Goal: Task Accomplishment & Management: Manage account settings

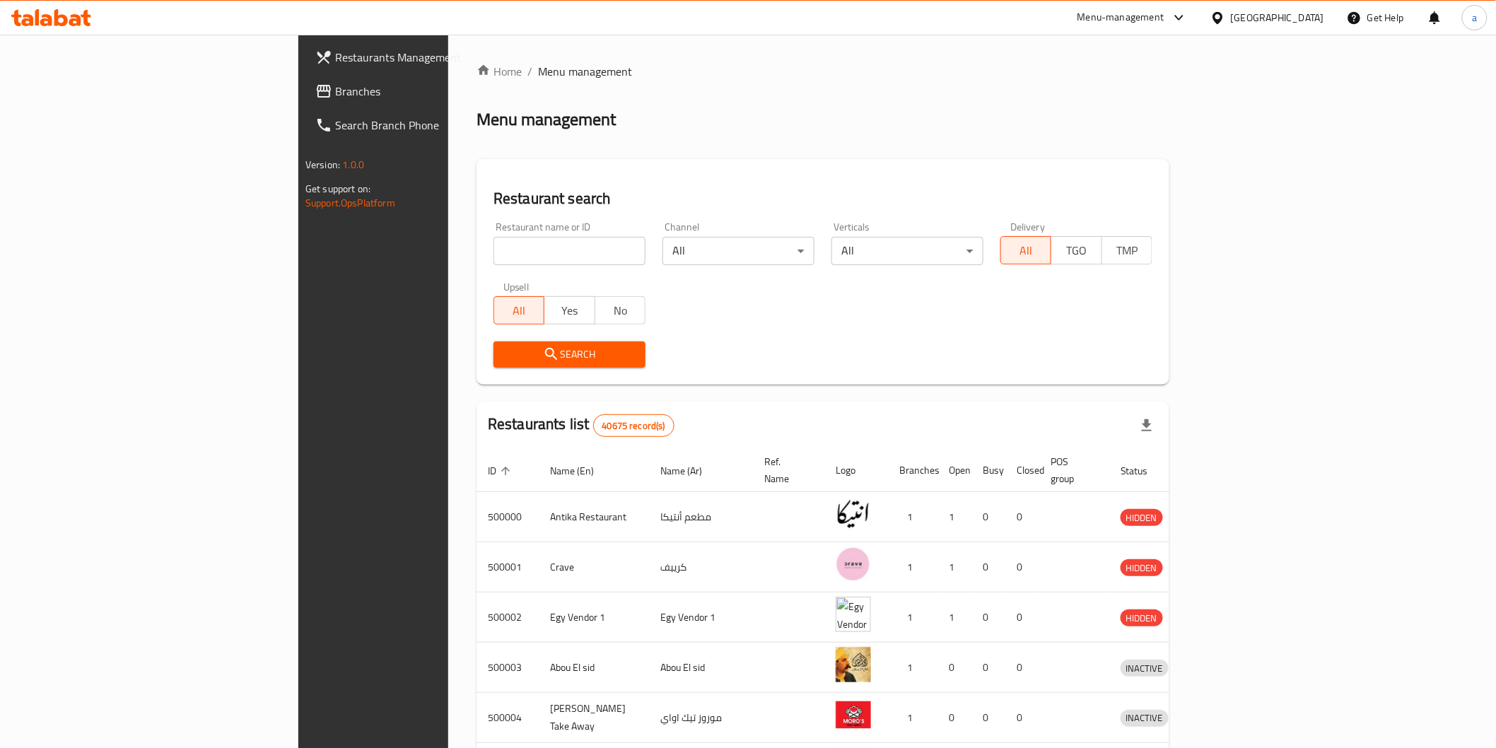
click at [1315, 17] on div "Egypt" at bounding box center [1277, 18] width 93 height 16
click at [1186, 368] on div "[GEOGRAPHIC_DATA]" at bounding box center [1171, 371] width 93 height 16
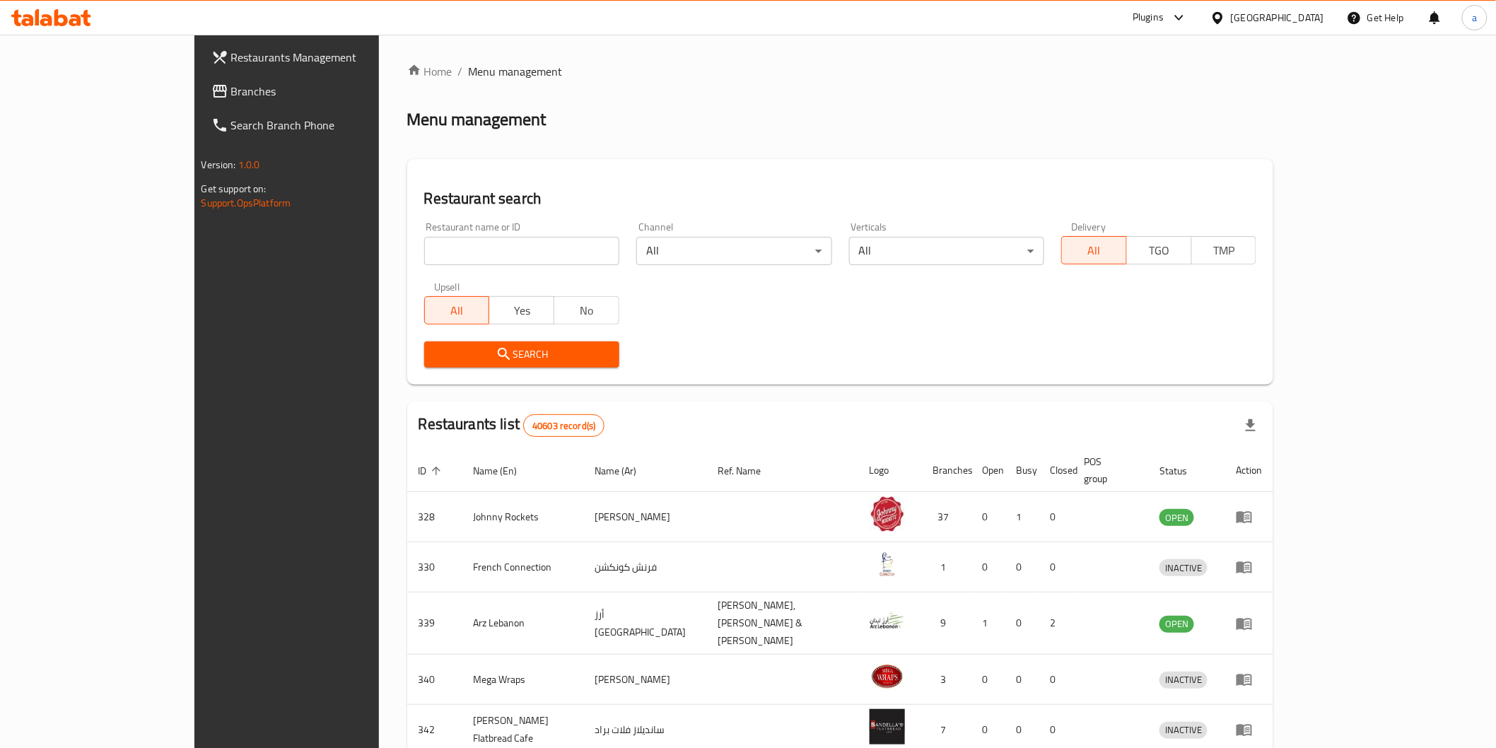
click at [231, 83] on span "Branches" at bounding box center [332, 91] width 202 height 17
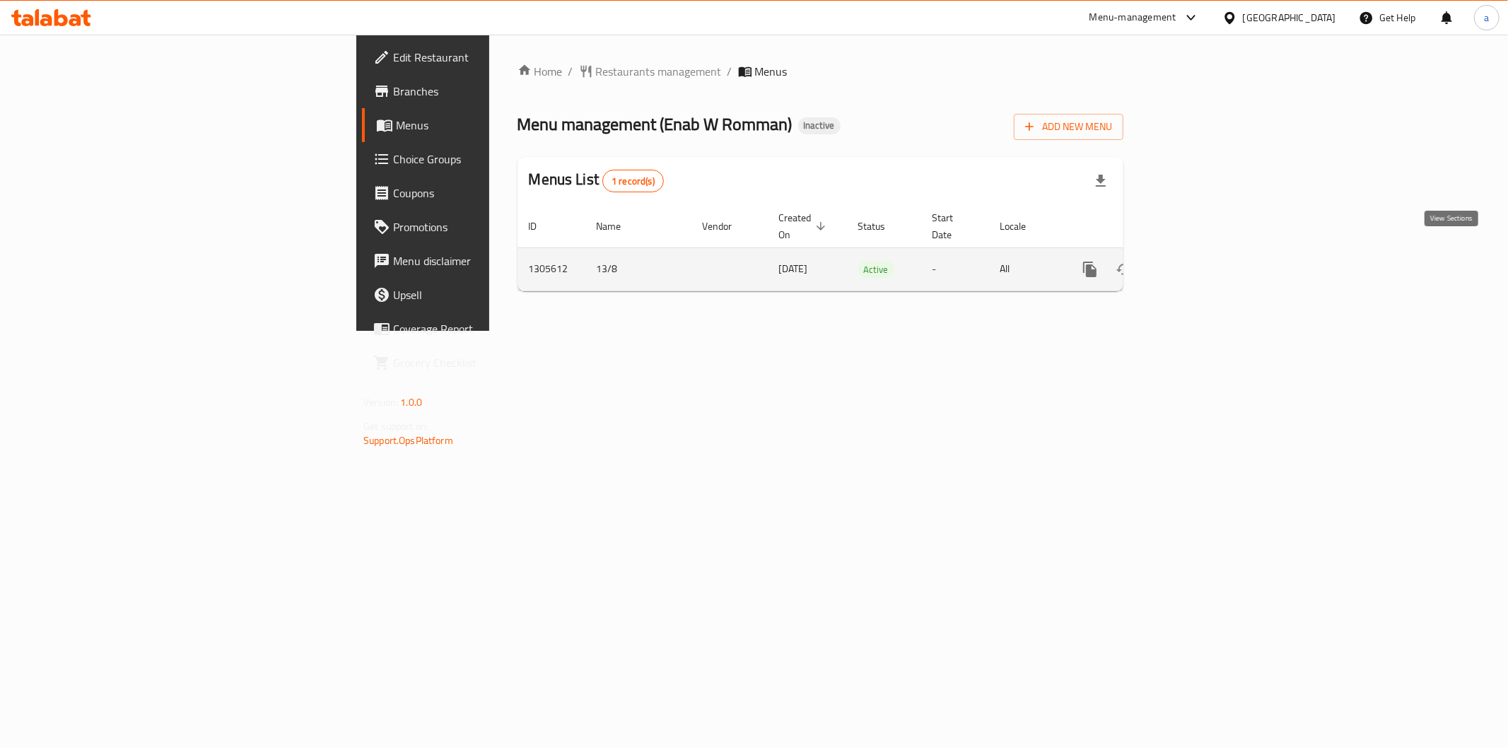
click at [1201, 261] on icon "enhanced table" at bounding box center [1192, 269] width 17 height 17
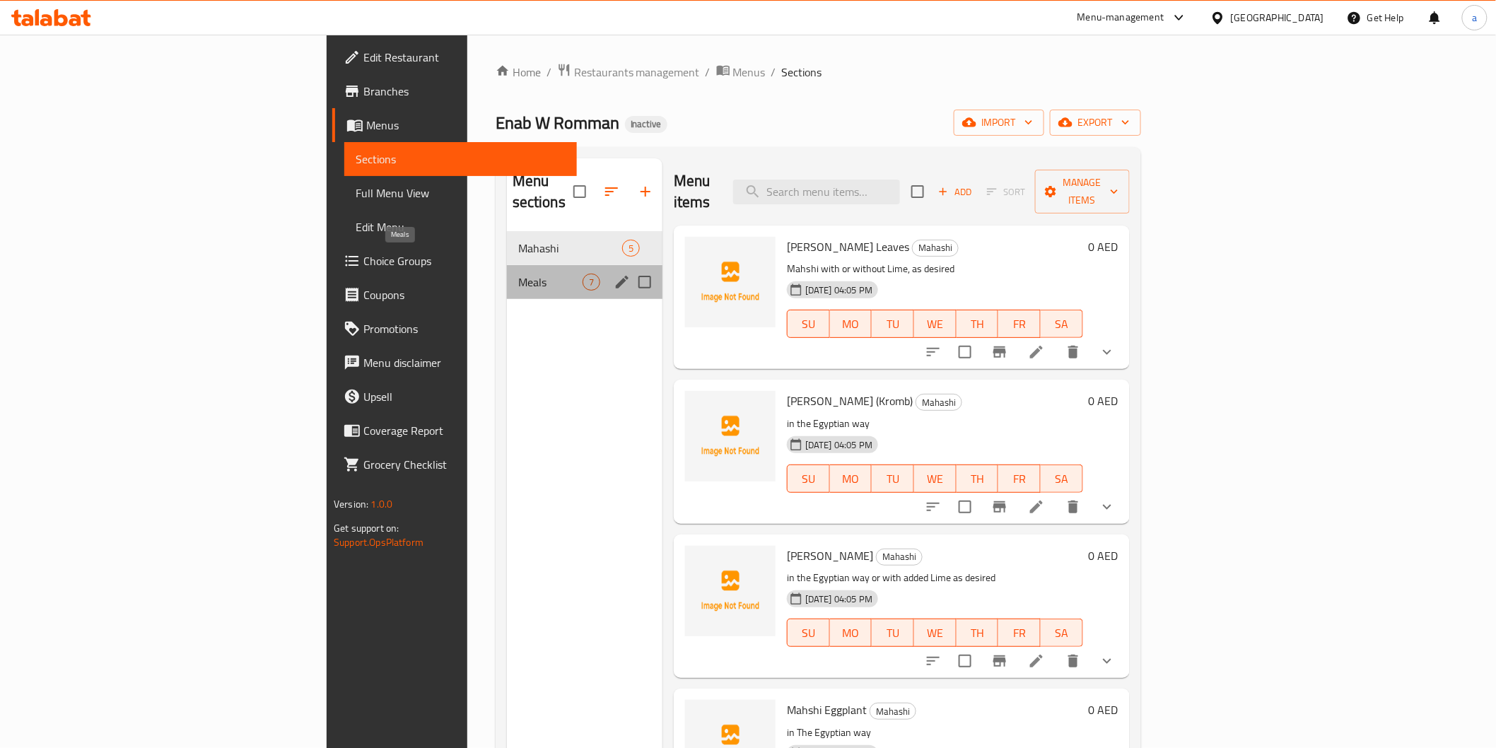
click at [518, 274] on span "Meals" at bounding box center [550, 282] width 64 height 17
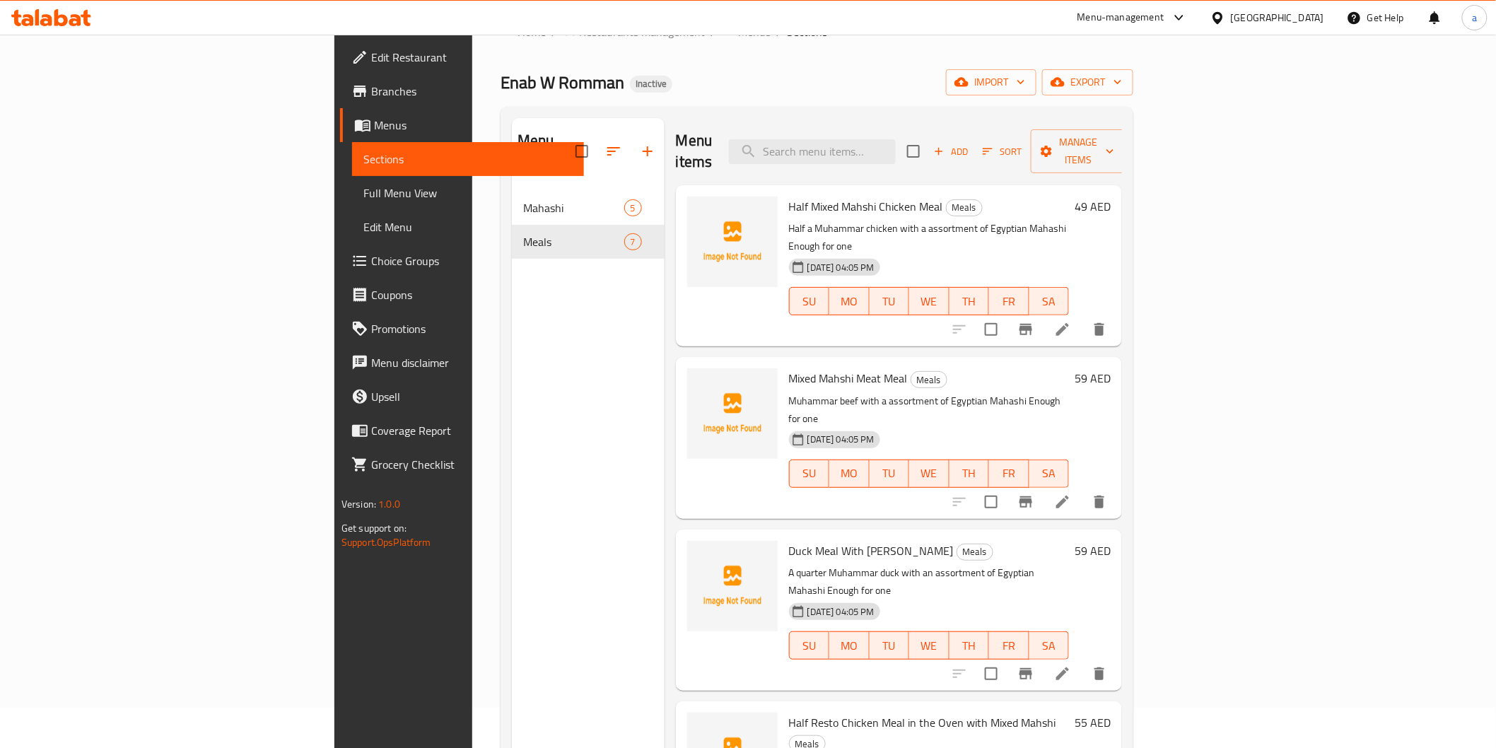
click at [789, 196] on span "Half Mixed Mahshi Chicken Meal" at bounding box center [866, 206] width 154 height 21
copy h6 "Half Mixed Mahshi Chicken Meal"
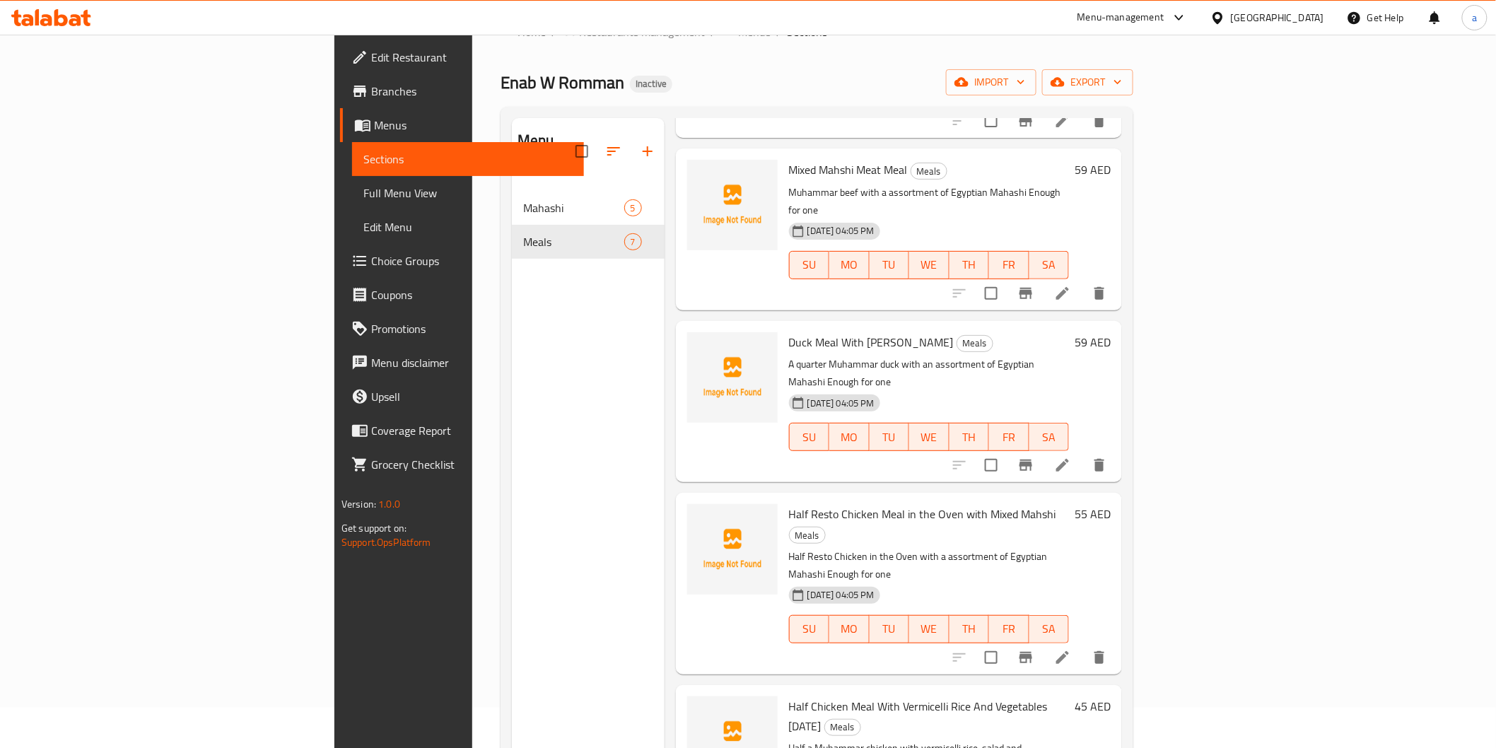
scroll to position [235, 0]
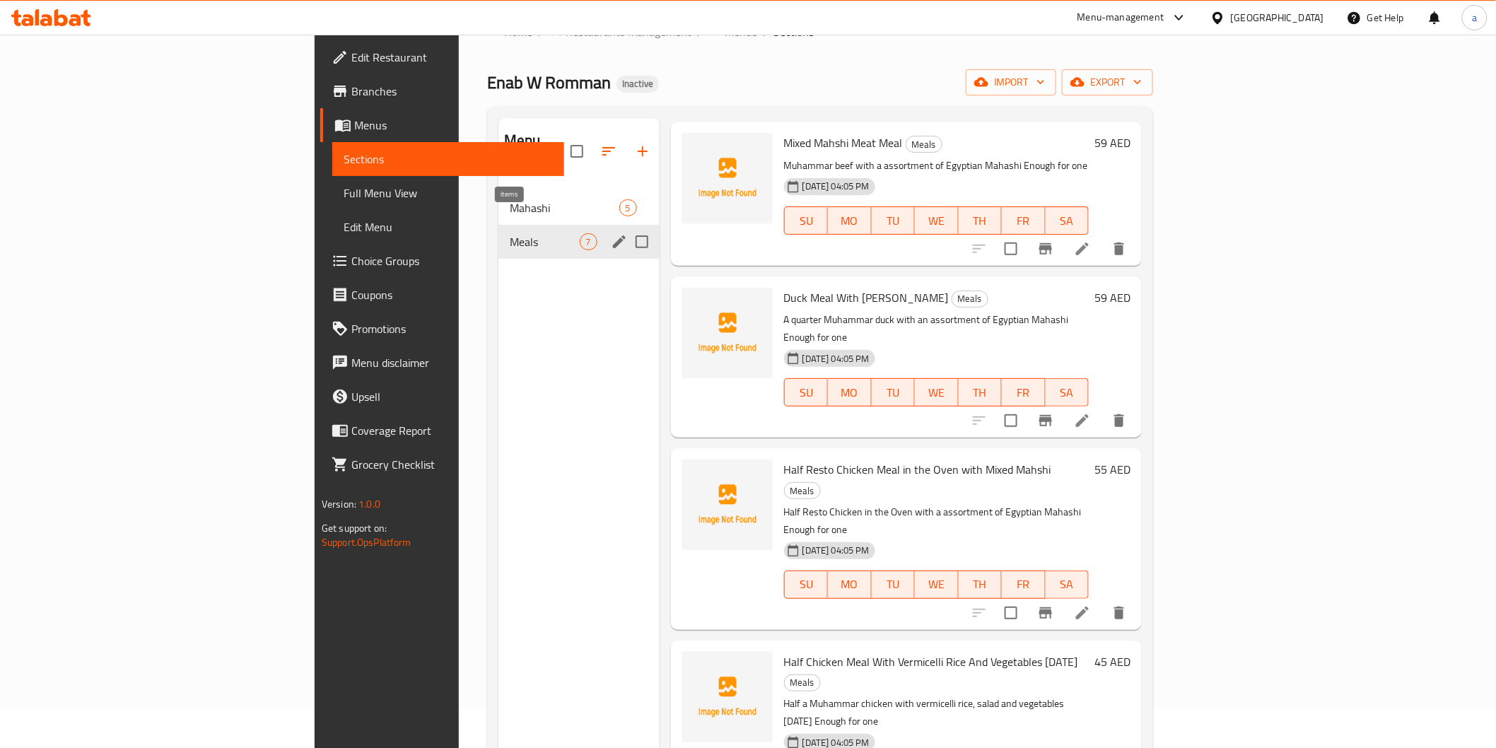
click at [581, 235] on span "7" at bounding box center [589, 241] width 16 height 13
click at [510, 233] on span "Meals" at bounding box center [544, 241] width 69 height 17
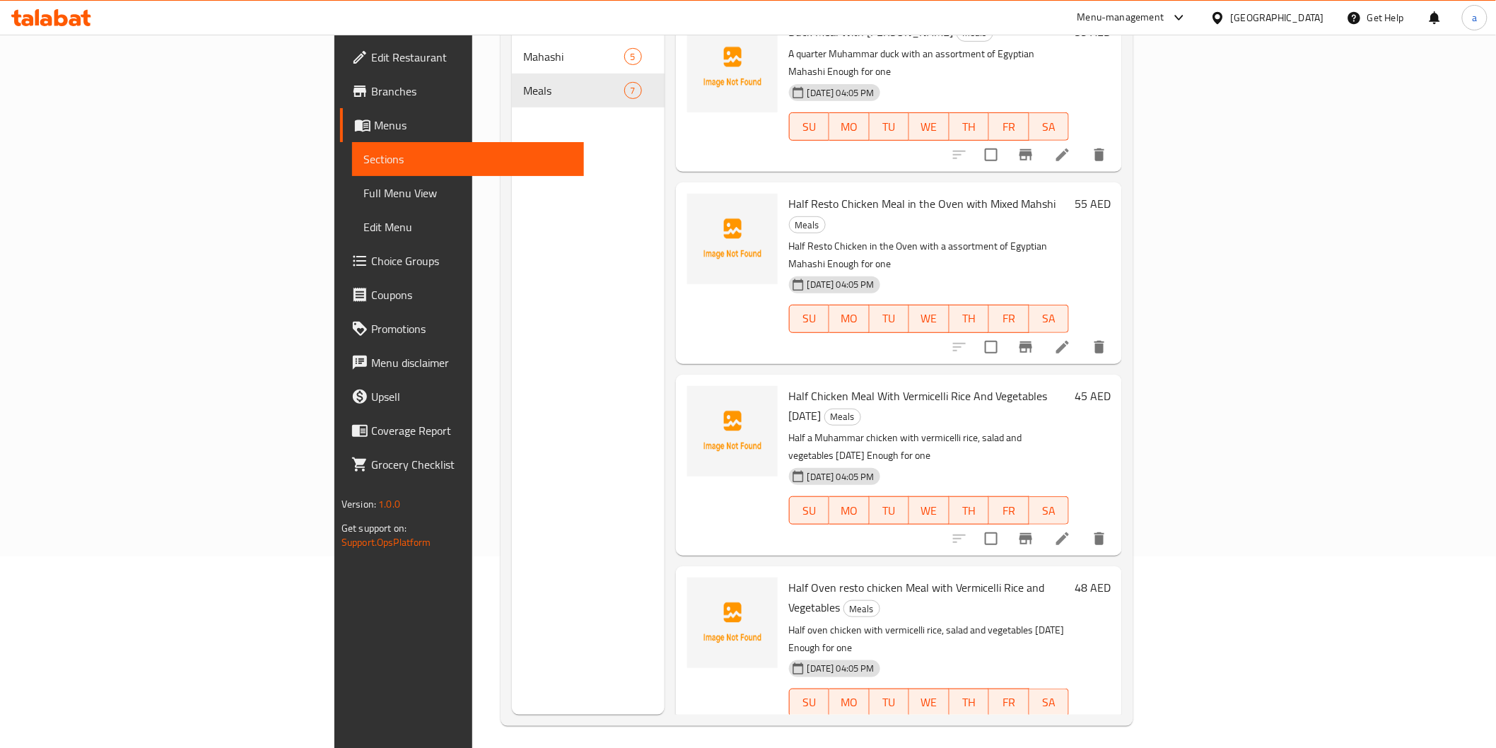
scroll to position [198, 0]
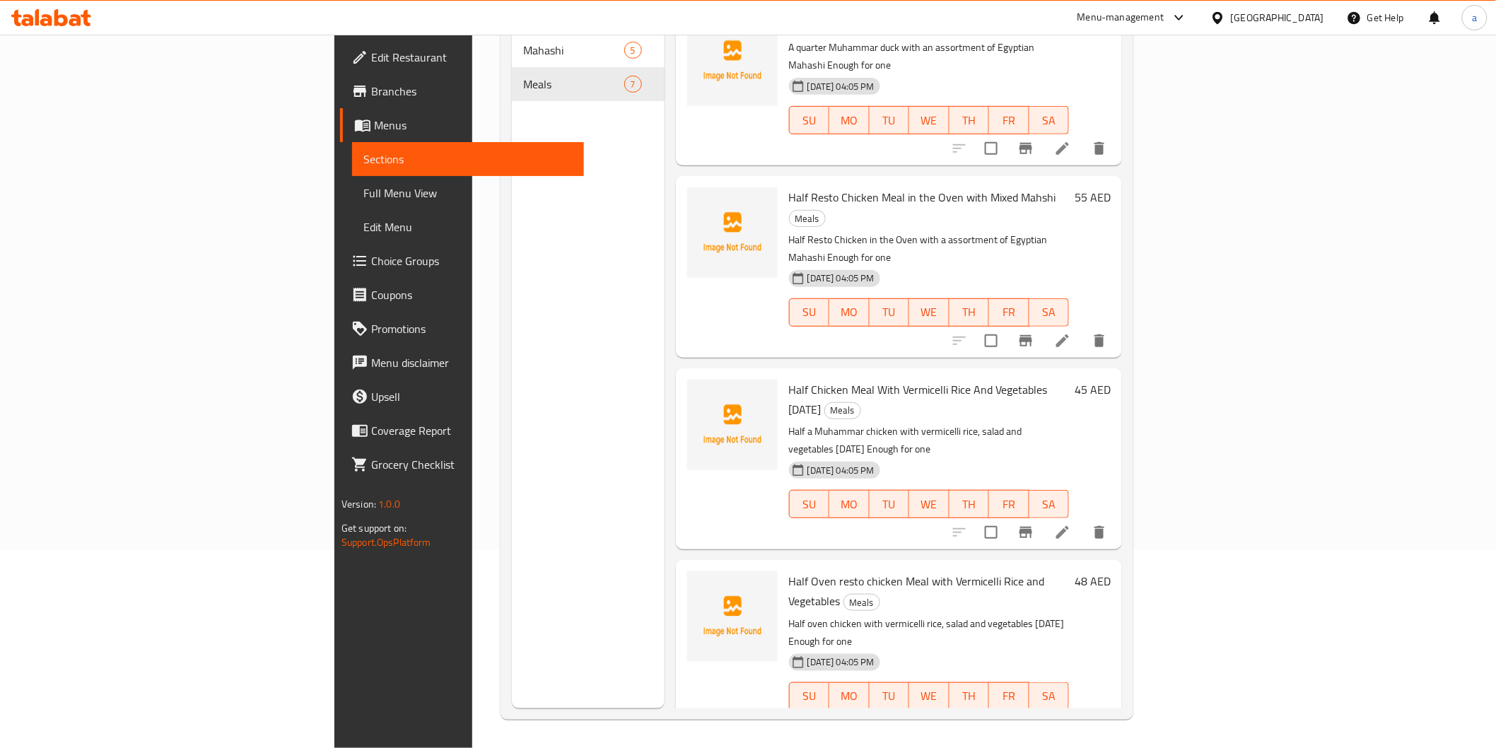
click at [512, 484] on div "Menu sections Mahashi 5 Meals 7" at bounding box center [588, 334] width 153 height 748
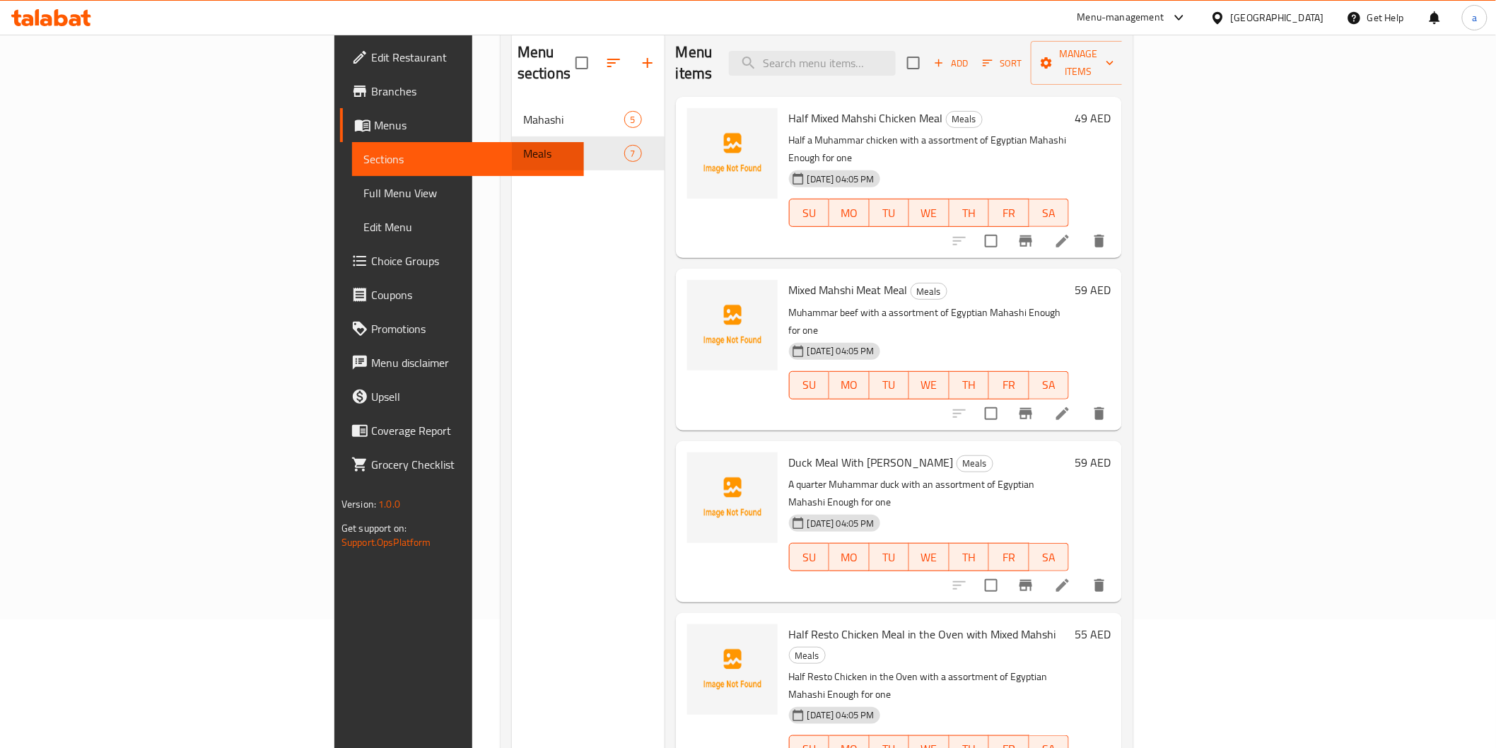
scroll to position [0, 0]
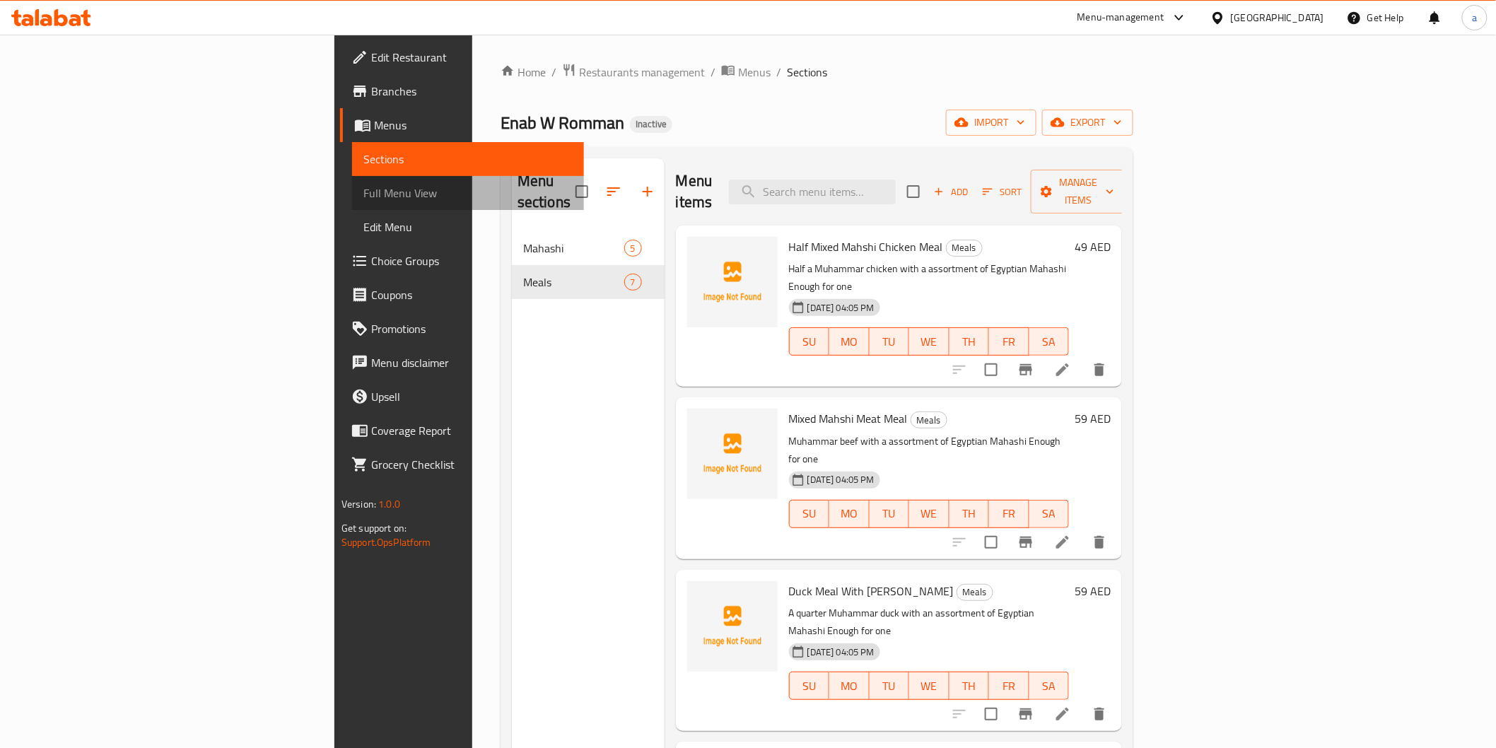
click at [363, 195] on span "Full Menu View" at bounding box center [467, 193] width 209 height 17
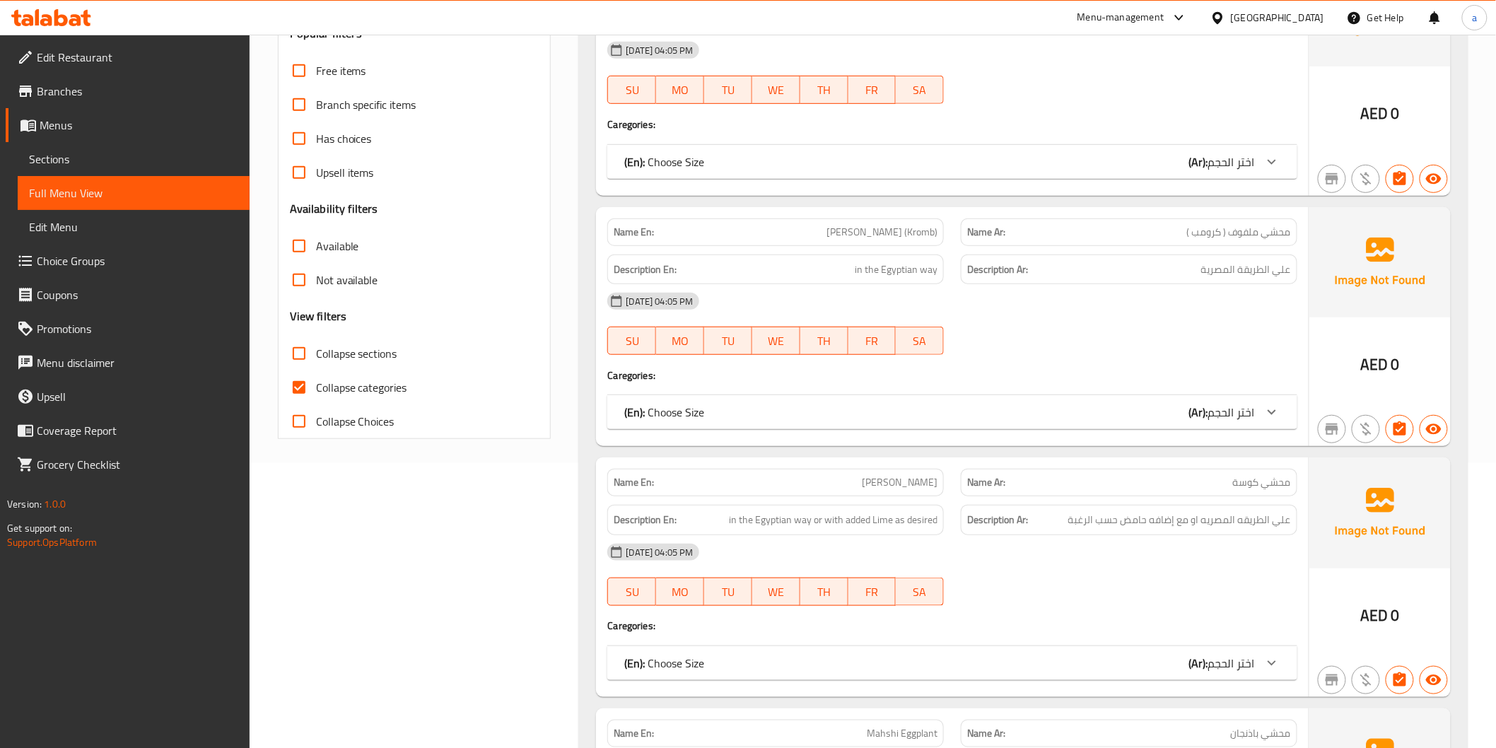
scroll to position [392, 0]
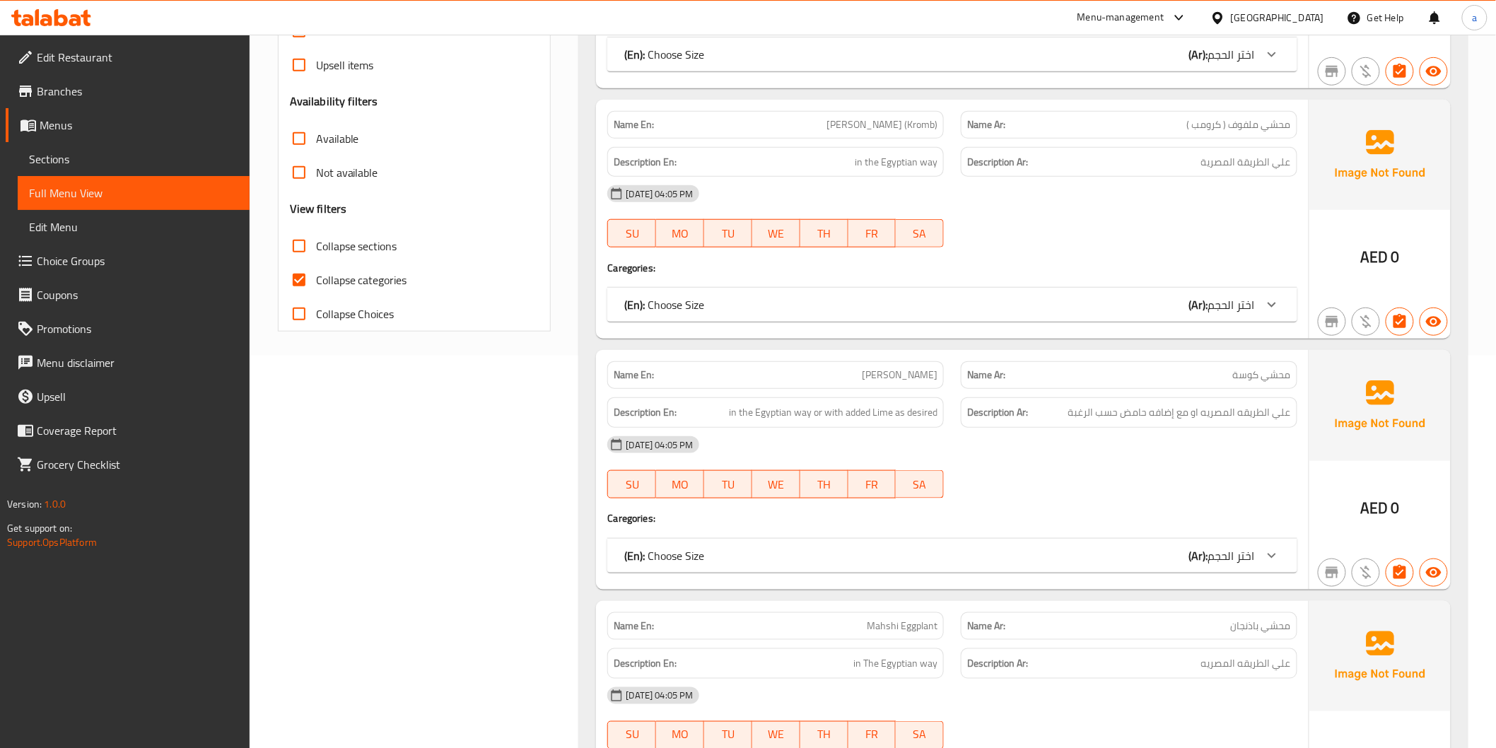
click at [364, 277] on span "Collapse categories" at bounding box center [361, 280] width 91 height 17
click at [316, 277] on input "Collapse categories" at bounding box center [299, 280] width 34 height 34
checkbox input "false"
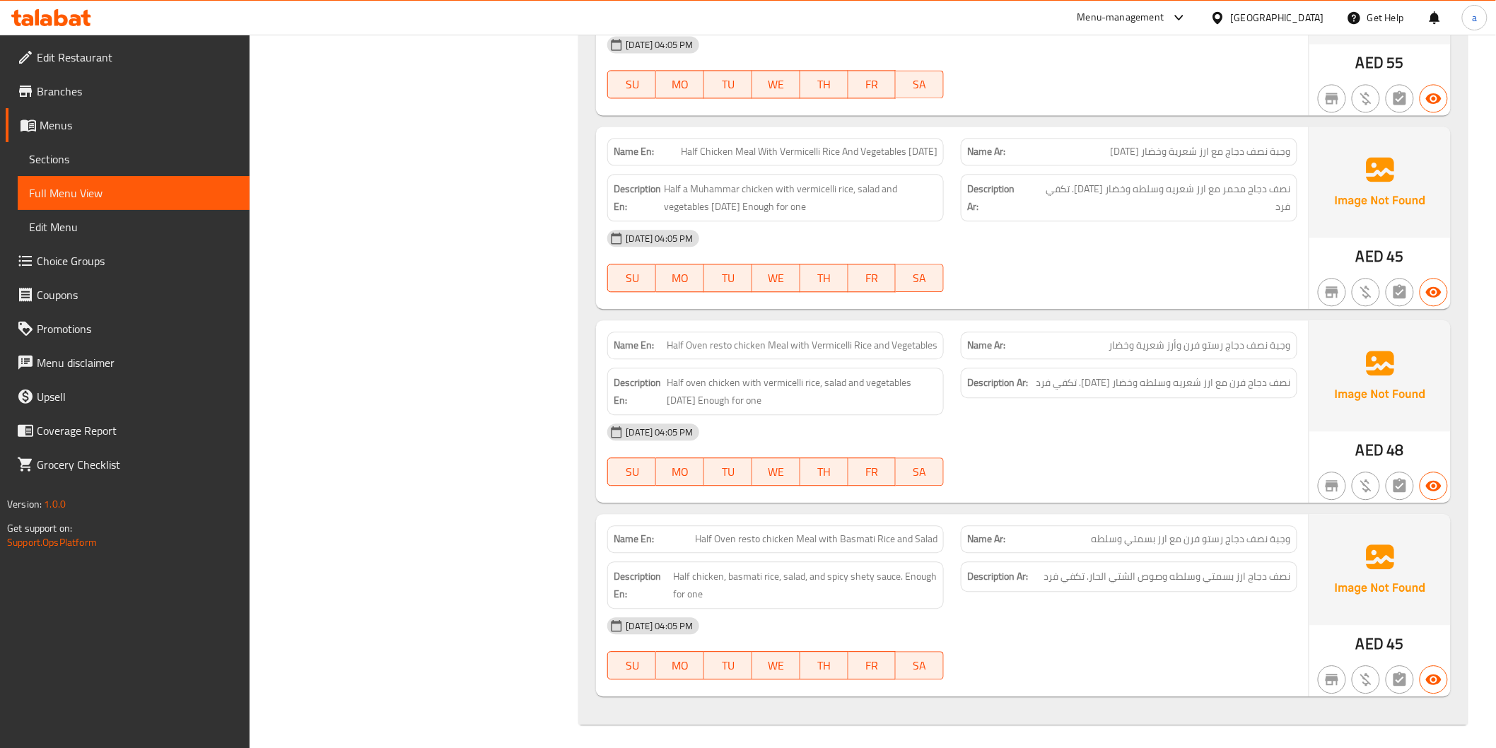
scroll to position [3517, 0]
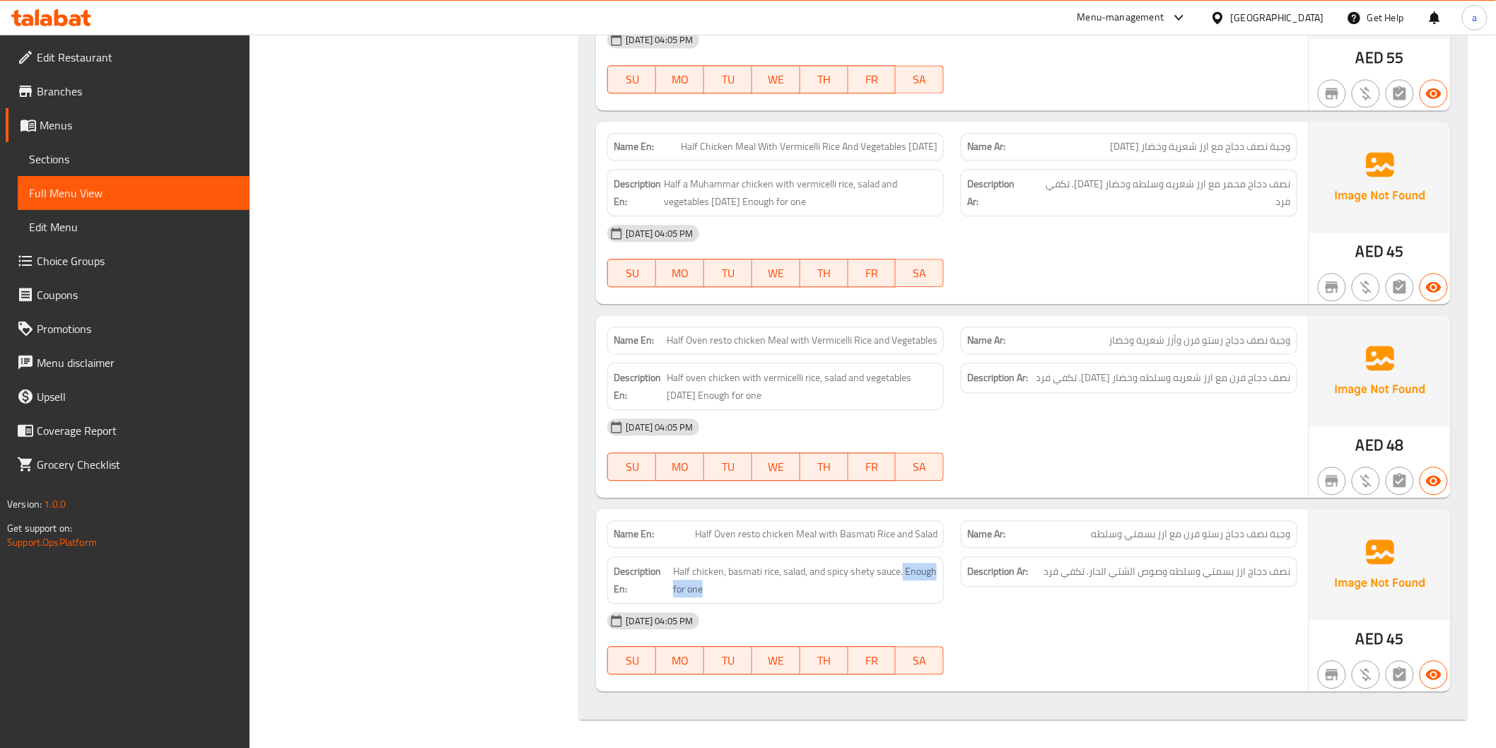
drag, startPoint x: 902, startPoint y: 574, endPoint x: 941, endPoint y: 585, distance: 40.3
click at [941, 585] on div "Description En: Half chicken, basmati rice, salad, and spicy shety sauce. Enoug…" at bounding box center [775, 580] width 337 height 47
copy span "Enough for one"
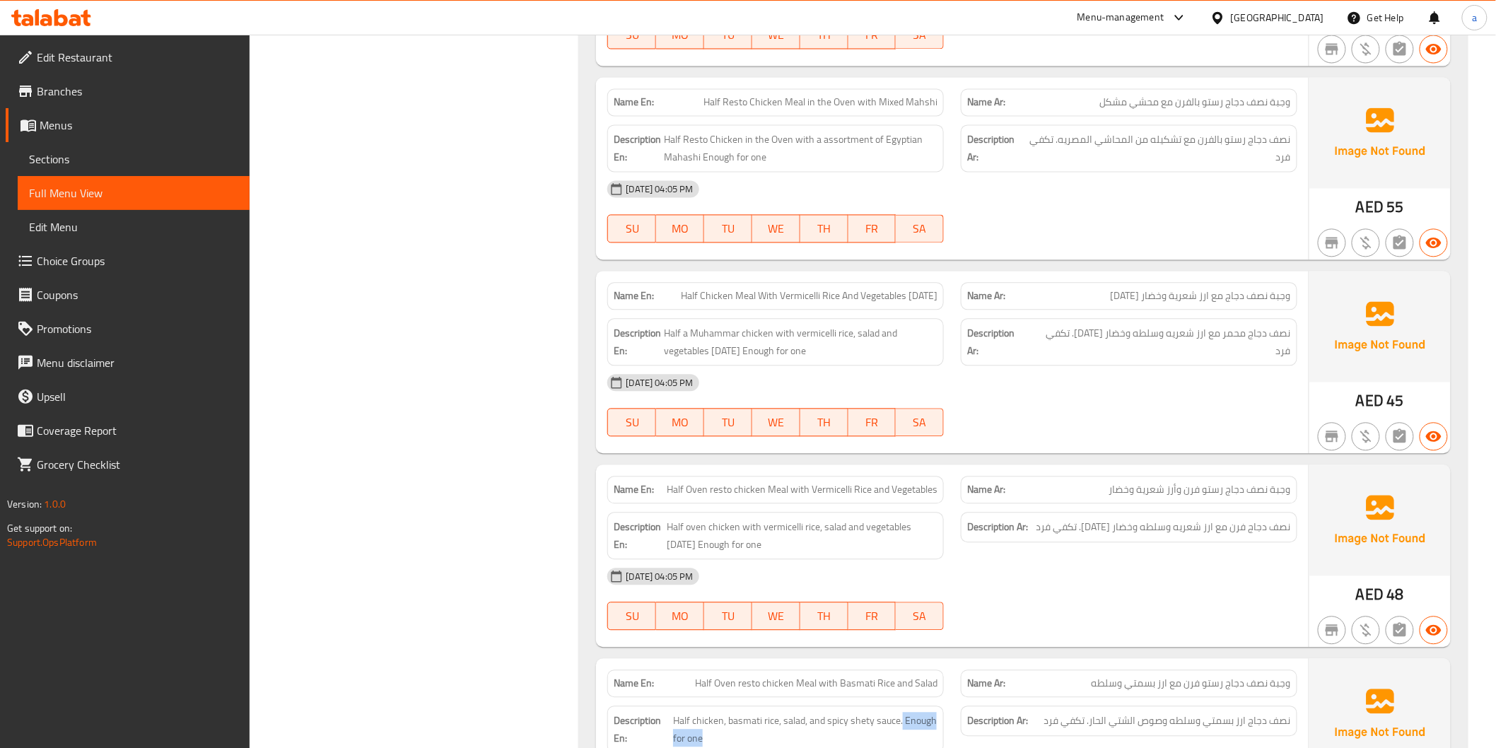
scroll to position [3281, 0]
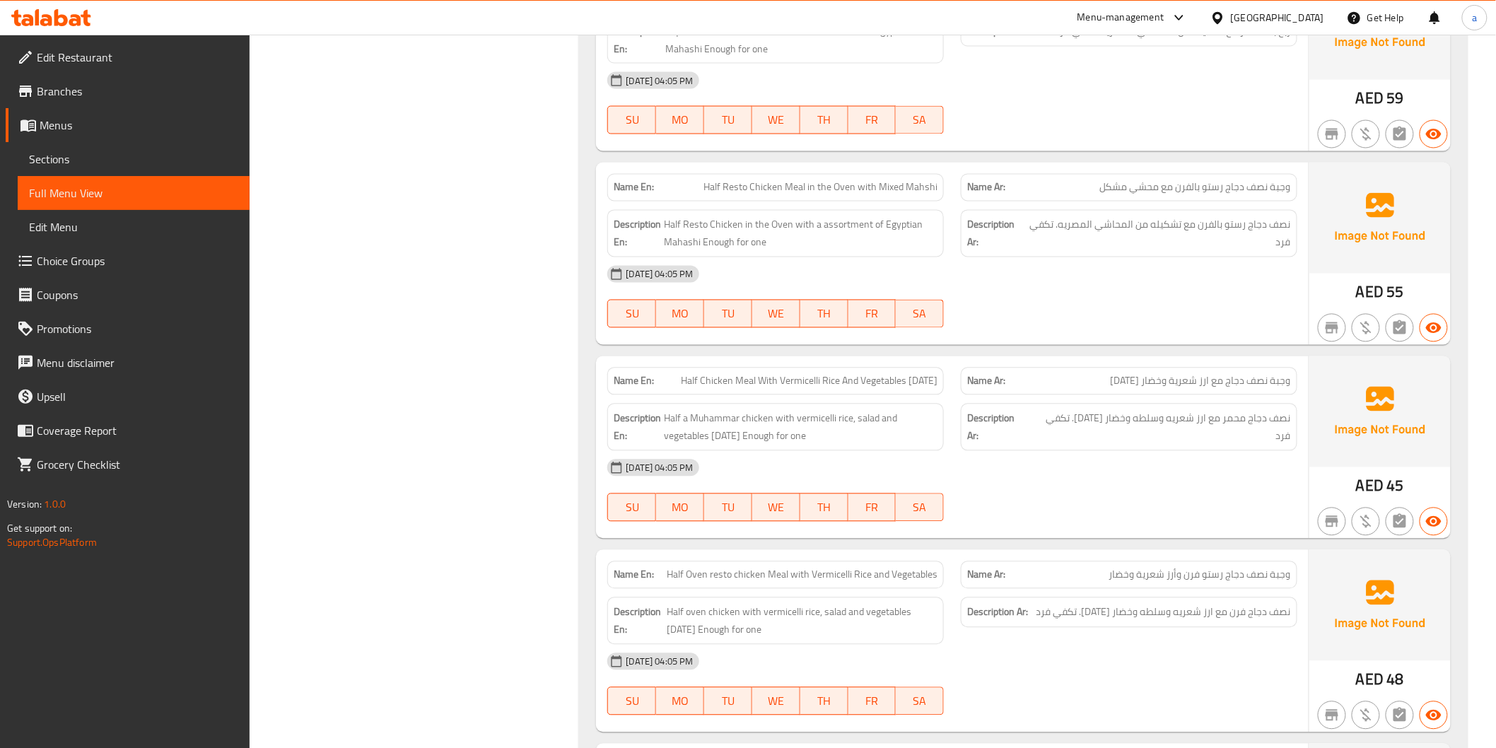
click at [72, 201] on span "Full Menu View" at bounding box center [133, 193] width 209 height 17
click at [67, 161] on span "Sections" at bounding box center [133, 159] width 209 height 17
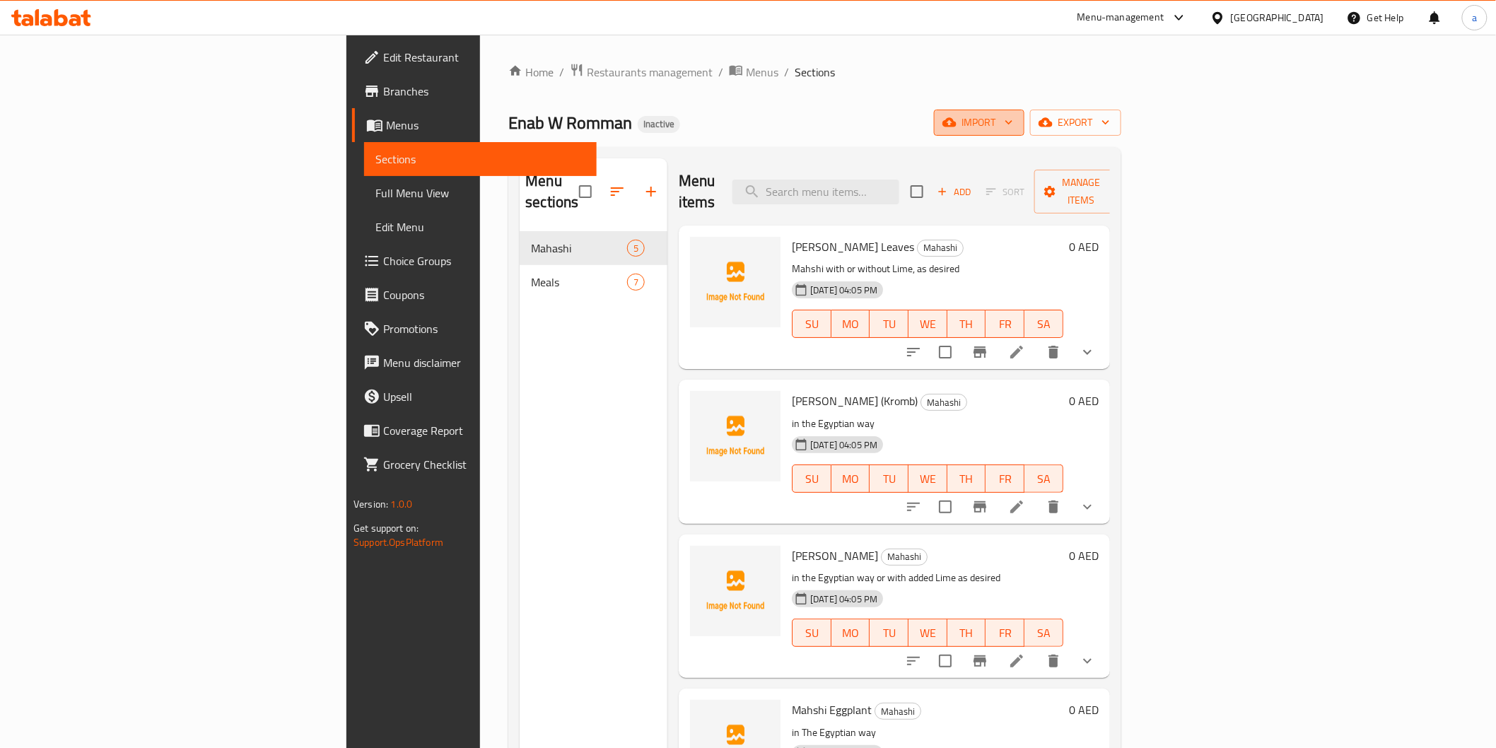
click at [1016, 117] on icon "button" at bounding box center [1009, 122] width 14 height 14
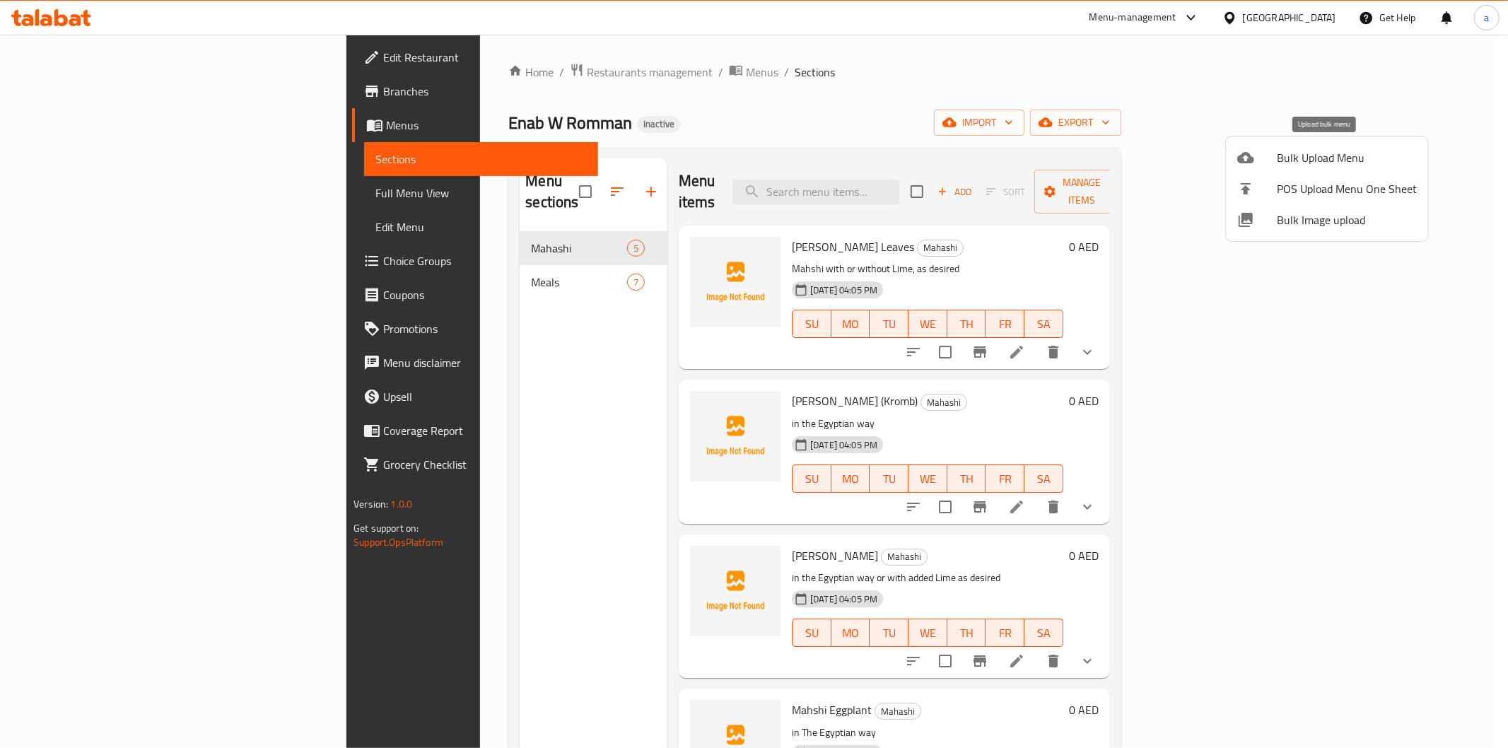
click at [1333, 145] on li "Bulk Upload Menu" at bounding box center [1327, 157] width 202 height 31
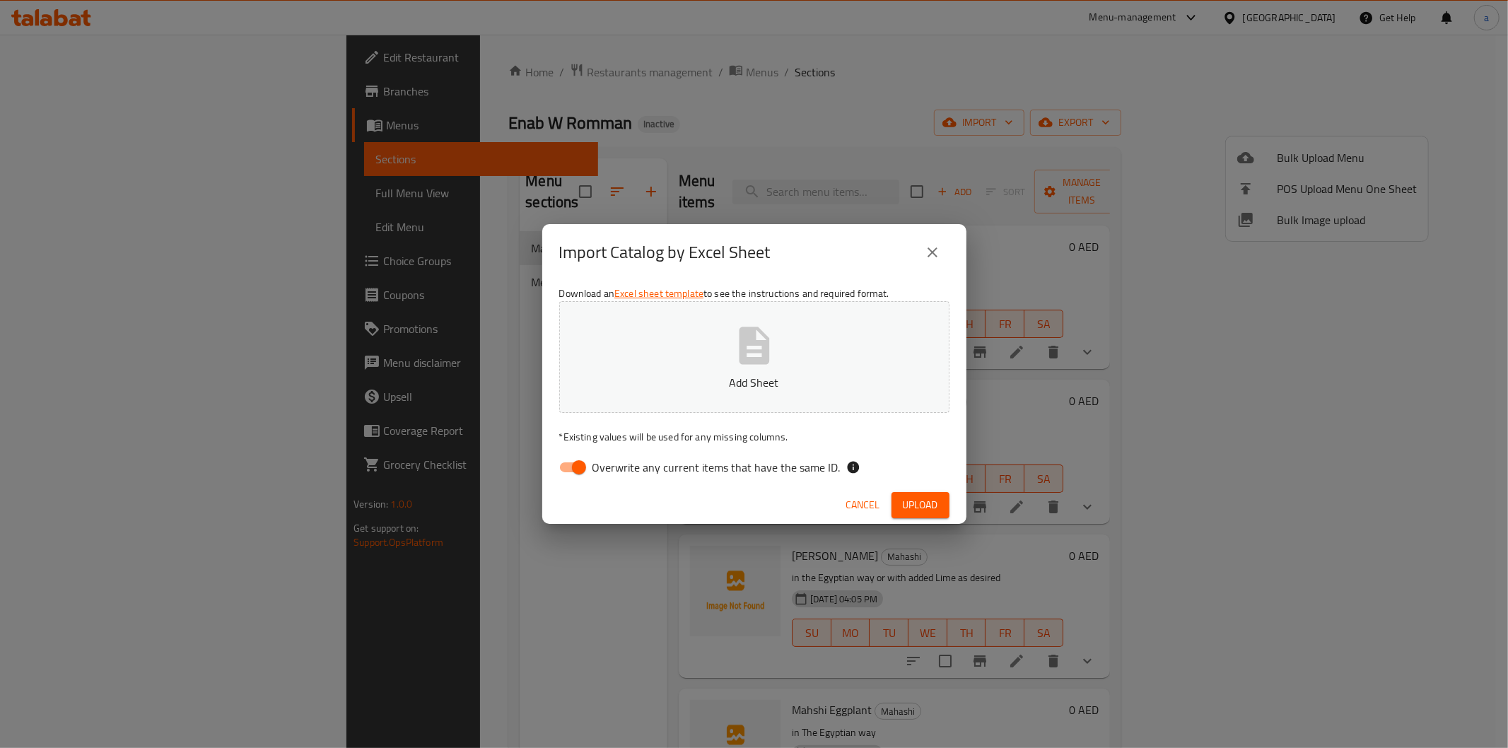
click at [725, 472] on span "Overwrite any current items that have the same ID." at bounding box center [717, 467] width 248 height 17
click at [619, 472] on input "Overwrite any current items that have the same ID." at bounding box center [579, 467] width 81 height 27
checkbox input "false"
click at [694, 374] on p "Add Sheet" at bounding box center [754, 382] width 347 height 17
click at [922, 513] on span "Upload" at bounding box center [920, 505] width 35 height 18
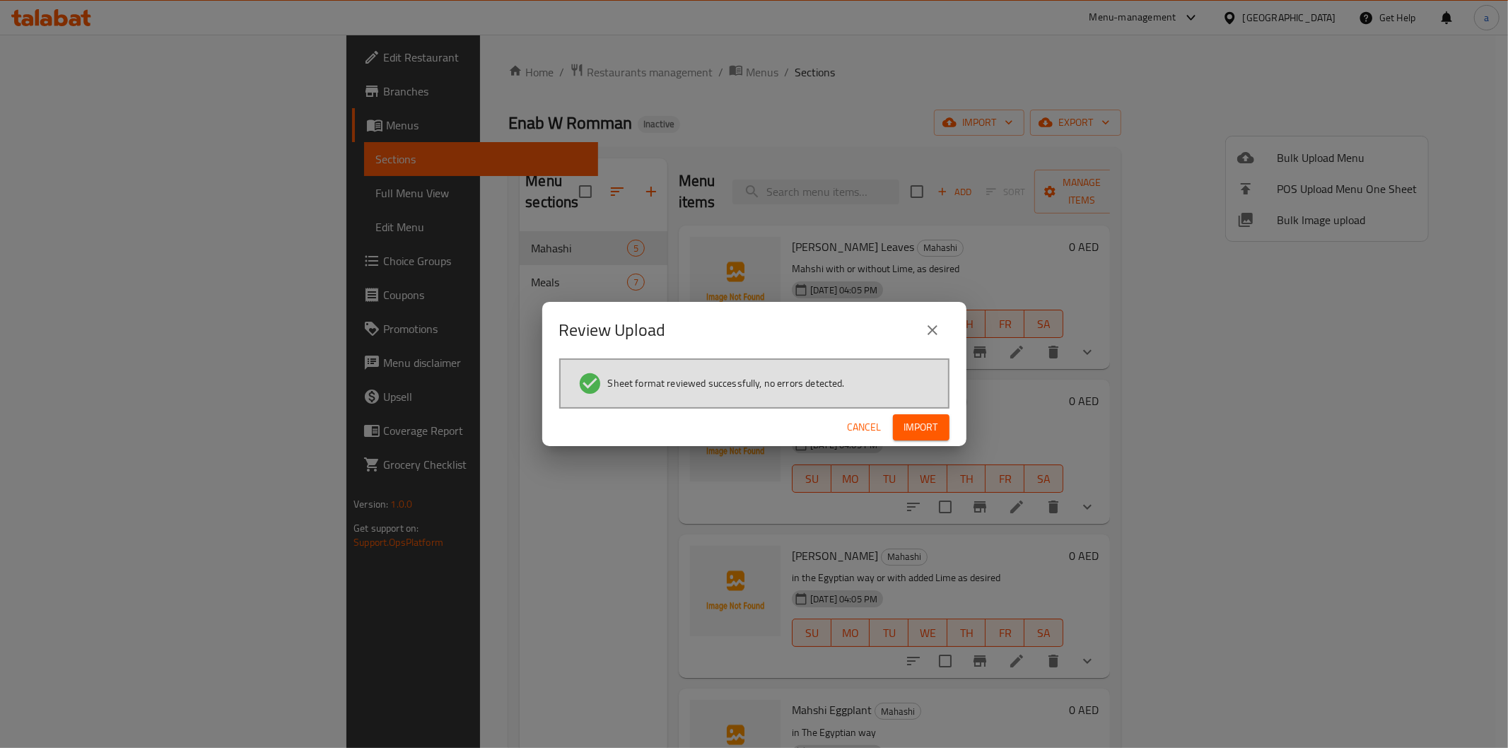
click at [911, 430] on span "Import" at bounding box center [921, 428] width 34 height 18
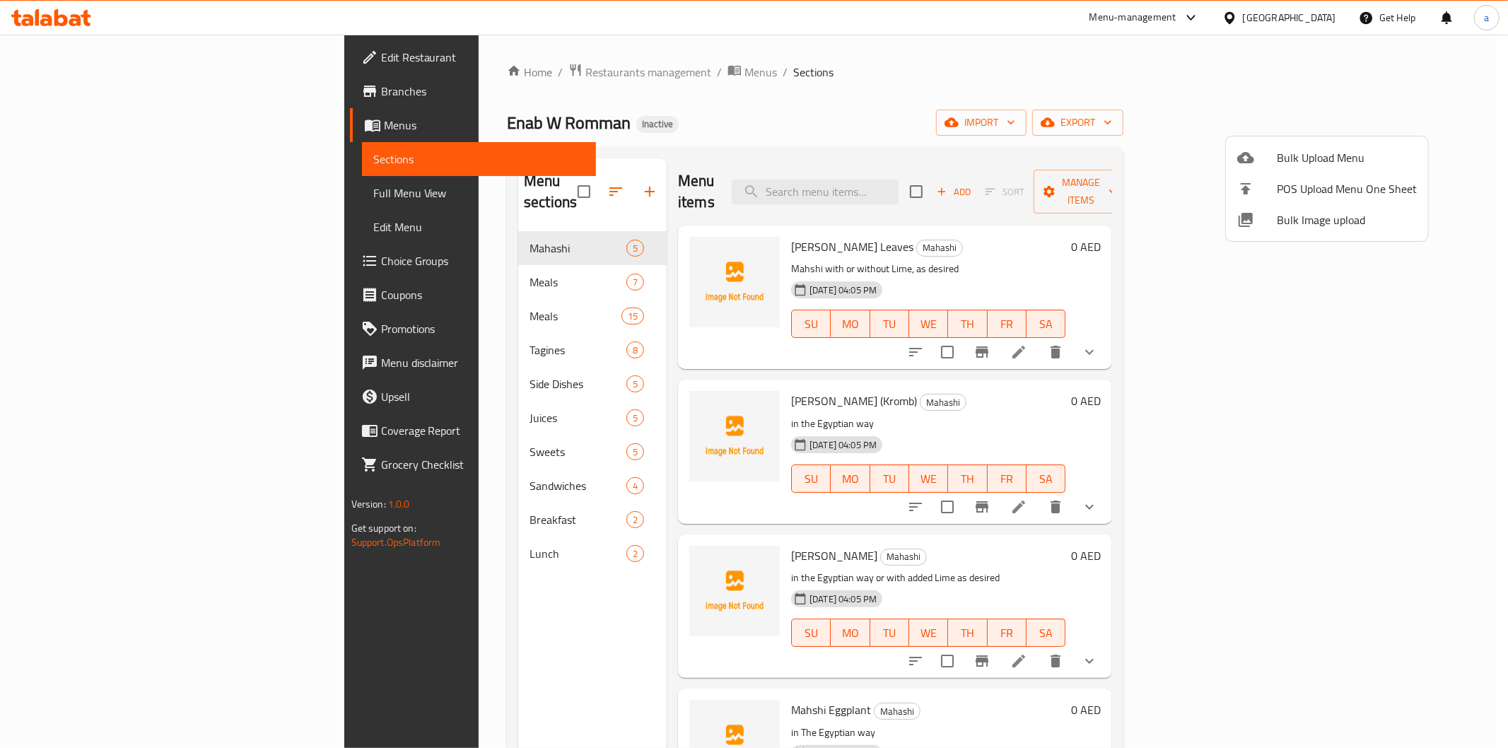
click at [411, 304] on div at bounding box center [754, 374] width 1508 height 748
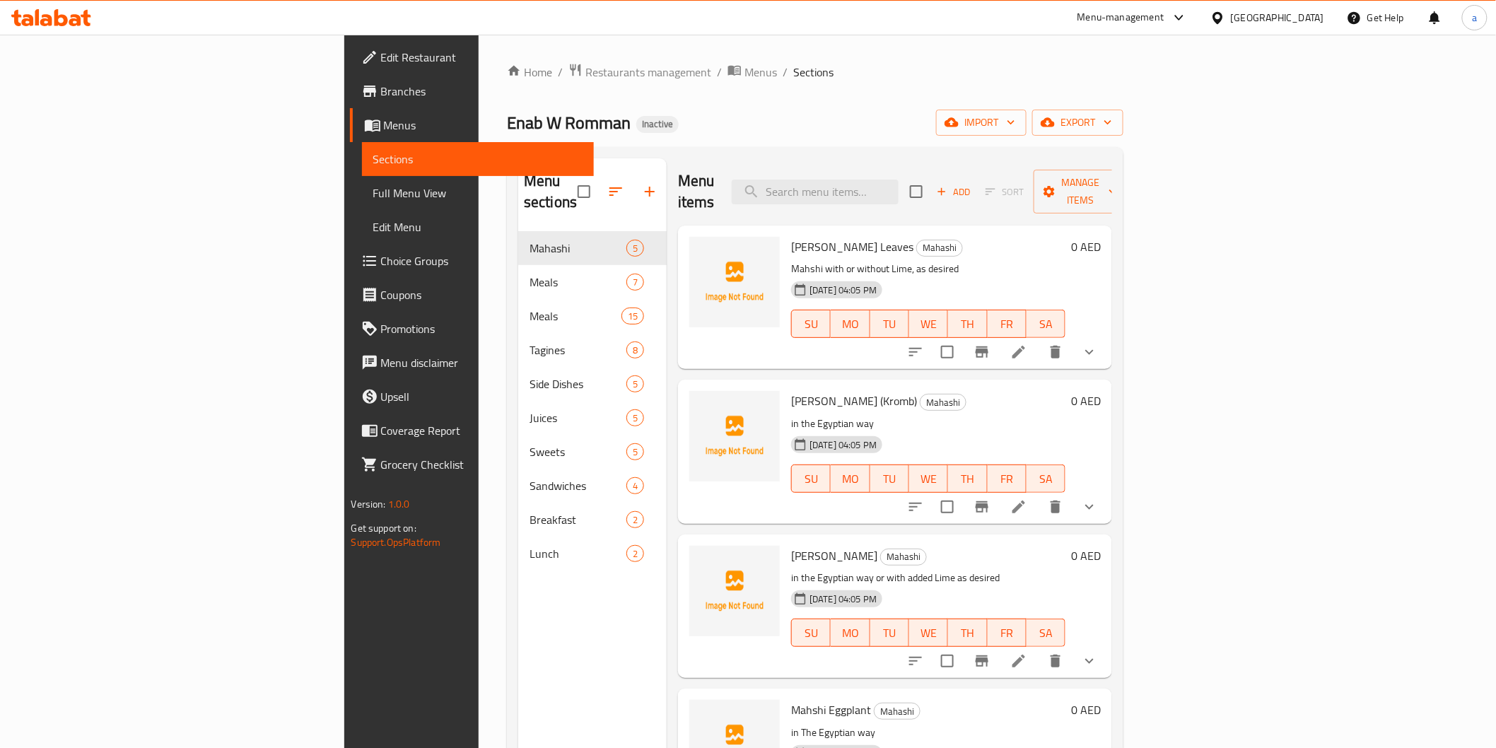
click at [518, 304] on div "Meals 15" at bounding box center [592, 316] width 149 height 34
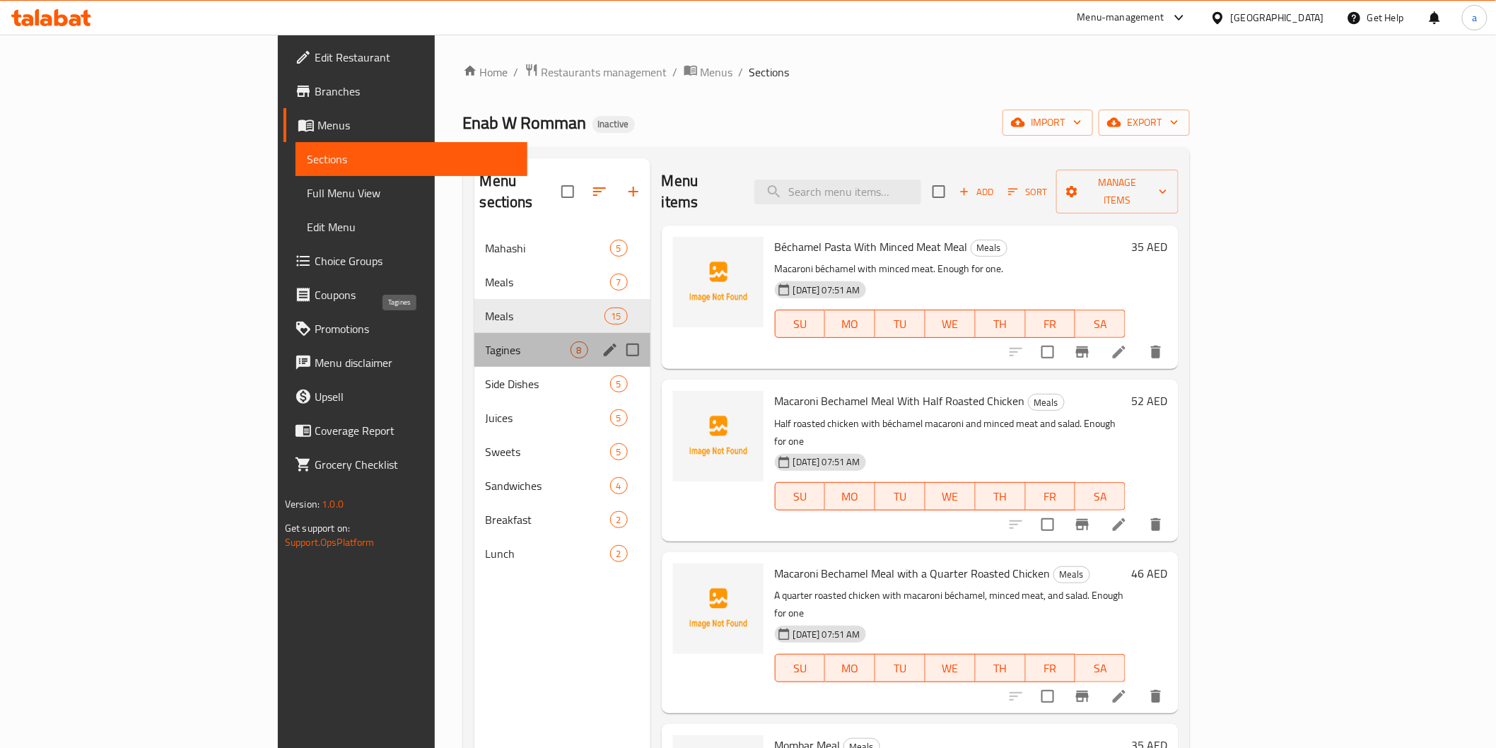
click at [486, 342] on span "Tagines" at bounding box center [528, 350] width 85 height 17
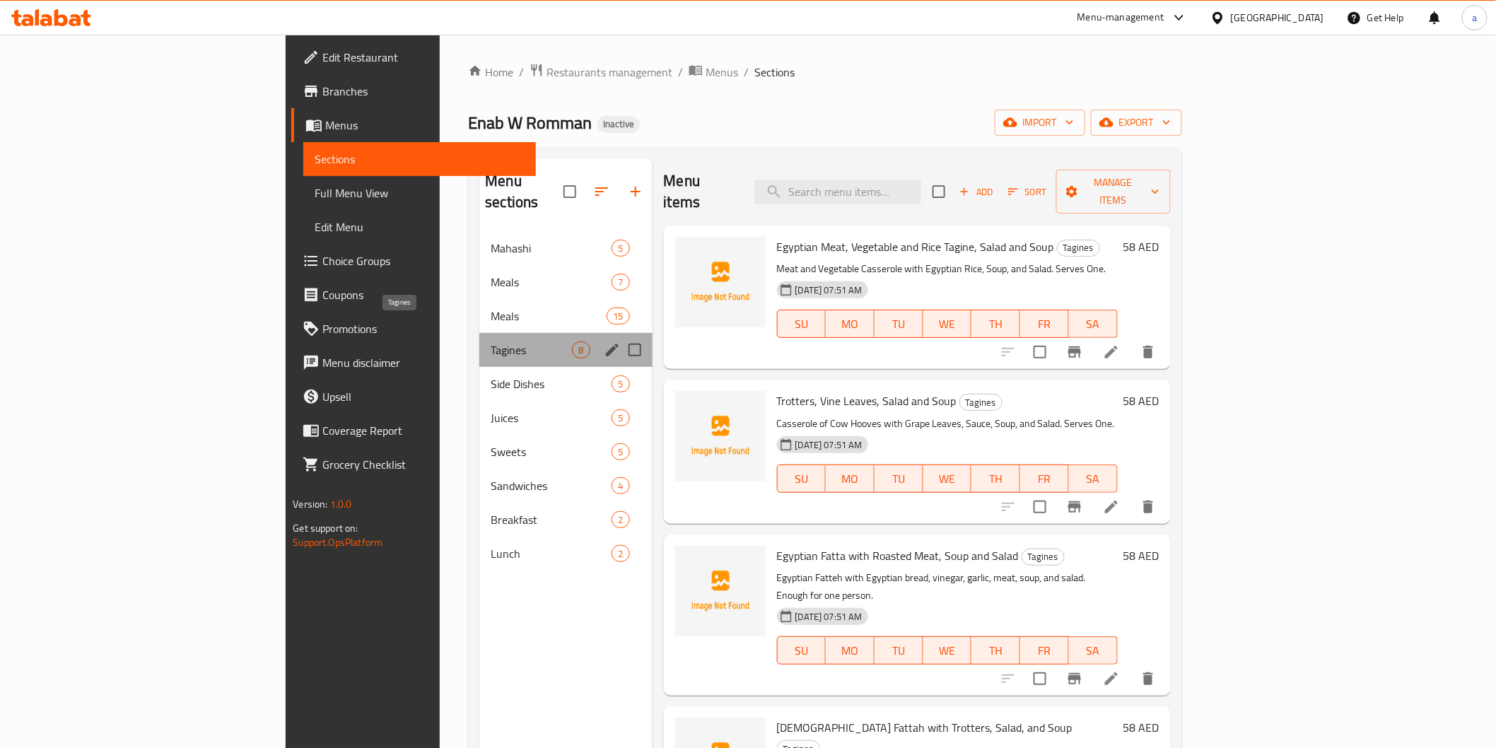
click at [491, 342] on span "Tagines" at bounding box center [531, 350] width 81 height 17
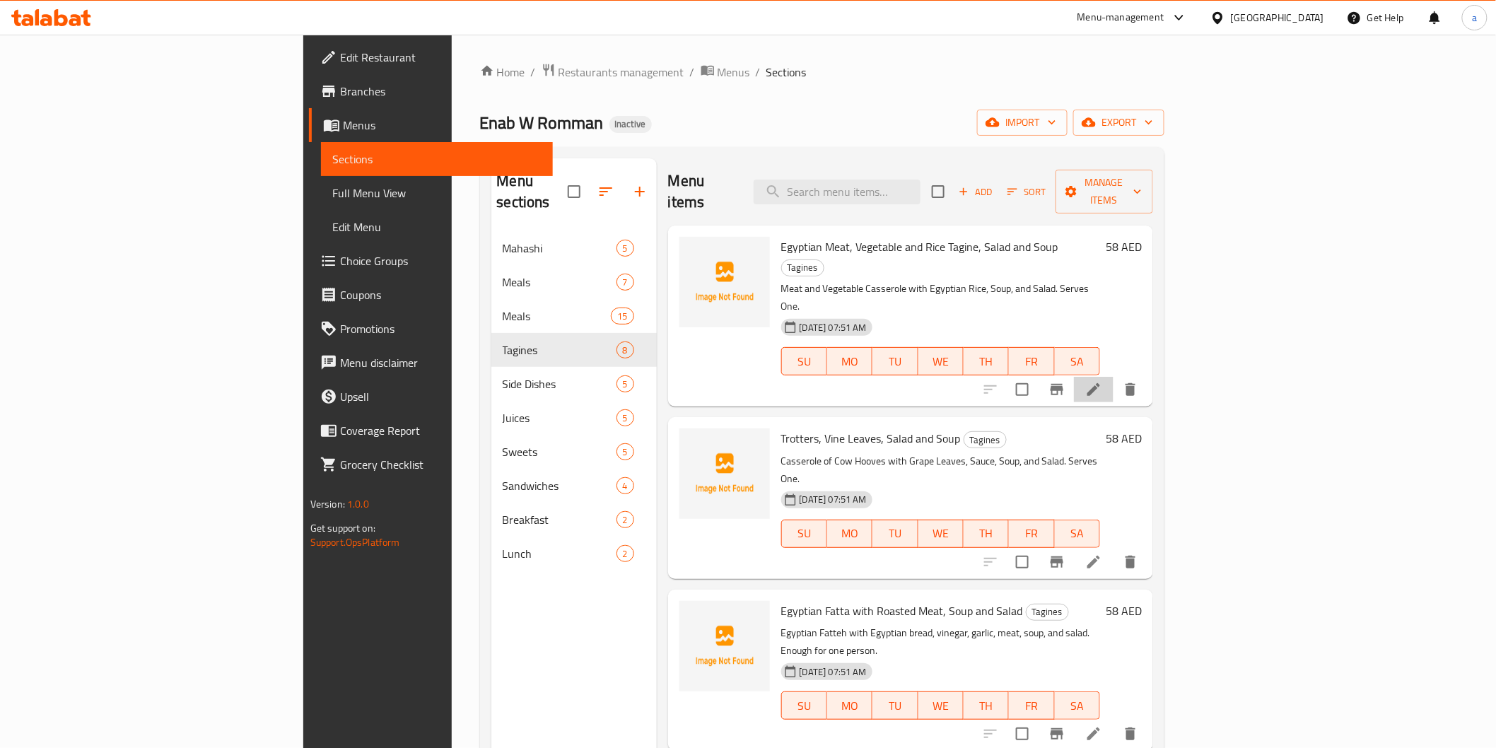
click at [1114, 377] on li at bounding box center [1094, 389] width 40 height 25
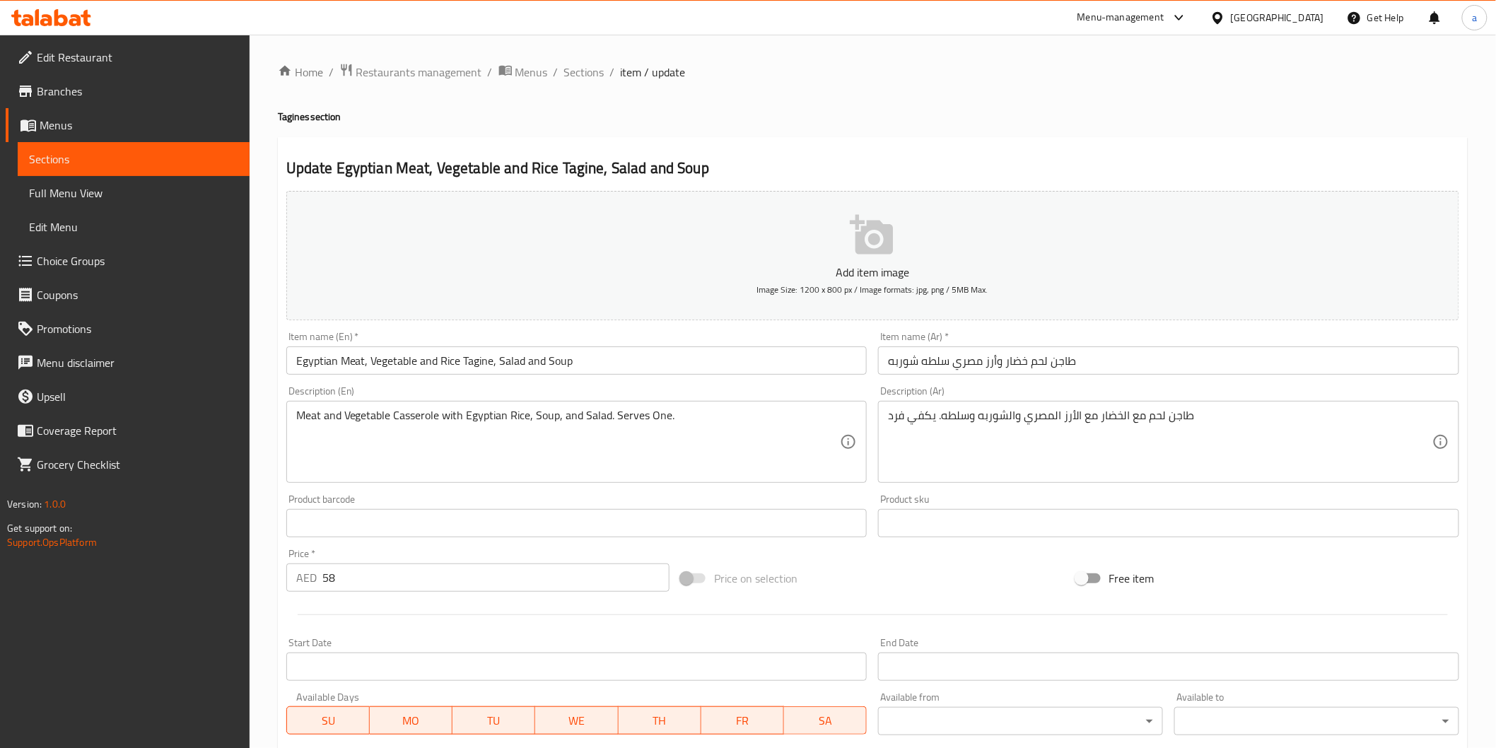
click at [1047, 139] on div "Update Egyptian Meat, Vegetable and Rice Tagine, Salad and Soup Add item image …" at bounding box center [873, 548] width 1190 height 823
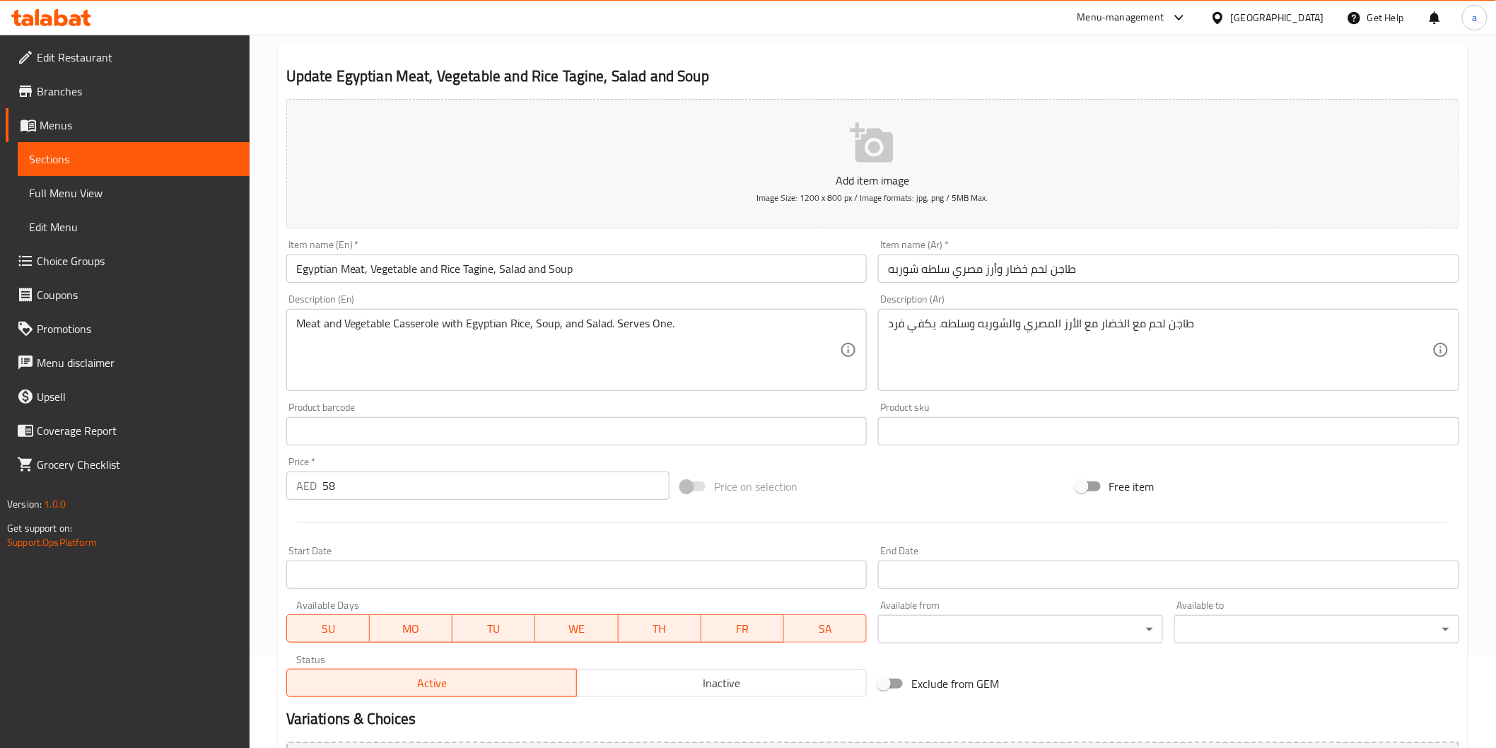
scroll to position [91, 0]
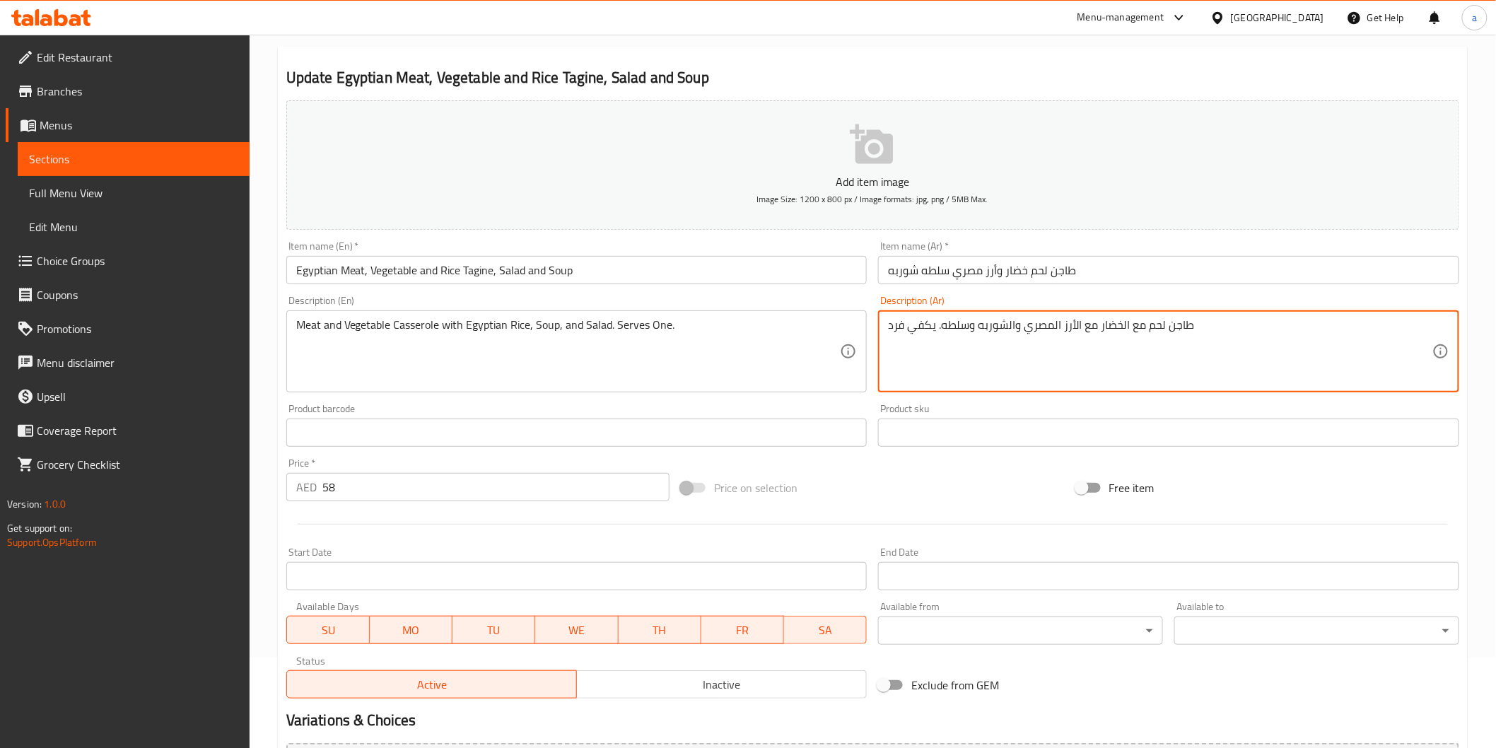
click at [1181, 327] on textarea "طاجن لحم مع الخضار مع الأرز المصري والشوربه وسلطه. يكفي فرد" at bounding box center [1160, 351] width 545 height 67
click at [984, 278] on input "طاجن لحم خضار وأرز مصري سلطه شوربه" at bounding box center [1168, 270] width 581 height 28
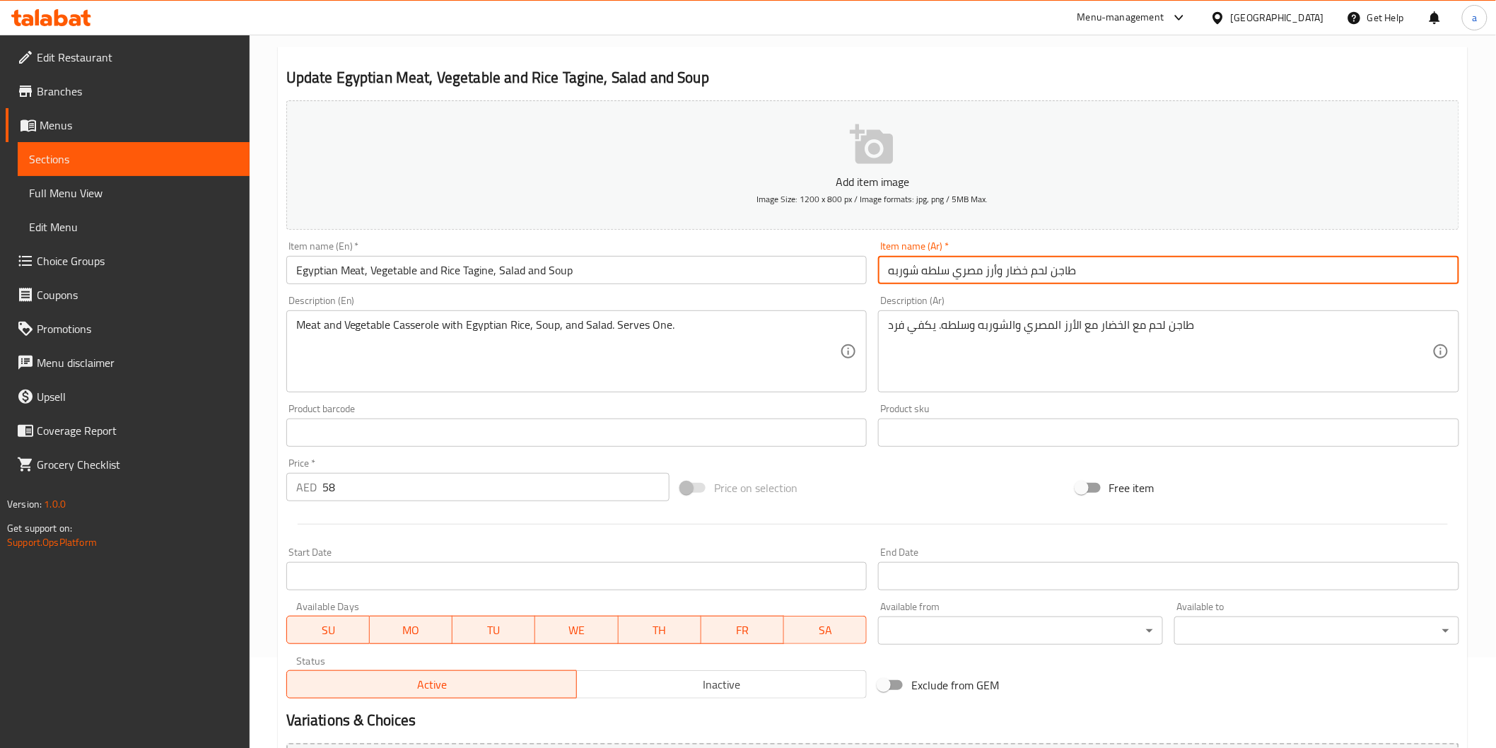
click at [984, 278] on input "طاجن لحم خضار وأرز مصري سلطه شوربه" at bounding box center [1168, 270] width 581 height 28
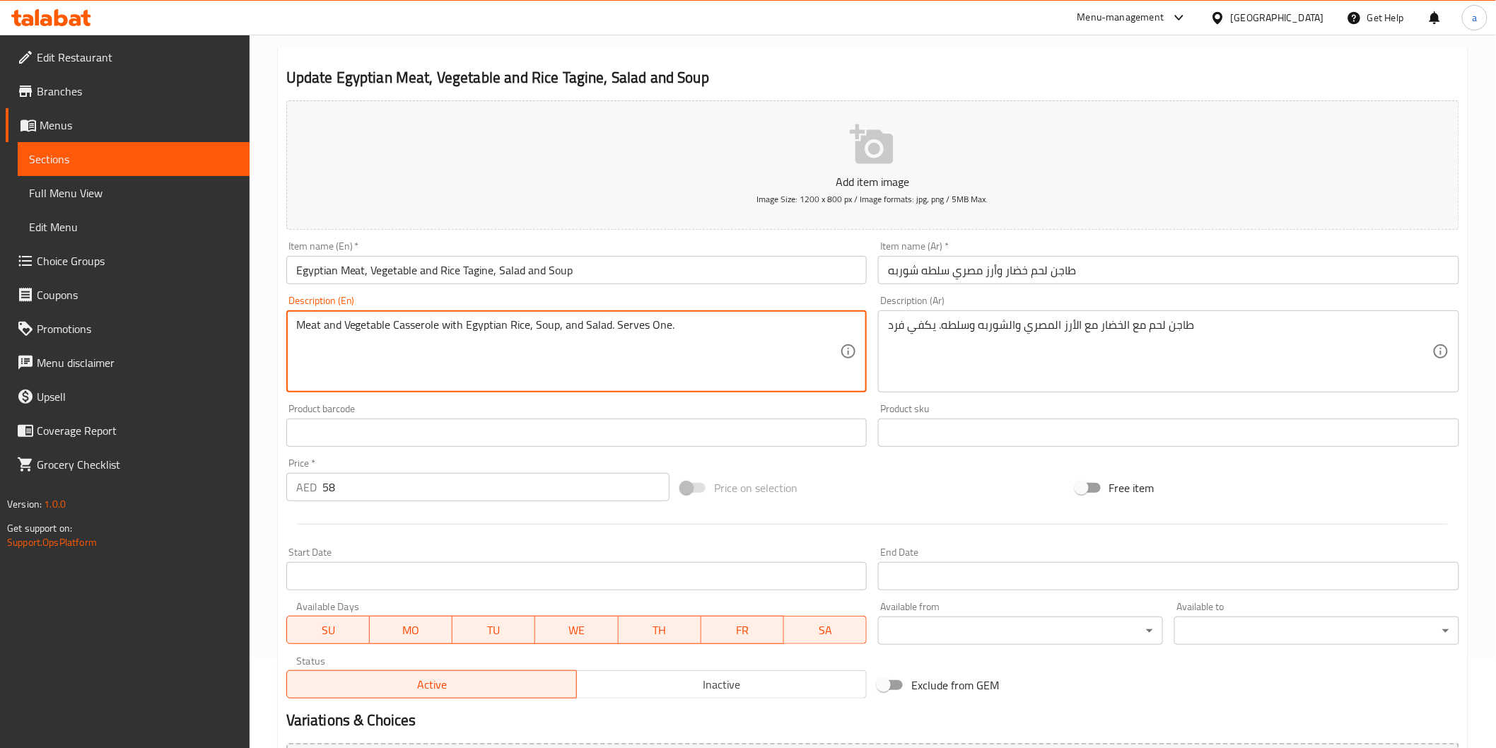
click at [740, 338] on textarea "Meat and Vegetable Casserole with Egyptian Rice, Soup, and Salad. Serves One." at bounding box center [568, 351] width 545 height 67
click at [653, 333] on textarea "Meat and Vegetable Casserole with Egyptian Rice, Soup, and Salad. Serves One." at bounding box center [568, 351] width 545 height 67
click at [739, 344] on textarea "Meat and Vegetable Casserole with Egyptian Rice, Soup, and Salad. Serves One." at bounding box center [568, 351] width 545 height 67
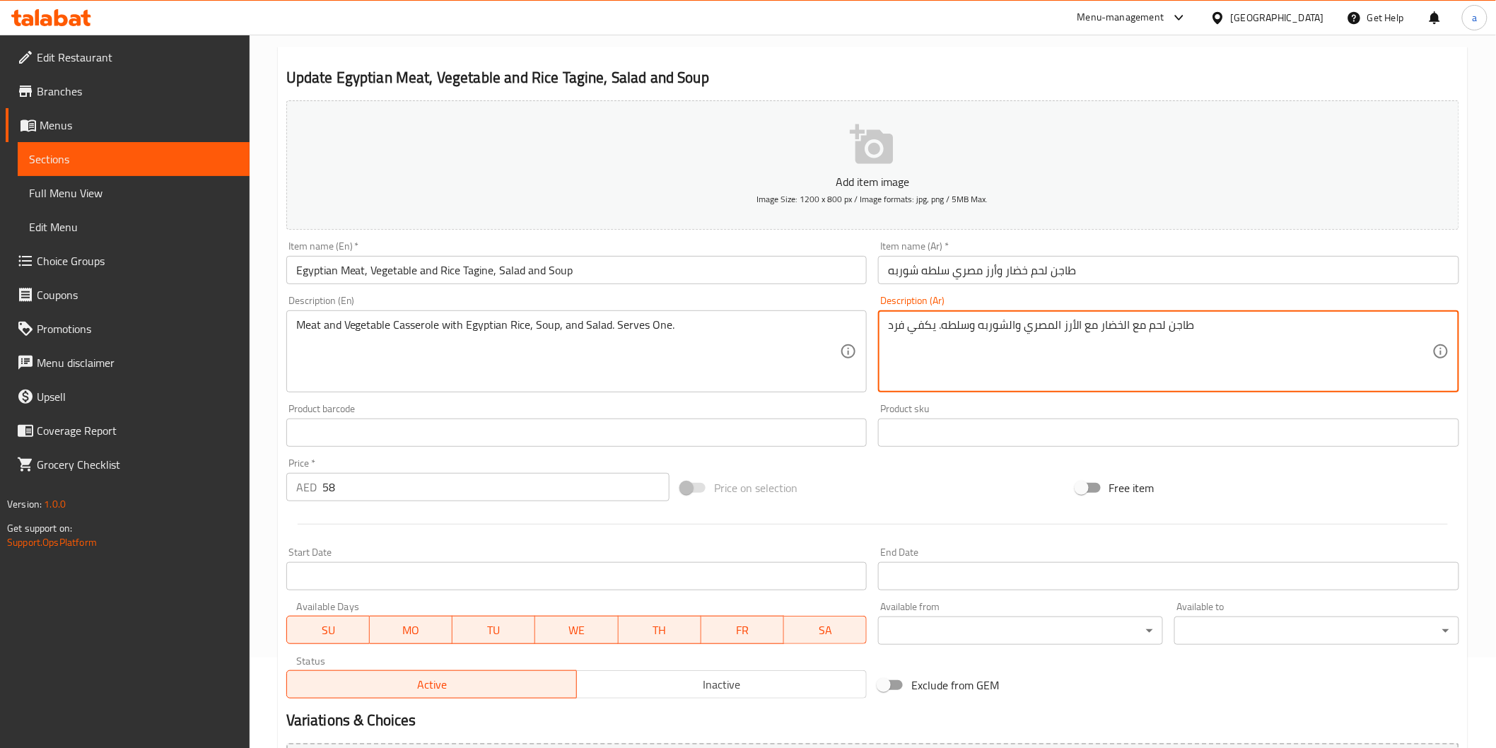
click at [898, 320] on textarea "طاجن لحم مع الخضار مع الأرز المصري والشوربه وسلطه. يكفي فرد" at bounding box center [1160, 351] width 545 height 67
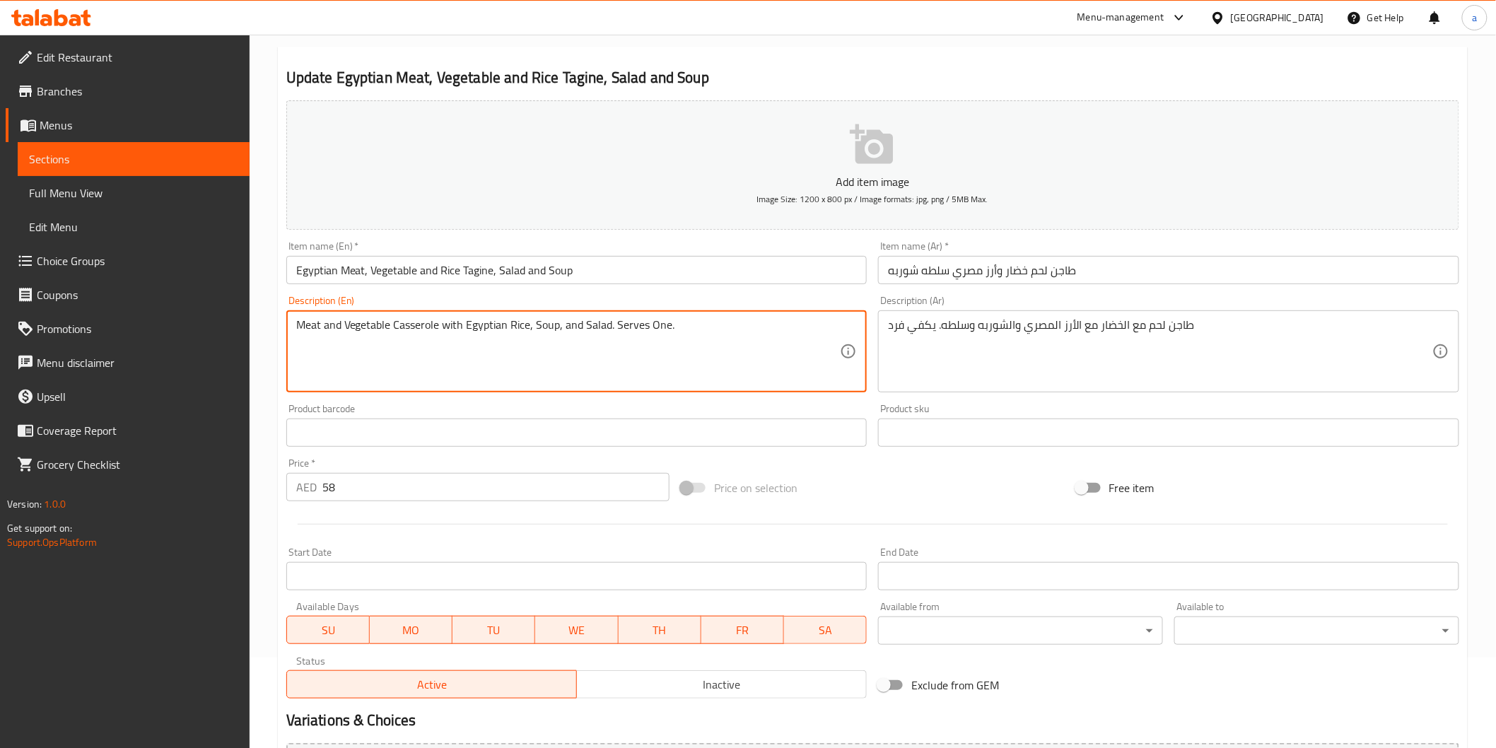
click at [667, 330] on textarea "Meat and Vegetable Casserole with Egyptian Rice, Soup, and Salad. Serves One." at bounding box center [568, 351] width 545 height 67
paste textarea "vegetable casserole with Egyptian rice, soup, and salad. Enough for one person"
drag, startPoint x: 679, startPoint y: 329, endPoint x: 750, endPoint y: 334, distance: 71.6
click at [744, 333] on textarea "Meat and vegetable casserole with Egyptian rice, soup, and salad. Enough for on…" at bounding box center [568, 351] width 545 height 67
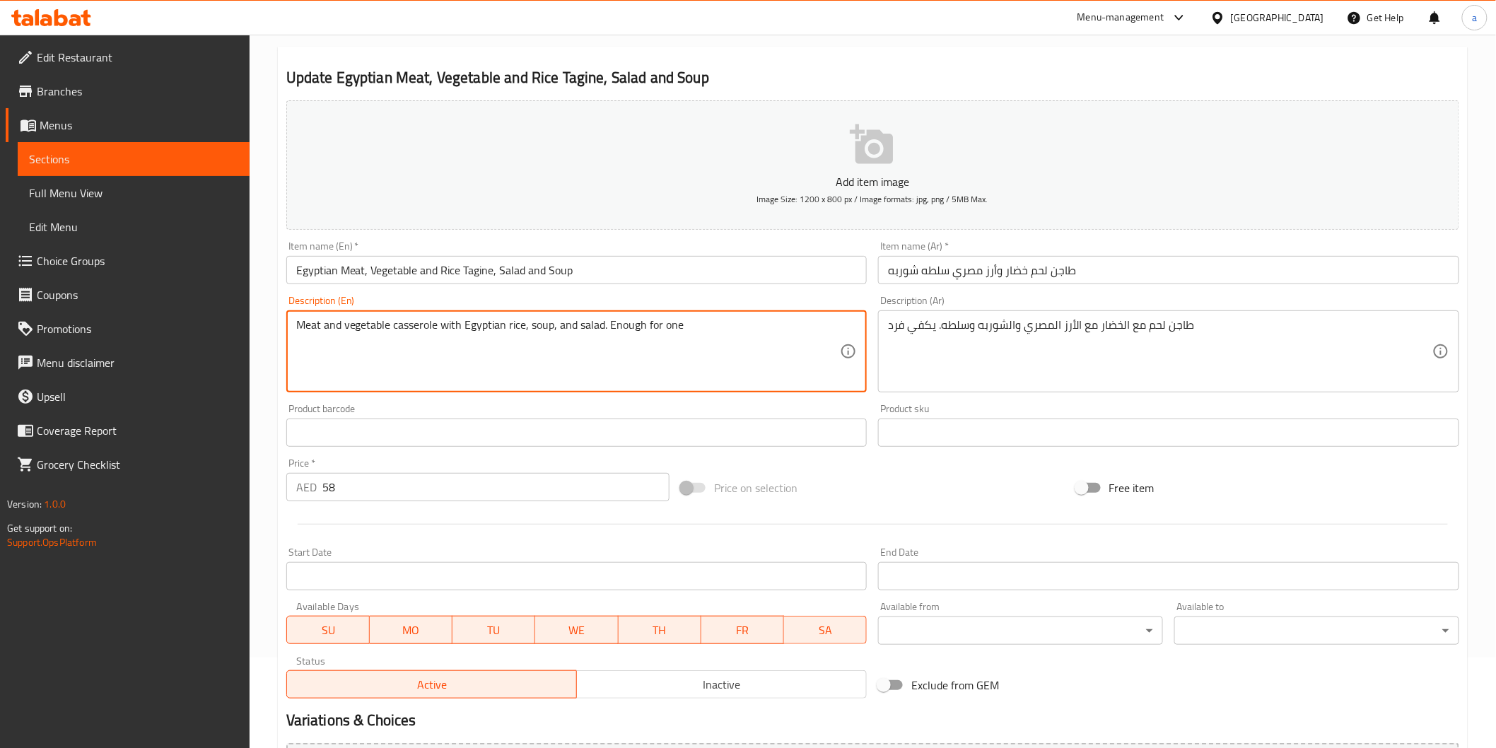
type textarea "Meat and vegetable casserole with Egyptian rice, soup, and salad. Enough for one"
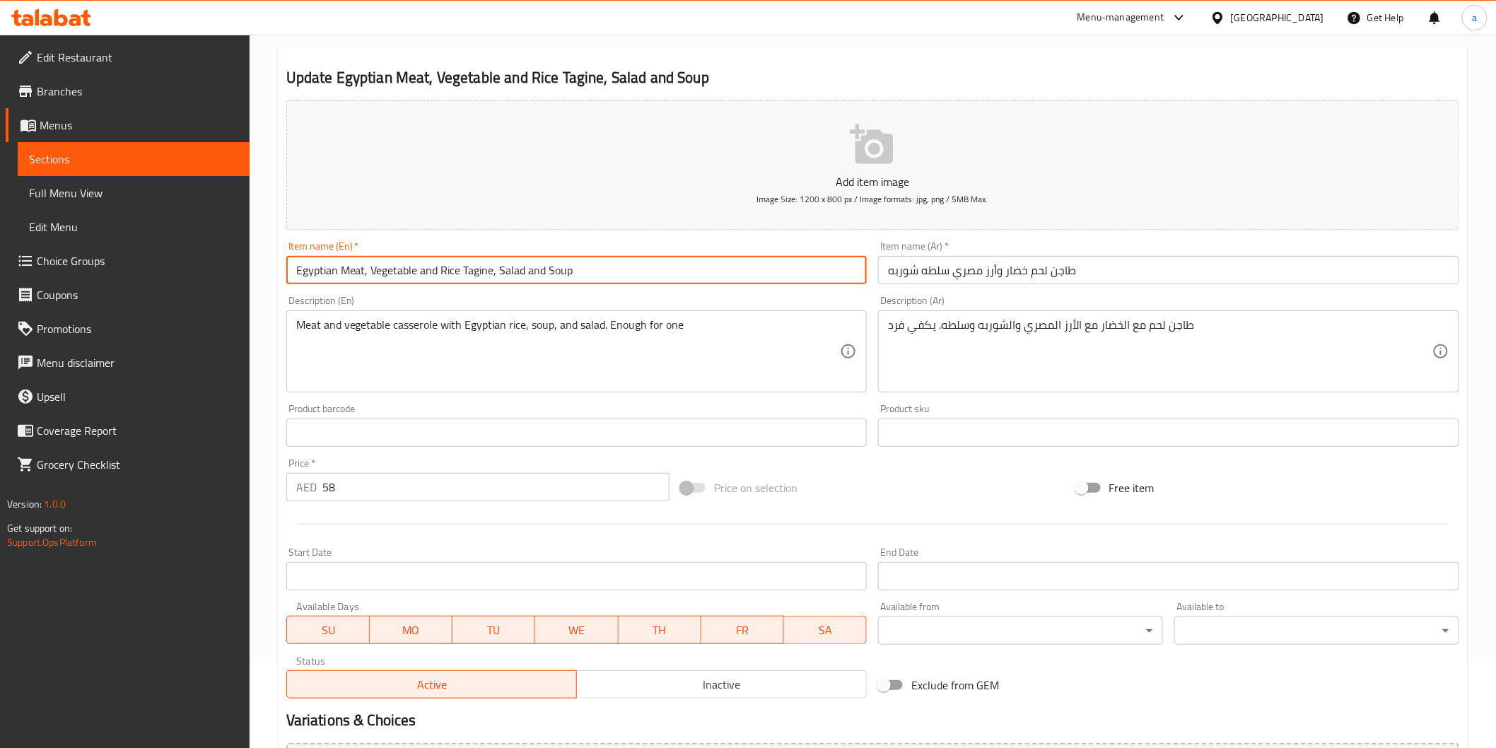
drag, startPoint x: 338, startPoint y: 272, endPoint x: 195, endPoint y: 279, distance: 143.1
click at [195, 279] on div "Edit Restaurant Branches Menus Sections Full Menu View Edit Menu Choice Groups …" at bounding box center [748, 426] width 1496 height 965
click at [324, 271] on input "Meat, Vegetable and Rice Tagine, Salad and Soup" at bounding box center [576, 270] width 581 height 28
click at [392, 274] on input "Meat Vegetable and Rice Tagine, Salad and Soup" at bounding box center [576, 270] width 581 height 28
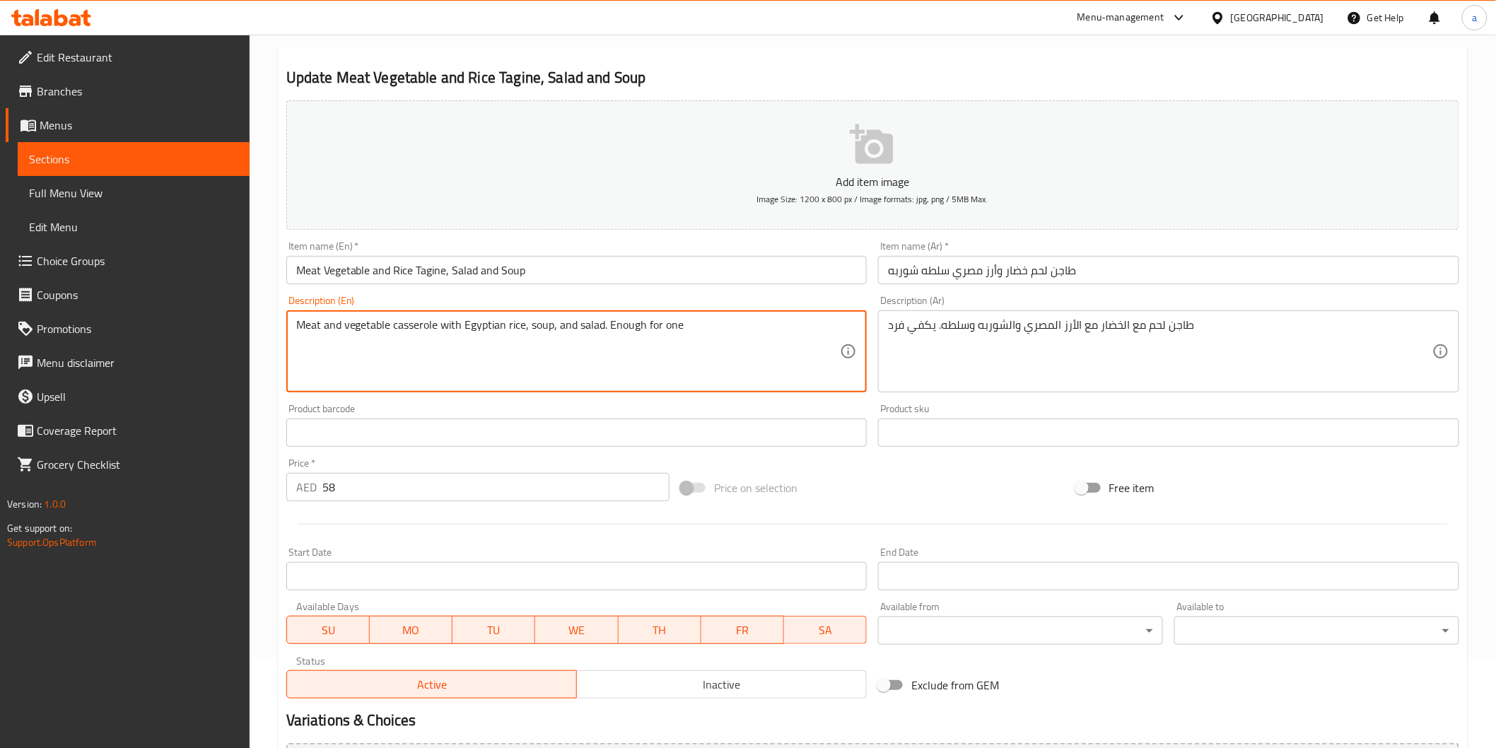
click at [477, 330] on textarea "Meat and vegetable casserole with Egyptian rice, soup, and salad. Enough for one" at bounding box center [568, 351] width 545 height 67
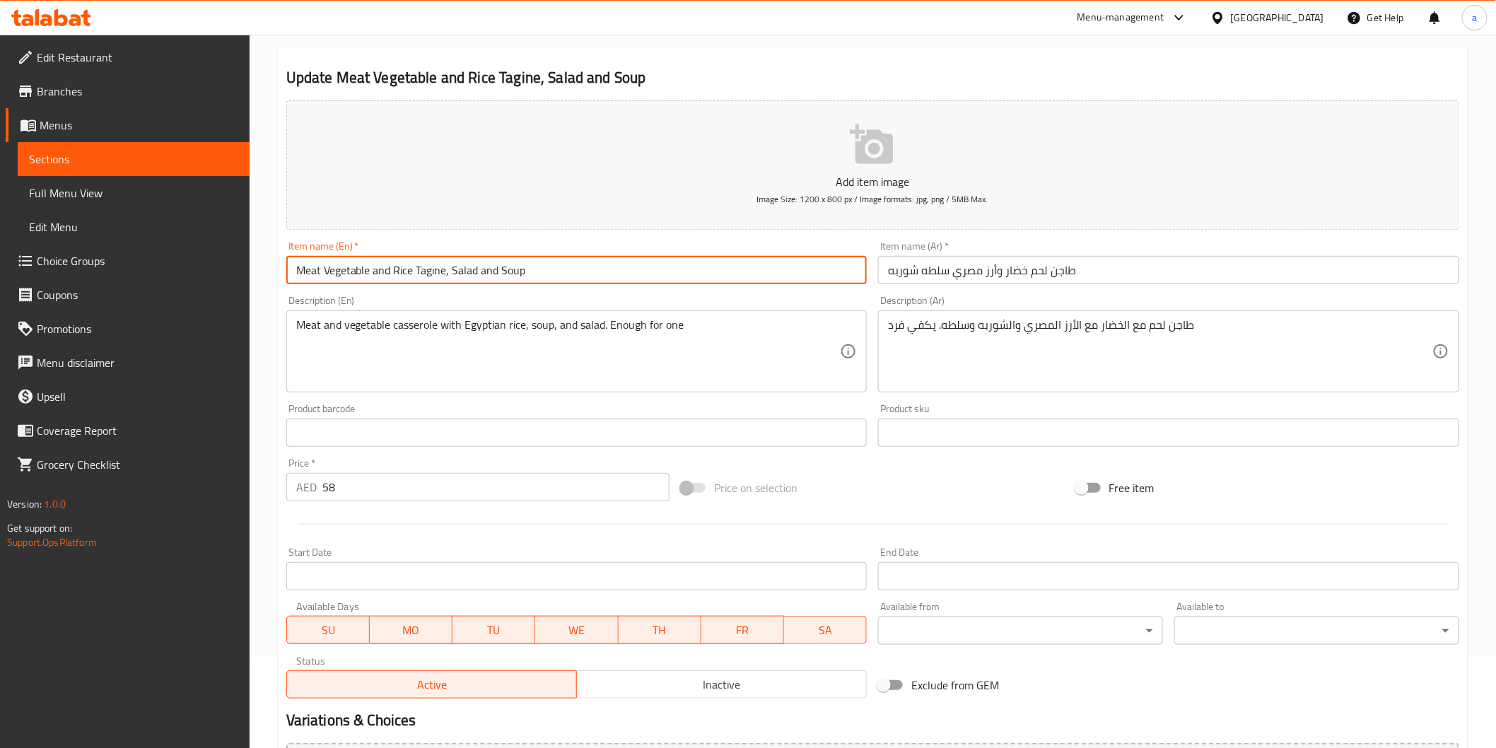
click at [392, 269] on input "Meat Vegetable and Rice Tagine, Salad and Soup" at bounding box center [576, 270] width 581 height 28
paste input "Egyptian"
click at [324, 278] on input "Meat Vegetable and Egyptian Rice Tagine, Salad and Soup" at bounding box center [576, 270] width 581 height 28
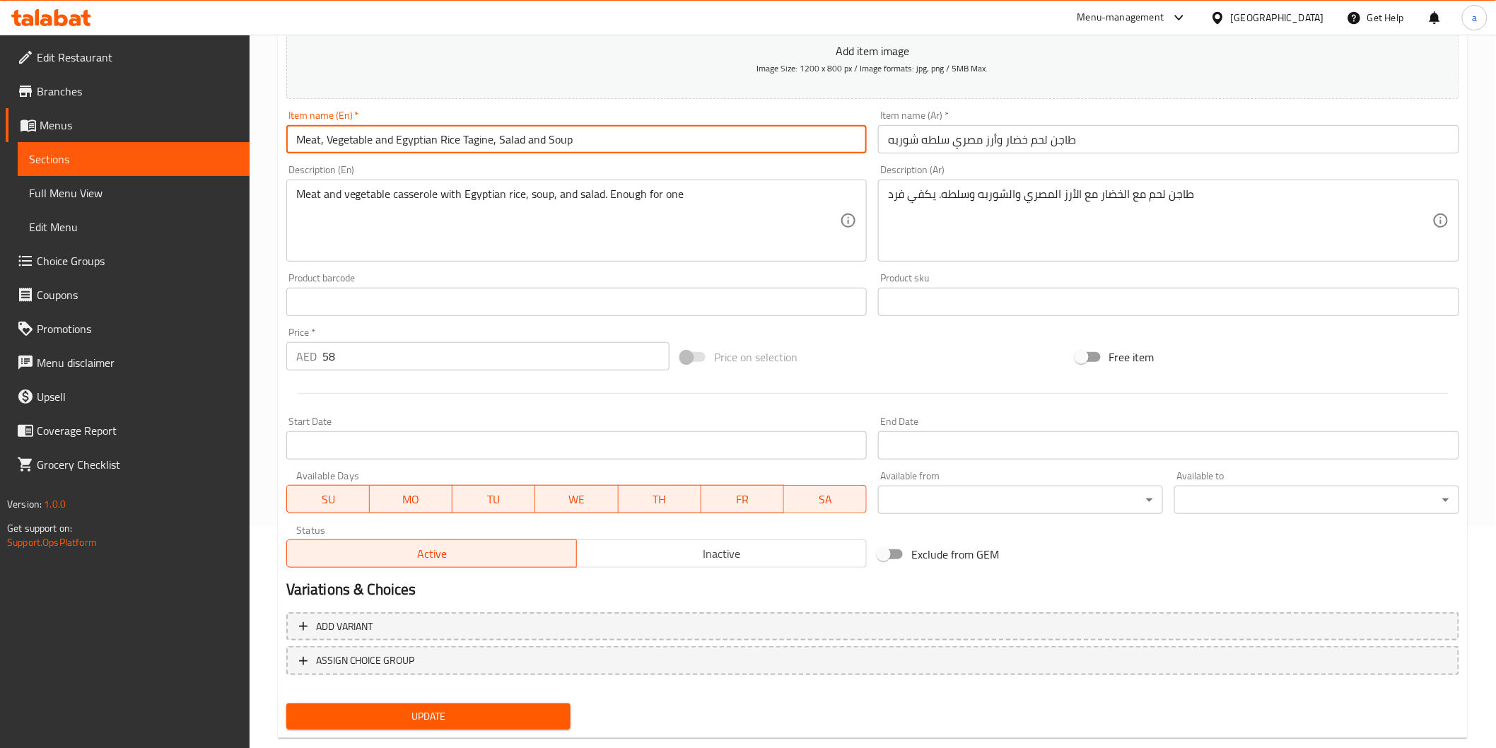
scroll to position [248, 0]
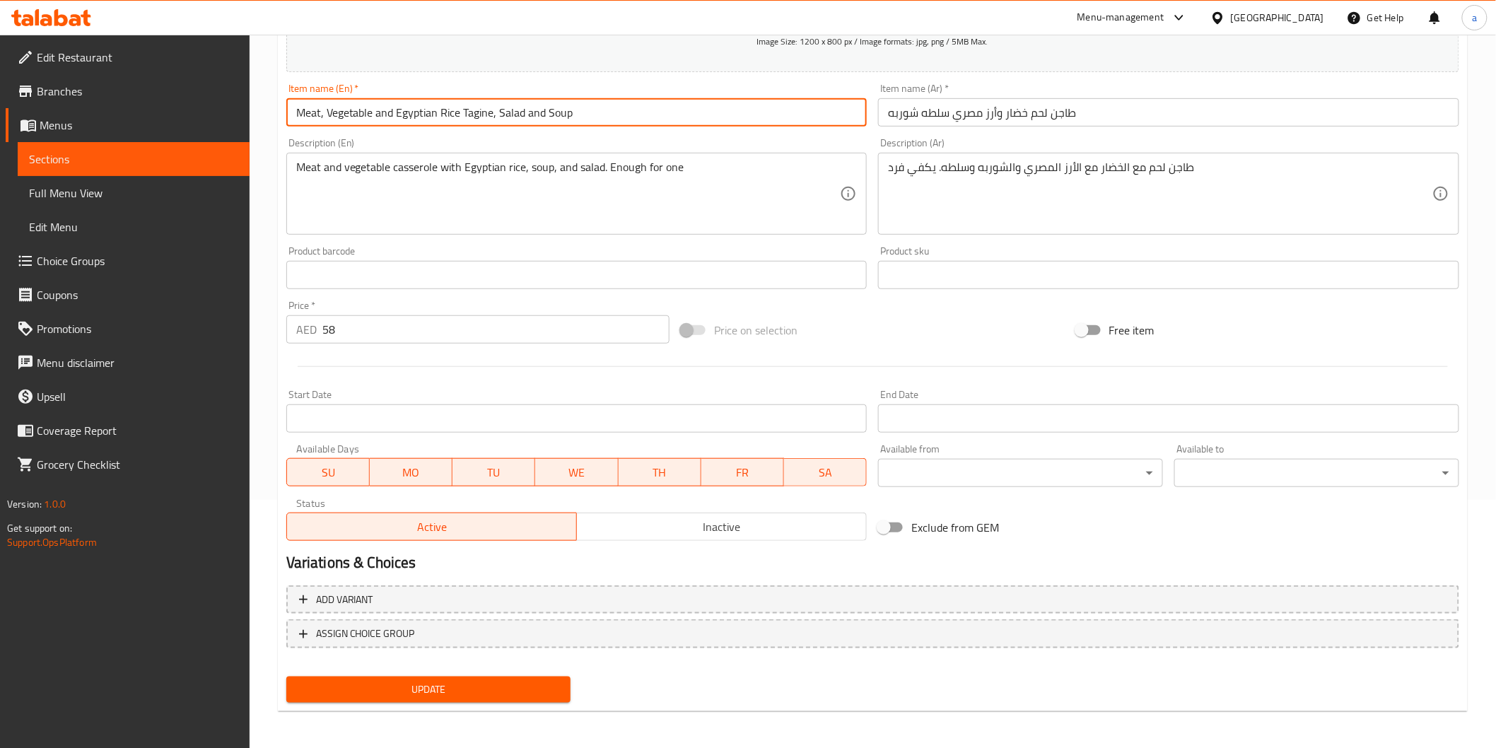
type input "Meat, Vegetable and Egyptian Rice Tagine, Salad and Soup"
click at [496, 693] on span "Update" at bounding box center [429, 690] width 262 height 18
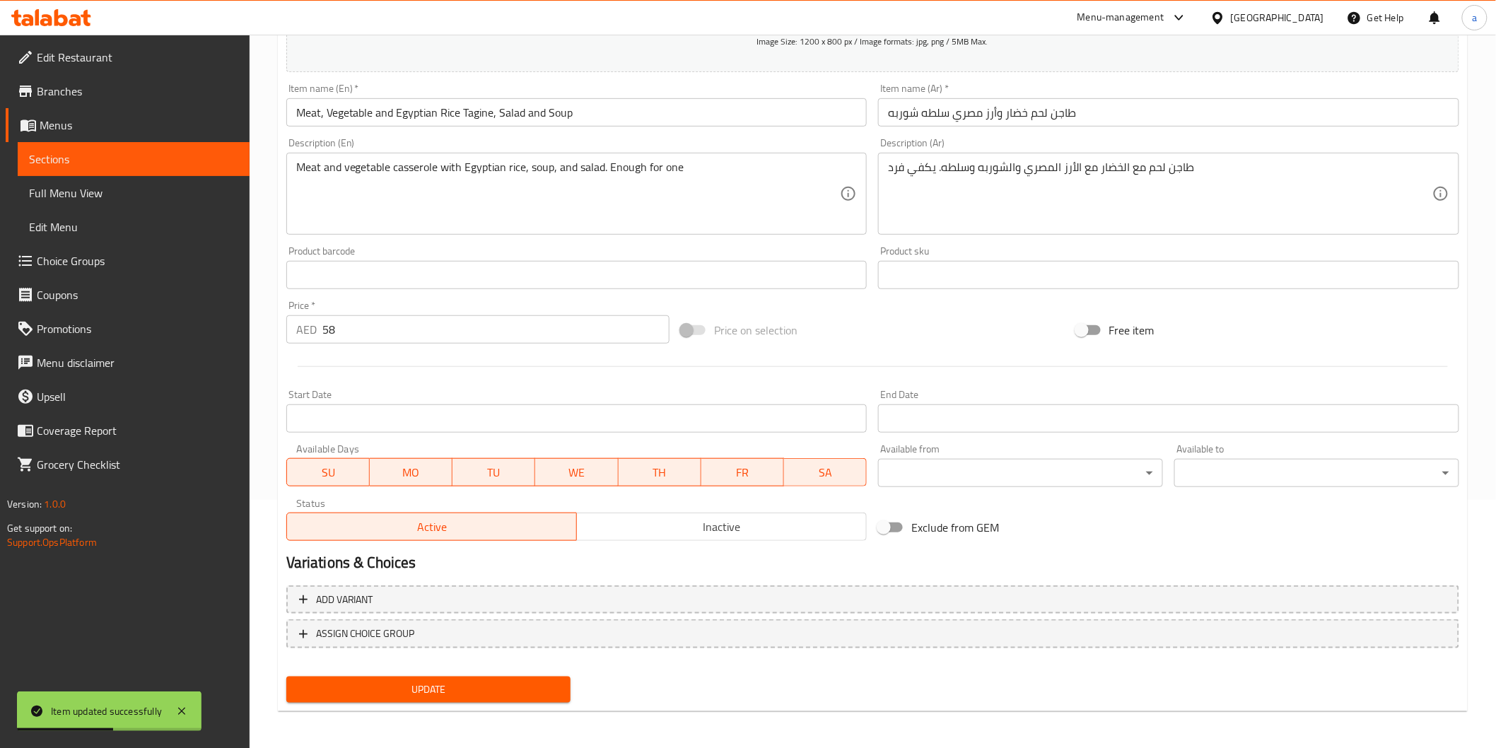
click at [175, 151] on span "Sections" at bounding box center [133, 159] width 209 height 17
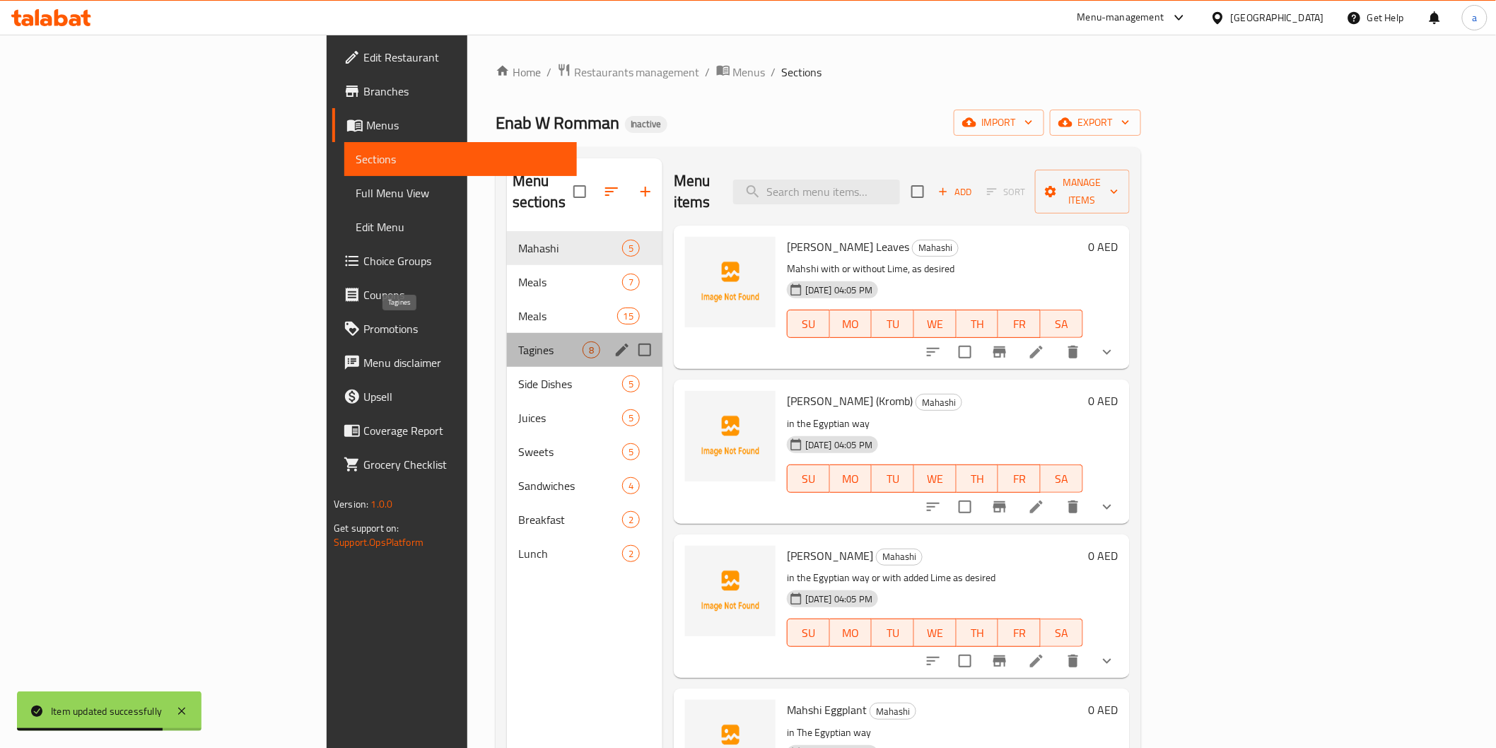
click at [518, 342] on span "Tagines" at bounding box center [550, 350] width 64 height 17
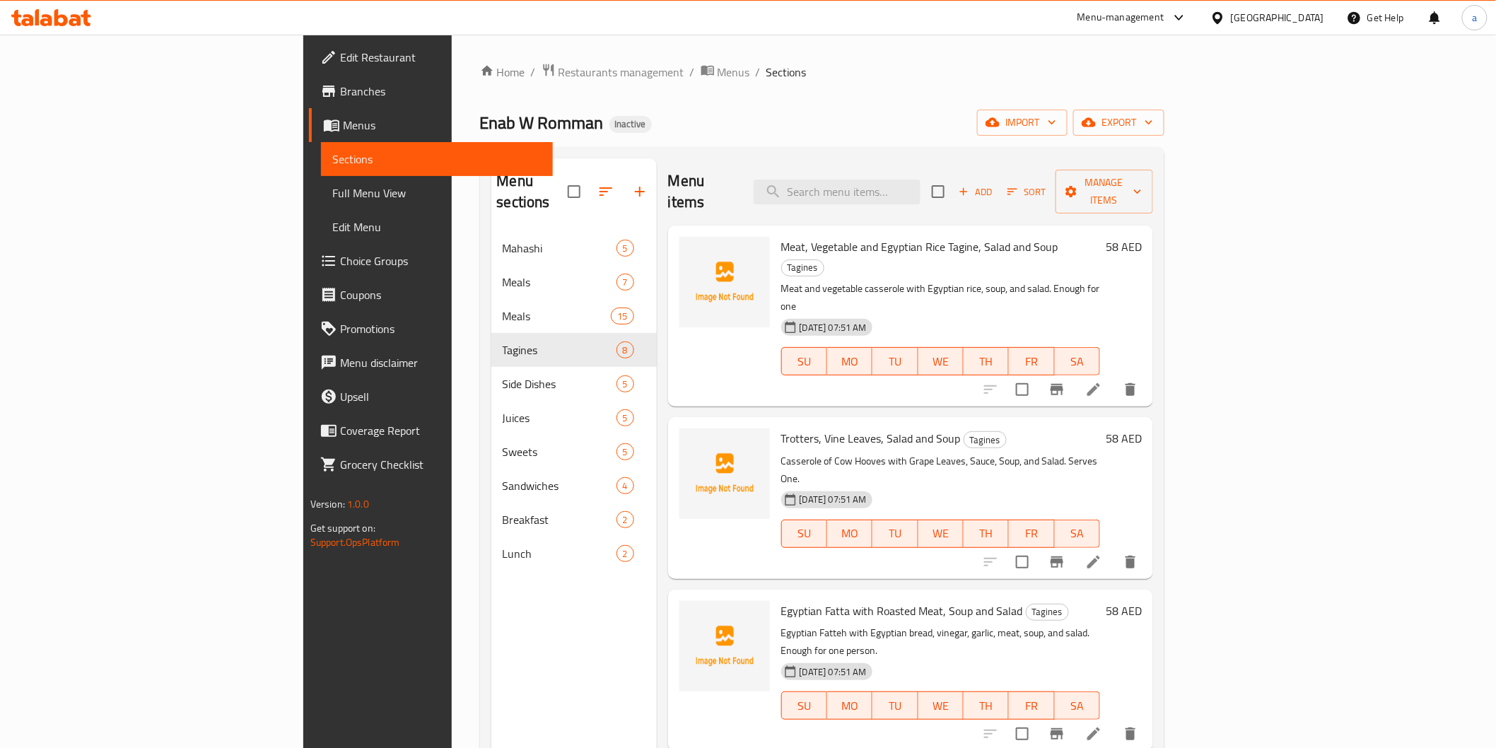
click at [1148, 545] on div at bounding box center [1061, 562] width 174 height 34
click at [1102, 554] on icon at bounding box center [1094, 562] width 17 height 17
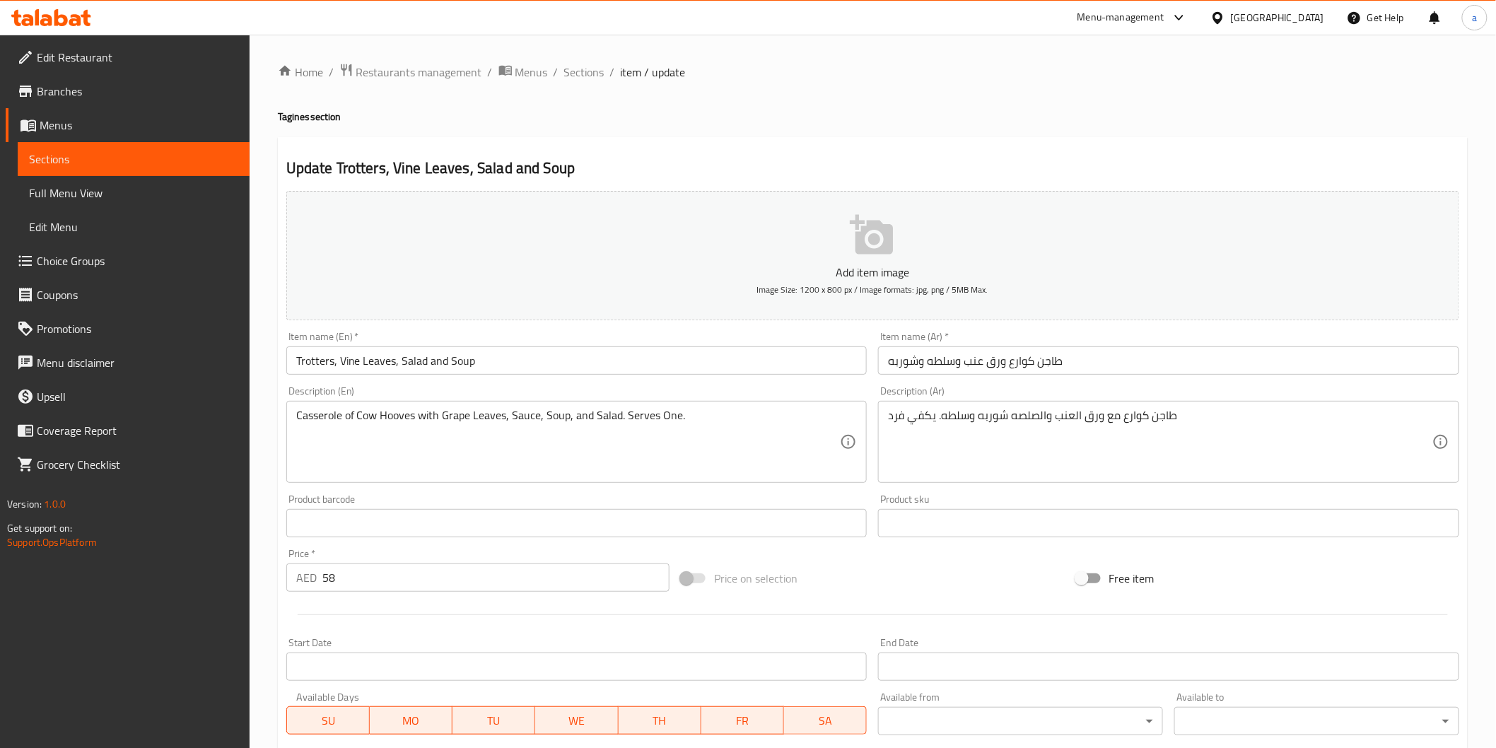
click at [1012, 366] on input "طاجن كوارع ورق عنب وسلطه وشوربه" at bounding box center [1168, 361] width 581 height 28
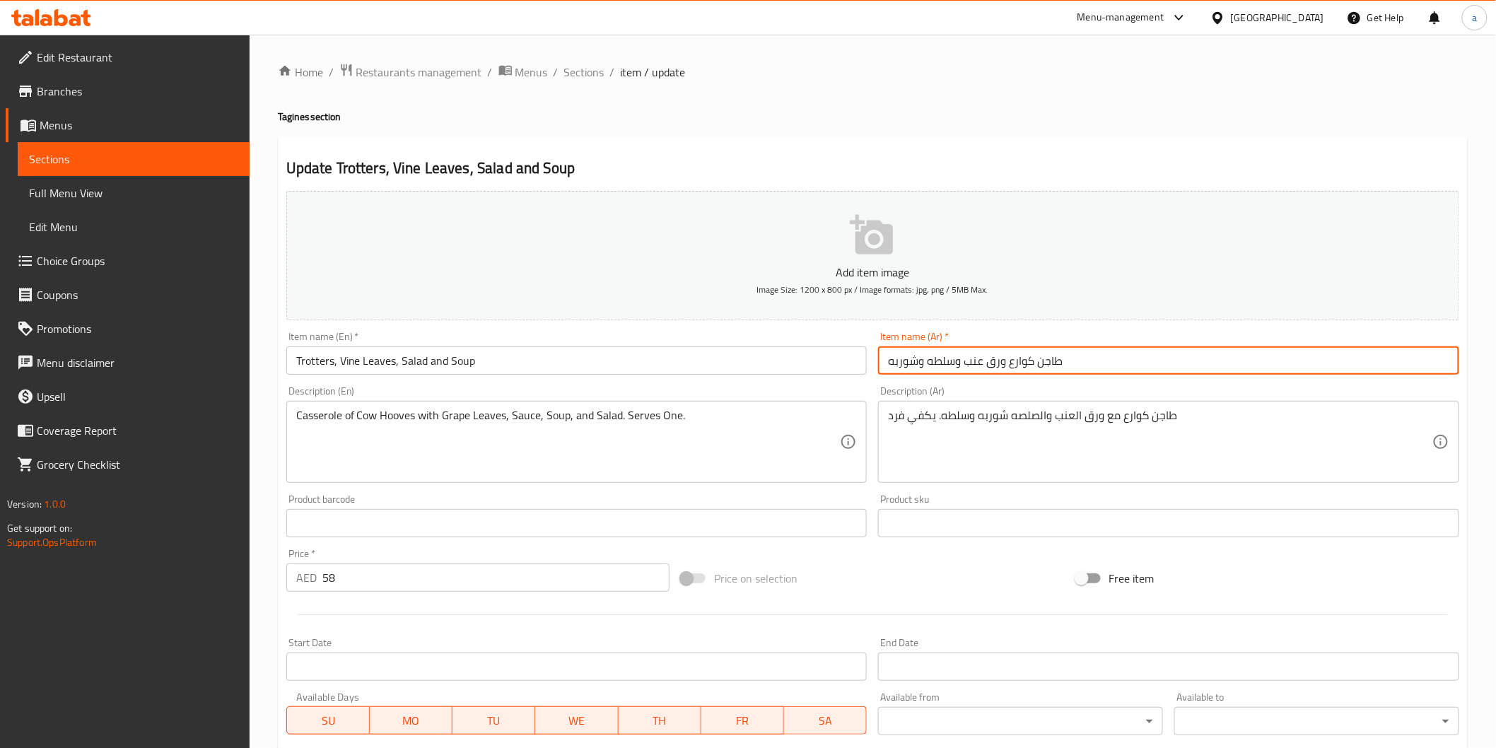
click at [1012, 366] on input "طاجن كوارع ورق عنب وسلطه وشوربه" at bounding box center [1168, 361] width 581 height 28
click at [305, 359] on input "Trotters, Vine Leaves, Salad and Soup" at bounding box center [576, 361] width 581 height 28
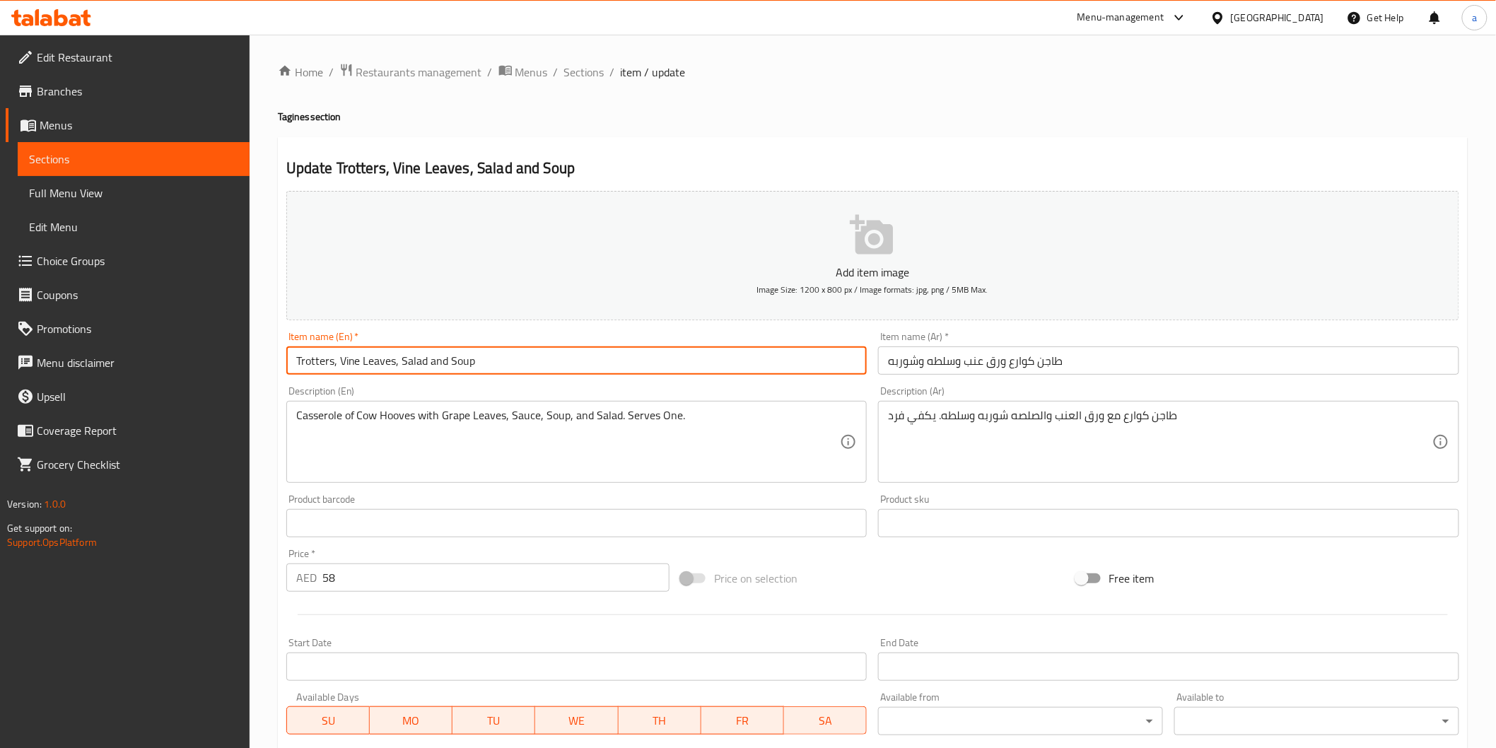
click at [305, 359] on input "Trotters, Vine Leaves, Salad and Soup" at bounding box center [576, 361] width 581 height 28
paste input "Knuckles"
click at [983, 363] on input "طاجن كوارع ورق عنب وسلطه وشوربه" at bounding box center [1168, 361] width 581 height 28
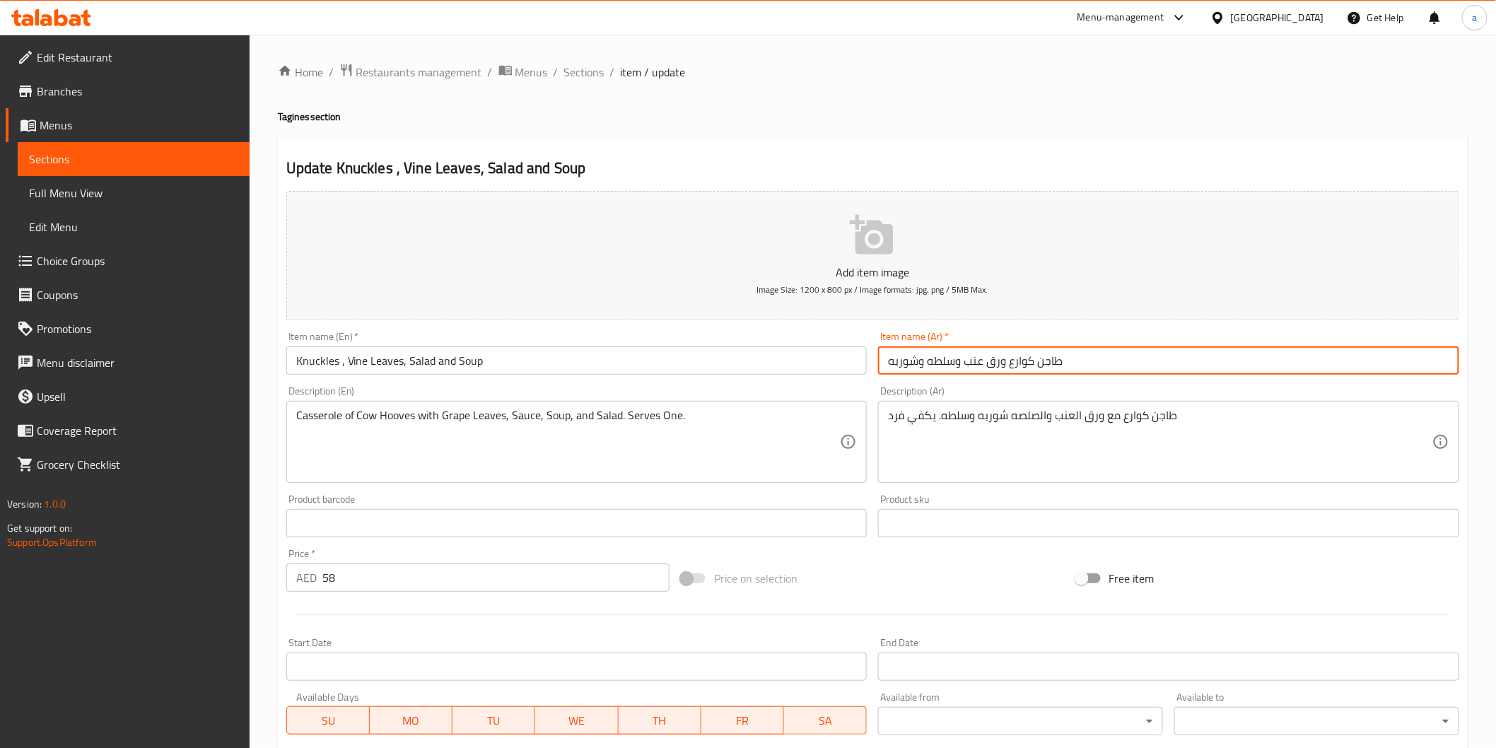
click at [983, 363] on input "طاجن كوارع ورق عنب وسلطه وشوربه" at bounding box center [1168, 361] width 581 height 28
click at [974, 364] on input "طاجن كوارع ورق عنب وسلطه وشوربه" at bounding box center [1168, 361] width 581 height 28
drag, startPoint x: 964, startPoint y: 364, endPoint x: 1006, endPoint y: 368, distance: 42.6
click at [1006, 368] on input "طاجن كوارع ورق عنب وسلطه وشوربه" at bounding box center [1168, 361] width 581 height 28
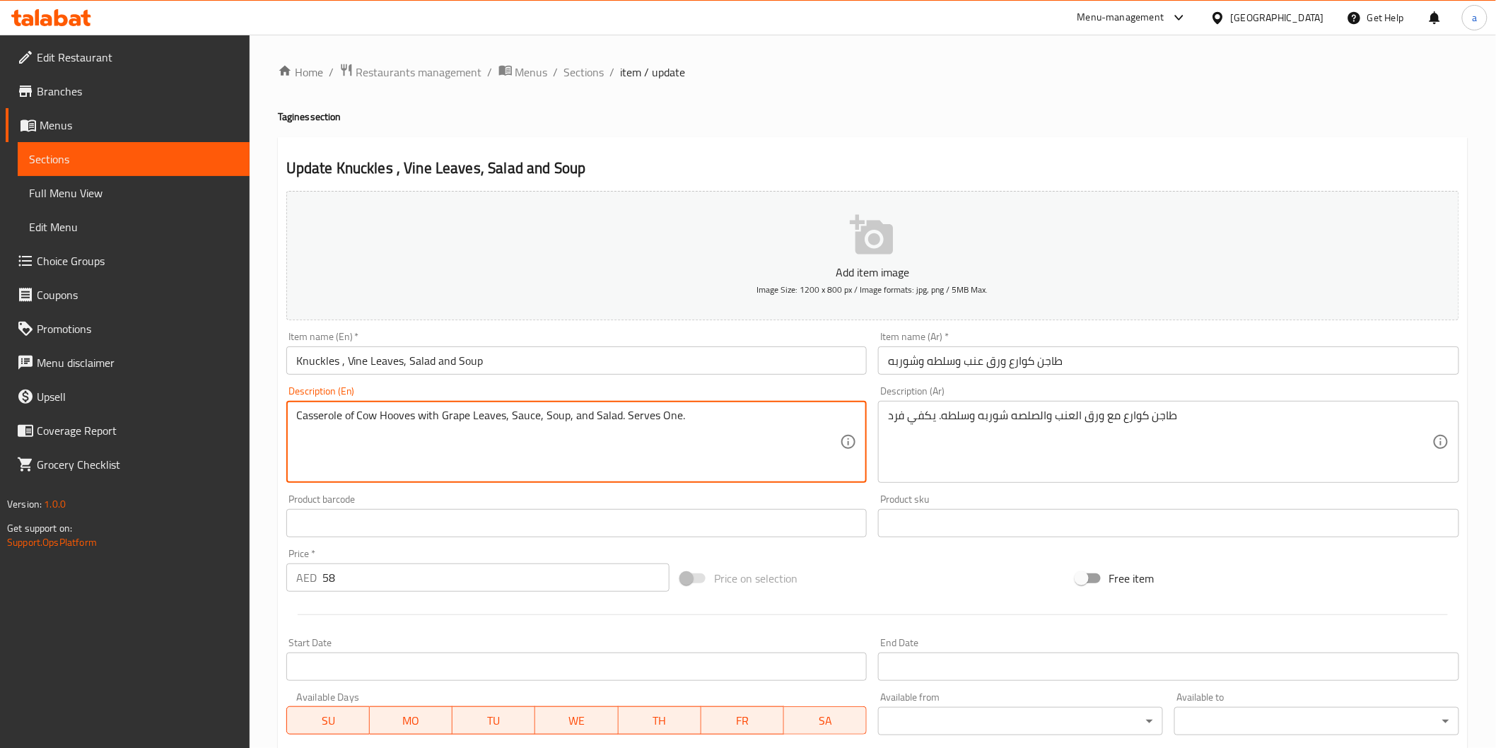
click at [324, 419] on textarea "Casserole of Cow Hooves with Grape Leaves, Sauce, Soup, and Salad. Serves One." at bounding box center [568, 442] width 545 height 67
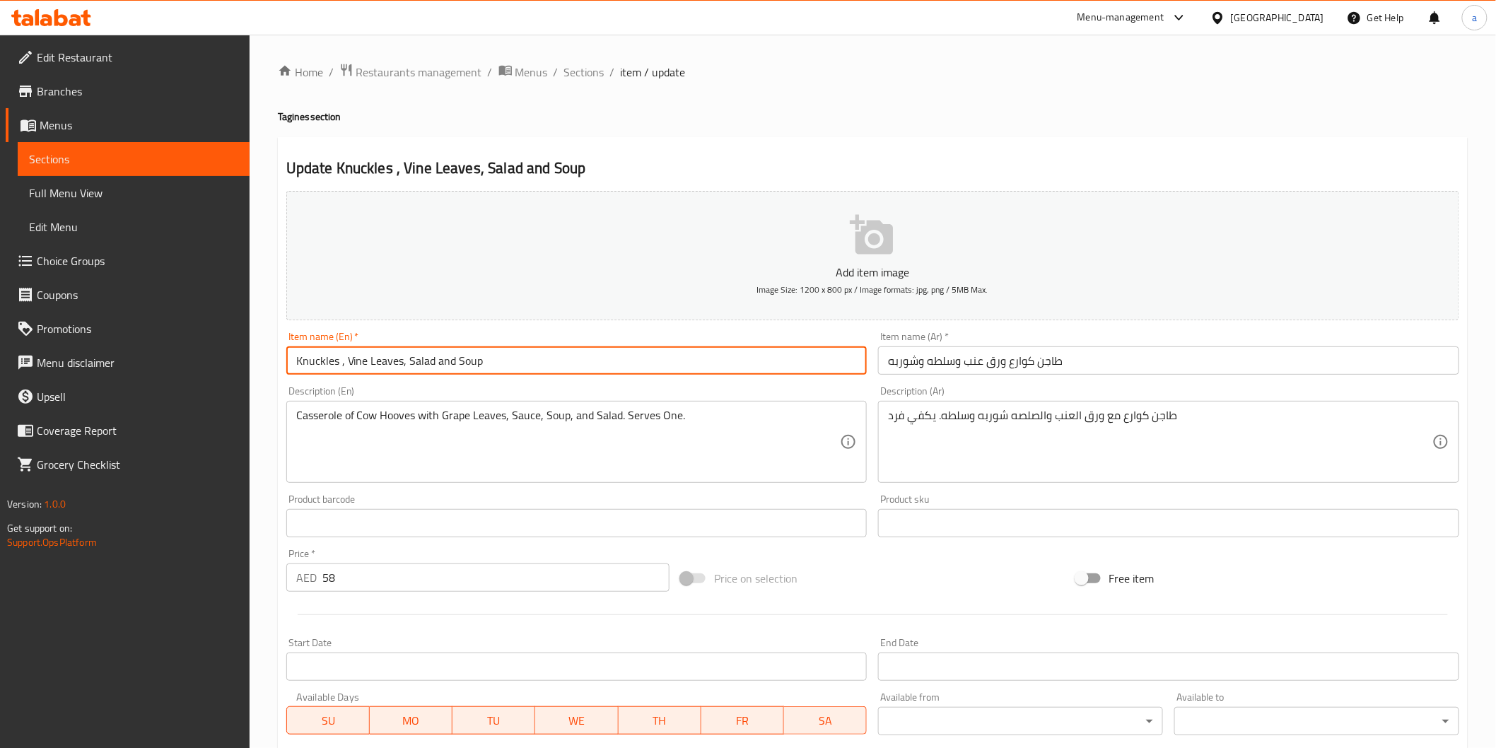
click at [404, 364] on input "Knuckles , Vine Leaves, Salad and Soup" at bounding box center [576, 361] width 581 height 28
drag, startPoint x: 404, startPoint y: 364, endPoint x: 385, endPoint y: 378, distance: 23.8
click at [385, 378] on div "Item name (En)   * Knuckles , Vine Leaves, Salad and Soup Item name (En) *" at bounding box center [577, 353] width 593 height 54
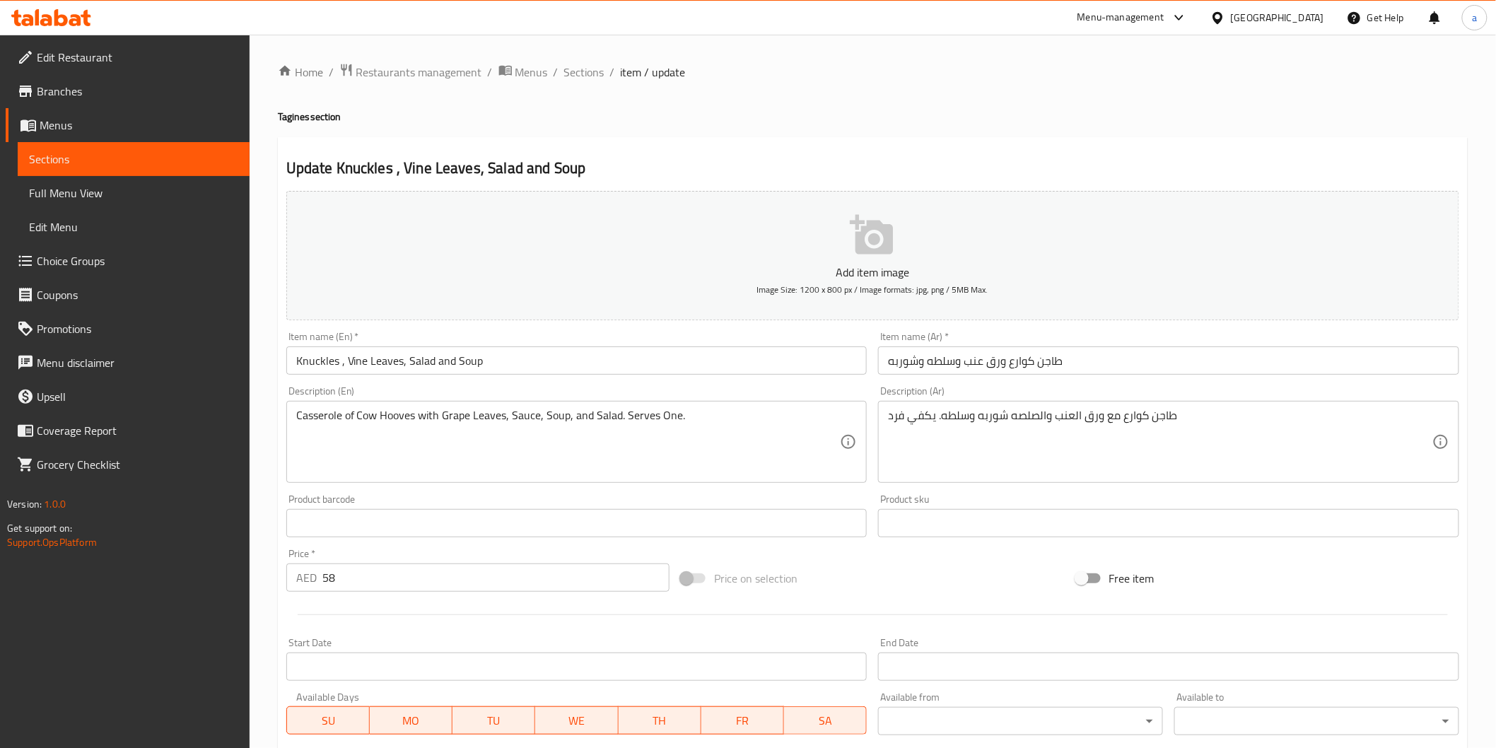
click at [344, 362] on input "Knuckles , Vine Leaves, Salad and Soup" at bounding box center [576, 361] width 581 height 28
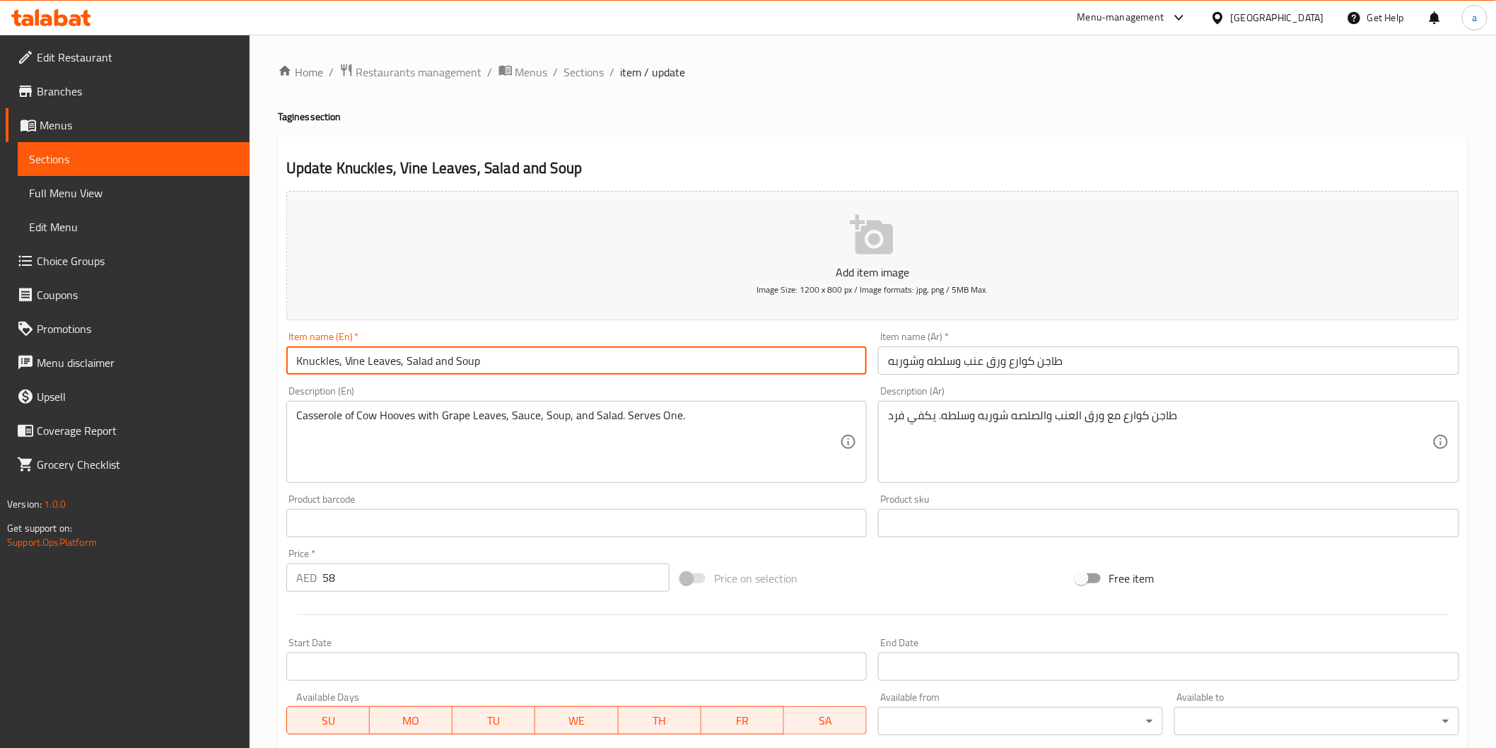
click at [397, 366] on input "Knuckles, Vine Leaves, Salad and Soup" at bounding box center [576, 361] width 581 height 28
paste input "Casserole"
drag, startPoint x: 295, startPoint y: 362, endPoint x: 397, endPoint y: 368, distance: 102.7
click at [397, 368] on input "Knuckles, Vine Leaves Casserole , Salad and Soup" at bounding box center [576, 361] width 581 height 28
type input "Knuckles, Vine Leaves Casserole , Salad and Soup"
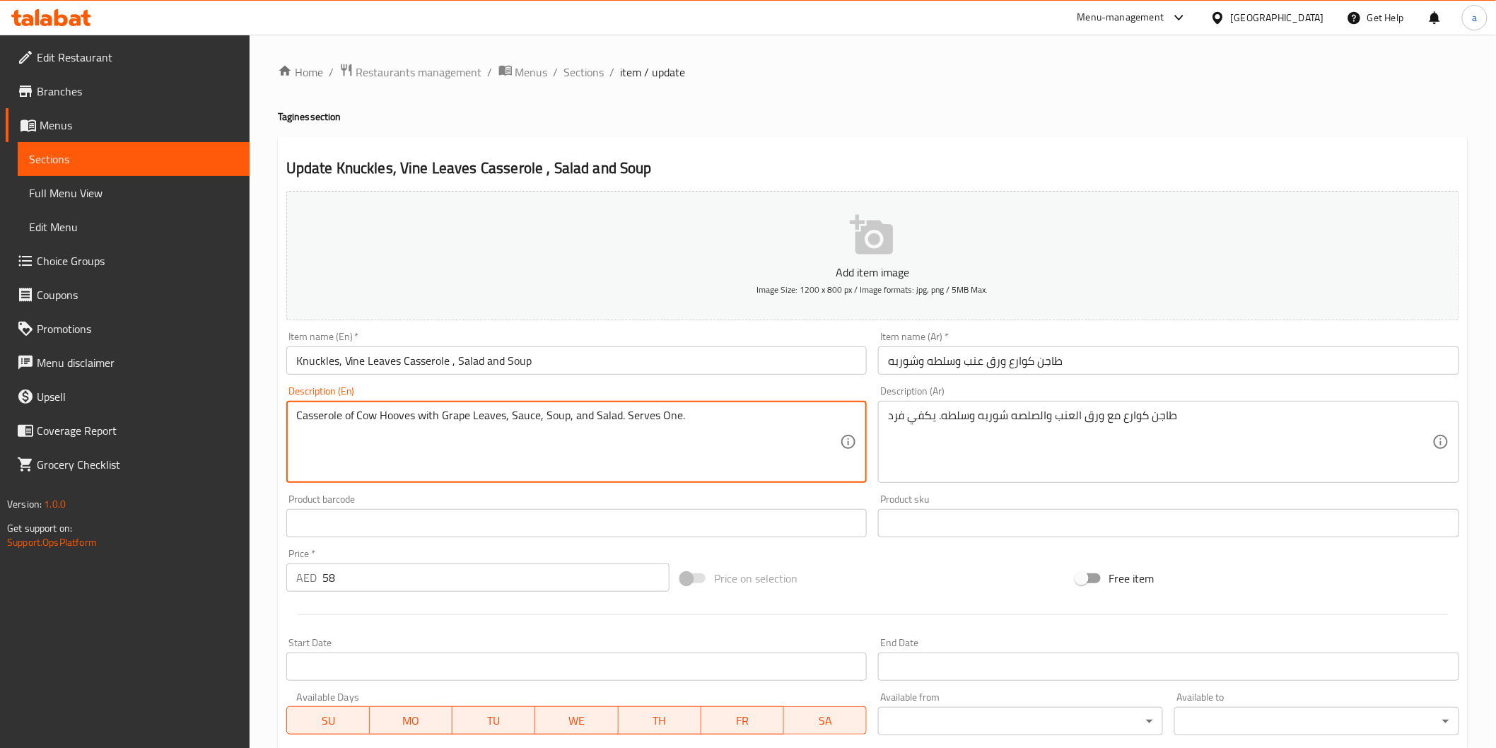
drag, startPoint x: 355, startPoint y: 416, endPoint x: 503, endPoint y: 417, distance: 147.8
paste textarea "Knuckles, Vin"
click at [354, 416] on textarea "Casserole ofKnuckles, Vine Leaves, Sauce, Soup, and Salad. Serves One." at bounding box center [568, 442] width 545 height 67
drag, startPoint x: 344, startPoint y: 422, endPoint x: 355, endPoint y: 421, distance: 10.7
click at [355, 421] on textarea "Casserole of Knuckles, Vine Leaves, Sauce, Soup, and Salad. Serves One." at bounding box center [568, 442] width 545 height 67
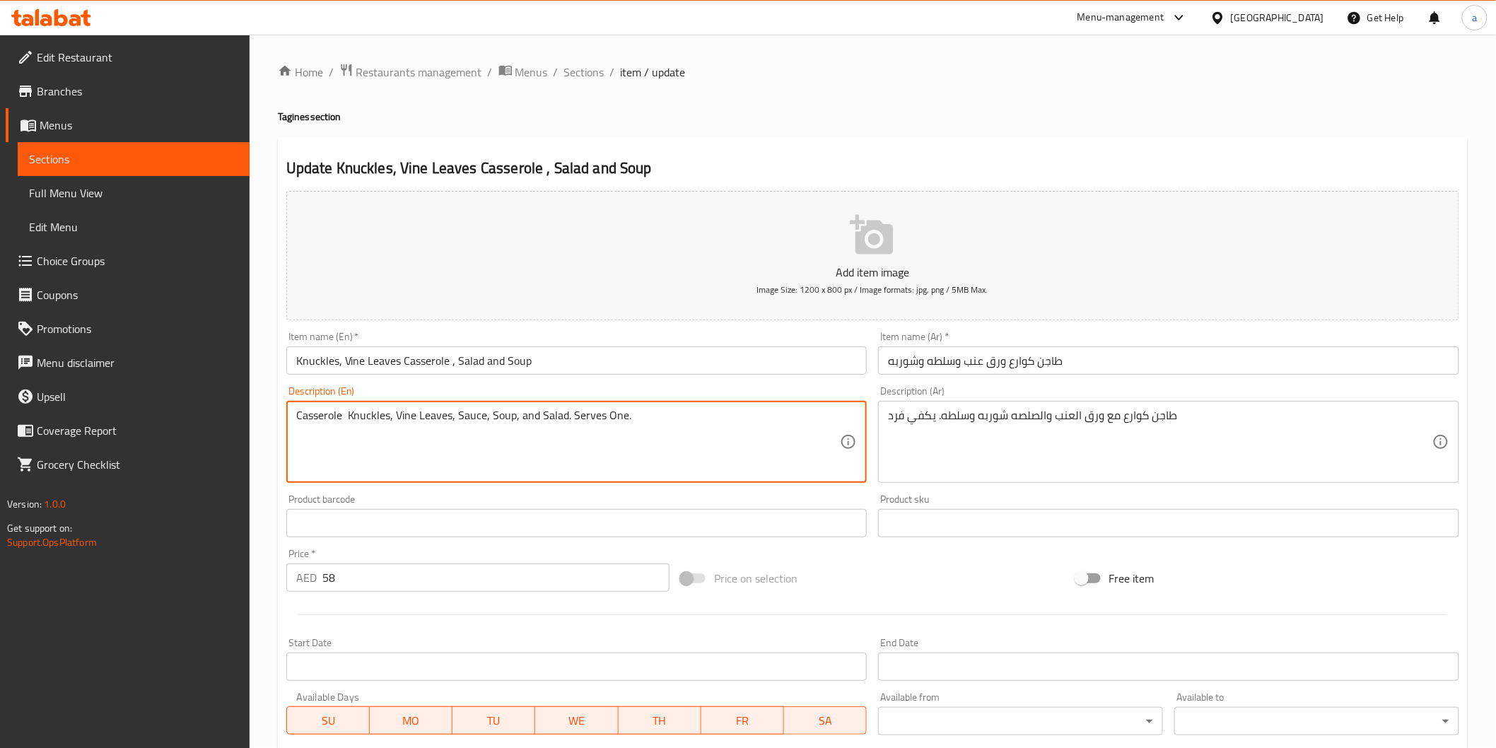
click at [388, 420] on textarea "Casserole Knuckles, Vine Leaves, Sauce, Soup, and Salad. Serves One." at bounding box center [568, 442] width 545 height 67
drag, startPoint x: 593, startPoint y: 415, endPoint x: 634, endPoint y: 416, distance: 41.0
click at [634, 416] on textarea "Casserole Knuckles with Vine Leaves, Sauce, Soup, and Salad. Serves One." at bounding box center [568, 442] width 545 height 67
click at [639, 416] on textarea "Casserole Knuckles with Vine Leaves, Sauce, Soup, and Salad. Serves One." at bounding box center [568, 442] width 545 height 67
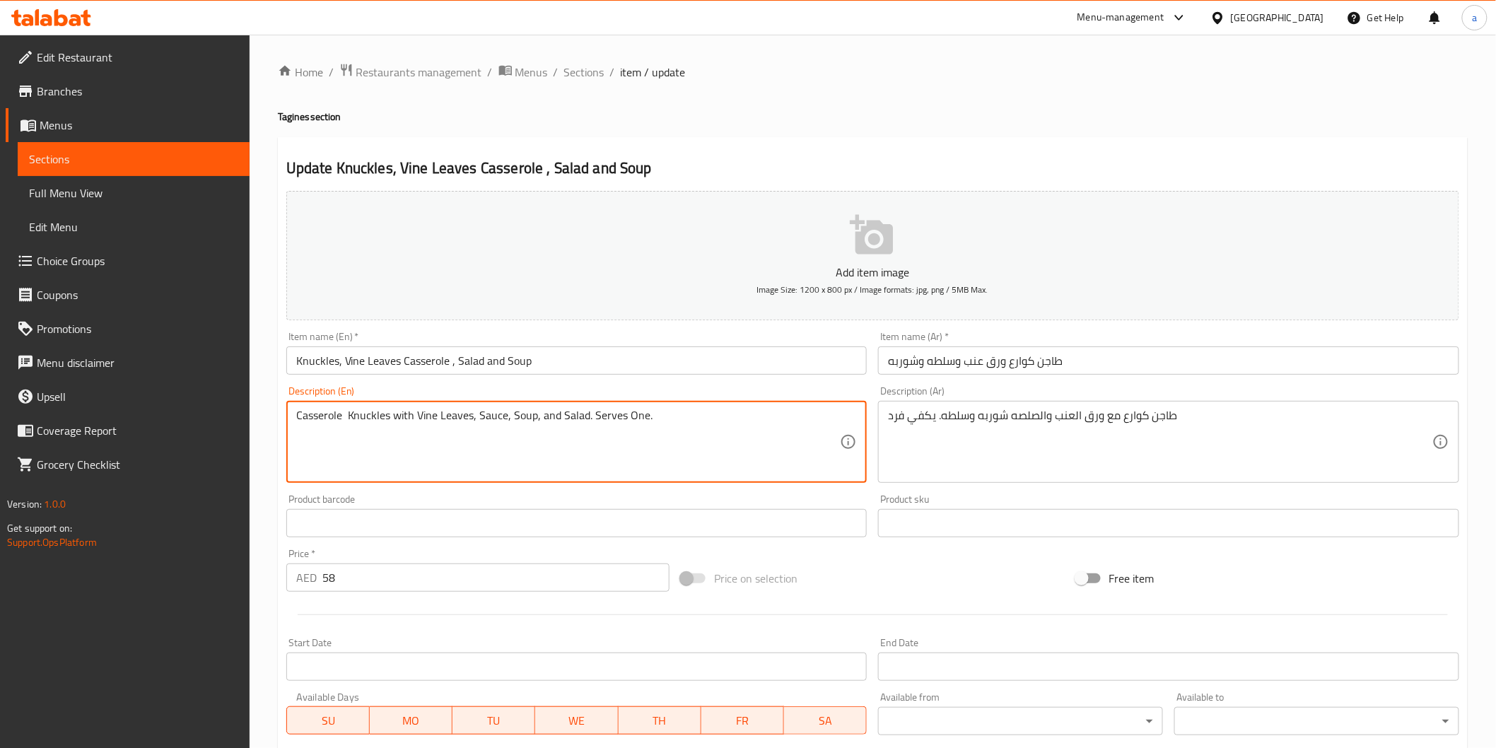
click at [639, 416] on textarea "Casserole Knuckles with Vine Leaves, Sauce, Soup, and Salad. Serves One." at bounding box center [568, 442] width 545 height 67
click at [613, 419] on textarea "Casserole Knuckles with Vine Leaves, Sauce, Soup, and Salad. Serves One." at bounding box center [568, 442] width 545 height 67
click at [594, 418] on textarea "Casserole Knuckles with Vine Leaves, Sauce, Soup, and Salad. Serves One." at bounding box center [568, 442] width 545 height 67
drag, startPoint x: 590, startPoint y: 418, endPoint x: 680, endPoint y: 416, distance: 89.8
click at [680, 416] on textarea "Casserole Knuckles with Vine Leaves, Sauce, Soup, and Salad. Serves One." at bounding box center [568, 442] width 545 height 67
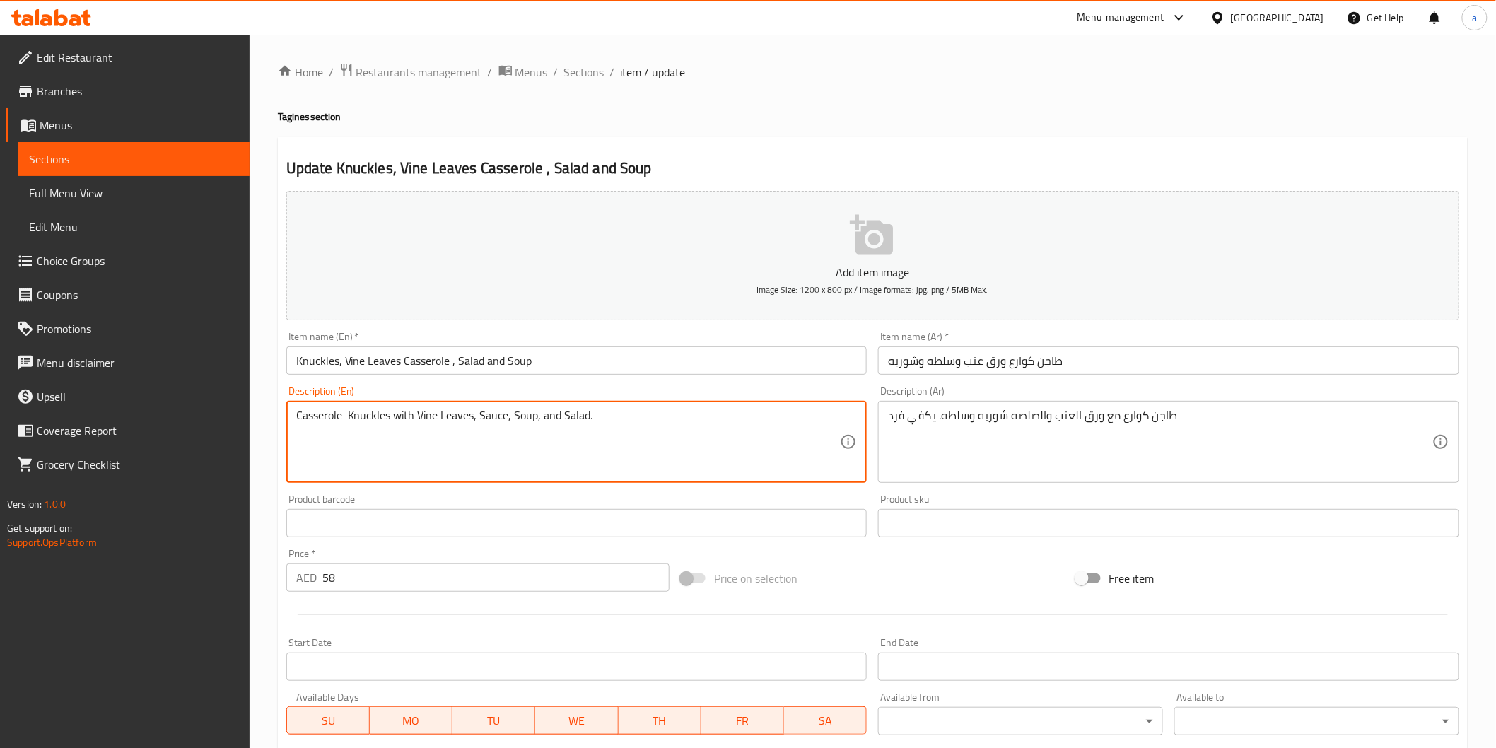
click at [634, 436] on textarea "Casserole Knuckles with Vine Leaves, Sauce, Soup, and Salad." at bounding box center [568, 442] width 545 height 67
drag, startPoint x: 634, startPoint y: 436, endPoint x: 779, endPoint y: 447, distance: 146.1
click at [779, 447] on textarea "Casserole Knuckles with Vine Leaves, Sauce, Soup, and Salad." at bounding box center [568, 442] width 545 height 67
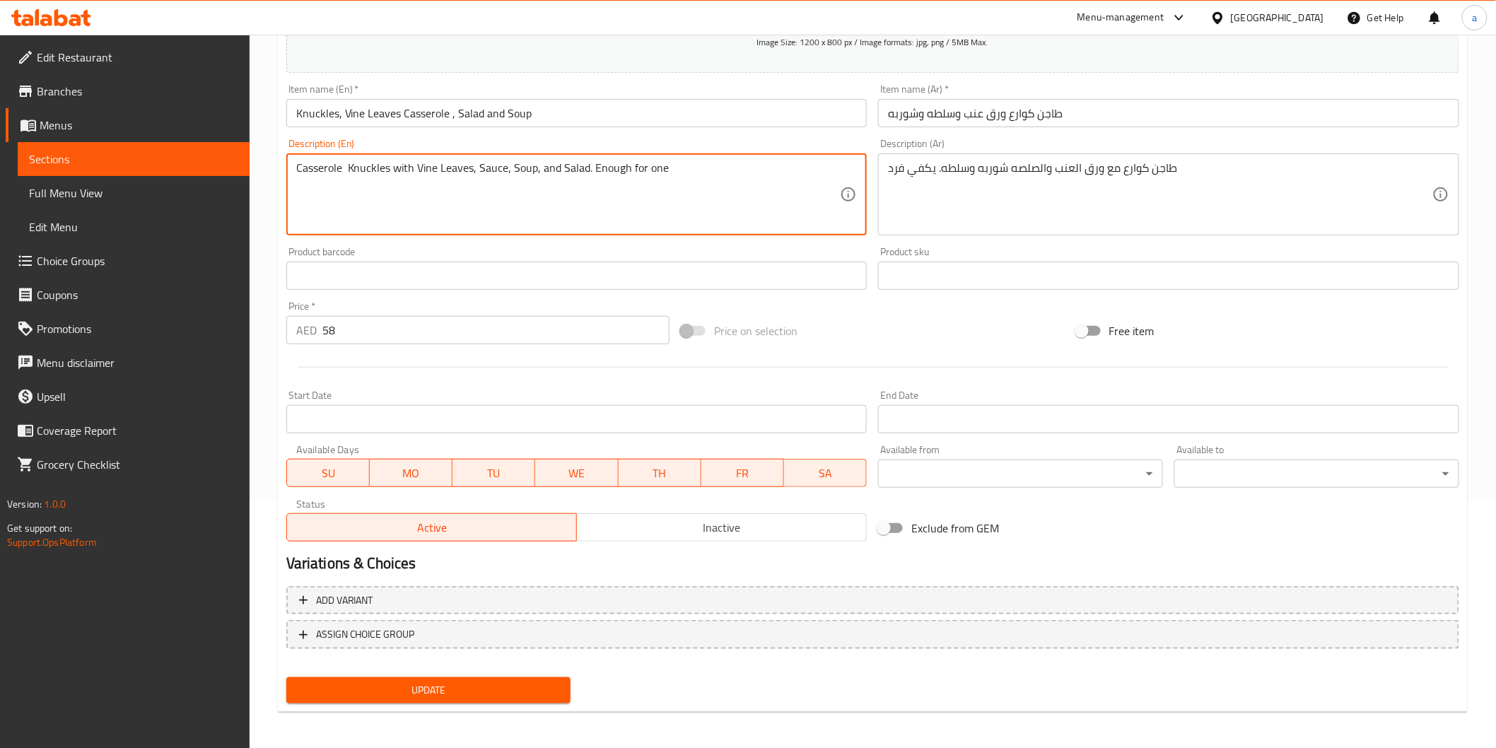
scroll to position [248, 0]
type textarea "Casserole Knuckles with Vine Leaves, Sauce, Soup, and Salad. Enough for one"
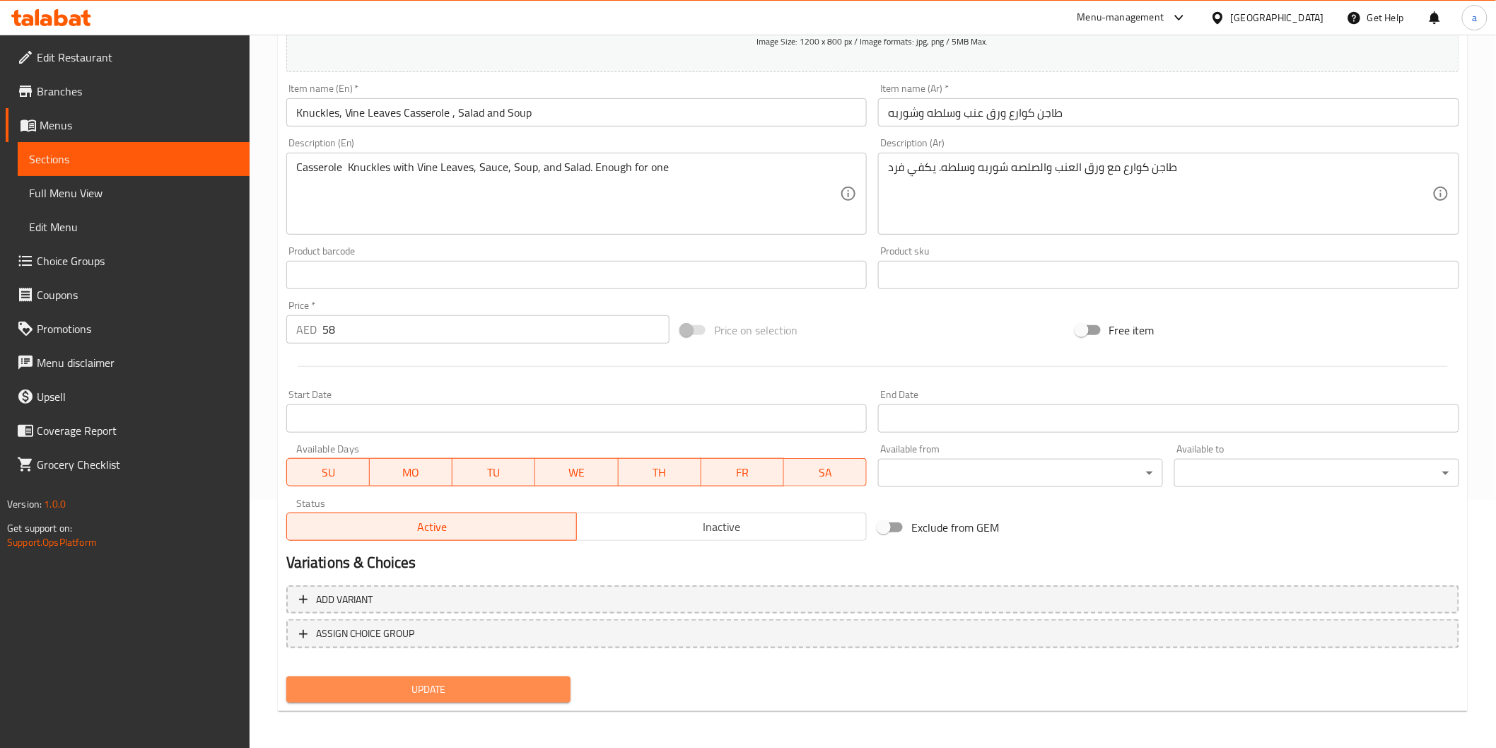
click at [542, 682] on span "Update" at bounding box center [429, 690] width 262 height 18
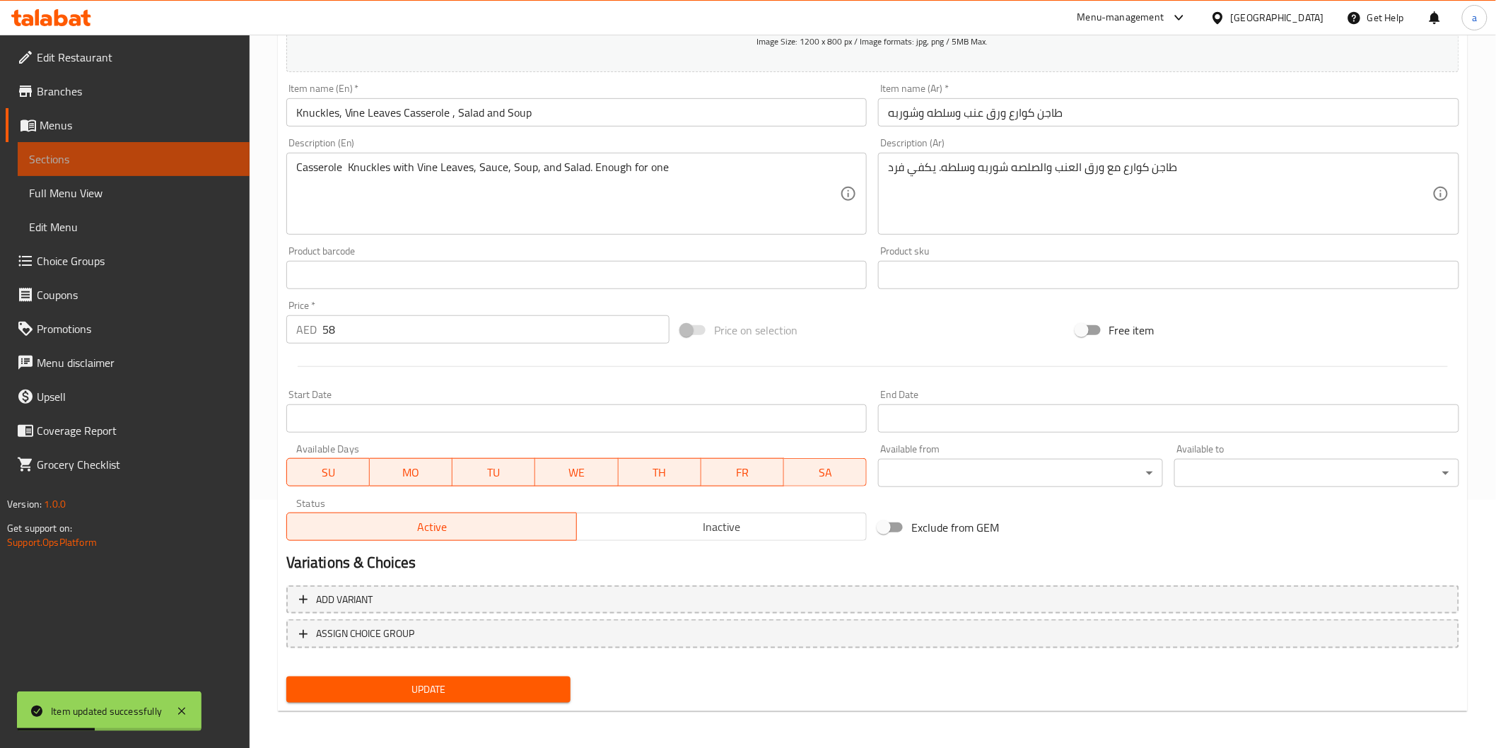
click at [38, 174] on link "Sections" at bounding box center [134, 159] width 232 height 34
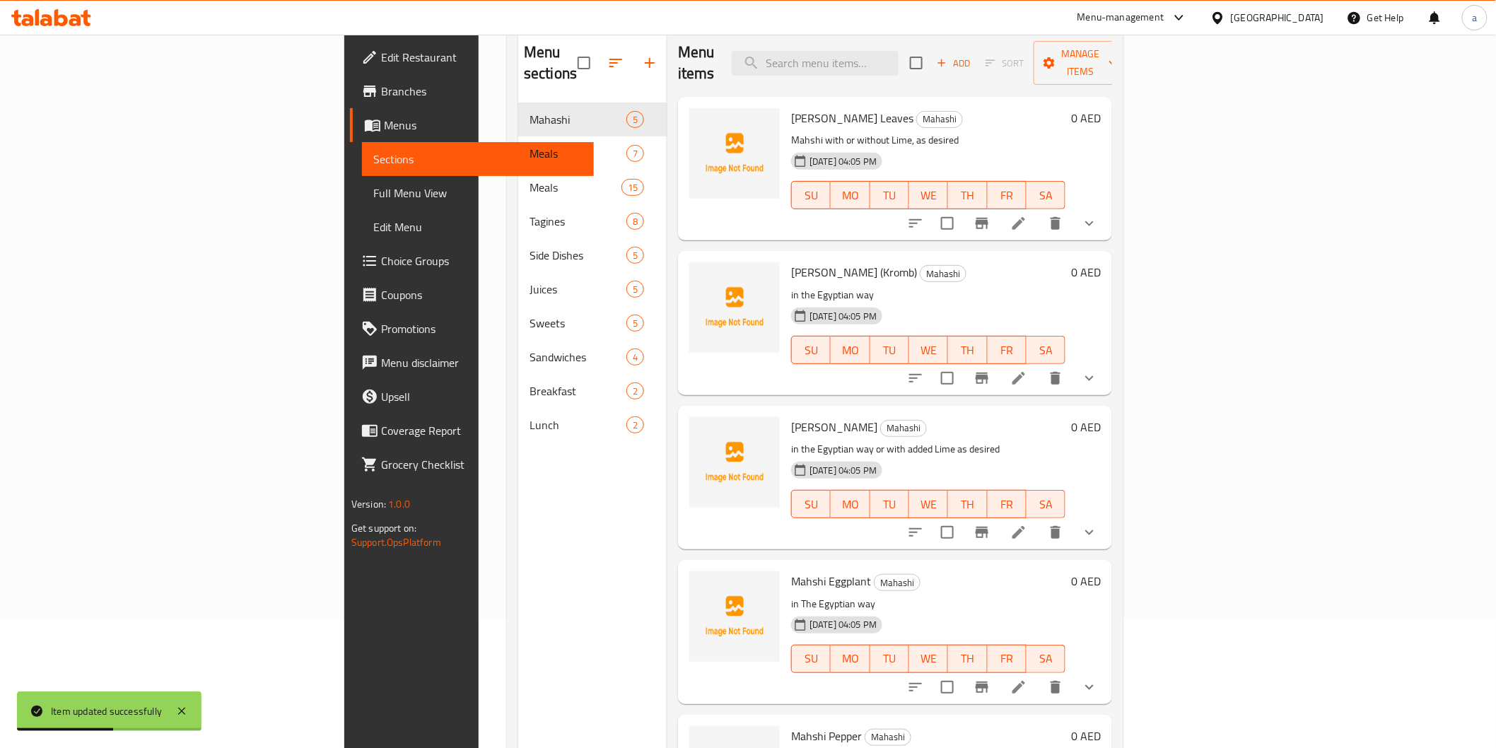
scroll to position [40, 0]
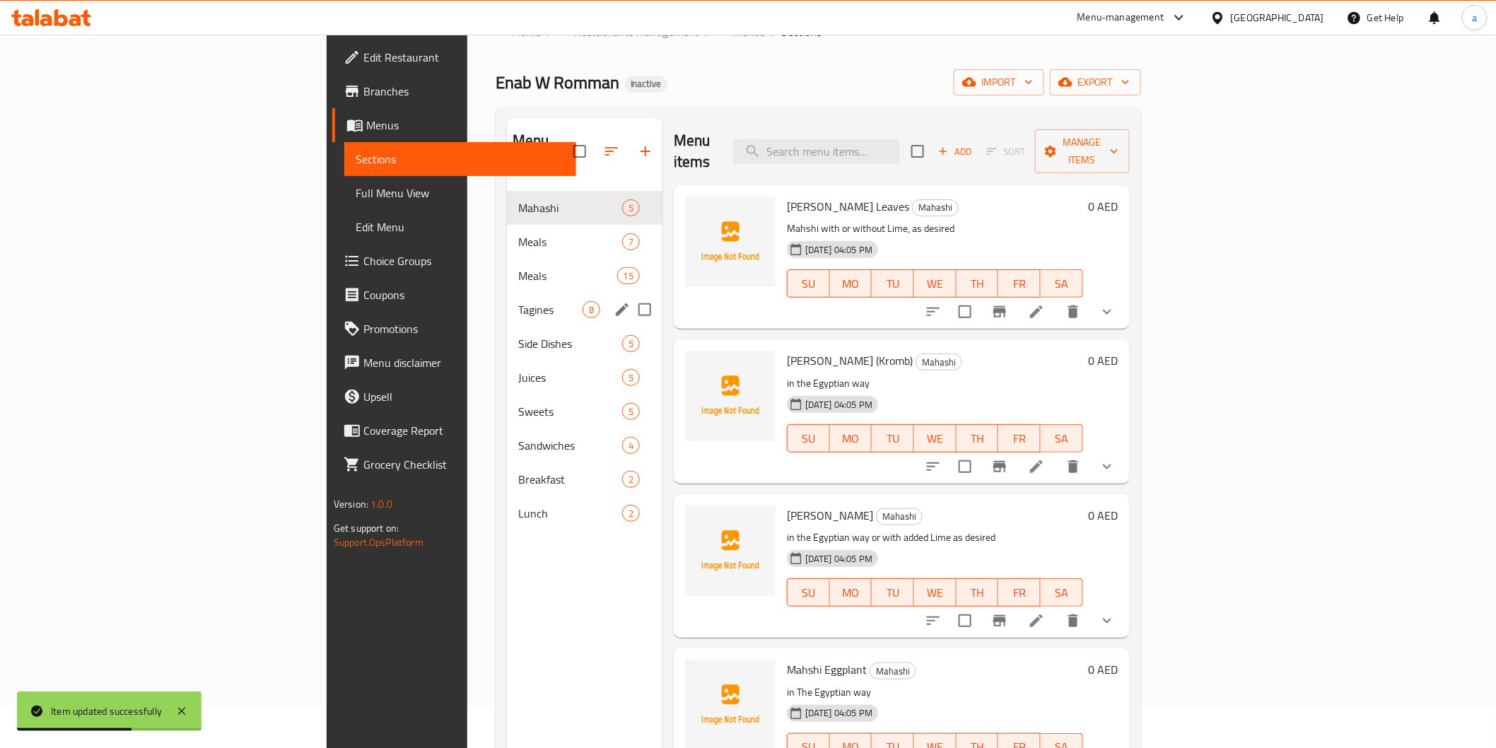
click at [507, 293] on div "Tagines 8" at bounding box center [585, 310] width 156 height 34
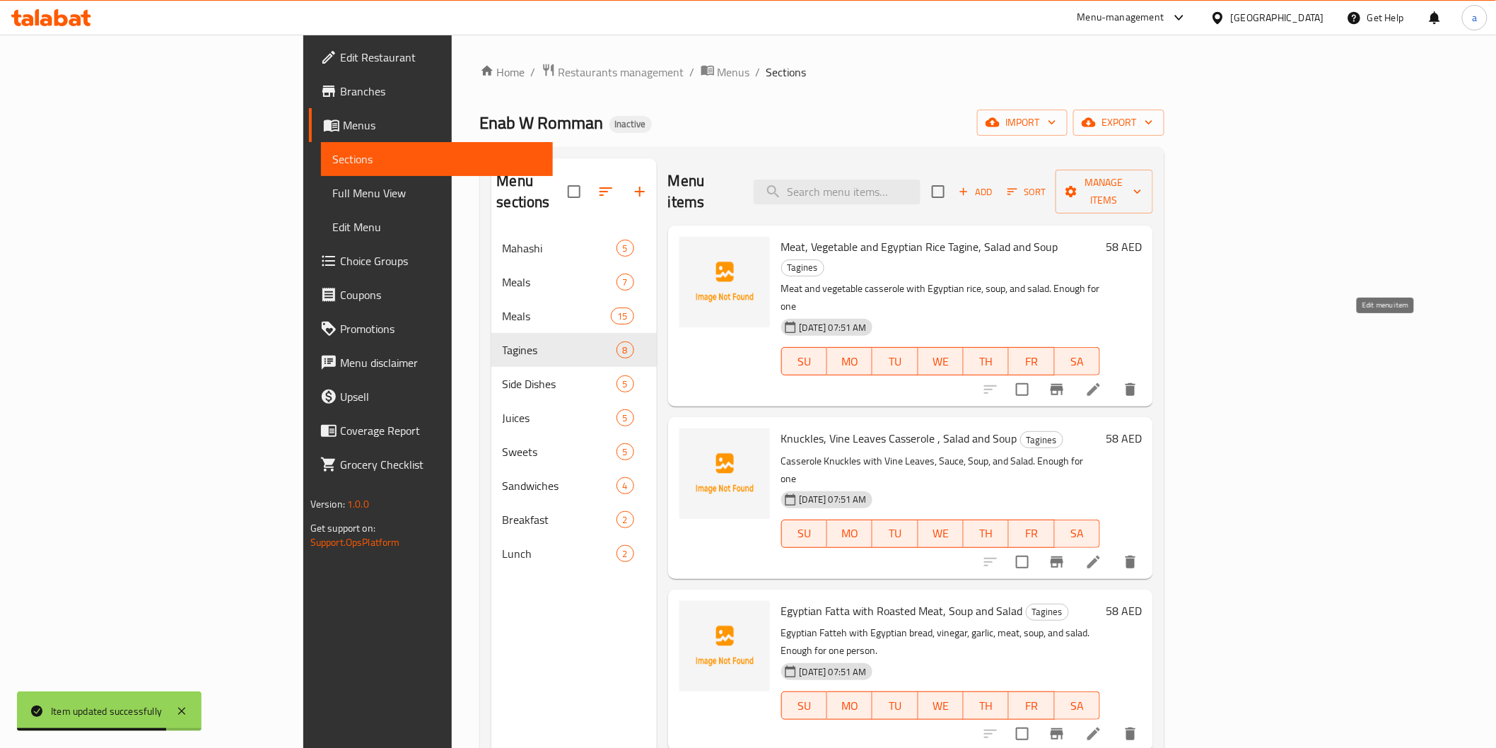
click at [1102, 381] on icon at bounding box center [1094, 389] width 17 height 17
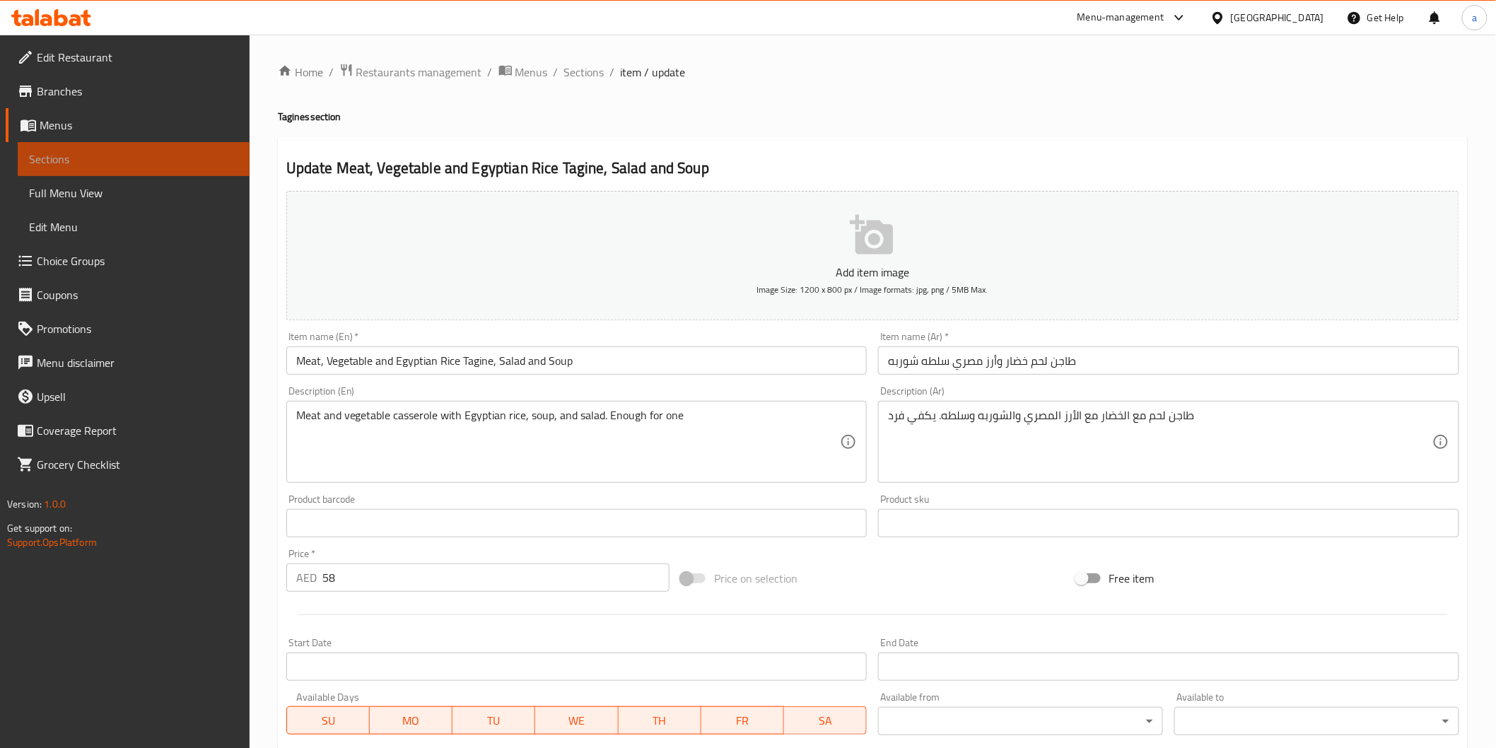
click at [140, 161] on span "Sections" at bounding box center [133, 159] width 209 height 17
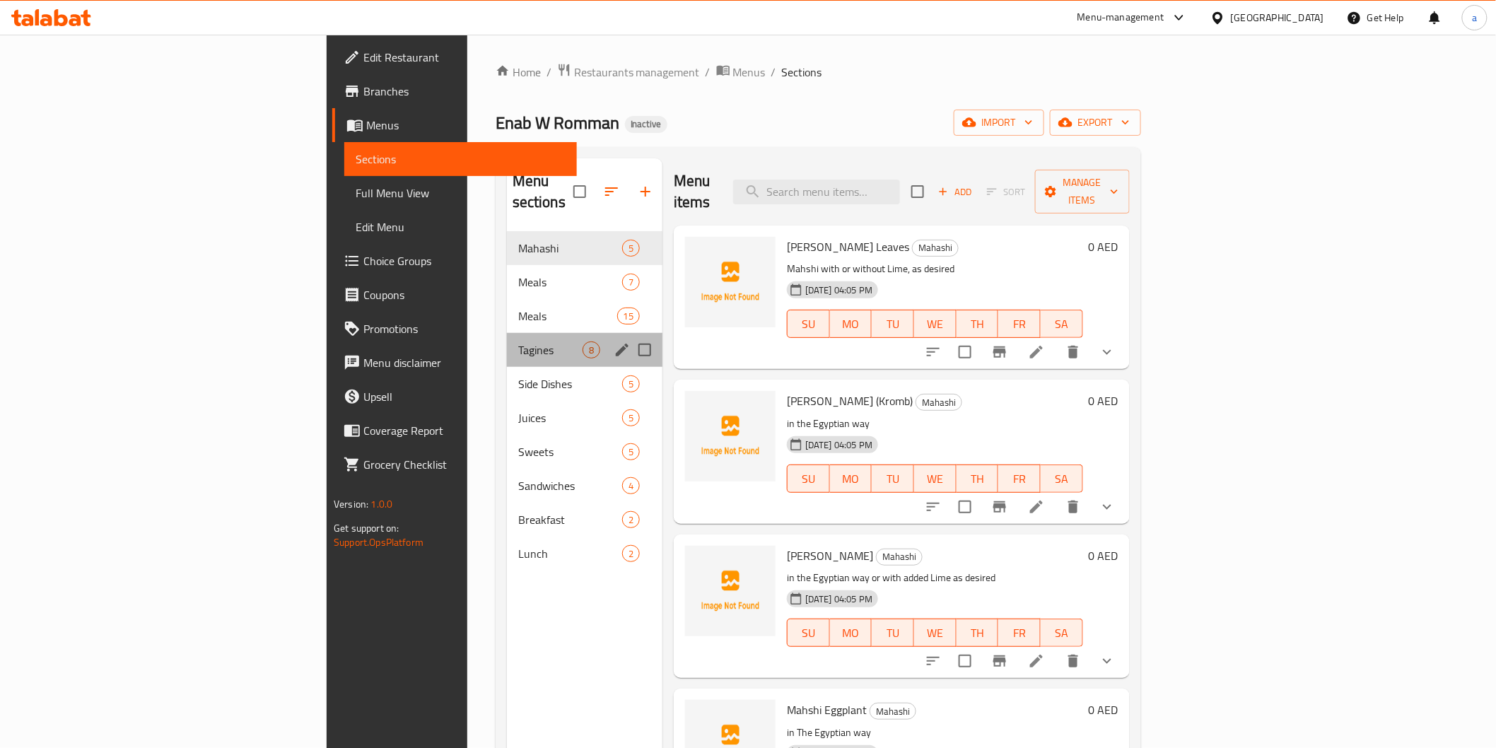
click at [507, 343] on div "Tagines 8" at bounding box center [585, 350] width 156 height 34
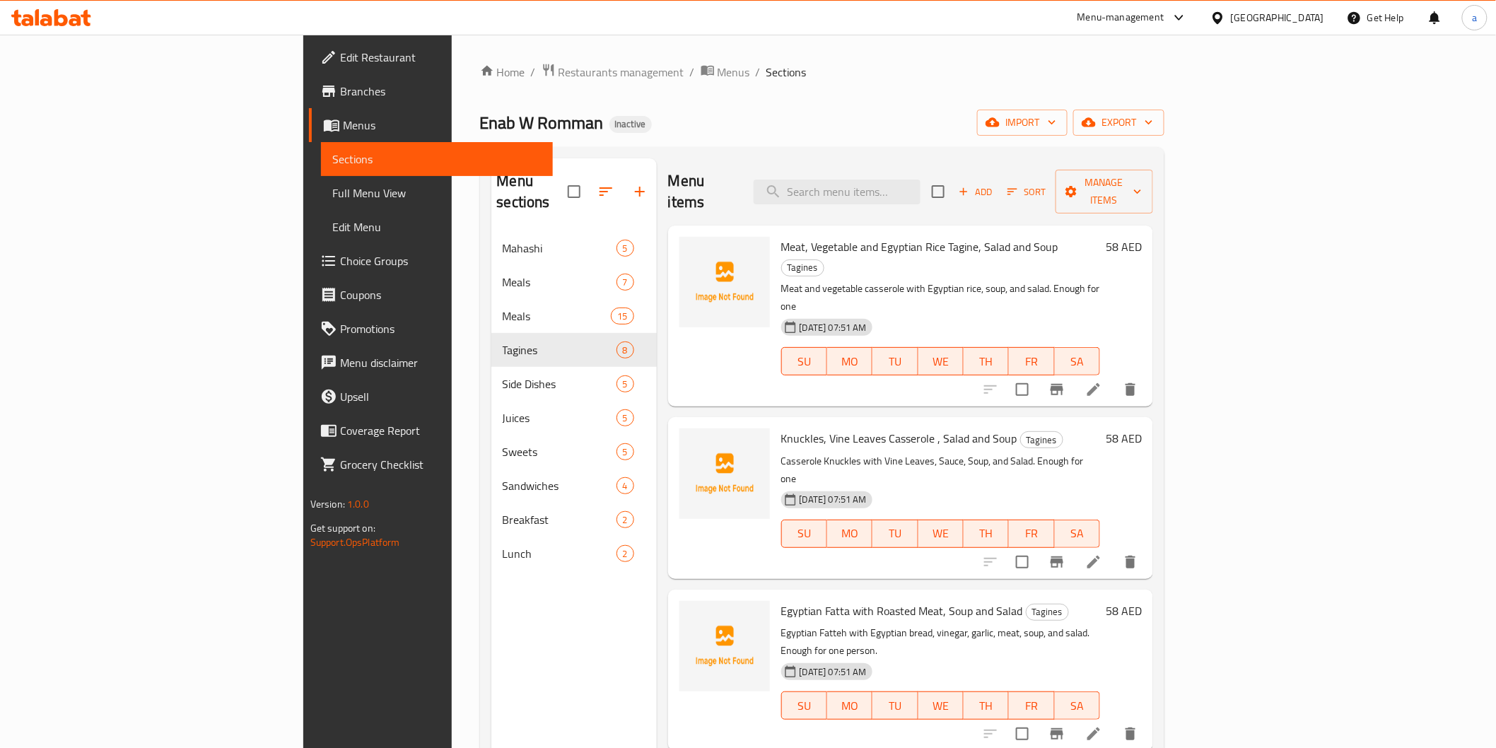
scroll to position [78, 0]
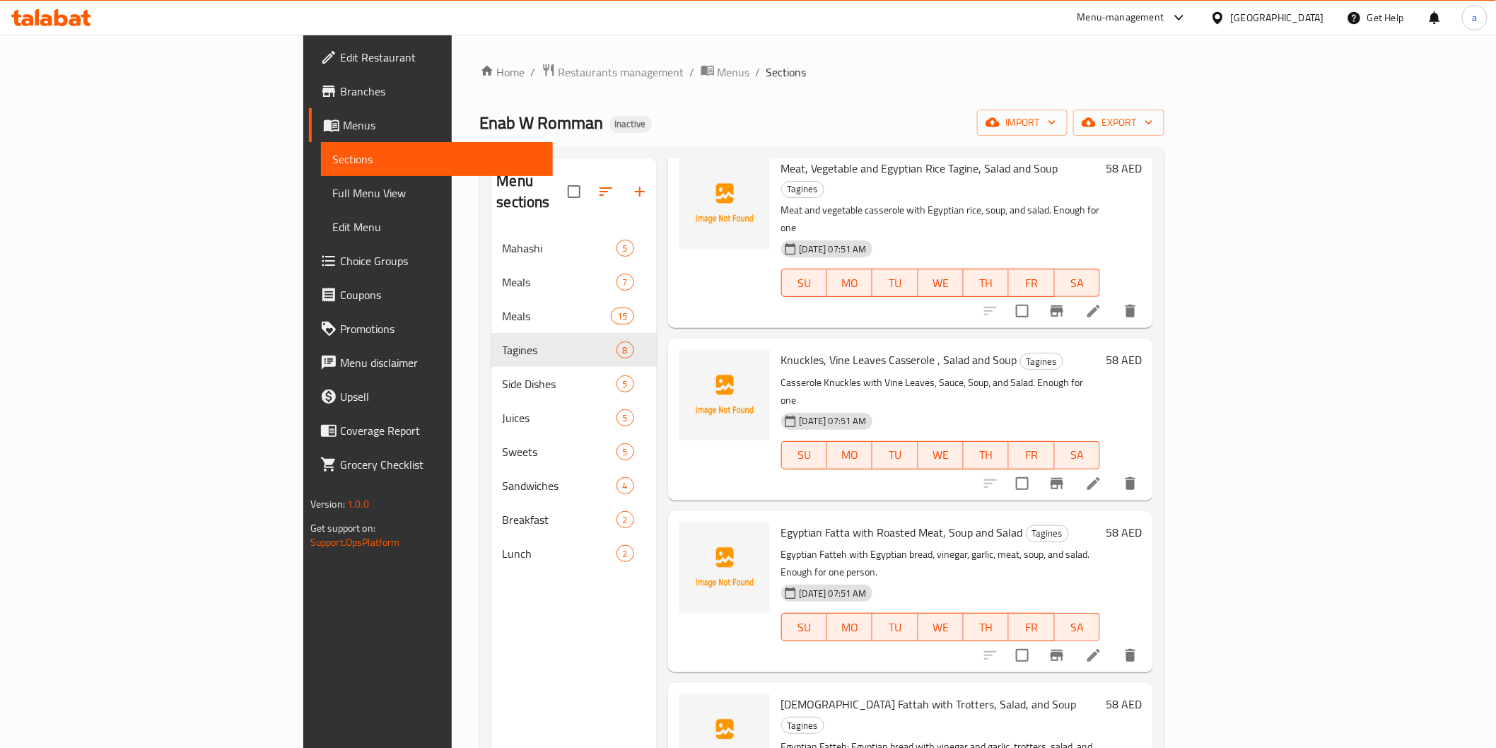
click at [1100, 477] on icon at bounding box center [1094, 483] width 13 height 13
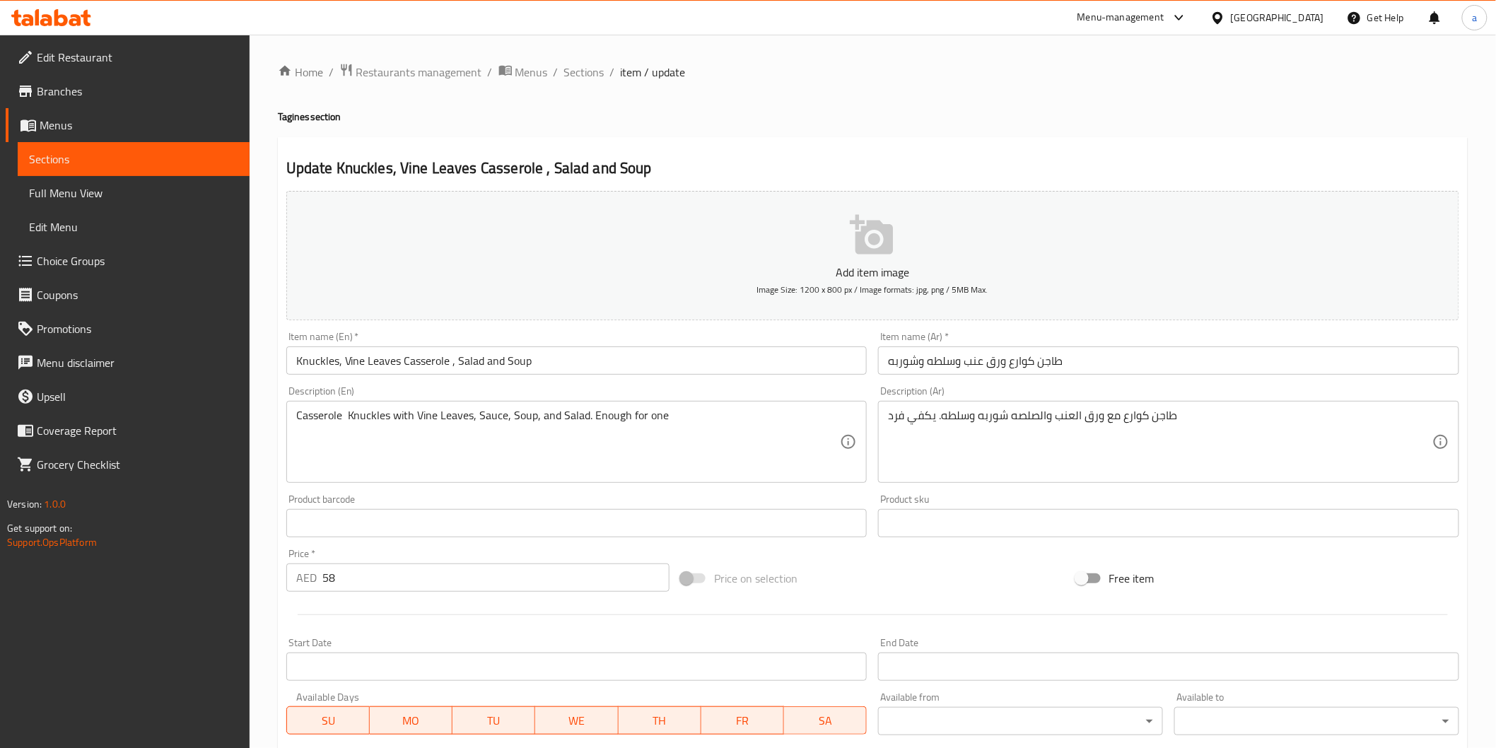
click at [71, 156] on span "Sections" at bounding box center [133, 159] width 209 height 17
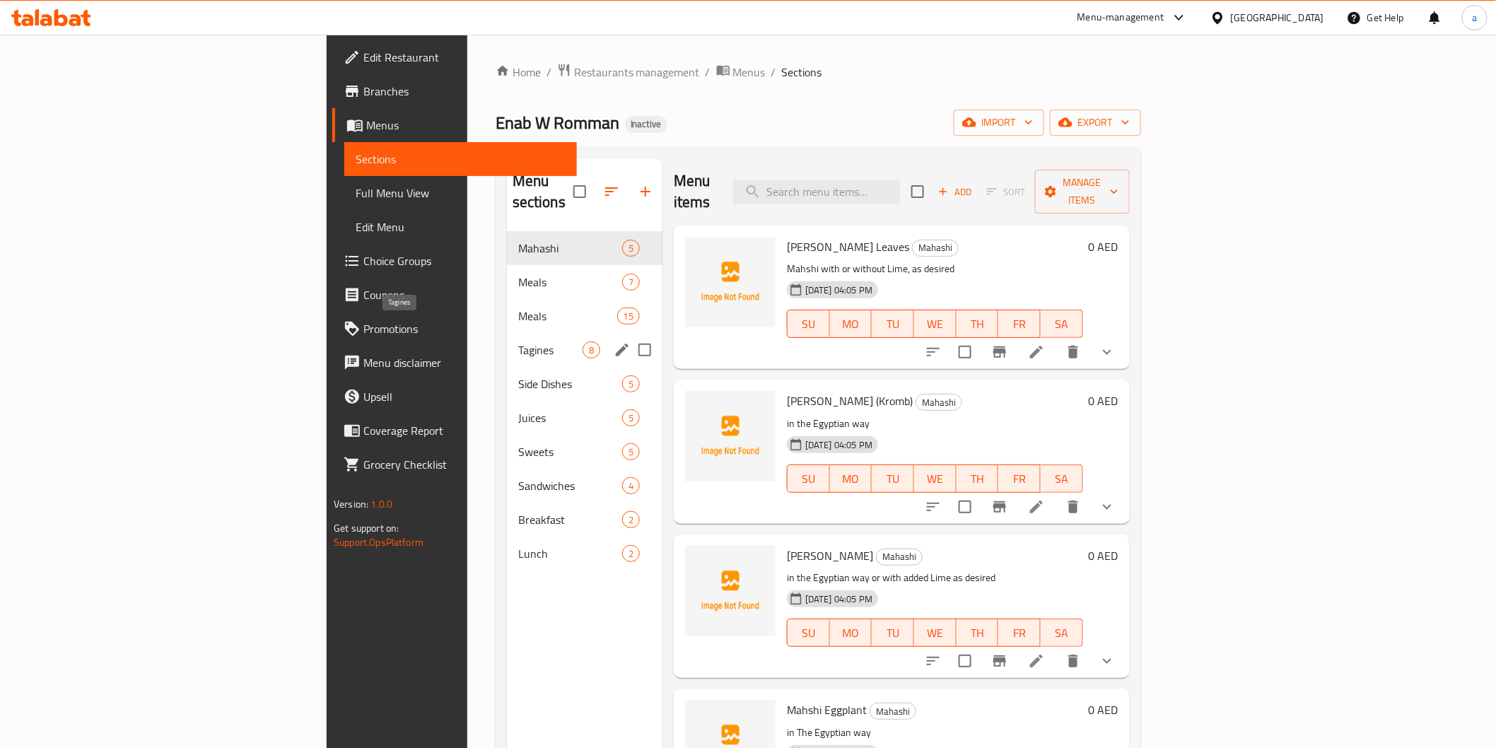
click at [518, 342] on span "Tagines" at bounding box center [550, 350] width 64 height 17
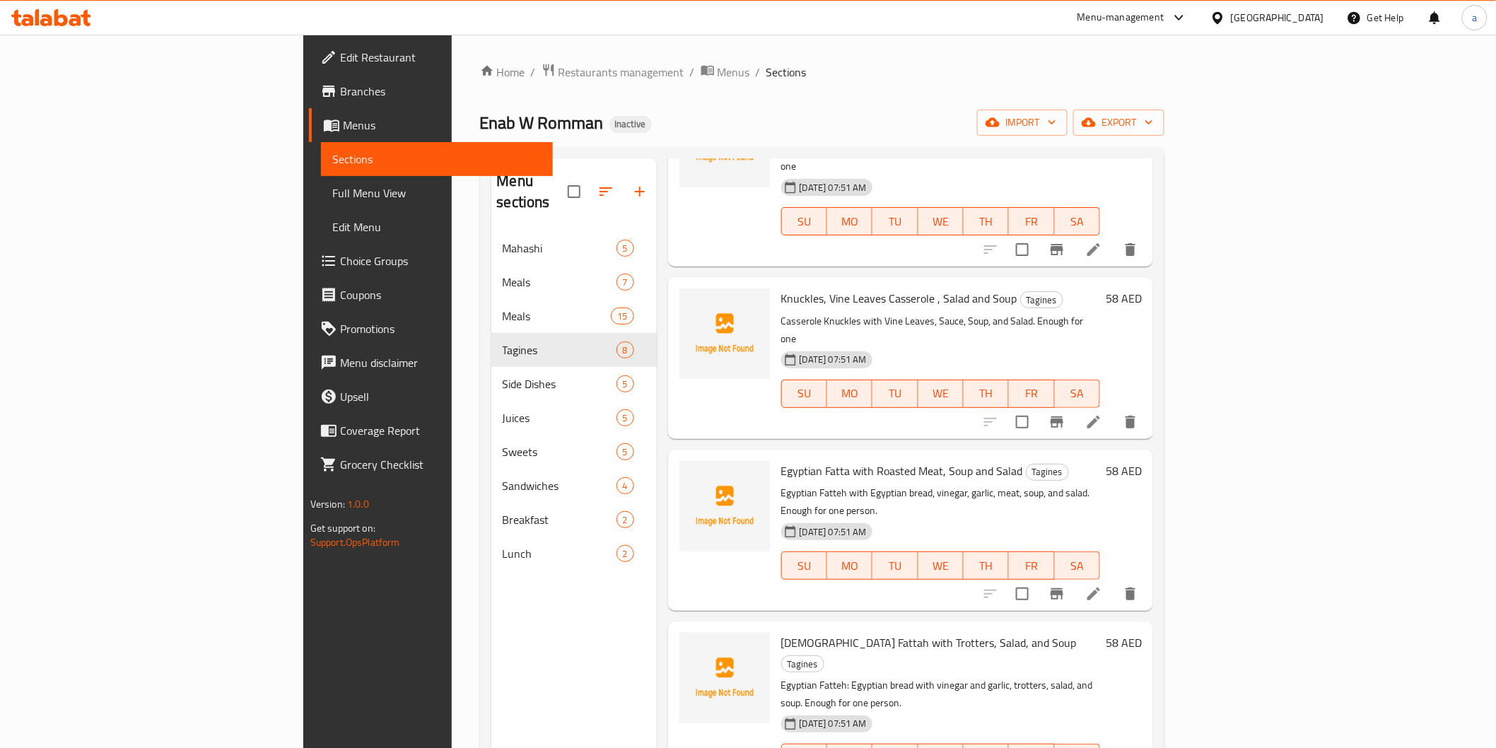
scroll to position [157, 0]
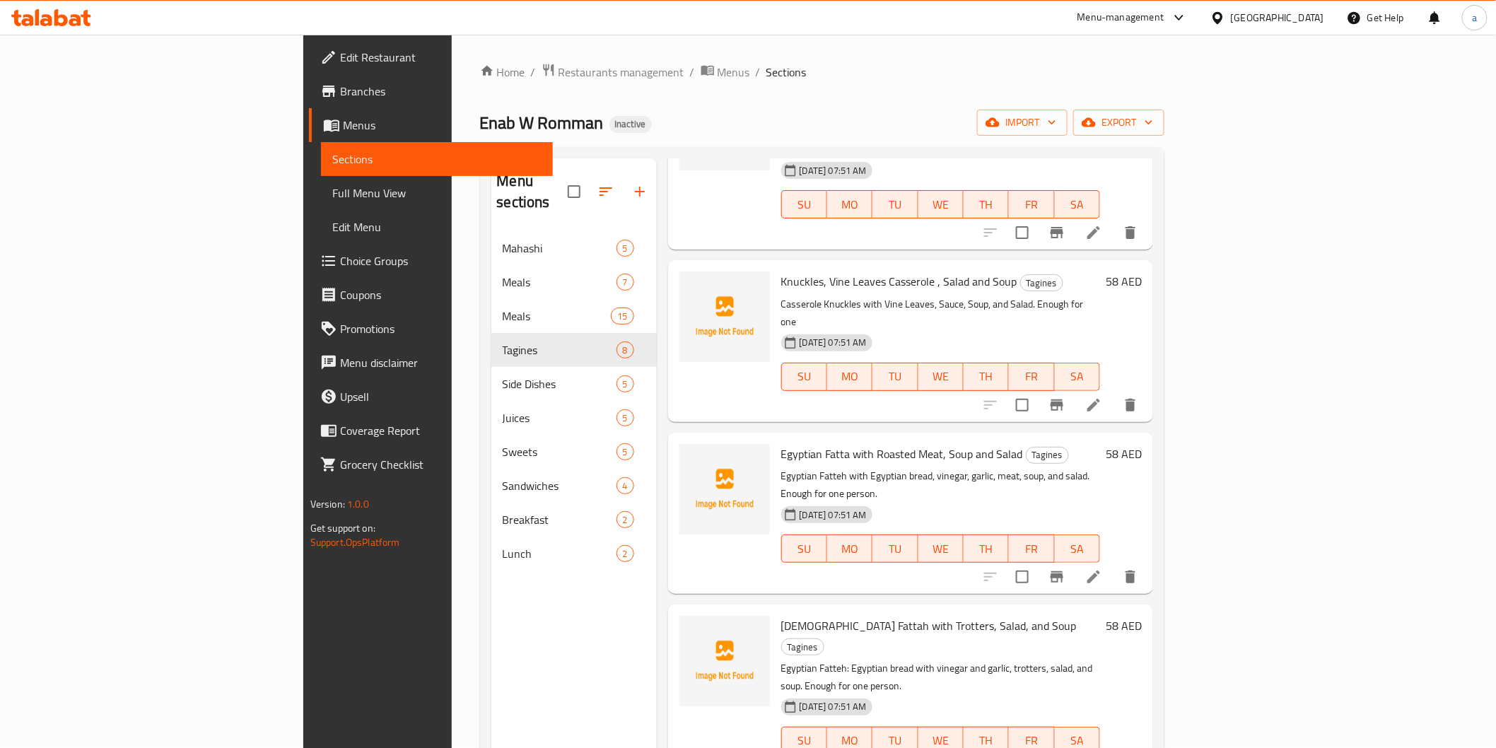
click at [1114, 564] on li at bounding box center [1094, 576] width 40 height 25
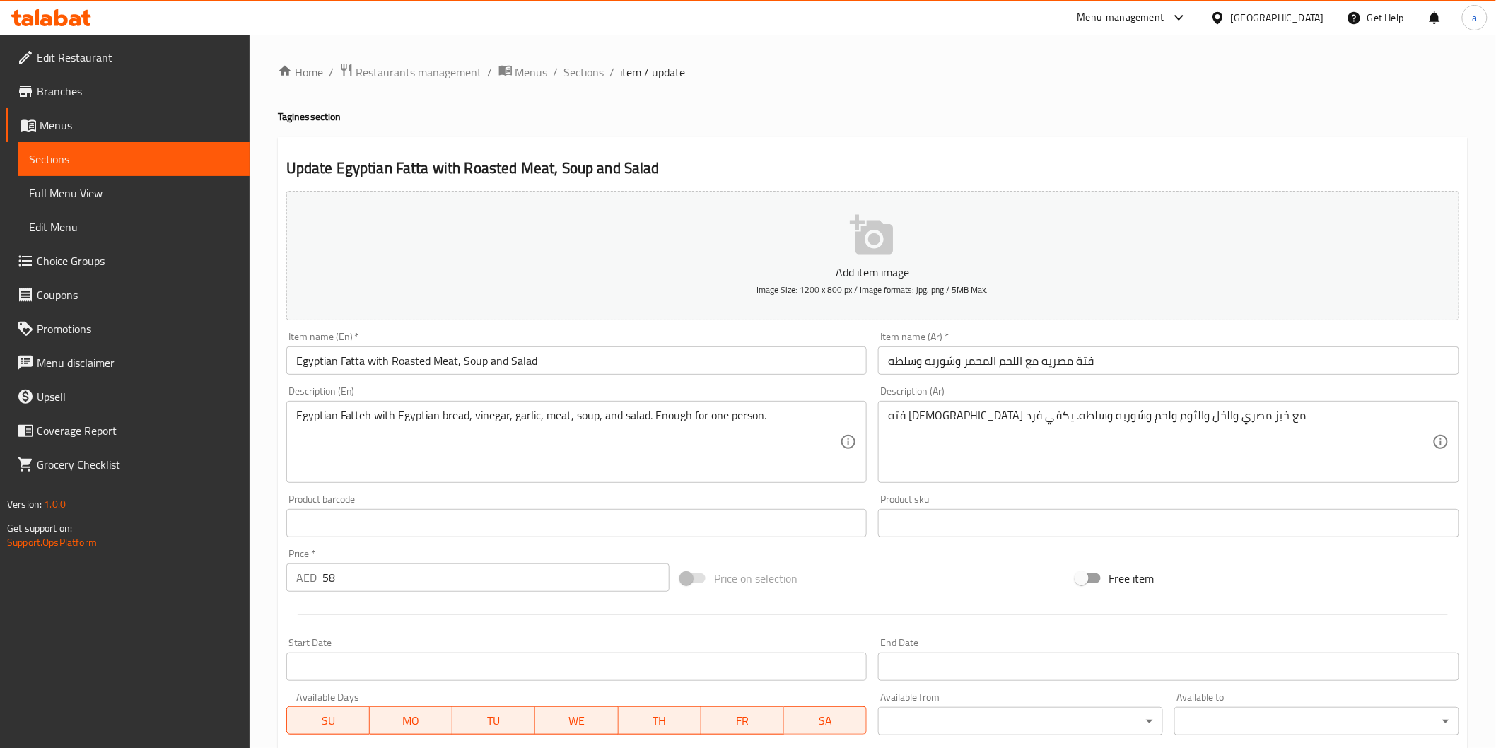
click at [350, 366] on input "Egyptian Fatta with Roasted Meat, Soup and Salad" at bounding box center [576, 361] width 581 height 28
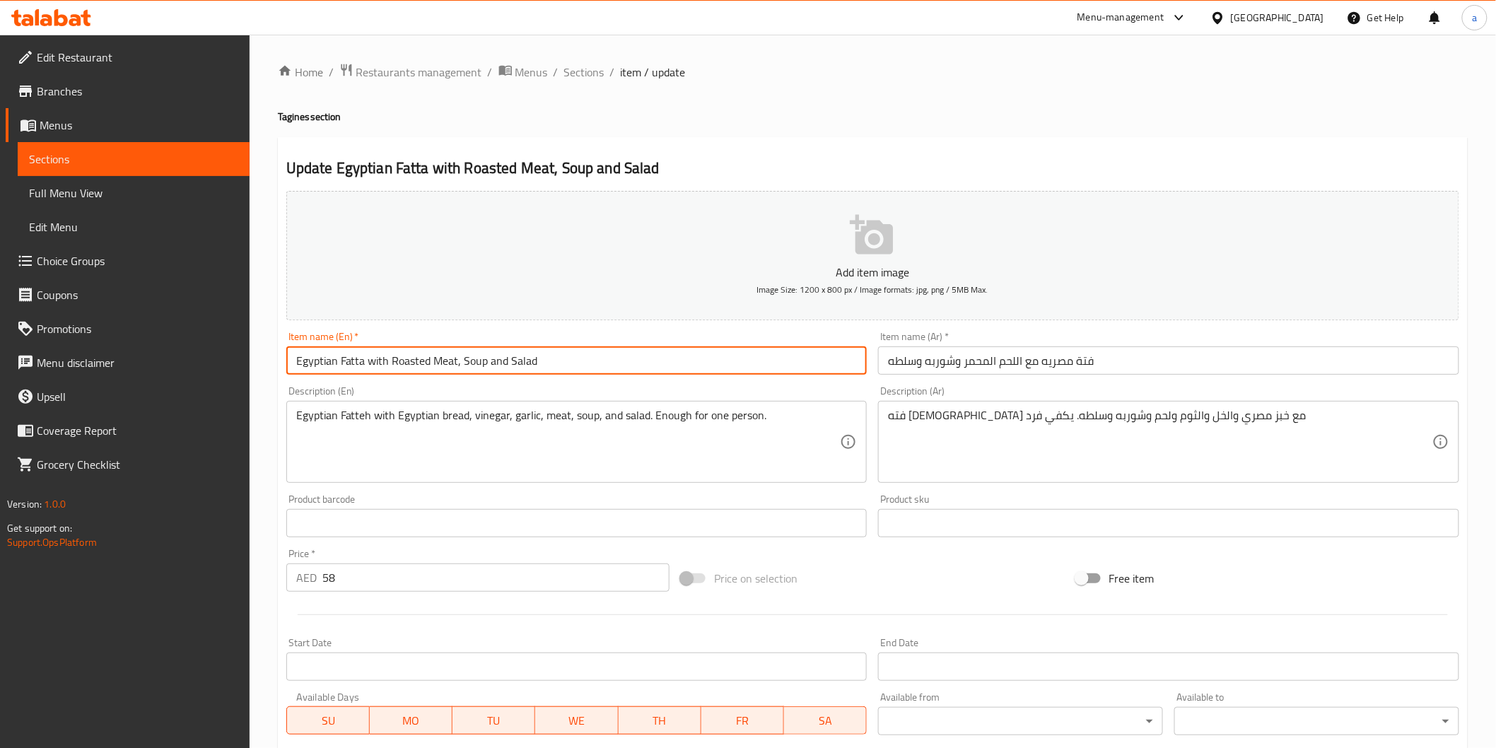
click at [350, 366] on input "Egyptian Fatta with Roasted Meat, Soup and Salad" at bounding box center [576, 361] width 581 height 28
click at [359, 364] on input "Egyptian Fatta with Roasted Meat, Soup and Salad" at bounding box center [576, 361] width 581 height 28
click at [365, 363] on input "Egyptian Fatta with Roasted Meat, Soup and Salad" at bounding box center [576, 361] width 581 height 28
click at [393, 356] on input "Egyptian Fatteh with Roasted Meat, Soup and Salad" at bounding box center [576, 361] width 581 height 28
type input "Egyptian Fatteh with Roasted Meat, Soup and Salad"
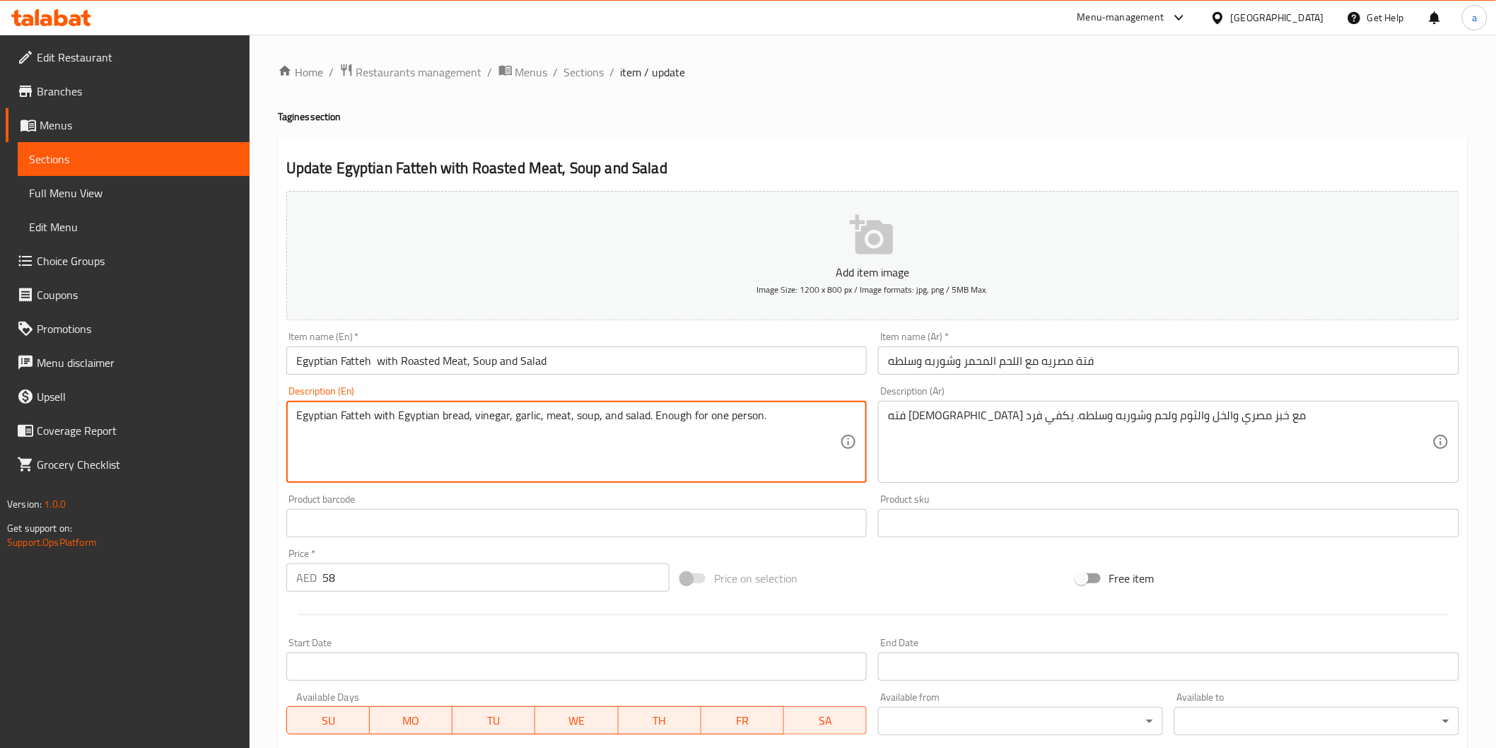
drag, startPoint x: 722, startPoint y: 420, endPoint x: 757, endPoint y: 426, distance: 35.2
click at [757, 426] on textarea "Egyptian Fatteh with Egyptian bread, vinegar, garlic, meat, soup, and salad. En…" at bounding box center [568, 442] width 545 height 67
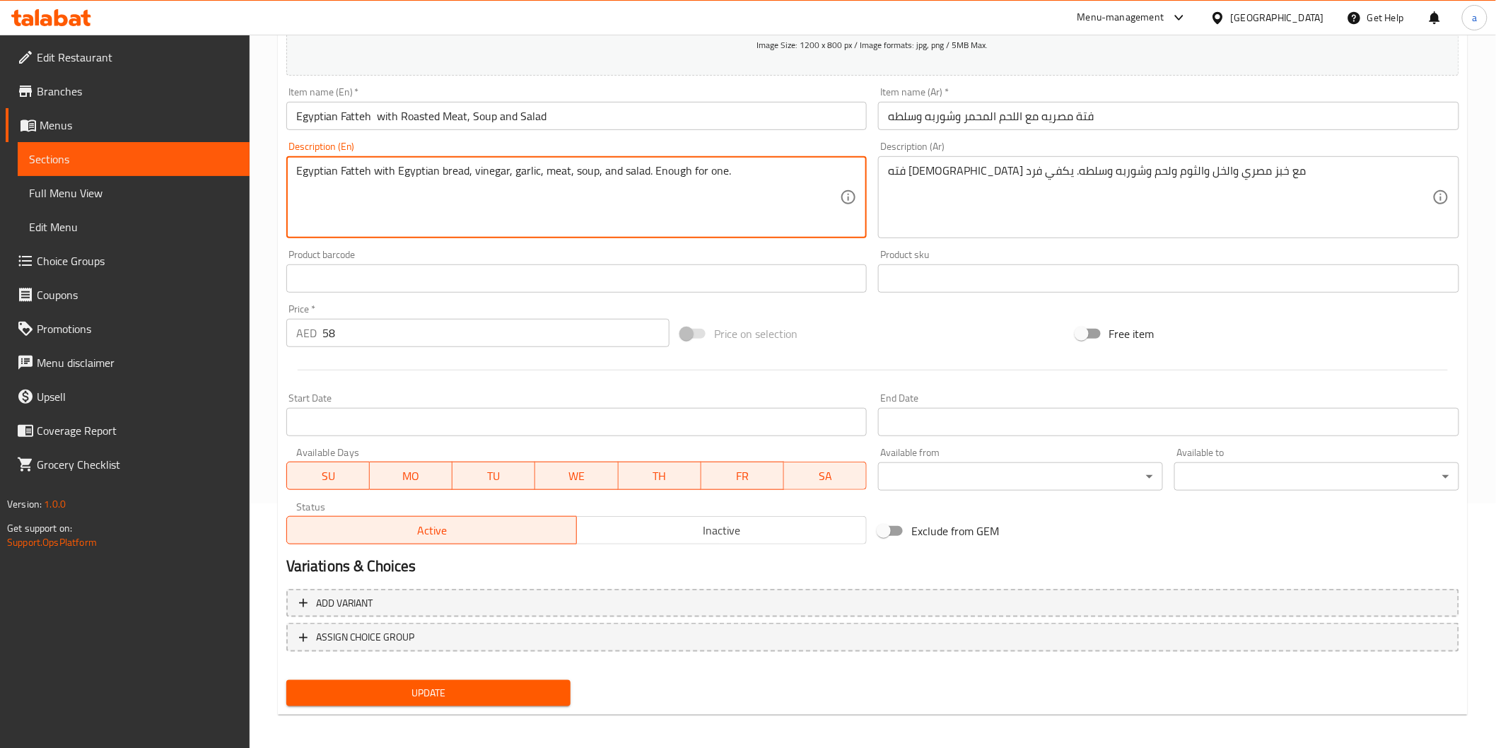
scroll to position [248, 0]
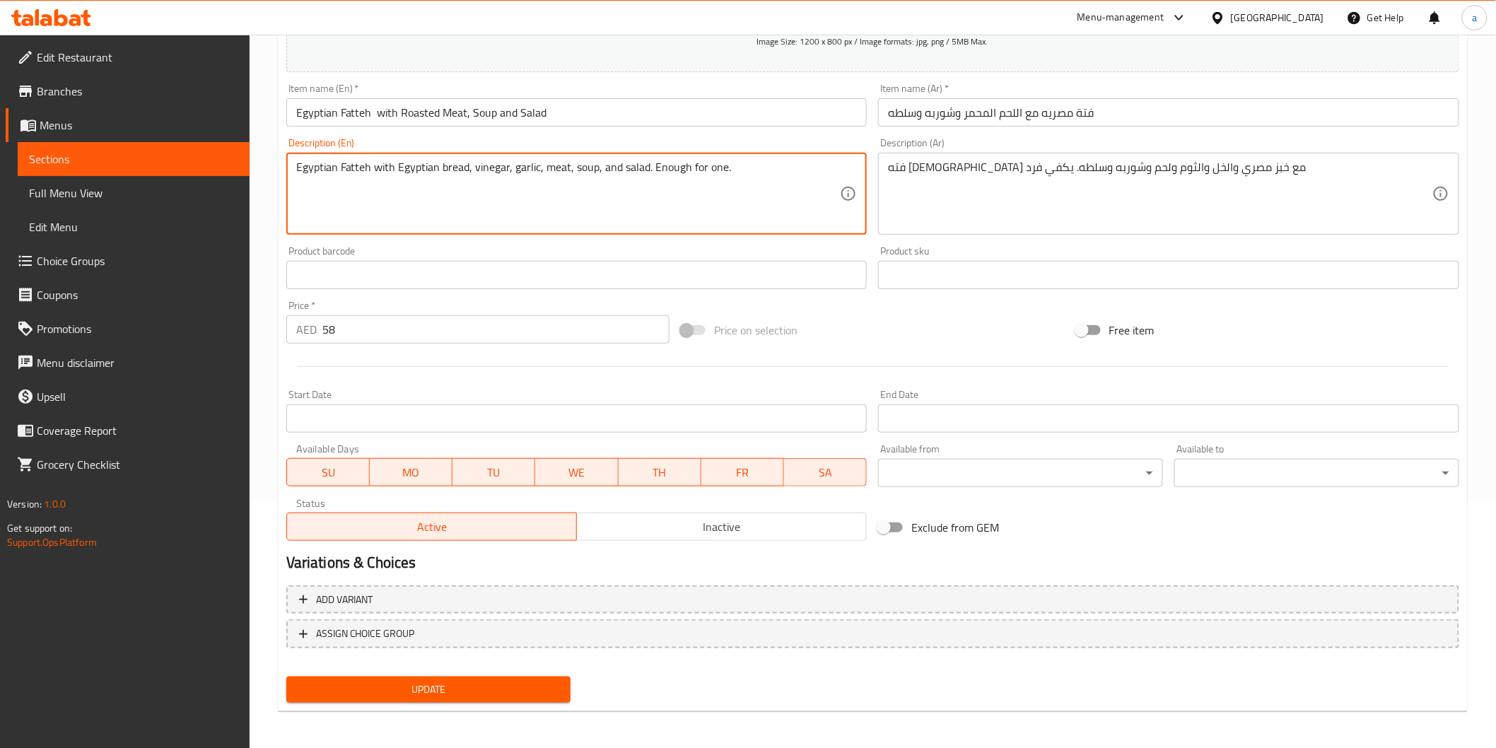
type textarea "Egyptian Fatteh with Egyptian bread, vinegar, garlic, meat, soup, and salad. En…"
click at [509, 682] on span "Update" at bounding box center [429, 690] width 262 height 18
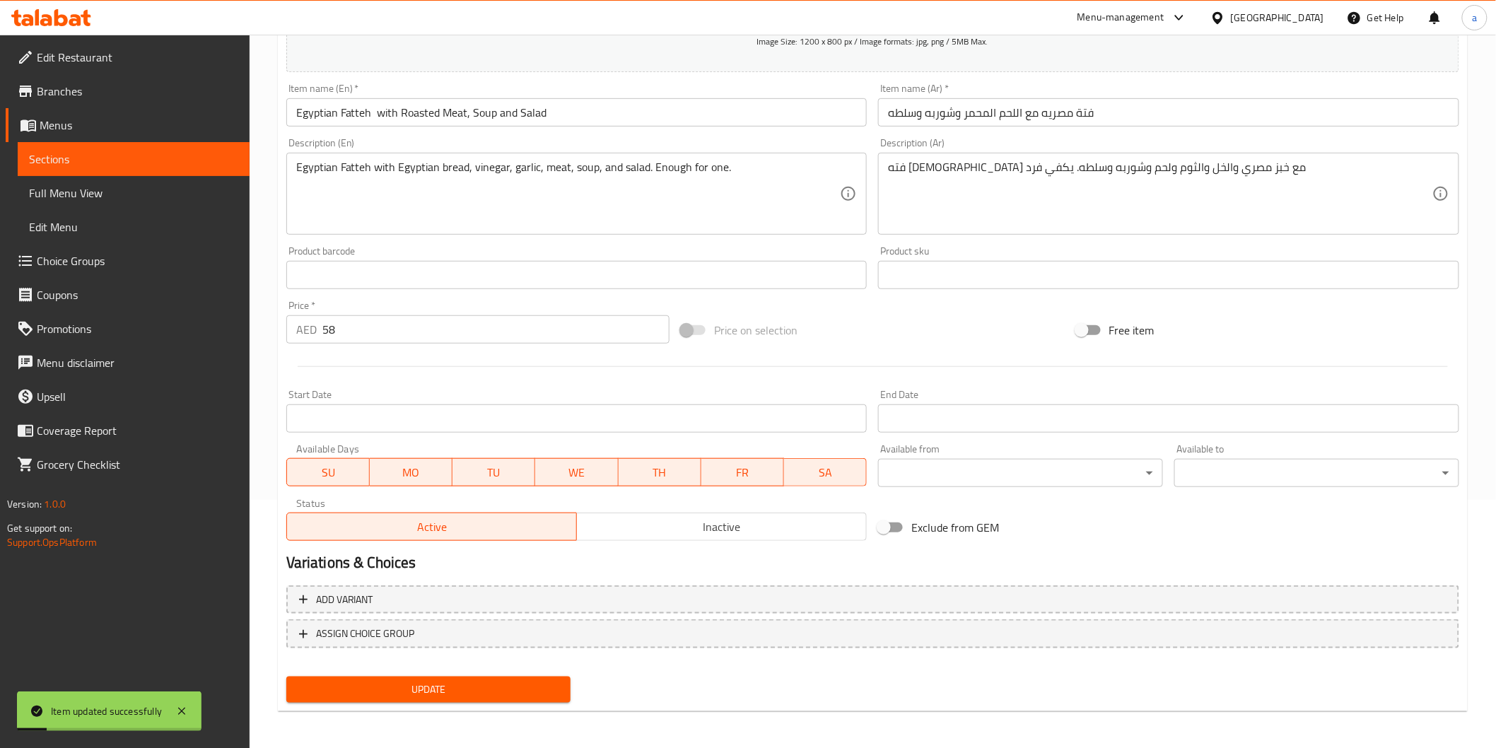
click at [141, 163] on span "Sections" at bounding box center [133, 159] width 209 height 17
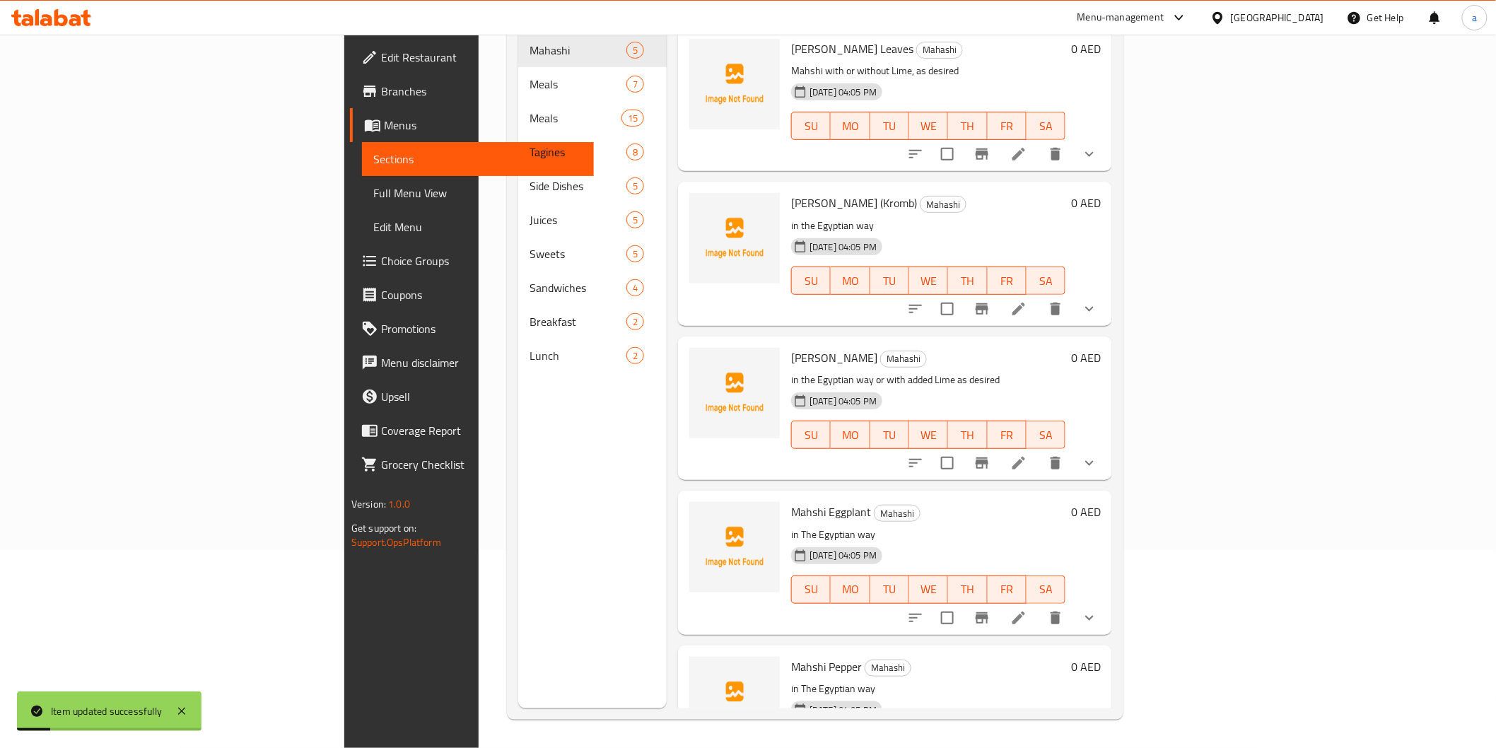
scroll to position [198, 0]
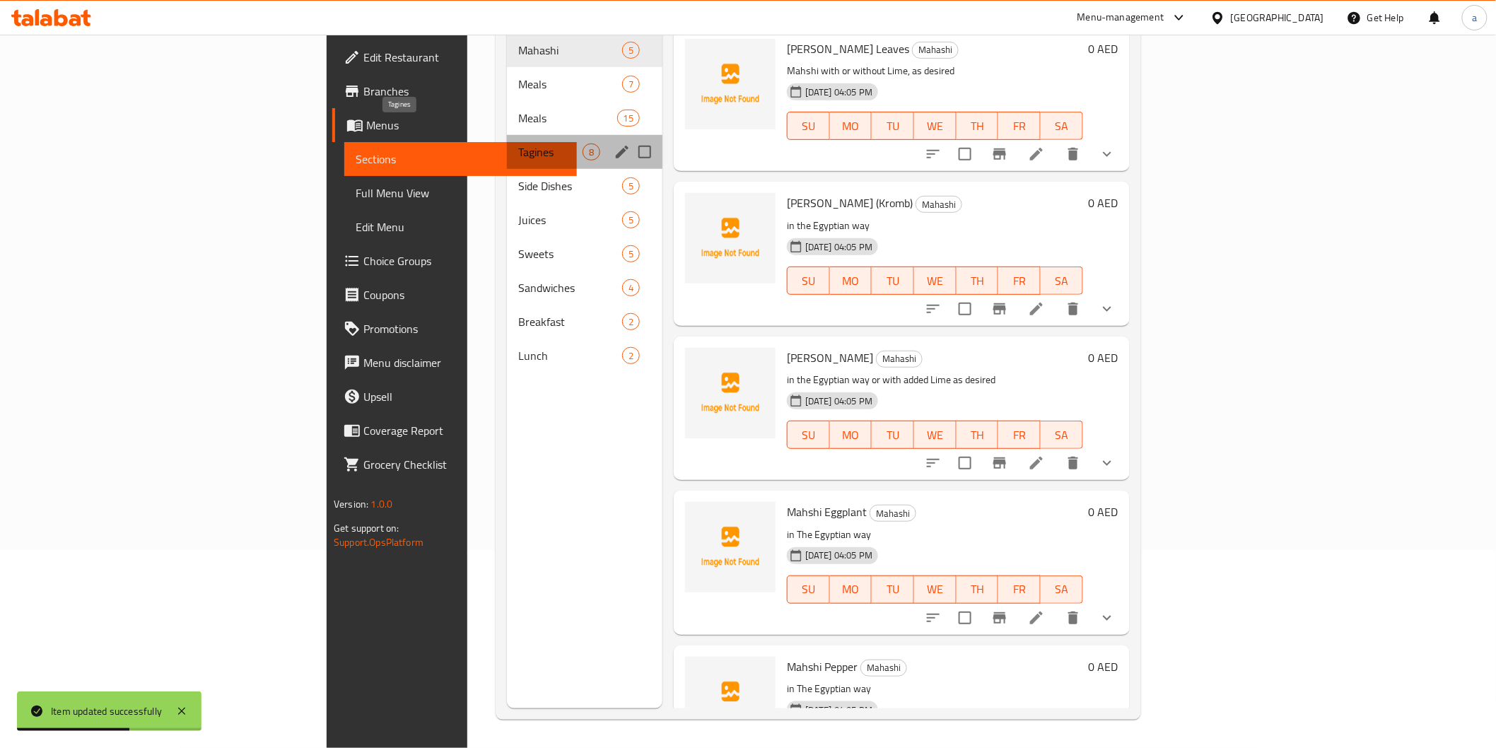
click at [518, 144] on span "Tagines" at bounding box center [550, 152] width 64 height 17
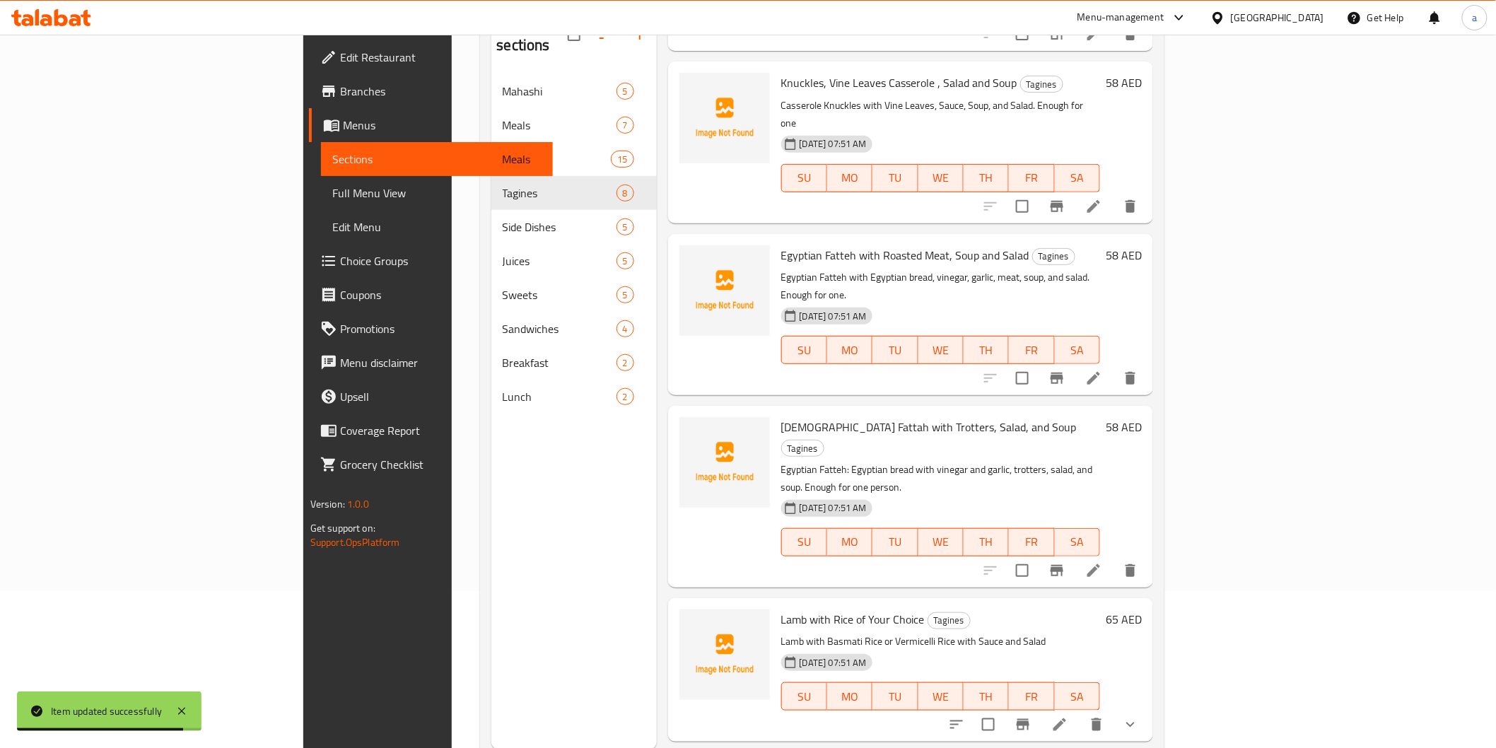
scroll to position [235, 0]
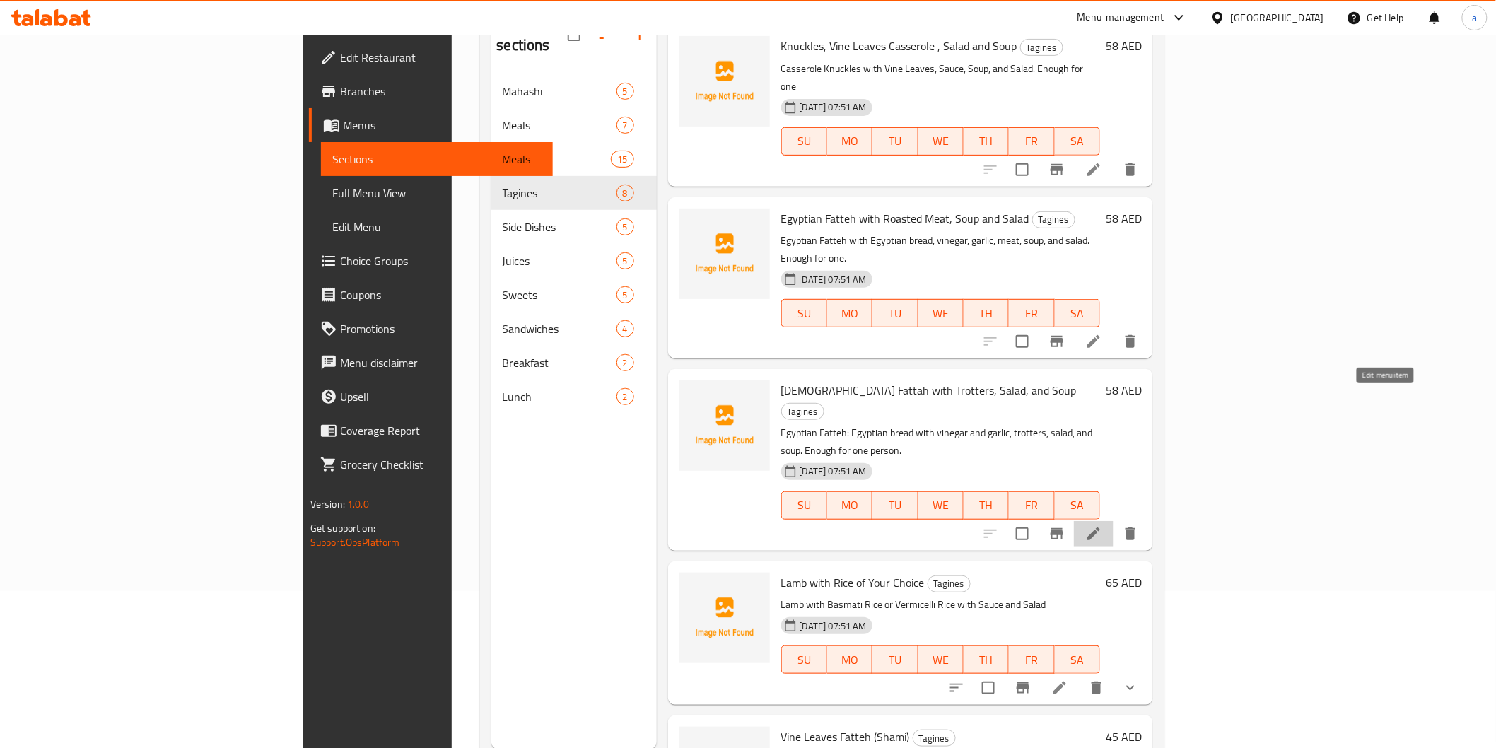
click at [1100, 528] on icon at bounding box center [1094, 534] width 13 height 13
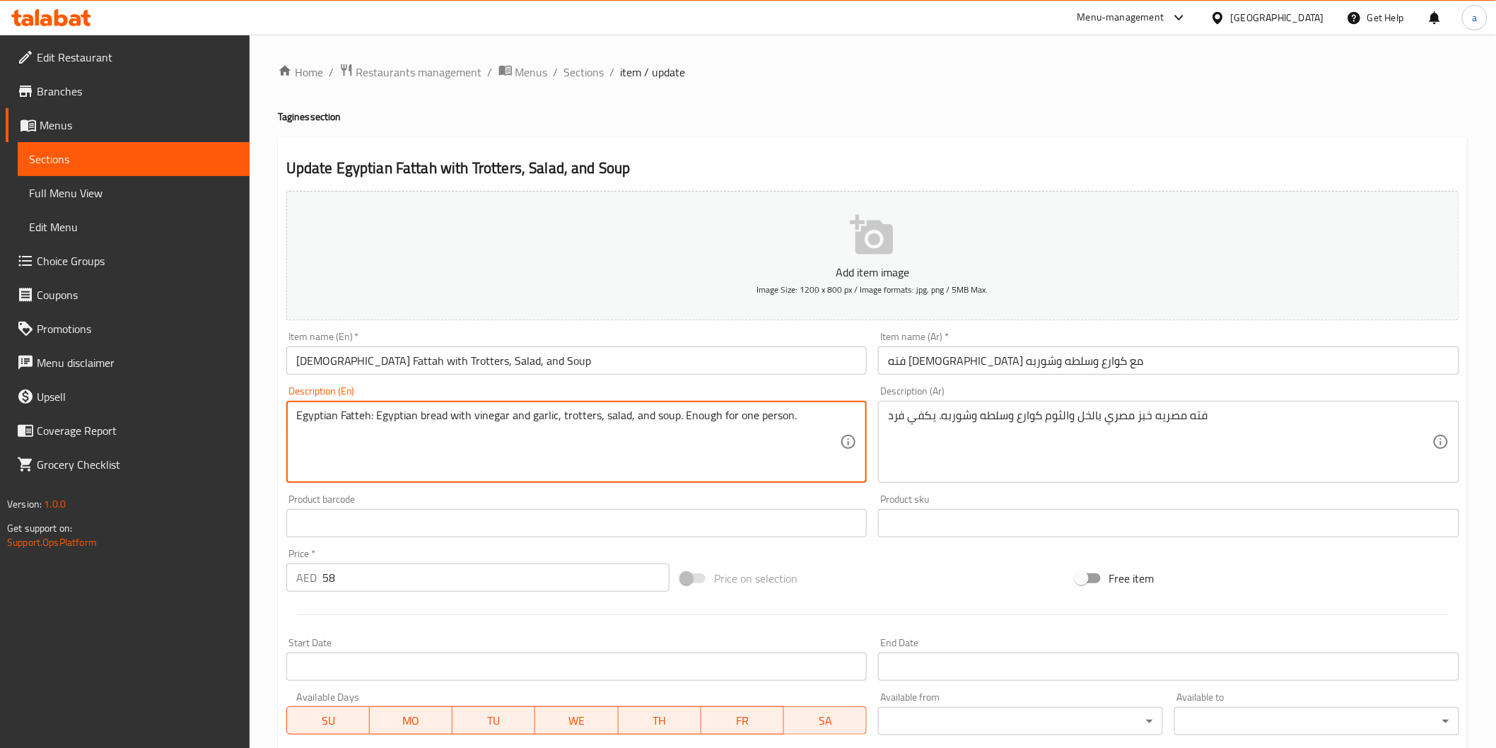
click at [359, 417] on textarea "Egyptian Fatteh: Egyptian bread with vinegar and garlic, trotters, salad, and s…" at bounding box center [568, 442] width 545 height 67
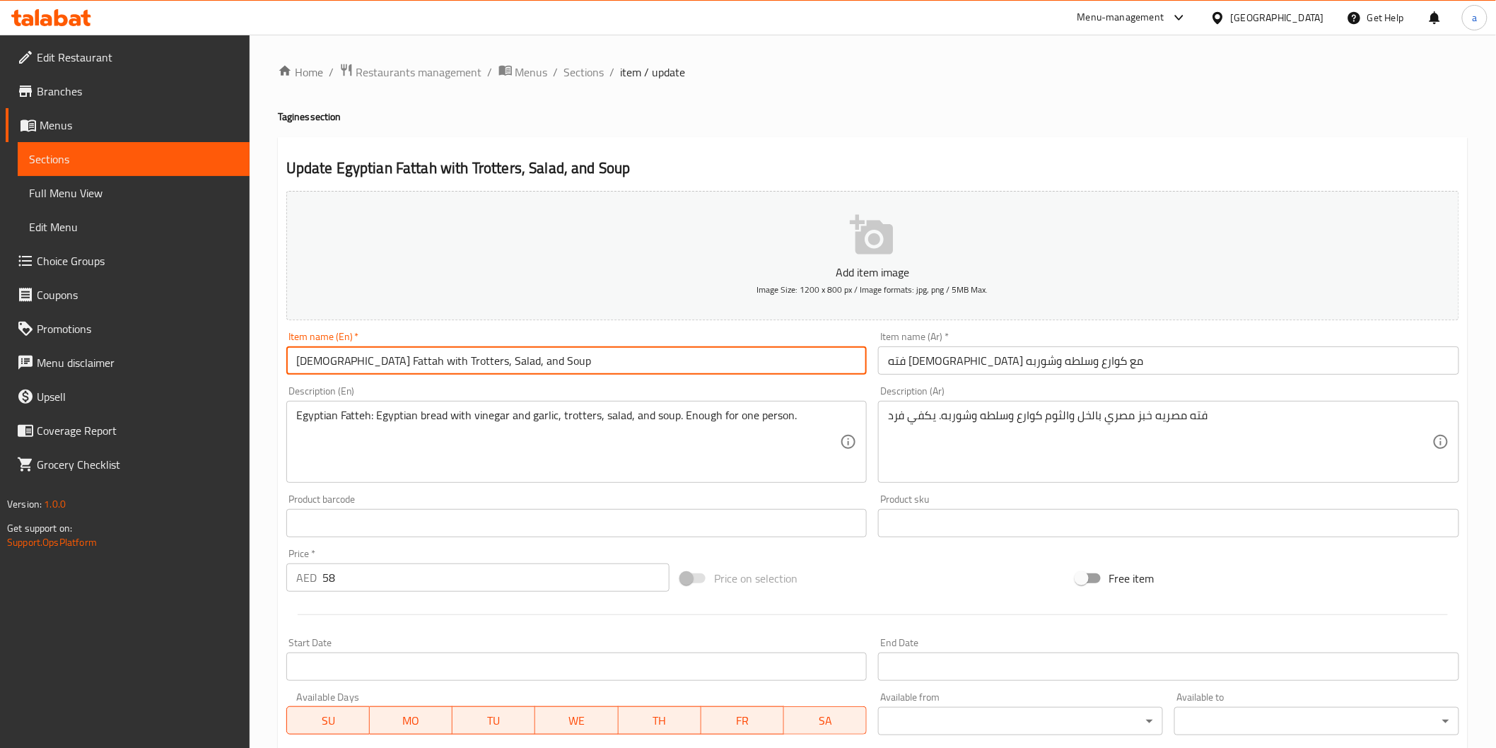
click at [363, 365] on input "Egyptian Fattah with Trotters, Salad, and Soup" at bounding box center [576, 361] width 581 height 28
paste input "eh"
click at [369, 359] on input "Egyptian Fatteh with Trotters, Salad, and Soup" at bounding box center [576, 361] width 581 height 28
paste input "Knuckles"
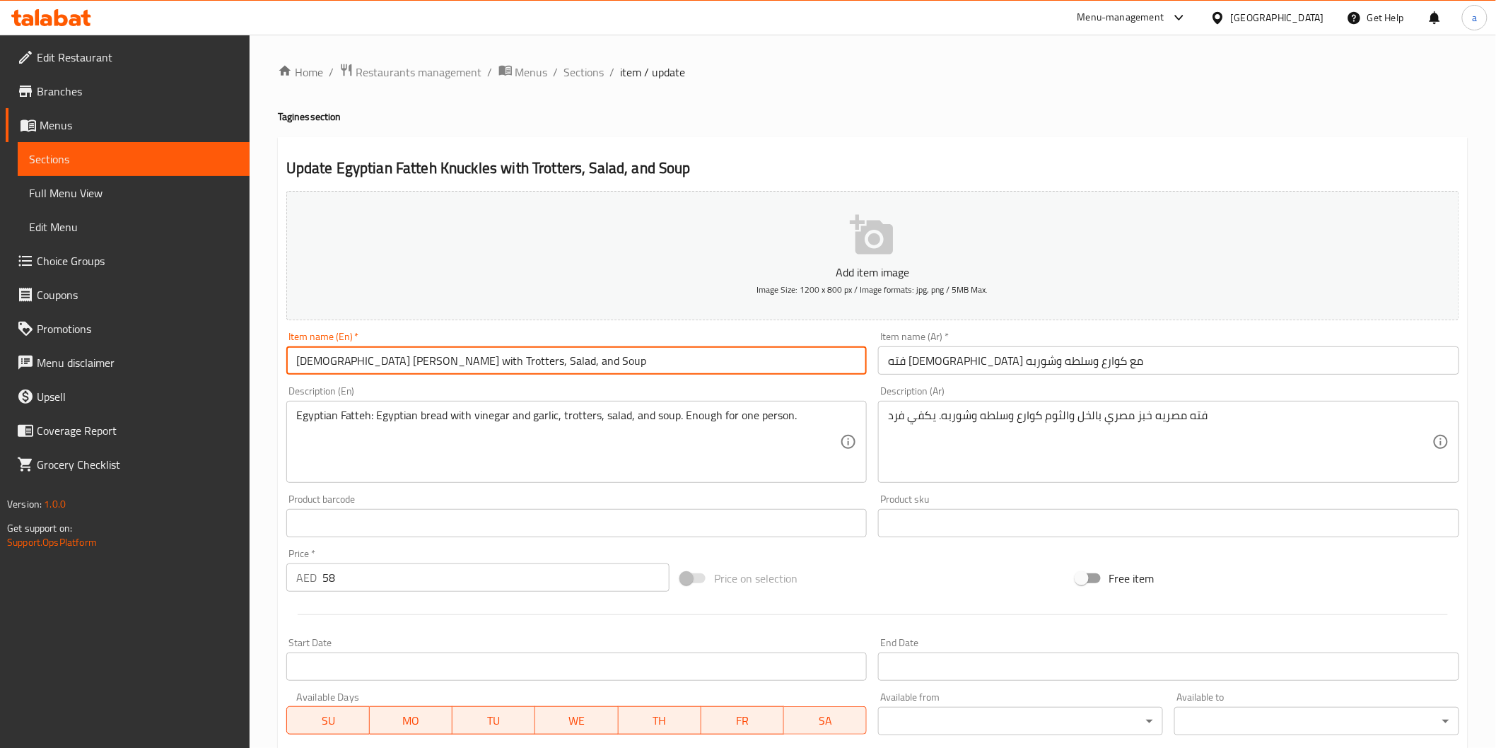
drag, startPoint x: 417, startPoint y: 361, endPoint x: 479, endPoint y: 373, distance: 63.4
click at [479, 373] on input "Egyptian Fatteh Knuckles with Trotters, Salad, and Soup" at bounding box center [576, 361] width 581 height 28
type input "Egyptian Fatteh with Knuckles , Salad, and Soup"
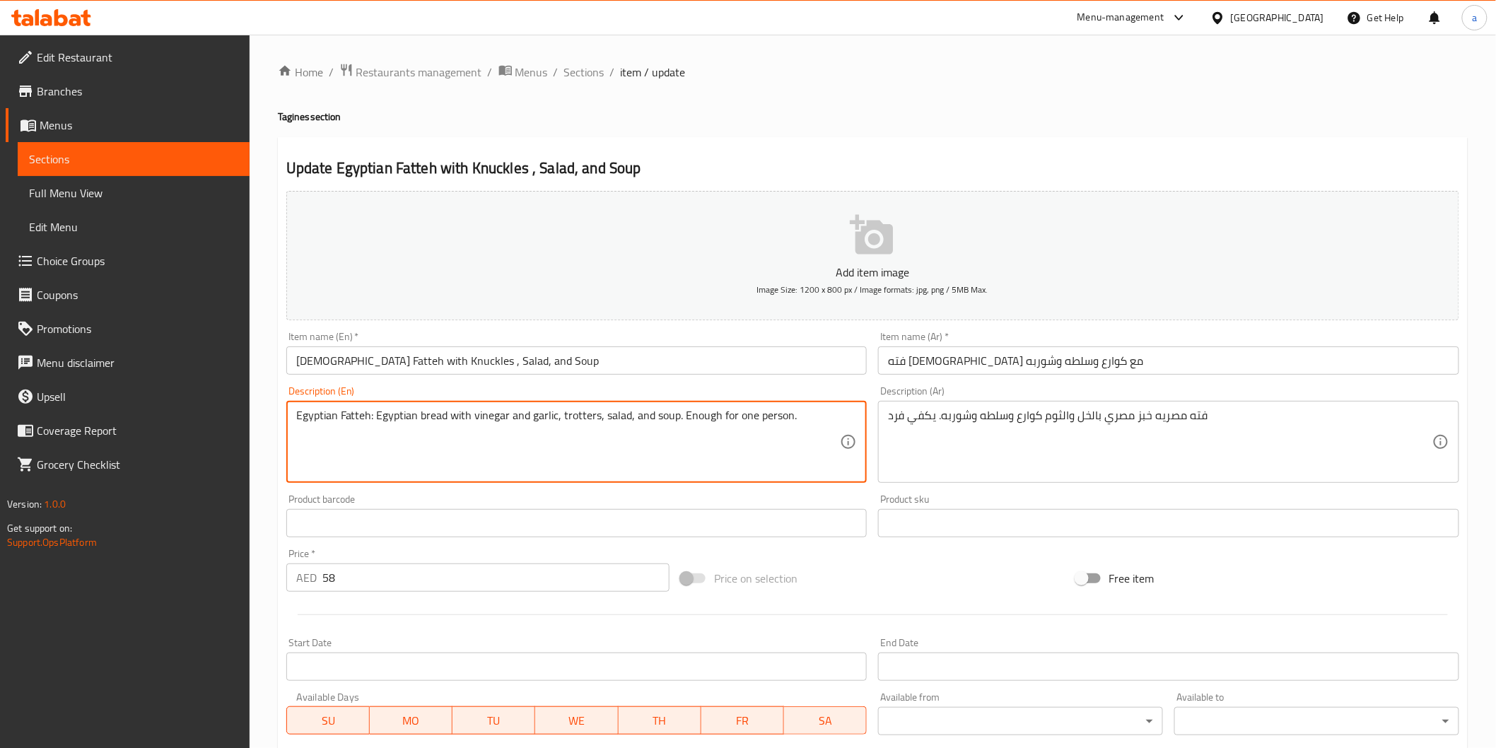
click at [373, 421] on textarea "Egyptian Fatteh: Egyptian bread with vinegar and garlic, trotters, salad, and s…" at bounding box center [568, 442] width 545 height 67
click at [409, 355] on input "Egyptian Fatteh with Knuckles , Salad, and Soup" at bounding box center [576, 361] width 581 height 28
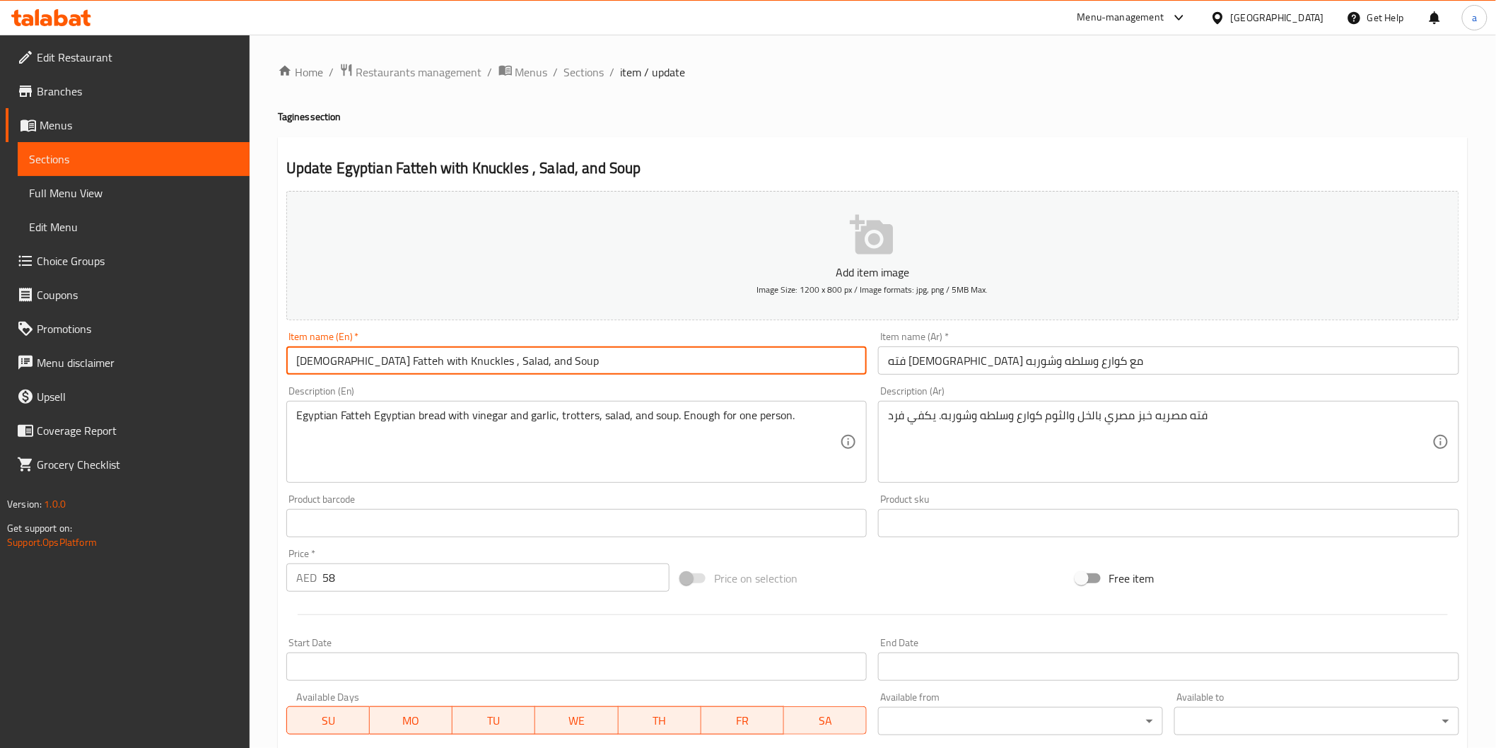
click at [409, 355] on input "Egyptian Fatteh with Knuckles , Salad, and Soup" at bounding box center [576, 361] width 581 height 28
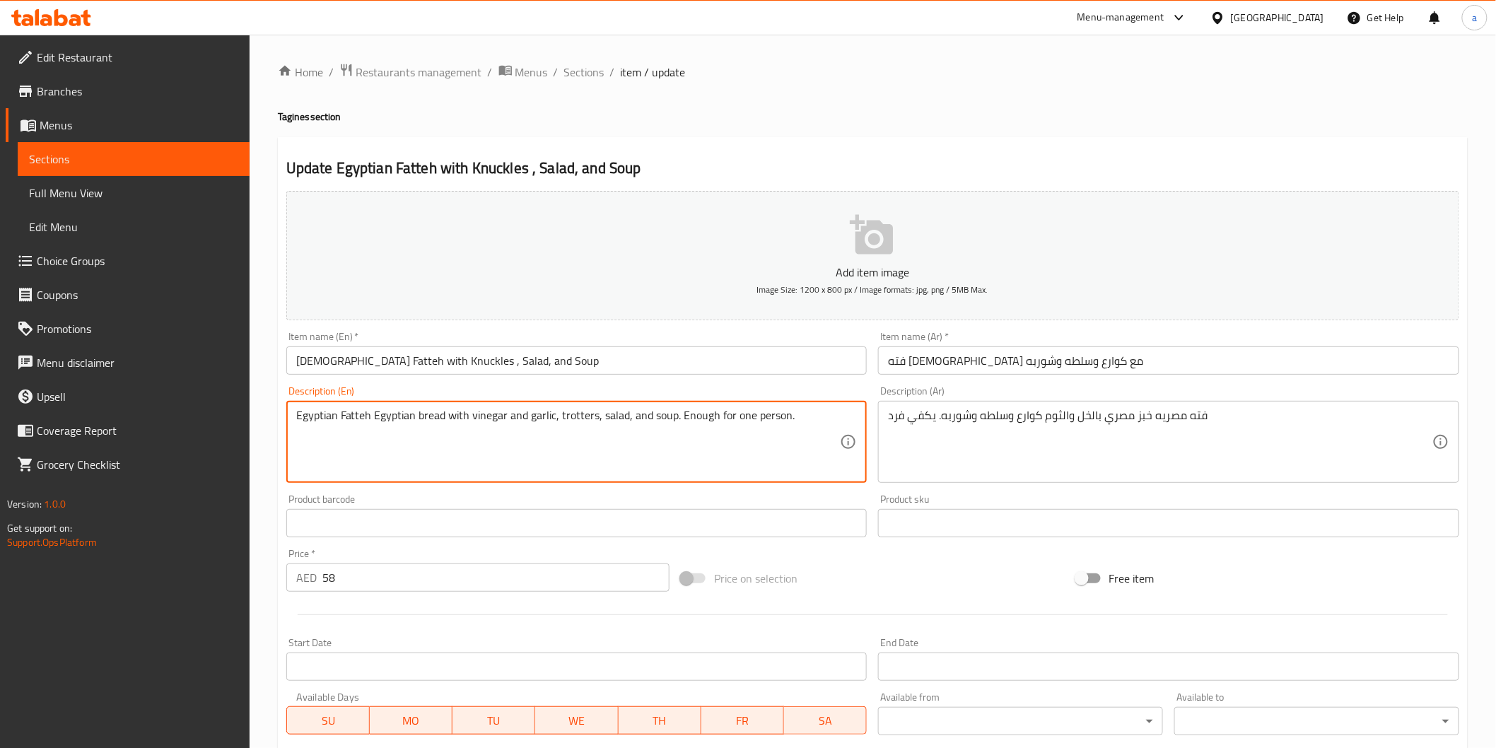
click at [571, 417] on textarea "Egyptian Fatteh Egyptian bread with vinegar and garlic, trotters, salad, and so…" at bounding box center [568, 442] width 545 height 67
paste textarea "Knuckles"
drag, startPoint x: 760, startPoint y: 424, endPoint x: 794, endPoint y: 424, distance: 34.7
click at [794, 424] on textarea "Egyptian Fatteh Egyptian bread with vinegar and garlic, Knuckles , salad, and s…" at bounding box center [568, 442] width 545 height 67
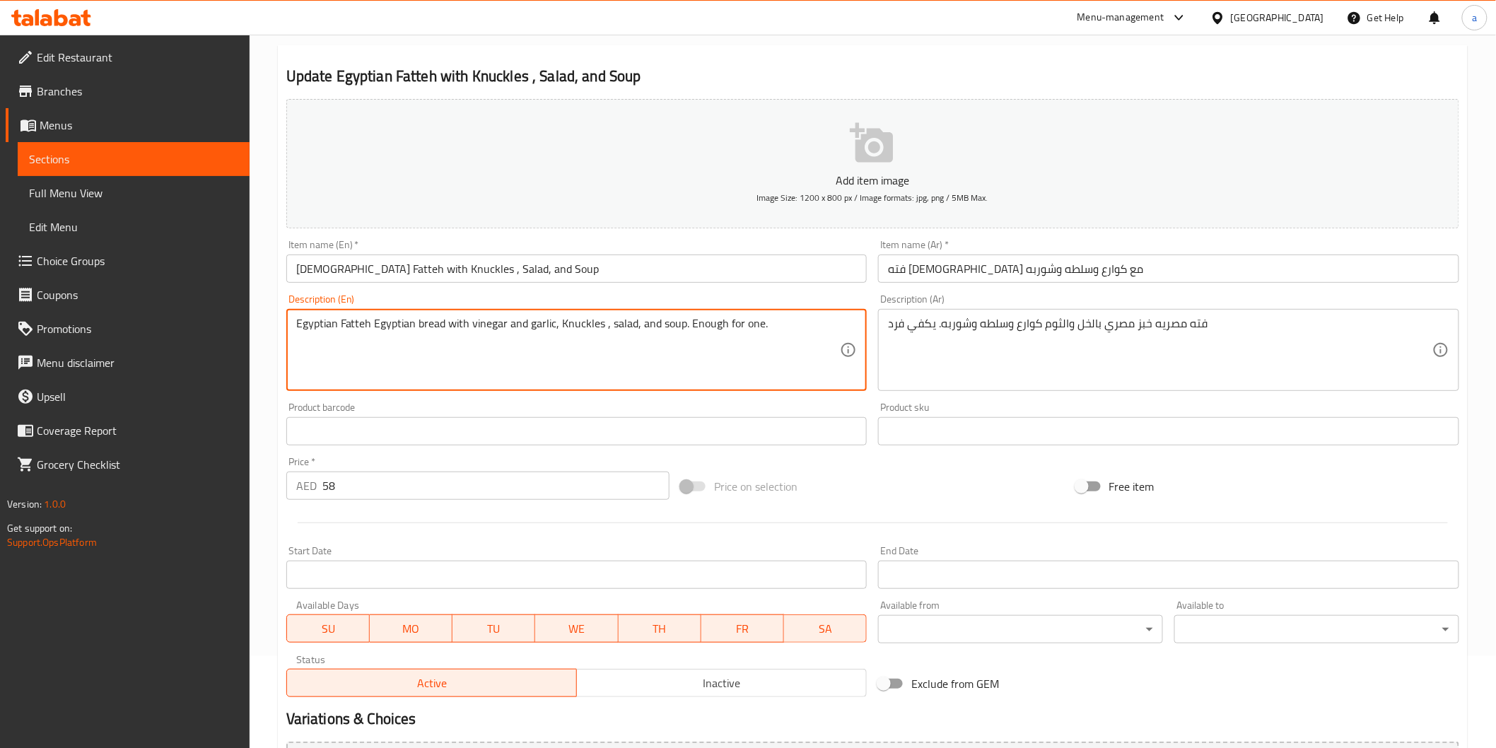
scroll to position [248, 0]
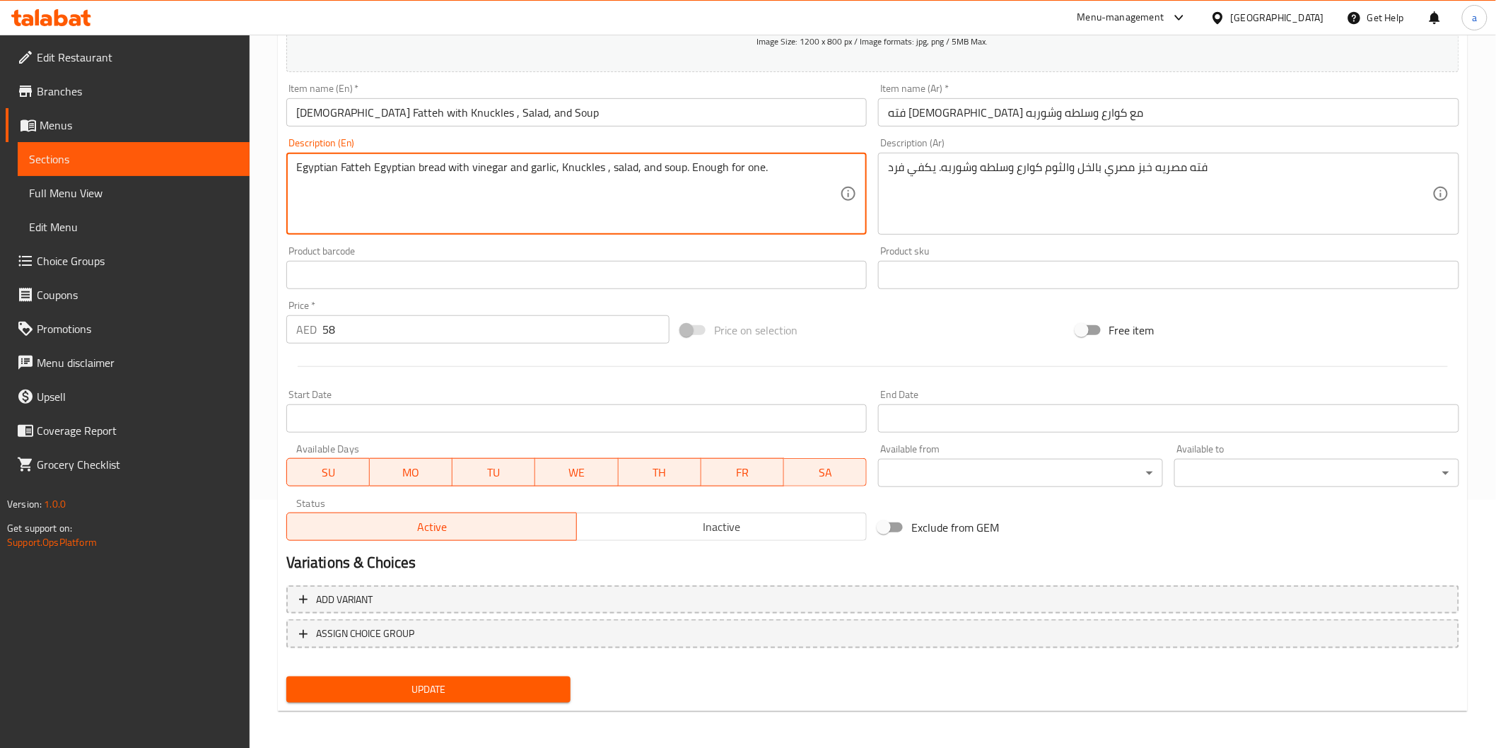
type textarea "Egyptian Fatteh Egyptian bread with vinegar and garlic, Knuckles , salad, and s…"
click at [549, 683] on span "Update" at bounding box center [429, 690] width 262 height 18
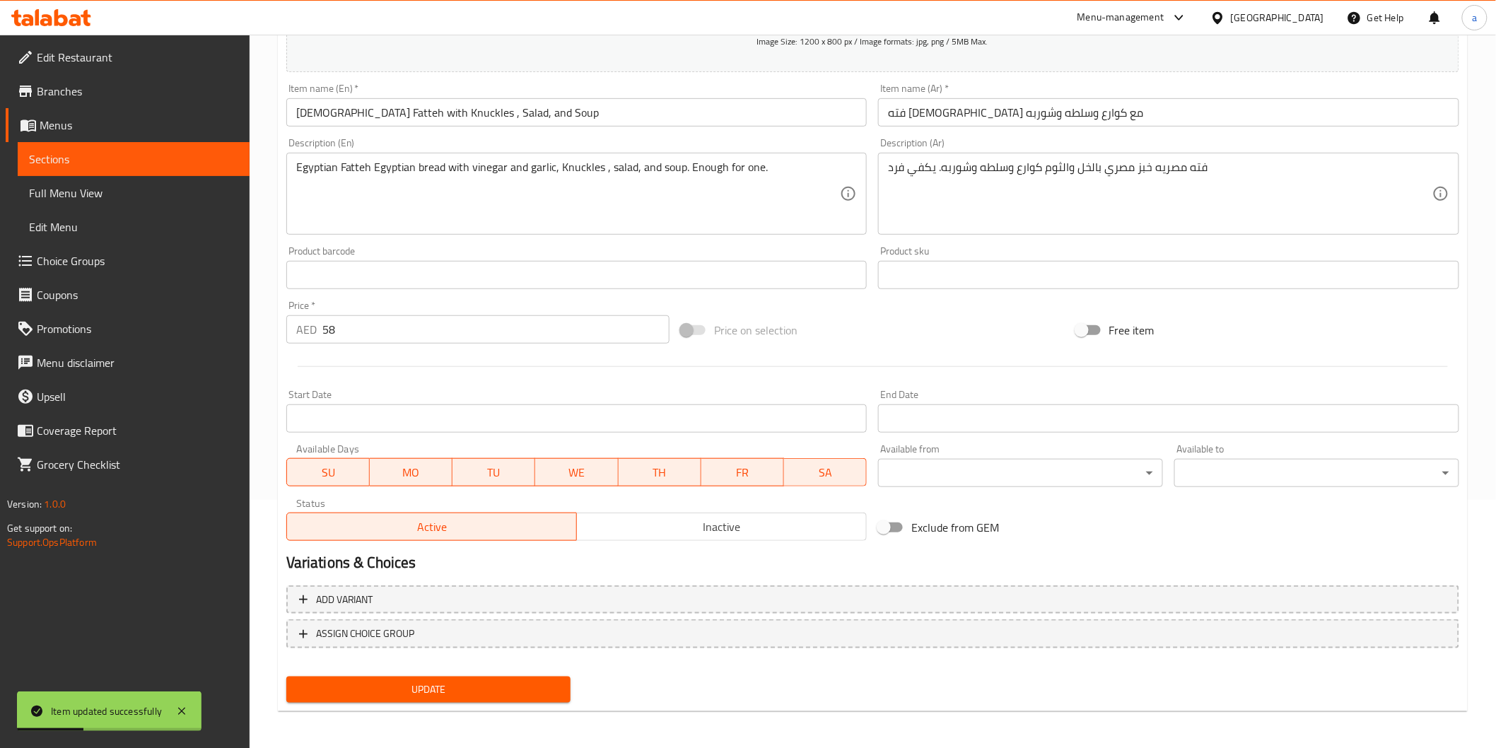
click at [60, 157] on span "Sections" at bounding box center [133, 159] width 209 height 17
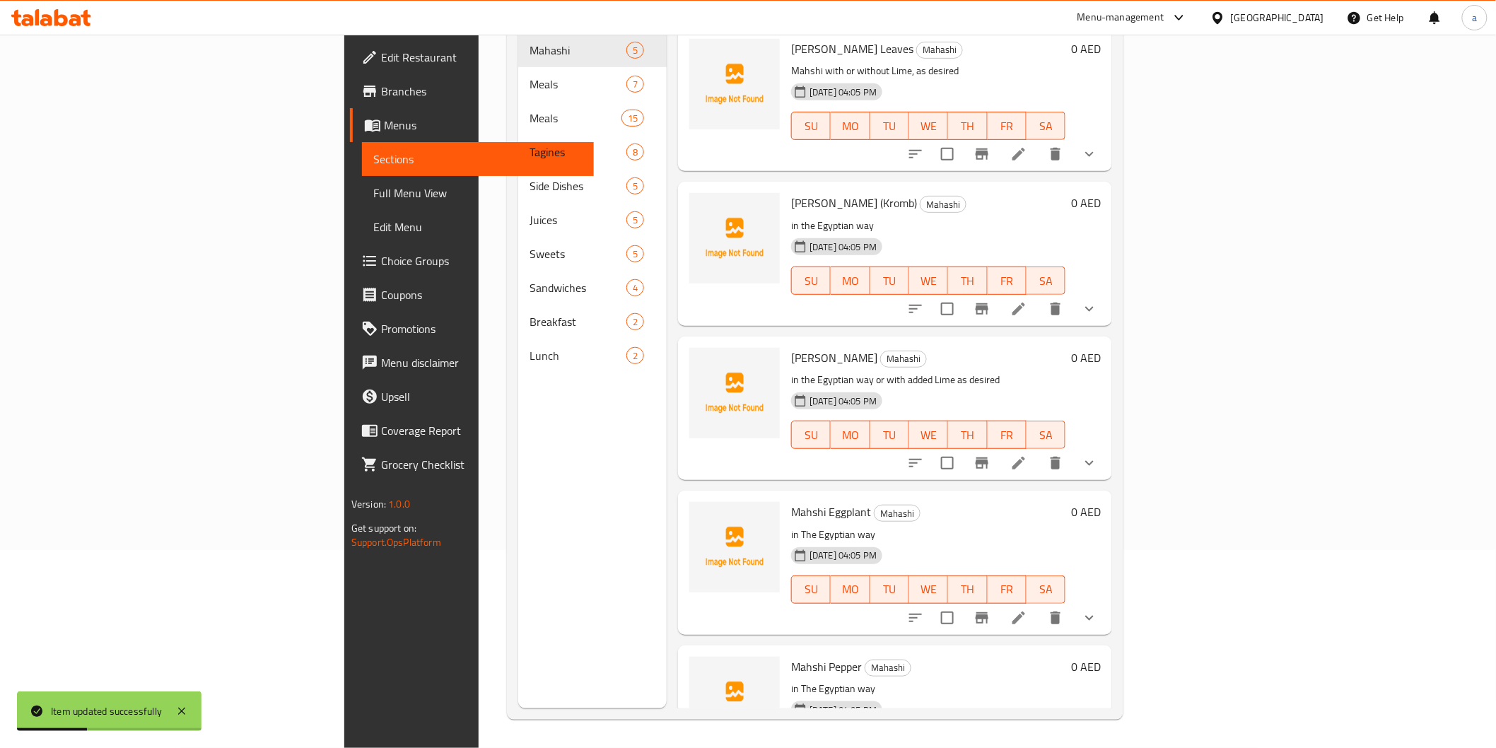
scroll to position [198, 0]
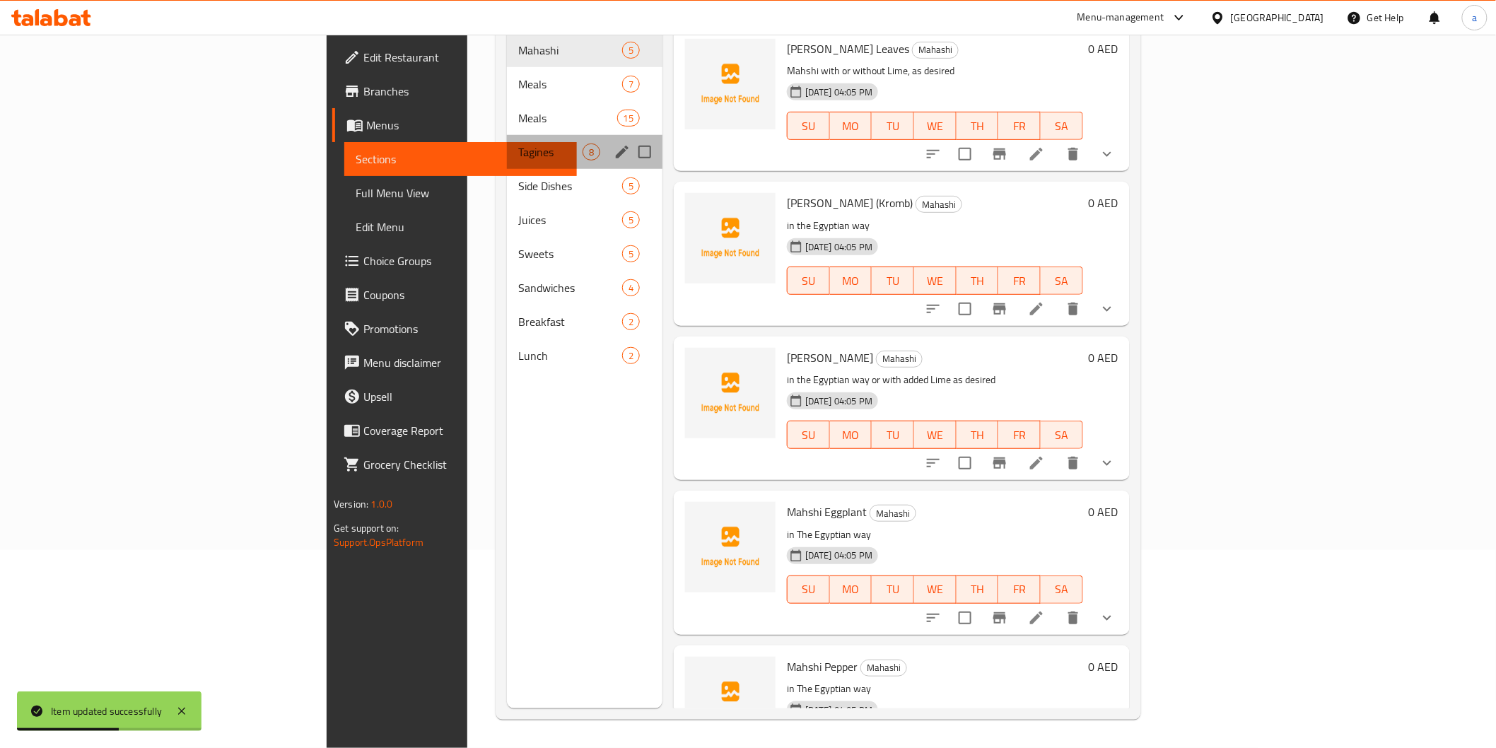
click at [507, 135] on div "Tagines 8" at bounding box center [585, 152] width 156 height 34
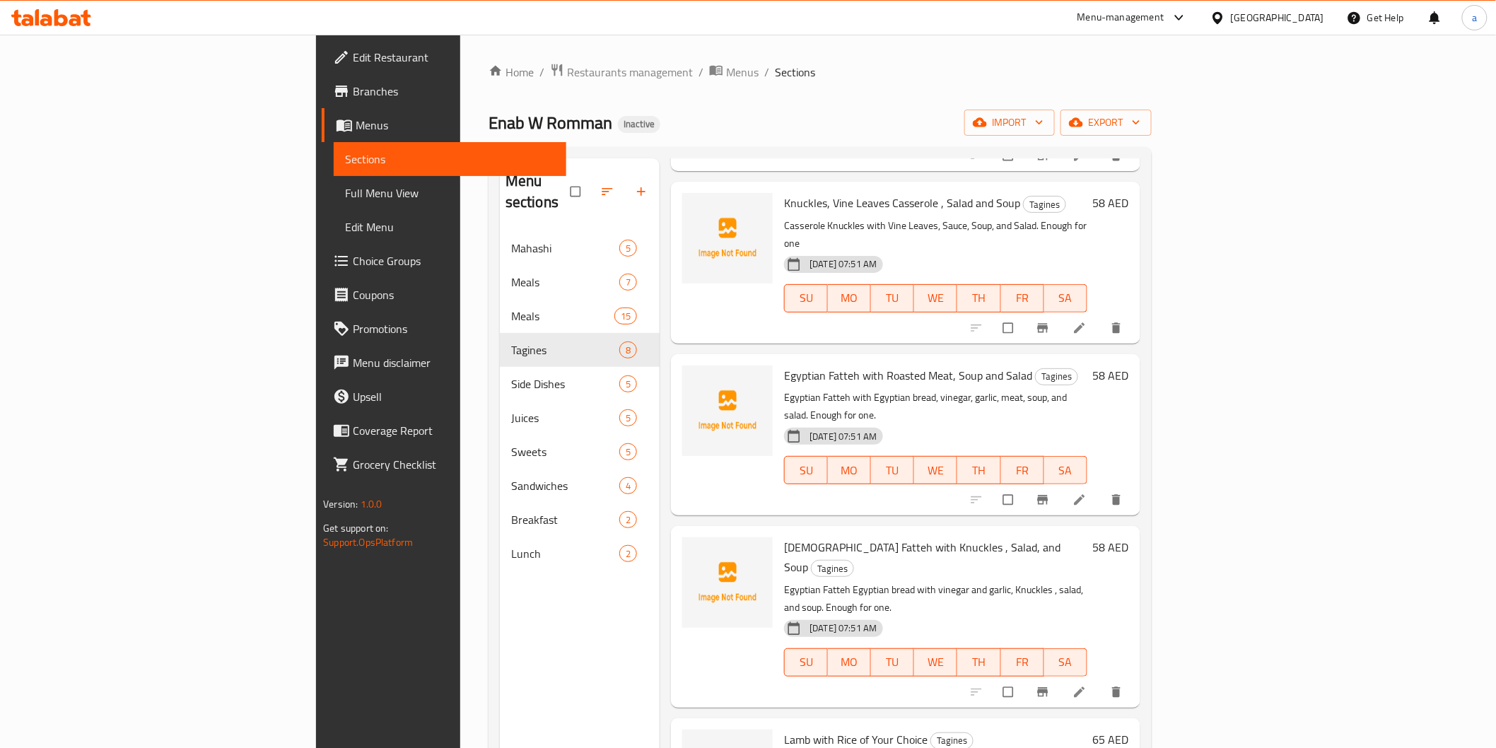
scroll to position [314, 0]
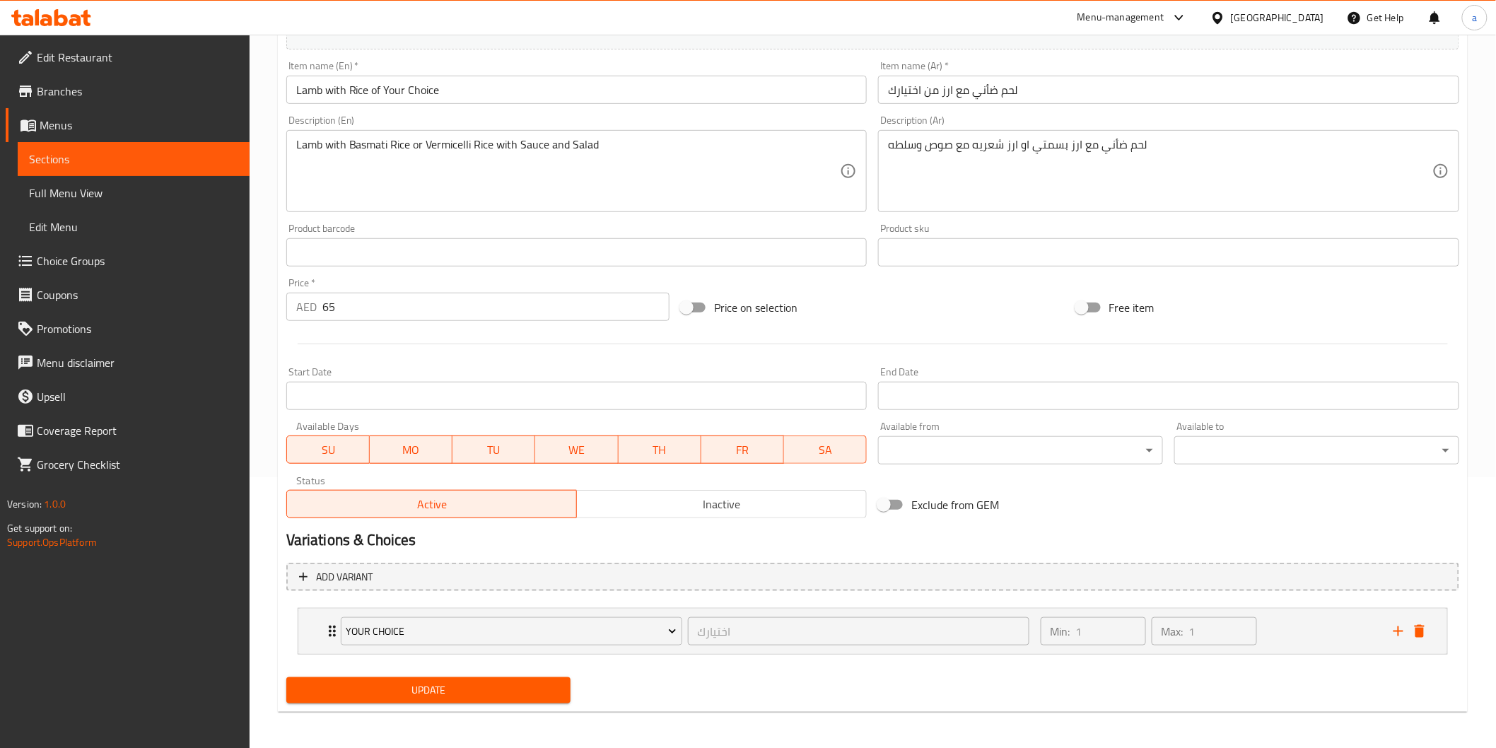
scroll to position [272, 0]
click at [326, 635] on icon "Expand" at bounding box center [332, 630] width 17 height 17
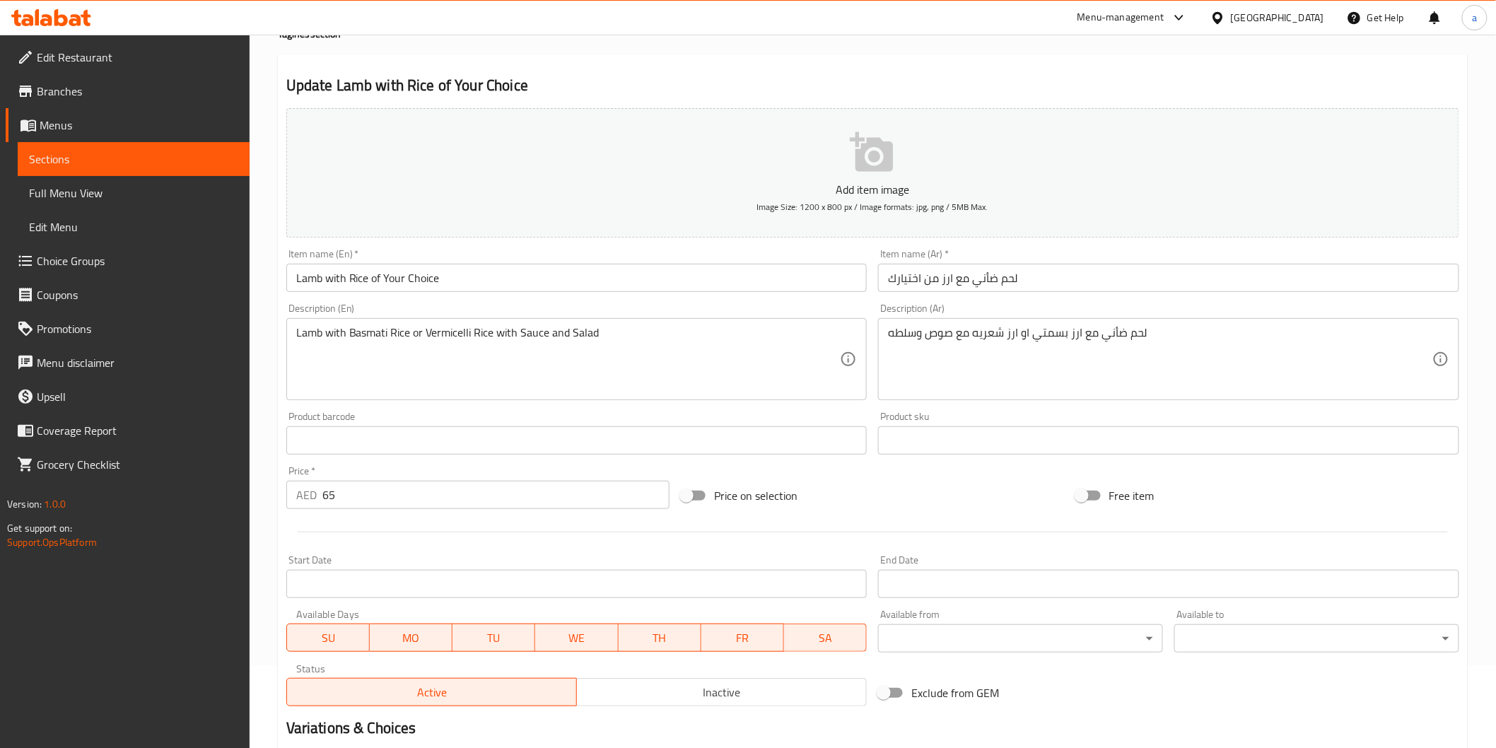
scroll to position [235, 0]
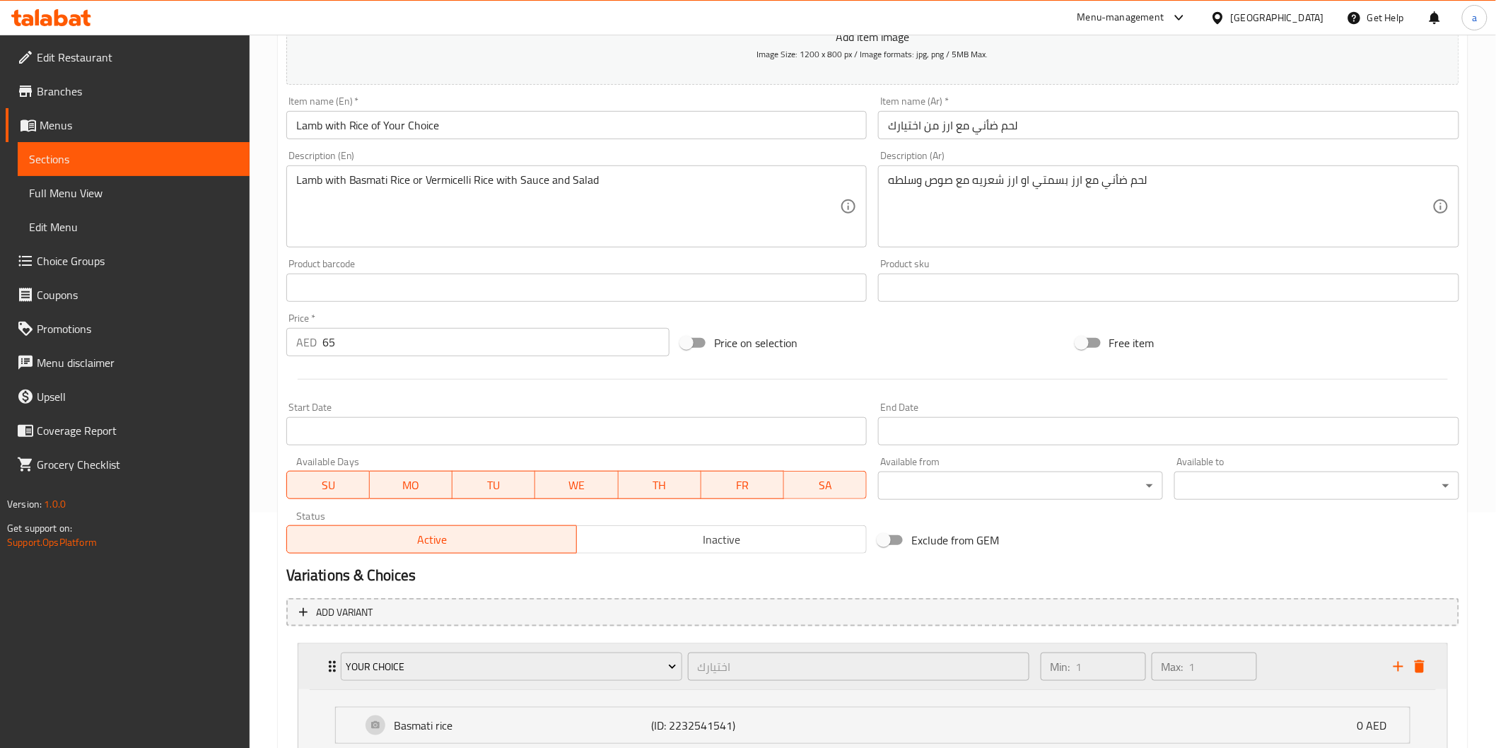
click at [322, 663] on div "Your choice اختيارك ​ Min: 1 ​ Max: 1 ​" at bounding box center [872, 666] width 1149 height 45
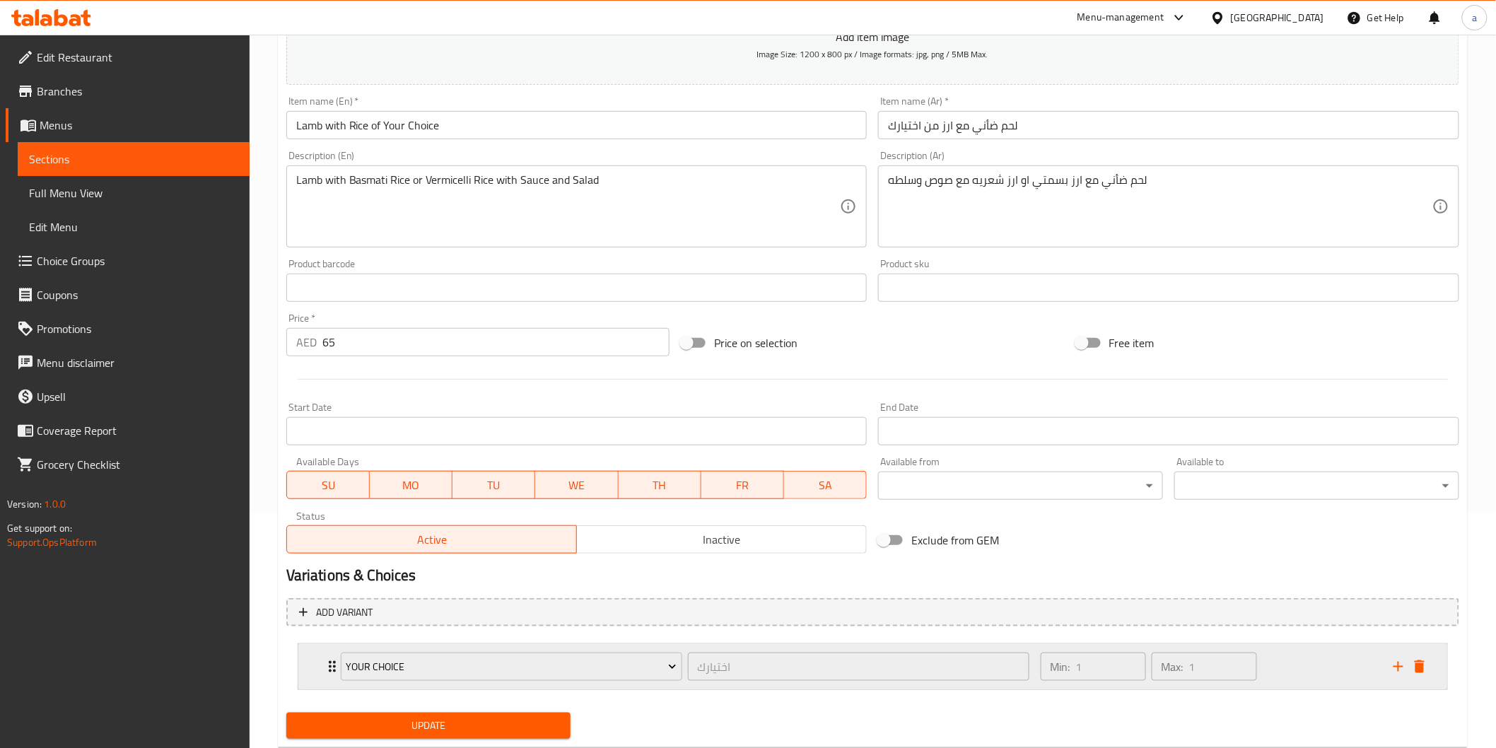
click at [322, 663] on div "Your choice اختيارك ​ Min: 1 ​ Max: 1 ​" at bounding box center [872, 666] width 1149 height 45
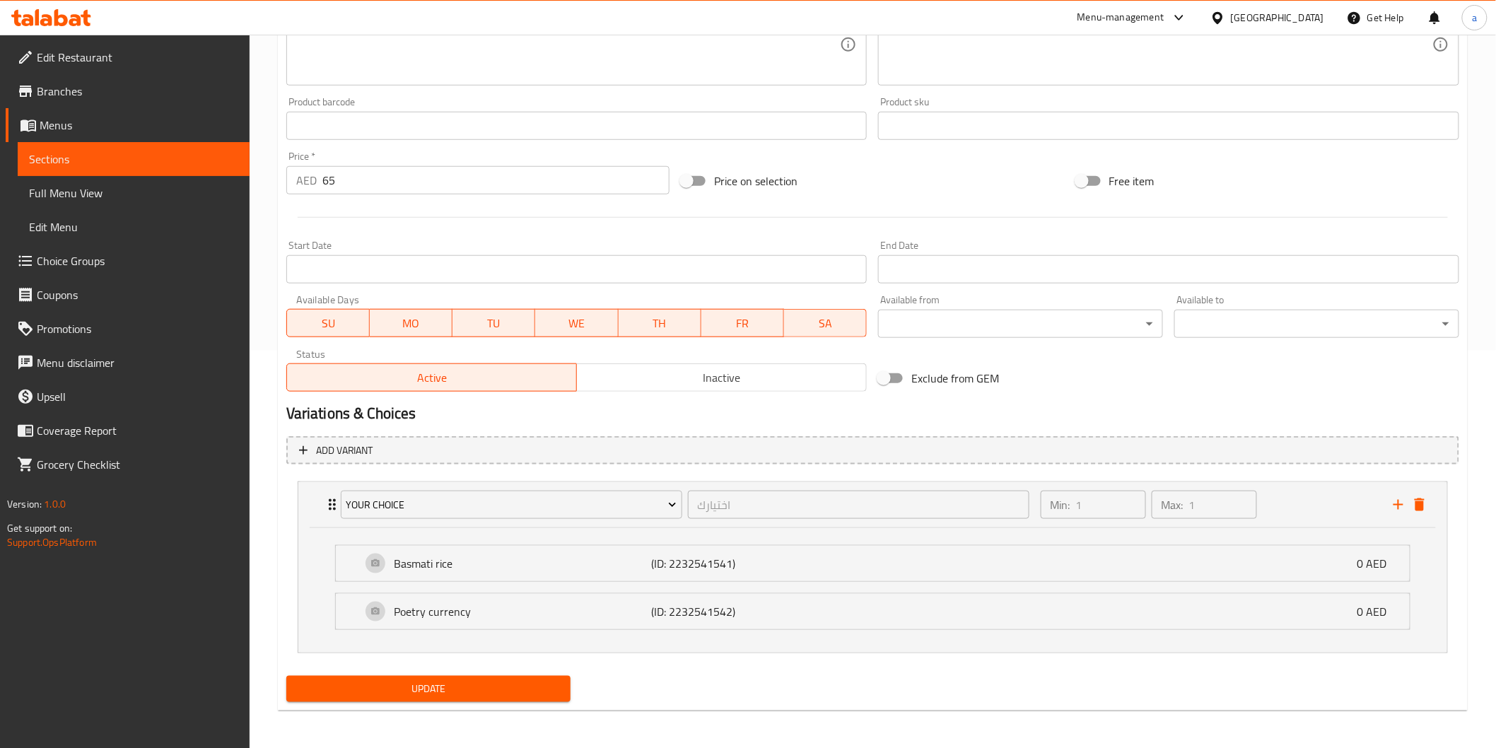
scroll to position [398, 0]
click at [566, 562] on p "Basmati rice" at bounding box center [523, 562] width 257 height 17
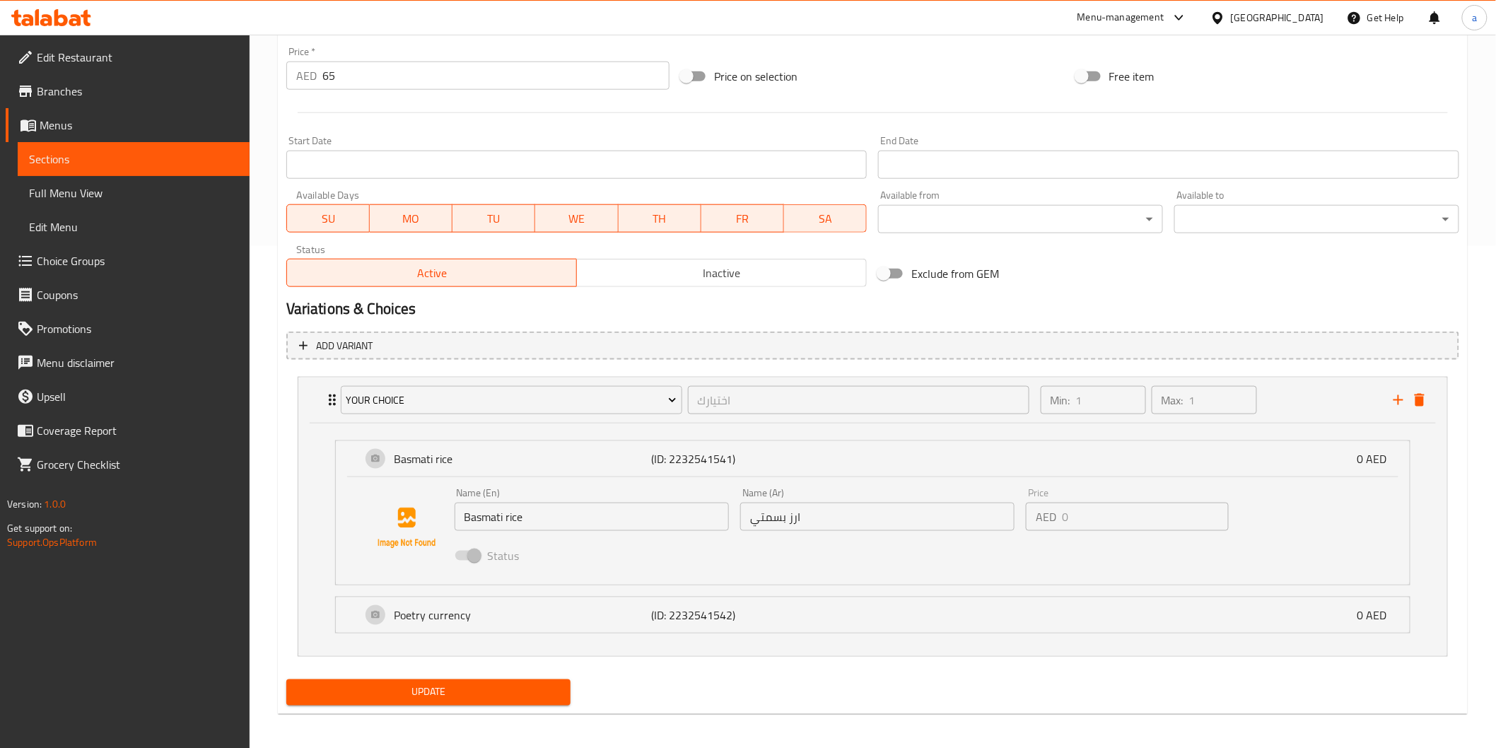
scroll to position [506, 0]
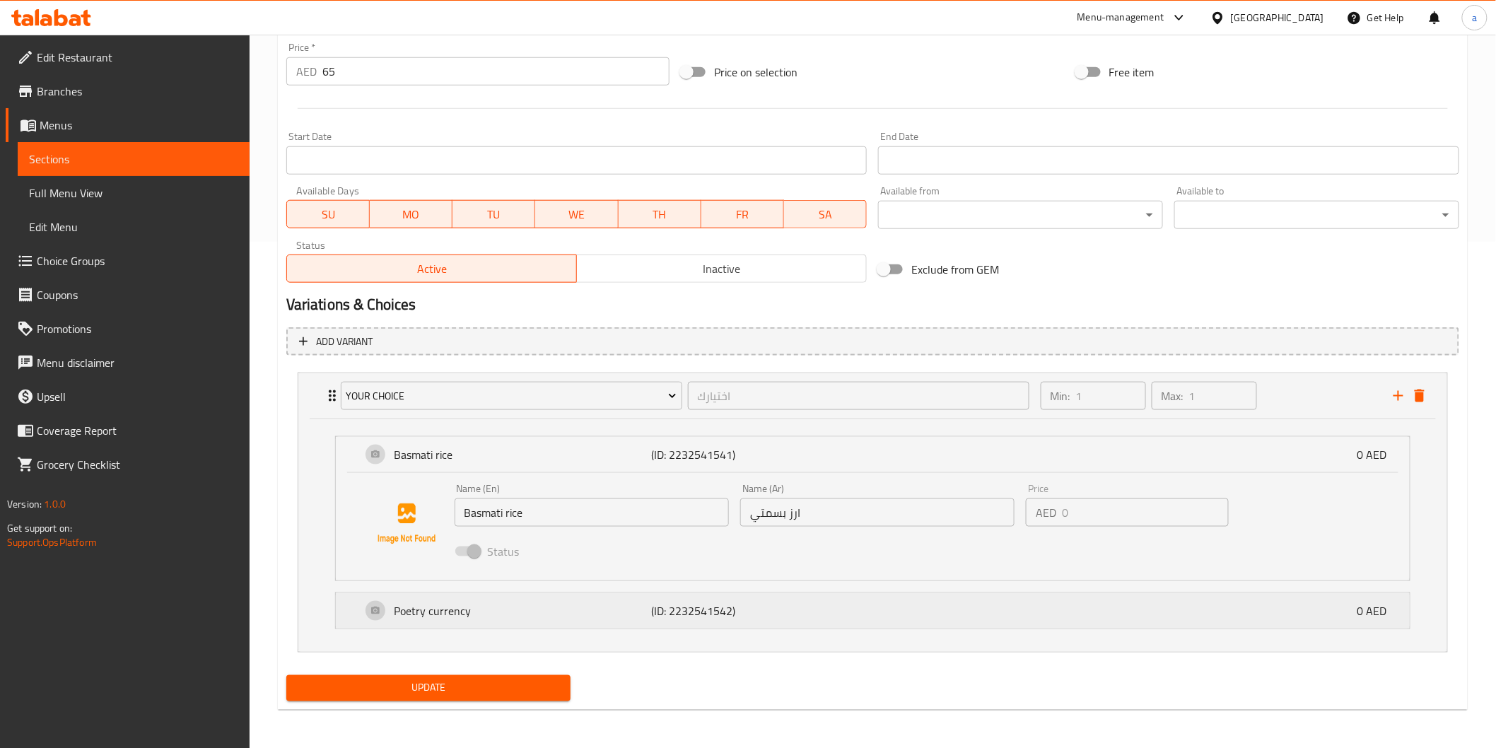
click at [560, 607] on p "Poetry currency" at bounding box center [523, 611] width 257 height 17
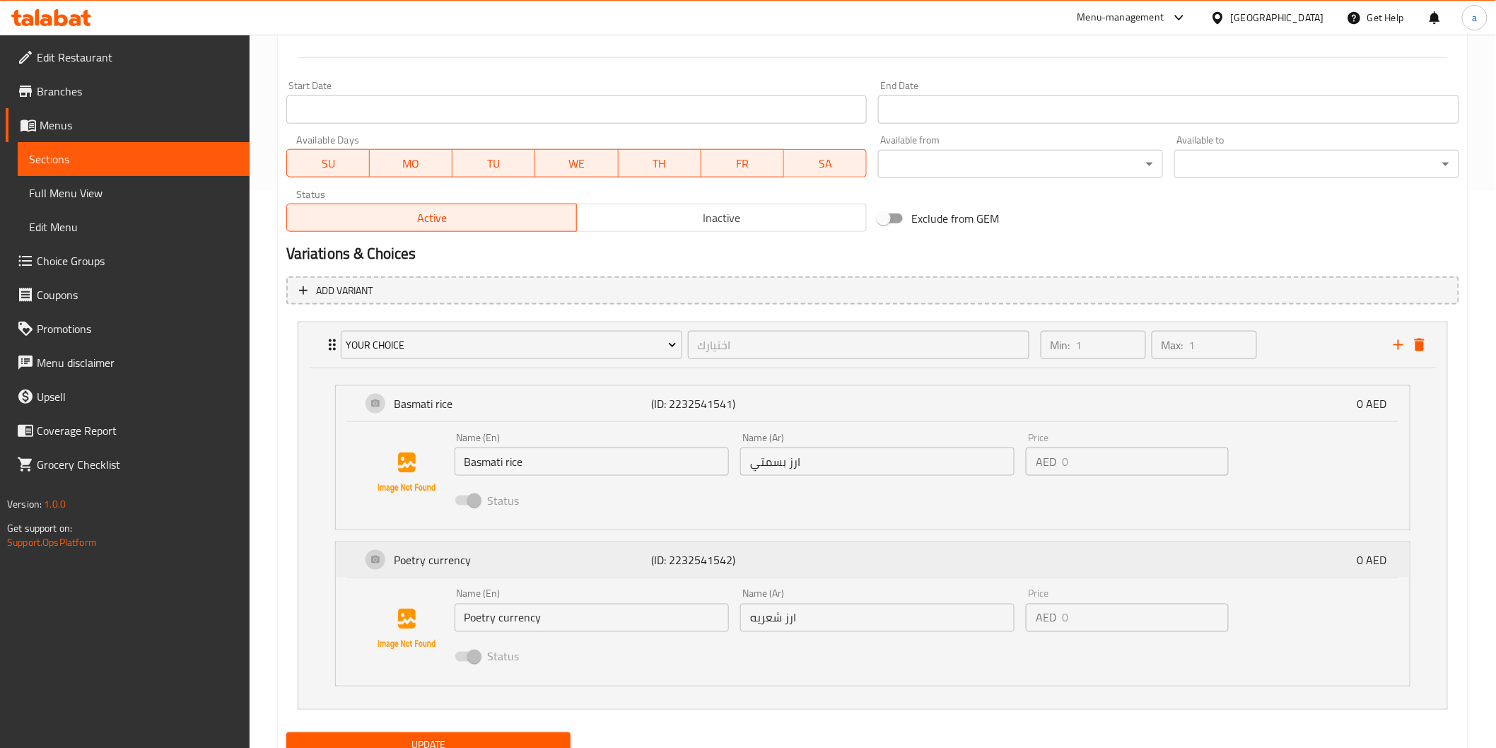
scroll to position [614, 0]
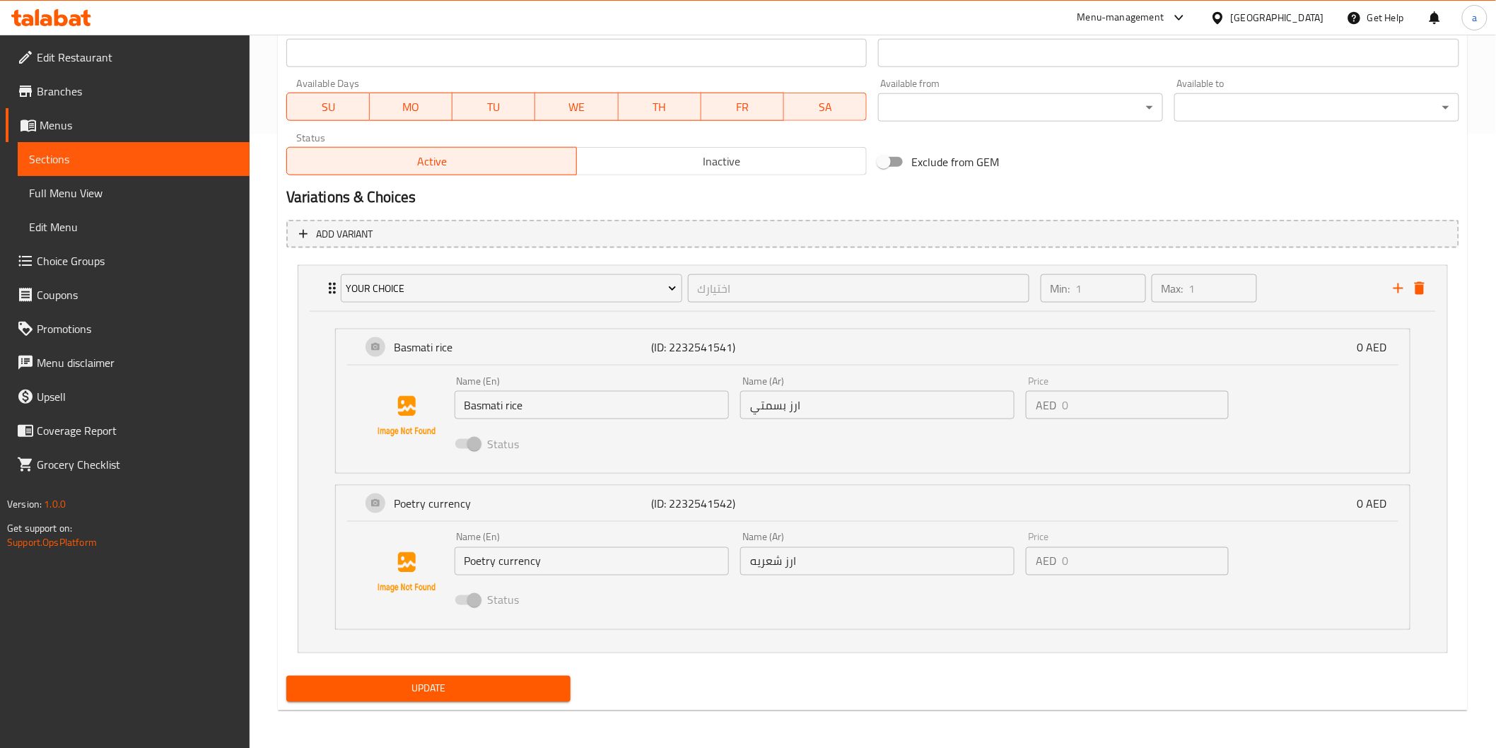
click at [549, 556] on input "Poetry currency" at bounding box center [592, 561] width 274 height 28
click at [535, 566] on input "Poetry currency" at bounding box center [592, 561] width 274 height 28
click at [566, 571] on input "Poetry currency" at bounding box center [592, 561] width 274 height 28
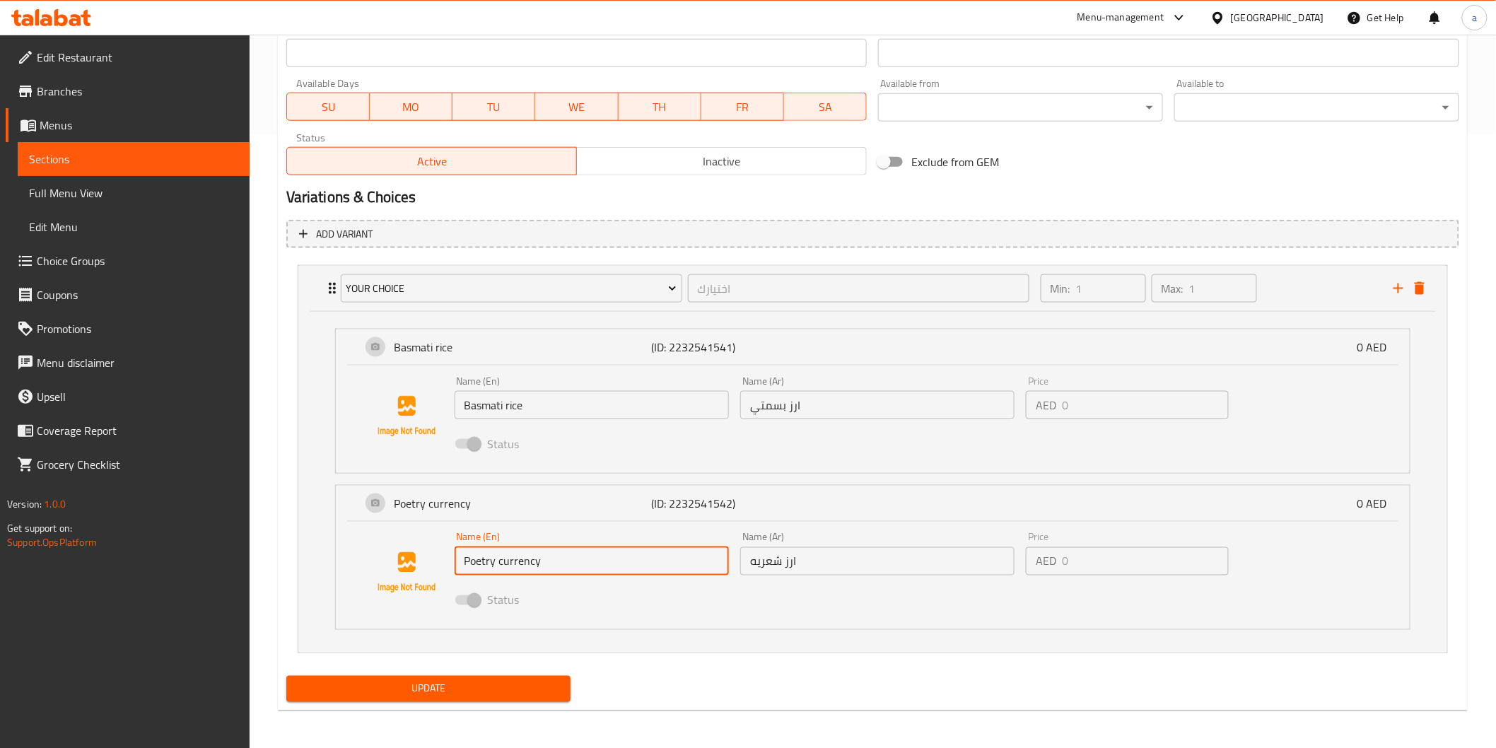
click at [533, 562] on input "Poetry currency" at bounding box center [592, 561] width 274 height 28
click at [54, 257] on span "Choice Groups" at bounding box center [138, 260] width 202 height 17
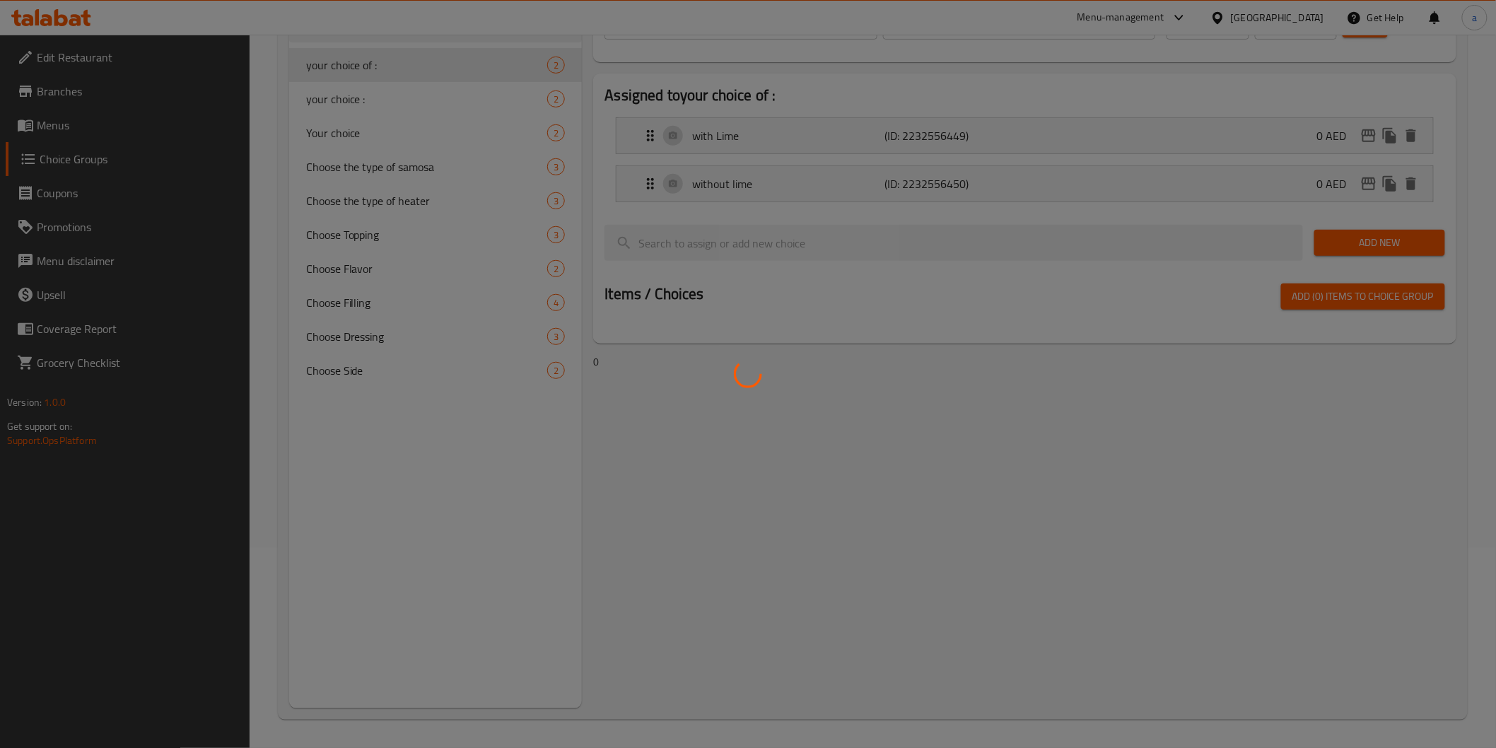
scroll to position [200, 0]
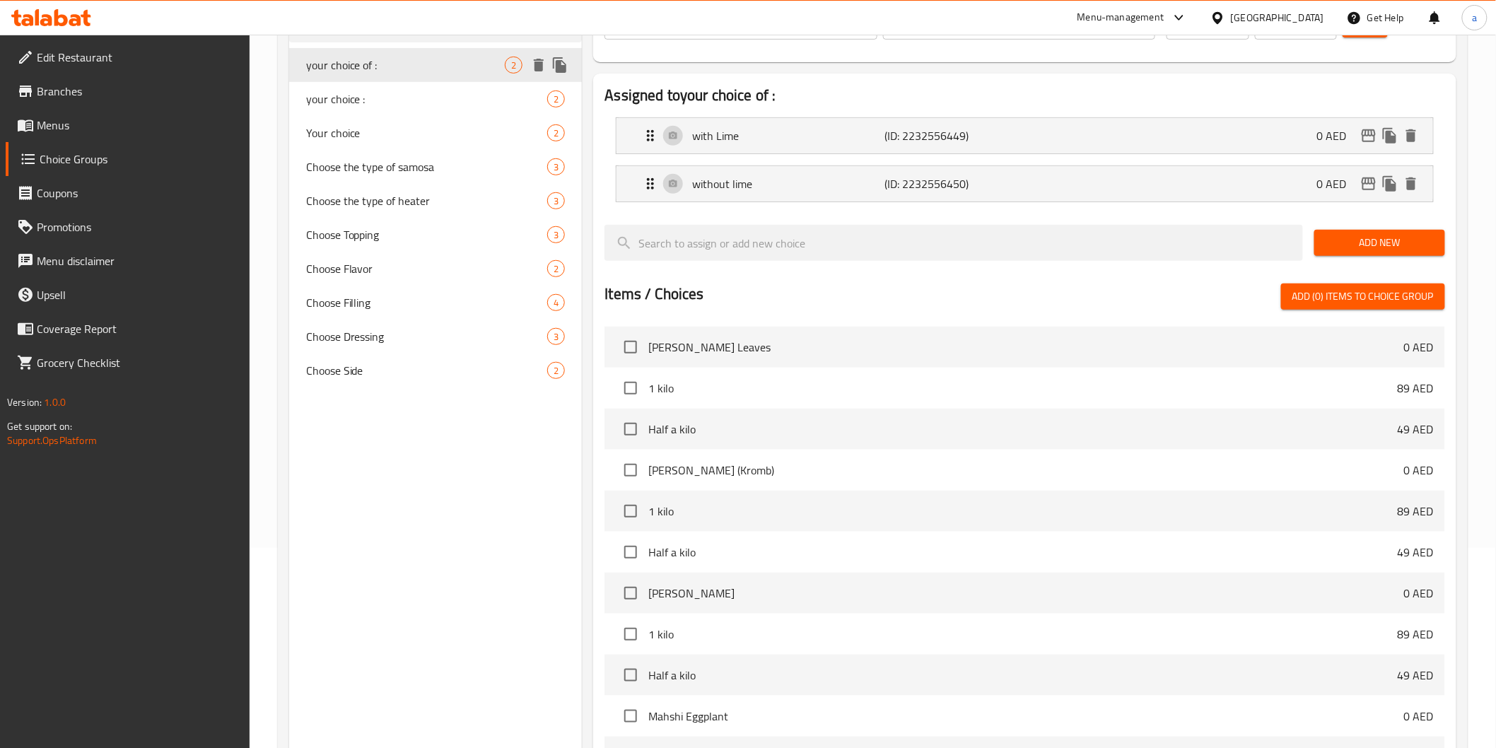
click at [380, 71] on span "your choice of :" at bounding box center [405, 65] width 199 height 17
click at [378, 373] on span "Choose Side" at bounding box center [405, 370] width 199 height 17
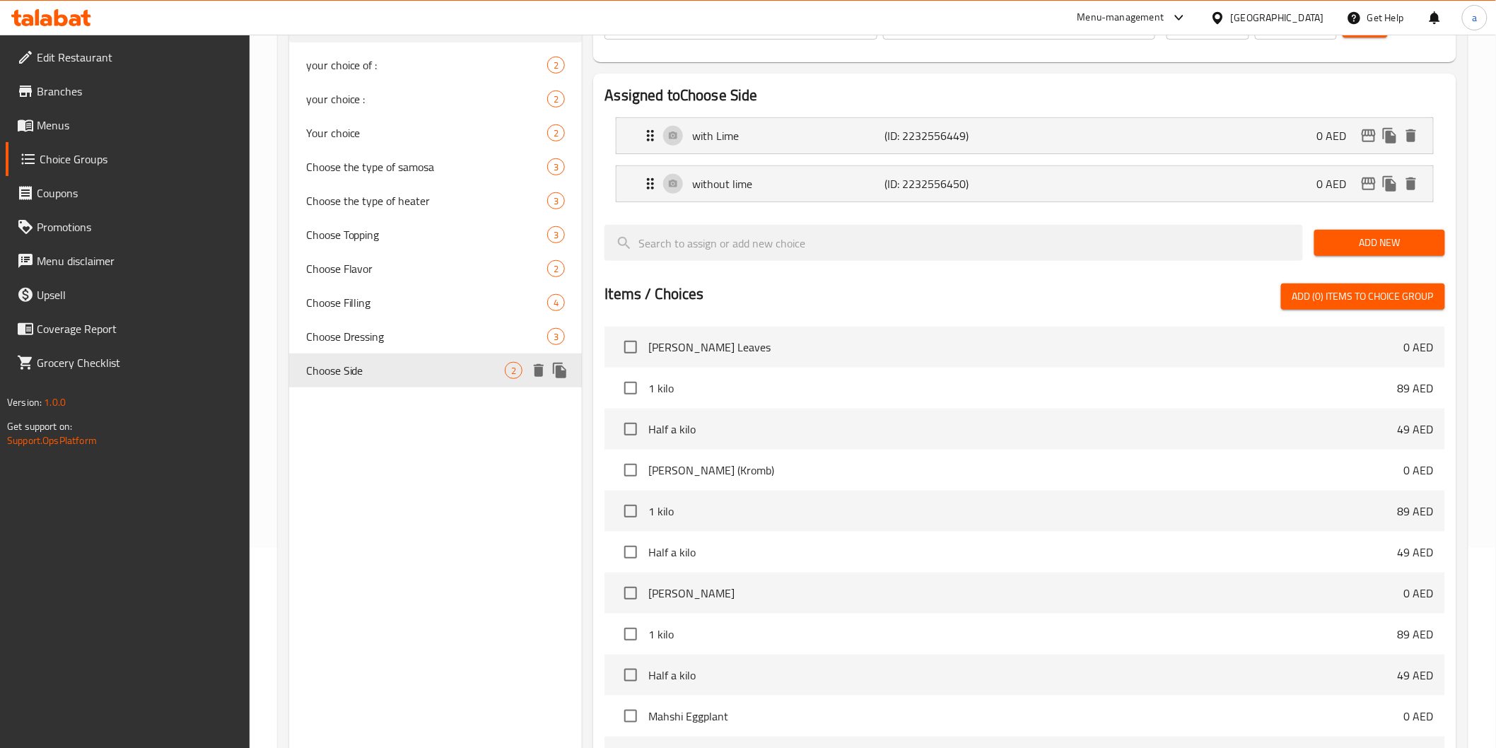
type input "Choose Side"
type input "اختر الجانبية"
click at [376, 335] on span "Choose Dressing" at bounding box center [405, 336] width 199 height 17
type input "Choose Dressing"
type input "اختر الصلصة"
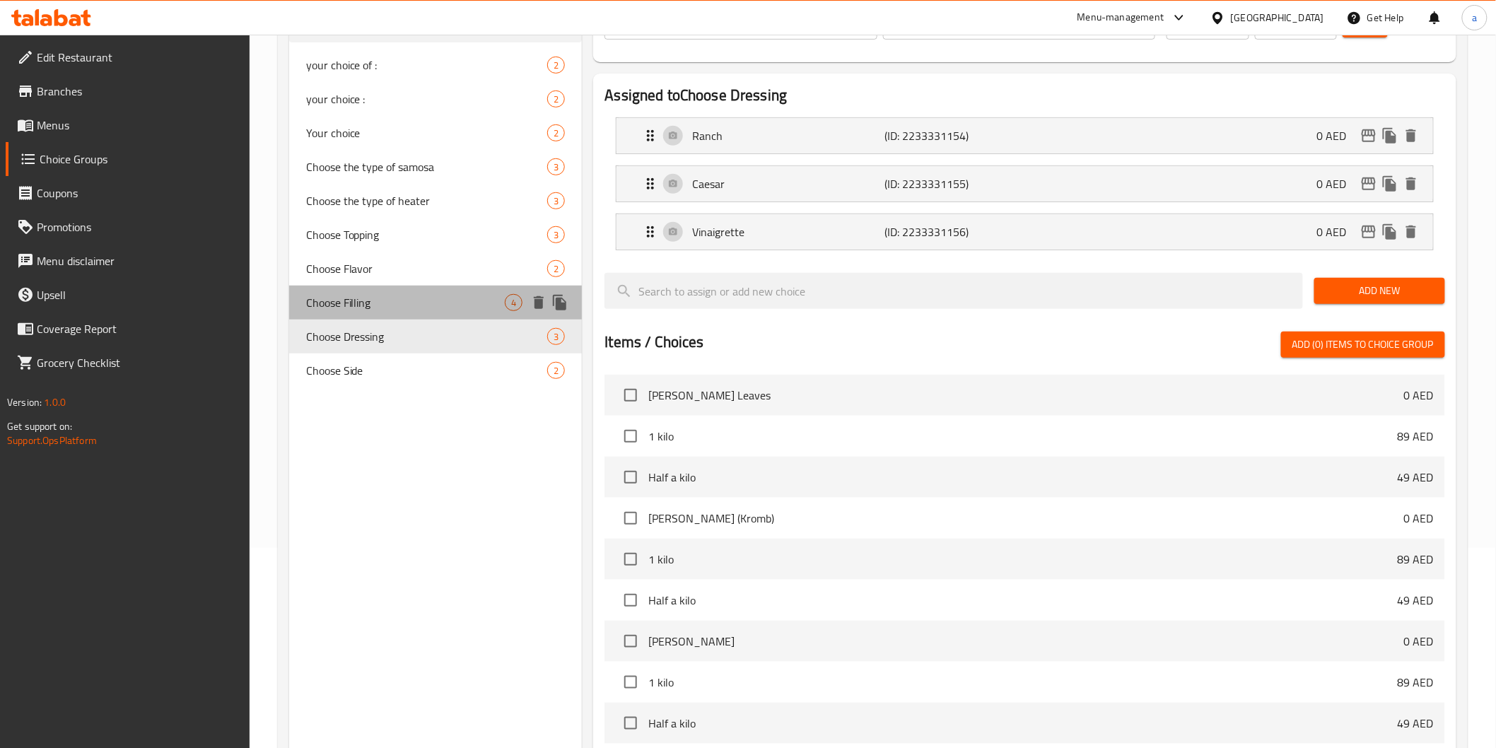
click at [376, 301] on span "Choose Filling" at bounding box center [405, 302] width 199 height 17
type input "Choose Filling"
type input "اختر الحشوة"
type input "3"
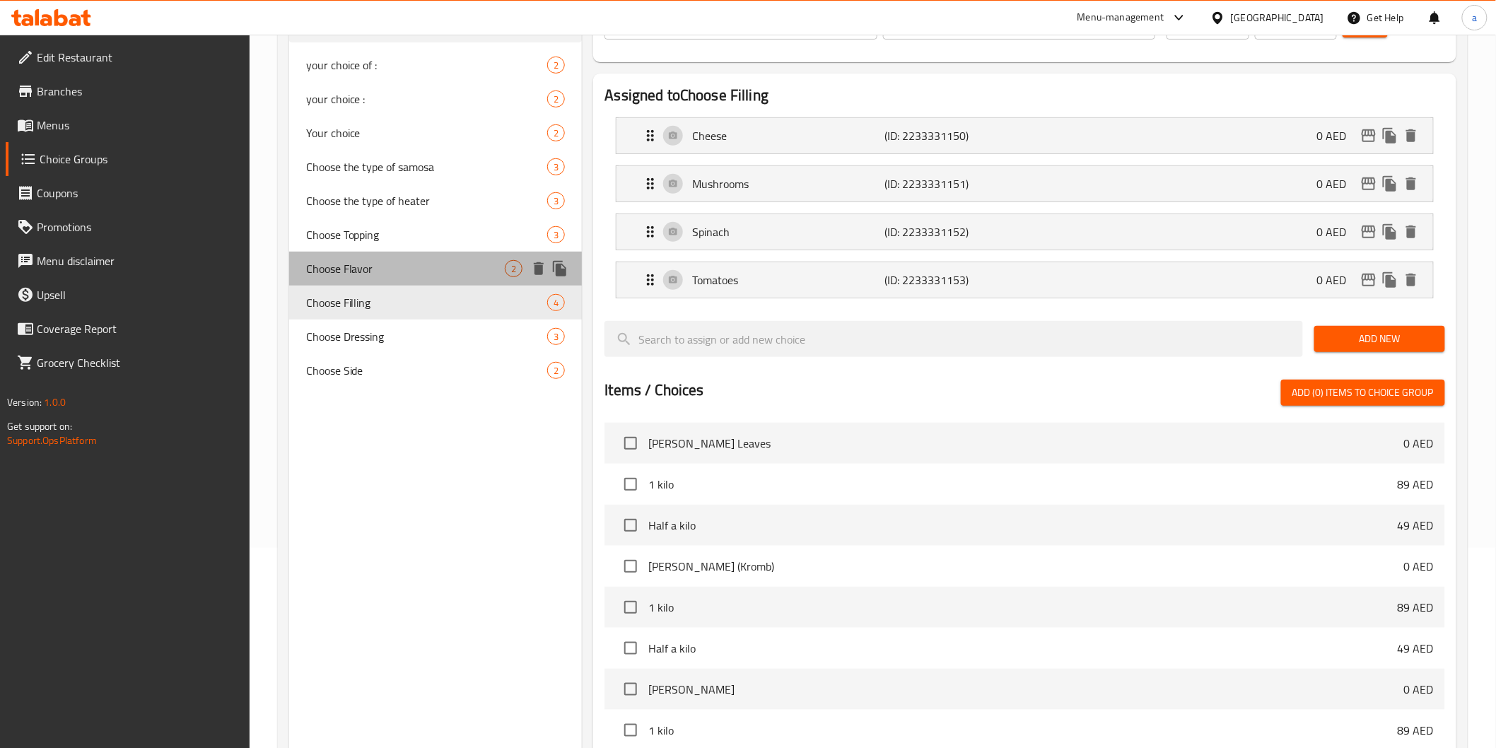
click at [373, 272] on span "Choose Flavor" at bounding box center [405, 268] width 199 height 17
type input "Choose Flavor"
type input "اختر النكهة"
type input "1"
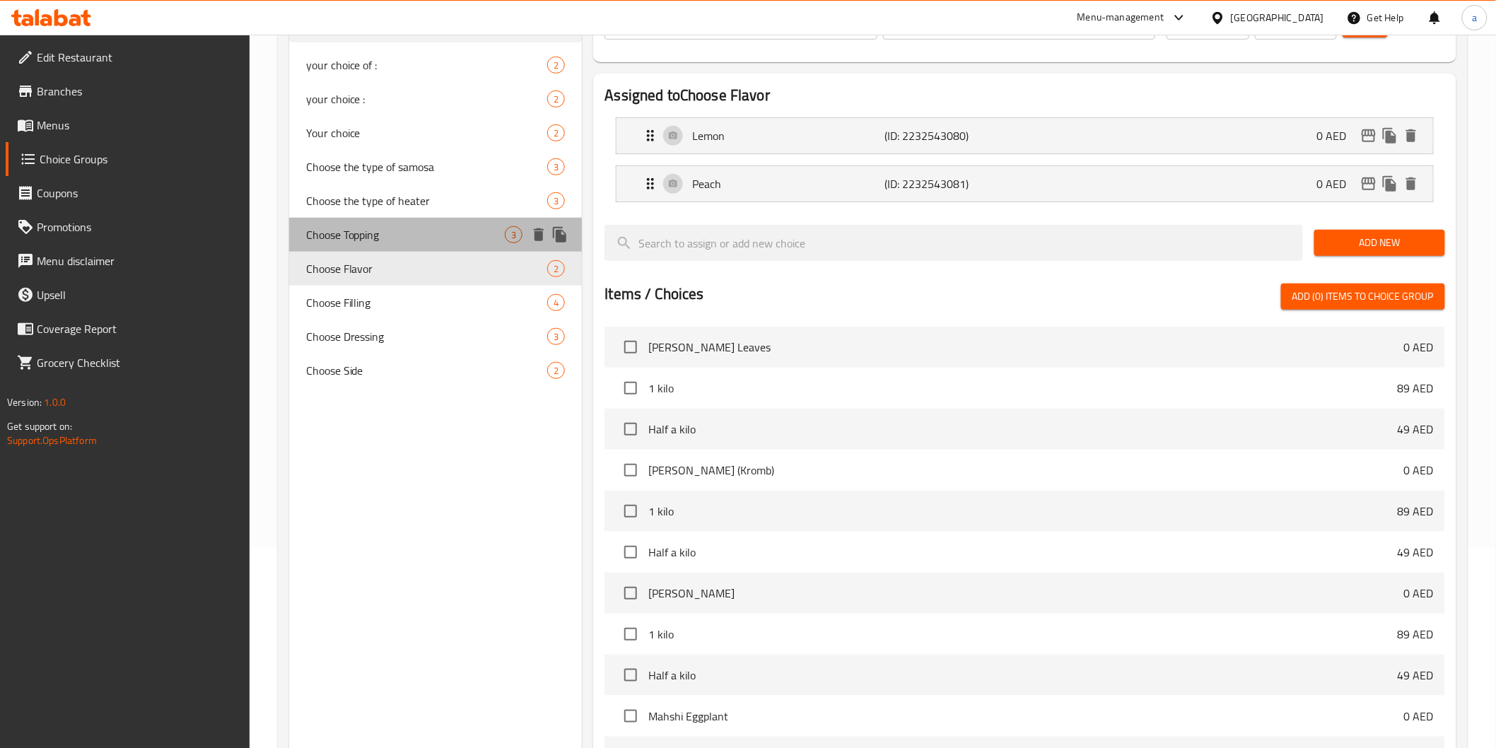
click at [372, 231] on span "Choose Topping" at bounding box center [405, 234] width 199 height 17
type input "Choose Topping"
type input "اختر الإضافات"
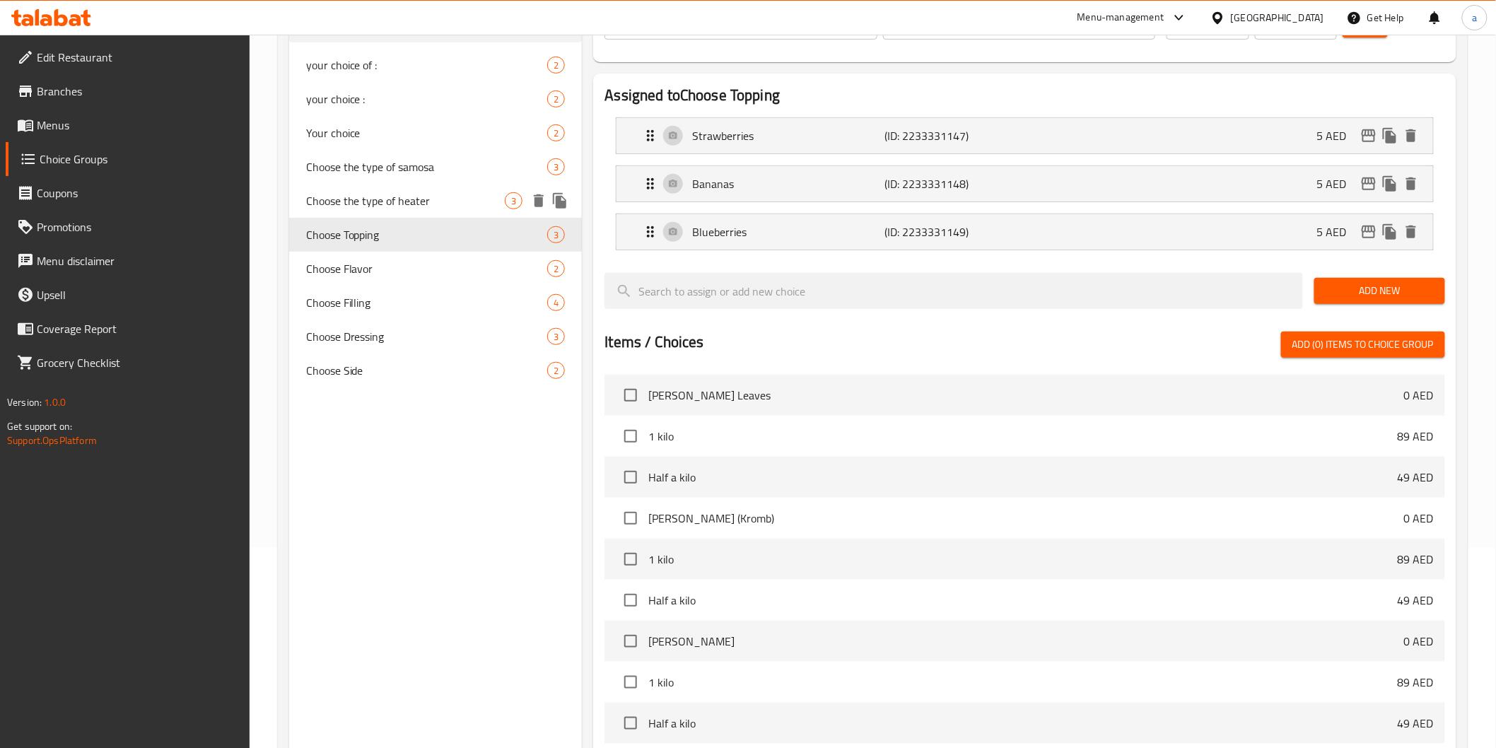
click at [373, 192] on span "Choose the type of heater" at bounding box center [405, 200] width 199 height 17
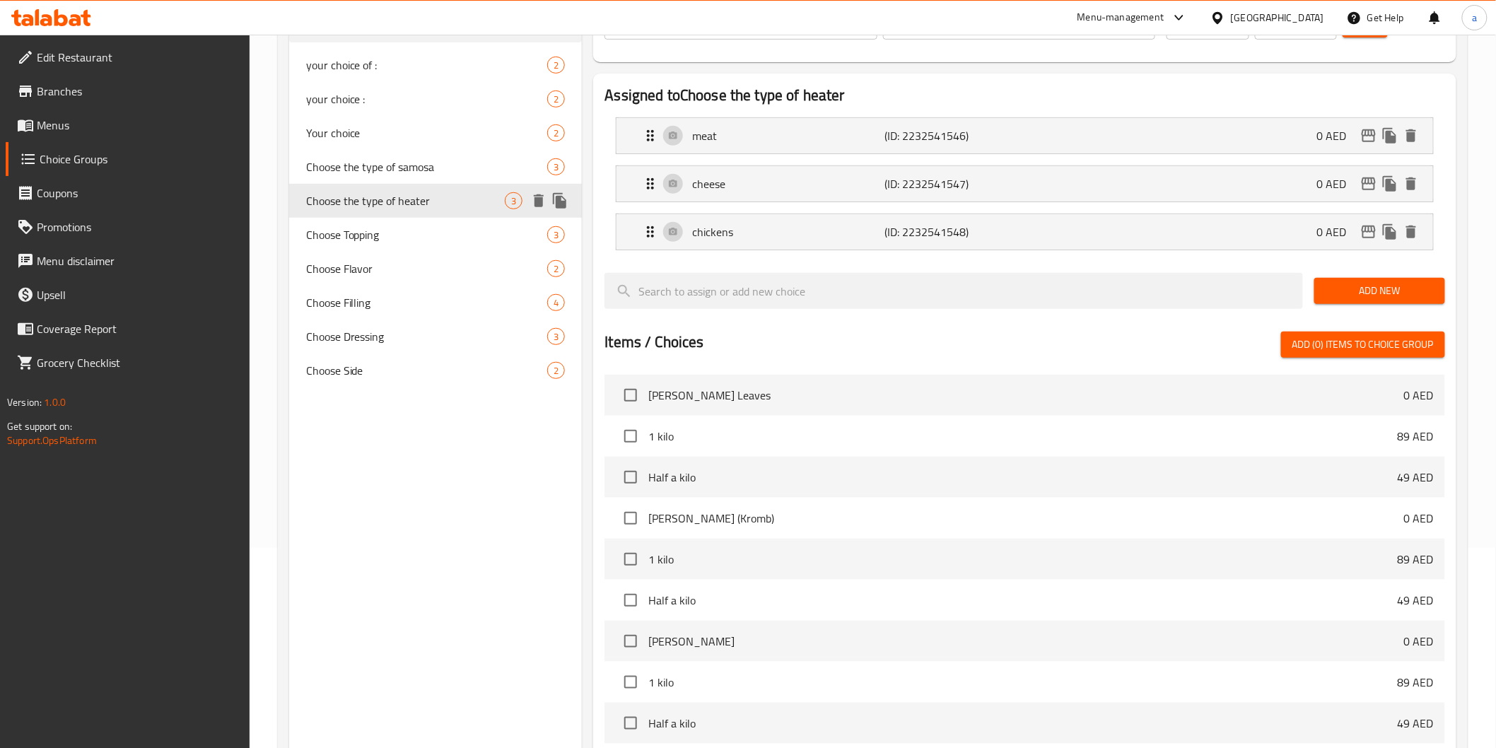
type input "Choose the type of heater"
type input "اختر نوع المسخن"
click at [378, 168] on span "Choose the type of samosa" at bounding box center [405, 166] width 199 height 17
type input "Choose the type of samosa"
type input "اختر نوع السمبوسه"
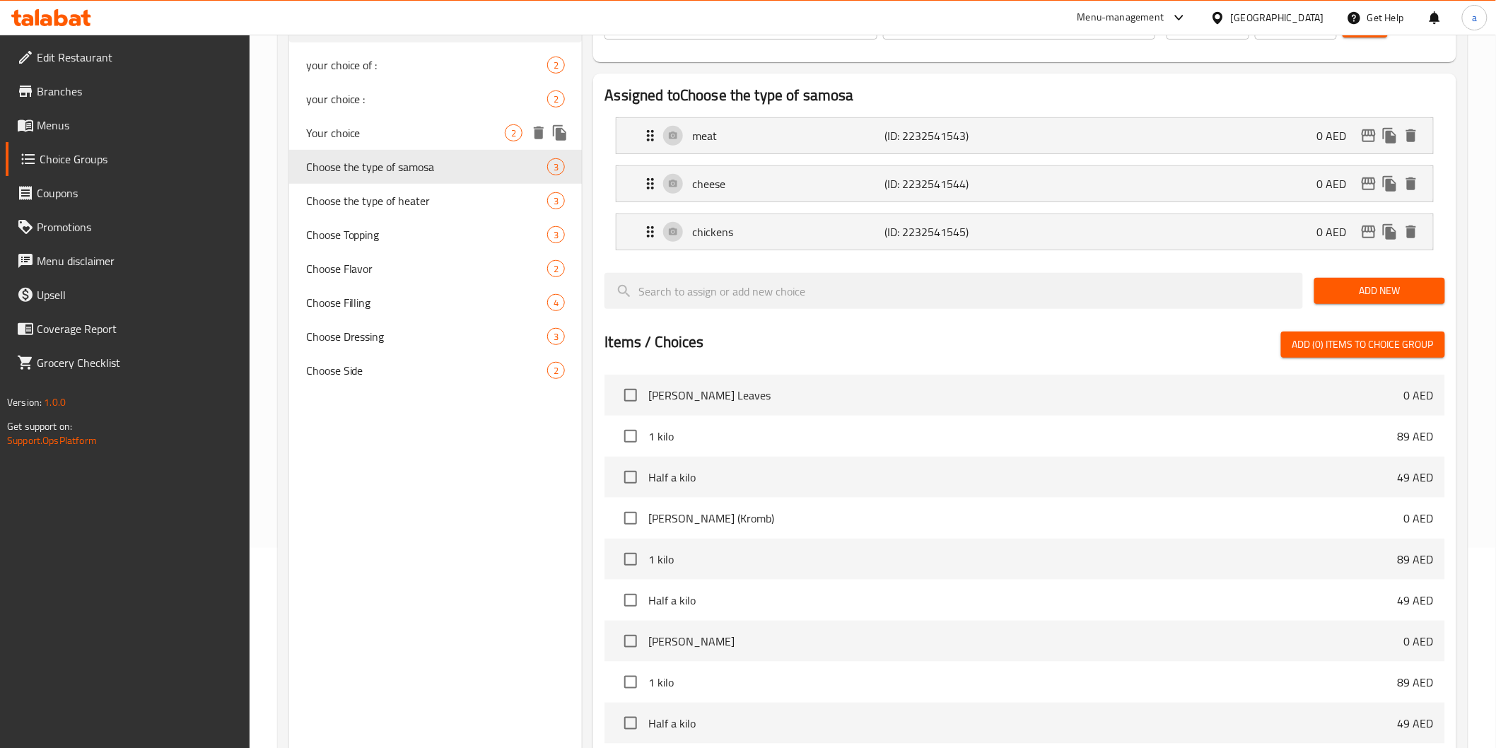
click at [383, 130] on span "Your choice" at bounding box center [405, 132] width 199 height 17
type input "Your choice"
type input "اختيارك"
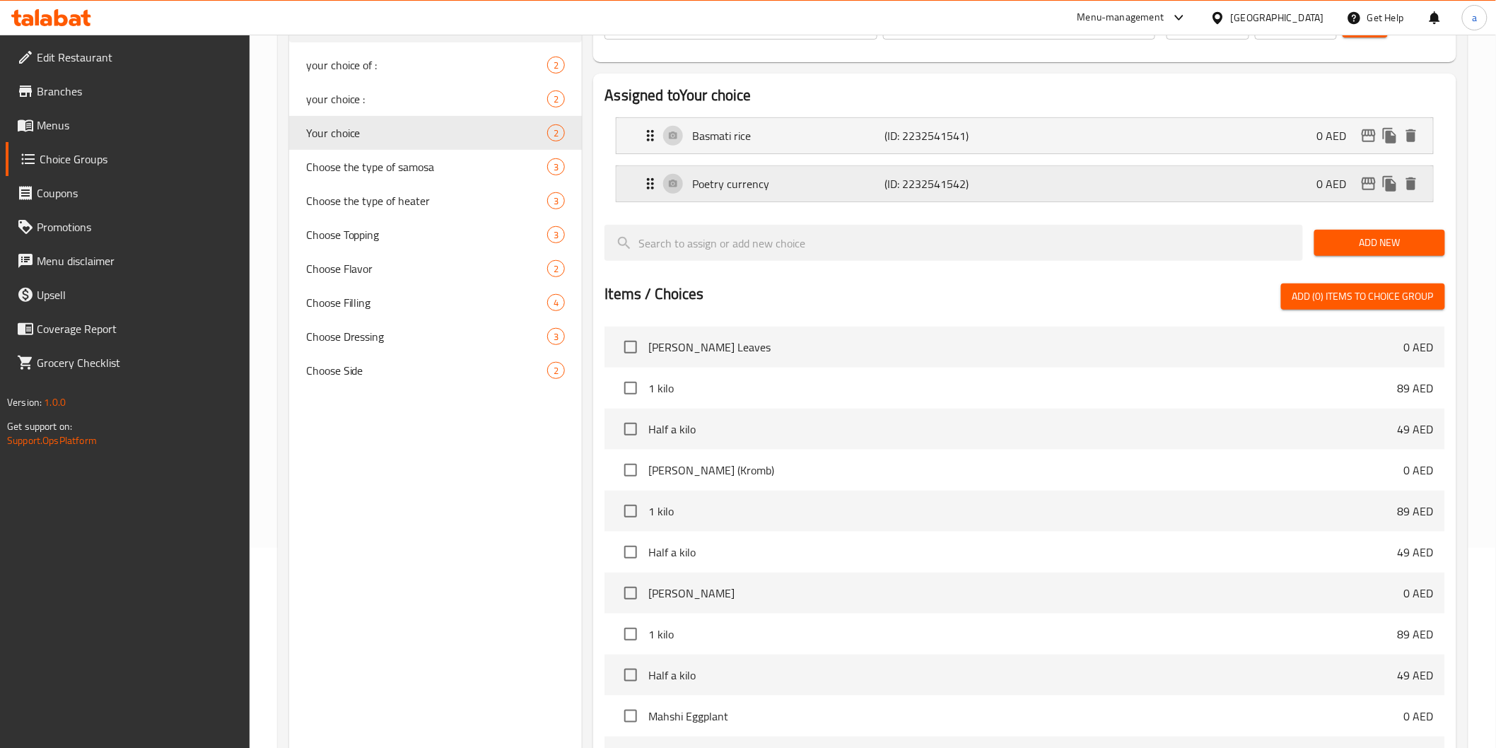
click at [798, 188] on p "Poetry currency" at bounding box center [788, 183] width 192 height 17
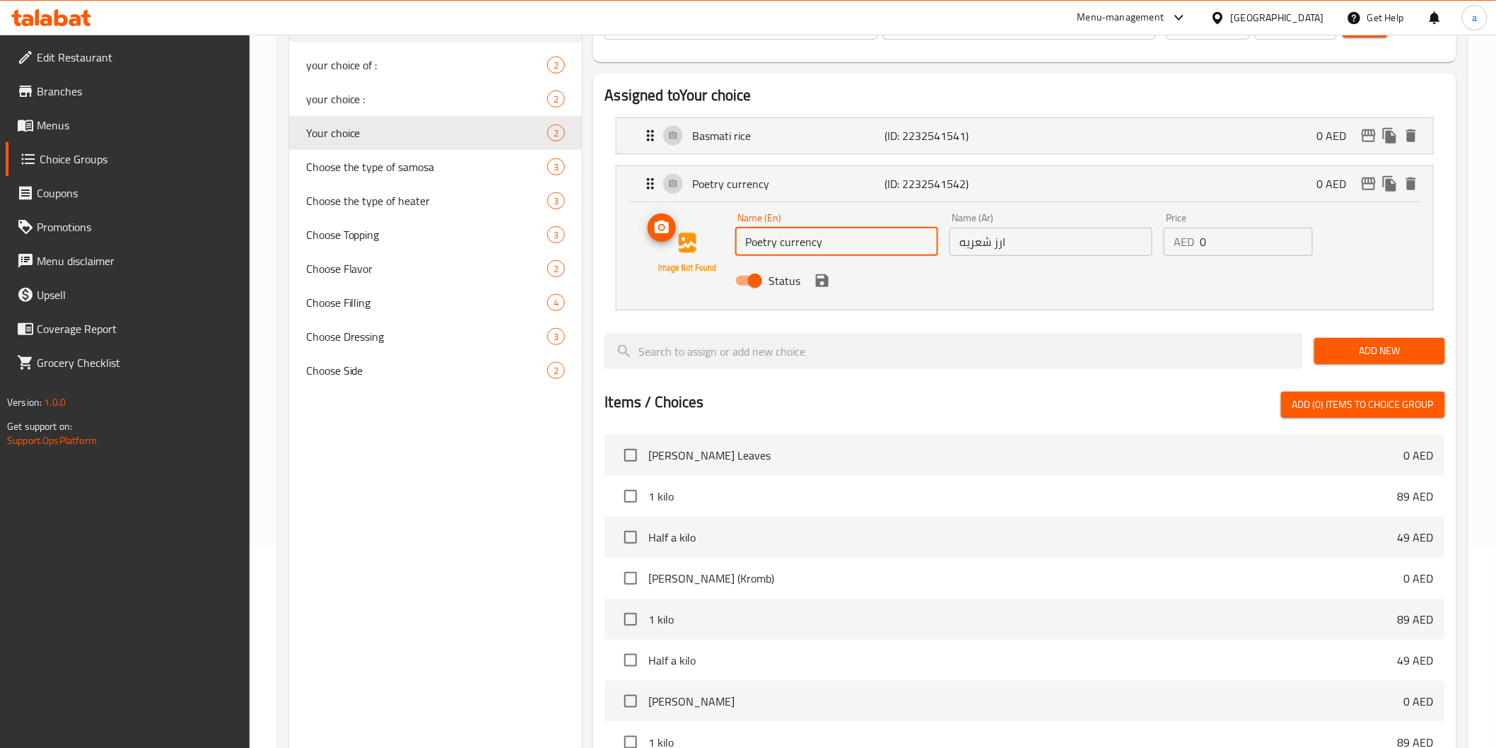
drag, startPoint x: 830, startPoint y: 244, endPoint x: 699, endPoint y: 240, distance: 130.9
click at [699, 240] on div "Name (En) Poetry currency Name (En) Name (Ar) ارز شعريه Name (Ar) Price AED 0 P…" at bounding box center [1024, 253] width 771 height 96
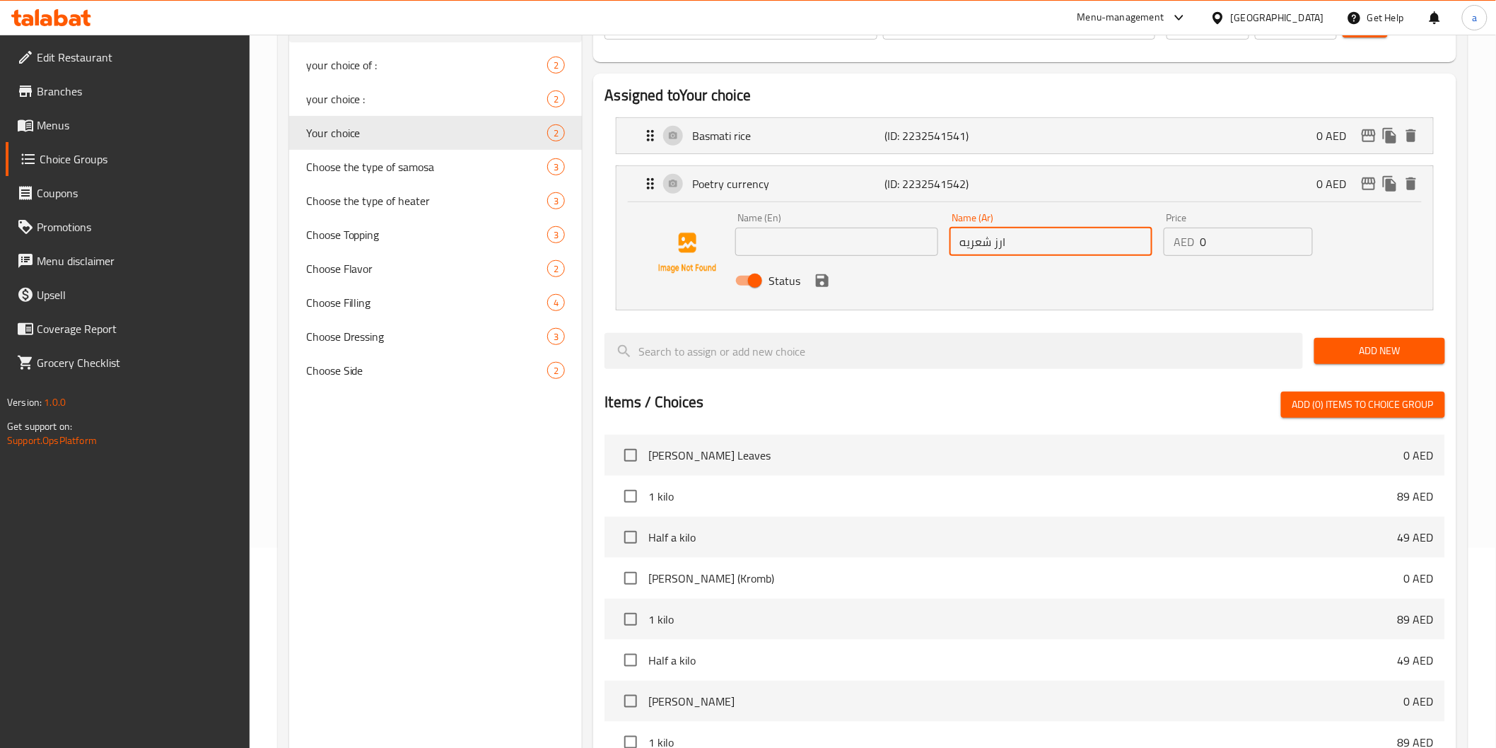
click at [984, 248] on input "ارز شعريه" at bounding box center [1051, 242] width 203 height 28
drag, startPoint x: 984, startPoint y: 248, endPoint x: 979, endPoint y: 241, distance: 8.1
click at [979, 241] on input "ارز شعريه" at bounding box center [1051, 242] width 203 height 28
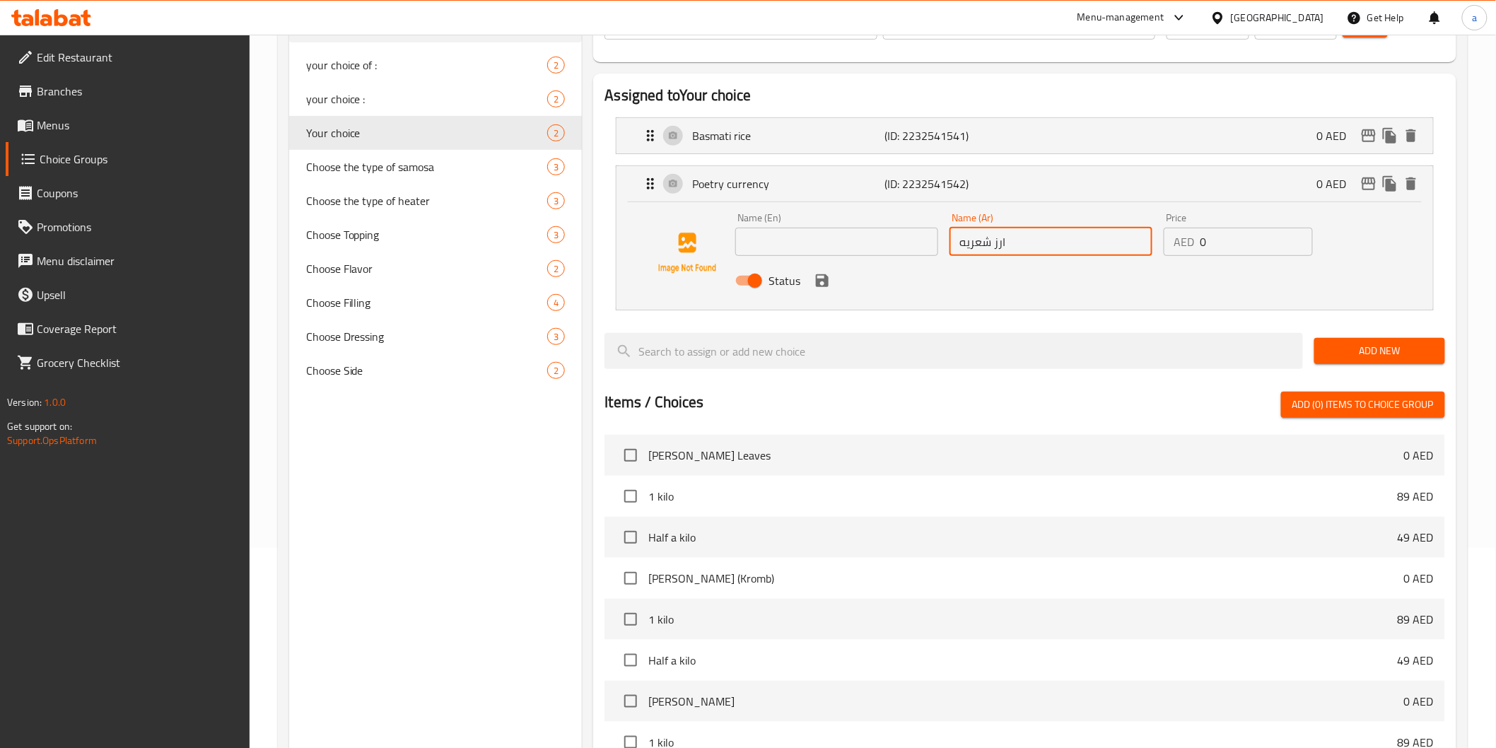
click at [979, 241] on input "ارز شعريه" at bounding box center [1051, 242] width 203 height 28
click at [971, 241] on input "ارز شعريه" at bounding box center [1051, 242] width 203 height 28
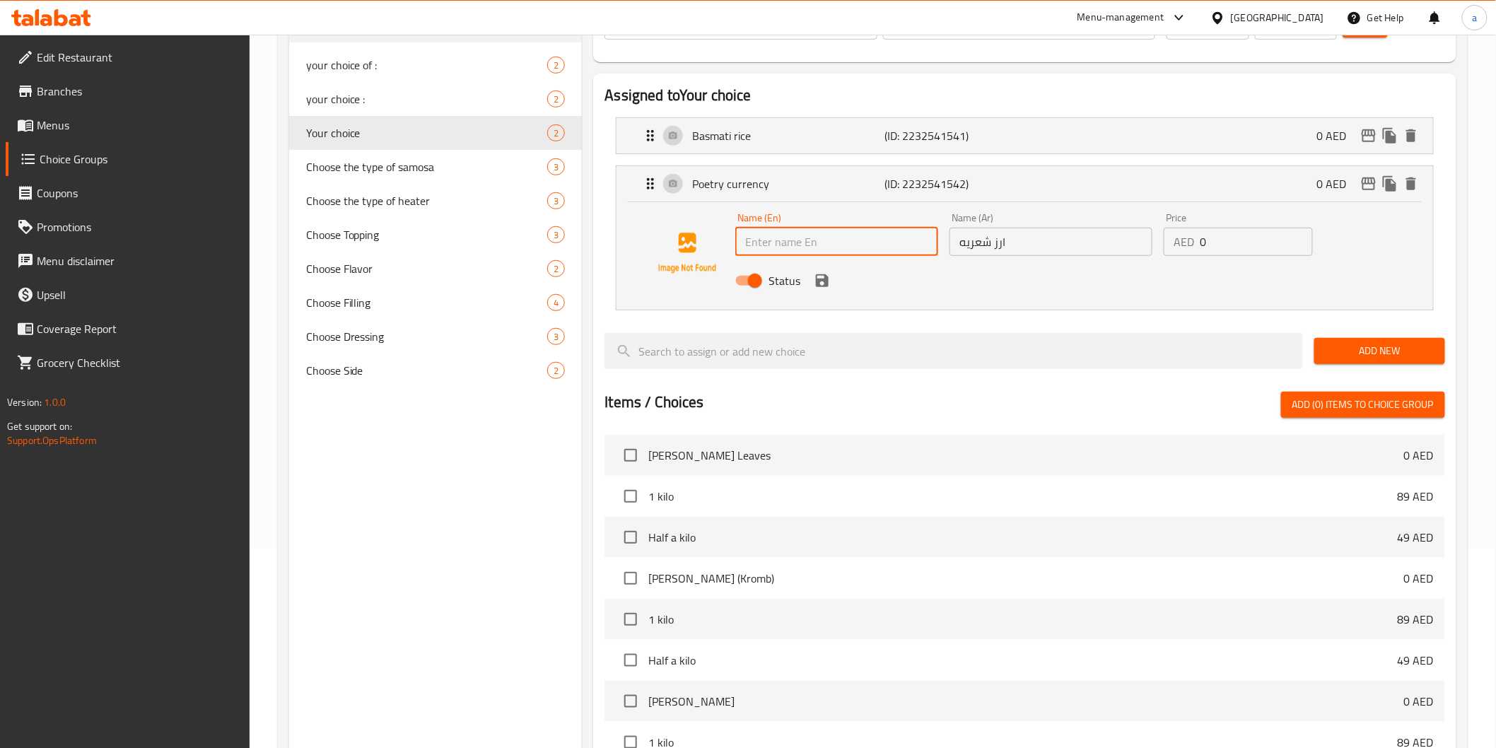
click at [796, 228] on input "text" at bounding box center [836, 242] width 203 height 28
paste input "vermicelli rice"
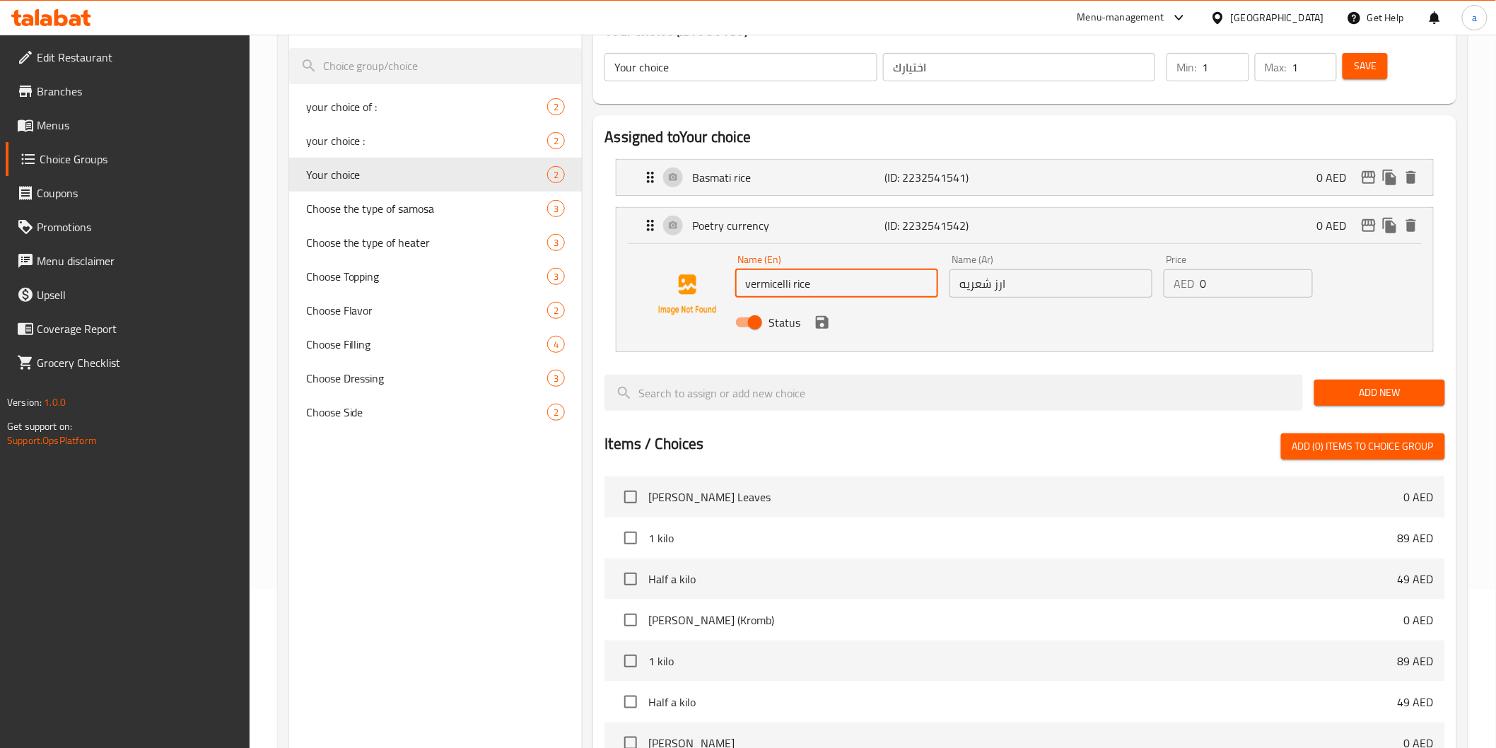
scroll to position [122, 0]
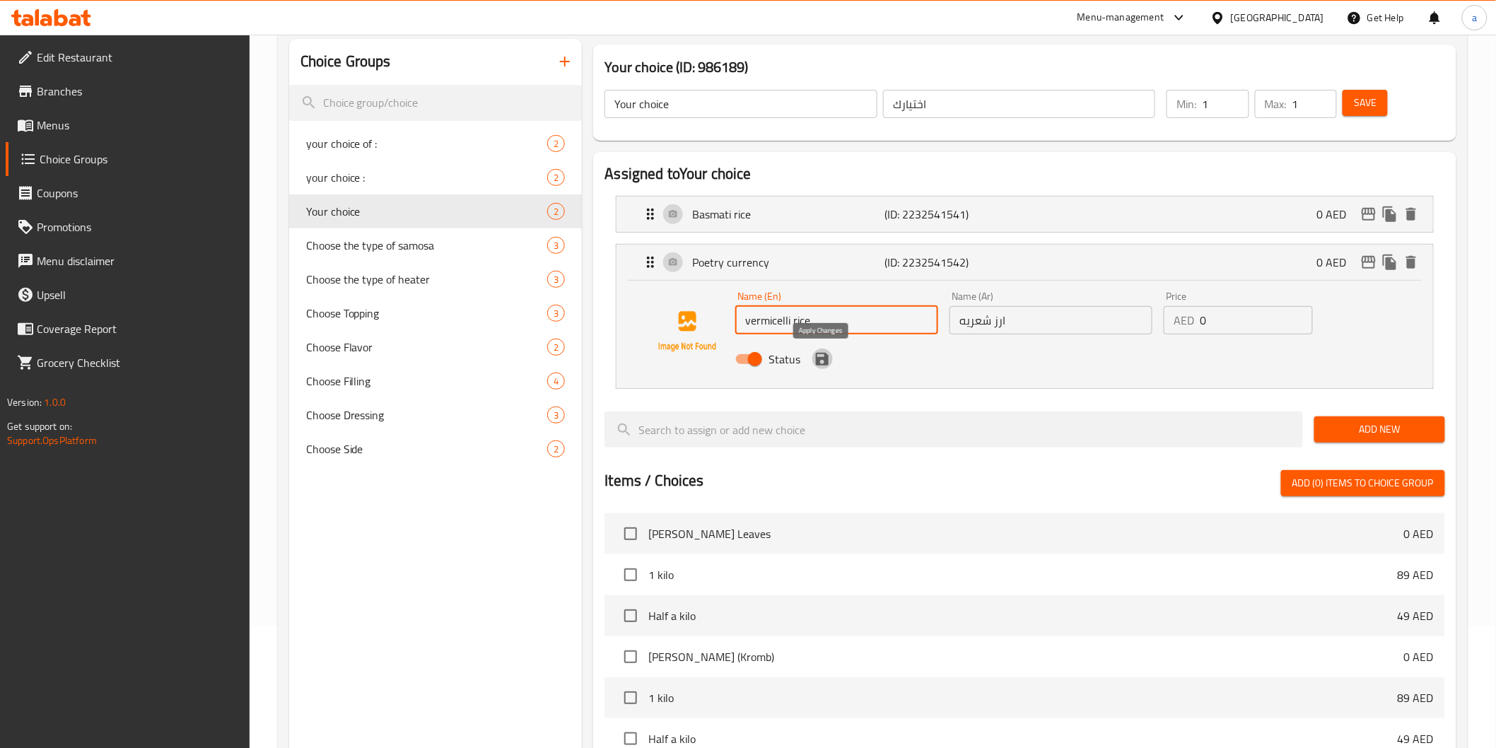
click at [819, 363] on icon "save" at bounding box center [822, 359] width 13 height 13
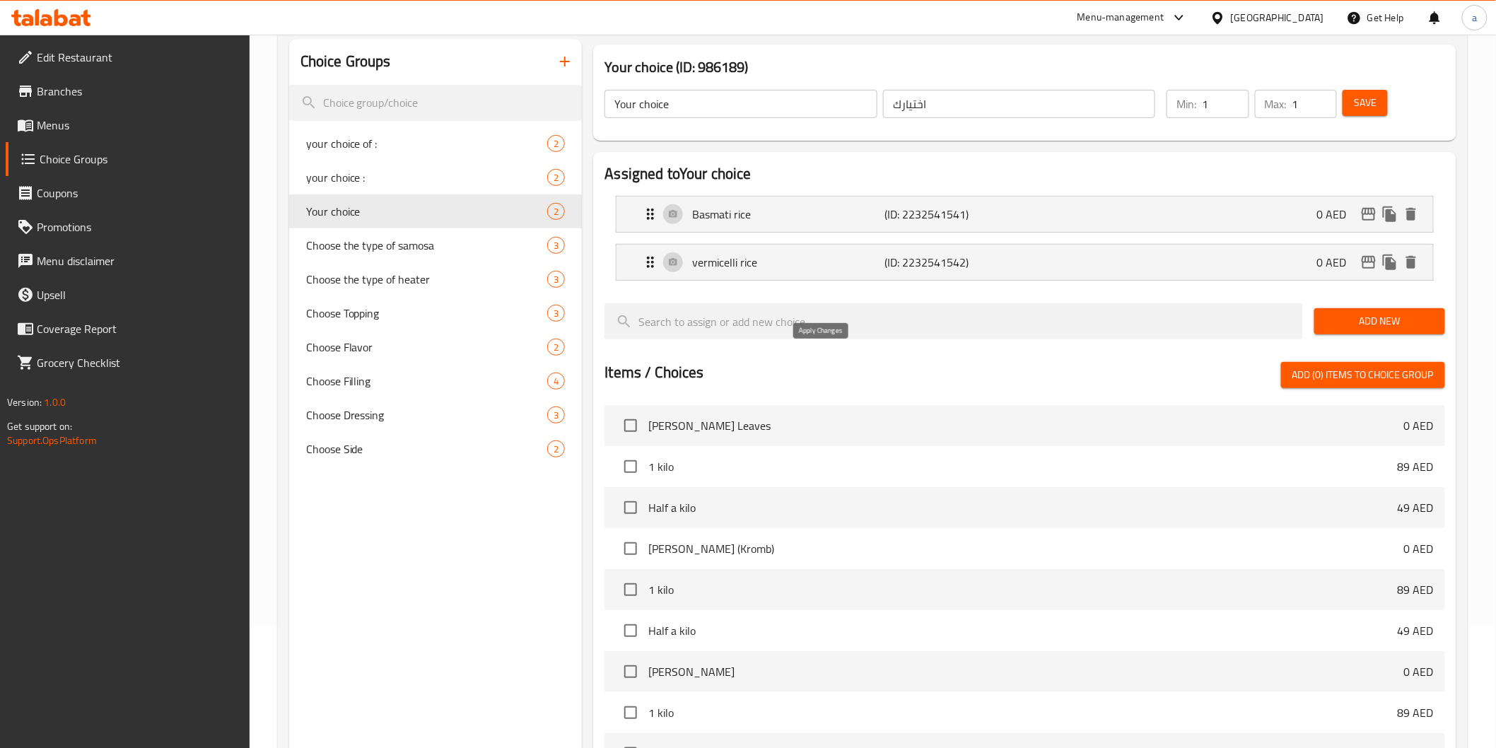
type input "vermicelli rice"
click at [1356, 115] on button "Save" at bounding box center [1365, 103] width 45 height 26
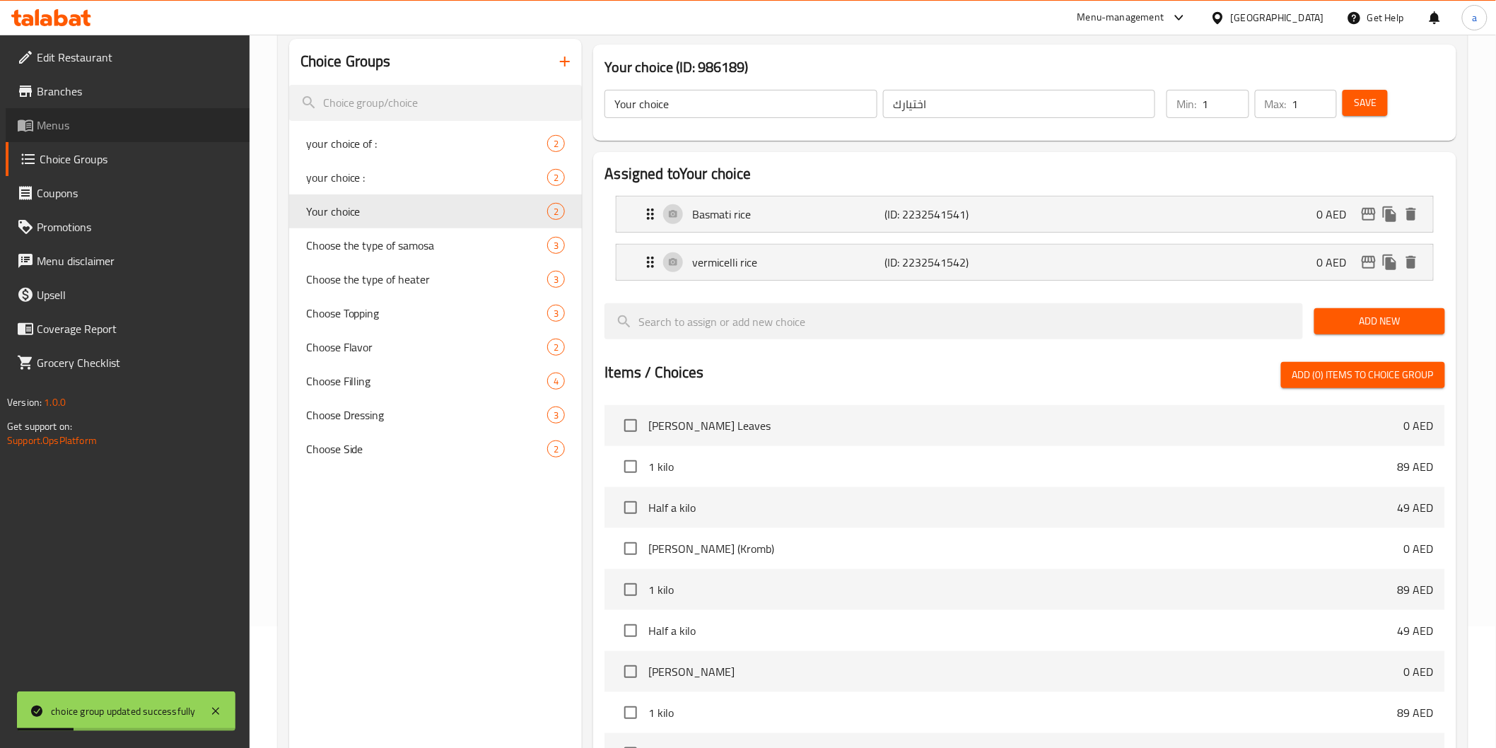
click at [53, 118] on span "Menus" at bounding box center [138, 125] width 202 height 17
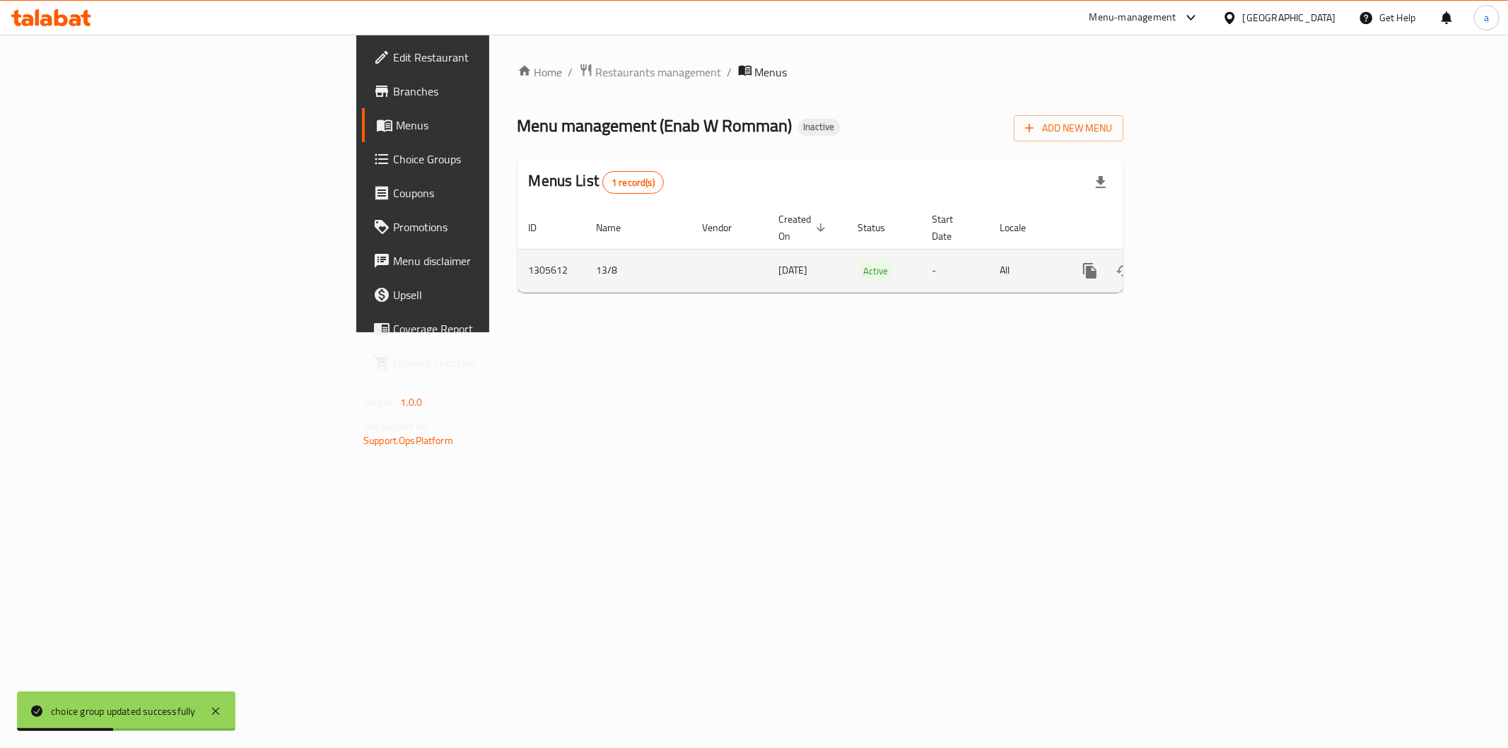
click at [1201, 262] on icon "enhanced table" at bounding box center [1192, 270] width 17 height 17
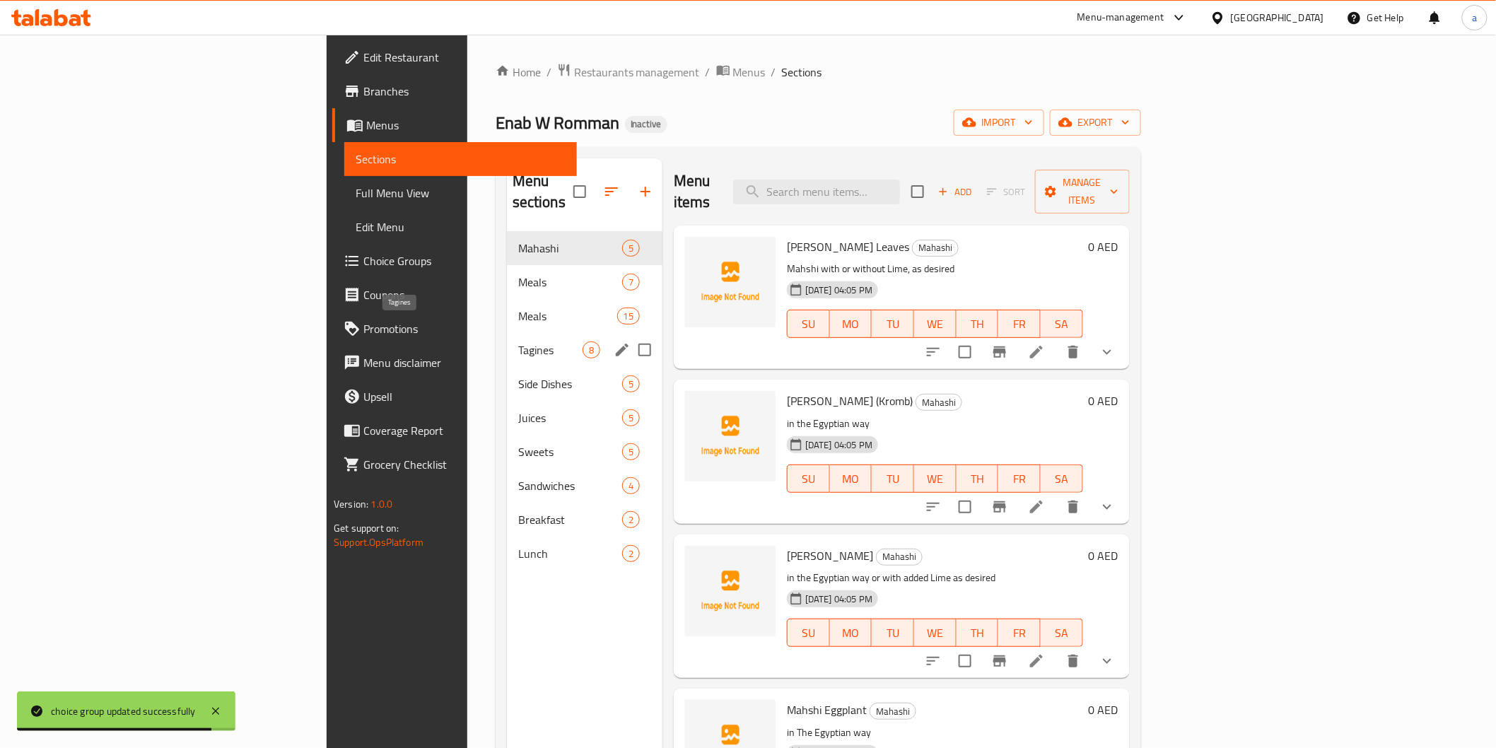
click at [518, 342] on span "Tagines" at bounding box center [550, 350] width 64 height 17
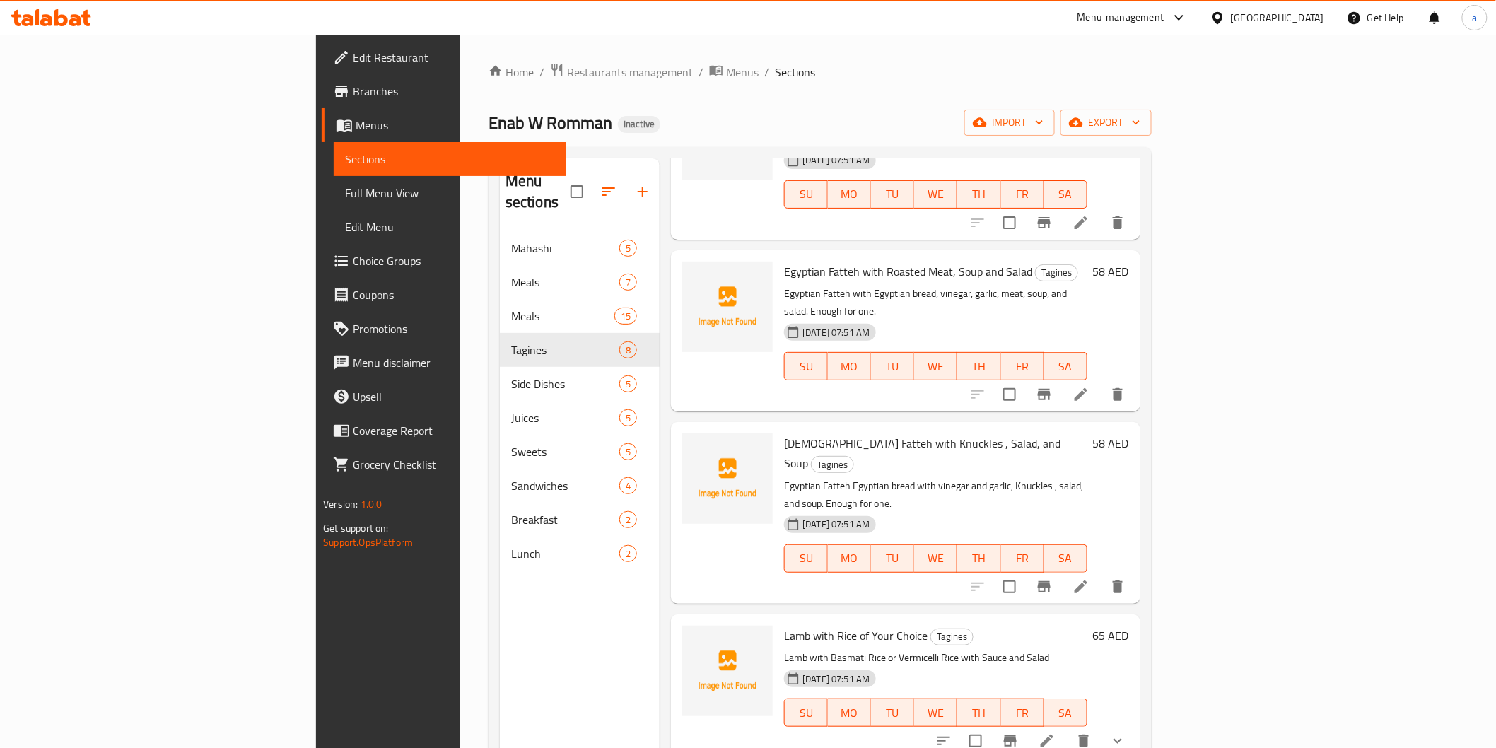
scroll to position [471, 0]
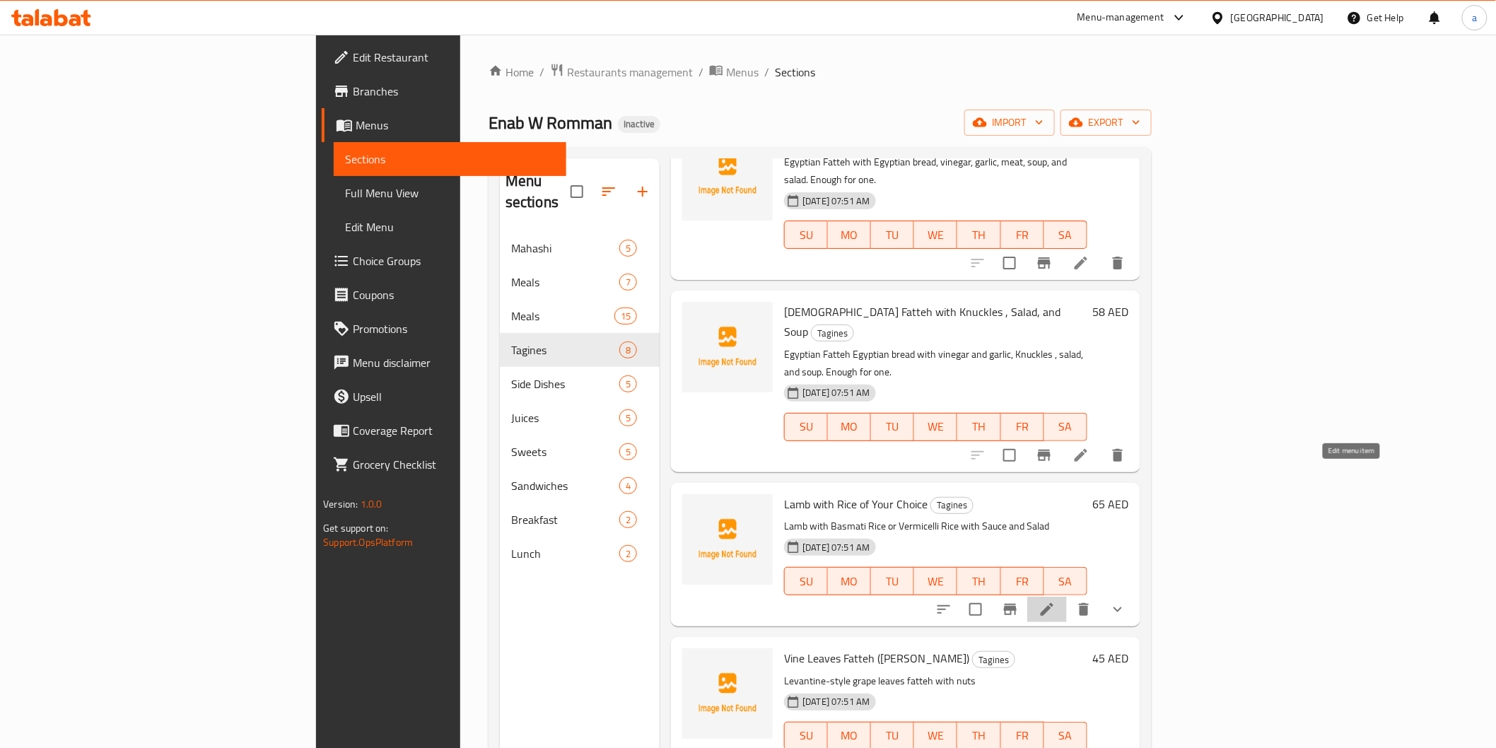
click at [1054, 603] on icon at bounding box center [1047, 609] width 13 height 13
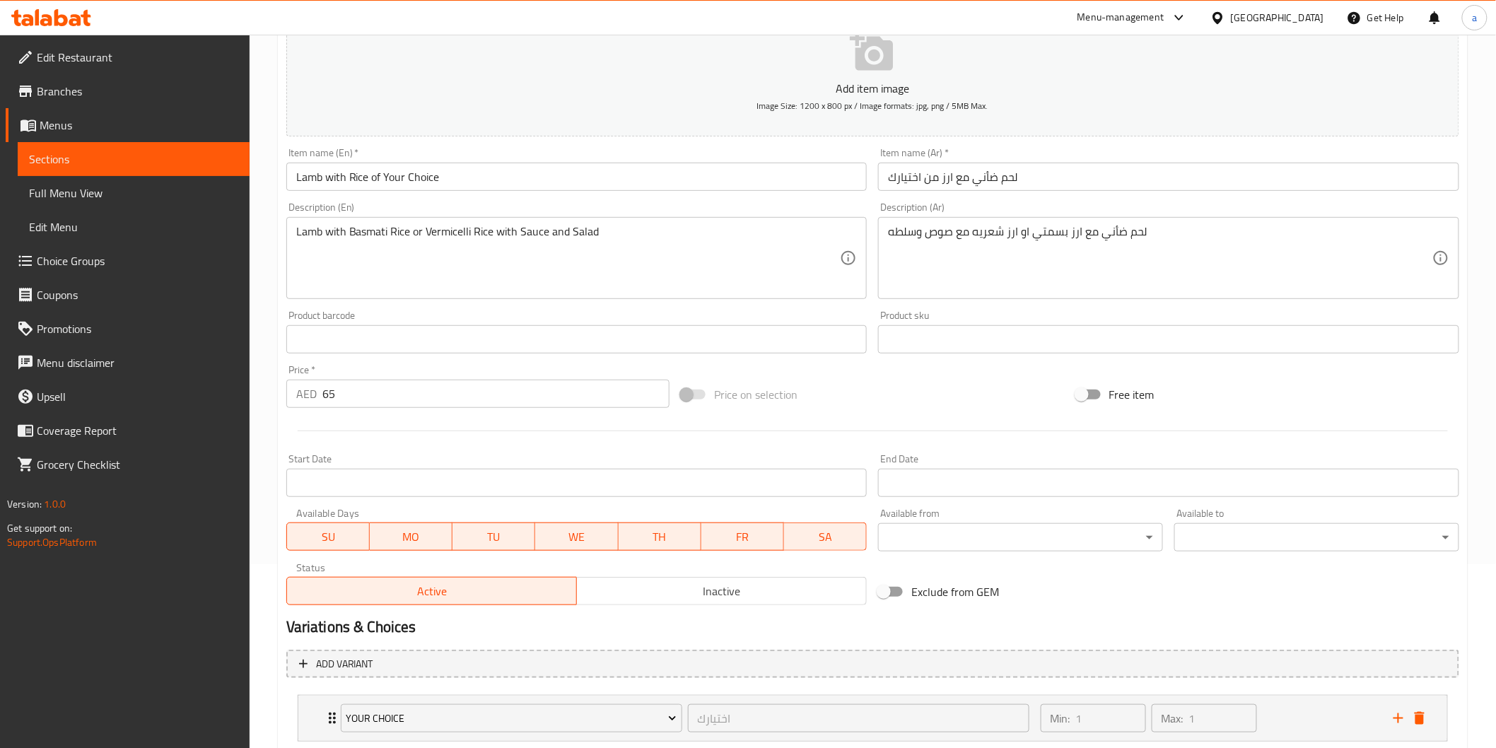
scroll to position [272, 0]
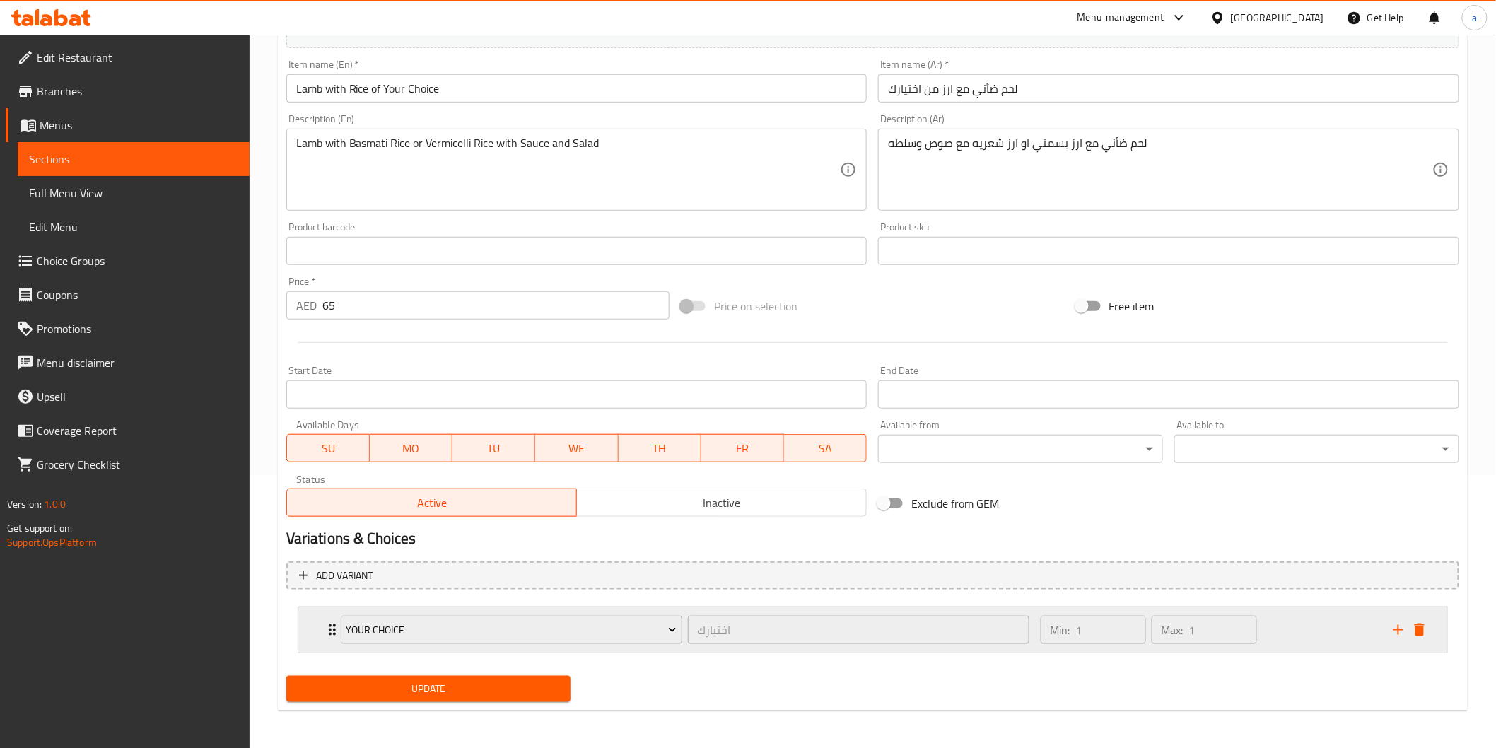
click at [335, 634] on div "Your choice اختيارك ​" at bounding box center [685, 629] width 706 height 45
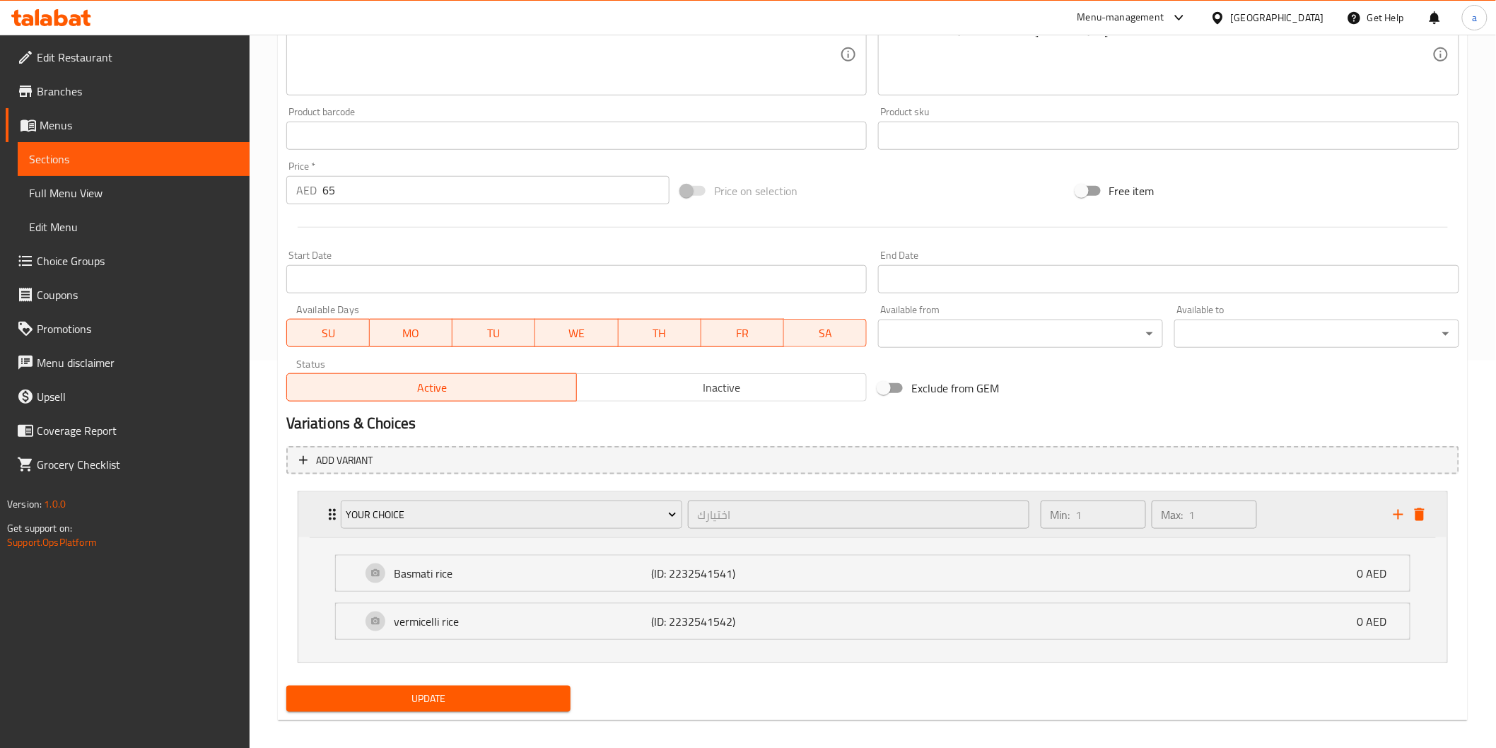
scroll to position [398, 0]
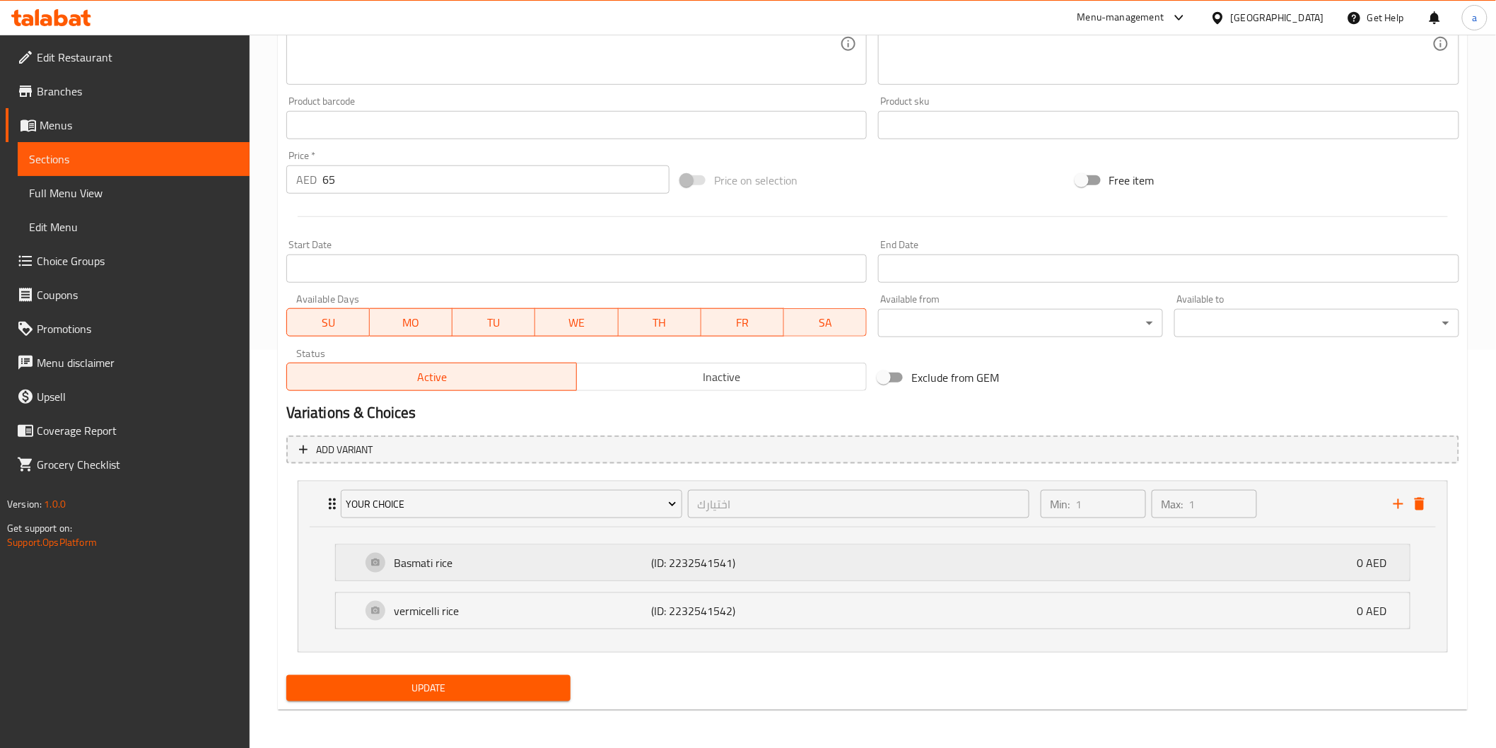
click at [431, 554] on p "Basmati rice" at bounding box center [523, 562] width 257 height 17
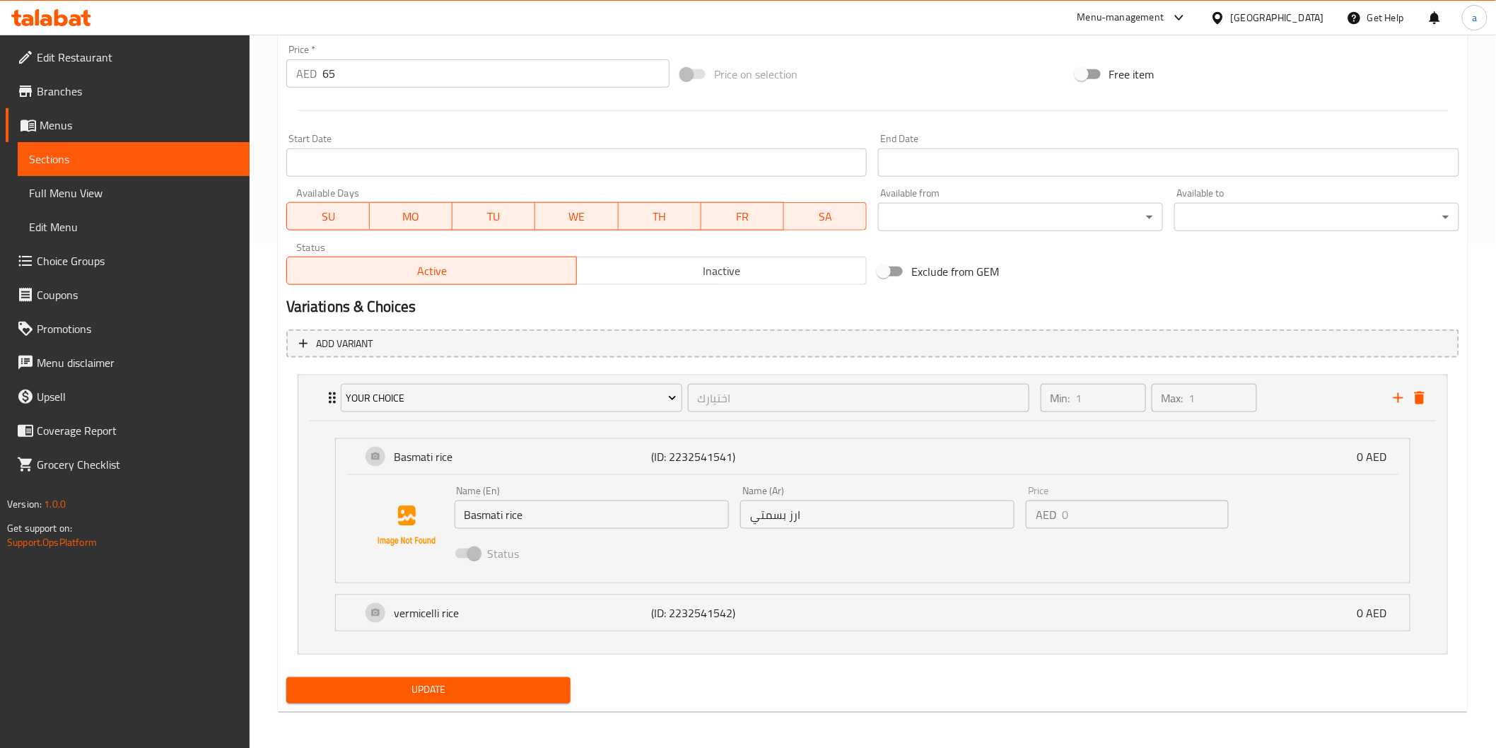
scroll to position [506, 0]
click at [440, 620] on div "vermicelli rice (ID: 2232541542) 0 AED" at bounding box center [877, 610] width 1032 height 35
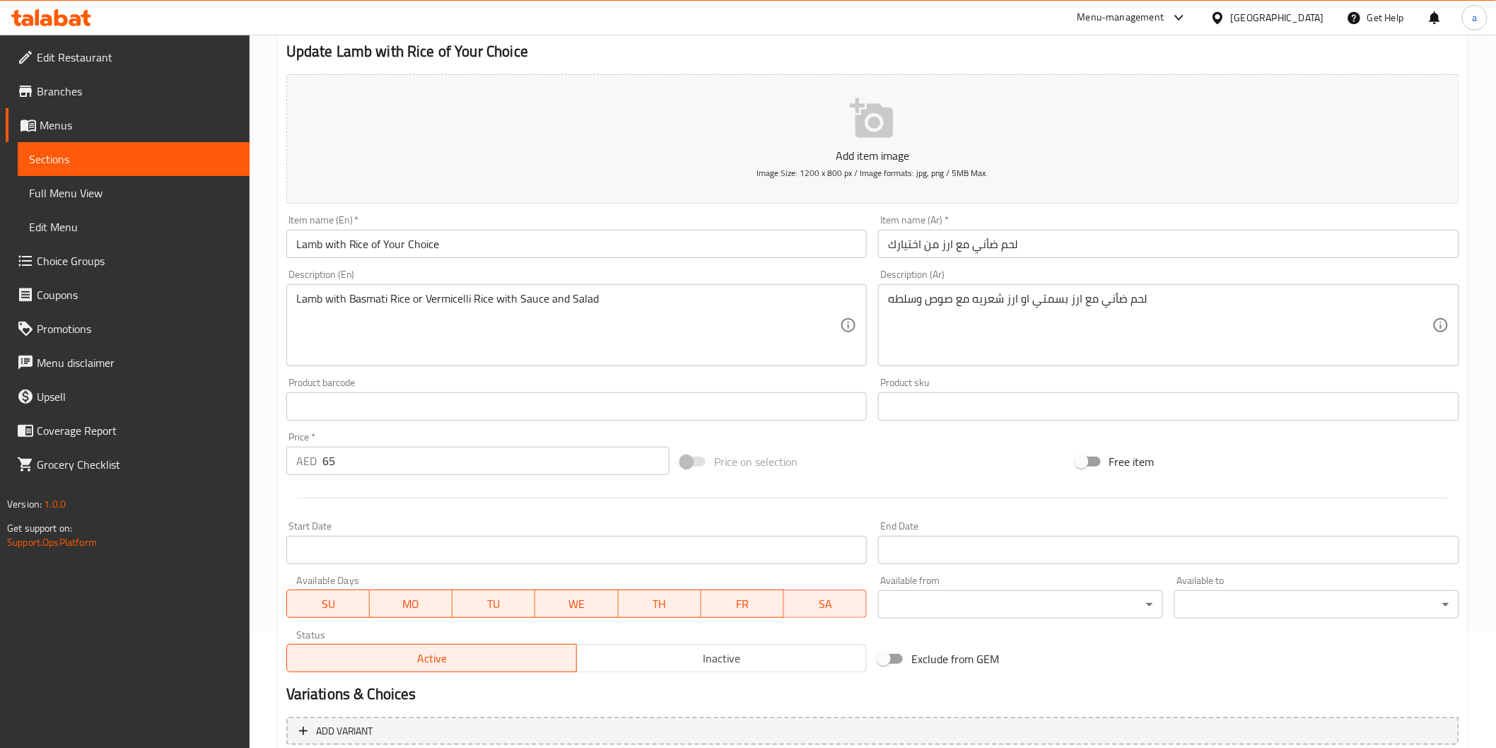
scroll to position [114, 0]
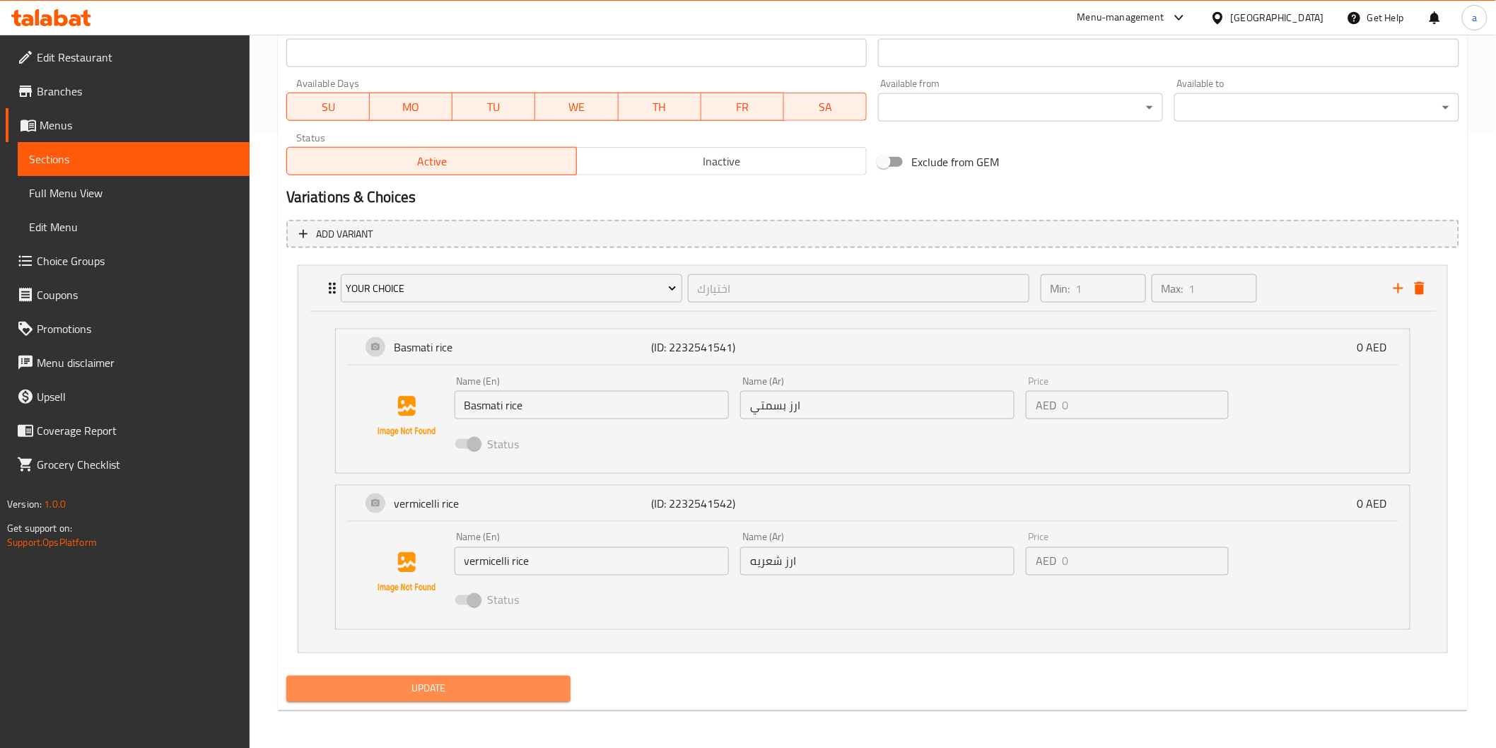
click at [414, 693] on span "Update" at bounding box center [429, 689] width 262 height 18
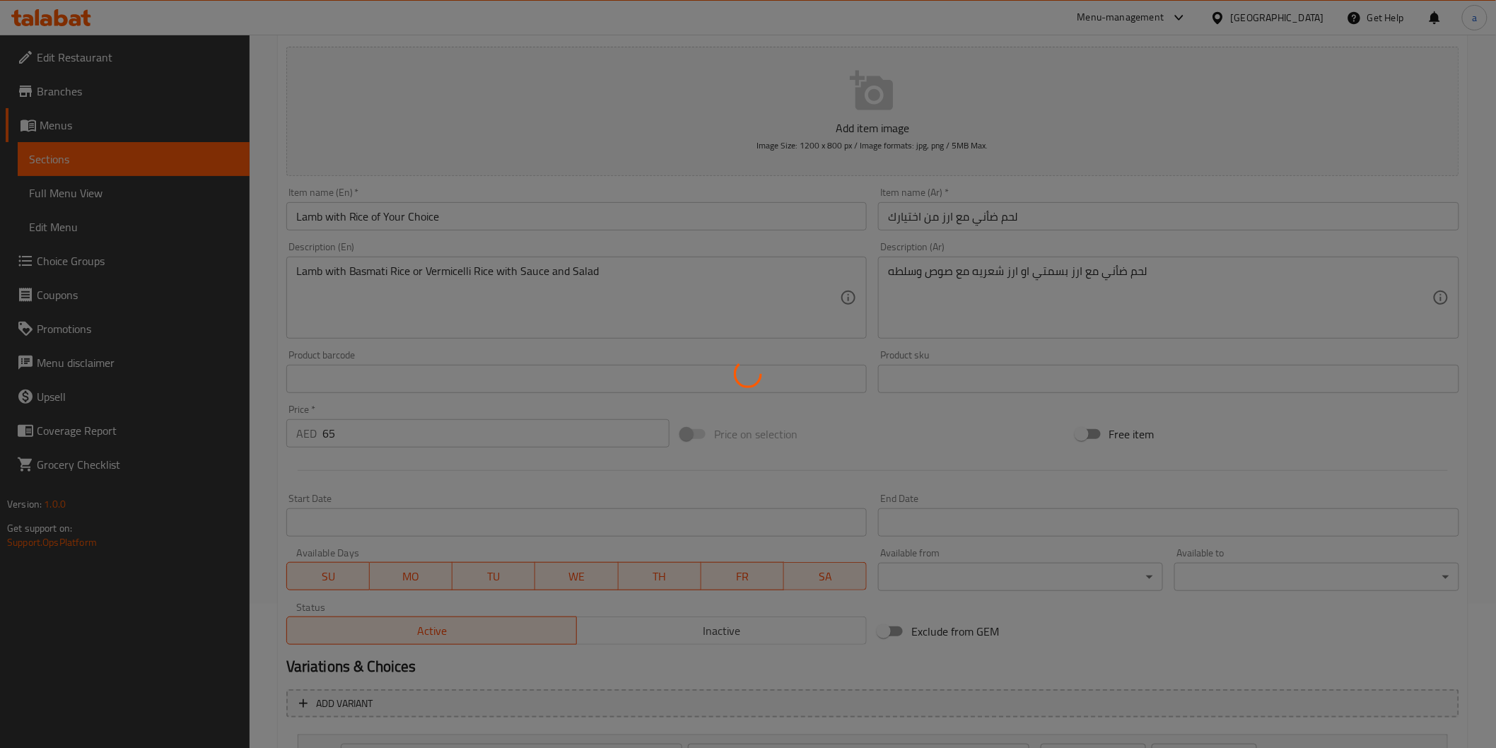
scroll to position [143, 0]
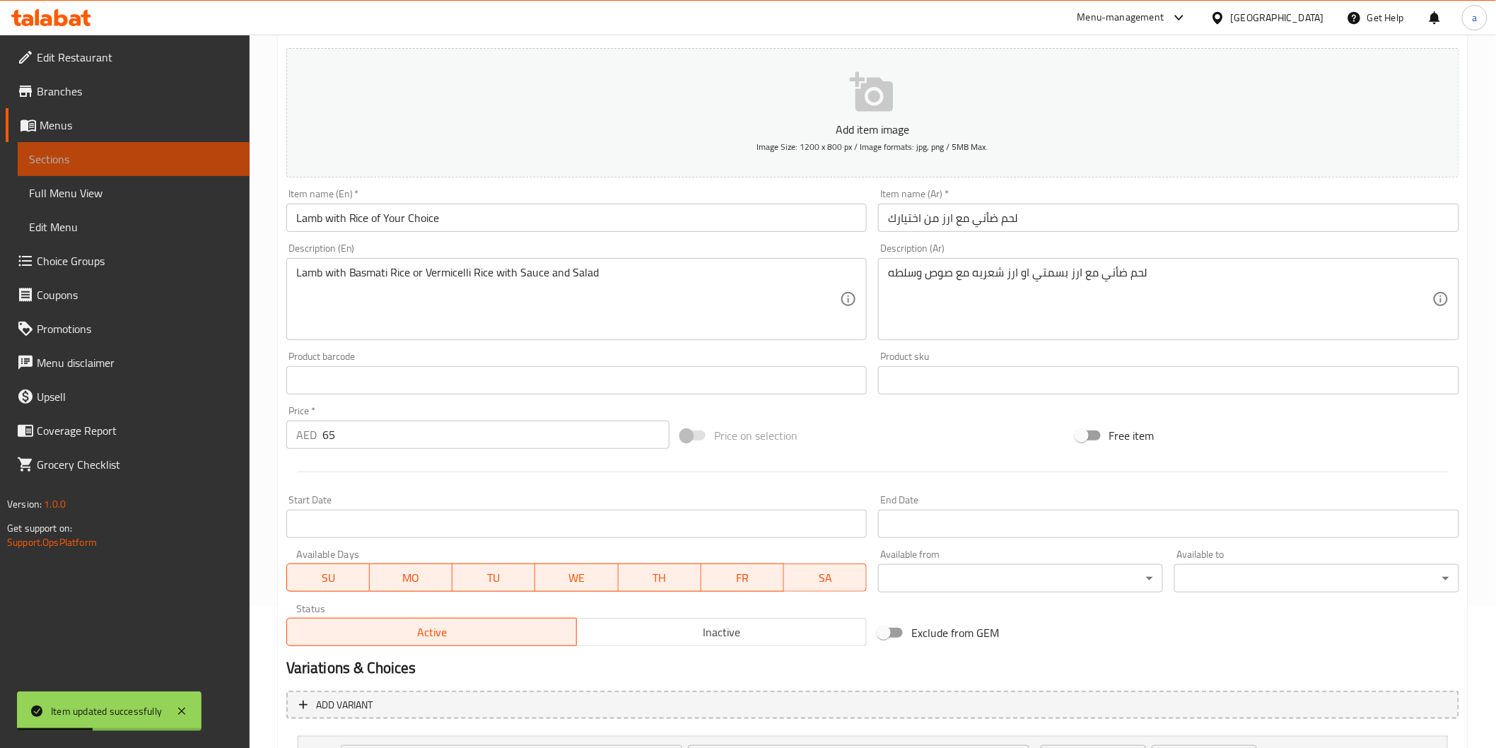
click at [74, 151] on span "Sections" at bounding box center [133, 159] width 209 height 17
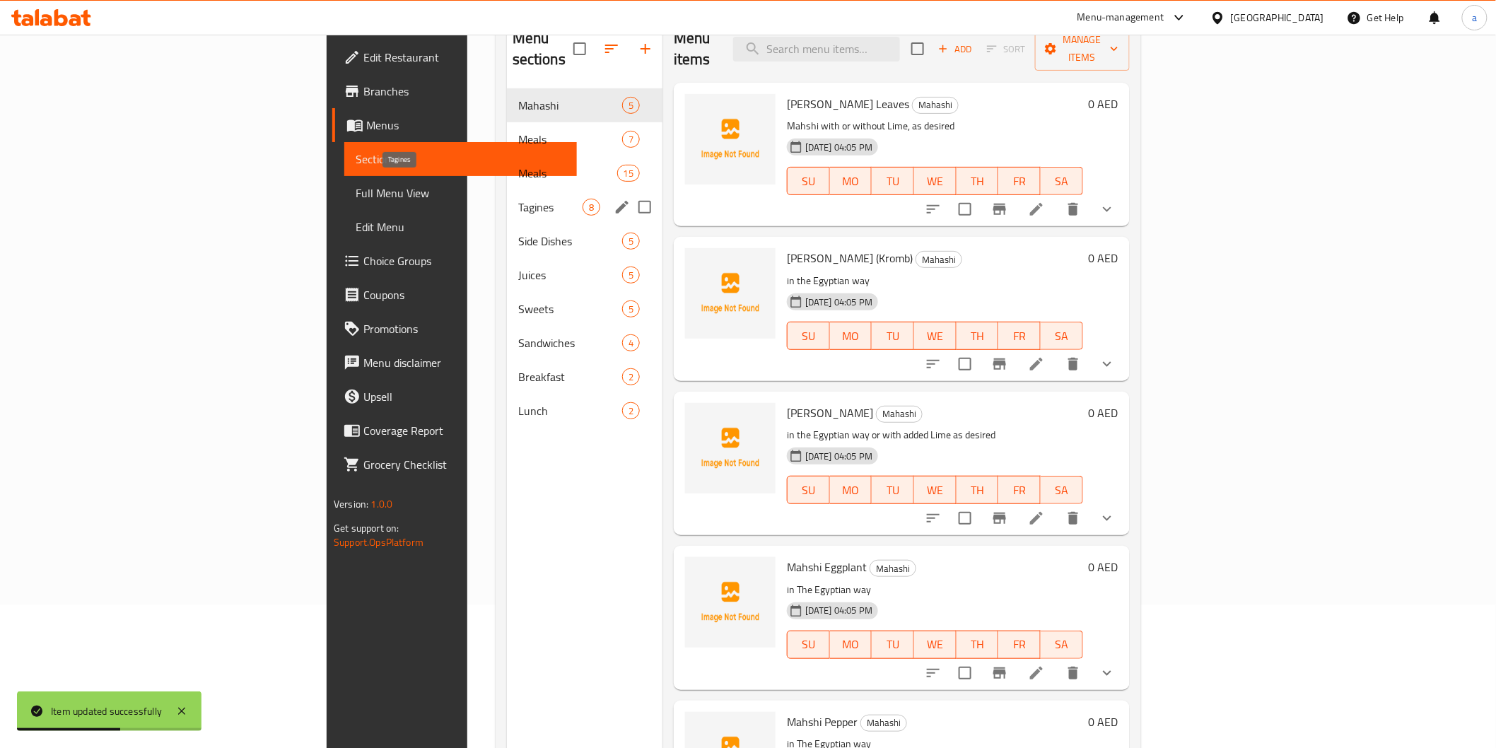
click at [518, 199] on span "Tagines" at bounding box center [550, 207] width 64 height 17
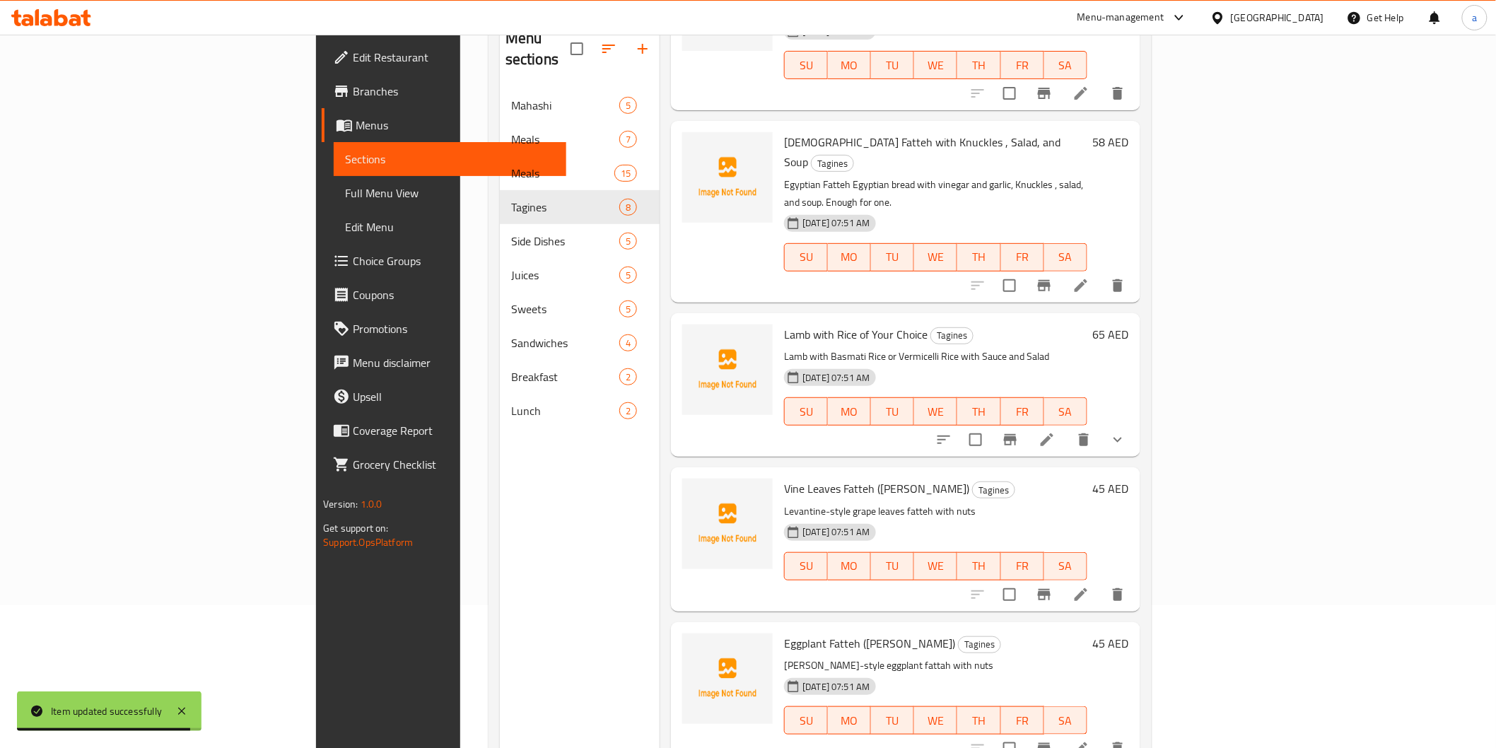
scroll to position [521, 0]
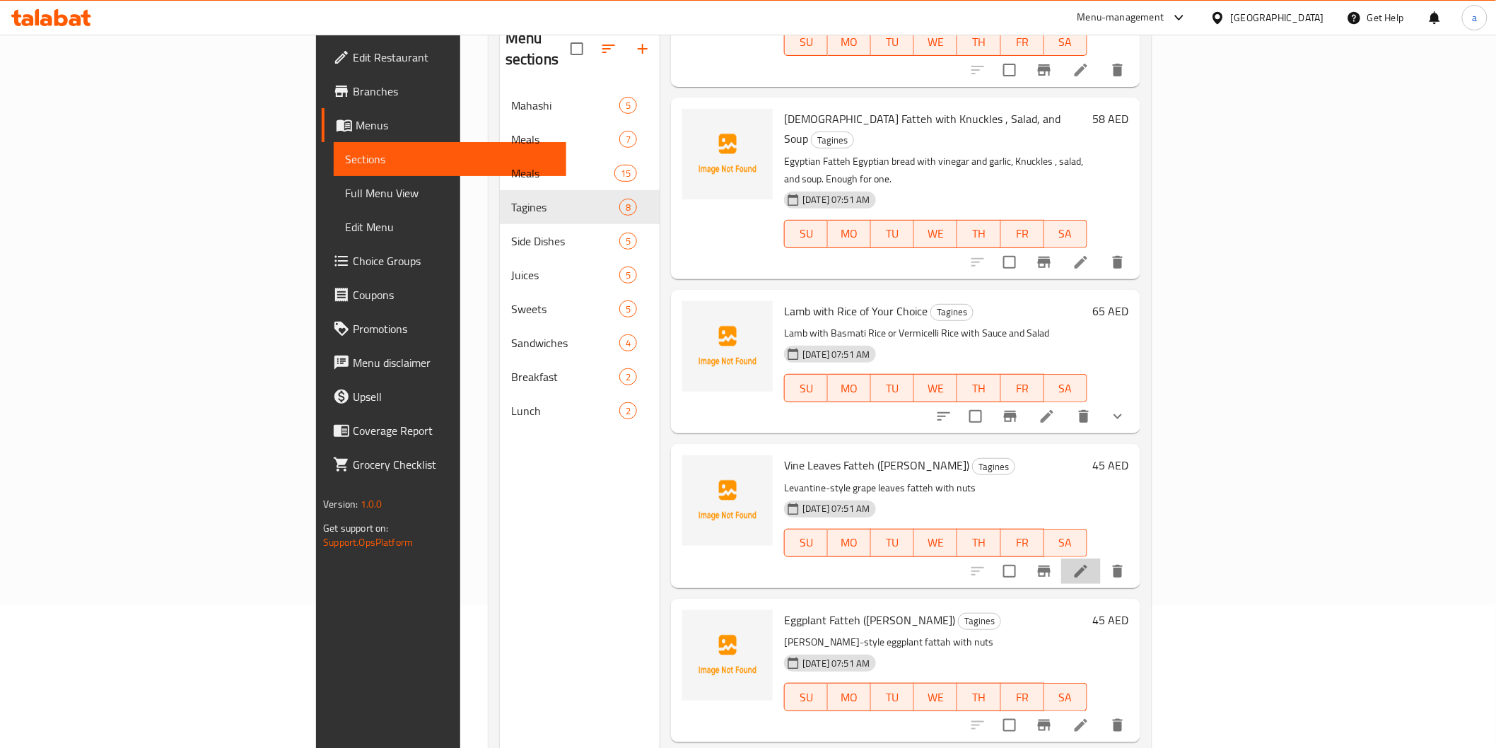
click at [1101, 559] on li at bounding box center [1081, 571] width 40 height 25
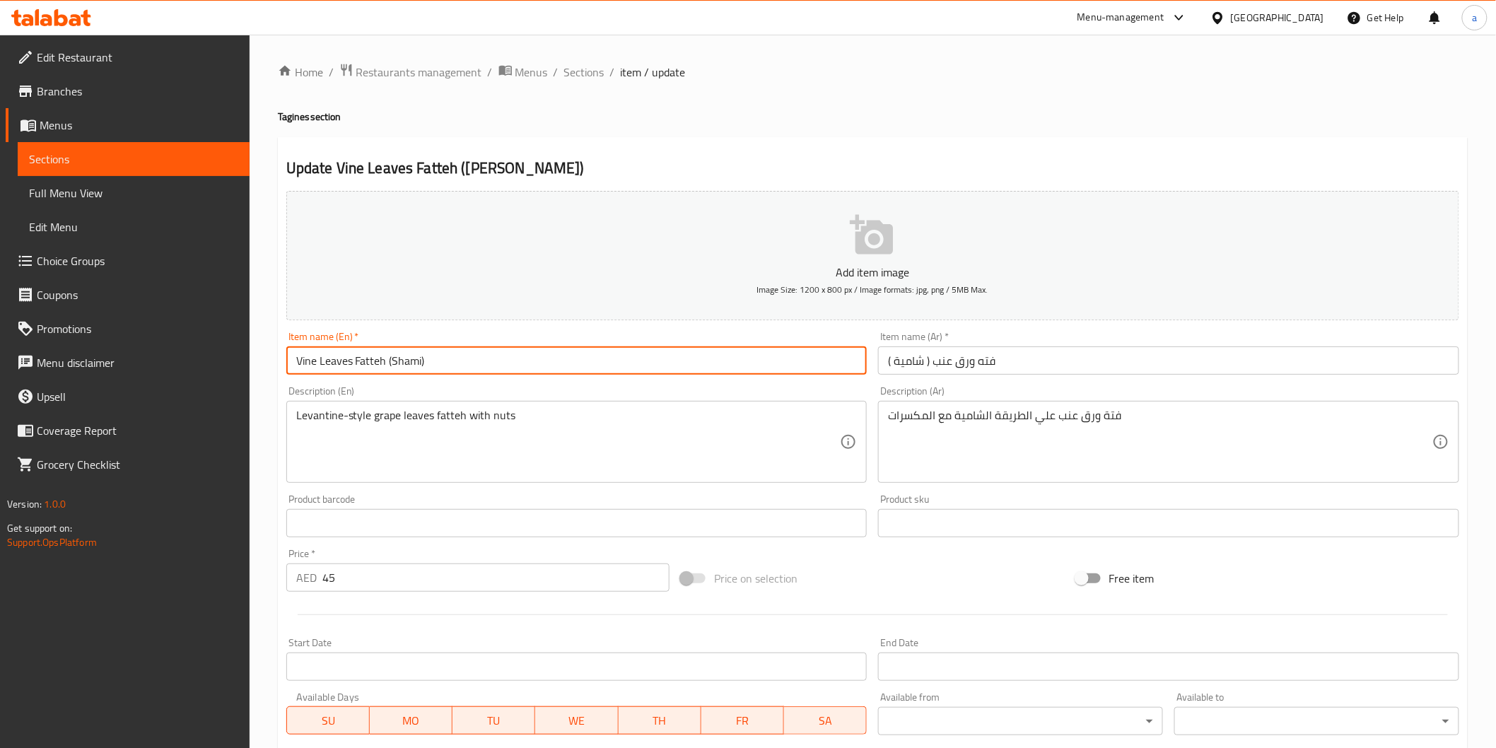
drag, startPoint x: 296, startPoint y: 359, endPoint x: 351, endPoint y: 368, distance: 55.9
click at [351, 368] on input "Vine Leaves Fatteh (Shami)" at bounding box center [576, 361] width 581 height 28
click at [455, 351] on input "Vine Leaves Fatteh (Shami)" at bounding box center [576, 361] width 581 height 28
click at [897, 363] on input "فته ورق عنب ( شامية )" at bounding box center [1168, 361] width 581 height 28
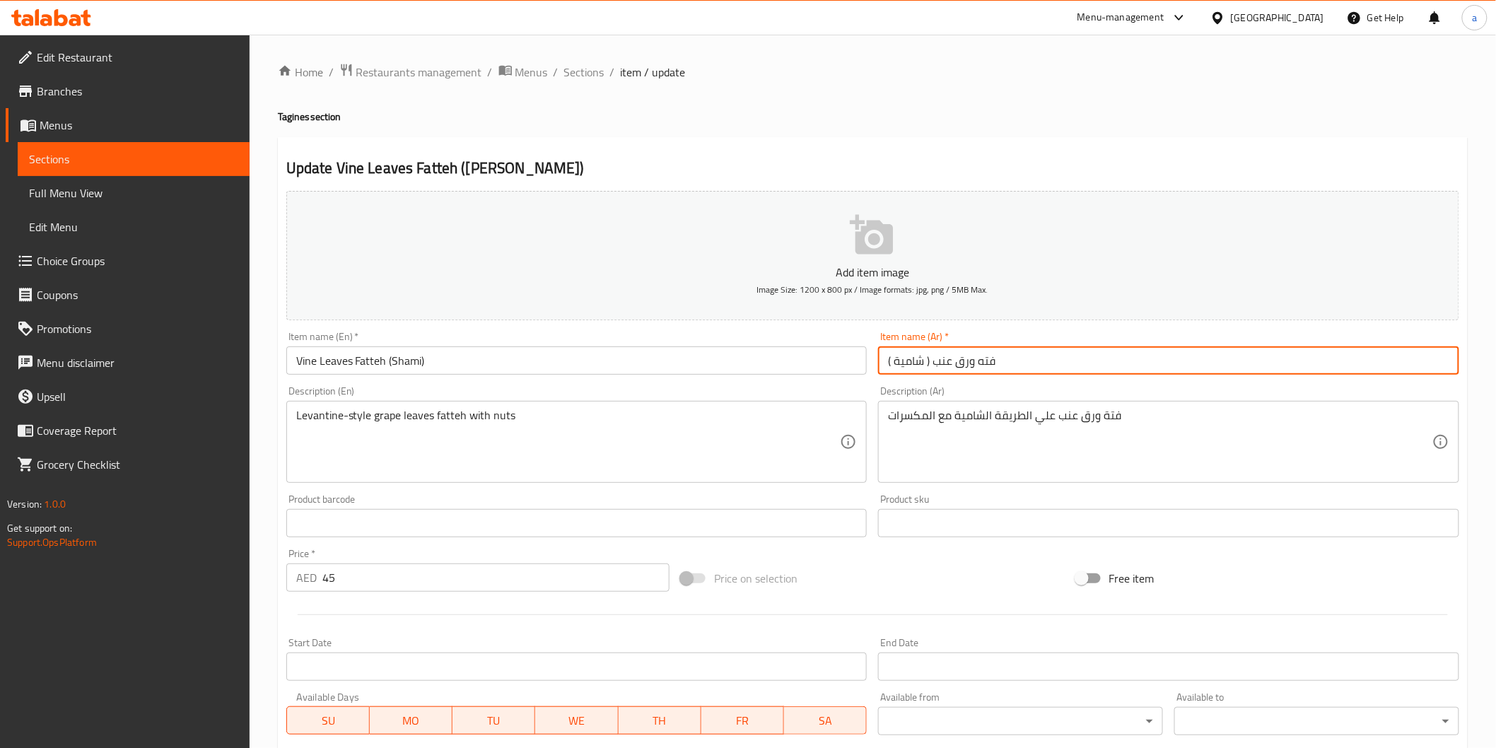
click at [897, 363] on input "فته ورق عنب ( شامية )" at bounding box center [1168, 361] width 581 height 28
click at [905, 361] on input "فته ورق عنب ( شامية )" at bounding box center [1168, 361] width 581 height 28
click at [410, 362] on input "Vine Leaves Fatteh (Shami)" at bounding box center [576, 361] width 581 height 28
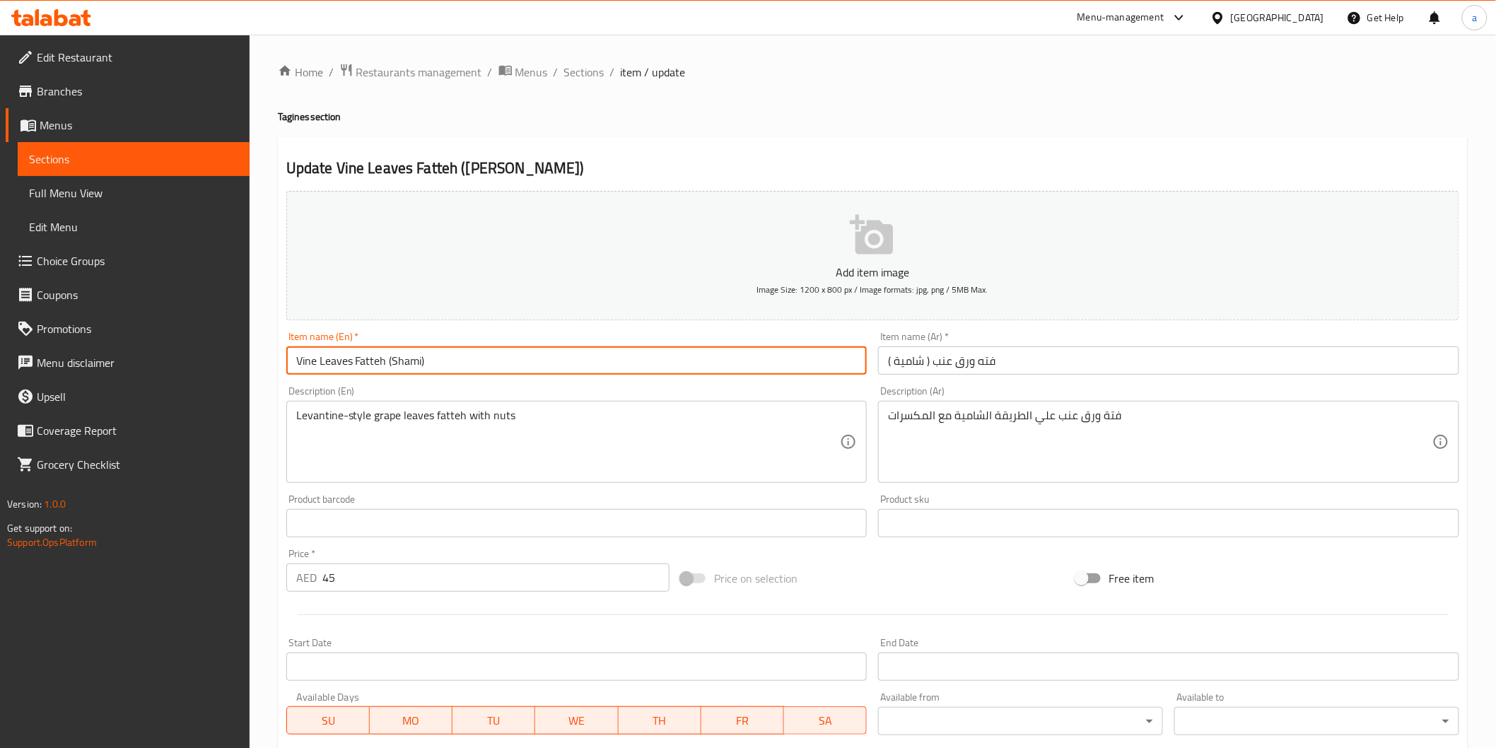
click at [410, 362] on input "Vine Leaves Fatteh (Shami)" at bounding box center [576, 361] width 581 height 28
paste input "ya"
type input "Vine Leaves Fatteh (Shamiya)"
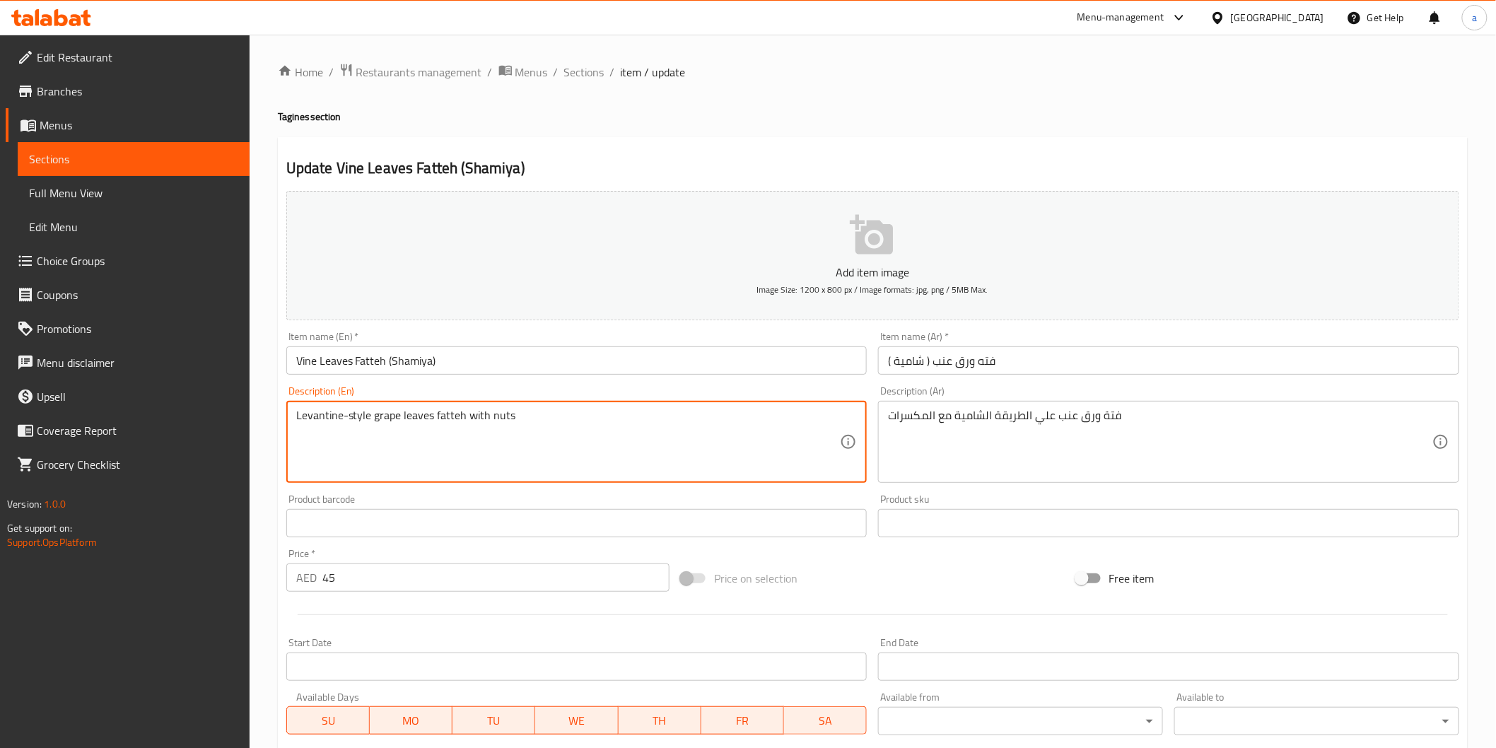
drag, startPoint x: 295, startPoint y: 414, endPoint x: 369, endPoint y: 414, distance: 74.3
click at [369, 414] on textarea "Levantine-style grape leaves fatteh with nuts" at bounding box center [568, 442] width 545 height 67
click at [502, 426] on textarea "Levantine-style grape leaves fatteh with nuts" at bounding box center [568, 442] width 545 height 67
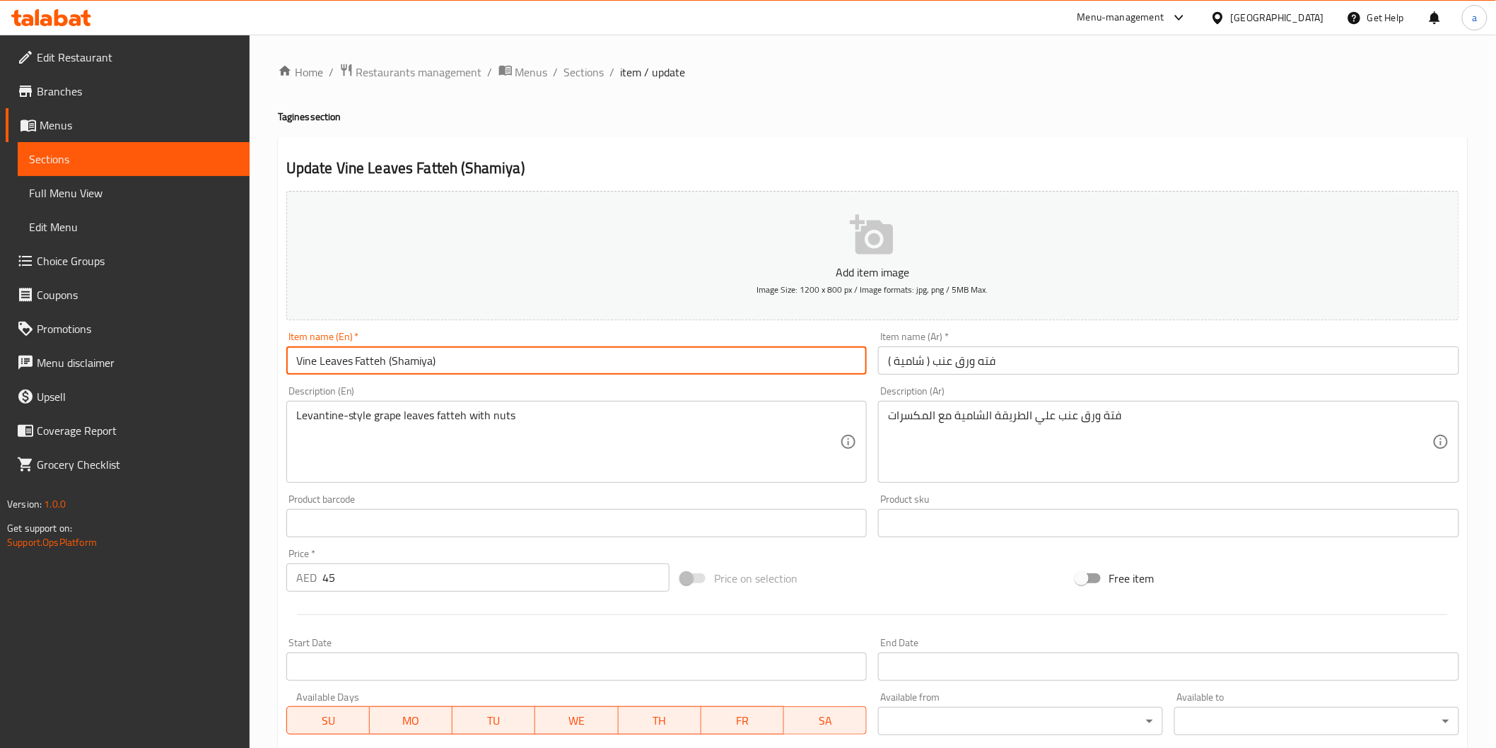
drag, startPoint x: 297, startPoint y: 361, endPoint x: 350, endPoint y: 357, distance: 53.2
click at [350, 357] on input "Vine Leaves Fatteh (Shamiya)" at bounding box center [576, 361] width 581 height 28
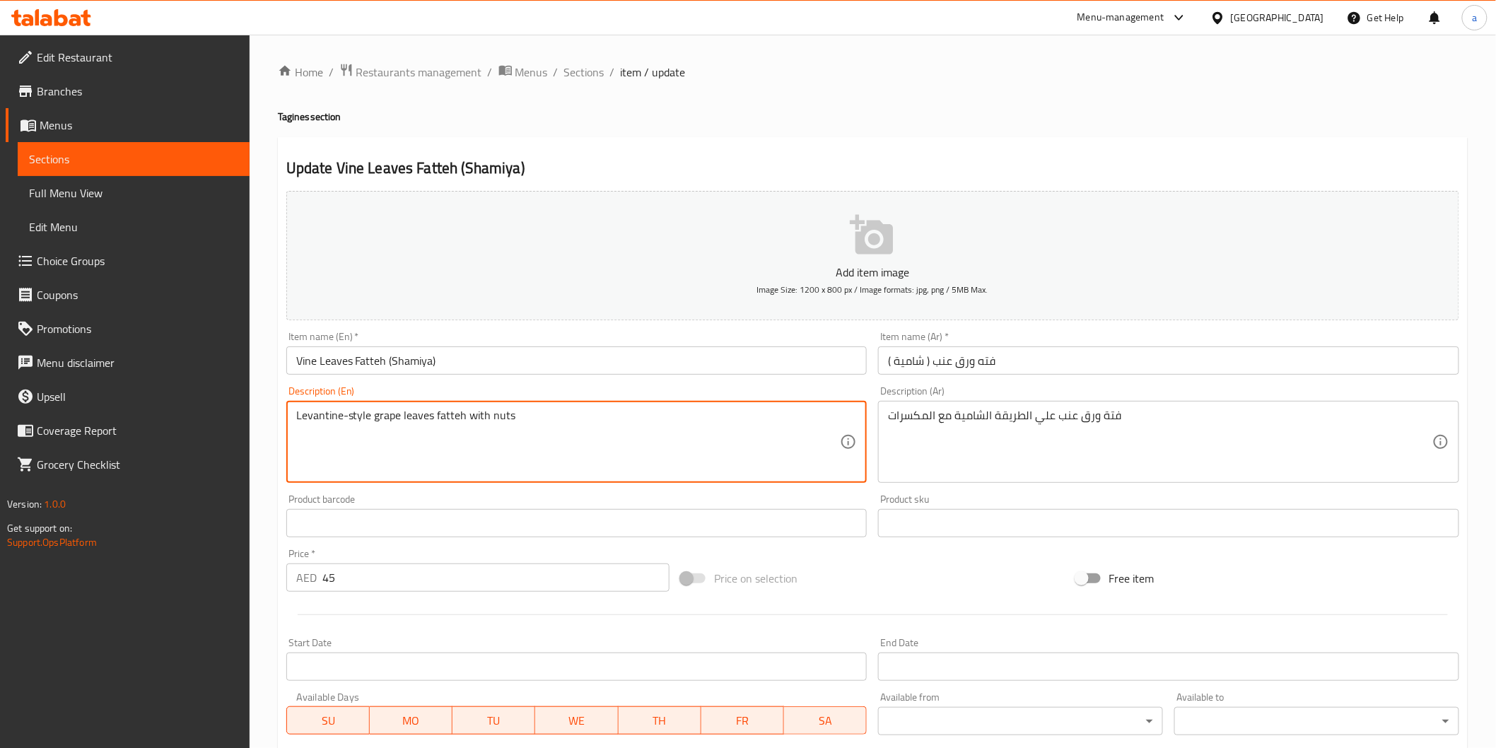
drag, startPoint x: 373, startPoint y: 420, endPoint x: 432, endPoint y: 419, distance: 59.4
paste textarea "Vine L"
type textarea "Levantine-style Vine Leaves fatteh with nuts"
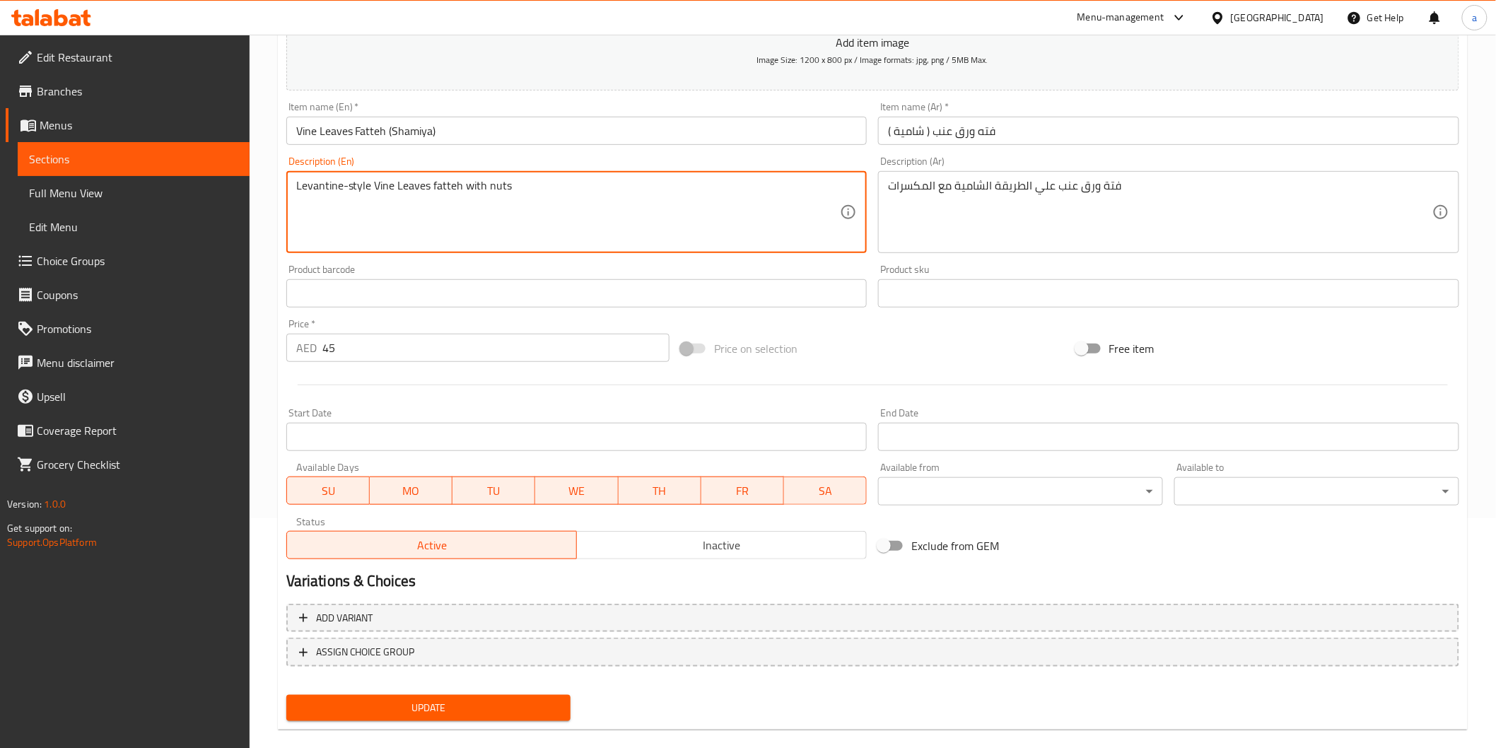
scroll to position [248, 0]
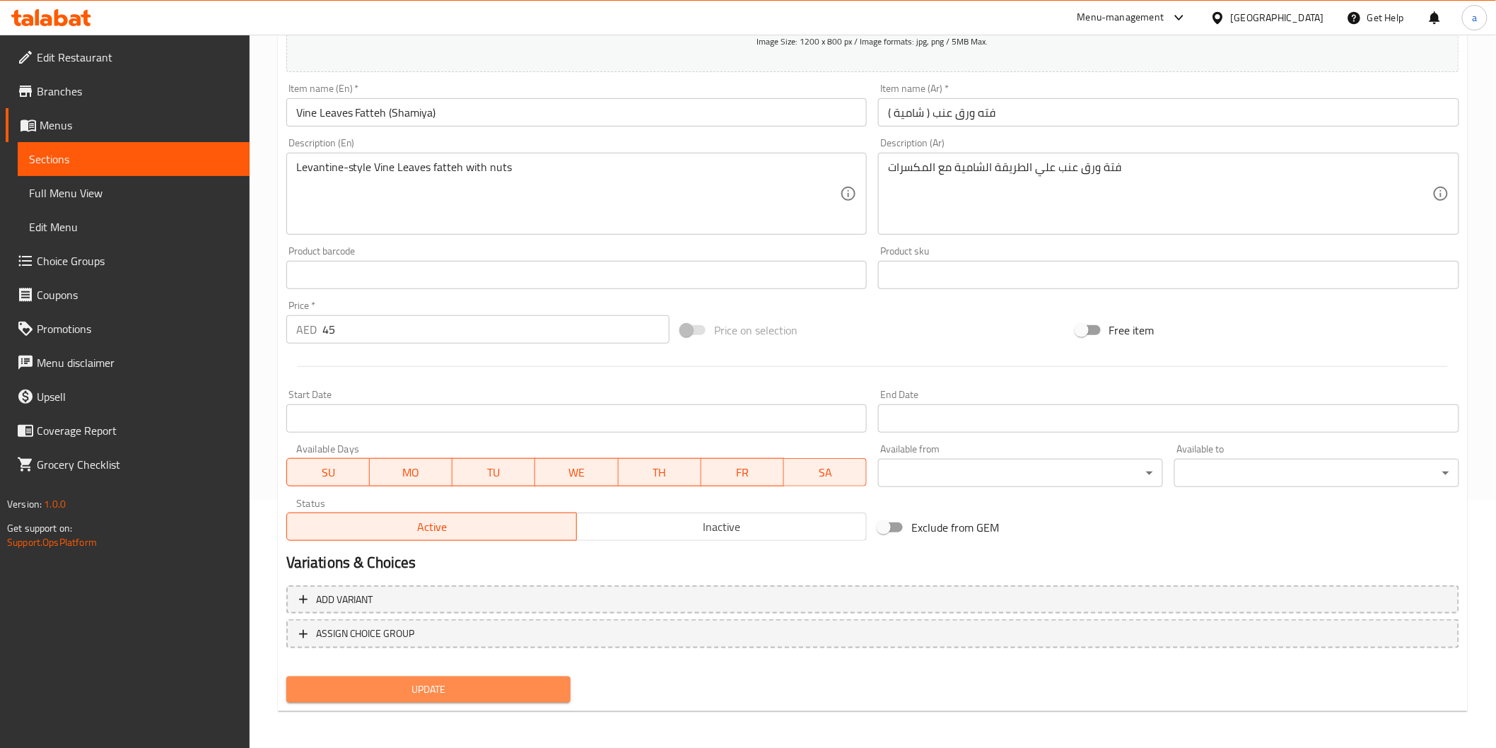
click at [488, 692] on span "Update" at bounding box center [429, 690] width 262 height 18
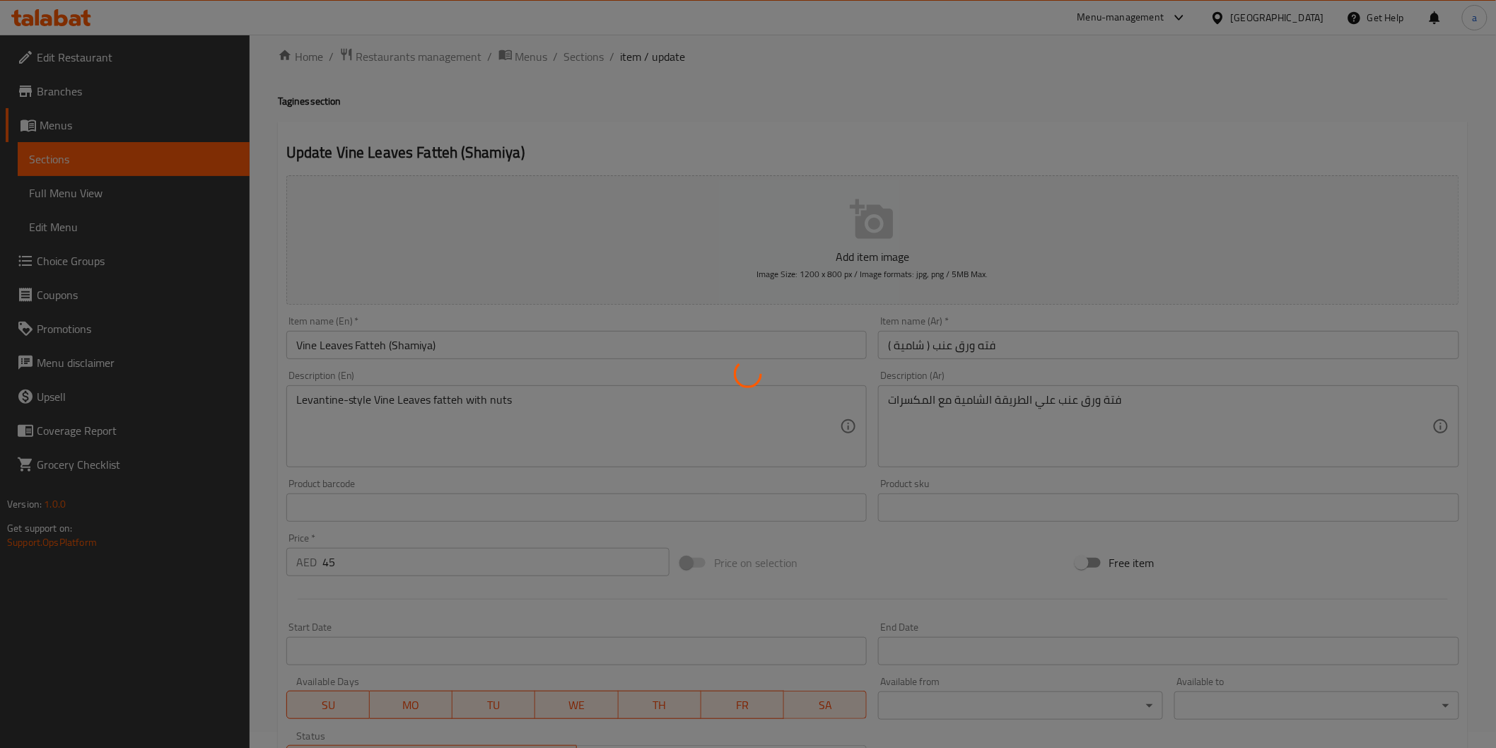
scroll to position [0, 0]
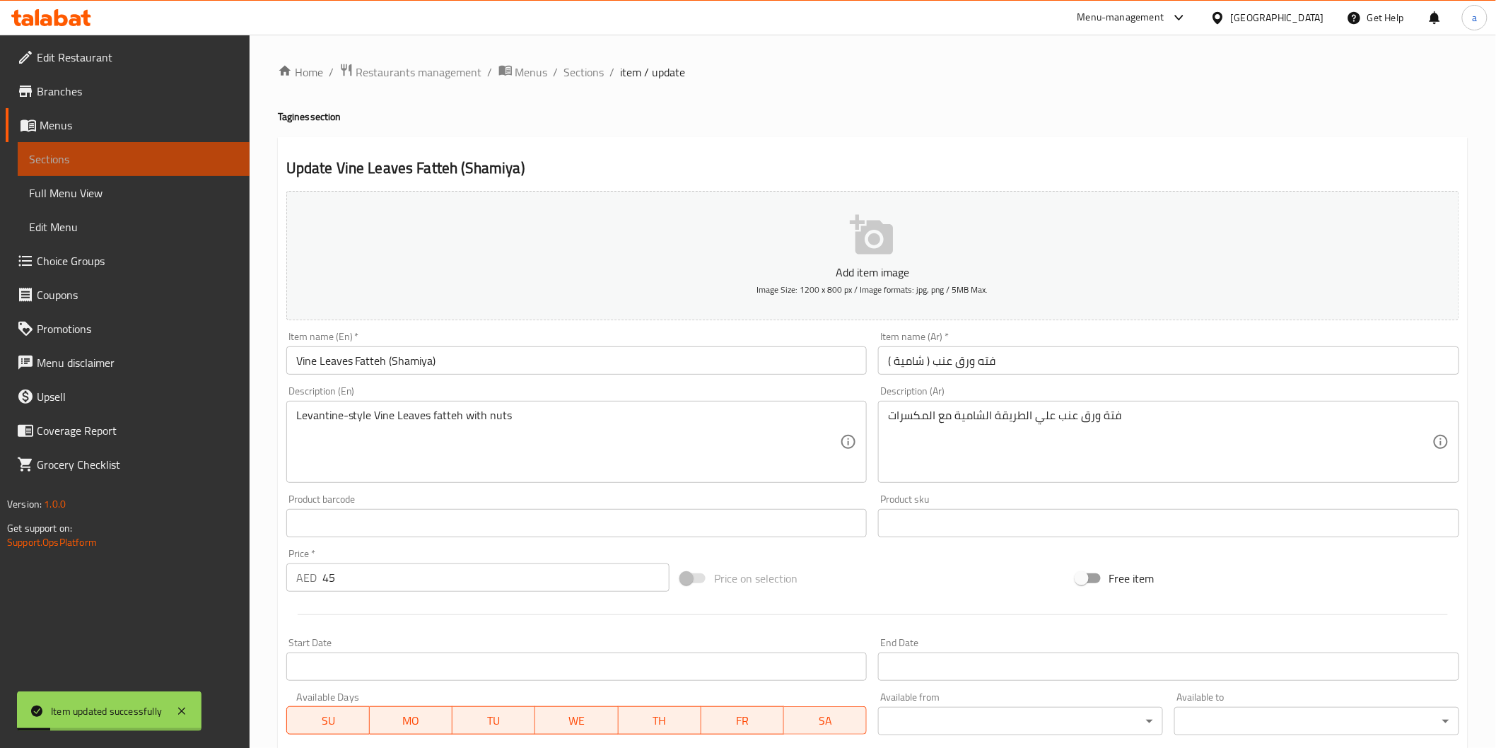
click at [114, 144] on link "Sections" at bounding box center [134, 159] width 232 height 34
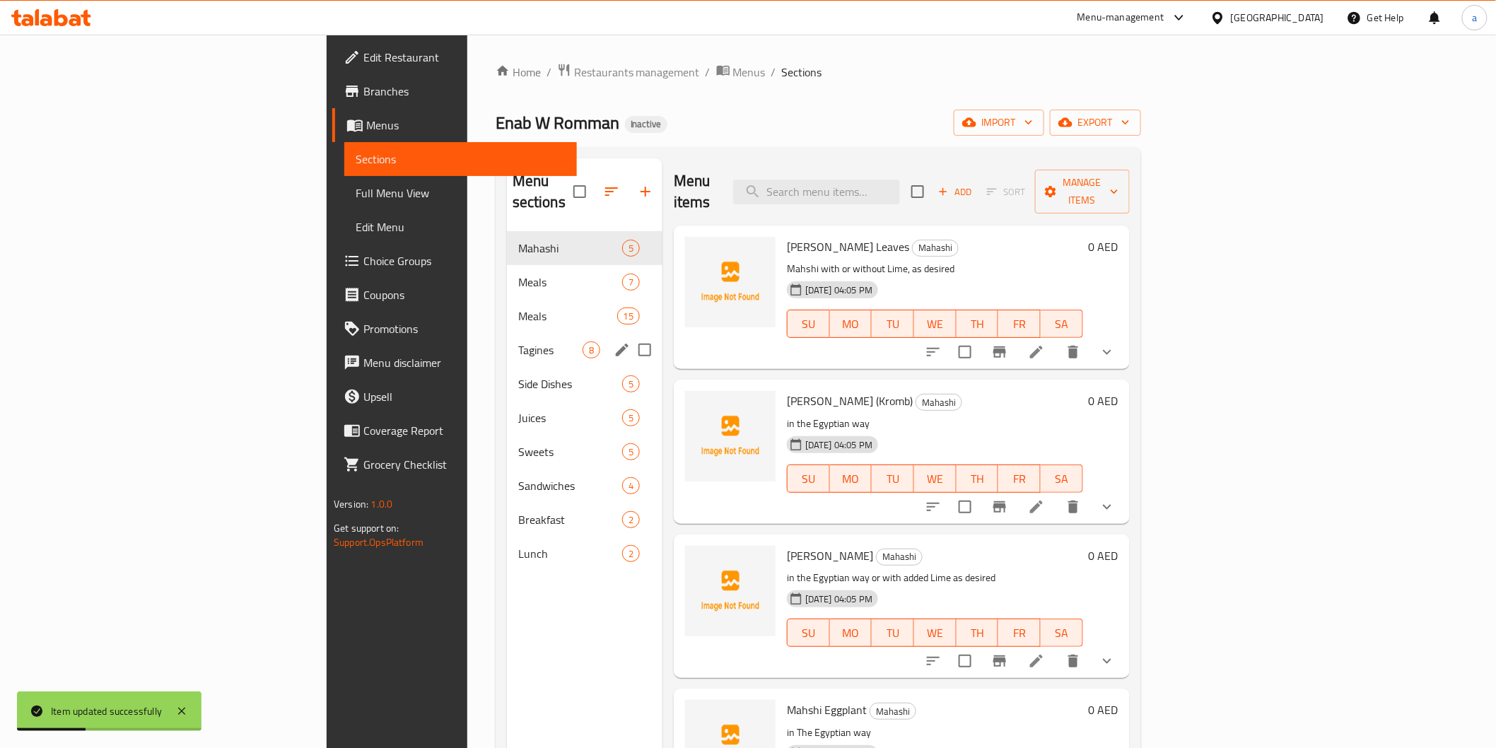
click at [507, 343] on div "Tagines 8" at bounding box center [585, 350] width 156 height 34
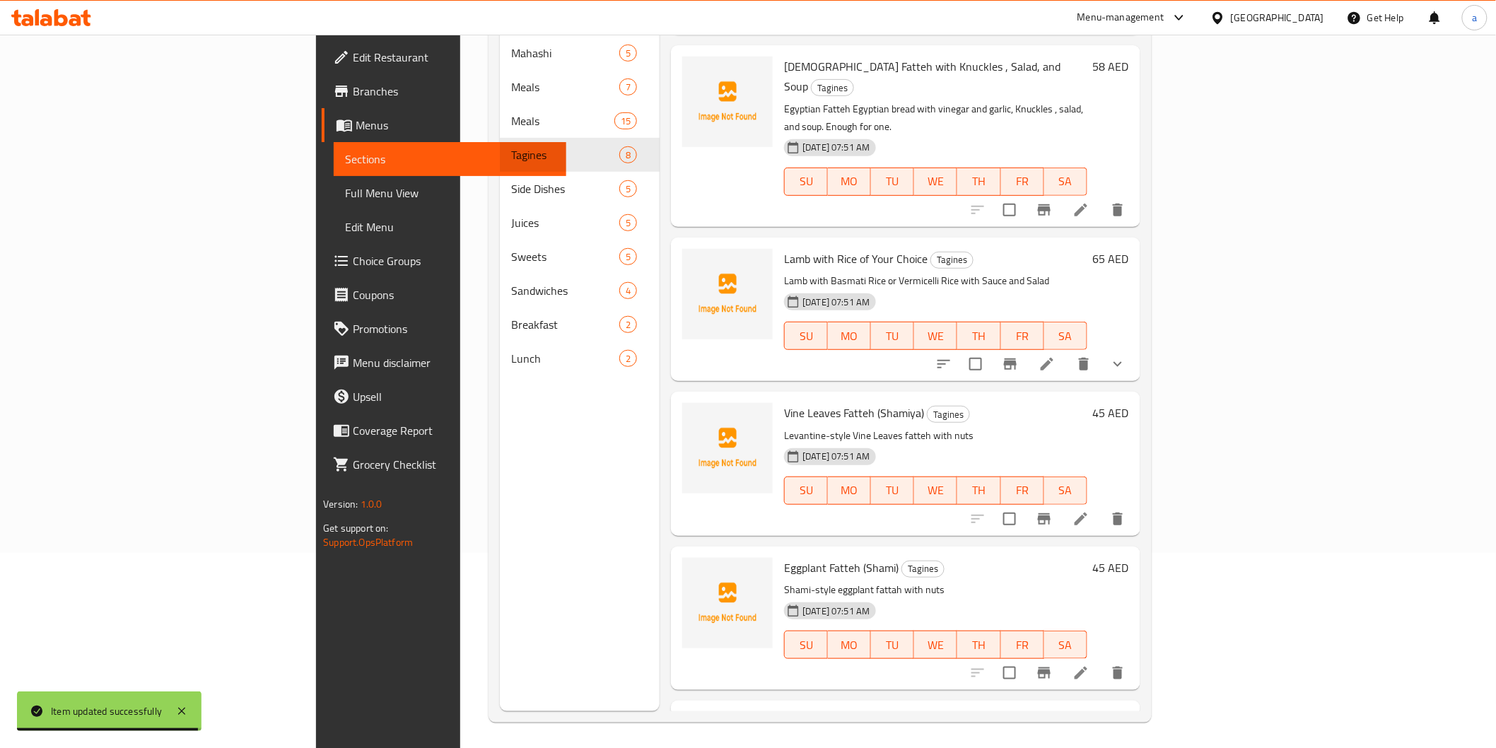
scroll to position [198, 0]
click at [1101, 658] on li at bounding box center [1081, 670] width 40 height 25
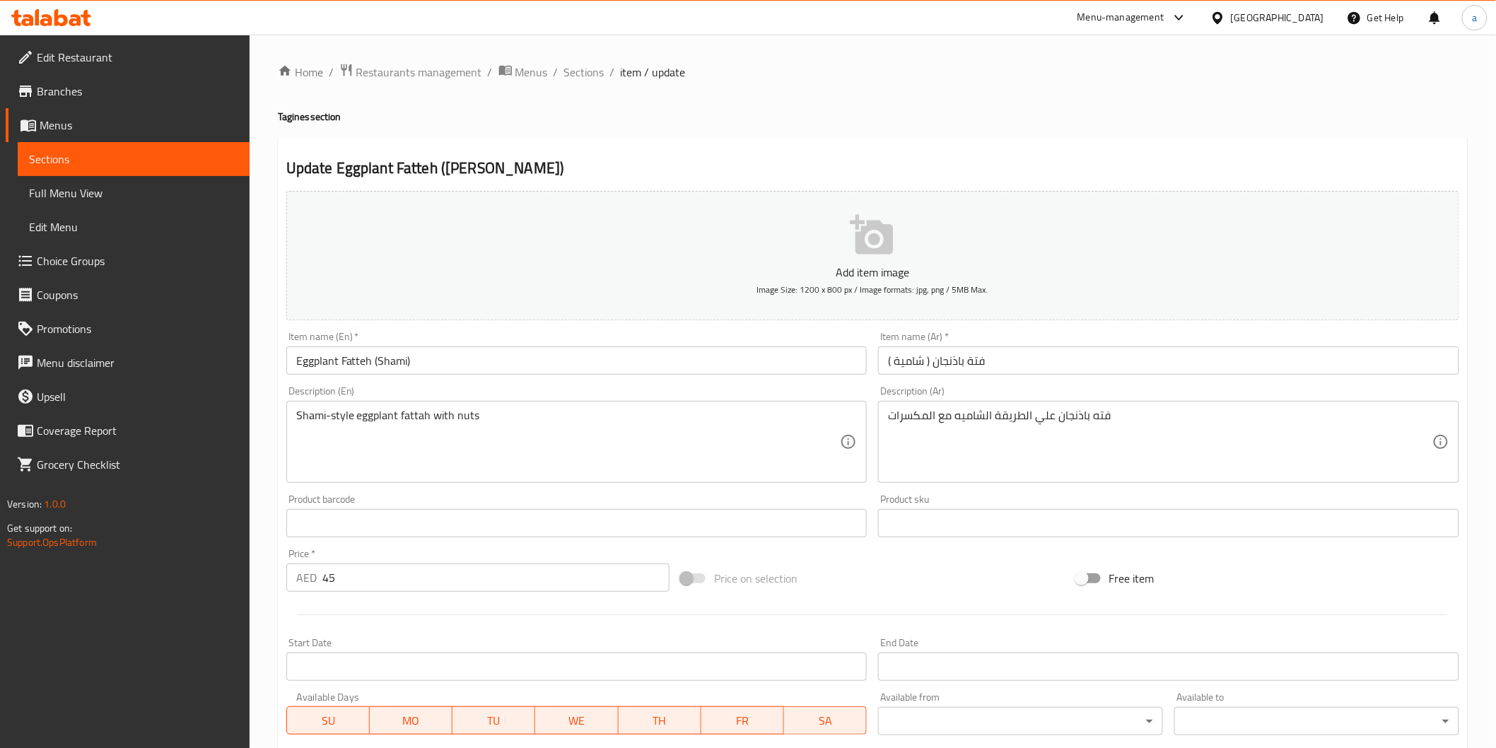
click at [905, 356] on input "فتة باذنجان ( شامية )" at bounding box center [1168, 361] width 581 height 28
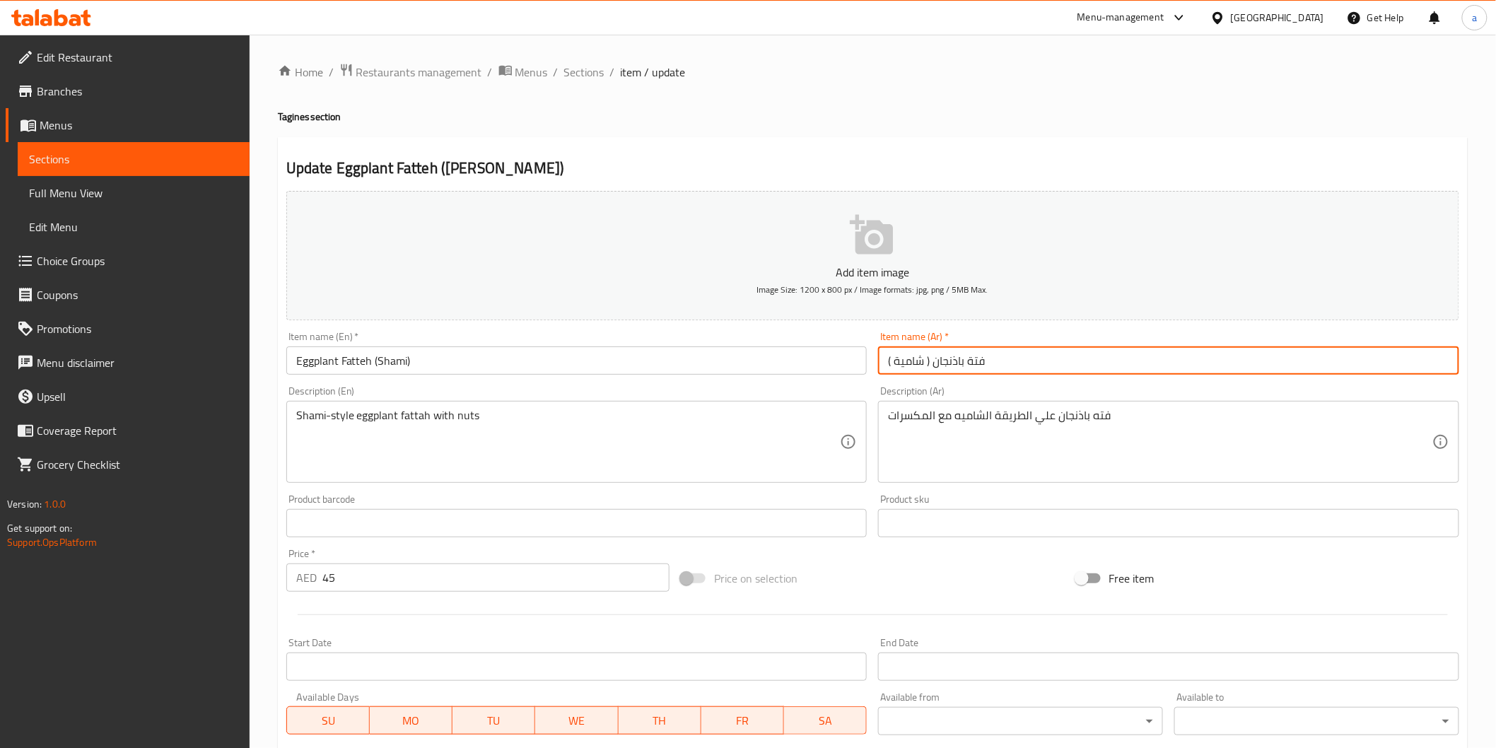
click at [905, 356] on input "فتة باذنجان ( شامية )" at bounding box center [1168, 361] width 581 height 28
click at [395, 369] on input "Eggplant Fatteh (Shami)" at bounding box center [576, 361] width 581 height 28
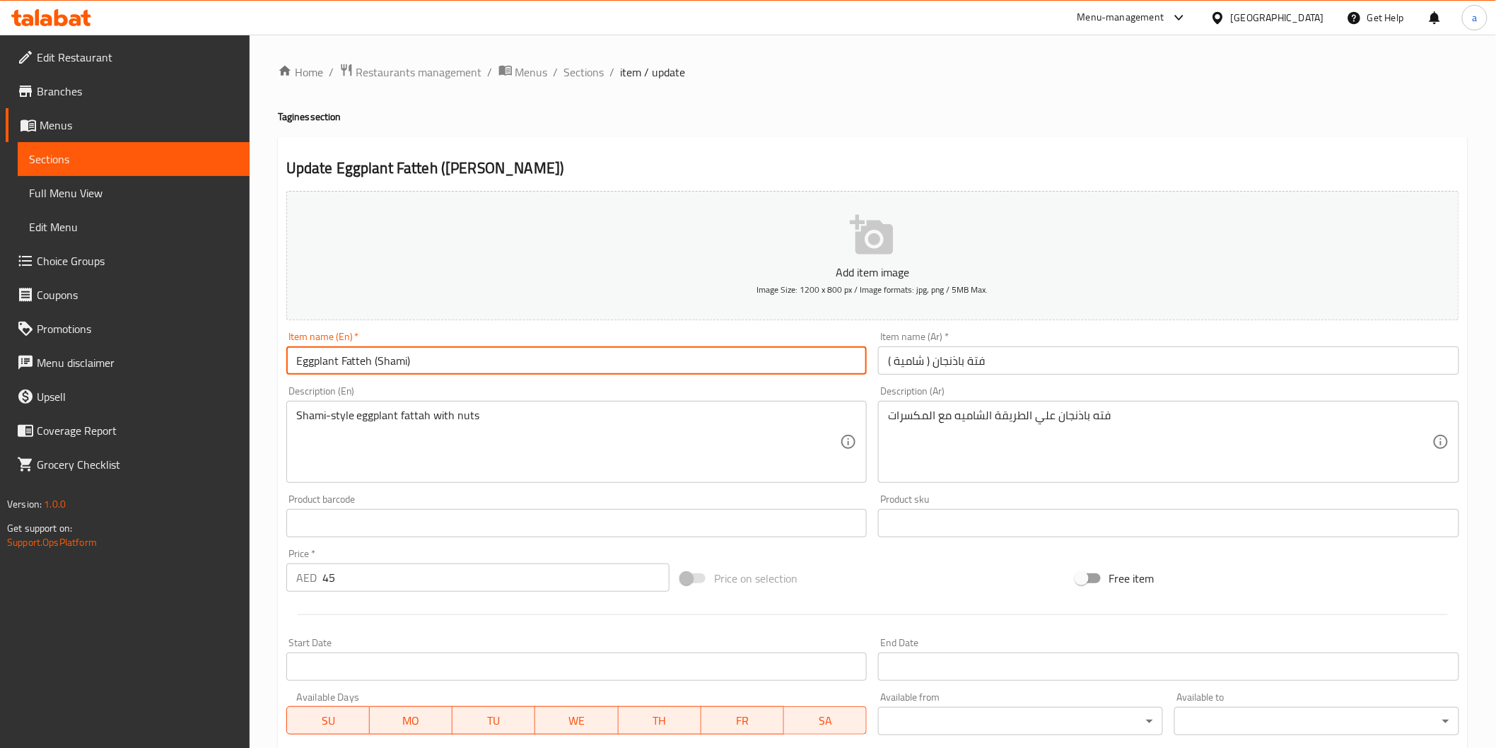
click at [395, 369] on input "Eggplant Fatteh (Shami)" at bounding box center [576, 361] width 581 height 28
paste input "ya"
type input "Eggplant Fatteh (Shamiya)"
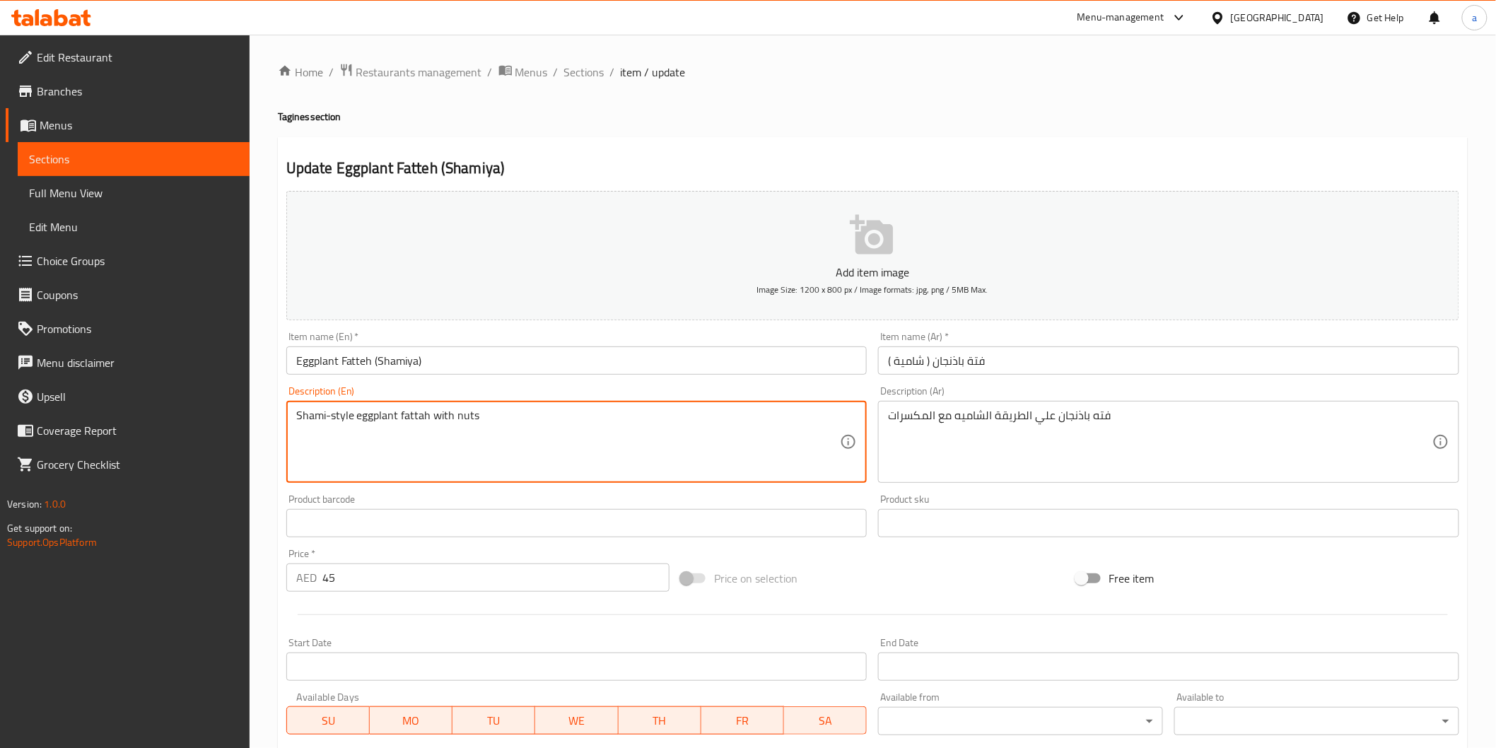
click at [312, 419] on textarea "Shami-style eggplant fattah with nuts" at bounding box center [568, 442] width 545 height 67
paste textarea "ya"
drag, startPoint x: 296, startPoint y: 421, endPoint x: 365, endPoint y: 407, distance: 70.9
click at [365, 407] on div "Shamiya-style eggplant fattah with nuts Description (En)" at bounding box center [576, 442] width 581 height 82
type textarea "Shamiya-style eggplant fattah with nuts"
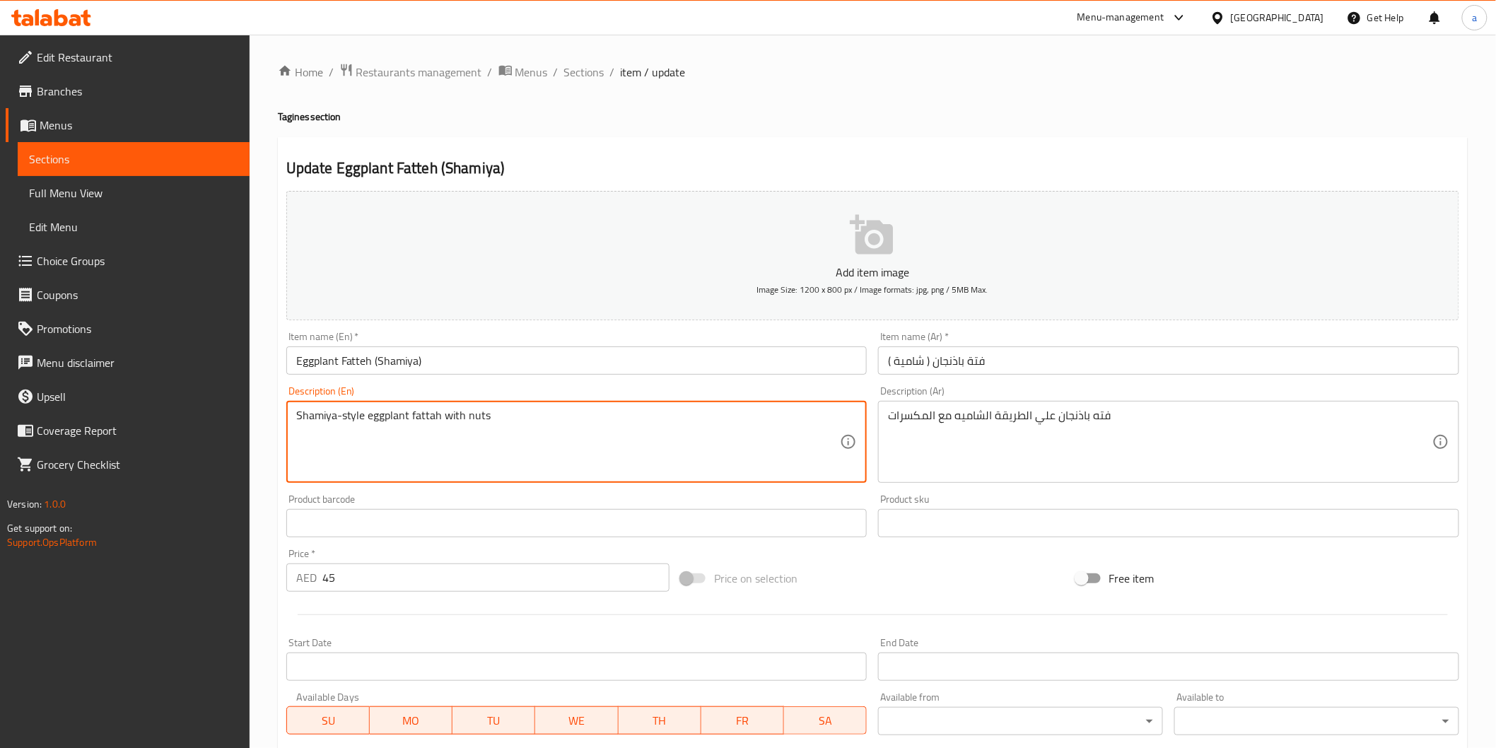
click at [443, 421] on textarea "Shamiya-style eggplant fattah with nuts" at bounding box center [568, 442] width 545 height 67
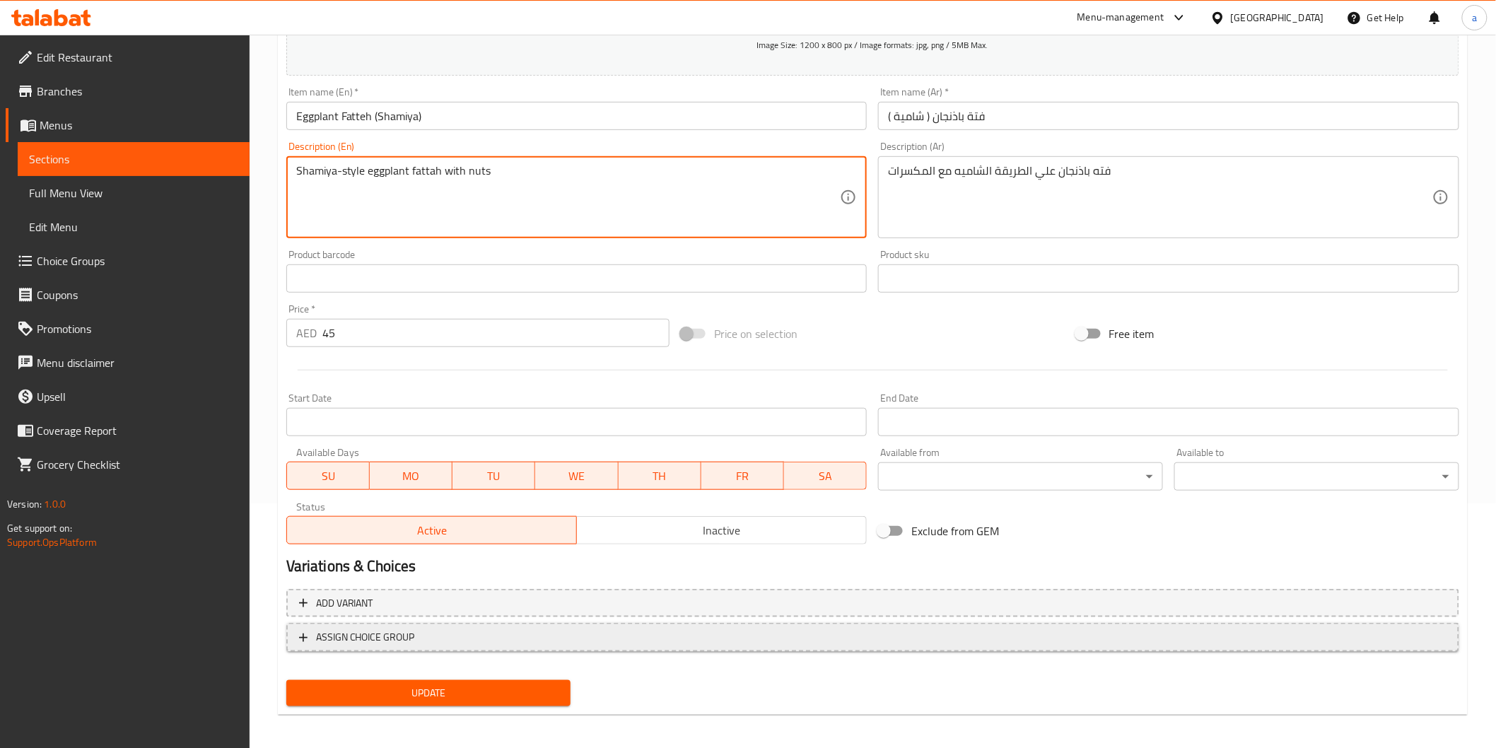
scroll to position [248, 0]
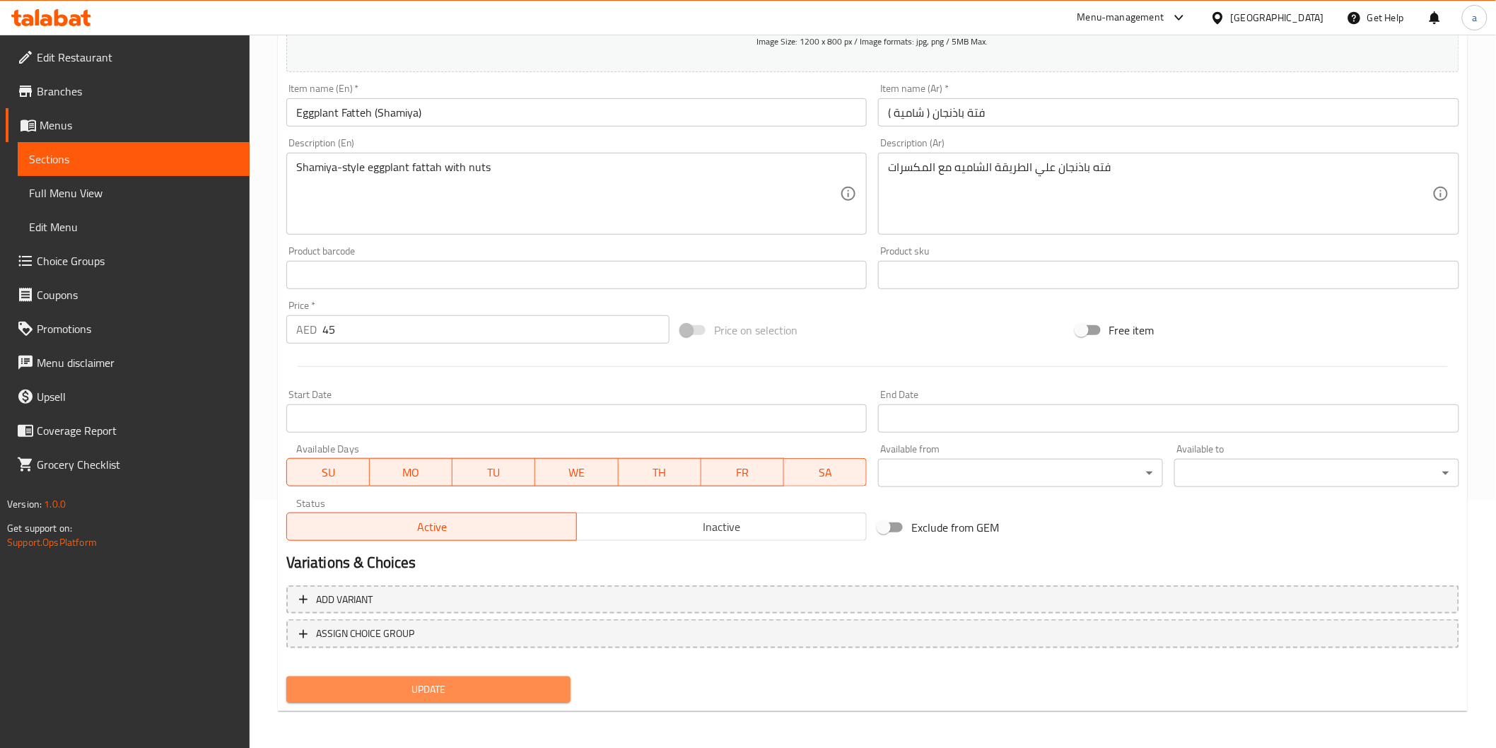
click at [533, 692] on span "Update" at bounding box center [429, 690] width 262 height 18
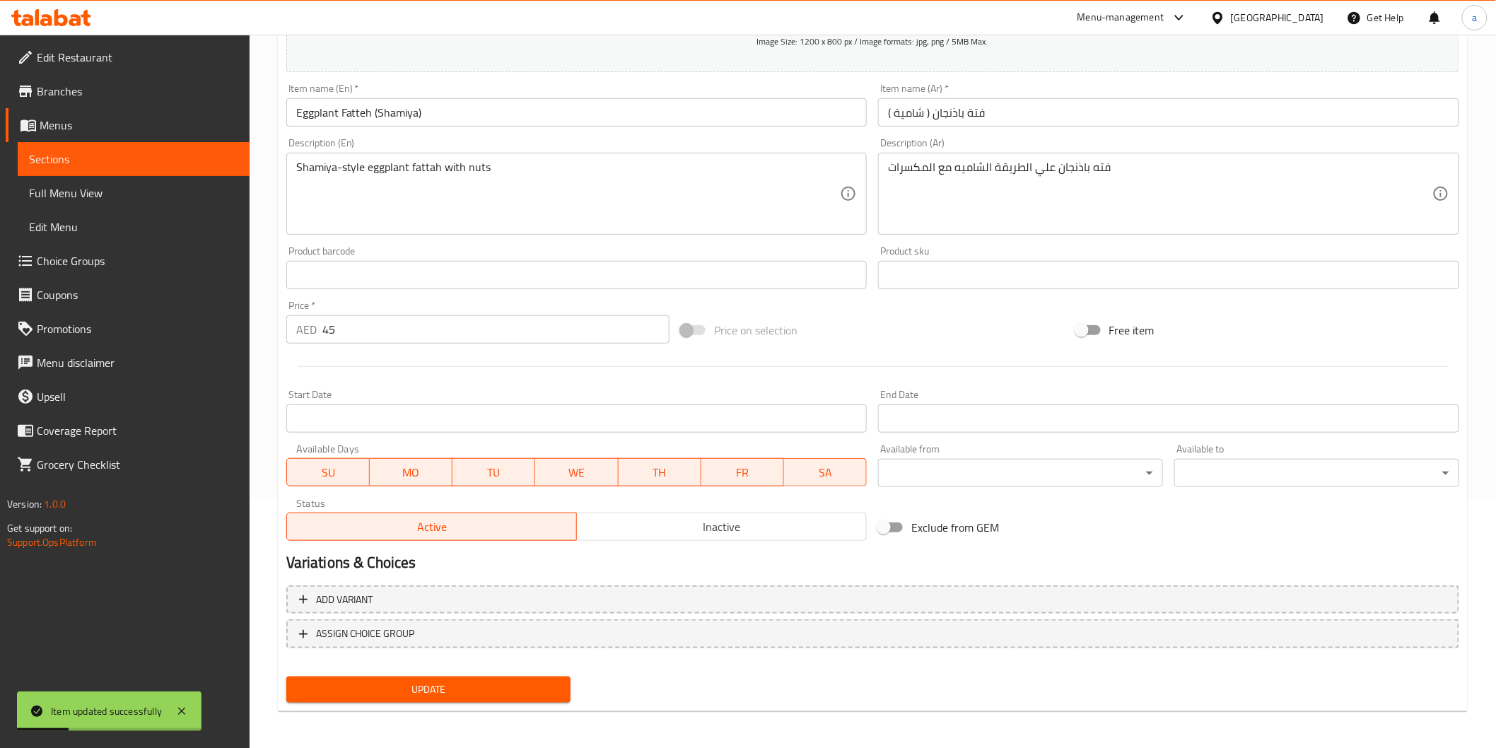
click at [115, 146] on link "Sections" at bounding box center [134, 159] width 232 height 34
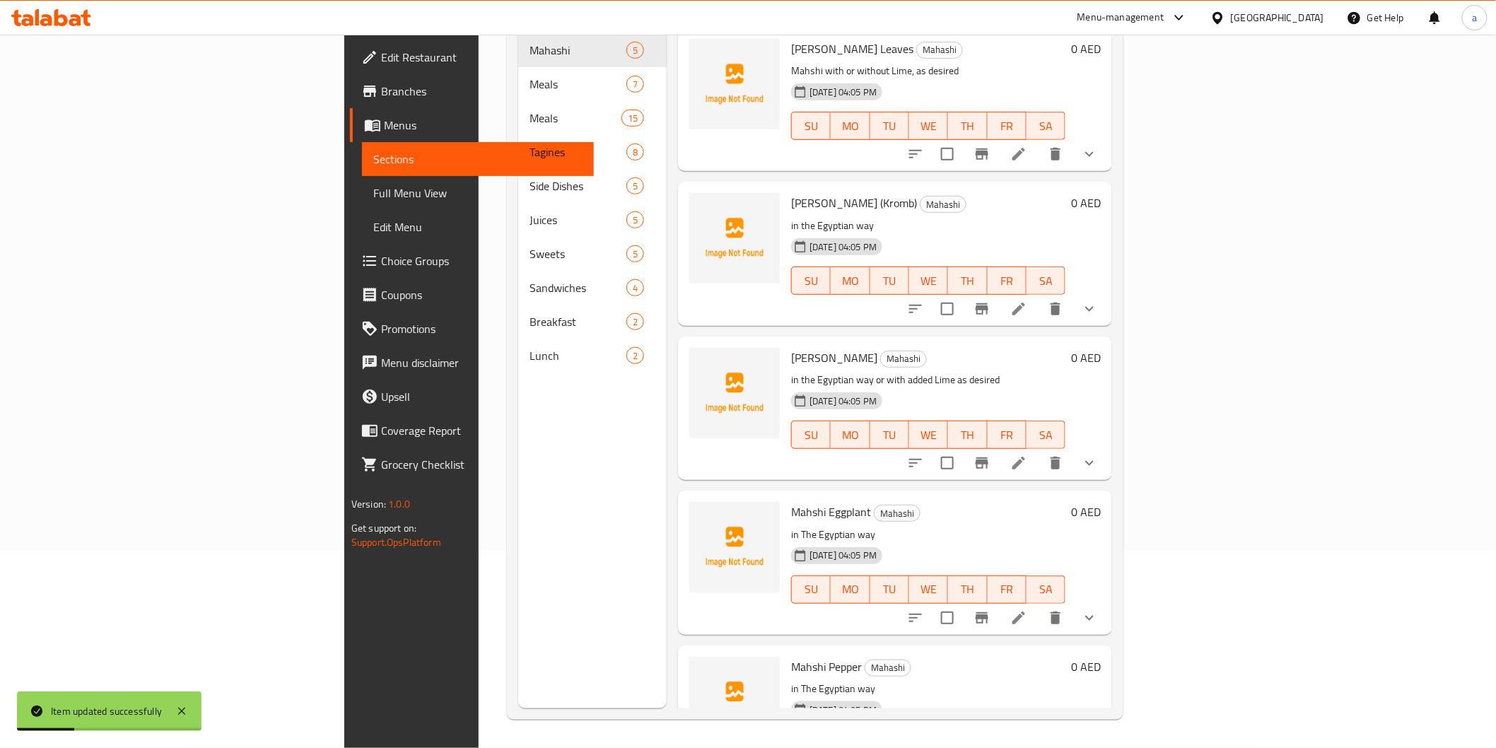
scroll to position [198, 0]
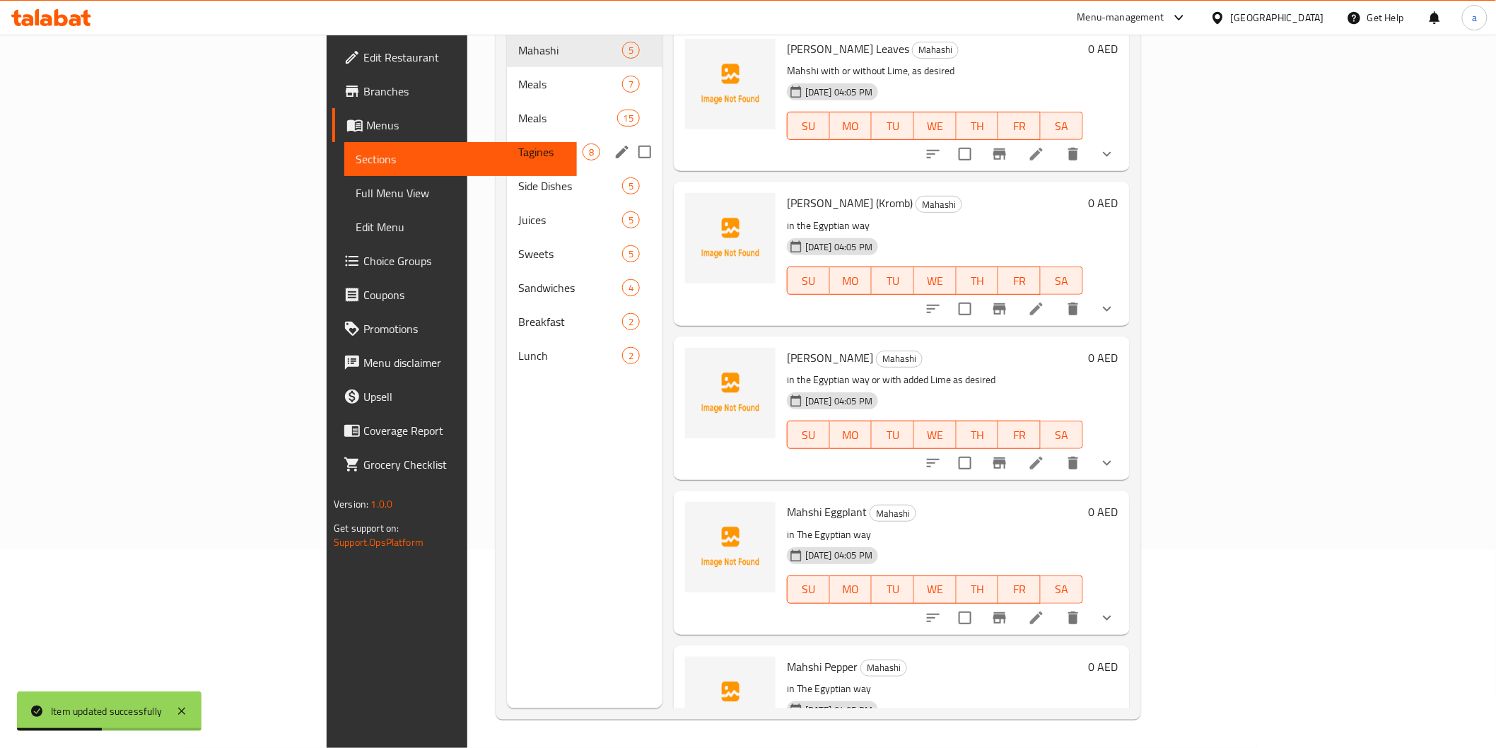
click at [518, 144] on span "Tagines" at bounding box center [550, 152] width 64 height 17
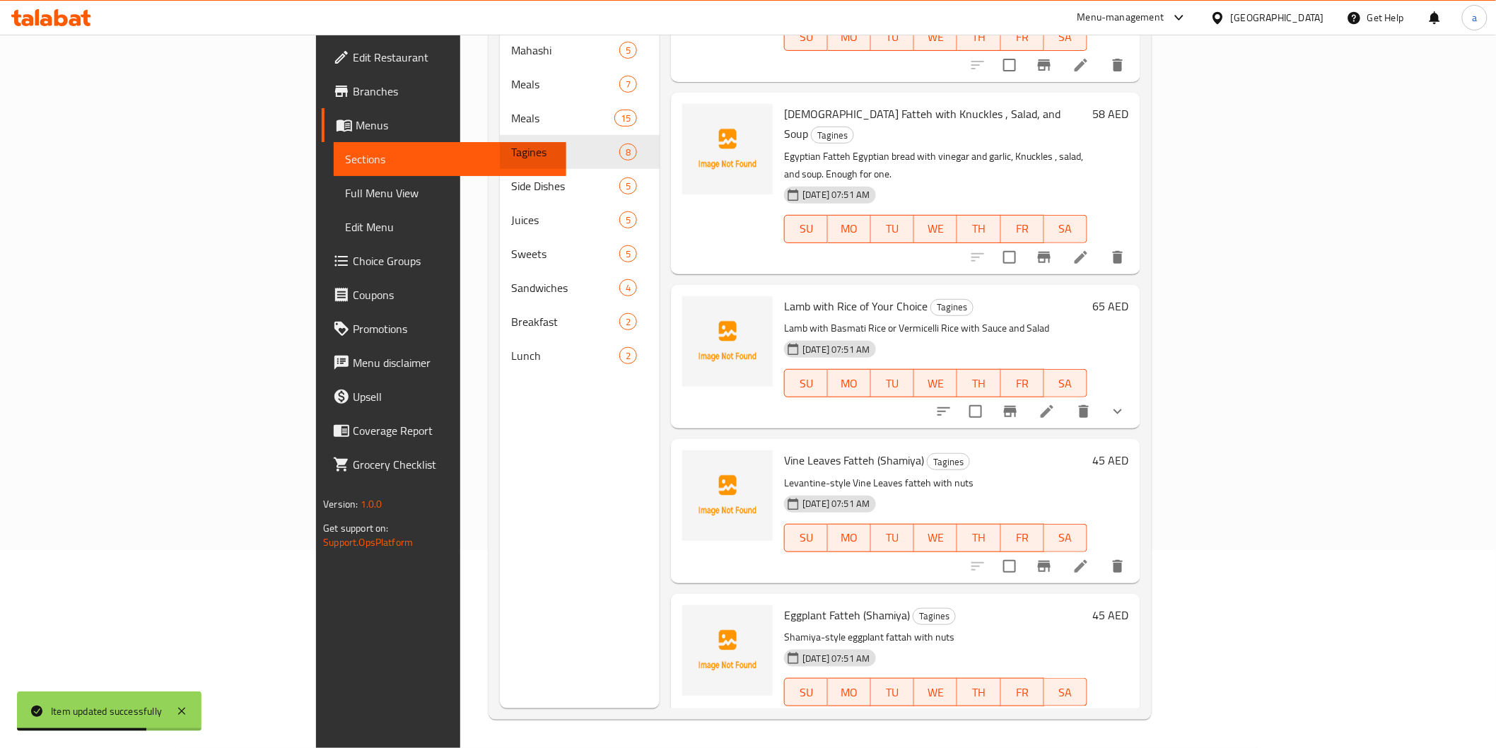
scroll to position [521, 0]
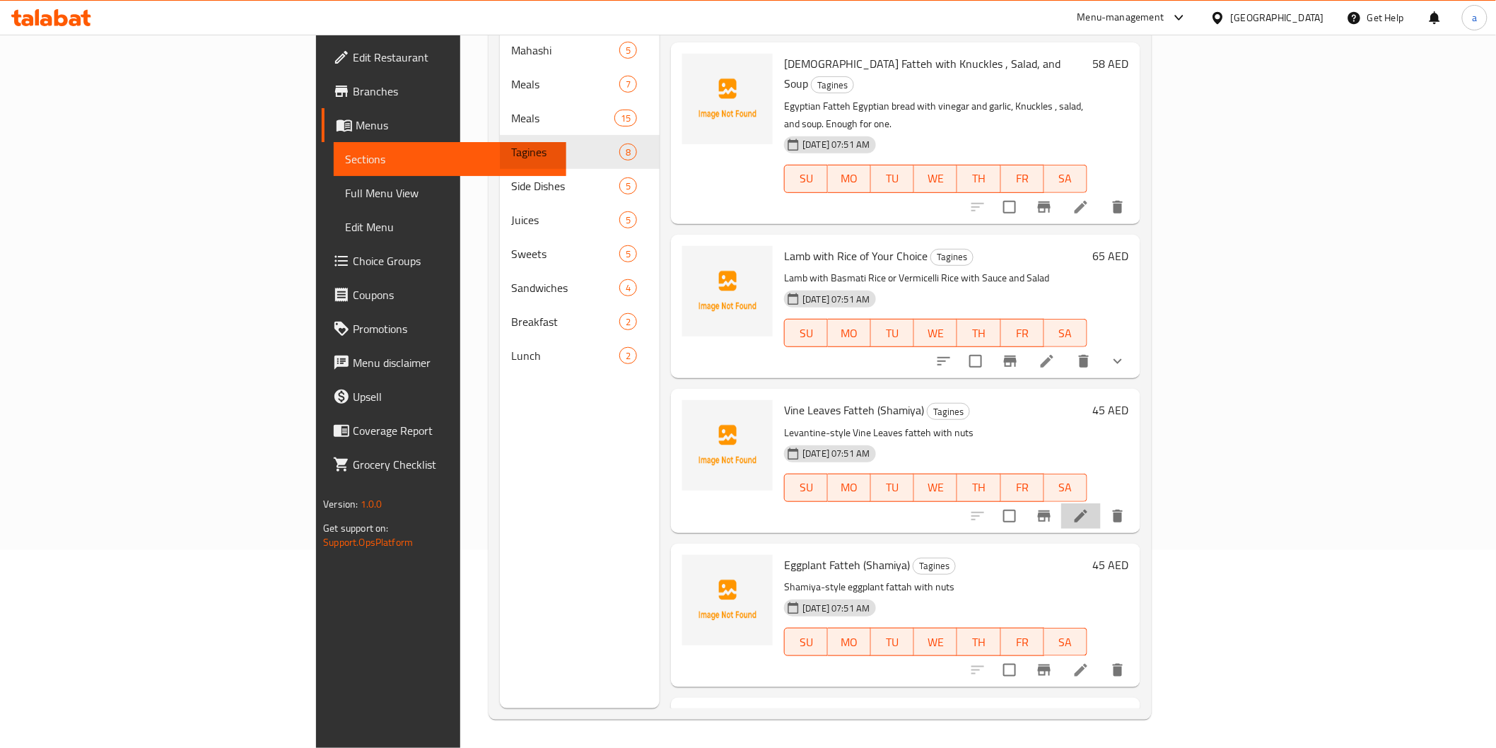
click at [1101, 504] on li at bounding box center [1081, 516] width 40 height 25
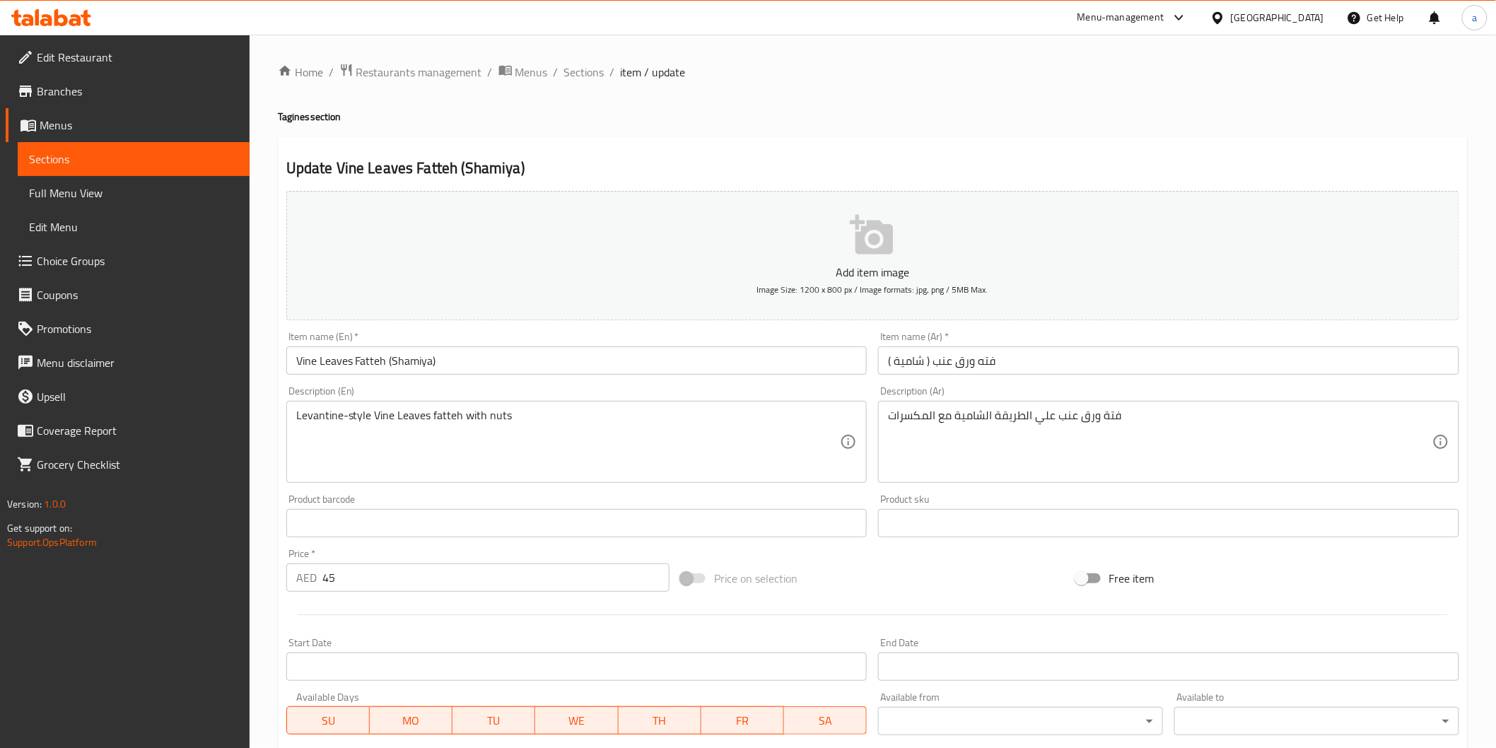
drag, startPoint x: 293, startPoint y: 413, endPoint x: 362, endPoint y: 419, distance: 69.6
click at [363, 419] on div "Levantine-style Vine Leaves fatteh with nuts Description (En)" at bounding box center [576, 442] width 581 height 82
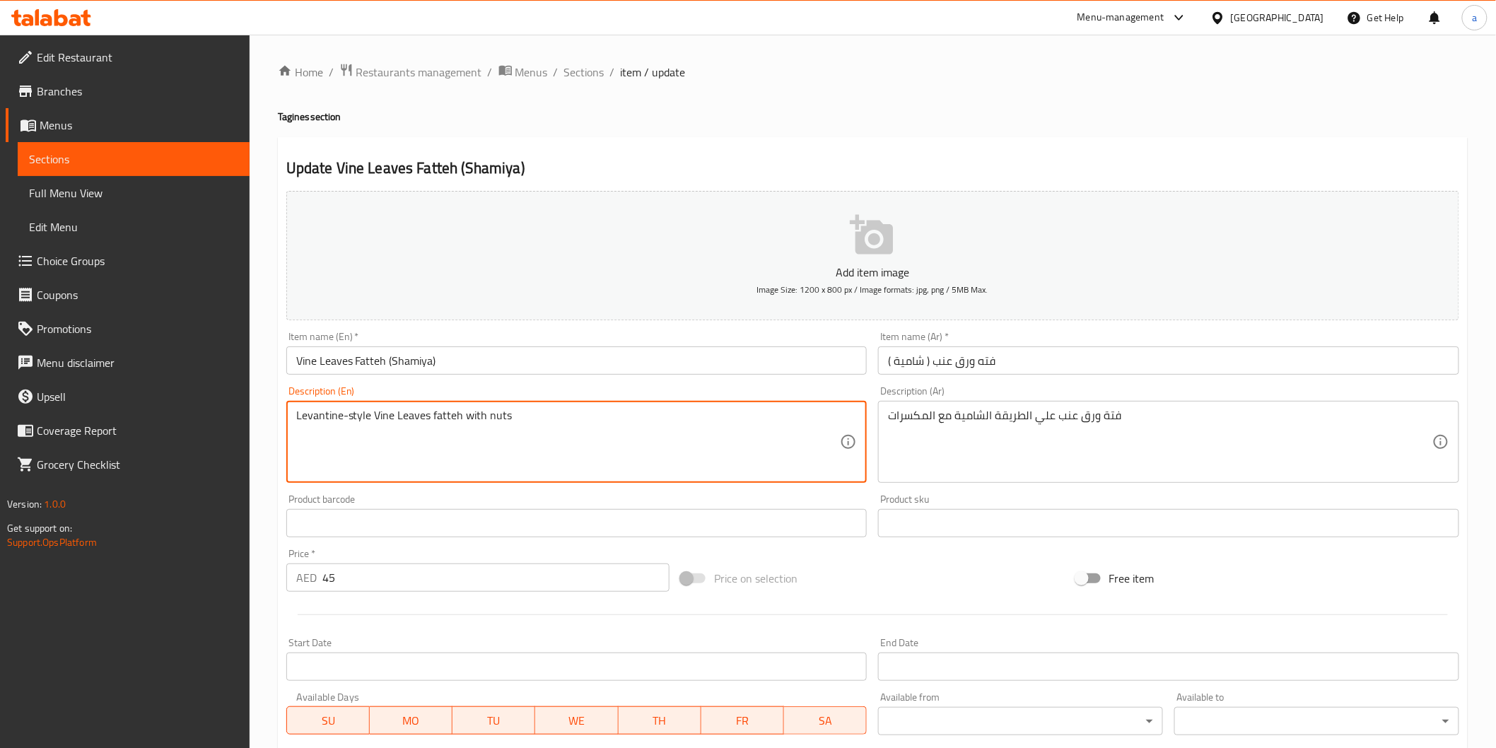
drag, startPoint x: 297, startPoint y: 418, endPoint x: 368, endPoint y: 423, distance: 70.9
click at [368, 423] on textarea "Levantine-style Vine Leaves fatteh with nuts" at bounding box center [568, 442] width 545 height 67
paste textarea "Shamiya"
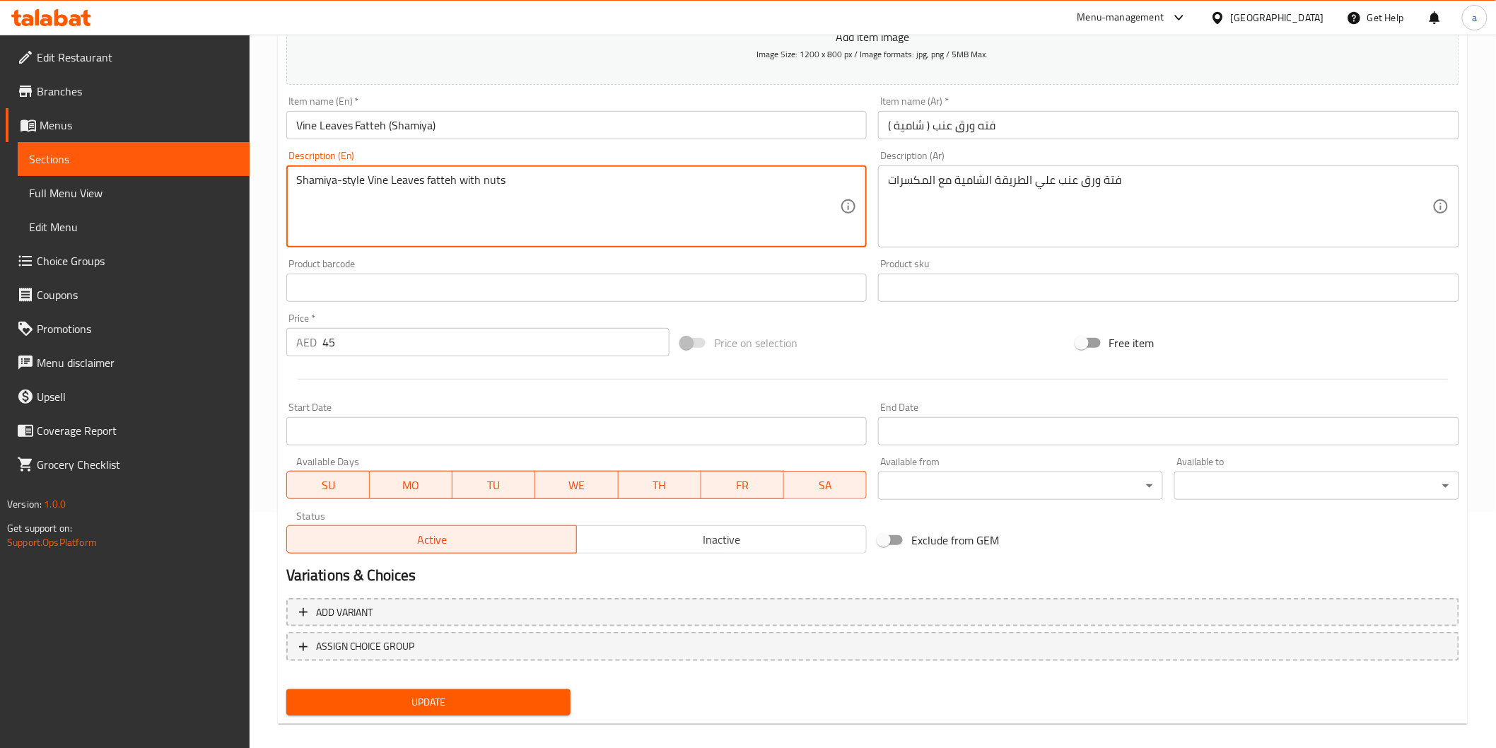
scroll to position [248, 0]
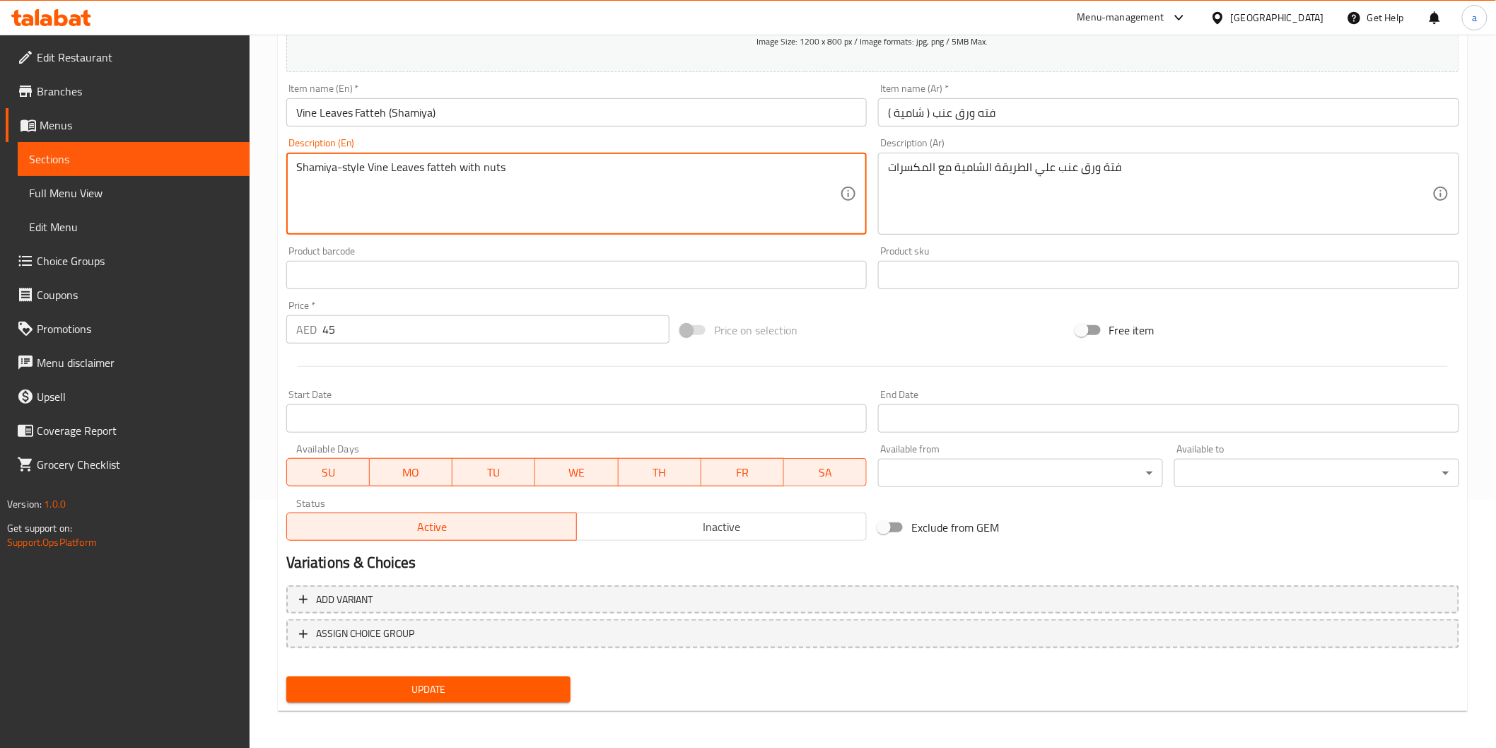
type textarea "Shamiya-style Vine Leaves fatteh with nuts"
click at [454, 673] on div "Update" at bounding box center [429, 689] width 296 height 37
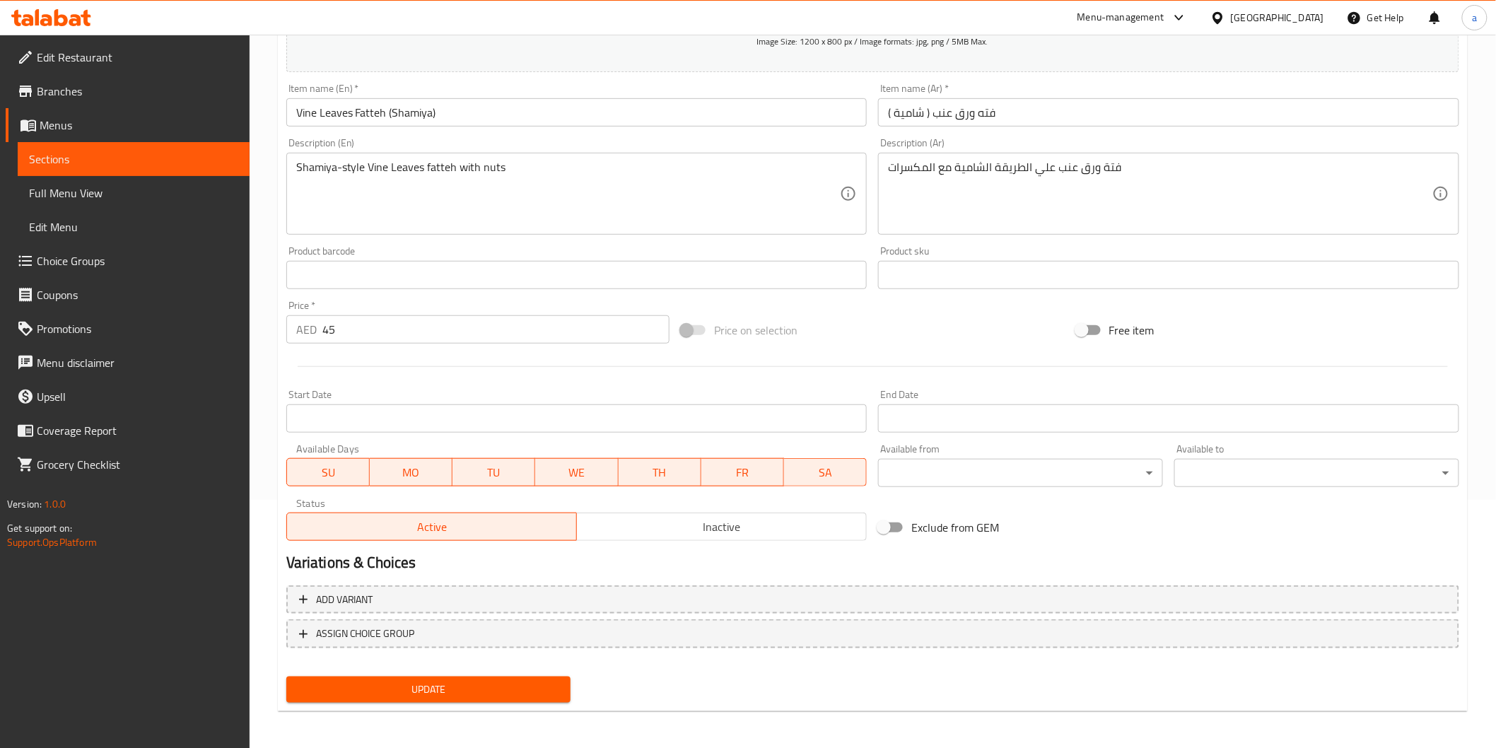
click at [455, 695] on span "Update" at bounding box center [429, 690] width 262 height 18
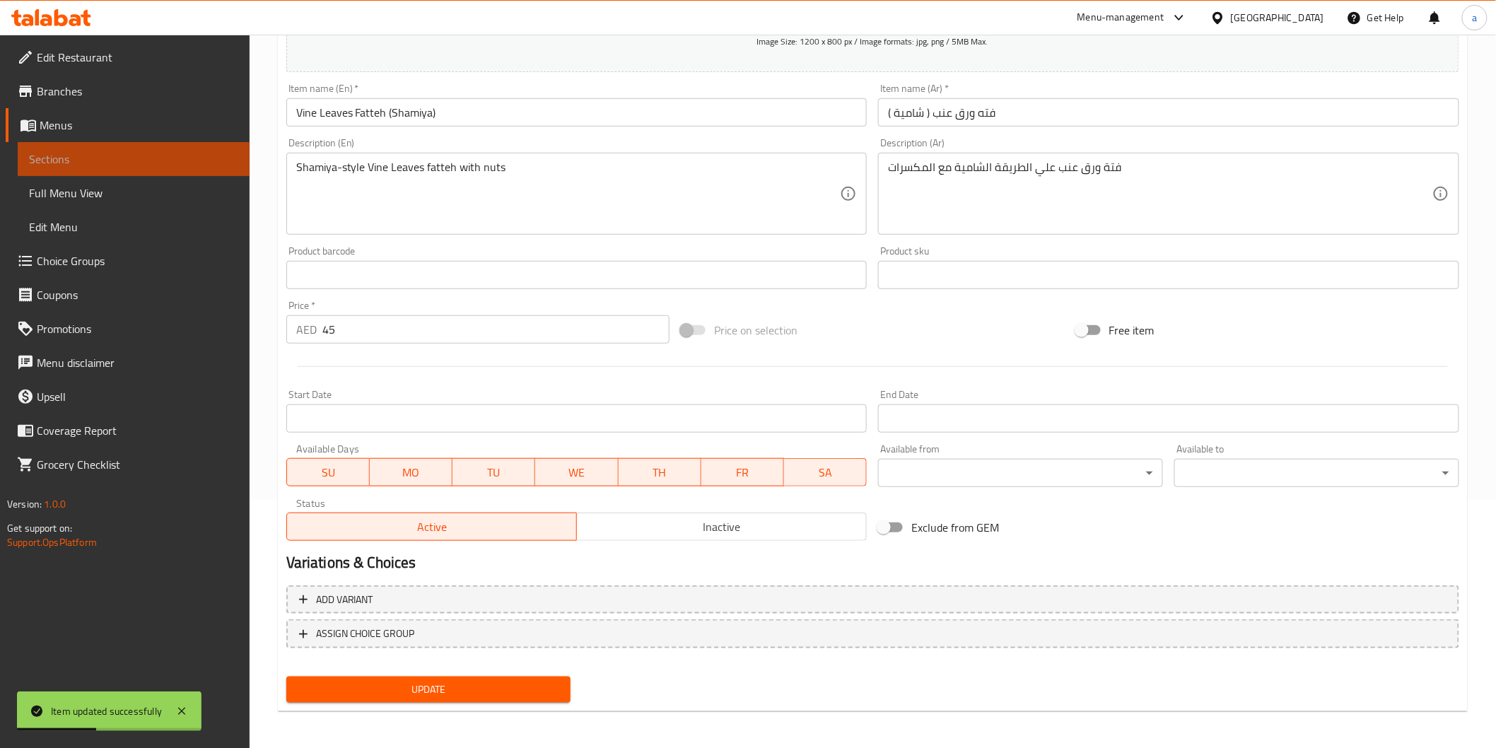
click at [175, 145] on link "Sections" at bounding box center [134, 159] width 232 height 34
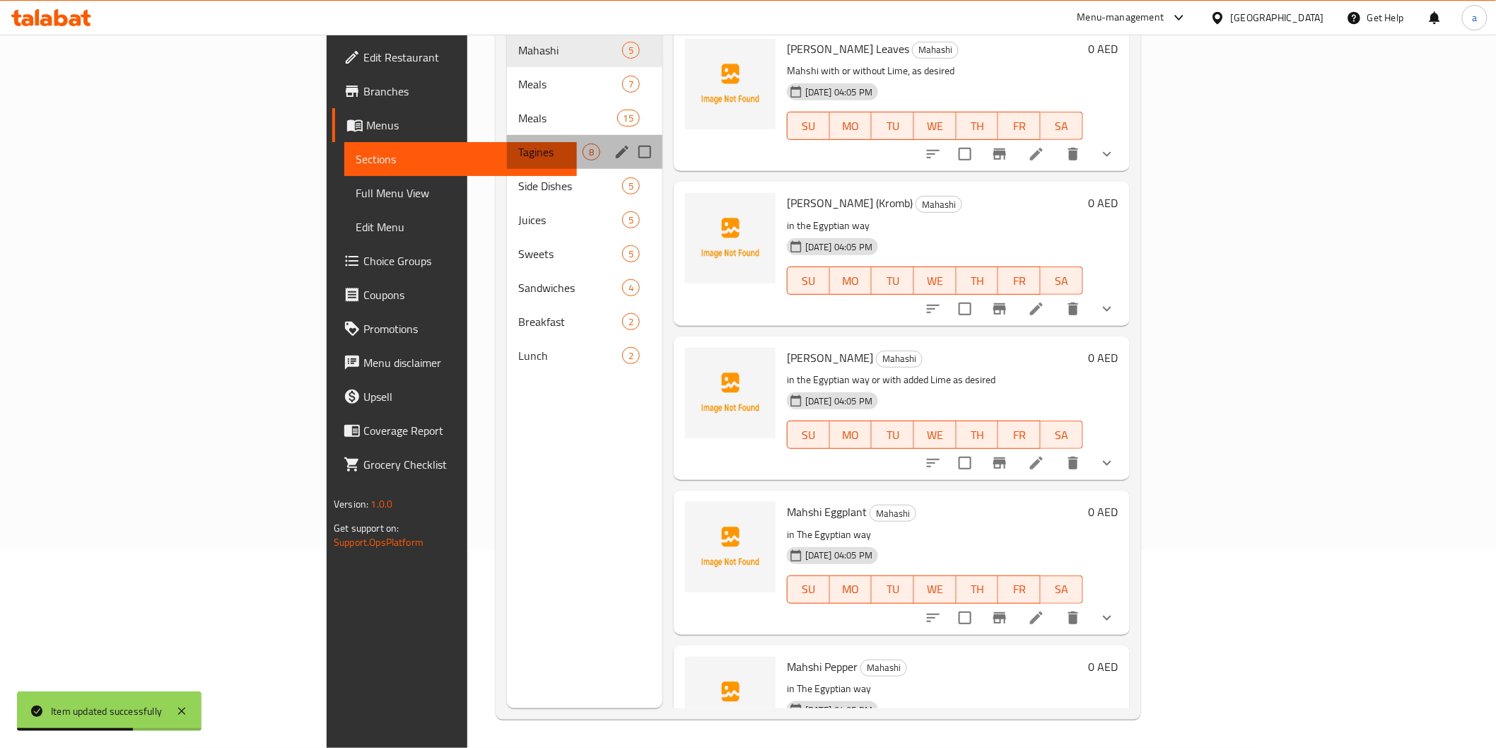
click at [507, 135] on div "Tagines 8" at bounding box center [585, 152] width 156 height 34
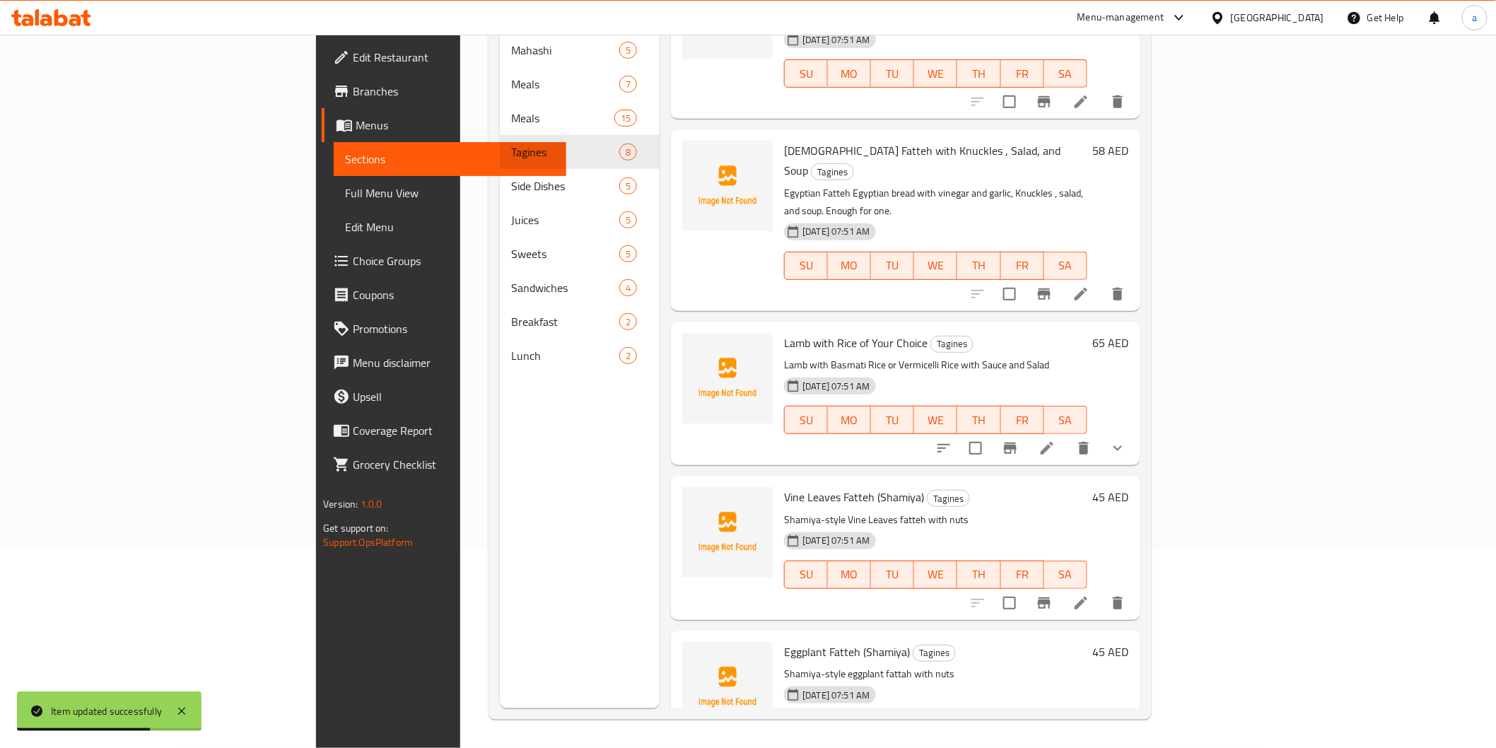
scroll to position [521, 0]
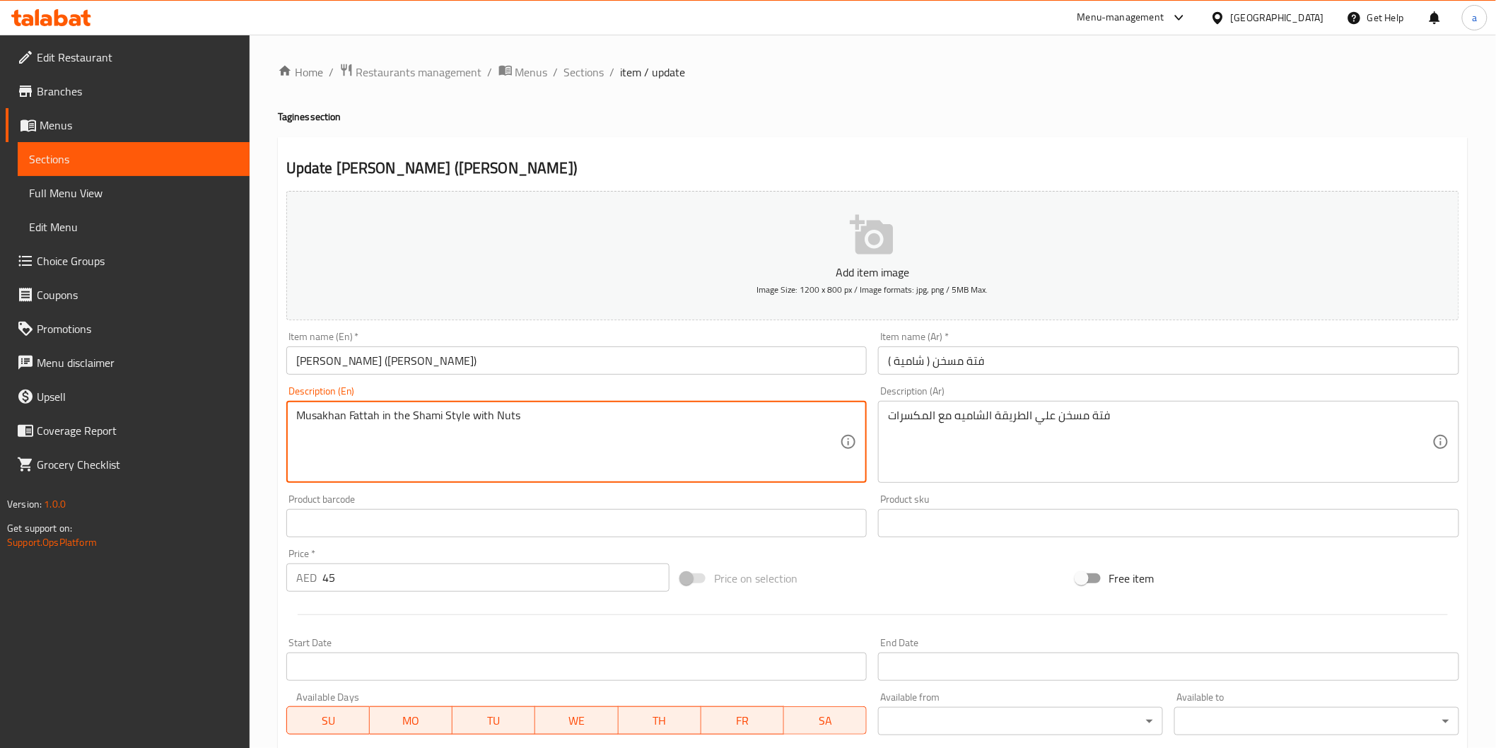
drag, startPoint x: 411, startPoint y: 414, endPoint x: 465, endPoint y: 426, distance: 55.8
paste textarea "ya-s"
click at [436, 415] on textarea "Musakhan Fattah in the Shamiya-style with Nuts" at bounding box center [568, 442] width 545 height 67
type textarea "Musakhan Fattah in the Shamiya-style with Nuts"
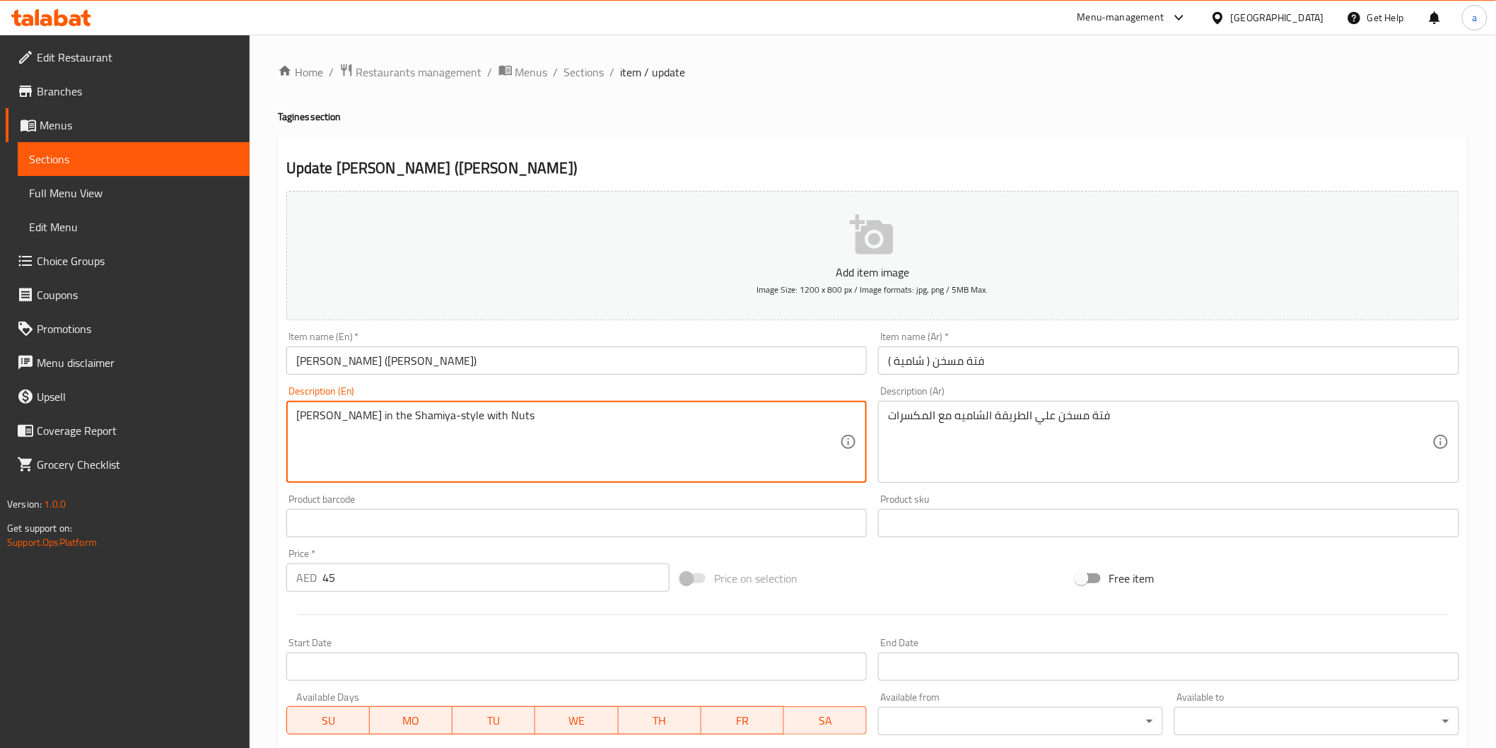
click at [400, 366] on input "Musakhan Fattah (Shami)" at bounding box center [576, 361] width 581 height 28
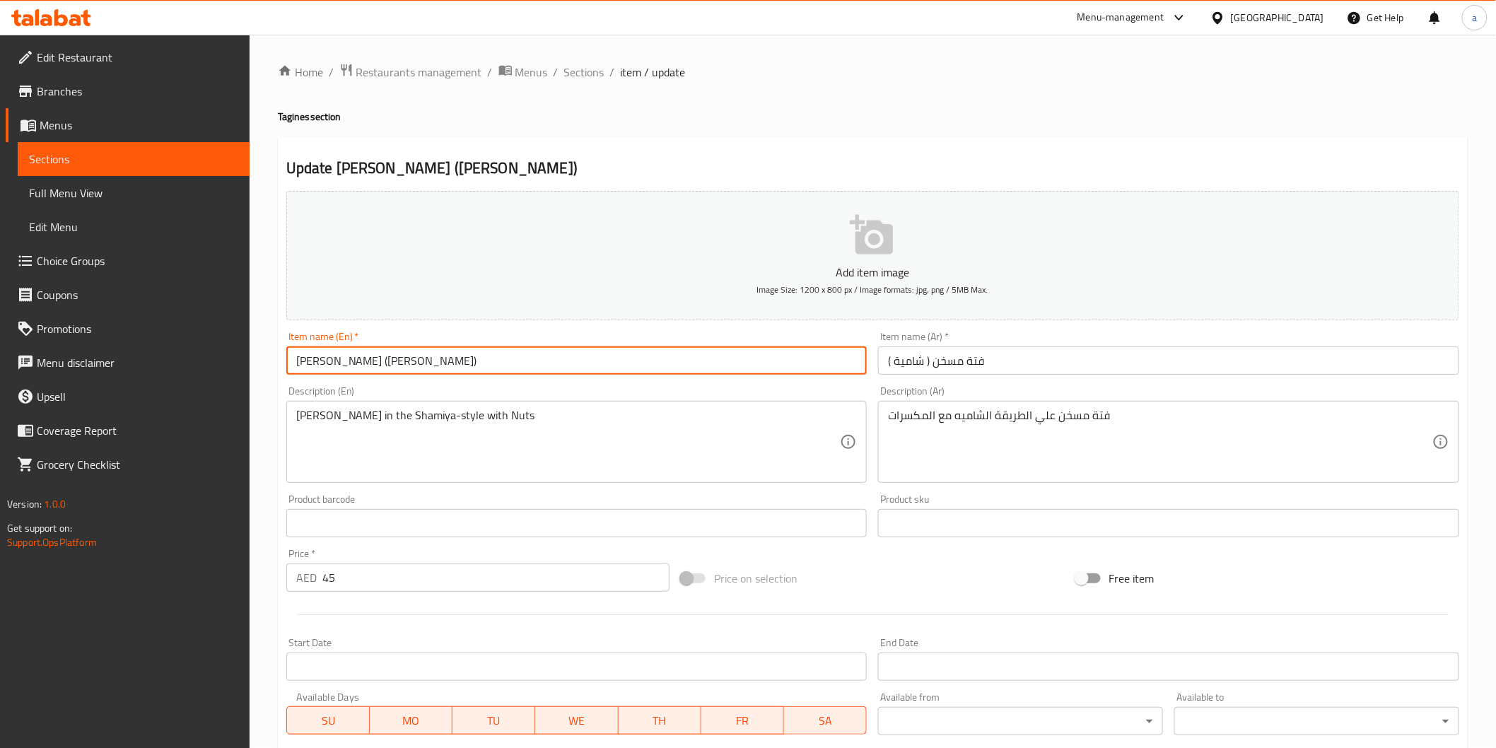
click at [400, 366] on input "Musakhan Fattah (Shami)" at bounding box center [576, 361] width 581 height 28
paste input "ya"
type input "Musakhan Fattah (Shamiya)"
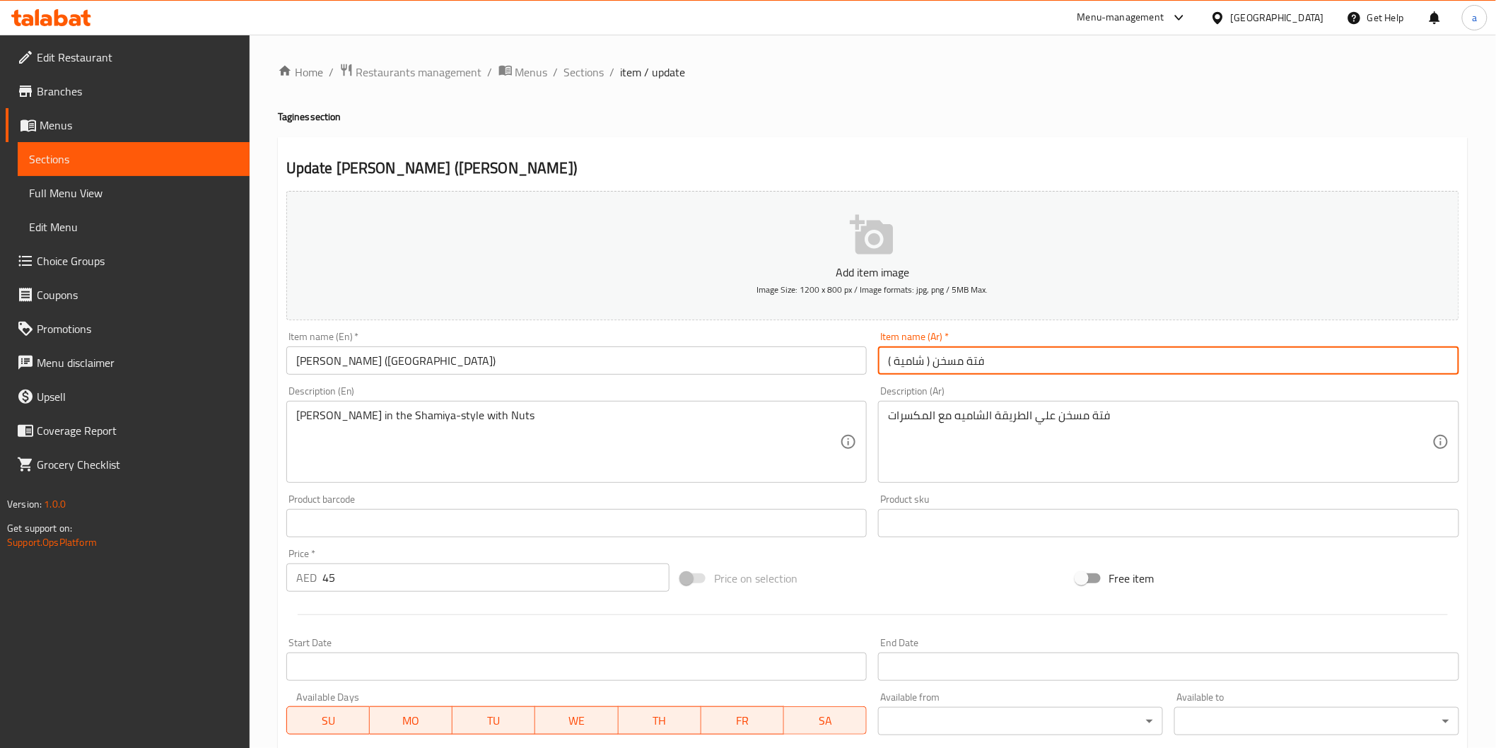
click at [943, 368] on input "فتة مسخن ( شامية )" at bounding box center [1168, 361] width 581 height 28
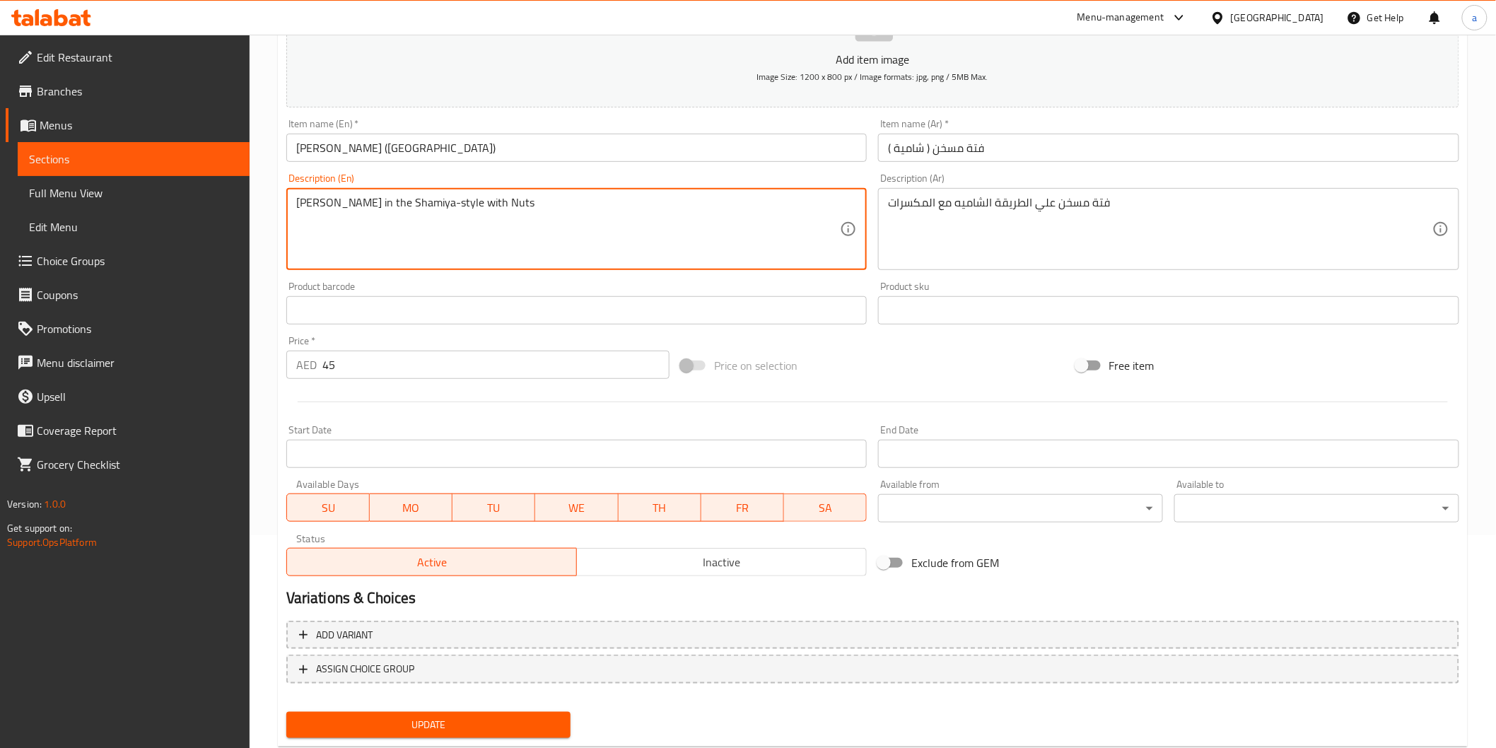
scroll to position [235, 0]
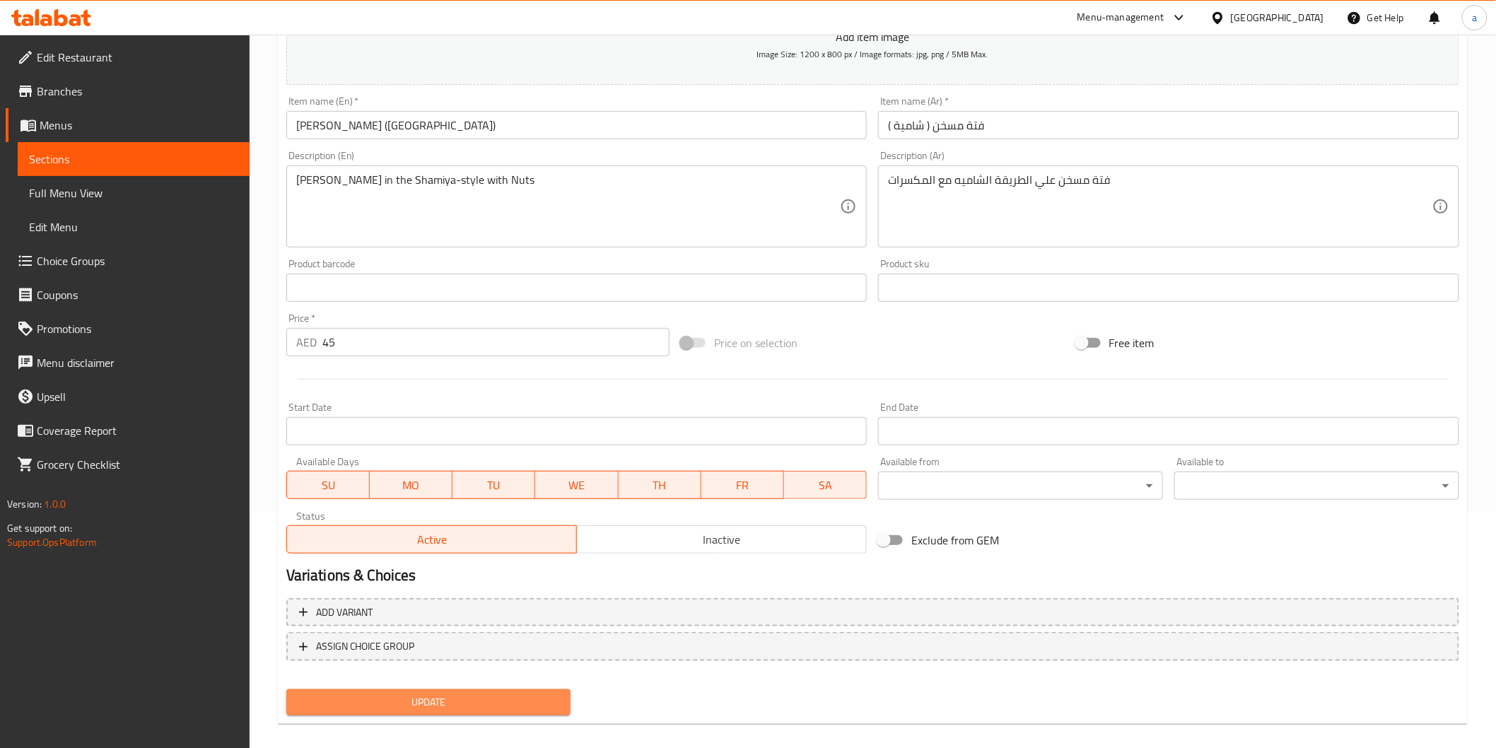
click at [436, 709] on button "Update" at bounding box center [428, 703] width 285 height 26
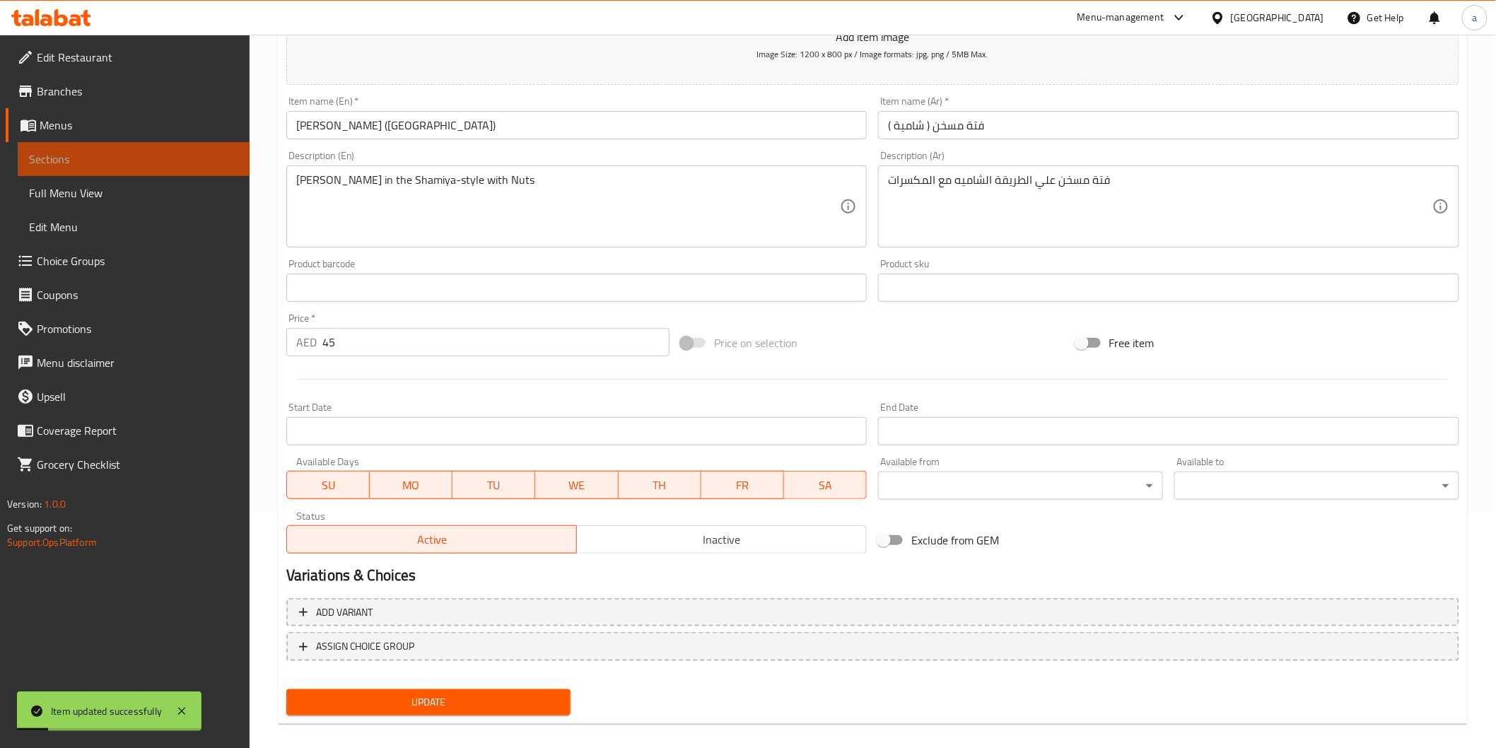
click at [74, 153] on span "Sections" at bounding box center [133, 159] width 209 height 17
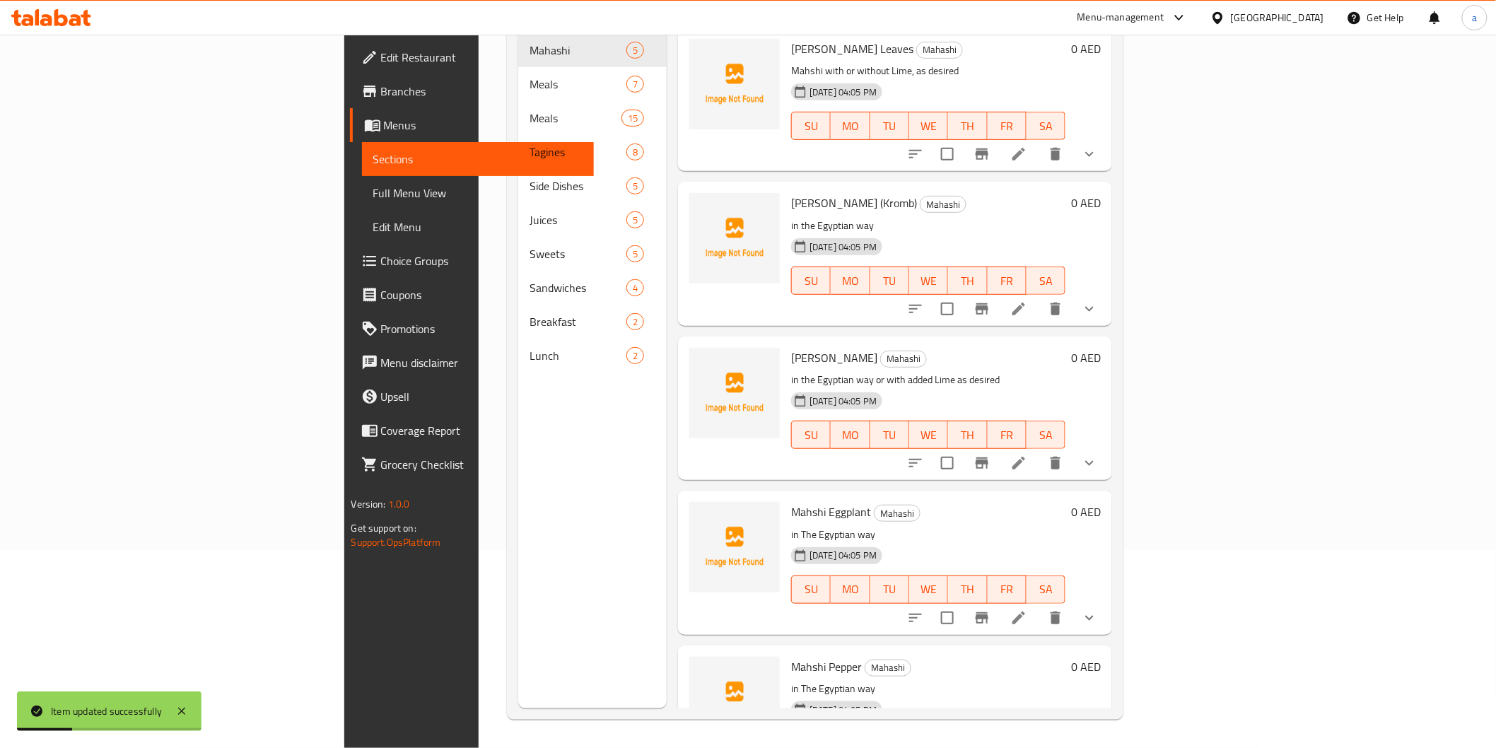
scroll to position [119, 0]
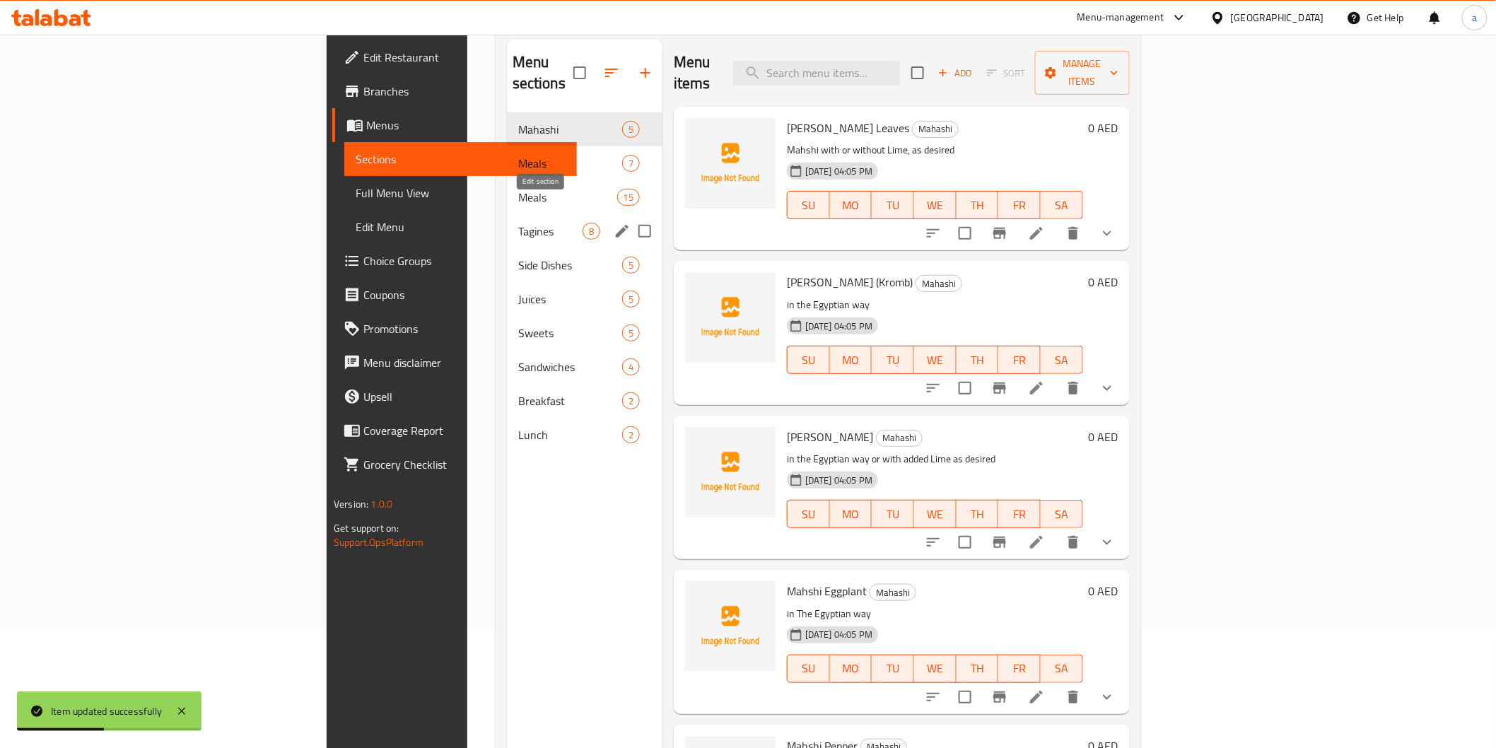
click at [614, 223] on icon "edit" at bounding box center [622, 231] width 17 height 17
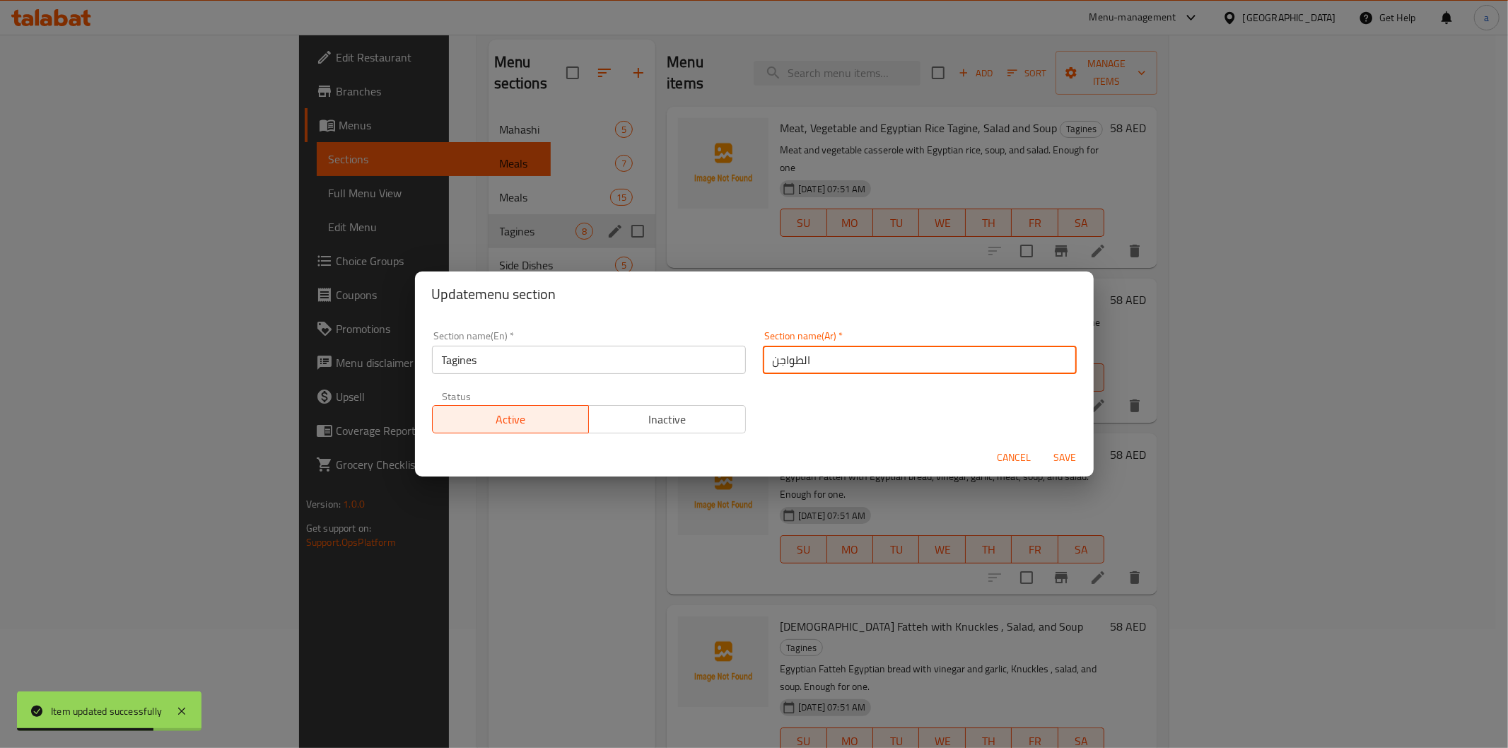
click at [783, 368] on input "الطواجن" at bounding box center [920, 360] width 314 height 28
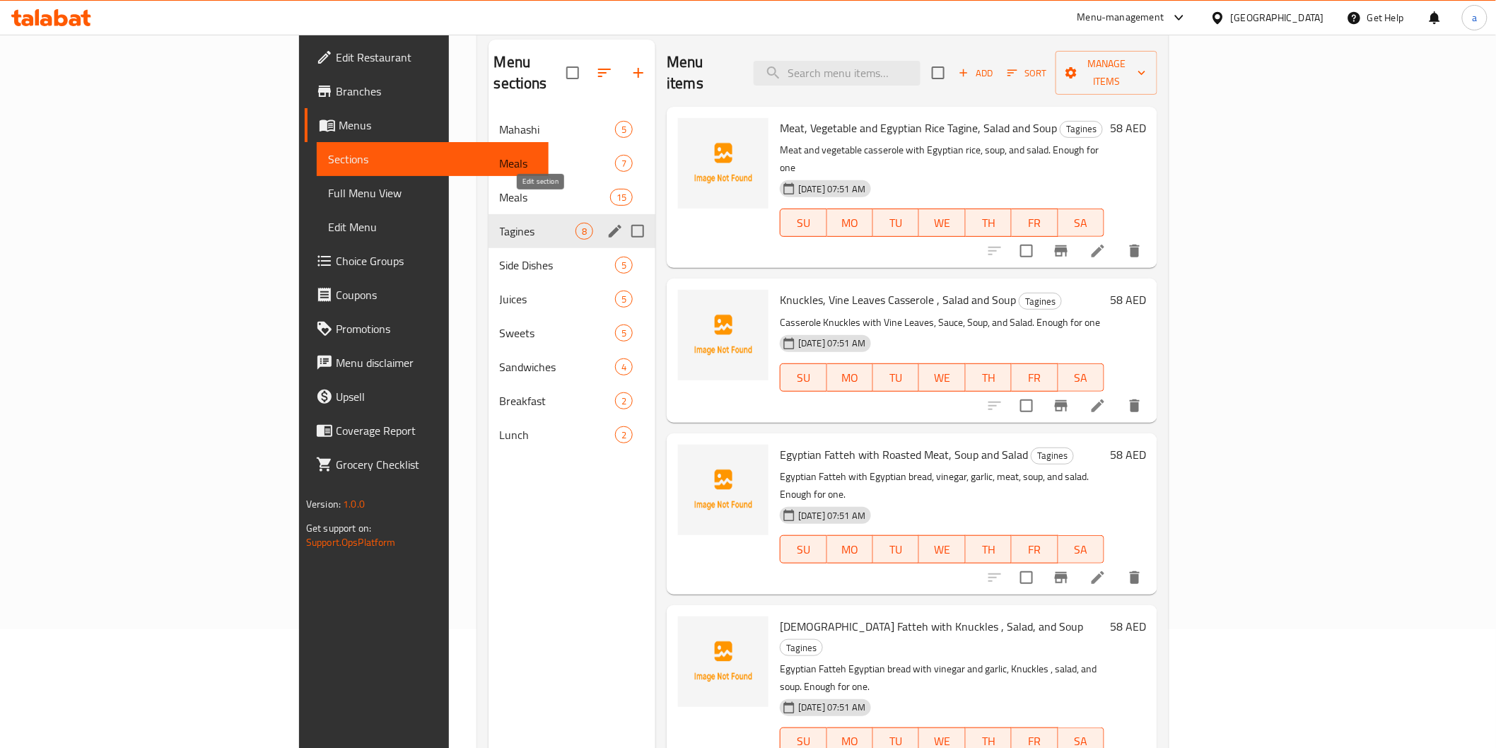
click at [607, 223] on icon "edit" at bounding box center [615, 231] width 17 height 17
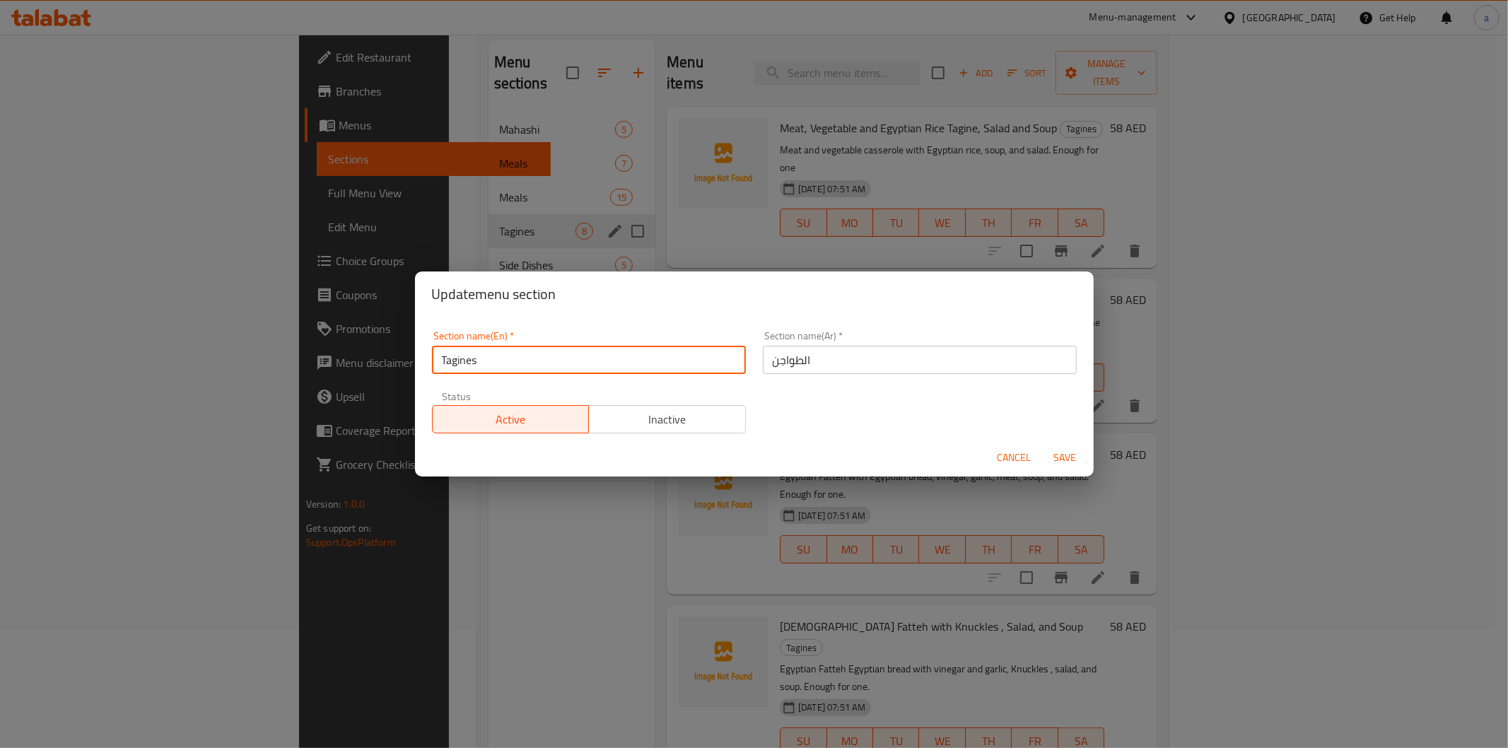
click at [490, 363] on input "Tagines" at bounding box center [589, 360] width 314 height 28
paste input "casserol"
type input "casseroles"
click at [1076, 465] on span "Save" at bounding box center [1066, 458] width 34 height 18
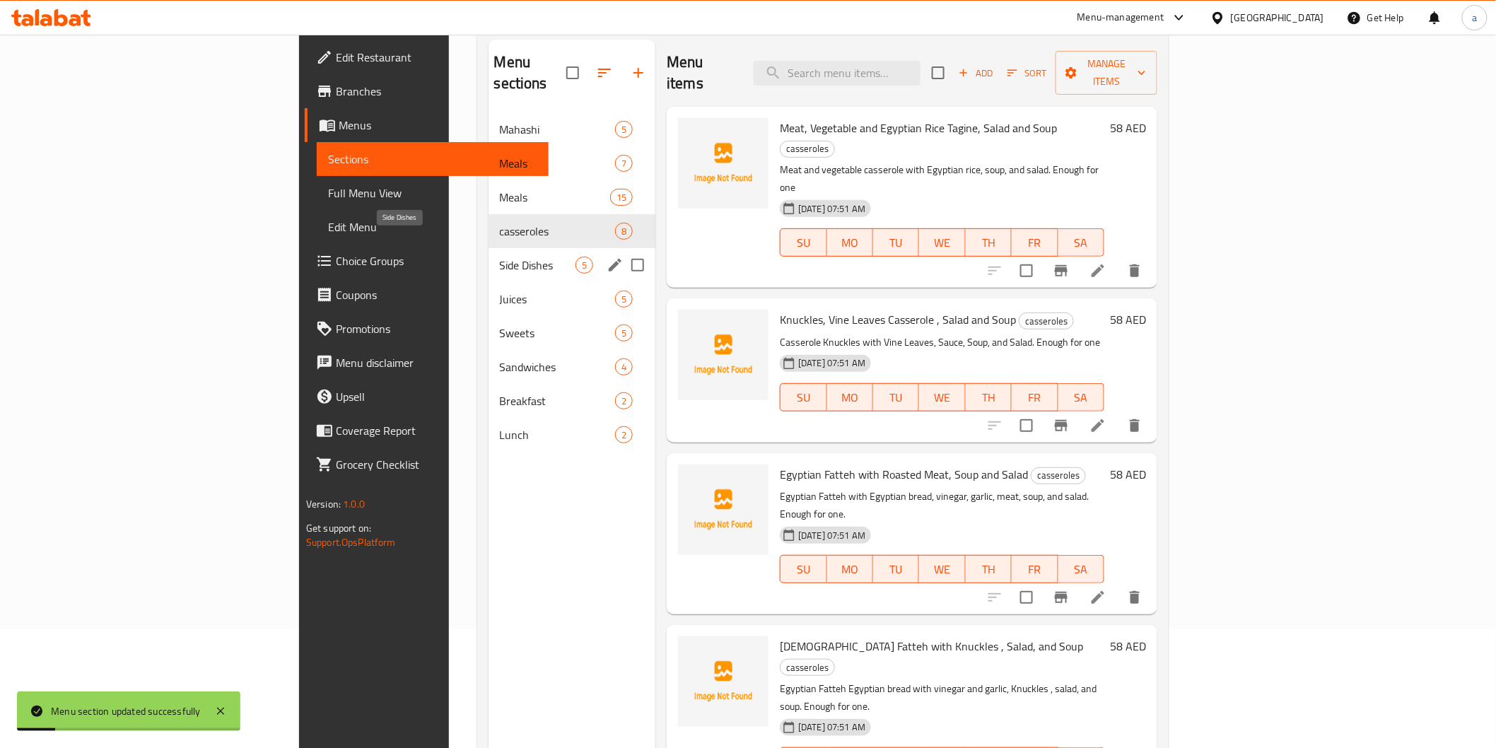
click at [500, 257] on span "Side Dishes" at bounding box center [538, 265] width 76 height 17
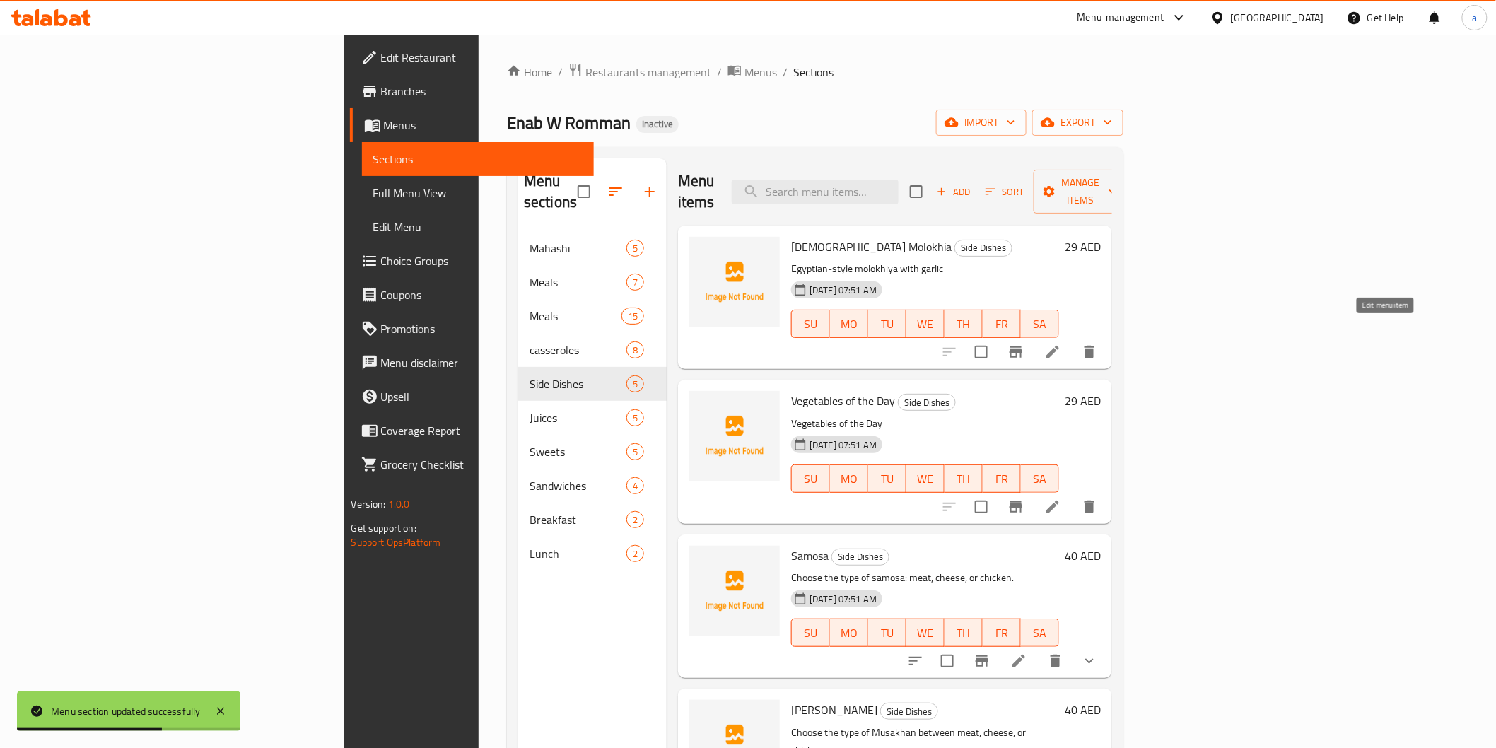
click at [1061, 344] on icon at bounding box center [1053, 352] width 17 height 17
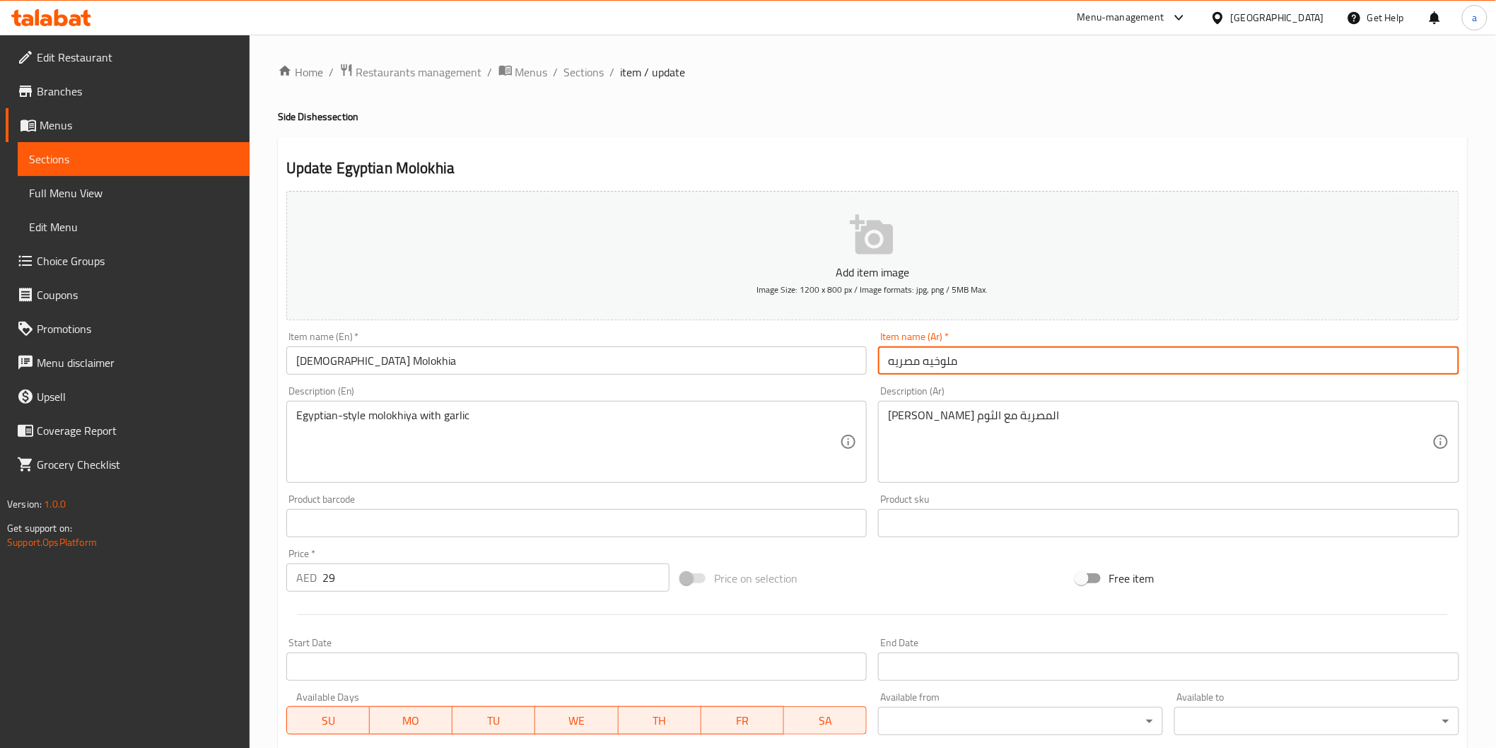
click at [936, 361] on input "ملوخيه مصريه" at bounding box center [1168, 361] width 581 height 28
click at [443, 356] on input "Egyptian Molokhia" at bounding box center [576, 361] width 581 height 28
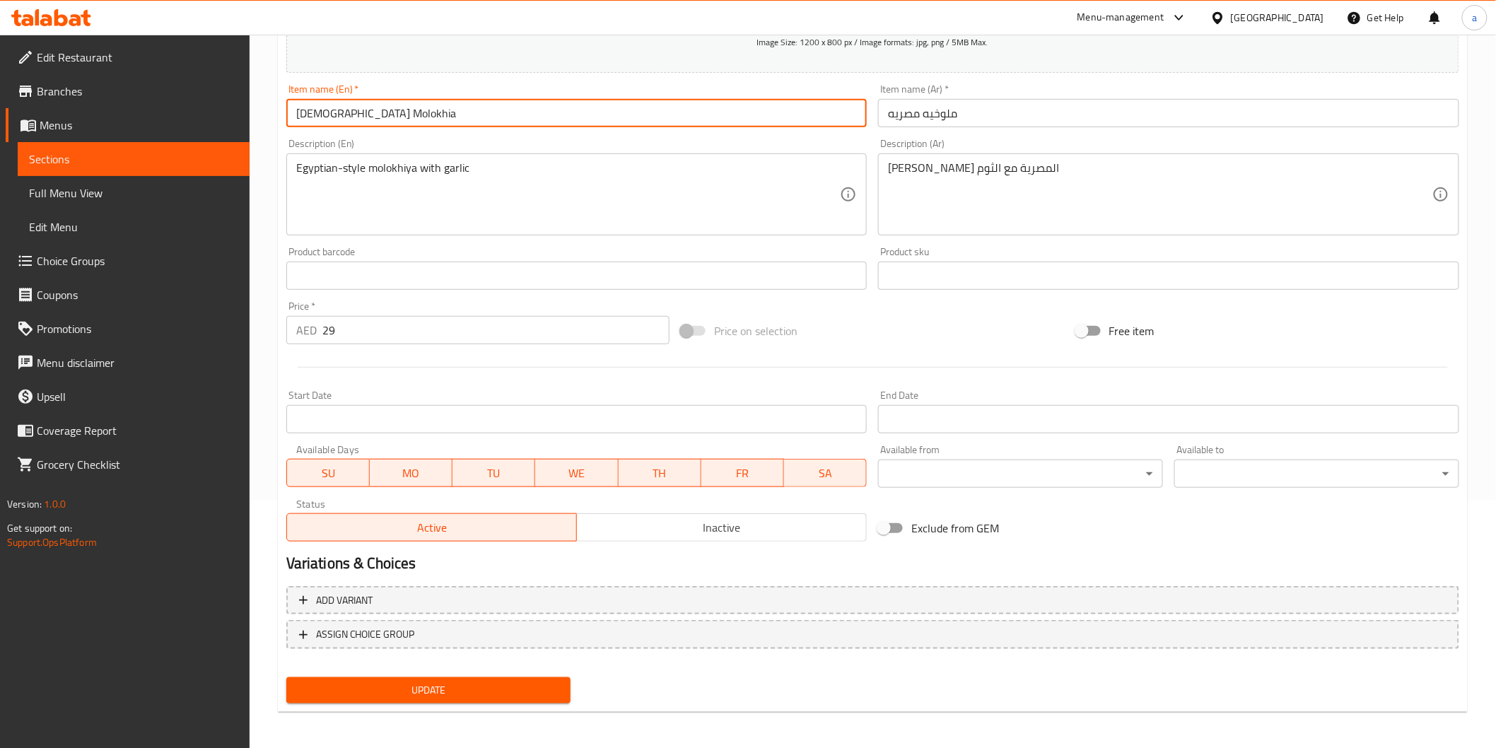
scroll to position [248, 0]
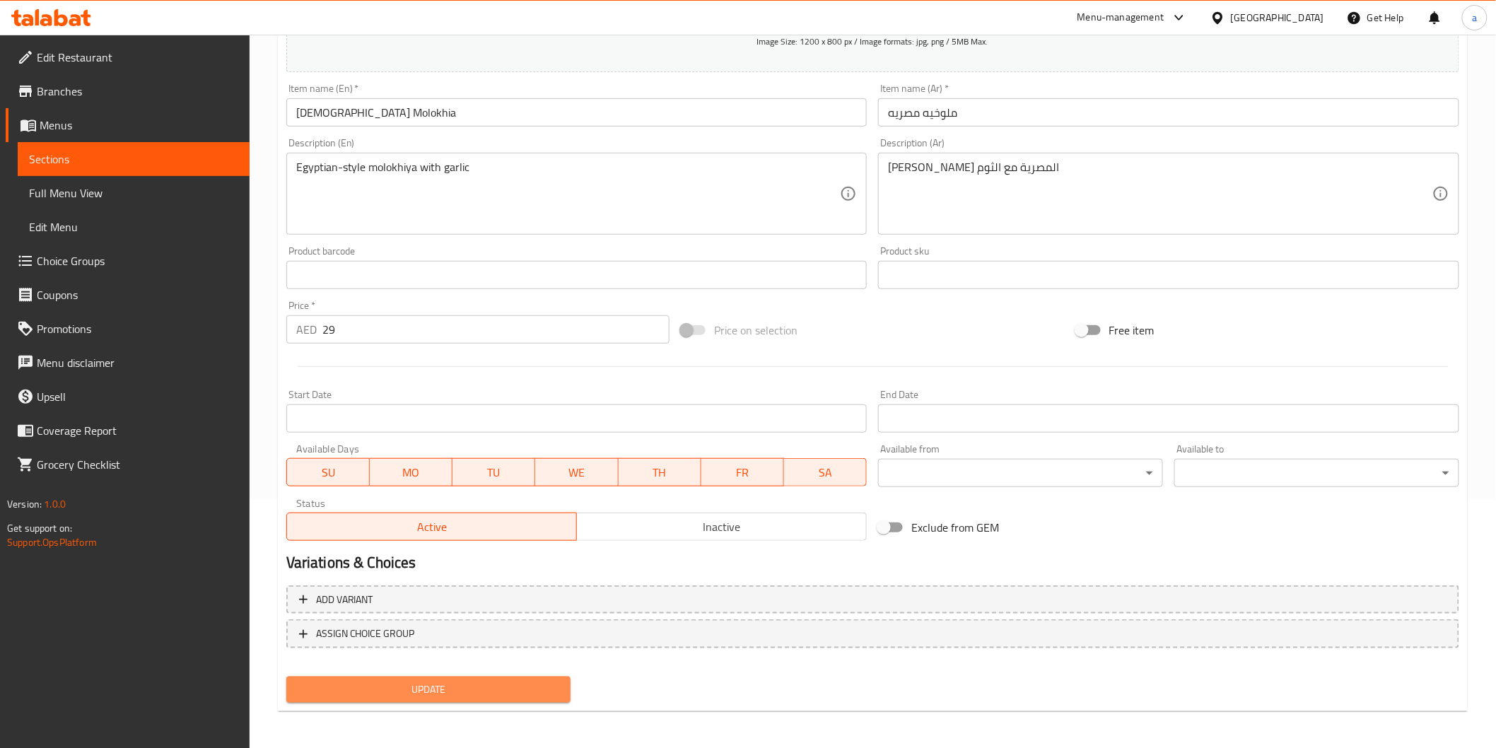
click at [493, 697] on button "Update" at bounding box center [428, 690] width 285 height 26
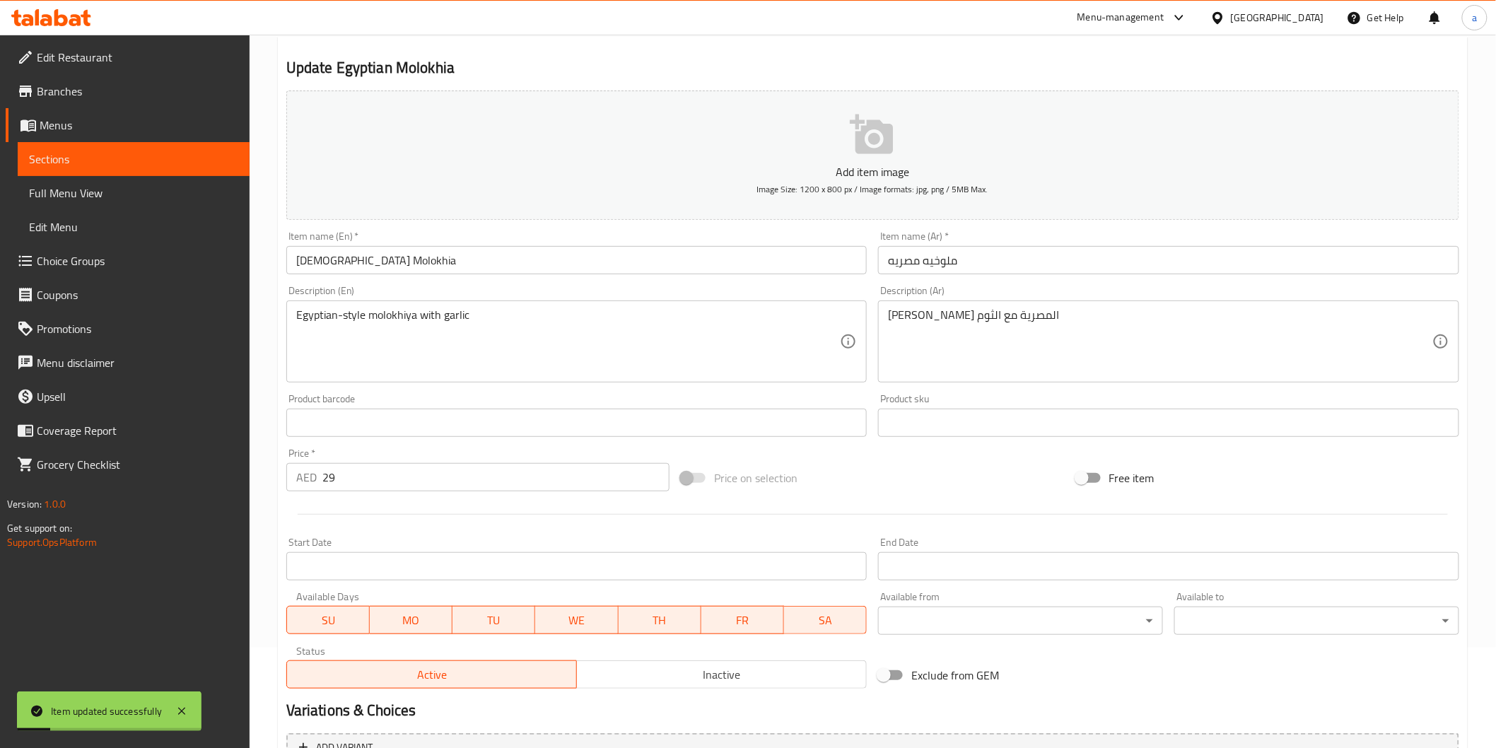
scroll to position [91, 0]
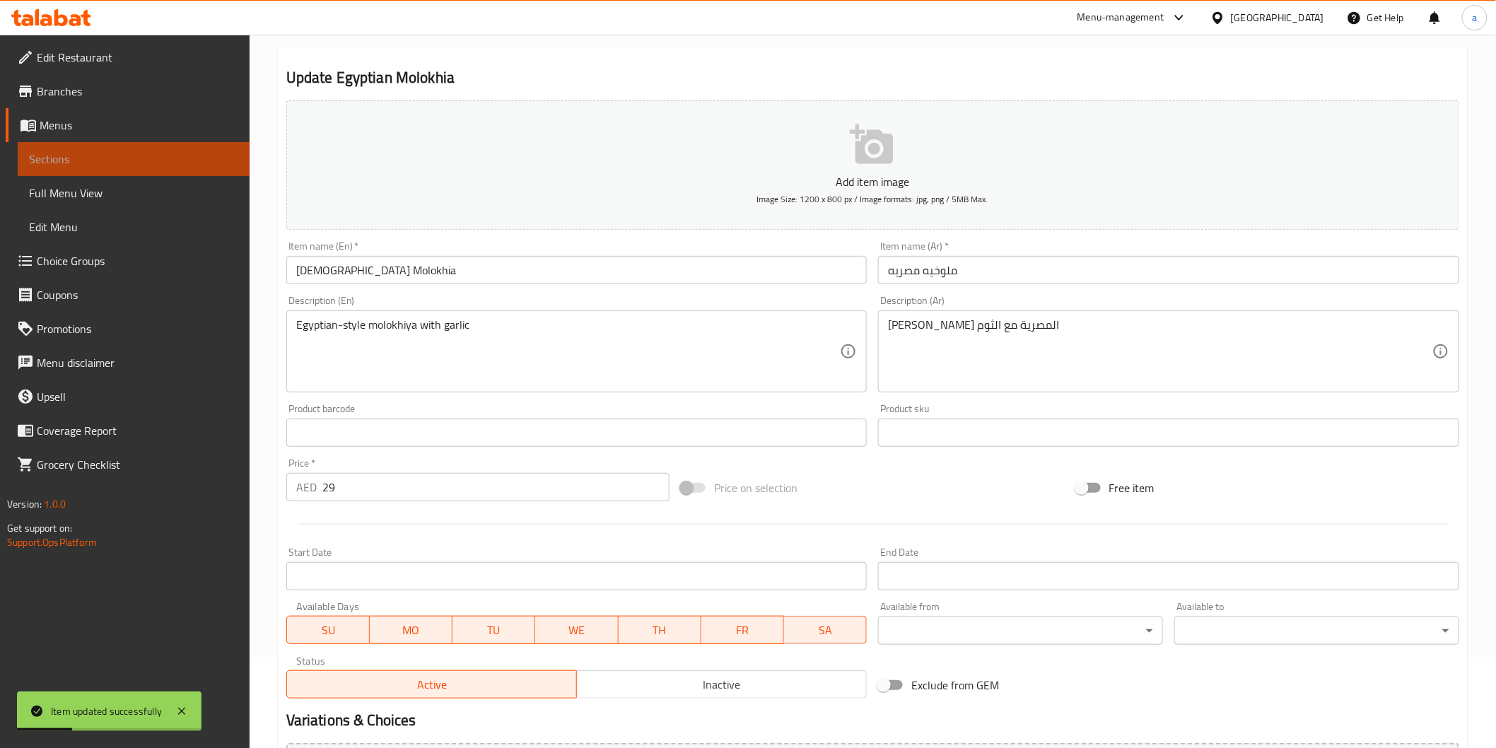
click at [33, 163] on span "Sections" at bounding box center [133, 159] width 209 height 17
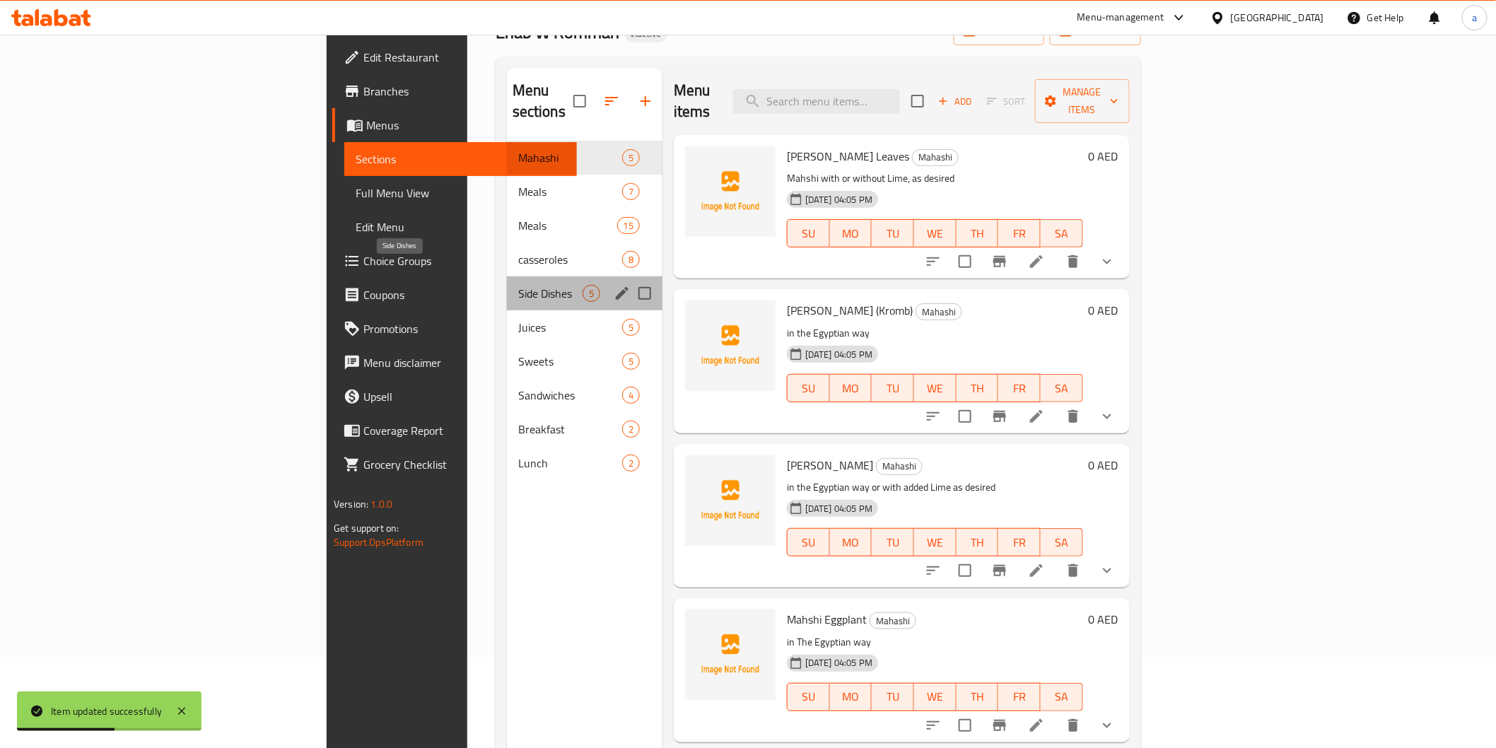
click at [518, 285] on span "Side Dishes" at bounding box center [550, 293] width 64 height 17
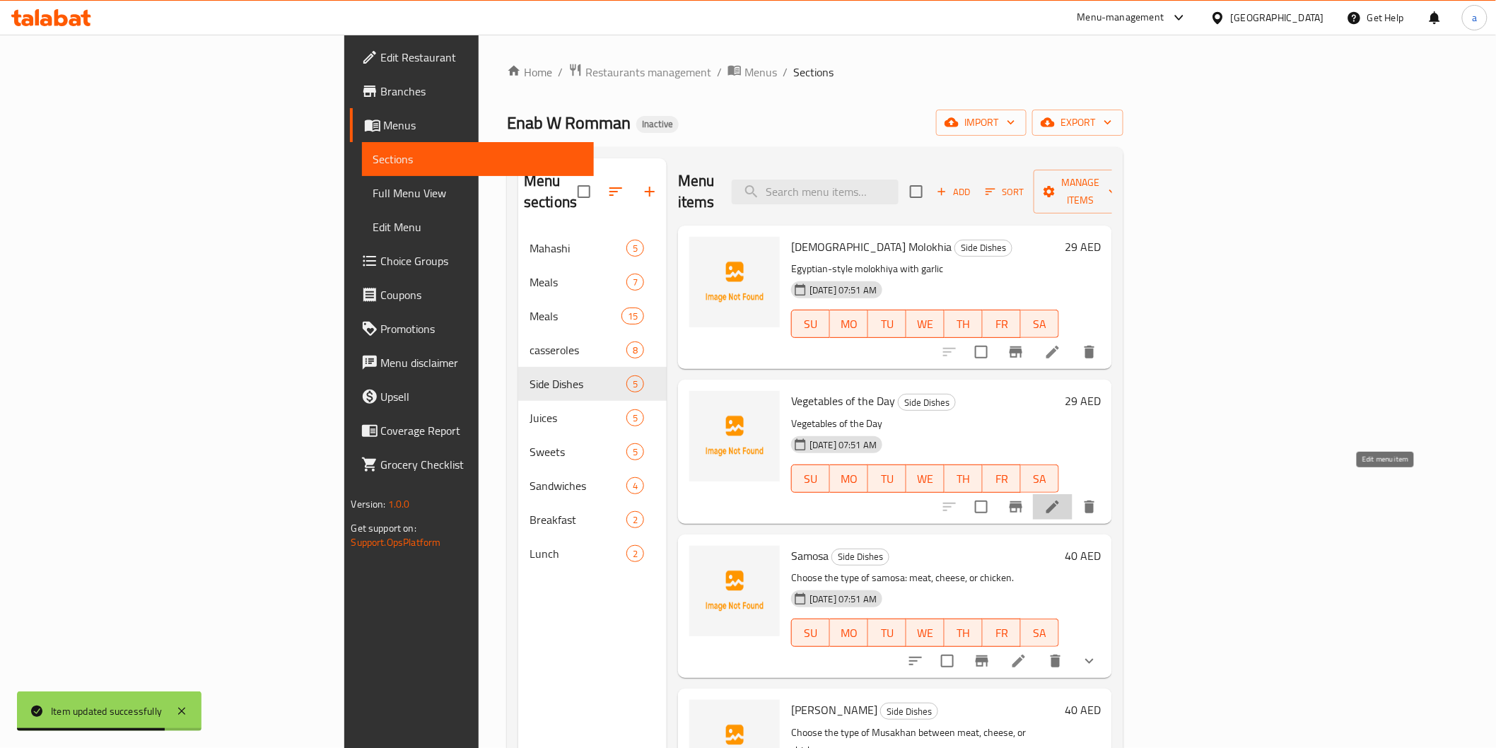
click at [1061, 499] on icon at bounding box center [1053, 507] width 17 height 17
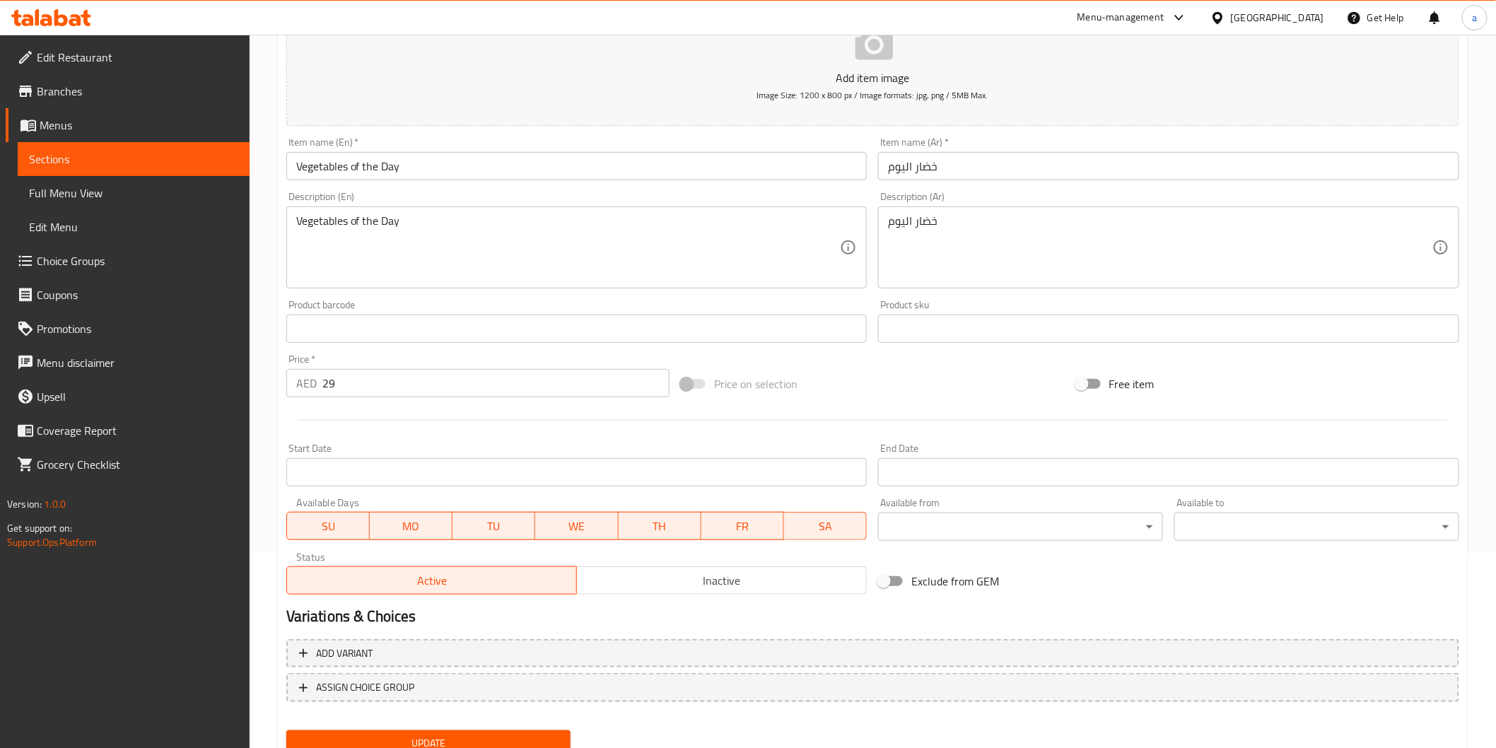
scroll to position [157, 0]
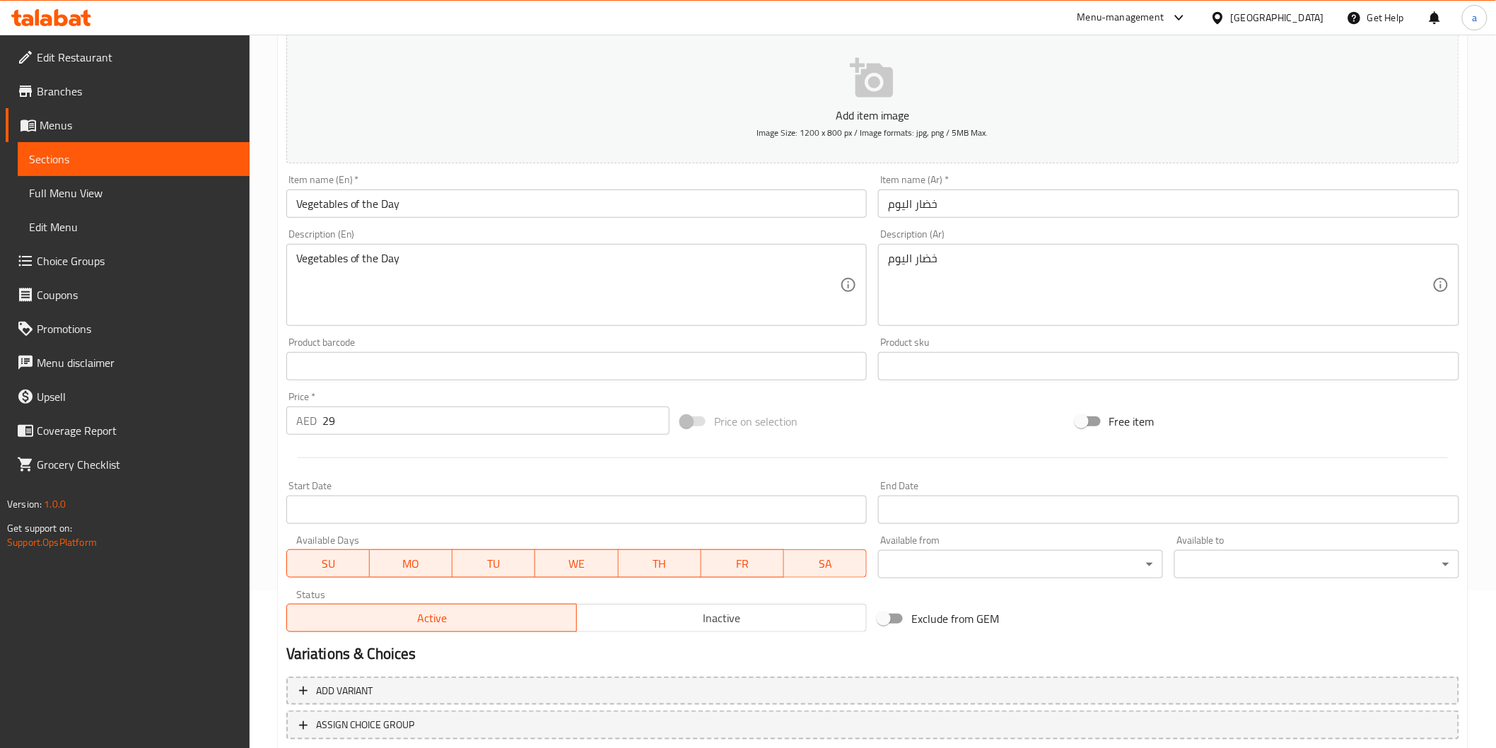
click at [927, 214] on input "خضار اليوم" at bounding box center [1168, 204] width 581 height 28
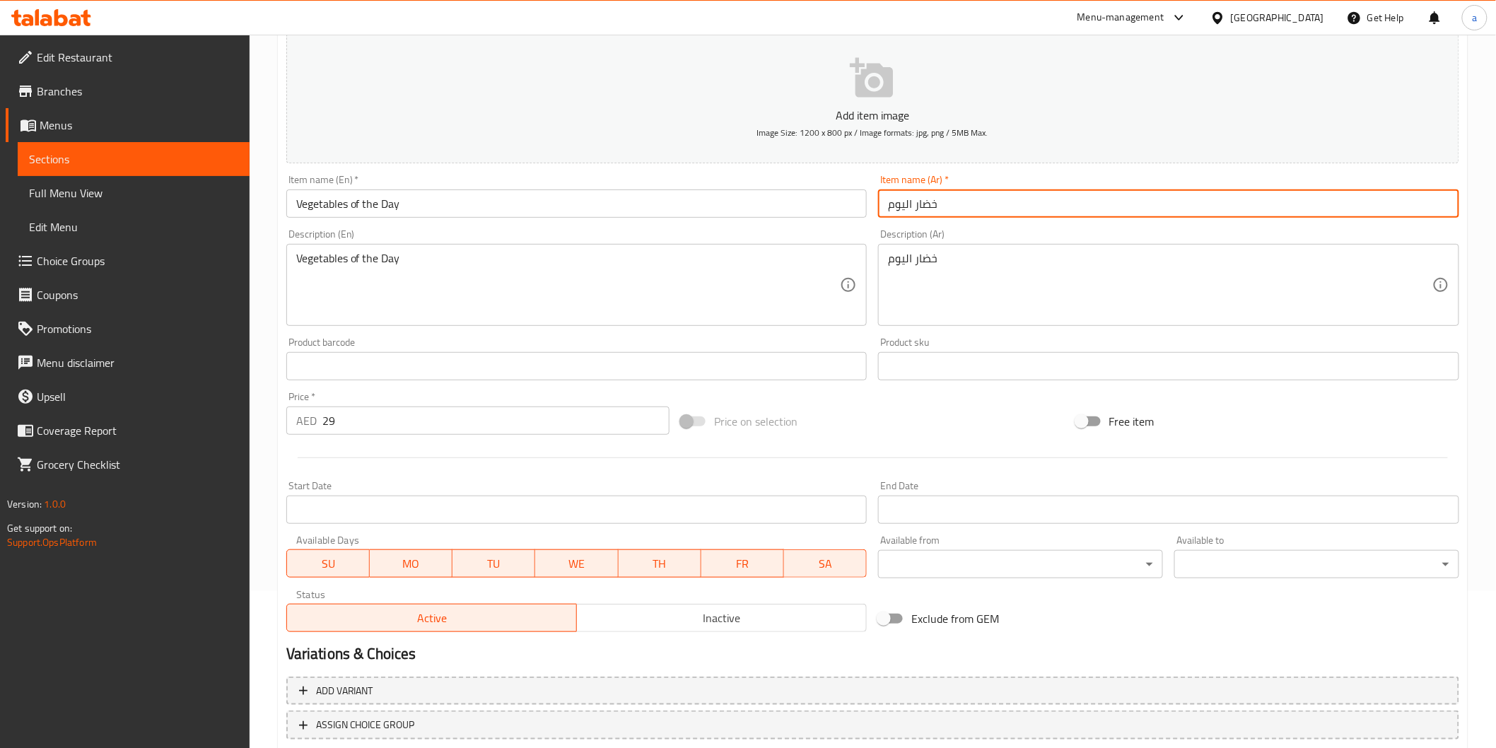
click at [927, 214] on input "خضار اليوم" at bounding box center [1168, 204] width 581 height 28
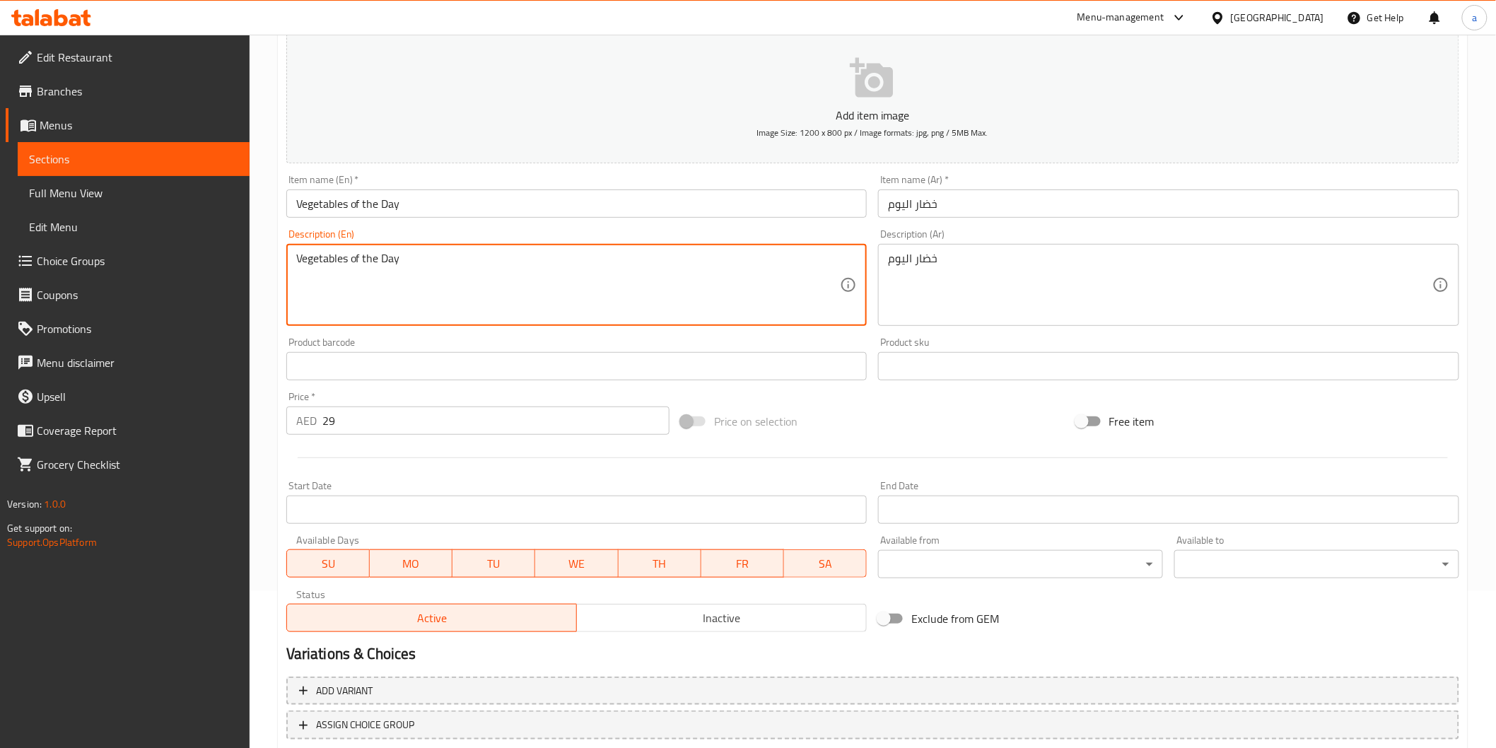
click at [147, 168] on link "Sections" at bounding box center [134, 159] width 232 height 34
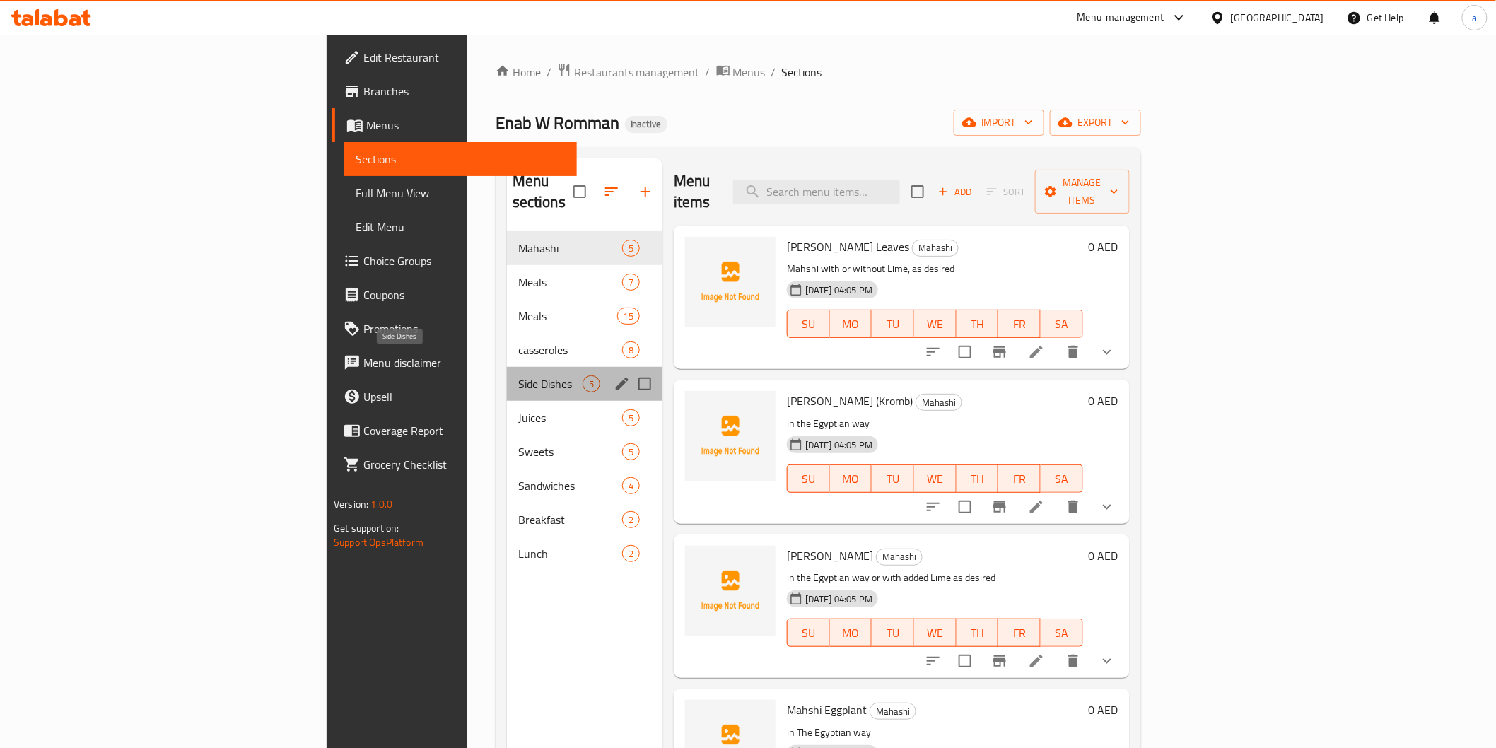
click at [518, 376] on span "Side Dishes" at bounding box center [550, 384] width 64 height 17
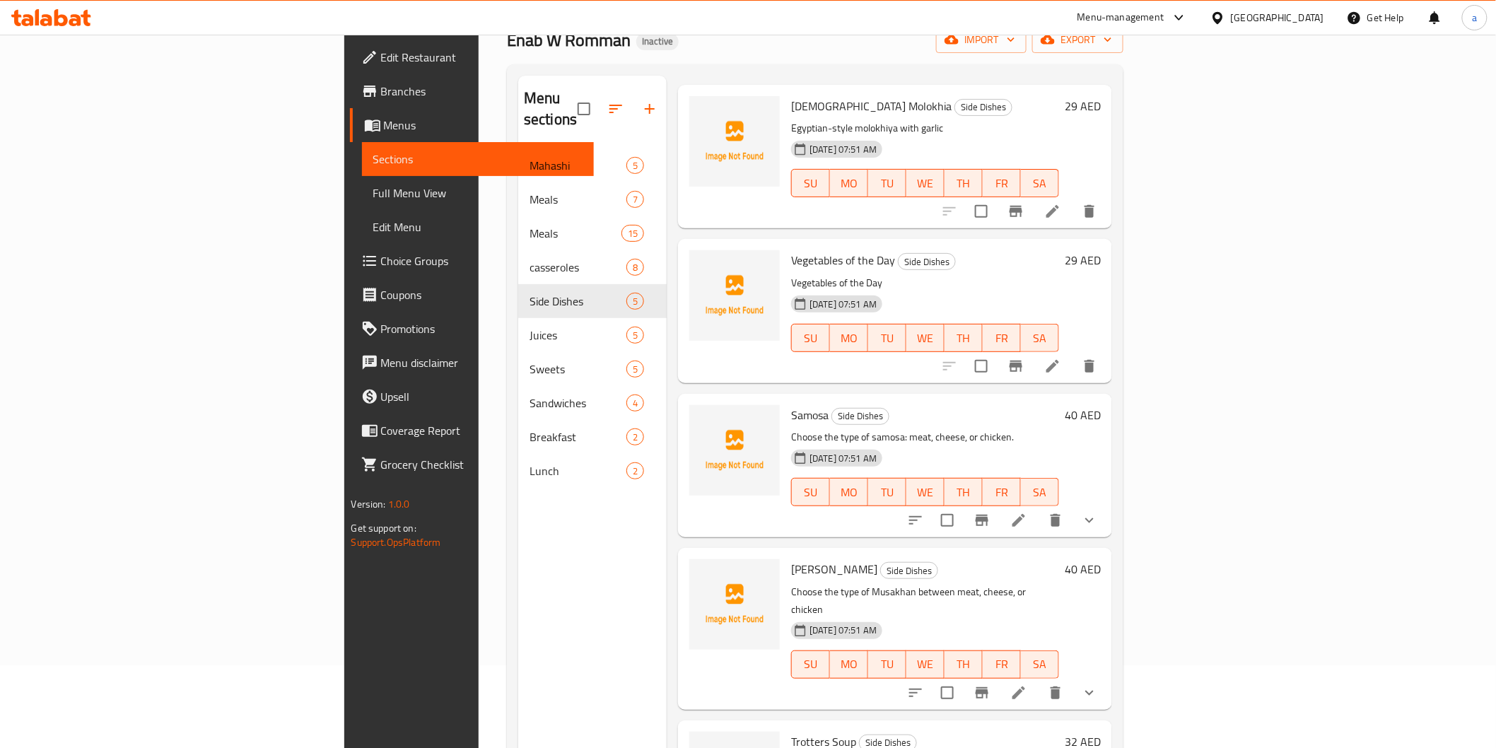
scroll to position [157, 0]
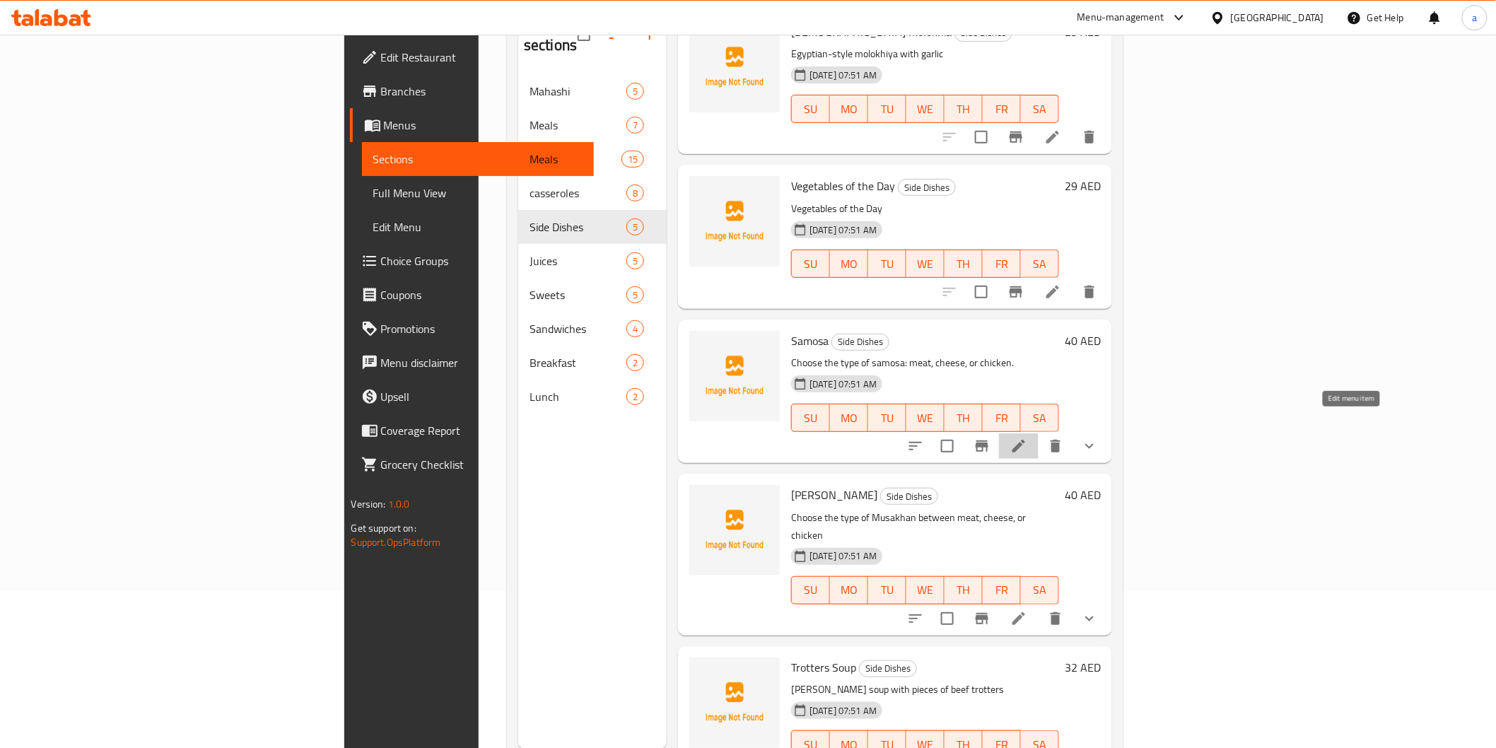
click at [1028, 438] on icon at bounding box center [1019, 446] width 17 height 17
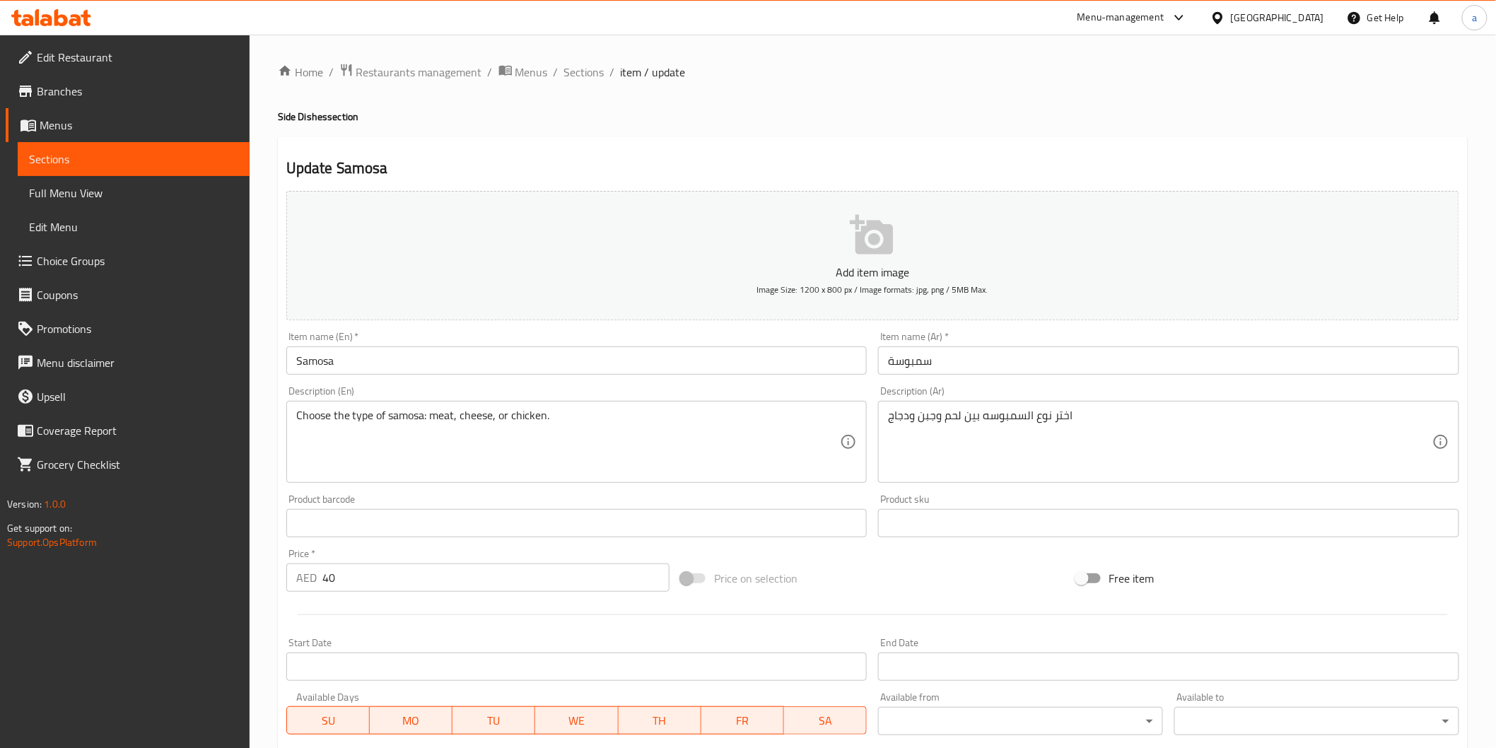
click at [932, 368] on input "سمبوسة" at bounding box center [1168, 361] width 581 height 28
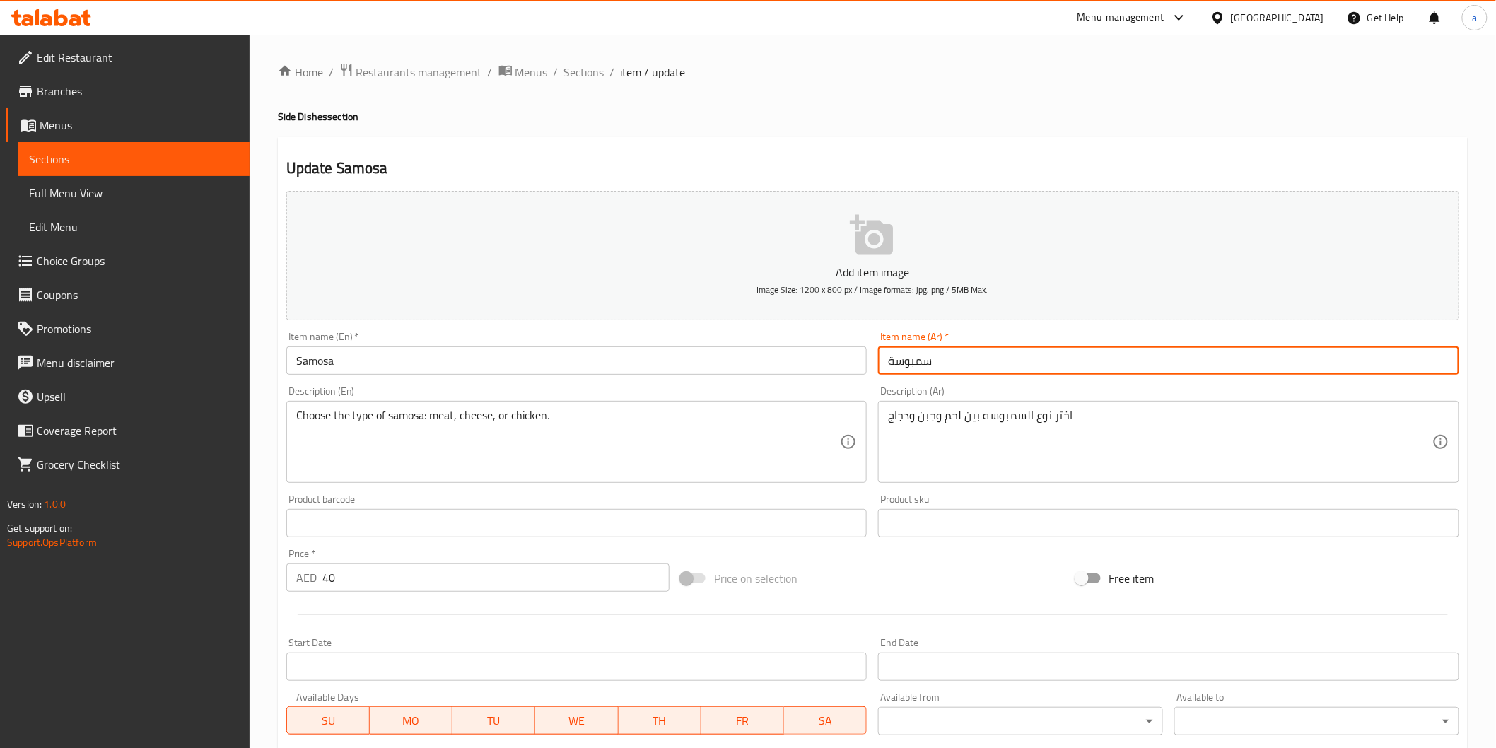
click at [932, 368] on input "سمبوسة" at bounding box center [1168, 361] width 581 height 28
click at [479, 369] on input "Samosa" at bounding box center [576, 361] width 581 height 28
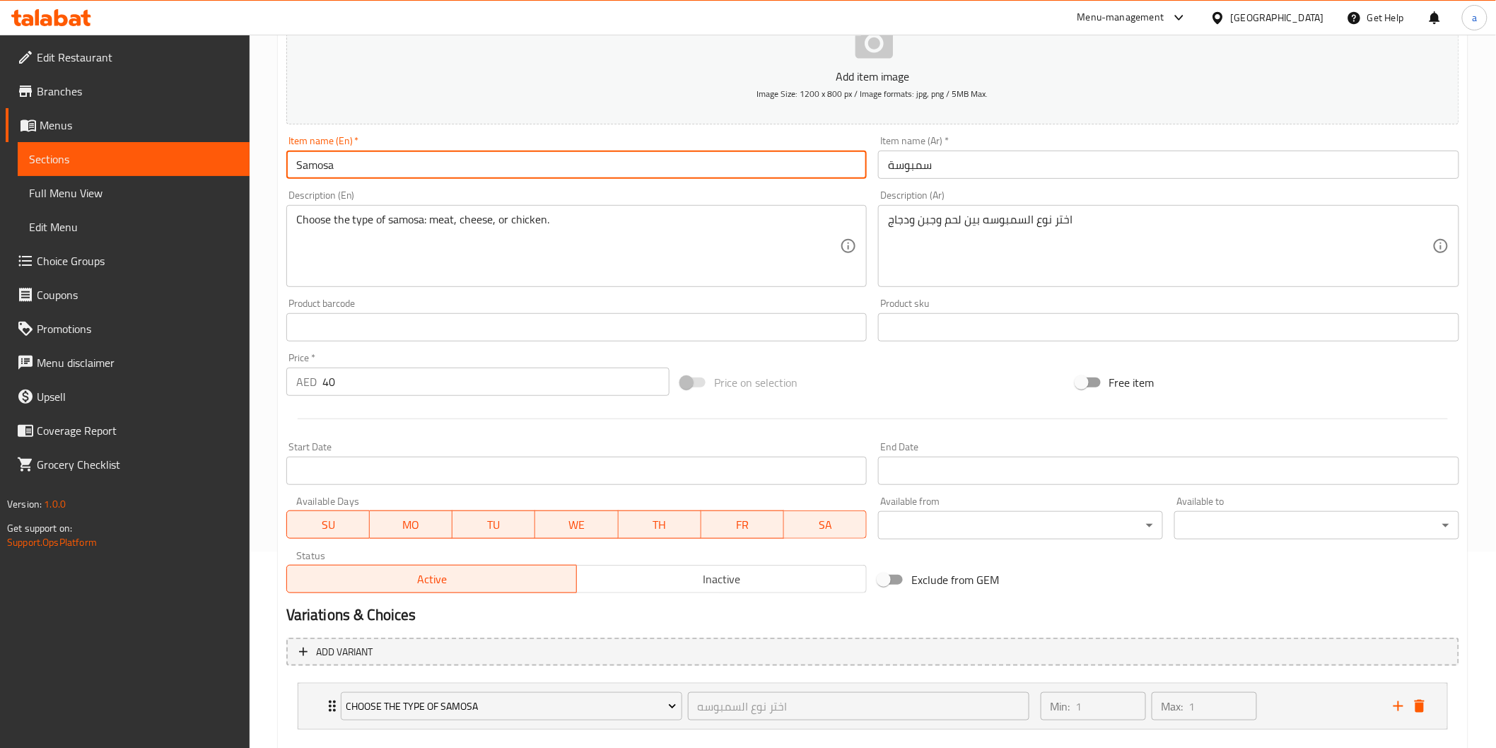
scroll to position [272, 0]
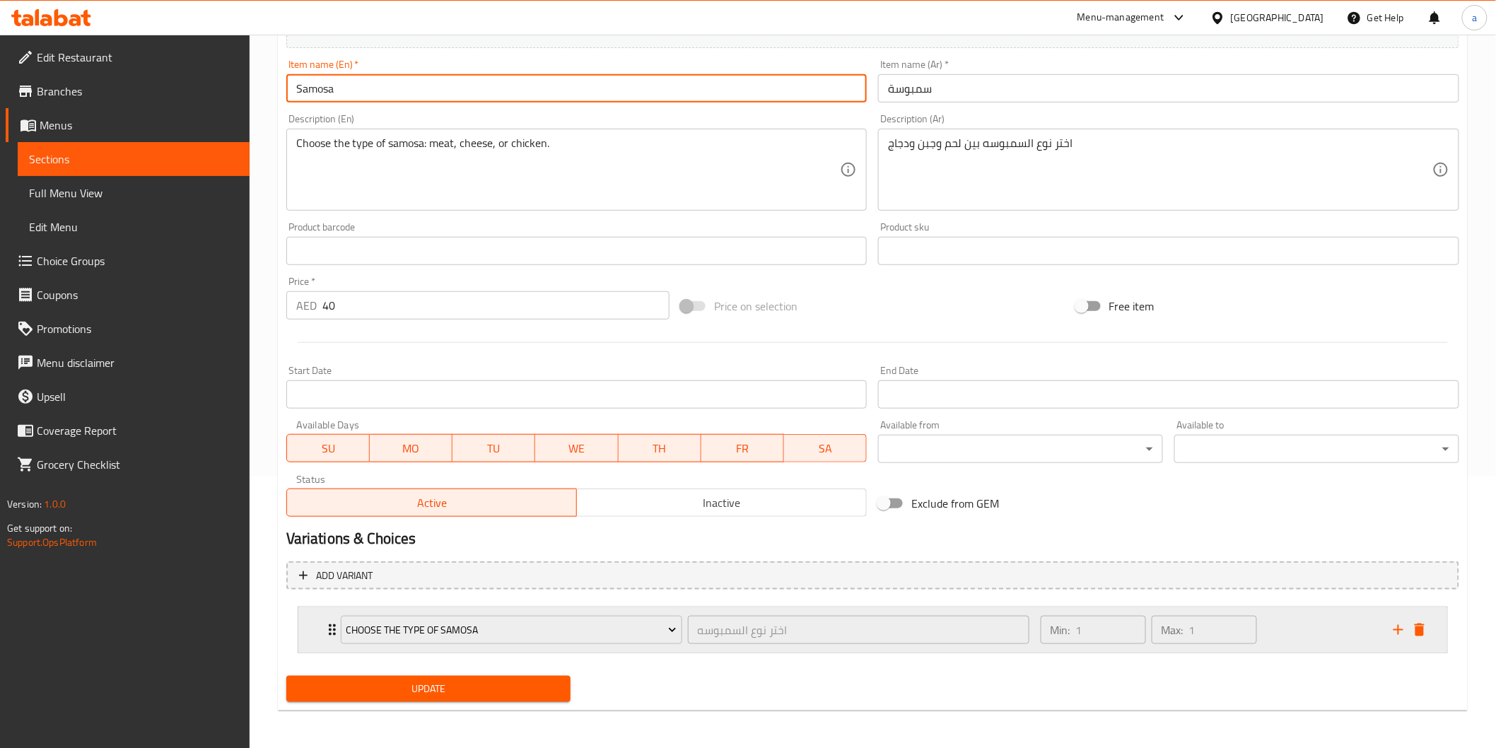
click at [328, 632] on icon "Expand" at bounding box center [332, 630] width 17 height 17
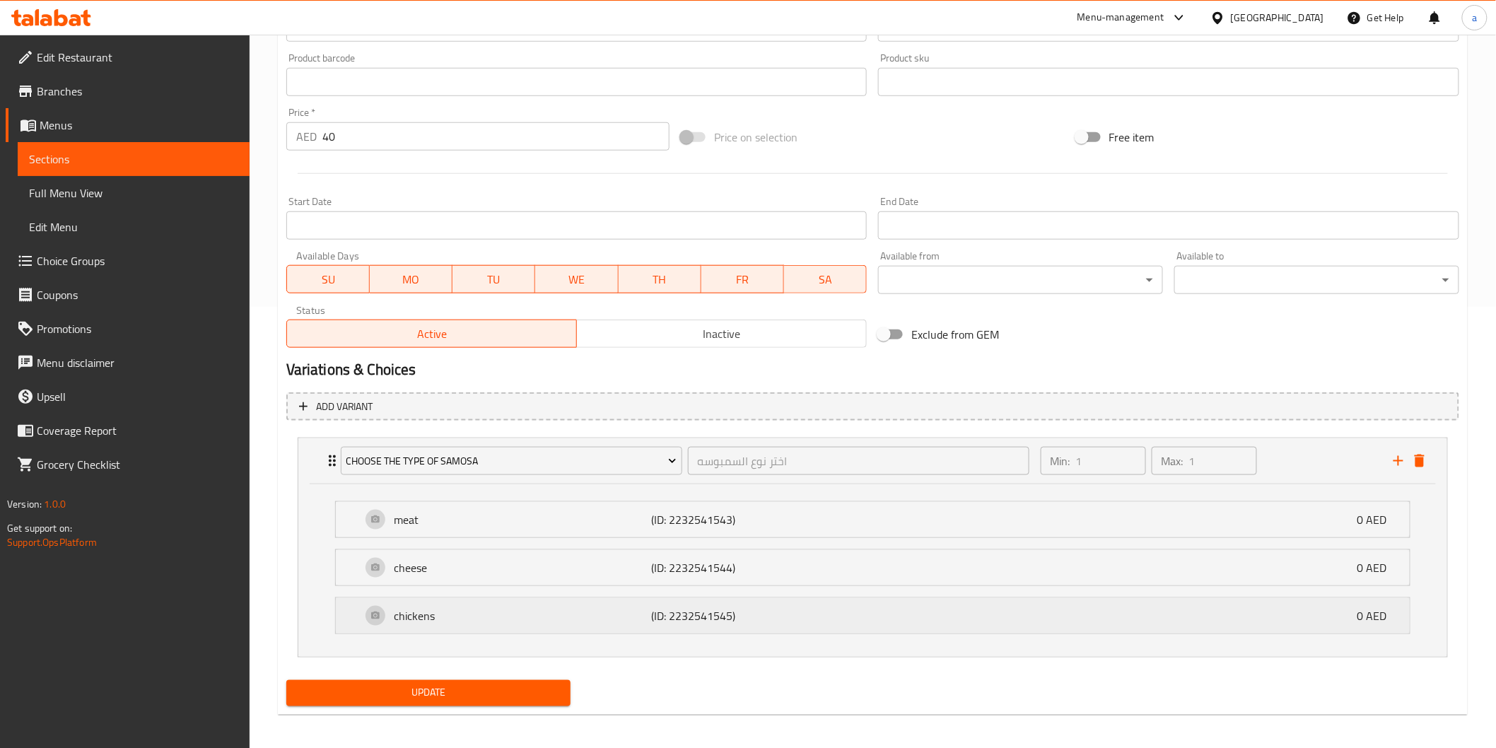
scroll to position [446, 0]
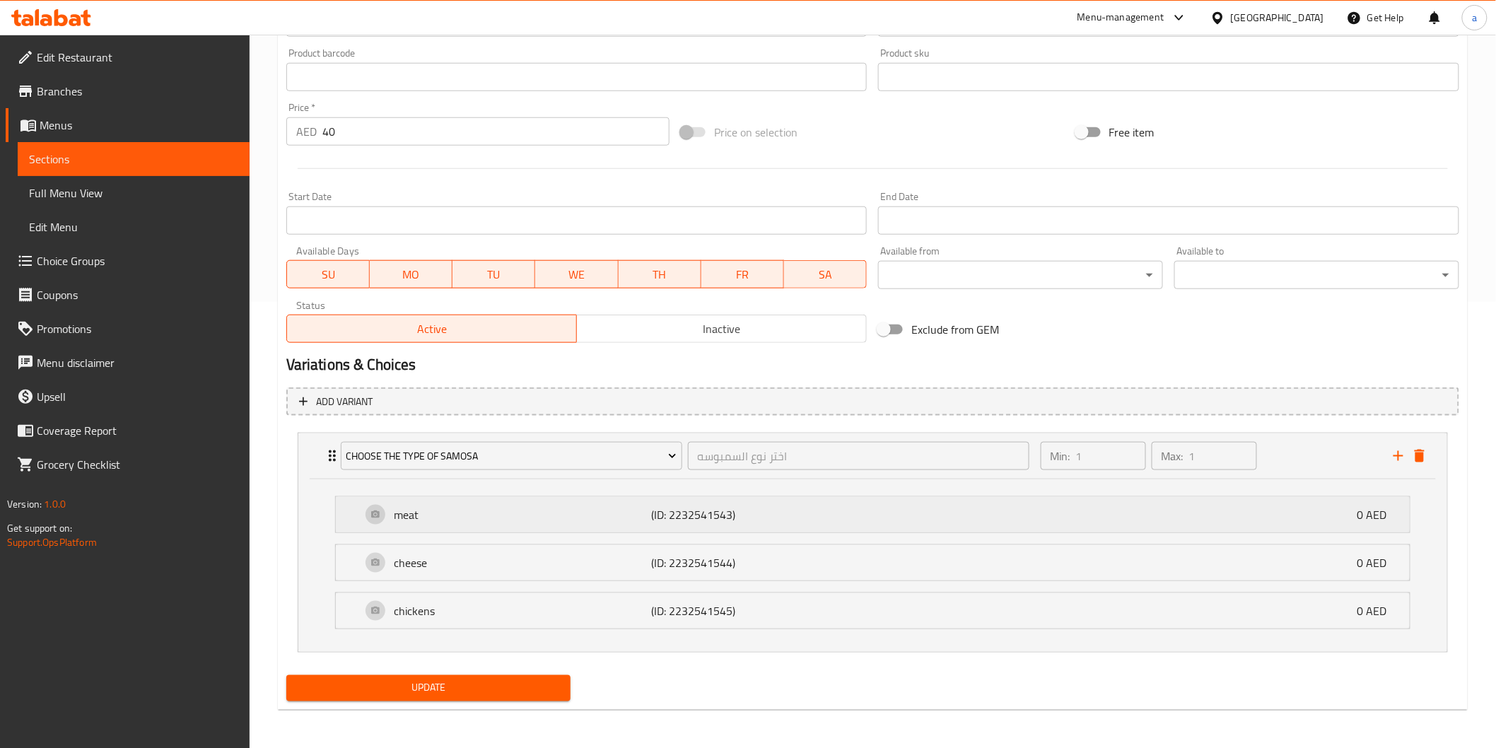
click at [482, 511] on p "meat" at bounding box center [523, 514] width 257 height 17
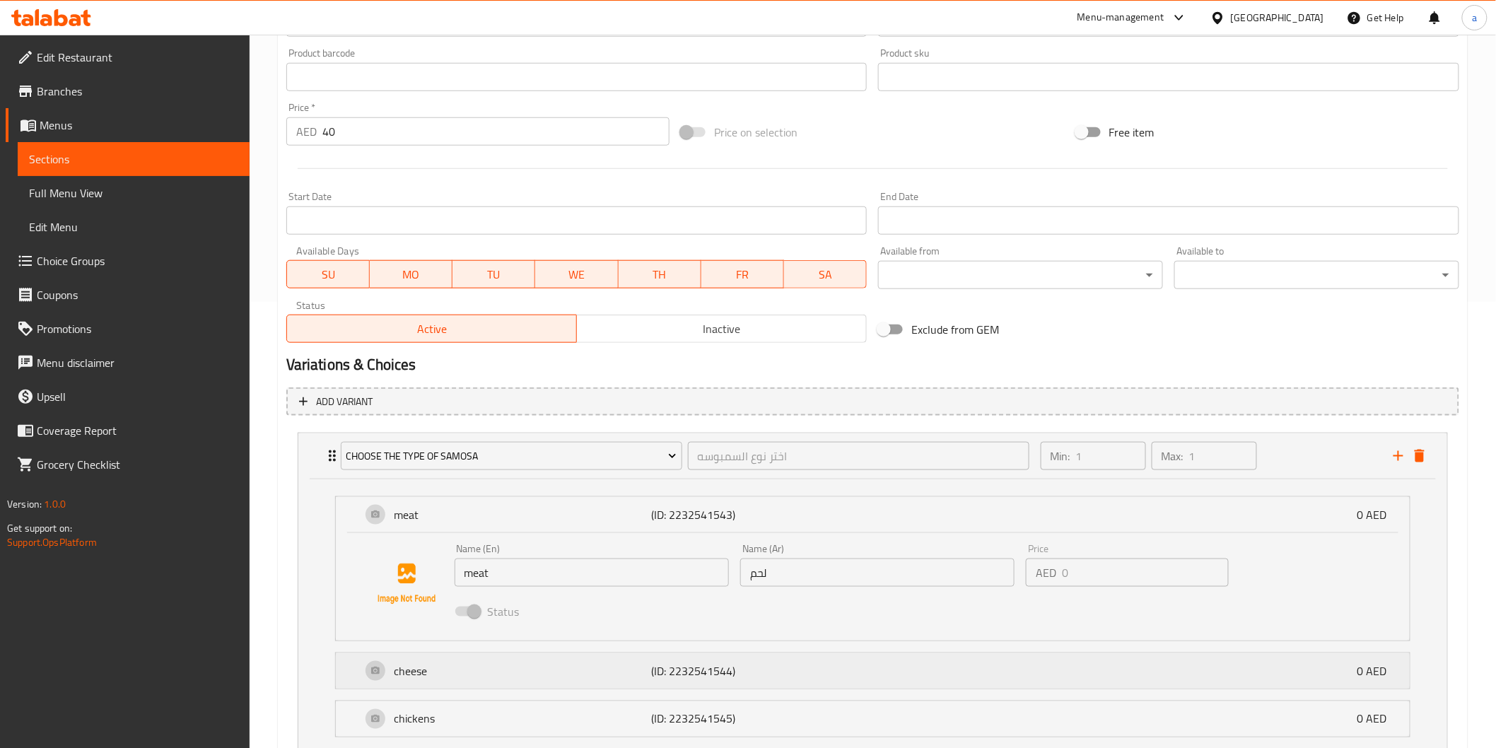
click at [462, 676] on p "cheese" at bounding box center [523, 671] width 257 height 17
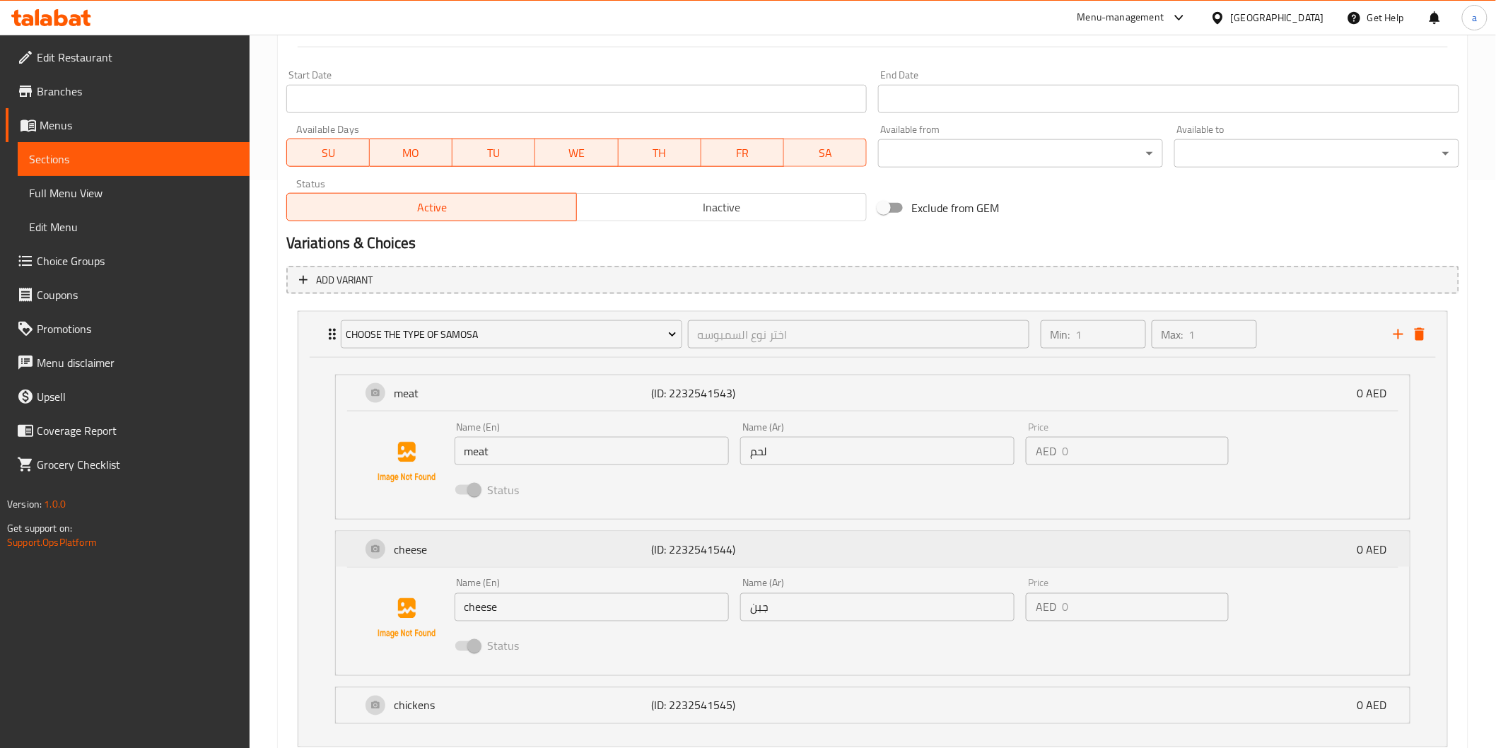
scroll to position [663, 0]
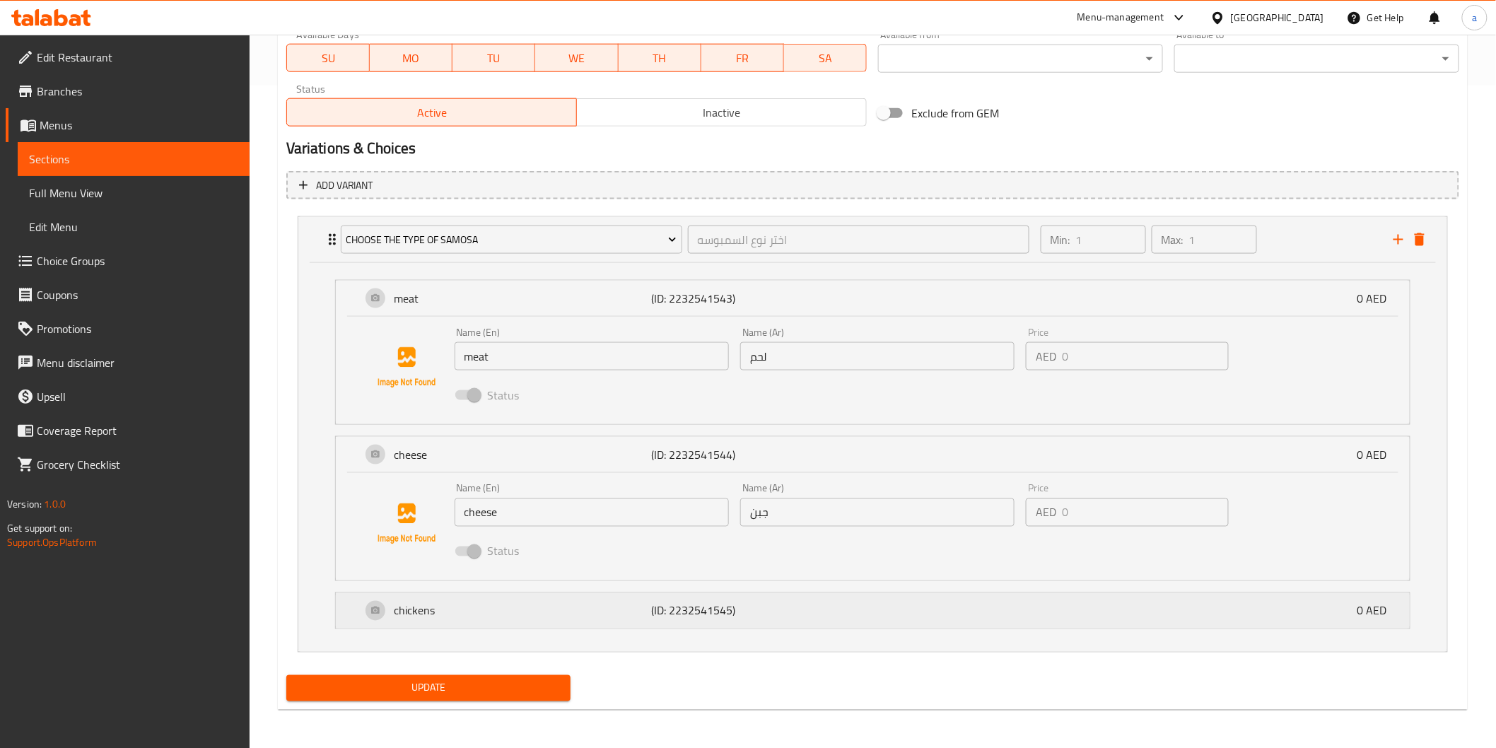
click at [469, 625] on div "chickens (ID: 2232541545) 0 AED" at bounding box center [877, 610] width 1032 height 35
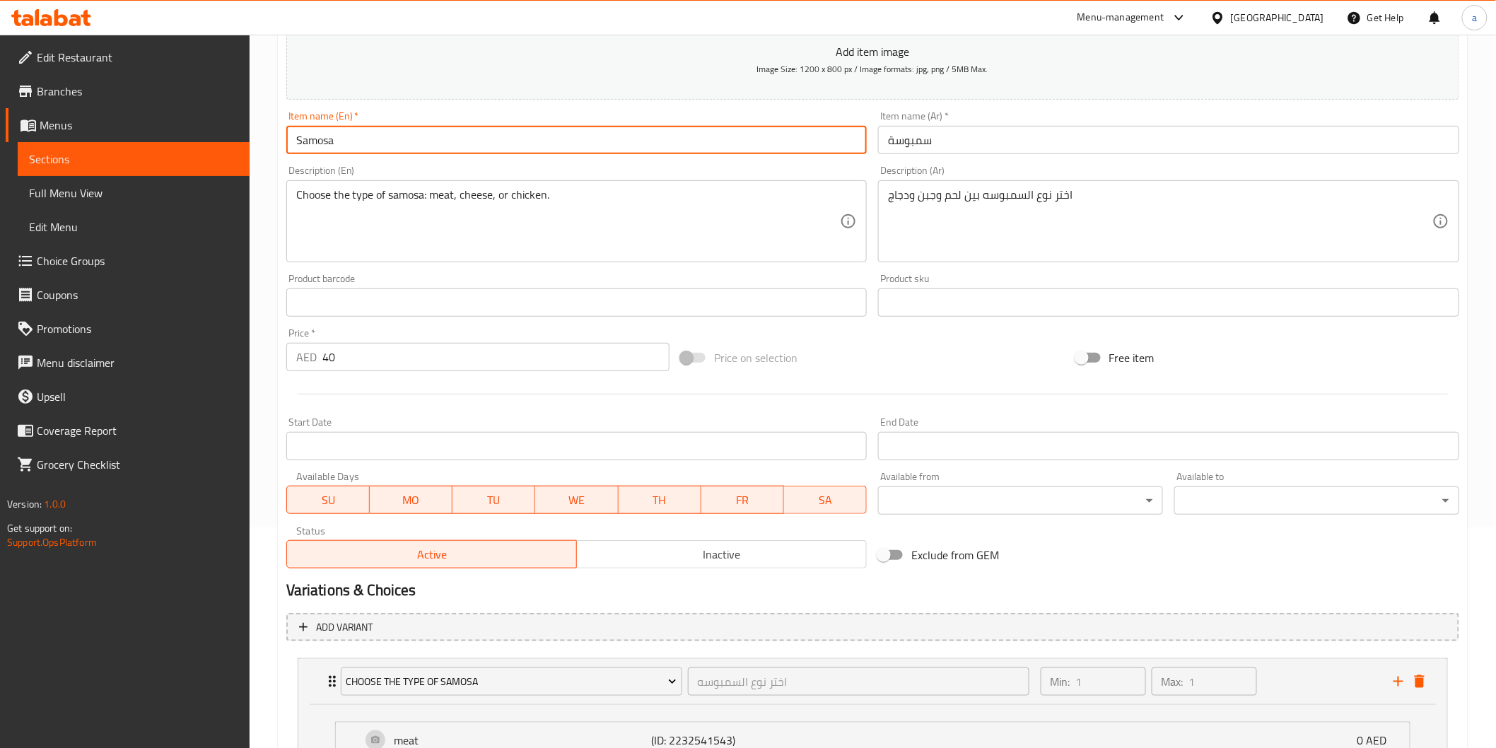
scroll to position [0, 0]
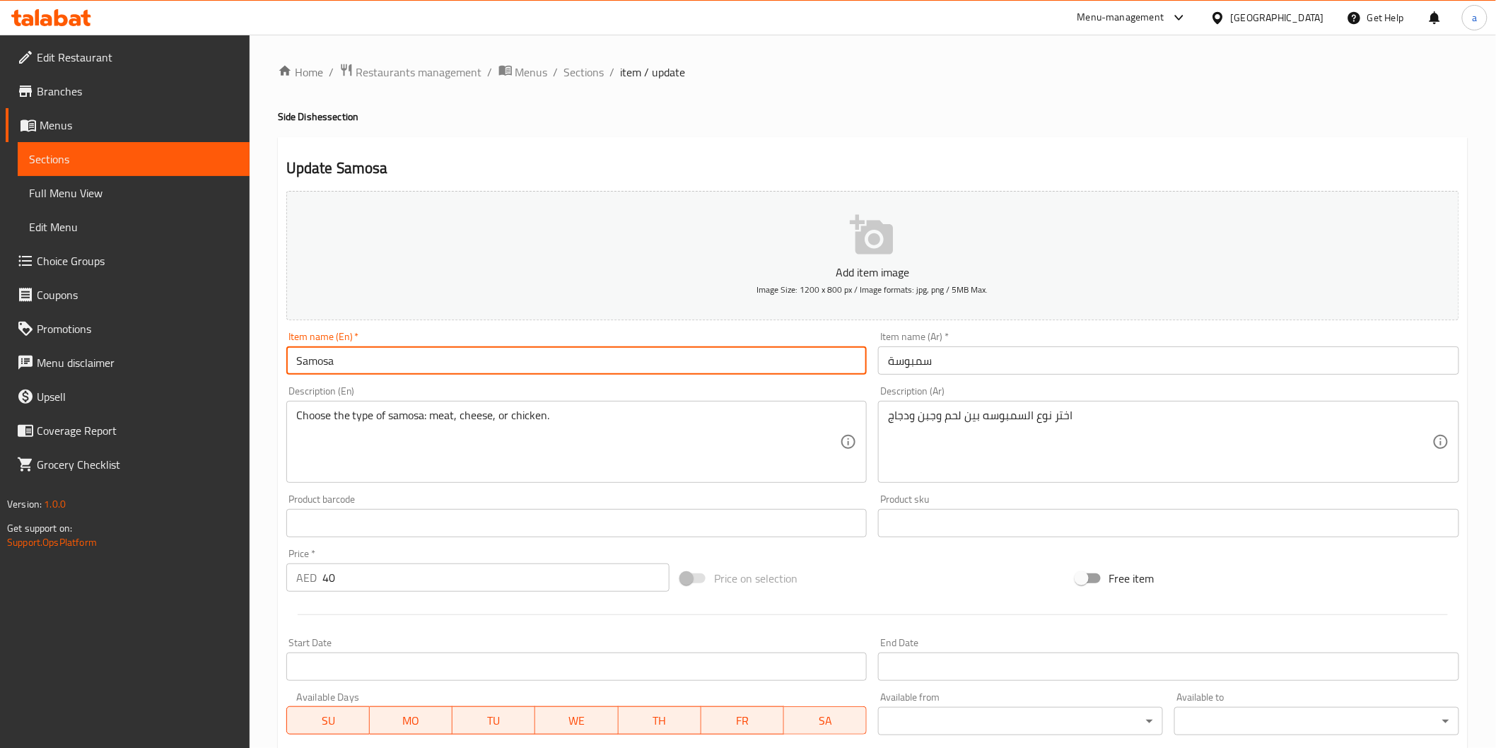
click at [117, 171] on link "Sections" at bounding box center [134, 159] width 232 height 34
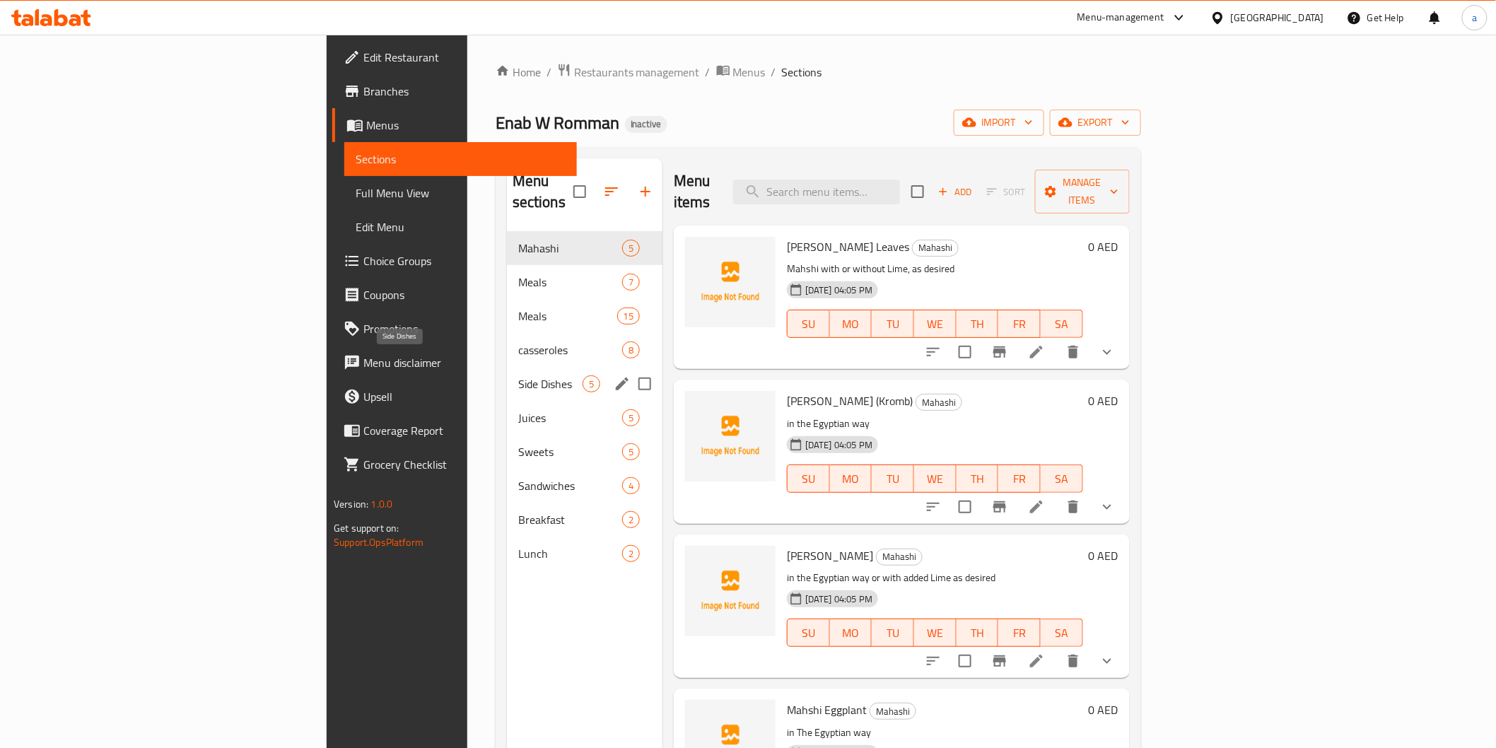
click at [518, 376] on span "Side Dishes" at bounding box center [550, 384] width 64 height 17
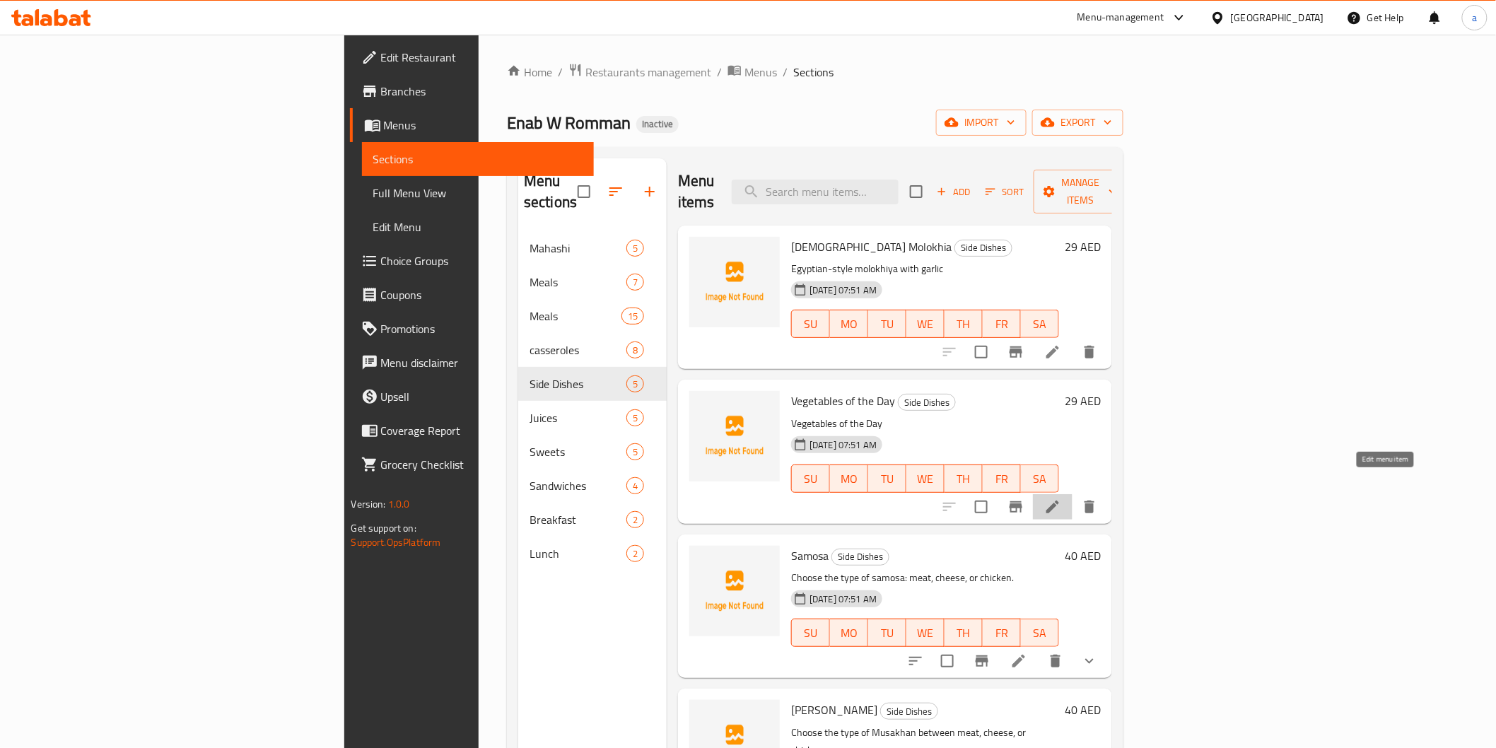
click at [1059, 501] on icon at bounding box center [1053, 507] width 13 height 13
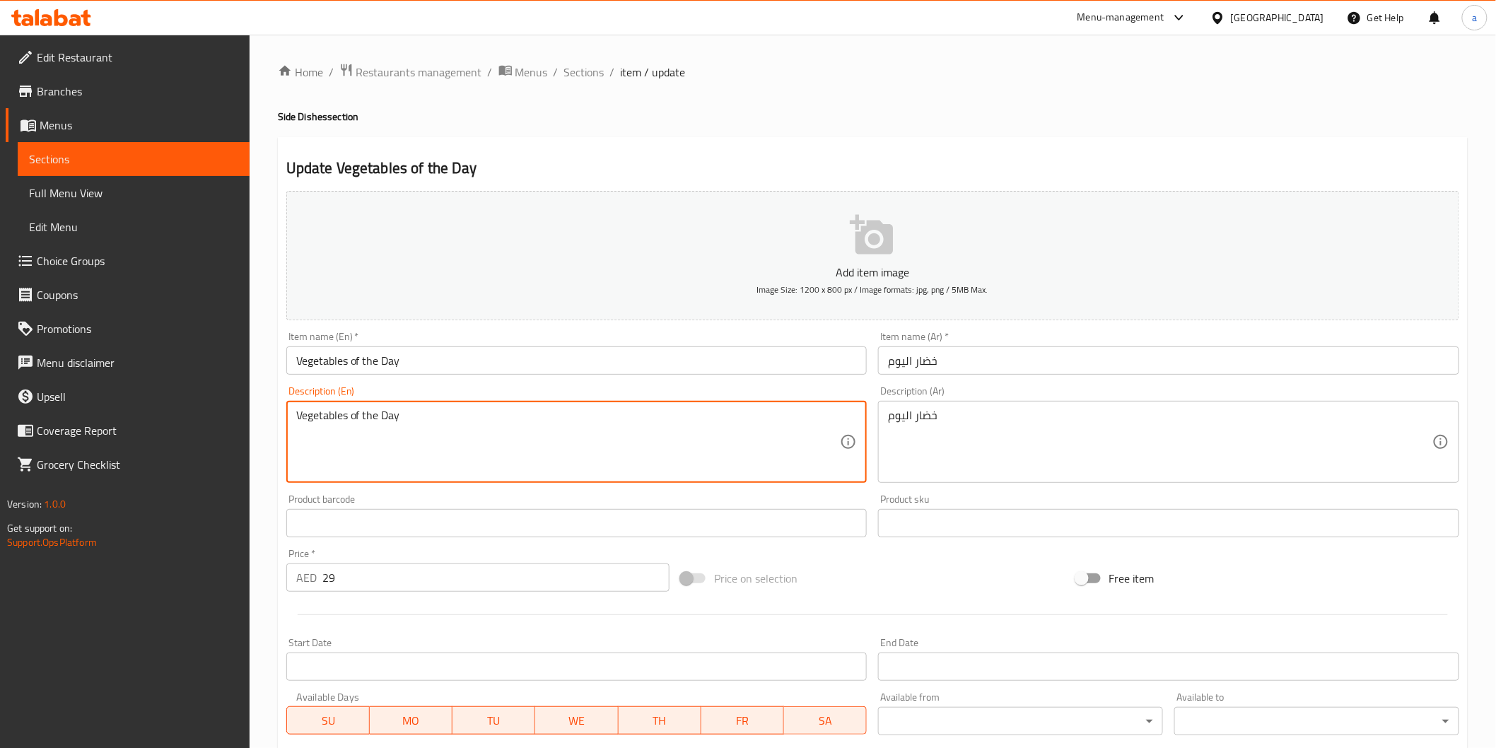
click at [400, 422] on textarea "Vegetables of the Day" at bounding box center [568, 442] width 545 height 67
paste textarea "Assortment of mixed vegetables."
type textarea "Assortment of mixed vegetables."
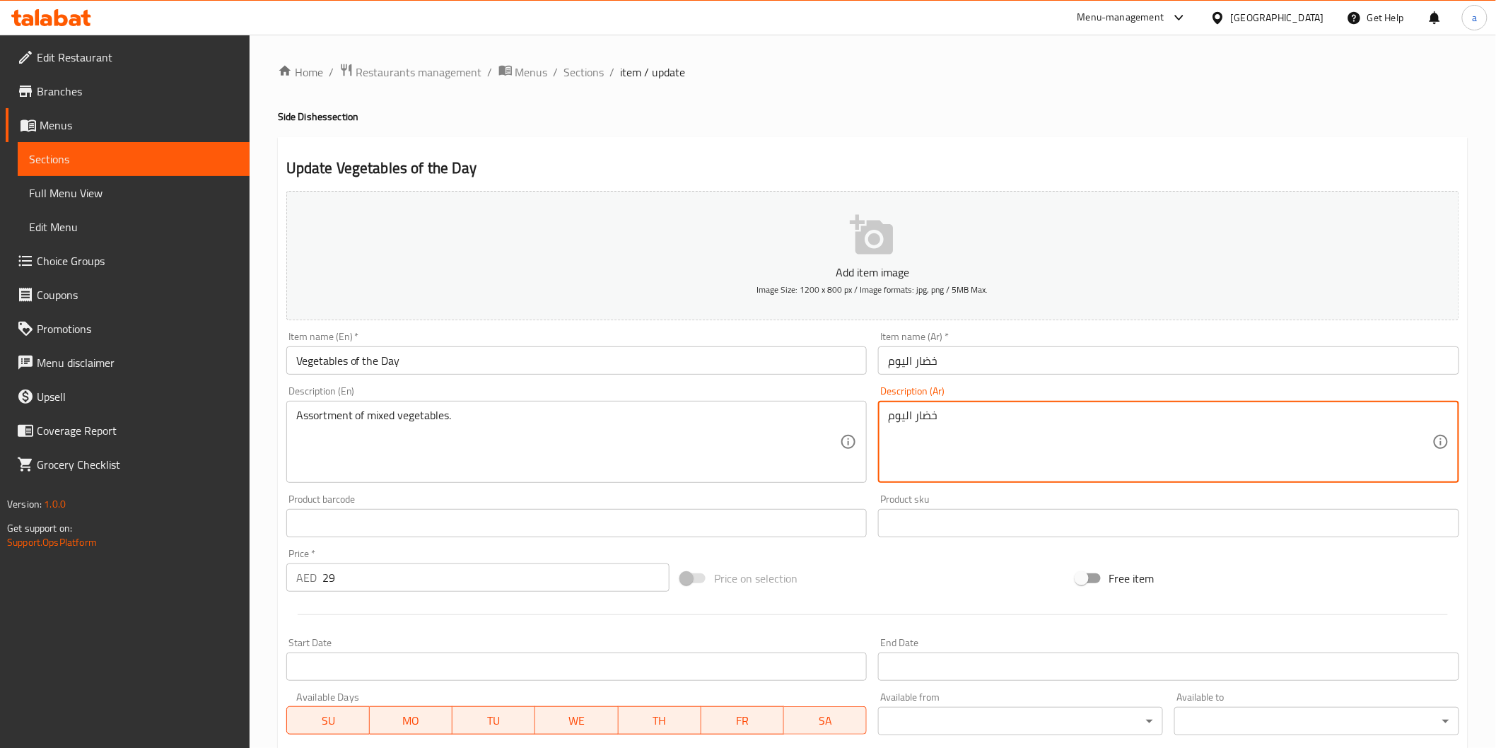
click at [945, 436] on textarea "خضار اليوم" at bounding box center [1160, 442] width 545 height 67
paste textarea "شكيلة من الخضروات المختلطة."
drag, startPoint x: 997, startPoint y: 419, endPoint x: 1047, endPoint y: 426, distance: 50.7
click at [1047, 426] on textarea "تشكيلة من الخضروات المختلطة." at bounding box center [1160, 442] width 545 height 67
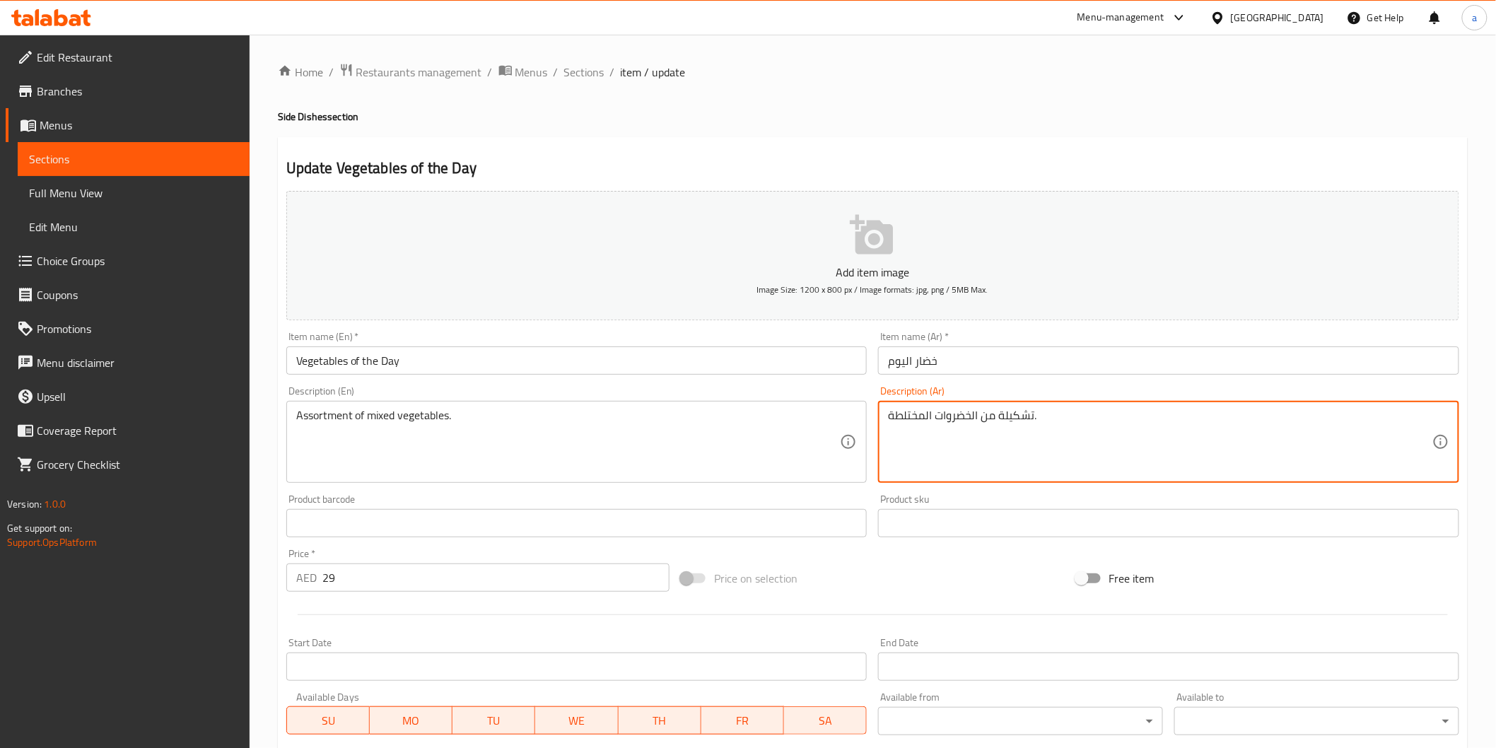
click at [1003, 412] on textarea "تشكيلة من الخضروات المختلطة." at bounding box center [1160, 442] width 545 height 67
click at [1019, 415] on textarea "تشكيلة من الخضروات المختلطة." at bounding box center [1160, 442] width 545 height 67
click at [1213, 434] on textarea "تشكيله من ميكس الخضروات." at bounding box center [1160, 442] width 545 height 67
type textarea "طبق تشكيله من ميكس الخضروات"
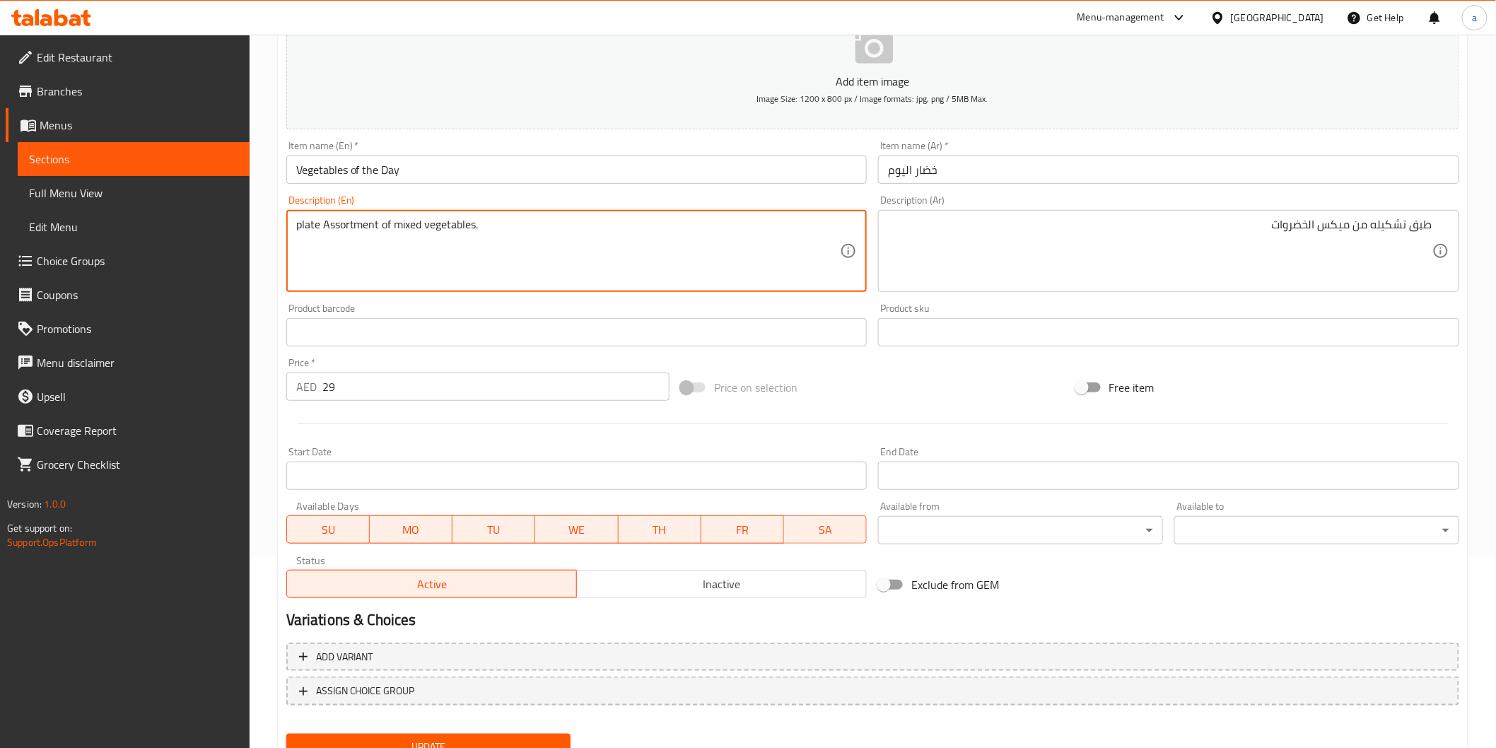
scroll to position [235, 0]
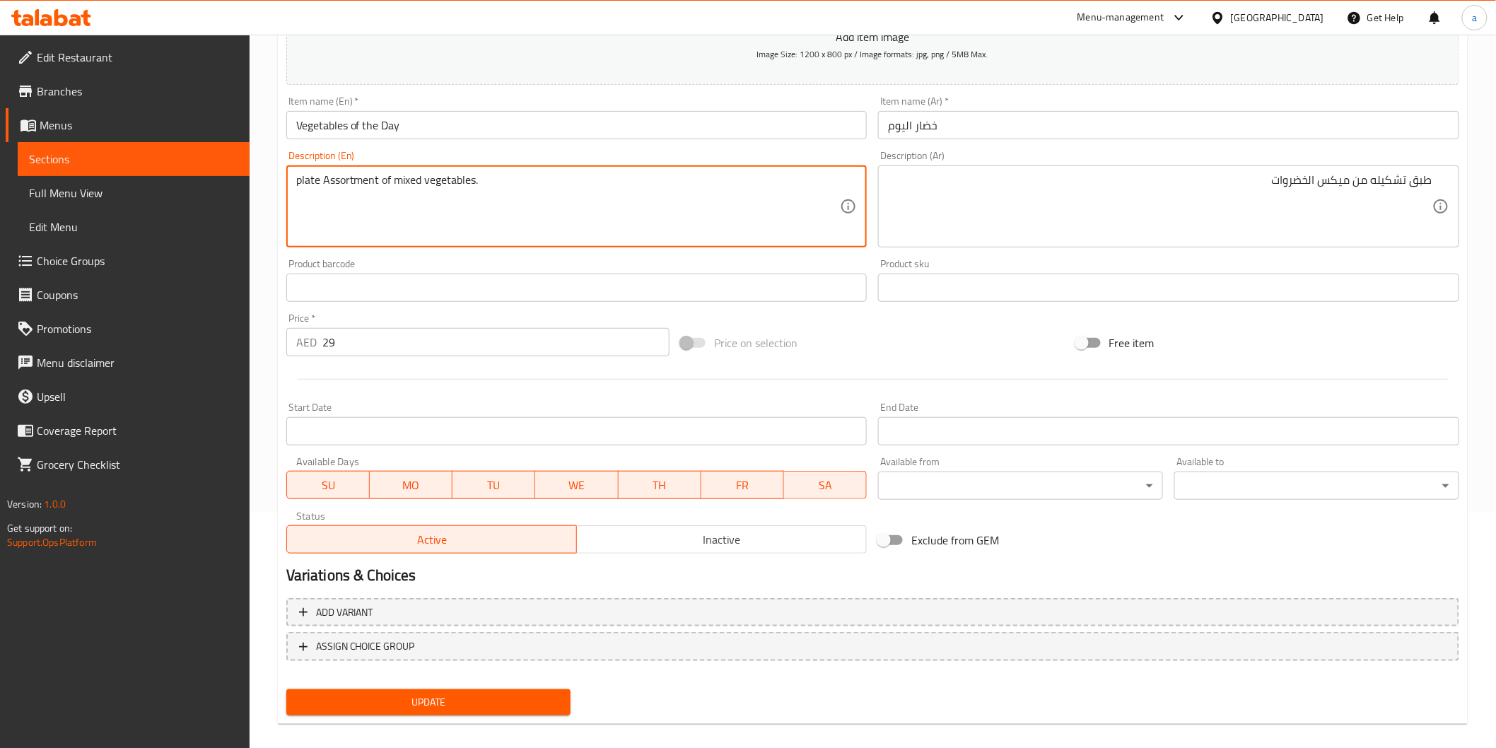
type textarea "plate Assortment of mixed vegetables."
click at [412, 694] on span "Update" at bounding box center [429, 703] width 262 height 18
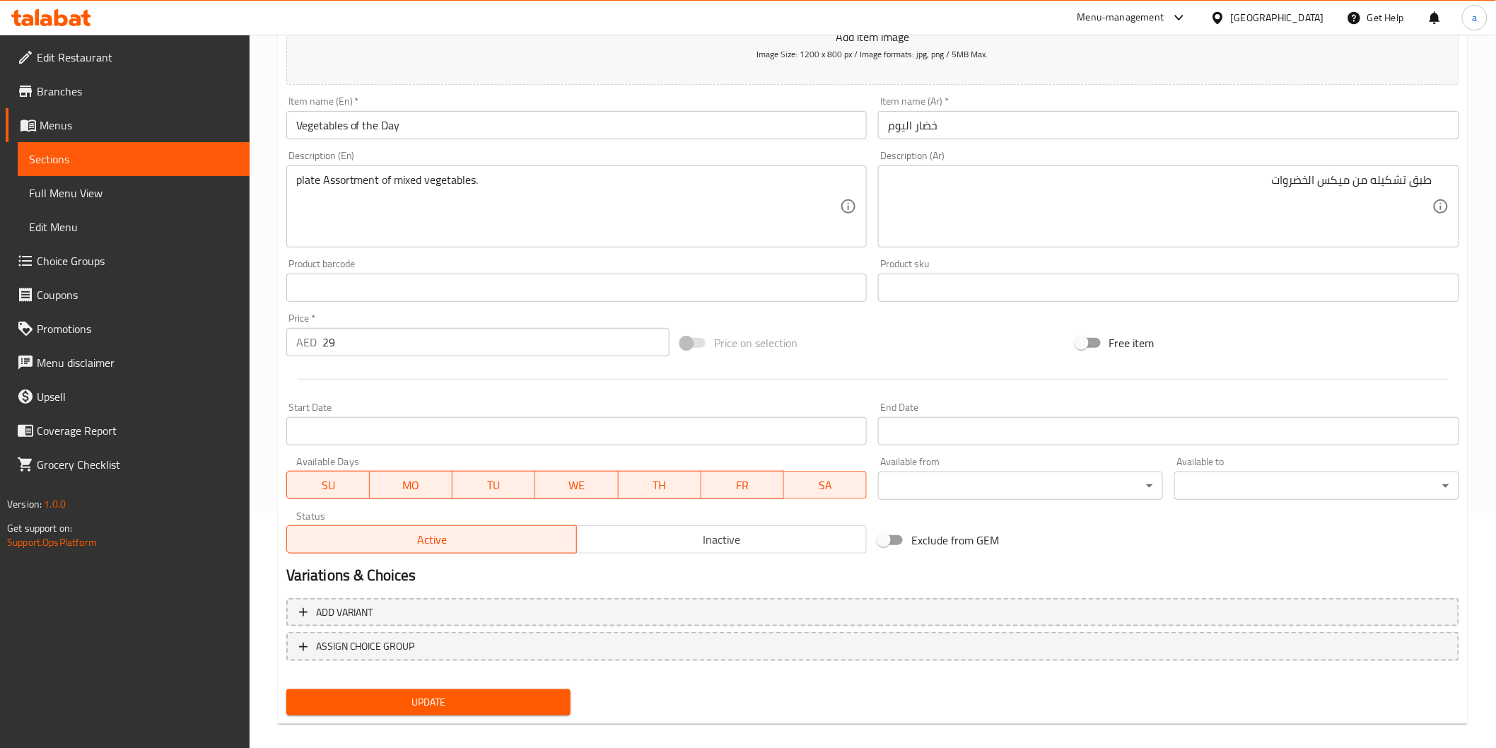
click at [57, 146] on link "Sections" at bounding box center [134, 159] width 232 height 34
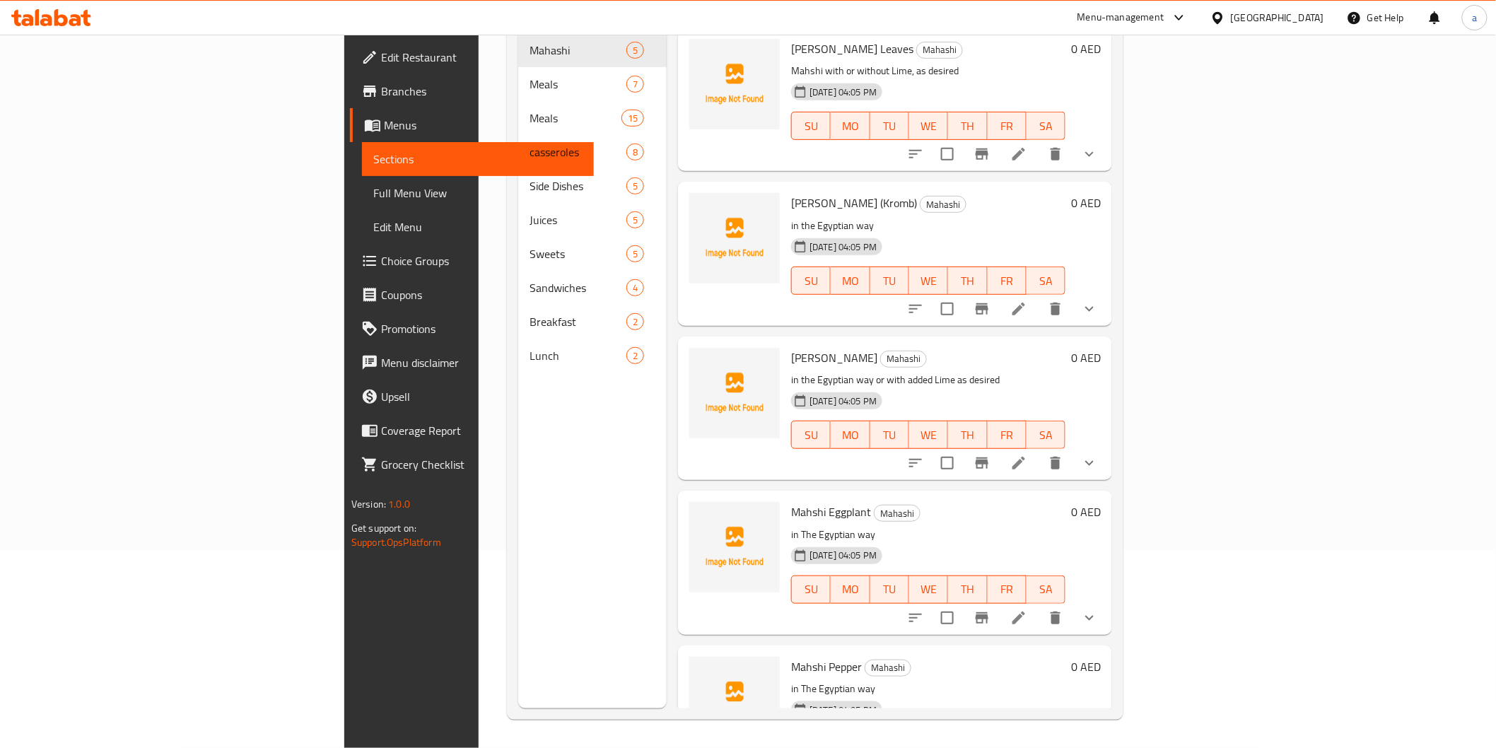
scroll to position [198, 0]
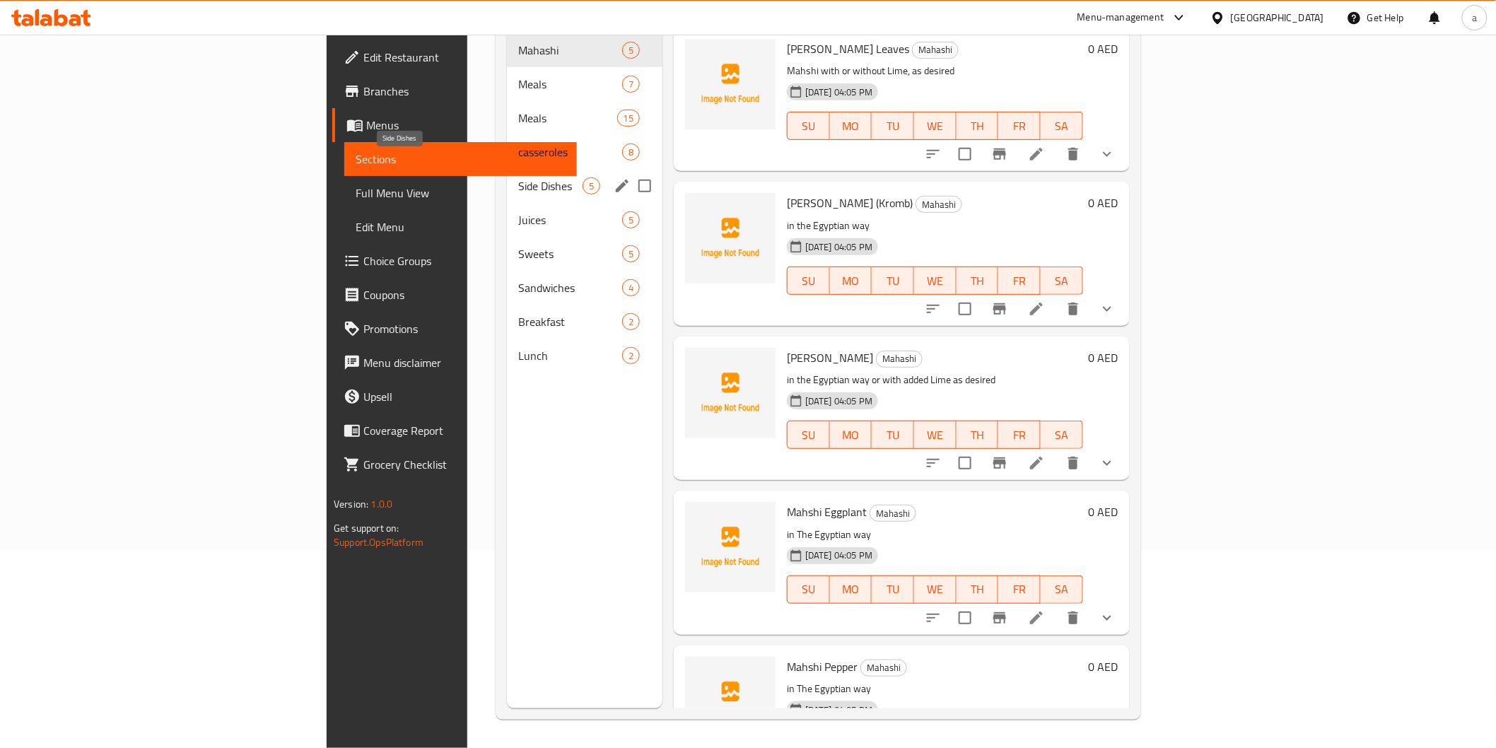
click at [518, 178] on span "Side Dishes" at bounding box center [550, 186] width 64 height 17
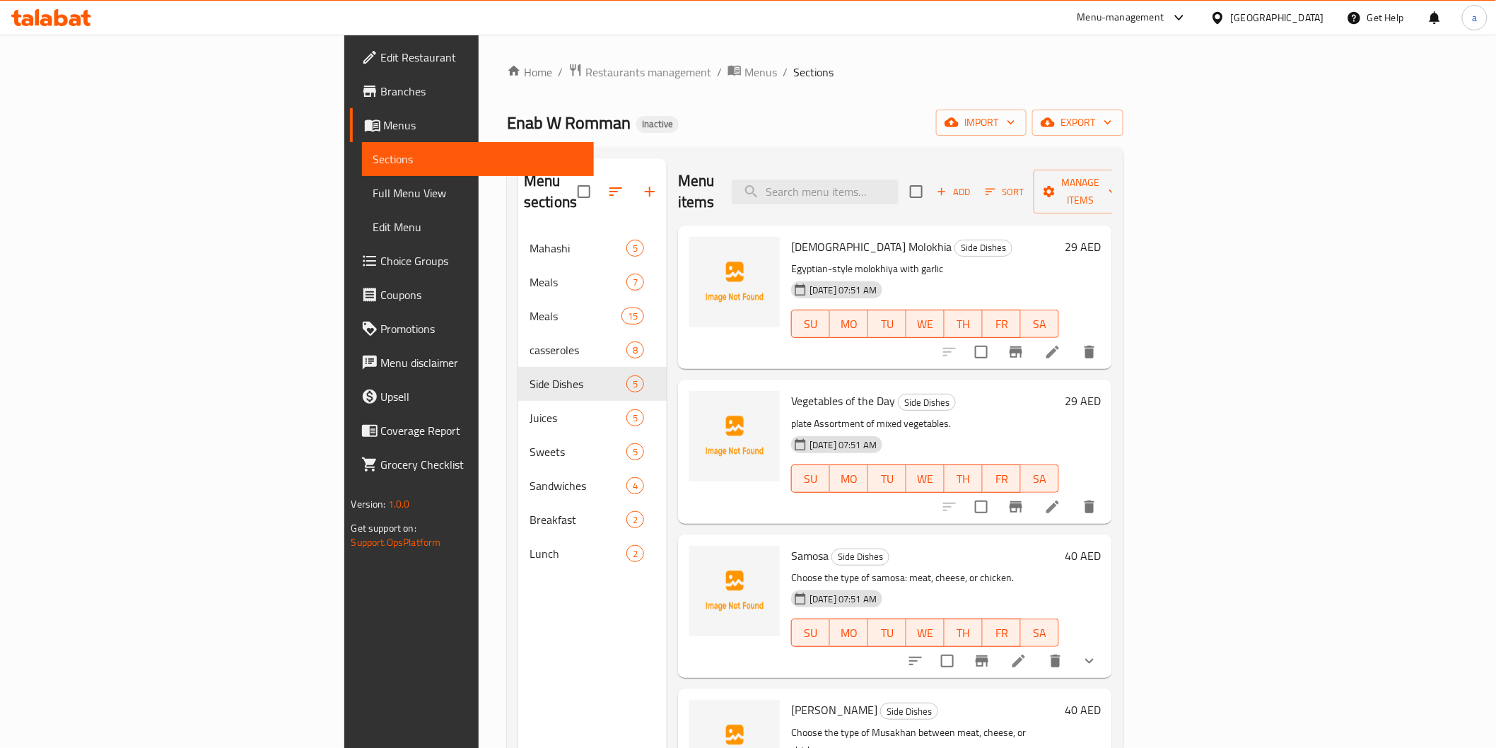
click at [1061, 344] on icon at bounding box center [1053, 352] width 17 height 17
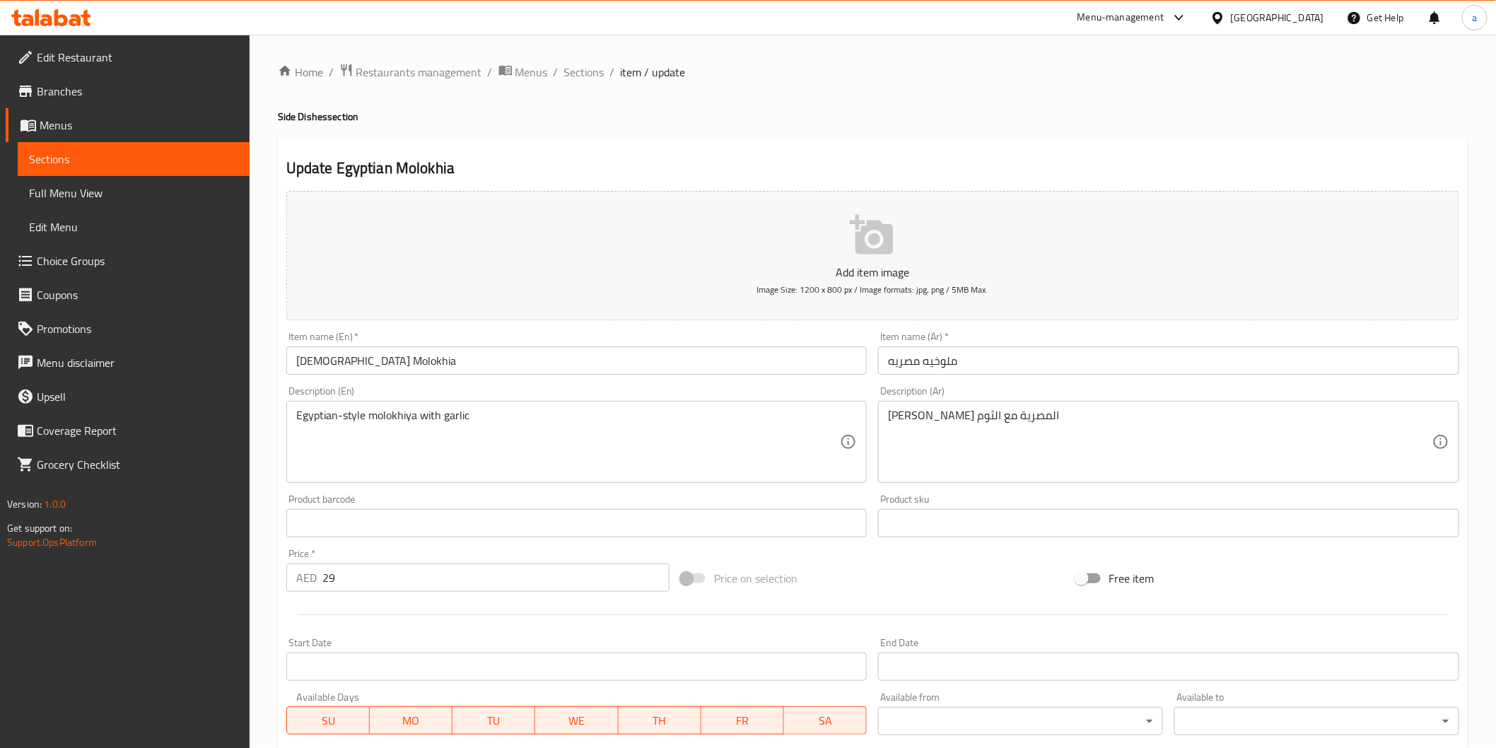
click at [291, 413] on div "Egyptian-style molokhiya with garlic Description (En)" at bounding box center [576, 442] width 581 height 82
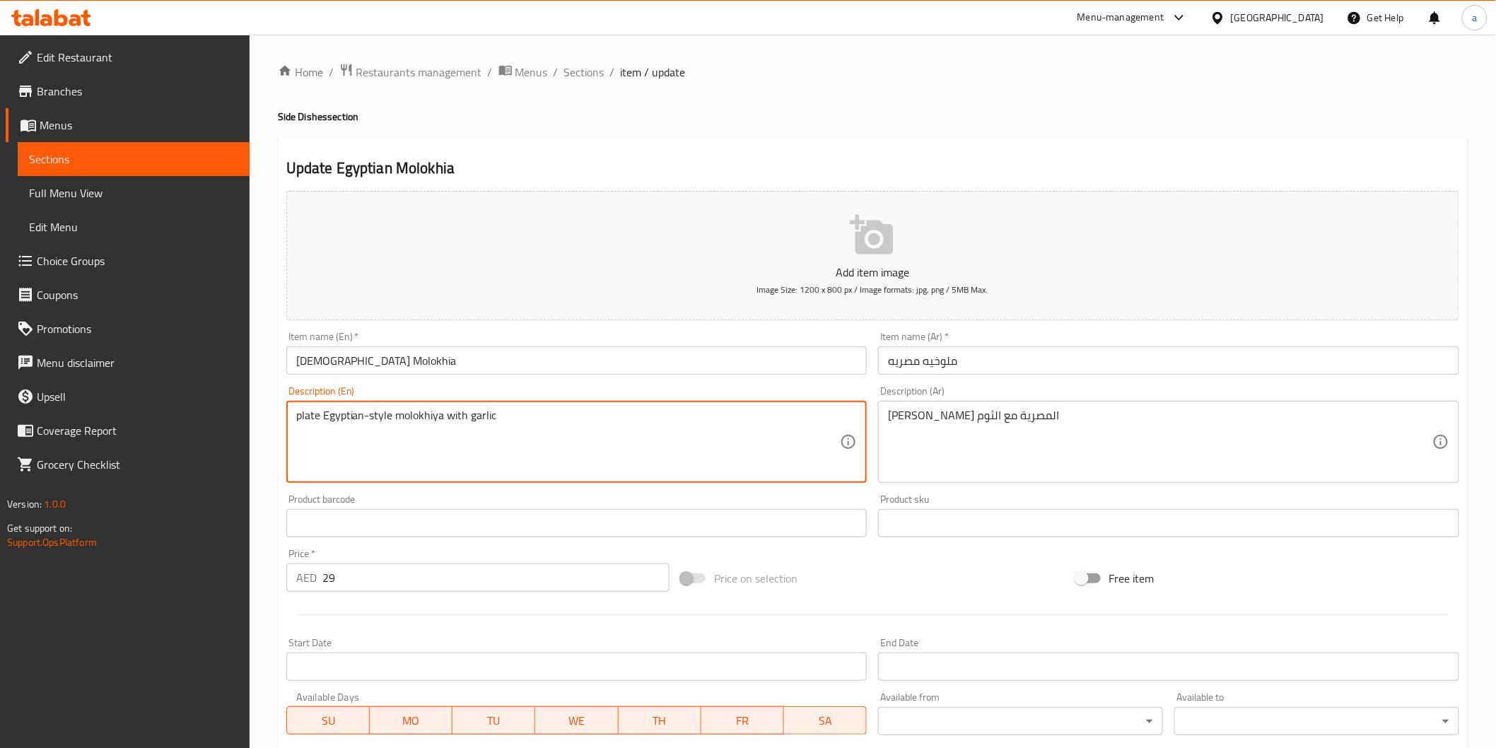
type textarea "plate Egyptian-style molokhiya with garlic"
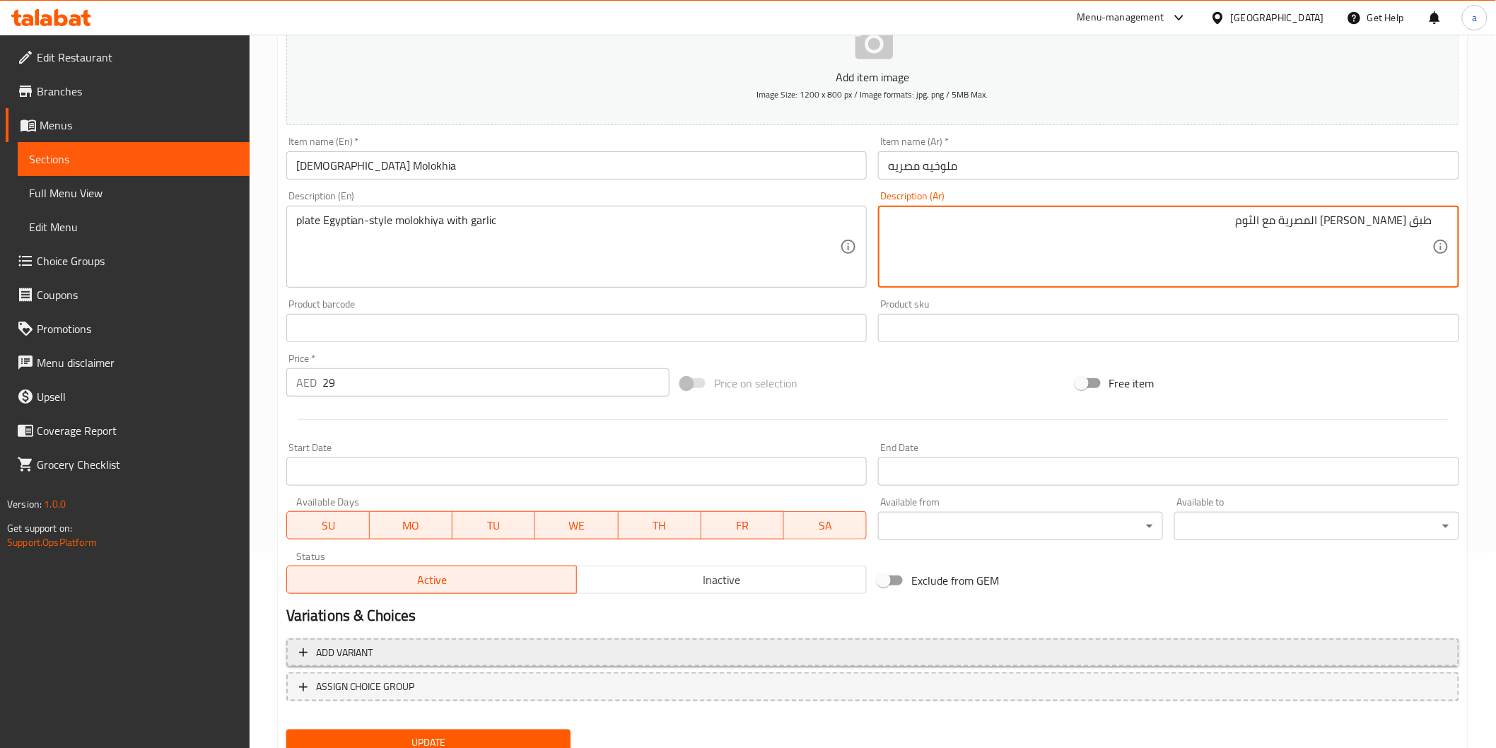
scroll to position [248, 0]
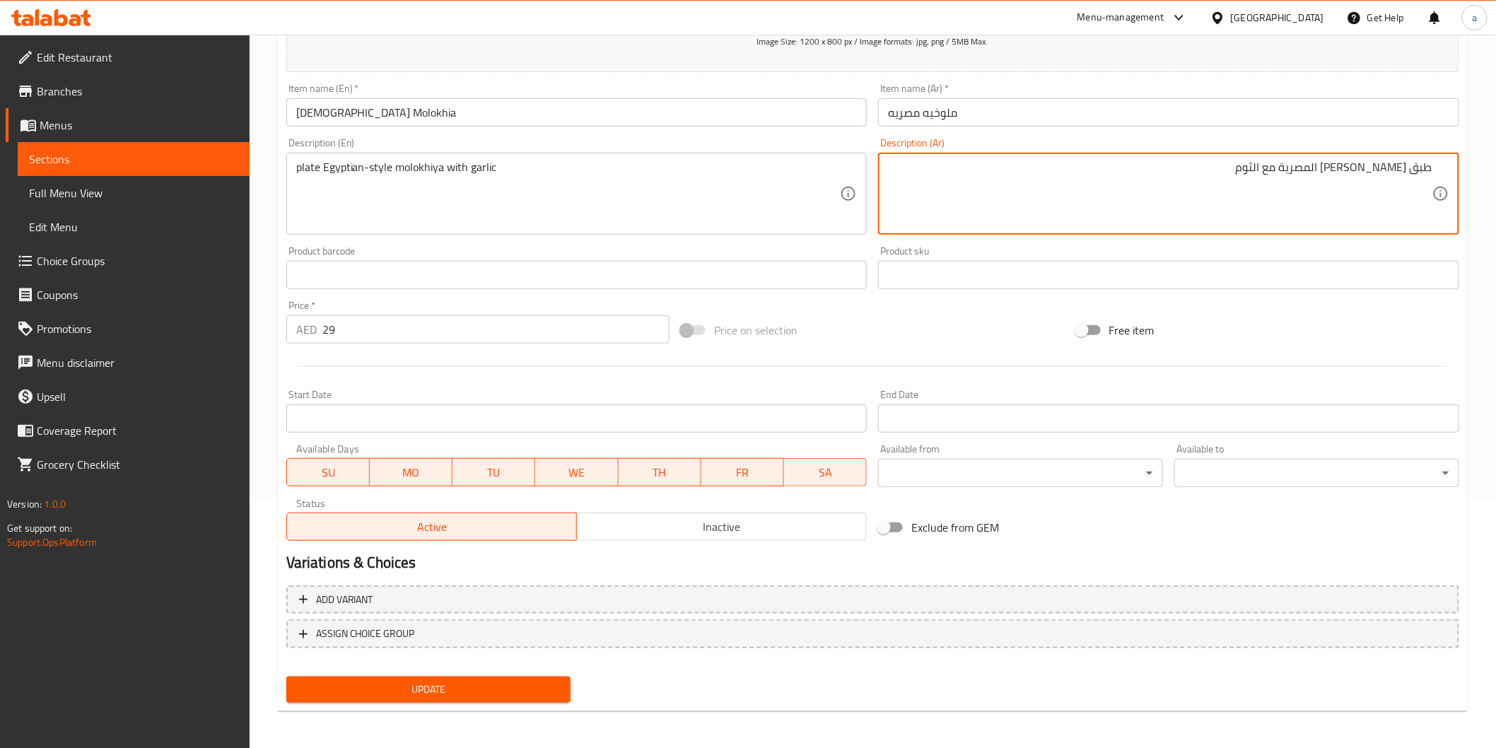
type textarea "طبق ملوخيه علي الطريقة المصرية مع الثوم"
click at [371, 677] on button "Update" at bounding box center [428, 690] width 285 height 26
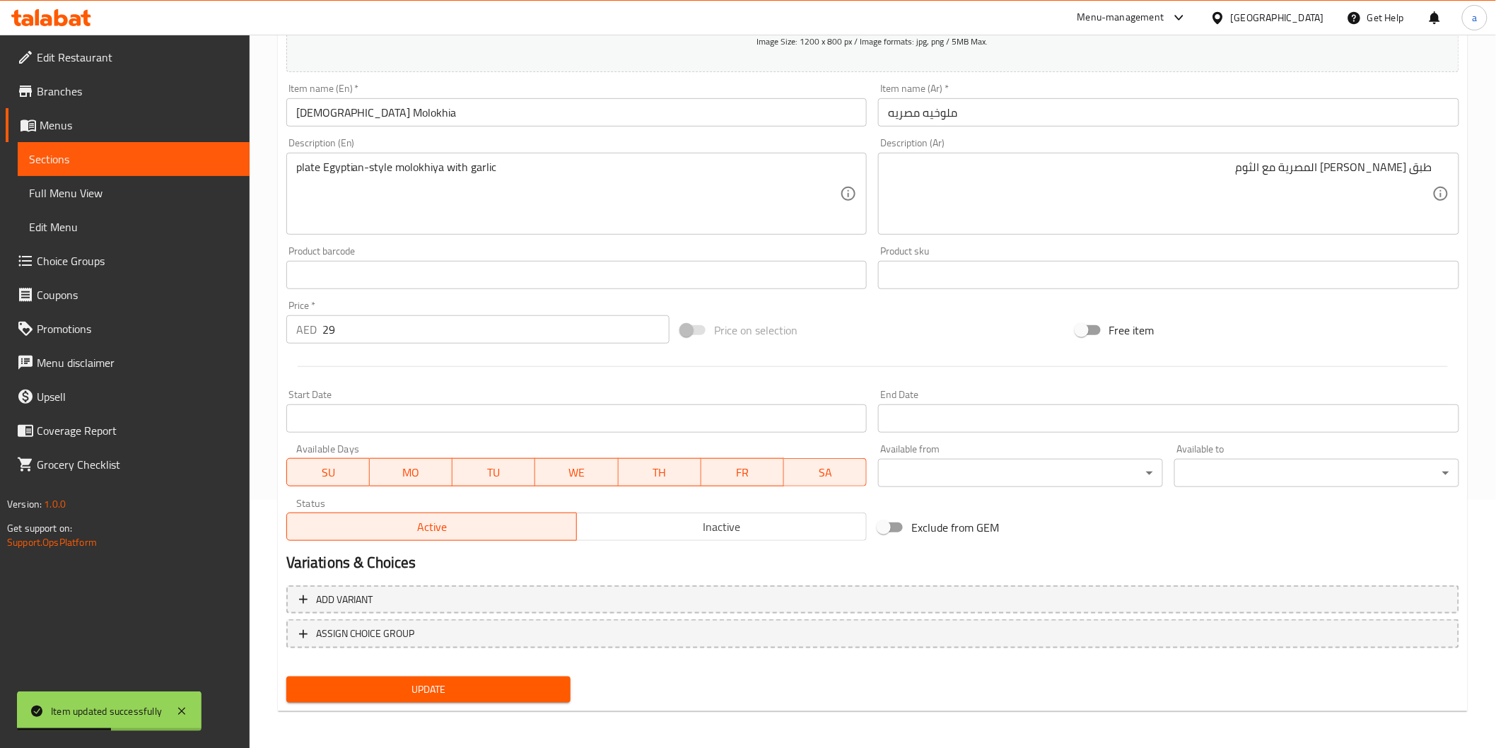
click at [57, 168] on span "Sections" at bounding box center [133, 159] width 209 height 17
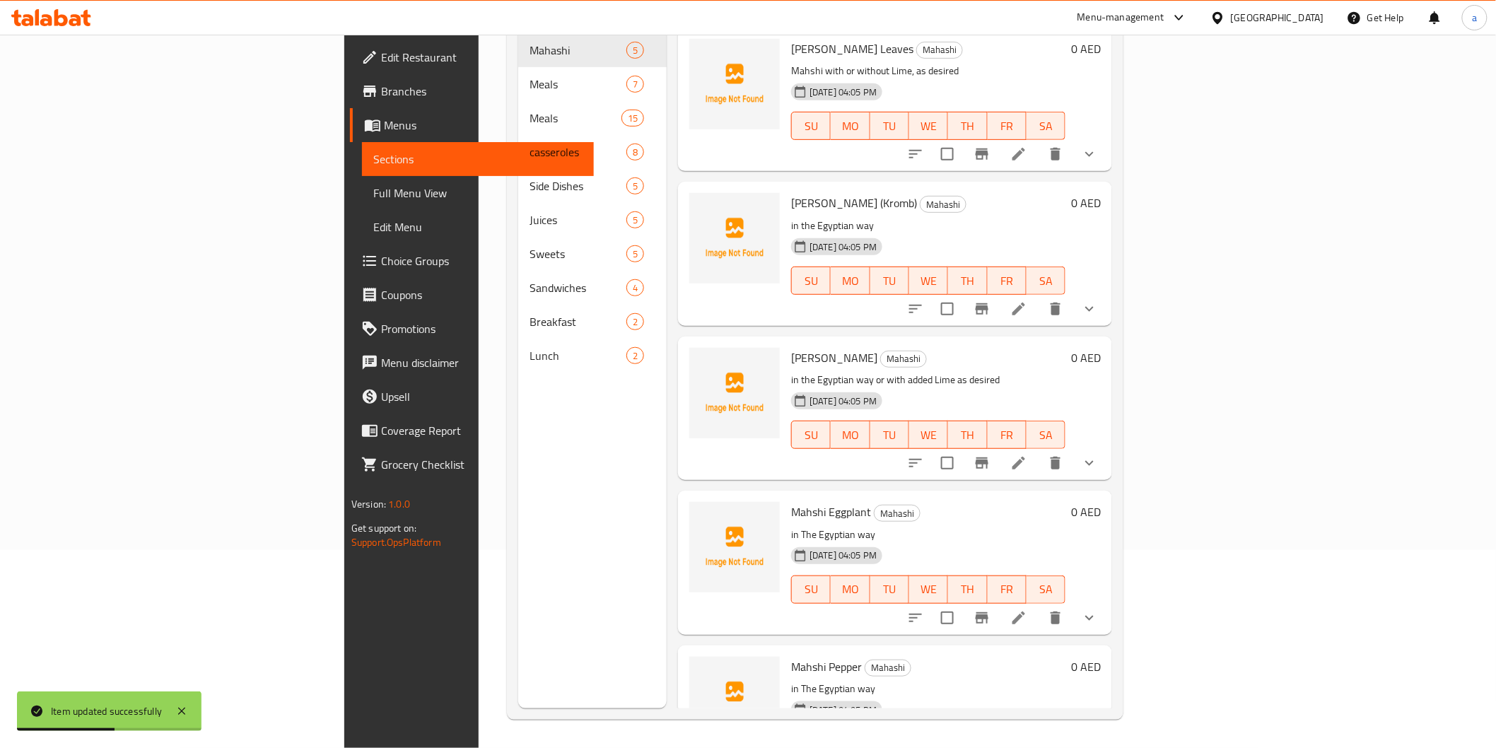
scroll to position [198, 0]
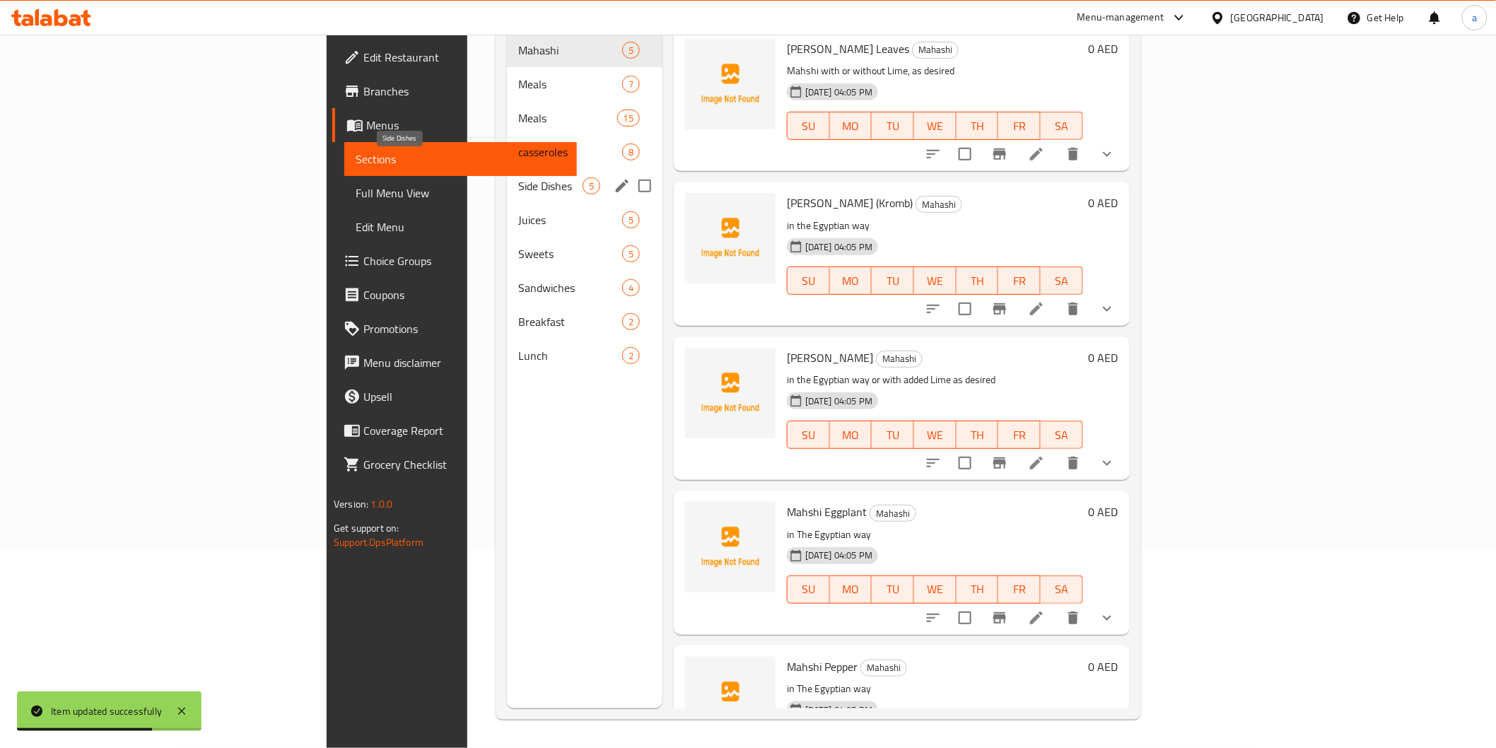
click at [518, 178] on span "Side Dishes" at bounding box center [550, 186] width 64 height 17
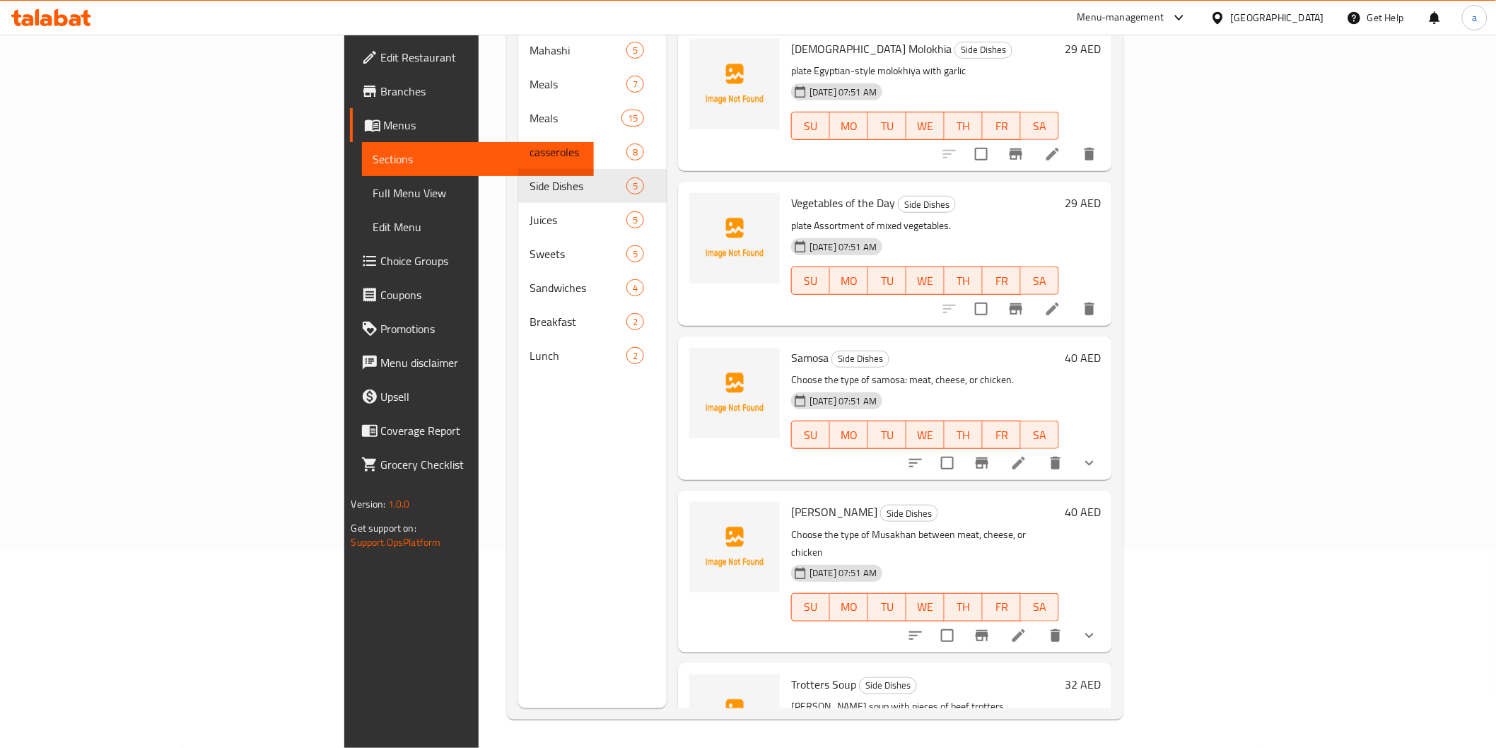
click at [1028, 455] on icon at bounding box center [1019, 463] width 17 height 17
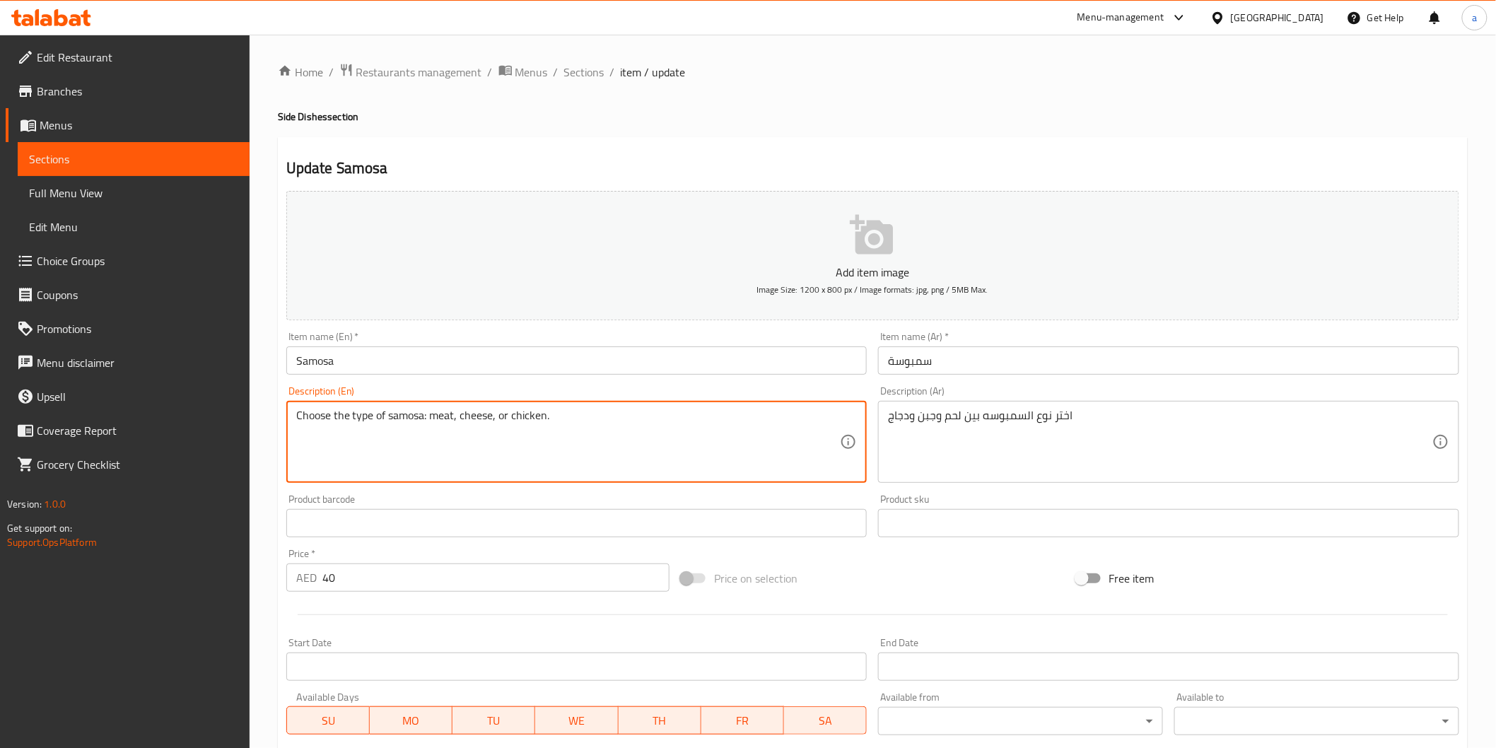
click at [298, 414] on textarea "Choose the type of samosa: meat, cheese, or chicken." at bounding box center [568, 442] width 545 height 67
click at [305, 416] on textarea "10 Choose the type of samosa: meat, cheese, or chicken." at bounding box center [568, 442] width 545 height 67
paste textarea "pieces of samosa"
drag, startPoint x: 344, startPoint y: 419, endPoint x: 391, endPoint y: 413, distance: 47.7
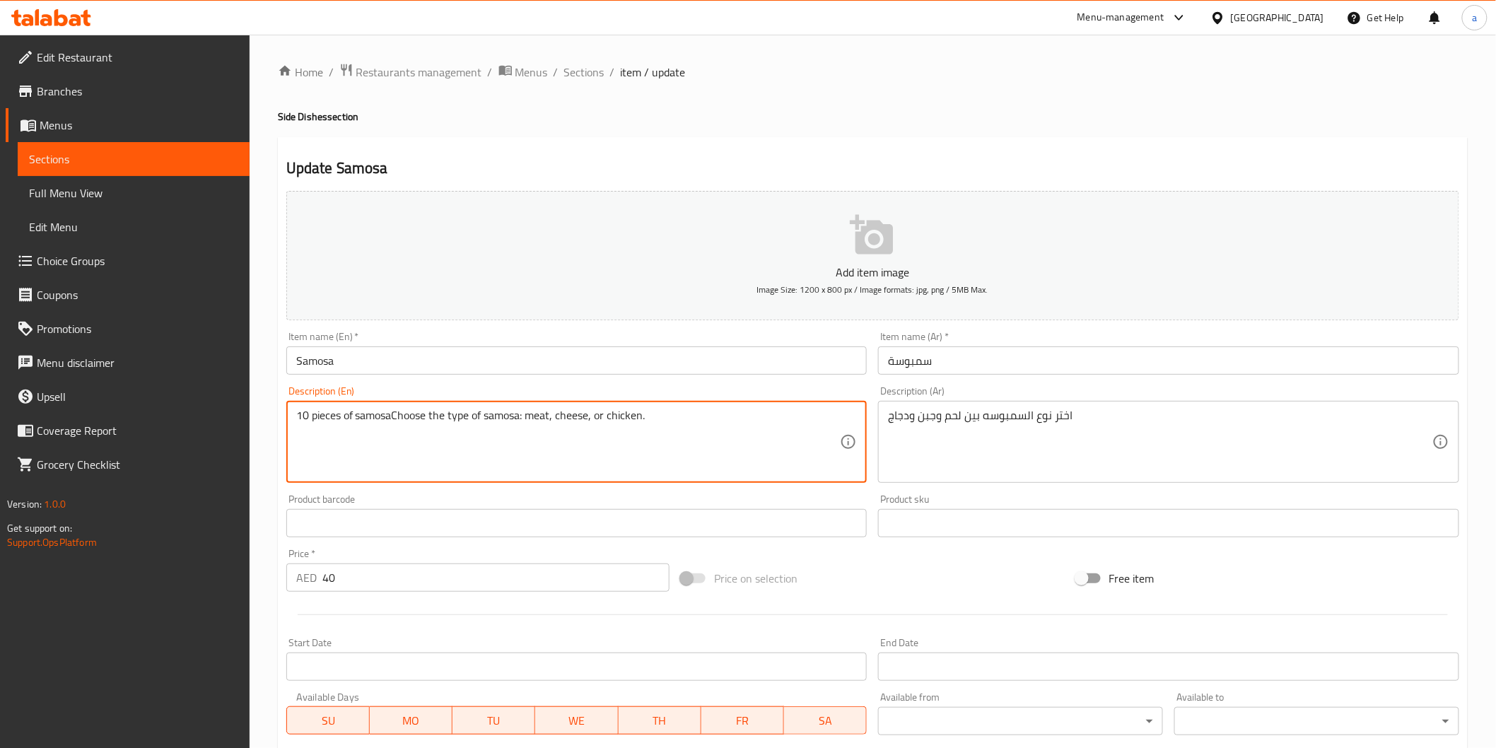
click at [391, 413] on textarea "10 pieces of samosaChoose the type of samosa: meat, cheese, or chicken." at bounding box center [568, 442] width 545 height 67
type textarea "10 pieces, Choose the type of samosa: meat, cheese, or chicken."
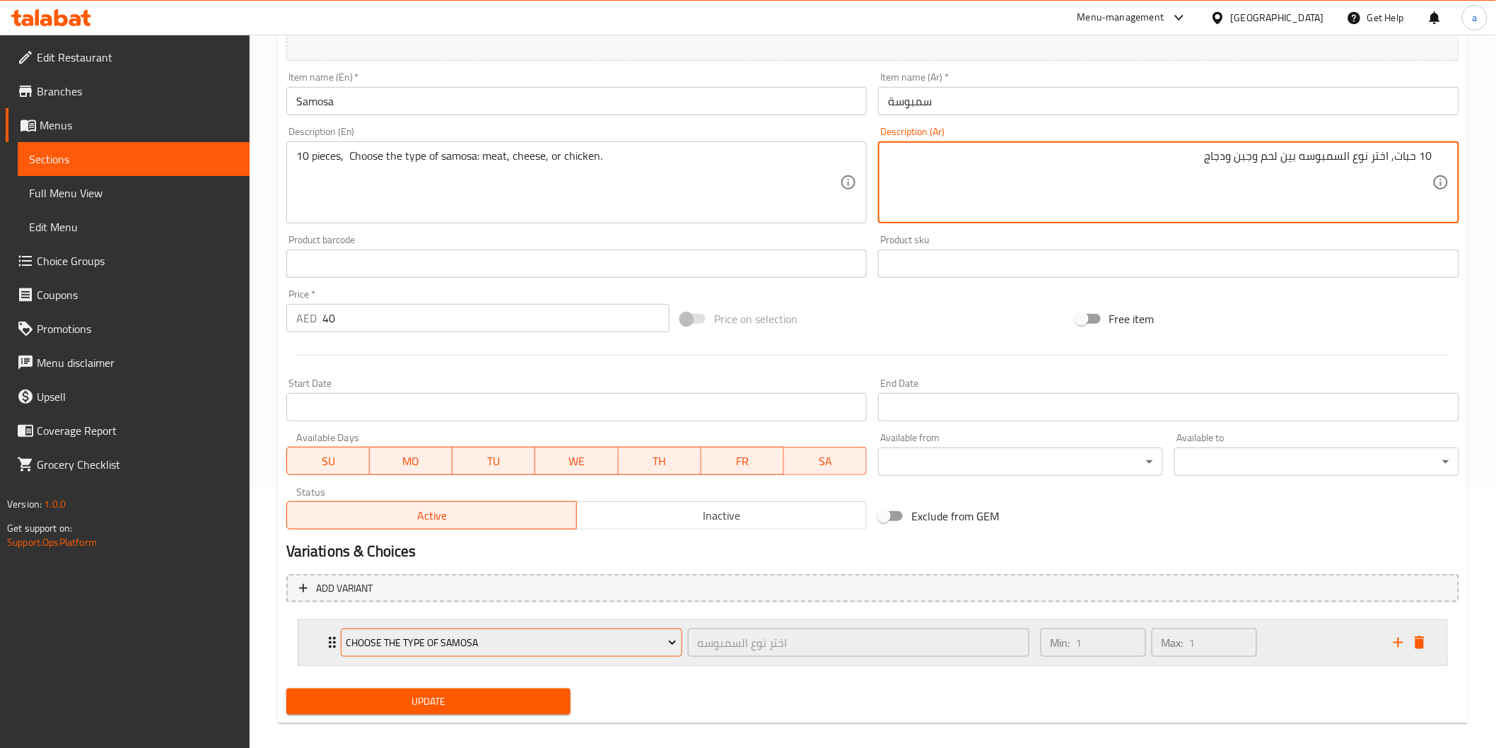
scroll to position [272, 0]
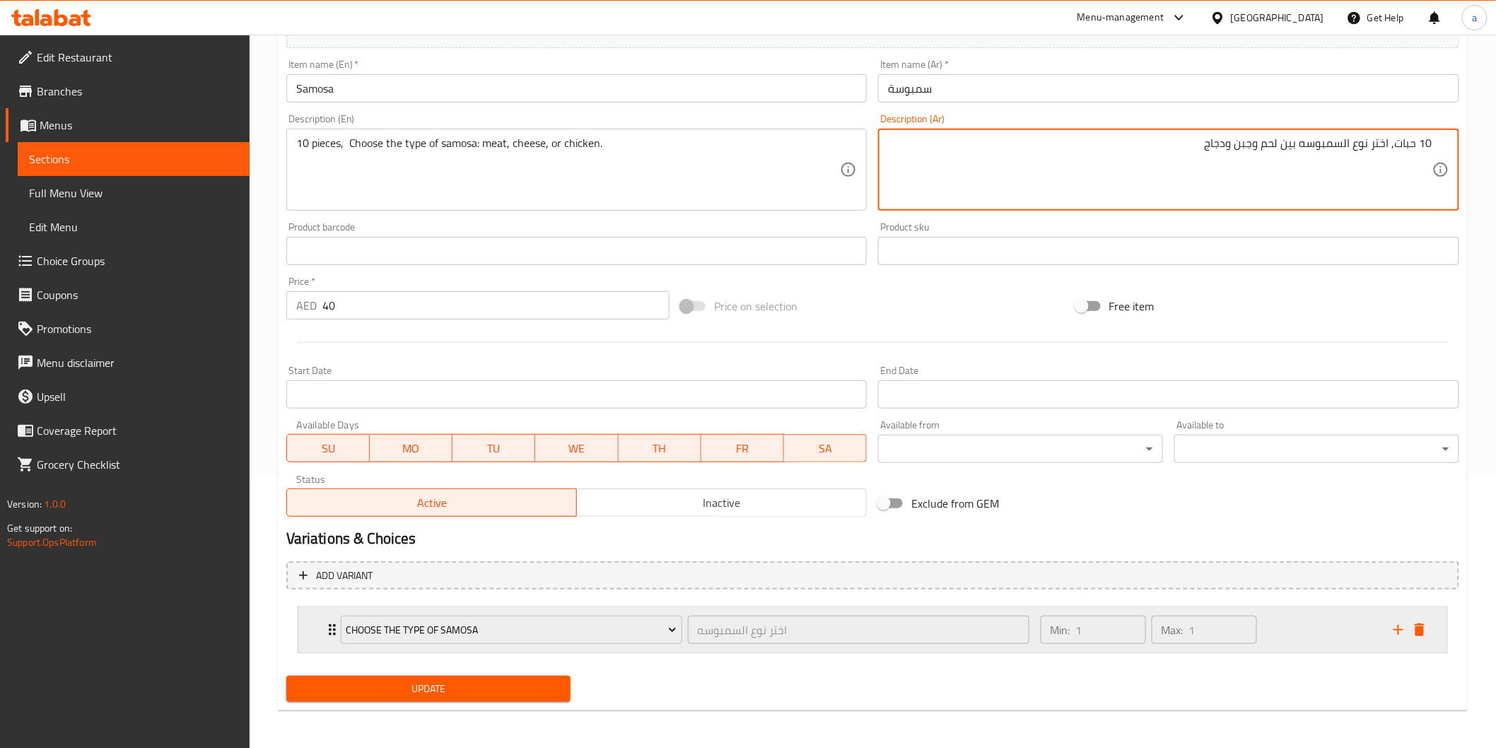
click at [334, 621] on div "Choose the type of samosa اختر نوع السمبوسه ​" at bounding box center [685, 629] width 706 height 45
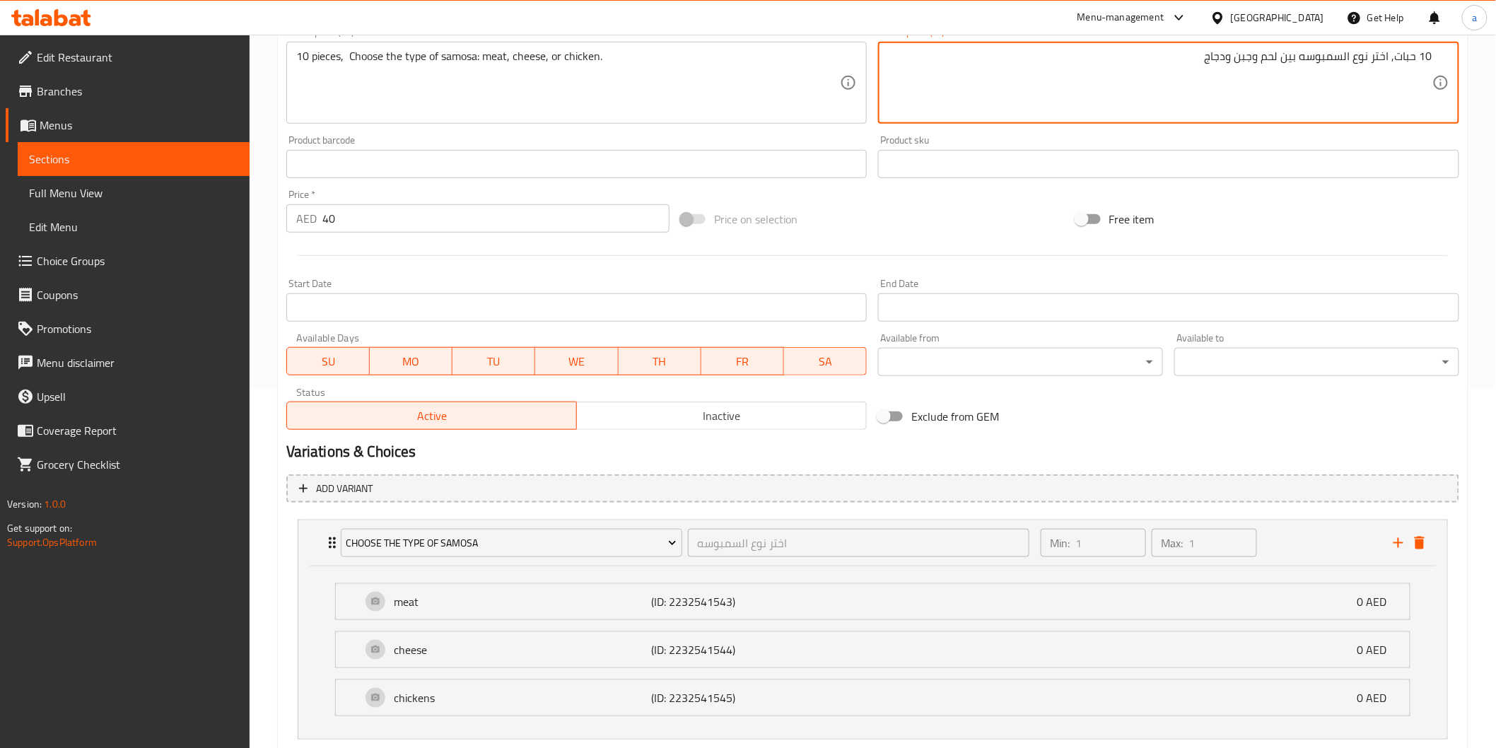
scroll to position [446, 0]
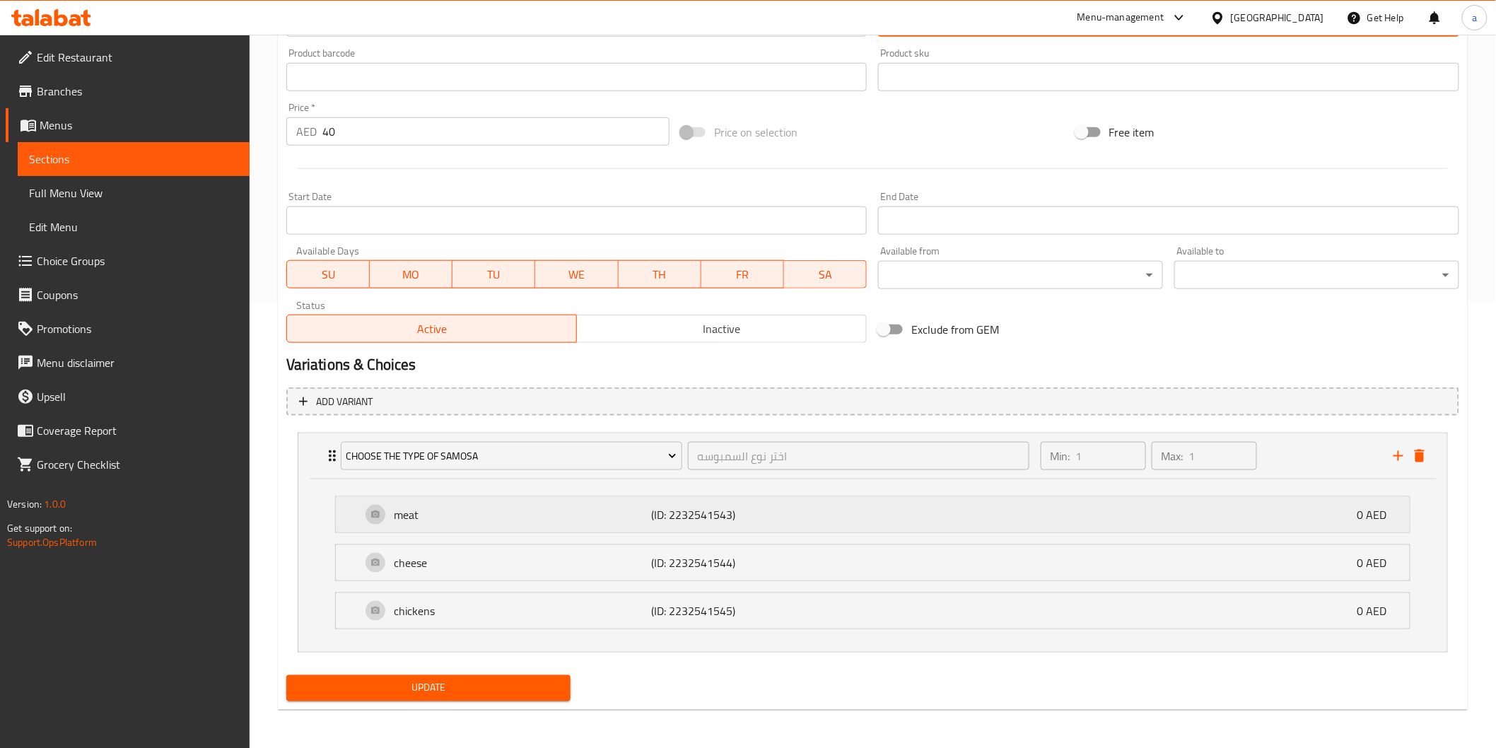
click at [359, 518] on div "meat (ID: 2232541543) 0 AED" at bounding box center [873, 514] width 1074 height 35
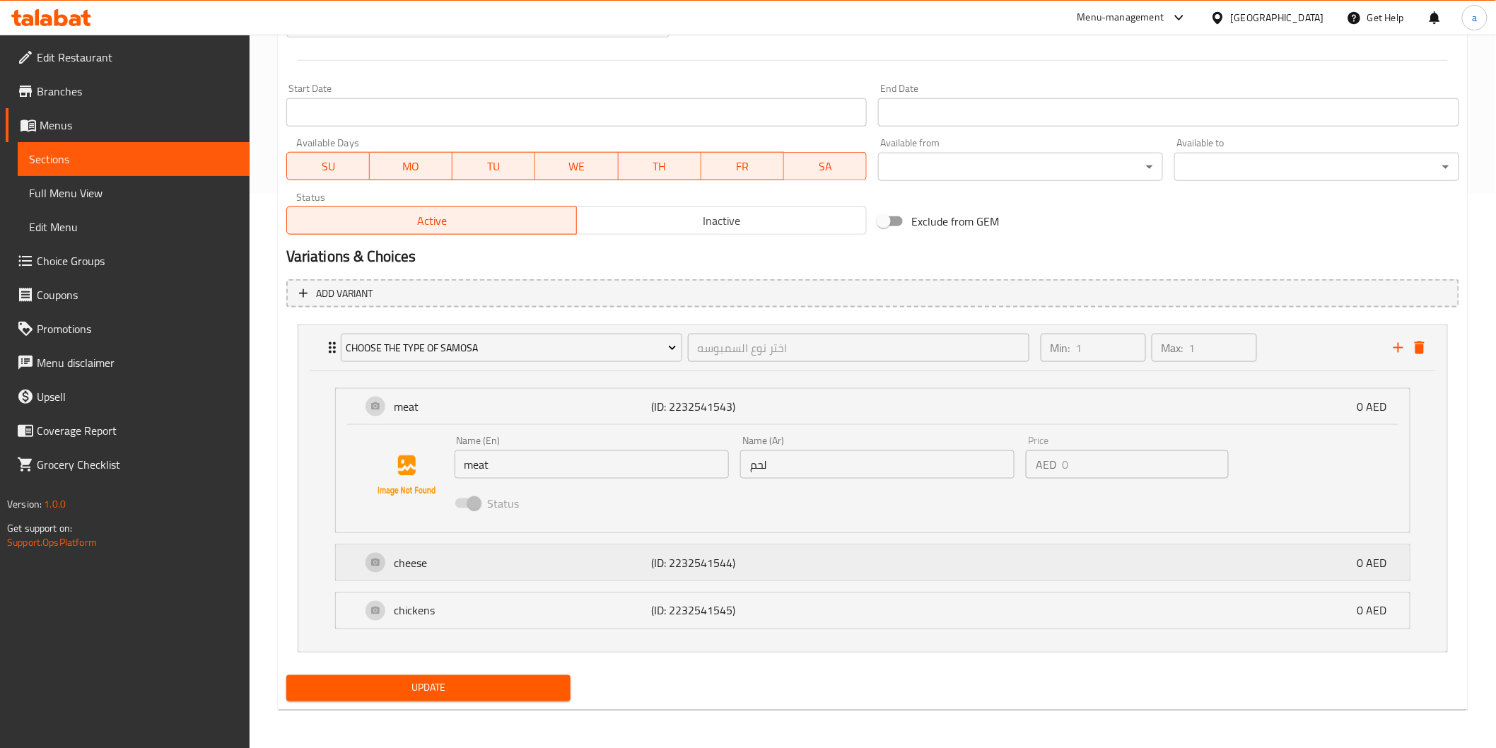
click at [396, 561] on p "cheese" at bounding box center [523, 562] width 257 height 17
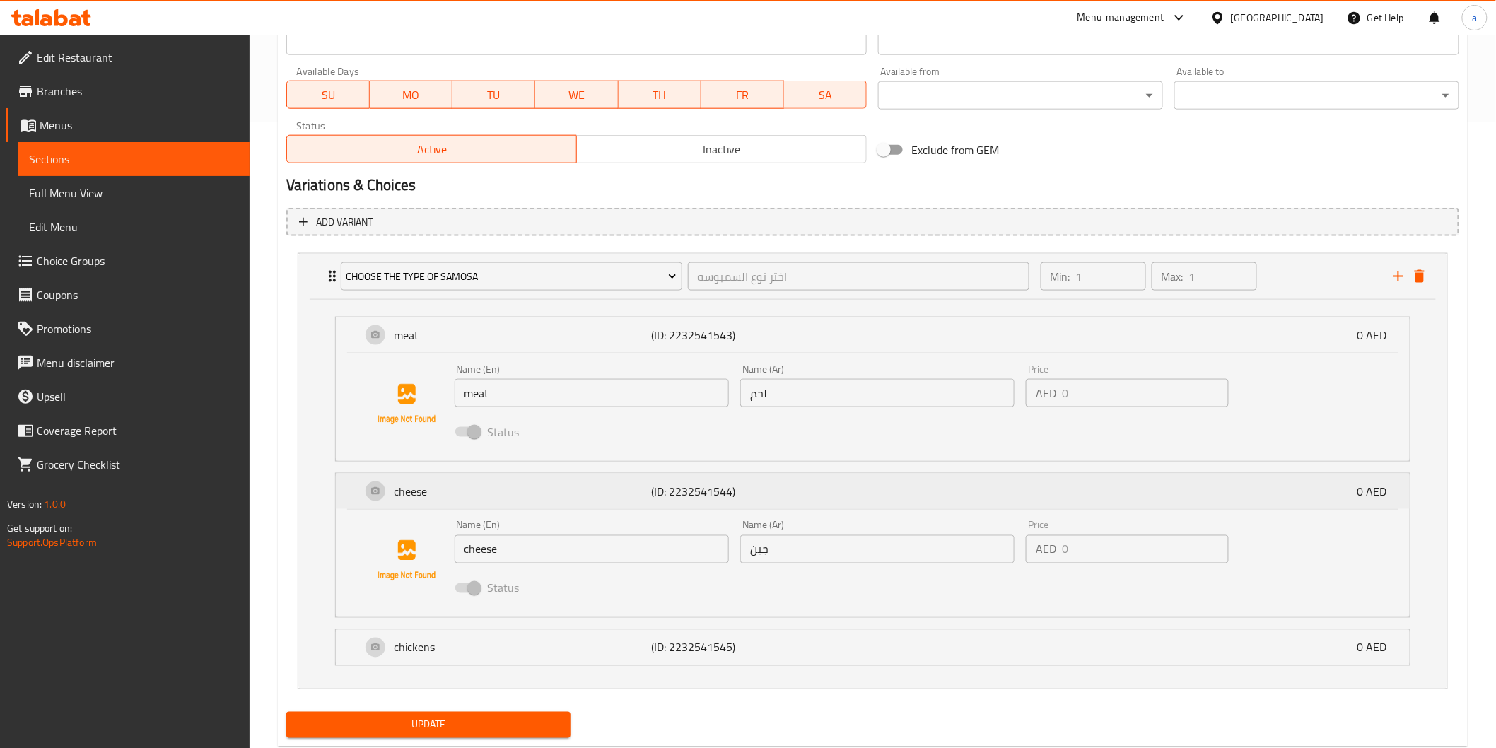
scroll to position [663, 0]
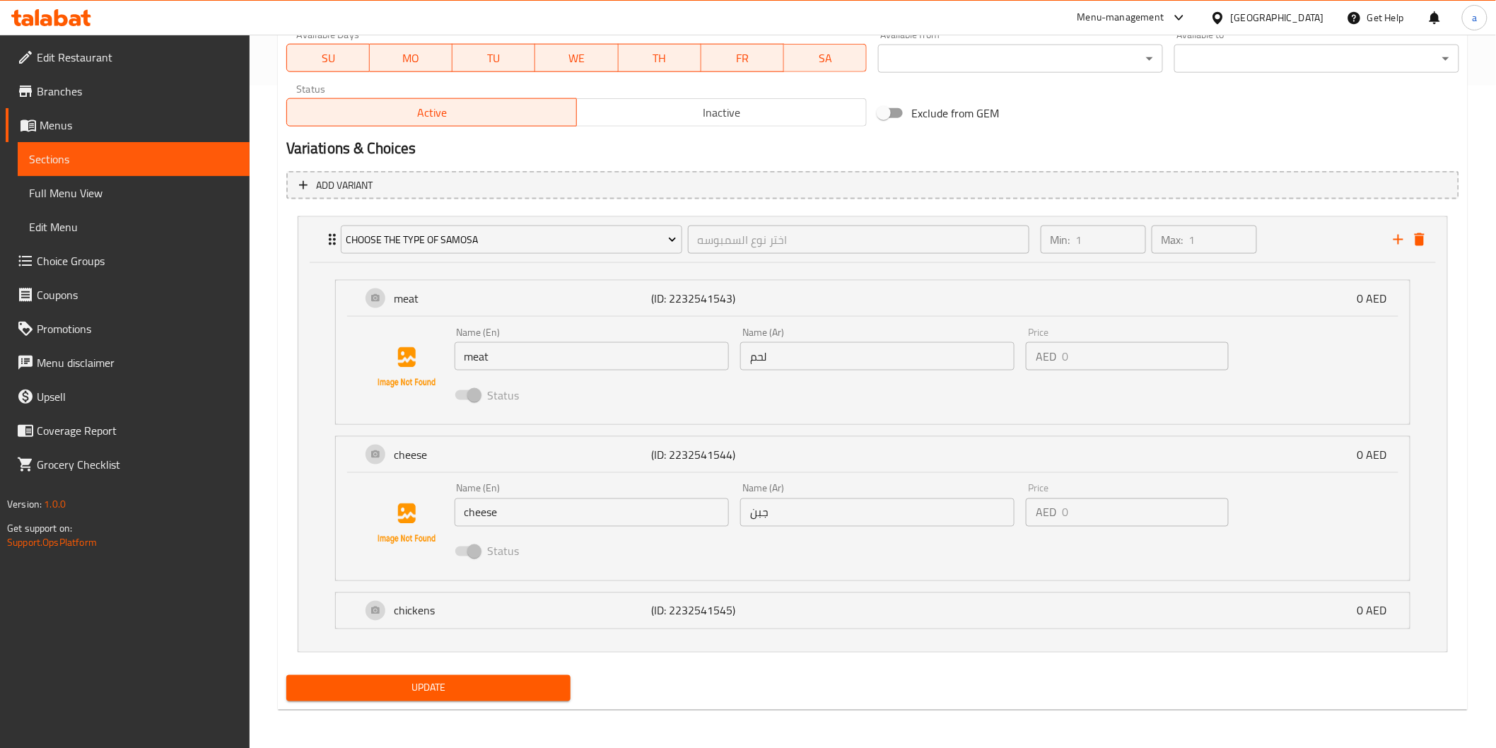
click at [430, 627] on div "chickens (ID: 2232541545) 0 AED Name (En) chickens Name (En) Name (Ar) دجاج Nam…" at bounding box center [873, 611] width 1076 height 37
click at [421, 611] on p "chickens" at bounding box center [523, 611] width 257 height 17
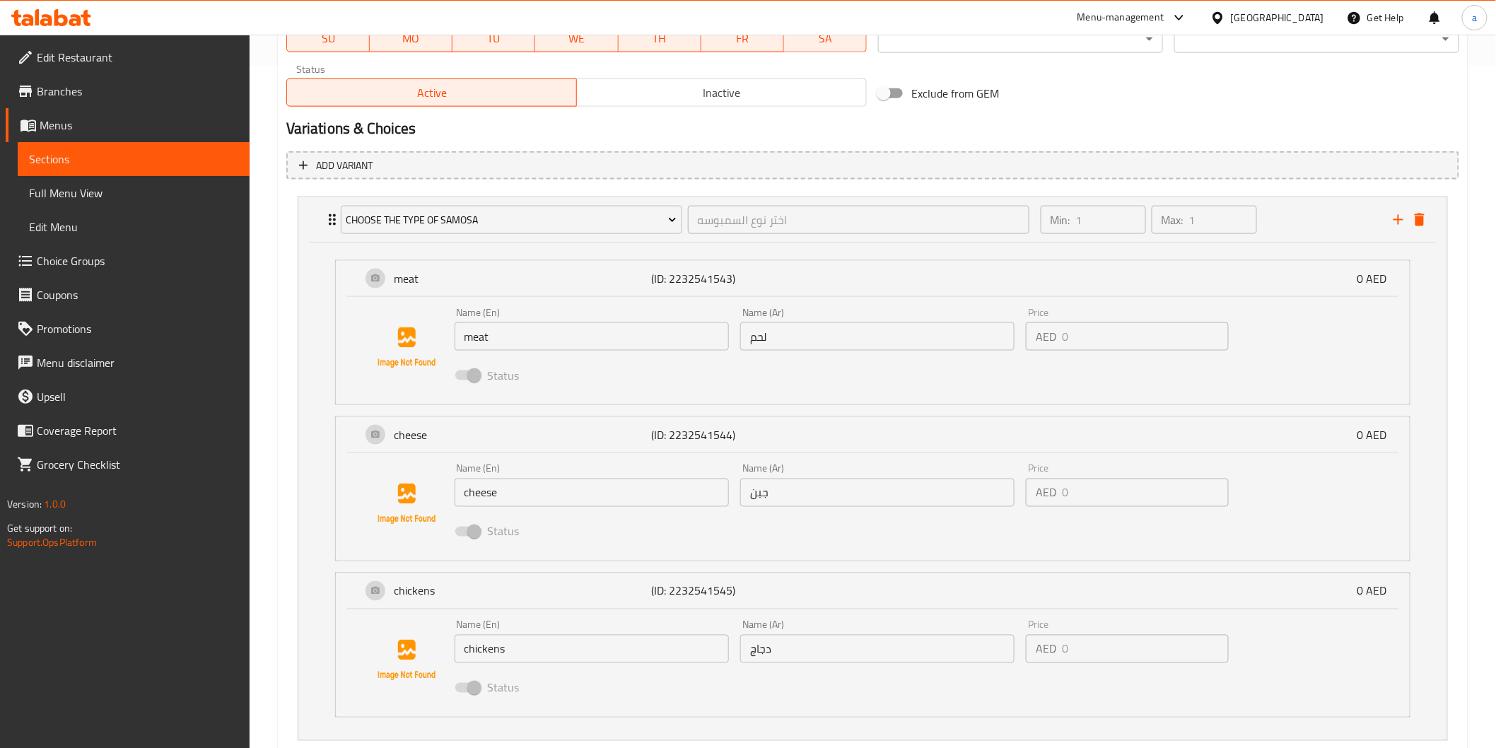
scroll to position [771, 0]
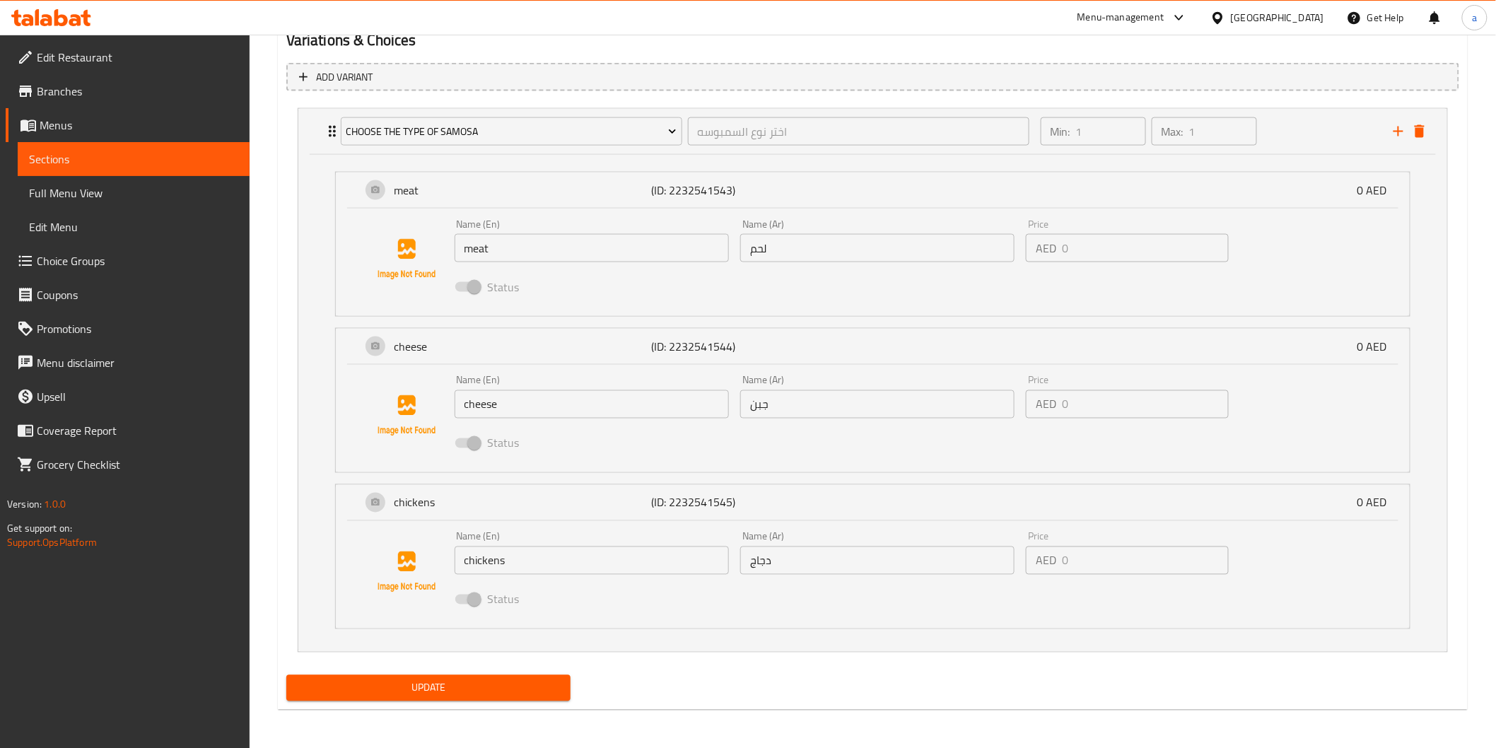
type textarea "10 حبات, اختر نوع السمبوسه بين لحم وجبن ودجاج"
click at [361, 680] on span "Update" at bounding box center [429, 689] width 262 height 18
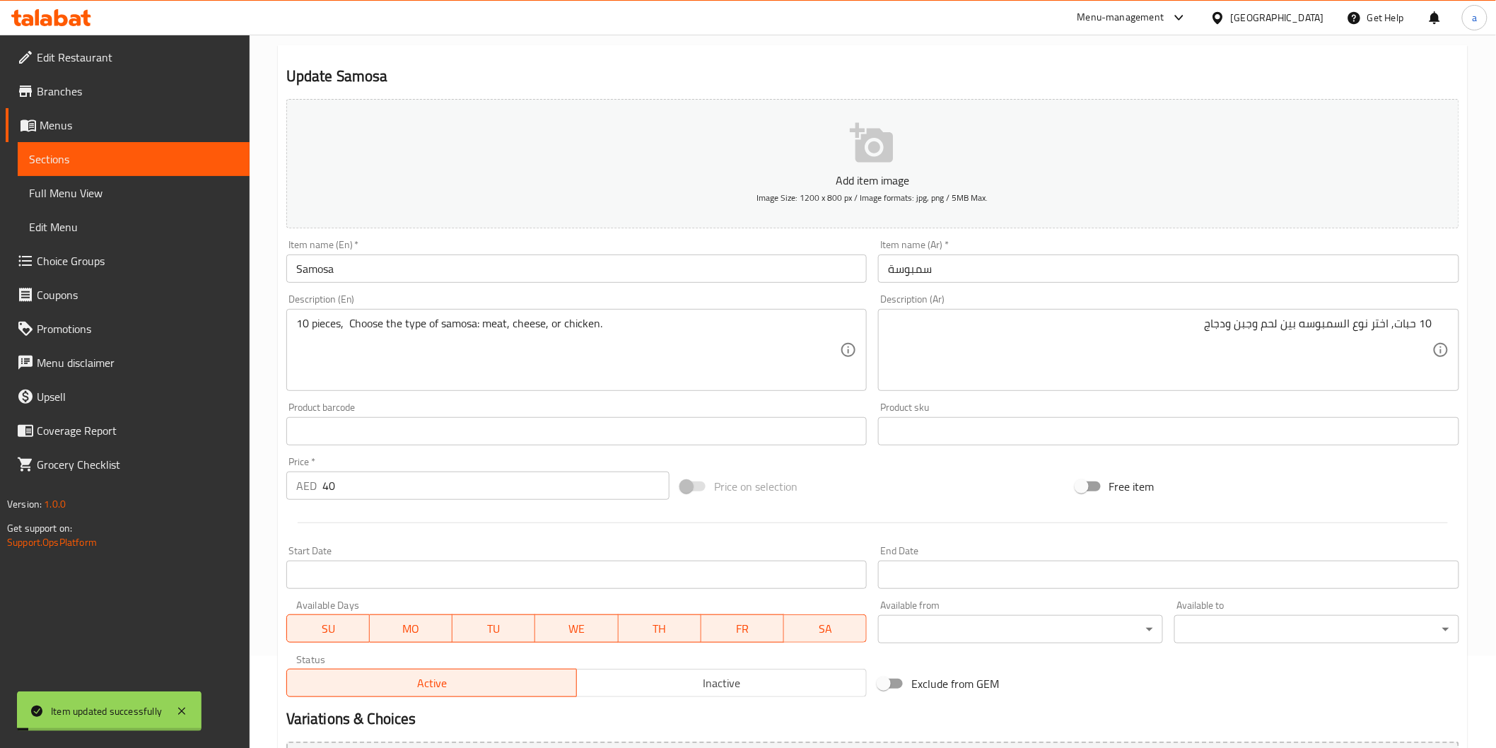
scroll to position [64, 0]
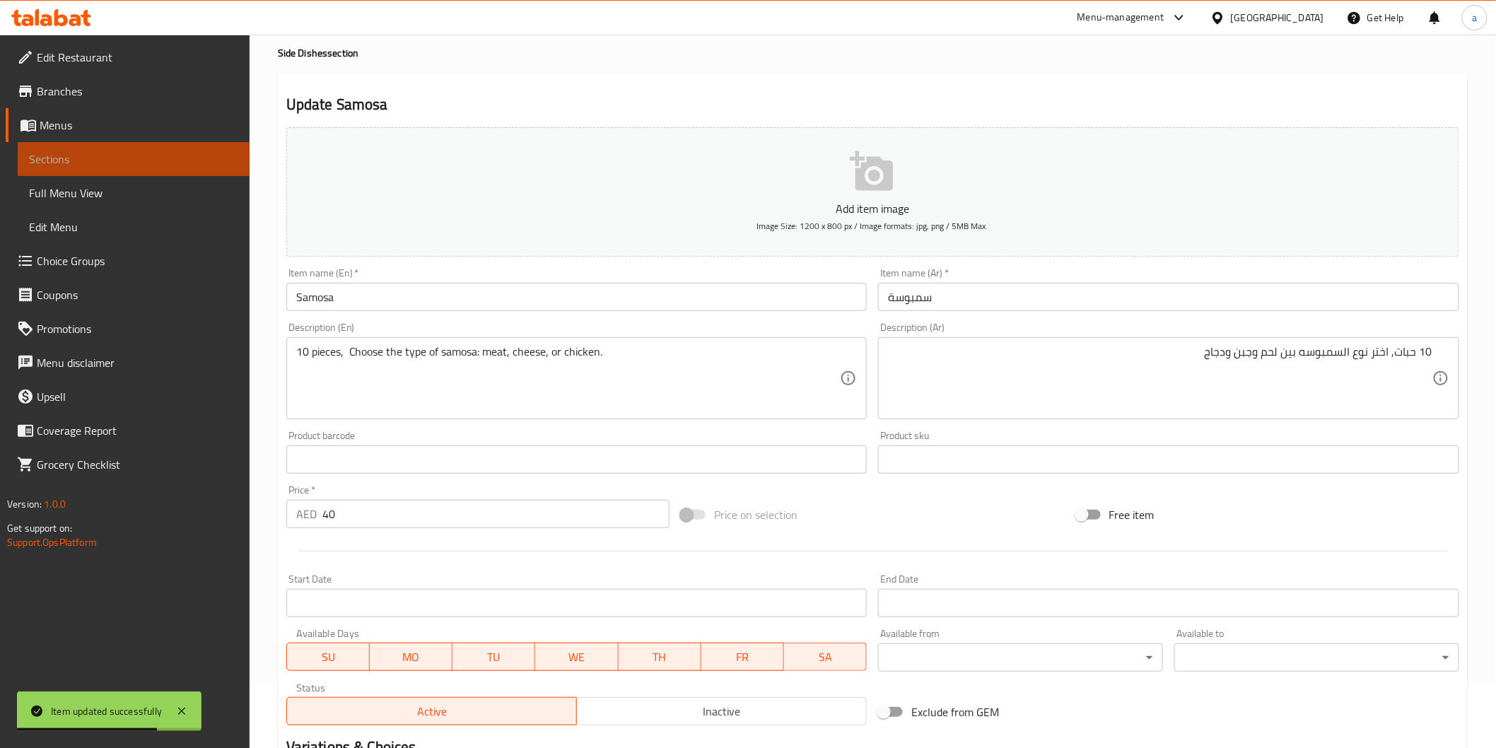
click at [59, 153] on span "Sections" at bounding box center [133, 159] width 209 height 17
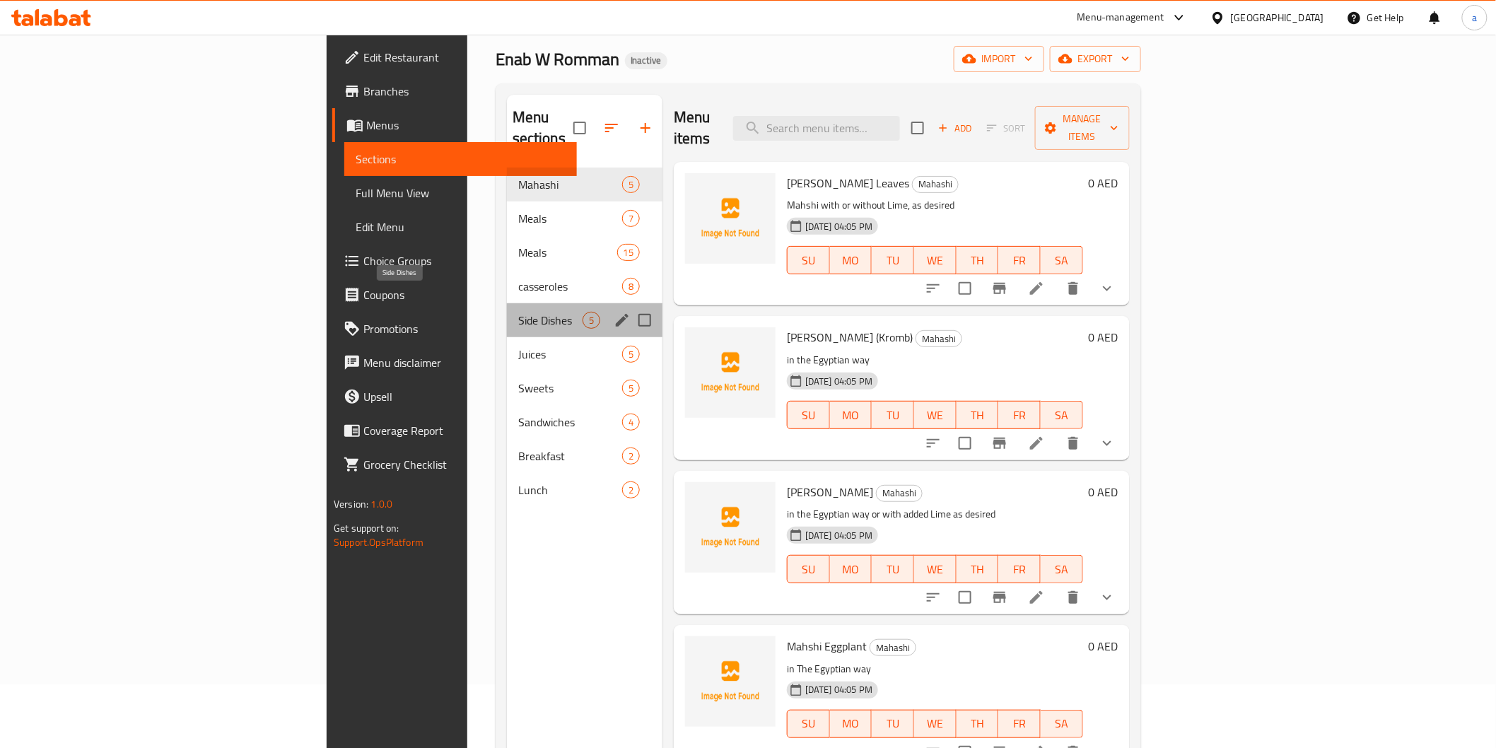
click at [518, 312] on span "Side Dishes" at bounding box center [550, 320] width 64 height 17
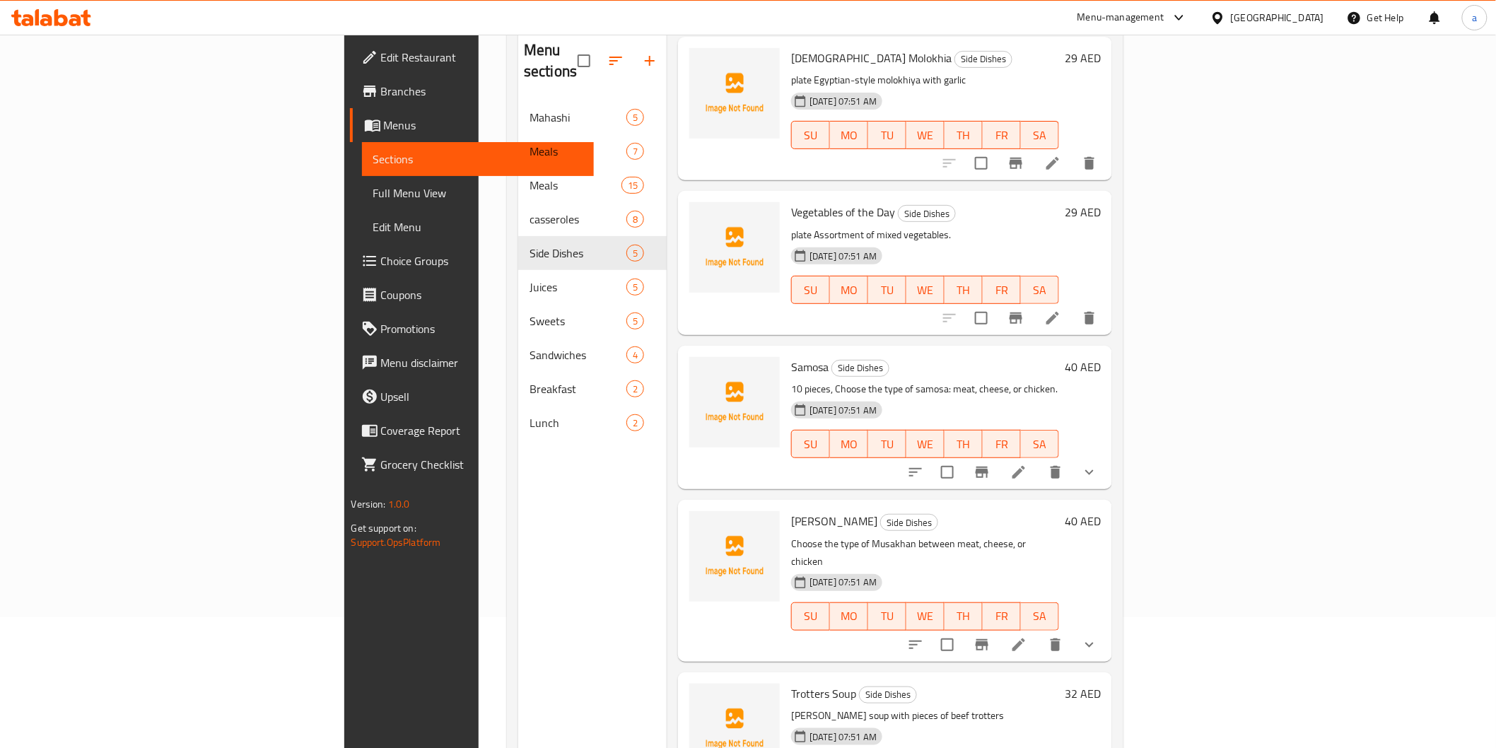
scroll to position [198, 0]
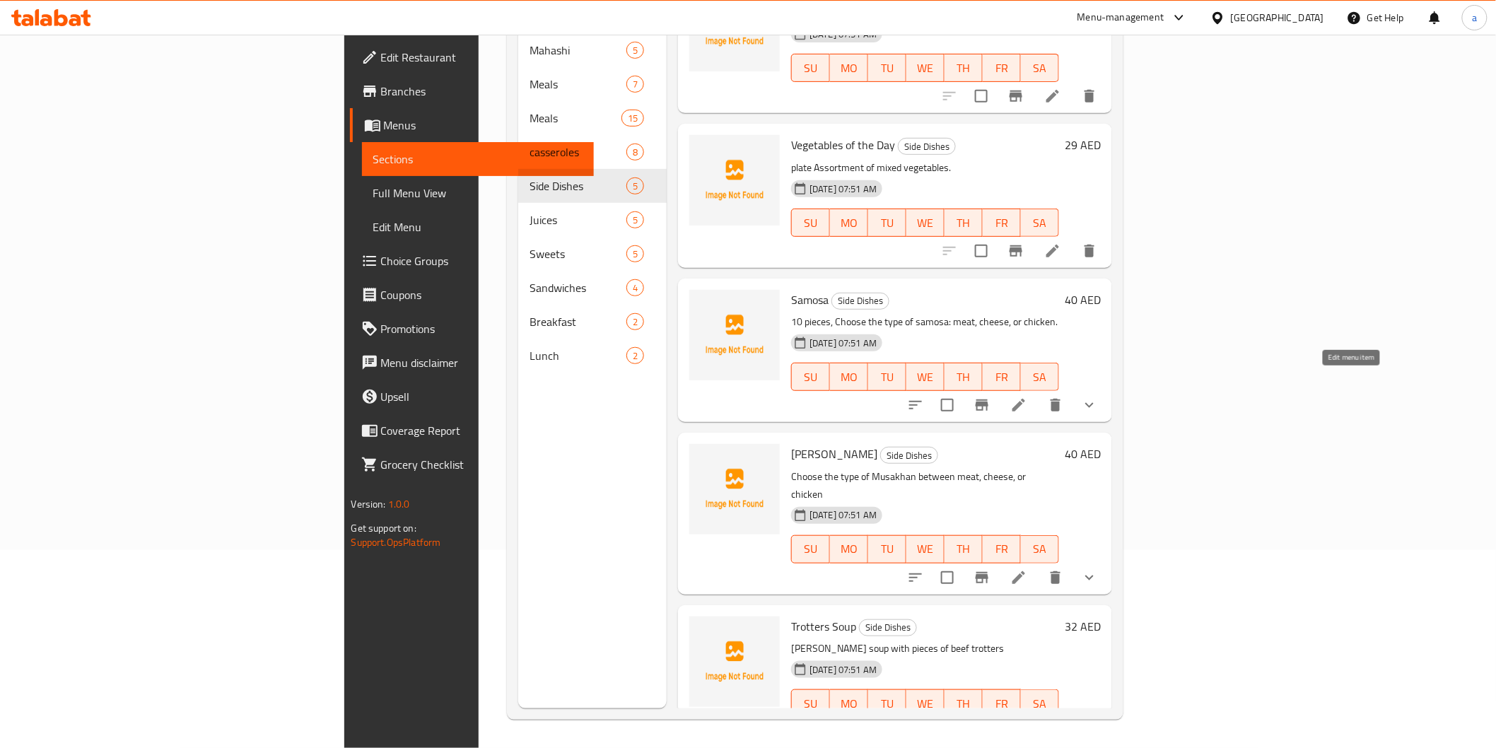
click at [1028, 397] on icon at bounding box center [1019, 405] width 17 height 17
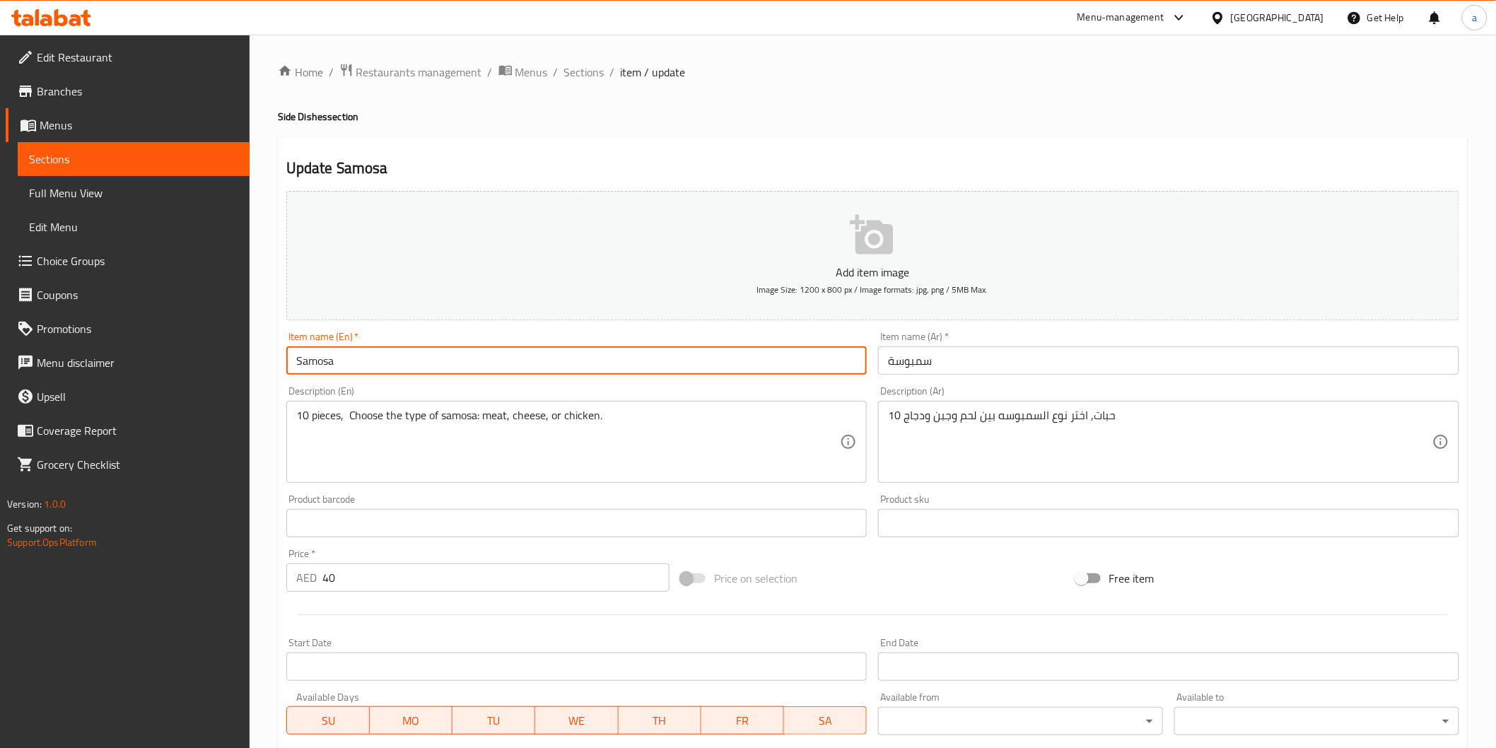
click at [691, 375] on input "Samosa" at bounding box center [576, 361] width 581 height 28
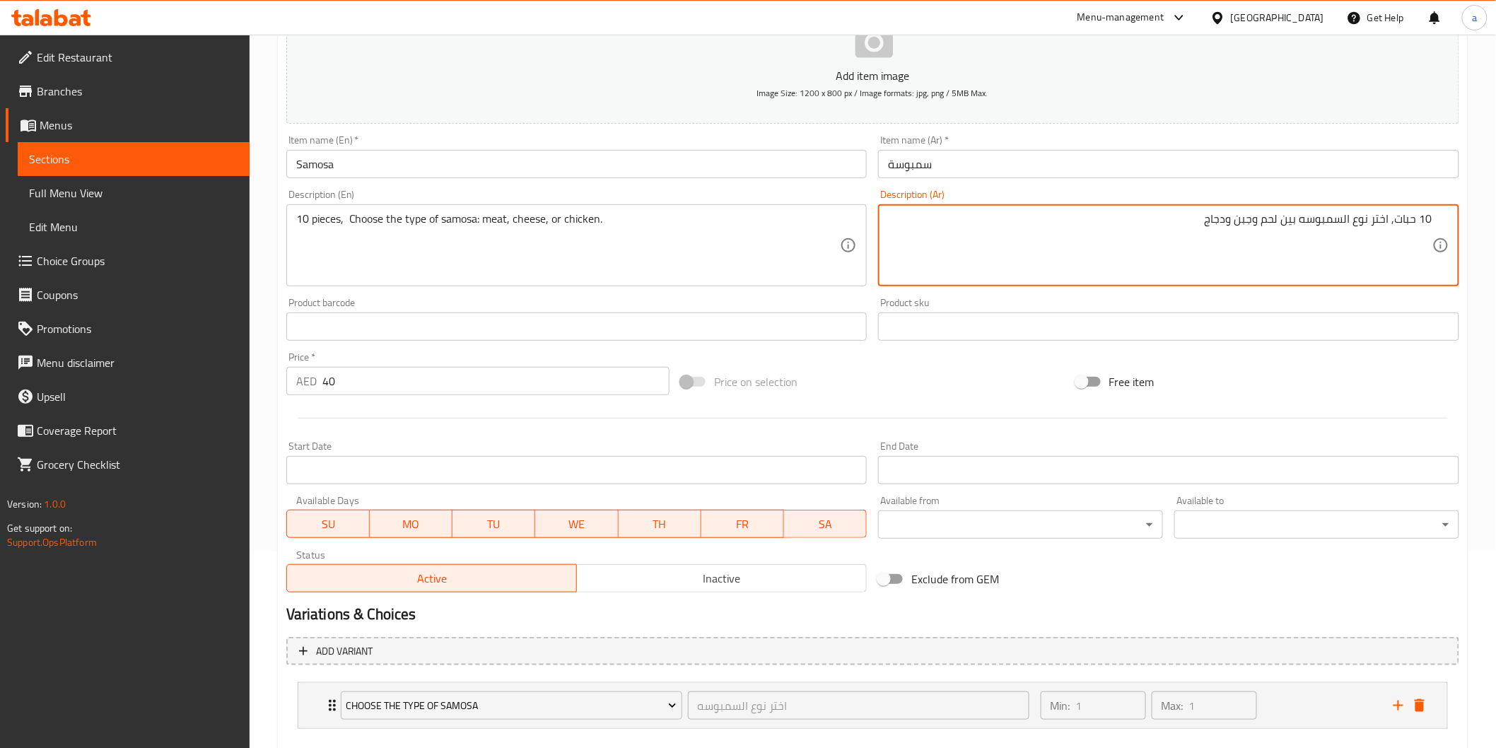
scroll to position [115, 0]
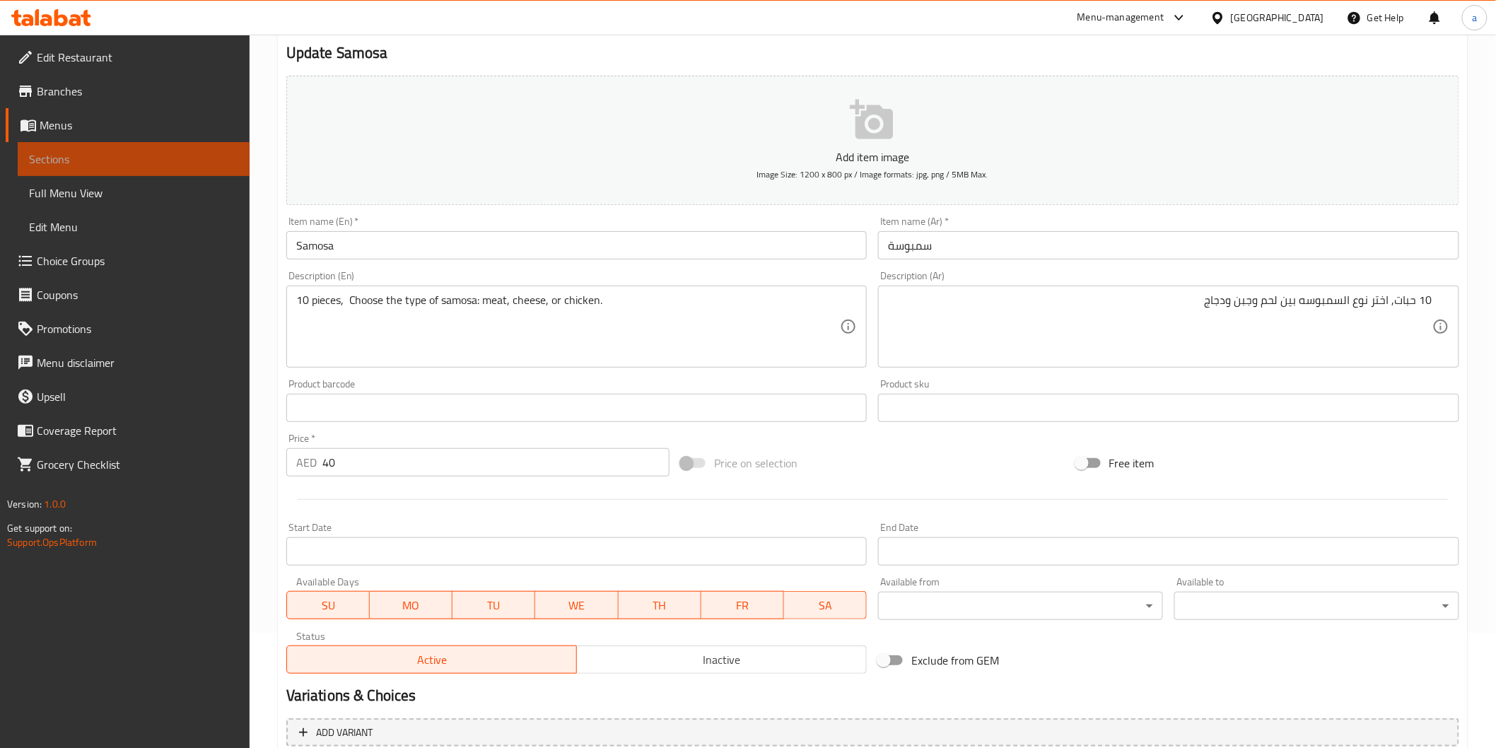
click at [126, 156] on span "Sections" at bounding box center [133, 159] width 209 height 17
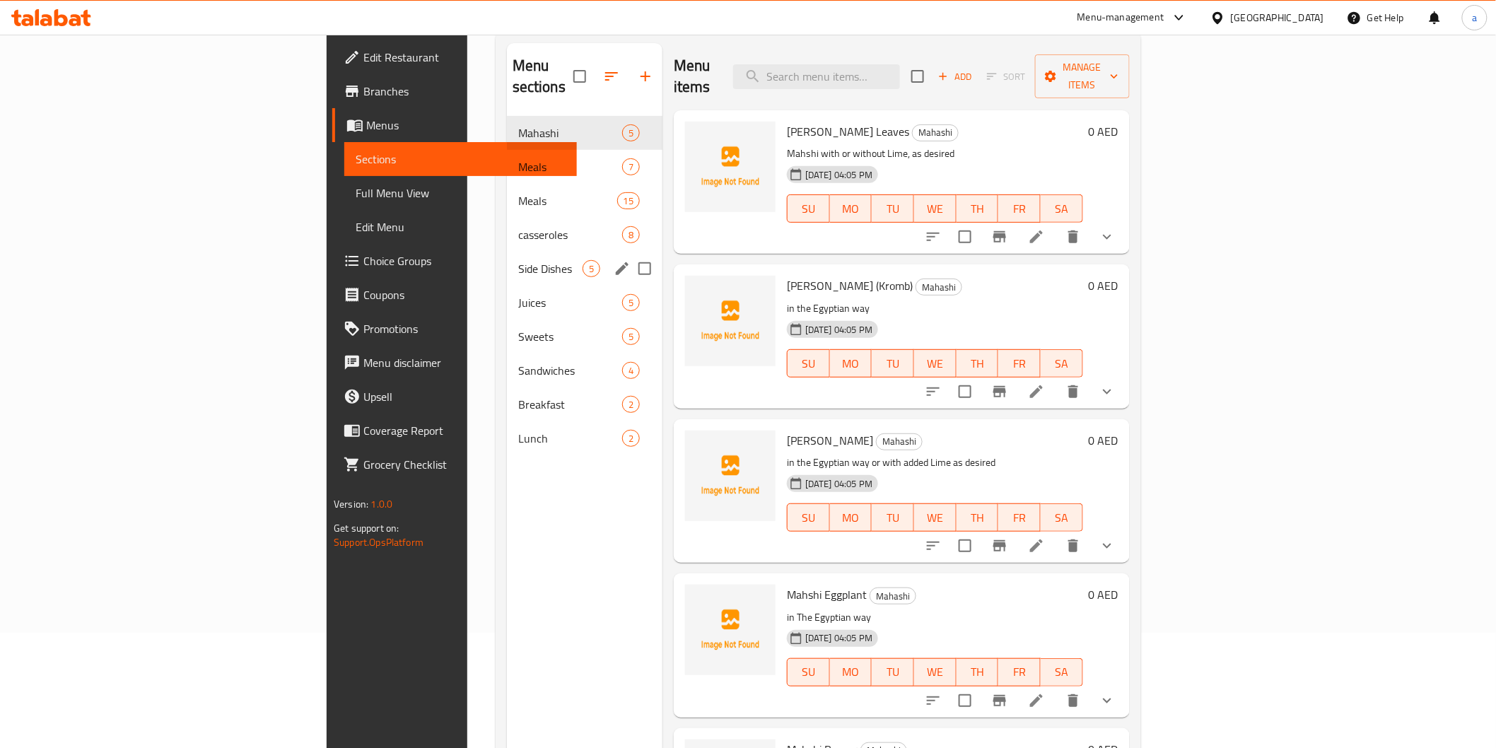
click at [507, 252] on div "Side Dishes 5" at bounding box center [585, 269] width 156 height 34
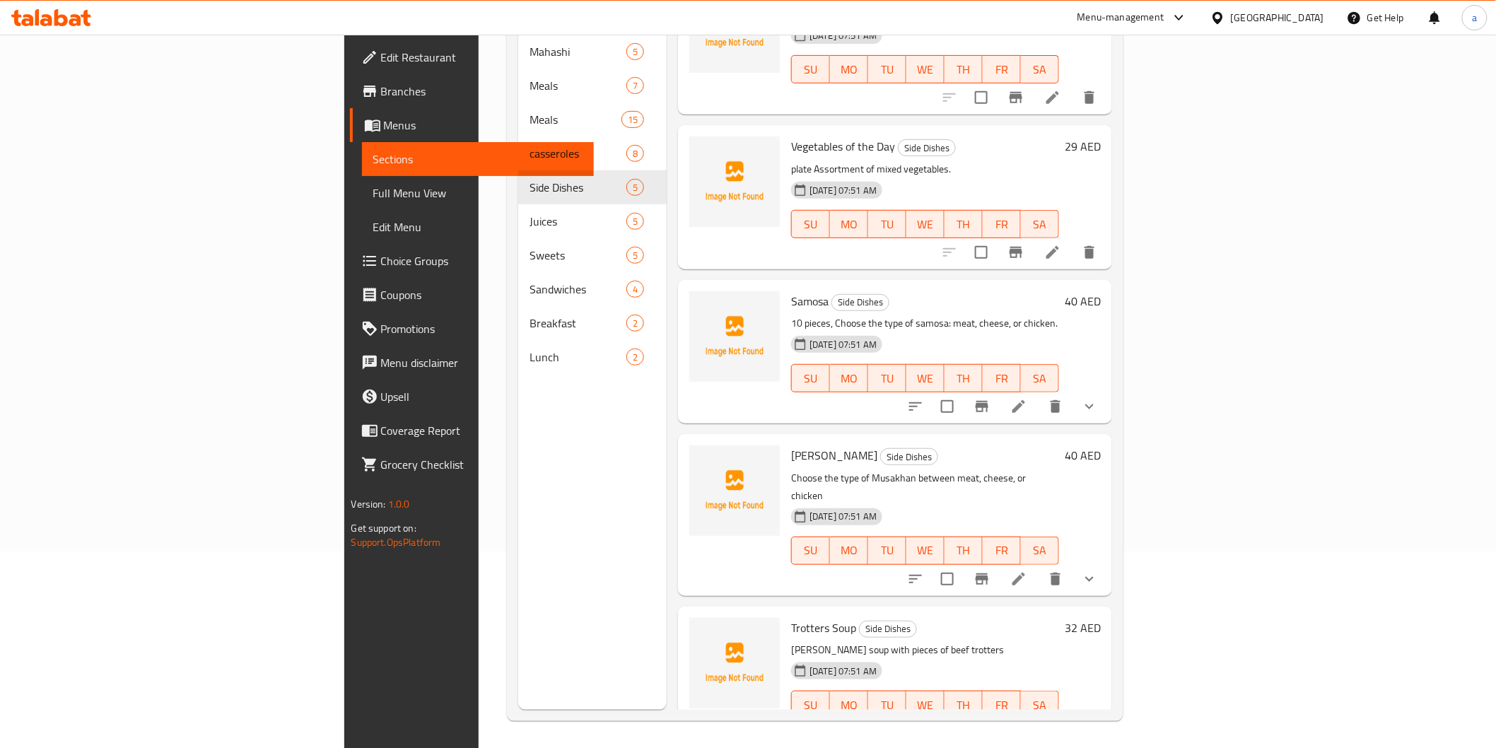
scroll to position [198, 0]
click at [1028, 569] on icon at bounding box center [1019, 577] width 17 height 17
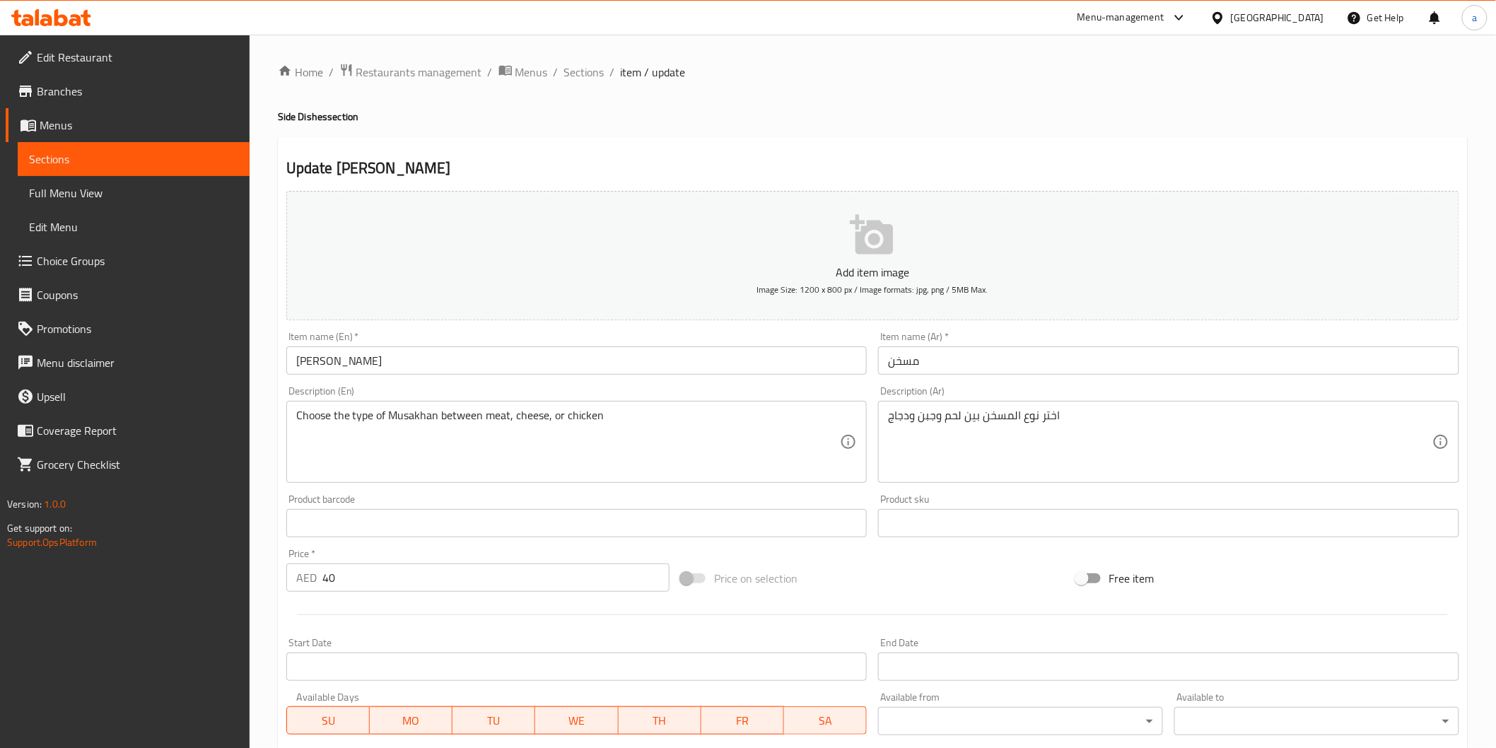
click at [291, 413] on div "Choose the type of Musakhan between meat, cheese, or chicken Description (En)" at bounding box center [576, 442] width 581 height 82
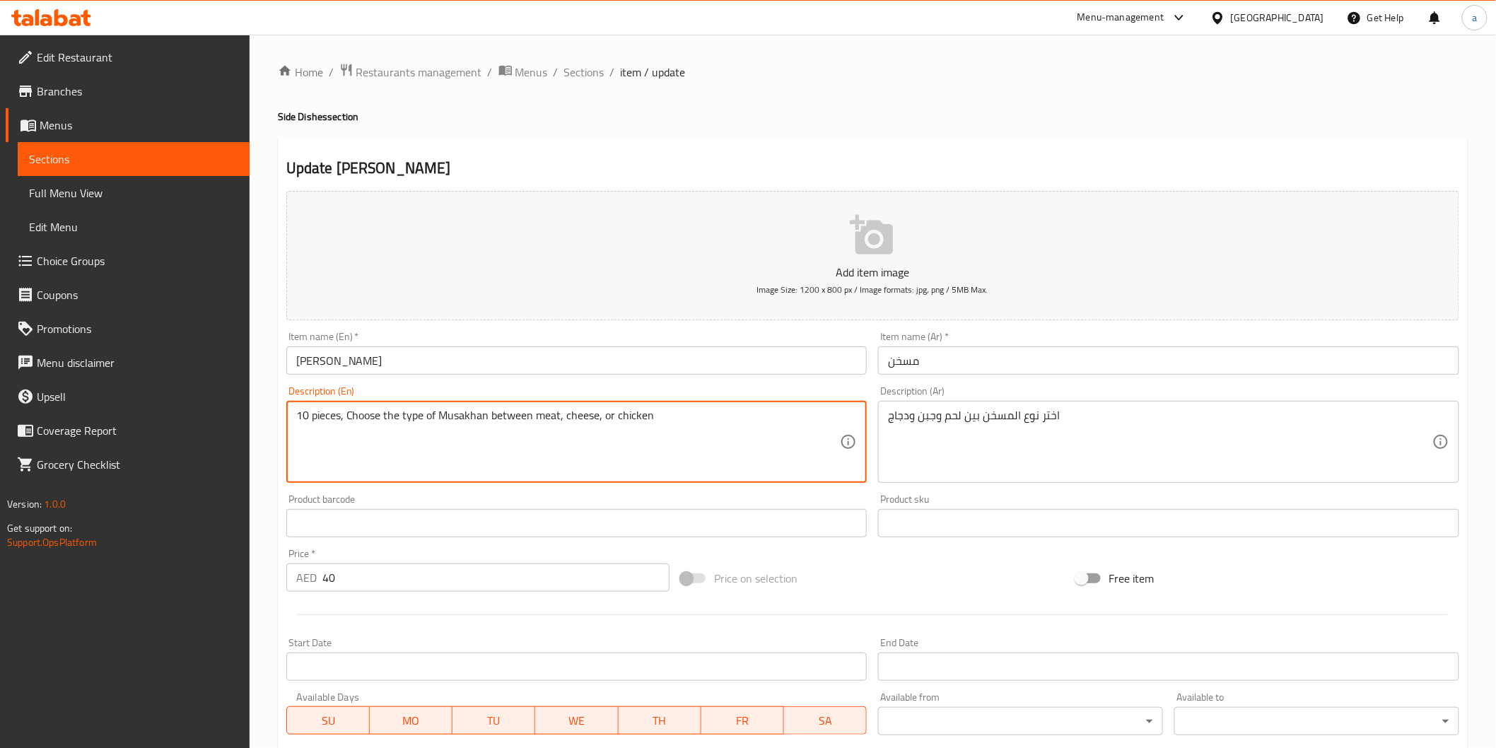
type textarea "10 pieces, Choose the type of Musakhan between meat, cheese, or chicken"
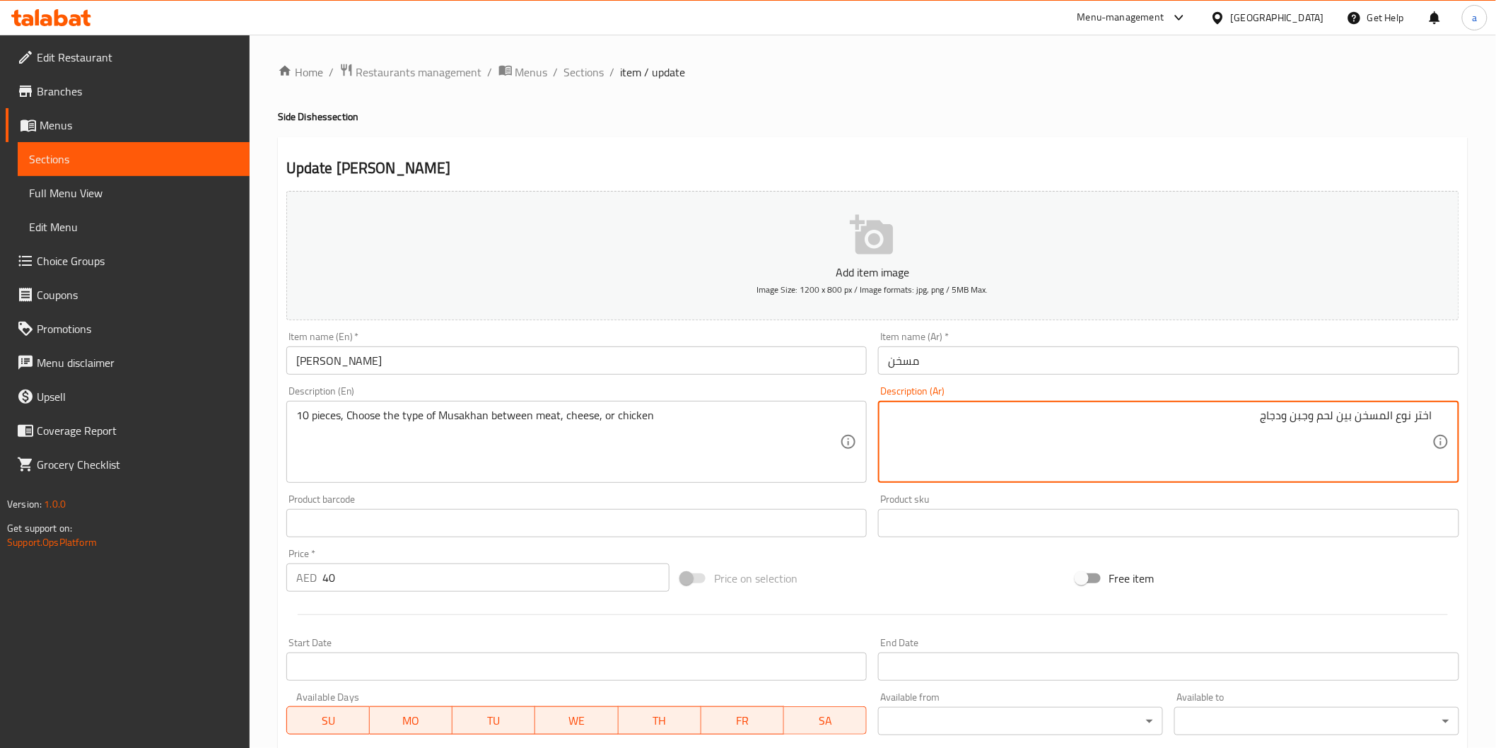
click at [1411, 412] on textarea "اختر نوع المسخن بين لحم وجبن ودجاج" at bounding box center [1160, 442] width 545 height 67
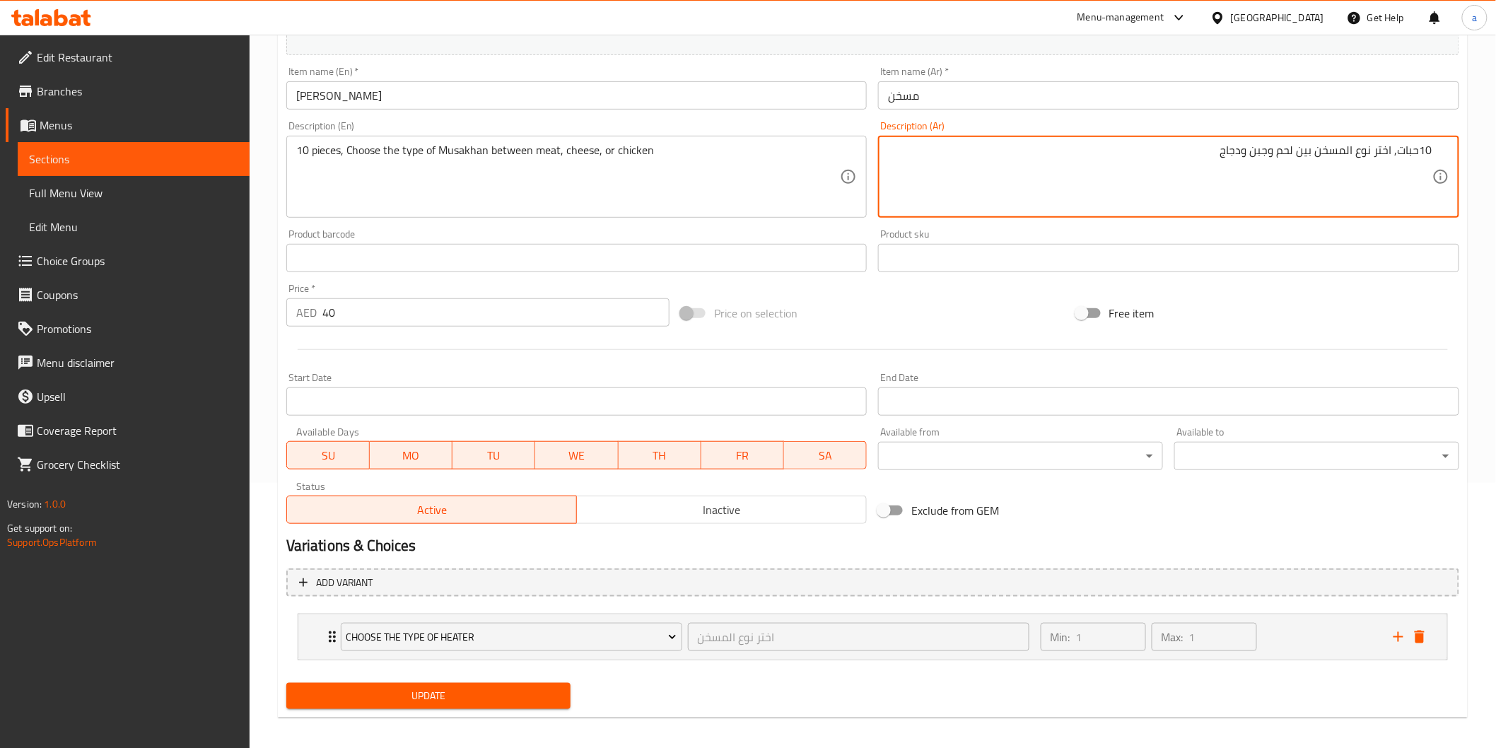
scroll to position [272, 0]
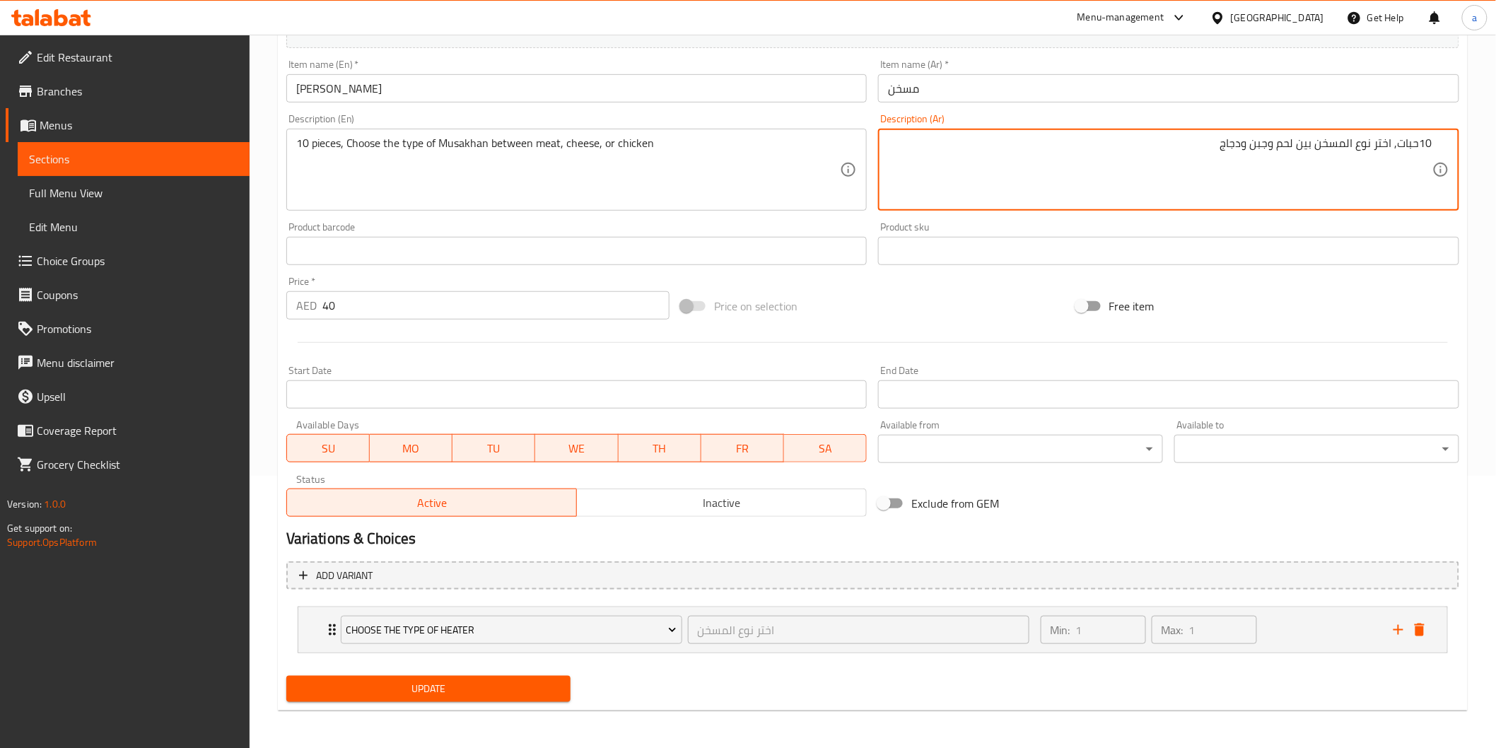
type textarea "10حبات, اختر نوع المسخن بين لحم وجبن ودجاج"
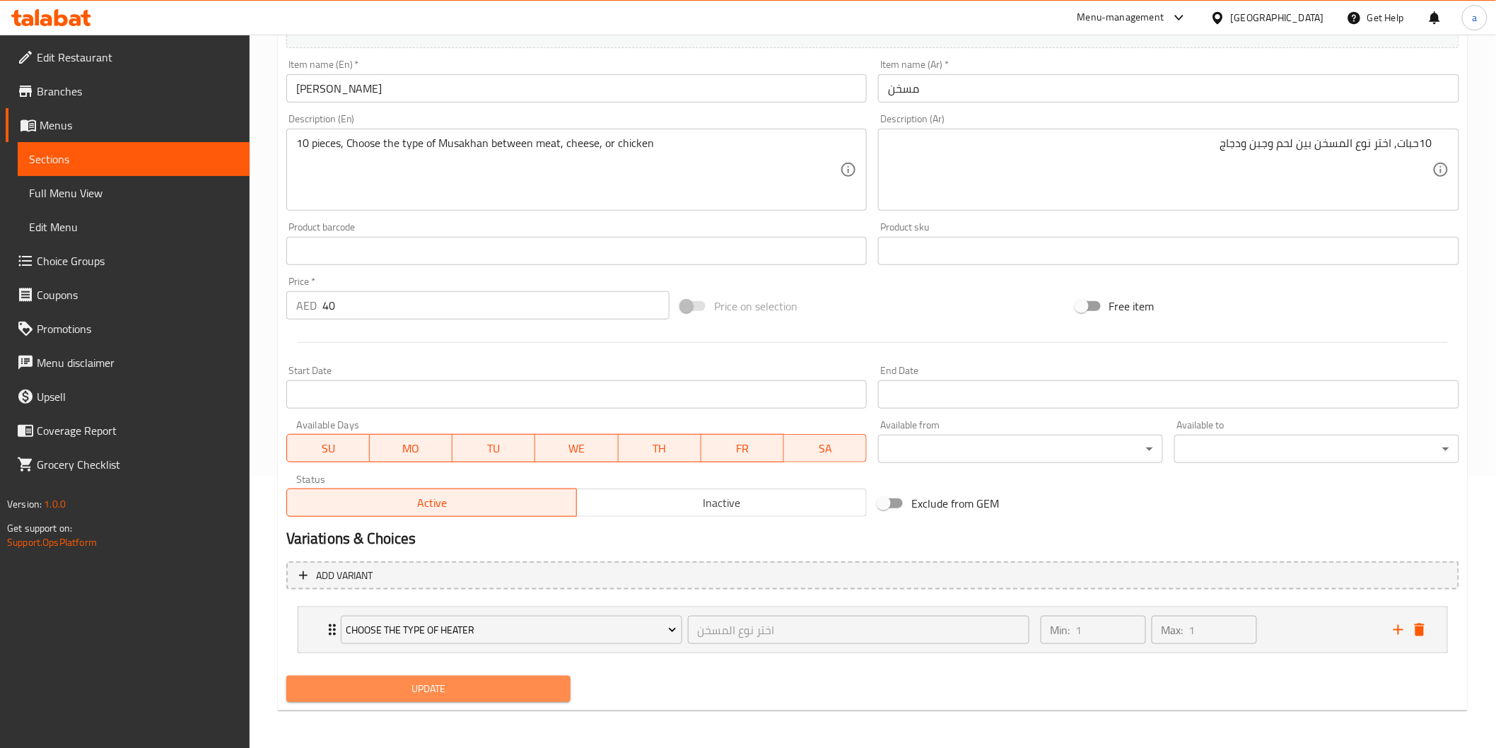
click at [448, 693] on span "Update" at bounding box center [429, 689] width 262 height 18
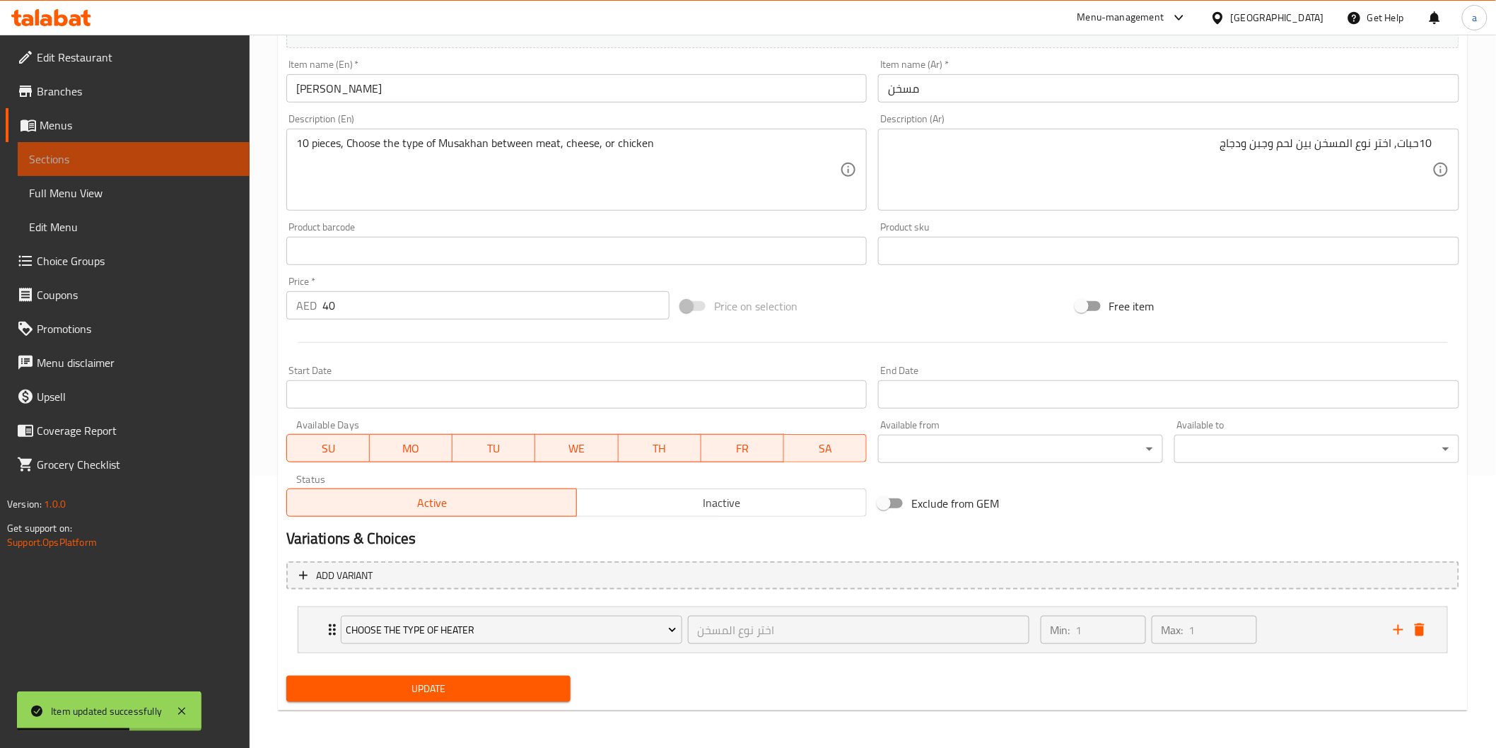
click at [147, 163] on span "Sections" at bounding box center [133, 159] width 209 height 17
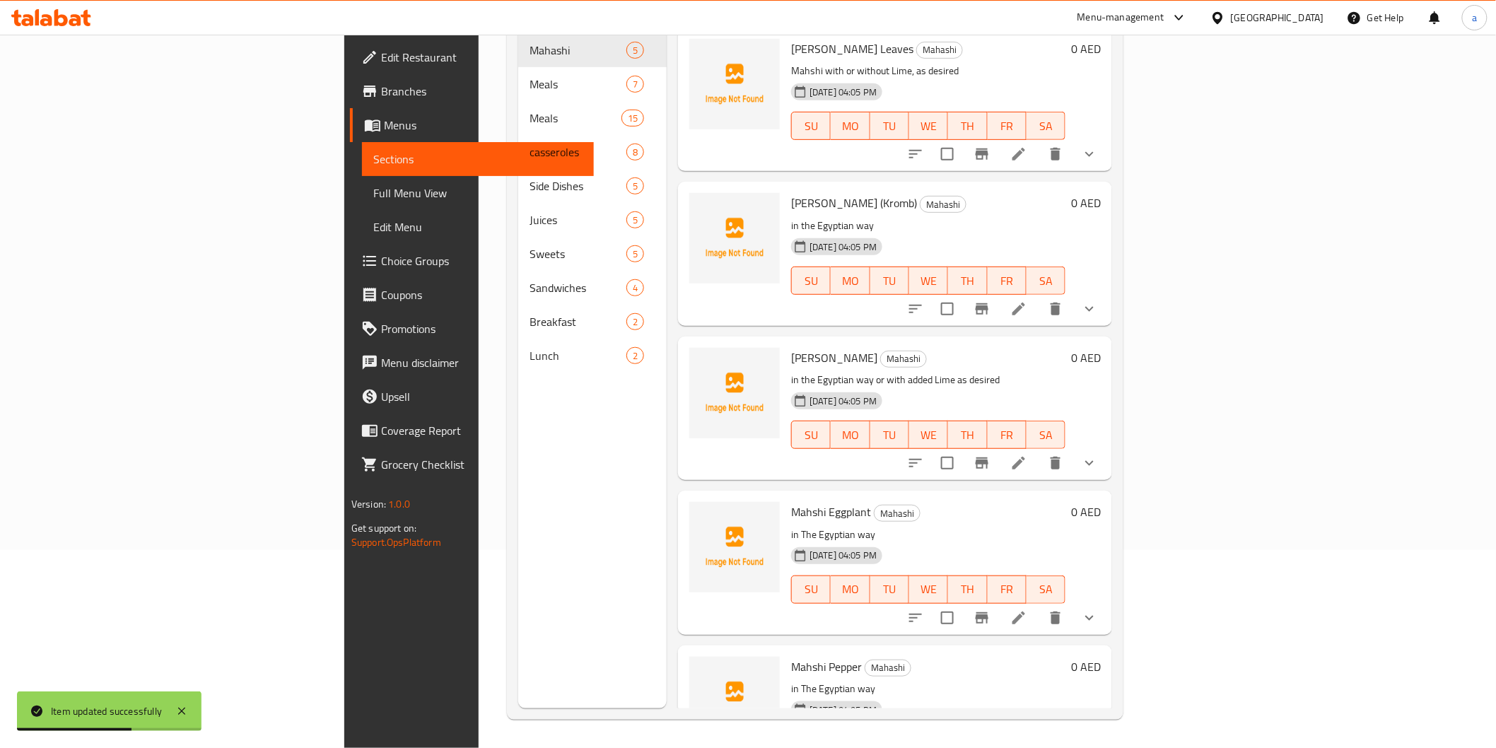
scroll to position [198, 0]
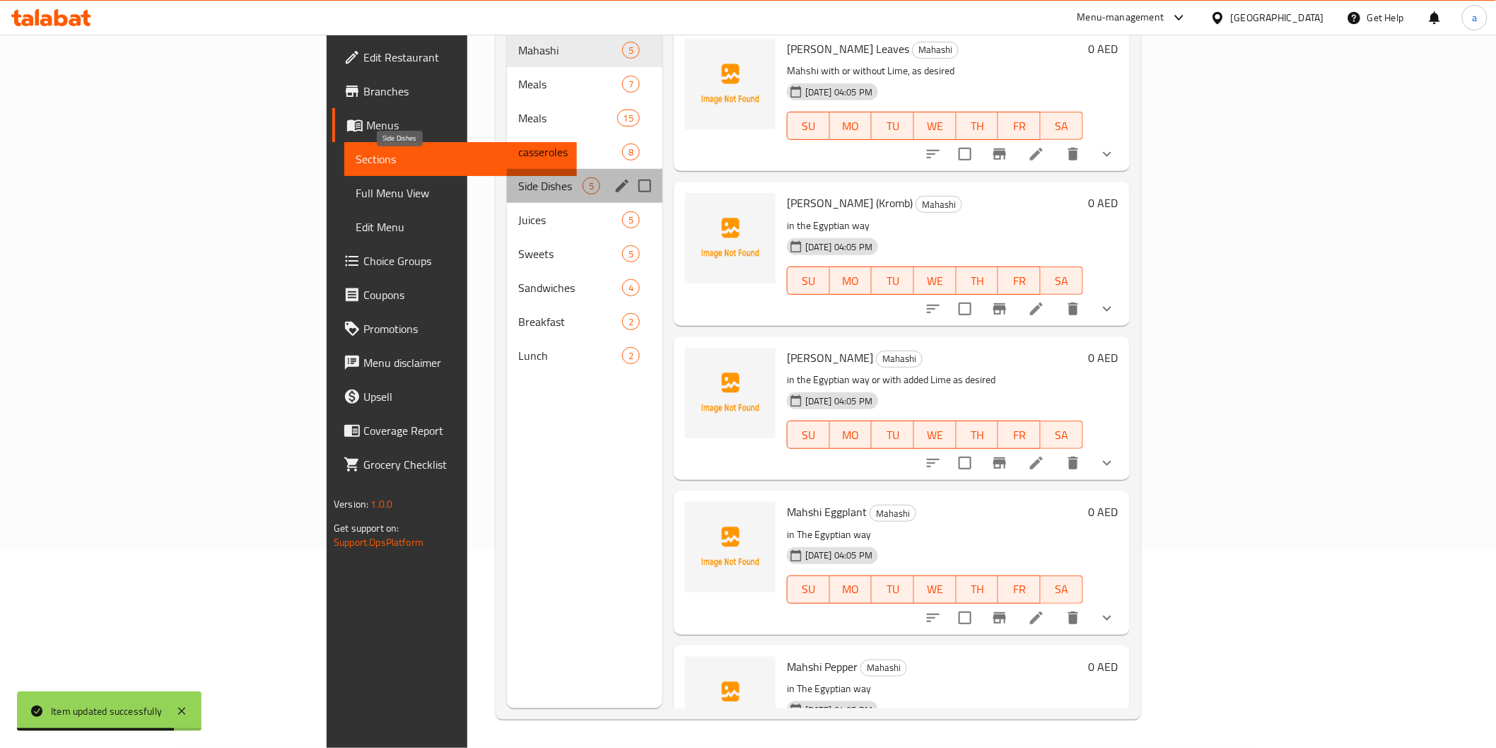
click at [518, 178] on span "Side Dishes" at bounding box center [550, 186] width 64 height 17
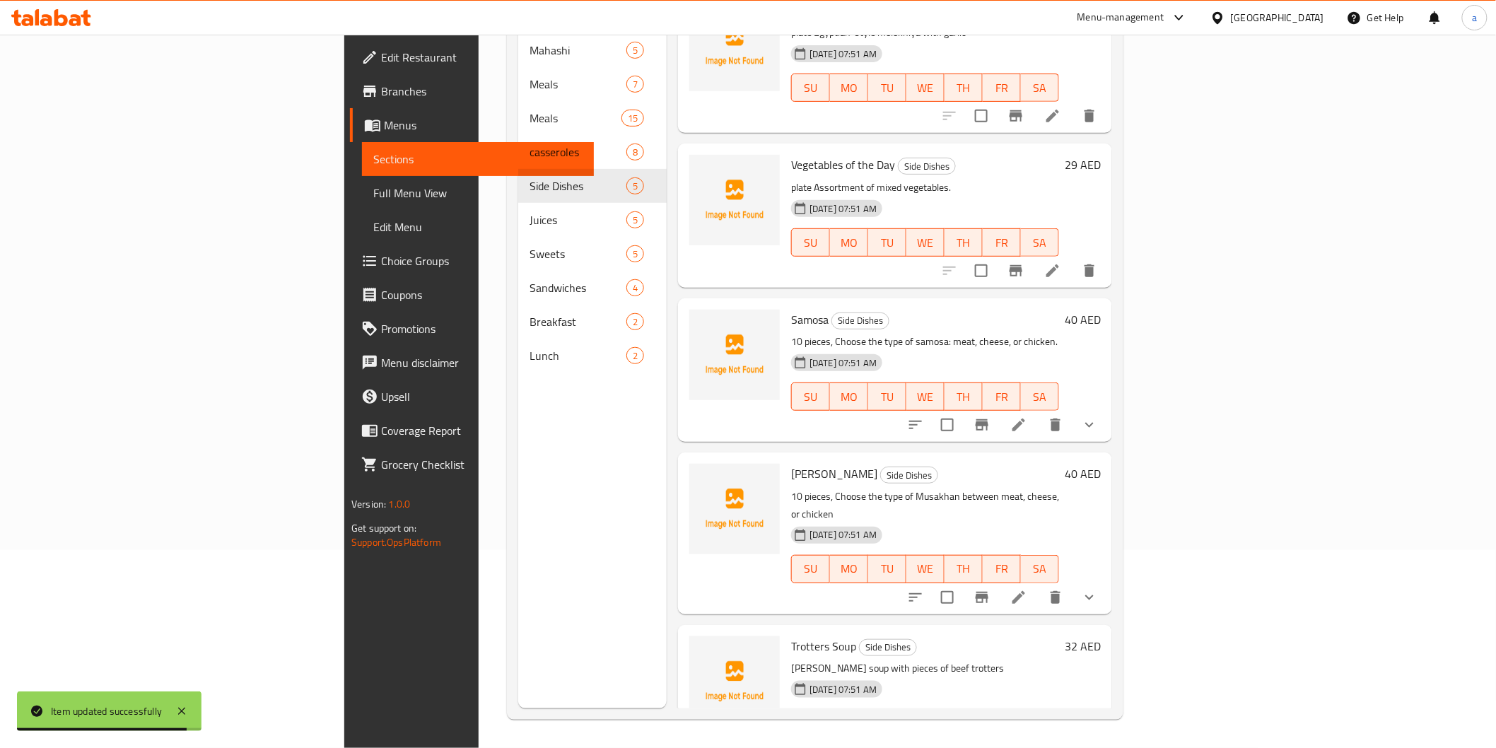
scroll to position [58, 0]
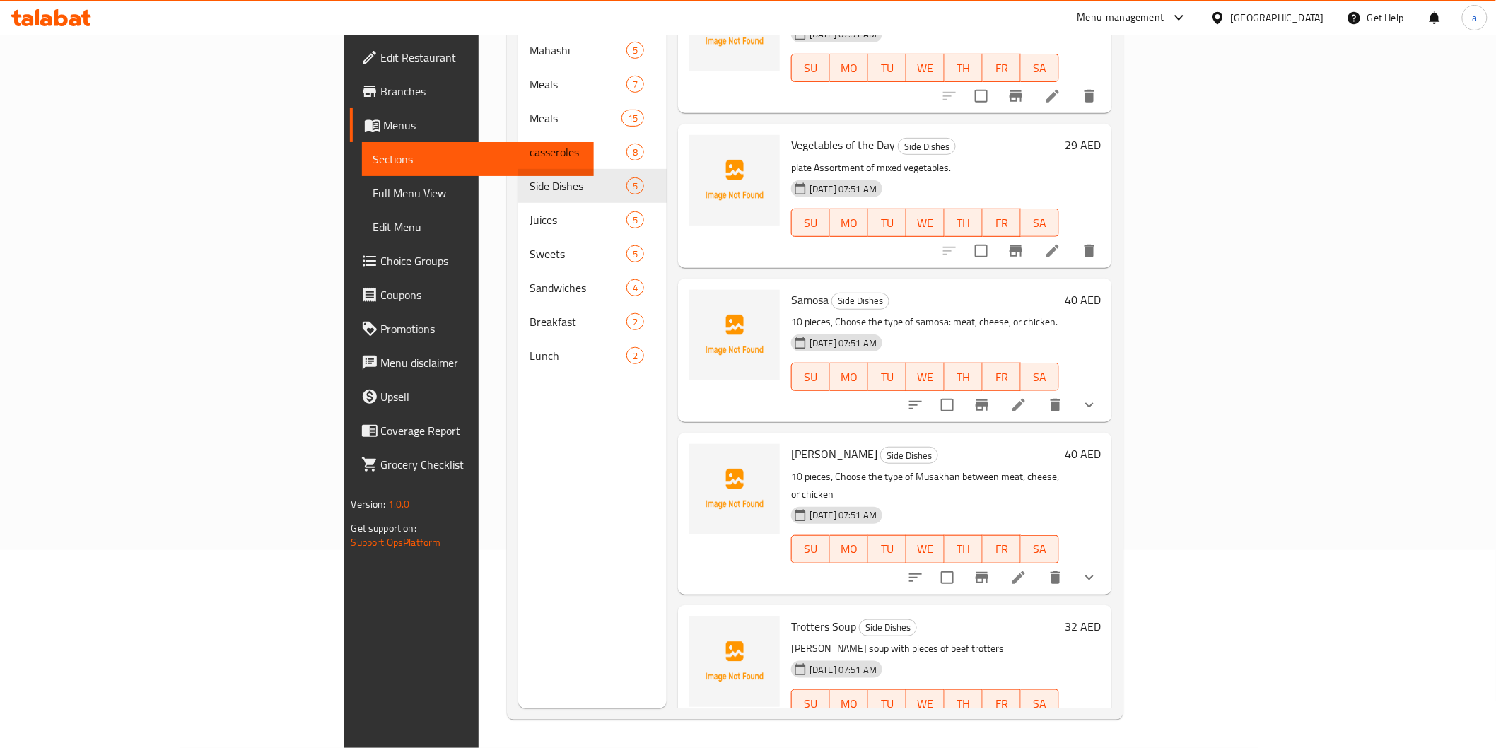
click at [1073, 719] on li at bounding box center [1053, 731] width 40 height 25
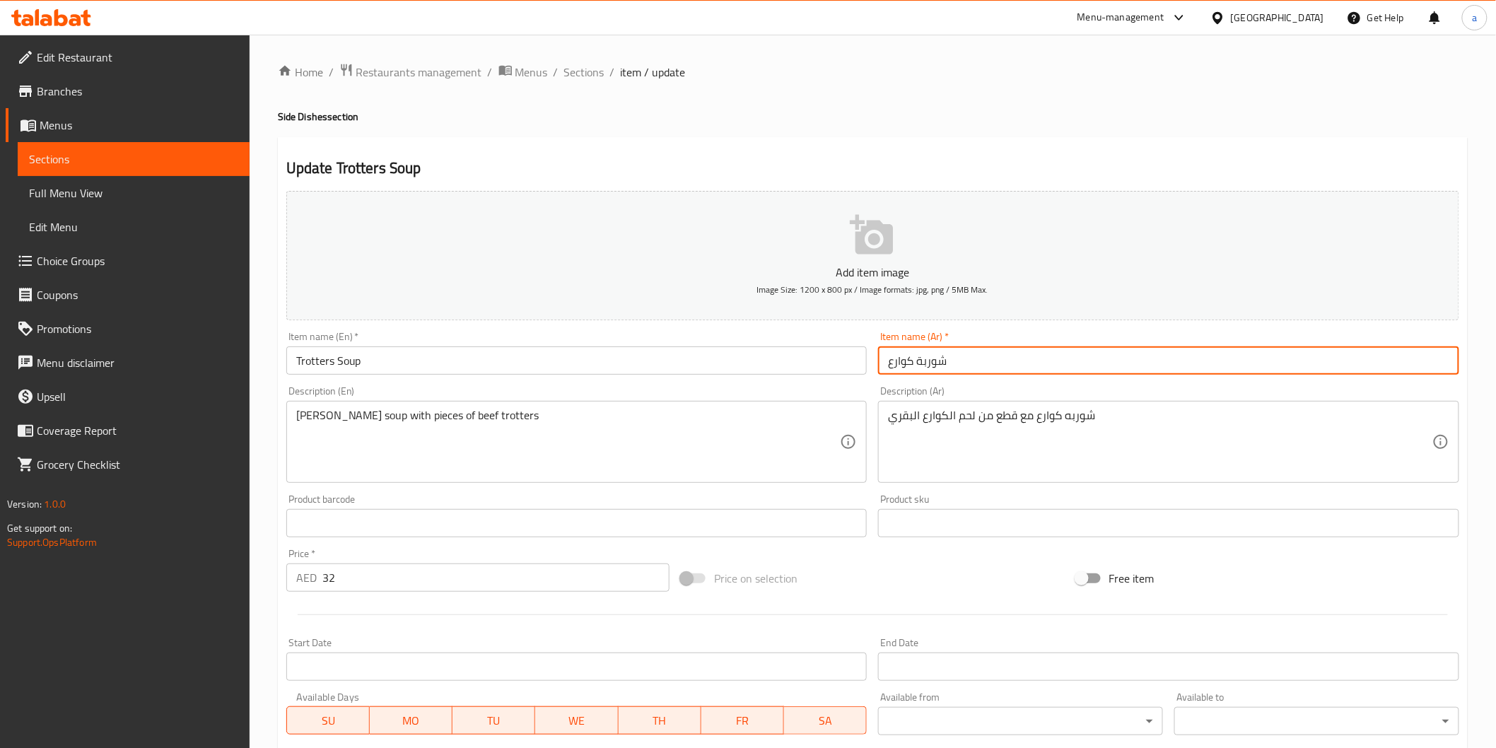
click at [891, 368] on input "شوربة كوارع" at bounding box center [1168, 361] width 581 height 28
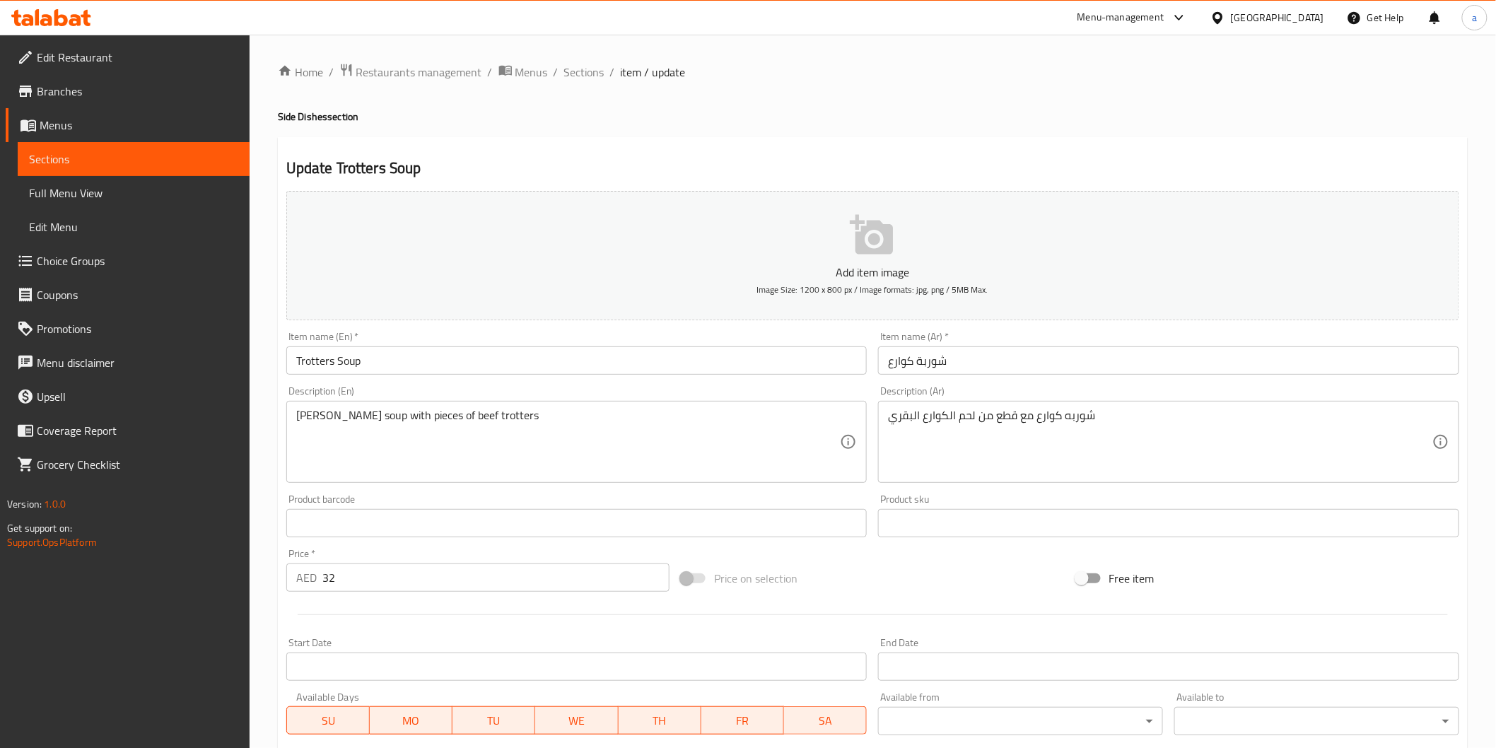
drag, startPoint x: 891, startPoint y: 368, endPoint x: 873, endPoint y: 376, distance: 19.3
click at [873, 376] on div "Item name (Ar)   * شوربة كوارع Item name (Ar) *" at bounding box center [1169, 353] width 593 height 54
click at [899, 366] on input "شوربة كوارع" at bounding box center [1168, 361] width 581 height 28
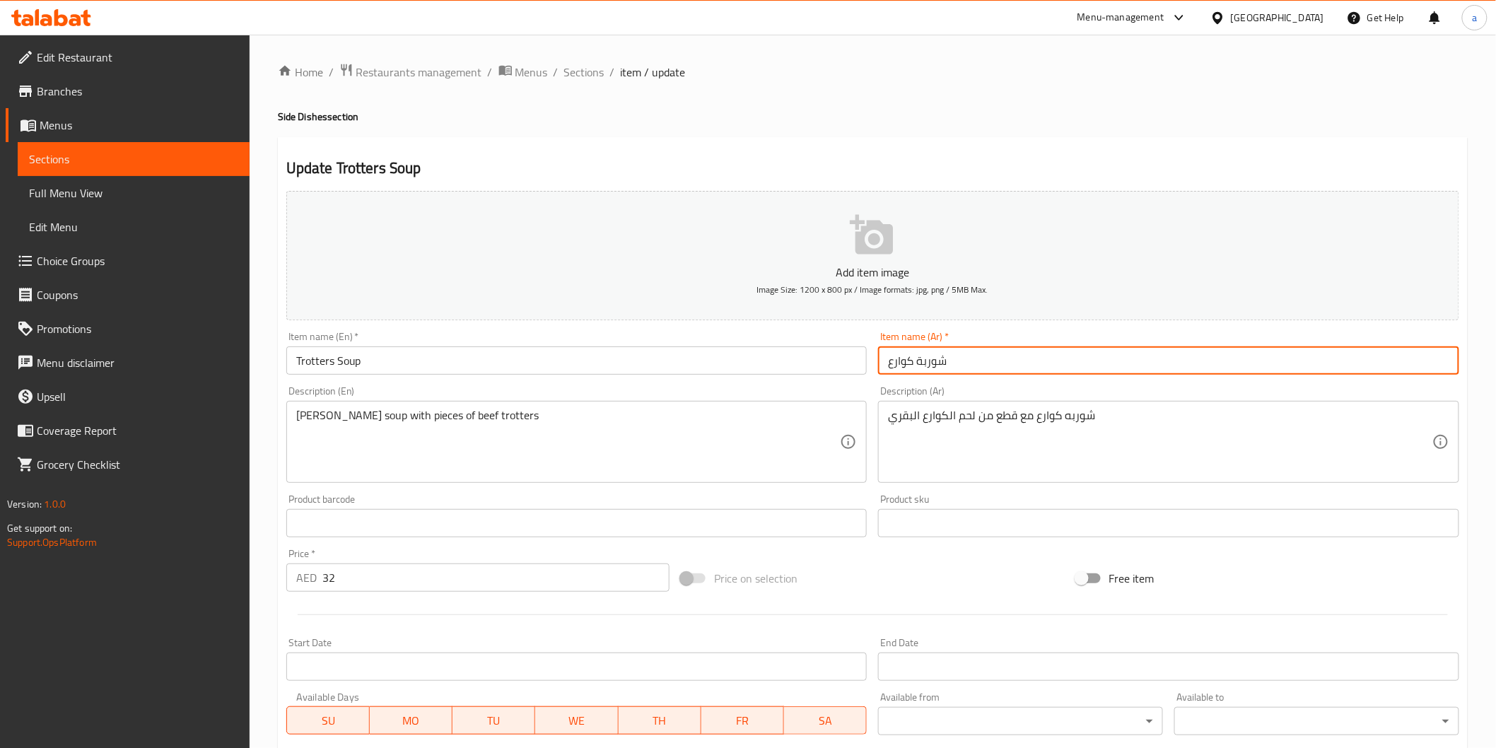
click at [899, 366] on input "شوربة كوارع" at bounding box center [1168, 361] width 581 height 28
click at [315, 363] on input "Trotters Soup" at bounding box center [576, 361] width 581 height 28
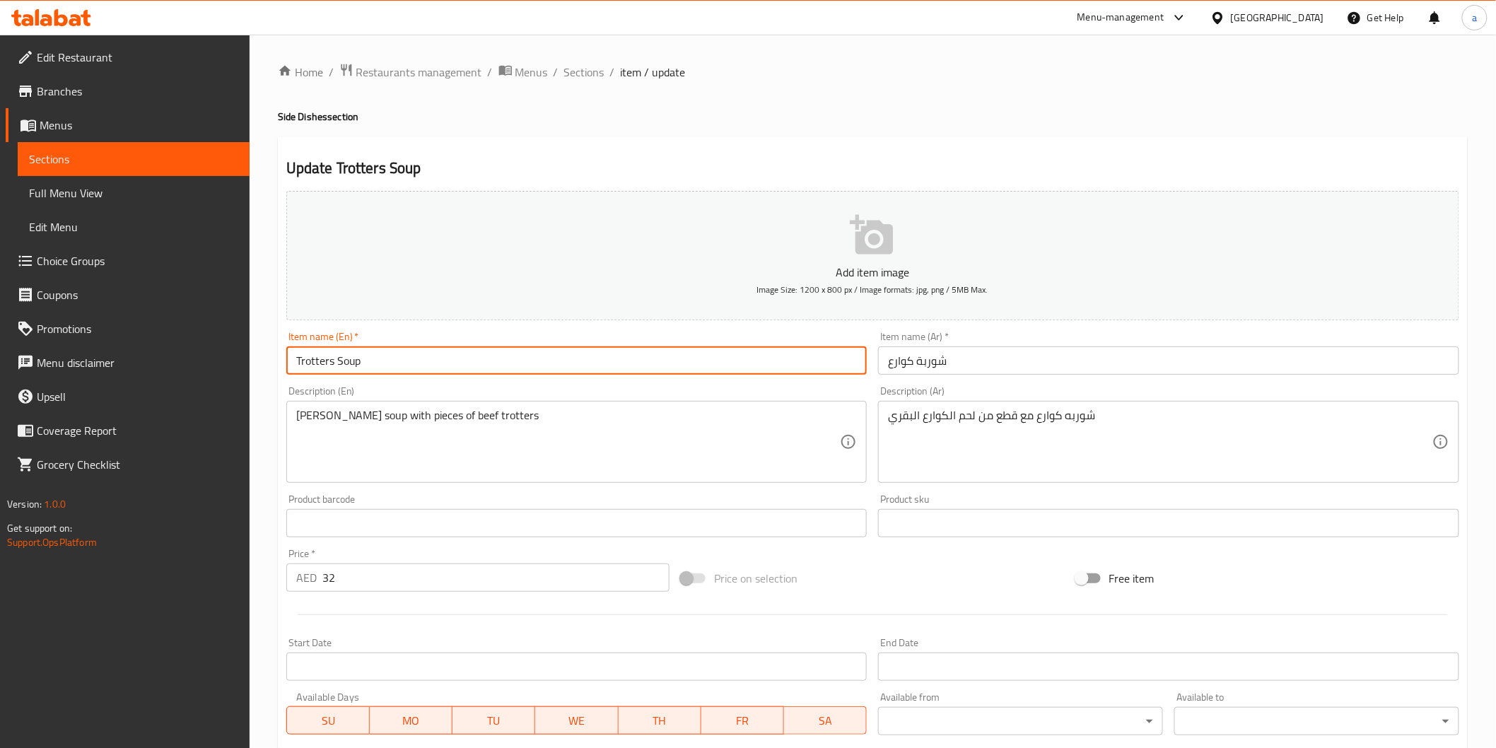
click at [315, 363] on input "Trotters Soup" at bounding box center [576, 361] width 581 height 28
paste input "Knuckle"
type input "Knuckles Soup"
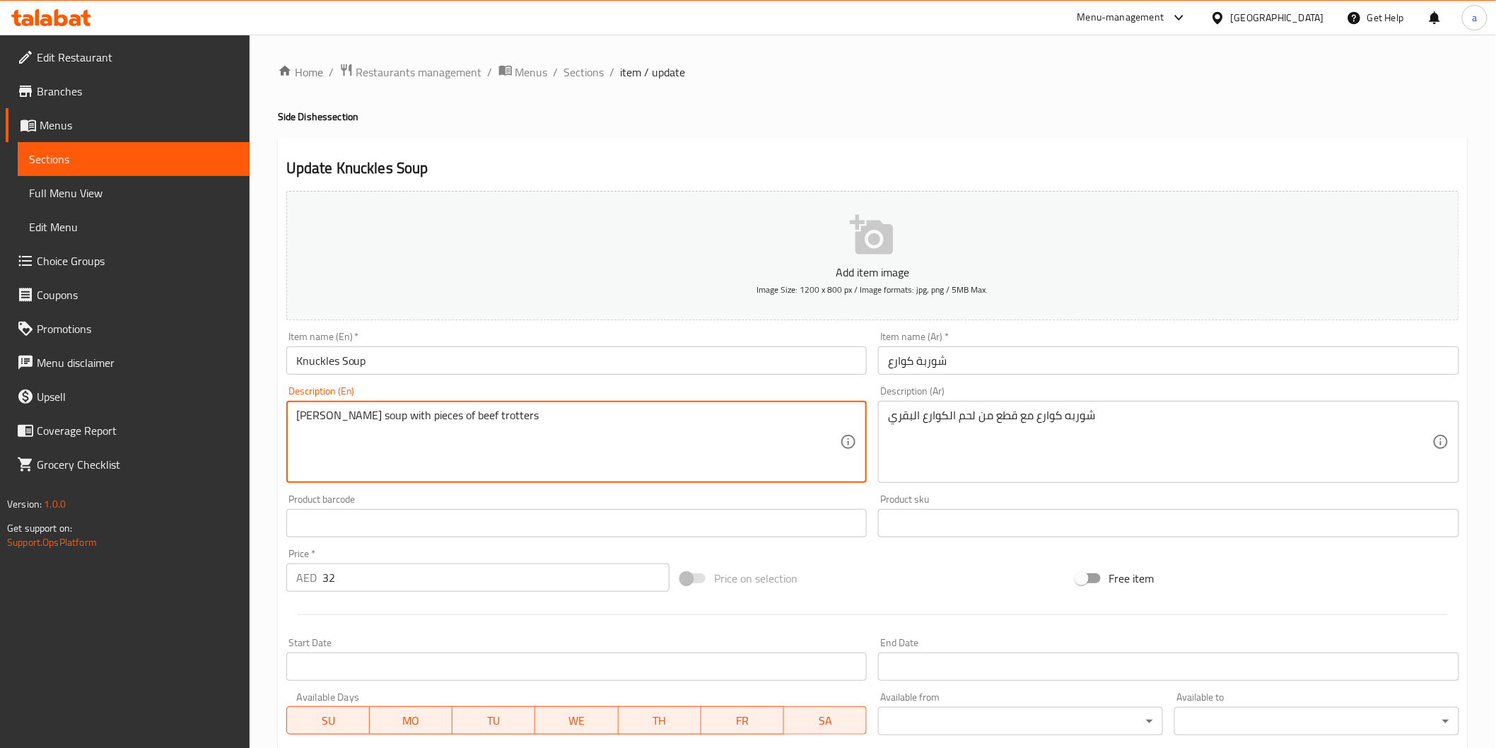
click at [308, 414] on textarea "Trotter soup with pieces of beef trotters" at bounding box center [568, 442] width 545 height 67
paste textarea "Knuckles"
click at [474, 417] on textarea "Knuckles soup with pieces of beef trotters" at bounding box center [568, 442] width 545 height 67
paste textarea "Knuckles"
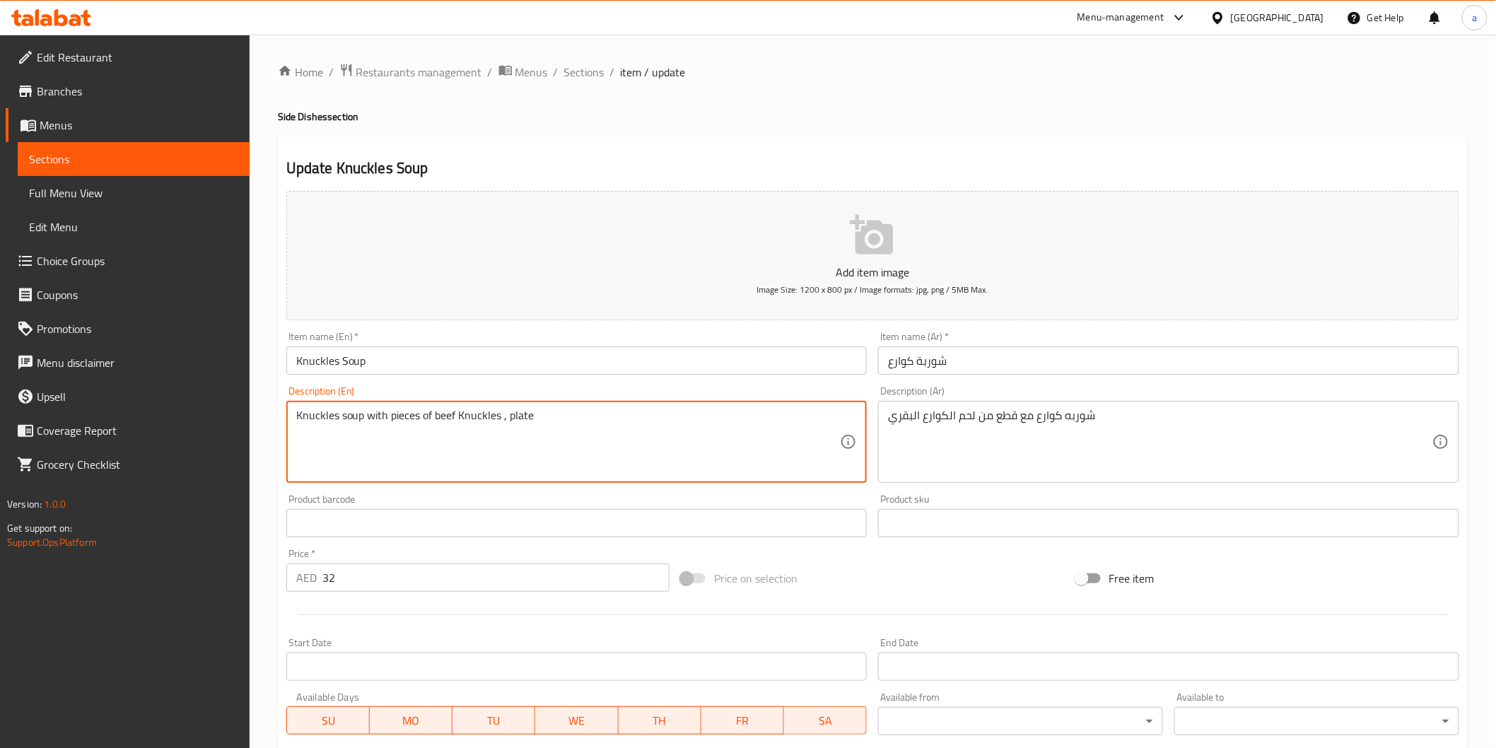
type textarea "Knuckles soup with pieces of beef Knuckles , plate"
click at [883, 424] on div "شوربه كوارع مع قطع من لحم الكوارع البقري Description (Ar)" at bounding box center [1168, 442] width 581 height 82
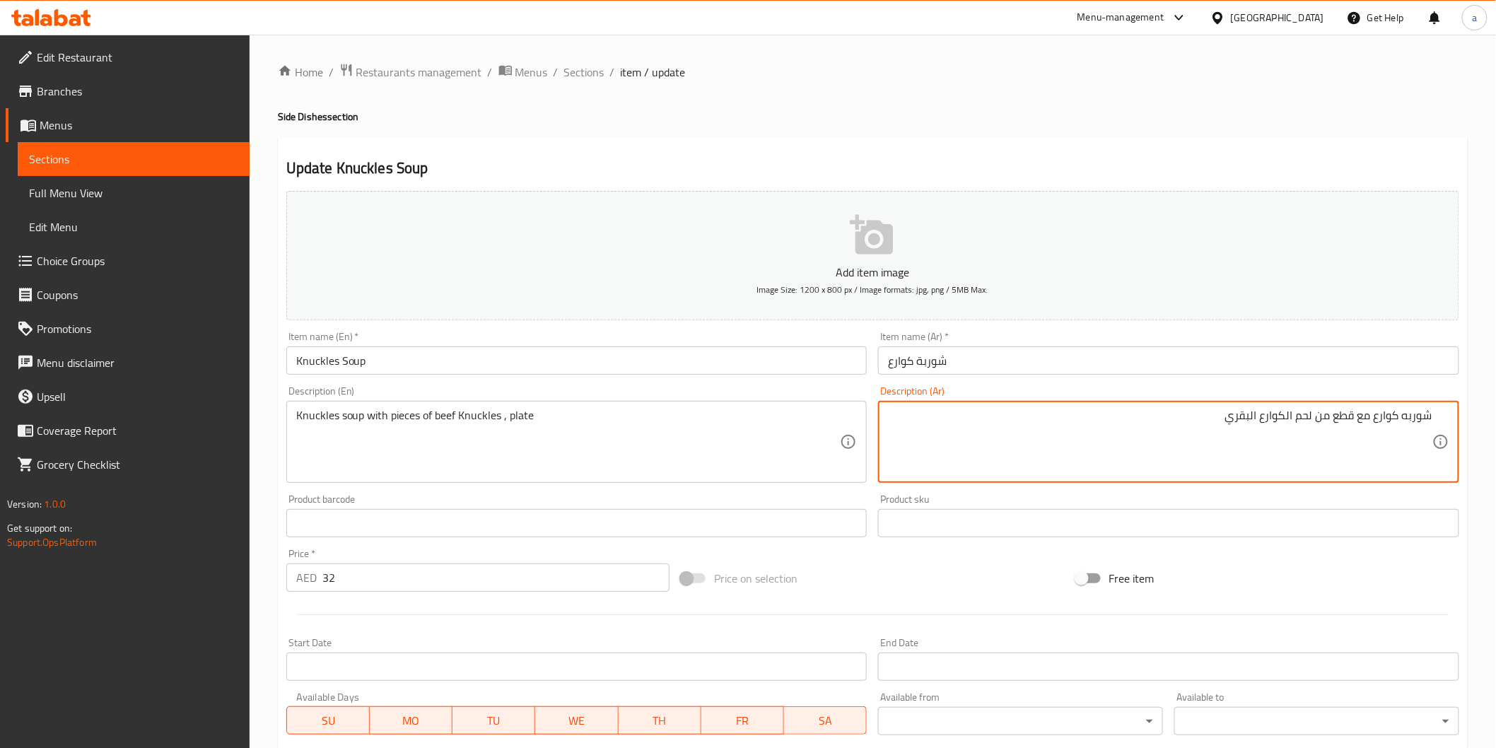
click at [1093, 425] on textarea "شوربه كوارع مع قطع من لحم الكوارع البقري" at bounding box center [1160, 442] width 545 height 67
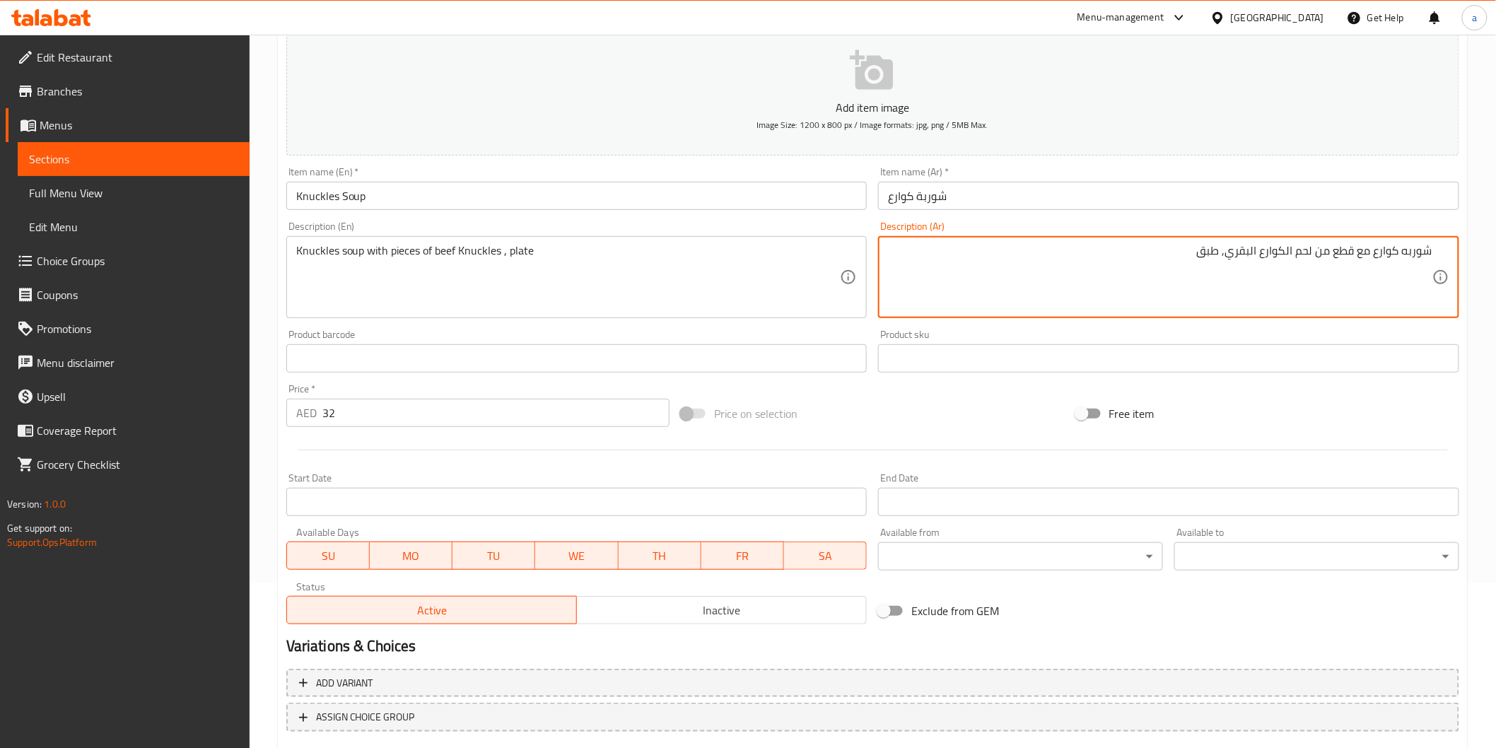
scroll to position [248, 0]
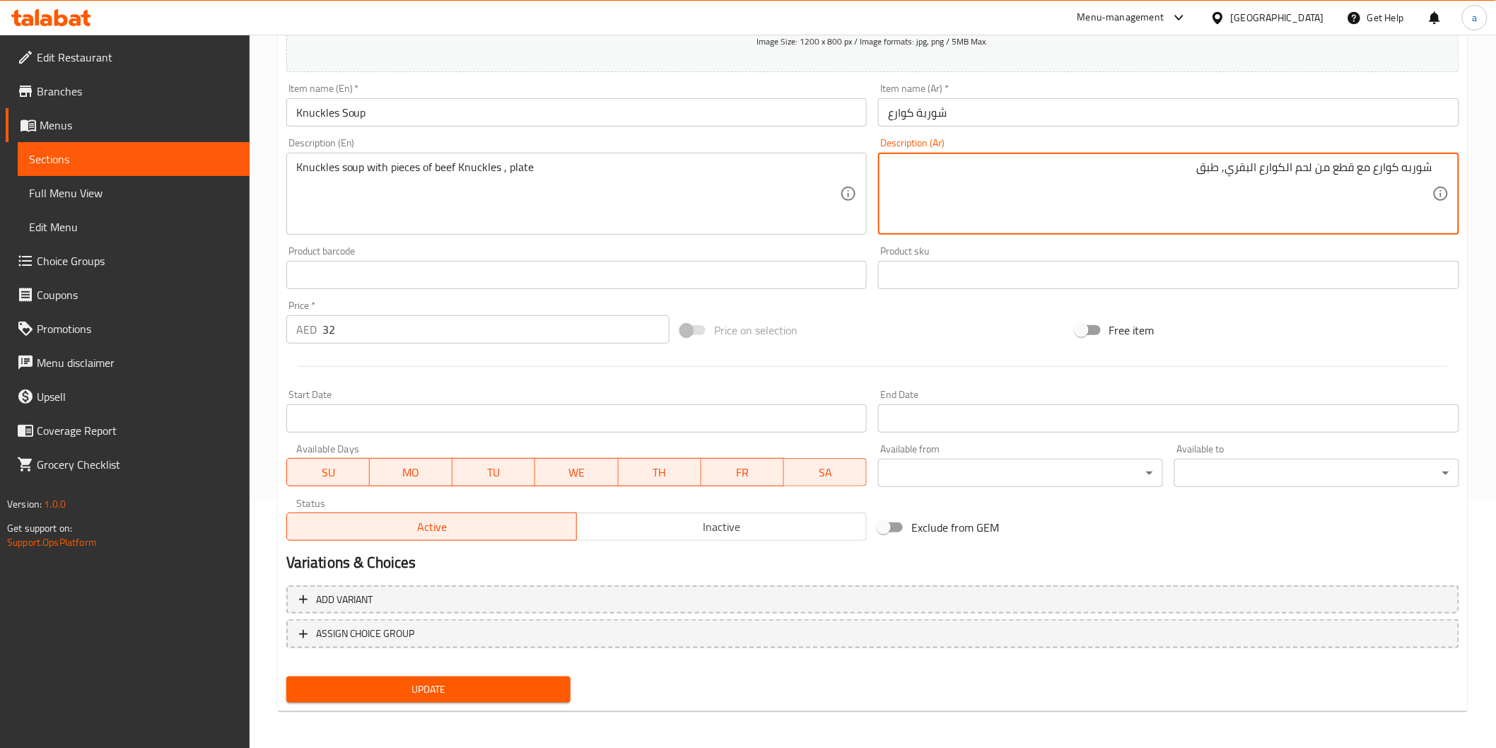
type textarea "شوربه كوارع مع قطع من لحم الكوارع البقري, طبق"
click at [366, 682] on span "Update" at bounding box center [429, 690] width 262 height 18
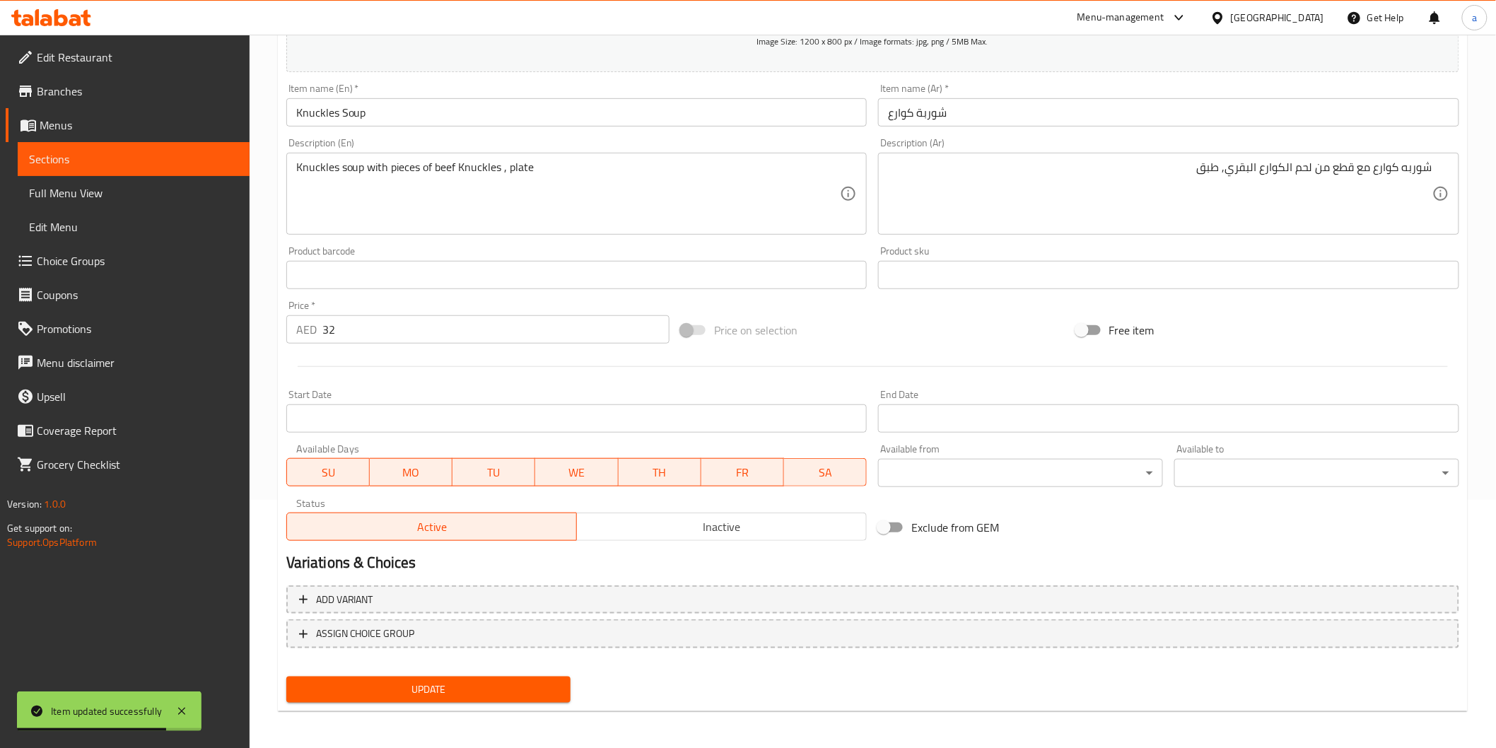
click at [119, 161] on span "Sections" at bounding box center [133, 159] width 209 height 17
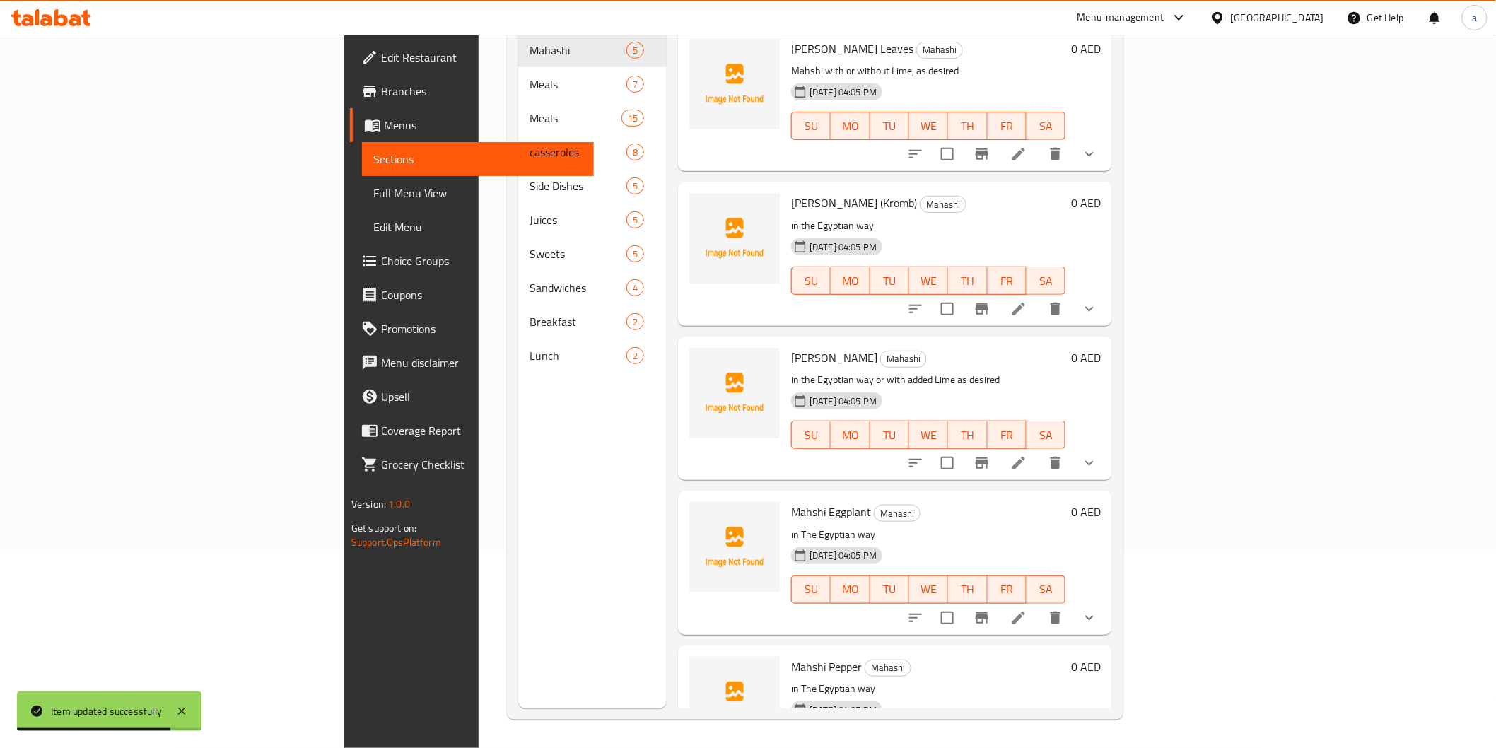
scroll to position [198, 0]
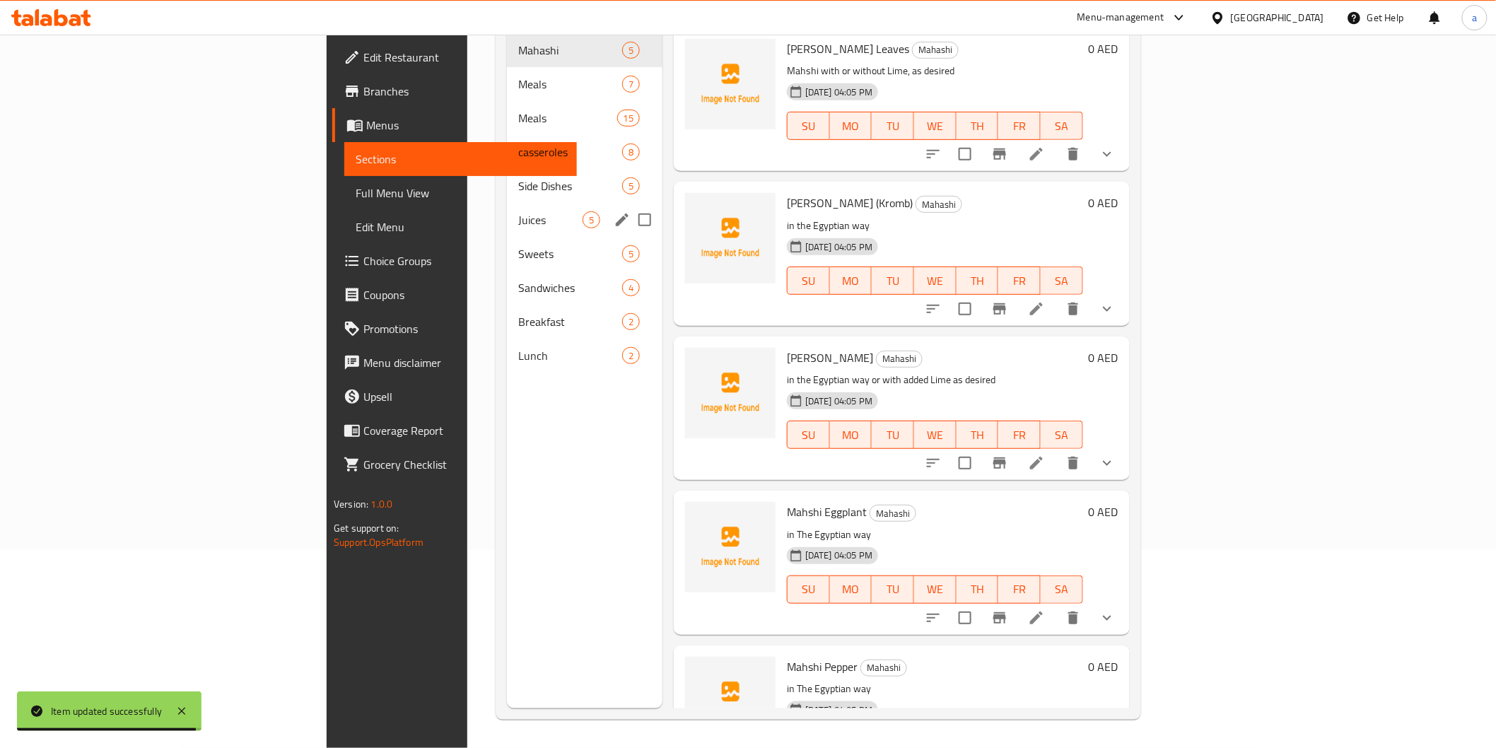
click at [507, 209] on div "Juices 5" at bounding box center [585, 220] width 156 height 34
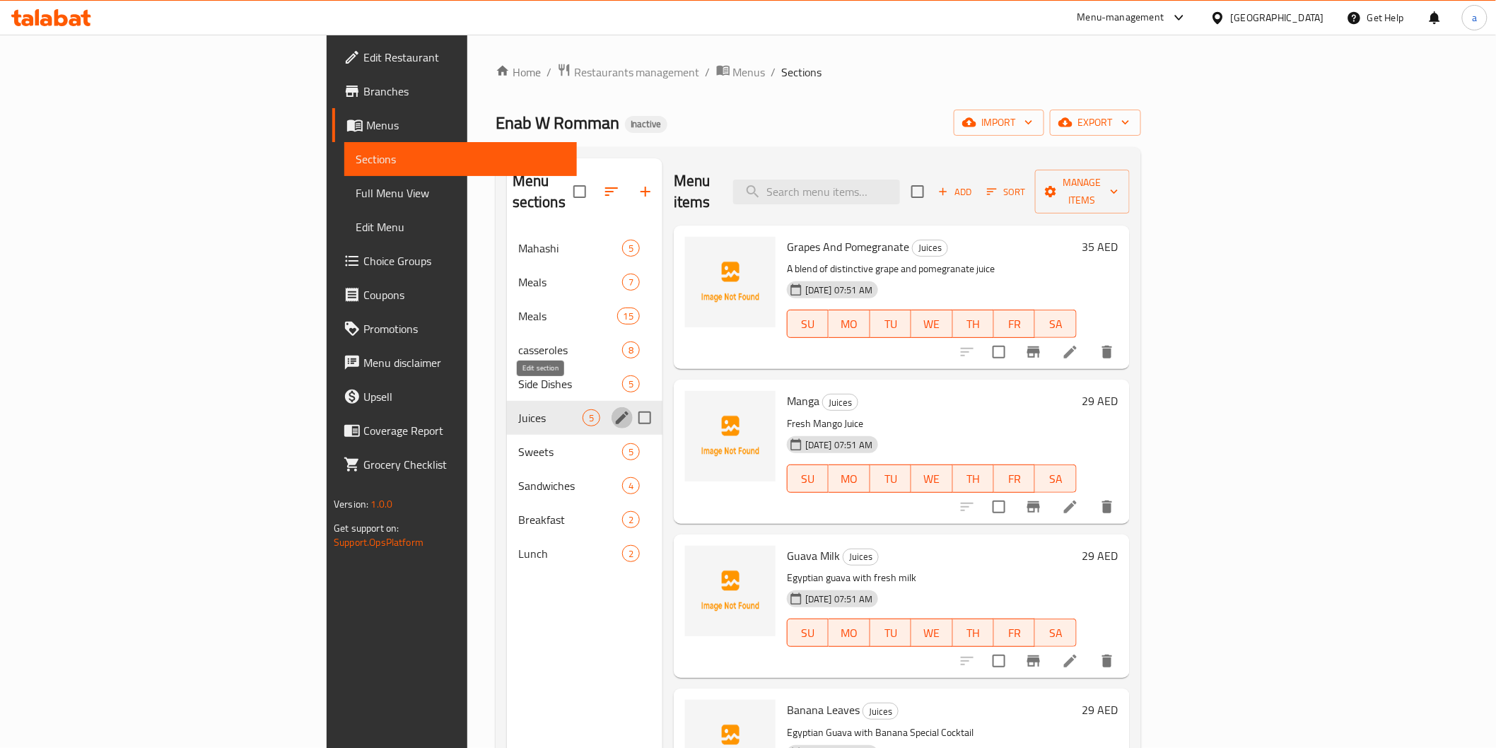
click at [616, 412] on icon "edit" at bounding box center [622, 418] width 13 height 13
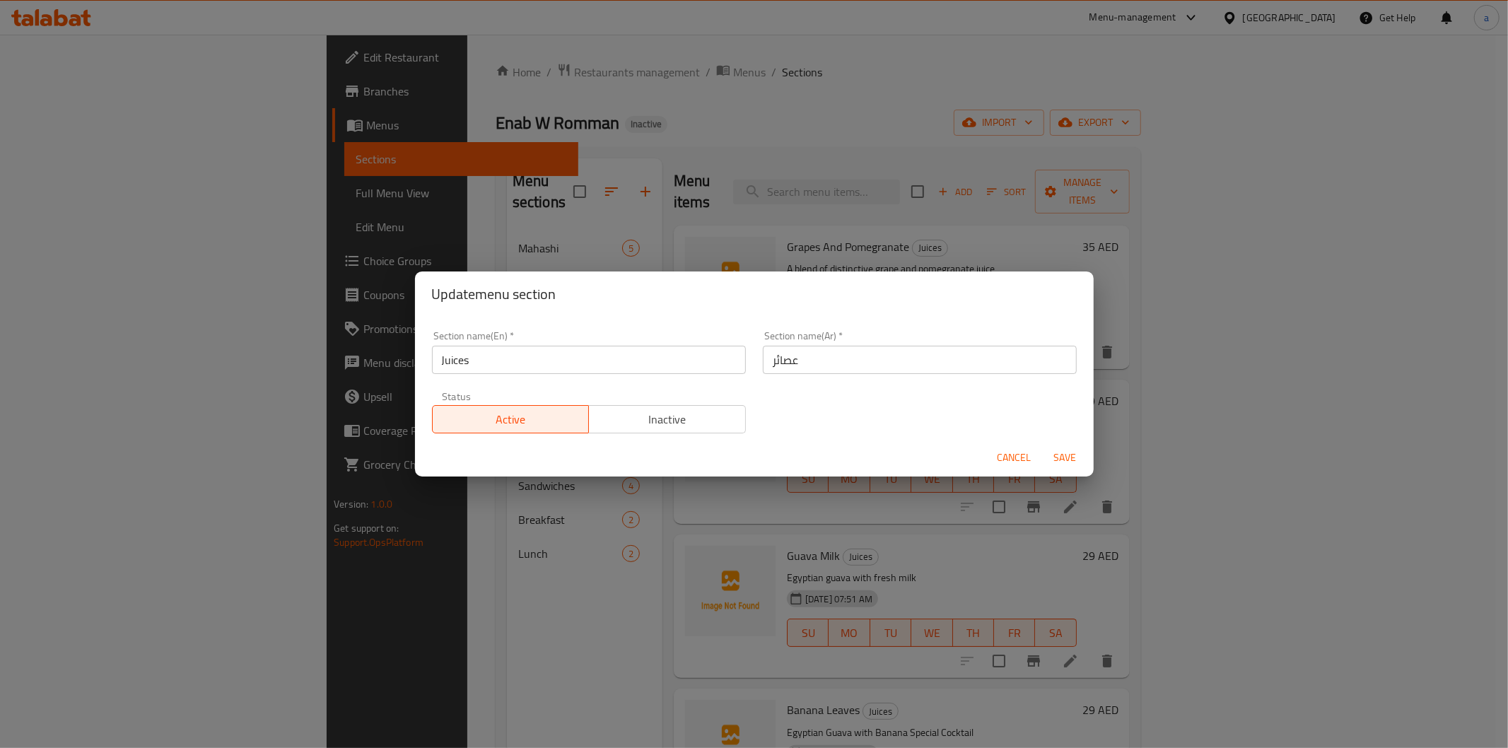
click at [403, 636] on div "Update menu section Section name(En)   * Juices Section name(En) * Section name…" at bounding box center [754, 374] width 1508 height 748
click at [1018, 447] on button "Cancel" at bounding box center [1014, 458] width 45 height 26
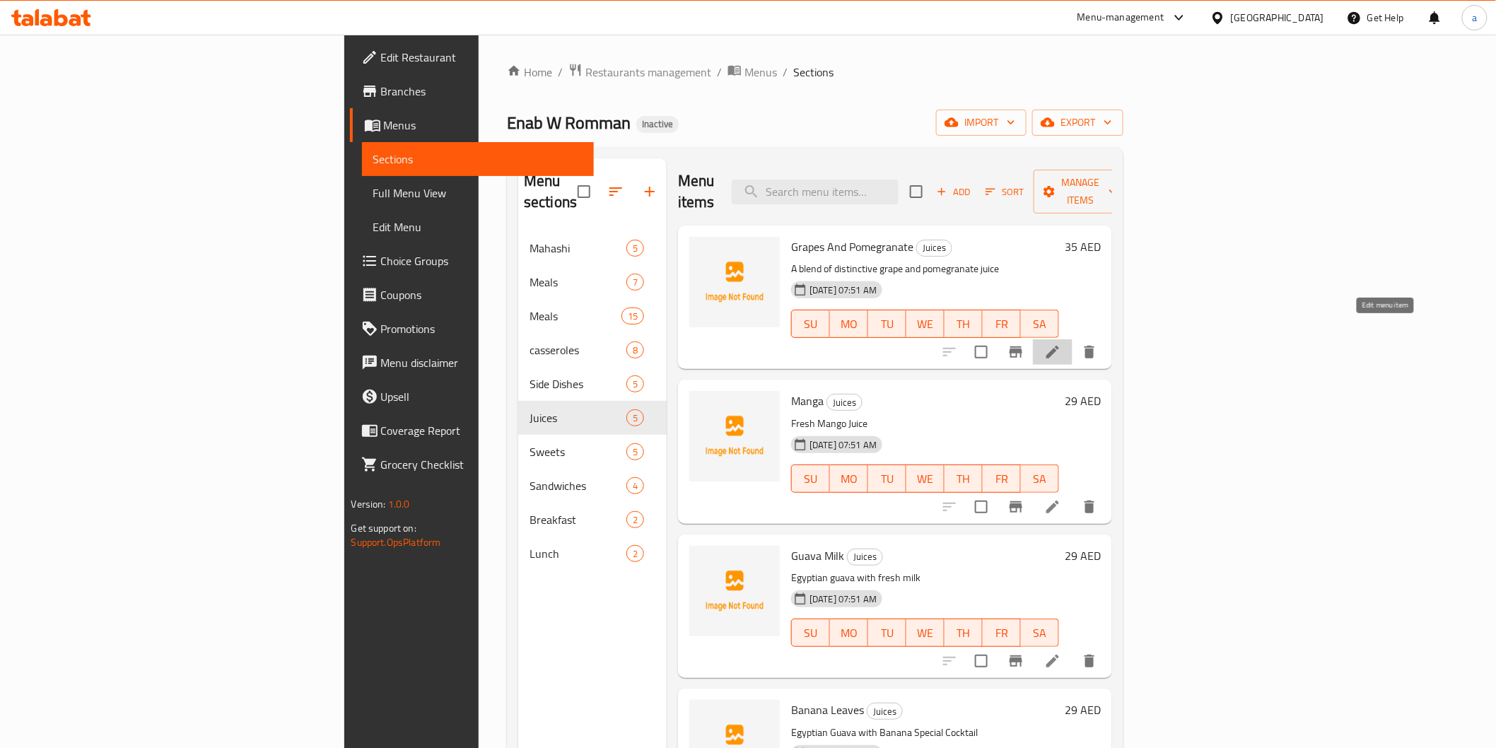
click at [1061, 344] on icon at bounding box center [1053, 352] width 17 height 17
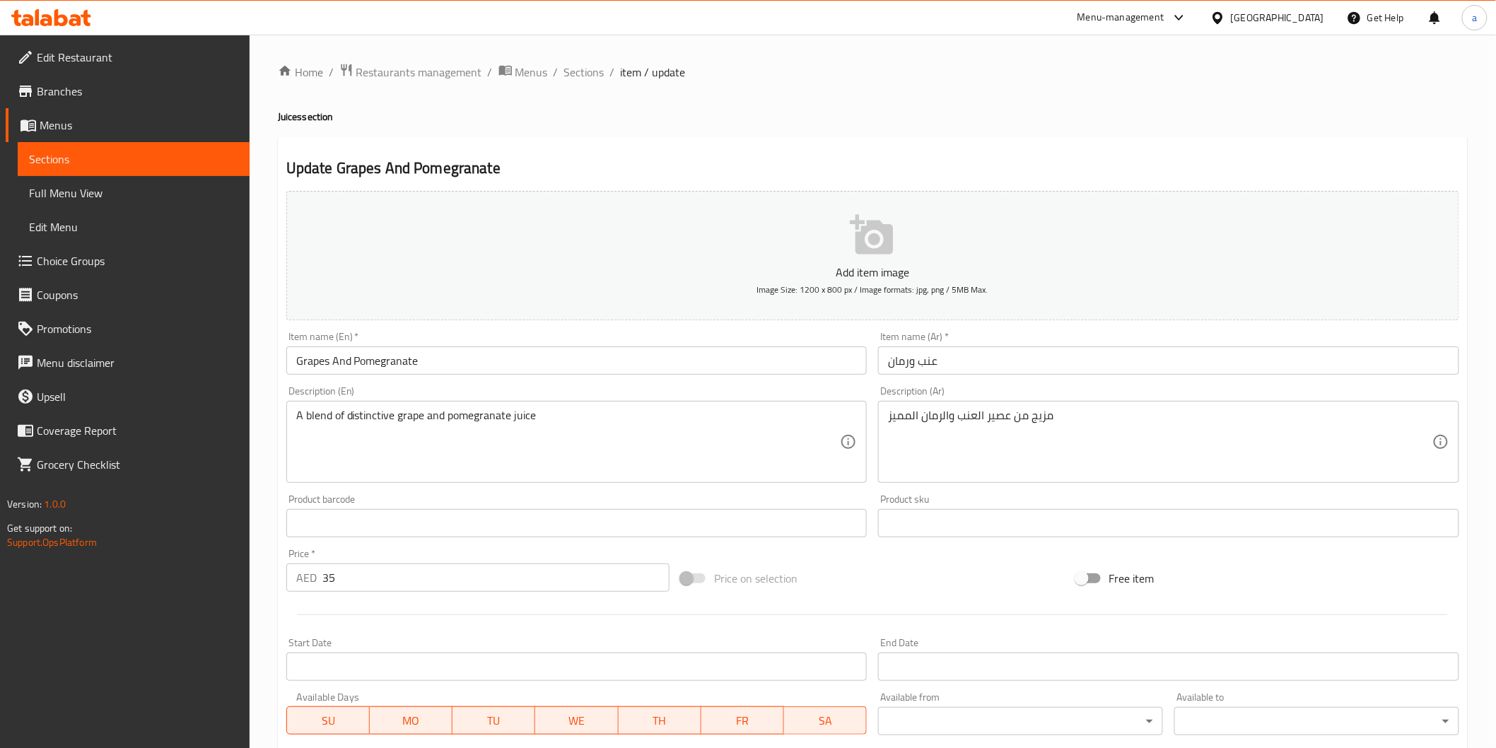
click at [306, 368] on input "Grapes And Pomegranate" at bounding box center [576, 361] width 581 height 28
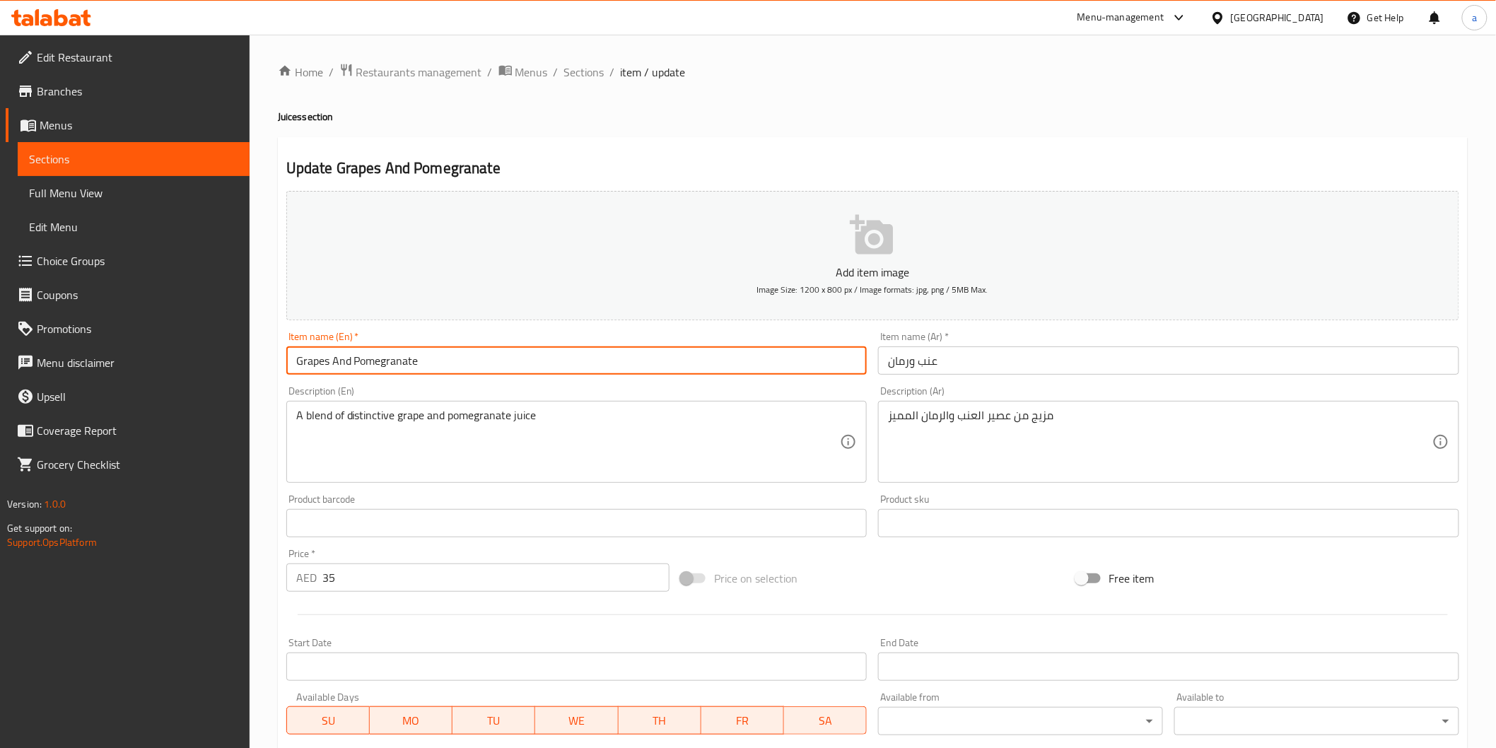
click at [306, 368] on input "Grapes And Pomegranate" at bounding box center [576, 361] width 581 height 28
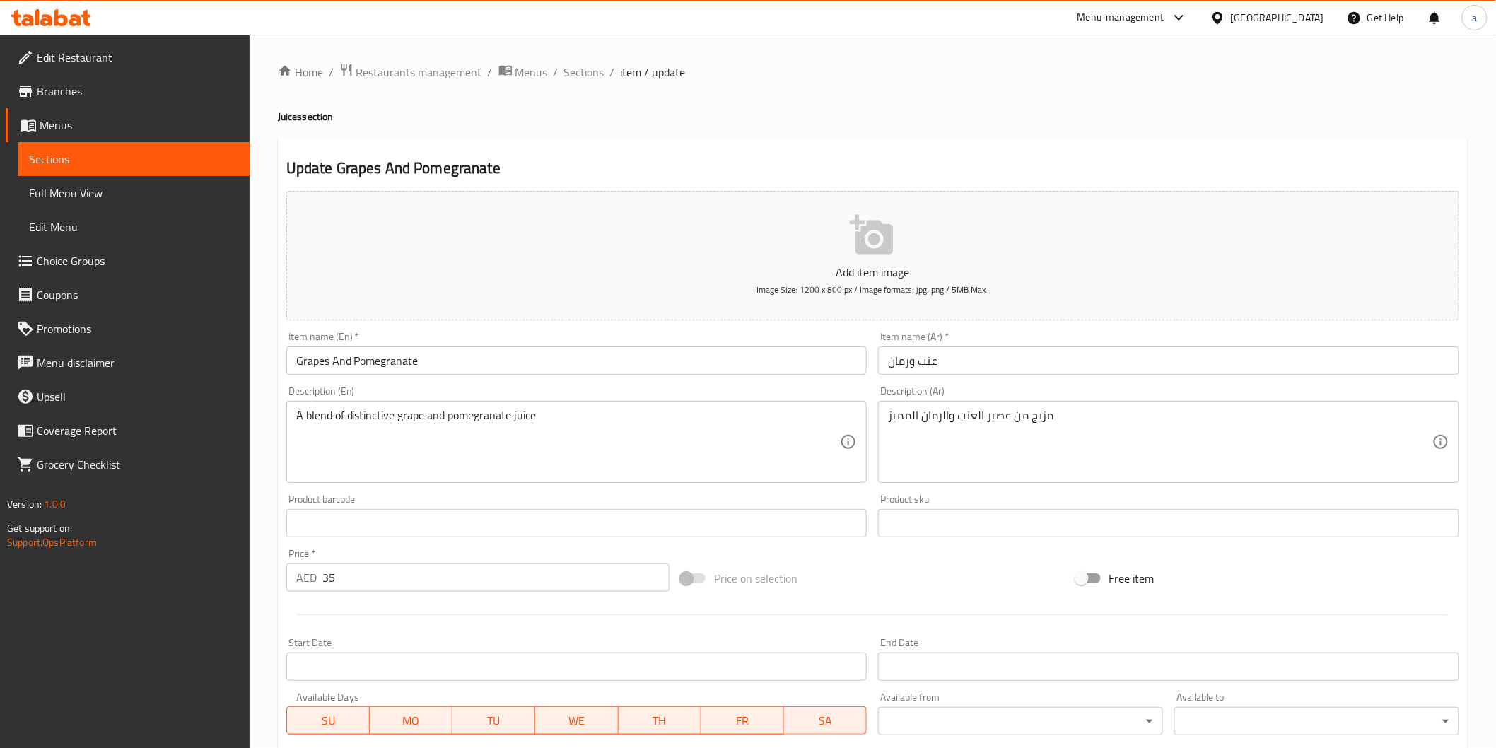
click at [296, 407] on div "A blend of distinctive grape and pomegranate juice Description (En)" at bounding box center [576, 442] width 581 height 82
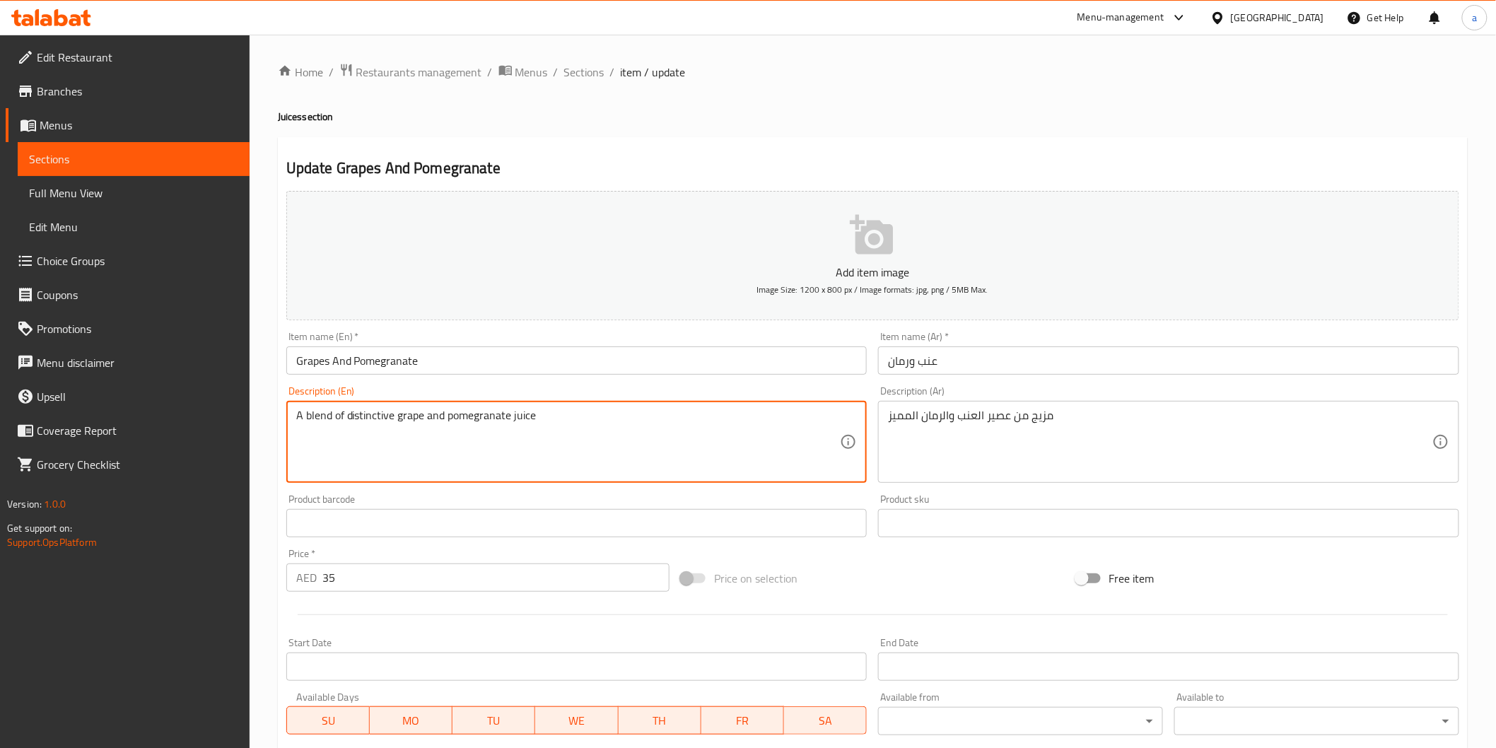
click at [560, 421] on textarea "A blend of distinctive grape and pomegranate juice" at bounding box center [568, 442] width 545 height 67
click at [606, 414] on textarea "A blend of distinctive grape and pomegranate juice," at bounding box center [568, 442] width 545 height 67
paste textarea "cup"
type textarea "A blend of distinctive grape and pomegranate juice, cup"
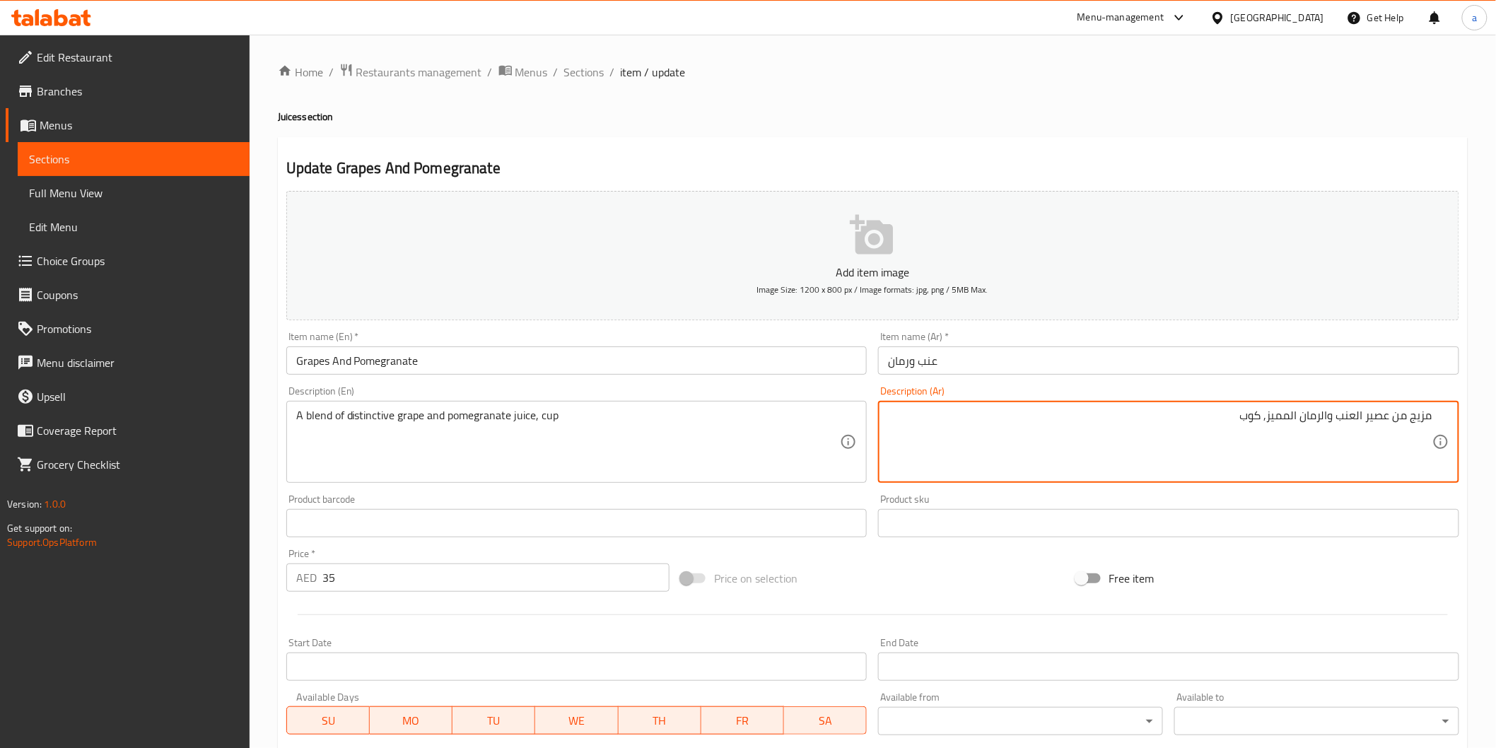
type textarea "مزيج من عصير العنب والرمان المميز, كوب"
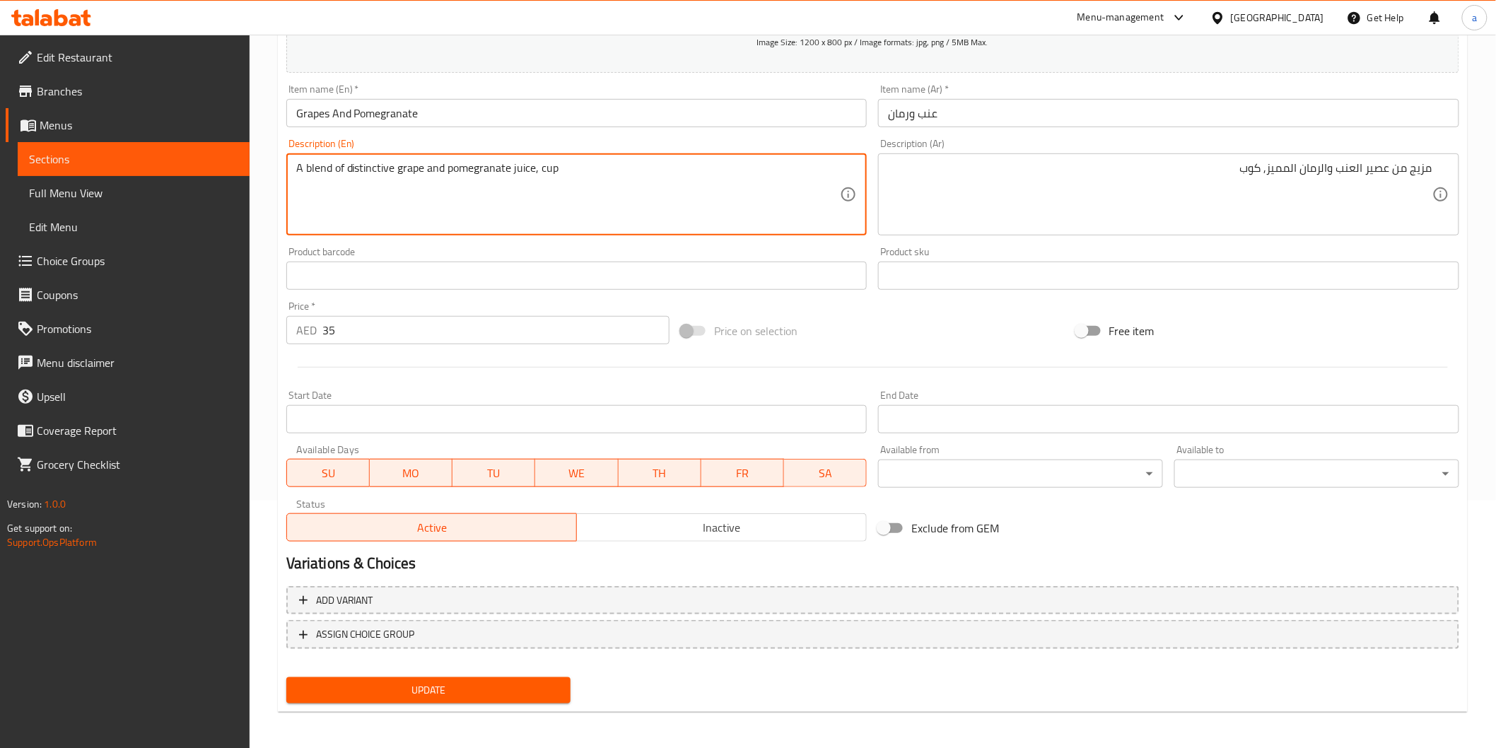
scroll to position [248, 0]
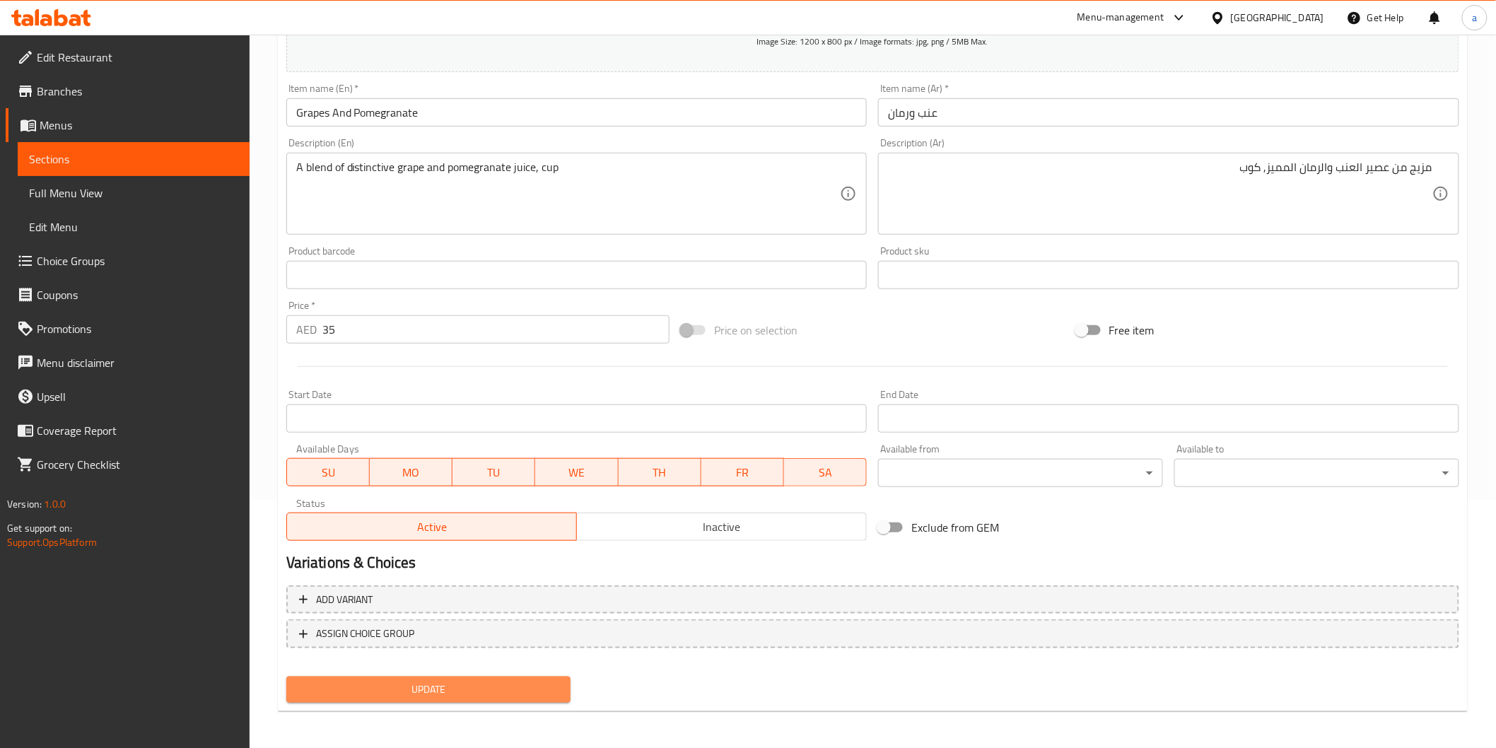
click at [498, 690] on span "Update" at bounding box center [429, 690] width 262 height 18
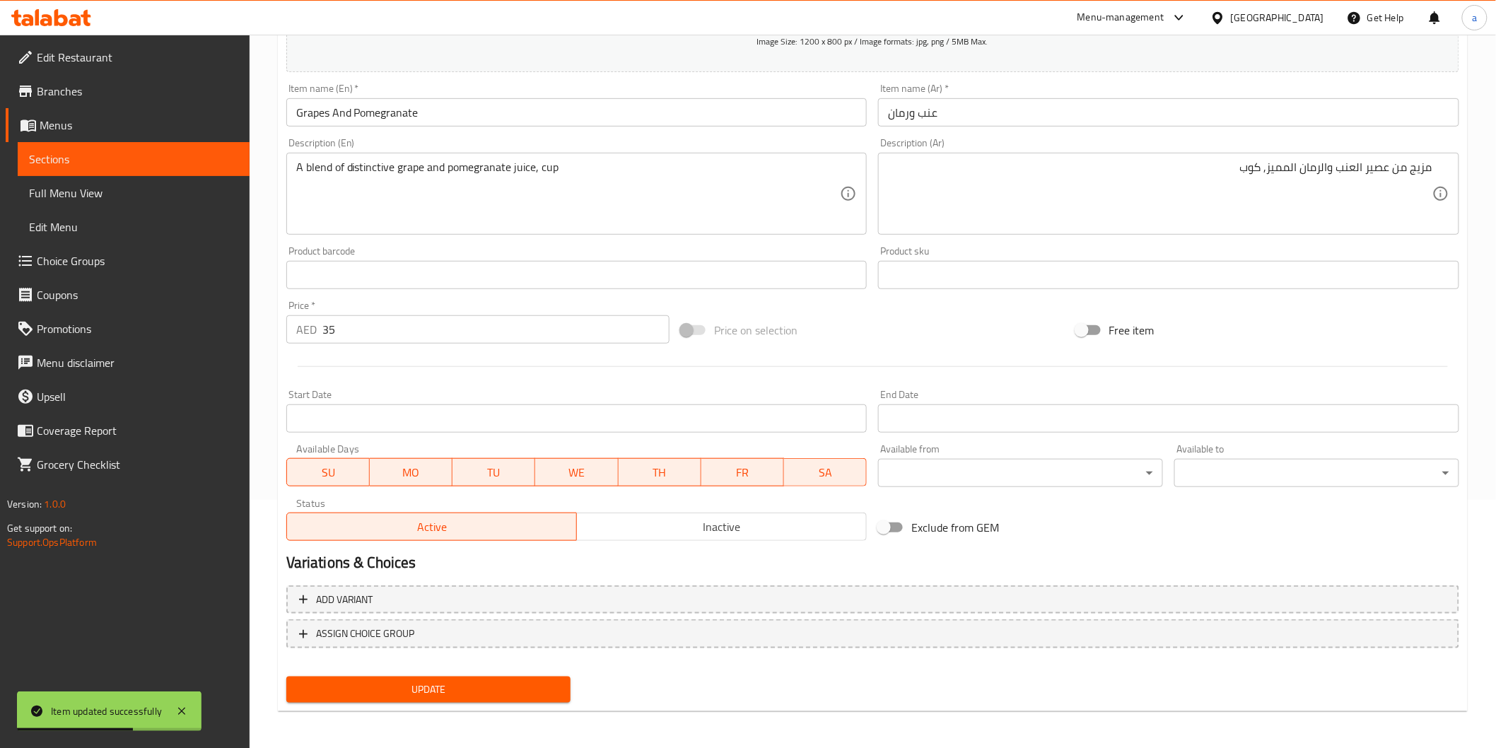
click at [71, 168] on link "Sections" at bounding box center [134, 159] width 232 height 34
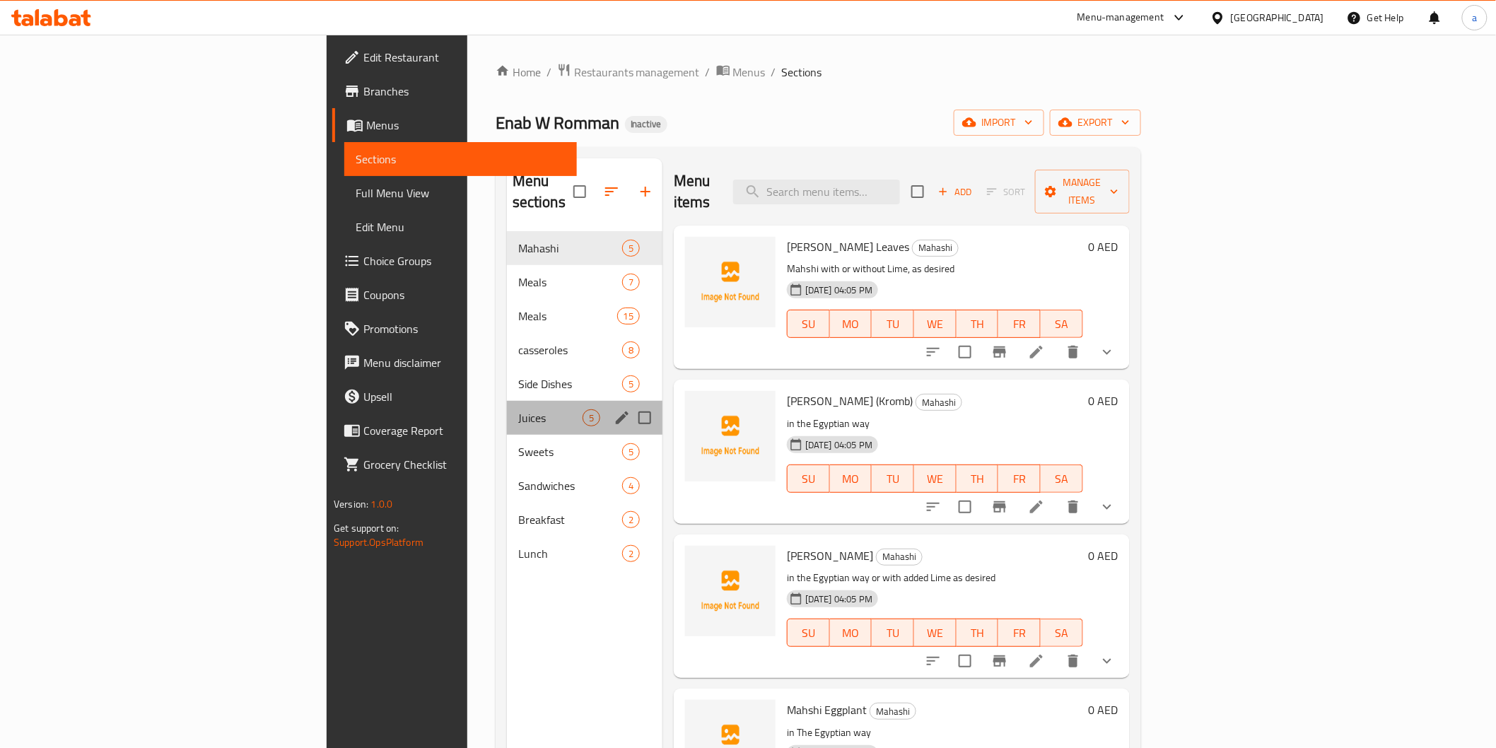
click at [507, 411] on div "Juices 5" at bounding box center [585, 418] width 156 height 34
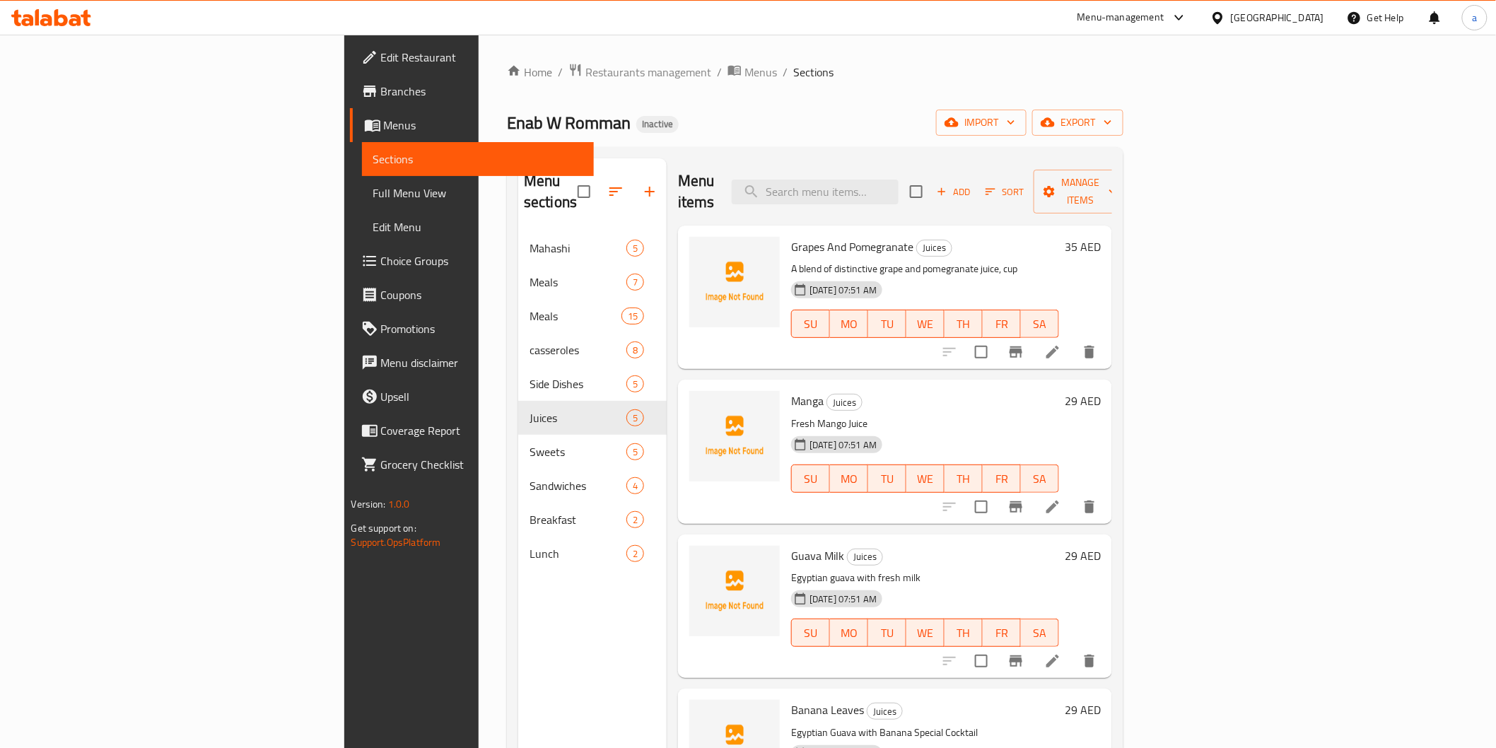
click at [1061, 499] on icon at bounding box center [1053, 507] width 17 height 17
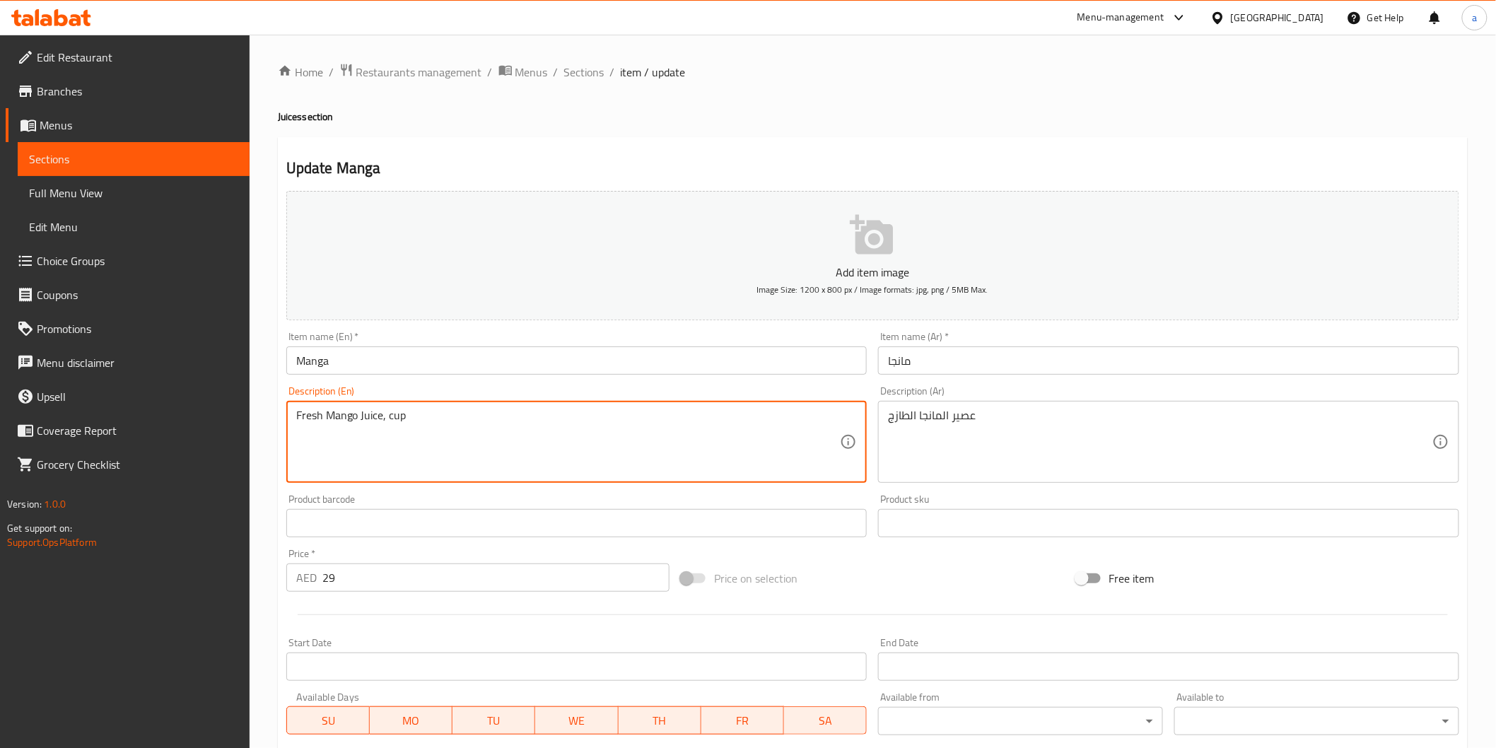
type textarea "Fresh Mango Juice, cup"
click at [887, 414] on div "عصير المانجا الطازج Description (Ar)" at bounding box center [1168, 442] width 581 height 82
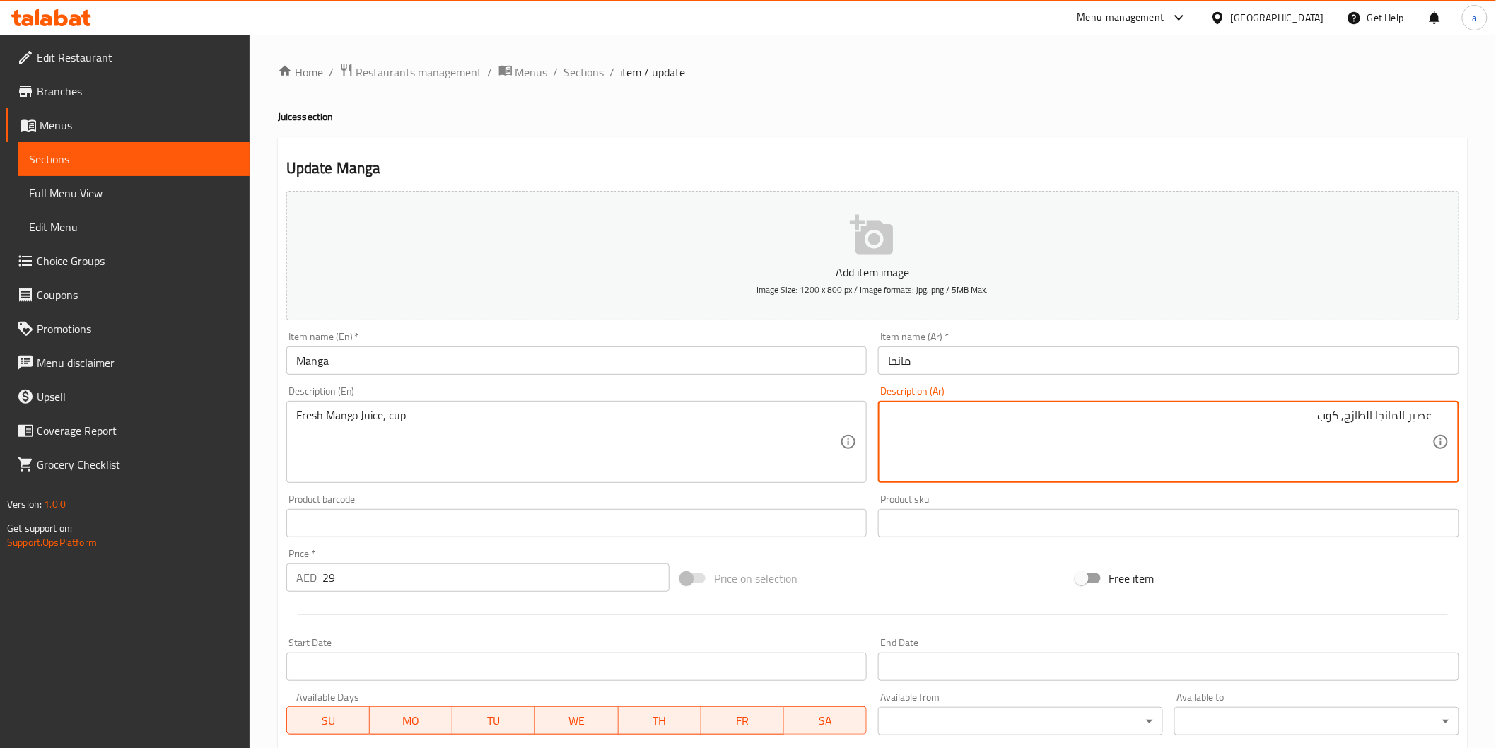
type textarea "عصير المانجا الطازج, كوب"
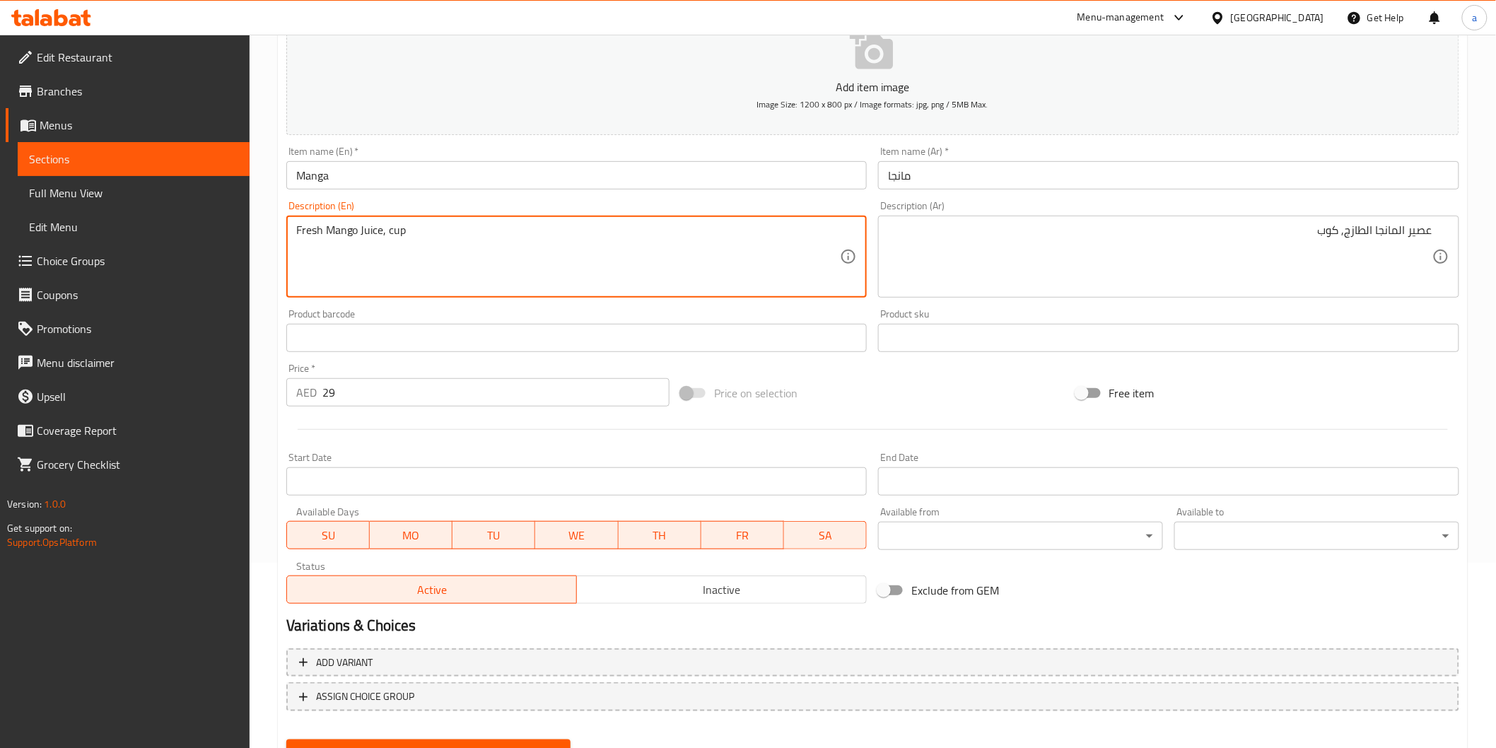
scroll to position [248, 0]
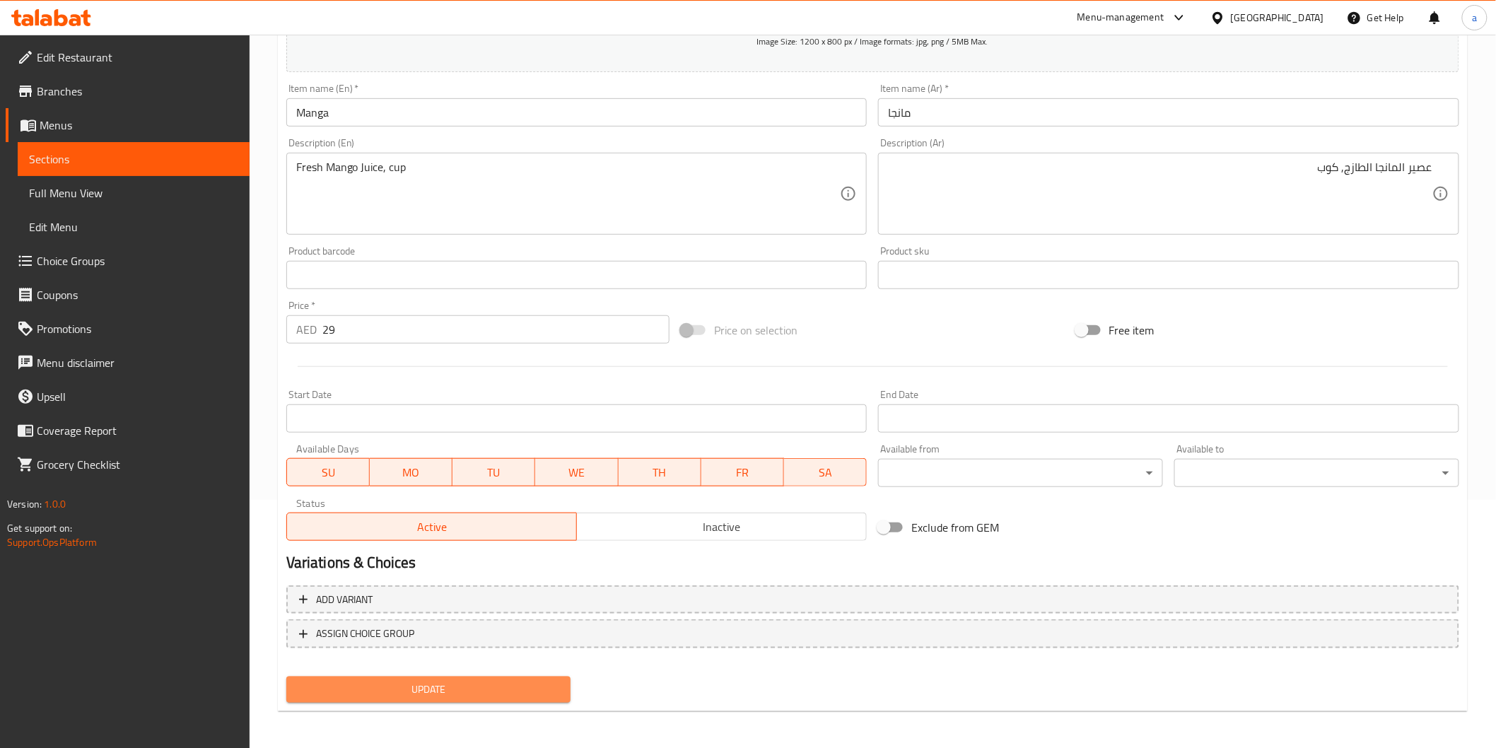
click at [425, 677] on button "Update" at bounding box center [428, 690] width 285 height 26
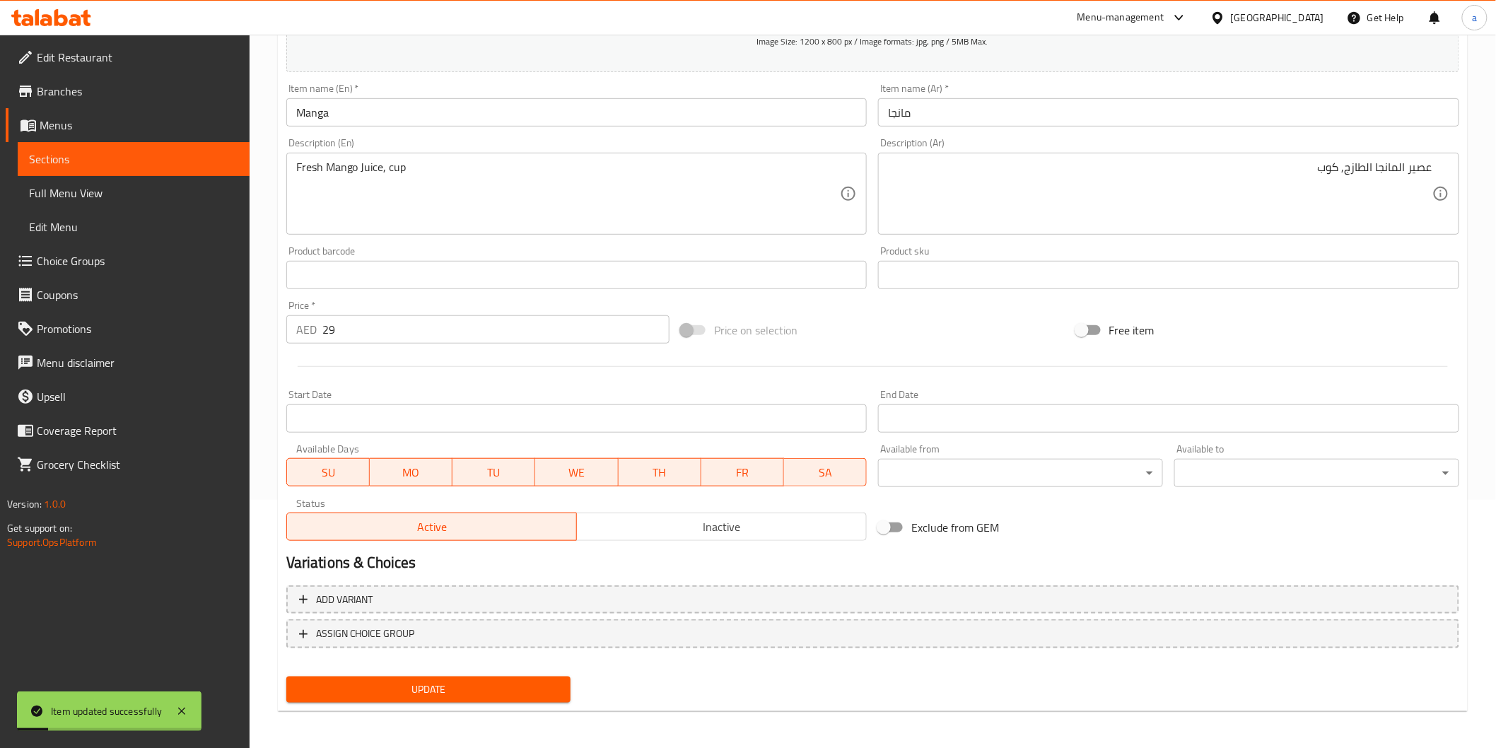
click at [115, 163] on span "Sections" at bounding box center [133, 159] width 209 height 17
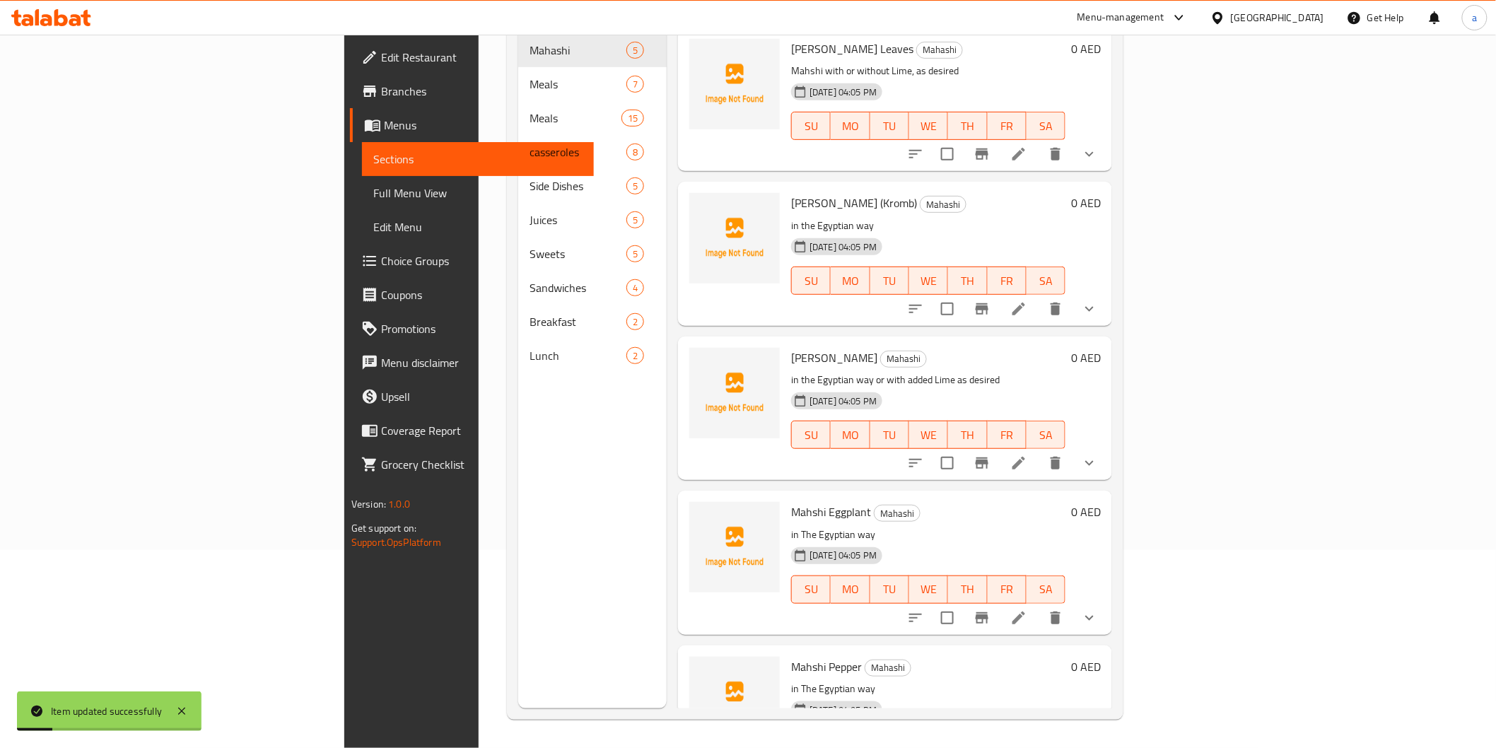
scroll to position [198, 0]
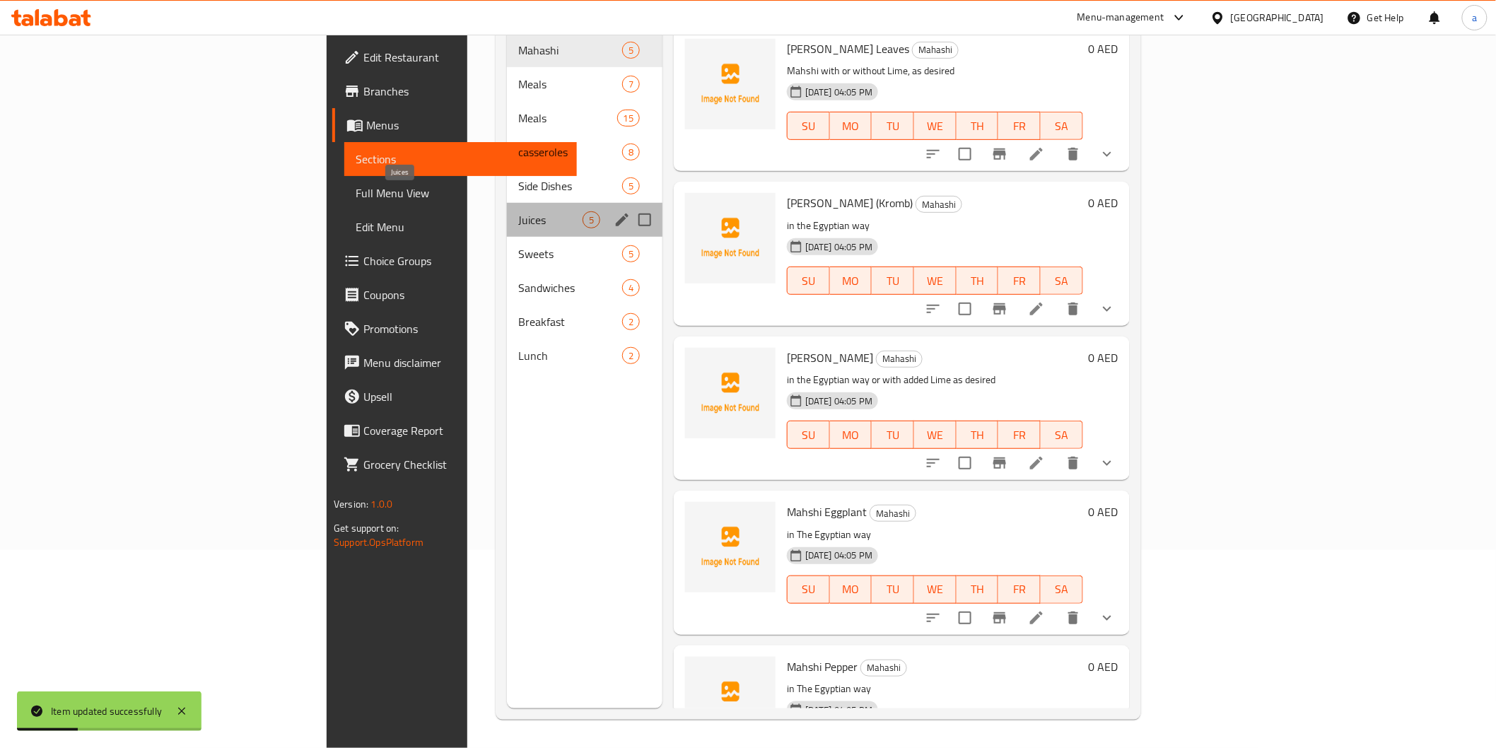
click at [518, 211] on span "Juices" at bounding box center [550, 219] width 64 height 17
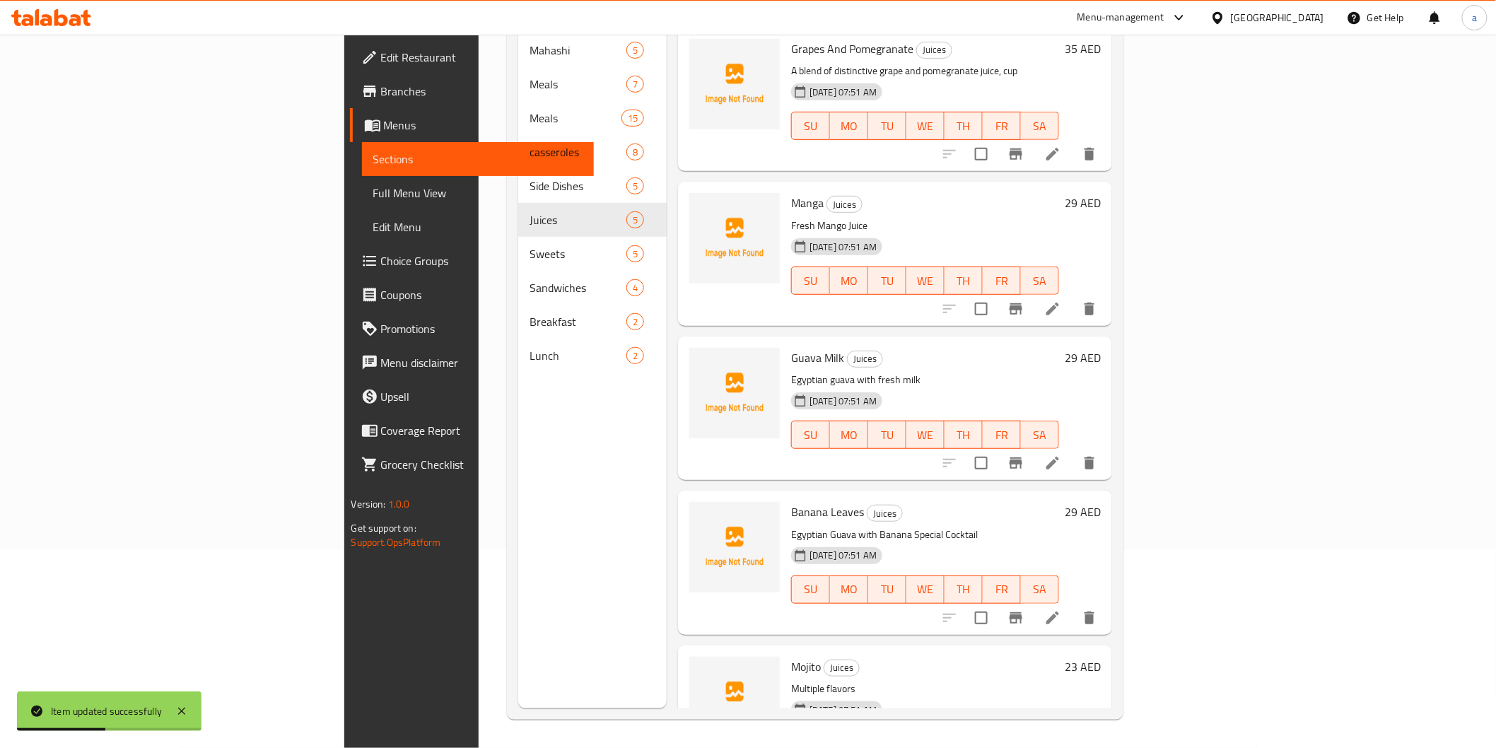
scroll to position [58, 0]
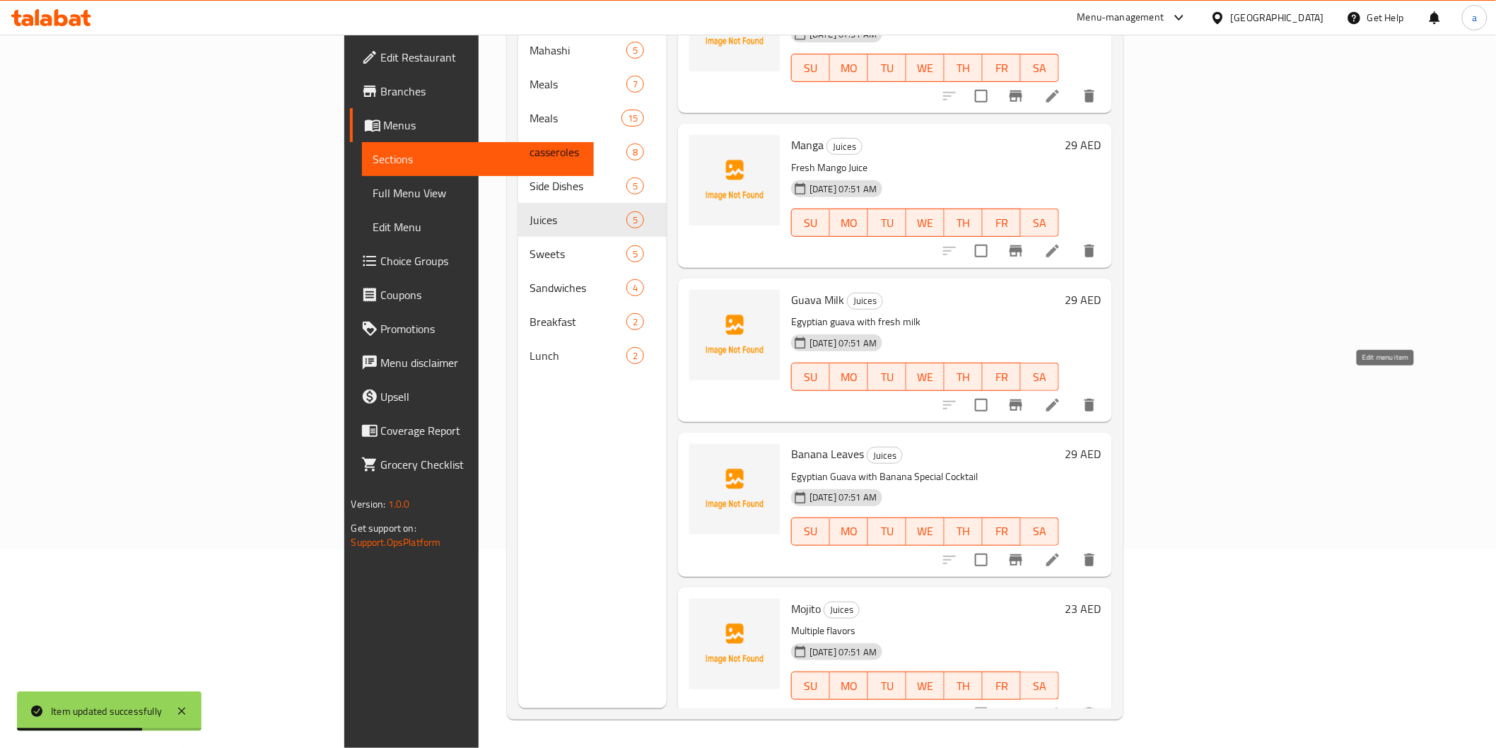
click at [1061, 397] on icon at bounding box center [1053, 405] width 17 height 17
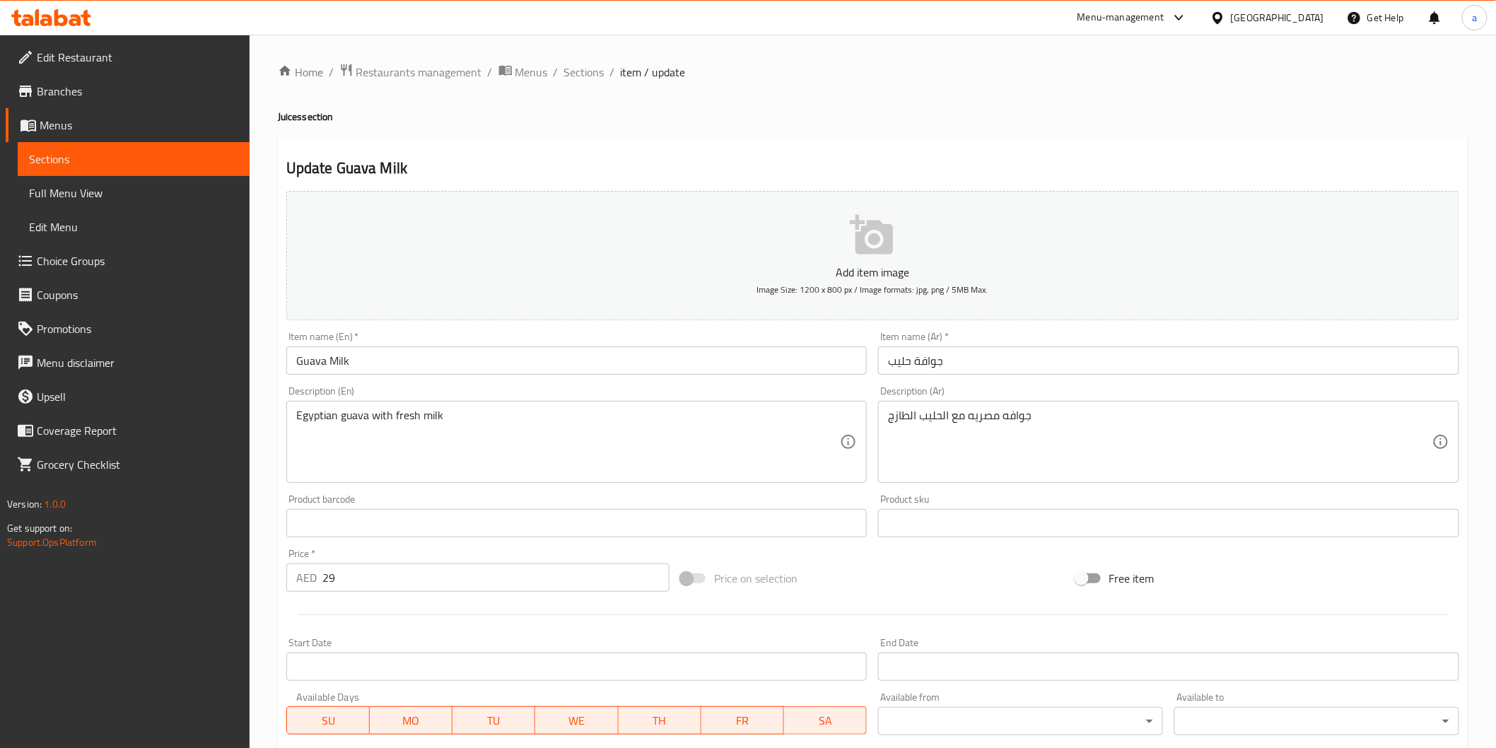
click at [446, 406] on div "Egyptian guava with fresh milk Description (En)" at bounding box center [576, 442] width 581 height 82
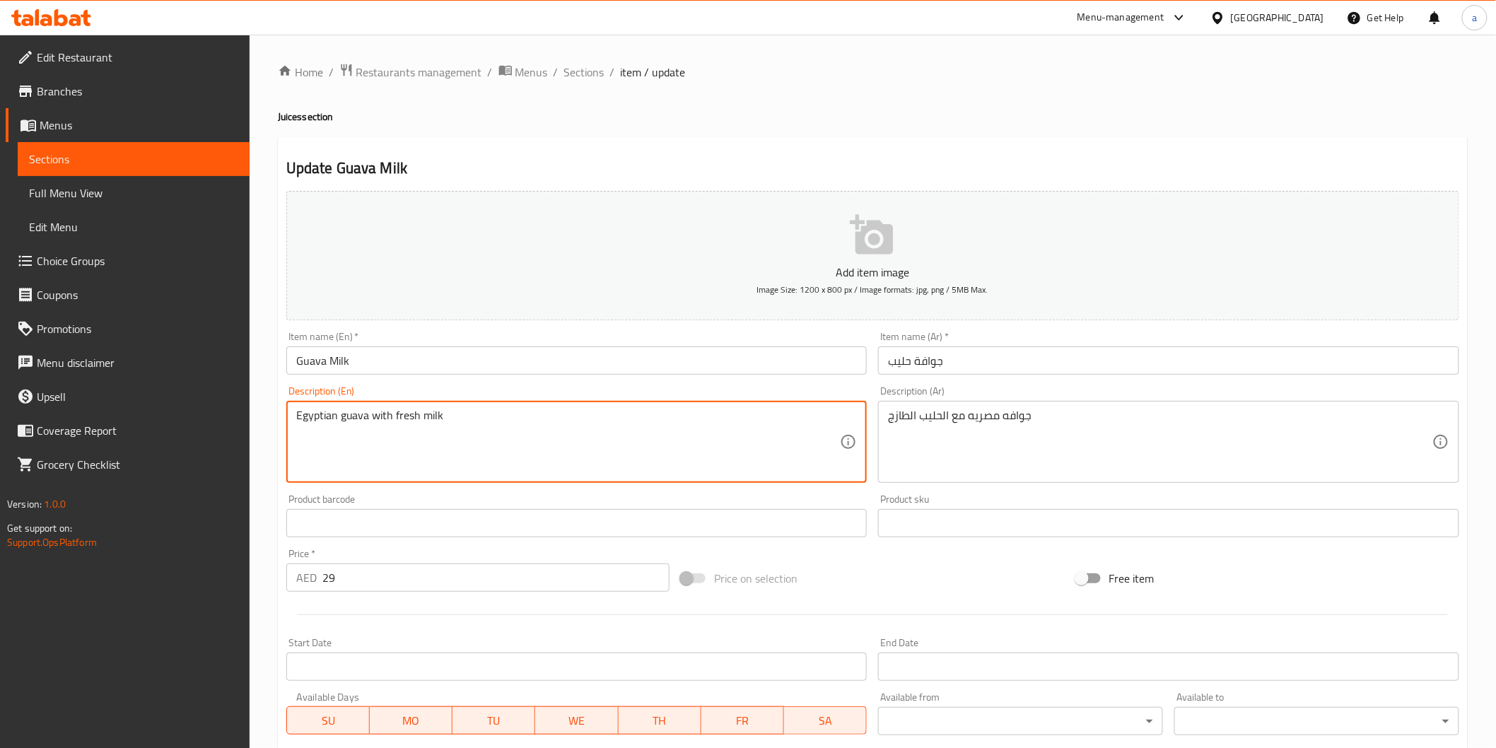
click at [468, 436] on textarea "Egyptian guava with fresh milk" at bounding box center [568, 442] width 545 height 67
type textarea "Egyptian guava with fresh milk, cup"
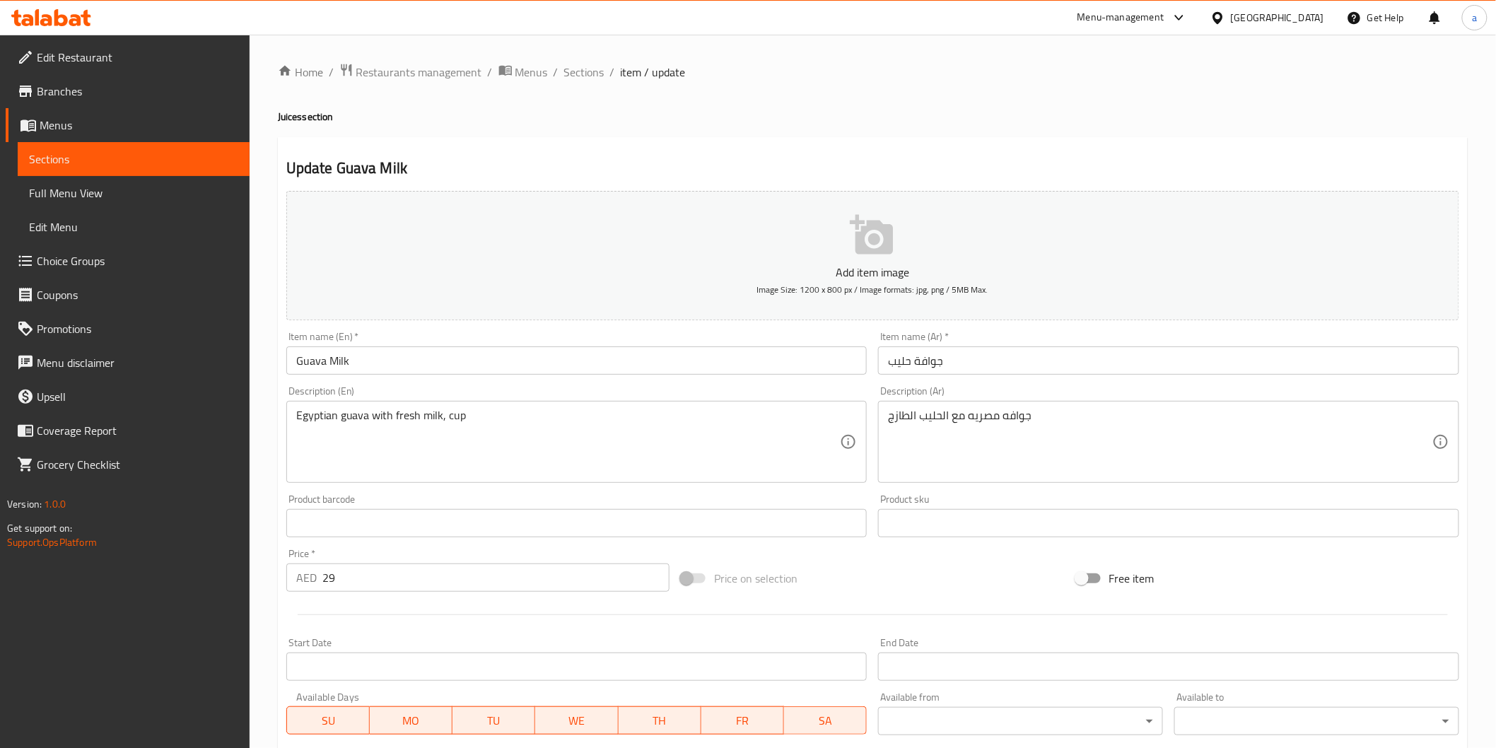
click at [880, 420] on div "جوافه مصريه مع الحليب الطازج Description (Ar)" at bounding box center [1168, 442] width 581 height 82
click at [880, 420] on div ", جوافه مصريه مع الحليب الطازج Description (Ar)" at bounding box center [1168, 442] width 581 height 82
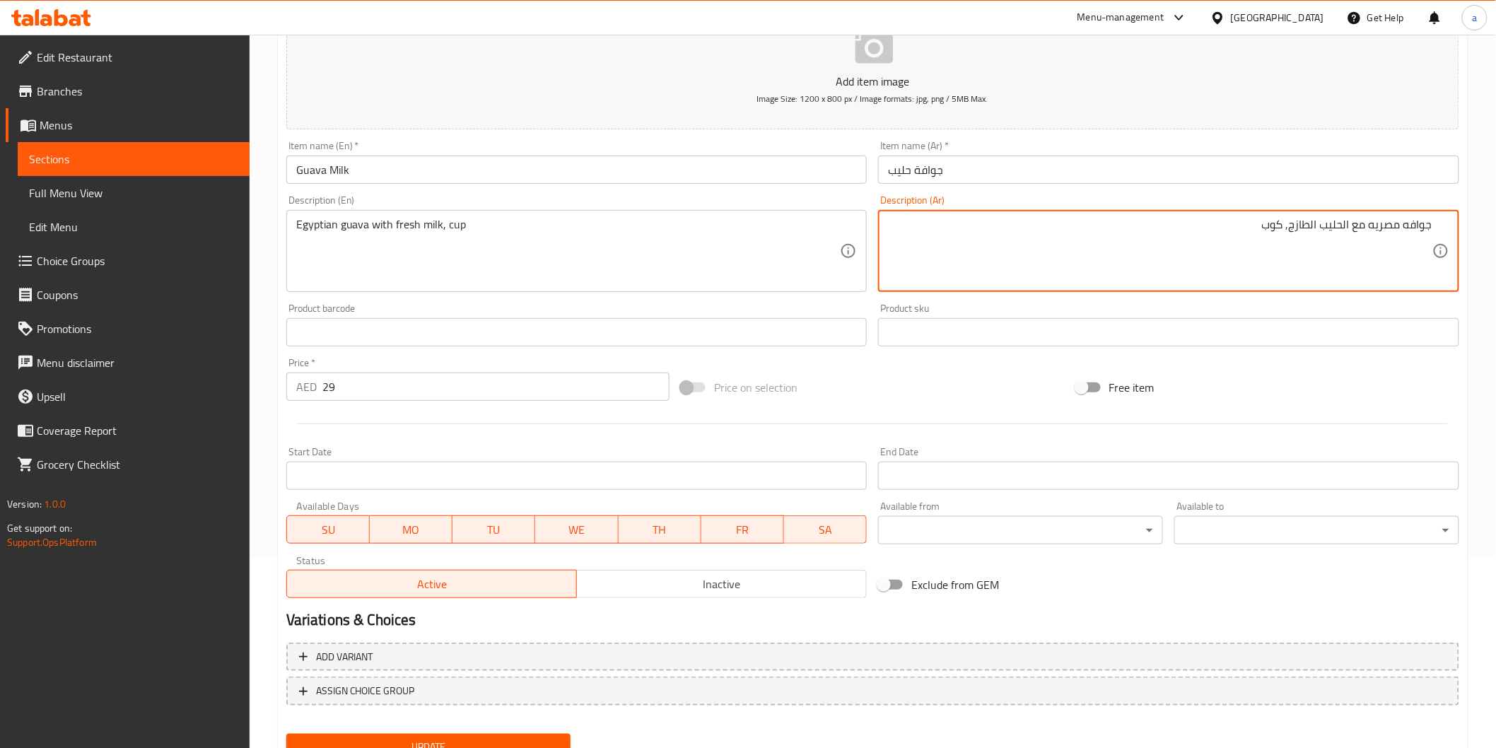
scroll to position [248, 0]
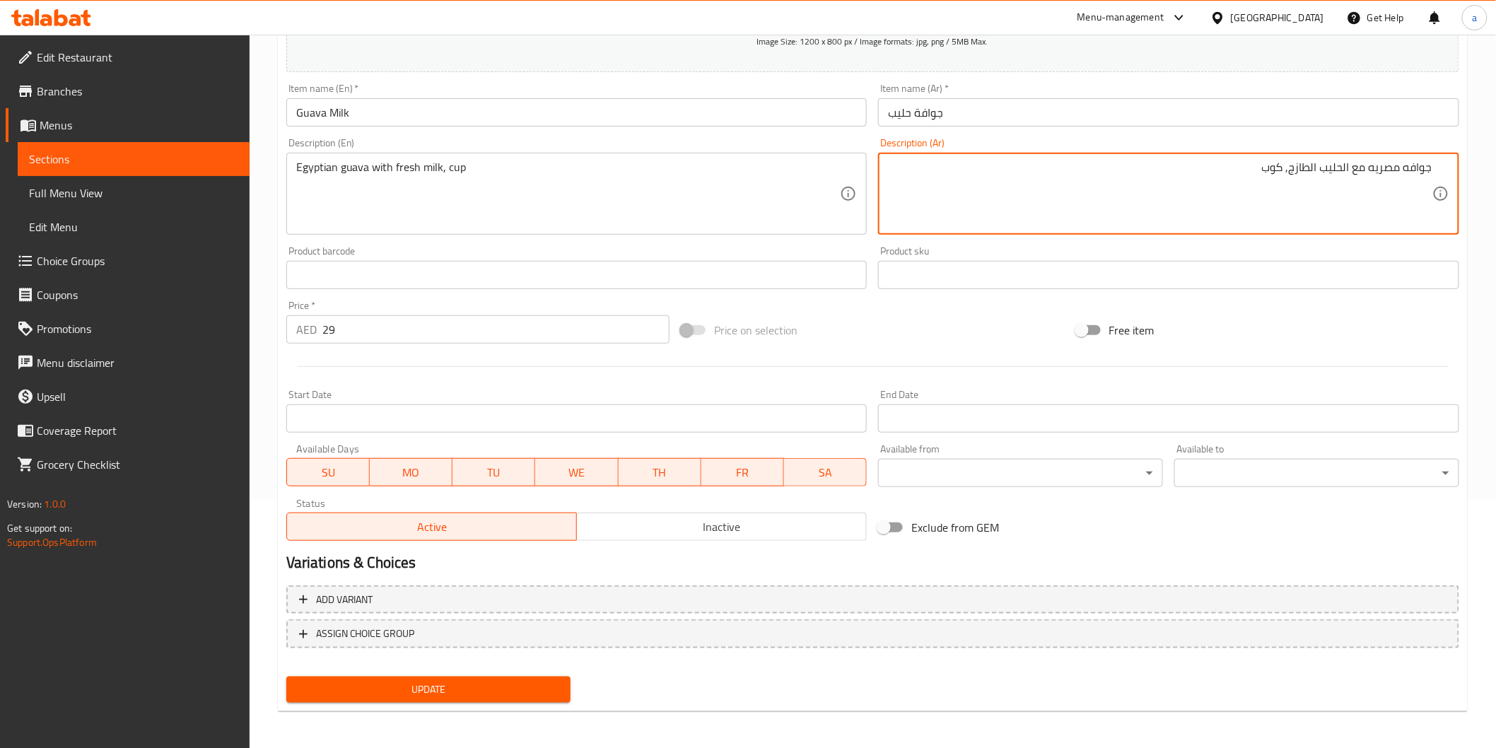
type textarea "جوافه مصريه مع الحليب الطازج, كوب"
click at [411, 681] on span "Update" at bounding box center [429, 690] width 262 height 18
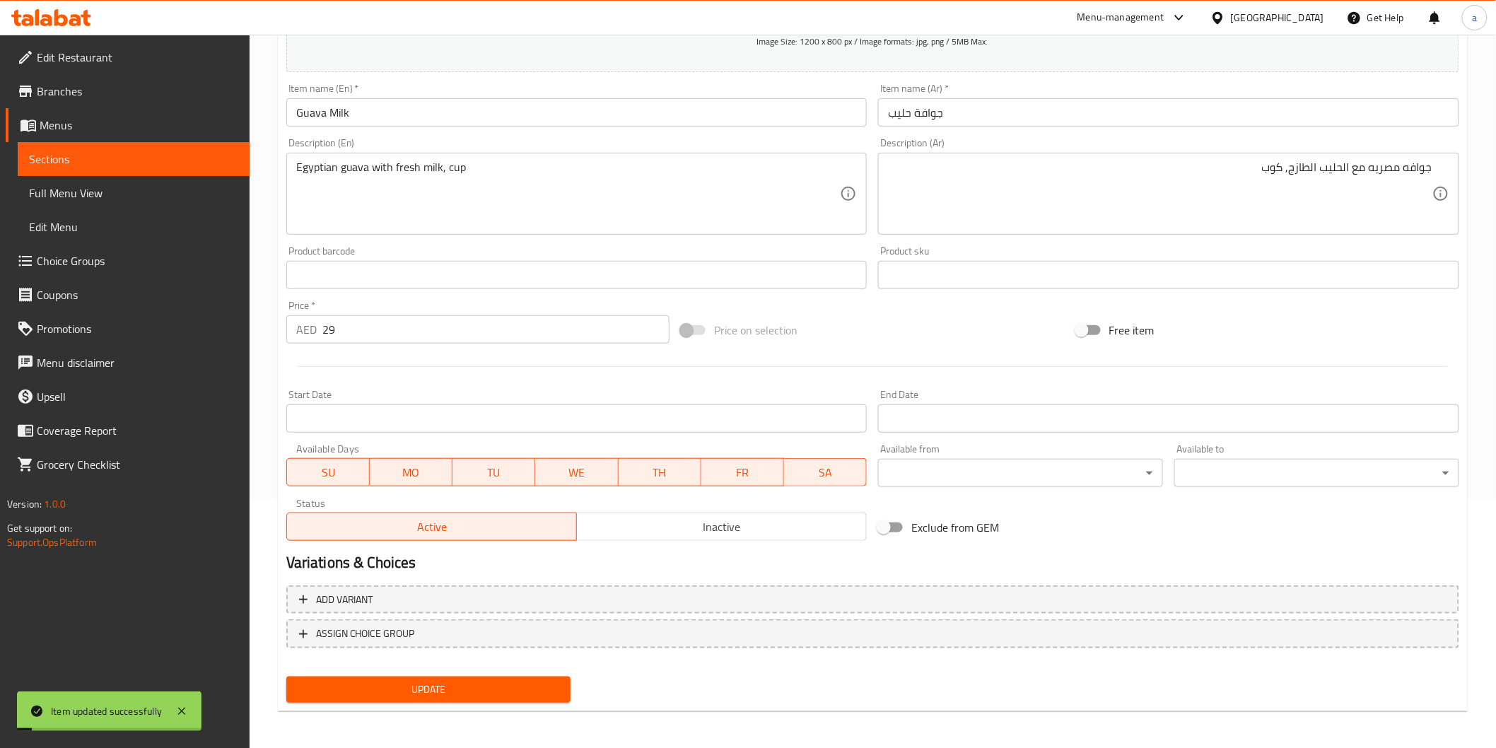
click at [110, 151] on span "Sections" at bounding box center [133, 159] width 209 height 17
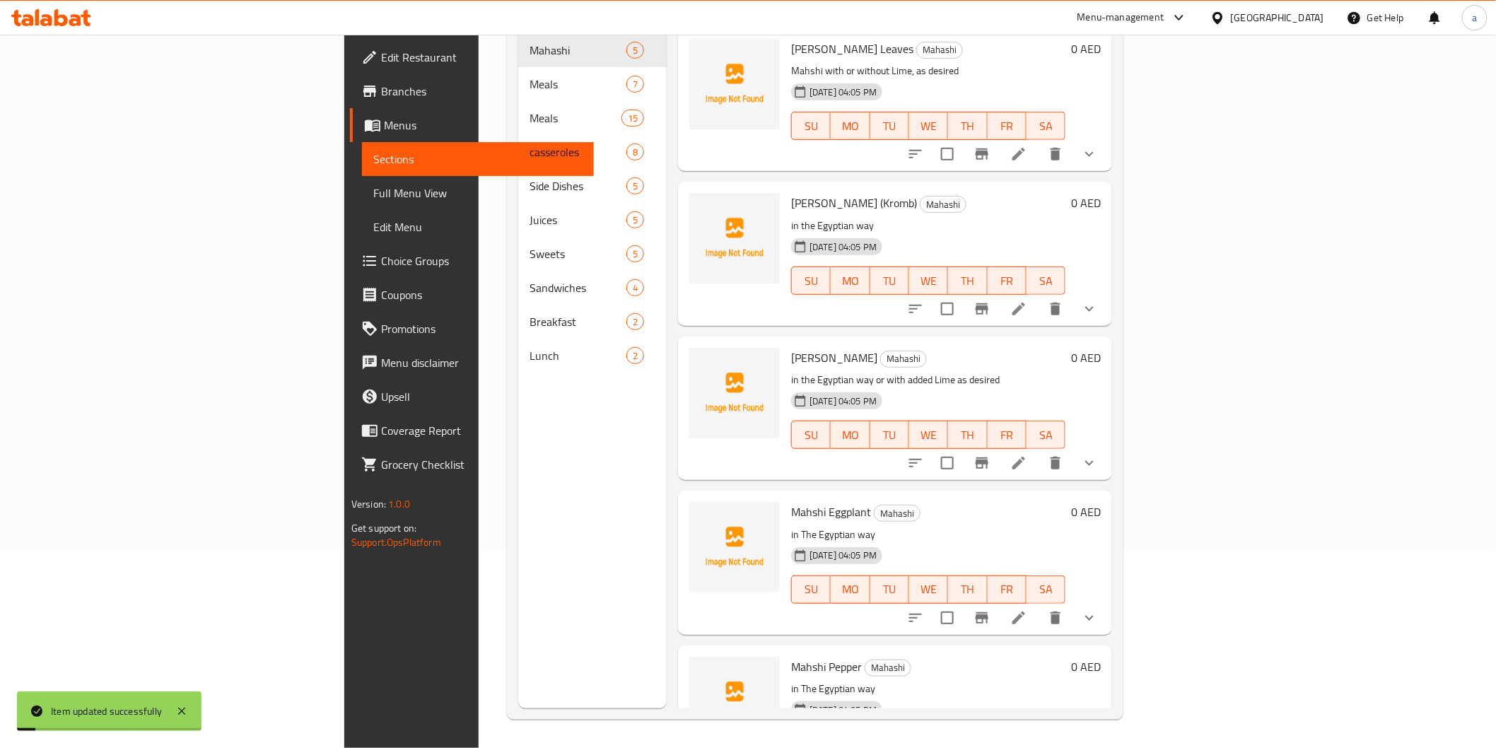
scroll to position [198, 0]
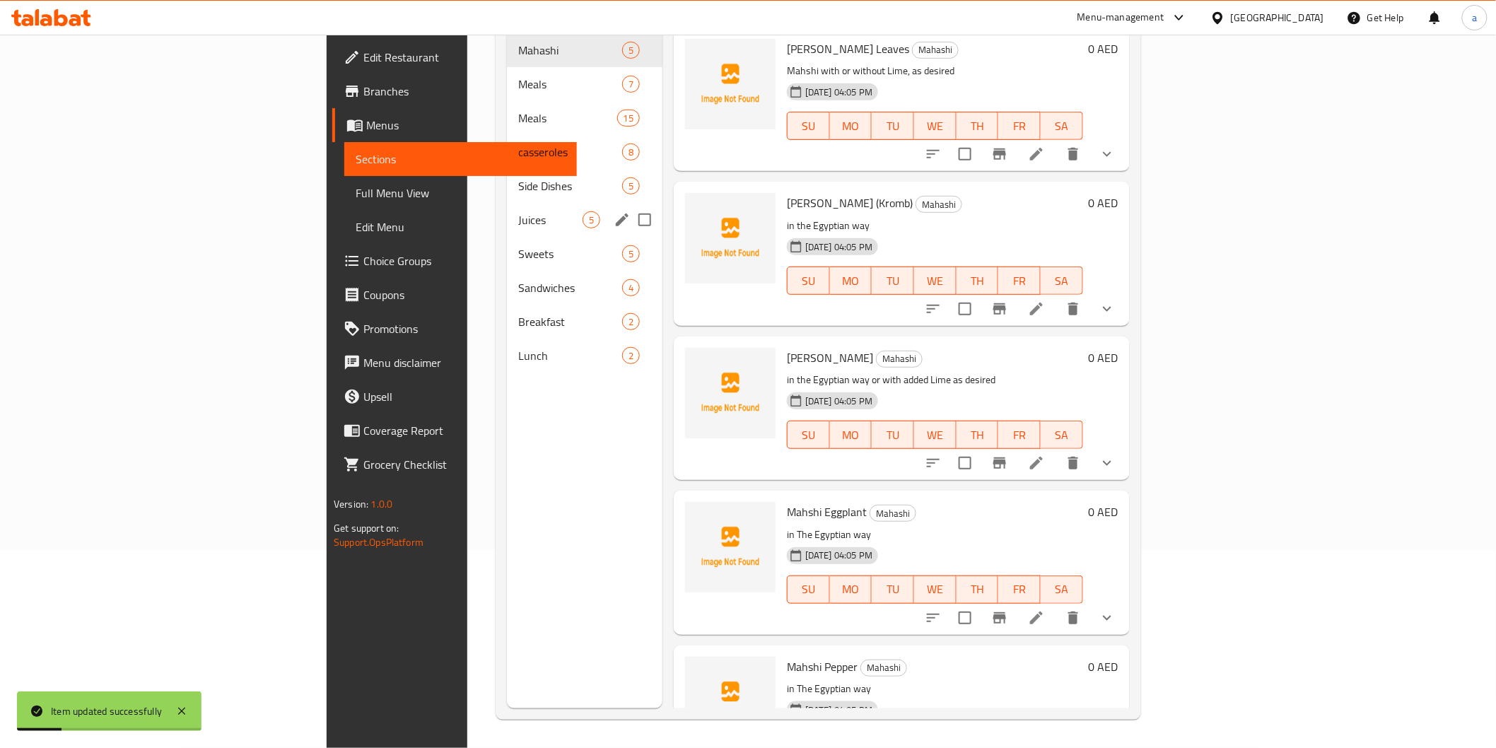
click at [507, 203] on div "Juices 5" at bounding box center [585, 220] width 156 height 34
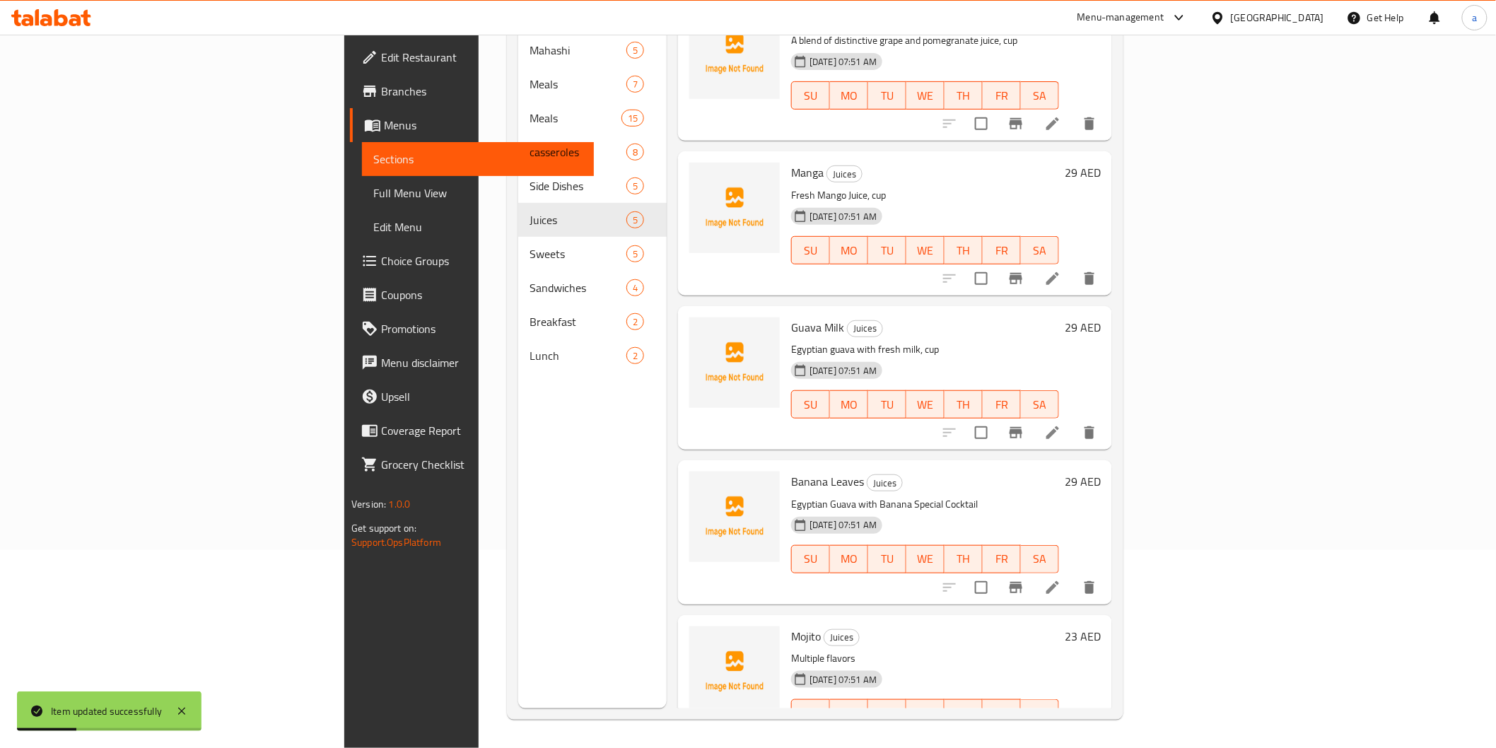
scroll to position [58, 0]
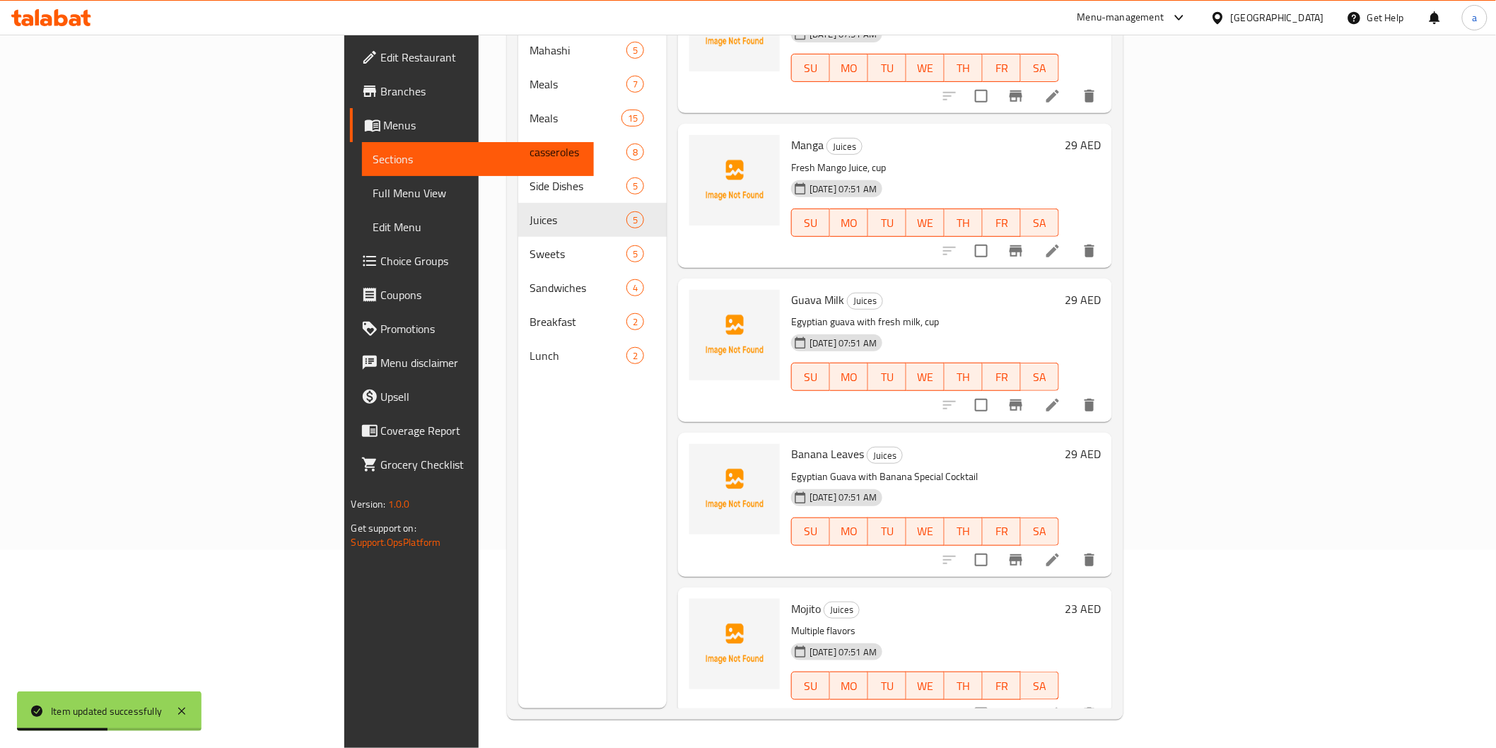
click at [1061, 552] on icon at bounding box center [1053, 560] width 17 height 17
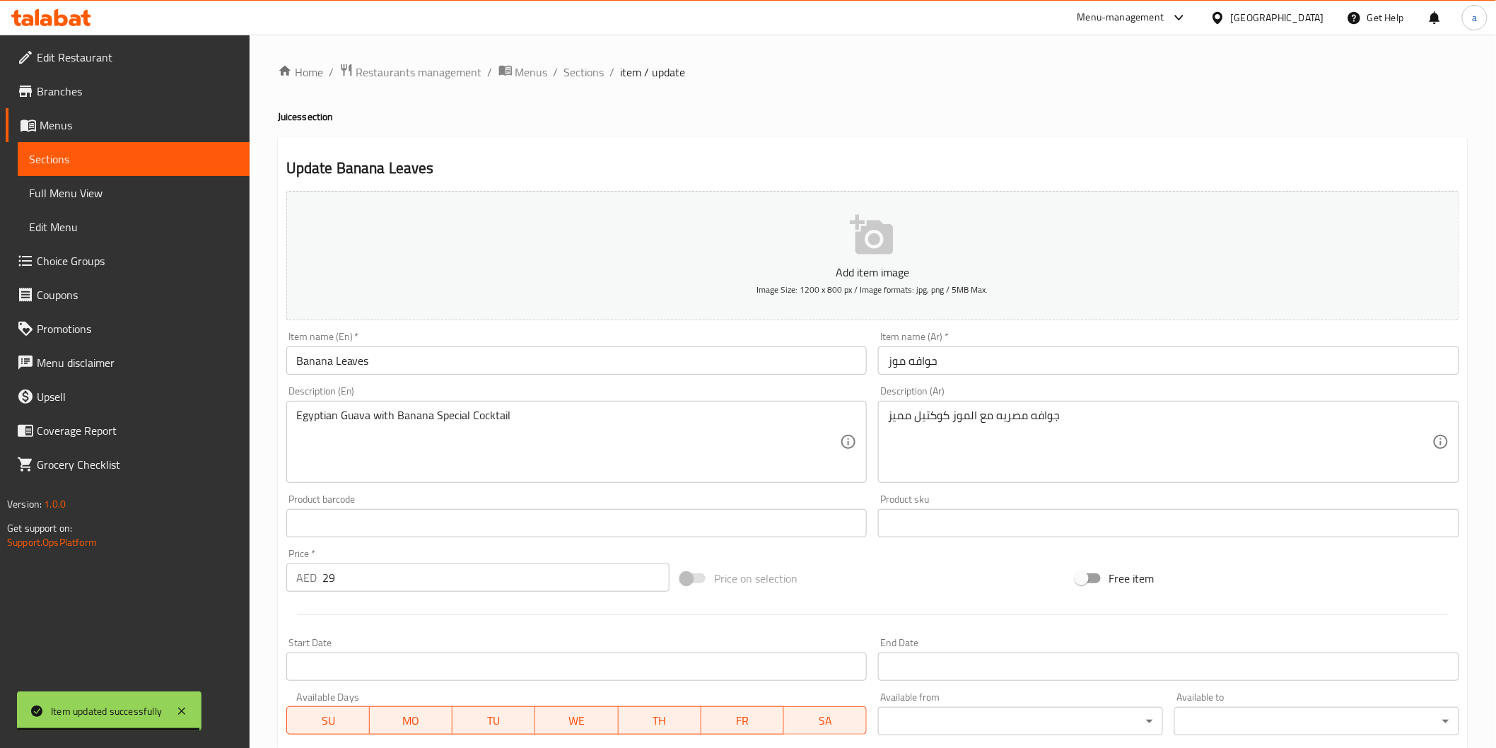
click at [347, 363] on input "Banana Leaves" at bounding box center [576, 361] width 581 height 28
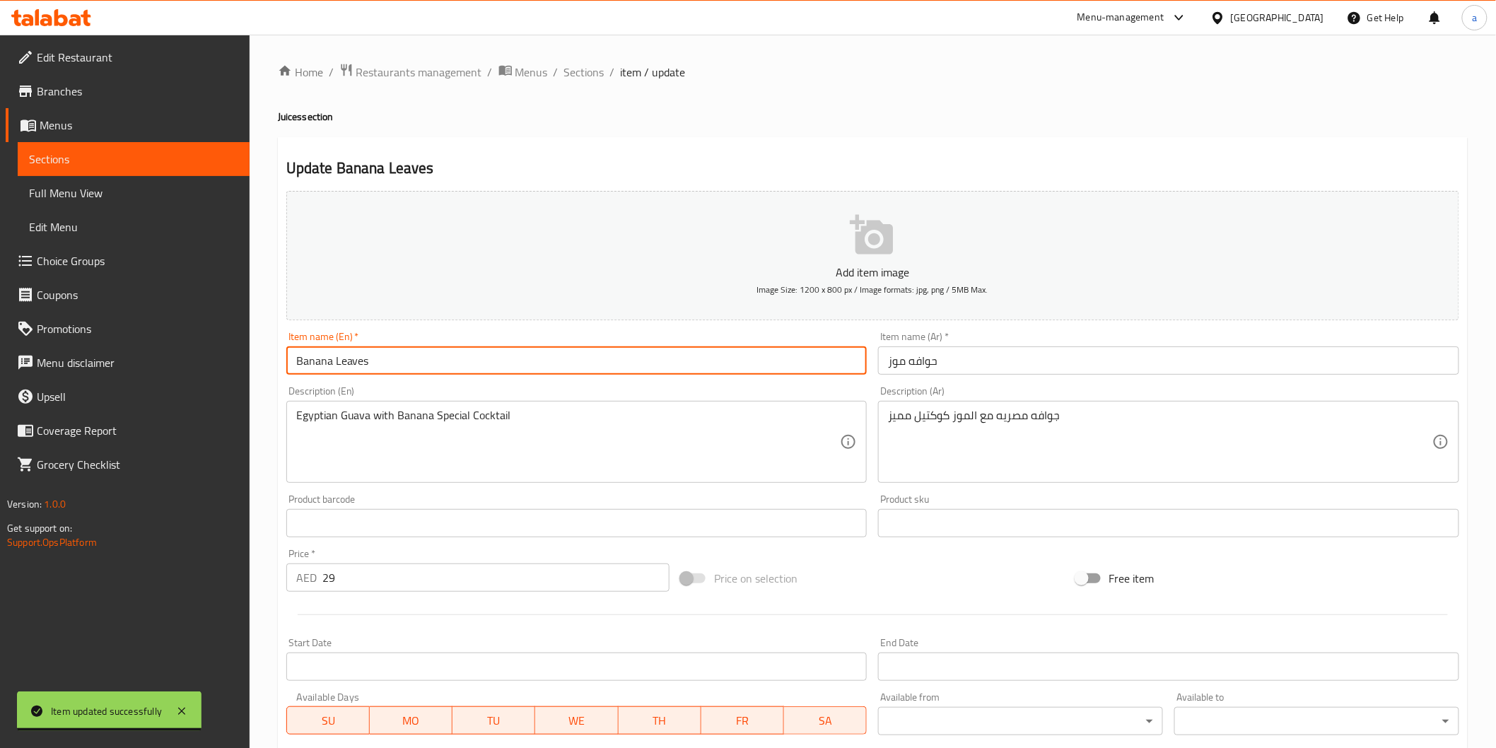
click at [347, 363] on input "Banana Leaves" at bounding box center [576, 361] width 581 height 28
drag, startPoint x: 347, startPoint y: 363, endPoint x: 755, endPoint y: 373, distance: 408.2
click at [755, 373] on input "Banana Leaves" at bounding box center [576, 361] width 581 height 28
click at [908, 359] on input "حوافه موز" at bounding box center [1168, 361] width 581 height 28
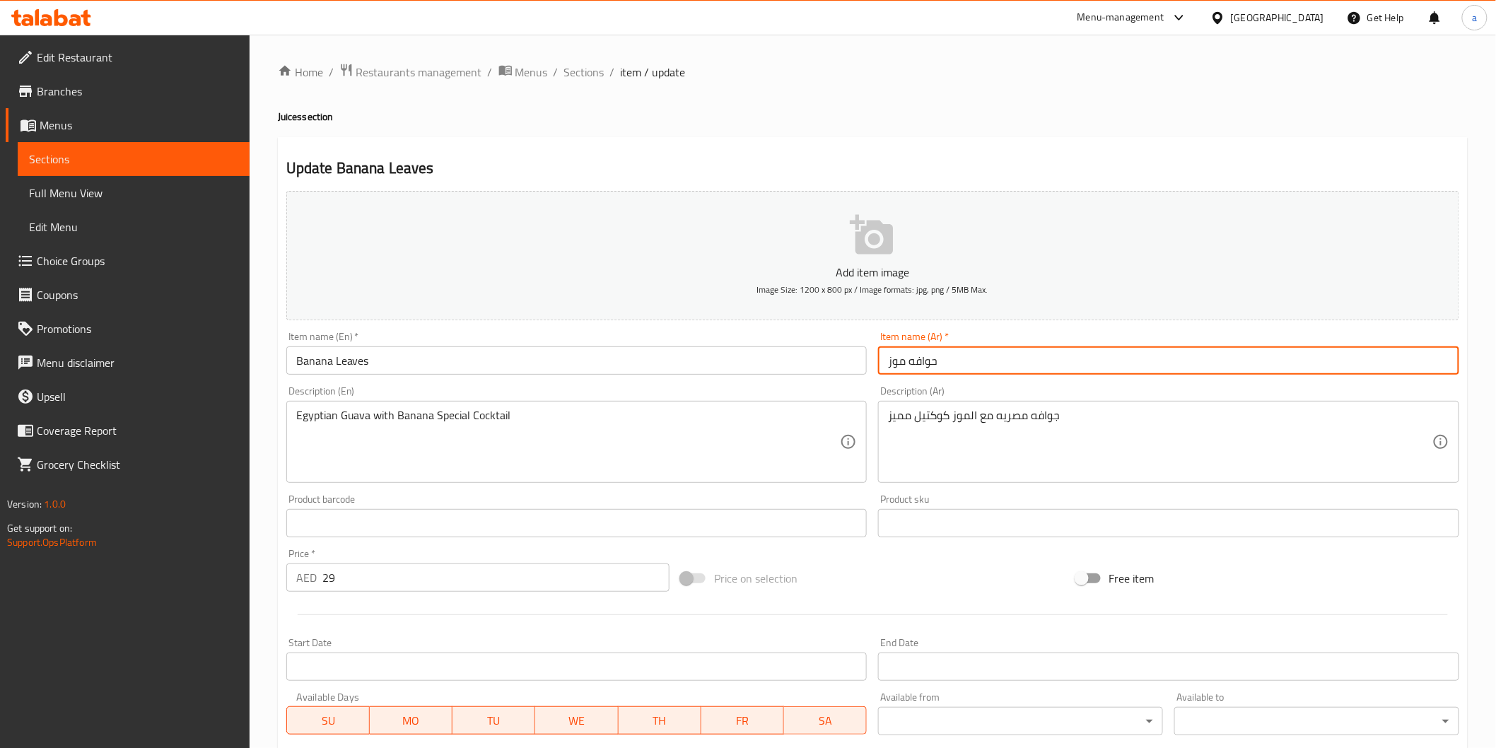
click at [908, 359] on input "حوافه موز" at bounding box center [1168, 361] width 581 height 28
click at [936, 357] on input "حوافه موز" at bounding box center [1168, 361] width 581 height 28
drag, startPoint x: 931, startPoint y: 359, endPoint x: 942, endPoint y: 357, distance: 10.7
click at [942, 357] on input "حوافه موز" at bounding box center [1168, 361] width 581 height 28
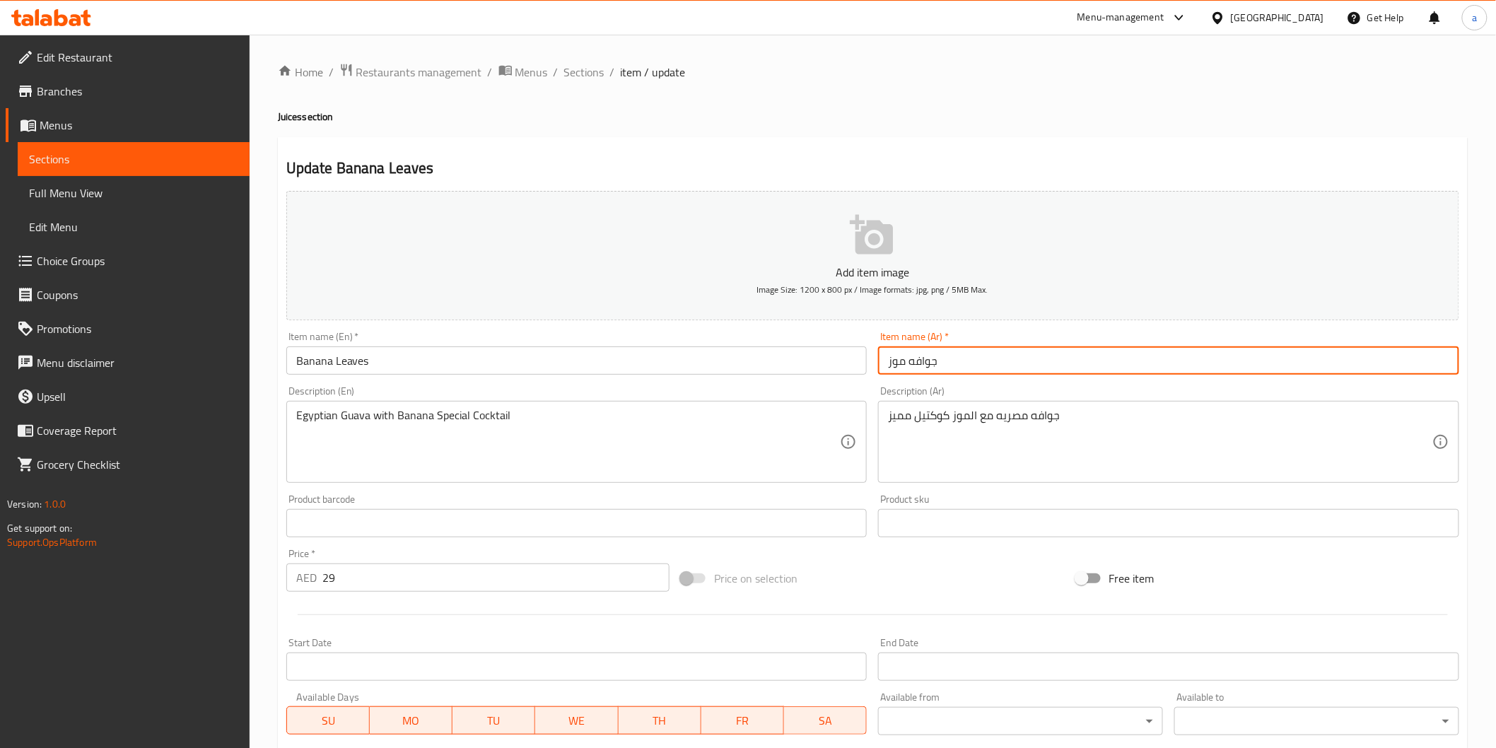
type input "جوافه موز"
click at [619, 363] on input "Banana Leaves" at bounding box center [576, 361] width 581 height 28
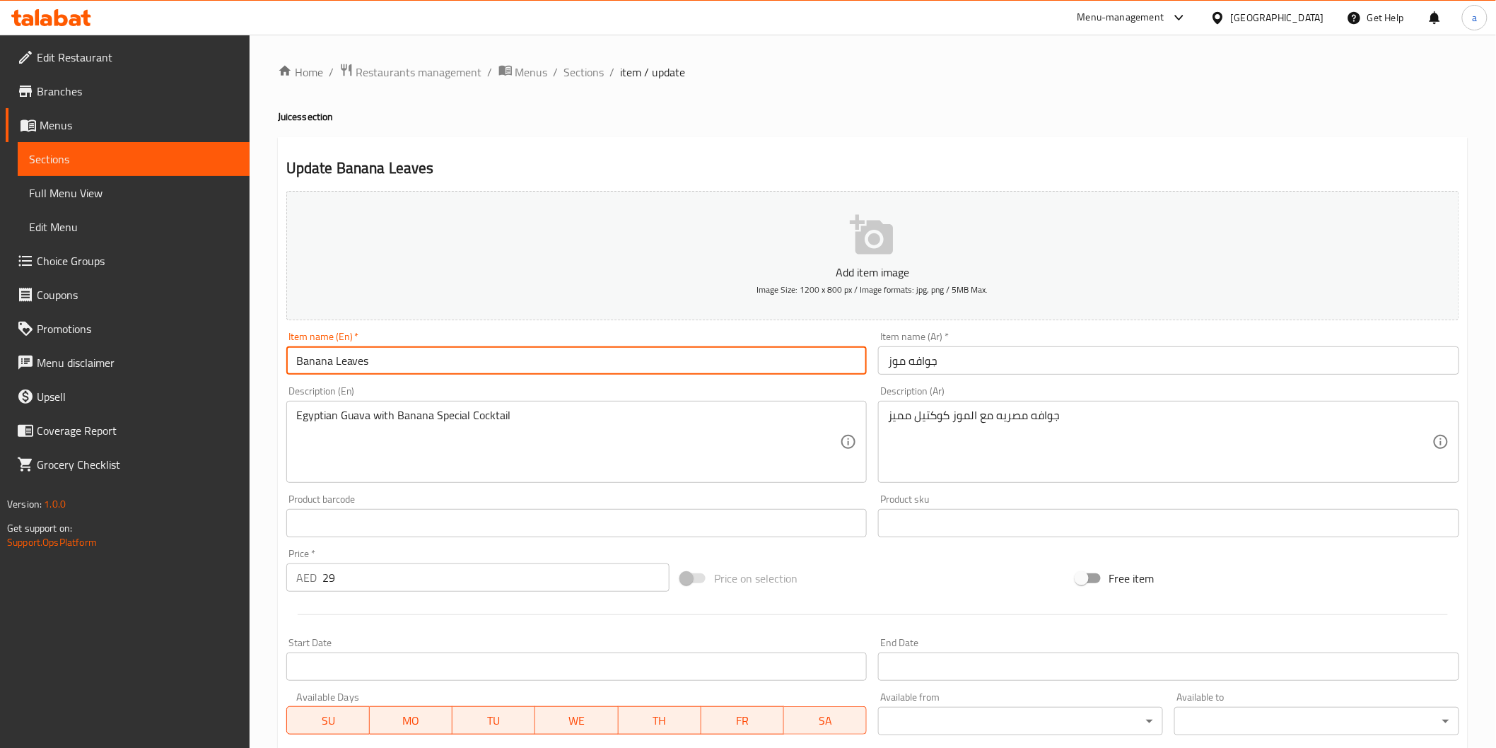
click at [619, 363] on input "Banana Leaves" at bounding box center [576, 361] width 581 height 28
drag, startPoint x: 619, startPoint y: 363, endPoint x: 398, endPoint y: 369, distance: 221.4
click at [398, 369] on input "Banana Leaves" at bounding box center [576, 361] width 581 height 28
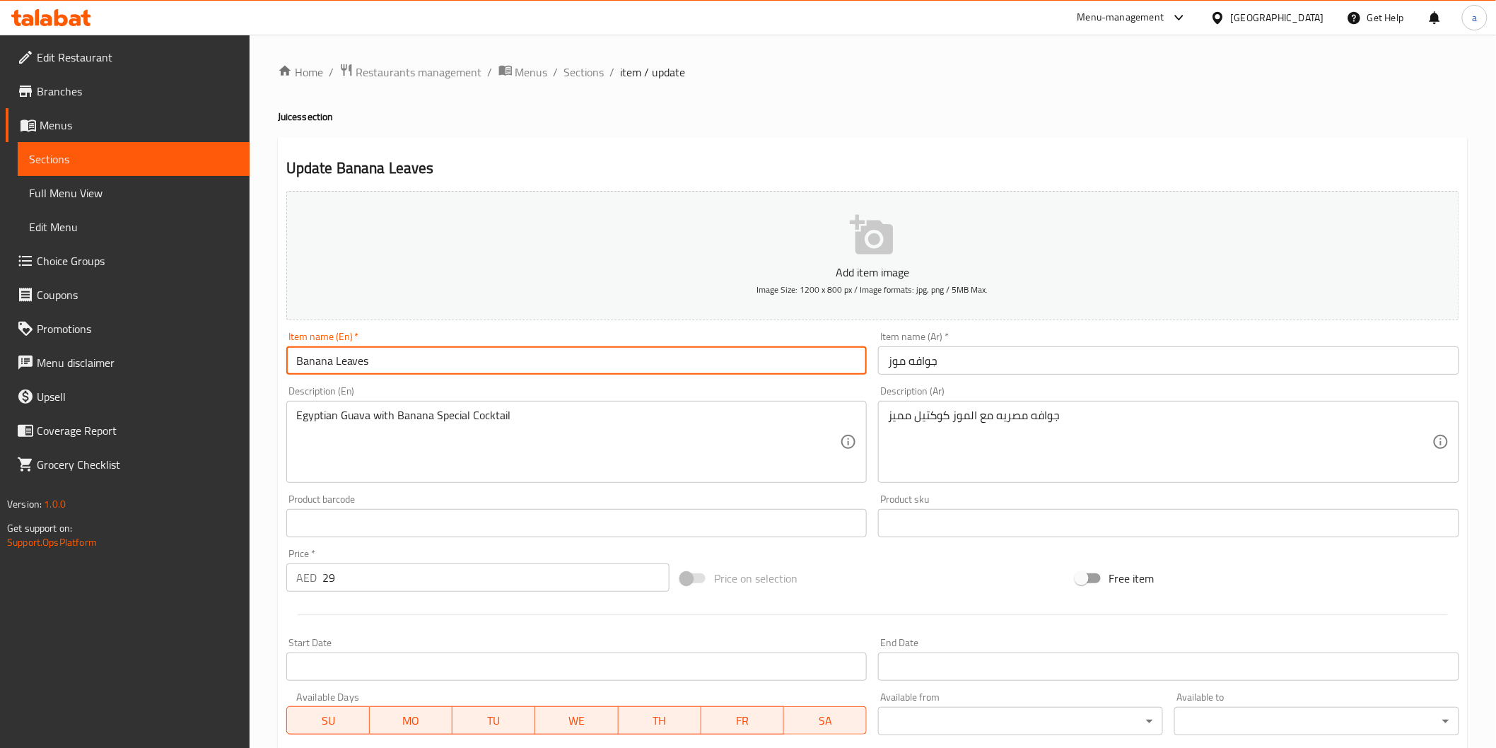
click at [398, 369] on input "Banana Leaves" at bounding box center [576, 361] width 581 height 28
paste input "Guava banana"
type input "Guava banana"
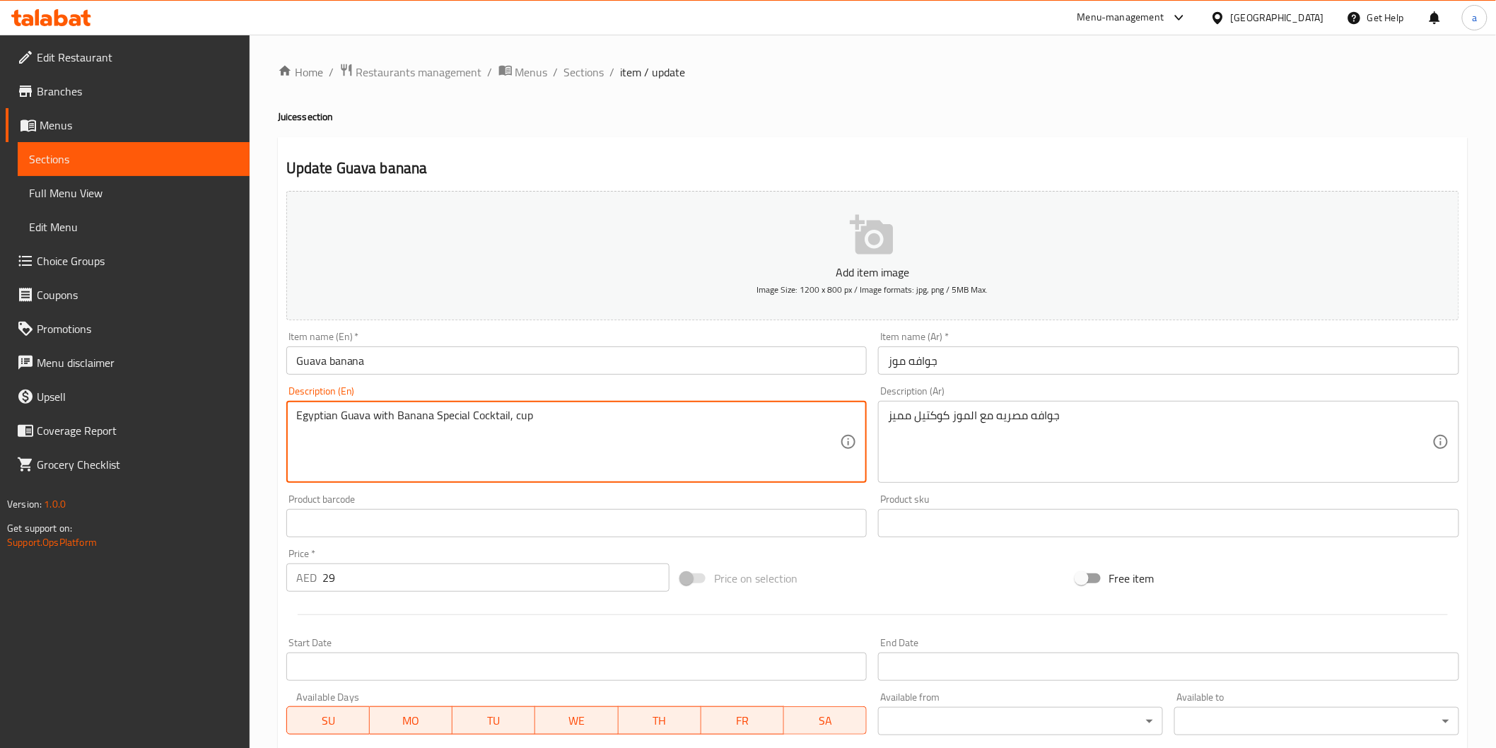
type textarea "Egyptian Guava with Banana Special Cocktail, cup"
click at [886, 419] on div "جوافه مصريه مع الموز كوكتيل مميز Description (Ar)" at bounding box center [1168, 442] width 581 height 82
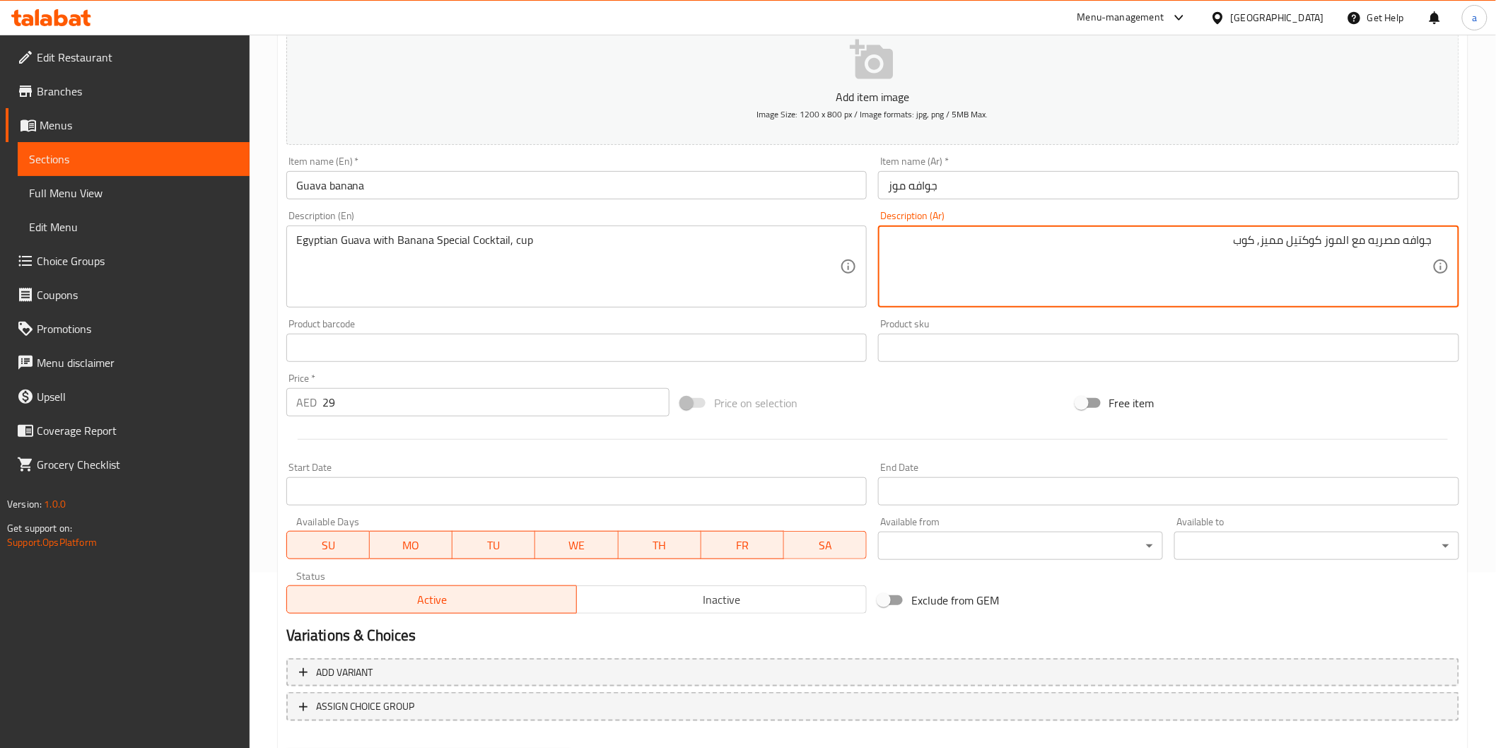
scroll to position [248, 0]
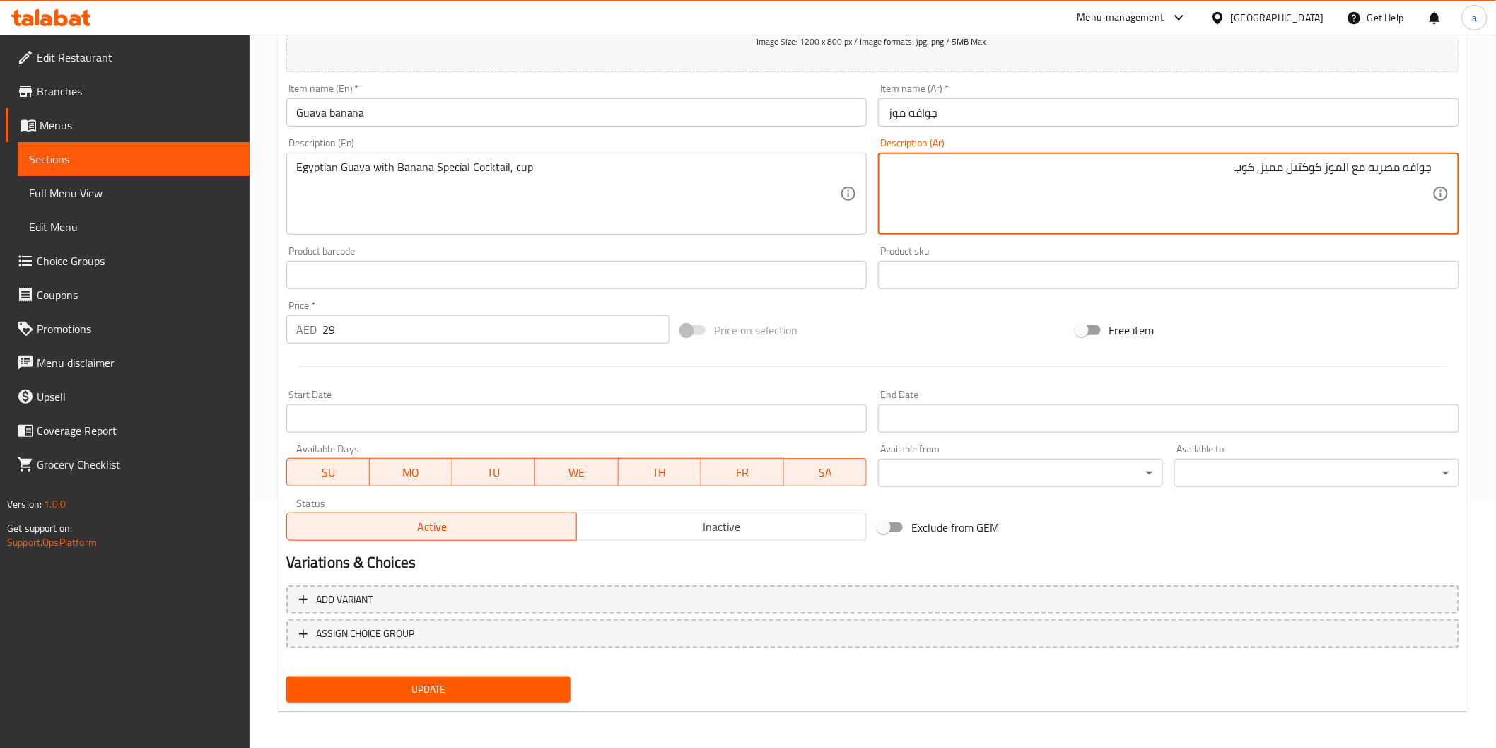
type textarea "جوافه مصريه مع الموز كوكتيل مميز, كوب"
click at [406, 681] on span "Update" at bounding box center [429, 690] width 262 height 18
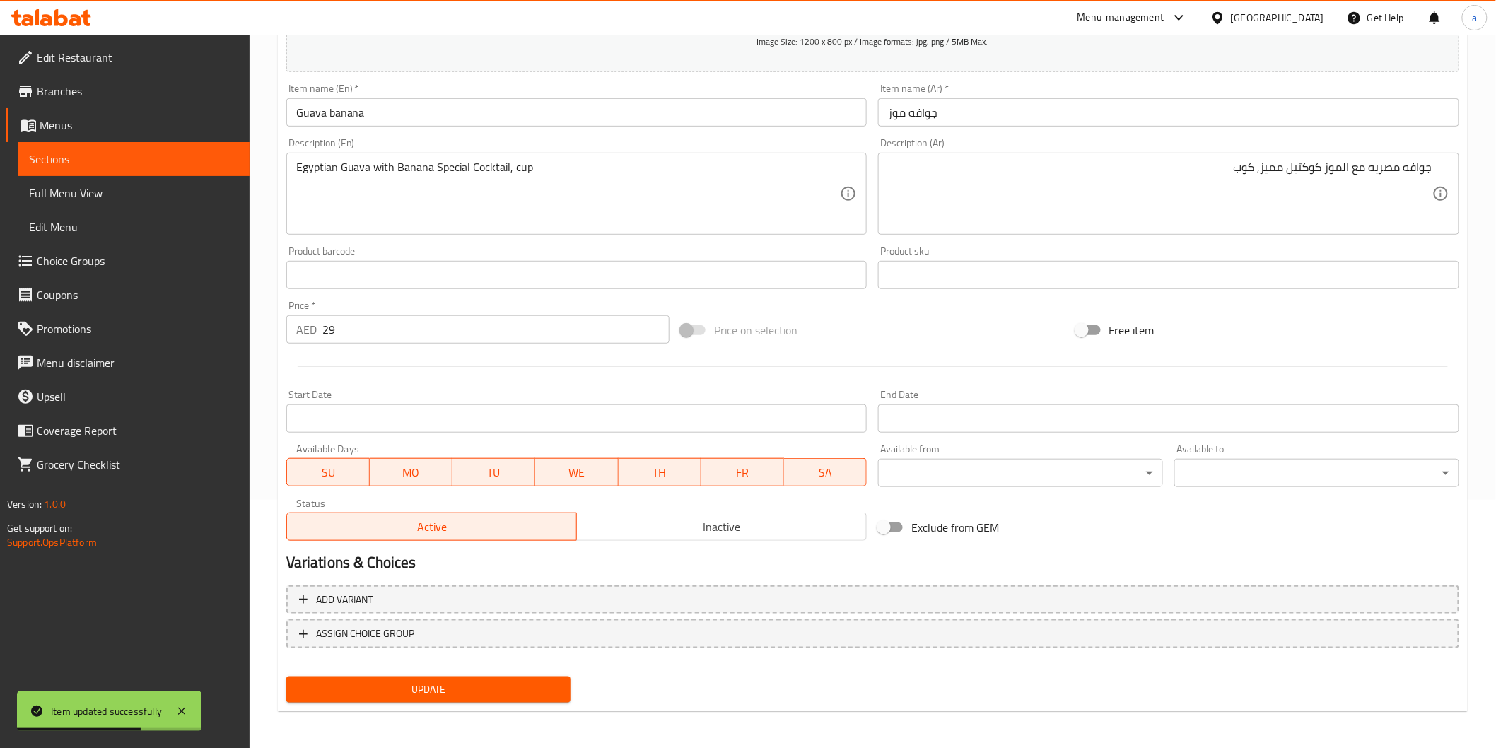
click at [221, 146] on link "Sections" at bounding box center [134, 159] width 232 height 34
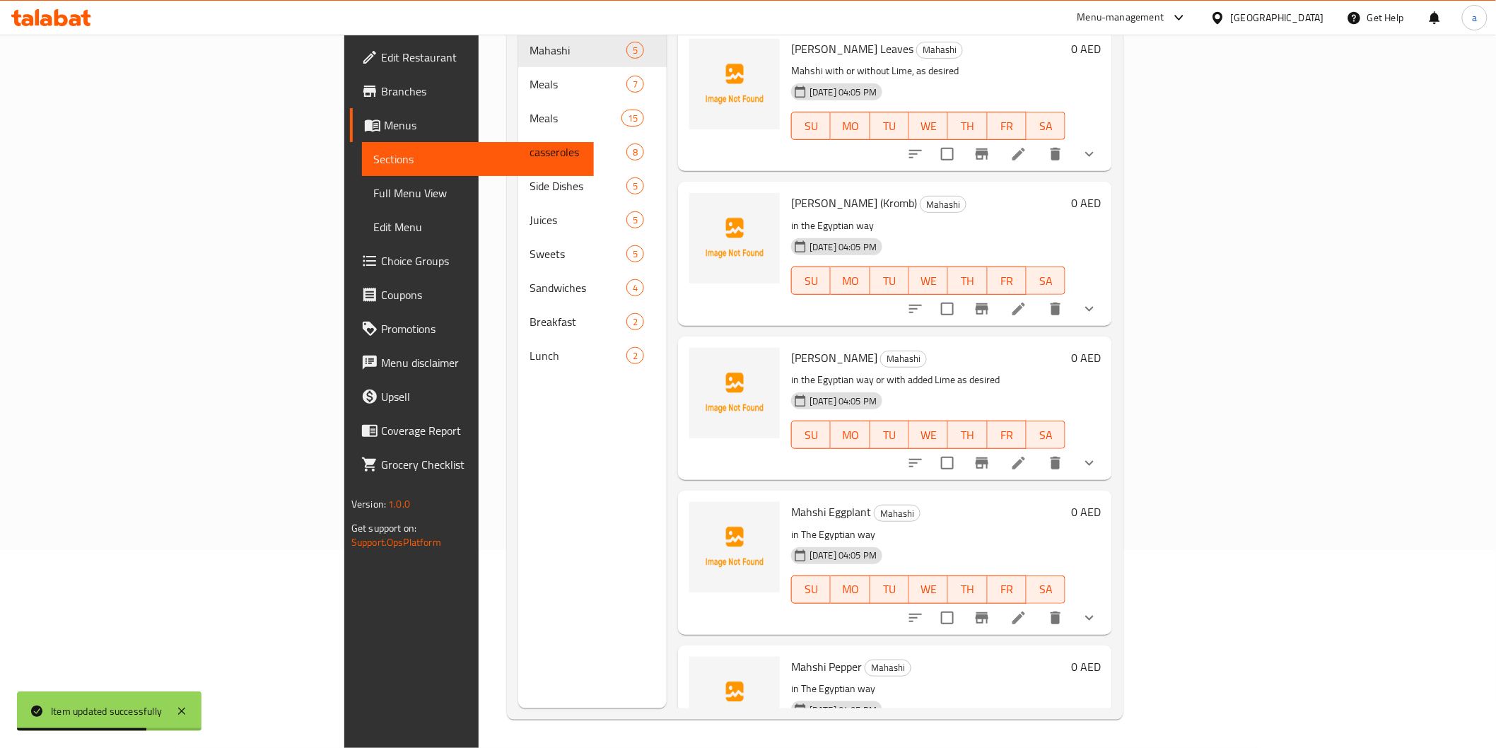
scroll to position [198, 0]
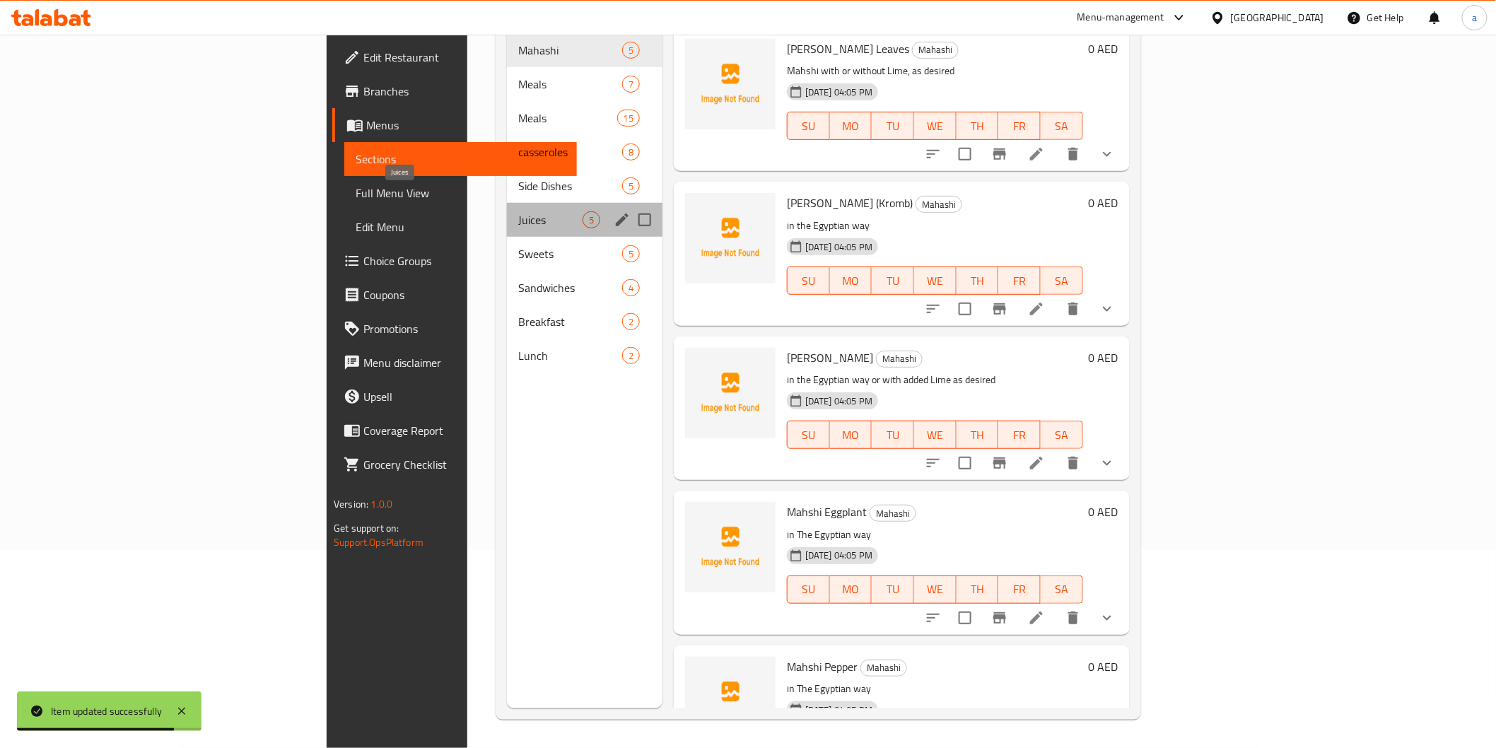
click at [518, 211] on span "Juices" at bounding box center [550, 219] width 64 height 17
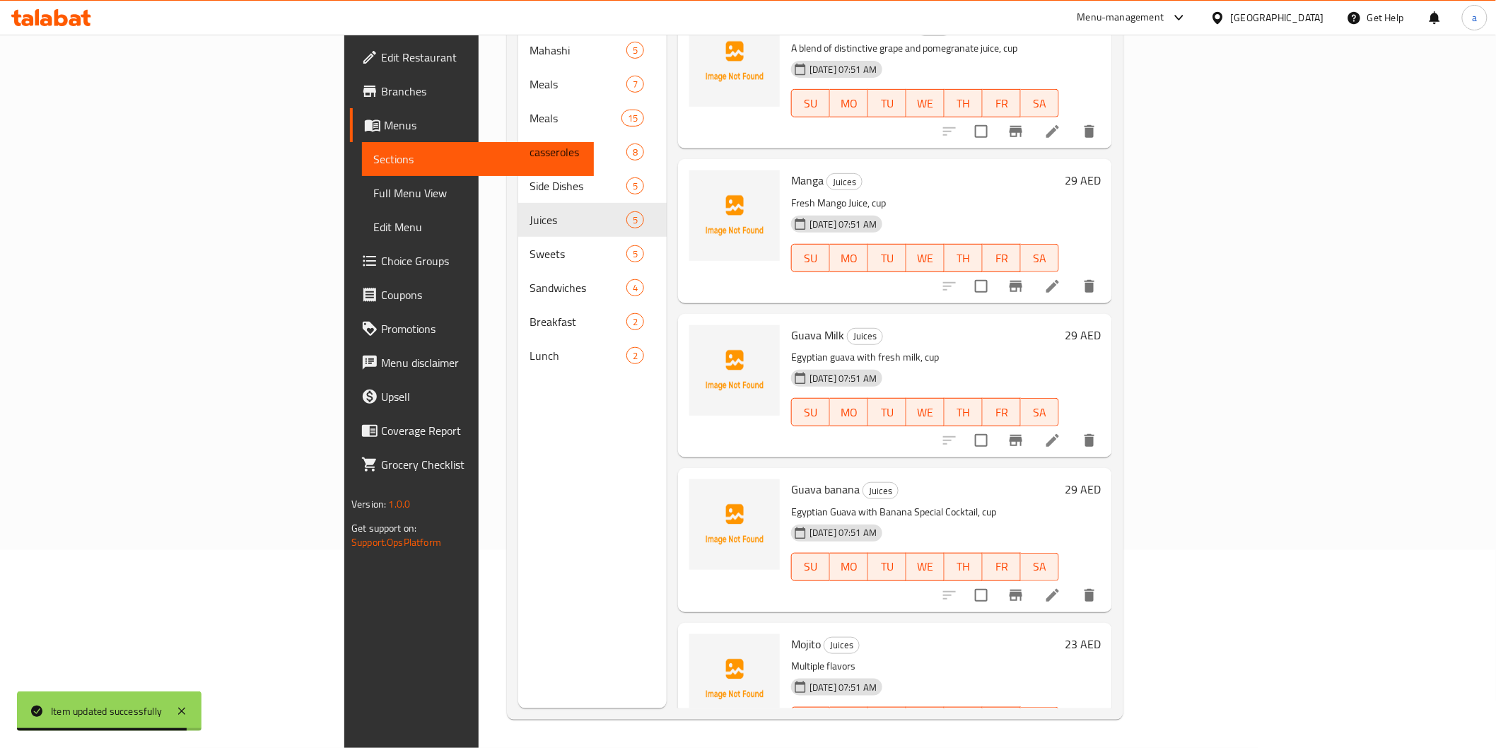
scroll to position [58, 0]
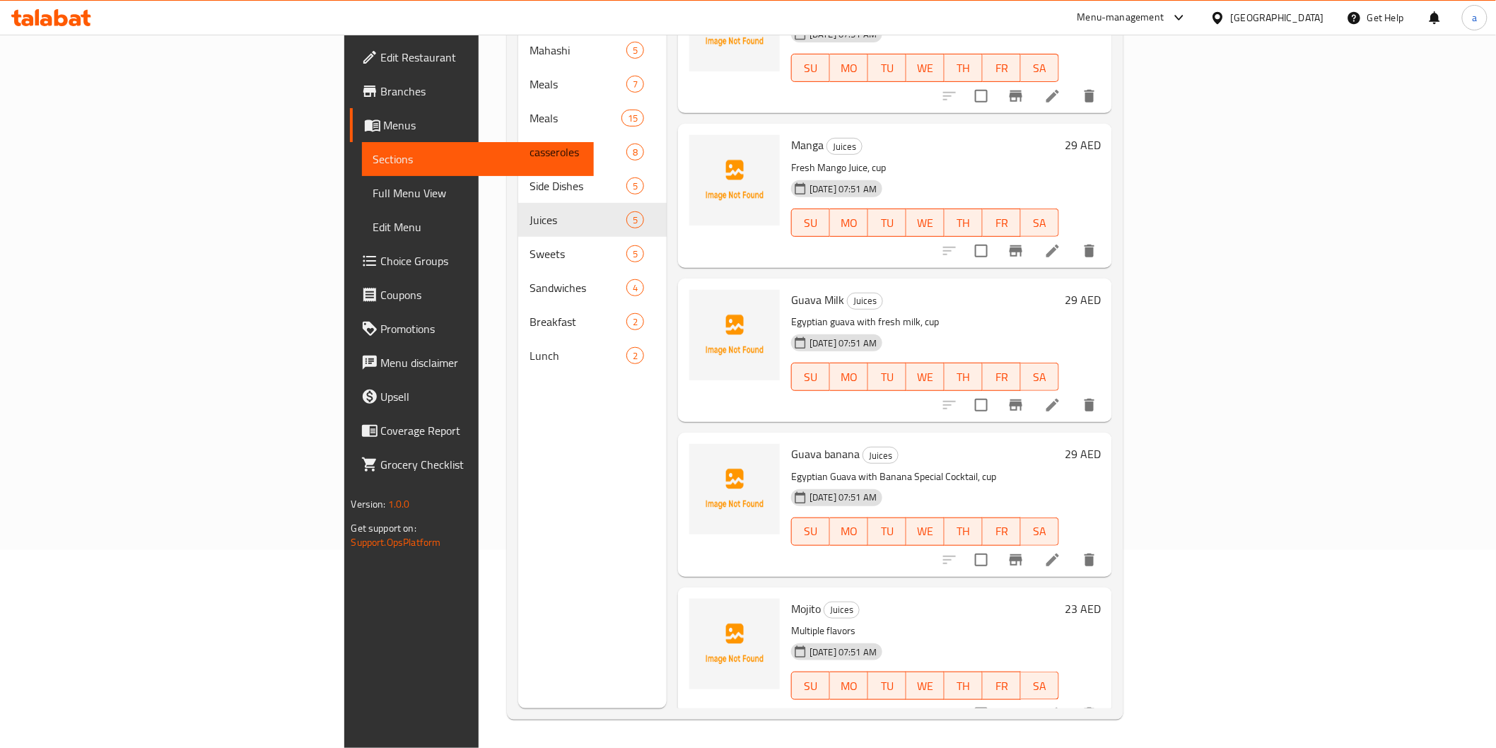
click at [1059, 708] on icon at bounding box center [1053, 714] width 13 height 13
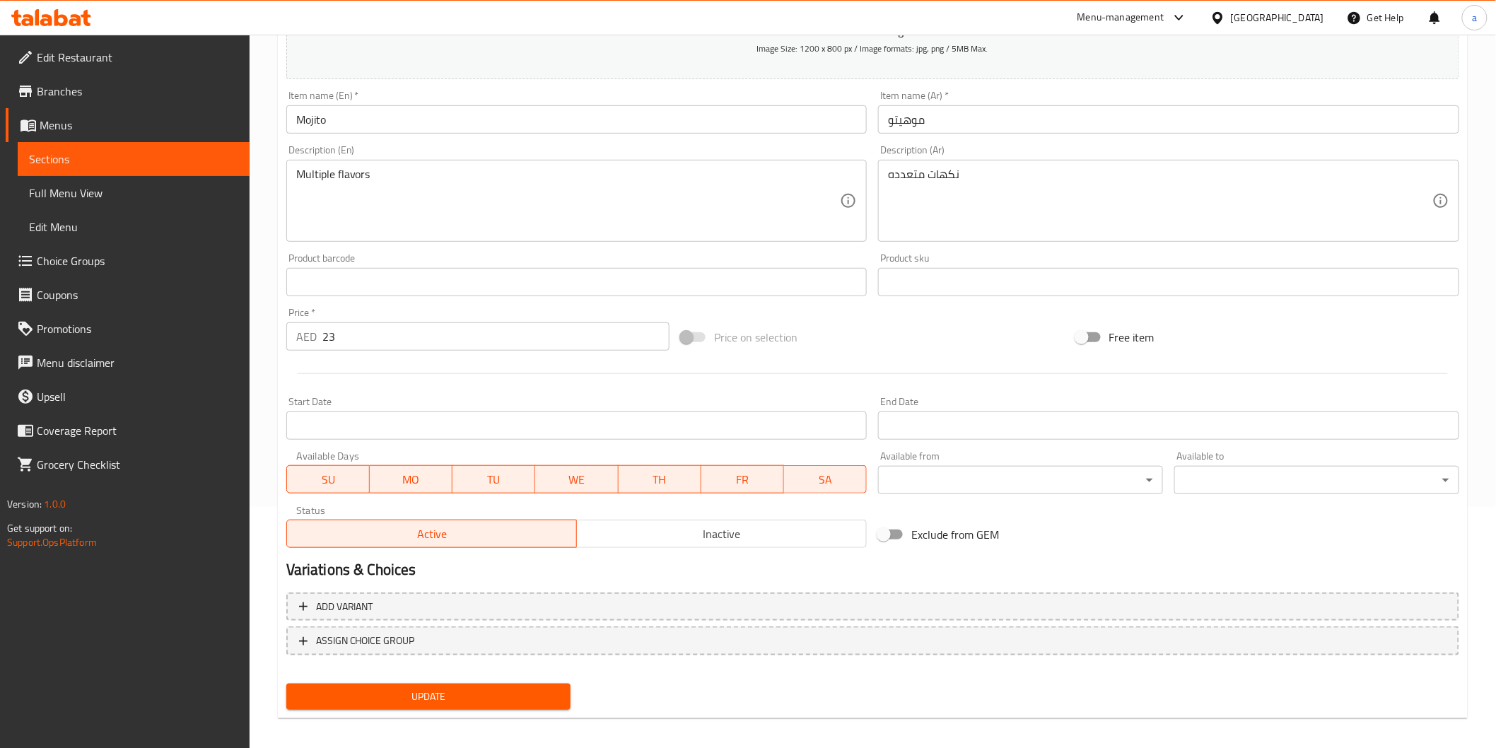
scroll to position [248, 0]
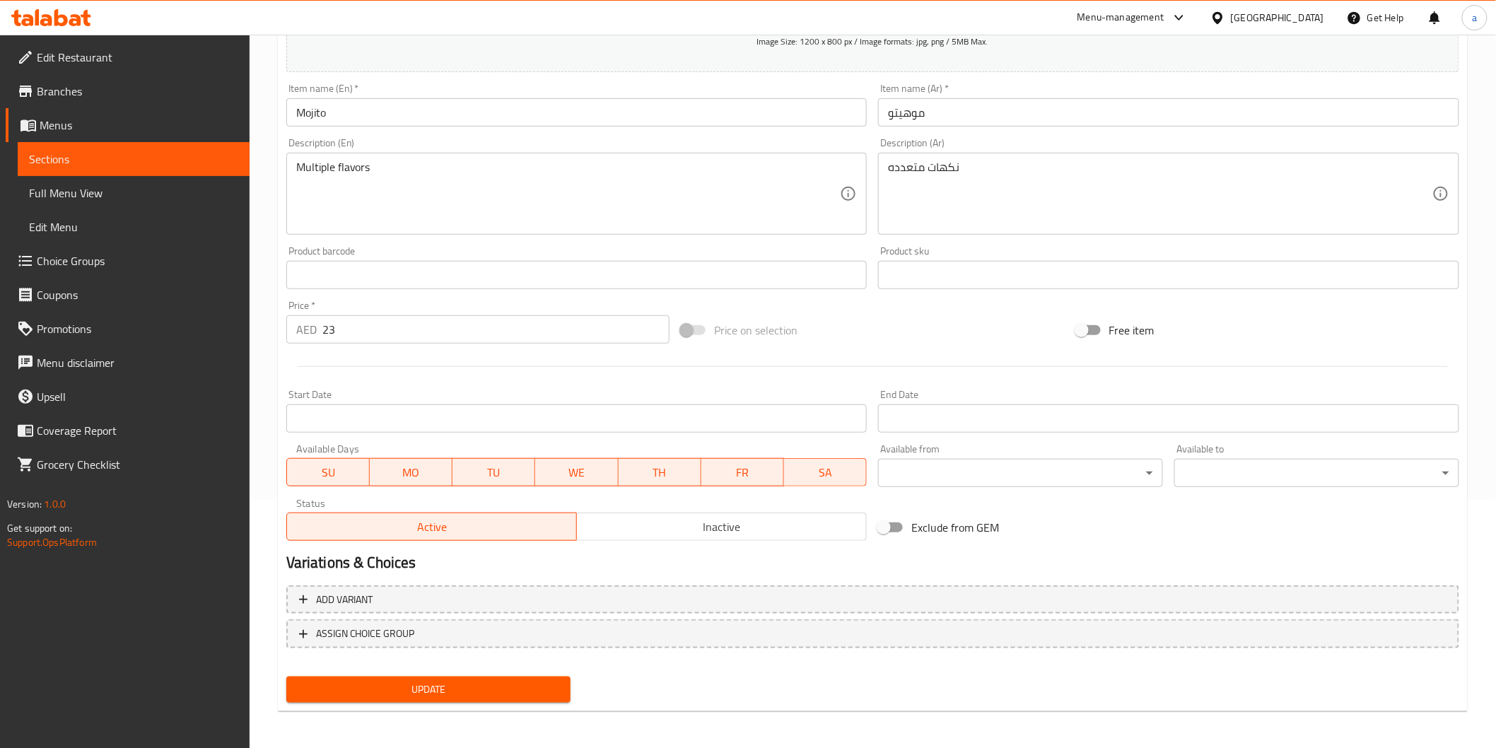
click at [393, 158] on div "Multiple flavors Description (En)" at bounding box center [576, 194] width 581 height 82
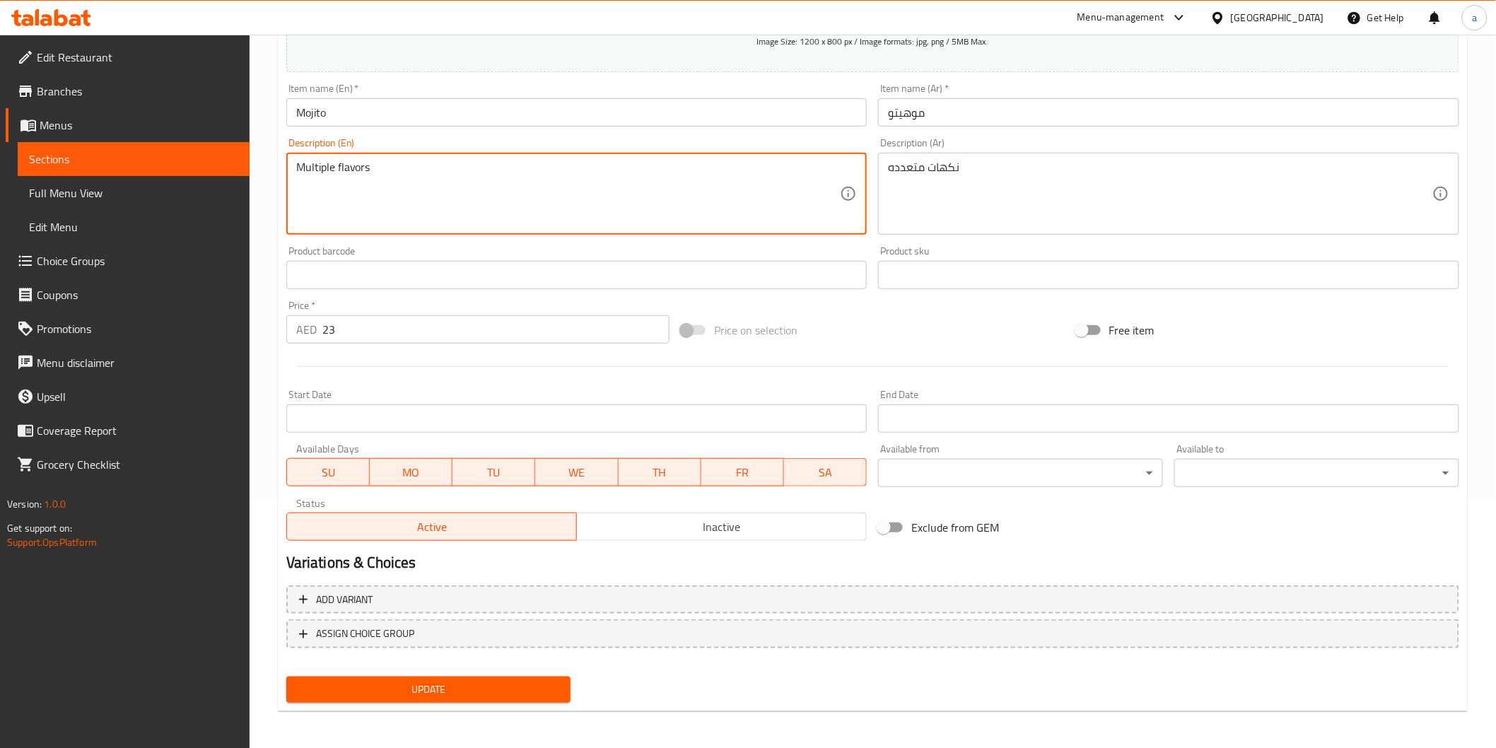
click at [404, 170] on textarea "Multiple flavors" at bounding box center [568, 194] width 545 height 67
type textarea "Multiple flavors, cup"
click at [886, 168] on div "نكهات متعدده Description (Ar)" at bounding box center [1168, 194] width 581 height 82
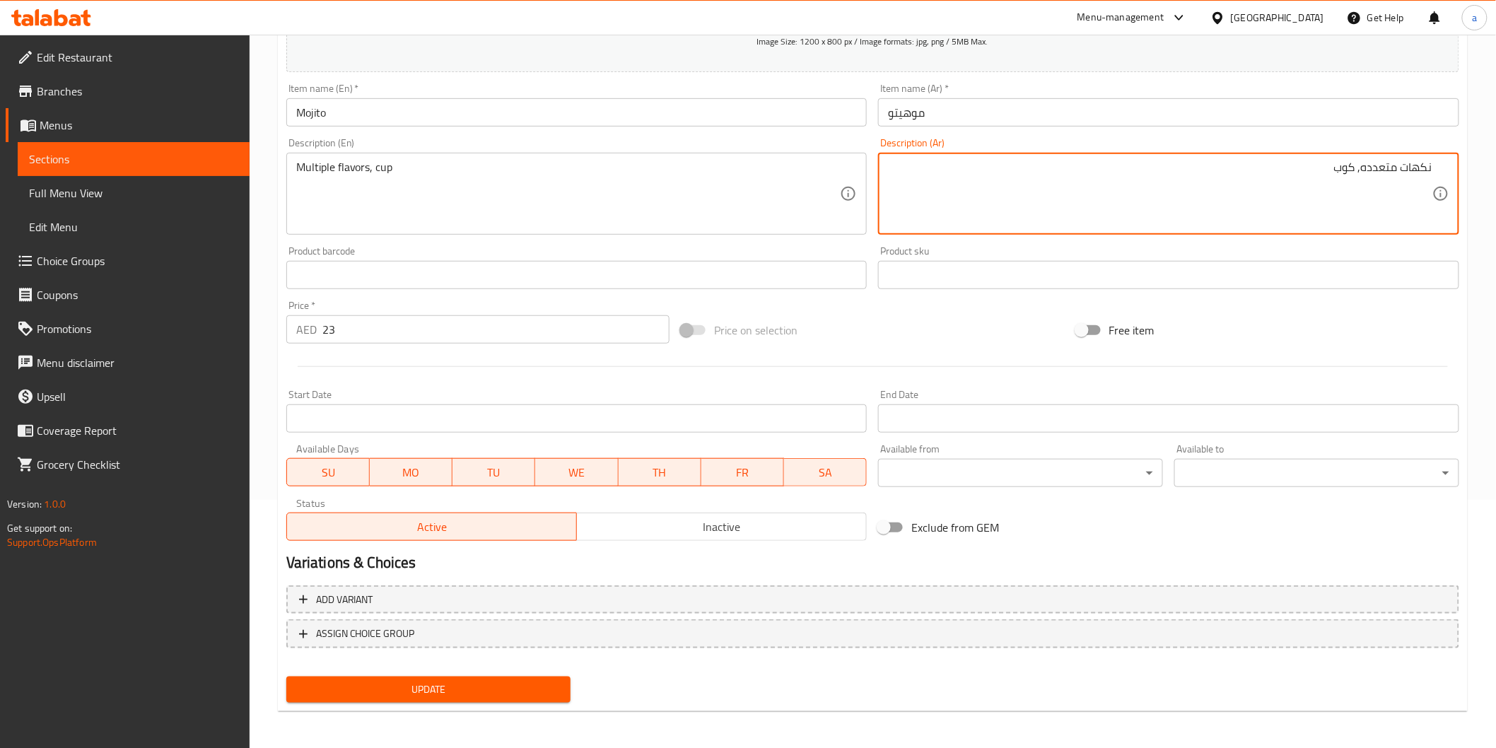
type textarea "نكهات متعدده, كوب"
click at [541, 677] on button "Update" at bounding box center [428, 690] width 285 height 26
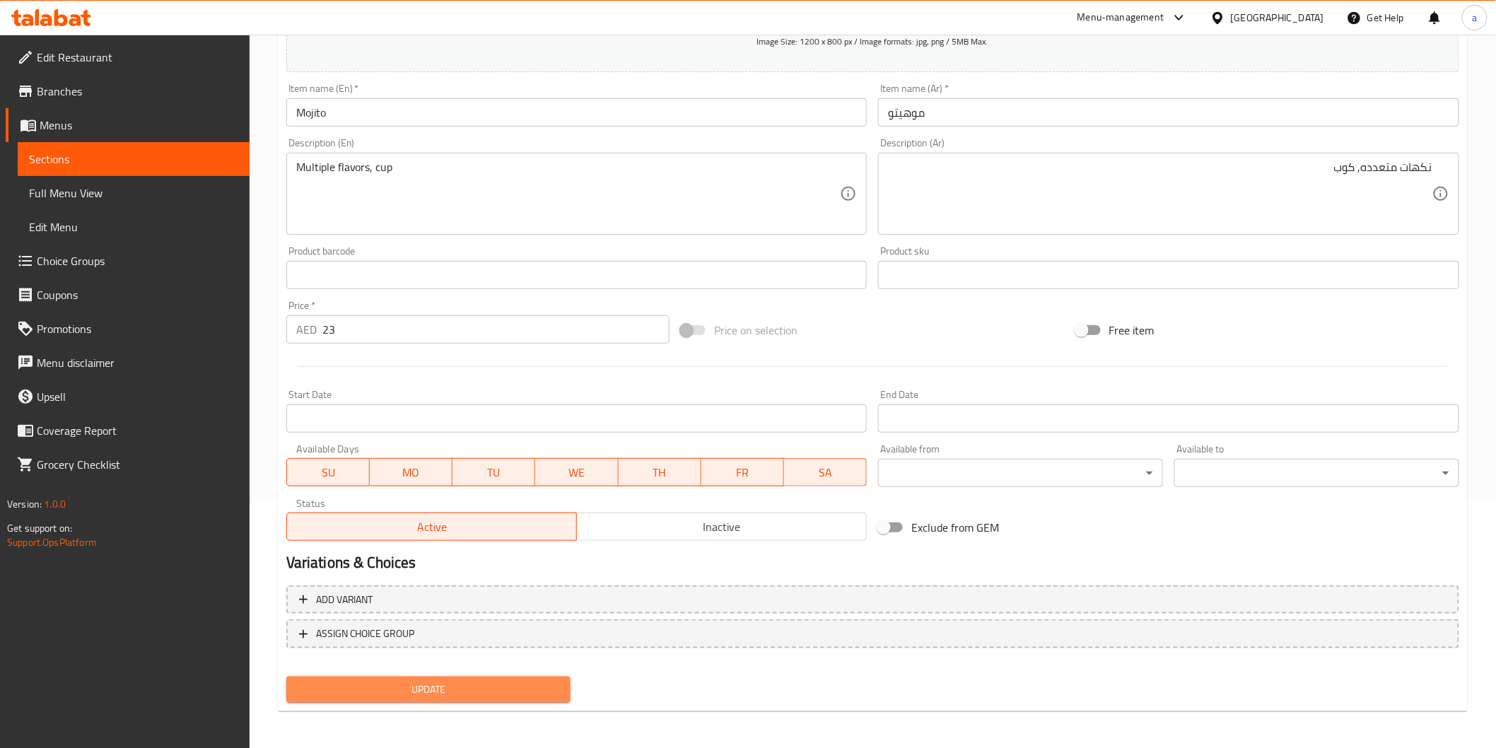
click at [541, 677] on button "Update" at bounding box center [428, 690] width 285 height 26
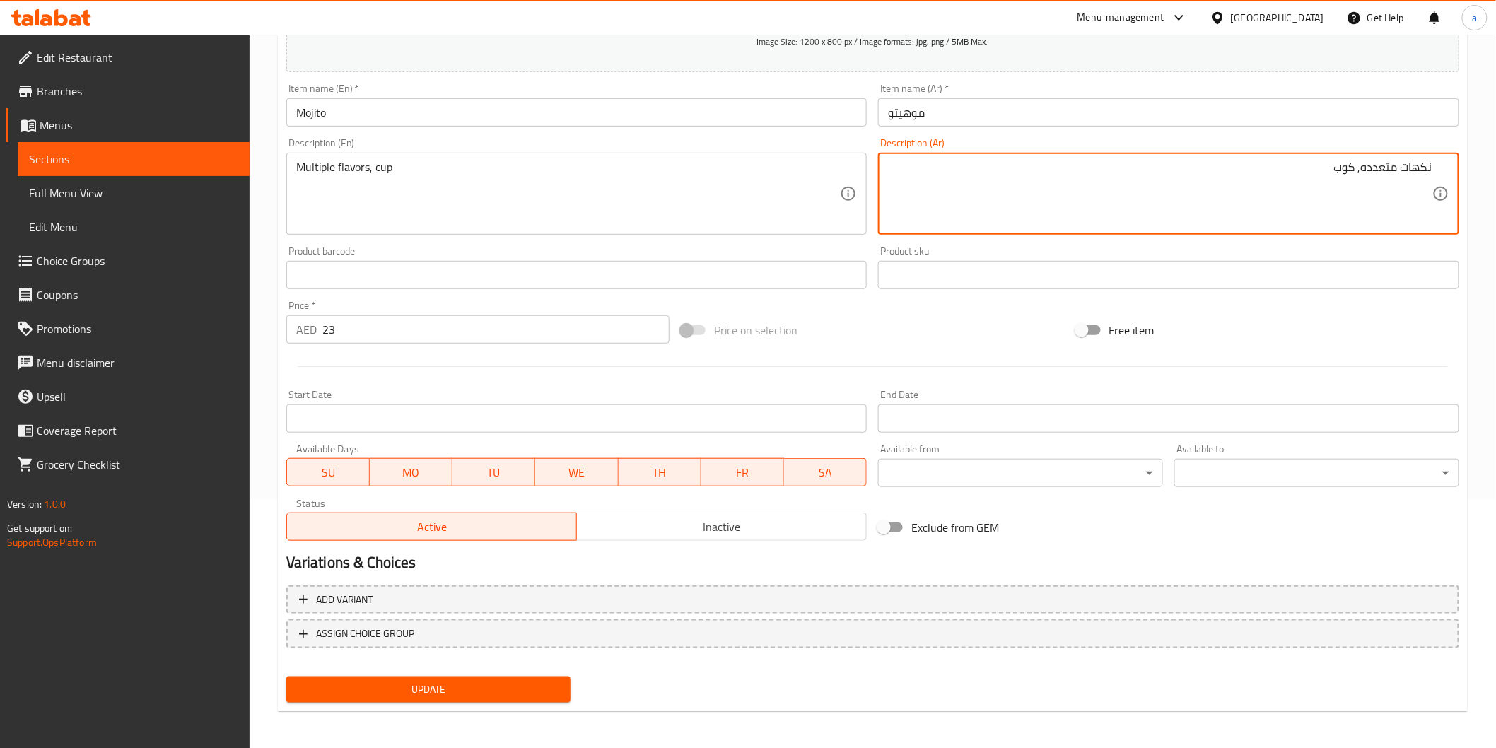
drag, startPoint x: 1365, startPoint y: 174, endPoint x: 1436, endPoint y: 157, distance: 73.4
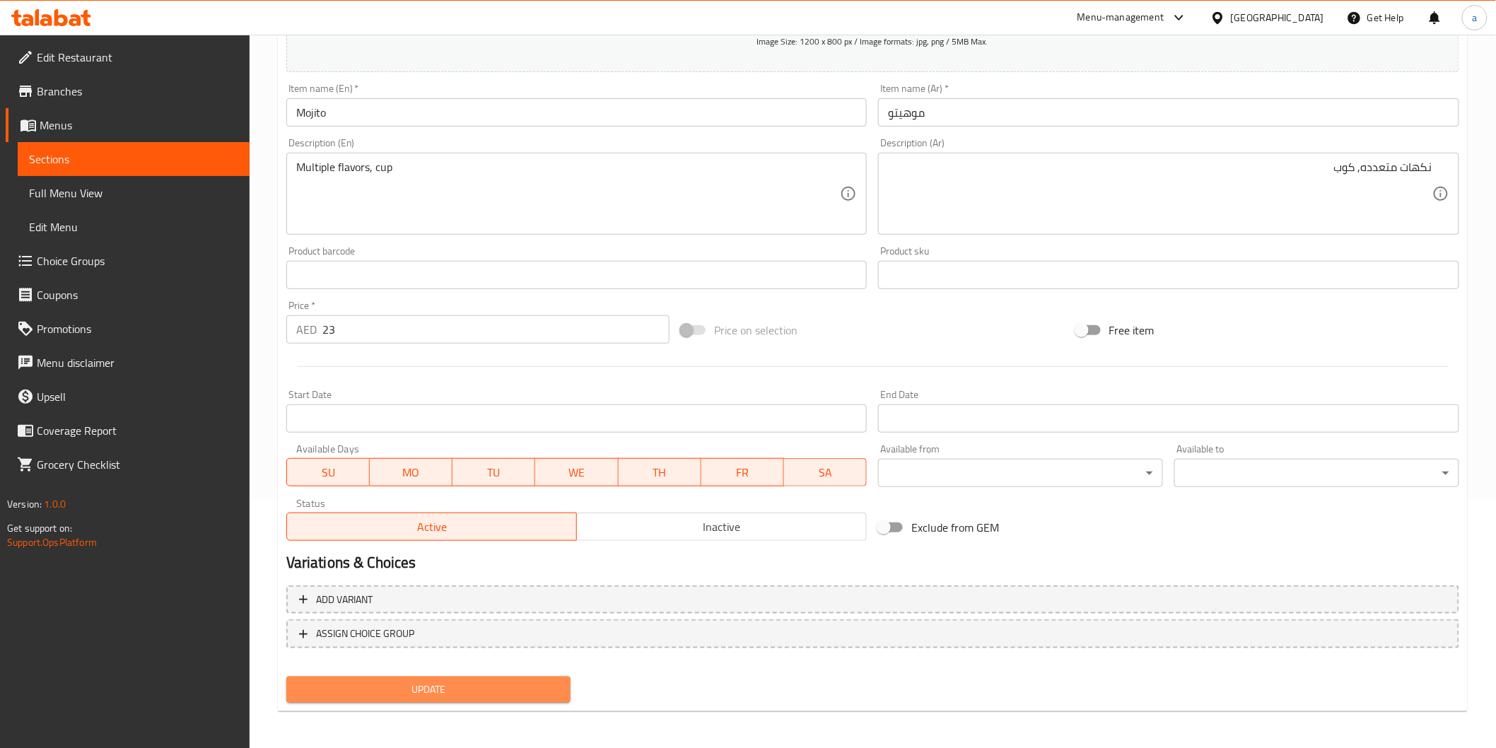
click at [479, 681] on span "Update" at bounding box center [429, 690] width 262 height 18
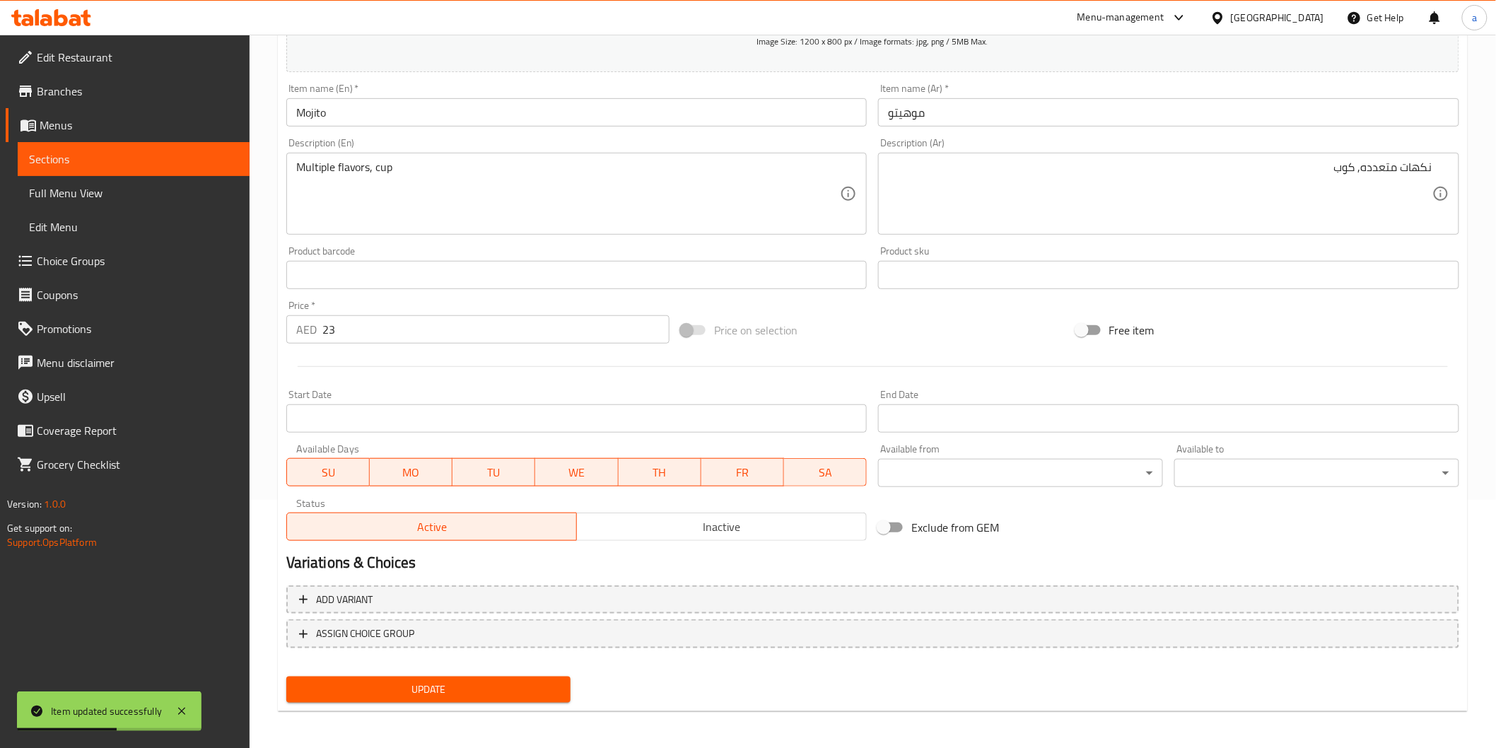
click at [83, 147] on link "Sections" at bounding box center [134, 159] width 232 height 34
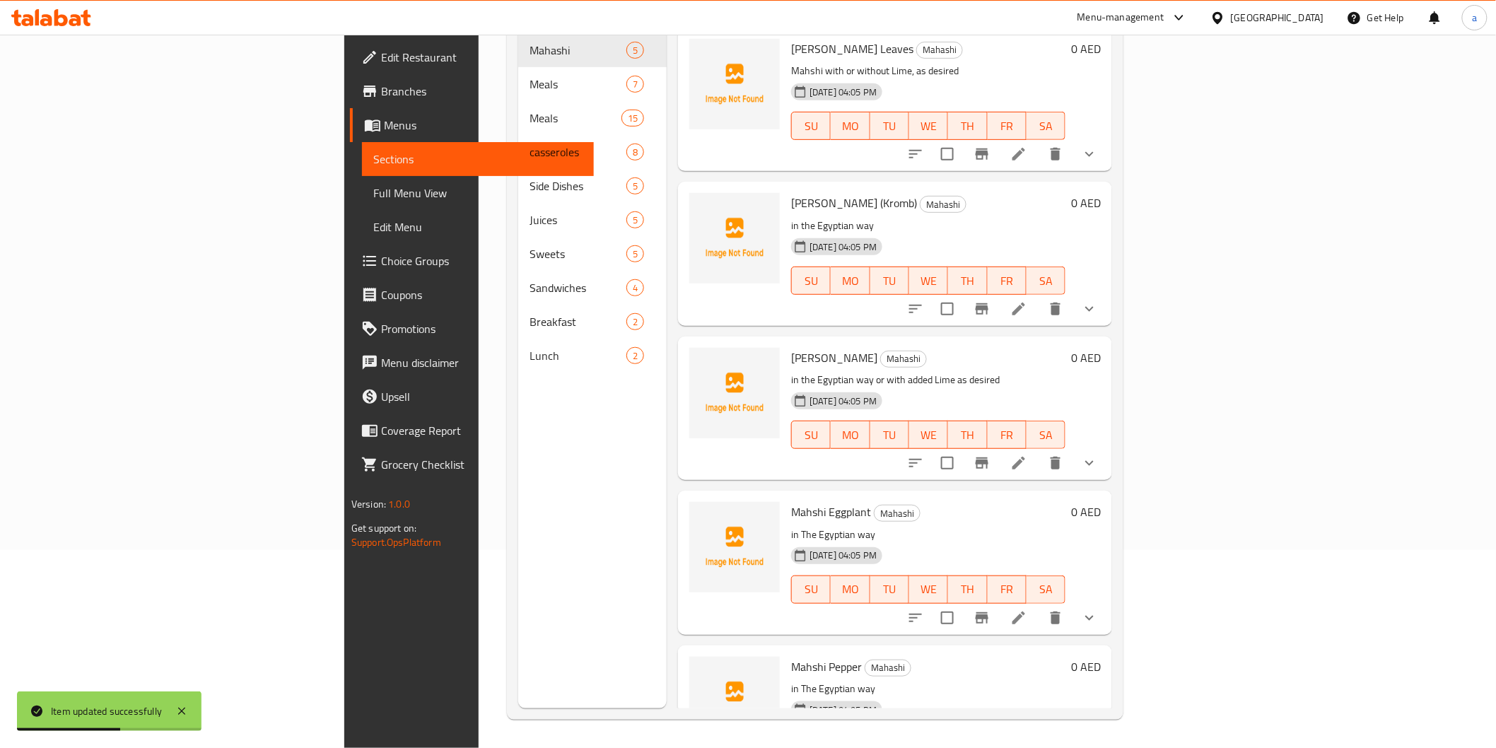
scroll to position [198, 0]
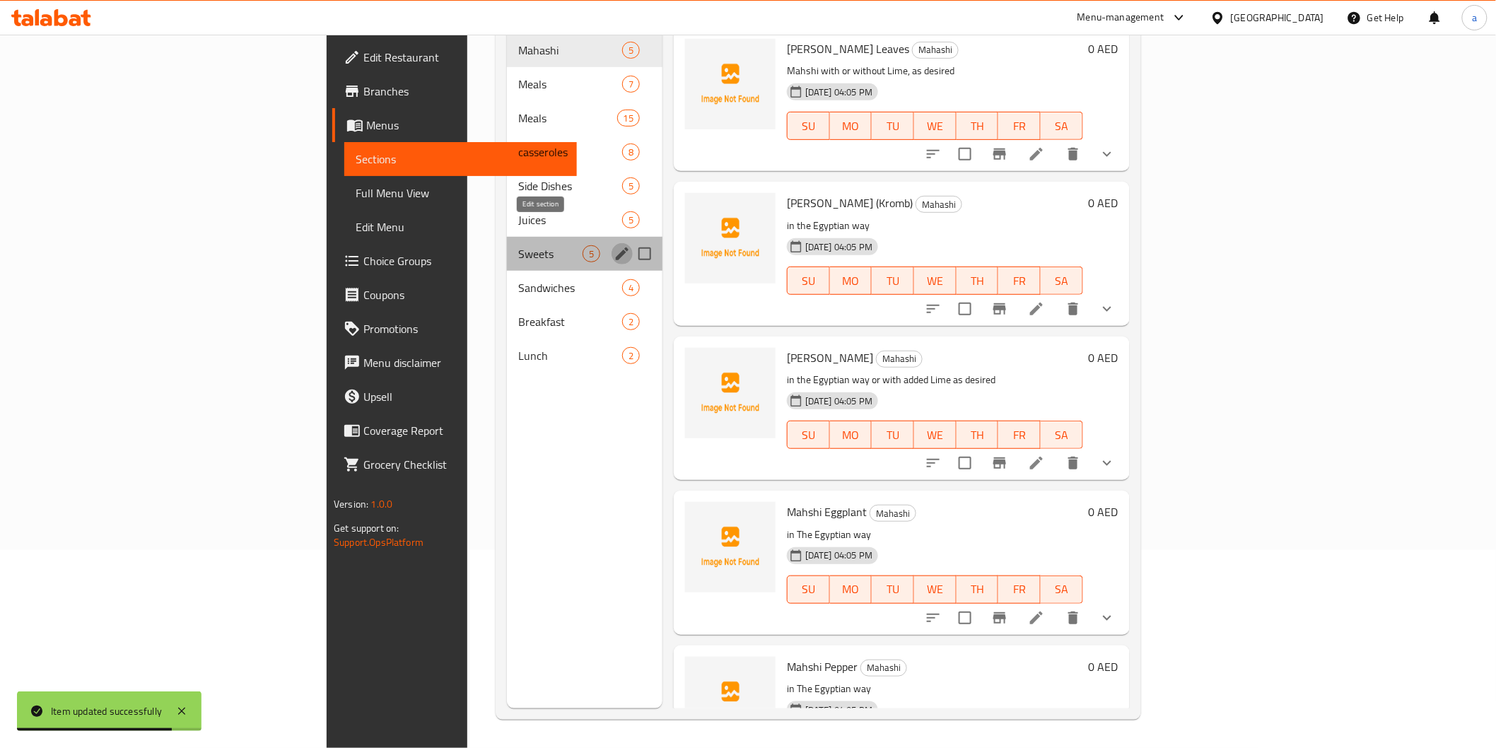
click at [614, 245] on icon "edit" at bounding box center [622, 253] width 17 height 17
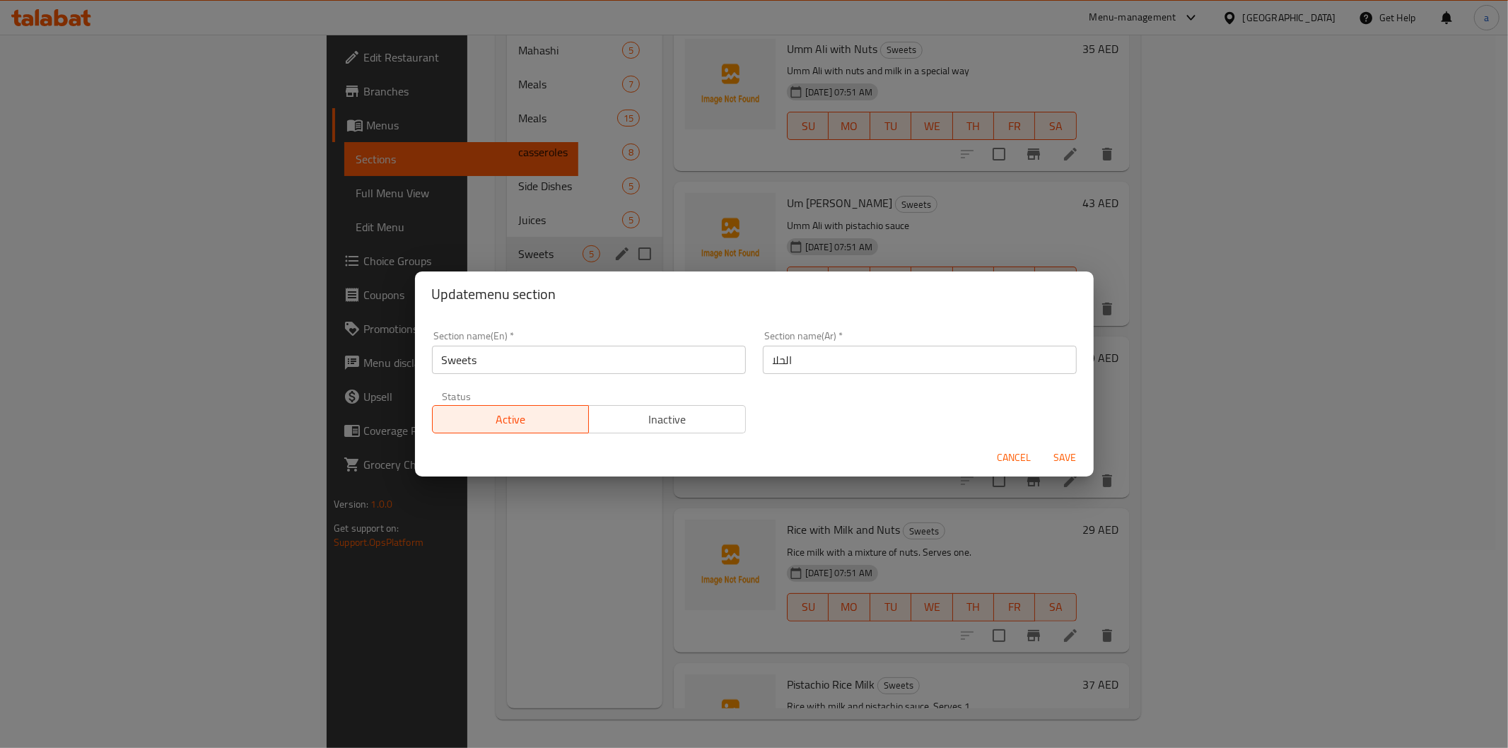
click at [983, 517] on div "Update menu section Section name(En)   * Sweets Section name(En) * Section name…" at bounding box center [754, 374] width 1508 height 748
click at [1008, 460] on span "Cancel" at bounding box center [1015, 458] width 34 height 18
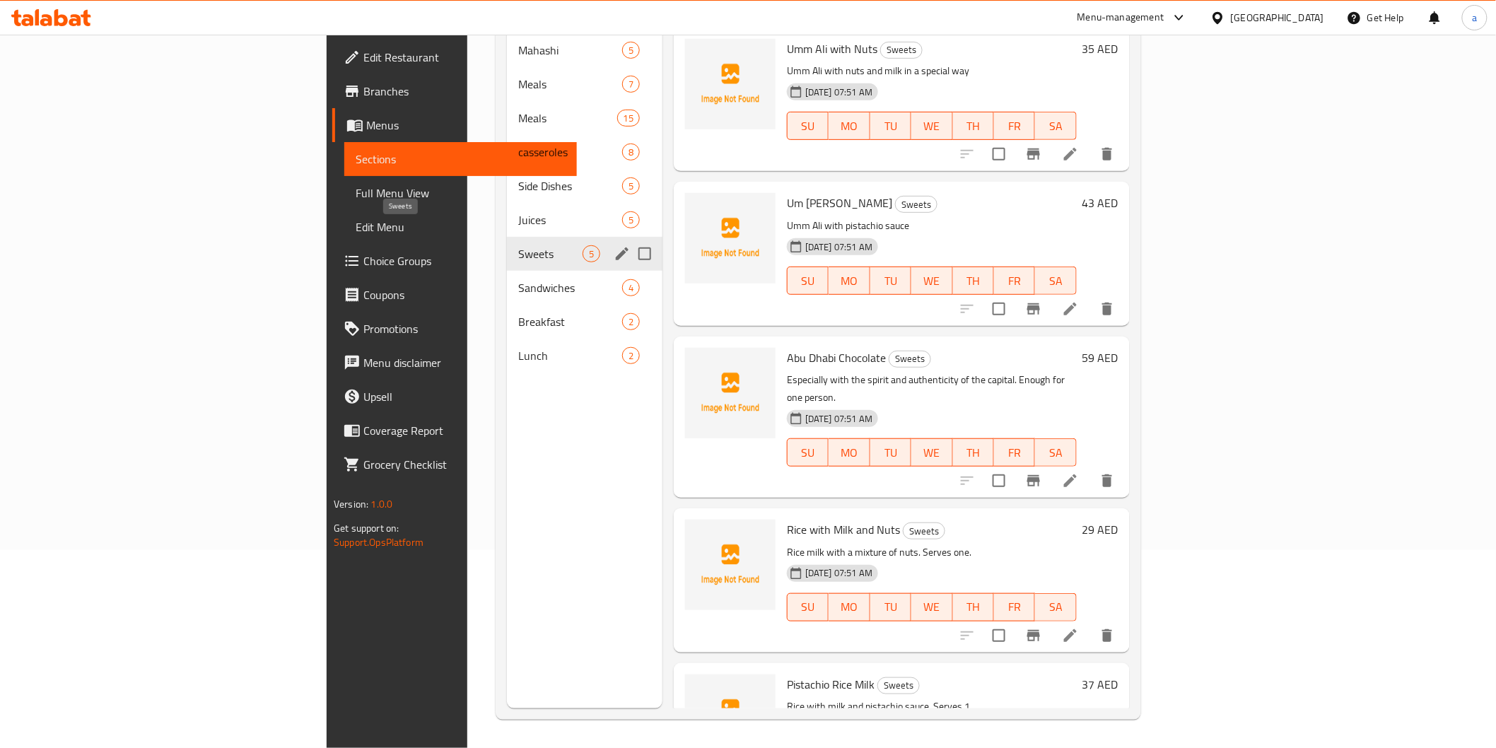
click at [518, 245] on span "Sweets" at bounding box center [550, 253] width 64 height 17
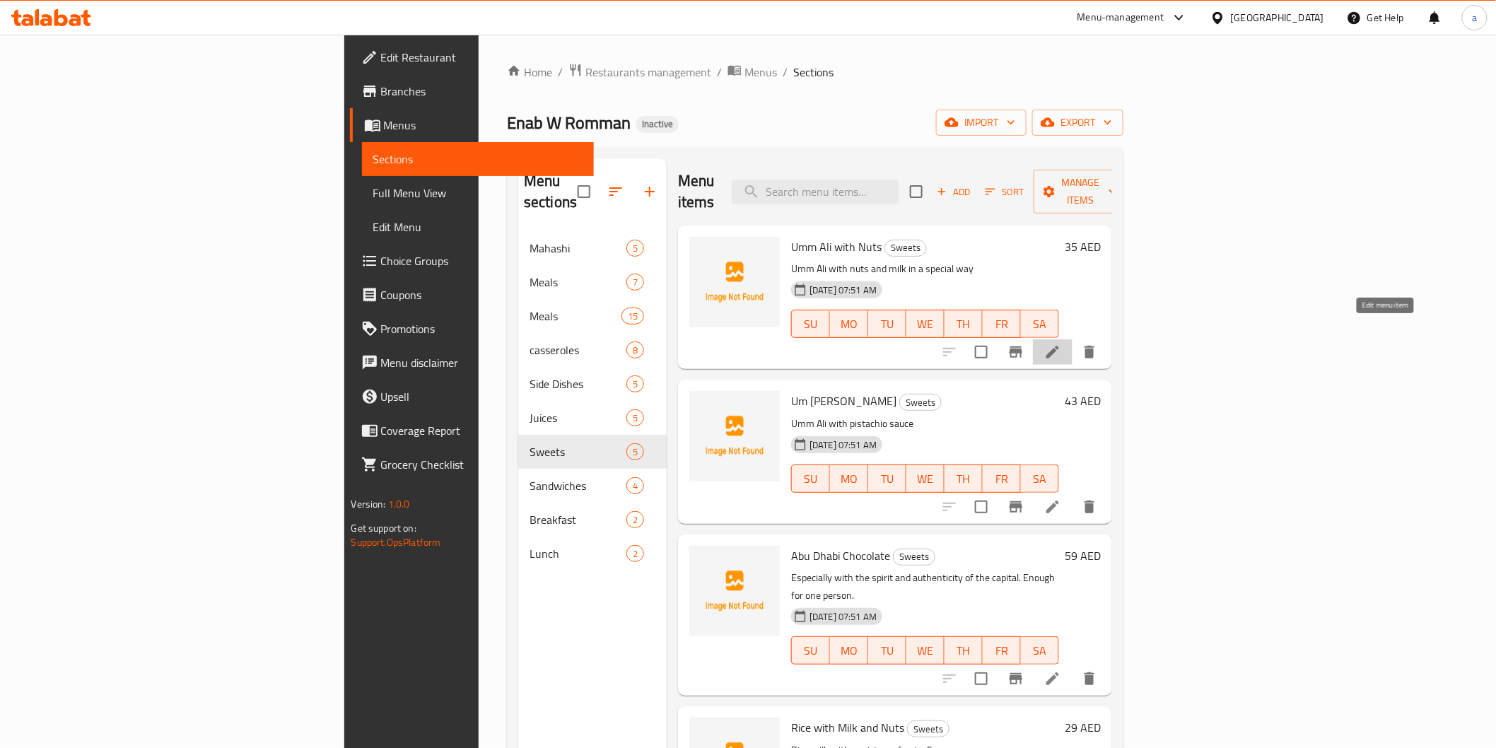
click at [1059, 346] on icon at bounding box center [1053, 352] width 13 height 13
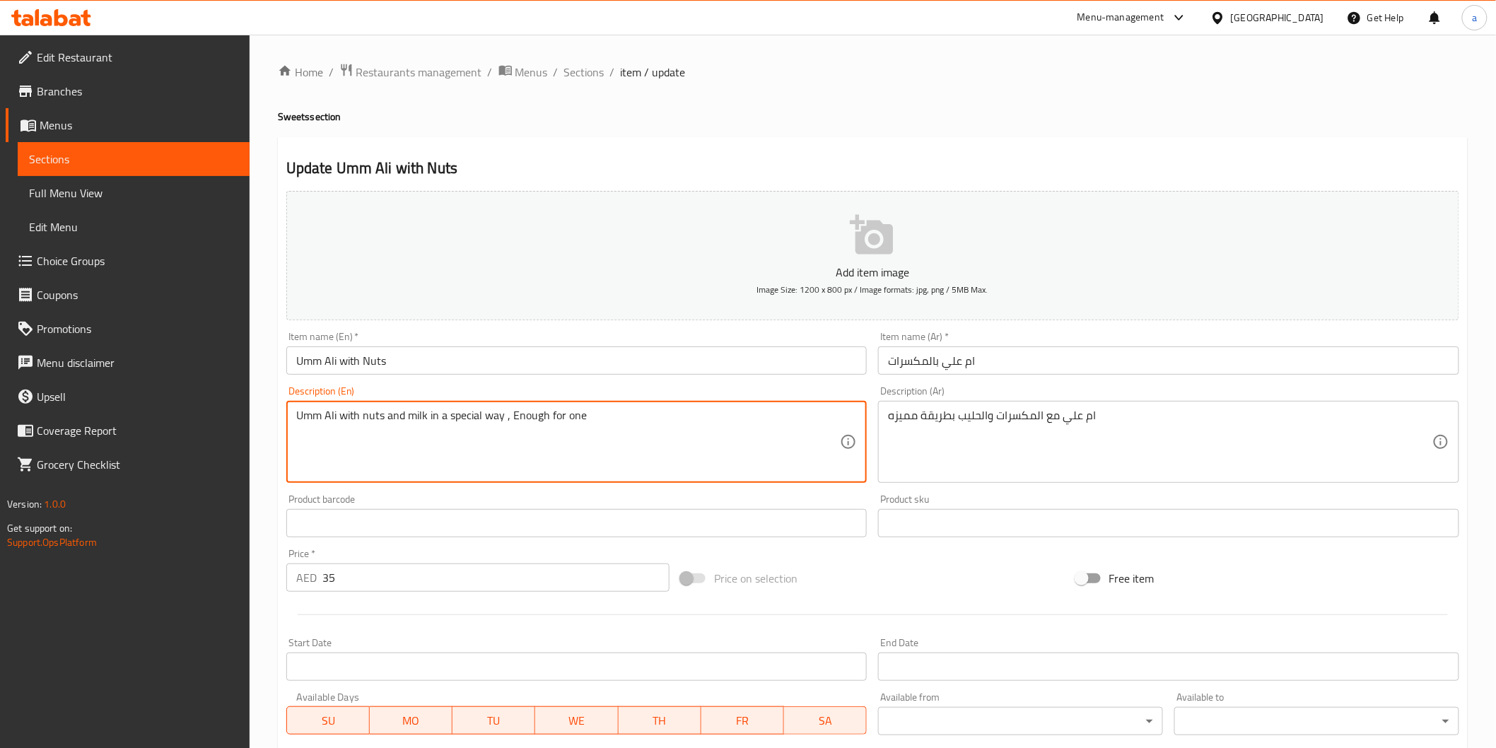
type textarea "Umm Ali with nuts and milk in a special way , Enough for one"
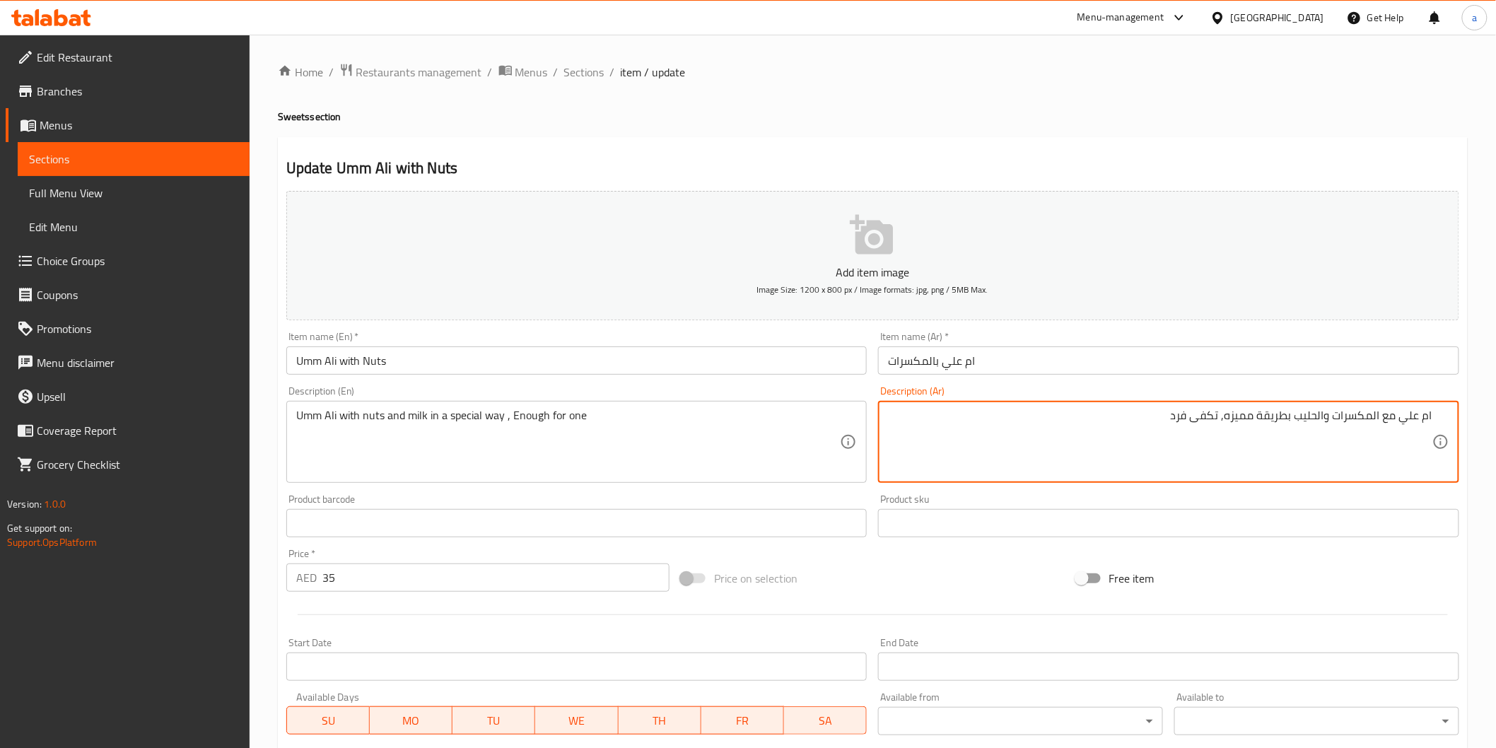
scroll to position [248, 0]
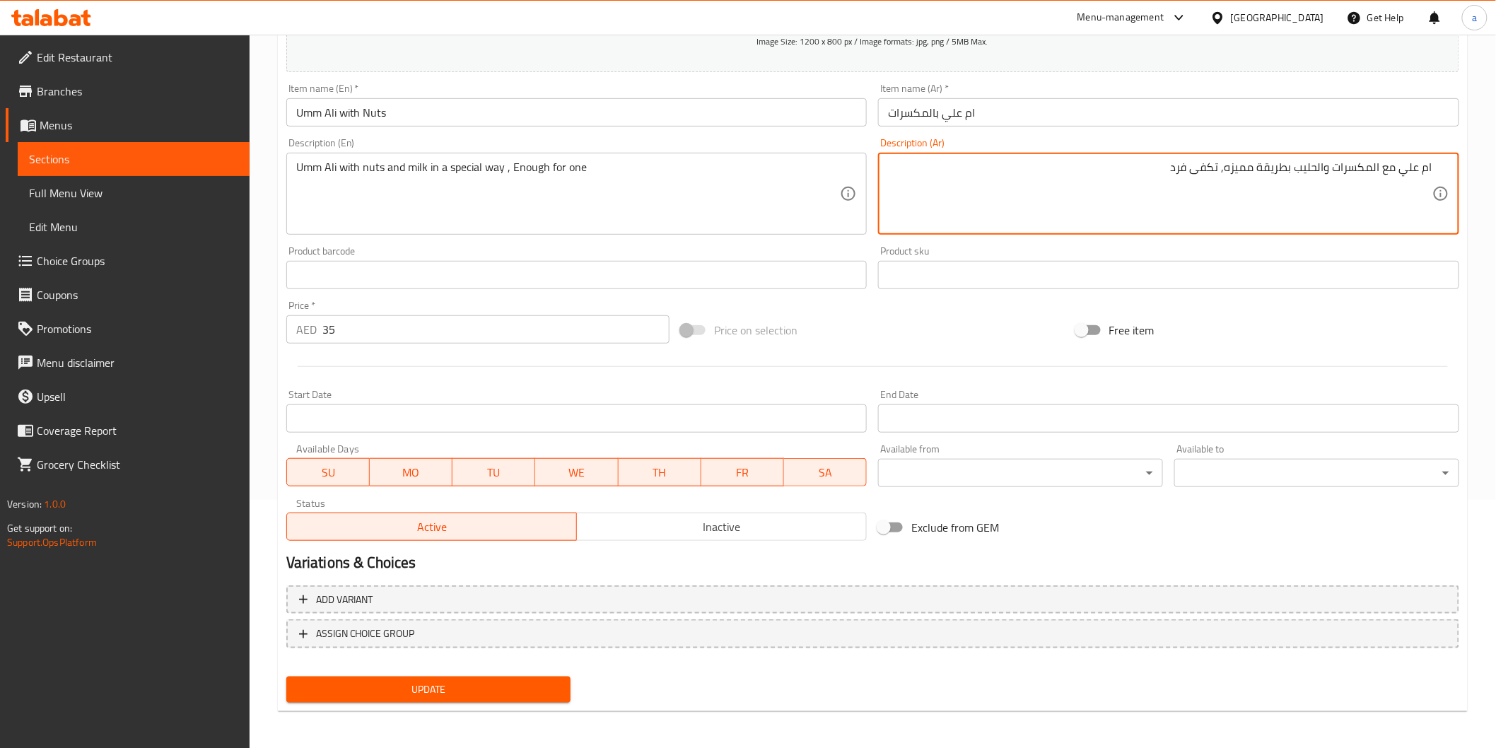
type textarea "ام علي مع المكسرات والحليب بطريقة مميزه, تكفى فرد"
click at [487, 688] on span "Update" at bounding box center [429, 690] width 262 height 18
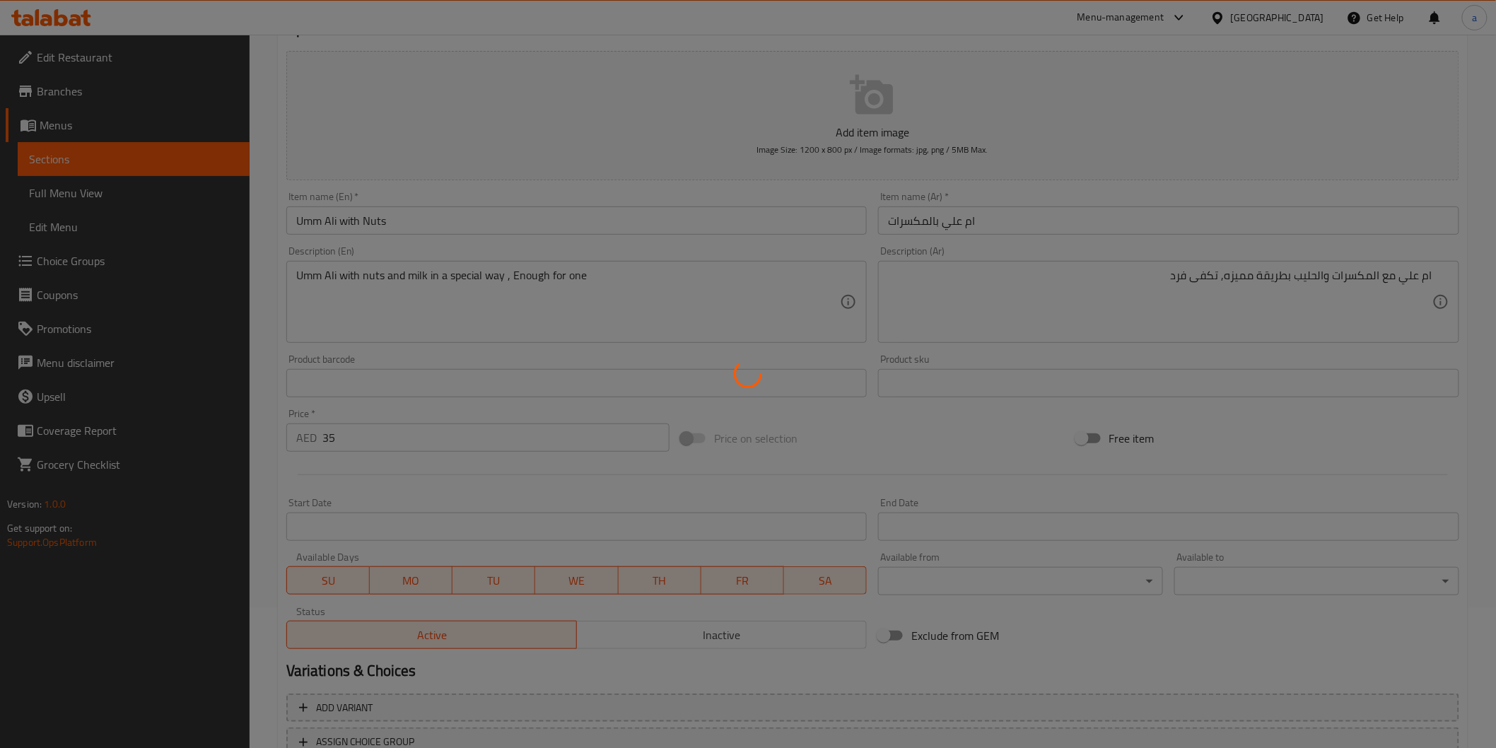
scroll to position [0, 0]
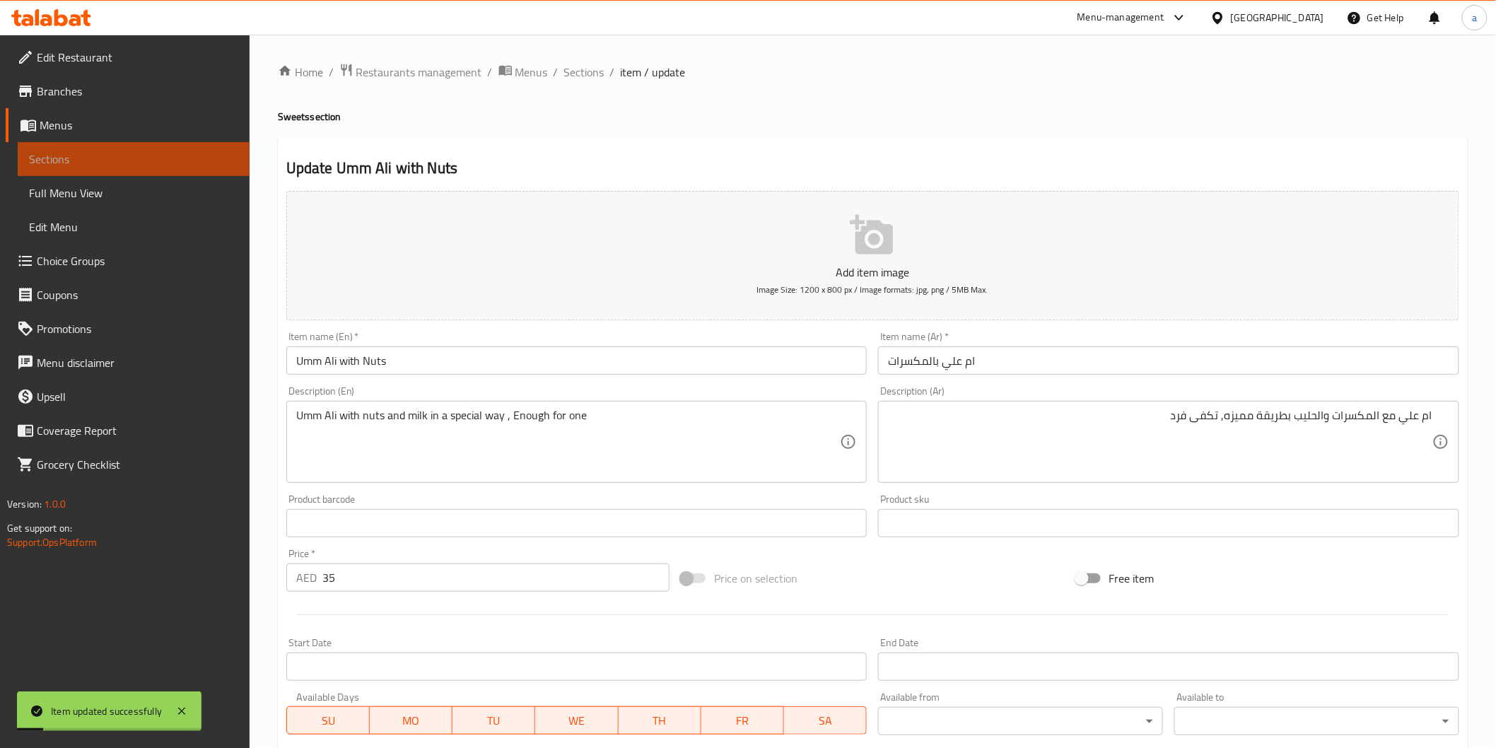
click at [180, 158] on span "Sections" at bounding box center [133, 159] width 209 height 17
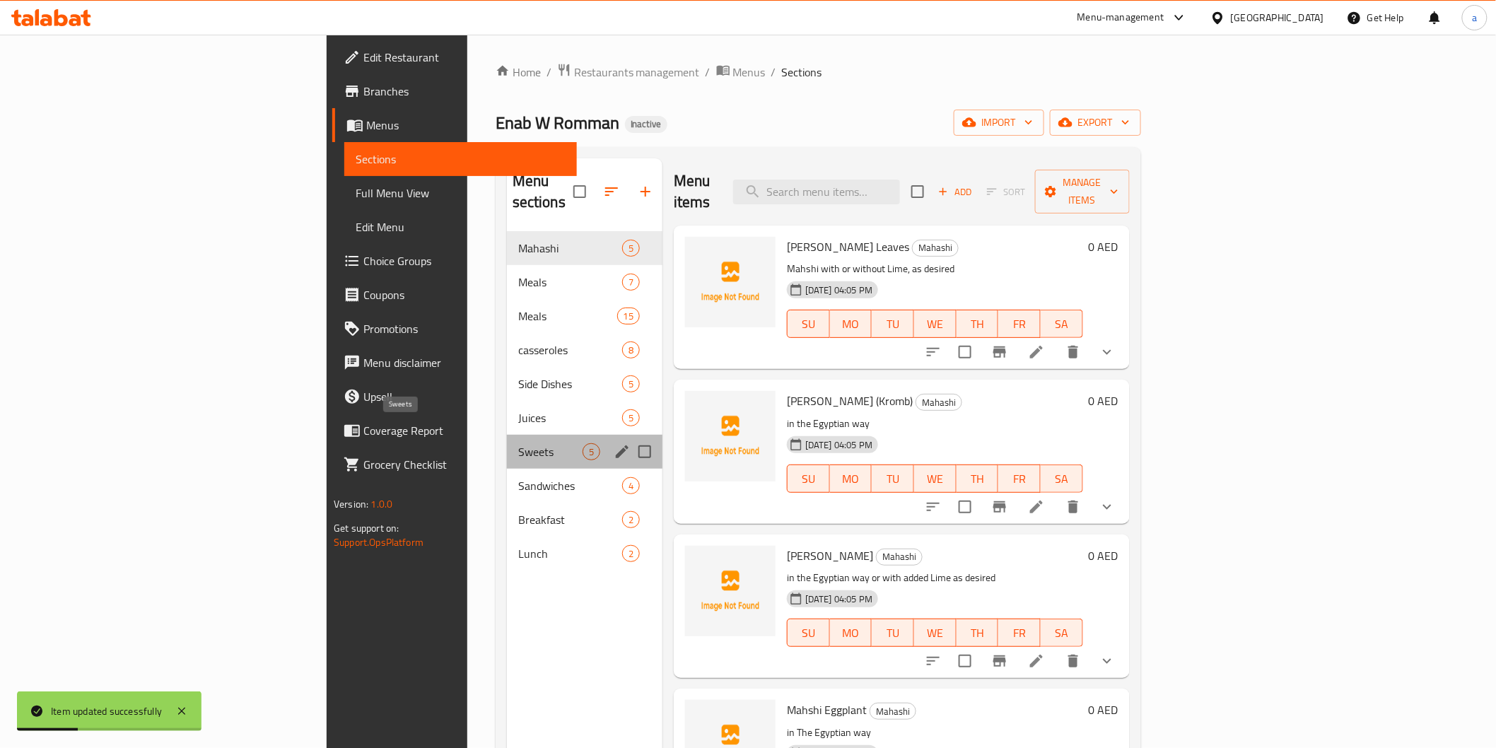
click at [518, 443] on span "Sweets" at bounding box center [550, 451] width 64 height 17
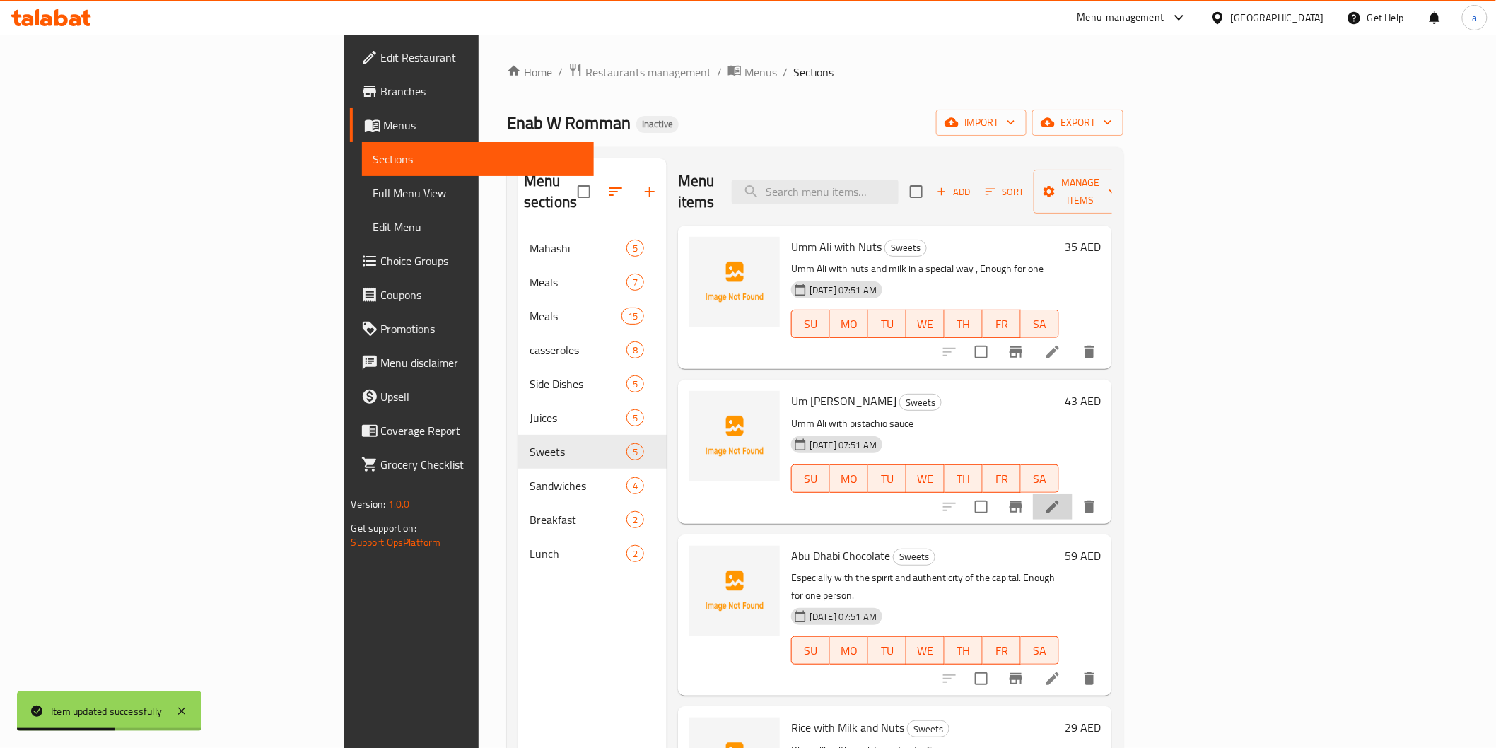
click at [1073, 497] on li at bounding box center [1053, 506] width 40 height 25
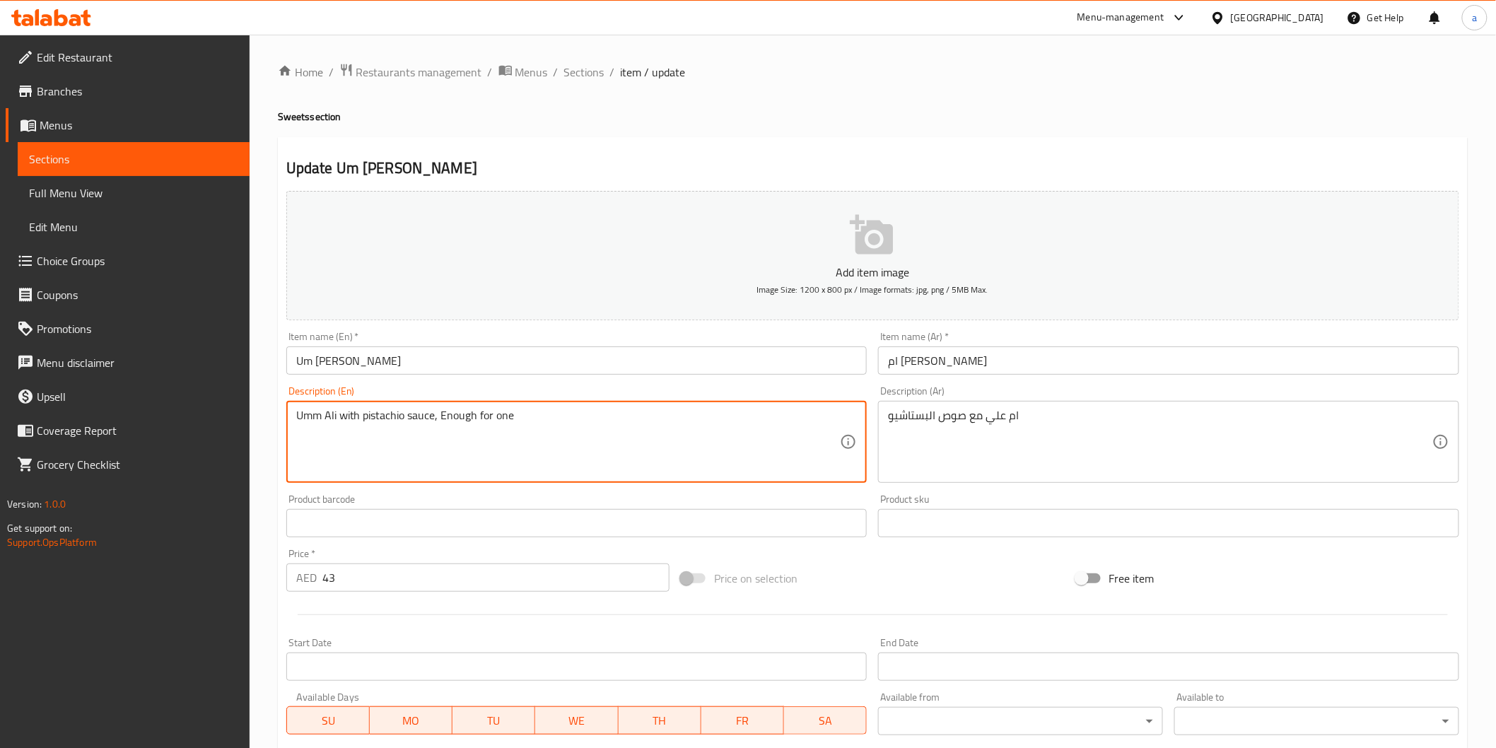
type textarea "Umm Ali with pistachio sauce, Enough for one"
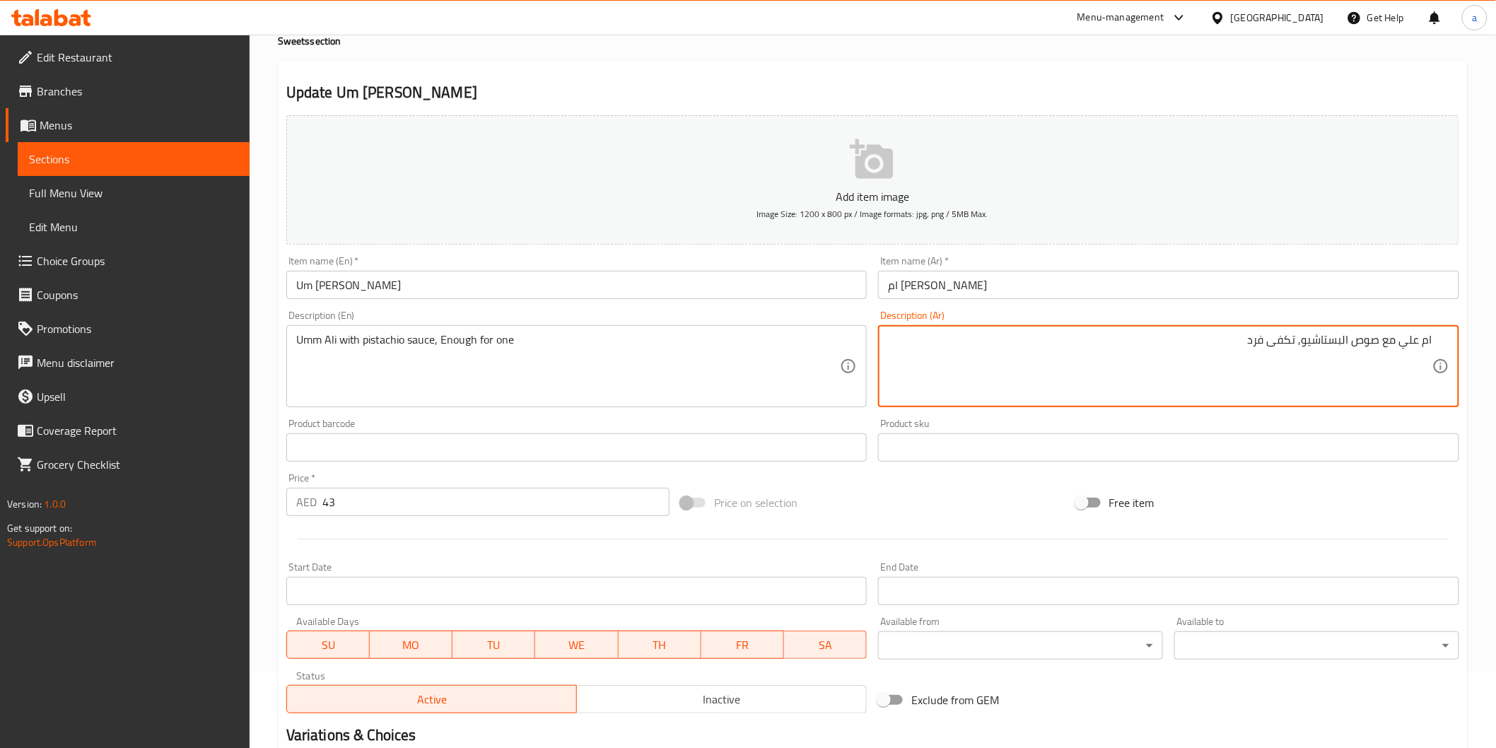
scroll to position [248, 0]
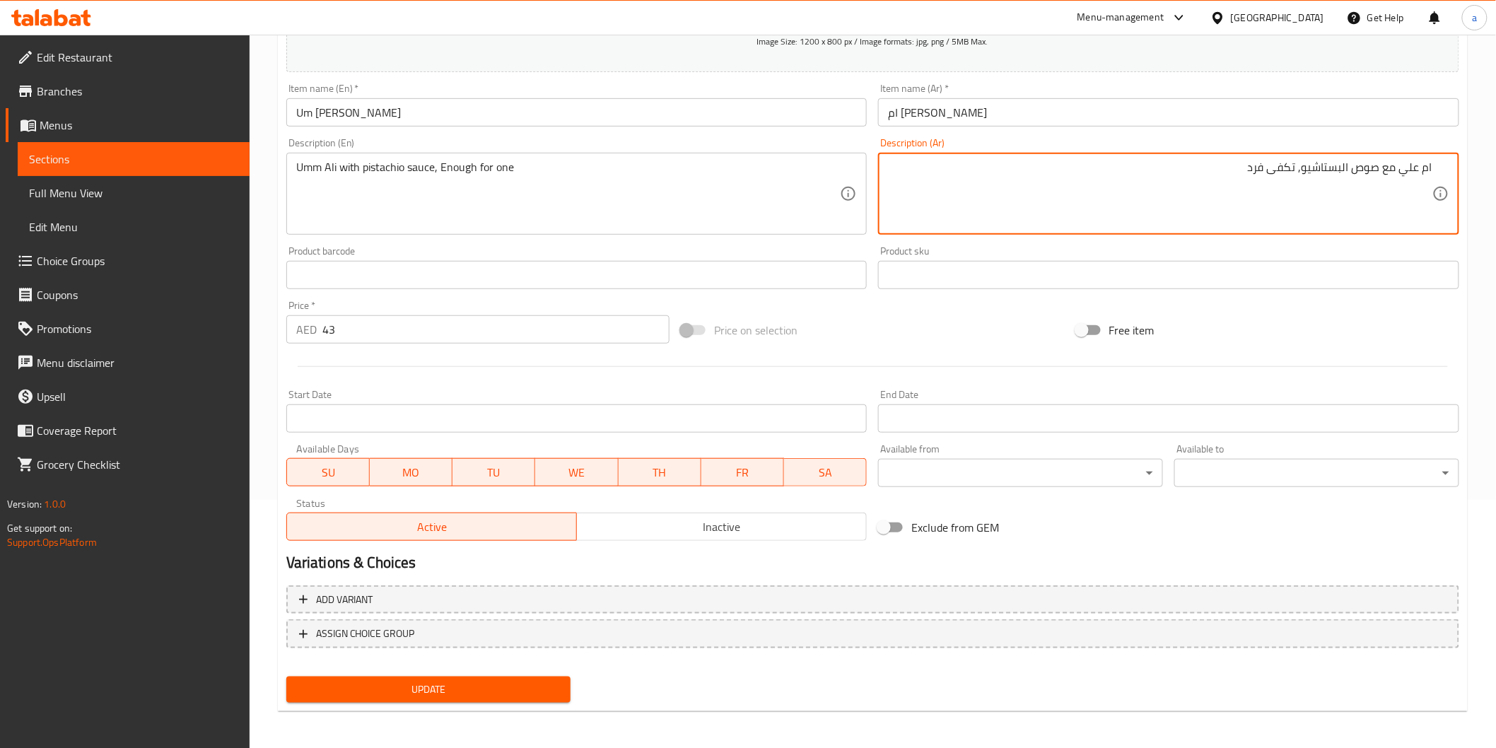
type textarea "ام علي مع صوص البستاشيو, تكفى فرد"
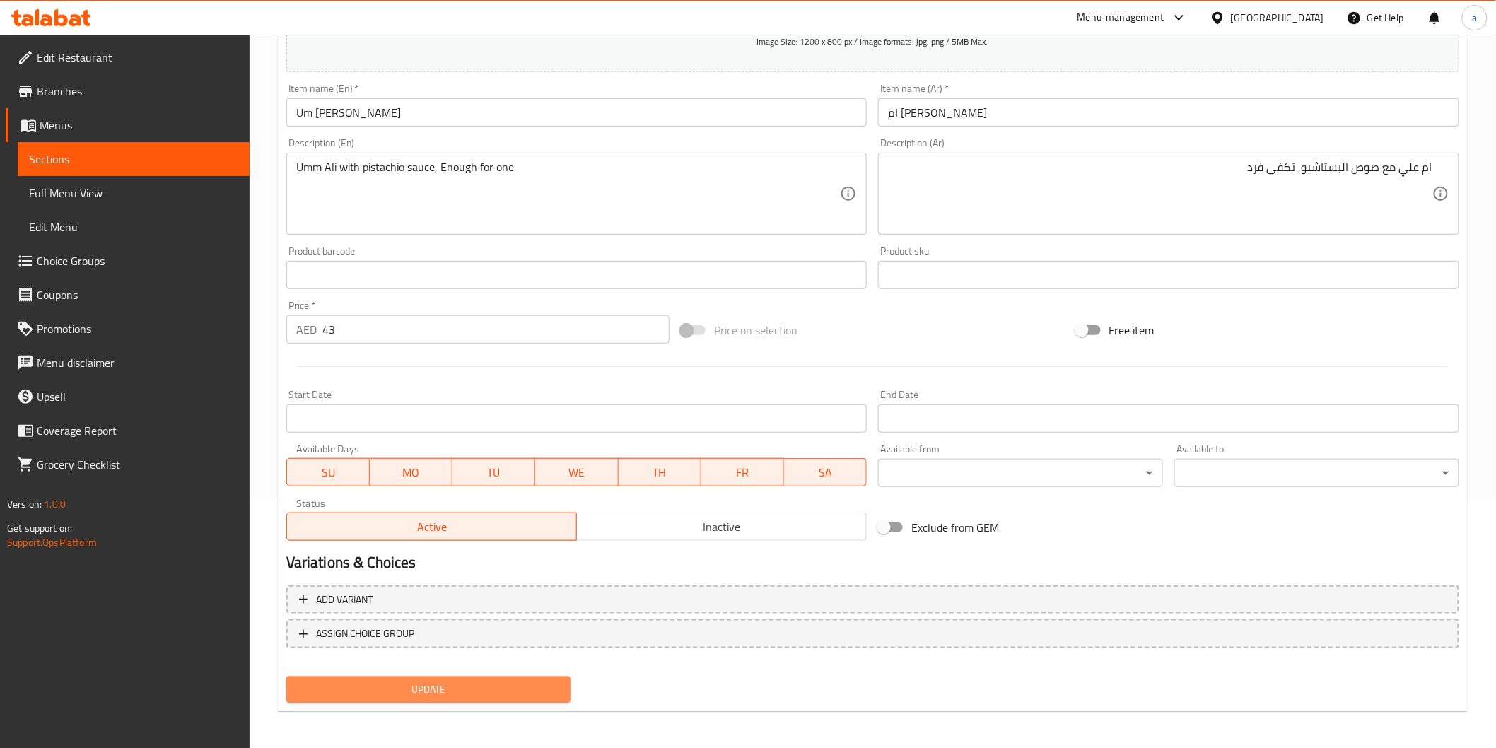
click at [492, 695] on span "Update" at bounding box center [429, 690] width 262 height 18
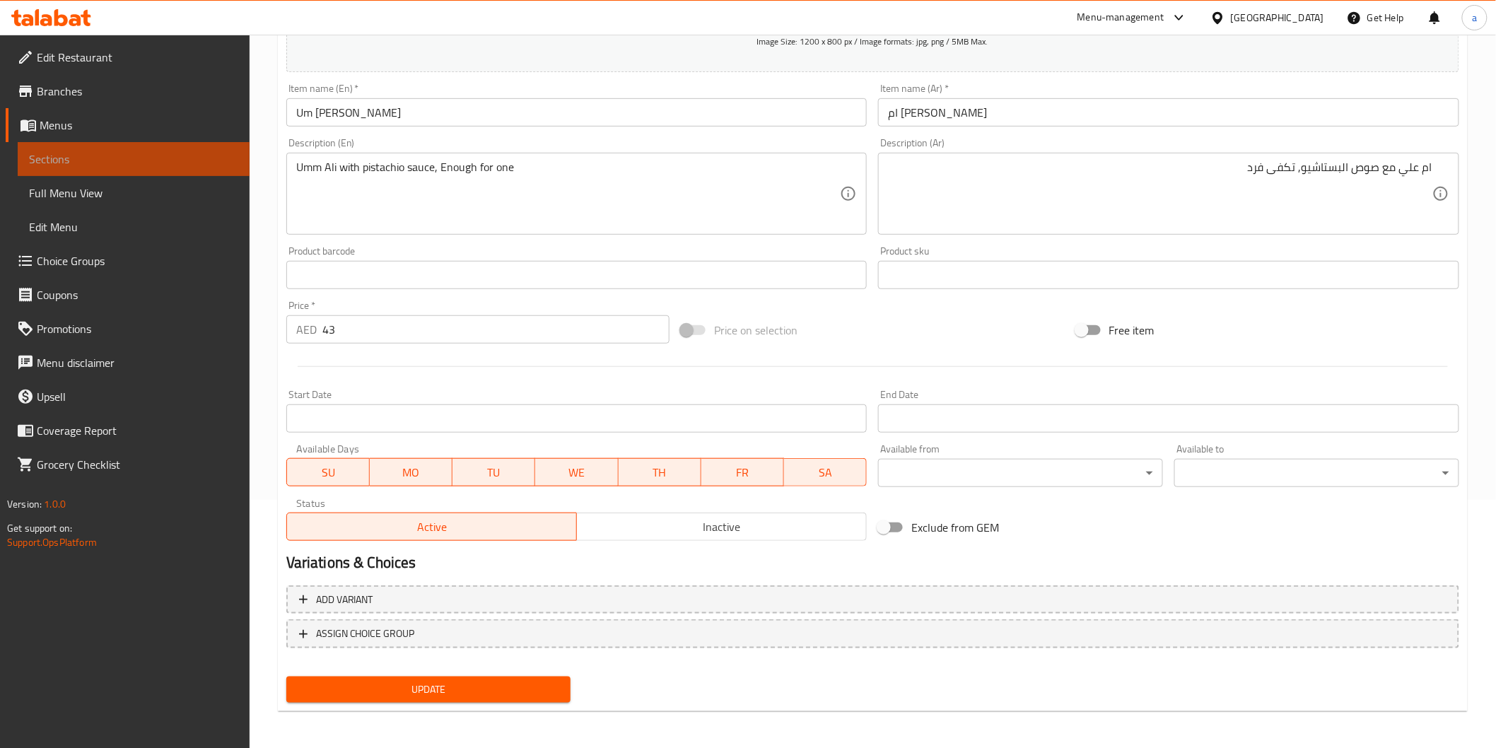
click at [76, 142] on link "Sections" at bounding box center [134, 159] width 232 height 34
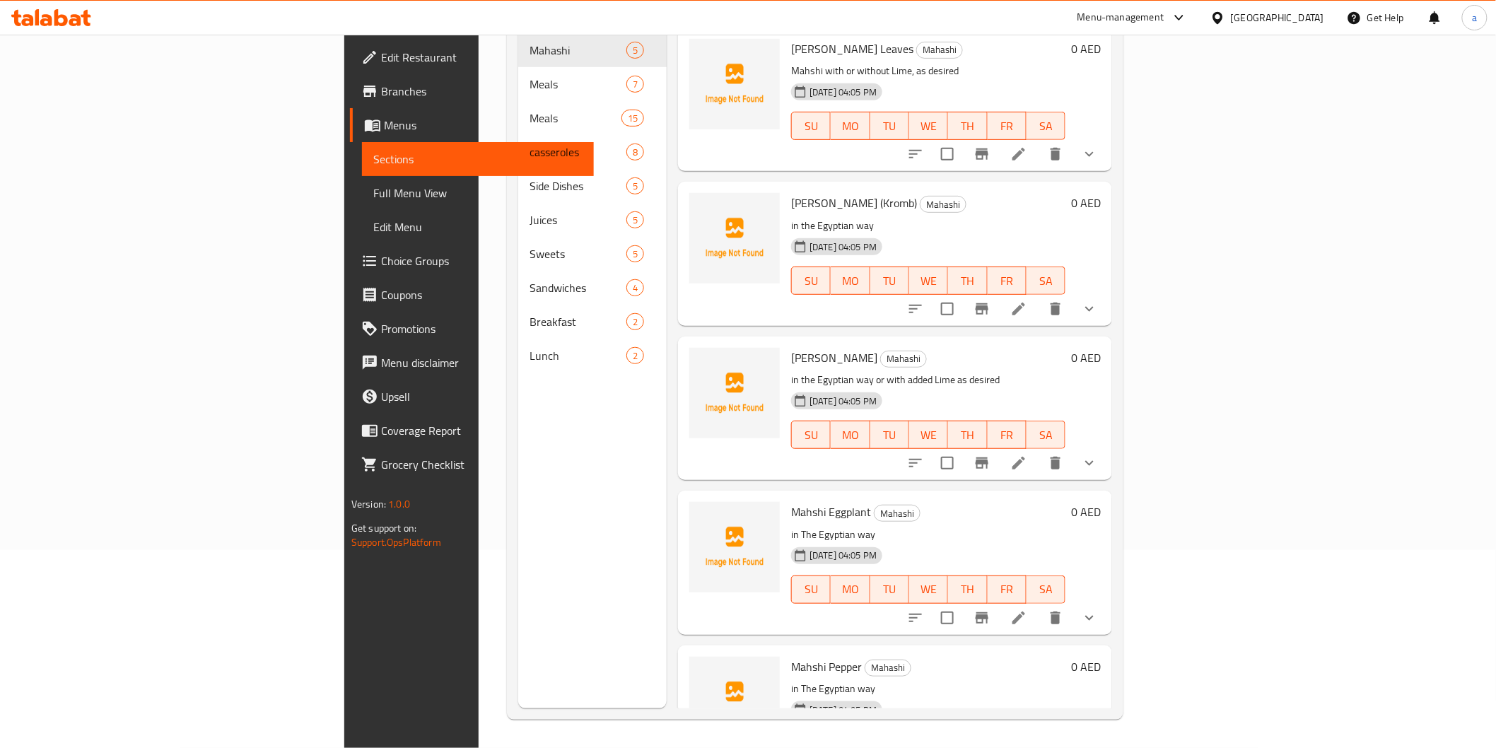
scroll to position [198, 0]
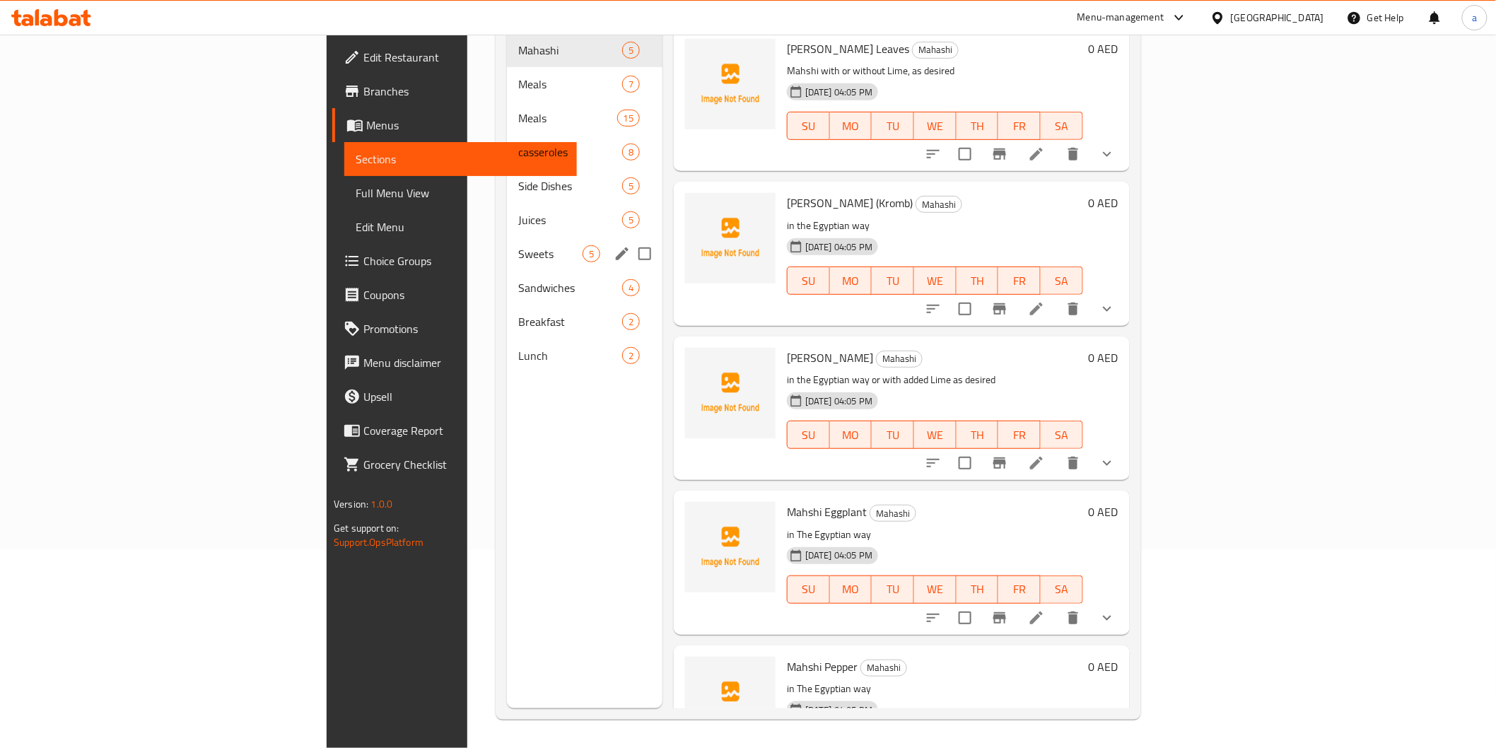
click at [507, 246] on div "Sweets 5" at bounding box center [585, 254] width 156 height 34
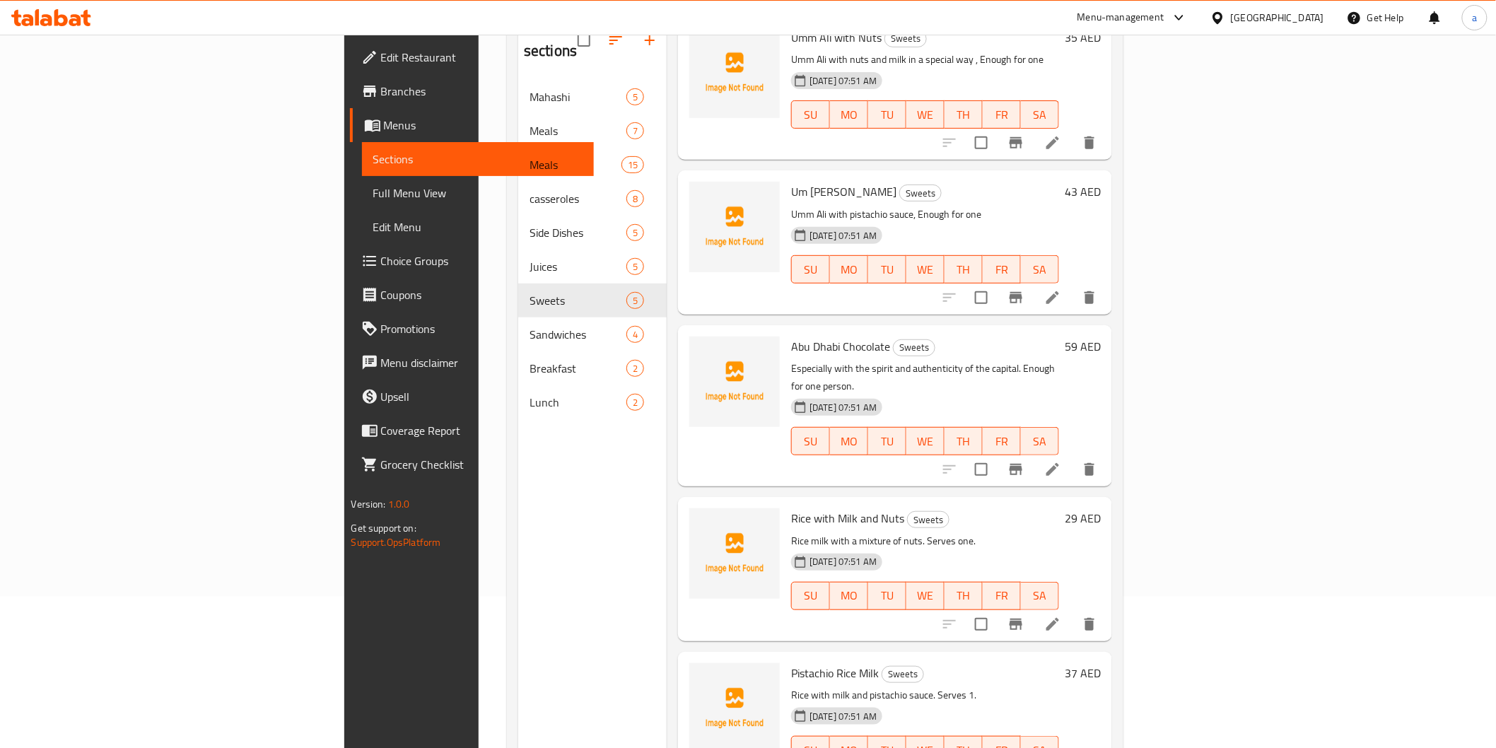
scroll to position [157, 0]
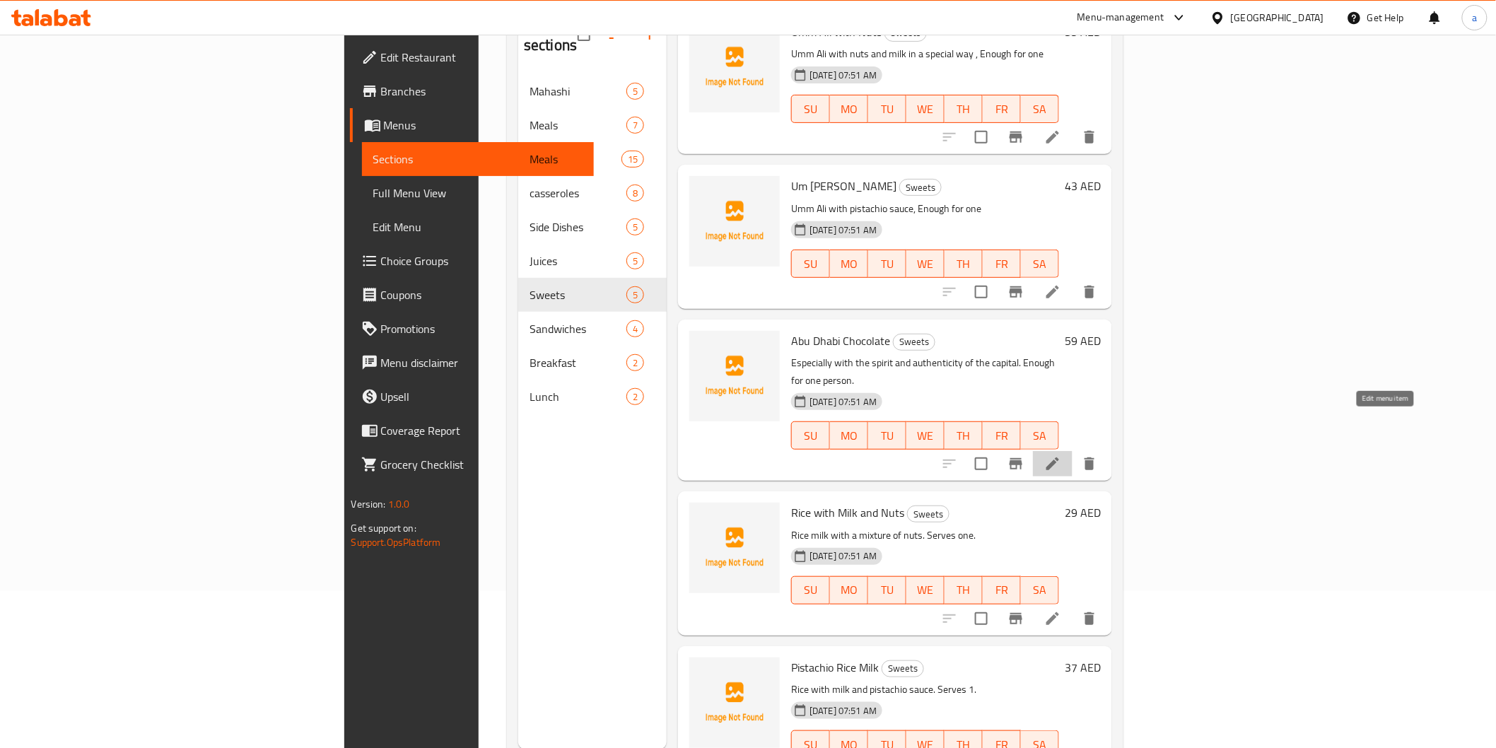
click at [1061, 455] on icon at bounding box center [1053, 463] width 17 height 17
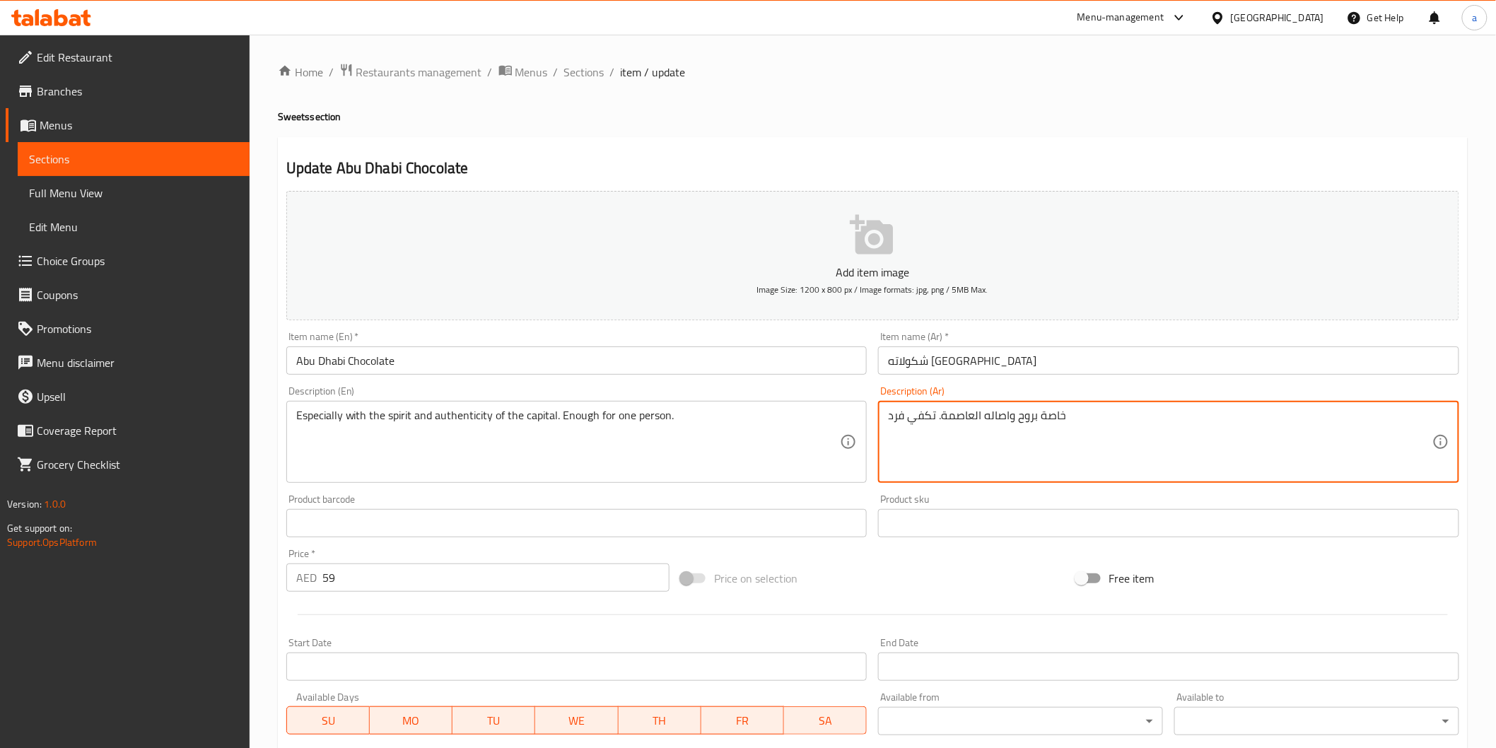
drag, startPoint x: 937, startPoint y: 416, endPoint x: 1103, endPoint y: 420, distance: 166.2
type textarea "تكفي فرد"
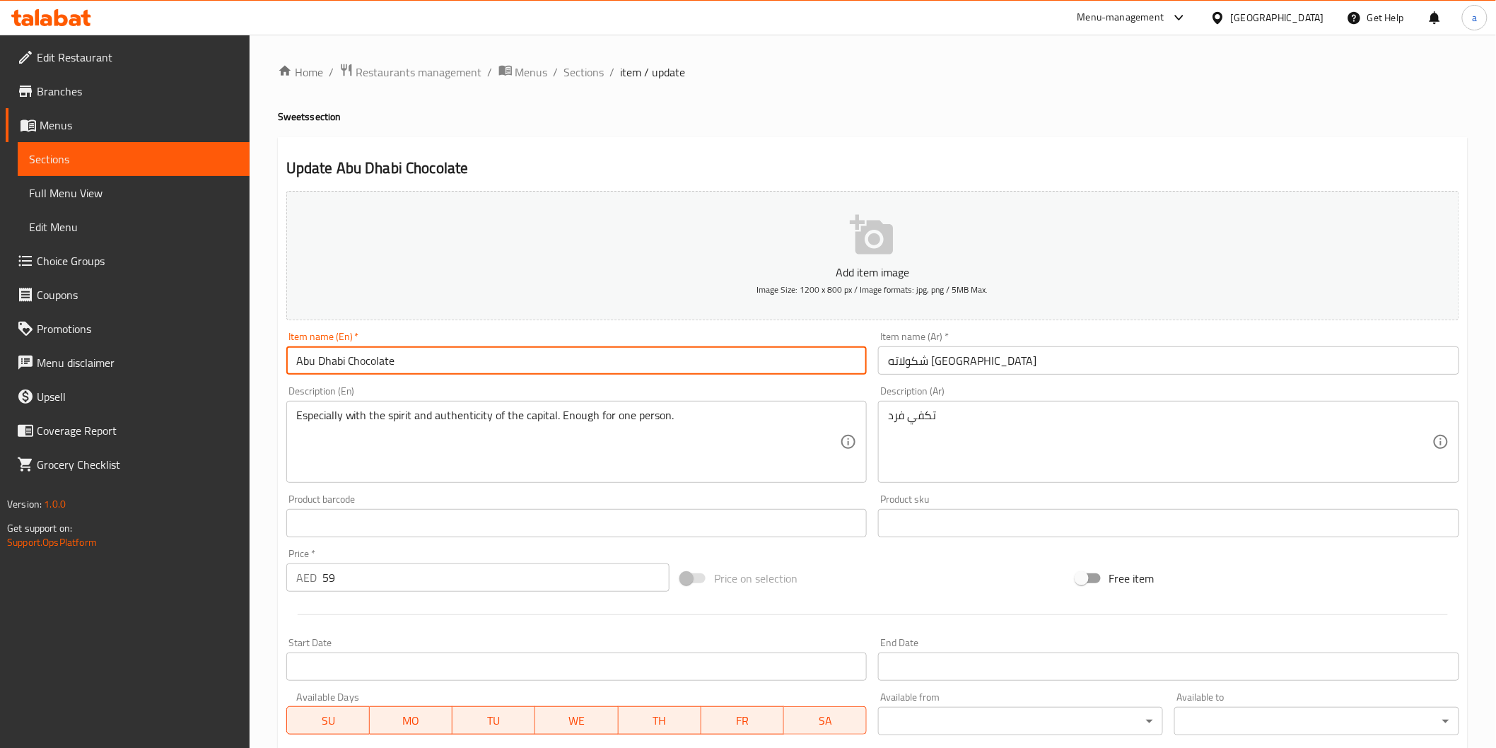
click at [390, 363] on input "Abu Dhabi Chocolate" at bounding box center [576, 361] width 581 height 28
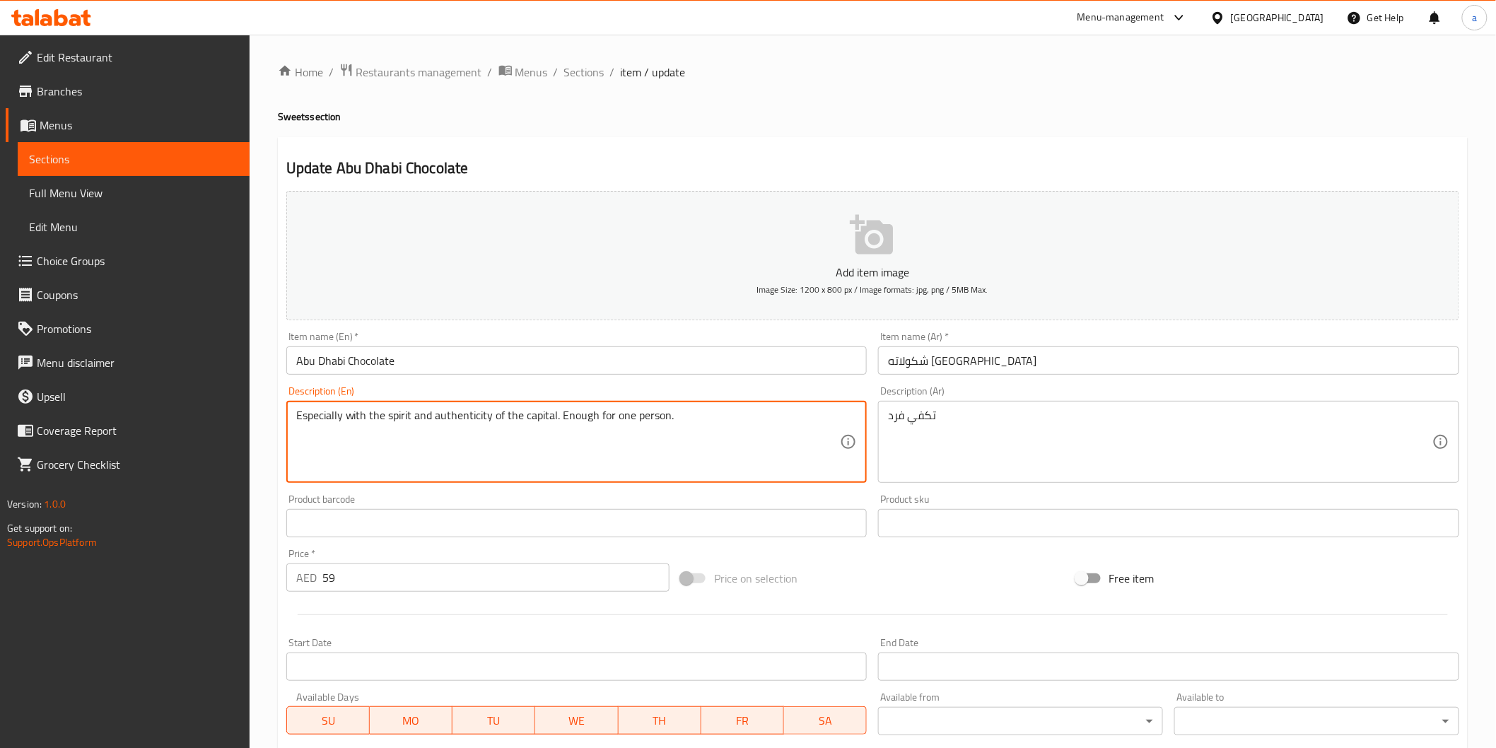
drag, startPoint x: 555, startPoint y: 418, endPoint x: 132, endPoint y: 470, distance: 426.7
click at [192, 451] on div "Edit Restaurant Branches Menus Sections Full Menu View Edit Menu Choice Groups …" at bounding box center [748, 517] width 1496 height 965
click at [406, 418] on textarea "Enough for one person." at bounding box center [568, 442] width 545 height 67
drag, startPoint x: 375, startPoint y: 417, endPoint x: 400, endPoint y: 420, distance: 25.6
click at [400, 420] on textarea "Enough for one perso." at bounding box center [568, 442] width 545 height 67
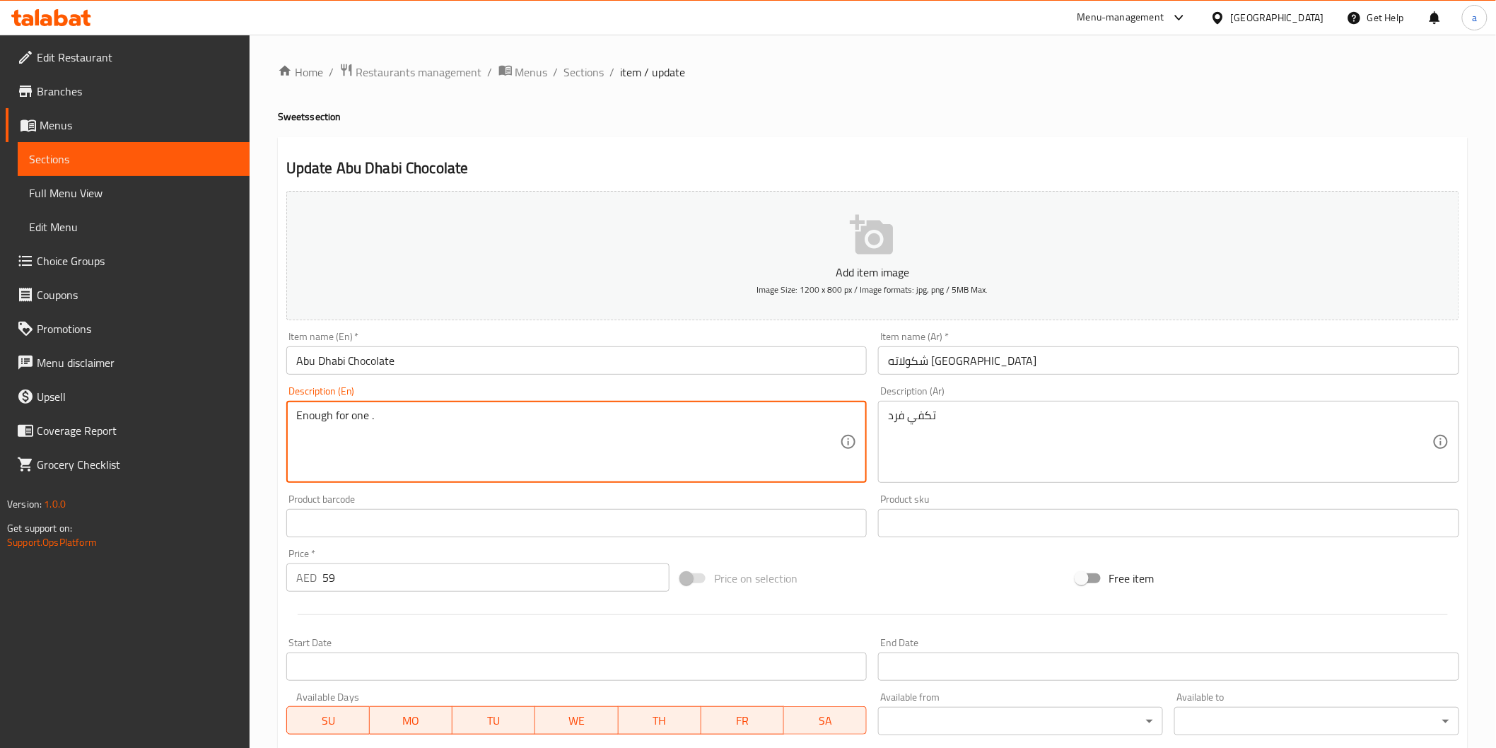
click at [430, 426] on textarea "Enough for one ." at bounding box center [568, 442] width 545 height 67
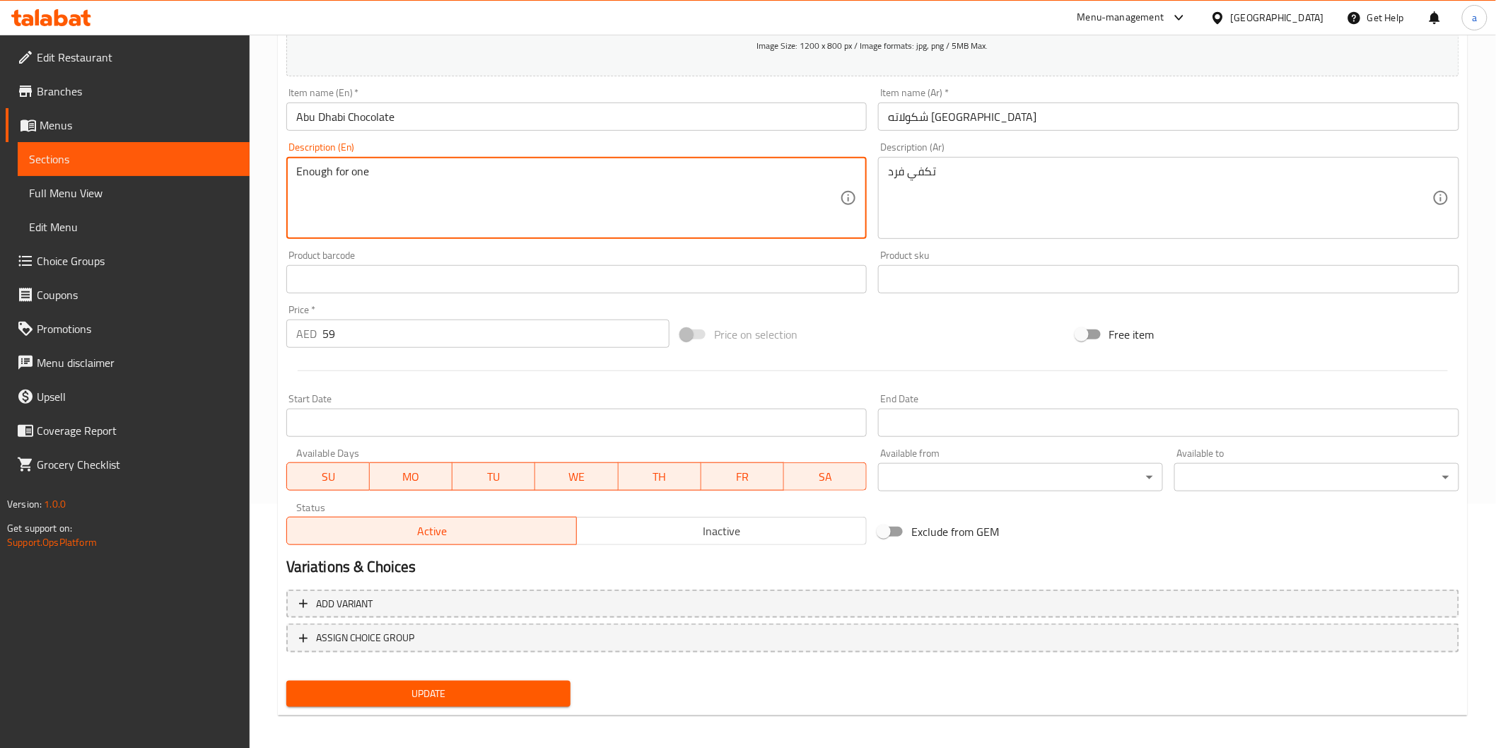
scroll to position [248, 0]
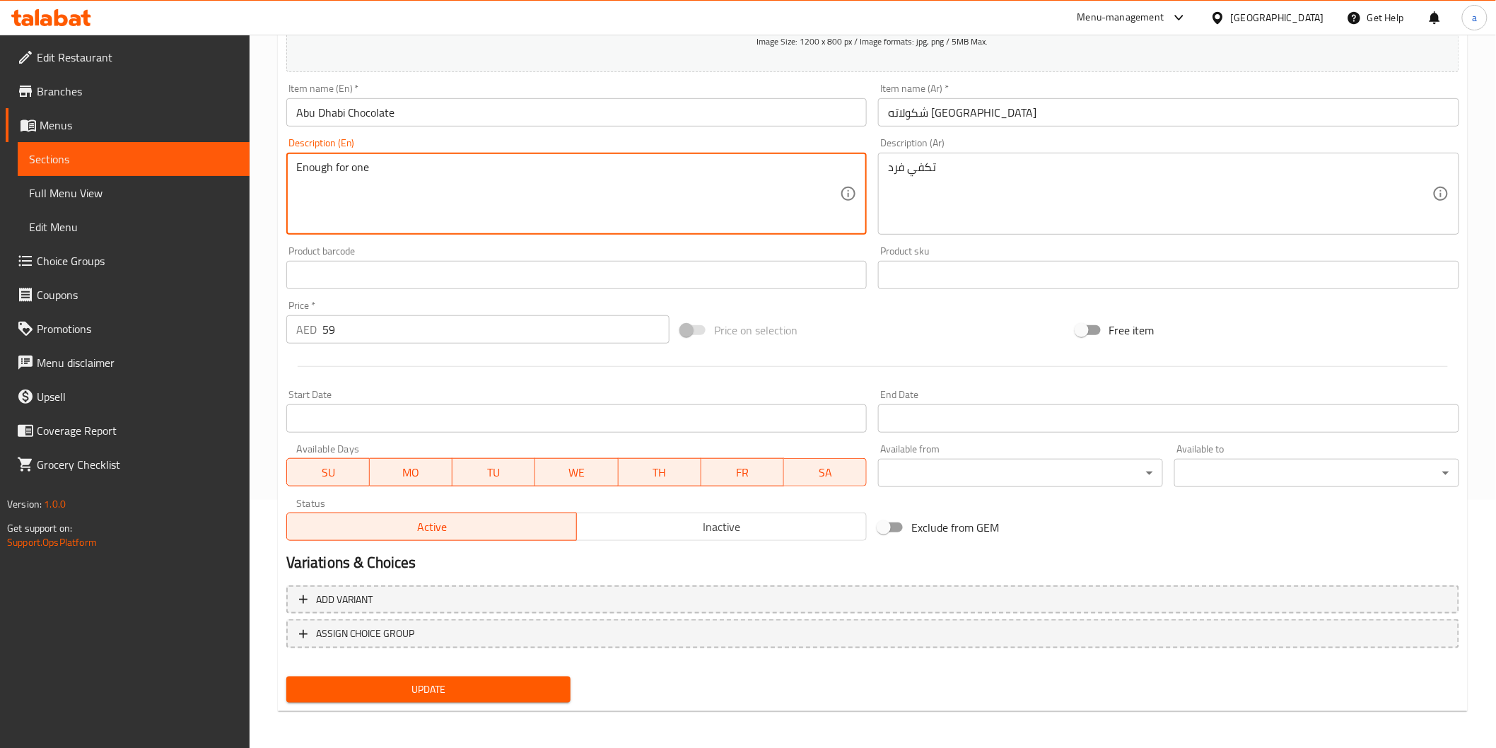
type textarea "Enough for one"
click at [485, 689] on span "Update" at bounding box center [429, 690] width 262 height 18
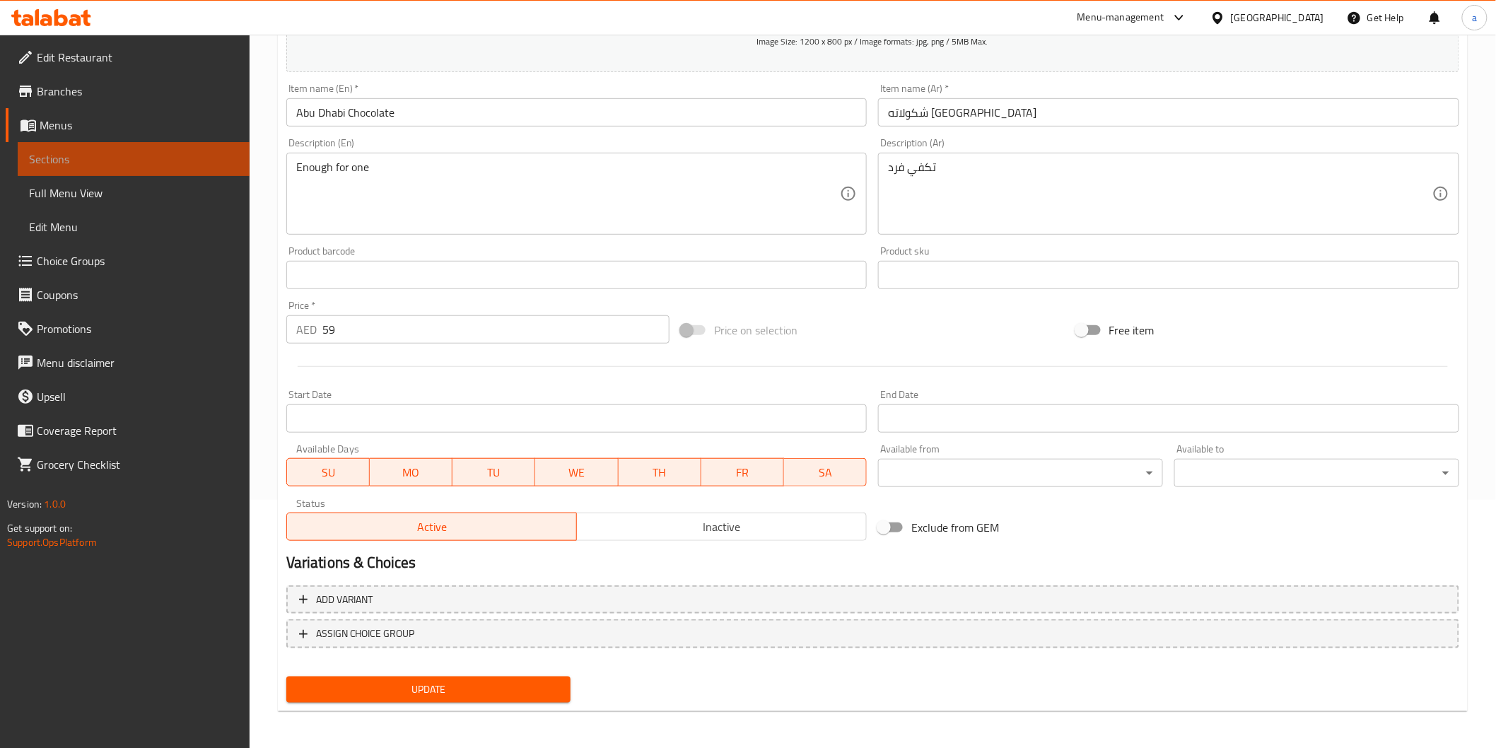
click at [167, 166] on span "Sections" at bounding box center [133, 159] width 209 height 17
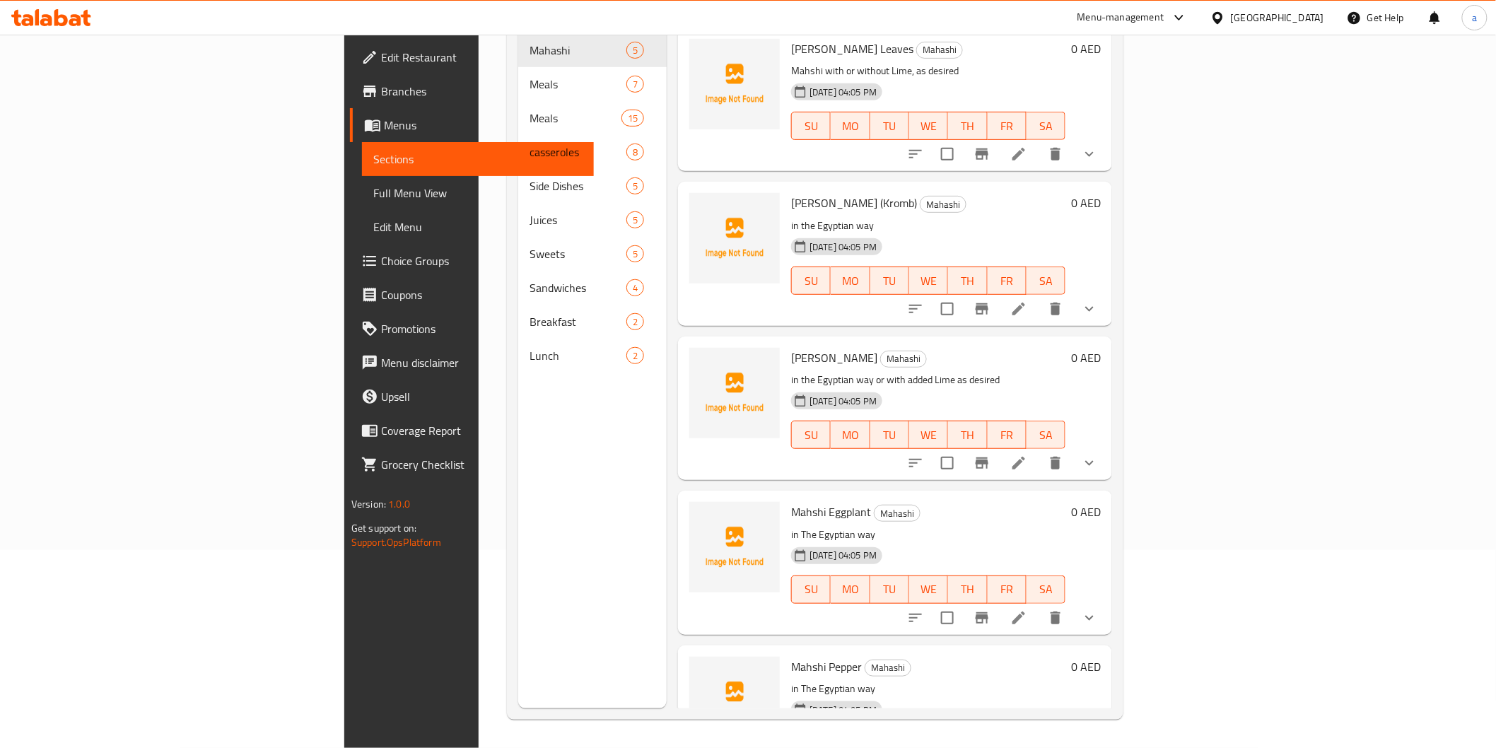
scroll to position [198, 0]
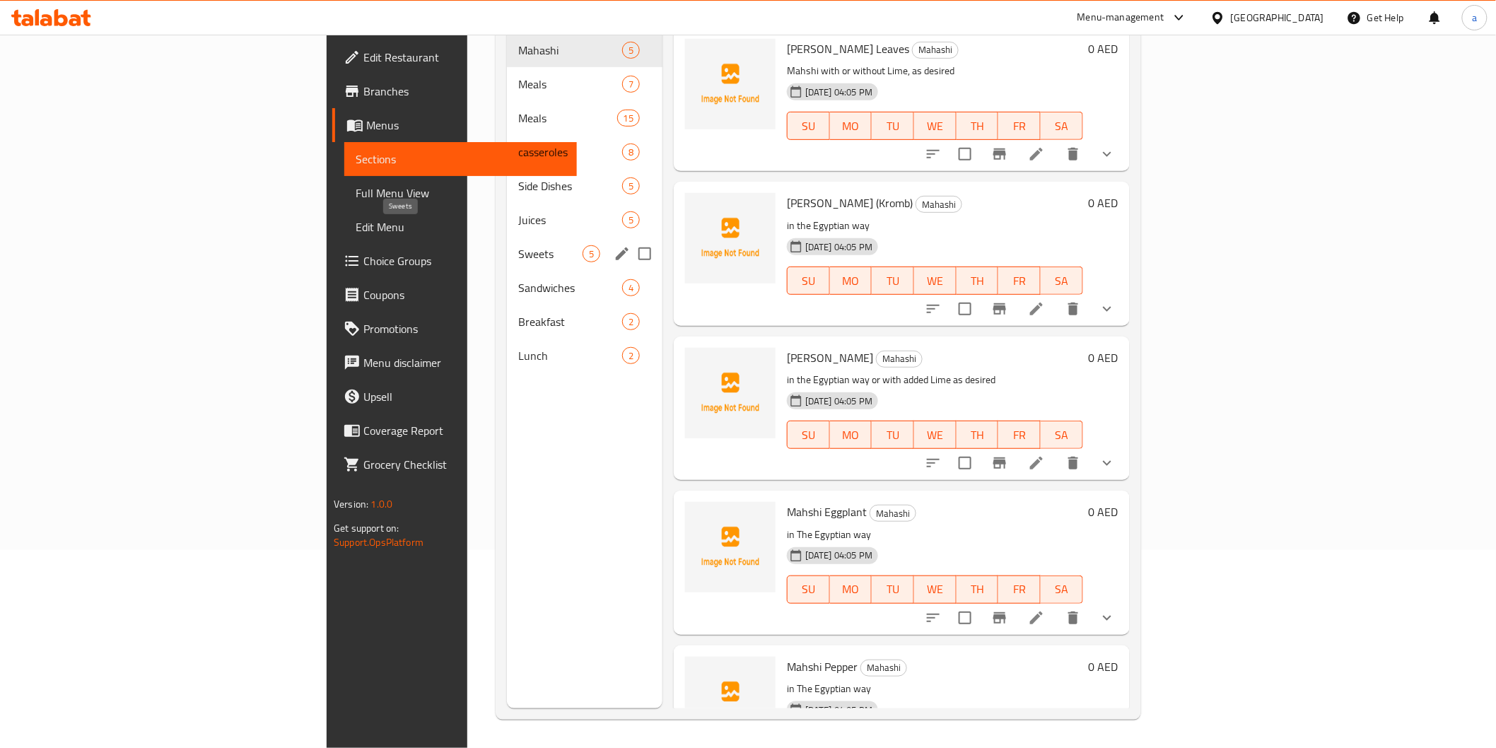
click at [518, 245] on span "Sweets" at bounding box center [550, 253] width 64 height 17
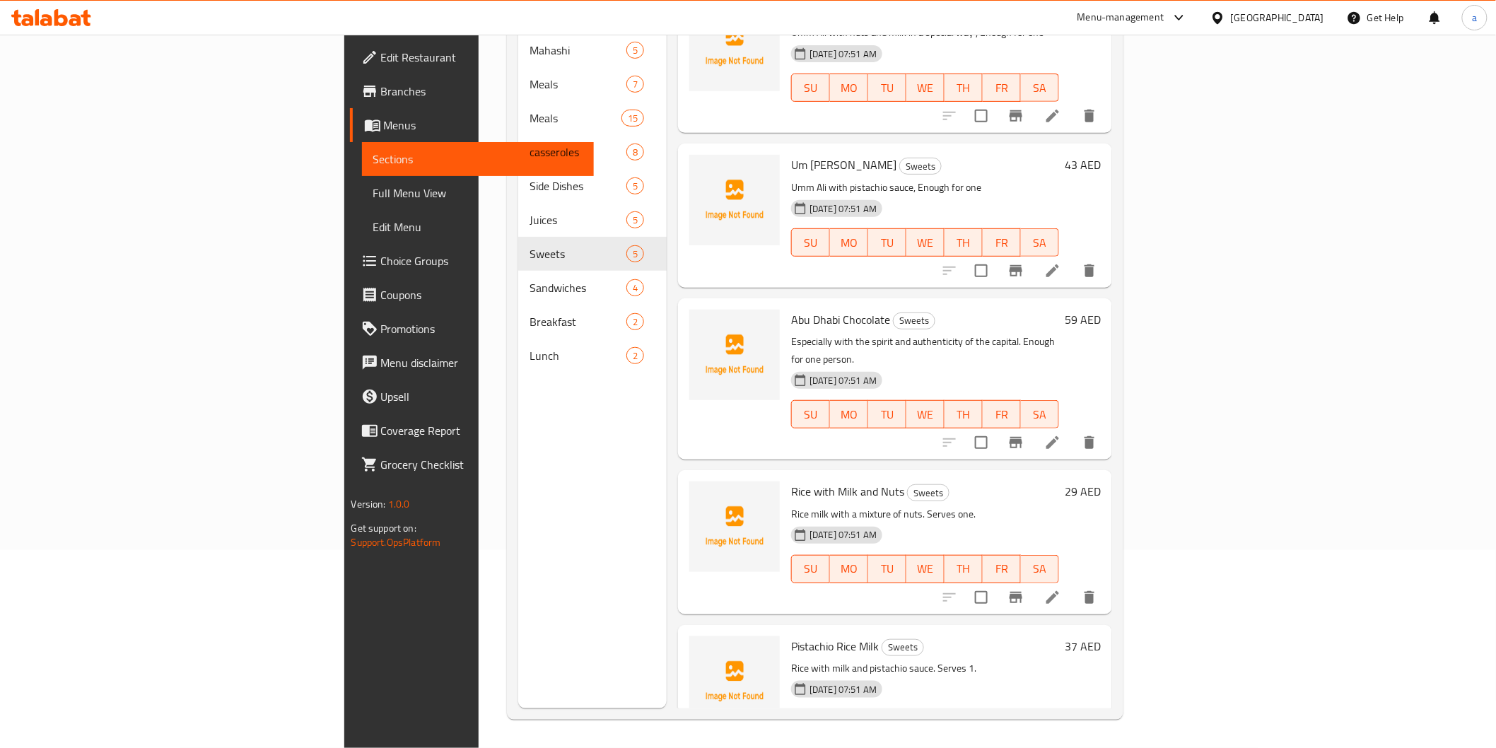
scroll to position [58, 0]
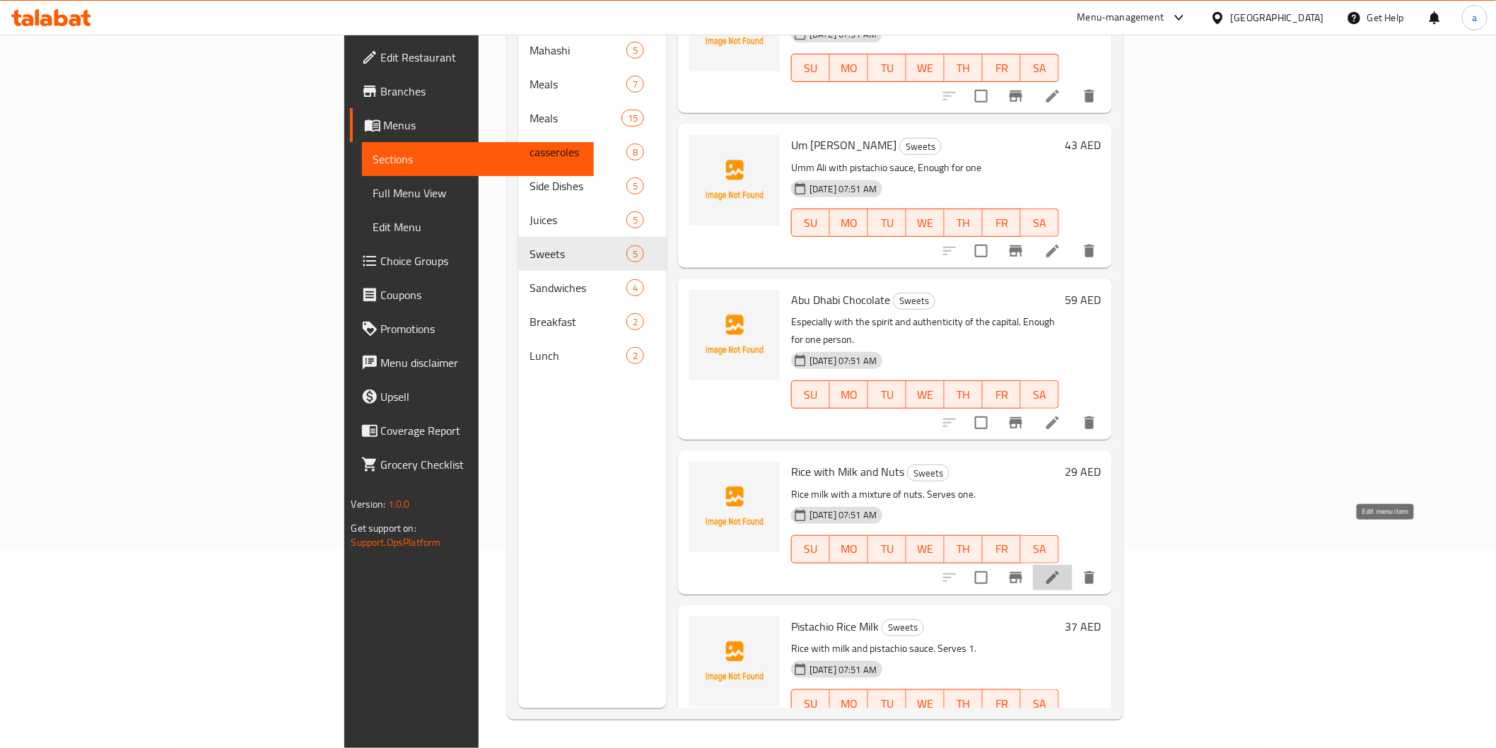
click at [1061, 569] on icon at bounding box center [1053, 577] width 17 height 17
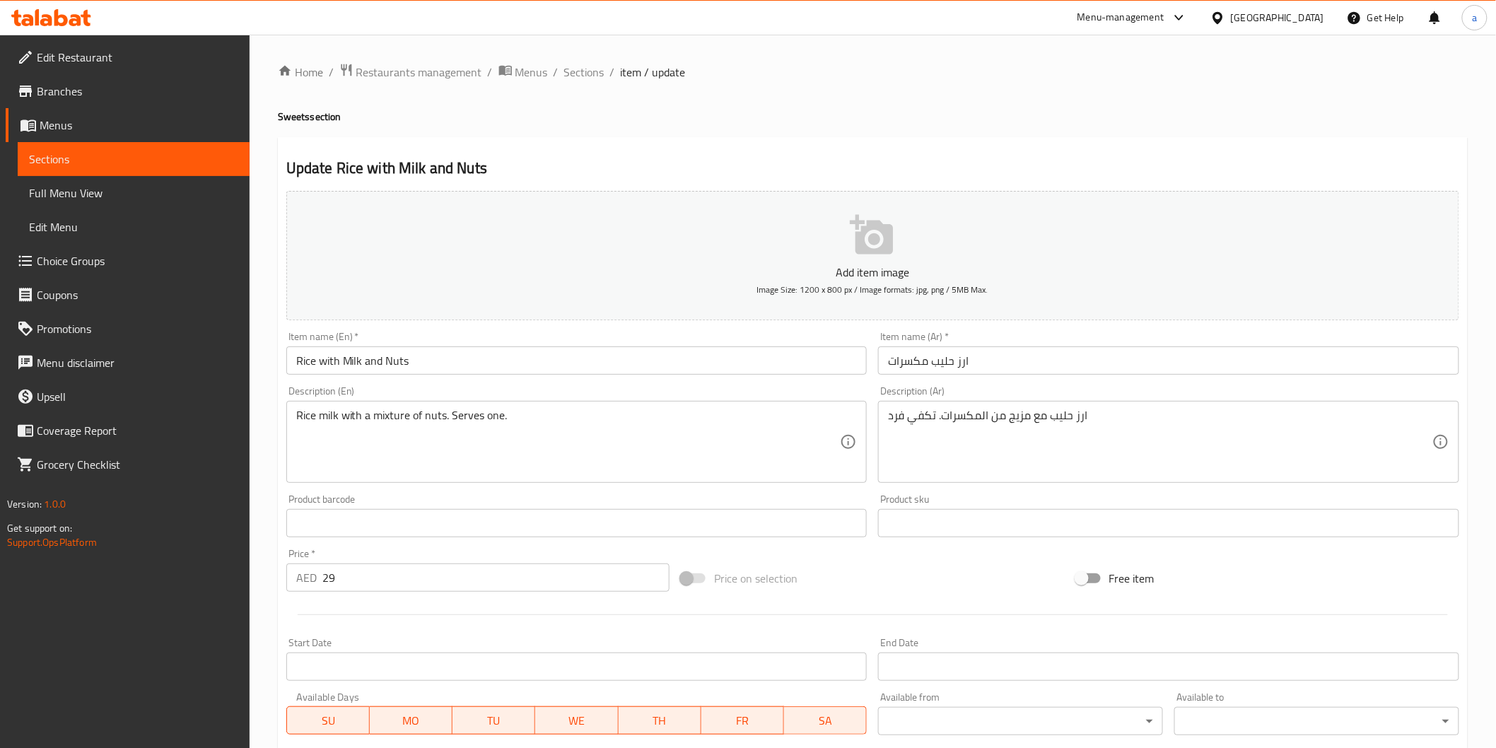
click at [412, 385] on div "Description (En) Rice milk with a mixture of nuts. Serves one. Description (En)" at bounding box center [577, 434] width 593 height 108
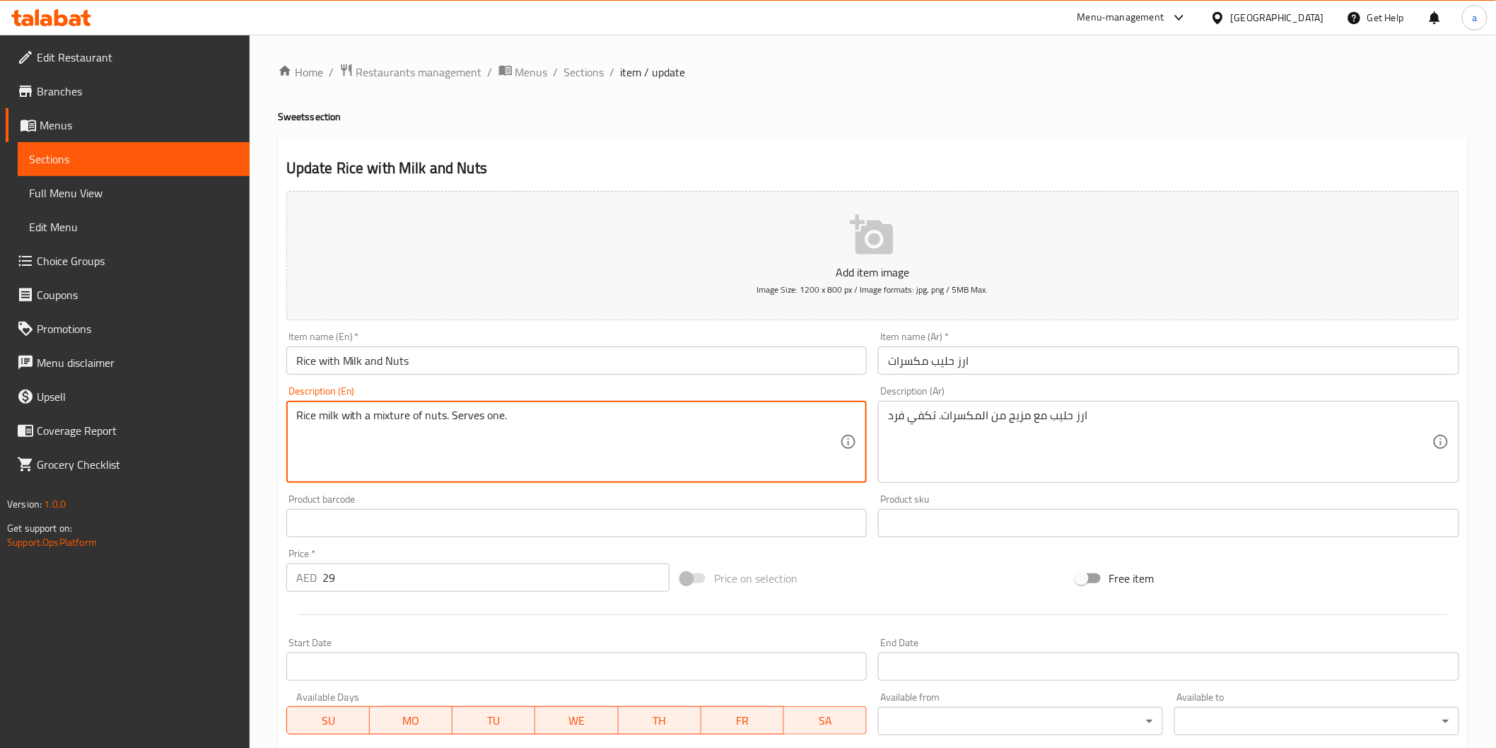
drag, startPoint x: 450, startPoint y: 421, endPoint x: 605, endPoint y: 415, distance: 155.0
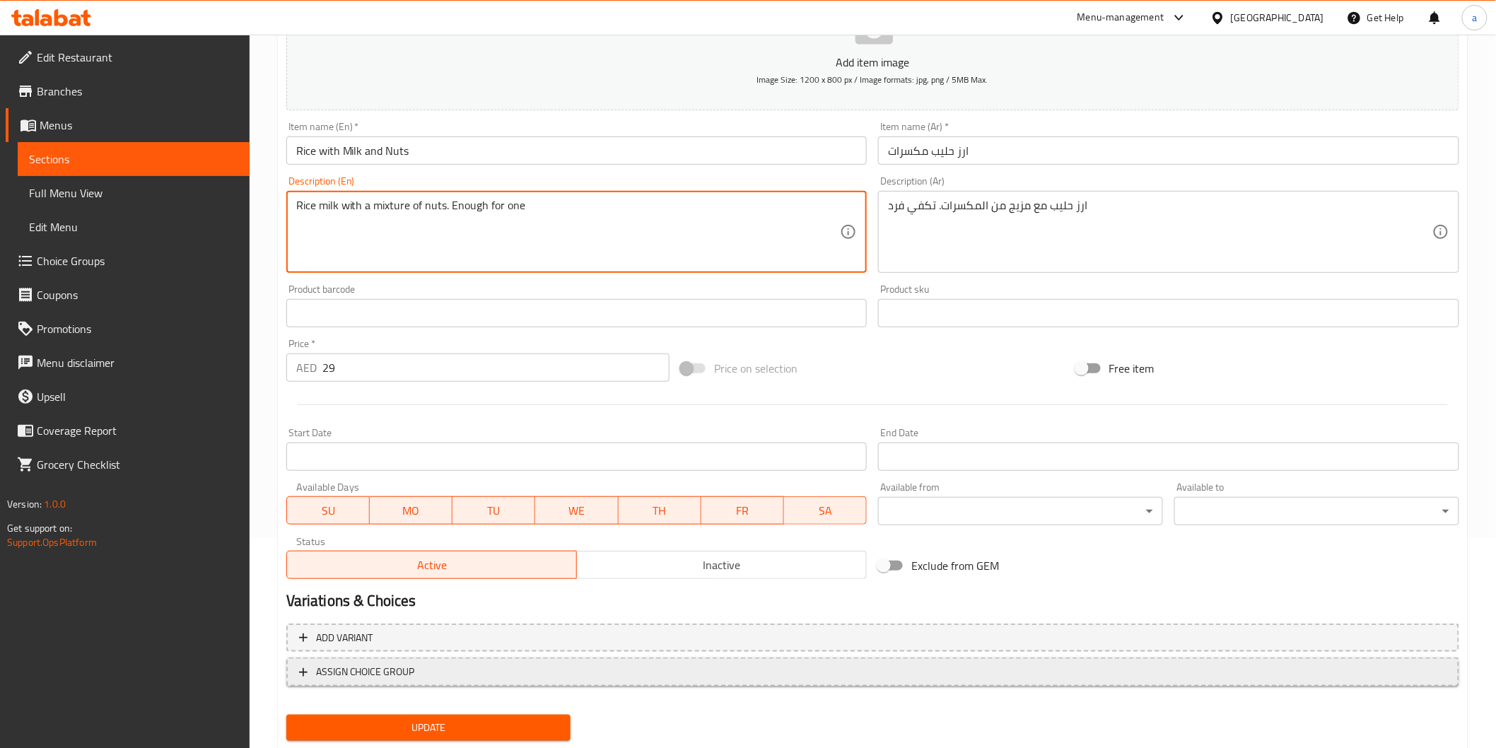
scroll to position [248, 0]
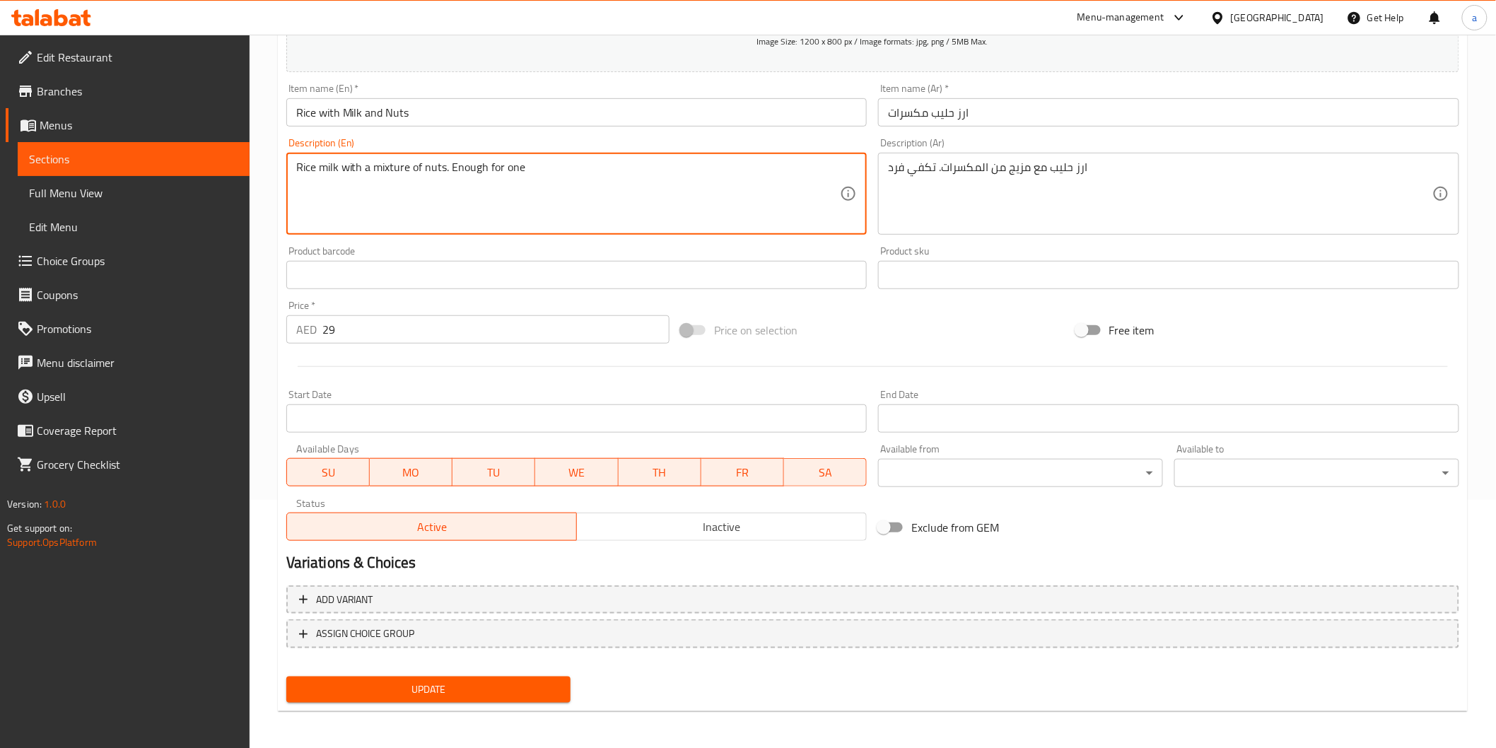
type textarea "Rice milk with a mixture of nuts. Enough for one"
click at [525, 683] on span "Update" at bounding box center [429, 690] width 262 height 18
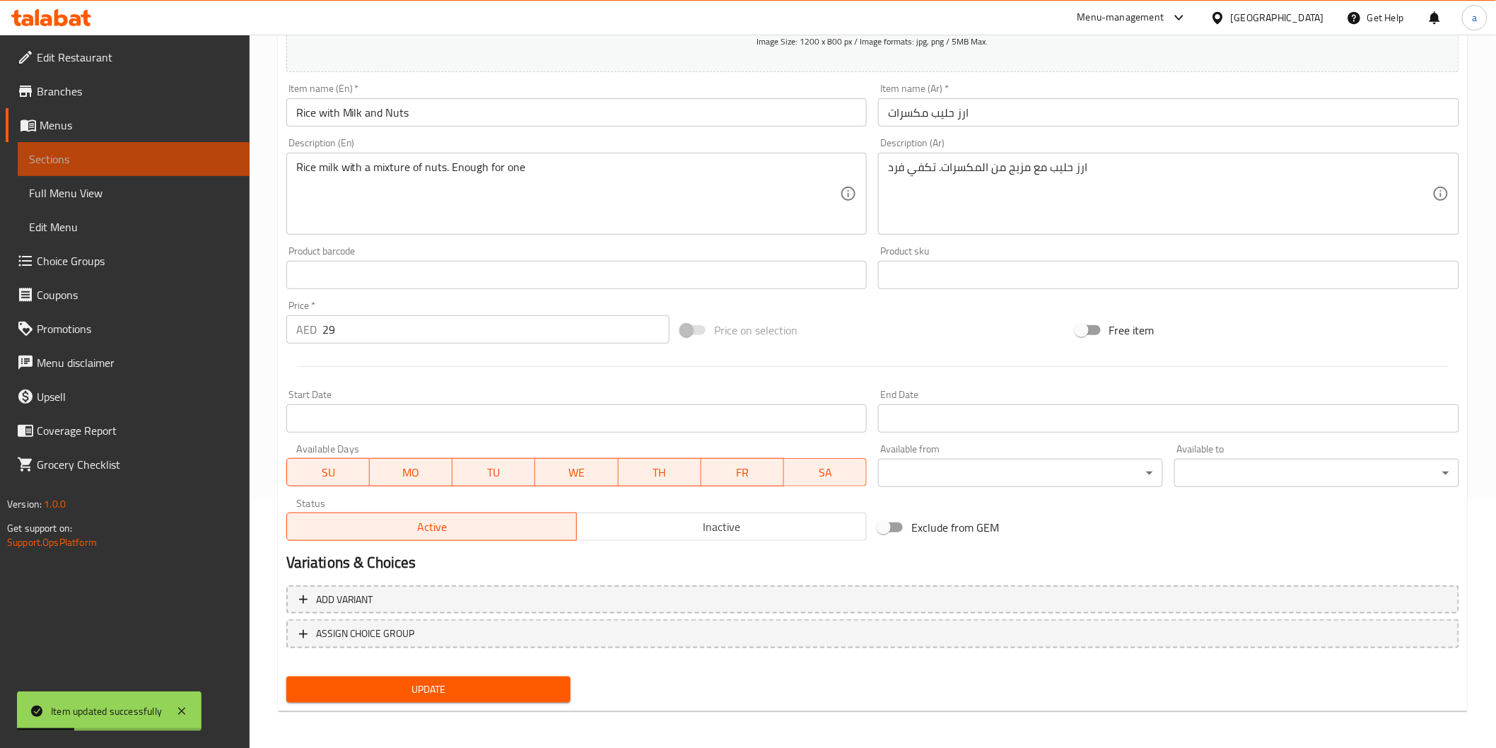
click at [186, 153] on span "Sections" at bounding box center [133, 159] width 209 height 17
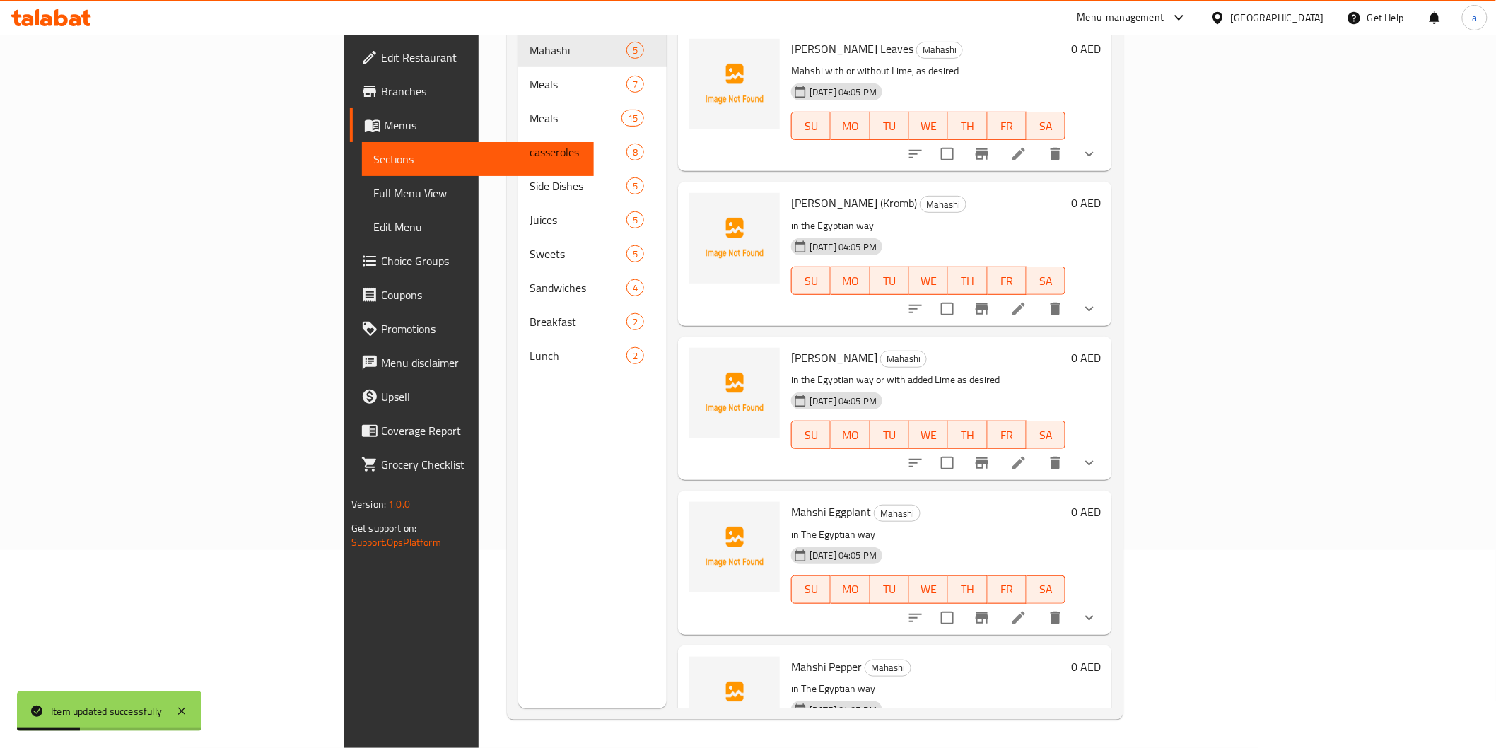
scroll to position [198, 0]
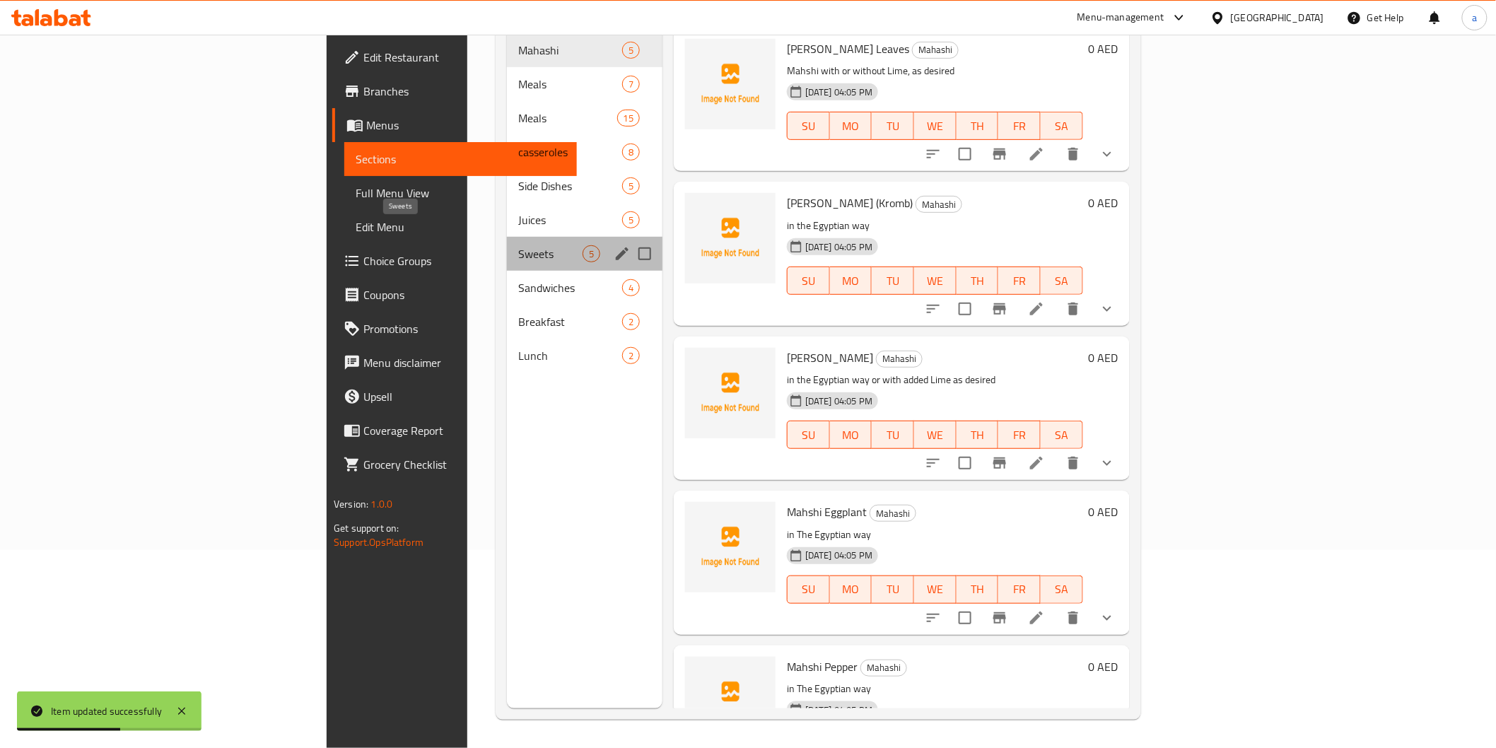
click at [518, 245] on span "Sweets" at bounding box center [550, 253] width 64 height 17
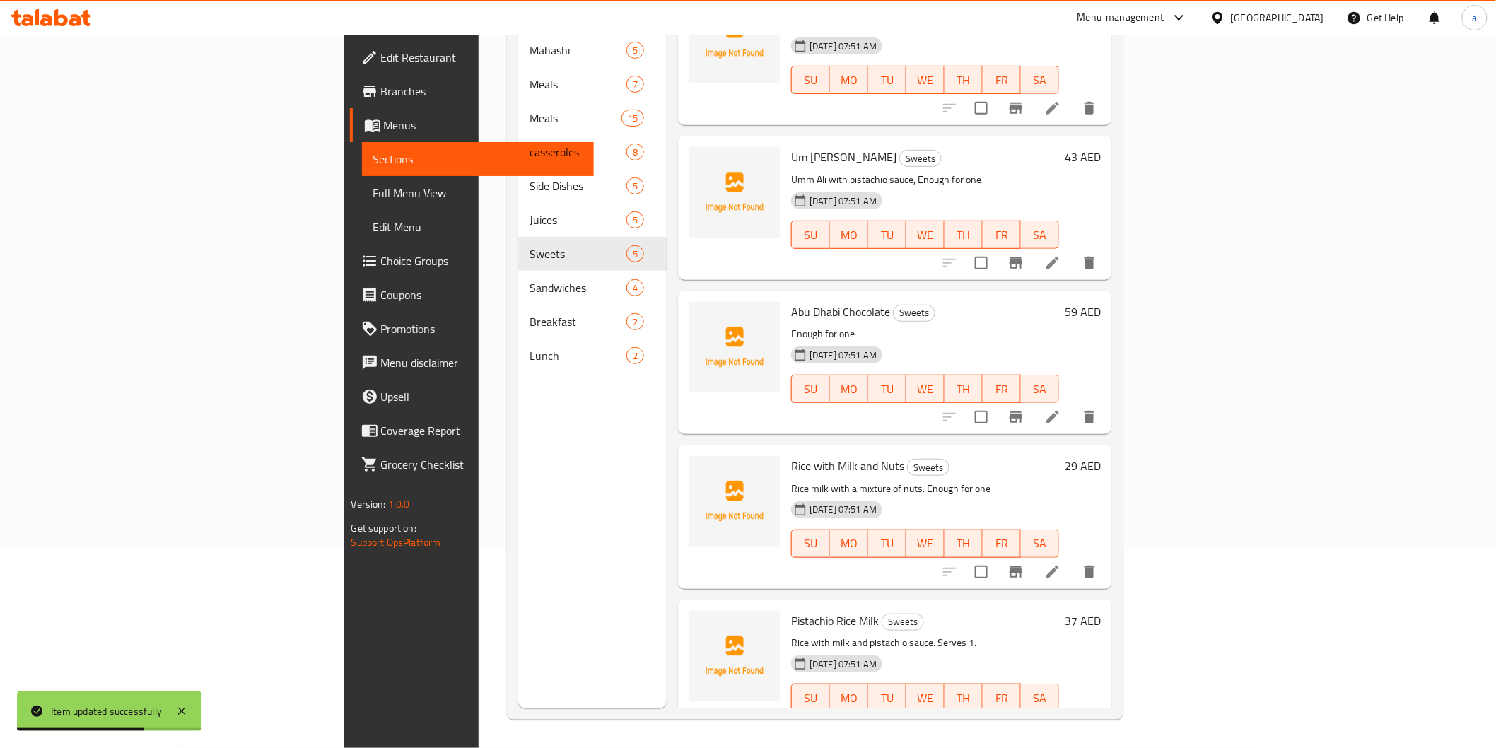
scroll to position [58, 0]
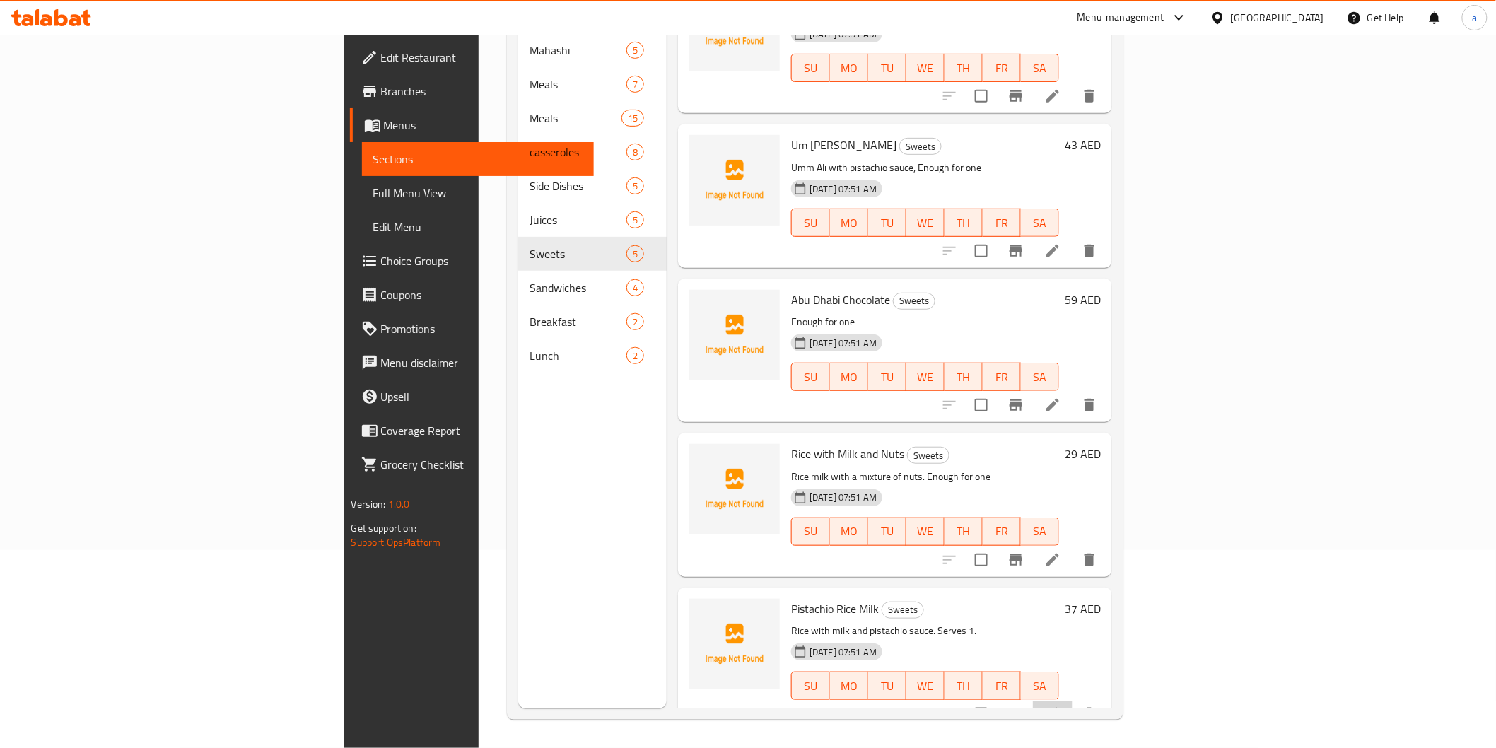
click at [1073, 702] on li at bounding box center [1053, 714] width 40 height 25
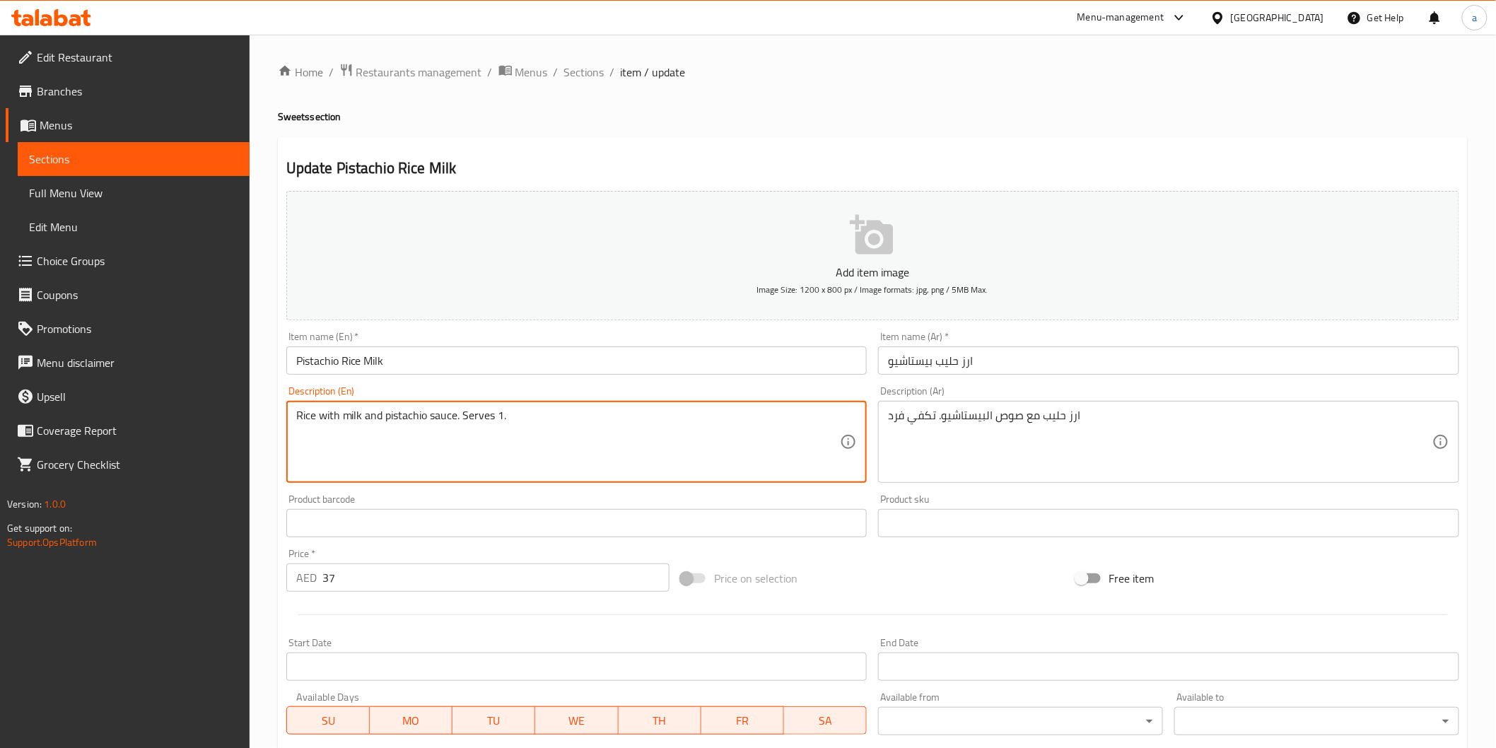
drag, startPoint x: 463, startPoint y: 414, endPoint x: 506, endPoint y: 413, distance: 43.2
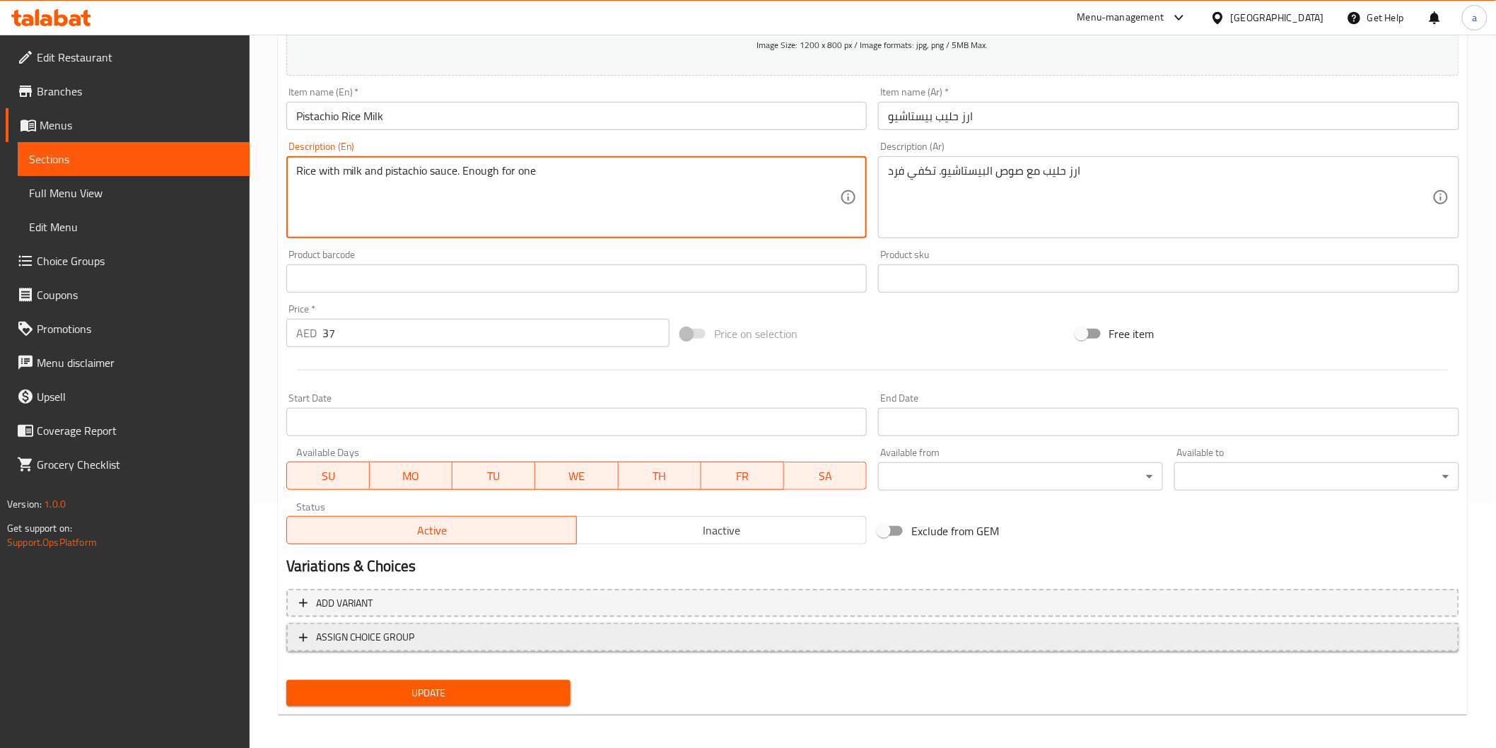
scroll to position [248, 0]
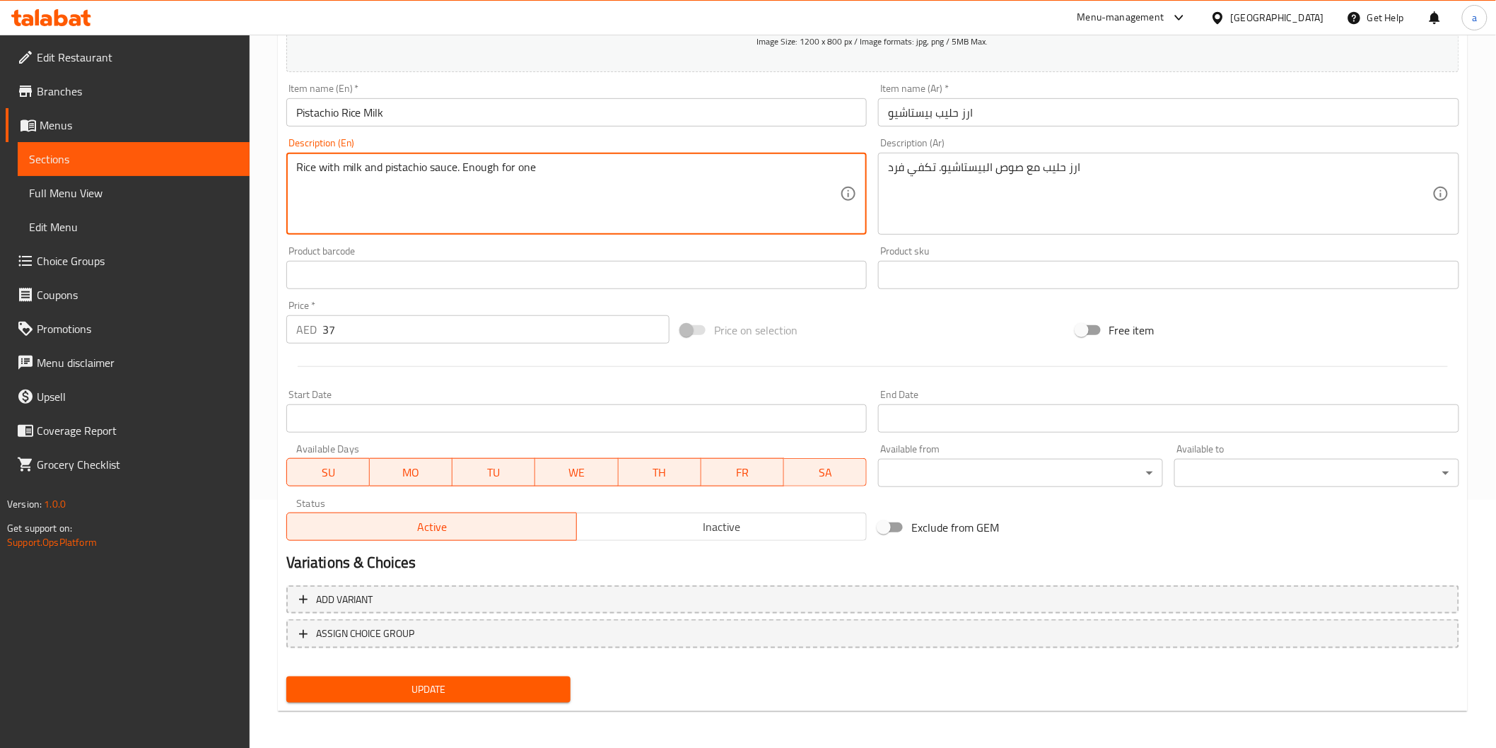
type textarea "Rice with milk and pistachio sauce. Enough for one"
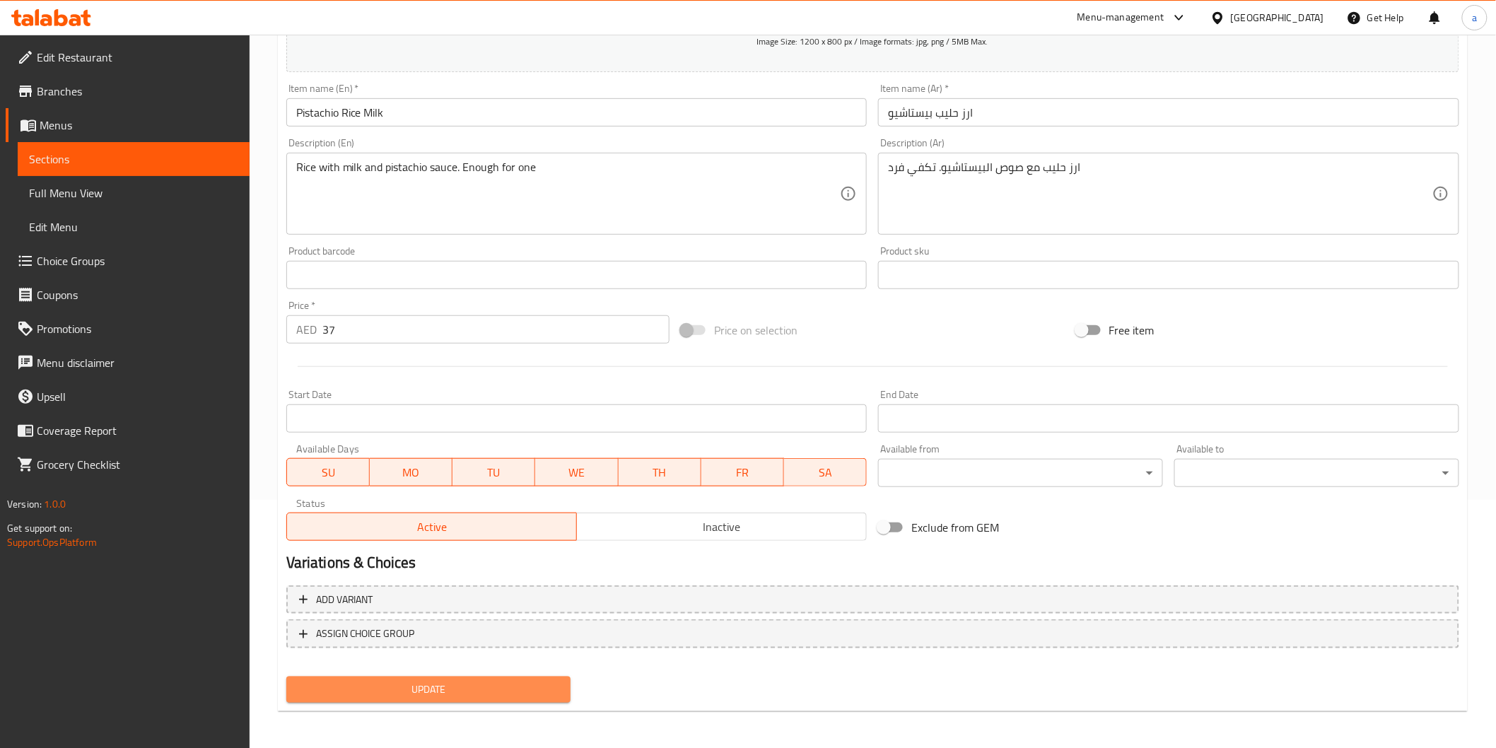
click at [554, 681] on span "Update" at bounding box center [429, 690] width 262 height 18
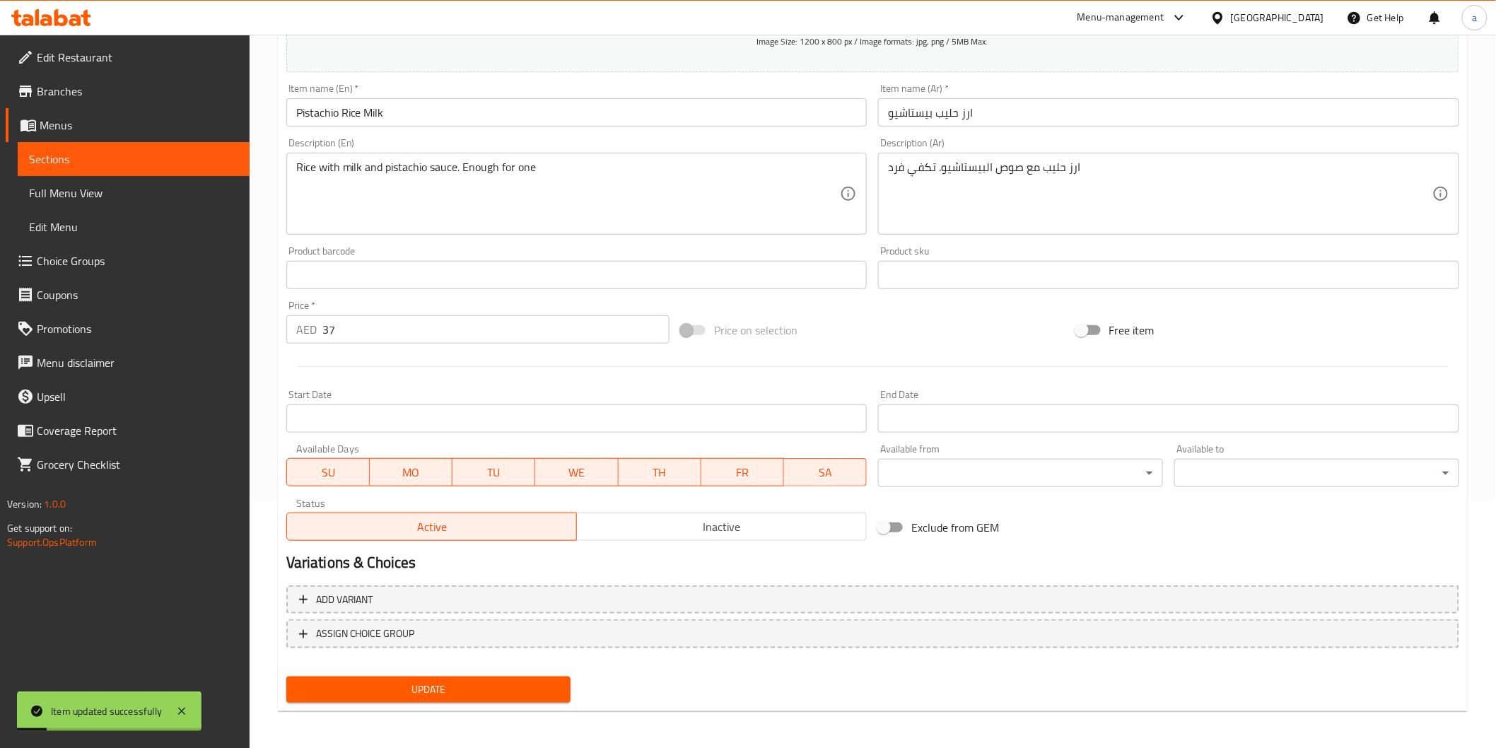
click at [61, 152] on span "Sections" at bounding box center [133, 159] width 209 height 17
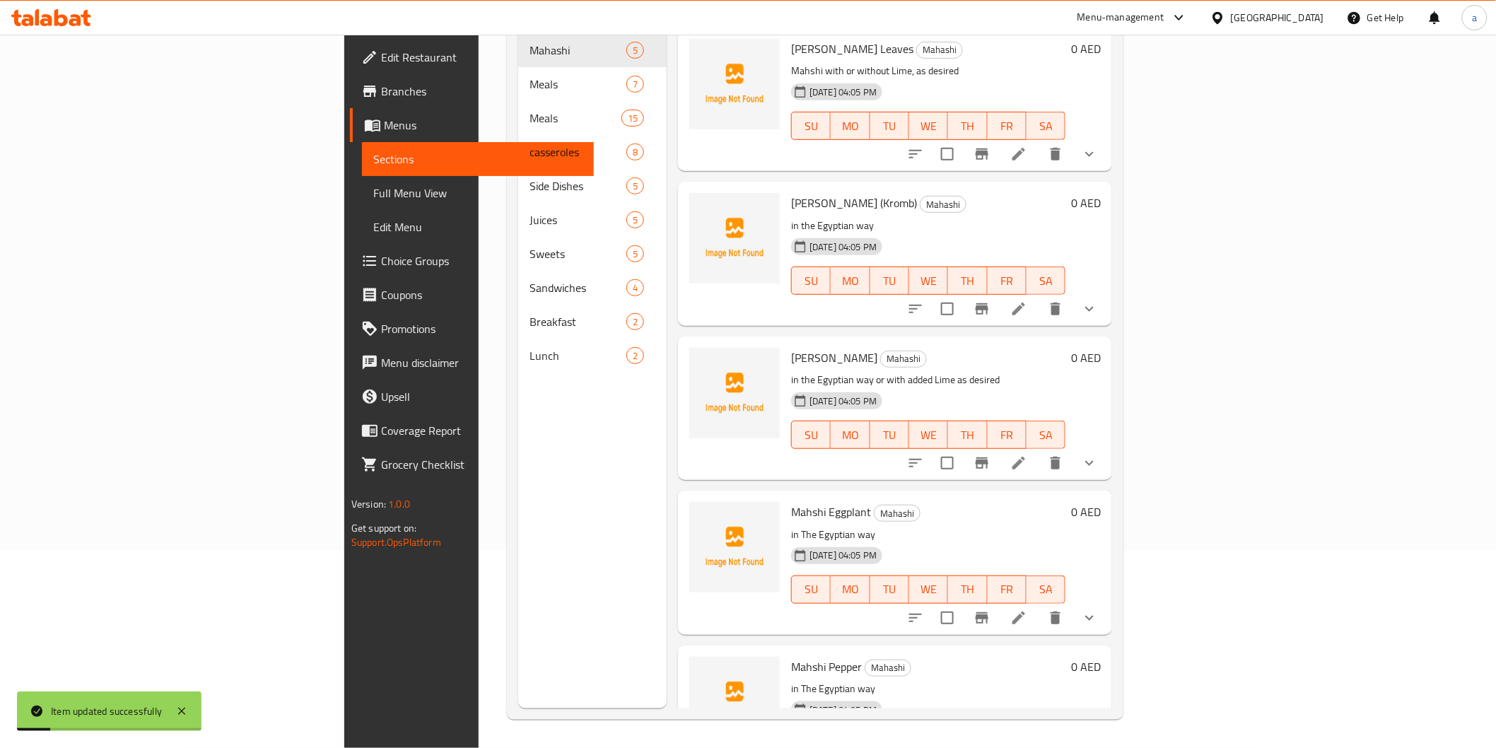
scroll to position [198, 0]
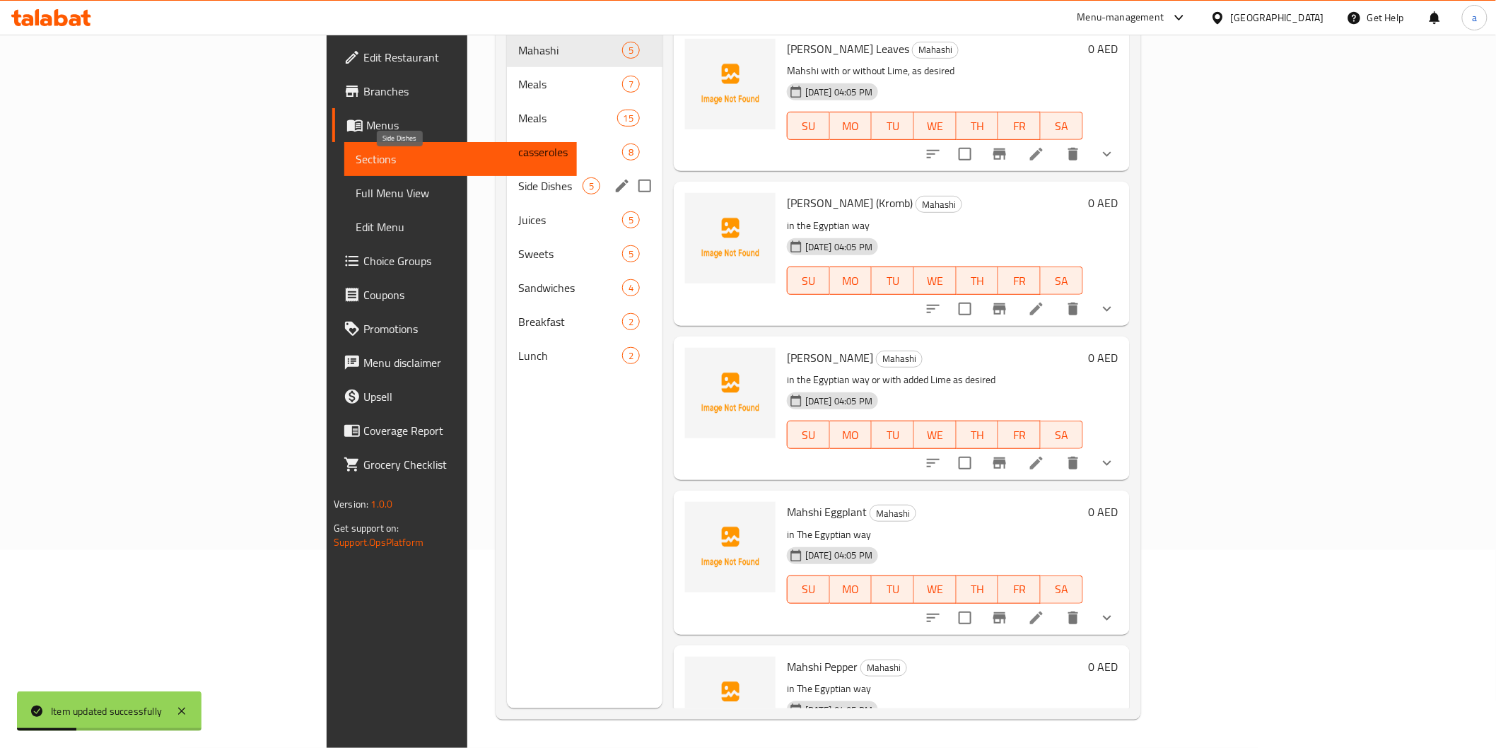
click at [518, 178] on span "Side Dishes" at bounding box center [550, 186] width 64 height 17
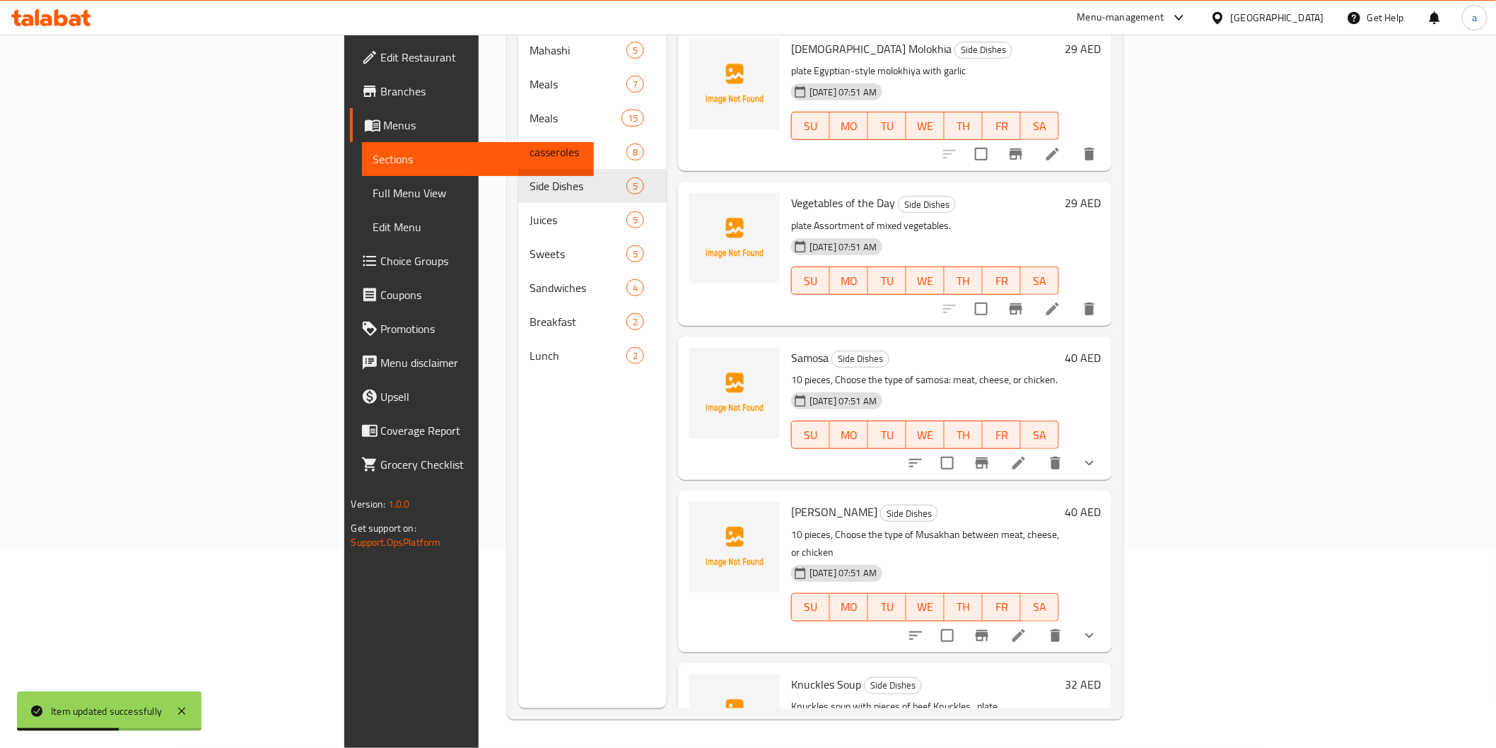
click at [1073, 296] on li at bounding box center [1053, 308] width 40 height 25
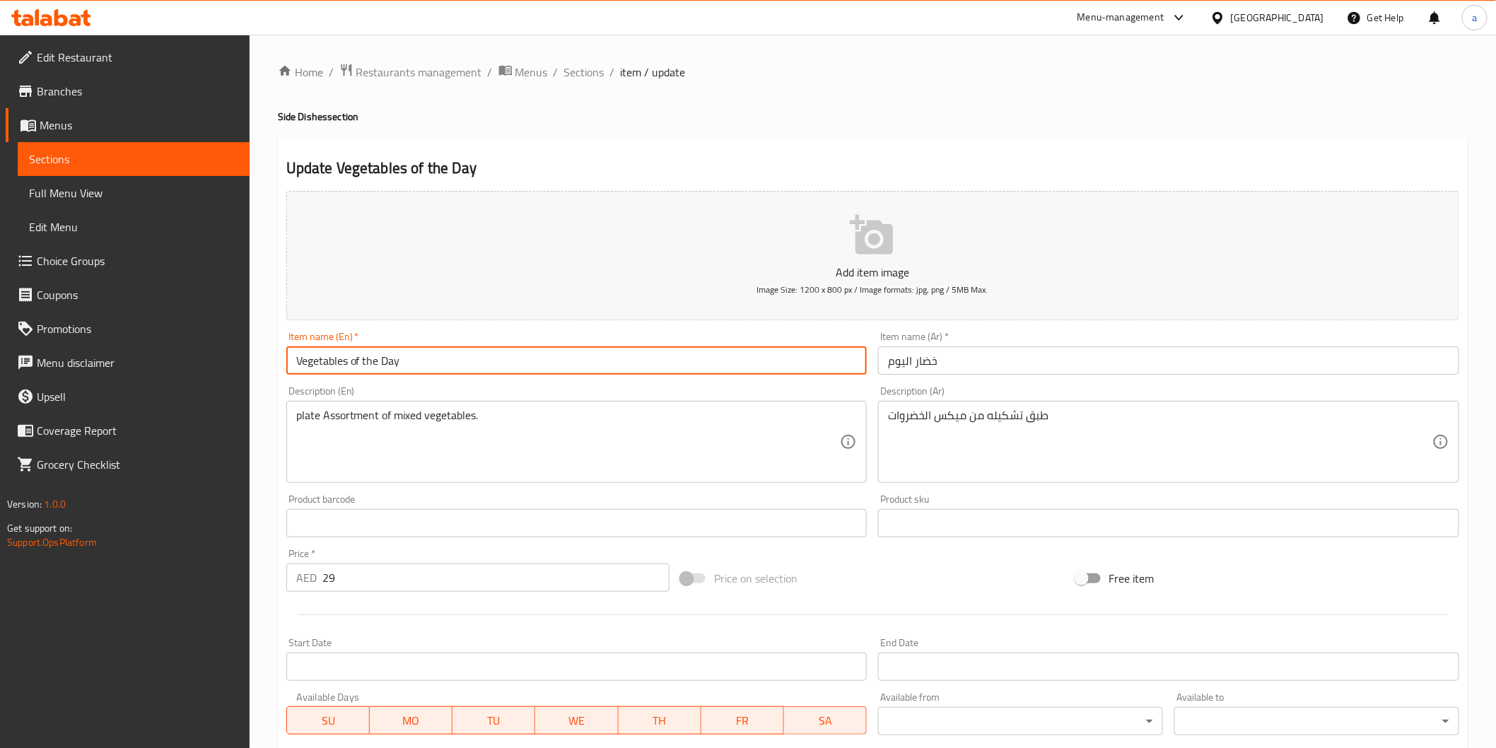
click at [362, 361] on input "Vegetables of the Day" at bounding box center [576, 361] width 581 height 28
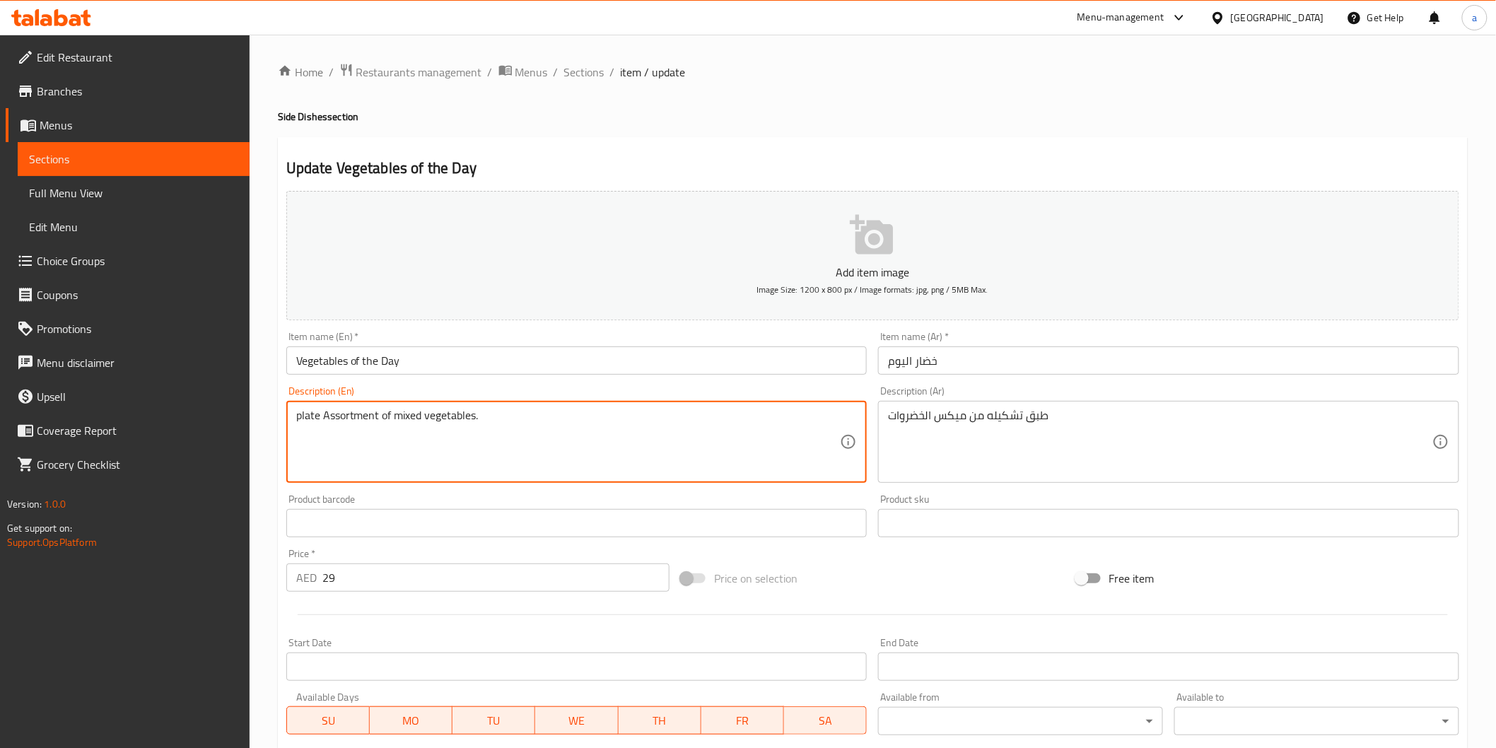
drag, startPoint x: 484, startPoint y: 413, endPoint x: 232, endPoint y: 460, distance: 256.9
click at [344, 420] on textarea at bounding box center [568, 442] width 545 height 67
paste textarea "Vegetables of the Day"
type textarea "Vegetables of the Day, plate"
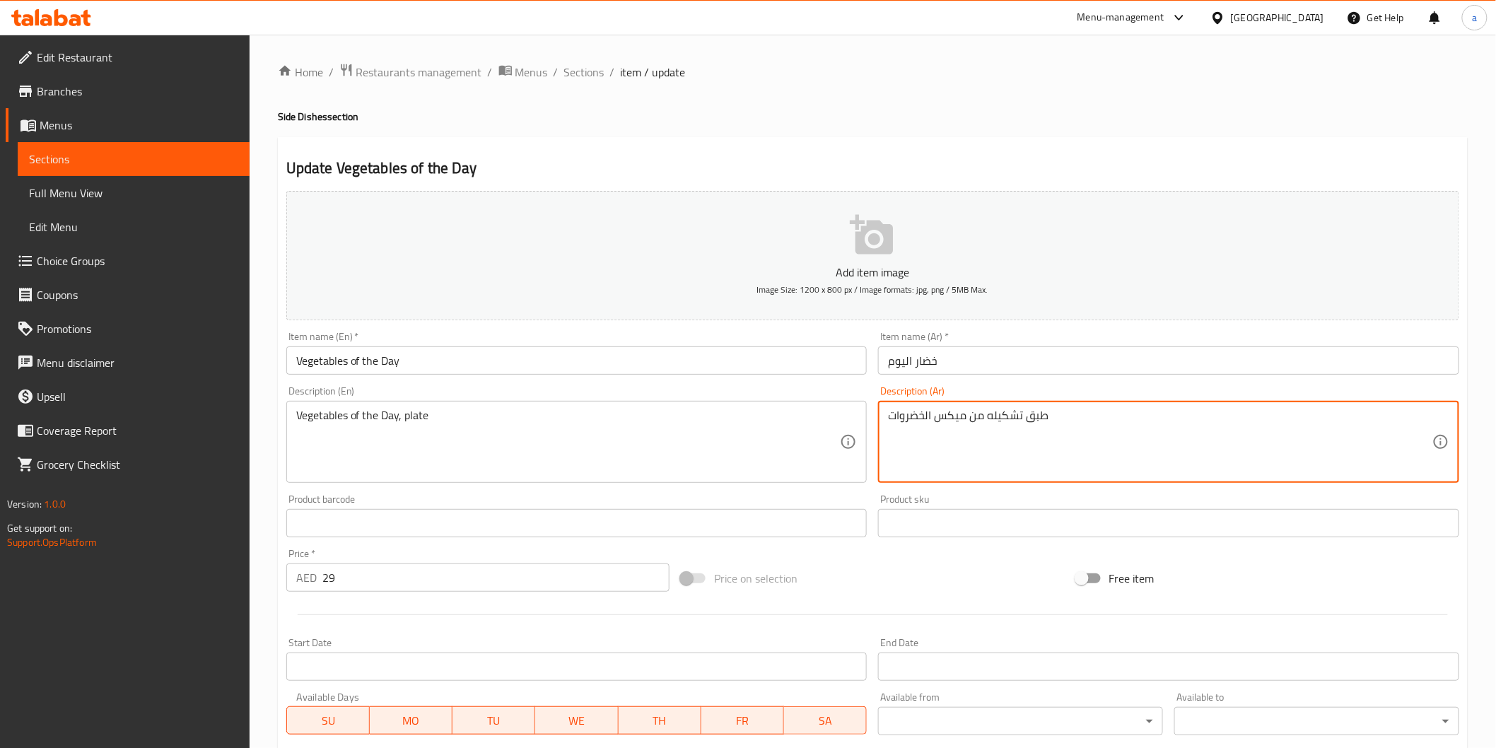
drag, startPoint x: 889, startPoint y: 415, endPoint x: 1323, endPoint y: 425, distance: 434.3
click at [895, 361] on input "خضار اليوم" at bounding box center [1168, 361] width 581 height 28
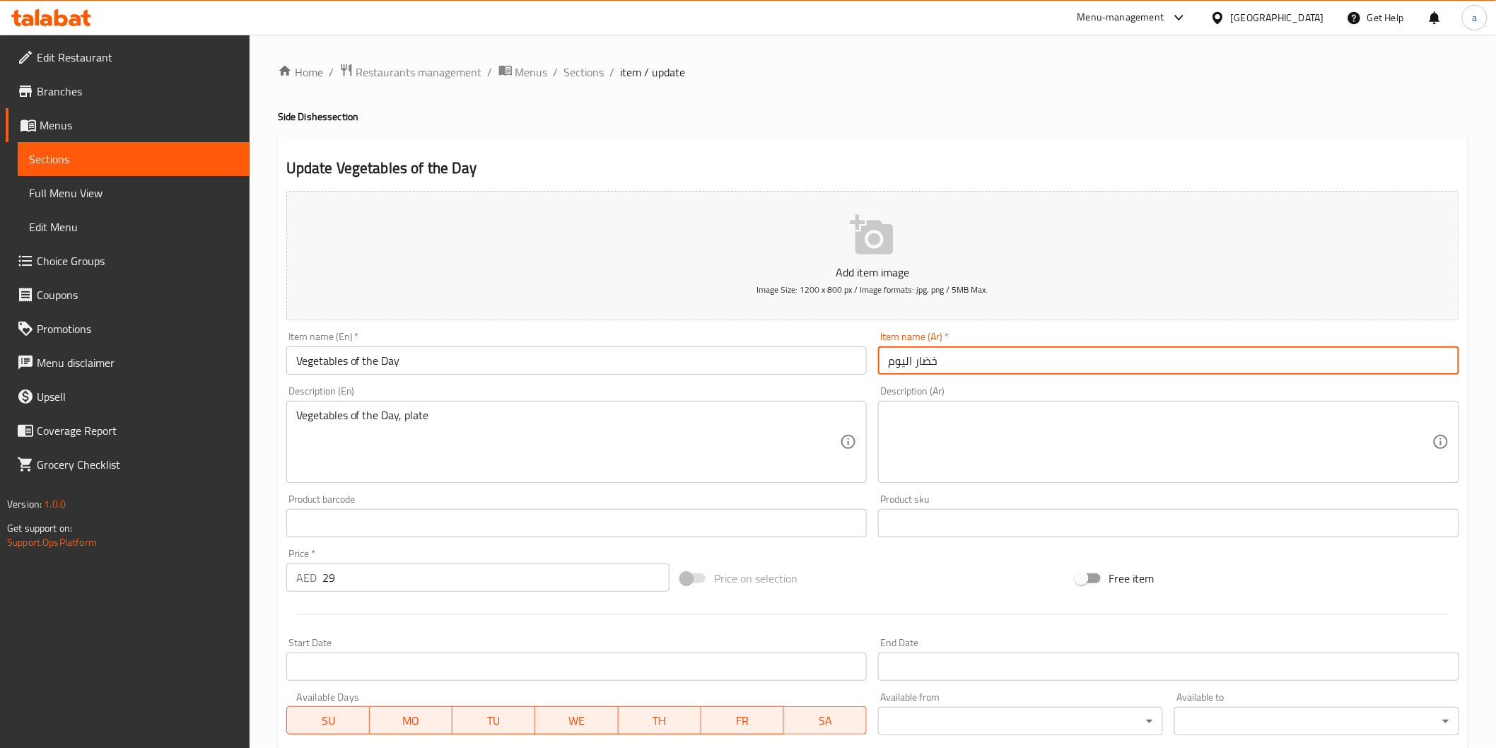
click at [895, 361] on input "خضار اليوم" at bounding box center [1168, 361] width 581 height 28
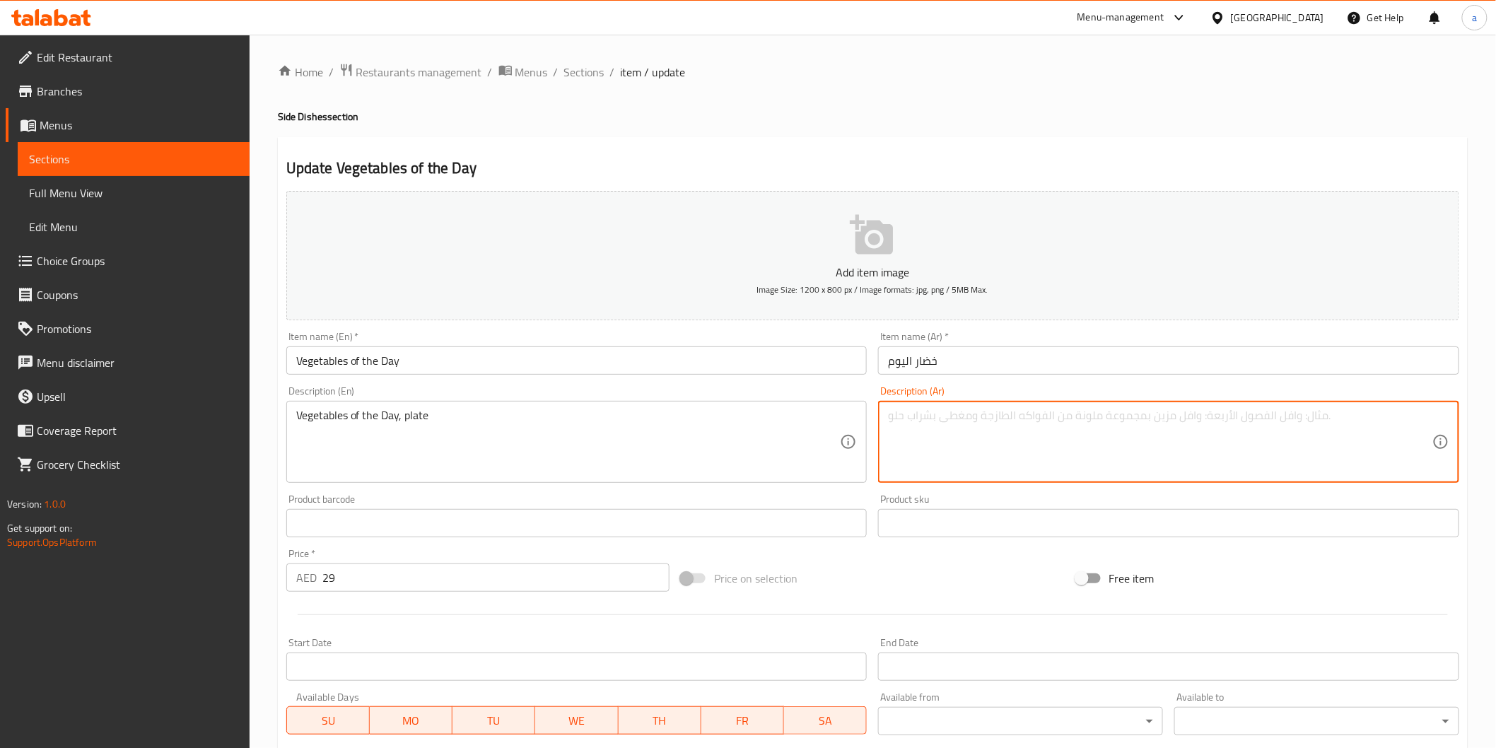
click at [1034, 412] on textarea at bounding box center [1160, 442] width 545 height 67
paste textarea "خضار اليوم"
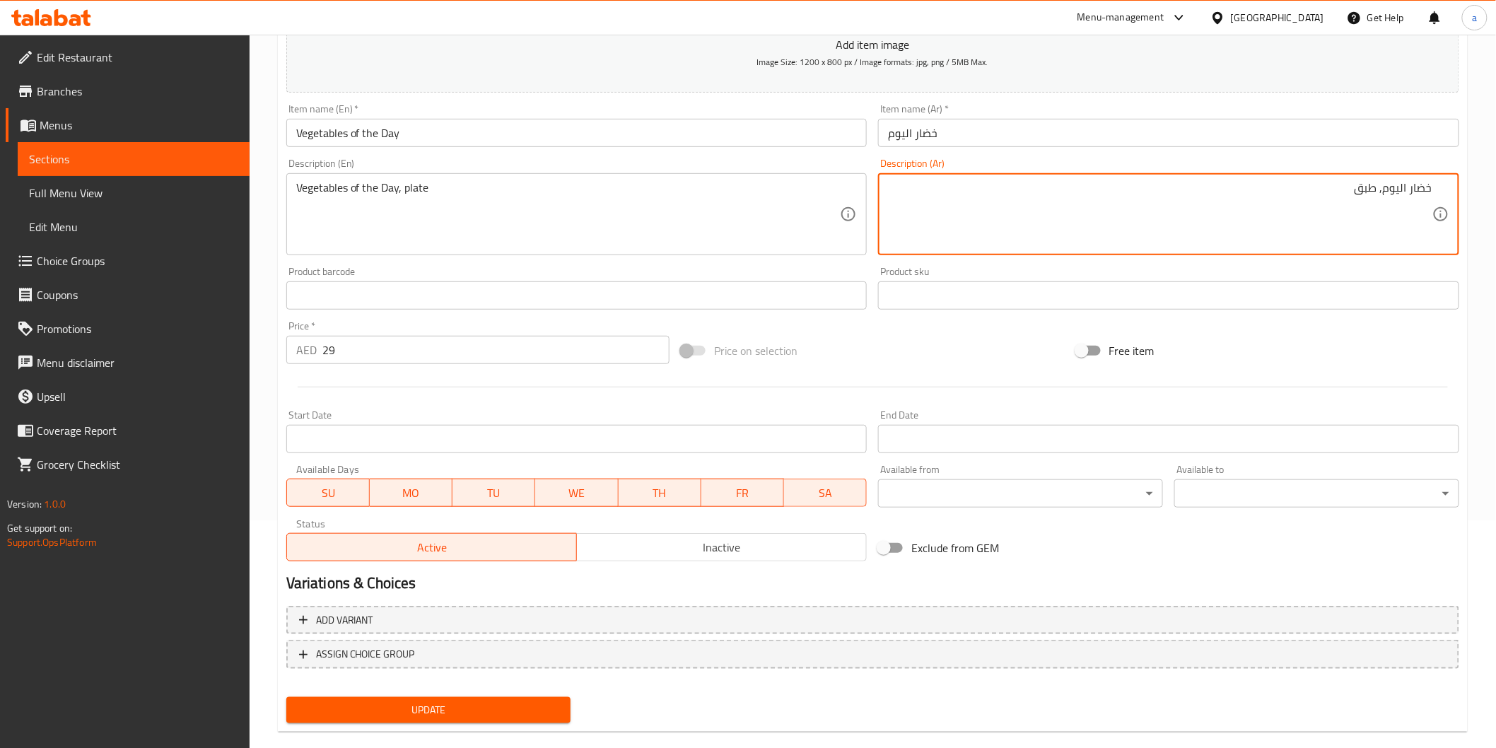
scroll to position [248, 0]
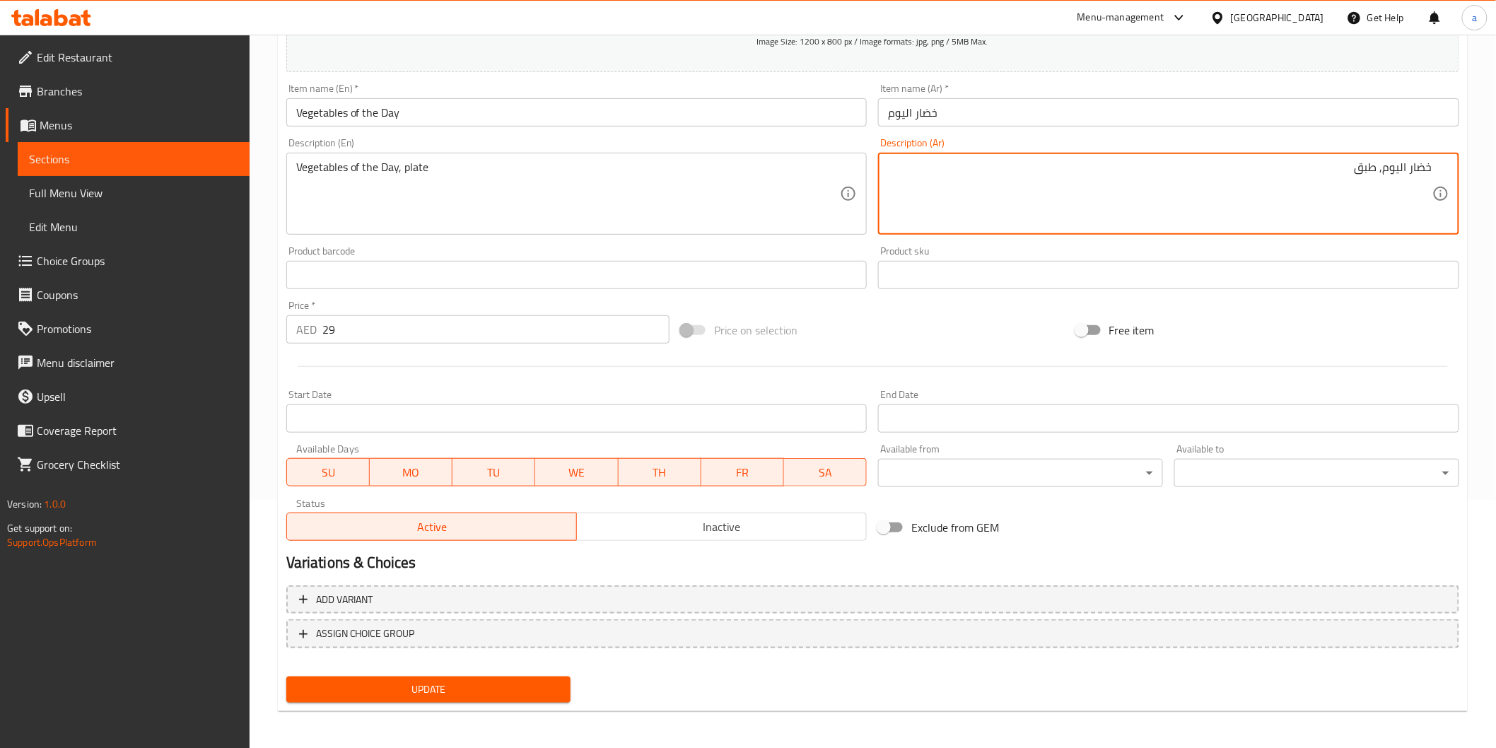
type textarea "خضار اليوم, طبق"
click at [352, 691] on span "Update" at bounding box center [429, 690] width 262 height 18
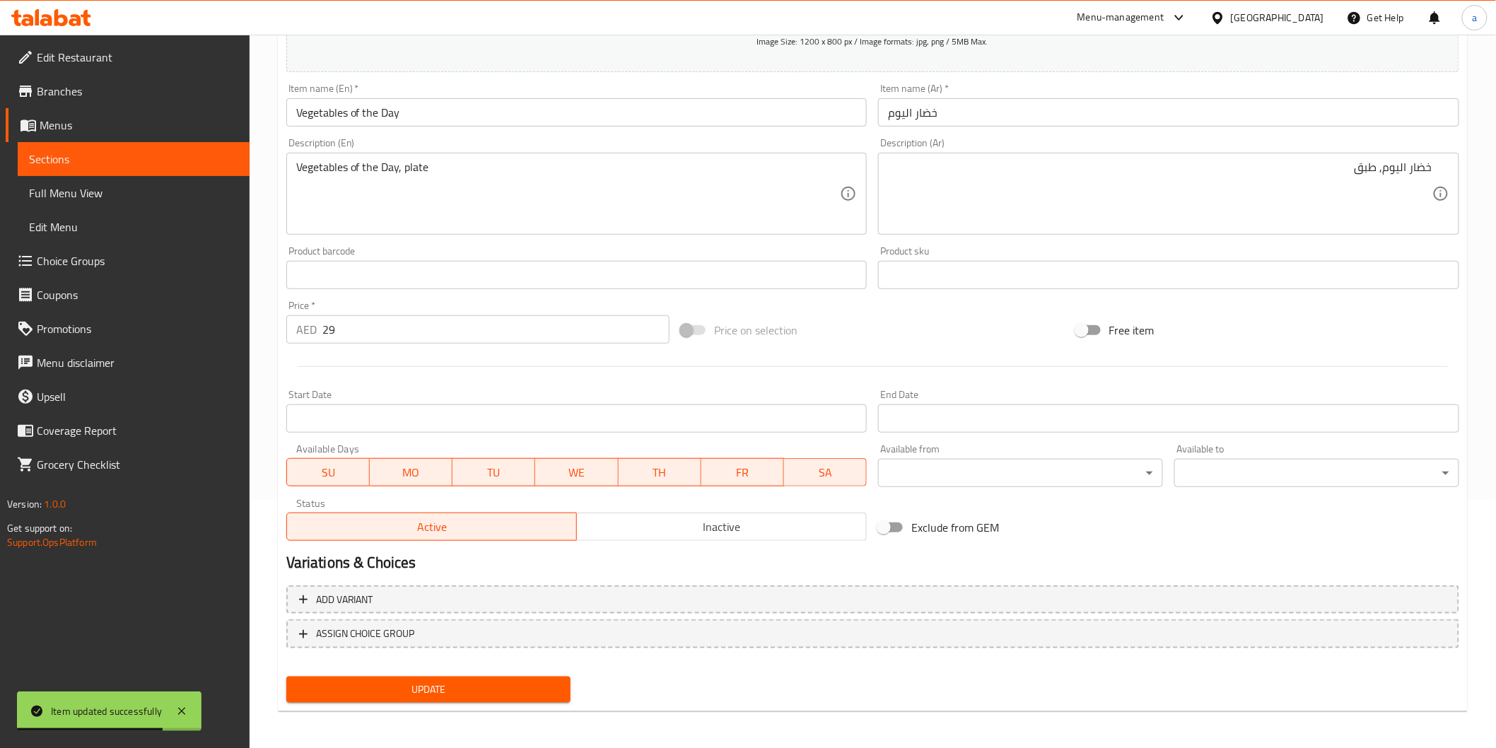
click at [50, 165] on span "Sections" at bounding box center [133, 159] width 209 height 17
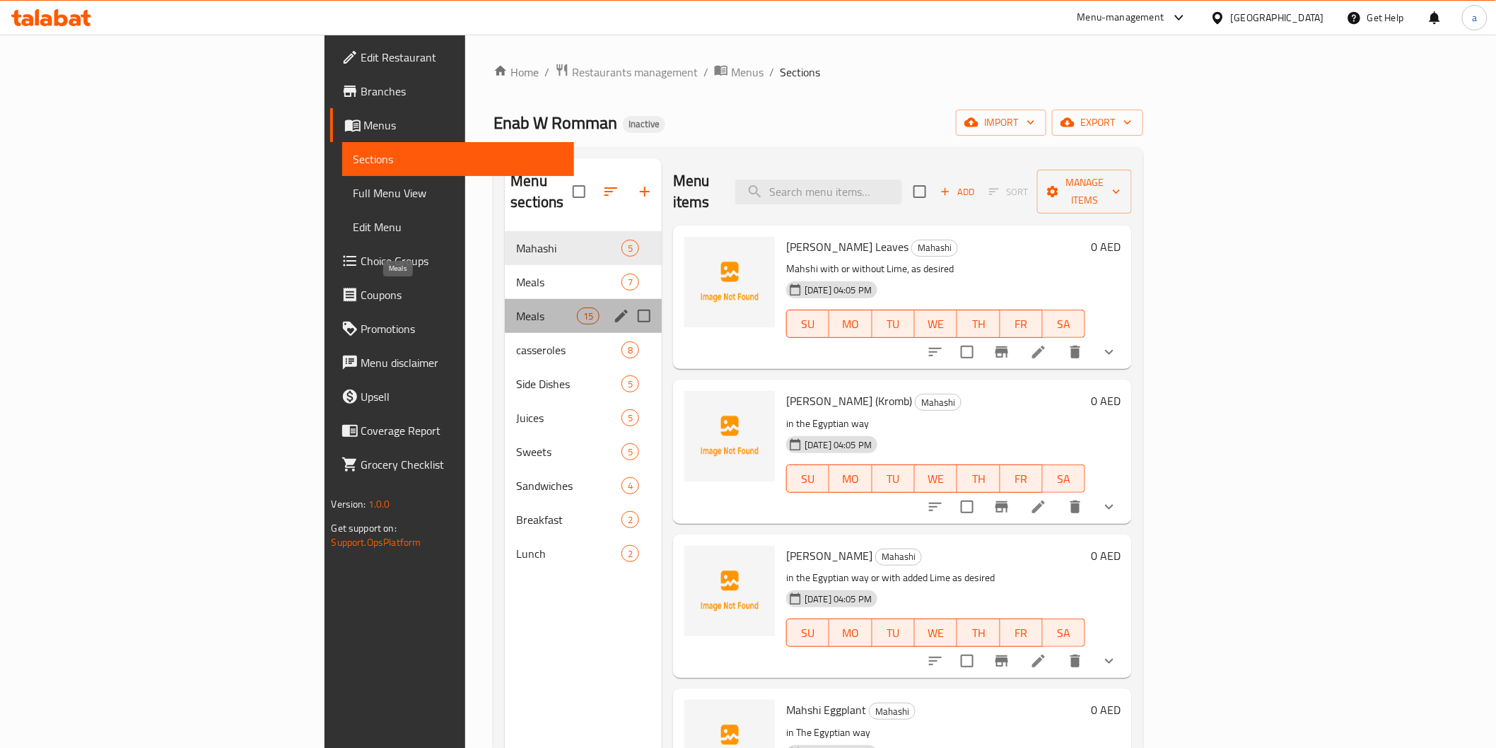
click at [516, 308] on span "Meals" at bounding box center [546, 316] width 60 height 17
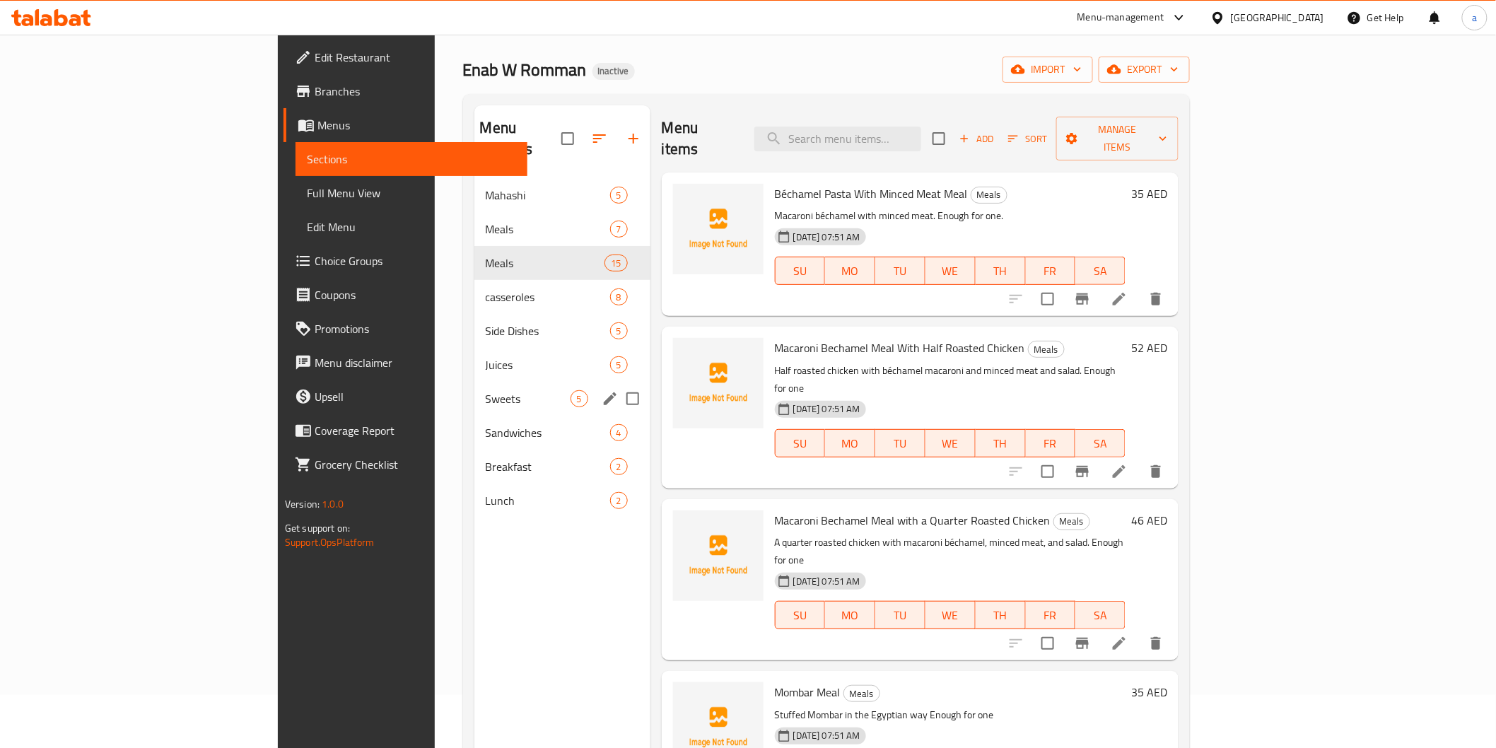
scroll to position [78, 0]
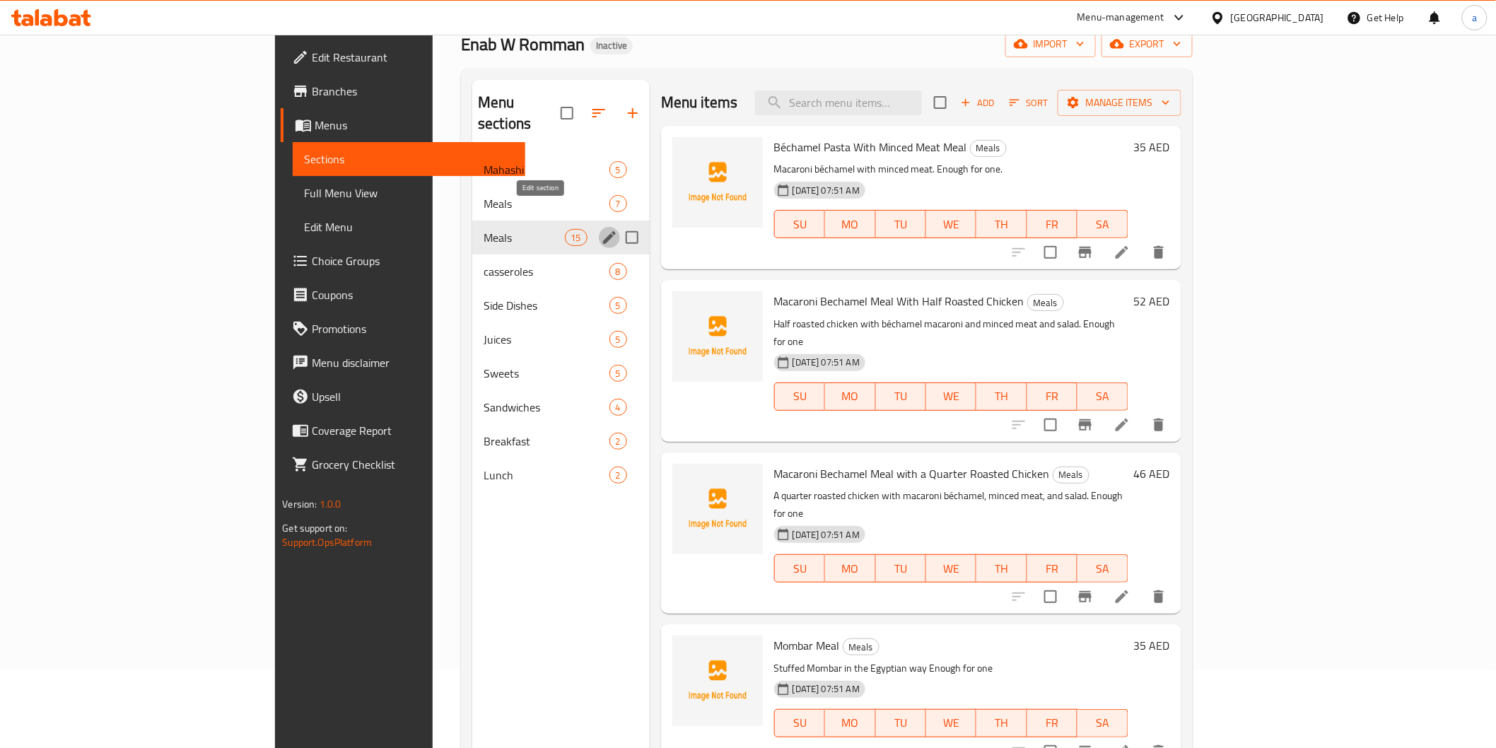
click at [601, 229] on icon "edit" at bounding box center [609, 237] width 17 height 17
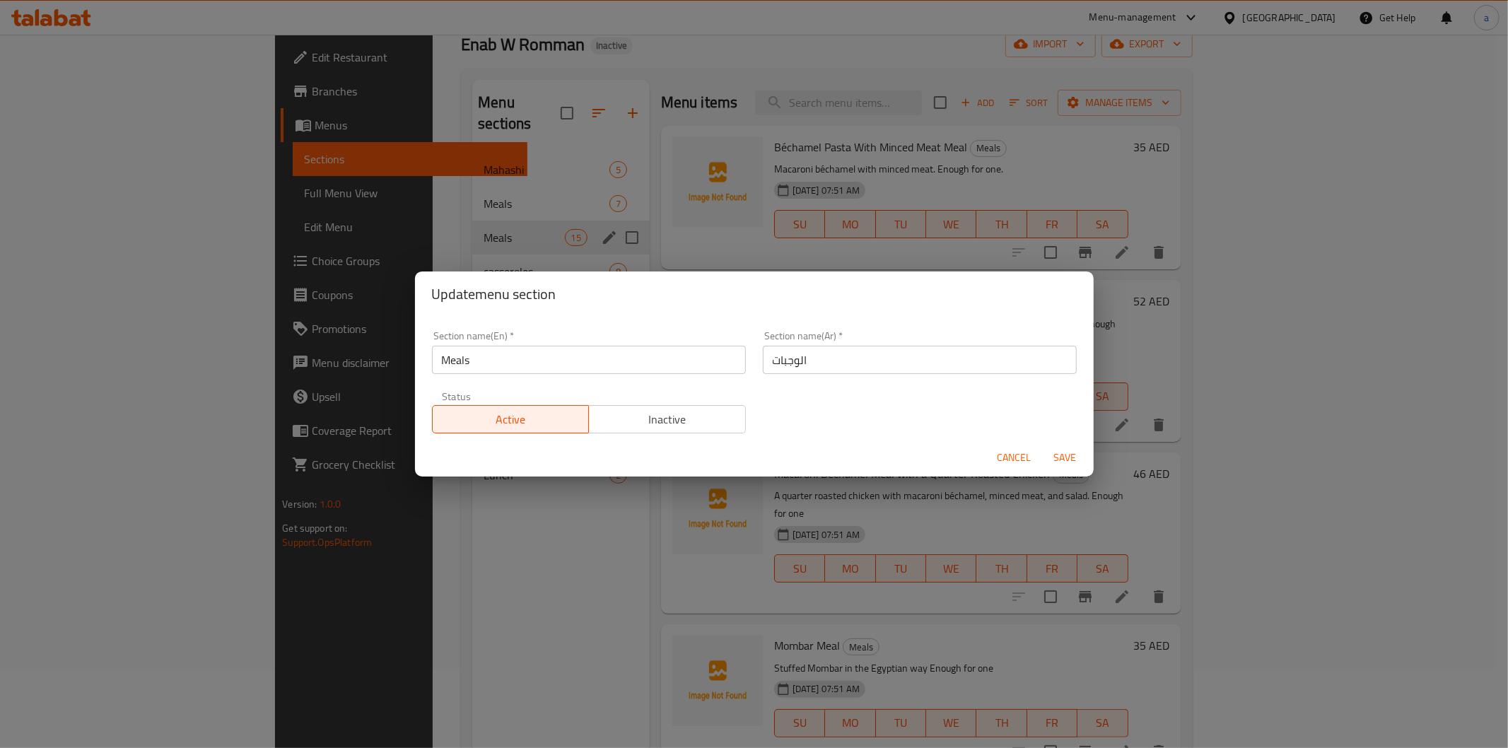
click at [349, 648] on div "Update menu section Section name(En)   * Meals Section name(En) * Section name(…" at bounding box center [754, 374] width 1508 height 748
click at [1014, 460] on span "Cancel" at bounding box center [1015, 458] width 34 height 18
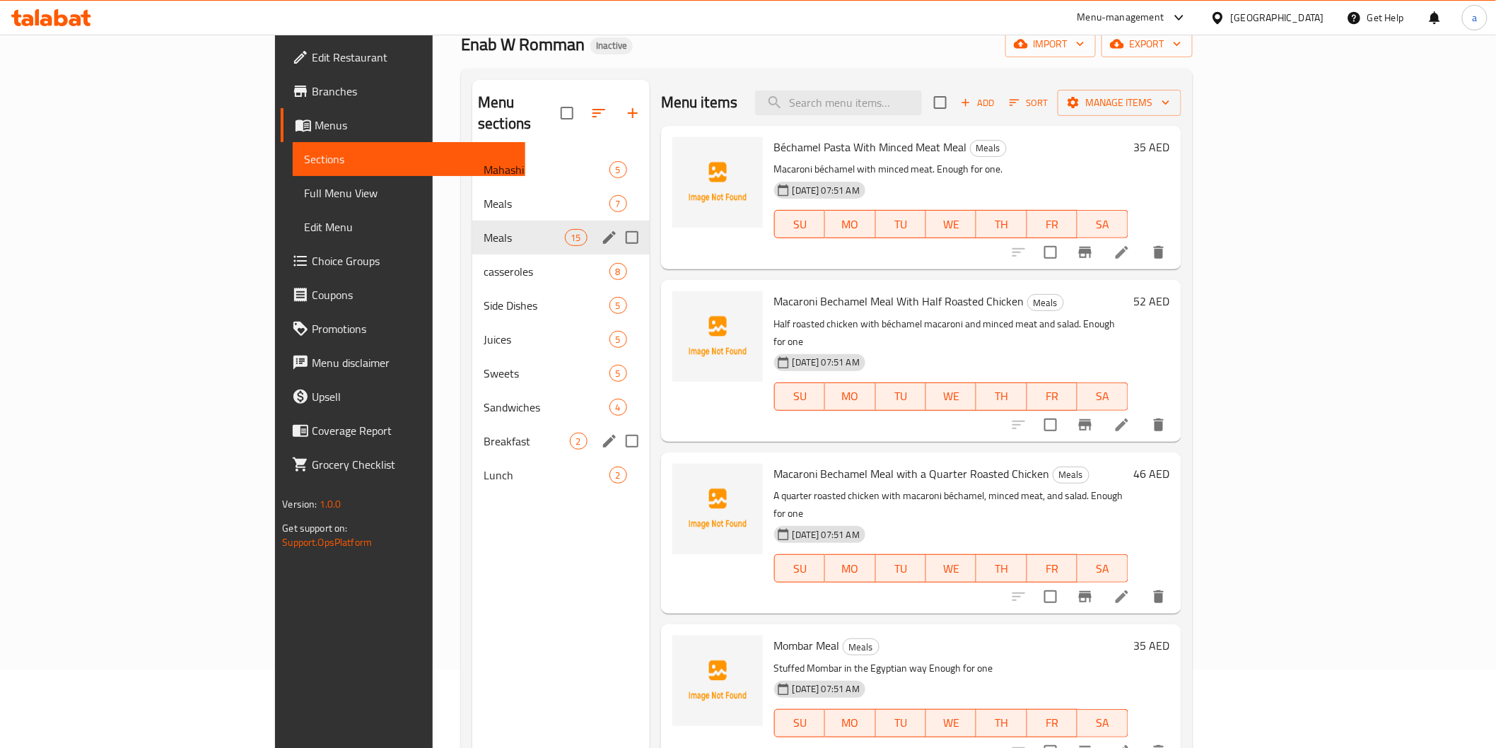
click at [472, 426] on div "Breakfast 2" at bounding box center [561, 441] width 178 height 34
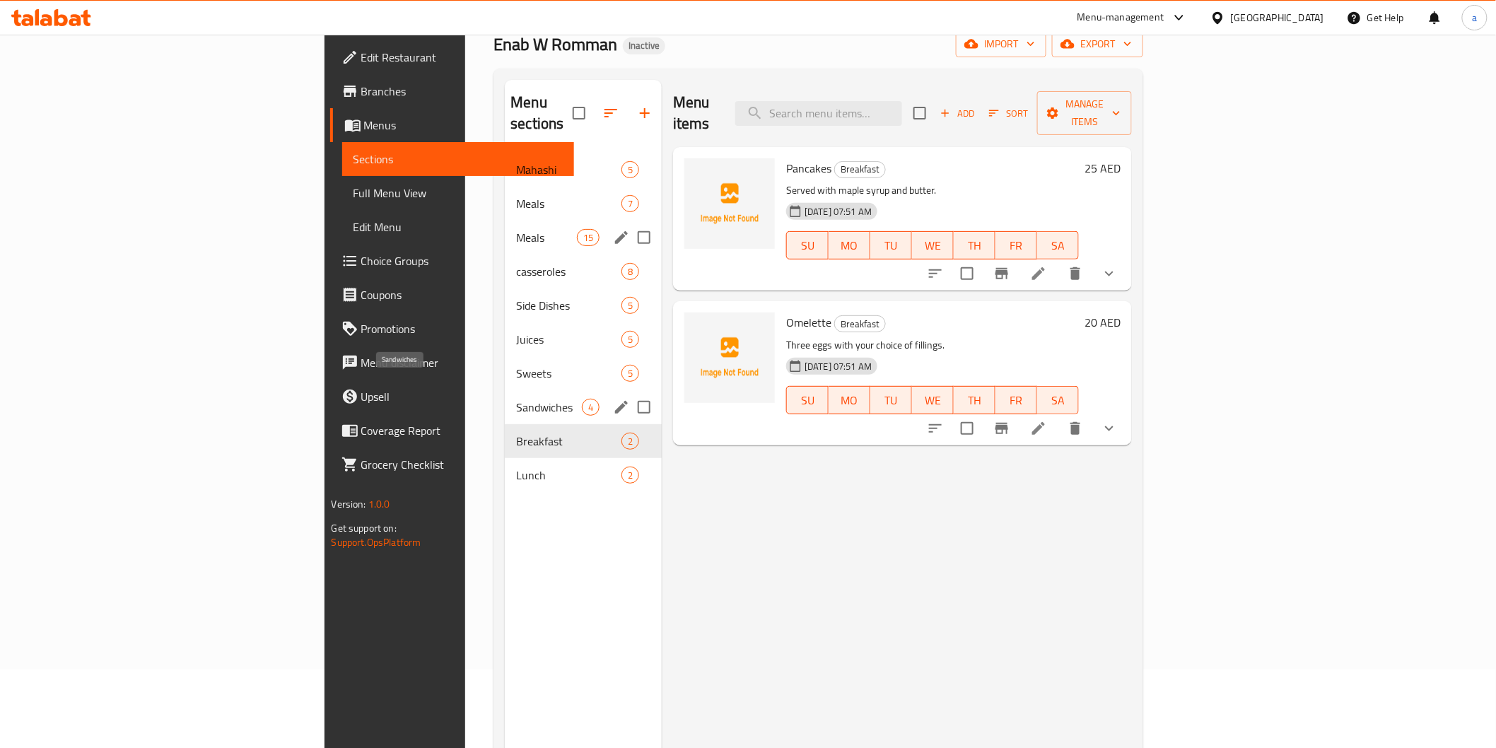
click at [516, 399] on span "Sandwiches" at bounding box center [549, 407] width 66 height 17
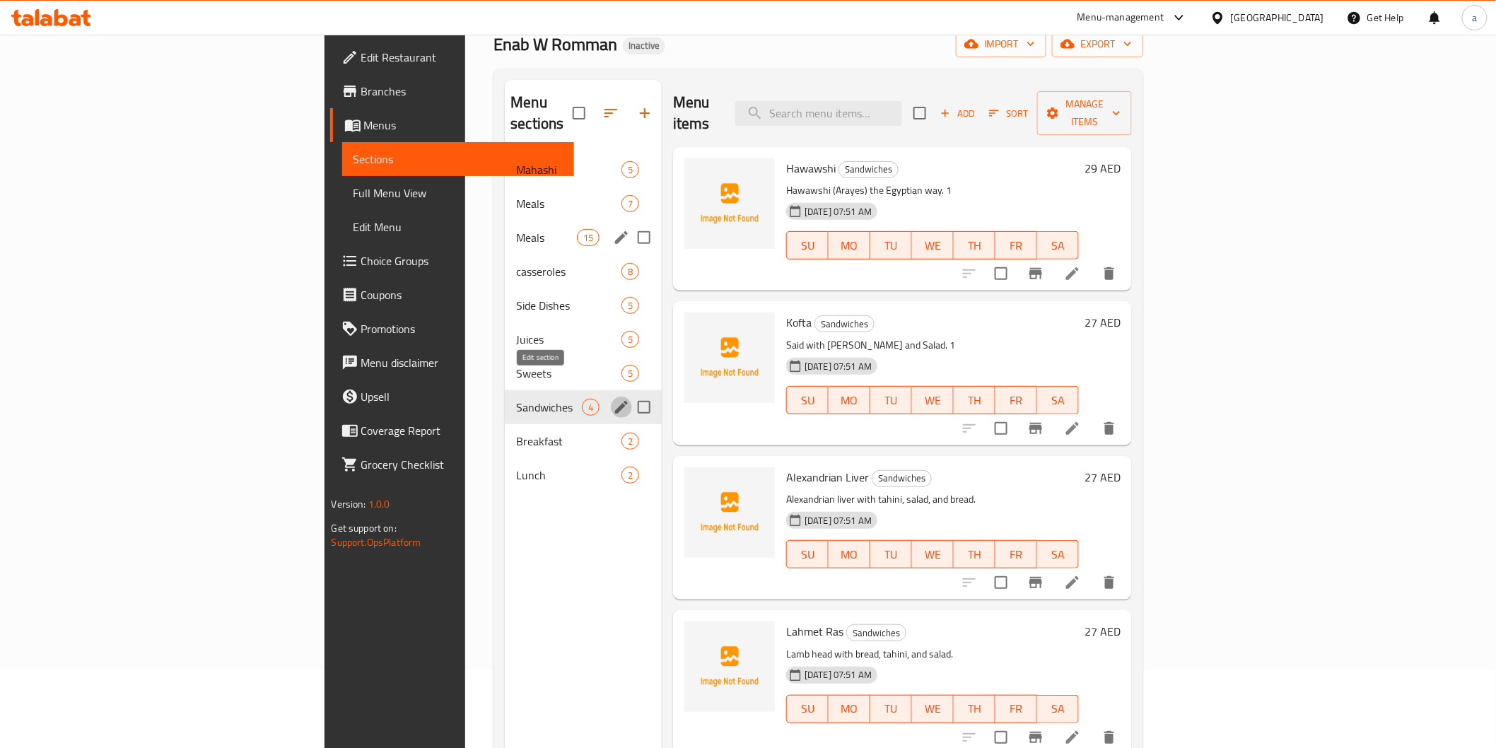
click at [615, 401] on icon "edit" at bounding box center [621, 407] width 13 height 13
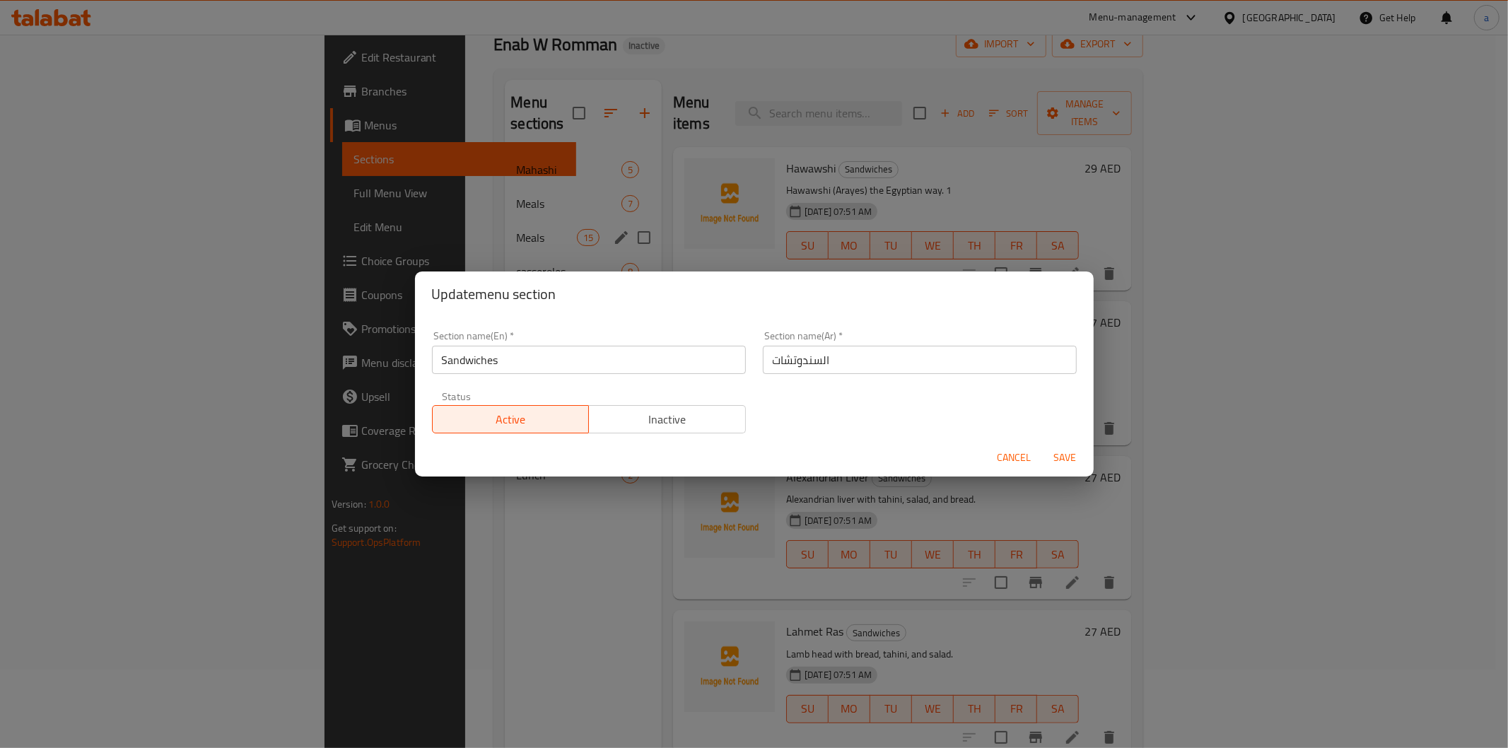
click at [461, 550] on div "Update menu section Section name(En)   * Sandwiches Section name(En) * Section …" at bounding box center [754, 374] width 1508 height 748
click at [1000, 455] on span "Cancel" at bounding box center [1015, 458] width 34 height 18
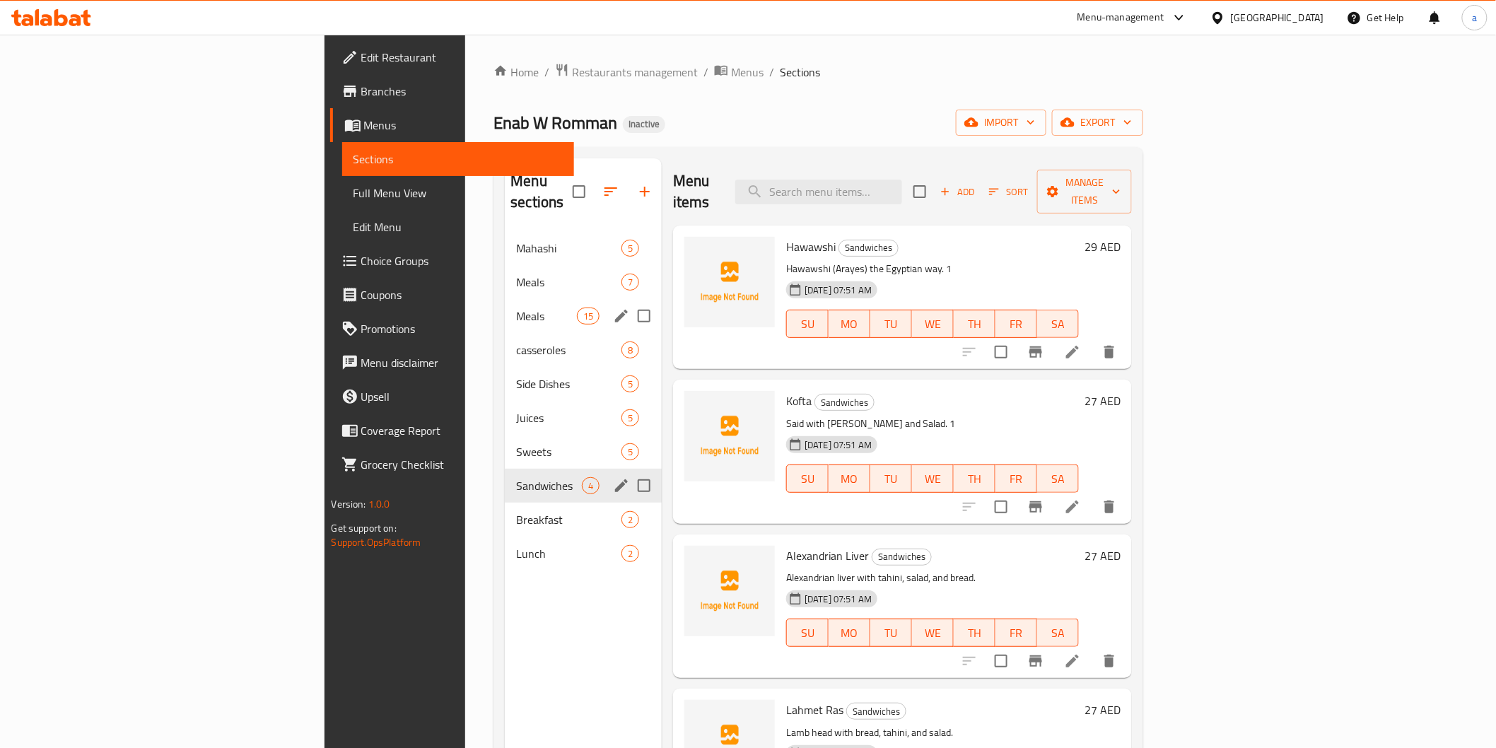
click at [1093, 341] on li at bounding box center [1073, 351] width 40 height 25
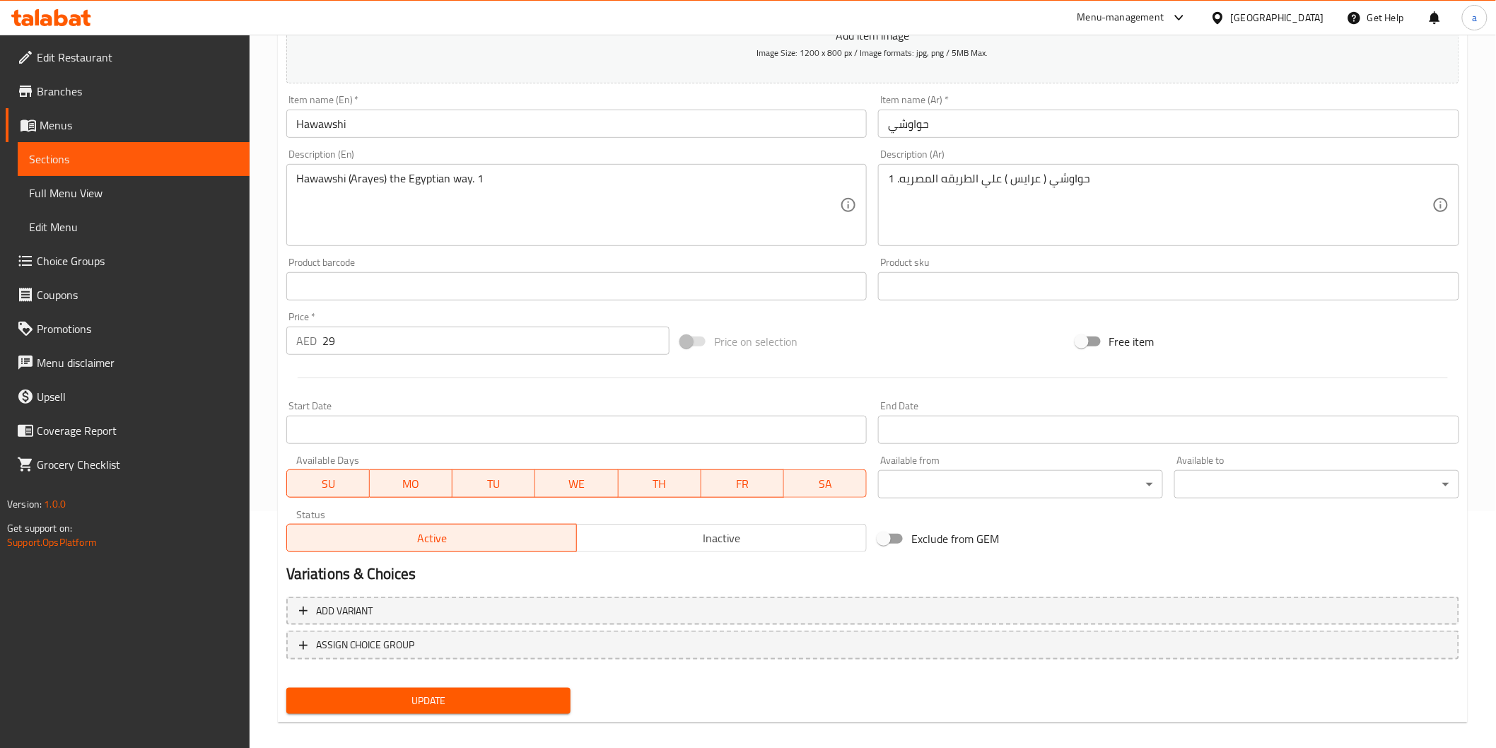
scroll to position [248, 0]
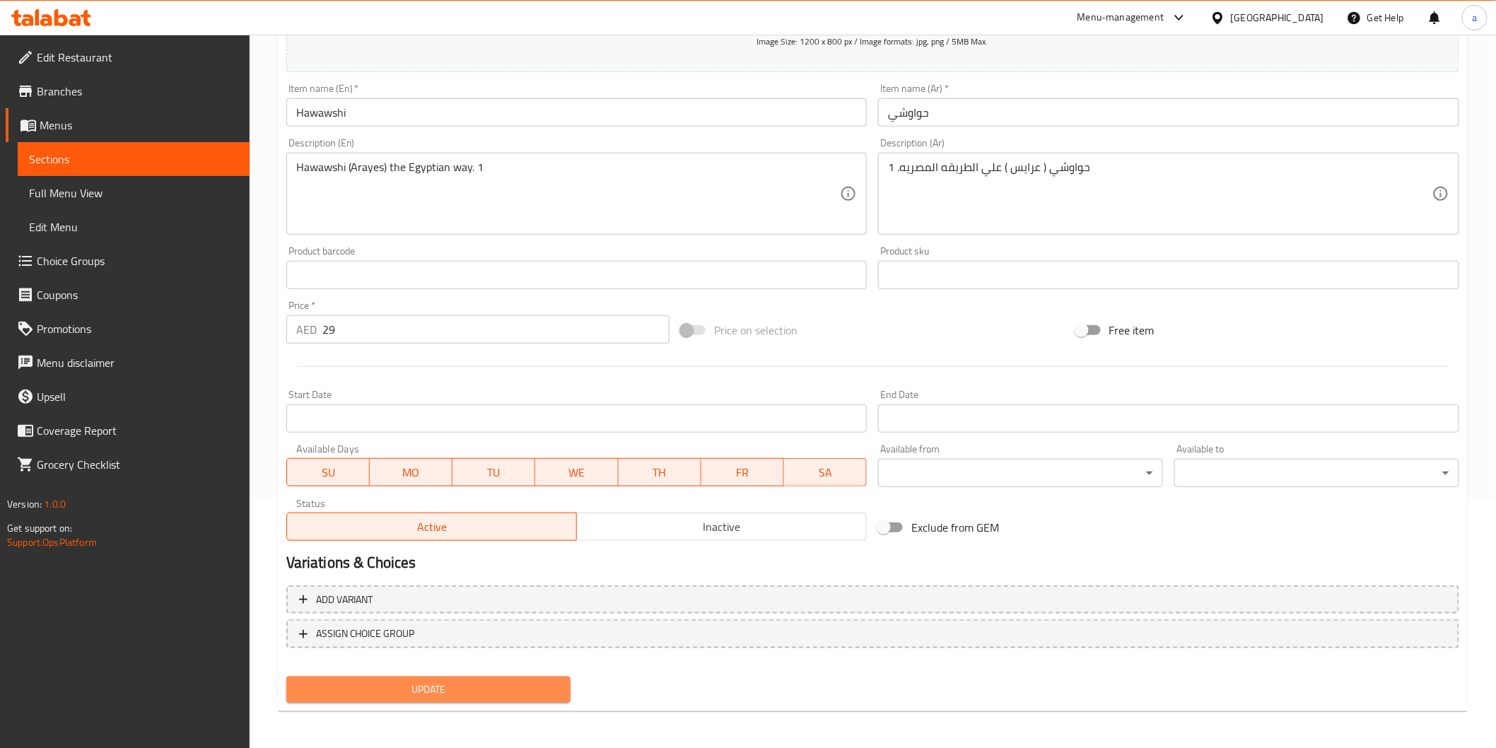
click at [511, 688] on span "Update" at bounding box center [429, 690] width 262 height 18
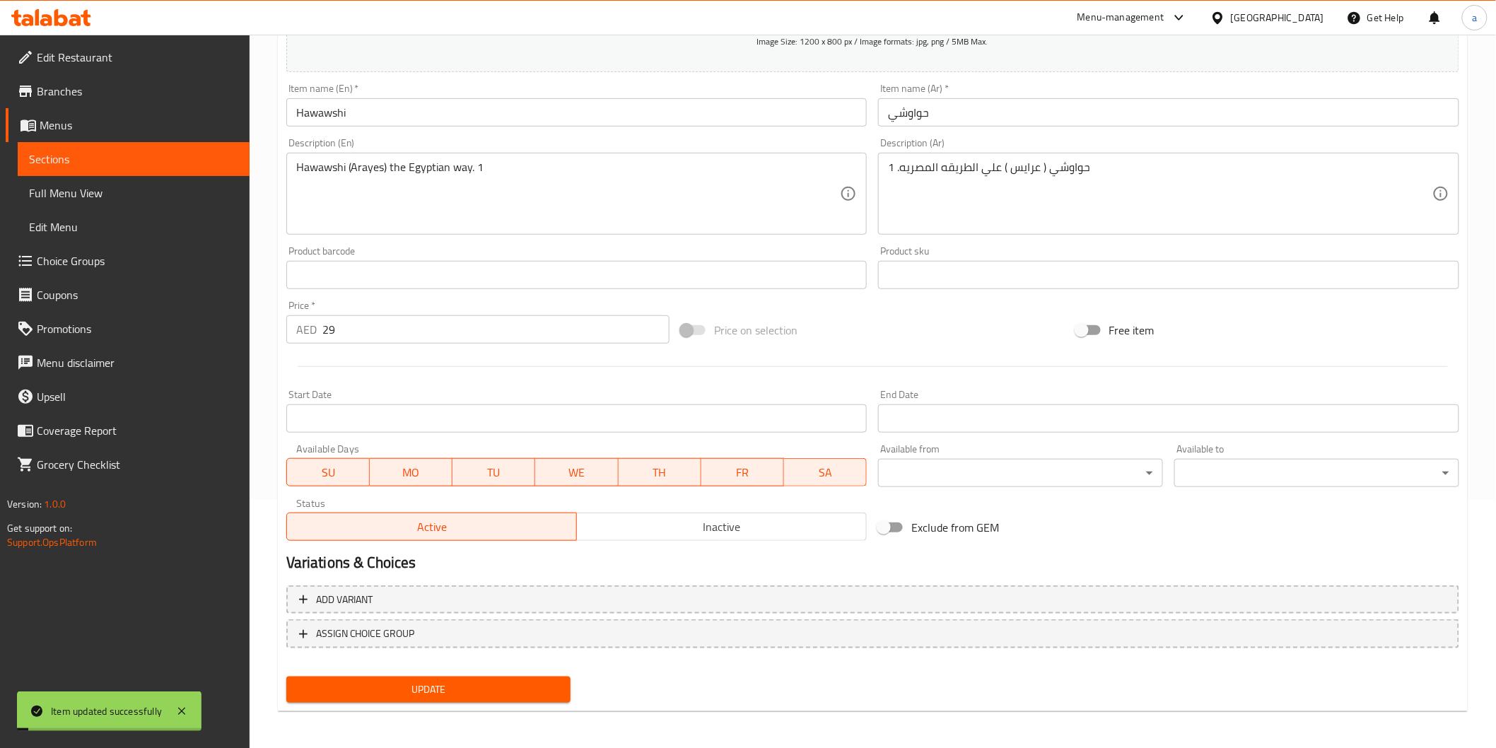
click at [202, 151] on span "Sections" at bounding box center [133, 159] width 209 height 17
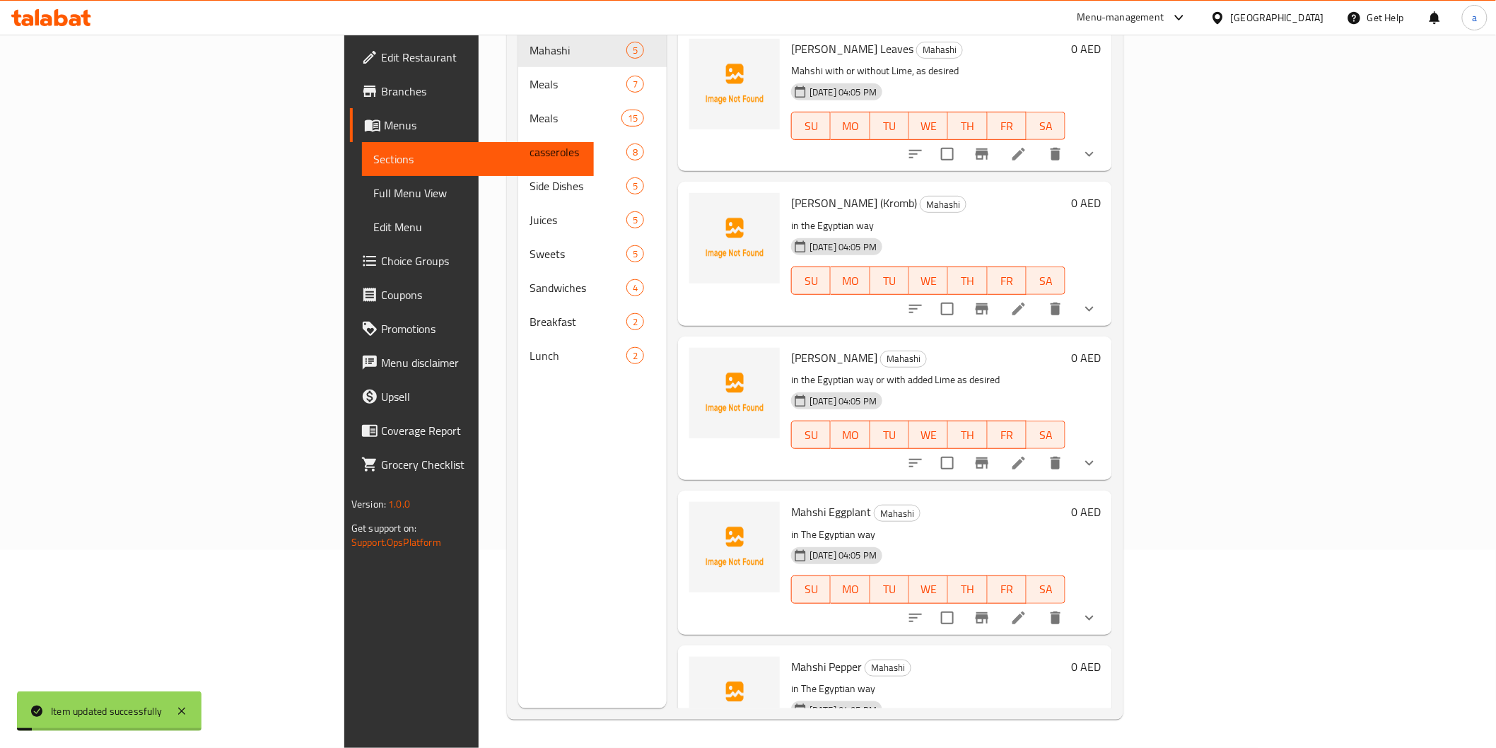
scroll to position [198, 0]
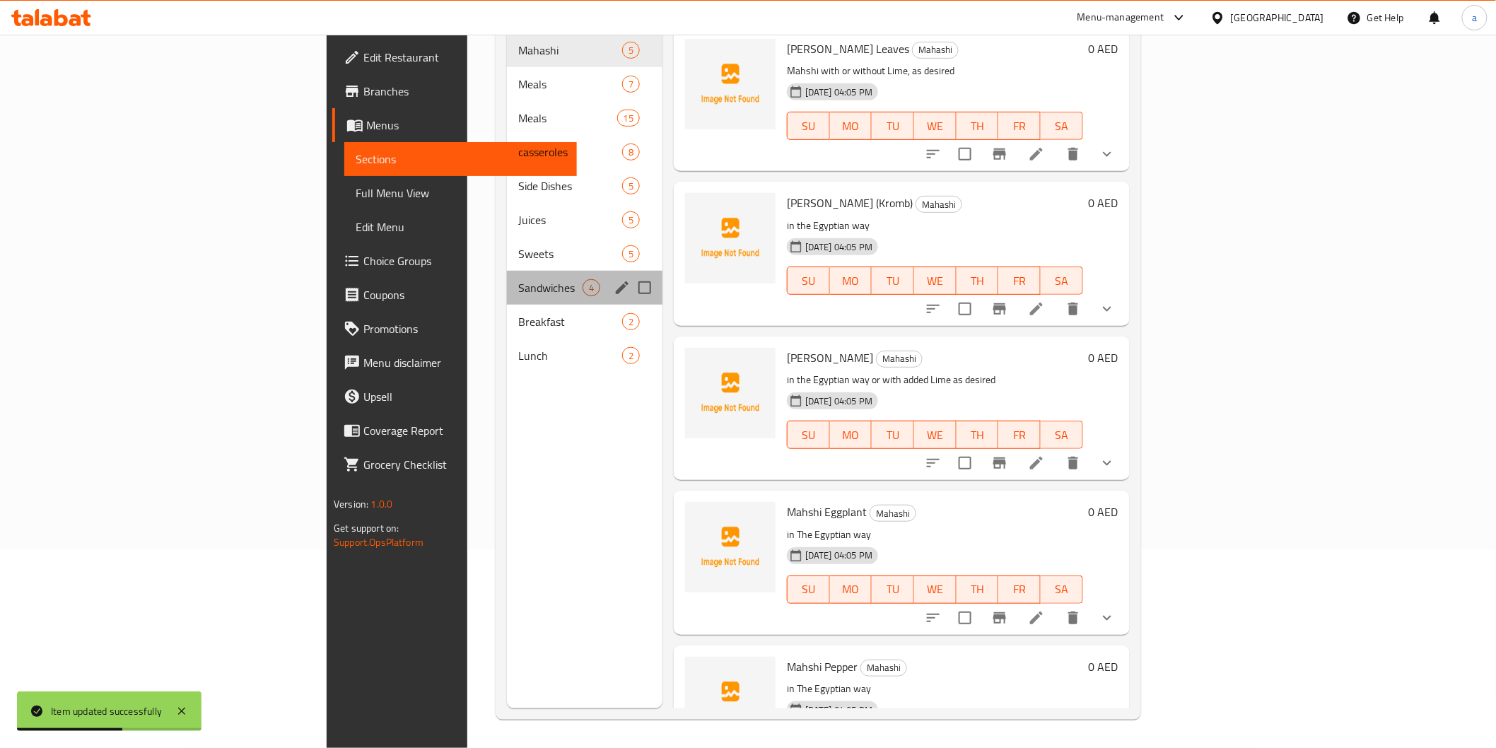
click at [507, 271] on div "Sandwiches 4" at bounding box center [585, 288] width 156 height 34
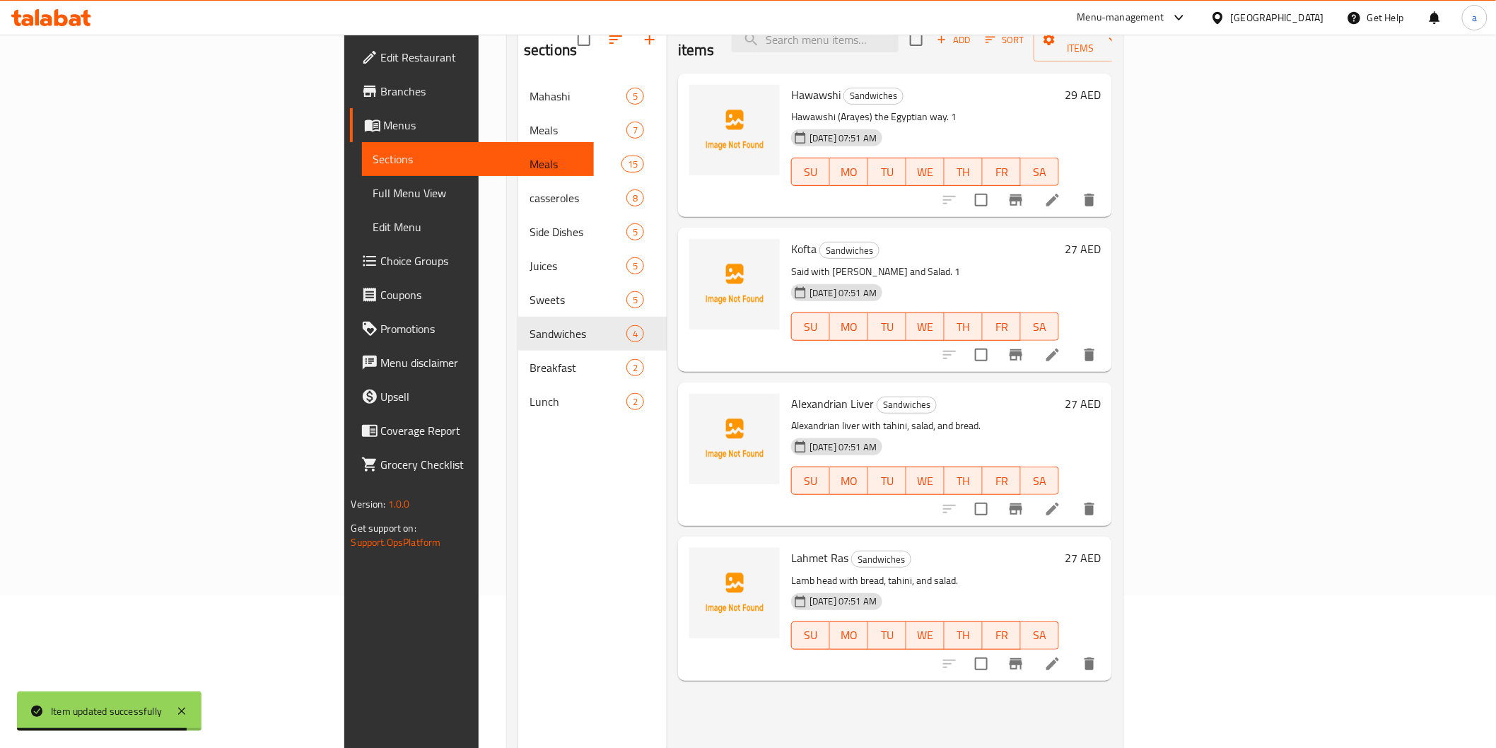
scroll to position [157, 0]
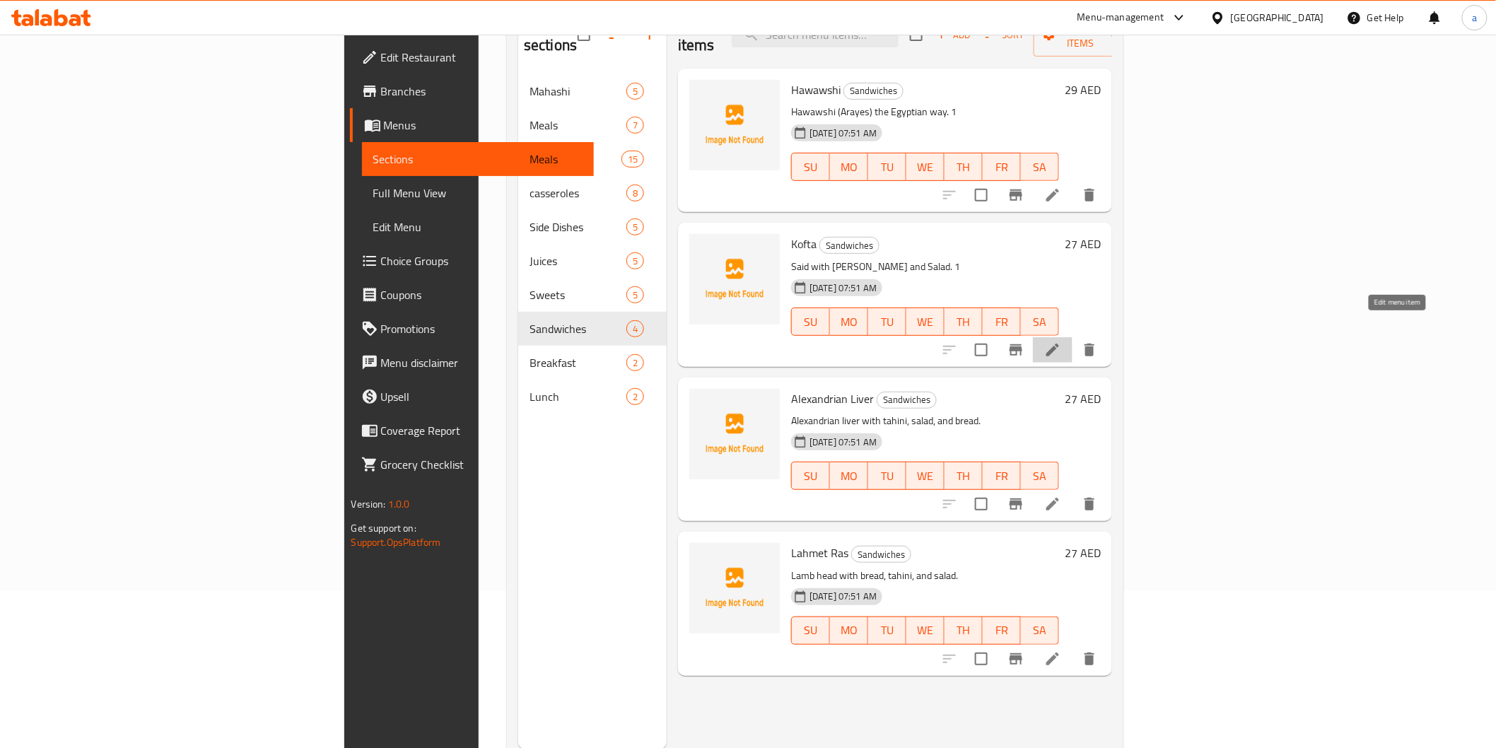
click at [1061, 342] on icon at bounding box center [1053, 350] width 17 height 17
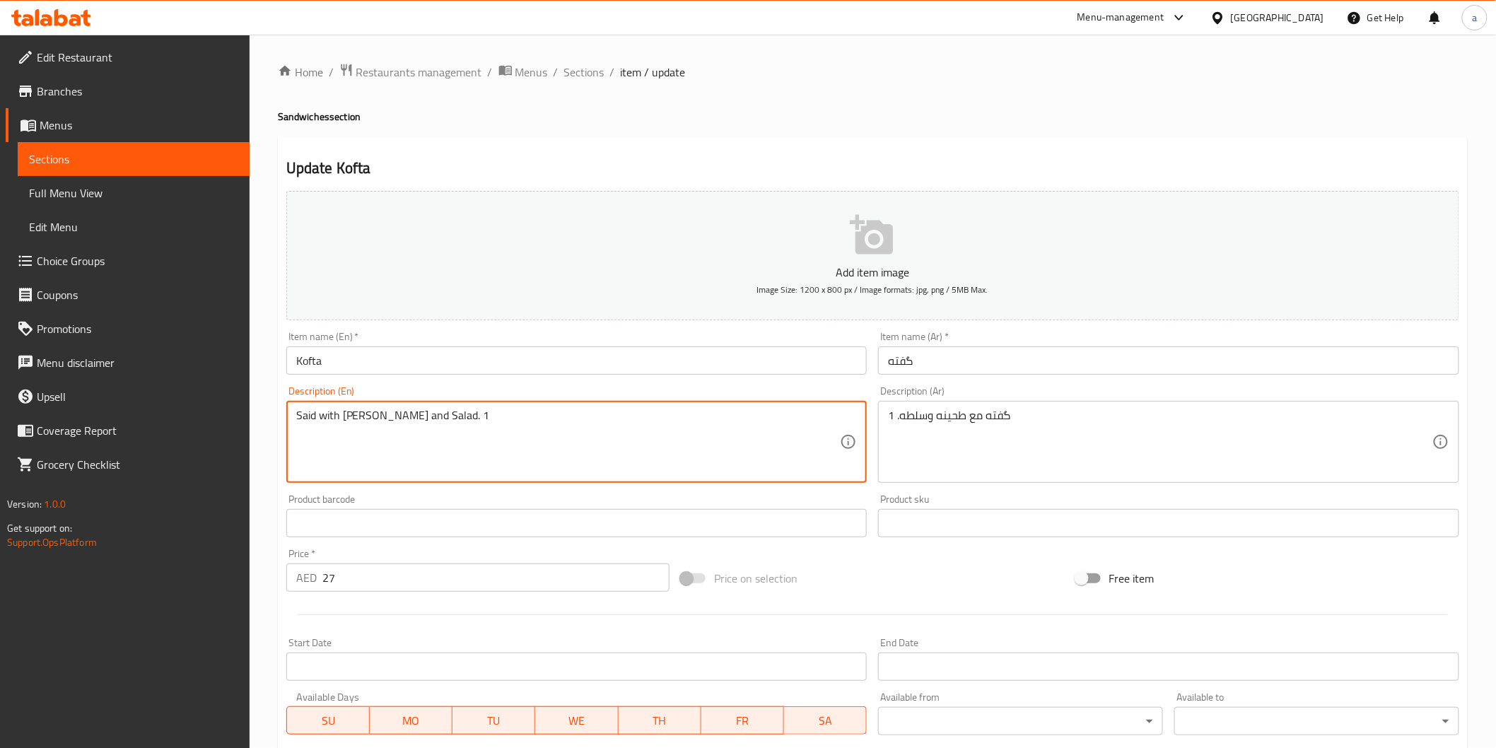
drag, startPoint x: 317, startPoint y: 421, endPoint x: 280, endPoint y: 431, distance: 38.1
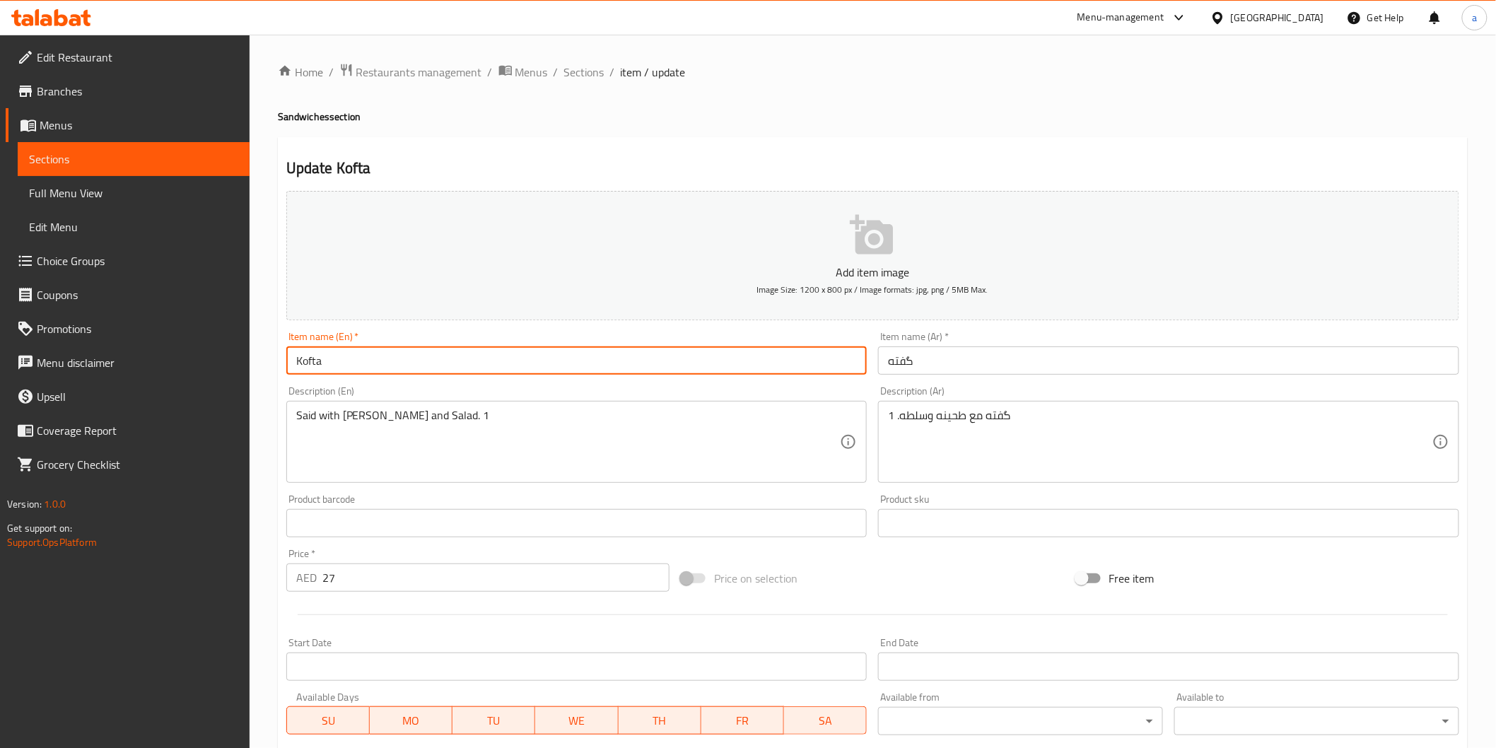
click at [301, 356] on input "Kofta" at bounding box center [576, 361] width 581 height 28
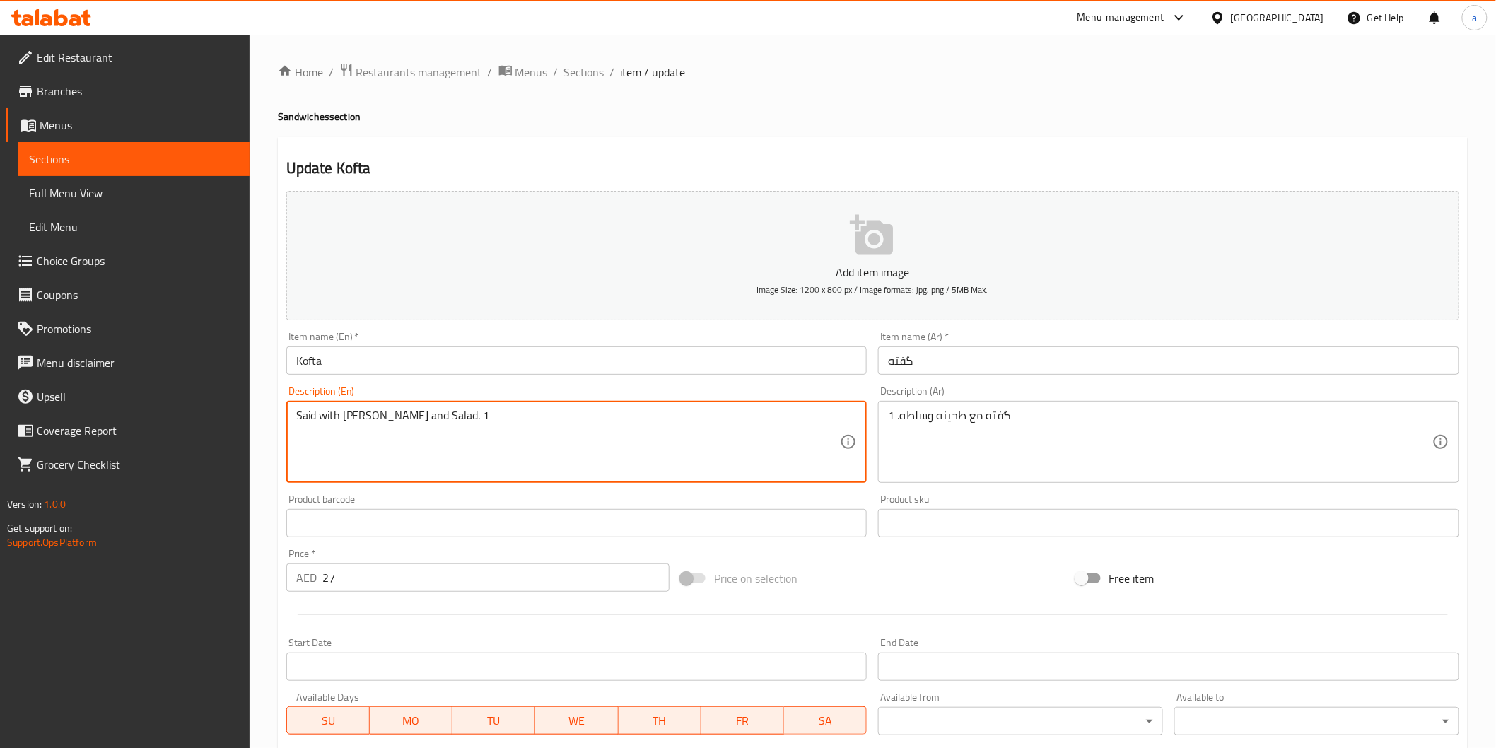
click at [308, 416] on textarea "Said with Tahini and Salad. 1" at bounding box center [568, 442] width 545 height 67
paste textarea "Kofta"
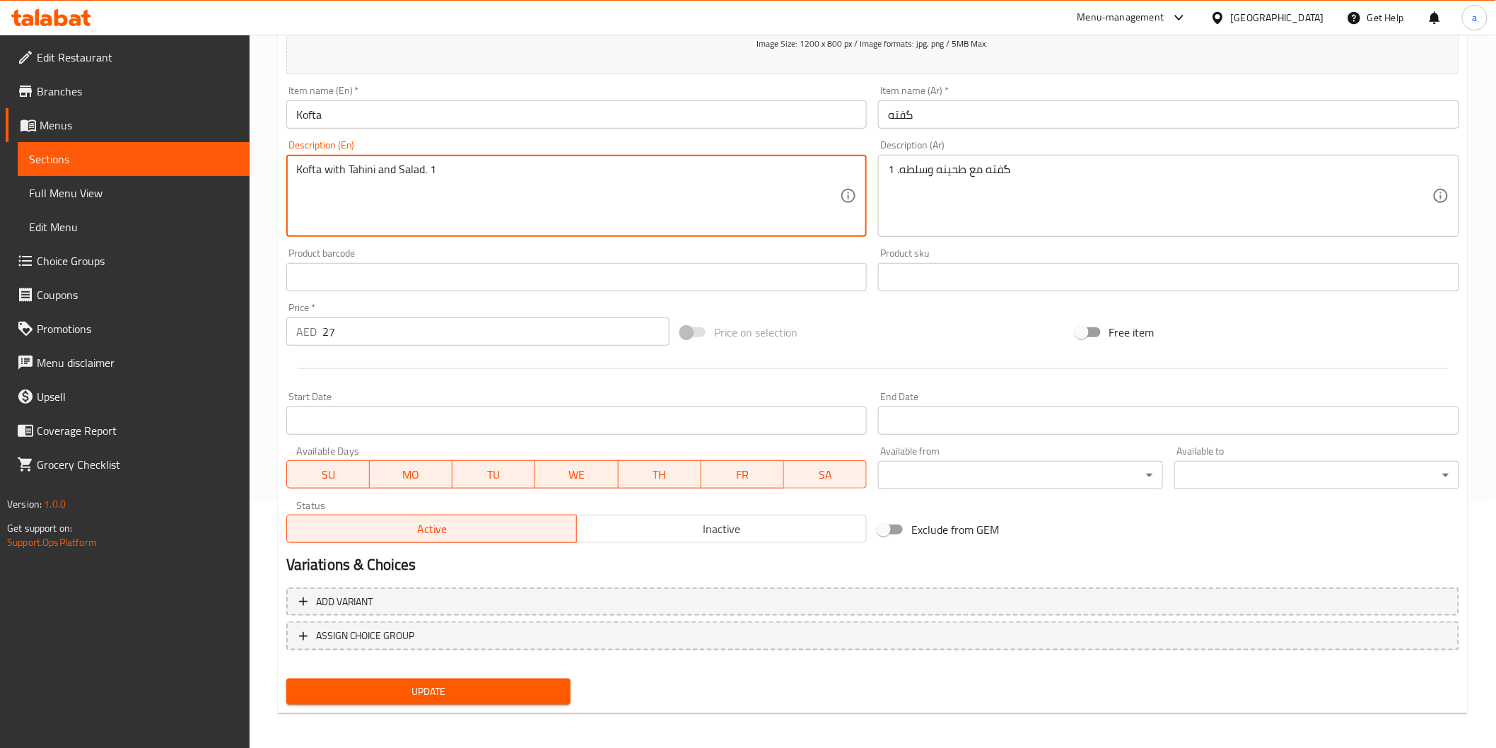
scroll to position [248, 0]
type textarea "Kofta with Tahini and Salad. 1"
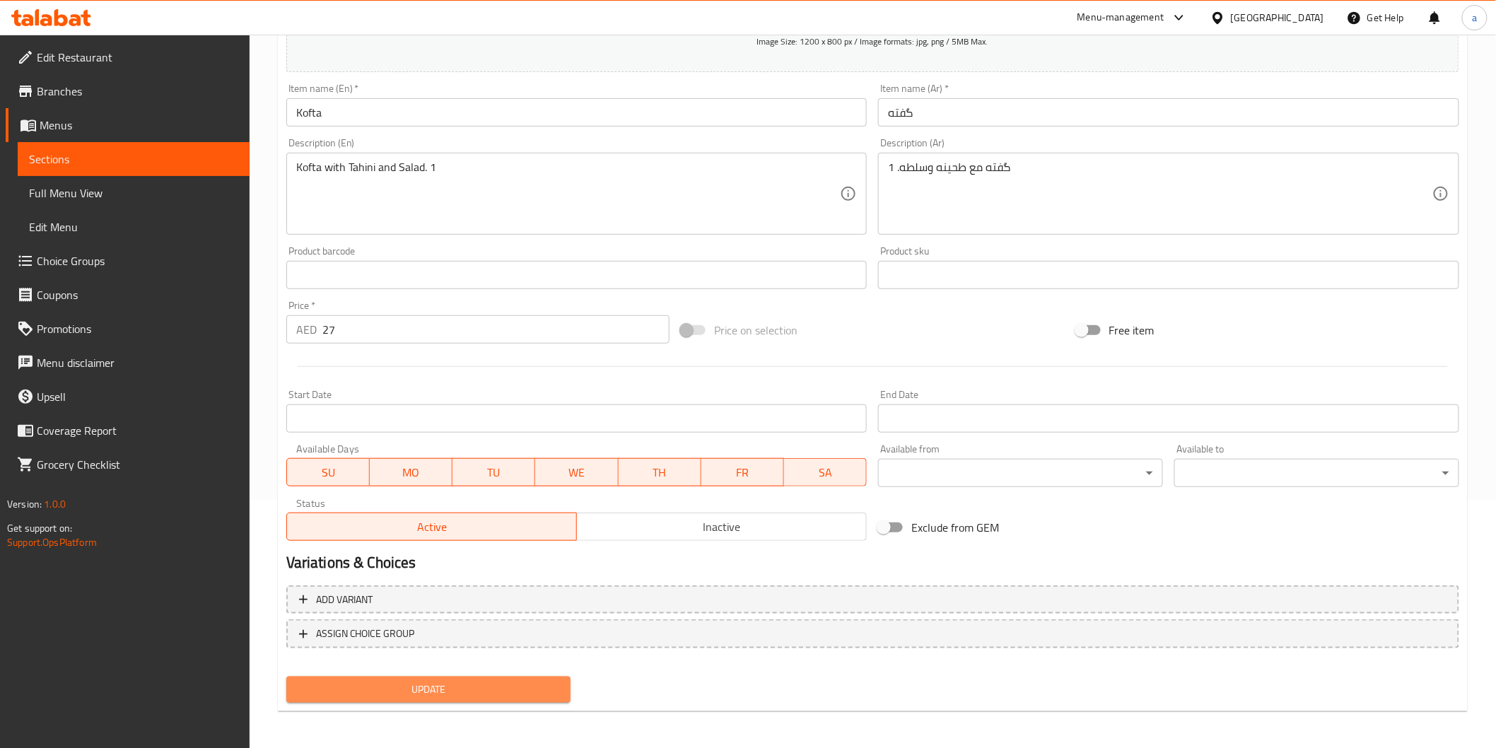
click at [474, 691] on span "Update" at bounding box center [429, 690] width 262 height 18
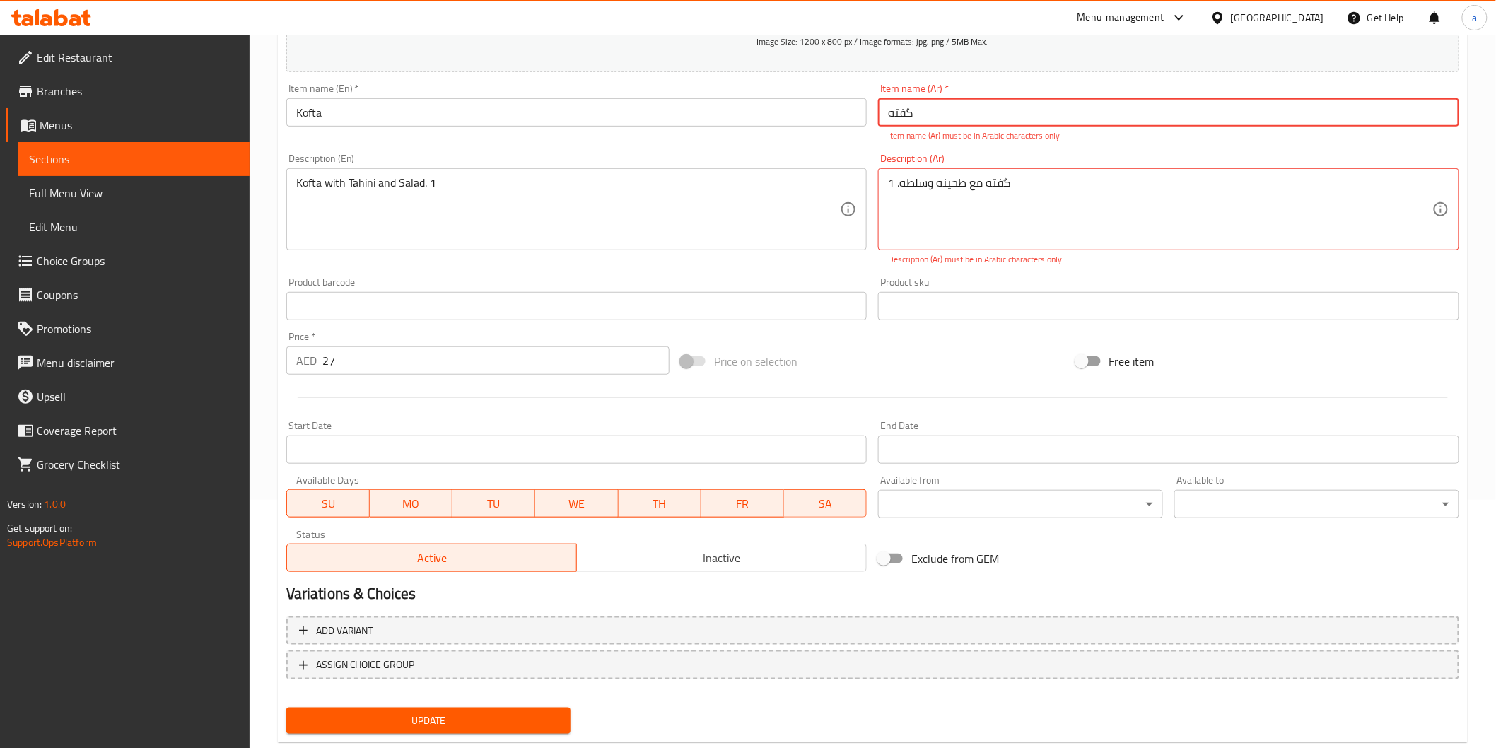
click at [479, 727] on button "Update" at bounding box center [428, 721] width 285 height 26
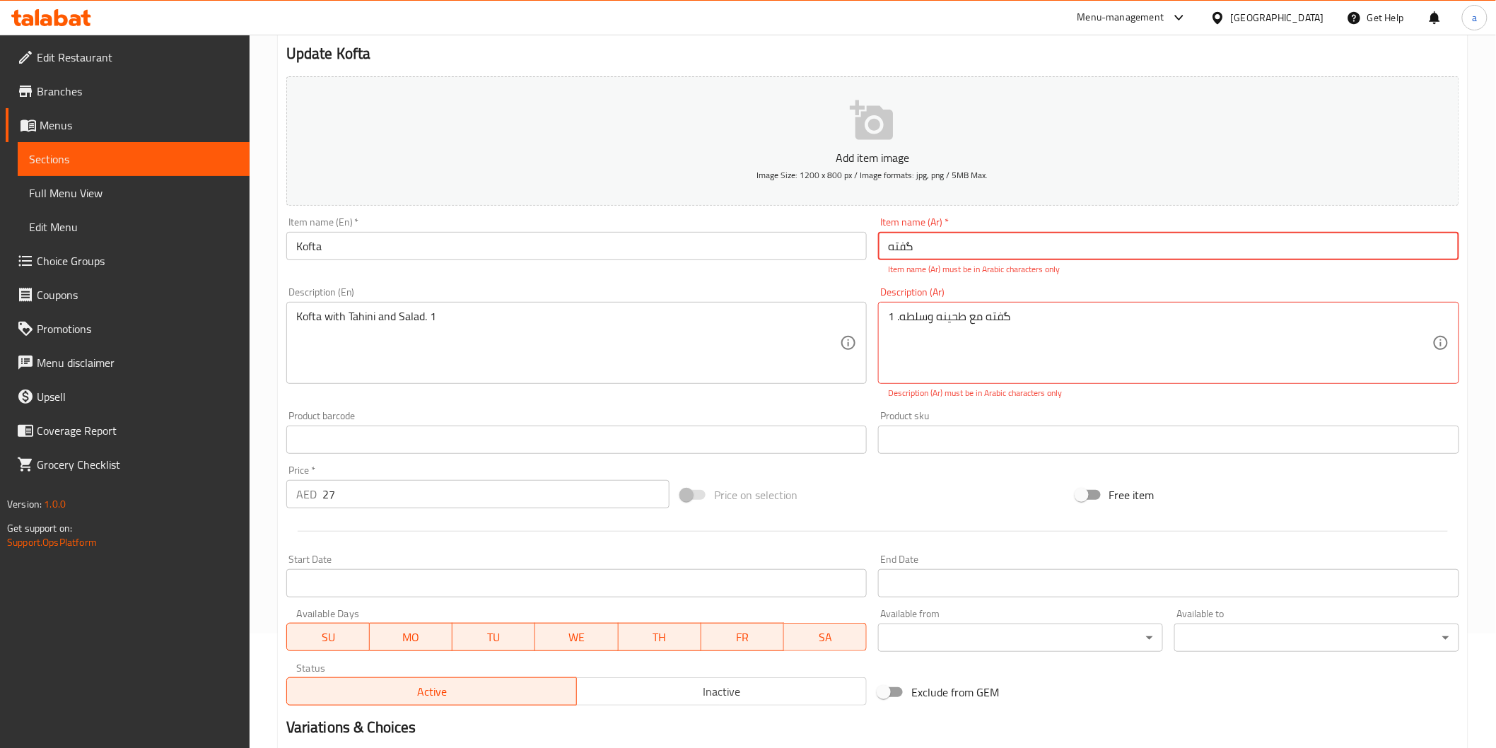
scroll to position [43, 0]
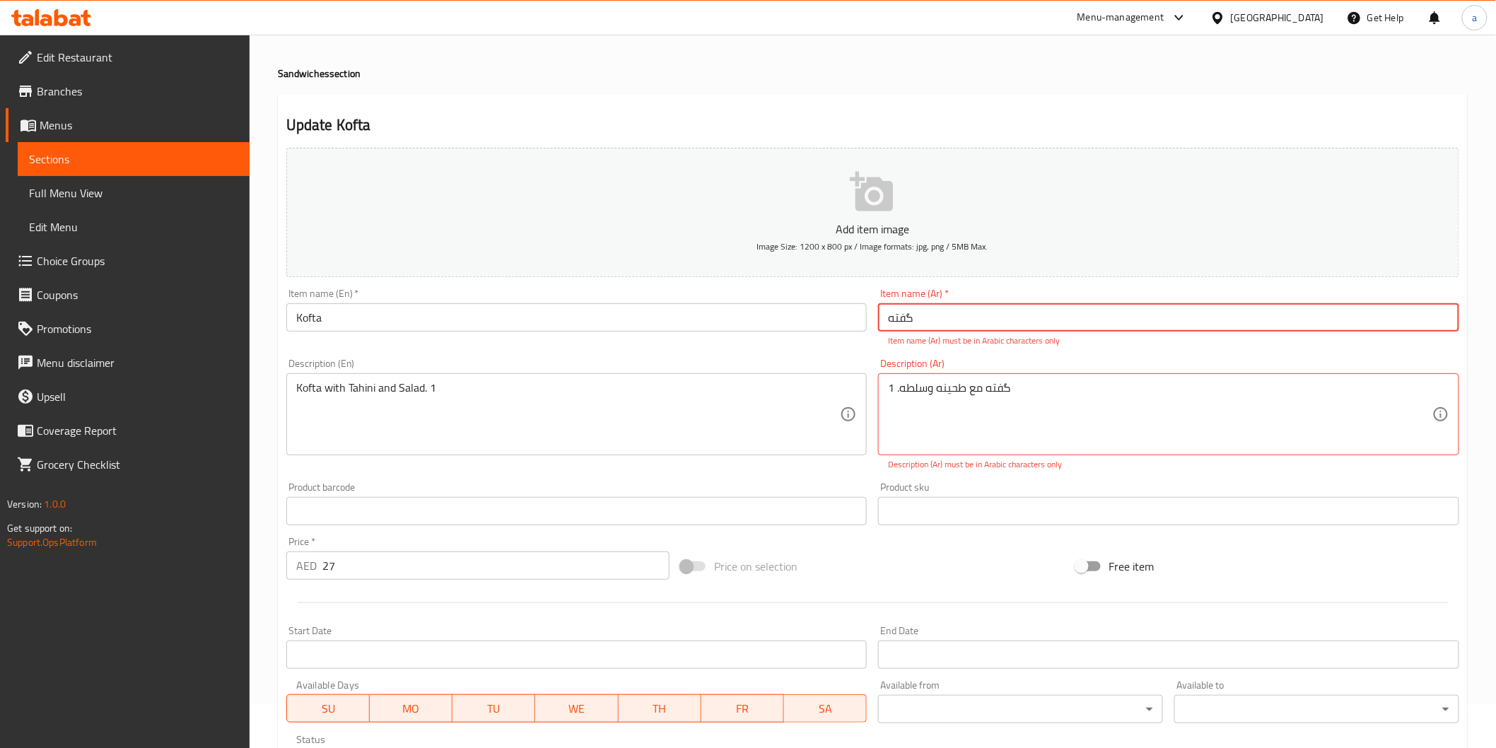
drag, startPoint x: 930, startPoint y: 330, endPoint x: 851, endPoint y: 342, distance: 80.1
click at [851, 342] on div "Add item image Image Size: 1200 x 800 px / Image formats: jpg, png / 5MB Max. I…" at bounding box center [873, 462] width 1185 height 641
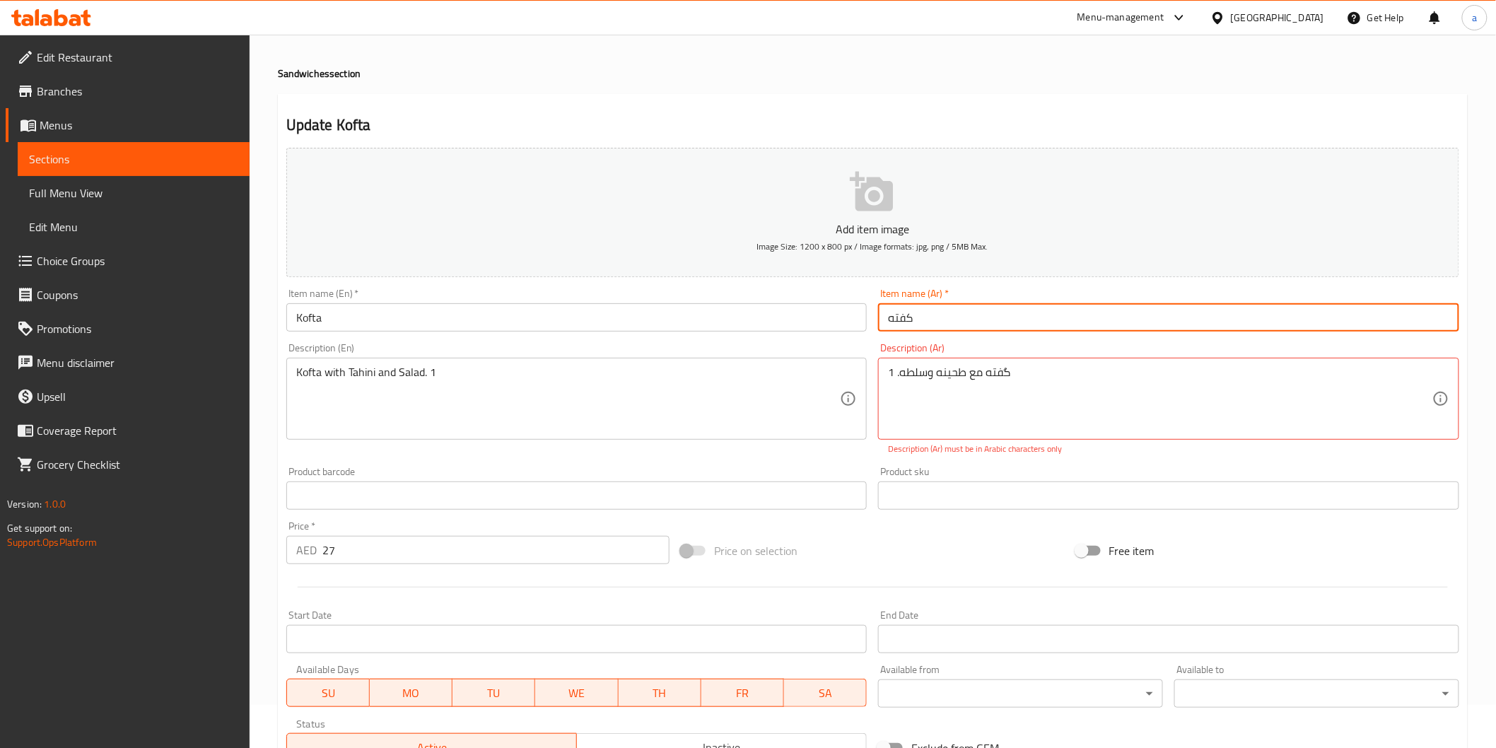
click at [896, 318] on input "كفته" at bounding box center [1168, 317] width 581 height 28
type input "كفته"
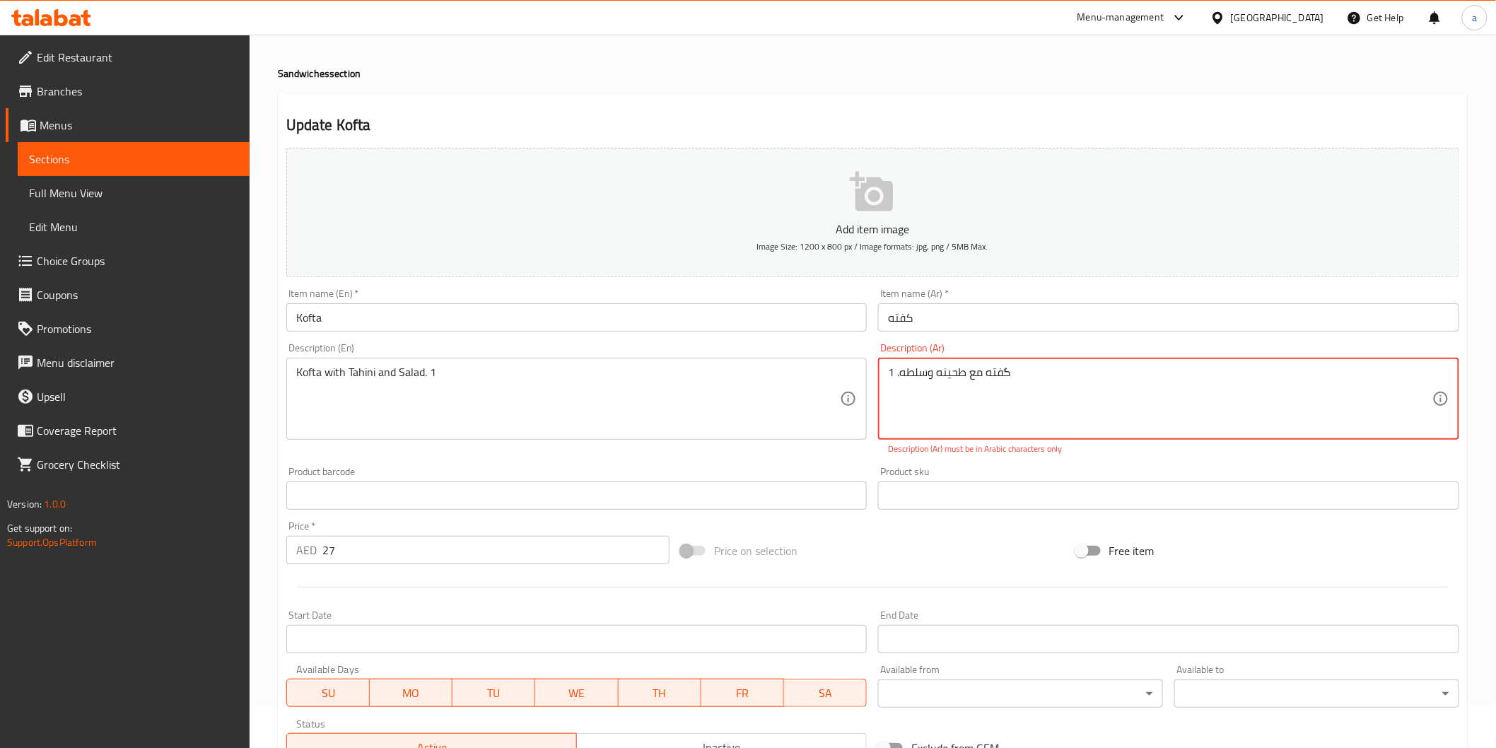
click at [1000, 382] on textarea "گفته مع طحينه وسلطه. 1" at bounding box center [1160, 399] width 545 height 67
paste textarea "كفته"
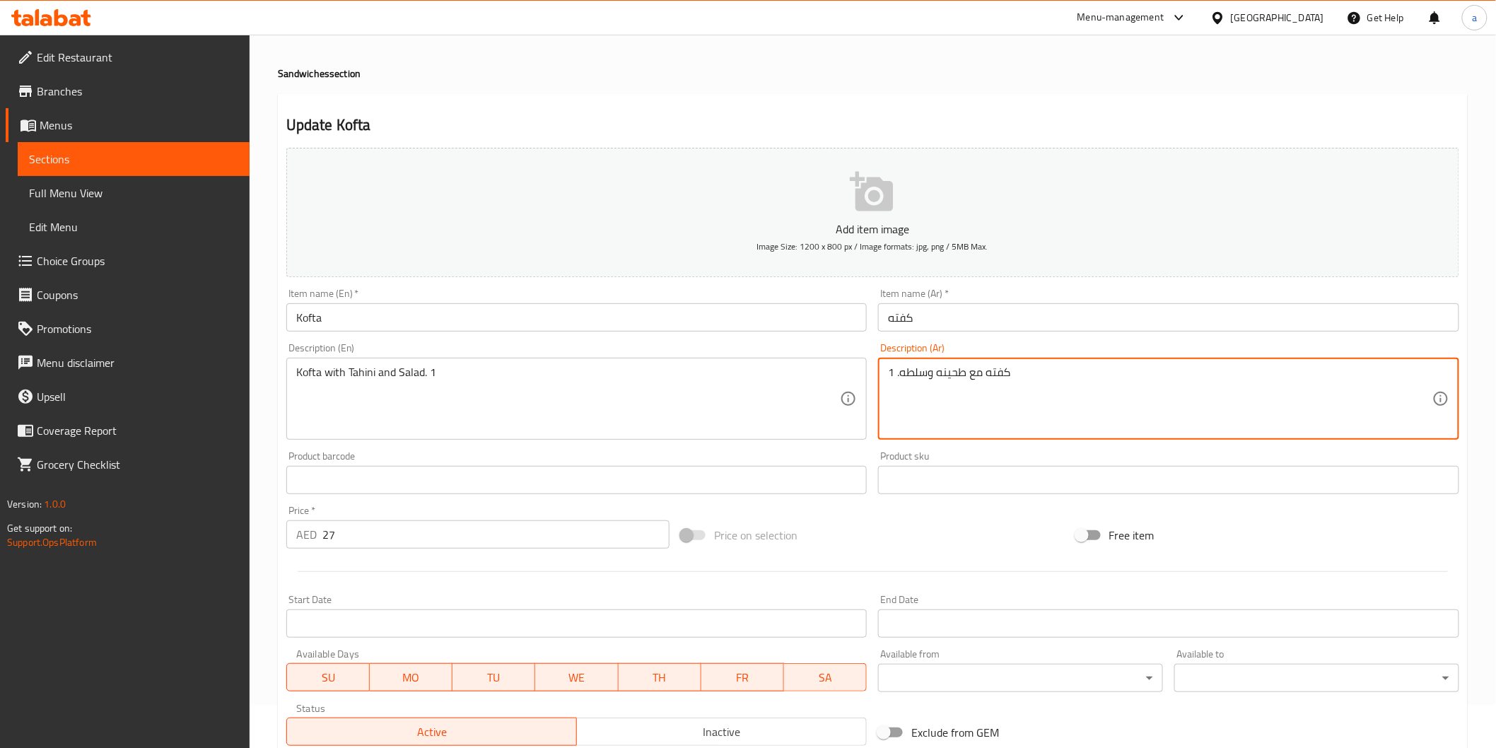
type textarea "كفته مع طحينه وسلطه. 1"
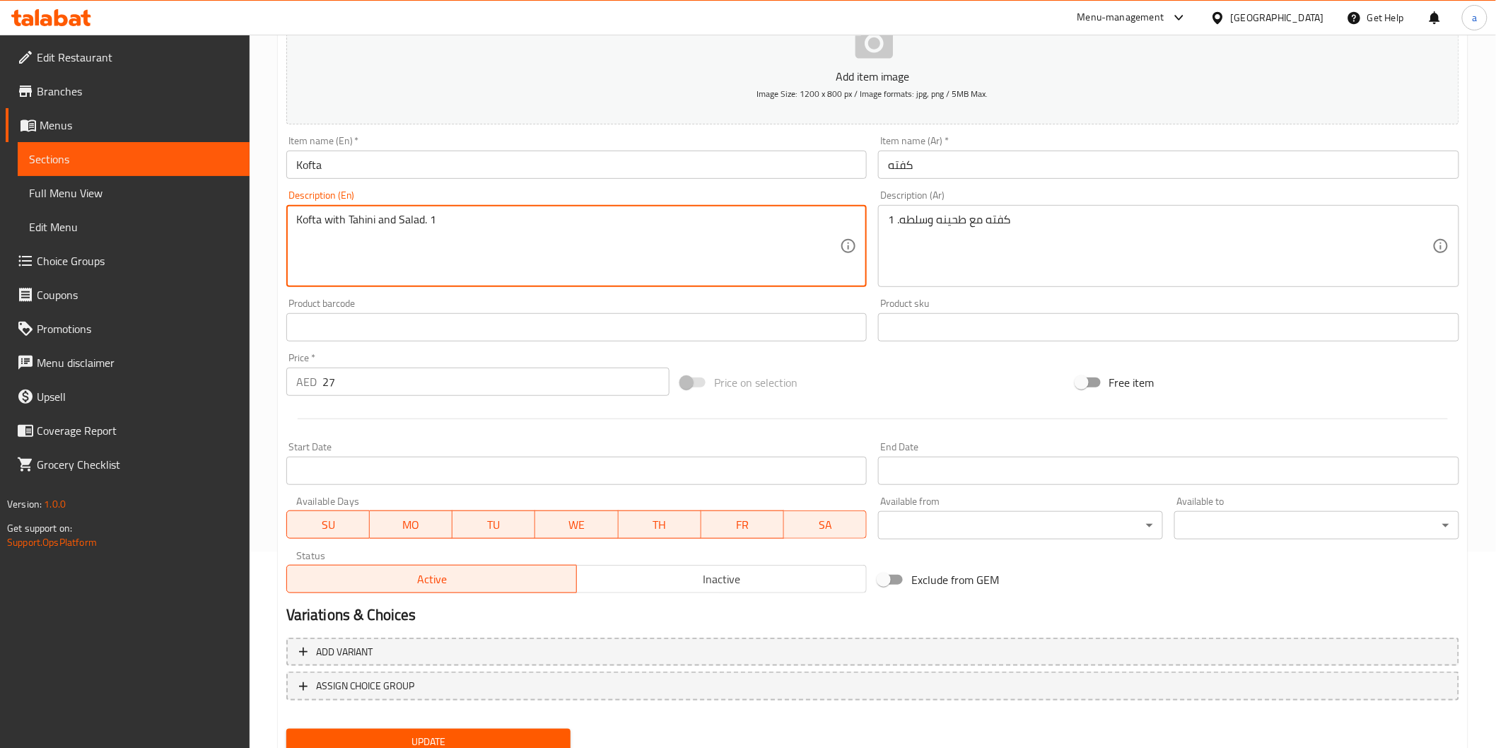
scroll to position [248, 0]
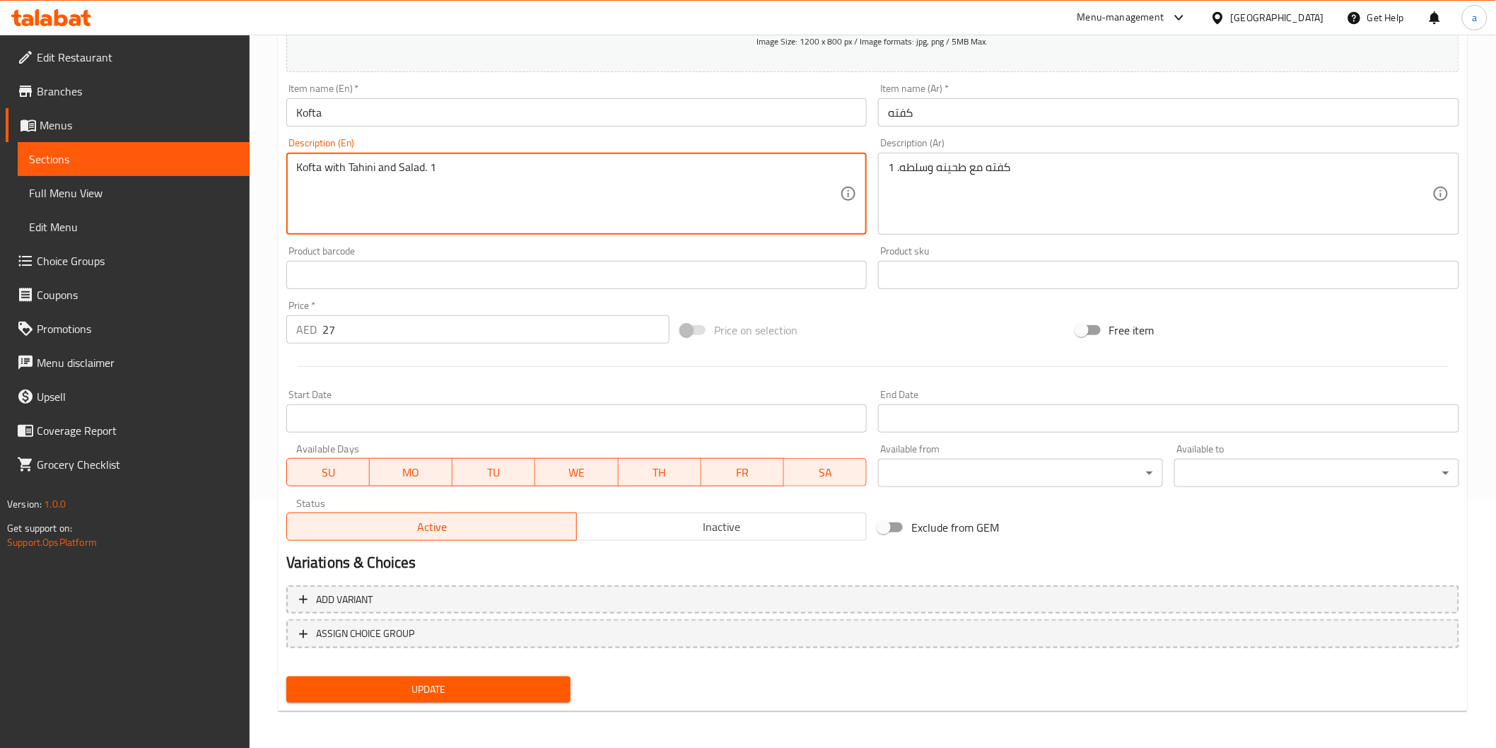
click at [504, 694] on span "Update" at bounding box center [429, 690] width 262 height 18
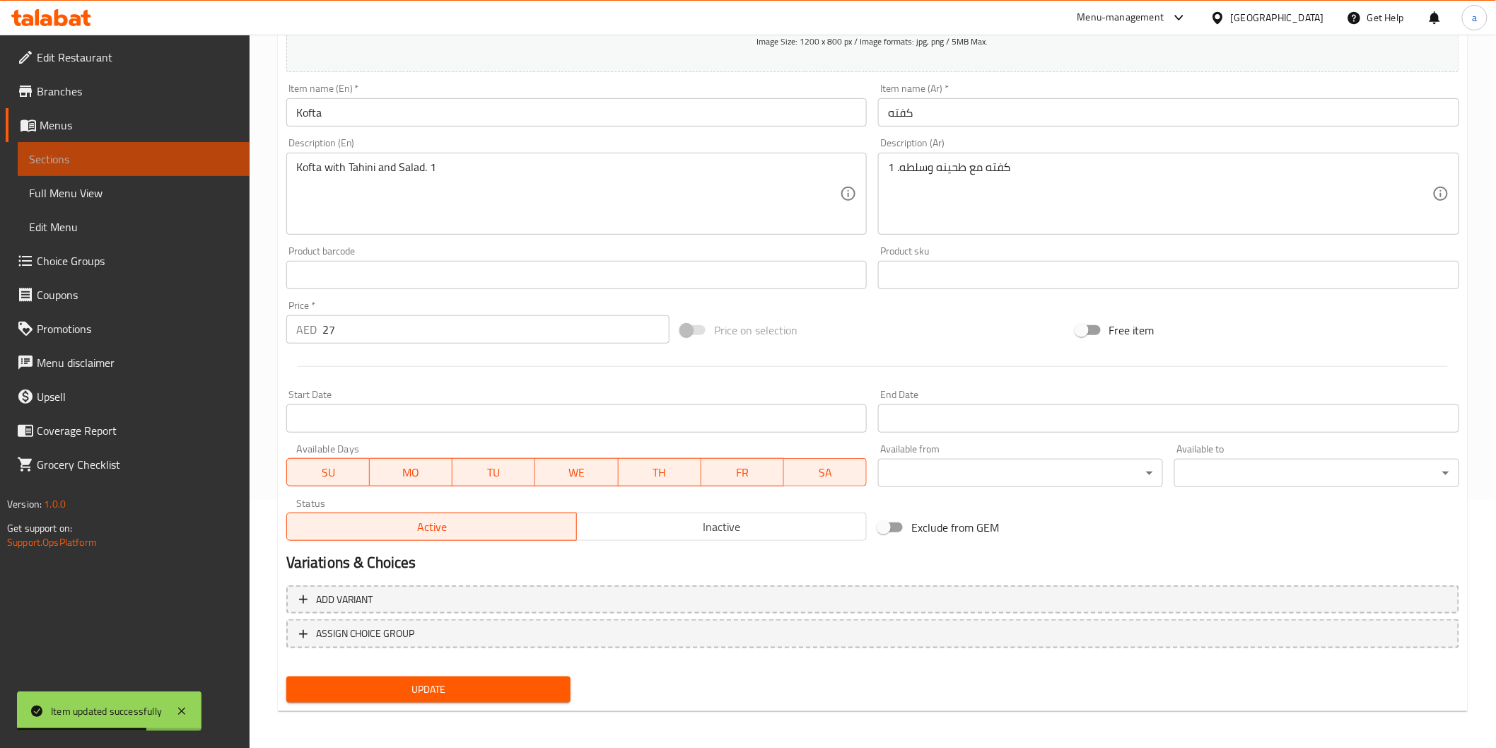
click at [88, 168] on link "Sections" at bounding box center [134, 159] width 232 height 34
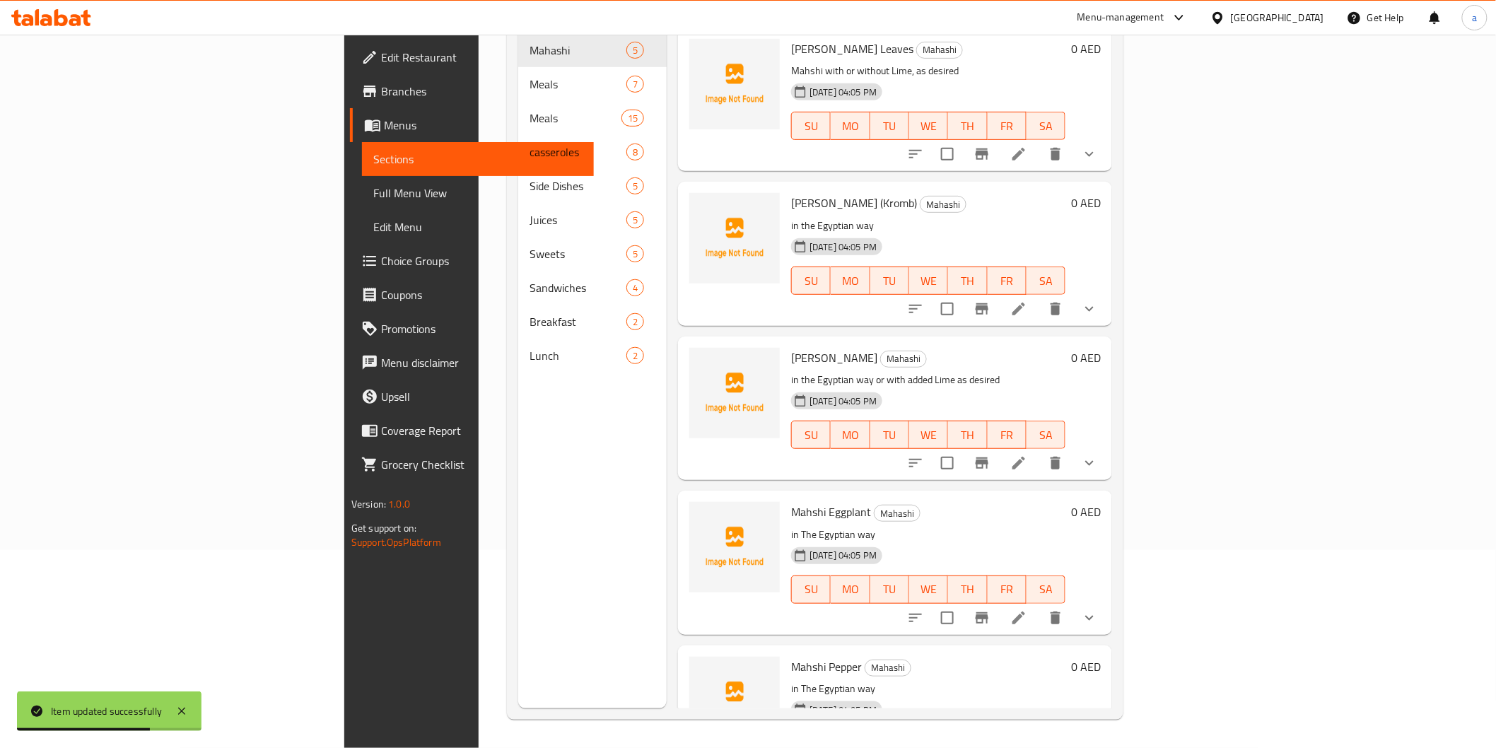
scroll to position [198, 0]
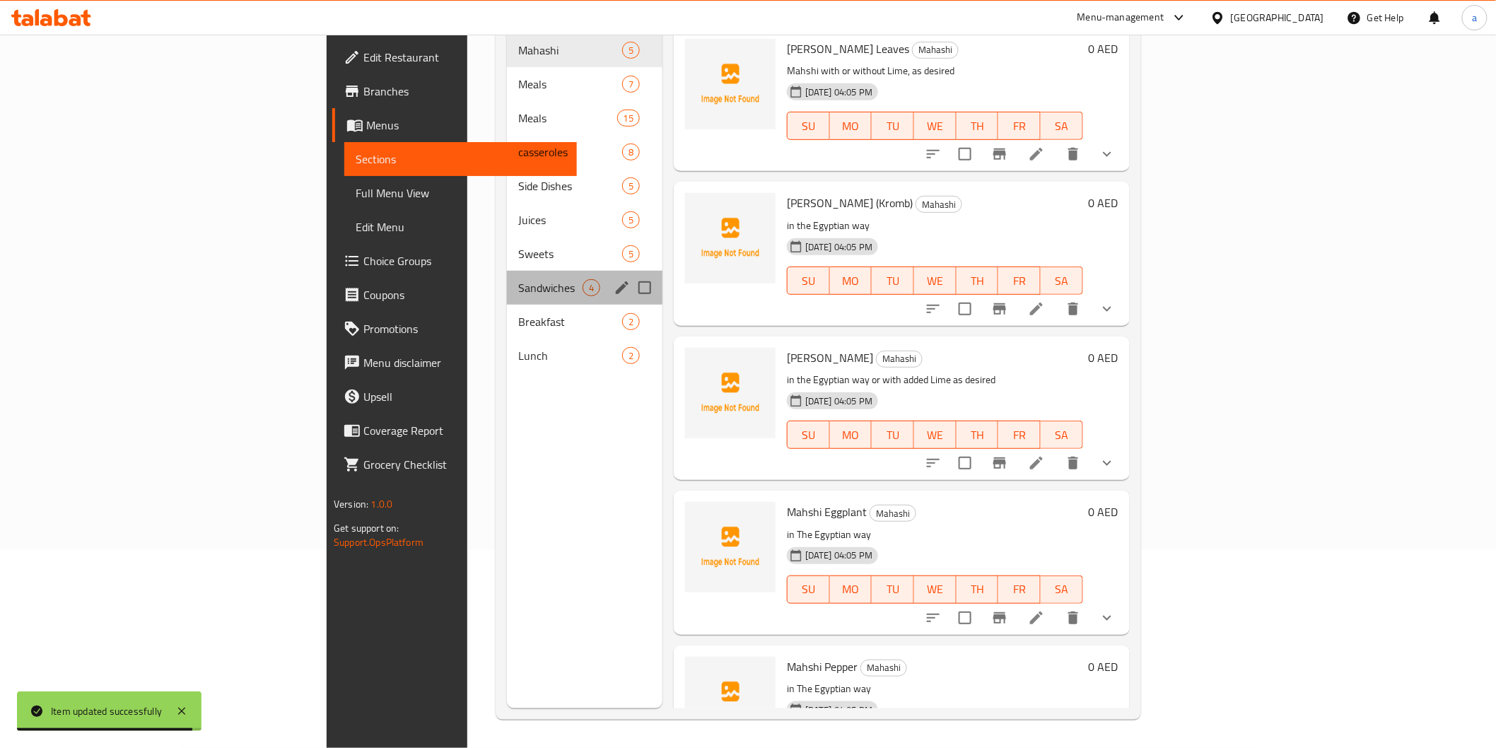
click at [507, 276] on div "Sandwiches 4" at bounding box center [585, 288] width 156 height 34
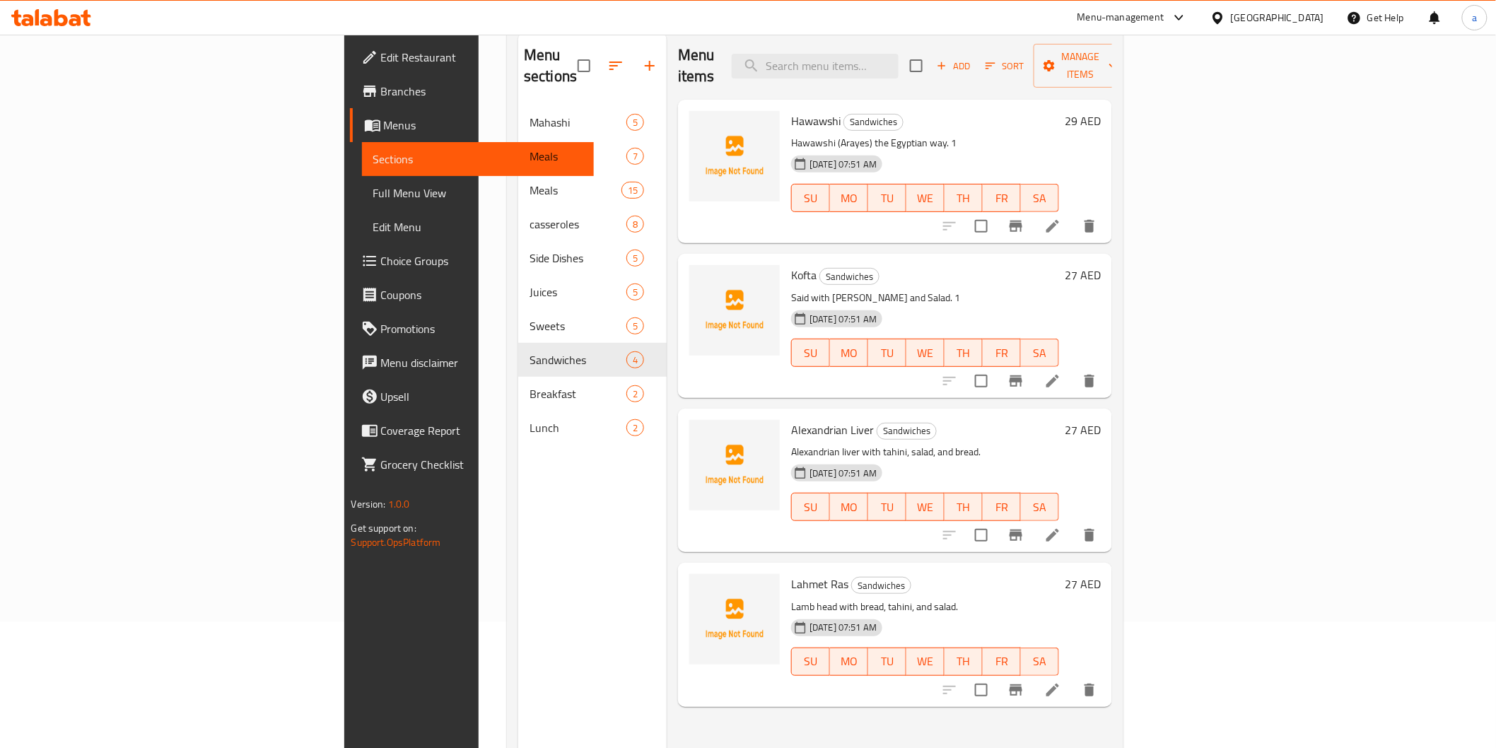
scroll to position [198, 0]
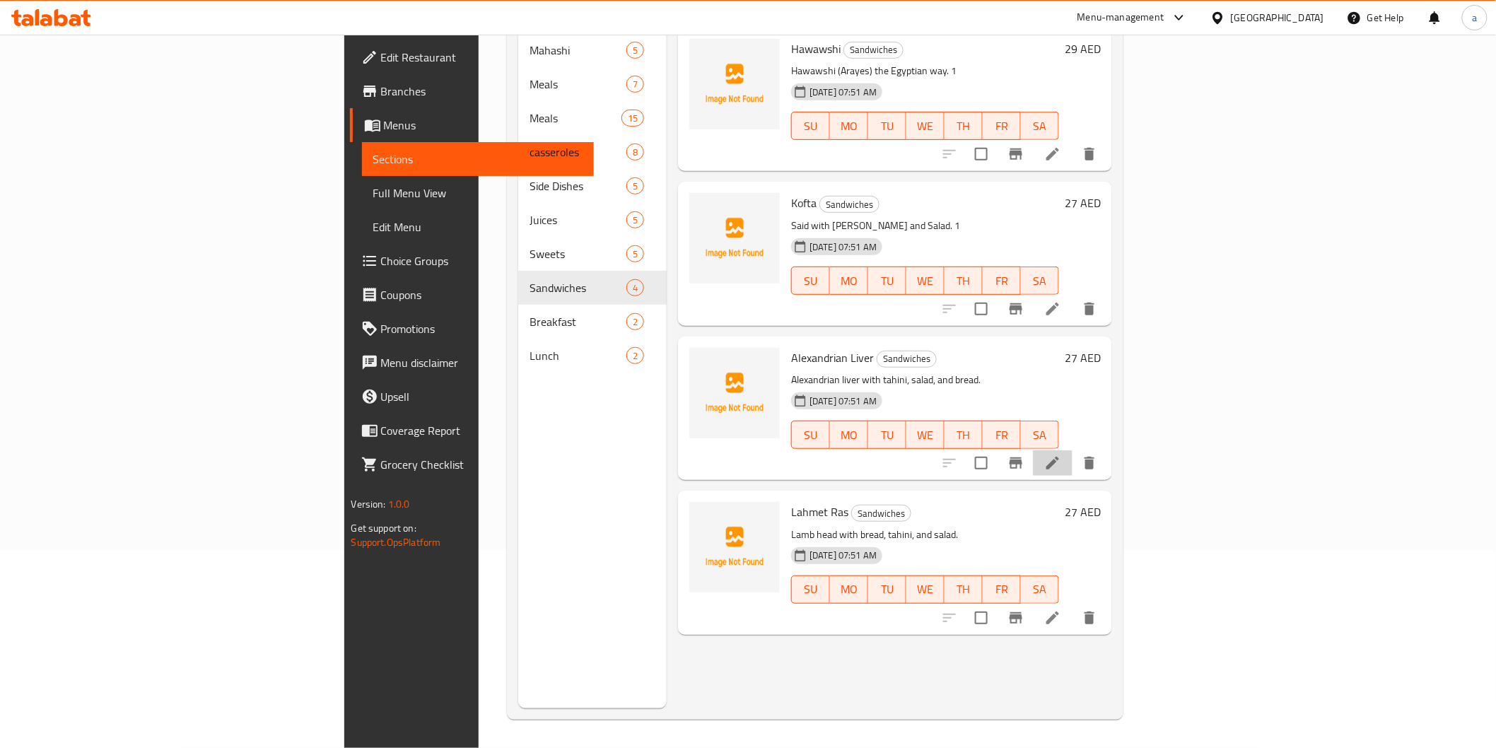
click at [1073, 450] on li at bounding box center [1053, 462] width 40 height 25
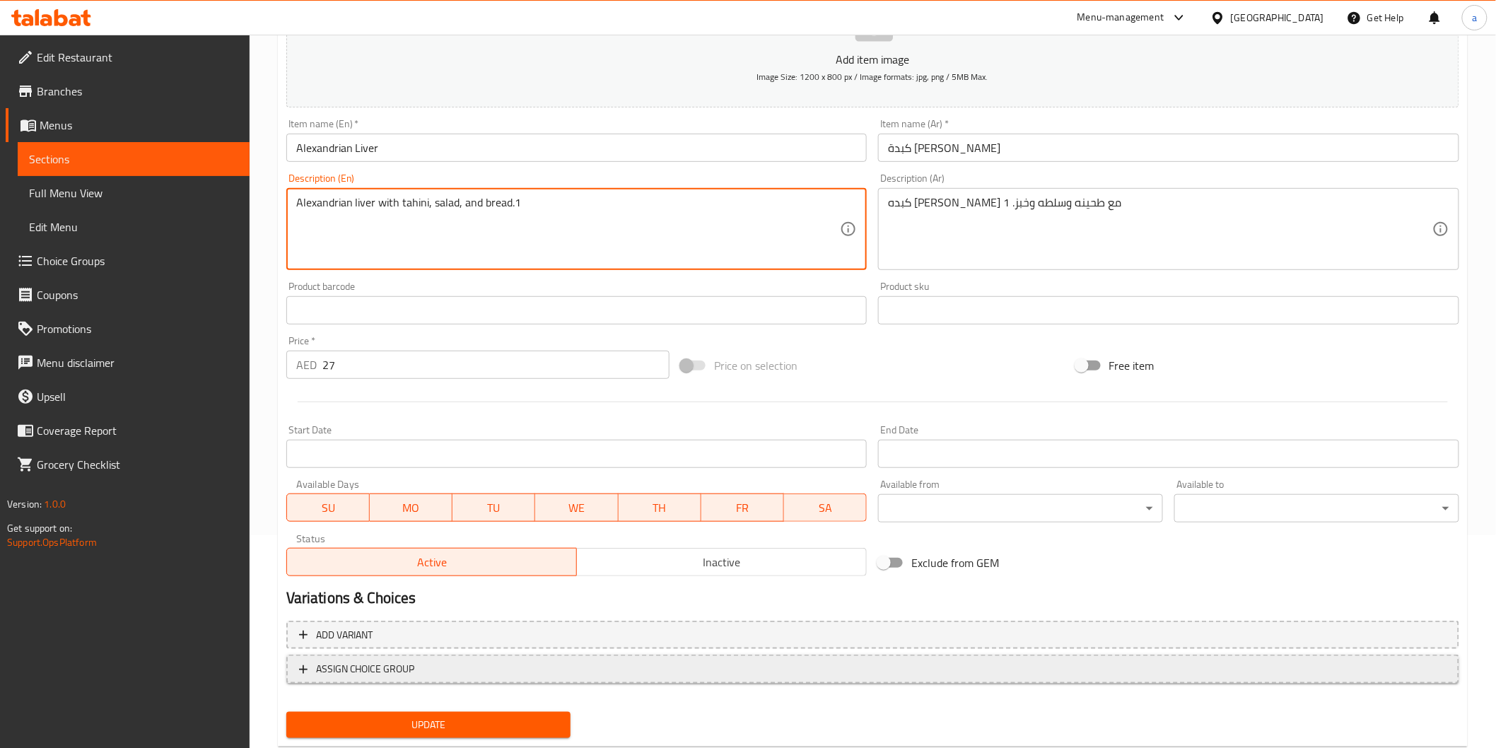
scroll to position [235, 0]
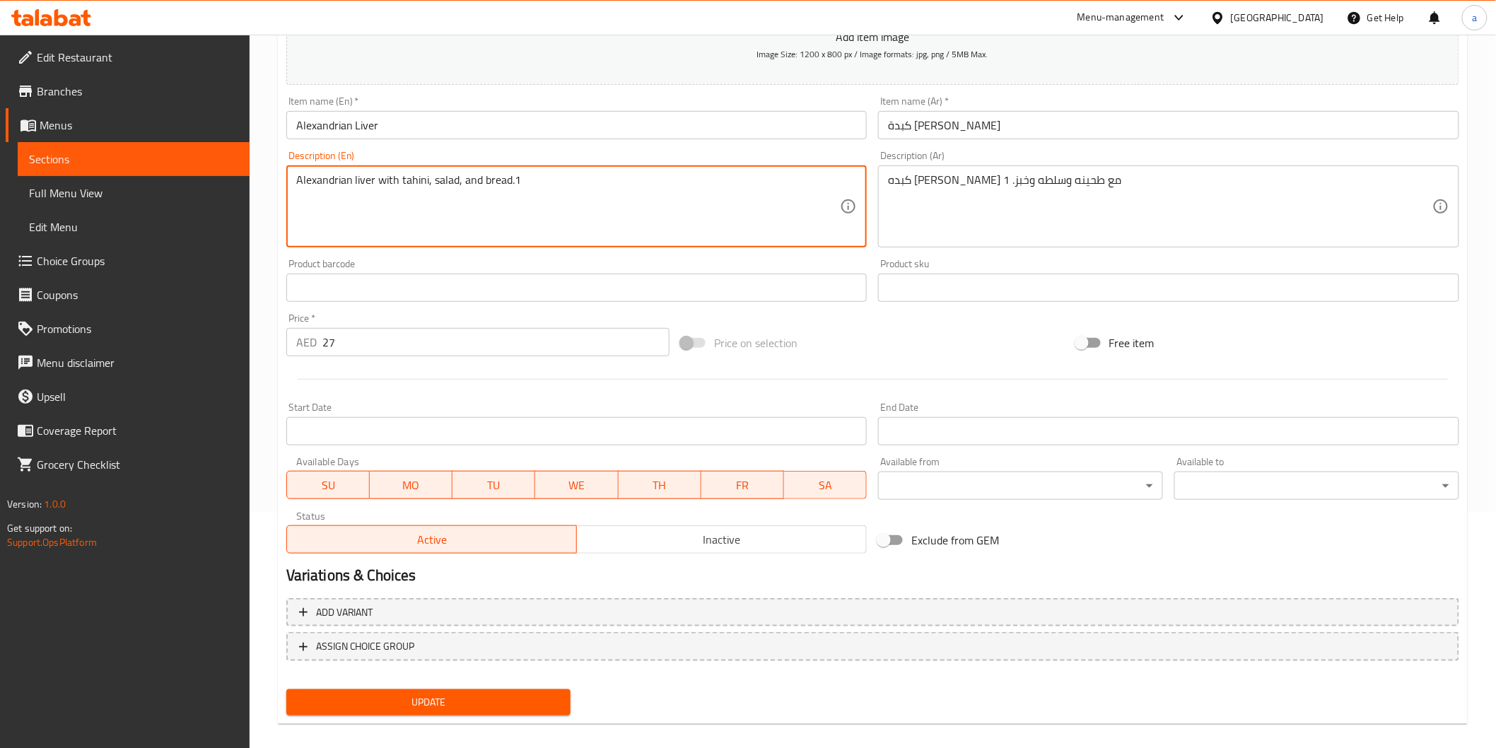
type textarea "Alexandrian liver with tahini, salad, and bread.1"
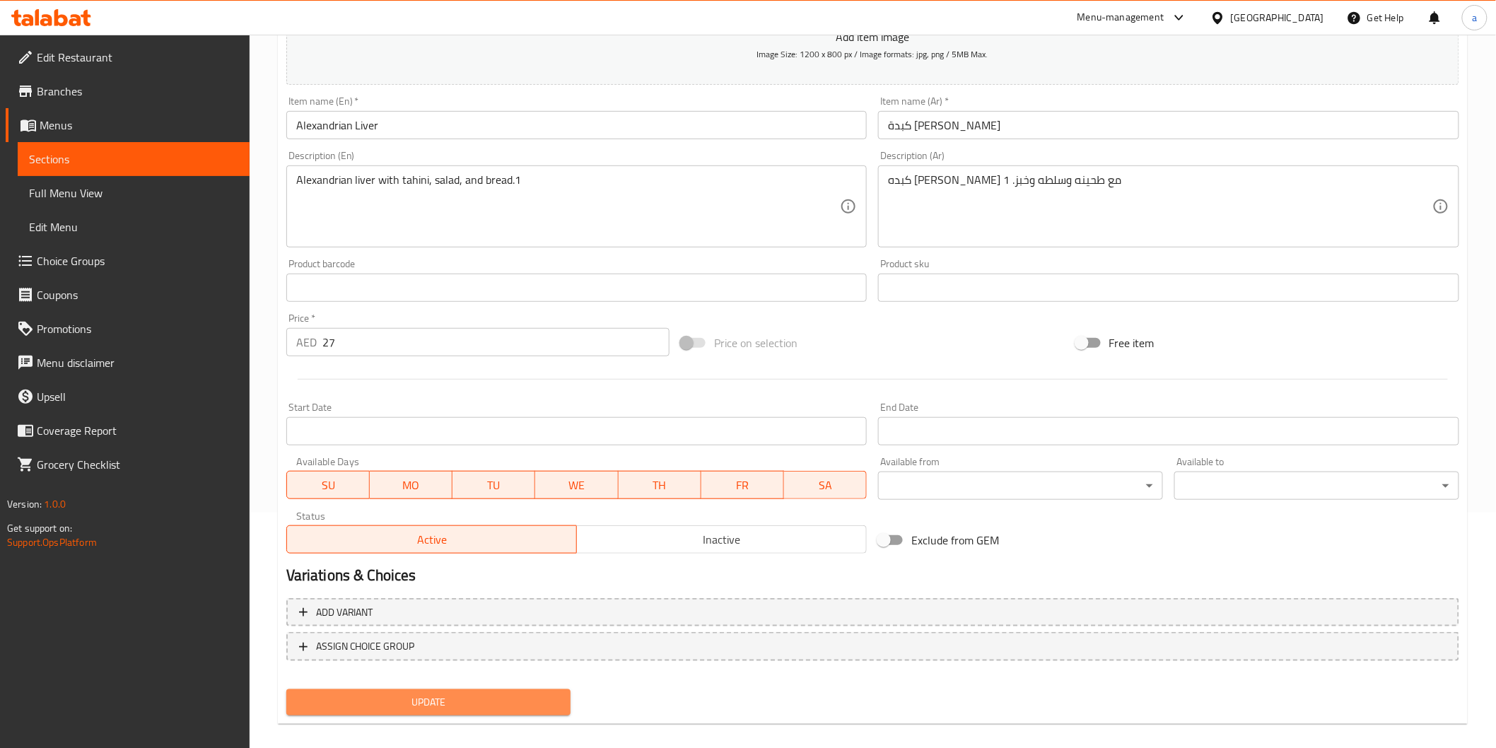
click at [433, 706] on span "Update" at bounding box center [429, 703] width 262 height 18
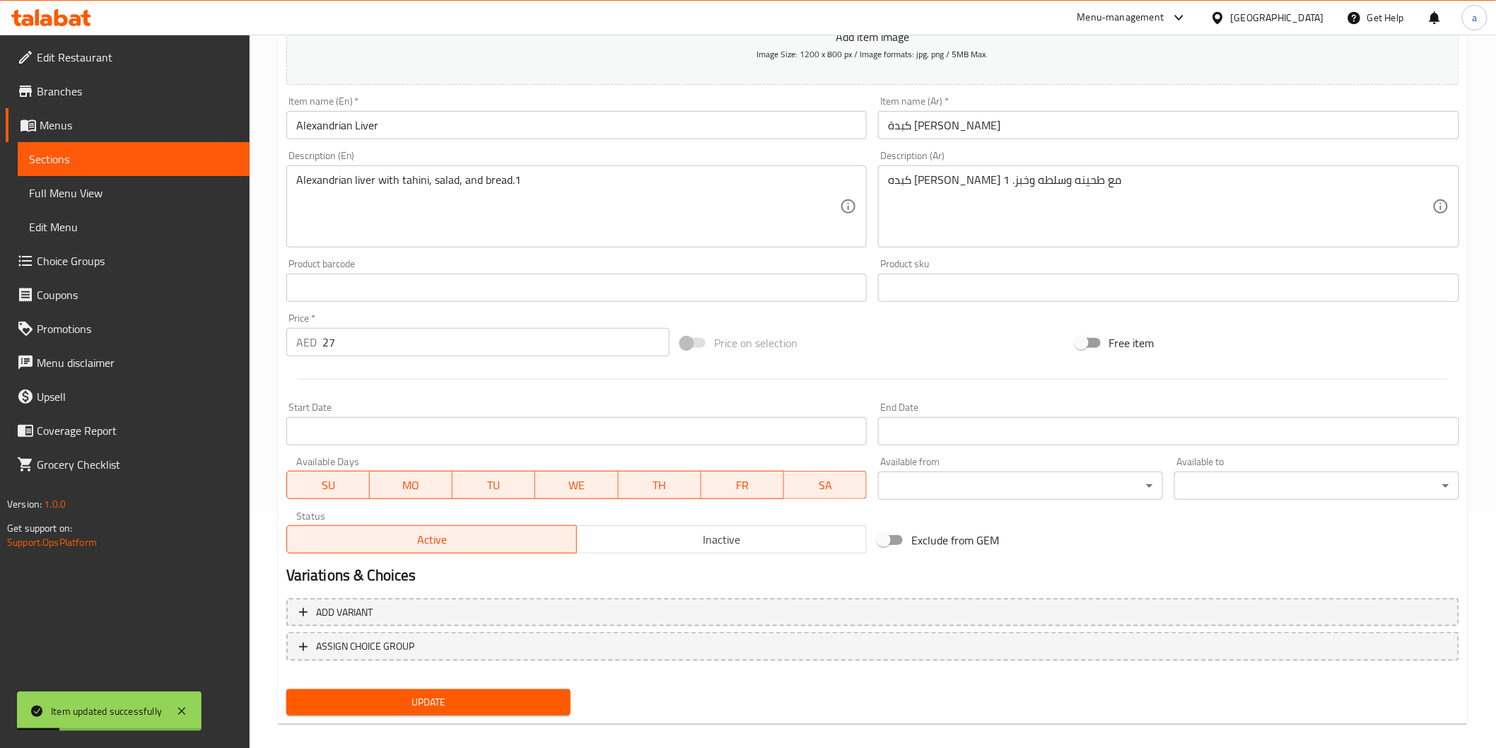
click at [163, 161] on span "Sections" at bounding box center [133, 159] width 209 height 17
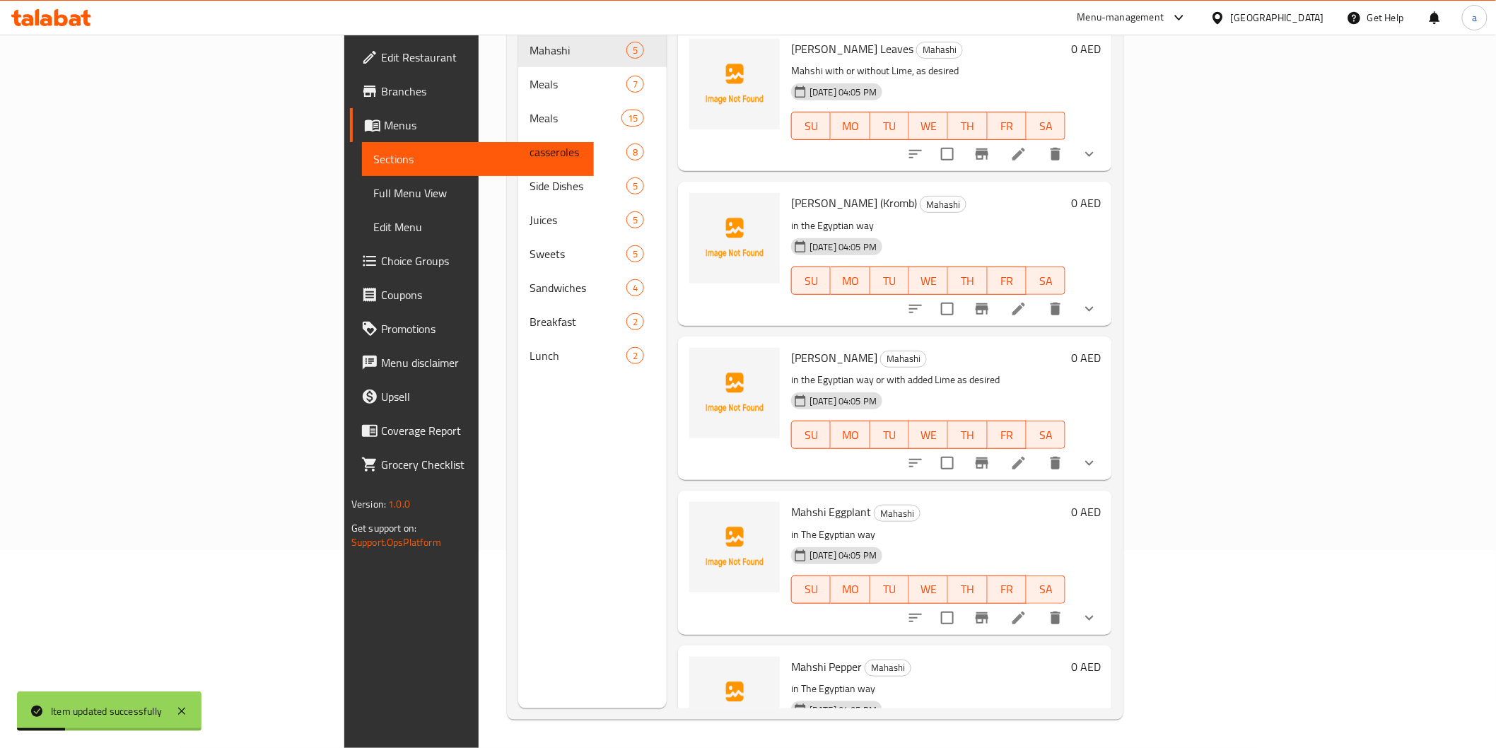
scroll to position [198, 0]
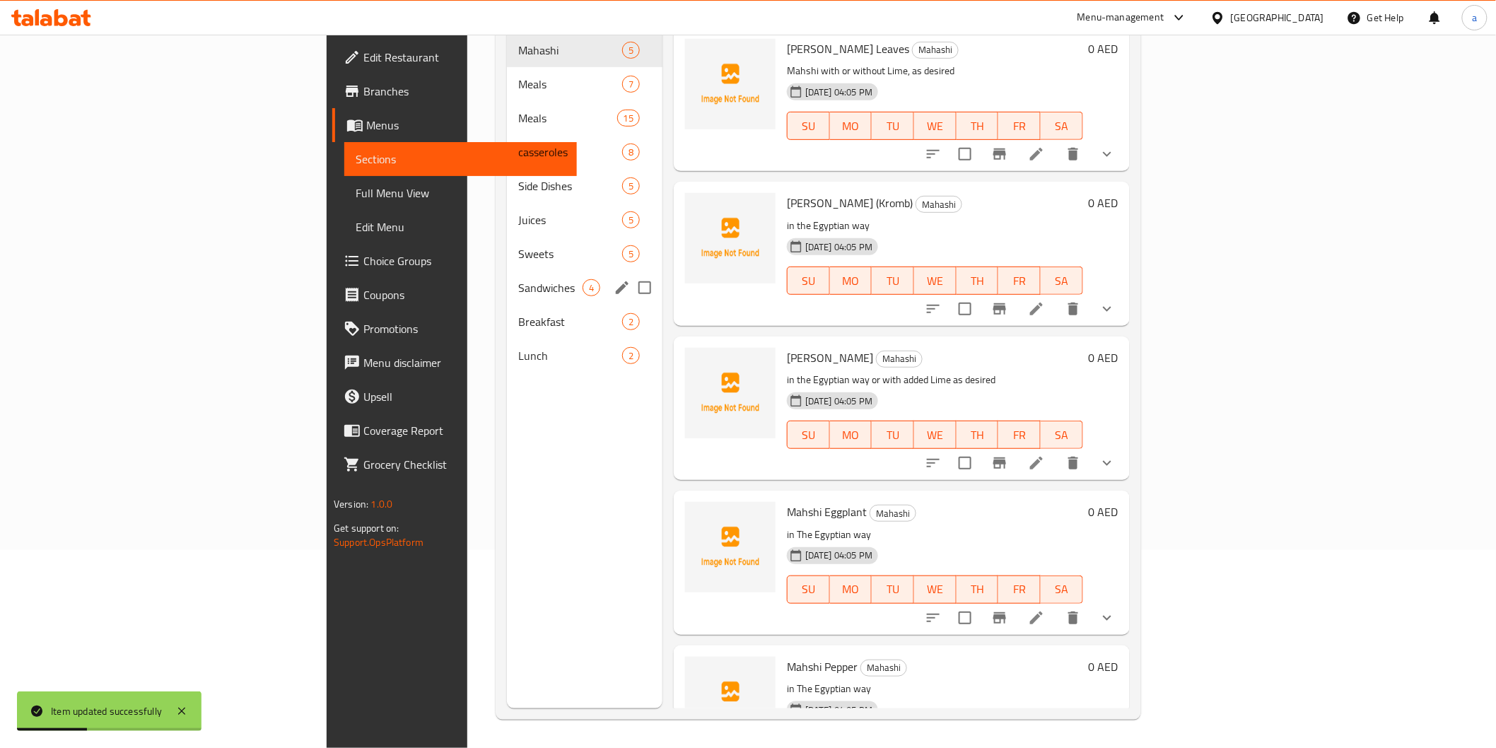
click at [507, 277] on div "Sandwiches 4" at bounding box center [585, 288] width 156 height 34
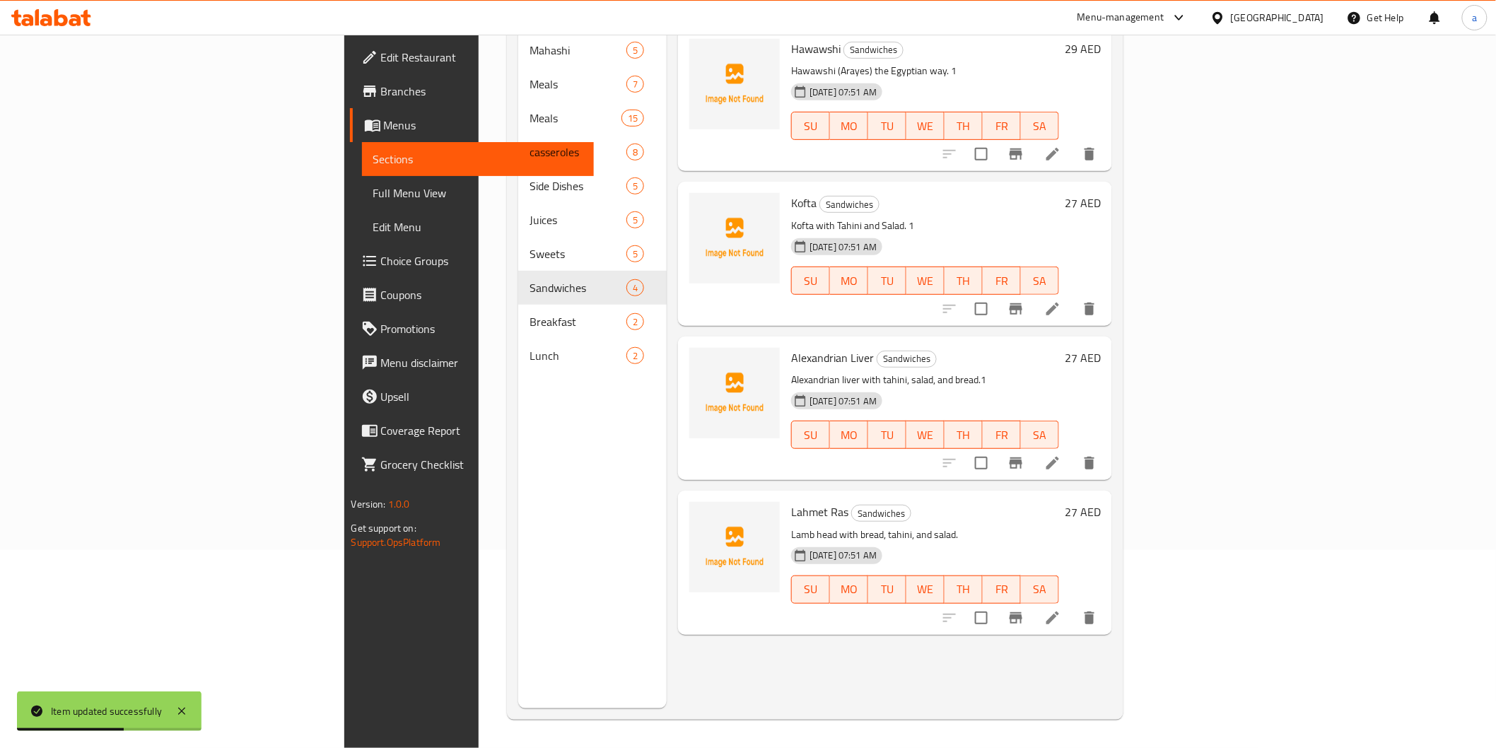
click at [1073, 605] on li at bounding box center [1053, 617] width 40 height 25
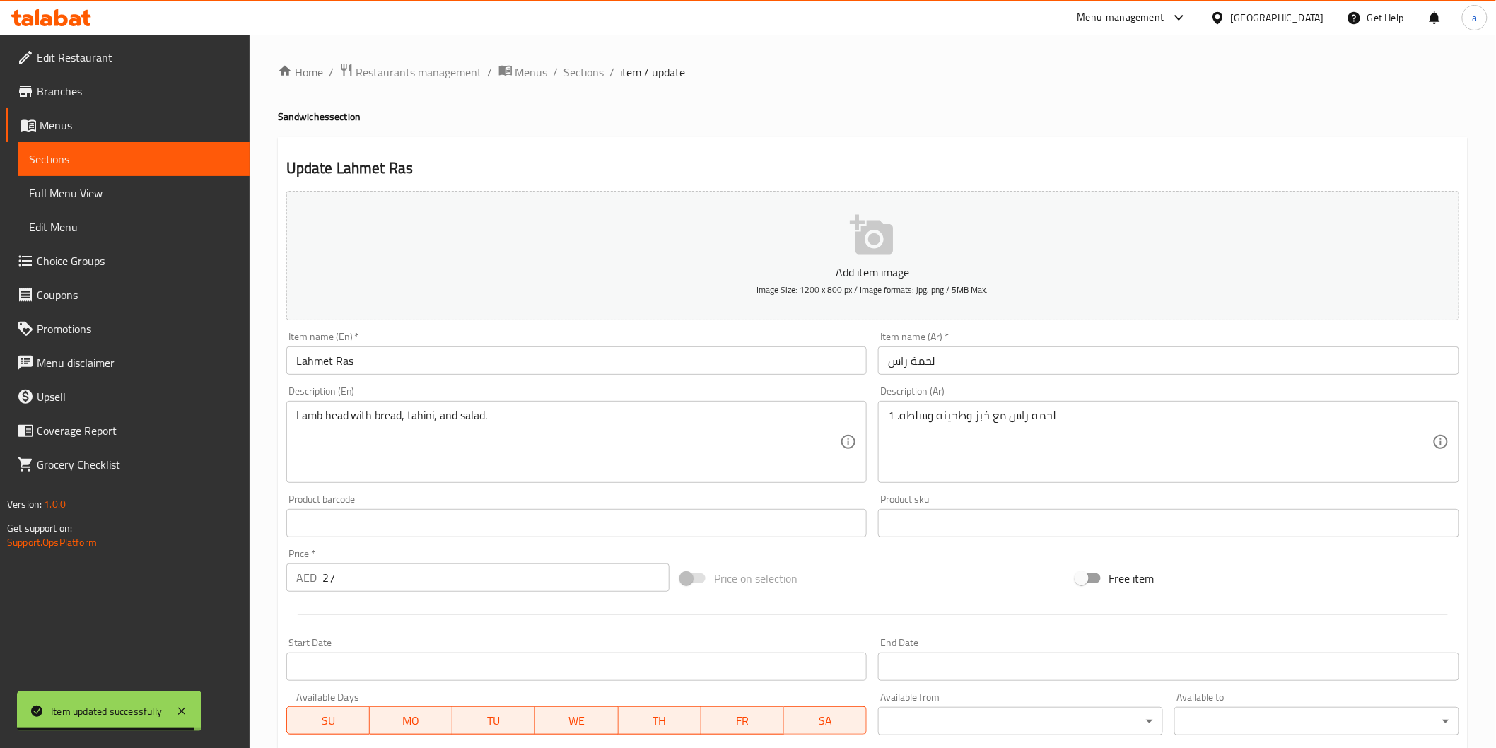
click at [907, 359] on input "لحمة راس" at bounding box center [1168, 361] width 581 height 28
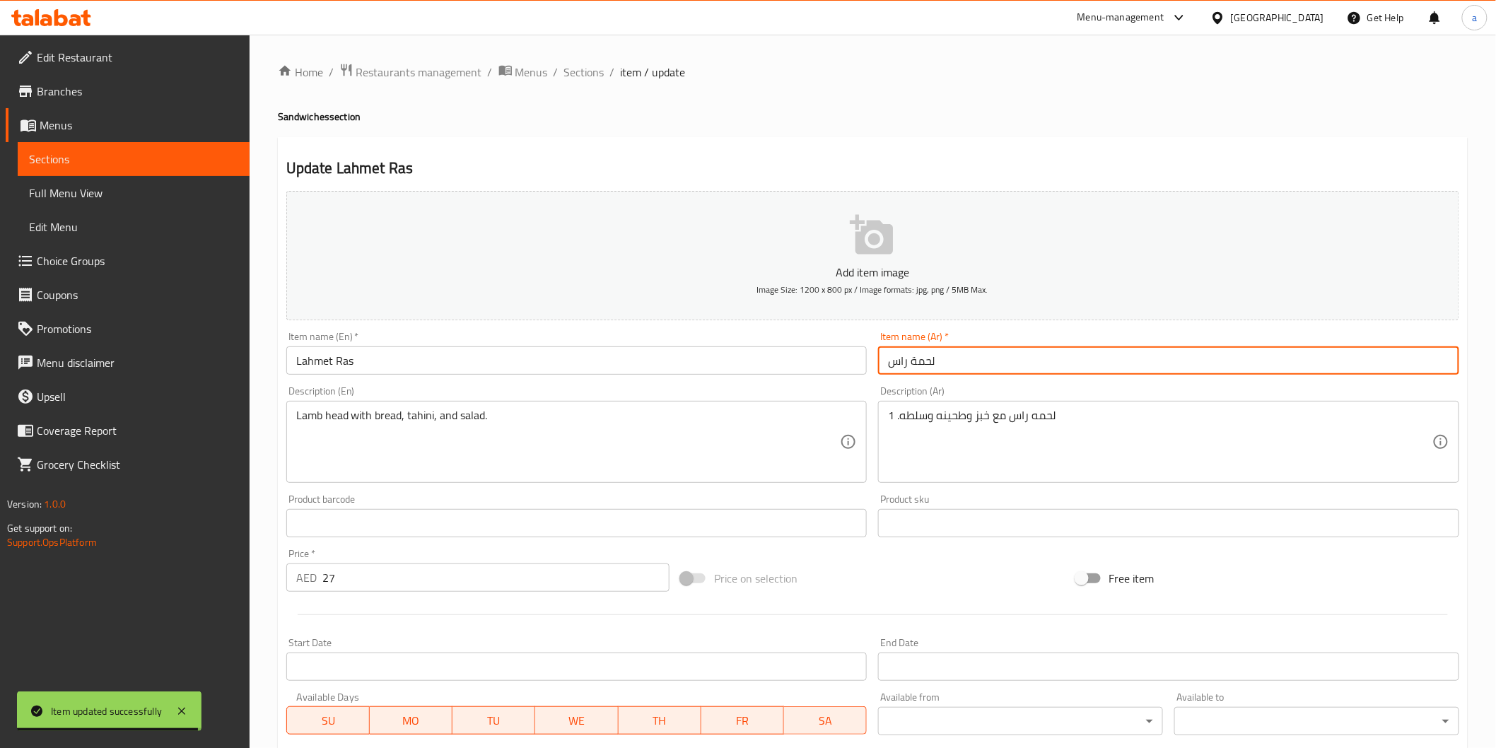
click at [907, 359] on input "لحمة راس" at bounding box center [1168, 361] width 581 height 28
click at [327, 362] on input "Lahmet Ras" at bounding box center [576, 361] width 581 height 28
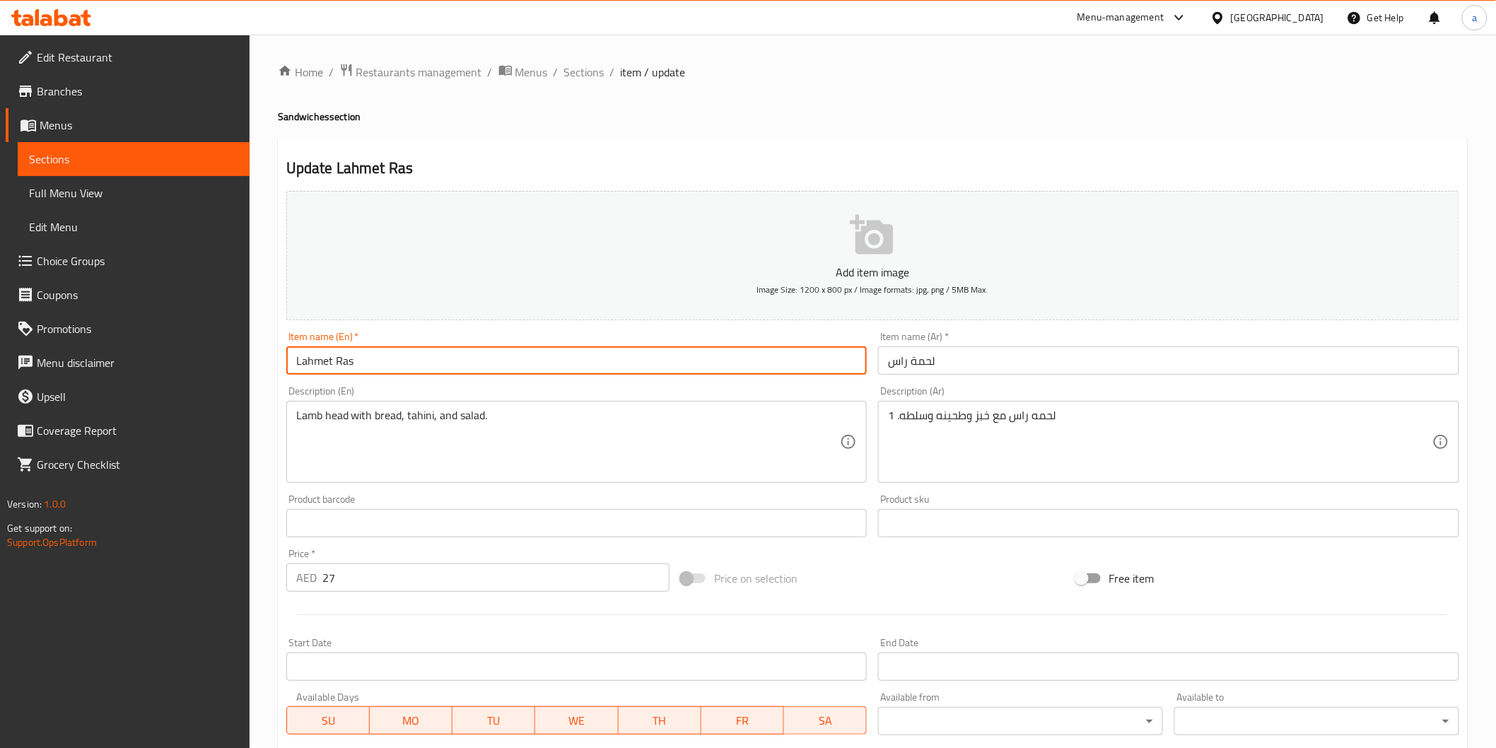
click at [327, 362] on input "Lahmet Ras" at bounding box center [576, 361] width 581 height 28
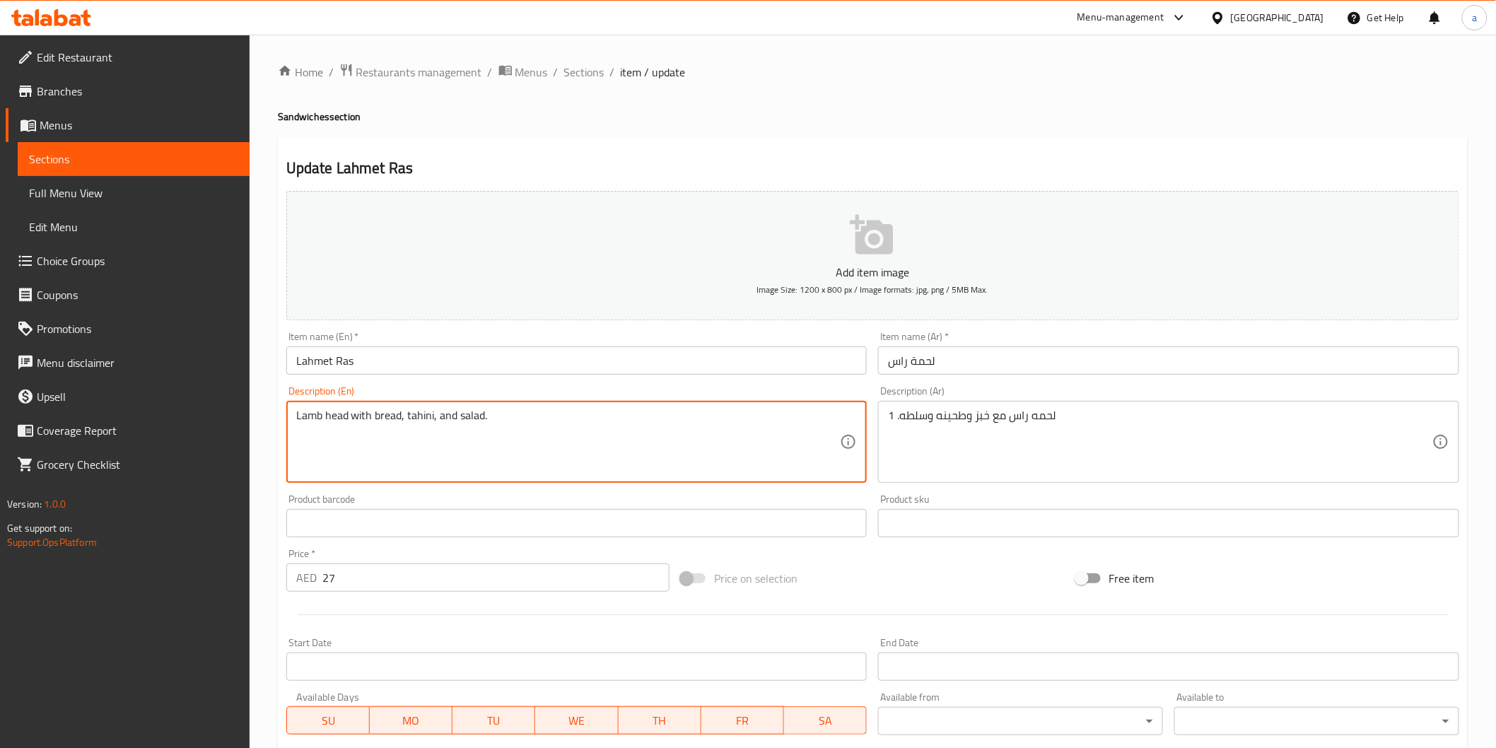
drag, startPoint x: 345, startPoint y: 418, endPoint x: 260, endPoint y: 431, distance: 85.9
paste textarea "hmet Ras"
drag, startPoint x: 595, startPoint y: 414, endPoint x: 586, endPoint y: 419, distance: 11.1
click at [593, 414] on textarea "Lahmet Ras with bread, tahini, and salad." at bounding box center [568, 442] width 545 height 67
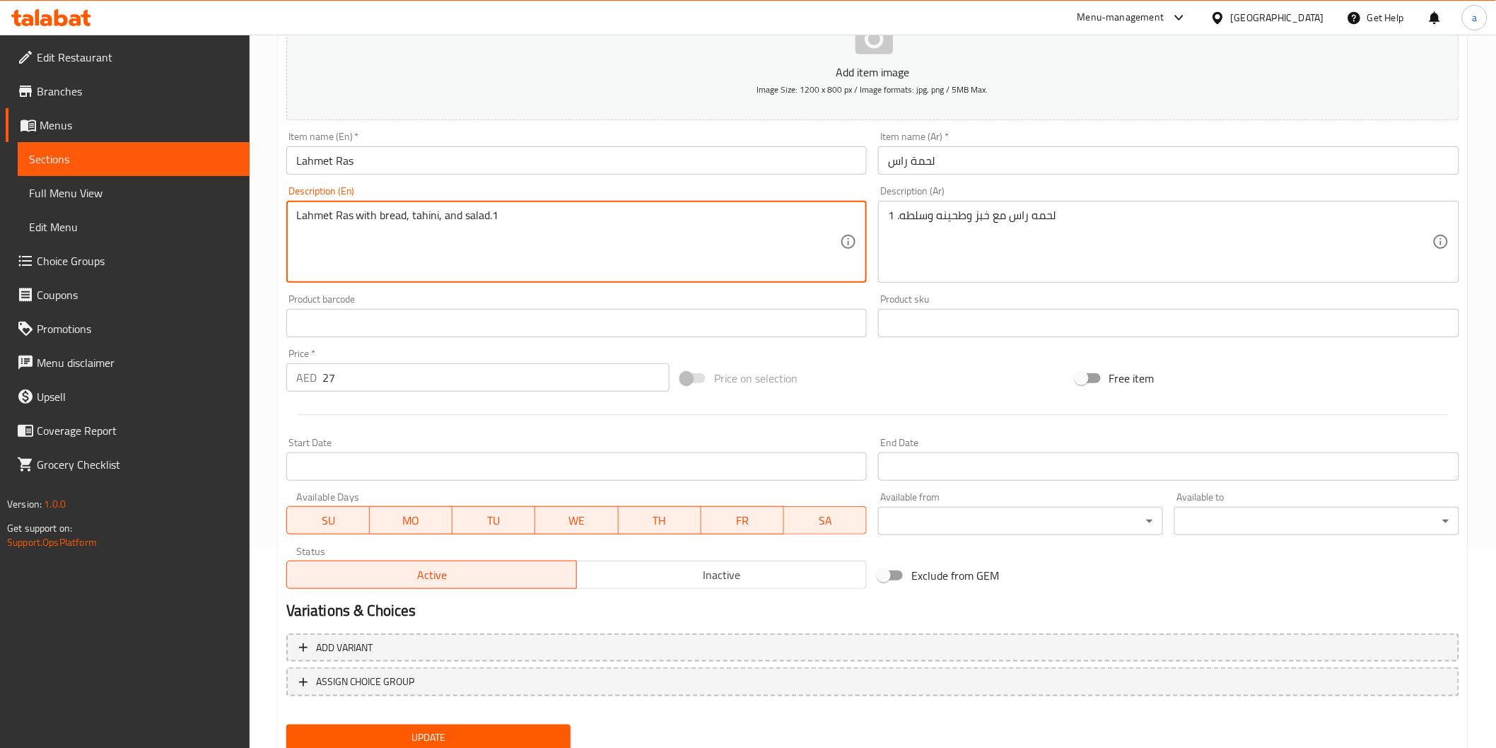
scroll to position [235, 0]
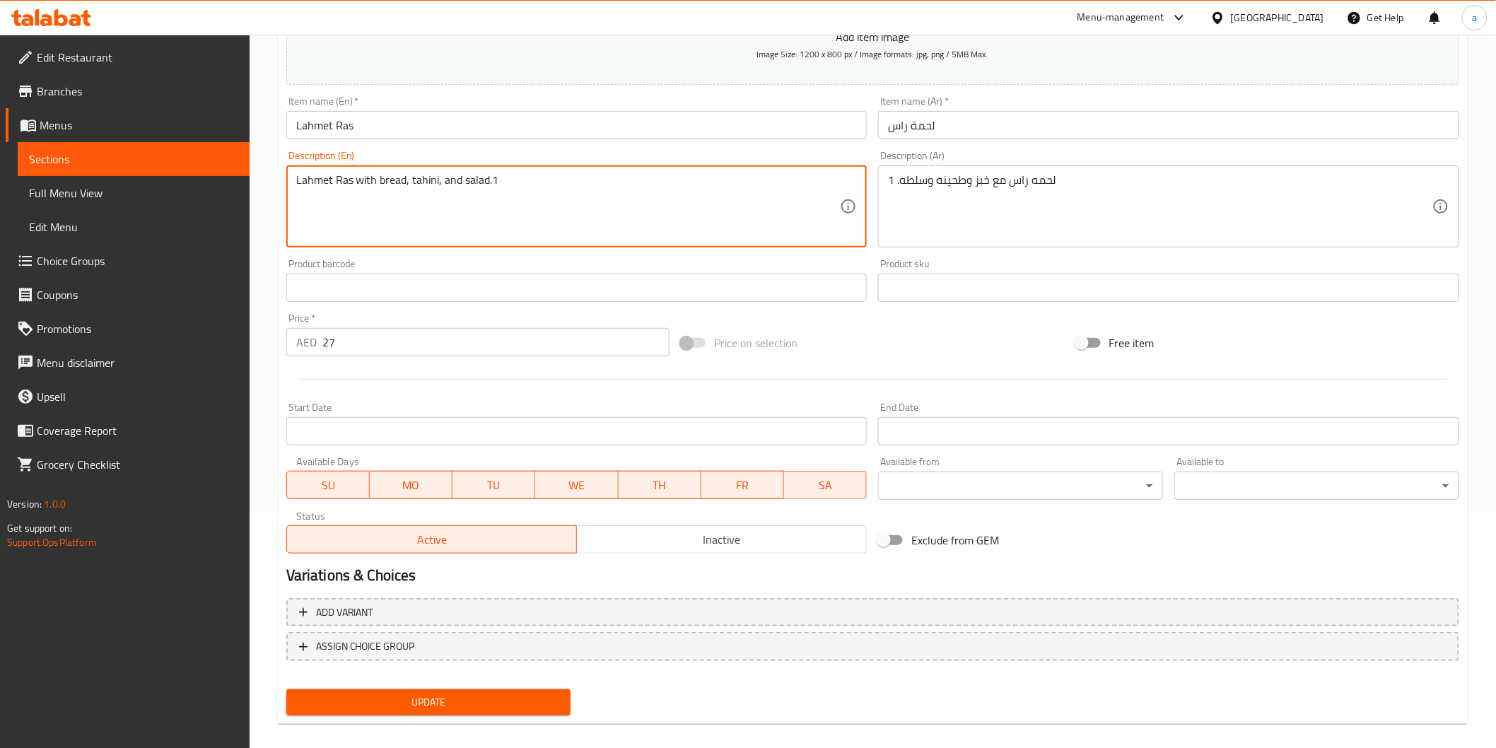
type textarea "Lahmet Ras with bread, tahini, and salad.1"
click at [456, 698] on span "Update" at bounding box center [429, 703] width 262 height 18
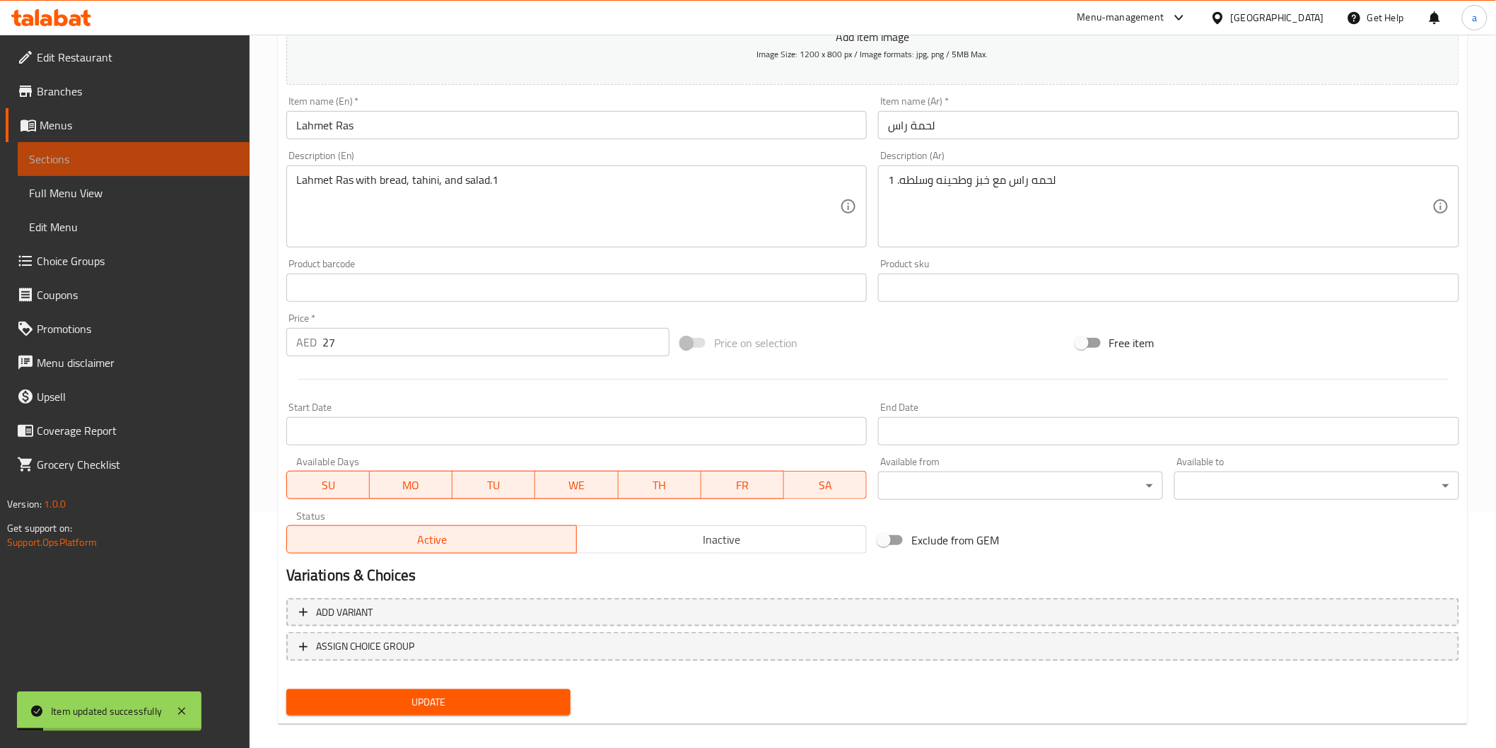
click at [195, 154] on span "Sections" at bounding box center [133, 159] width 209 height 17
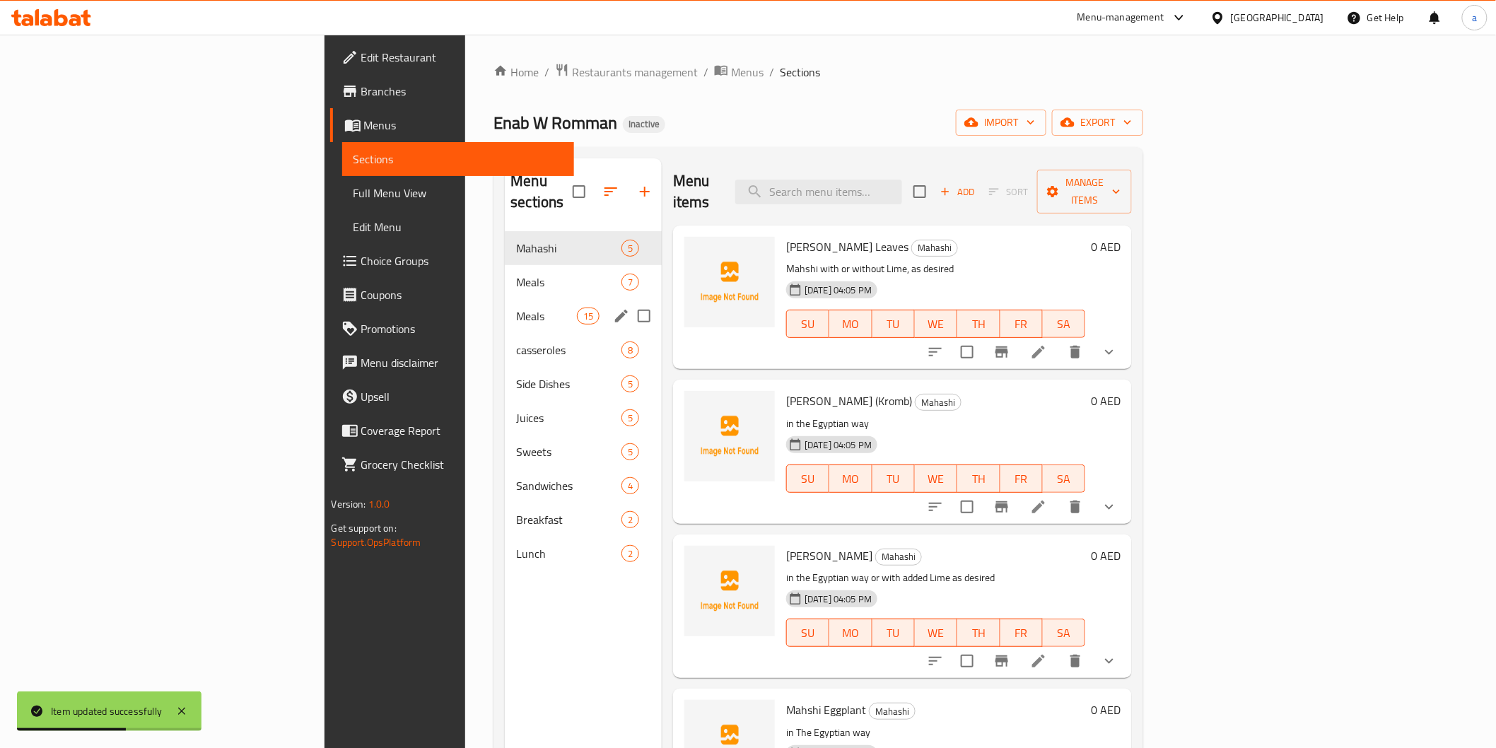
click at [505, 308] on div "Meals 15" at bounding box center [583, 316] width 157 height 34
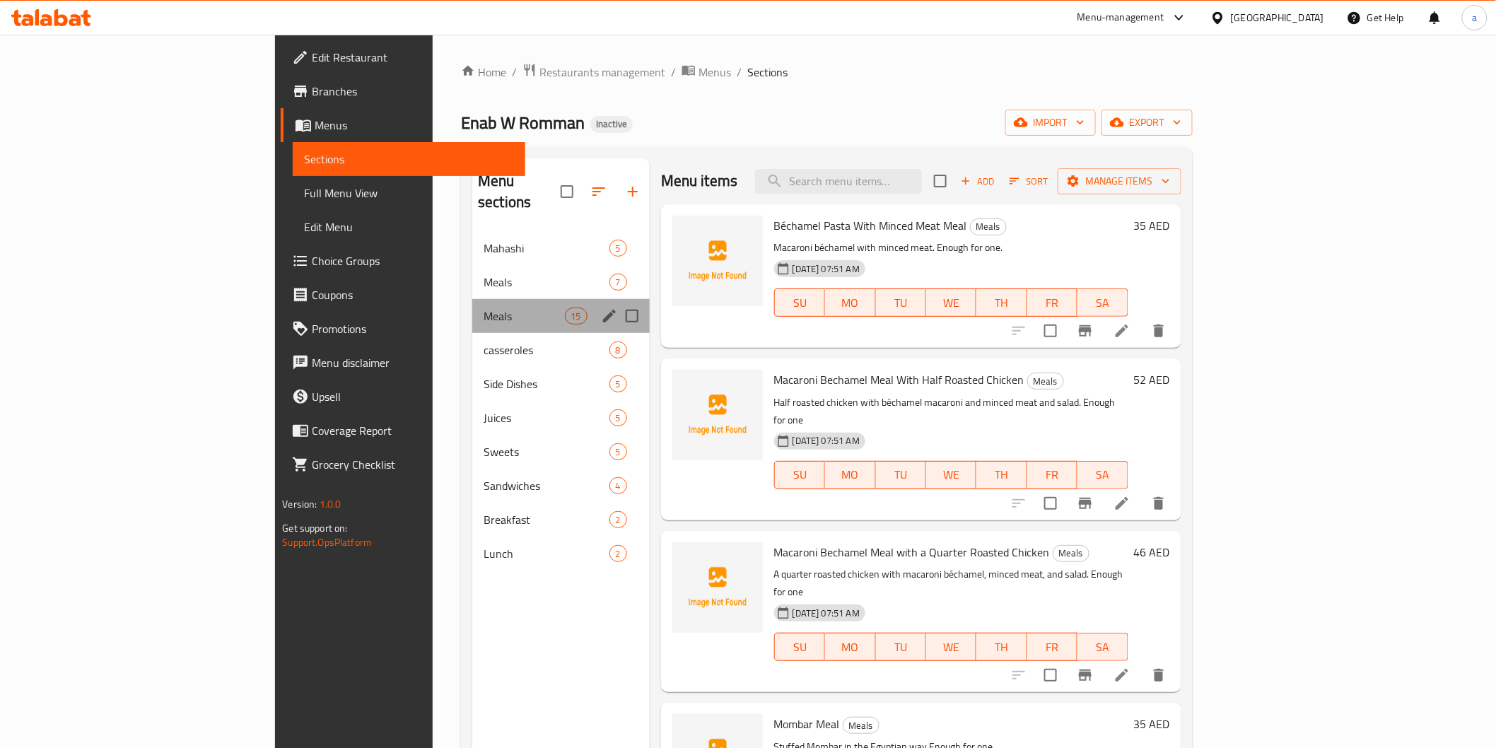
click at [472, 299] on div "Meals 15" at bounding box center [561, 316] width 178 height 34
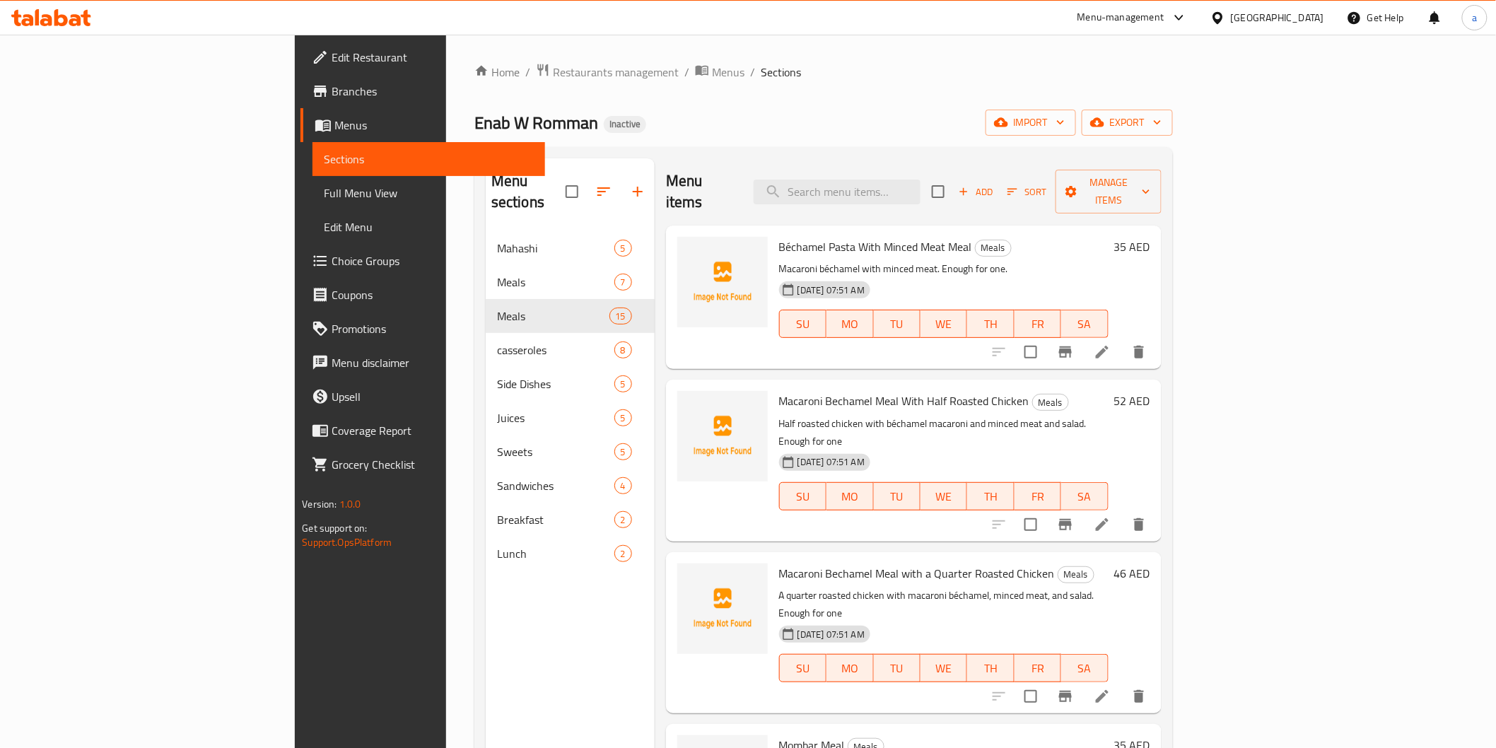
click at [1122, 339] on li at bounding box center [1103, 351] width 40 height 25
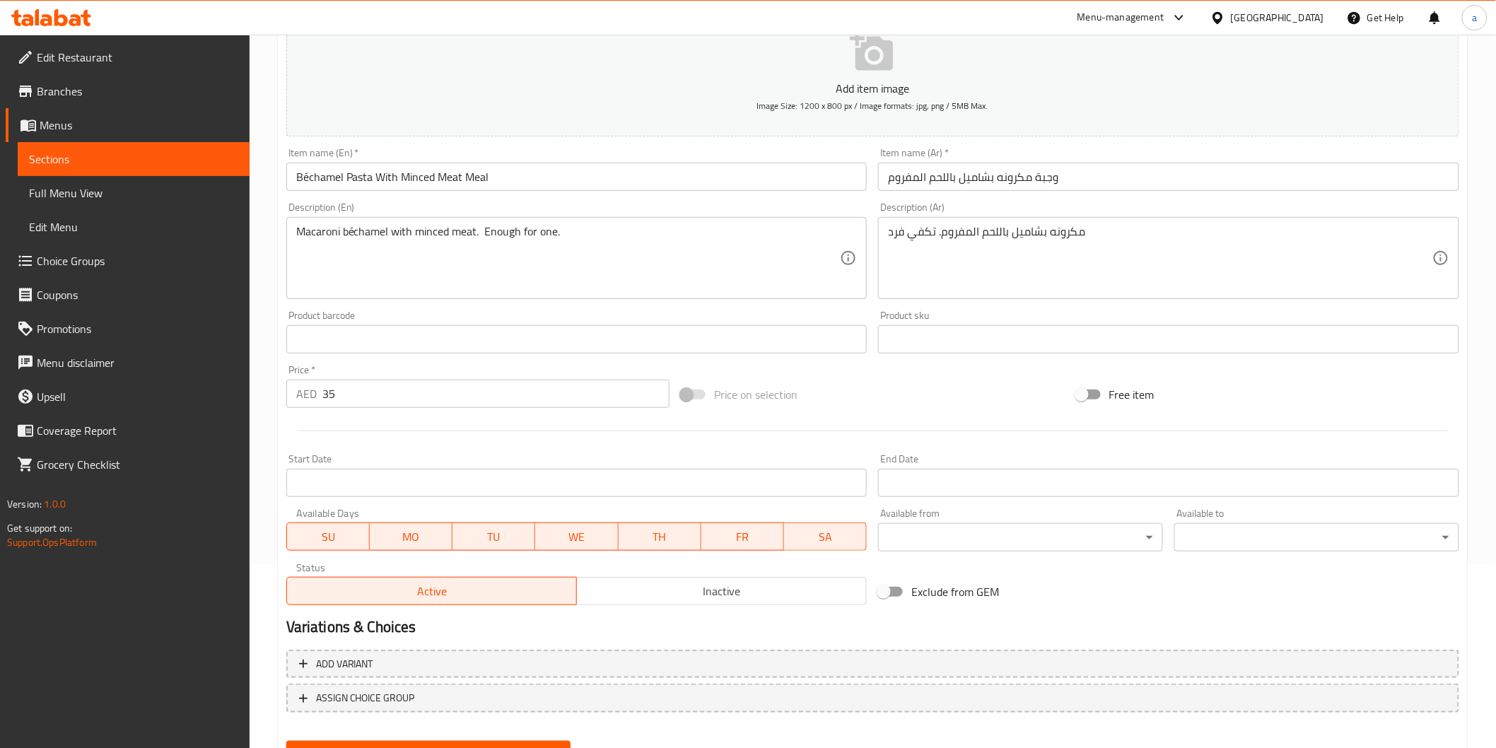
scroll to position [248, 0]
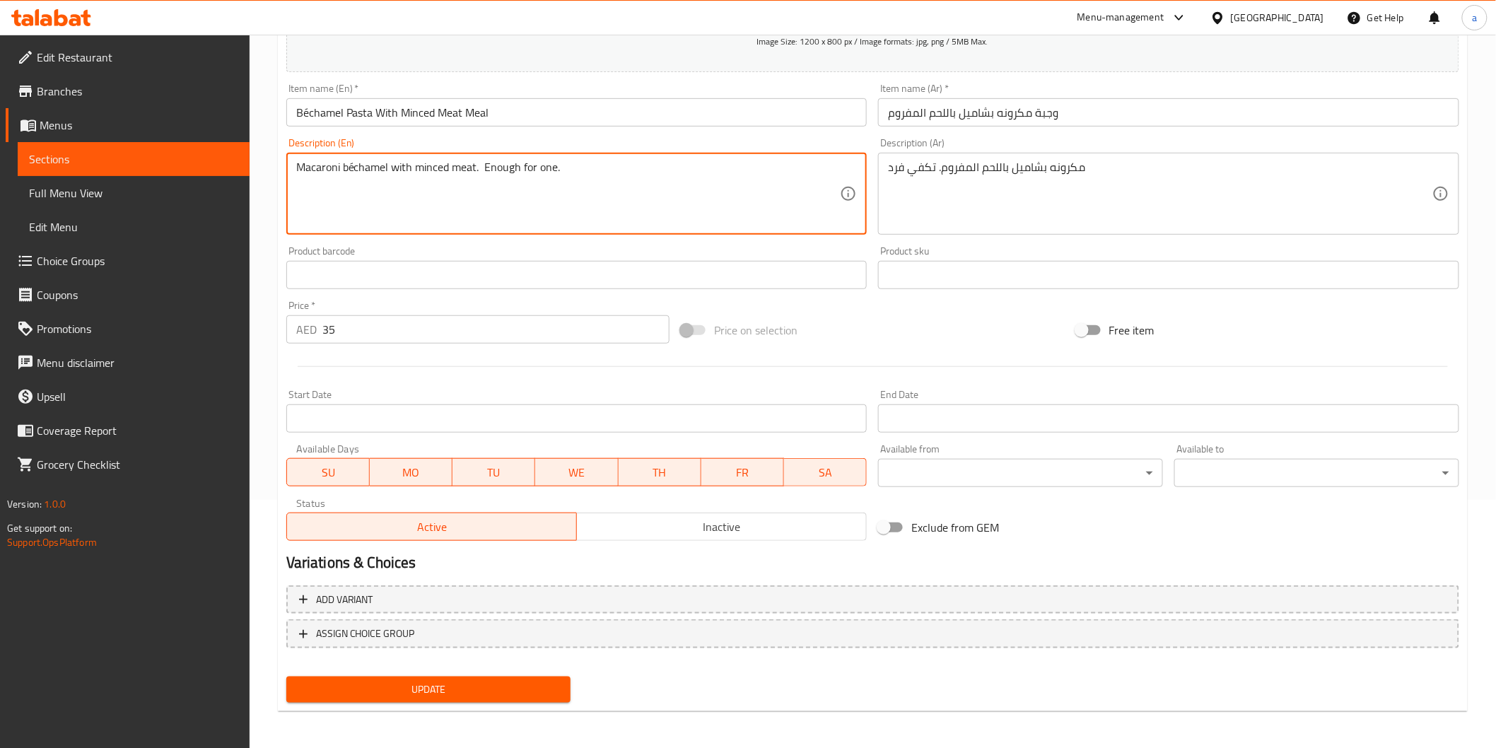
drag, startPoint x: 484, startPoint y: 175, endPoint x: 578, endPoint y: 164, distance: 93.9
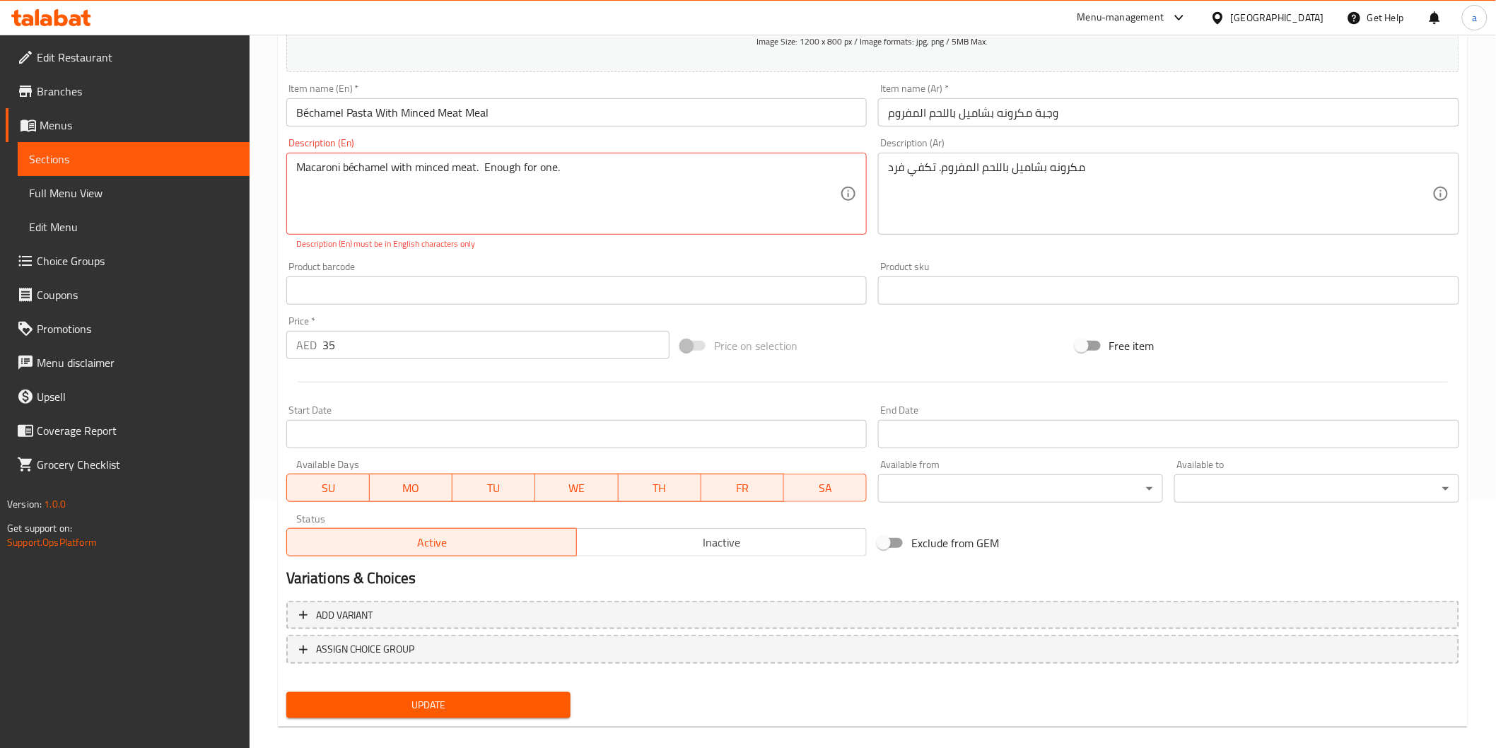
click at [432, 689] on div "Update" at bounding box center [429, 705] width 296 height 37
click at [549, 174] on textarea "Macaroni béchamel with minced meat. Enough for one." at bounding box center [568, 194] width 545 height 67
click at [538, 165] on textarea "Macaroni béchamel with minced meat. Enough for one." at bounding box center [568, 194] width 545 height 67
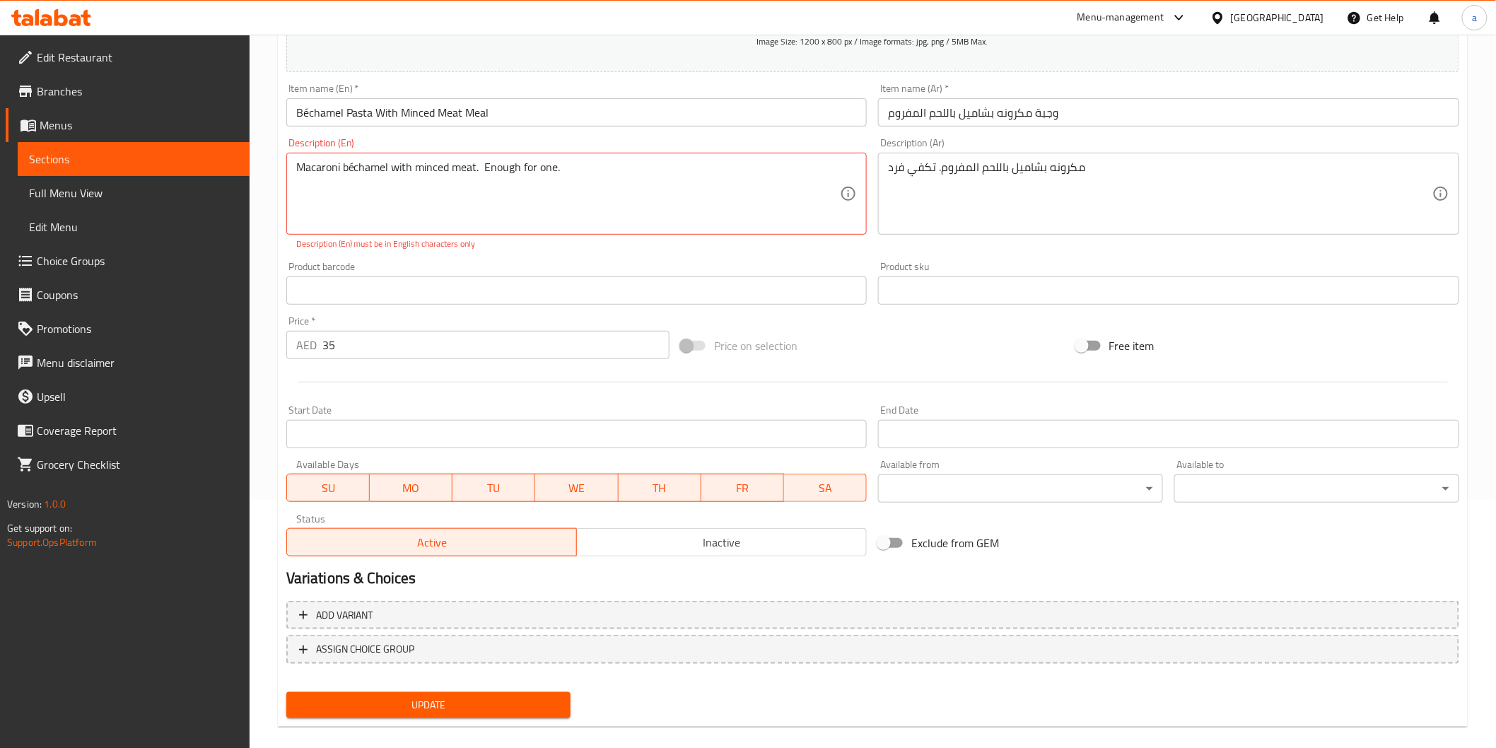
click at [482, 159] on div "Macaroni béchamel with minced meat. Enough for one. Description (En)" at bounding box center [576, 194] width 581 height 82
click at [485, 170] on textarea "Macaroni béchamel with minced meat. Enough for one." at bounding box center [568, 194] width 545 height 67
drag, startPoint x: 483, startPoint y: 170, endPoint x: 554, endPoint y: 170, distance: 70.7
click at [554, 170] on textarea "Macaroni béchamel with minced meat. Enough for one." at bounding box center [568, 194] width 545 height 67
click at [441, 170] on textarea "Macaroni béchamel with minced meat. Enough for one." at bounding box center [568, 194] width 545 height 67
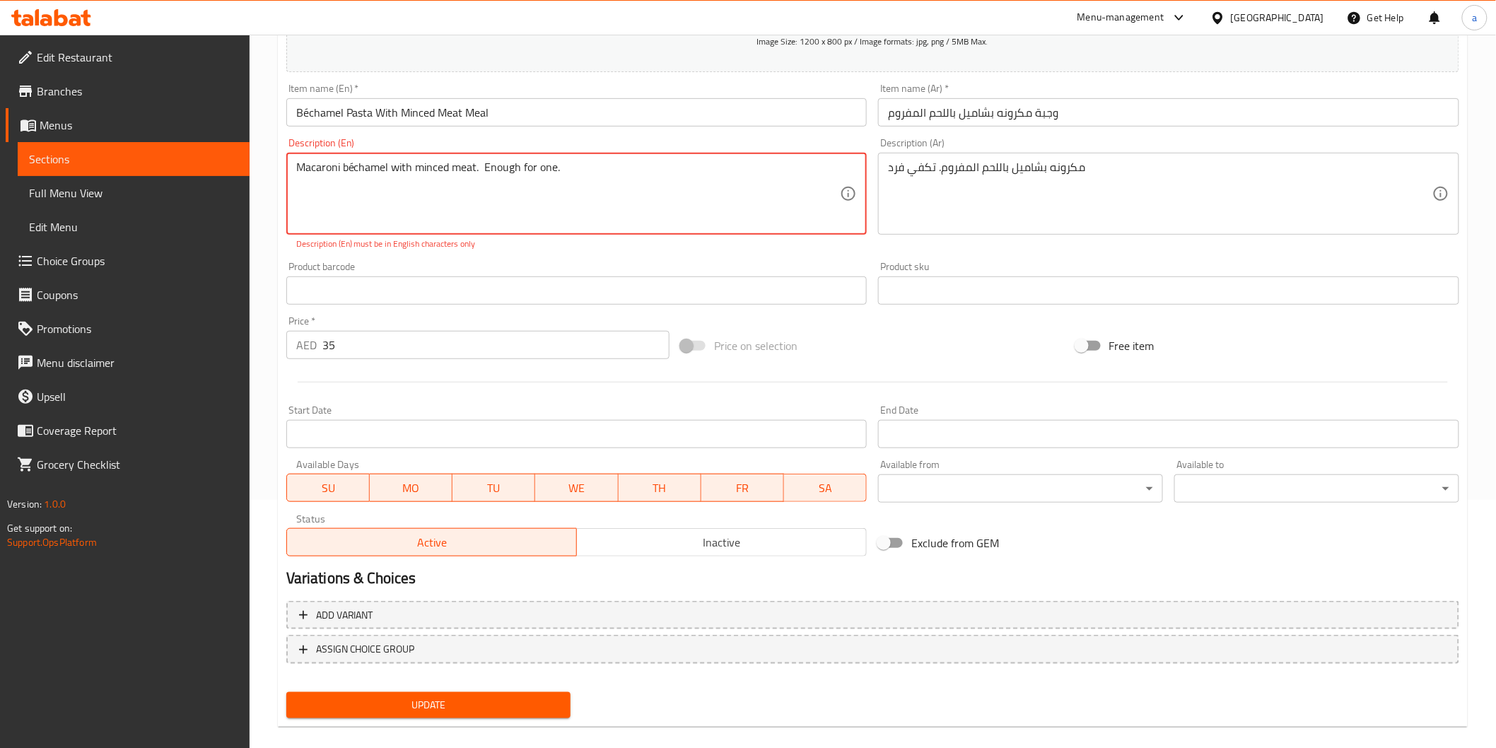
click at [355, 170] on textarea "Macaroni béchamel with minced meat. Enough for one." at bounding box center [568, 194] width 545 height 67
click at [483, 175] on textarea "Macaroni bechamel with minced meat. Enough for one." at bounding box center [568, 194] width 545 height 67
click at [566, 166] on textarea "Macaroni bechamel with minced meat. Enough for one." at bounding box center [568, 194] width 545 height 67
click at [478, 171] on textarea "Macaroni bechamel with minced meat. Enough for one" at bounding box center [568, 194] width 545 height 67
click at [339, 168] on textarea "Macaroni bechamel with minced meat, Enough for one" at bounding box center [568, 194] width 545 height 67
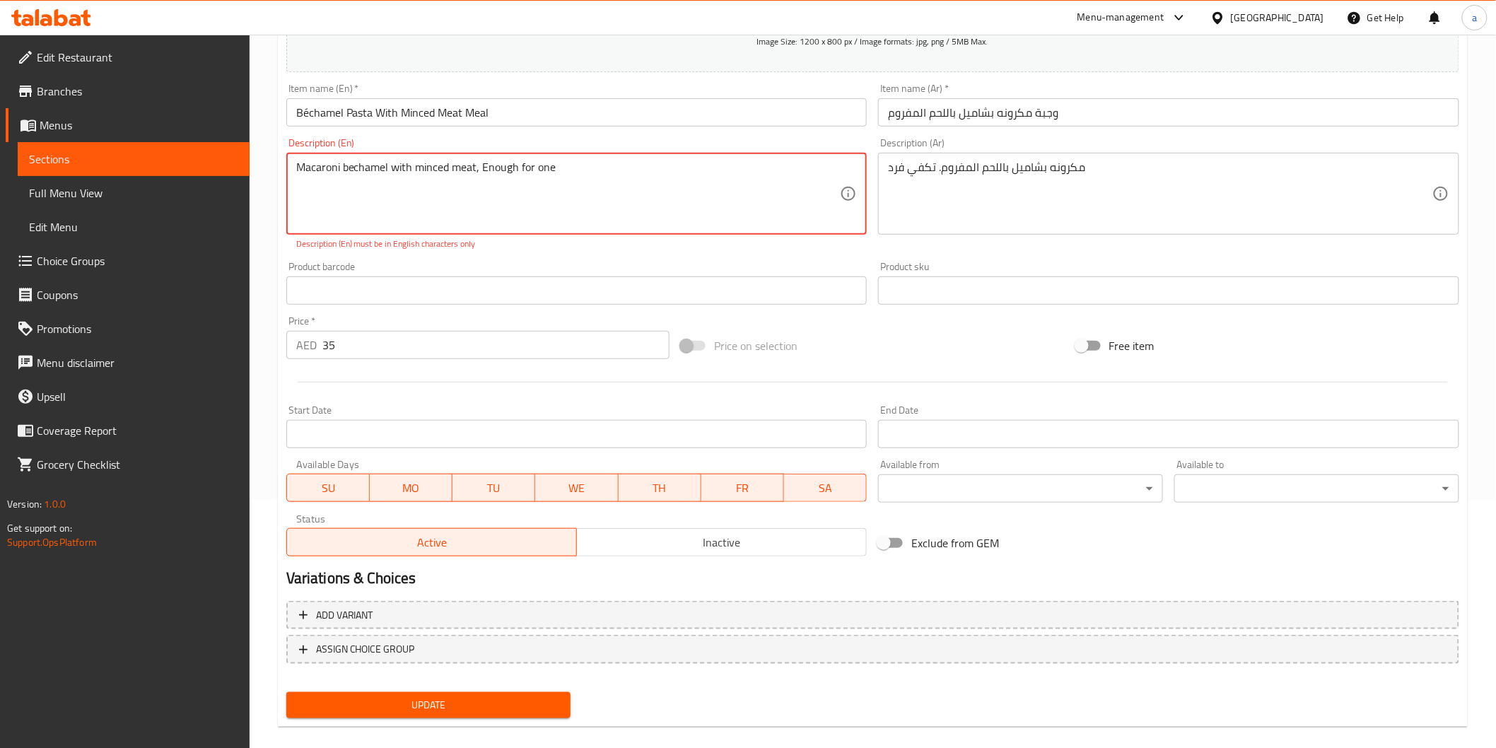
drag, startPoint x: 390, startPoint y: 172, endPoint x: 344, endPoint y: 178, distance: 47.1
click at [344, 178] on textarea "Macaroni bechamel with minced meat, Enough for one" at bounding box center [568, 194] width 545 height 67
drag, startPoint x: 348, startPoint y: 177, endPoint x: 257, endPoint y: 202, distance: 94.7
click at [257, 202] on div "Home / Restaurants management / Menus / Sections / item / update Meals section …" at bounding box center [873, 276] width 1247 height 980
click at [390, 165] on textarea "Macaroni bechamel with minced meat, Enough for one" at bounding box center [568, 194] width 545 height 67
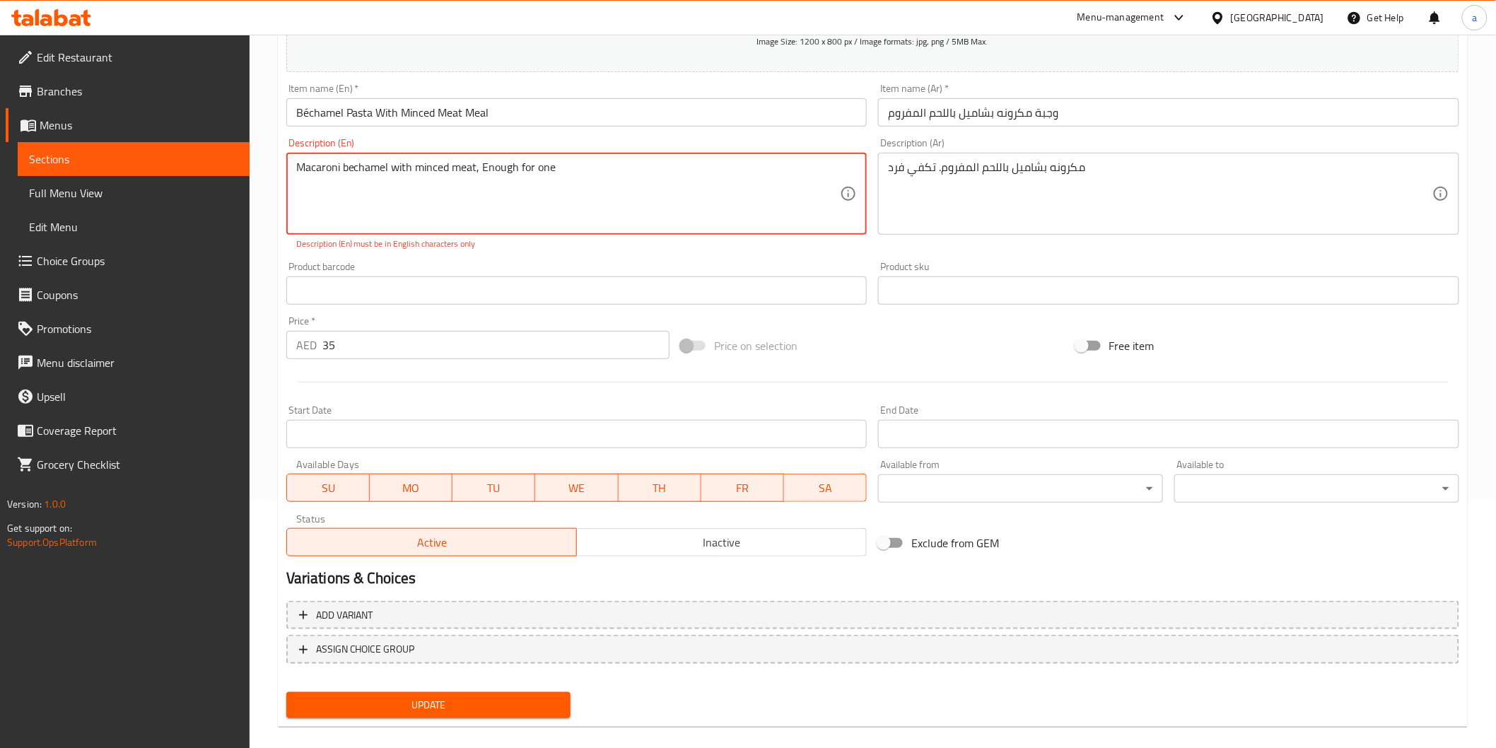
drag, startPoint x: 390, startPoint y: 165, endPoint x: 481, endPoint y: 171, distance: 91.4
click at [481, 171] on textarea "Macaroni bechamel with minced meat, Enough for one" at bounding box center [568, 194] width 545 height 67
click at [477, 173] on textarea "Macaroni bechamel with minced meat, Enough for one" at bounding box center [568, 194] width 545 height 67
click at [479, 173] on textarea "Macaroni bechamel with minced meat, Enough for one" at bounding box center [568, 194] width 545 height 67
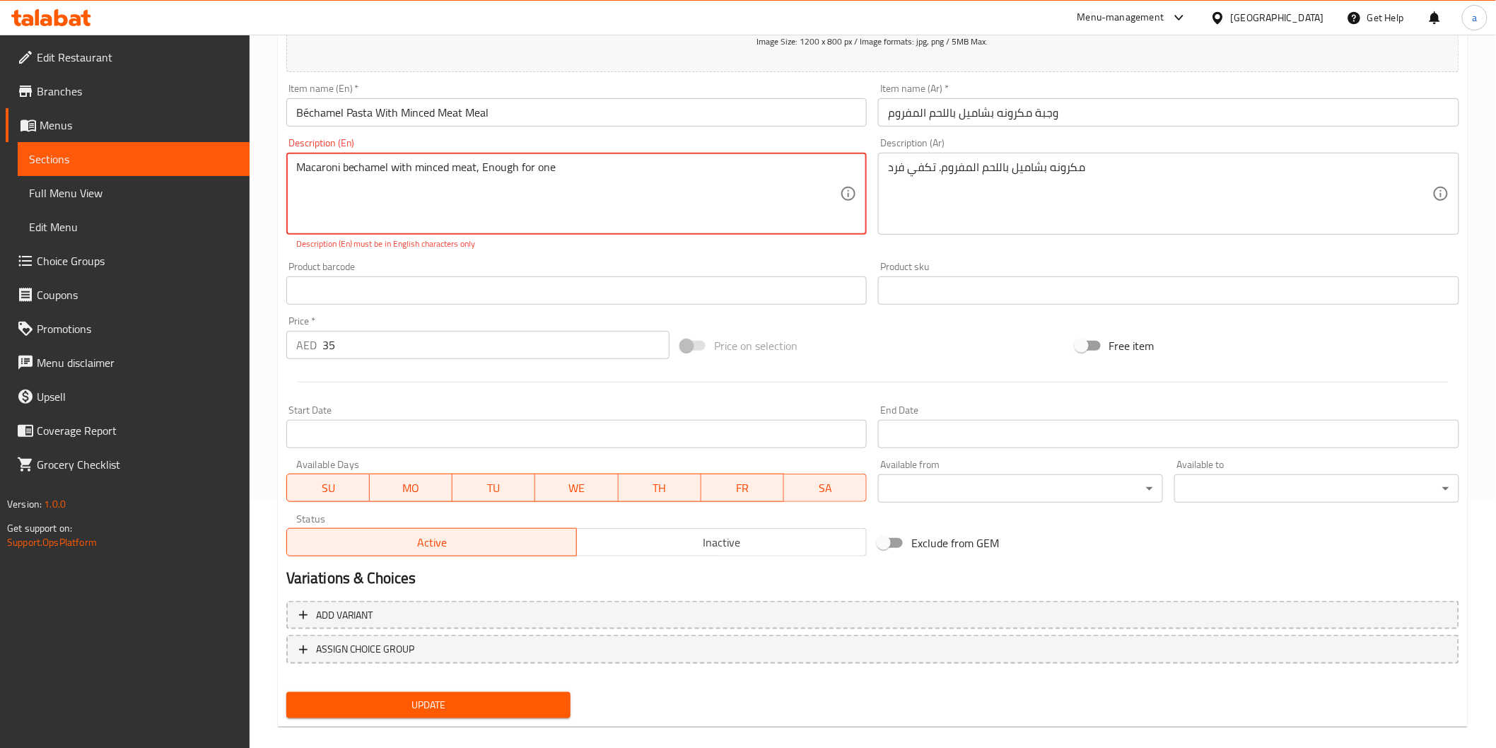
drag, startPoint x: 479, startPoint y: 173, endPoint x: 520, endPoint y: 168, distance: 41.9
click at [520, 168] on textarea "Macaroni bechamel with minced meat, Enough for one" at bounding box center [568, 194] width 545 height 67
click at [499, 173] on textarea "Macaroni bechamel with minced meat, Enough for one" at bounding box center [568, 194] width 545 height 67
drag, startPoint x: 479, startPoint y: 171, endPoint x: 554, endPoint y: 171, distance: 75.7
click at [554, 171] on textarea "Macaroni bechamel with minced meat, Enough for one" at bounding box center [568, 194] width 545 height 67
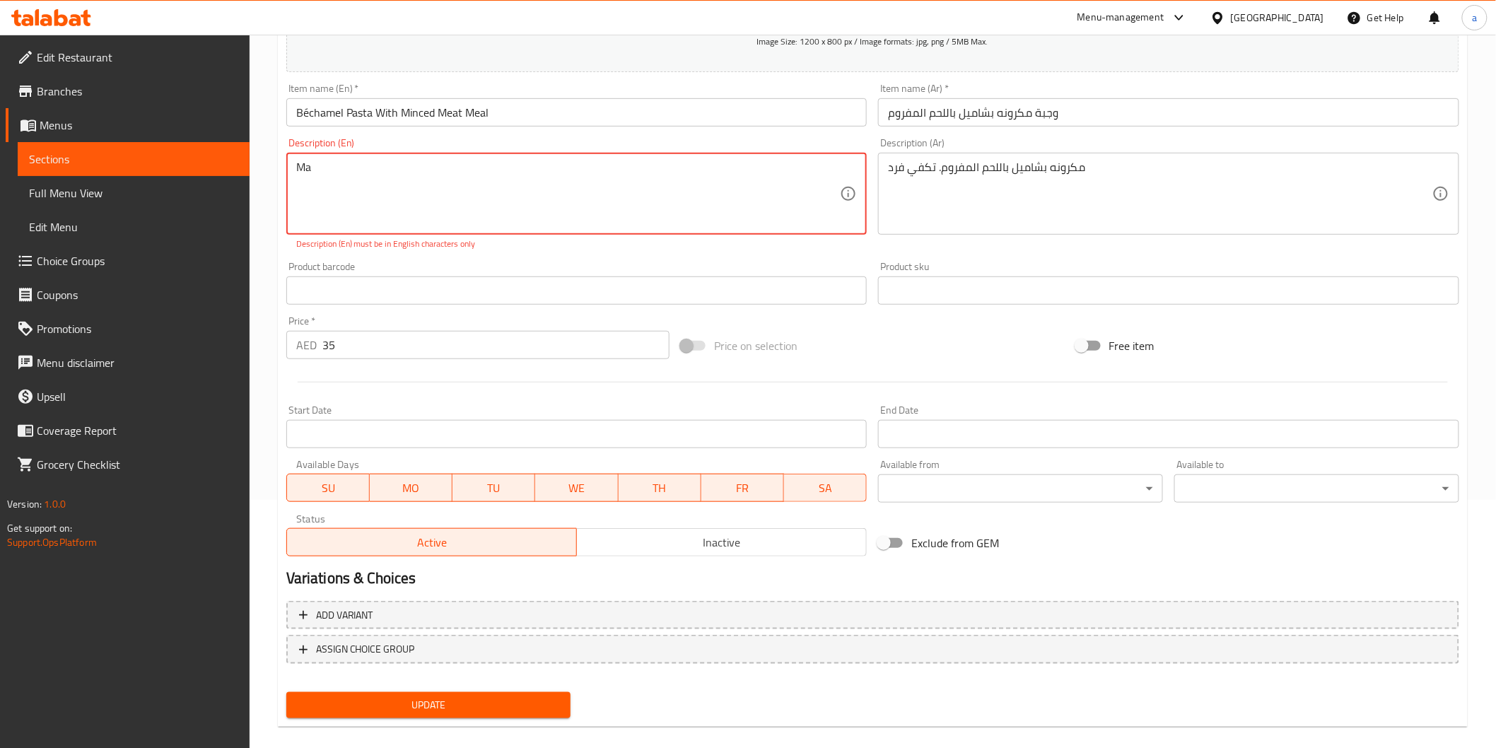
type textarea "M"
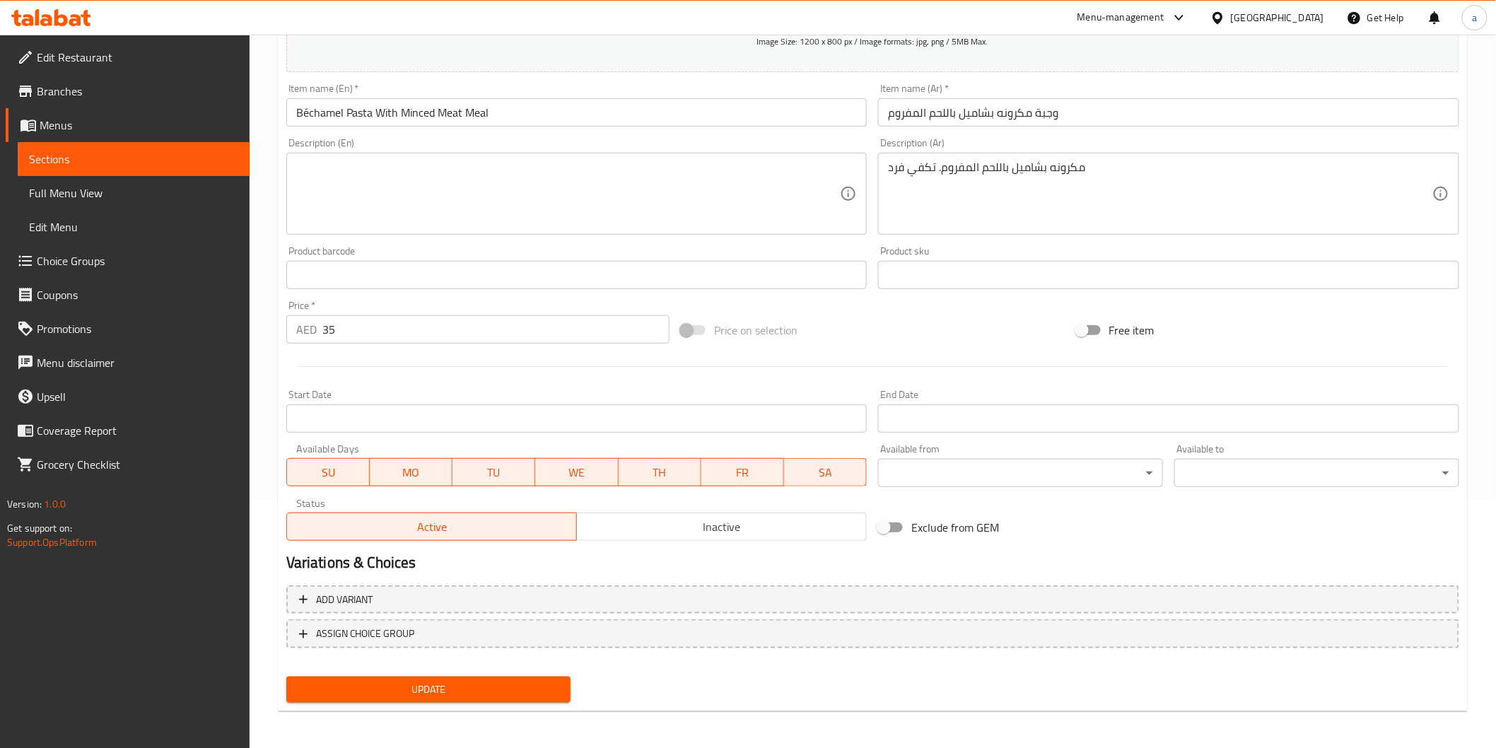
click at [875, 697] on div "Update" at bounding box center [873, 689] width 1185 height 37
click at [498, 178] on textarea at bounding box center [568, 194] width 545 height 67
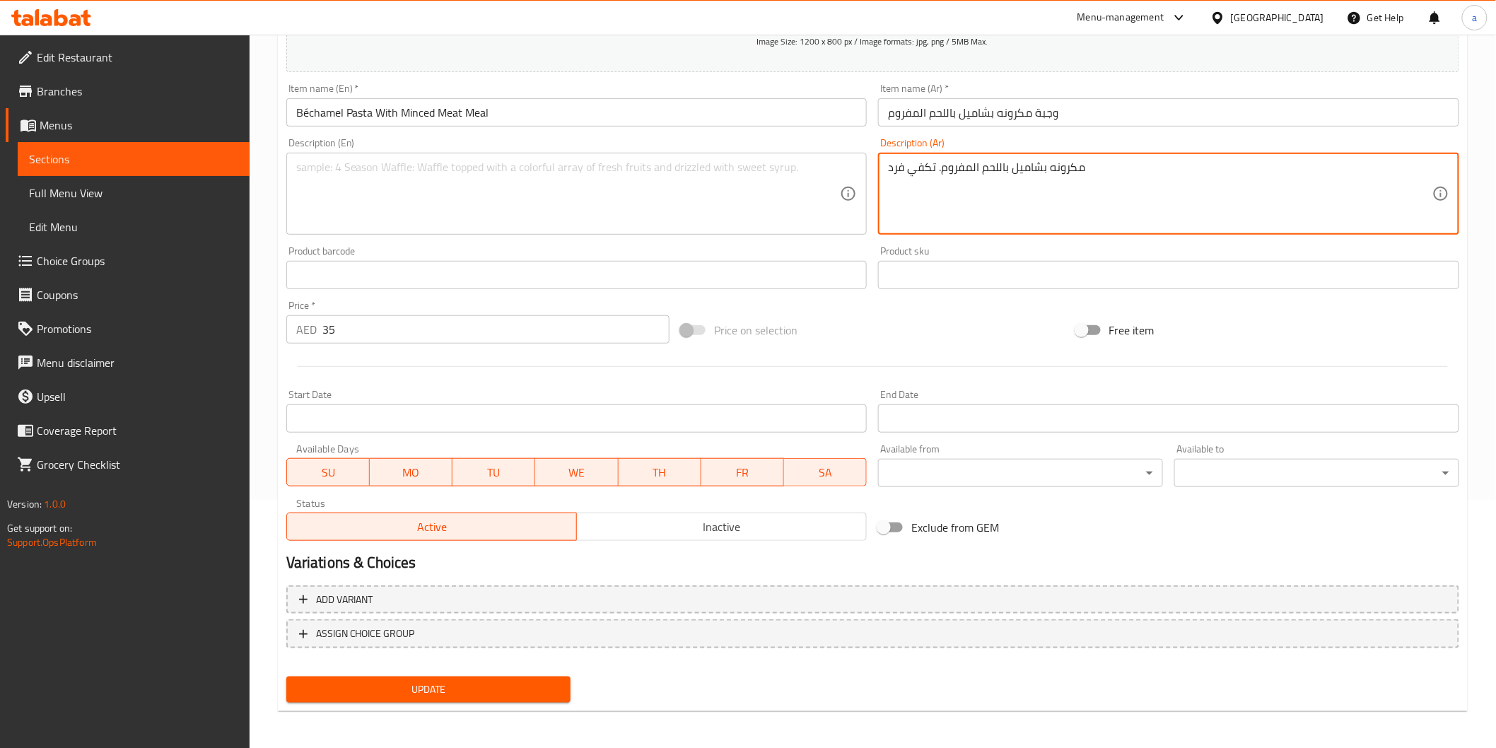
click at [1003, 165] on textarea "مكرونه بشاميل باللحم المفروم. تكفي فرد" at bounding box center [1160, 194] width 545 height 67
click at [373, 188] on textarea at bounding box center [568, 194] width 545 height 67
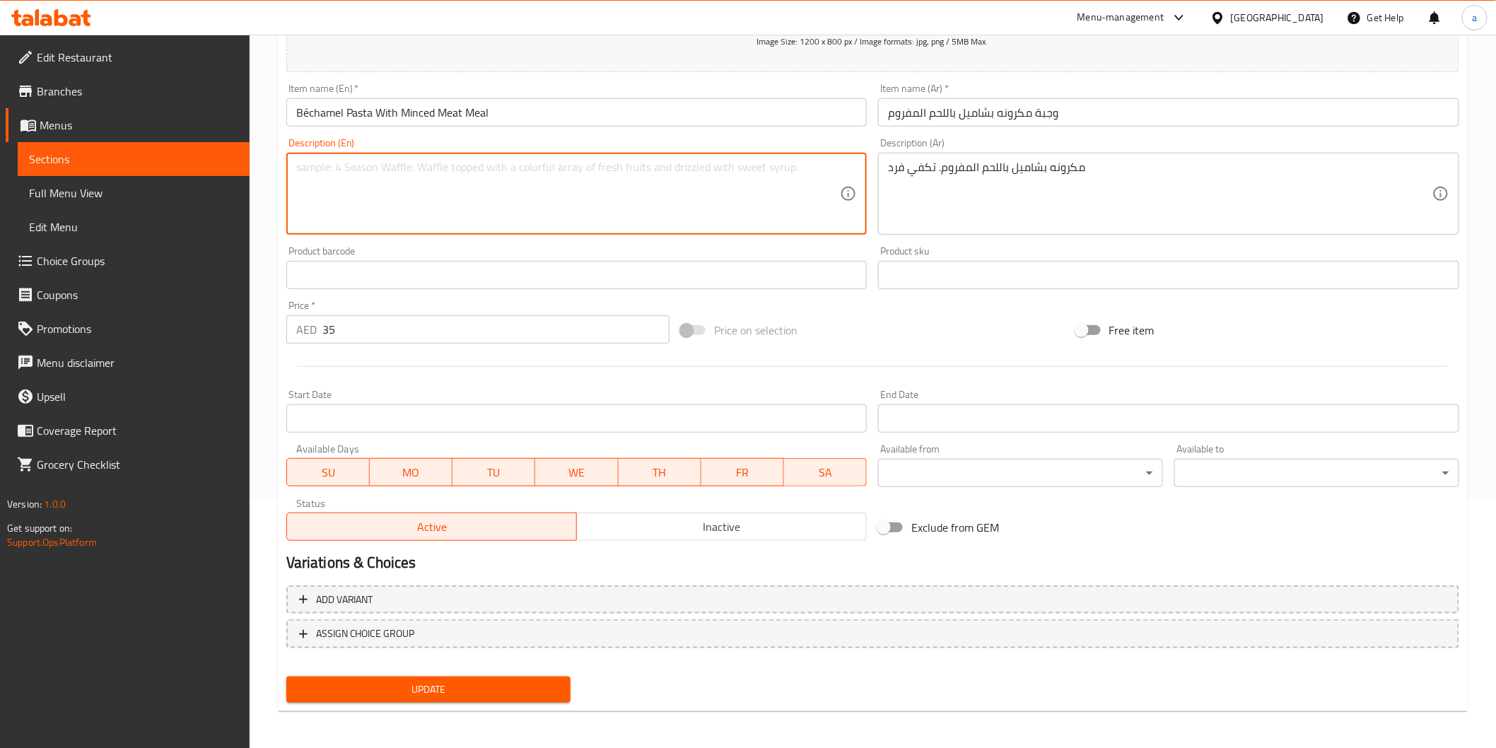
paste textarea "Macaroni béchamel with minced meat. Serves 1 person."
drag, startPoint x: 482, startPoint y: 170, endPoint x: 767, endPoint y: 196, distance: 286.1
click at [757, 195] on textarea "Macaroni béchamel with minced meat. Serves 1 person." at bounding box center [568, 194] width 545 height 67
drag, startPoint x: 481, startPoint y: 168, endPoint x: 651, endPoint y: 187, distance: 170.9
click at [651, 187] on textarea "Macaroni béchamel with minced meat. Enough for one" at bounding box center [568, 194] width 545 height 67
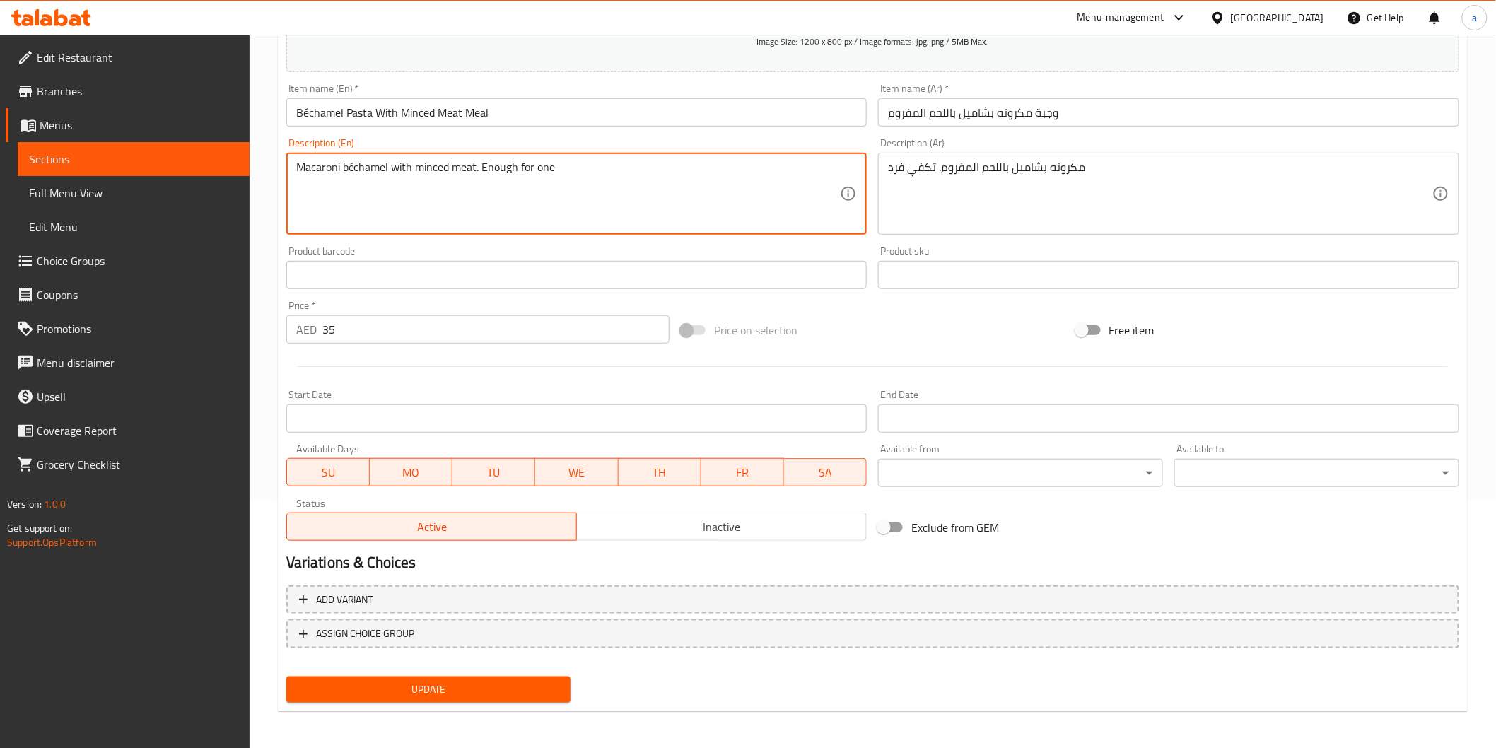
click at [651, 187] on textarea "Macaroni béchamel with minced meat. Enough for one" at bounding box center [568, 194] width 545 height 67
type textarea "Macaroni béchamel with minced meat. Enough for one"
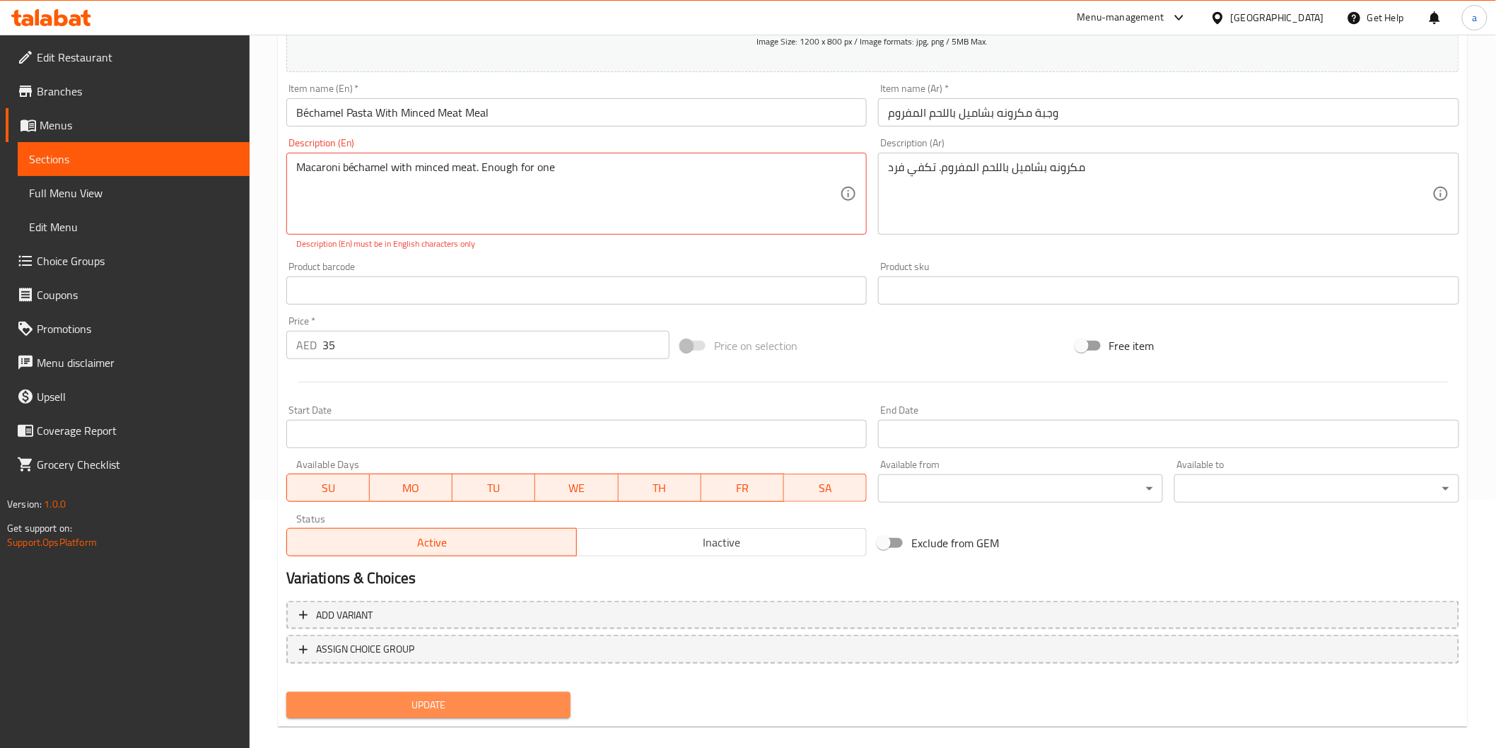
click at [437, 697] on span "Update" at bounding box center [429, 706] width 262 height 18
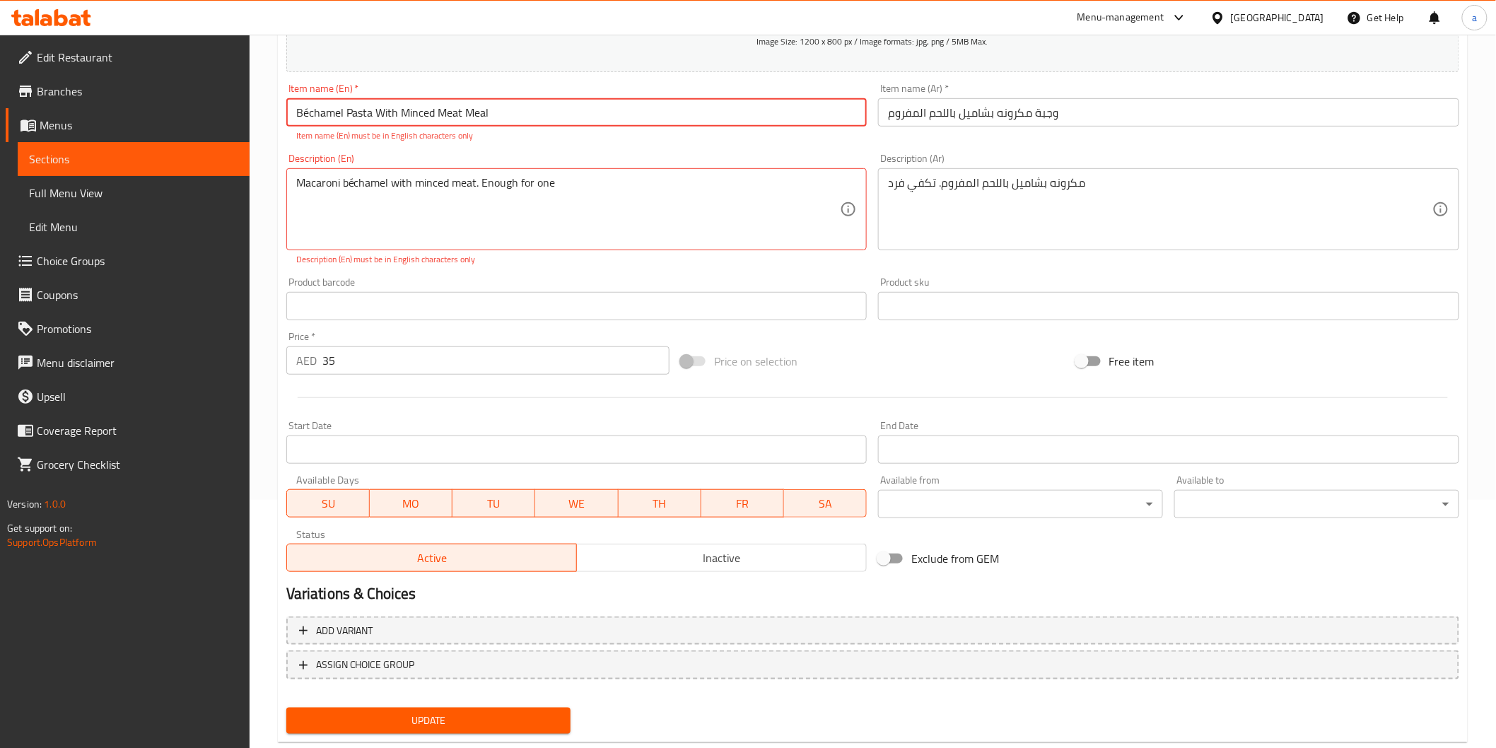
click at [437, 694] on div "Add variant ASSIGN CHOICE GROUP" at bounding box center [873, 657] width 1185 height 92
click at [446, 736] on div "Update" at bounding box center [429, 720] width 296 height 37
click at [442, 721] on span "Update" at bounding box center [429, 721] width 262 height 18
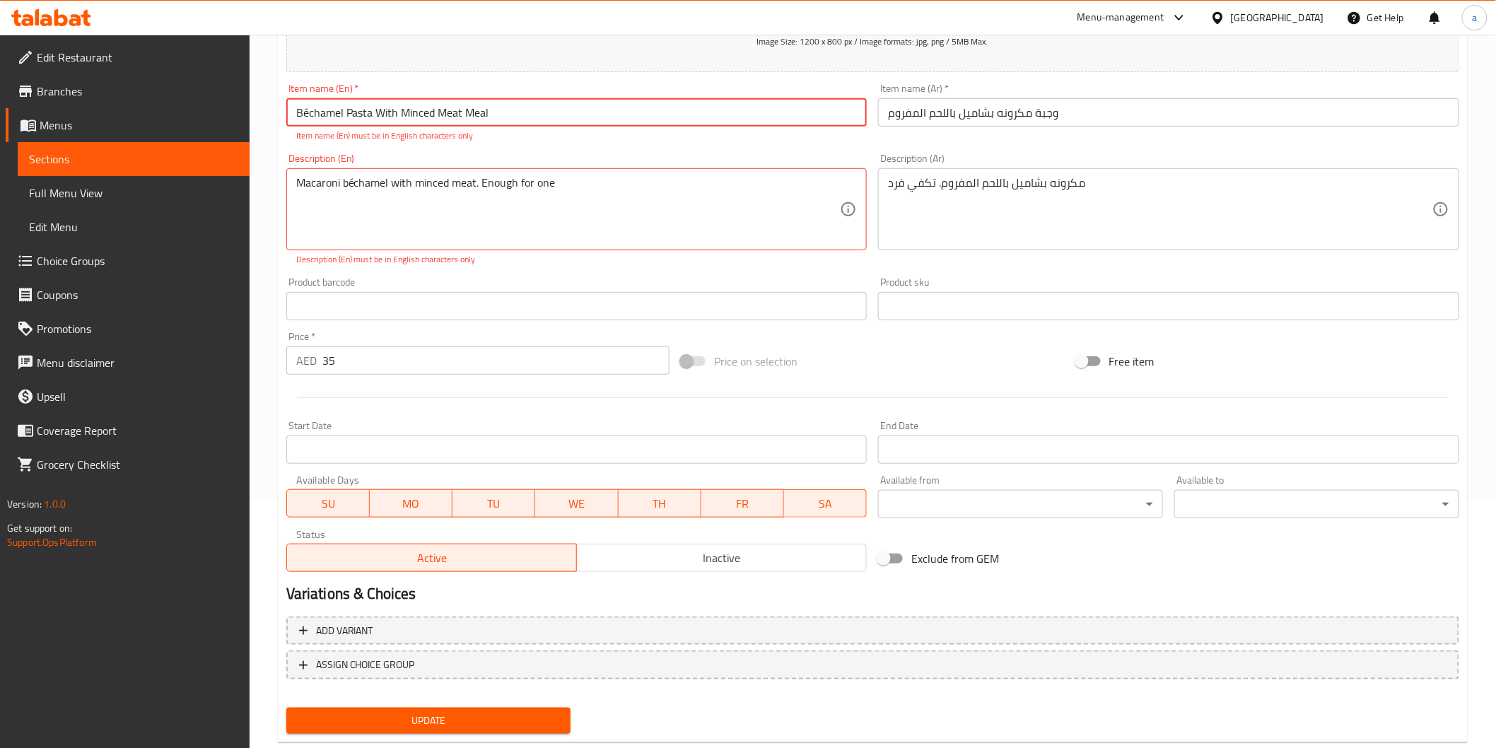
click at [442, 721] on span "Update" at bounding box center [429, 721] width 262 height 18
click at [443, 721] on span "Update" at bounding box center [429, 721] width 262 height 18
click at [310, 121] on input "Béchamel Pasta With Minced Meat Meal" at bounding box center [576, 112] width 581 height 28
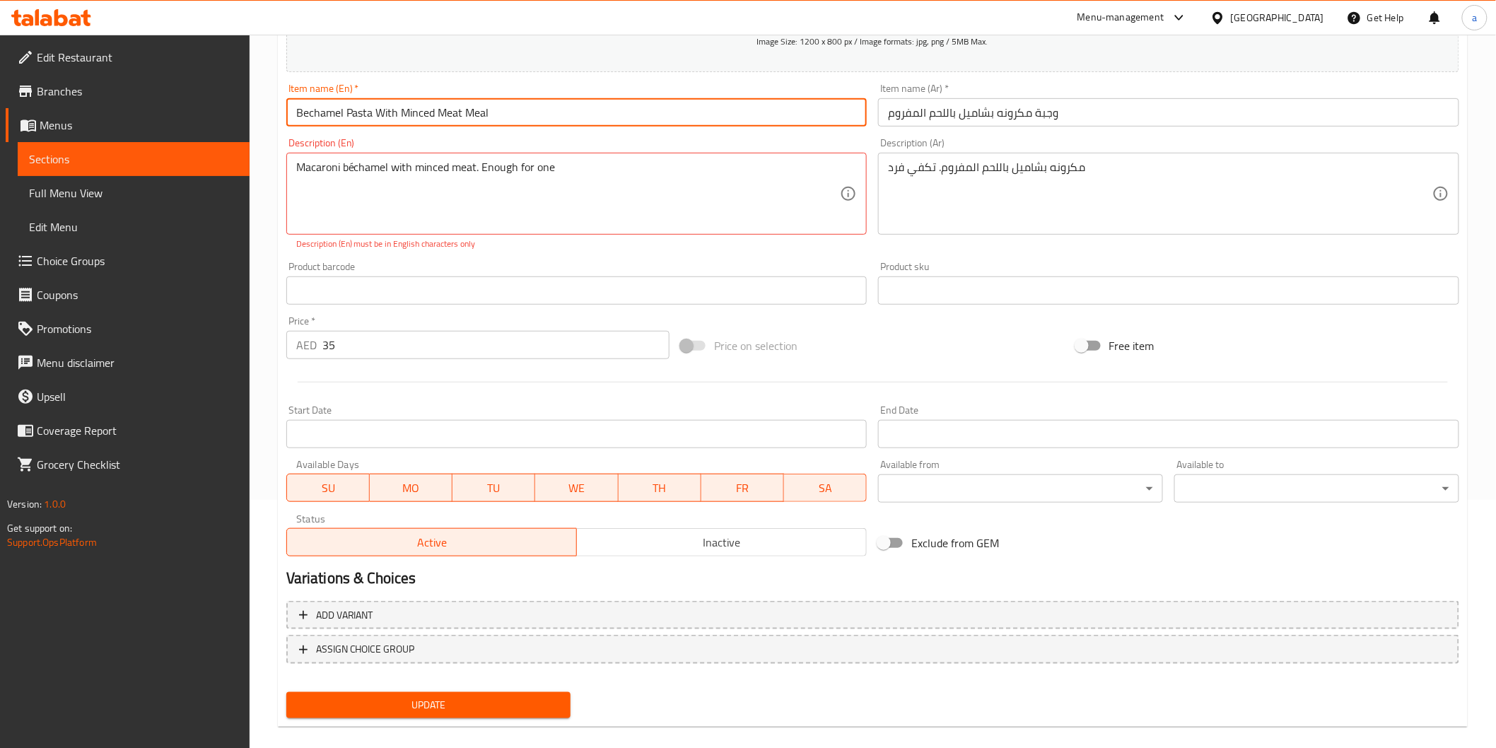
type input "Bechamel Pasta With Minced Meat Meal"
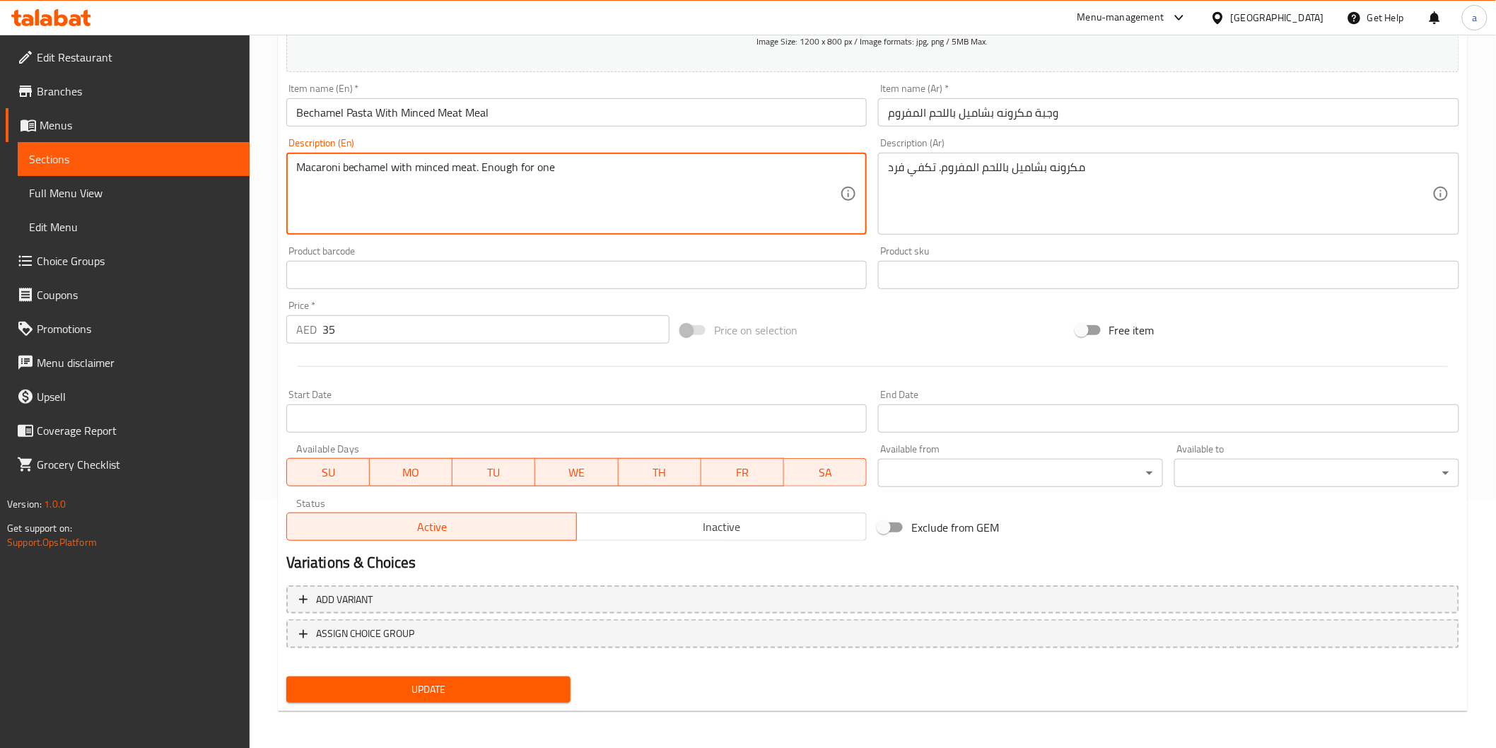
type textarea "Macaroni bechamel with minced meat. Enough for one"
click at [406, 683] on span "Update" at bounding box center [429, 690] width 262 height 18
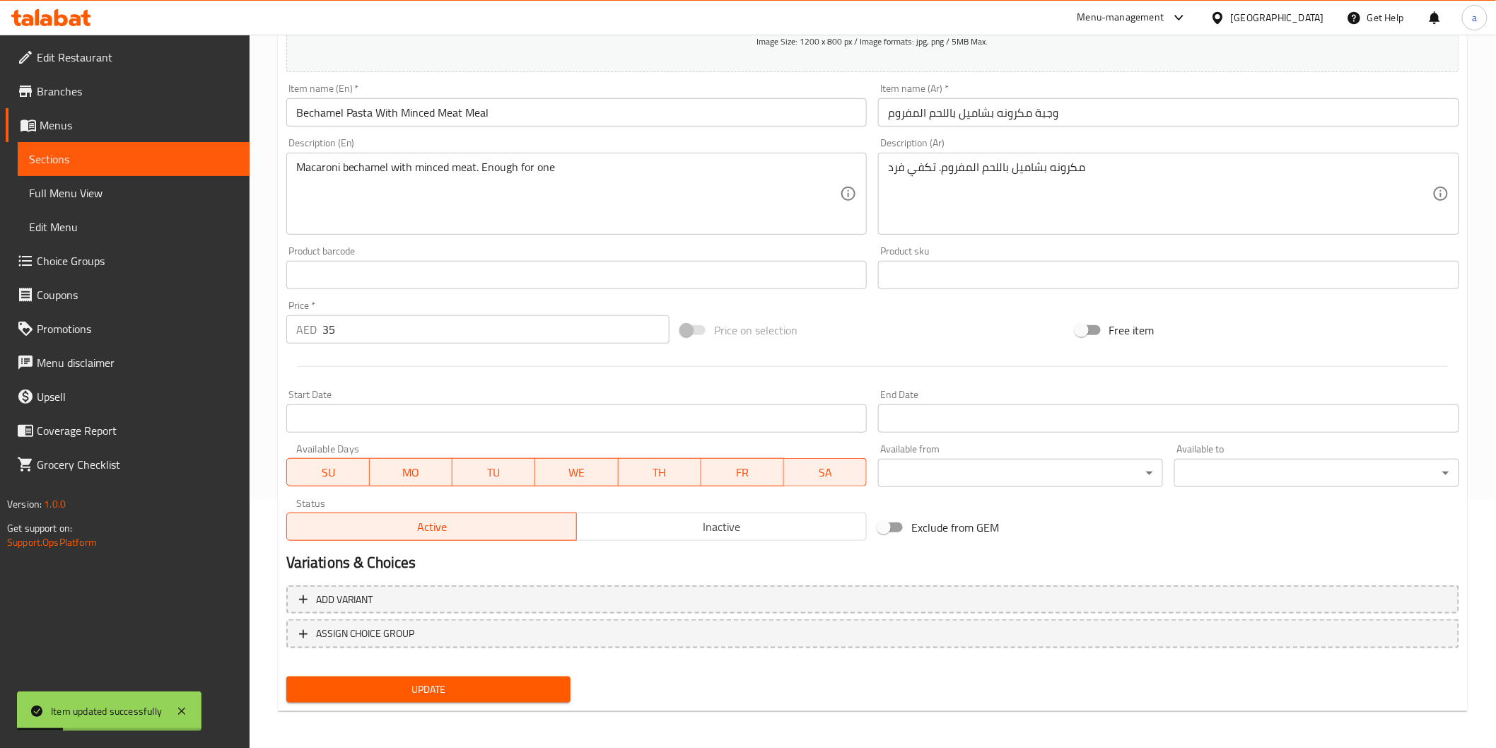
click at [88, 144] on link "Sections" at bounding box center [134, 159] width 232 height 34
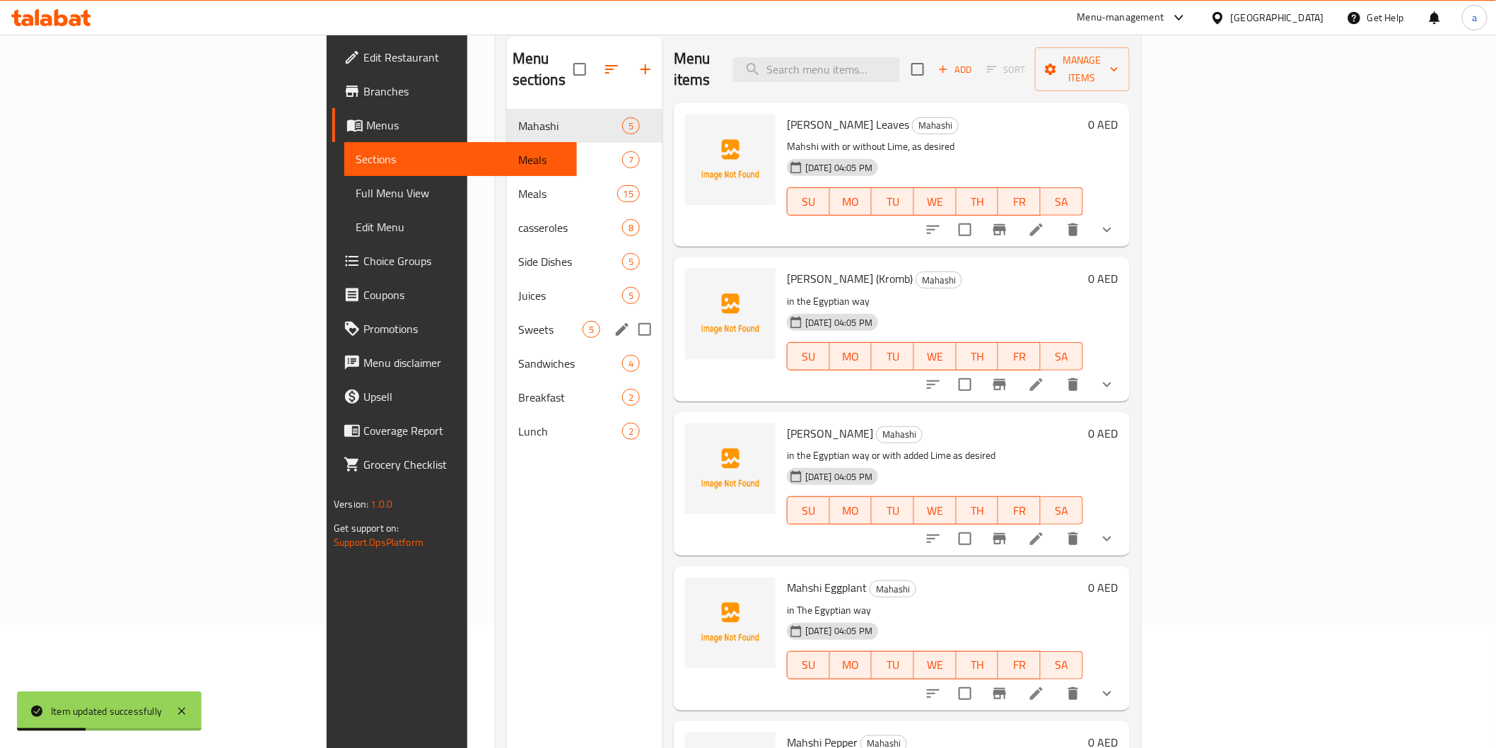
scroll to position [40, 0]
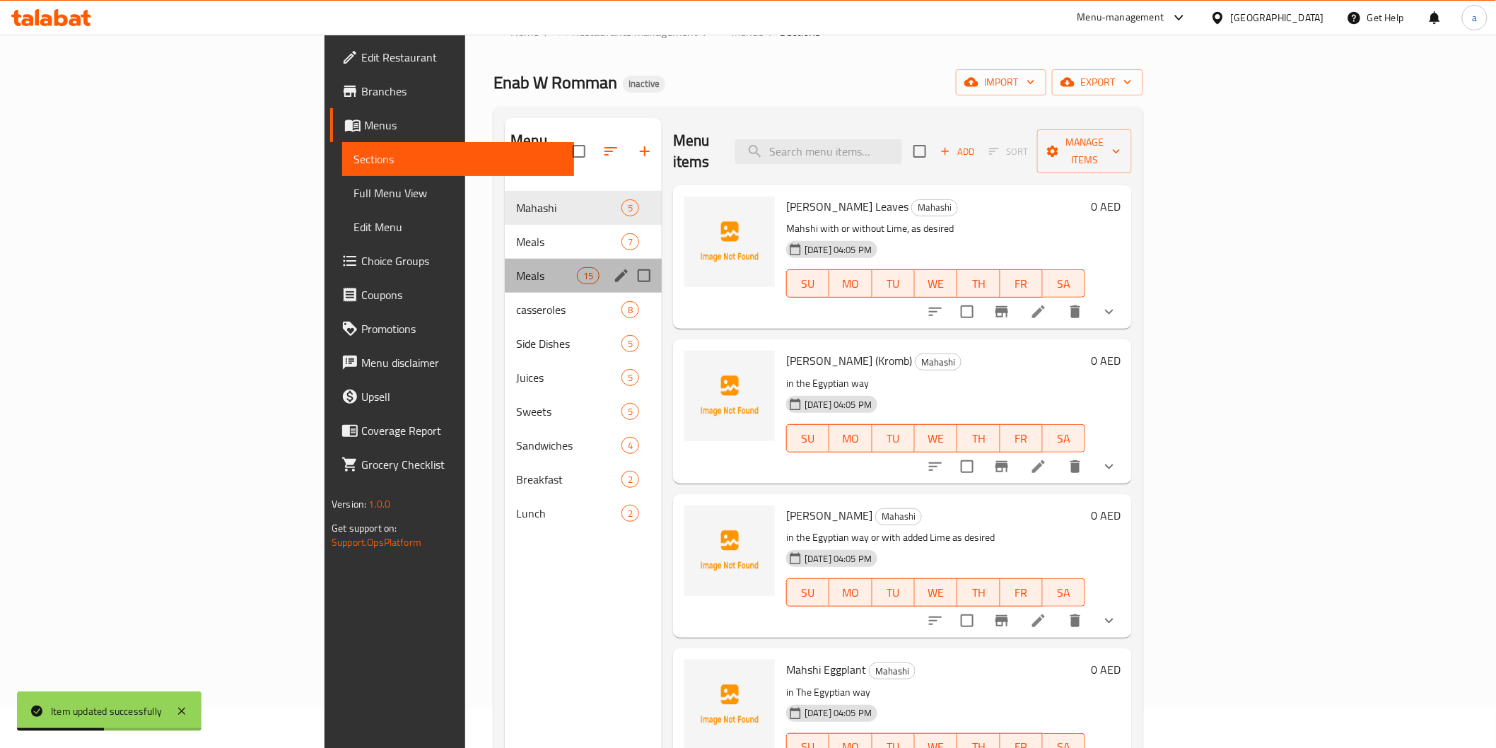
click at [505, 265] on div "Meals 15" at bounding box center [583, 276] width 157 height 34
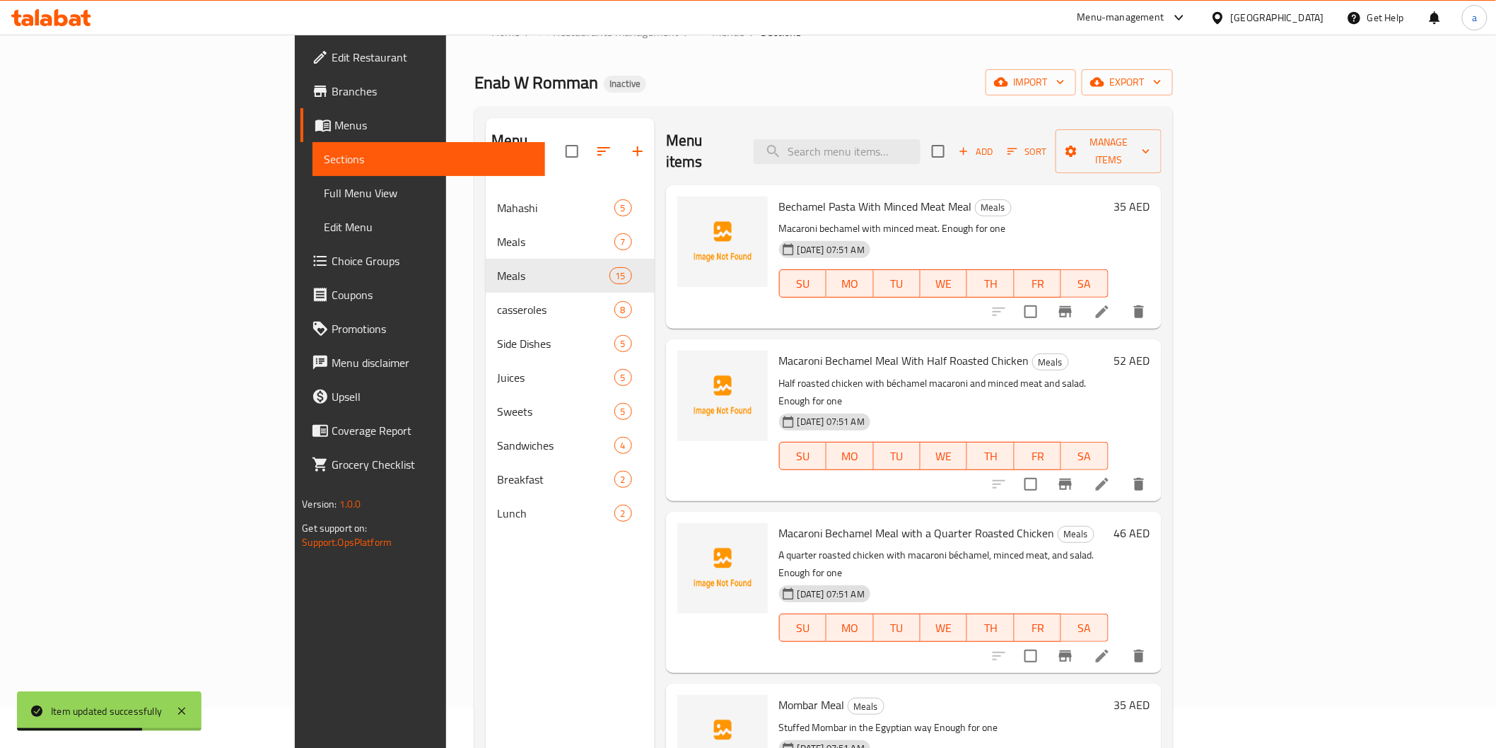
click at [1122, 472] on li at bounding box center [1103, 484] width 40 height 25
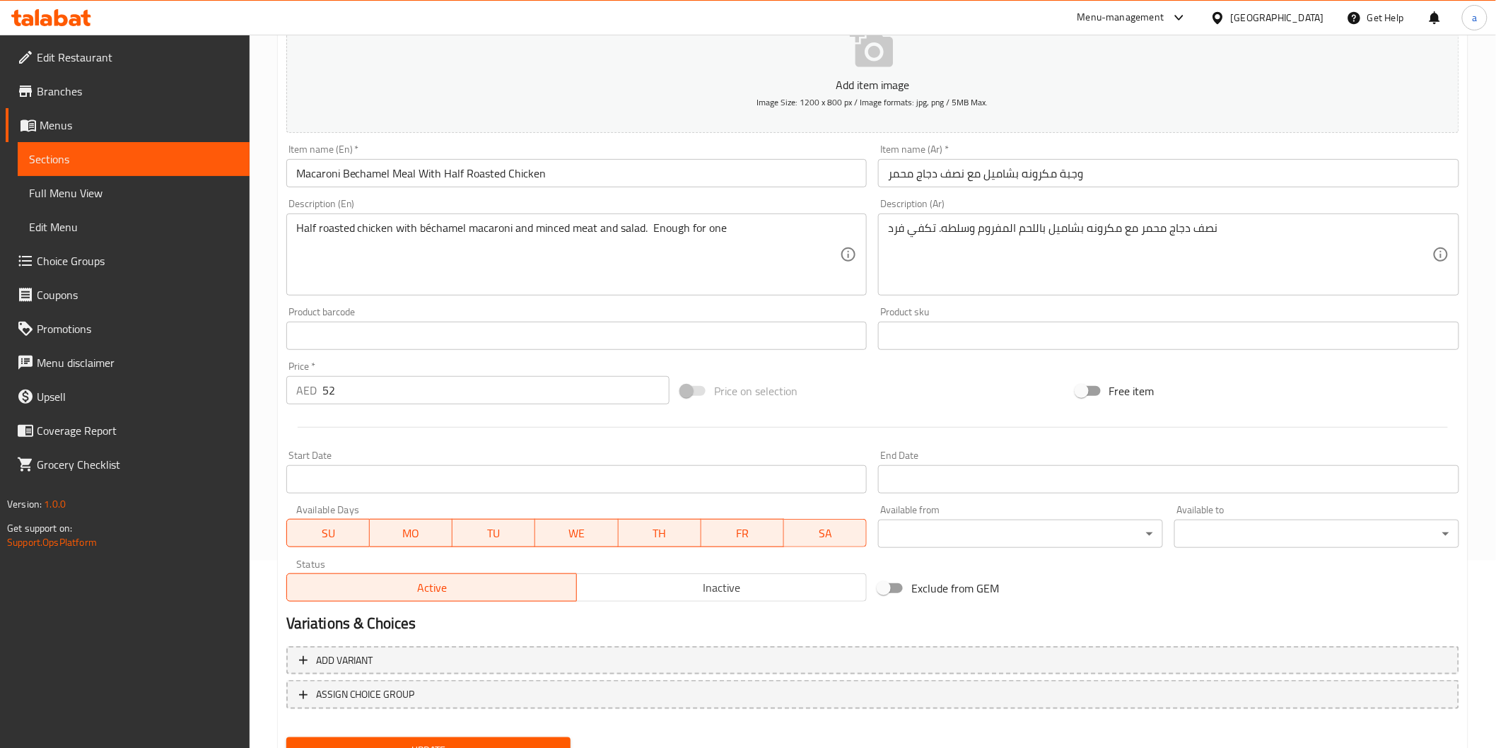
scroll to position [248, 0]
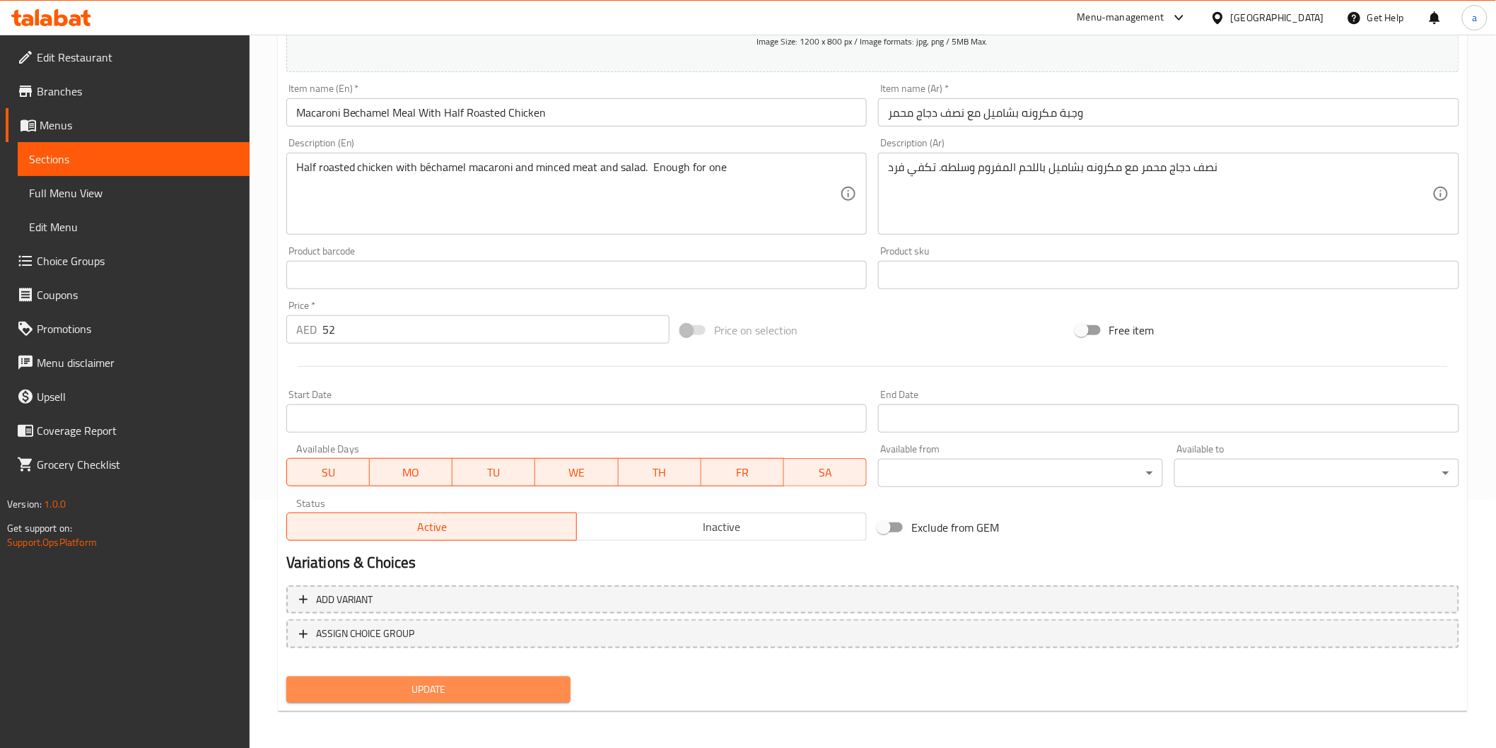
click at [409, 690] on span "Update" at bounding box center [429, 690] width 262 height 18
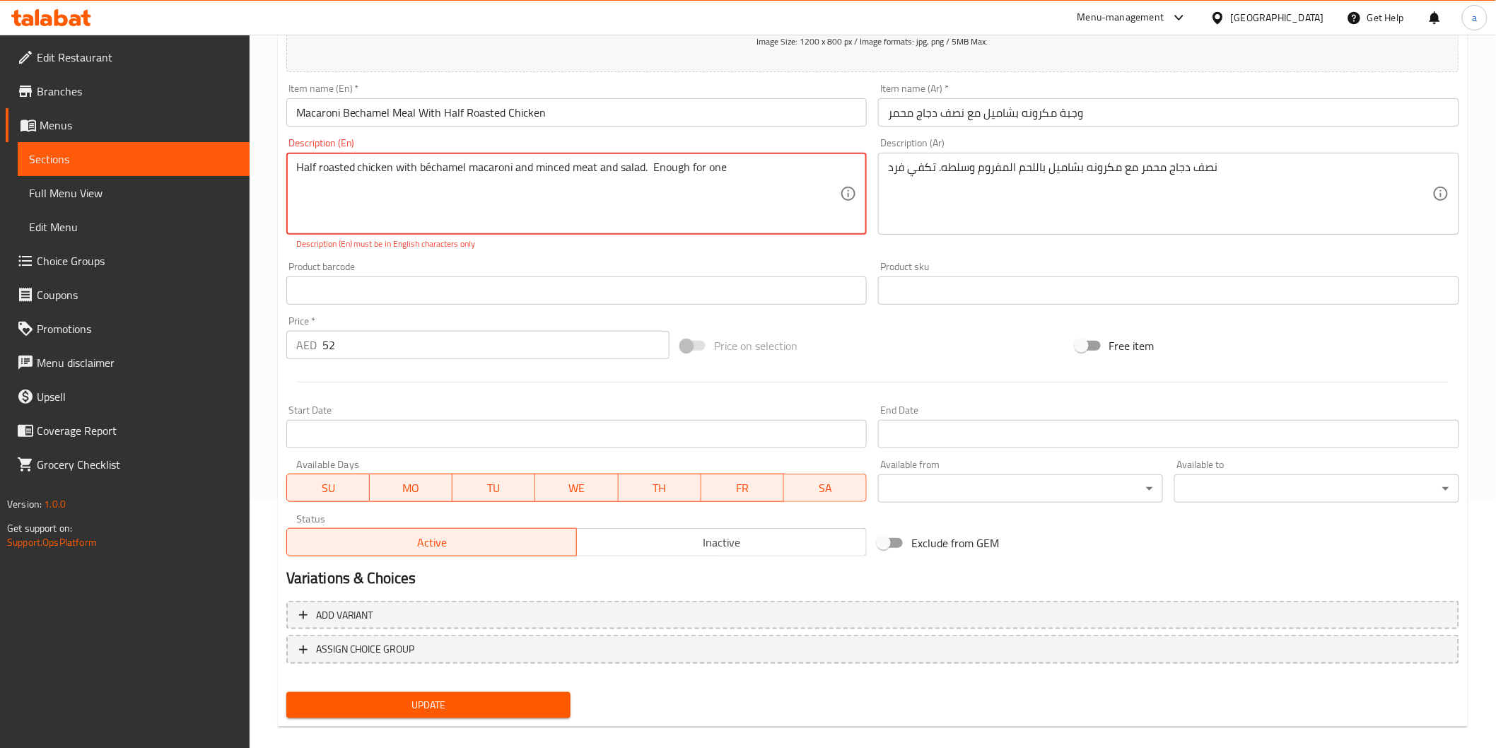
click at [429, 165] on textarea "Half roasted chicken with béchamel macaroni and minced meat and salad. Enough f…" at bounding box center [568, 194] width 545 height 67
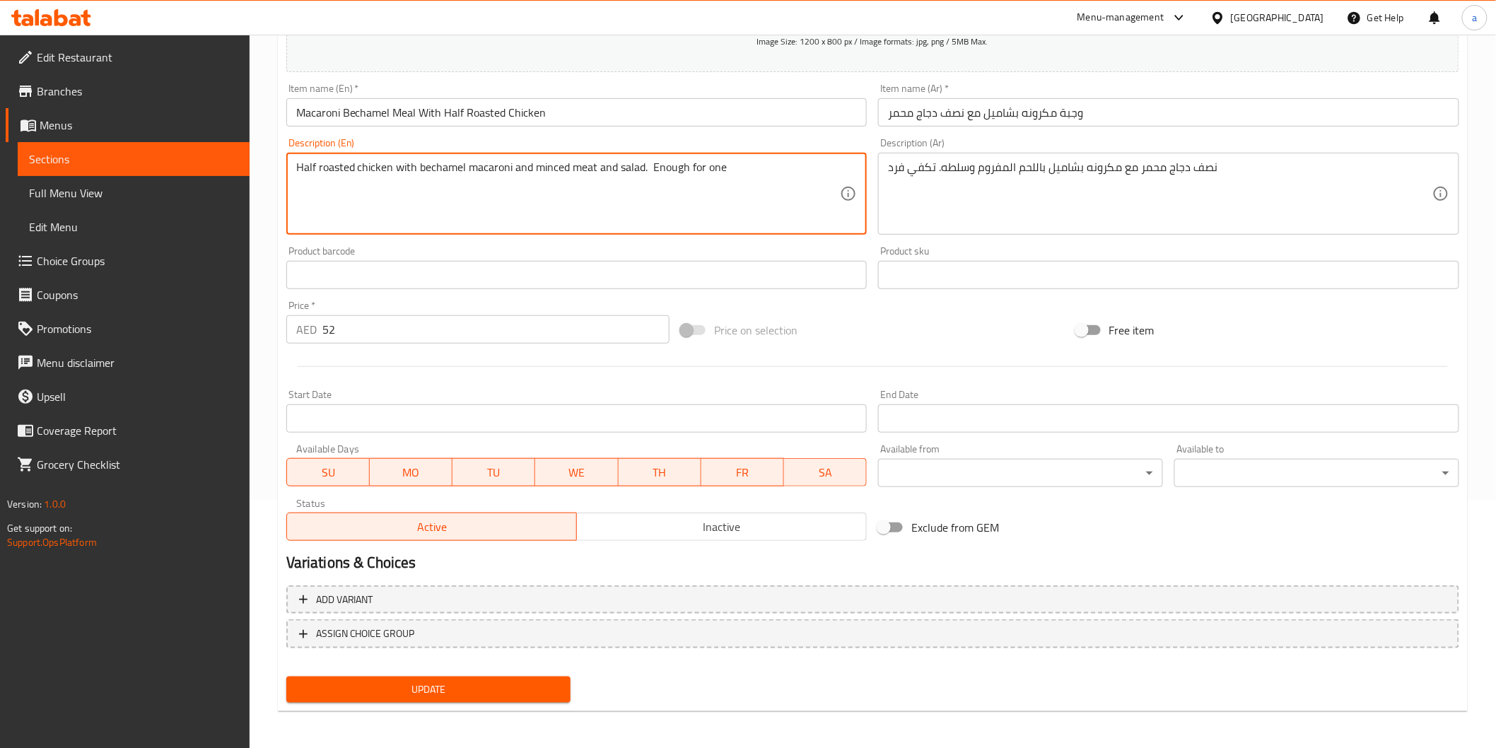
type textarea "Half roasted chicken with bechamel macaroni and minced meat and salad. Enough f…"
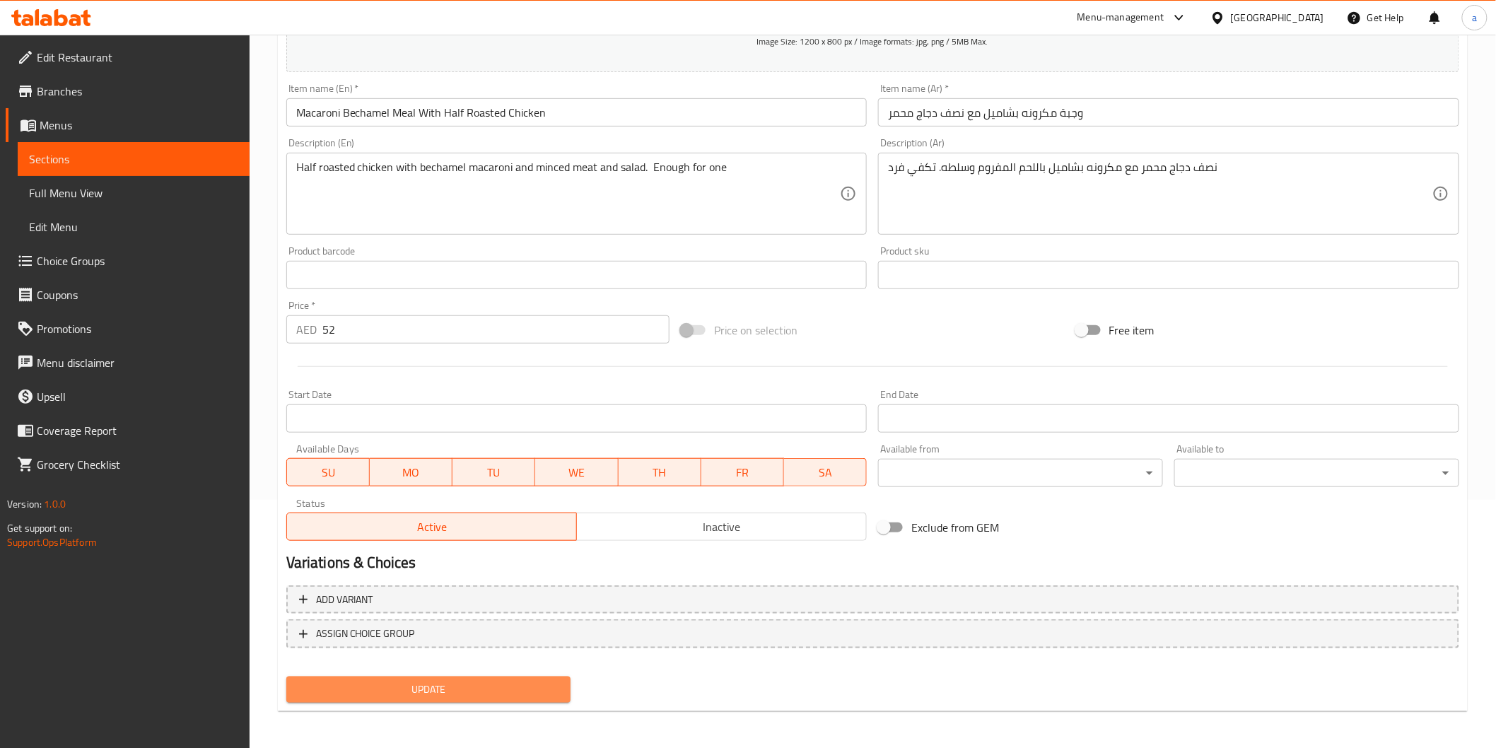
click at [491, 697] on button "Update" at bounding box center [428, 690] width 285 height 26
click at [504, 697] on button "Update" at bounding box center [428, 690] width 285 height 26
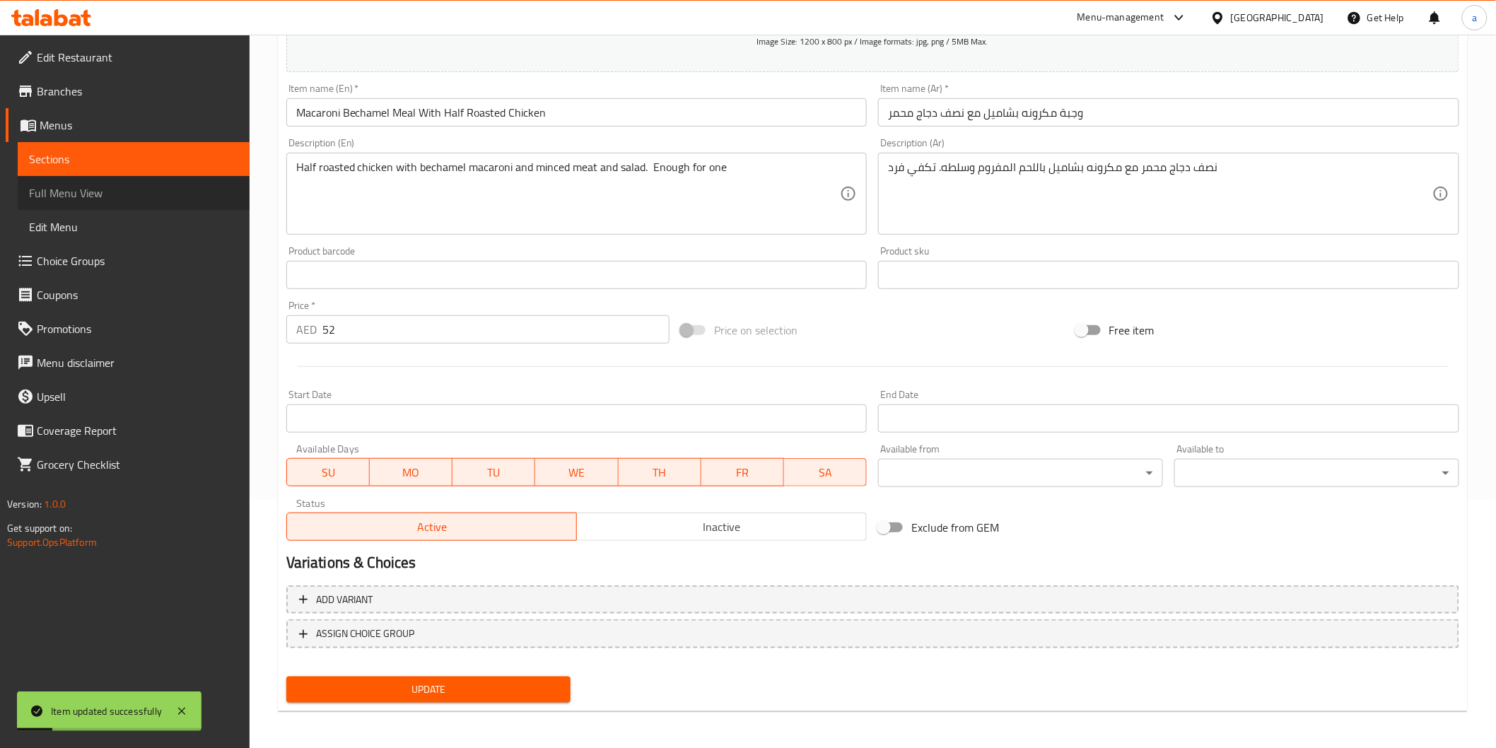
click at [190, 176] on link "Full Menu View" at bounding box center [134, 193] width 232 height 34
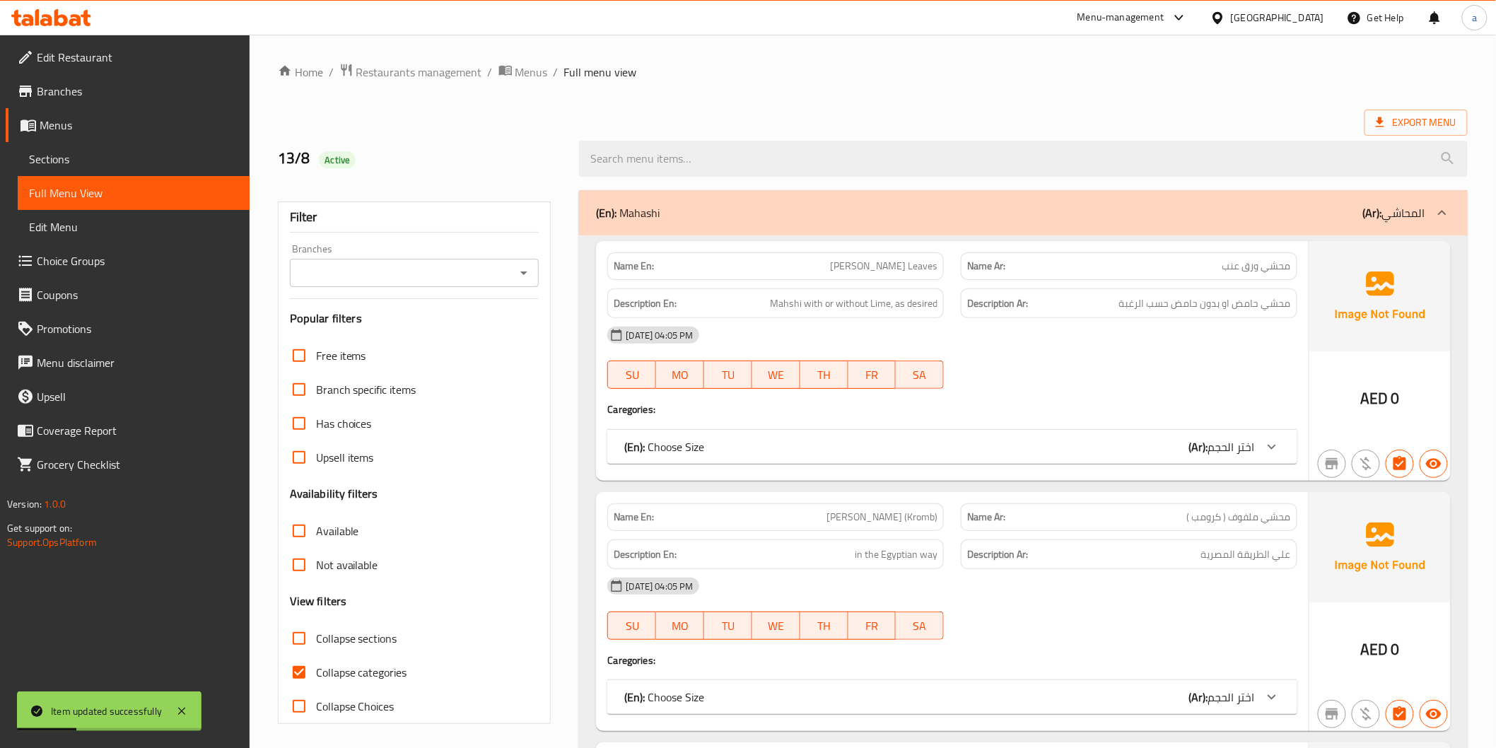
click at [123, 157] on span "Sections" at bounding box center [133, 159] width 209 height 17
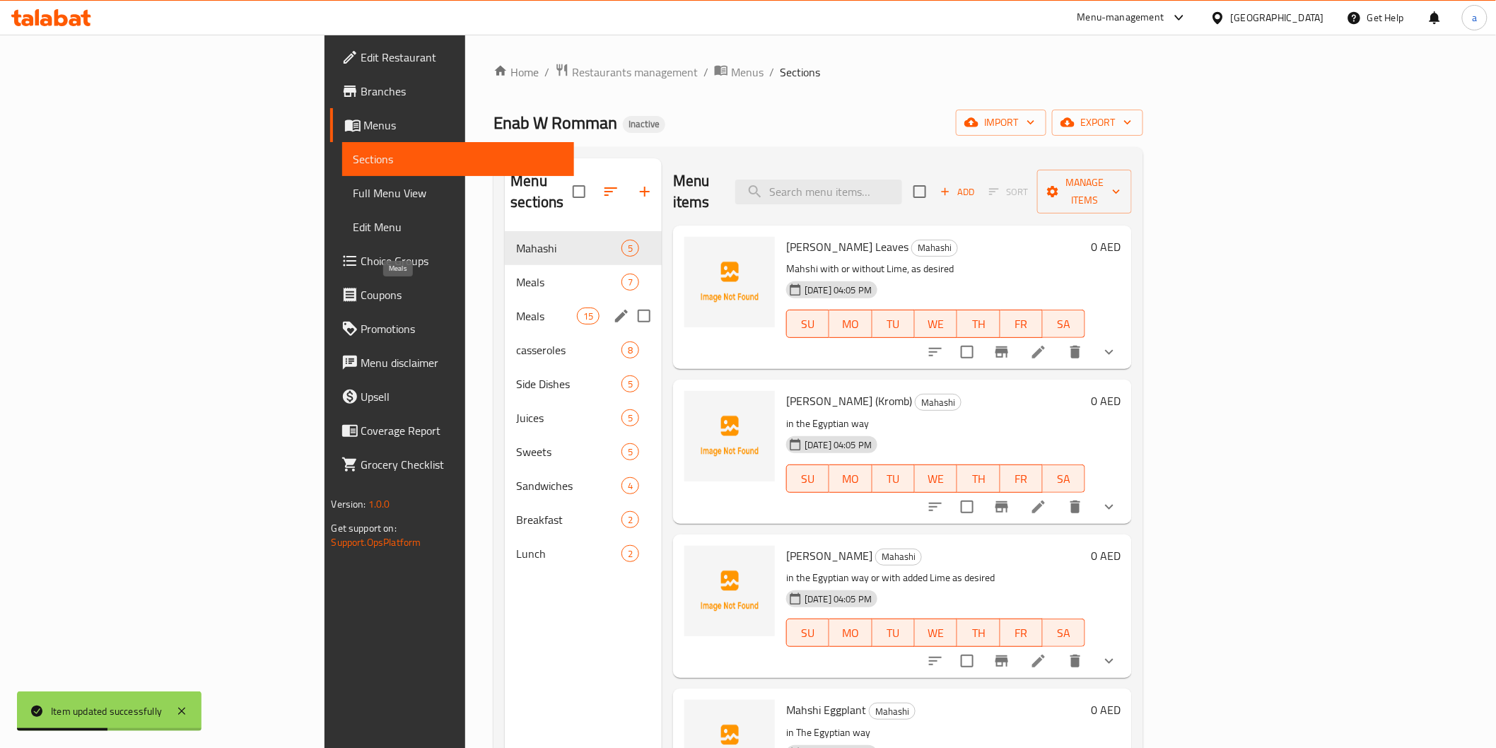
click at [516, 308] on span "Meals" at bounding box center [546, 316] width 60 height 17
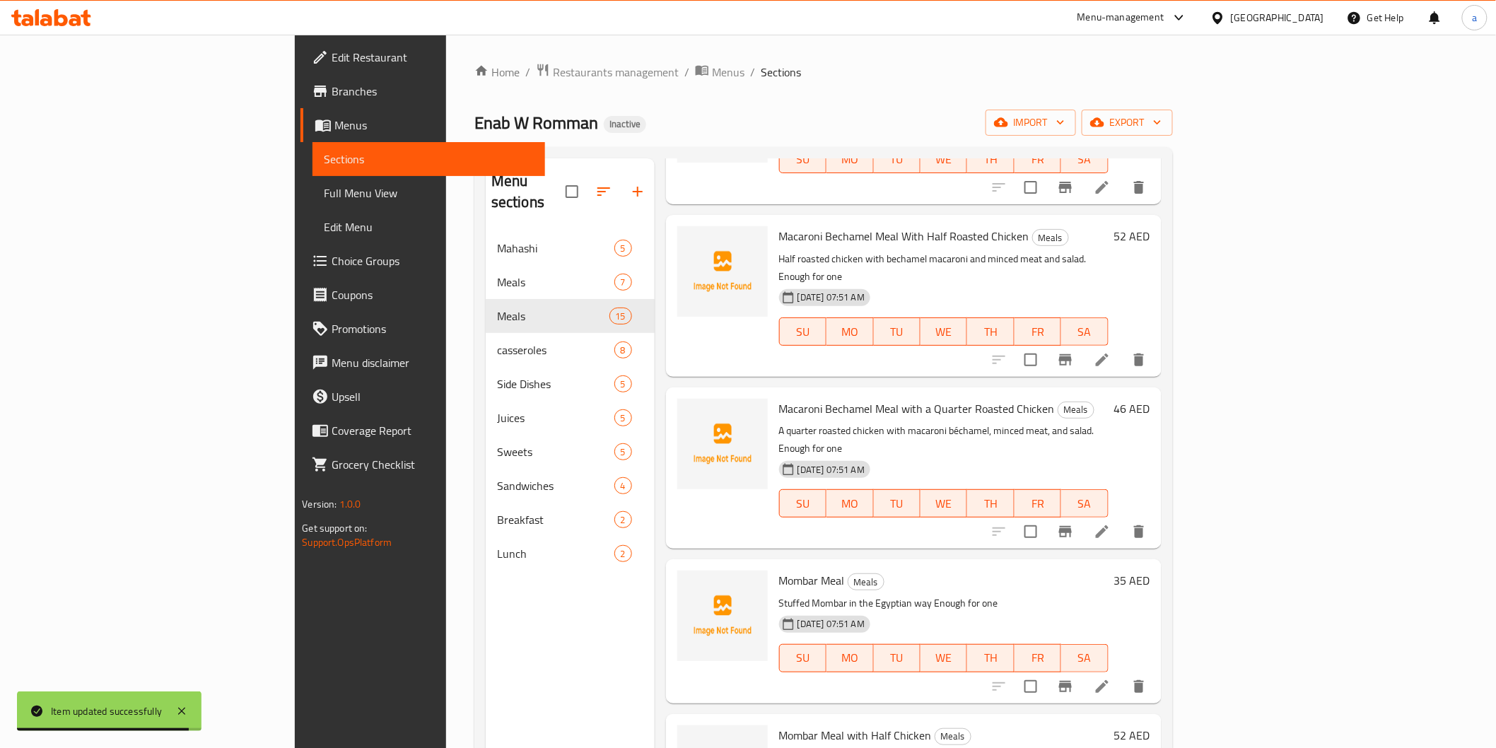
scroll to position [235, 0]
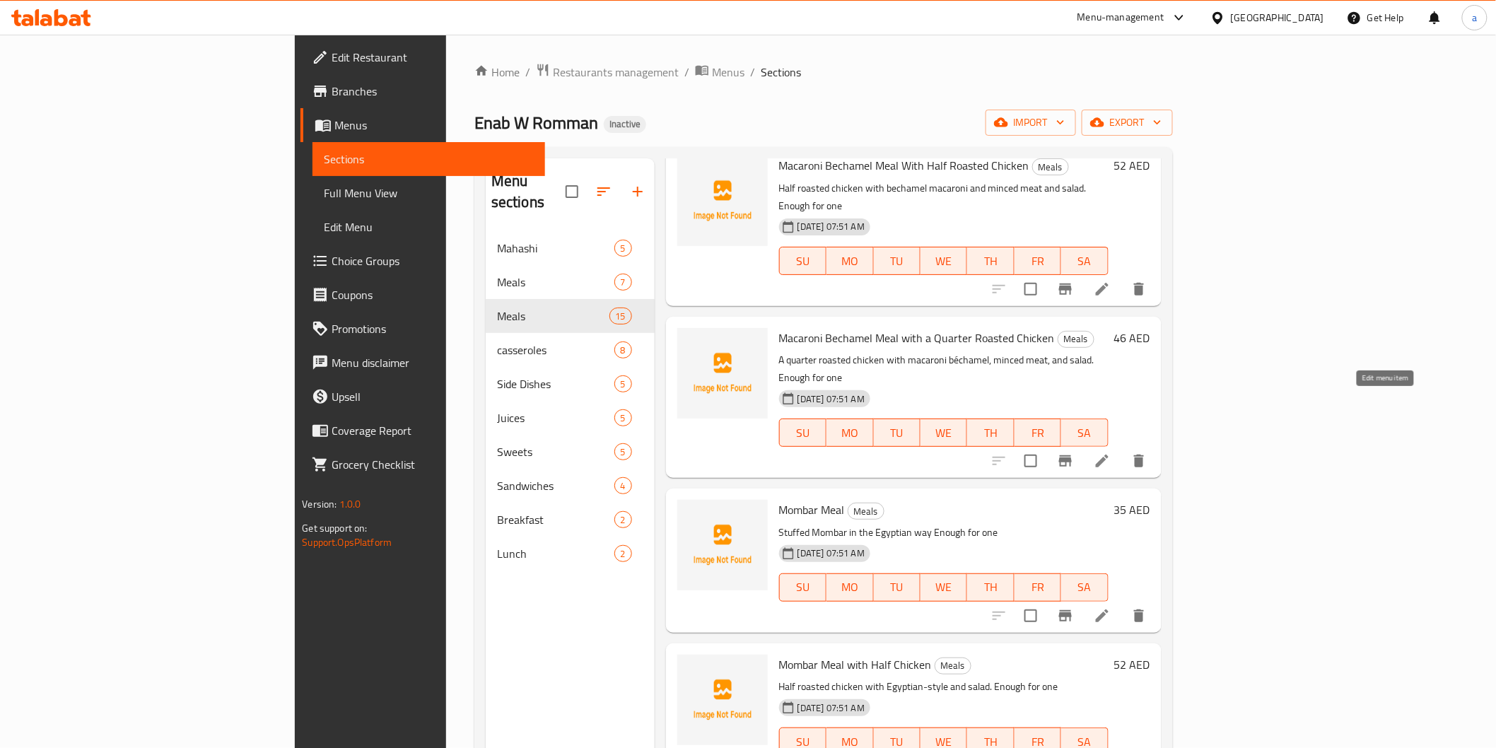
click at [1109, 455] on icon at bounding box center [1102, 461] width 13 height 13
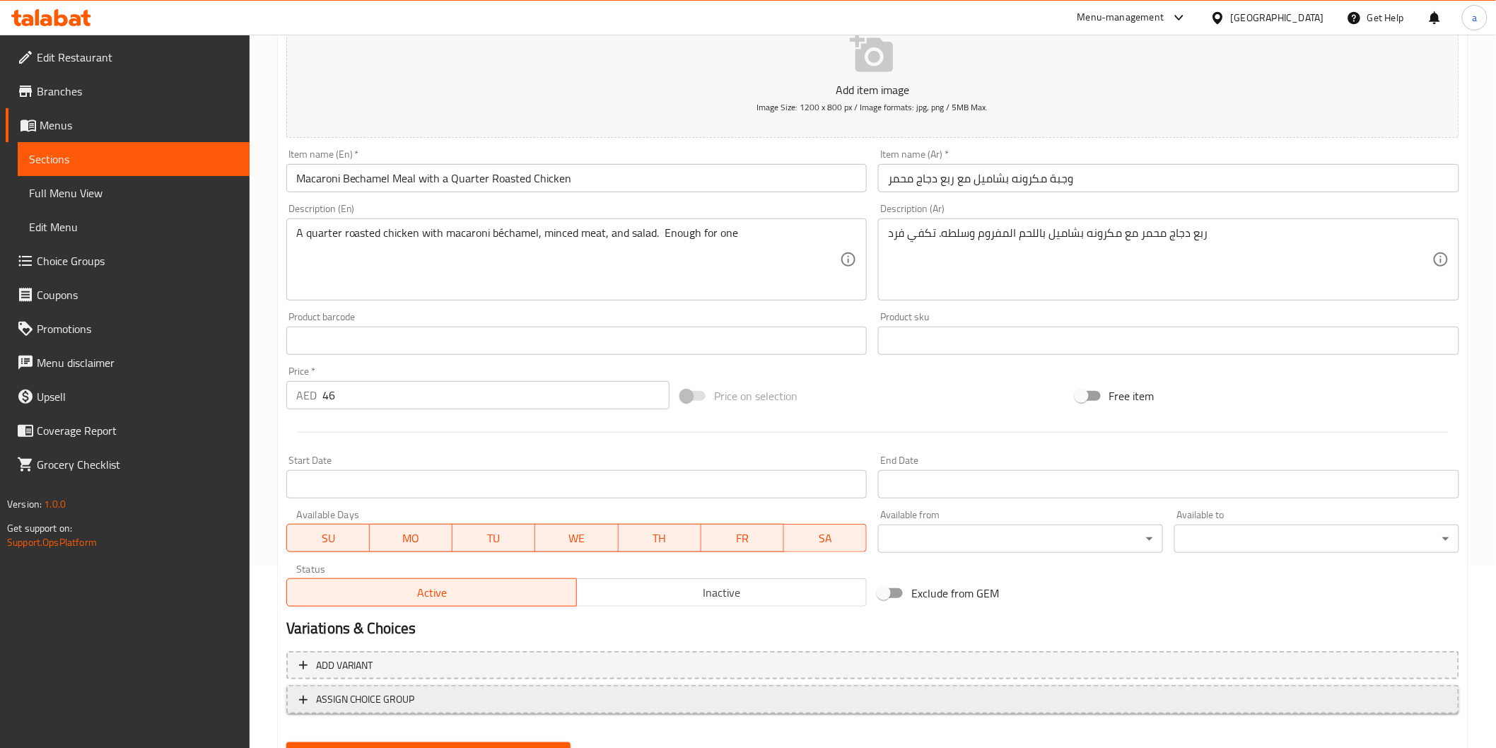
scroll to position [248, 0]
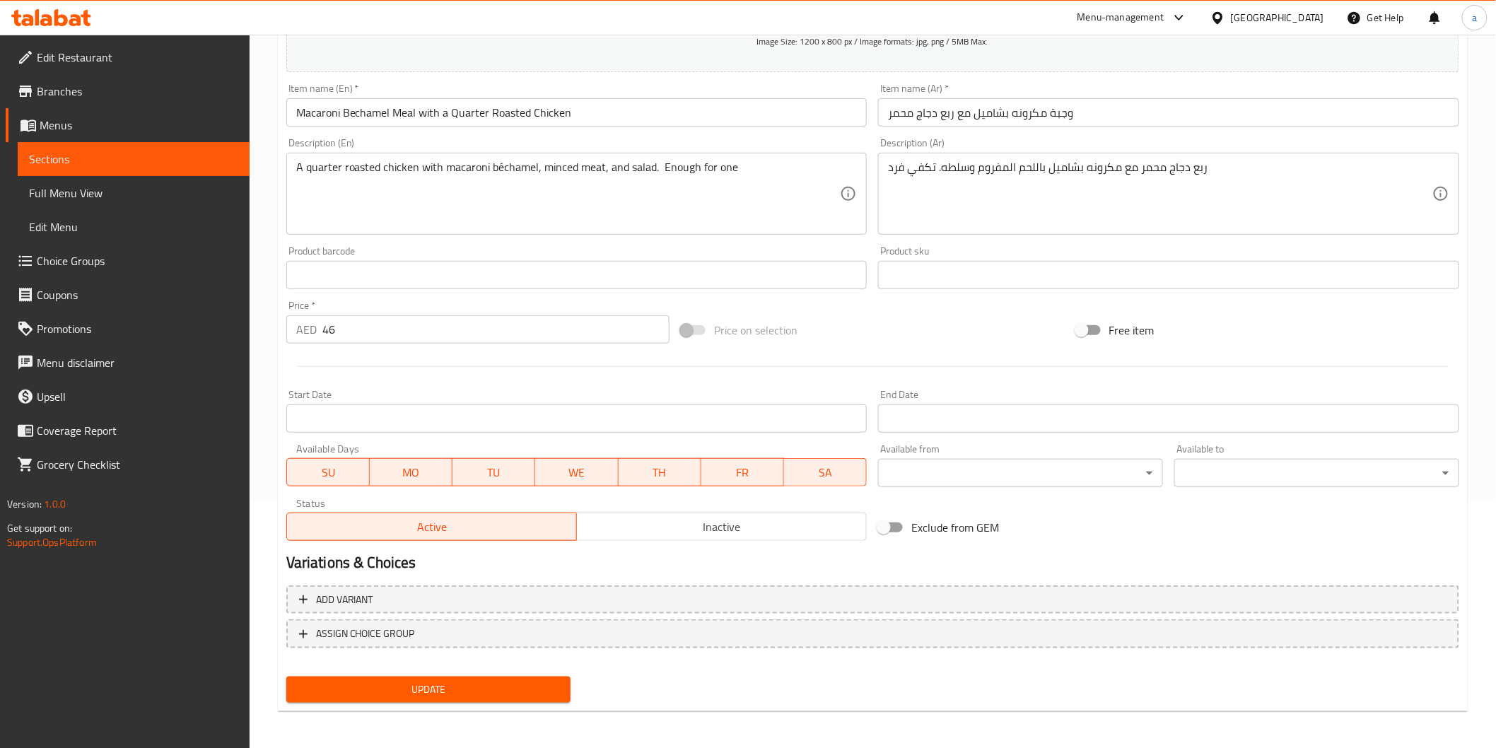
click at [475, 681] on span "Update" at bounding box center [429, 690] width 262 height 18
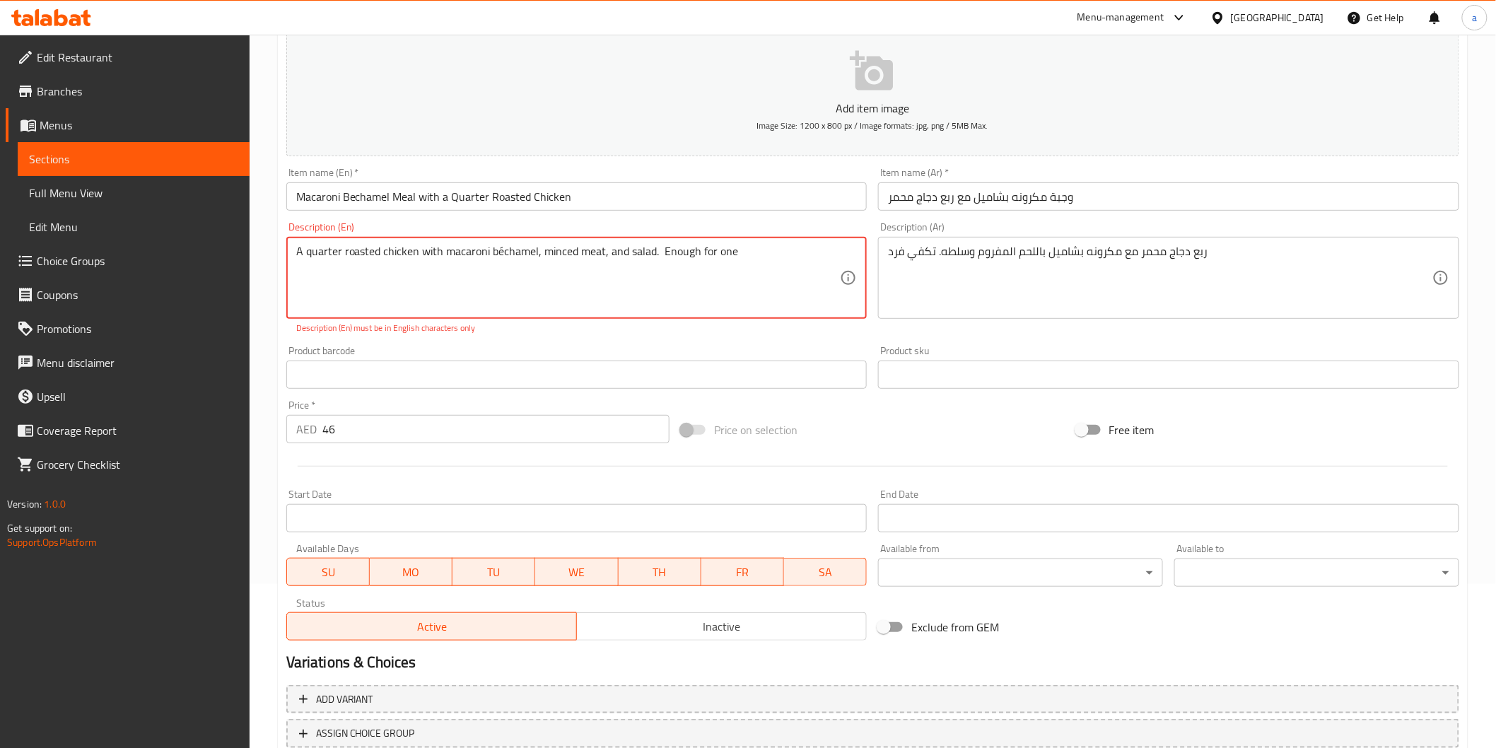
scroll to position [170, 0]
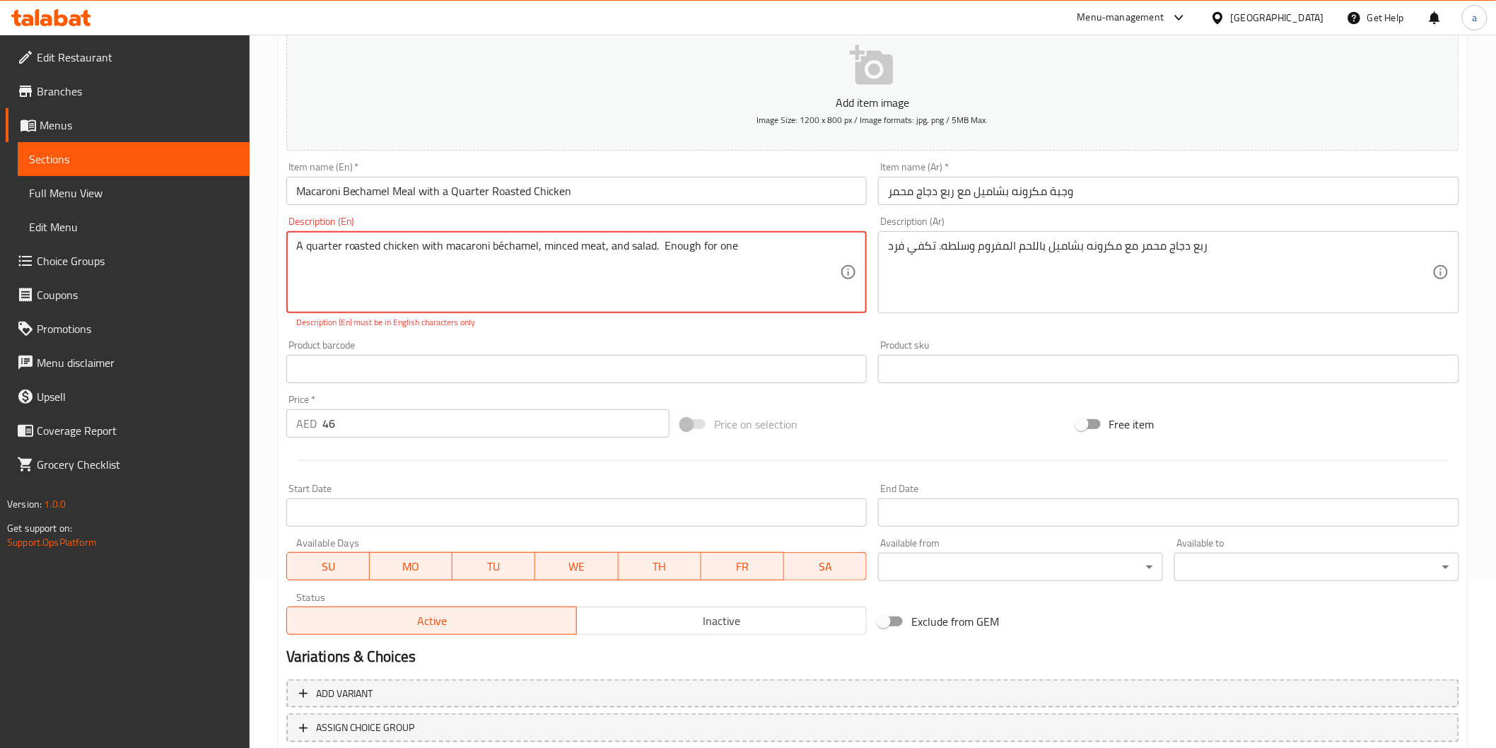
click at [193, 142] on link "Sections" at bounding box center [134, 159] width 232 height 34
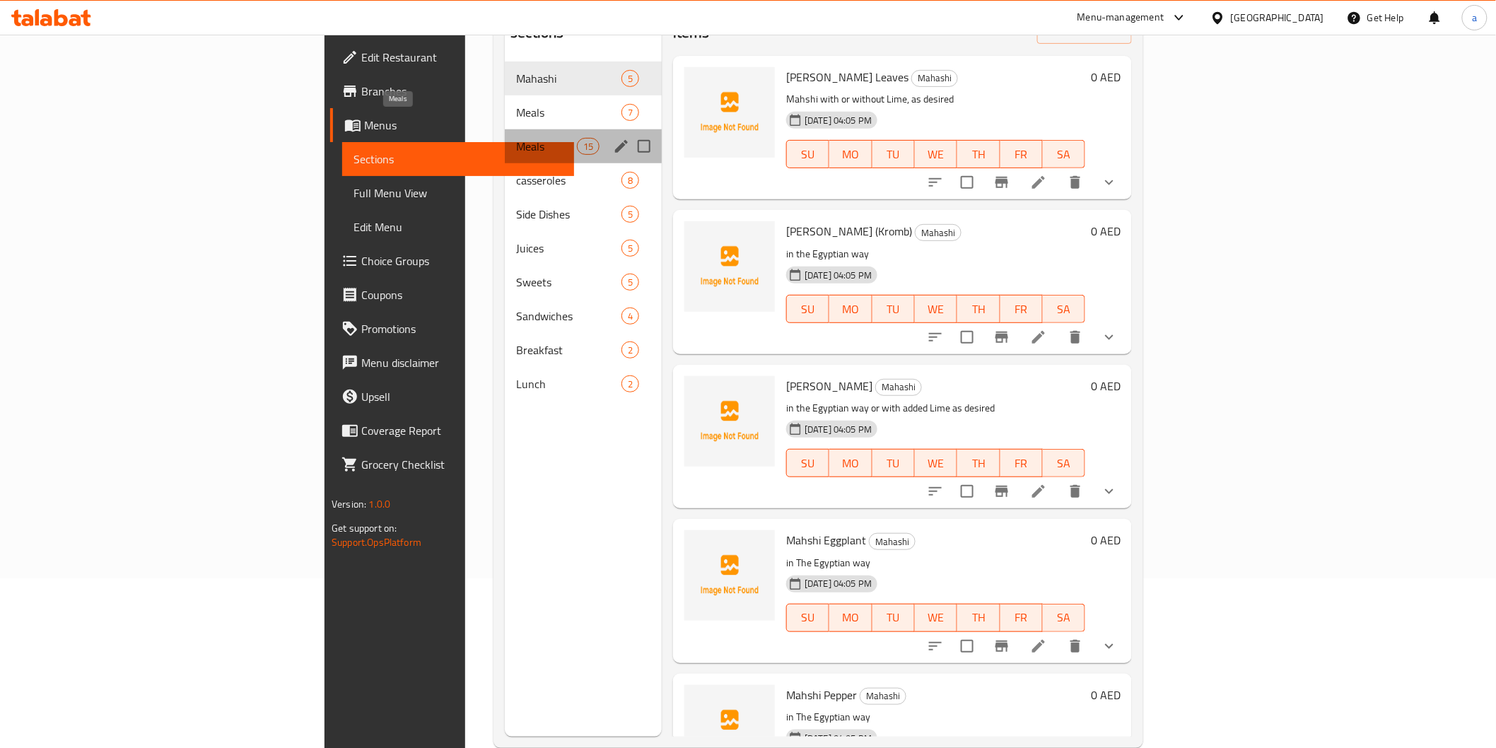
click at [516, 138] on span "Meals" at bounding box center [546, 146] width 60 height 17
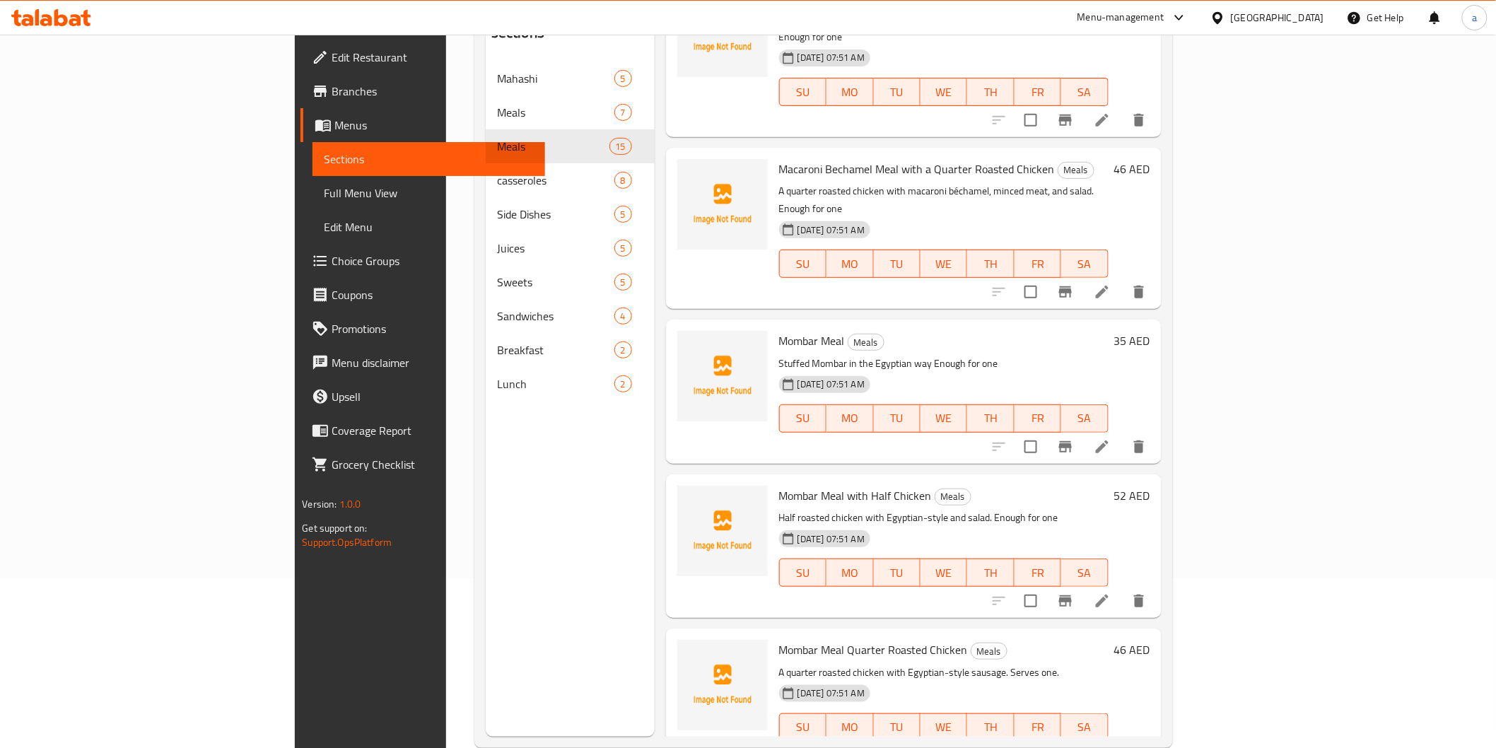
scroll to position [235, 0]
click at [1122, 434] on li at bounding box center [1103, 446] width 40 height 25
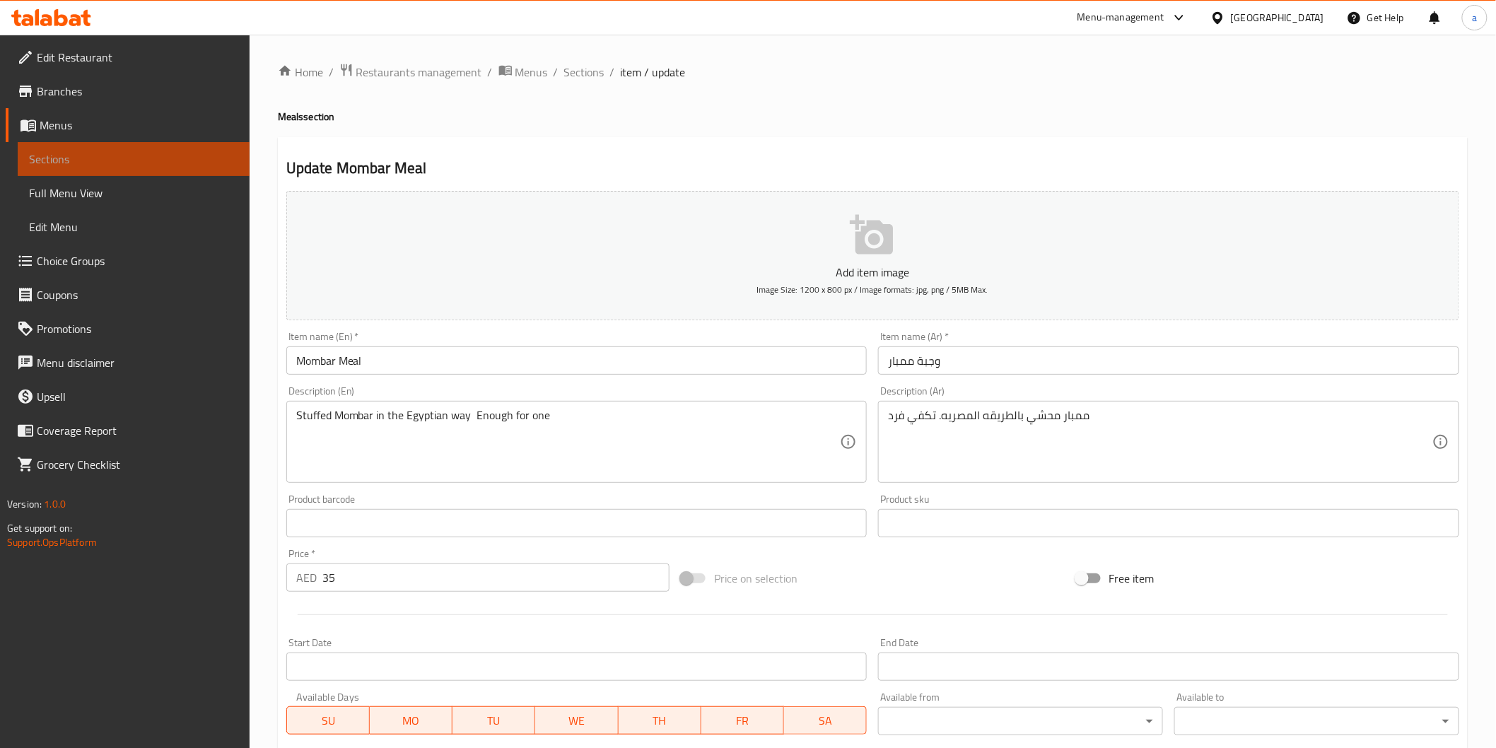
click at [27, 168] on link "Sections" at bounding box center [134, 159] width 232 height 34
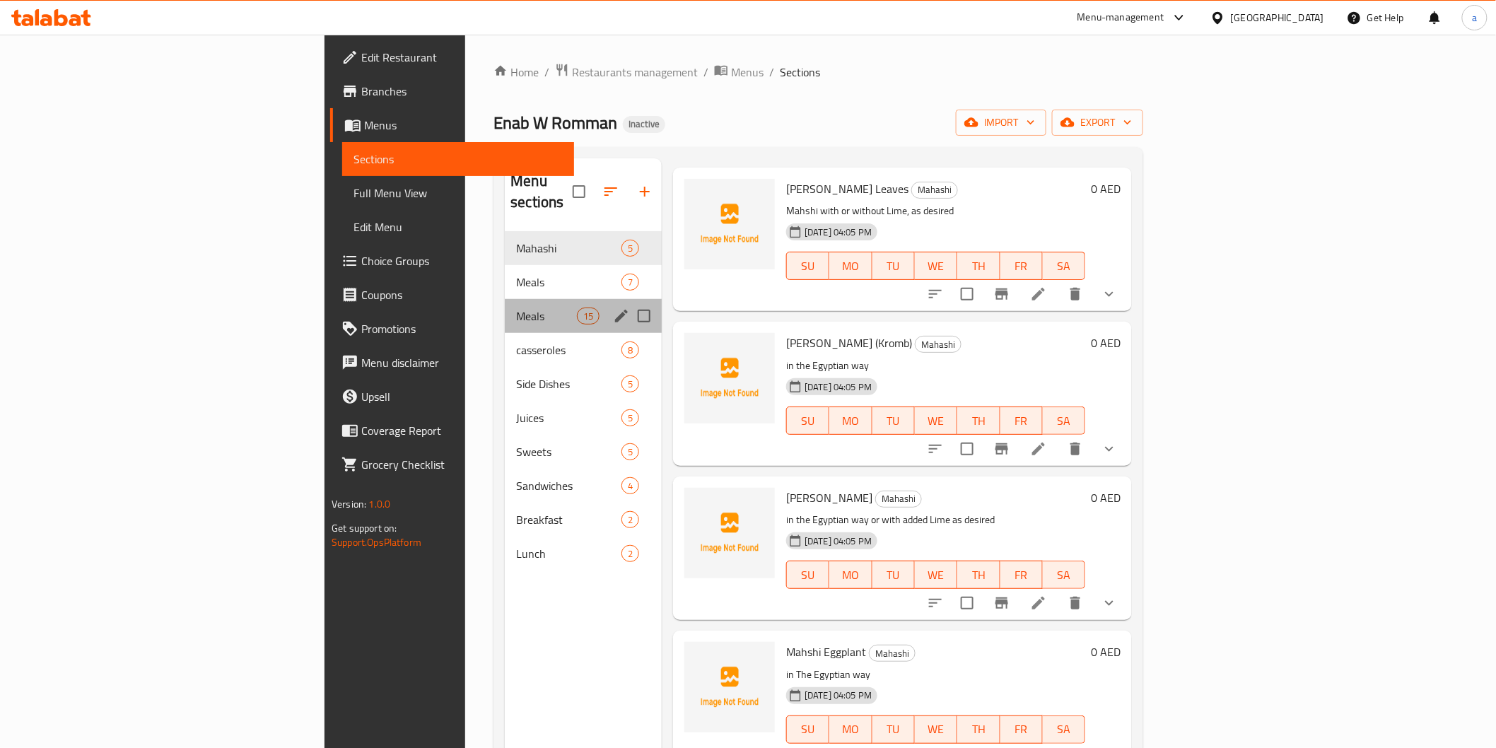
click at [505, 307] on div "Meals 15" at bounding box center [583, 316] width 157 height 34
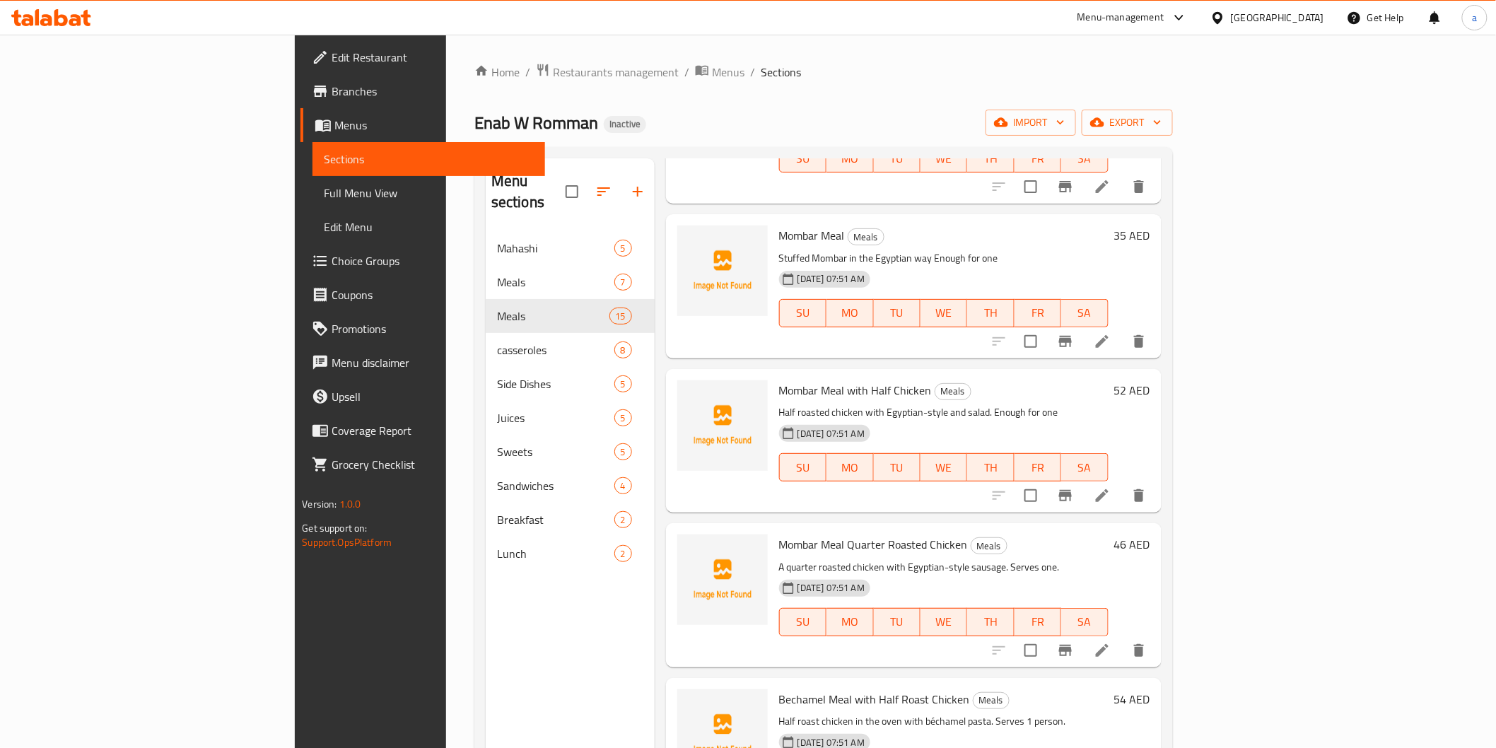
scroll to position [608, 0]
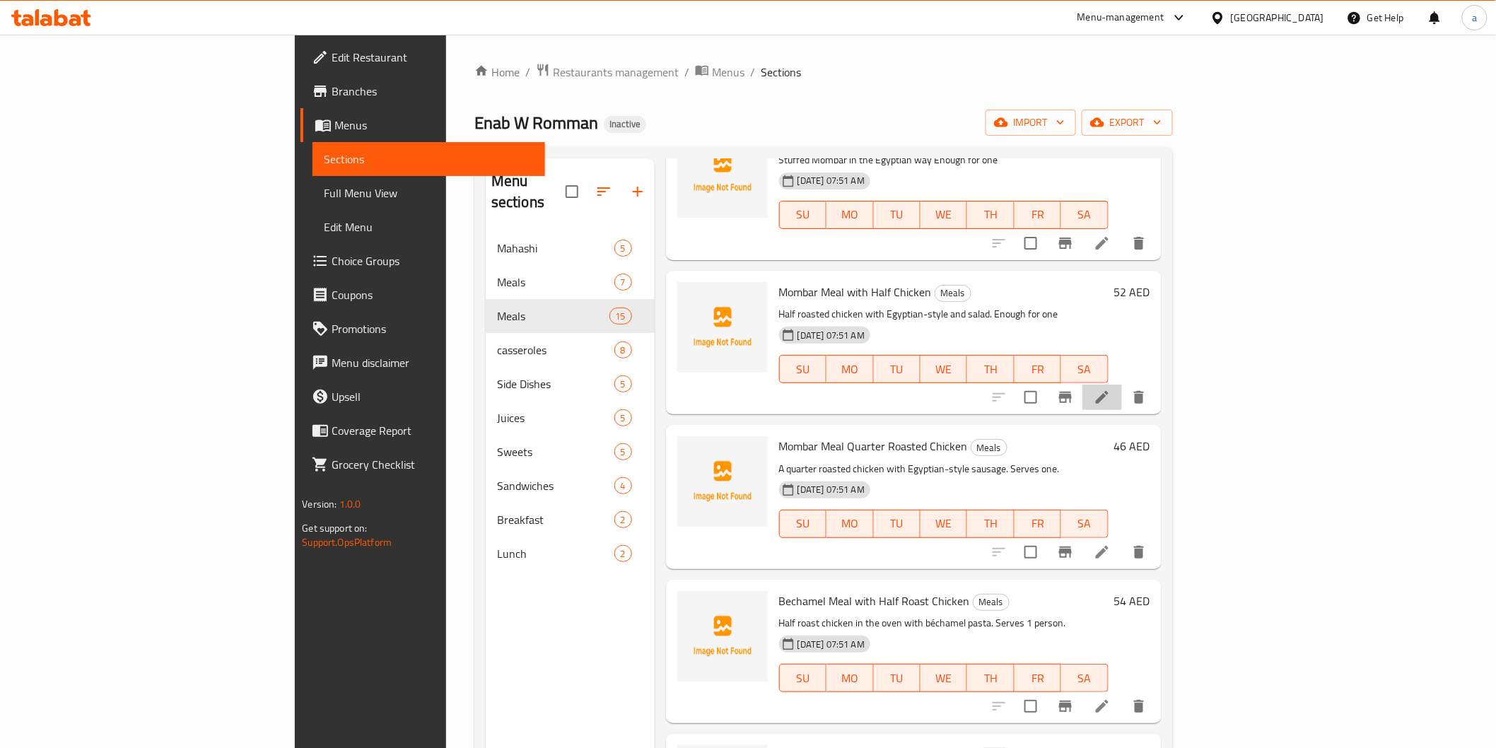
click at [1122, 385] on li at bounding box center [1103, 397] width 40 height 25
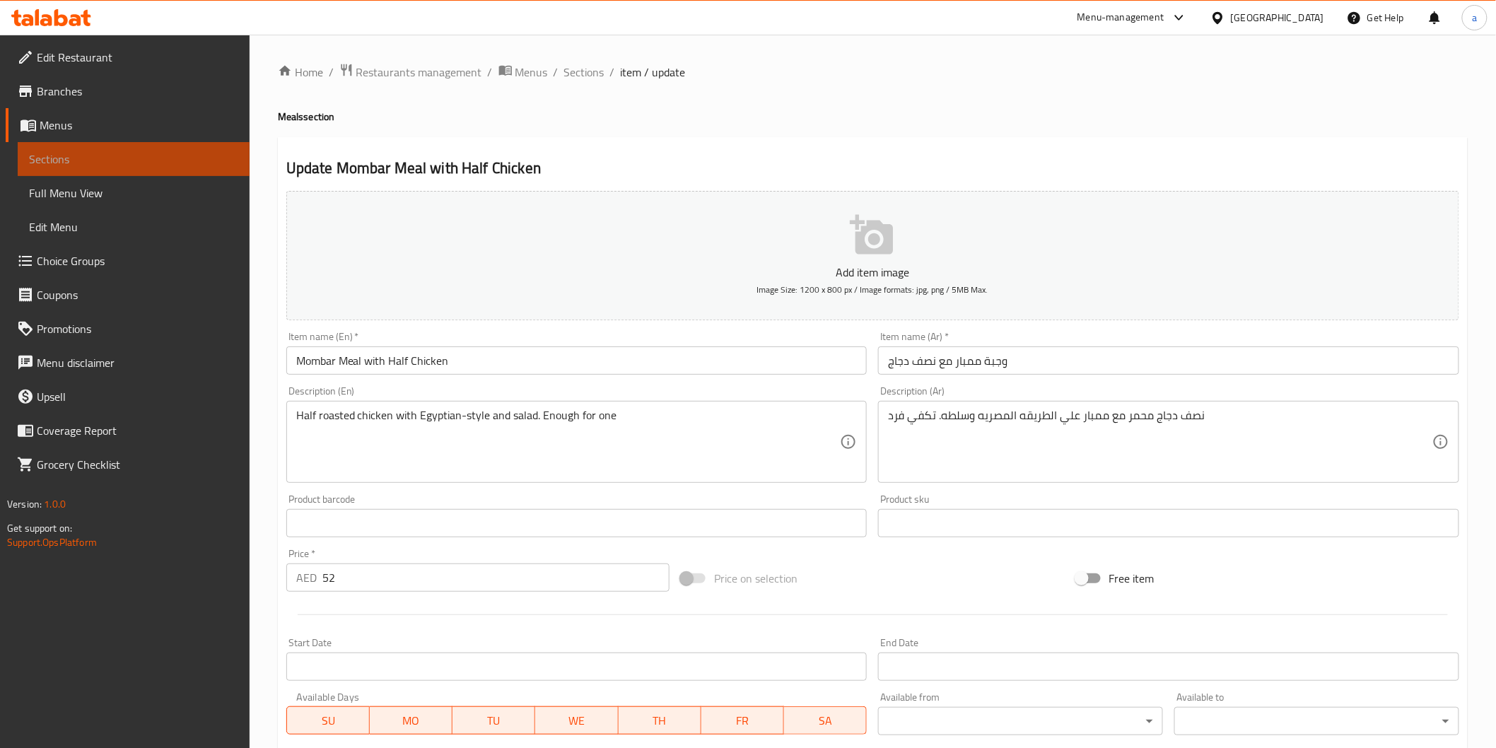
click at [129, 158] on span "Sections" at bounding box center [133, 159] width 209 height 17
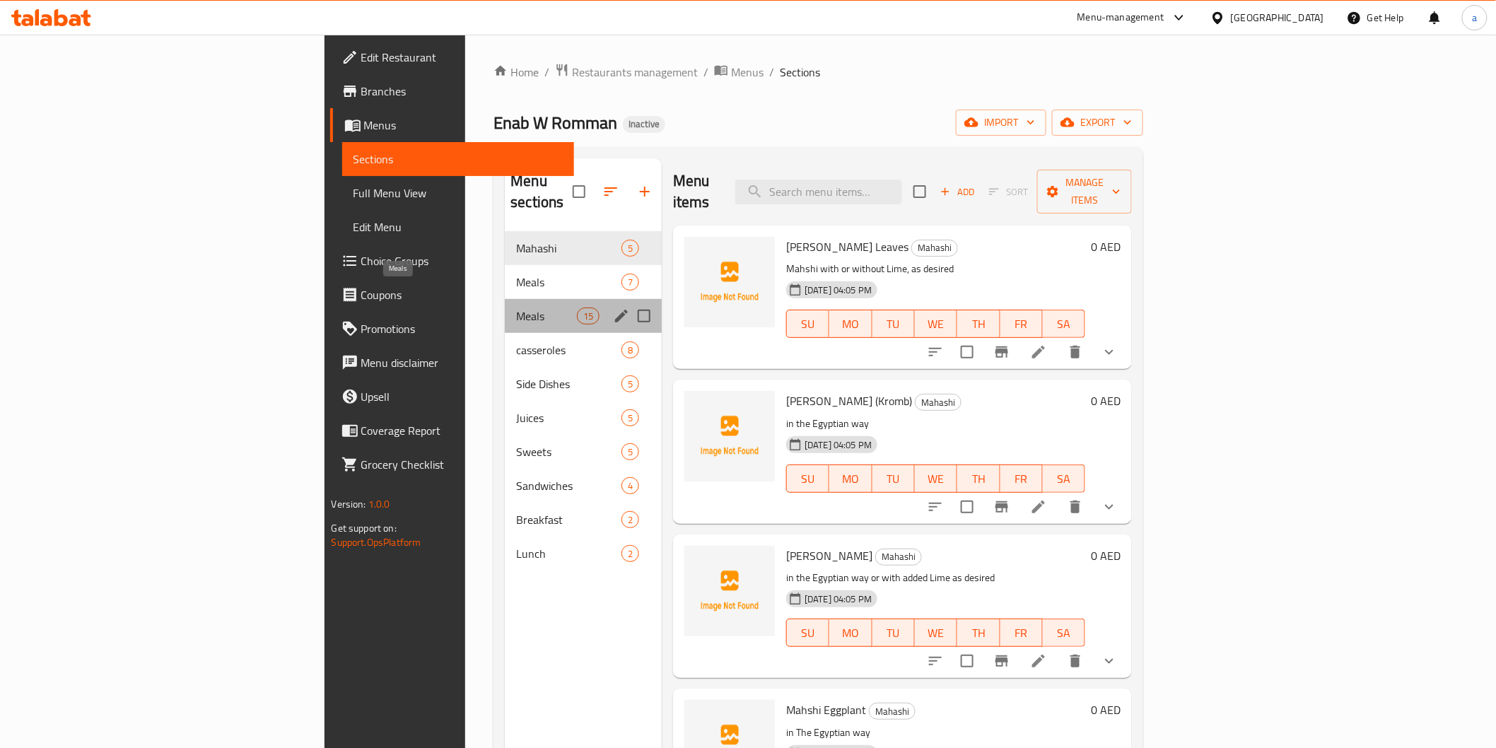
click at [516, 308] on span "Meals" at bounding box center [546, 316] width 60 height 17
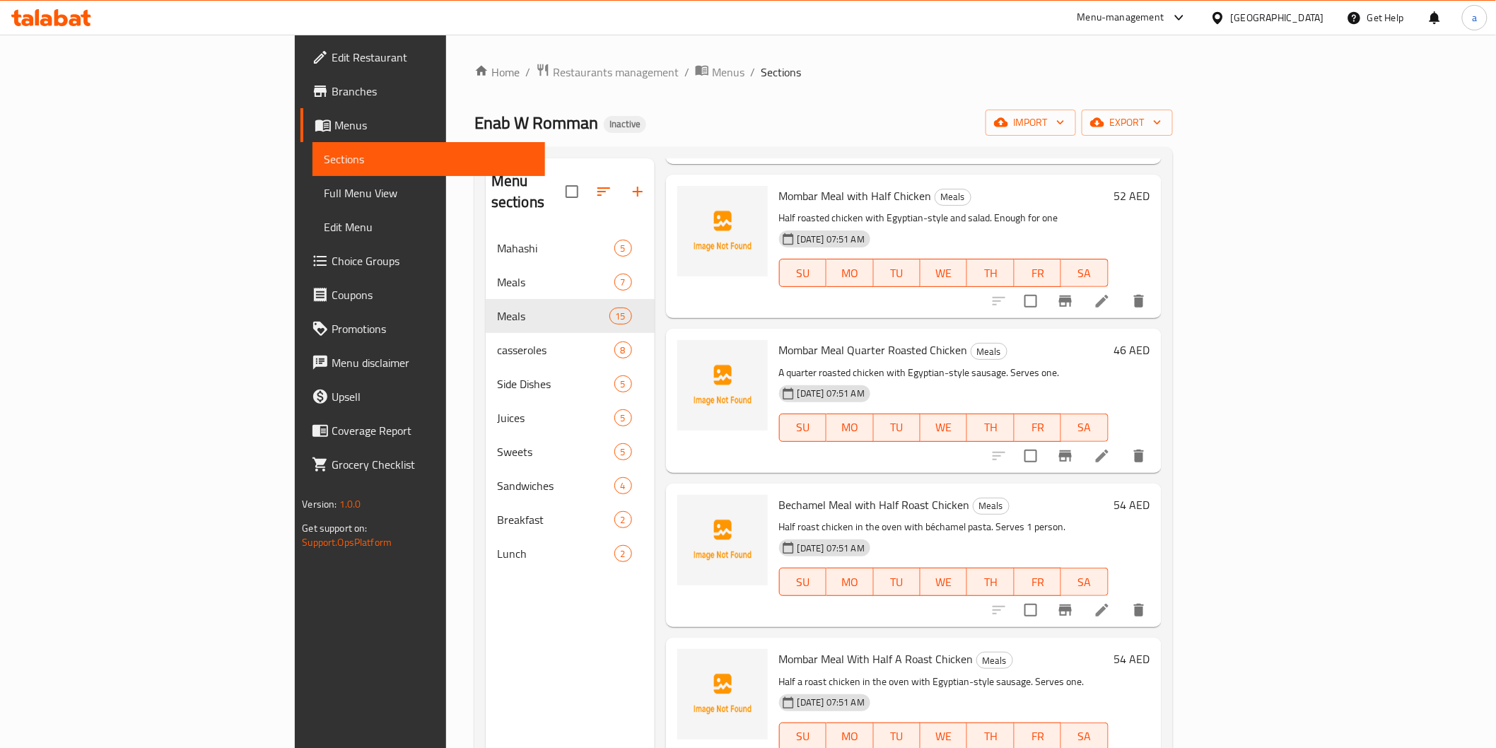
scroll to position [707, 0]
click at [1156, 436] on div at bounding box center [1069, 453] width 174 height 34
click at [1111, 445] on icon at bounding box center [1102, 453] width 17 height 17
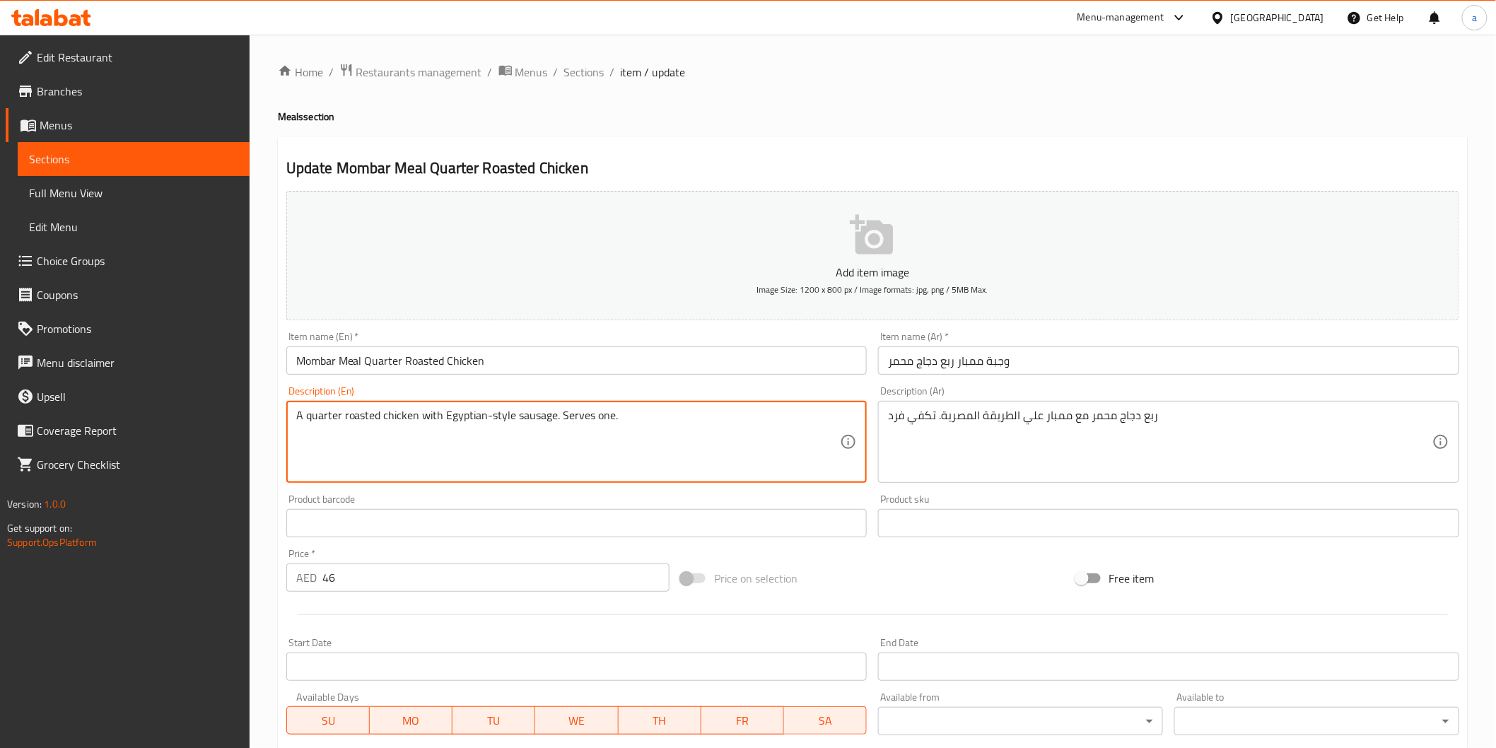
drag, startPoint x: 511, startPoint y: 421, endPoint x: 554, endPoint y: 423, distance: 43.2
drag, startPoint x: 518, startPoint y: 413, endPoint x: 603, endPoint y: 398, distance: 85.5
click at [603, 398] on div "Description (En) A quarter roasted chicken with Egyptian-style. Serves one. Des…" at bounding box center [576, 434] width 581 height 97
paste textarea "Enough for one"
click at [307, 366] on input "Mombar Meal Quarter Roasted Chicken" at bounding box center [576, 361] width 581 height 28
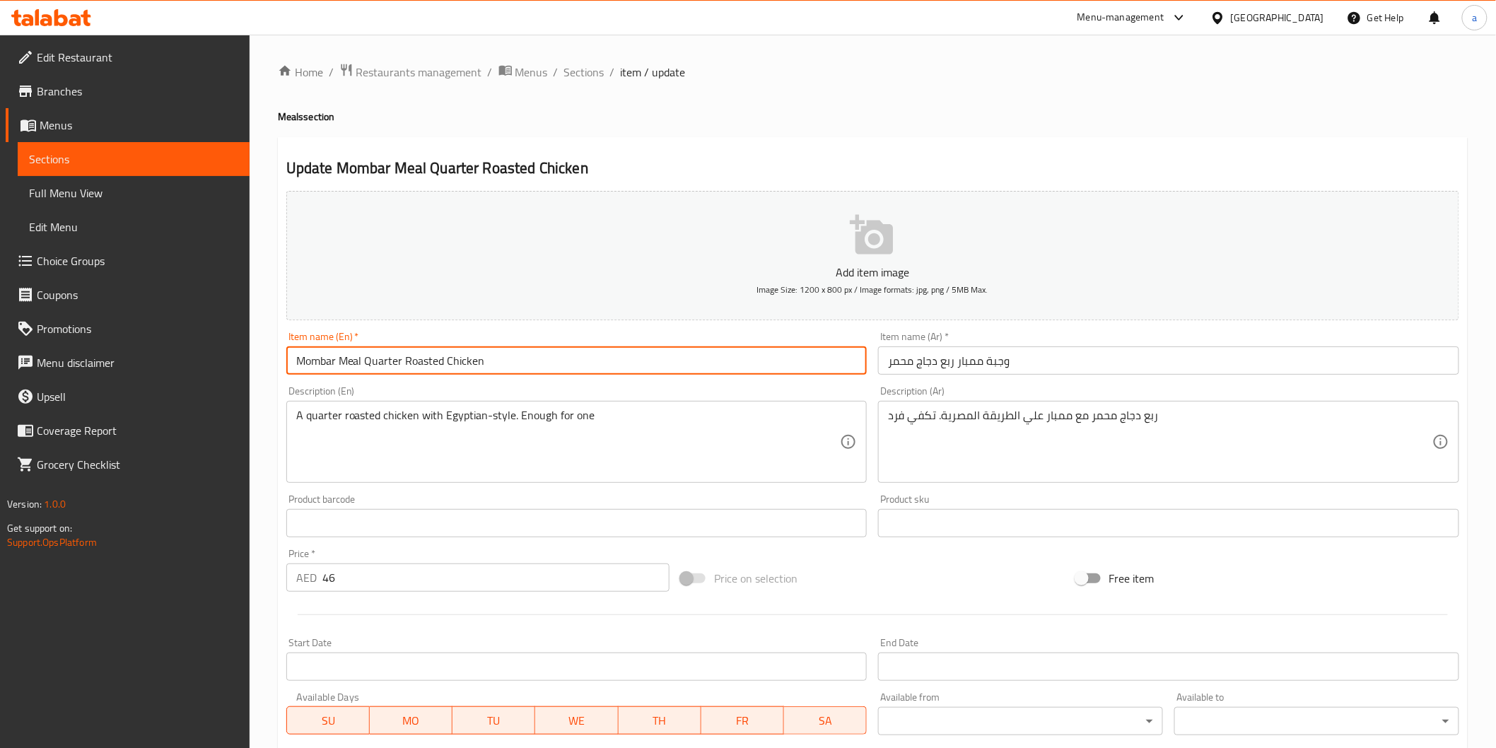
click at [307, 366] on input "Mombar Meal Quarter Roasted Chicken" at bounding box center [576, 361] width 581 height 28
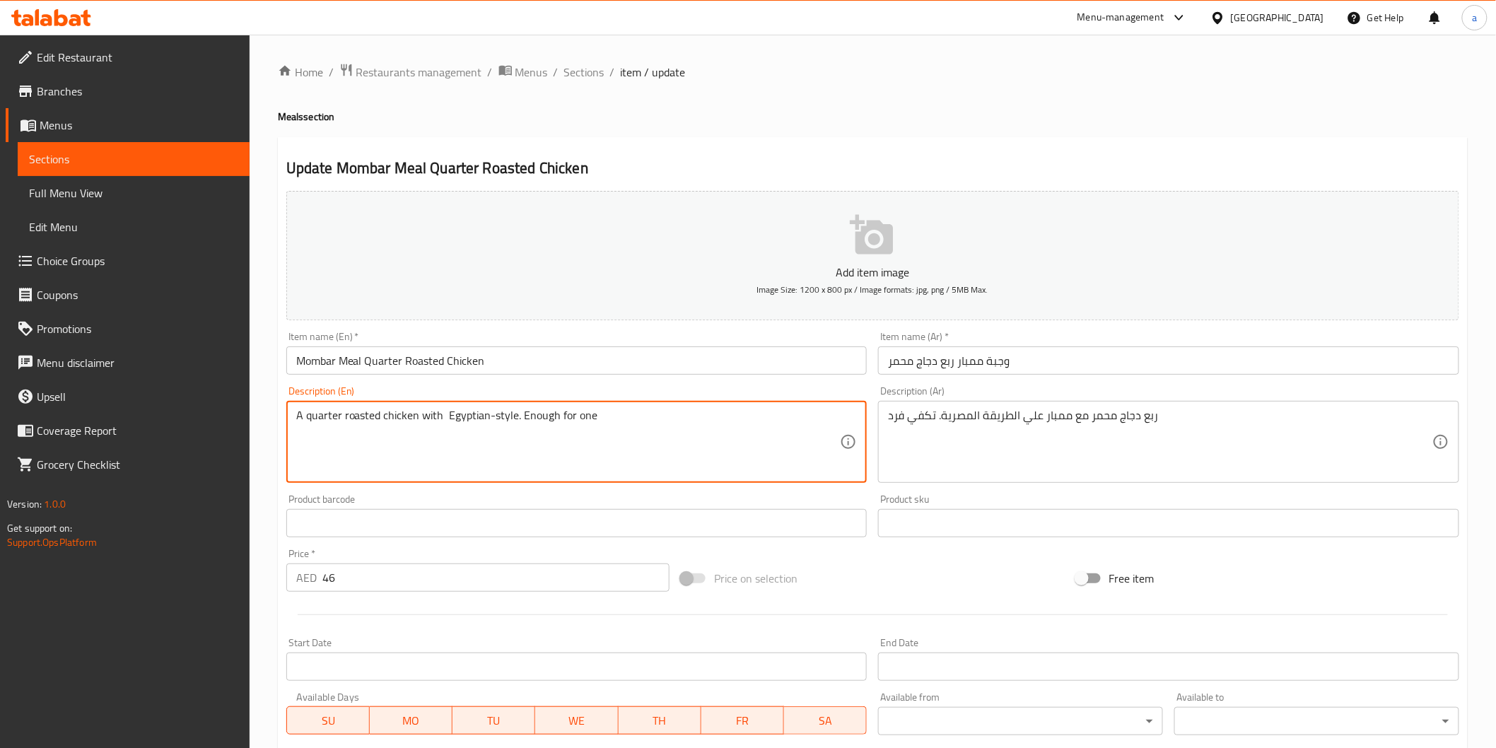
paste textarea "Mombar"
drag, startPoint x: 562, startPoint y: 417, endPoint x: 633, endPoint y: 419, distance: 70.7
click at [633, 419] on textarea "A quarter roasted chicken with Mombar Egyptian-style. Enough for one" at bounding box center [568, 442] width 545 height 67
click at [490, 418] on textarea "A quarter roasted chicken with Mombar Egyptian-style. Enough for one" at bounding box center [568, 442] width 545 height 67
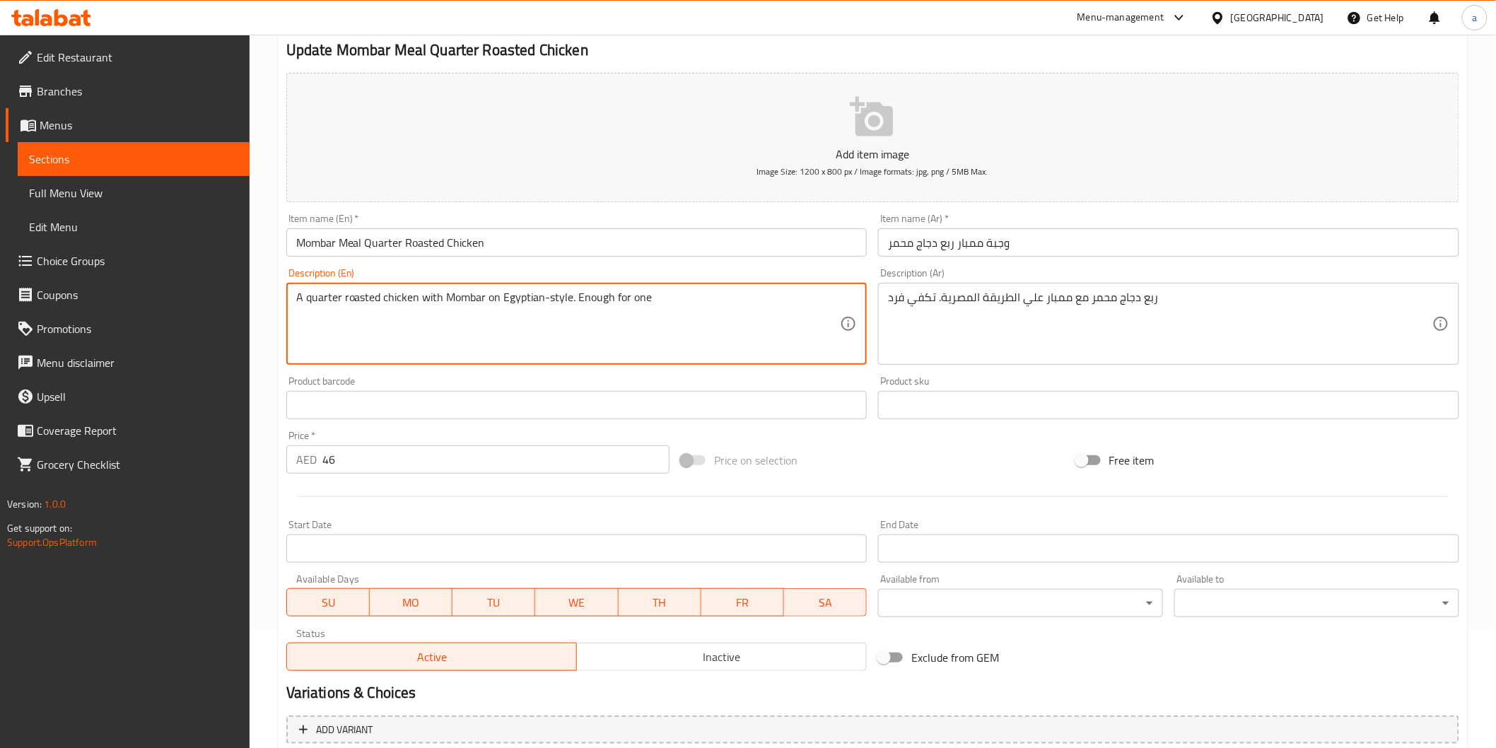
scroll to position [248, 0]
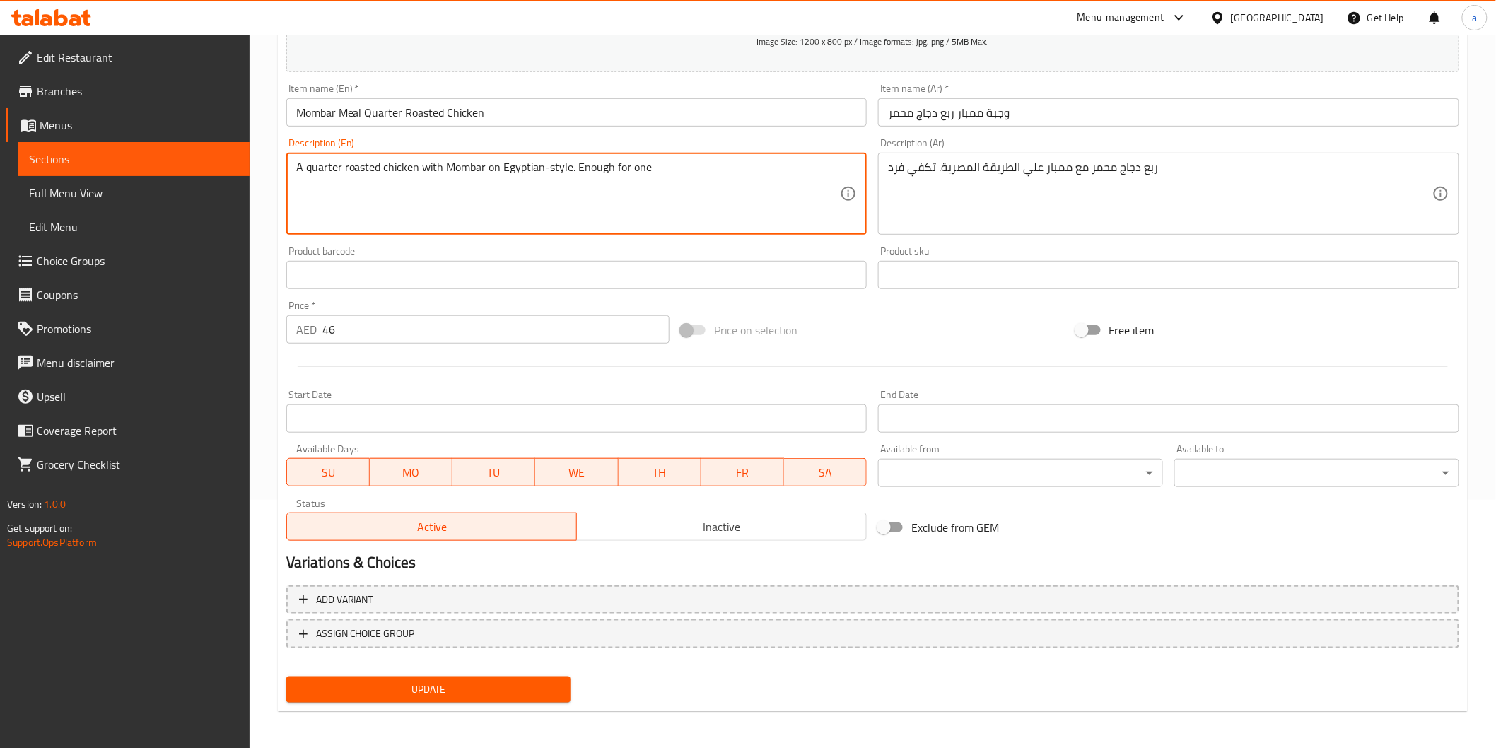
type textarea "A quarter roasted chicken with Mombar on Egyptian-style. Enough for one"
click at [487, 690] on span "Update" at bounding box center [429, 690] width 262 height 18
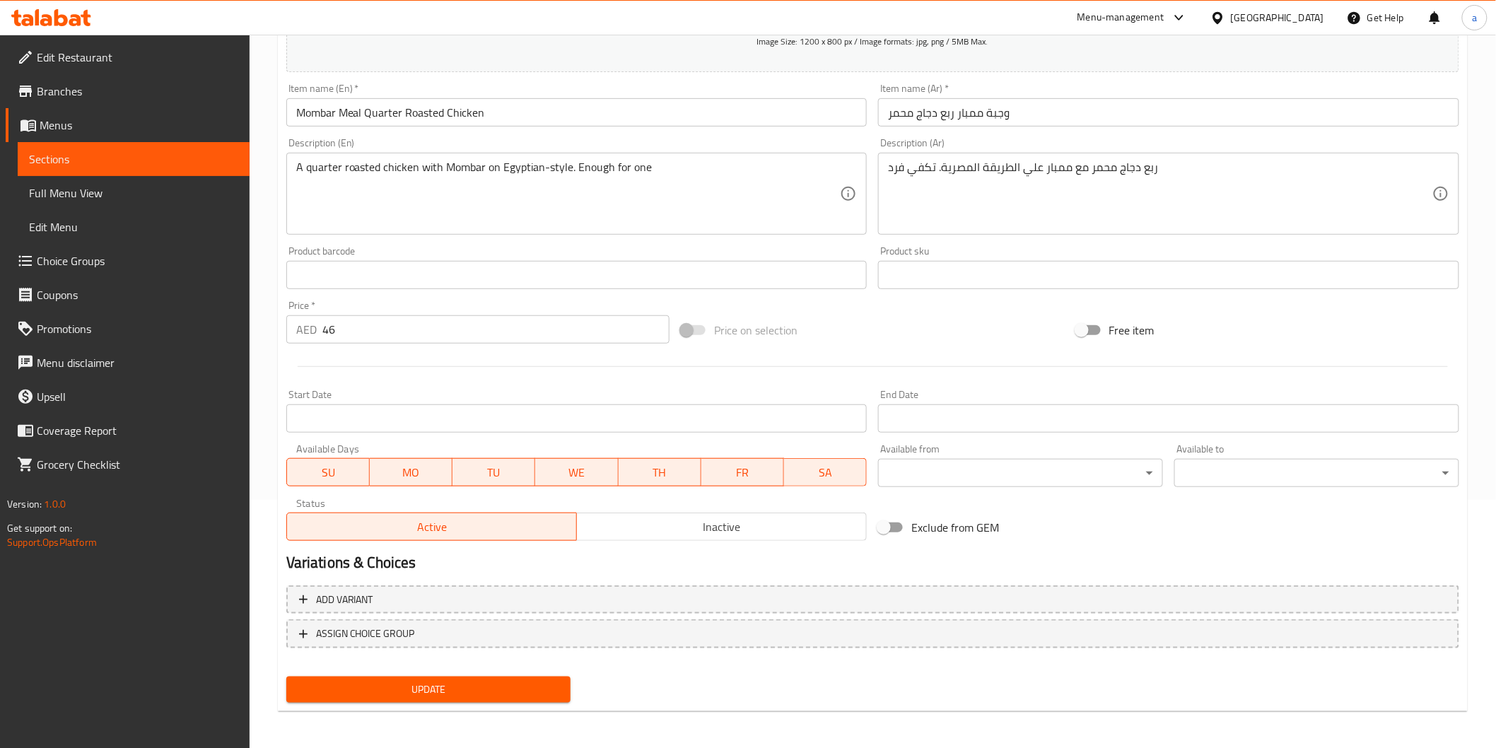
click at [489, 684] on span "Update" at bounding box center [429, 690] width 262 height 18
click at [202, 151] on span "Sections" at bounding box center [133, 159] width 209 height 17
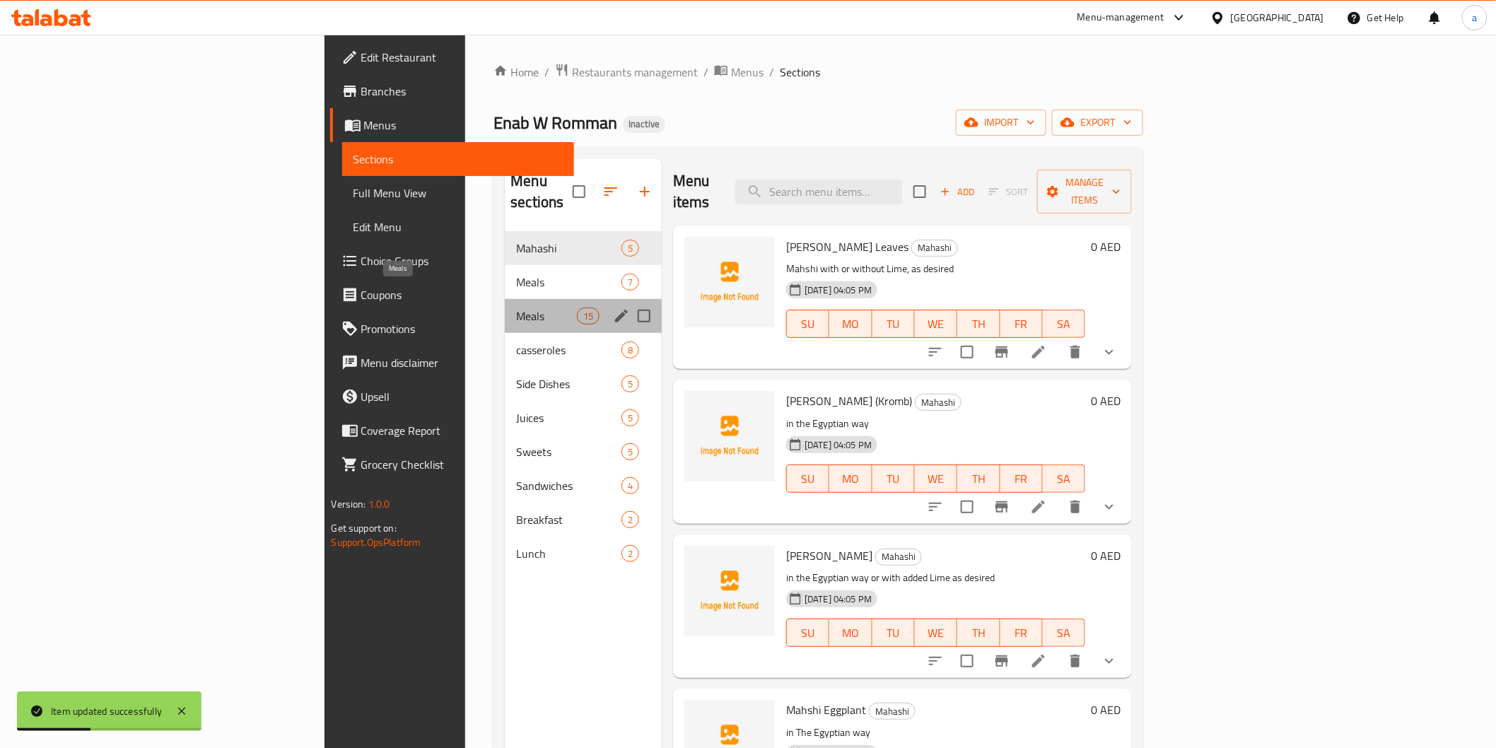
click at [516, 308] on span "Meals" at bounding box center [546, 316] width 60 height 17
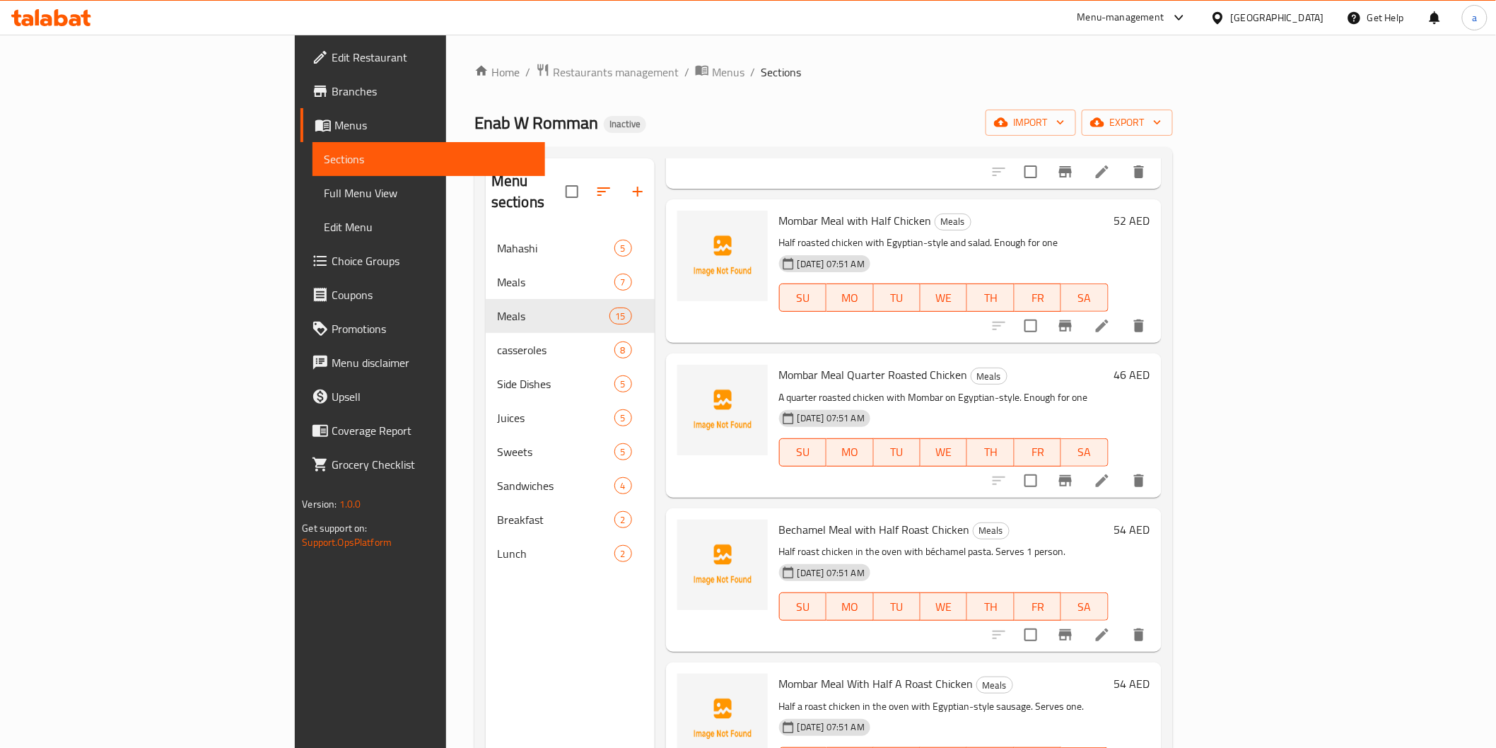
scroll to position [707, 0]
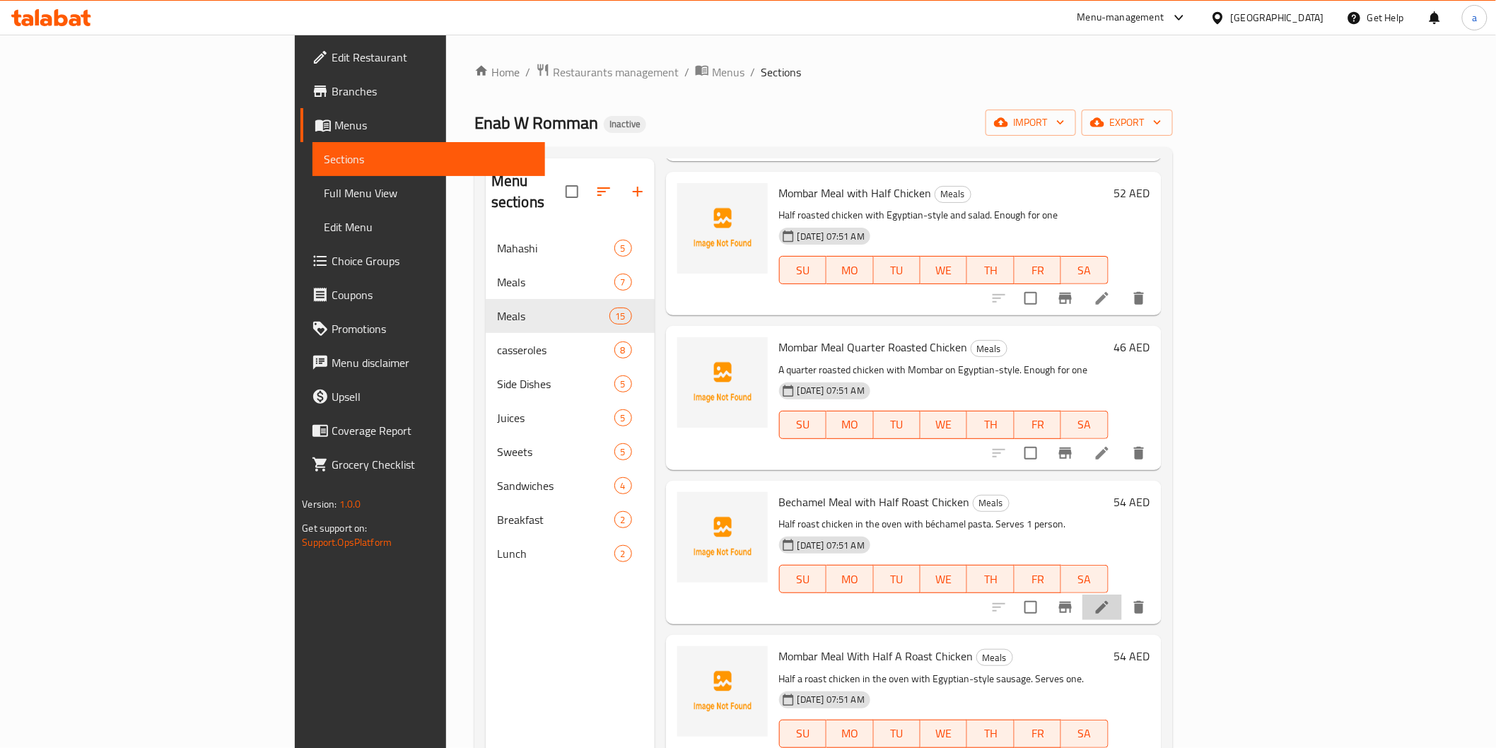
click at [1122, 595] on li at bounding box center [1103, 607] width 40 height 25
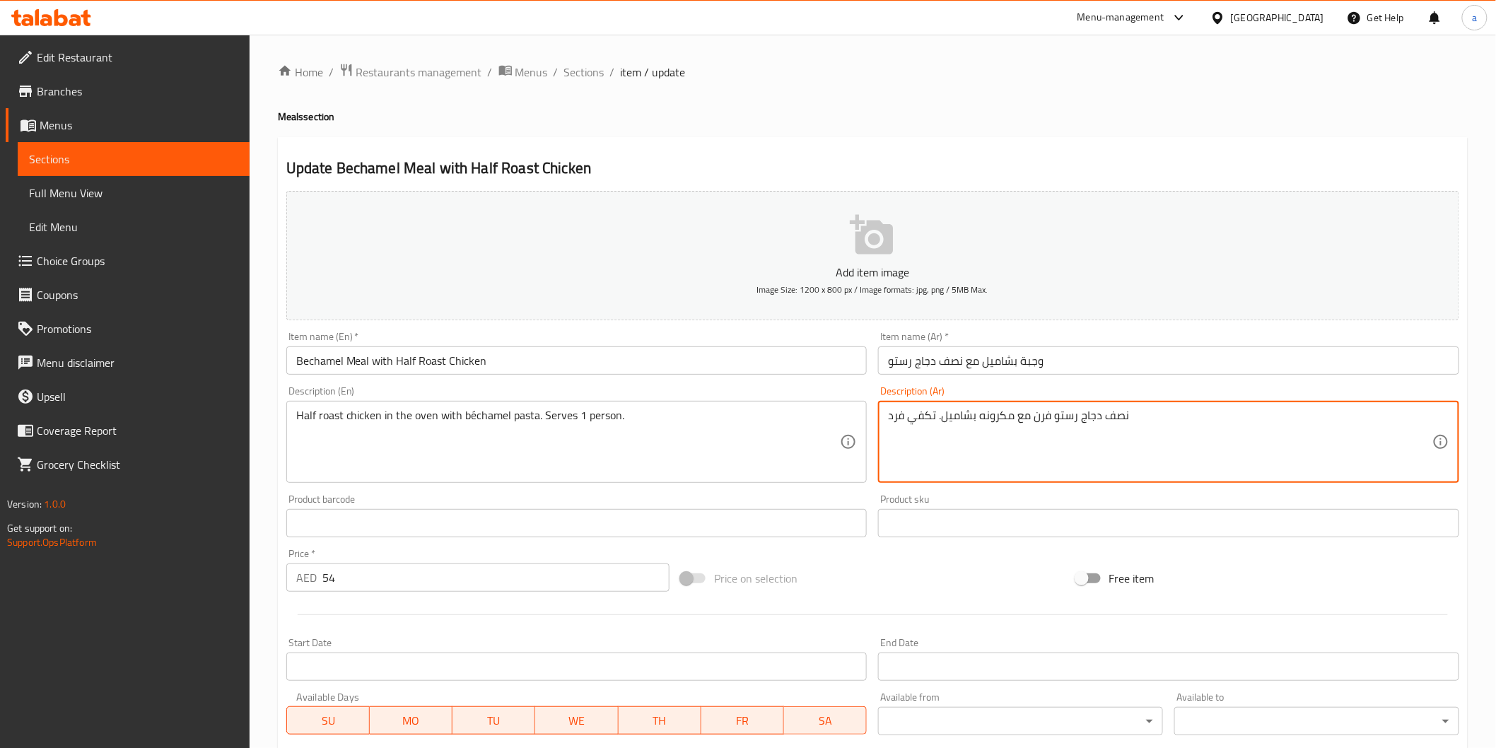
click at [981, 421] on textarea "نصف دجاج رستو فرن مع مكرونه بشاميل. تكفي فرد" at bounding box center [1160, 442] width 545 height 67
click at [992, 418] on textarea "نصف دجاج رستو فرن مع مكرونه بشاميل. تكفي فرد" at bounding box center [1160, 442] width 545 height 67
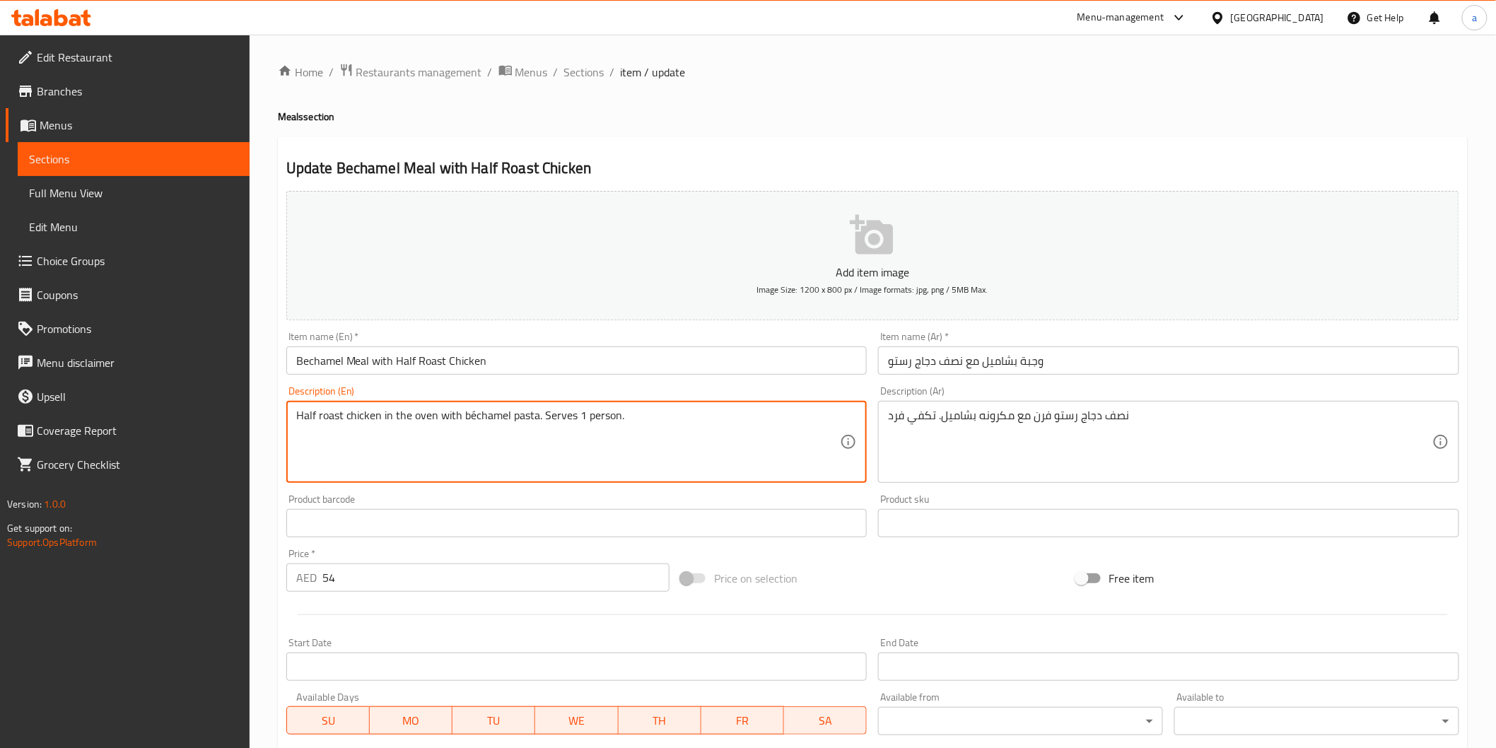
click at [525, 413] on textarea "Half roast chicken in the oven with béchamel pasta. Serves 1 person." at bounding box center [568, 442] width 545 height 67
click at [546, 421] on textarea "Half roast chicken in the oven with béchamel pasta. Serves 1 person." at bounding box center [568, 442] width 545 height 67
drag, startPoint x: 539, startPoint y: 421, endPoint x: 836, endPoint y: 433, distance: 297.3
click at [818, 430] on textarea "Half roast chicken in the oven with béchamel pasta. Serves 1 person." at bounding box center [568, 442] width 545 height 67
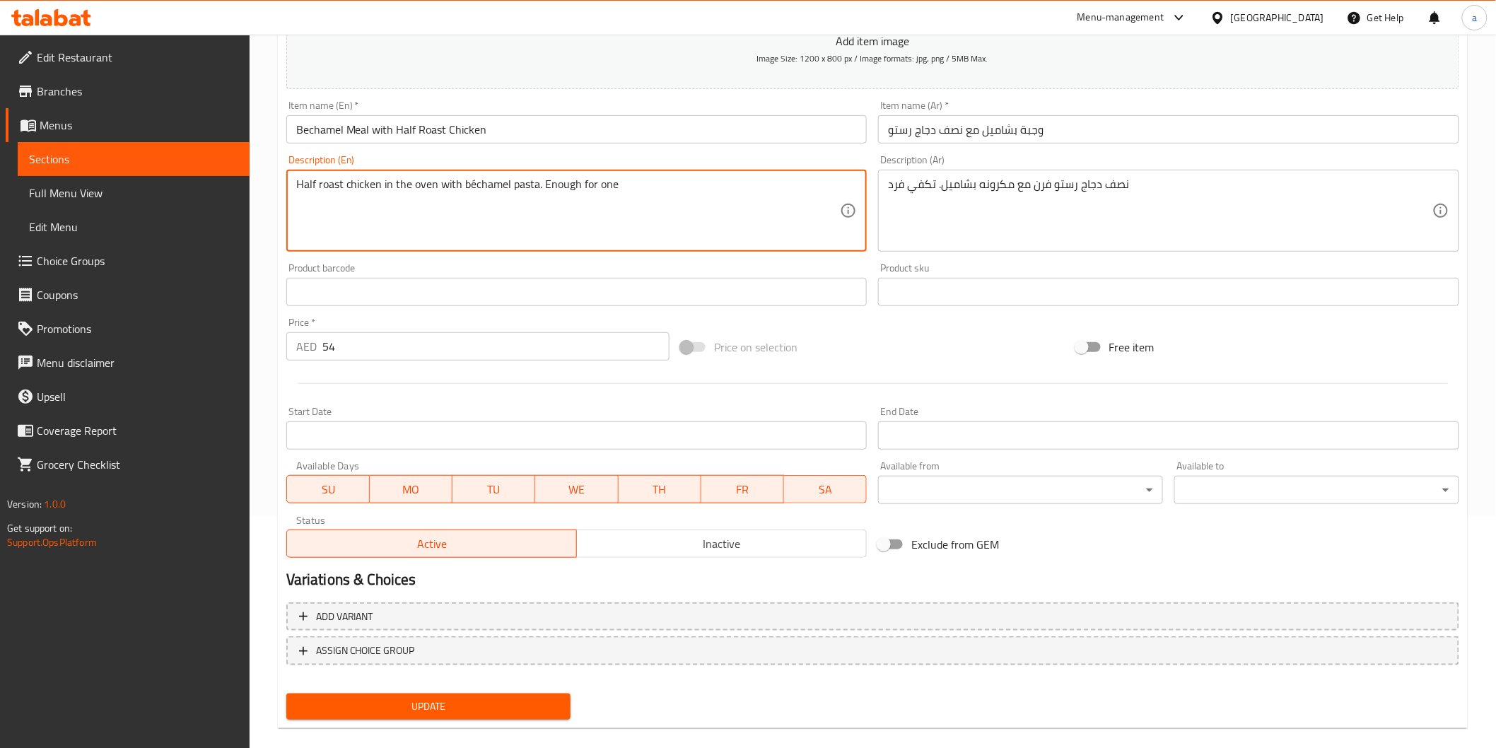
scroll to position [248, 0]
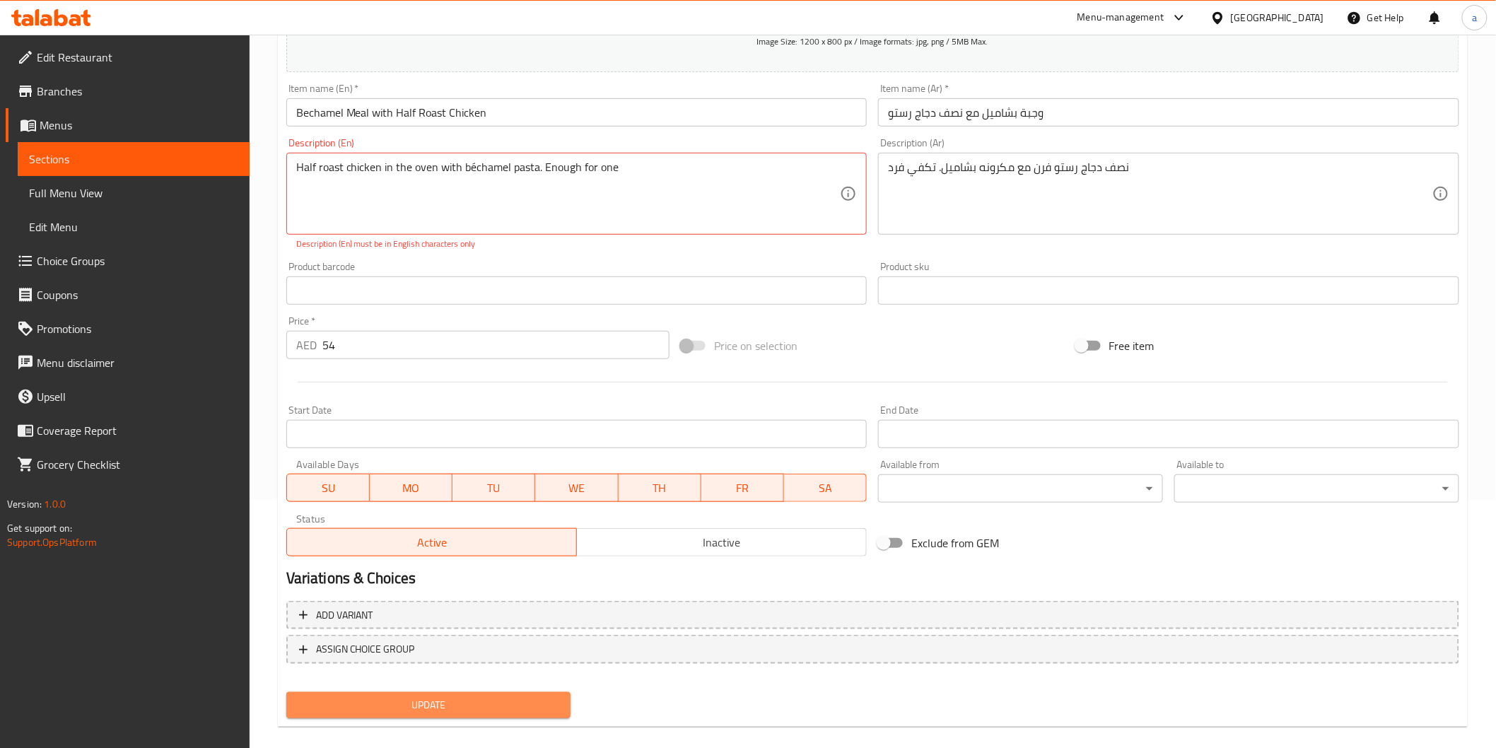
click at [561, 692] on button "Update" at bounding box center [428, 705] width 285 height 26
click at [470, 164] on textarea "Half roast chicken in the oven with béchamel pasta. Enough for one" at bounding box center [568, 194] width 545 height 67
click at [475, 171] on textarea "Half roast chicken in the oven with béchamel pasta. Enough for one" at bounding box center [568, 194] width 545 height 67
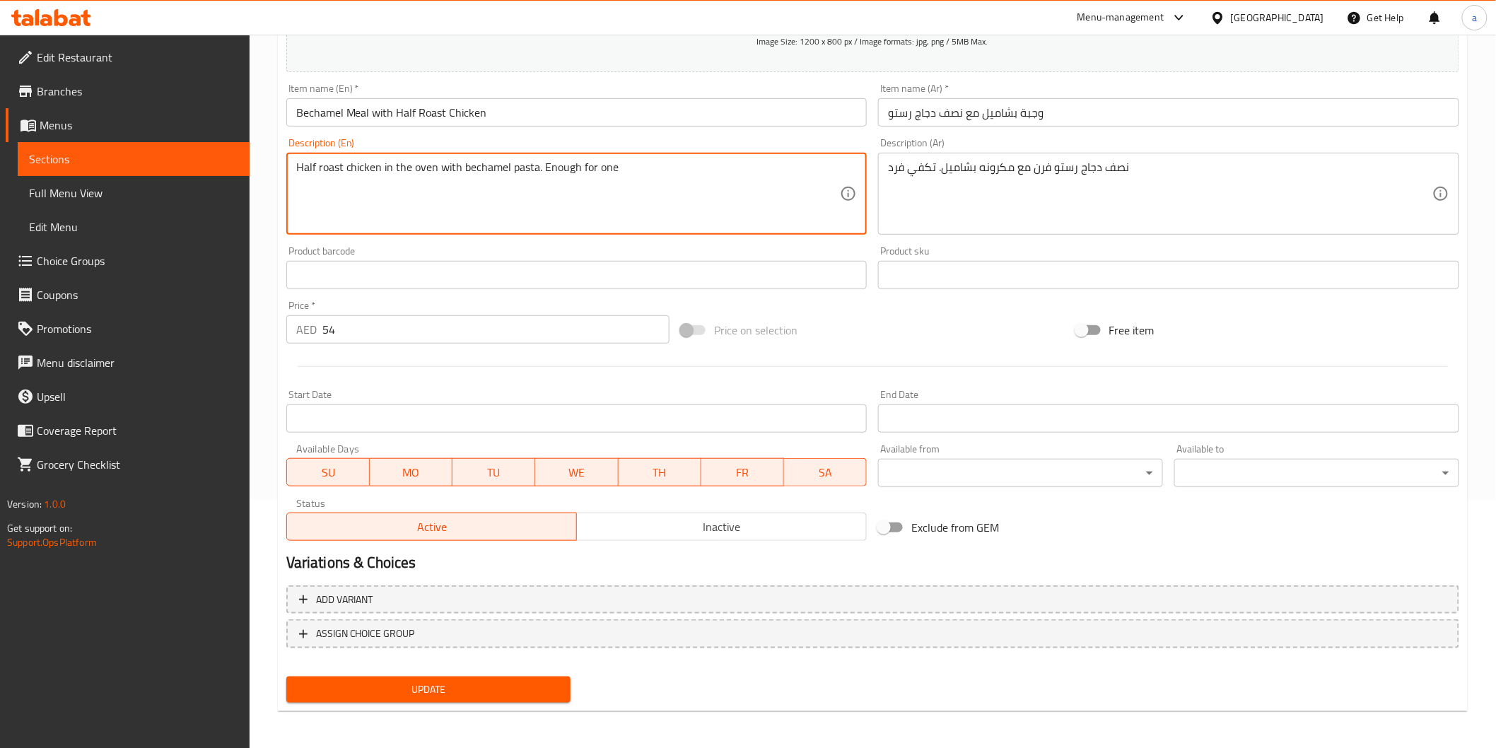
type textarea "Half roast chicken in the oven with bechamel pasta. Enough for one"
click at [472, 690] on span "Update" at bounding box center [429, 690] width 262 height 18
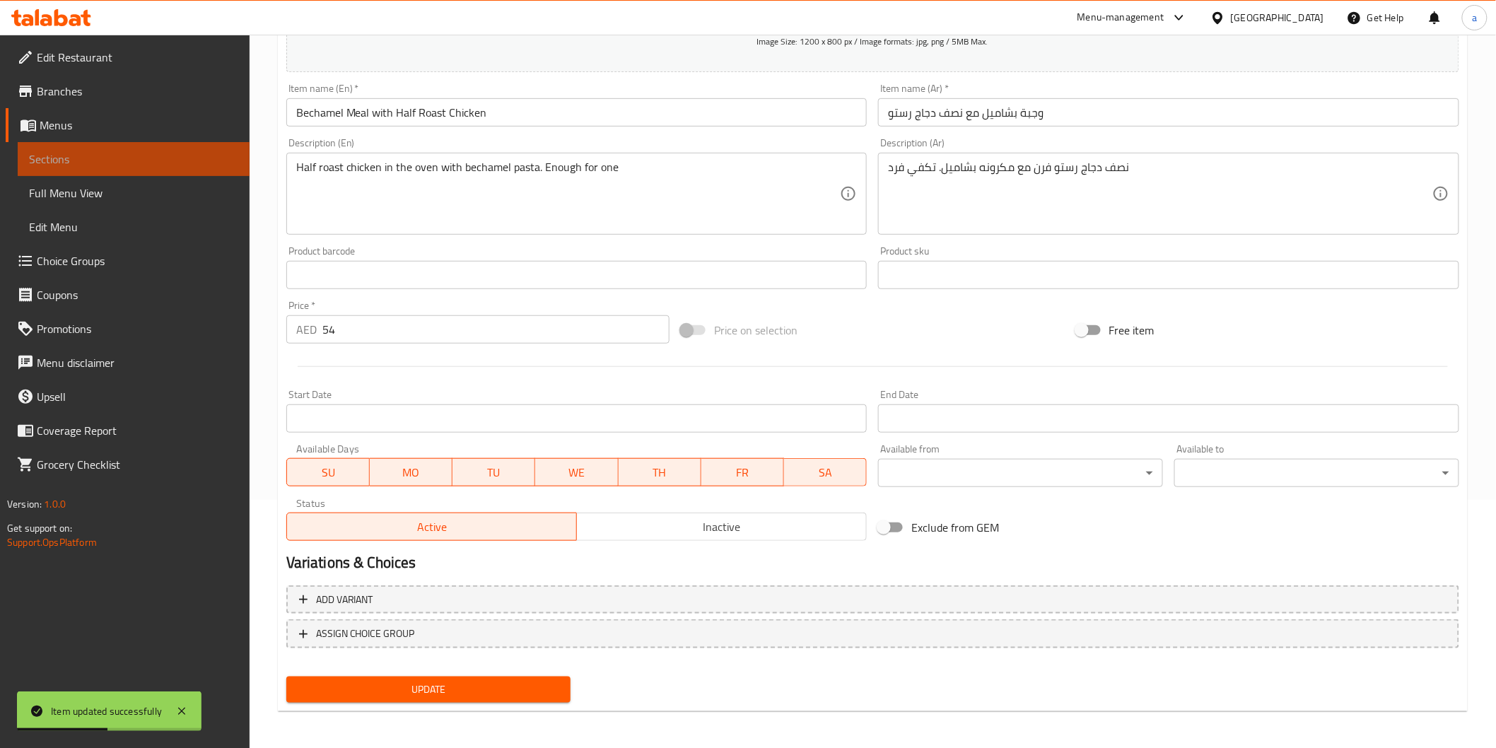
click at [86, 154] on span "Sections" at bounding box center [133, 159] width 209 height 17
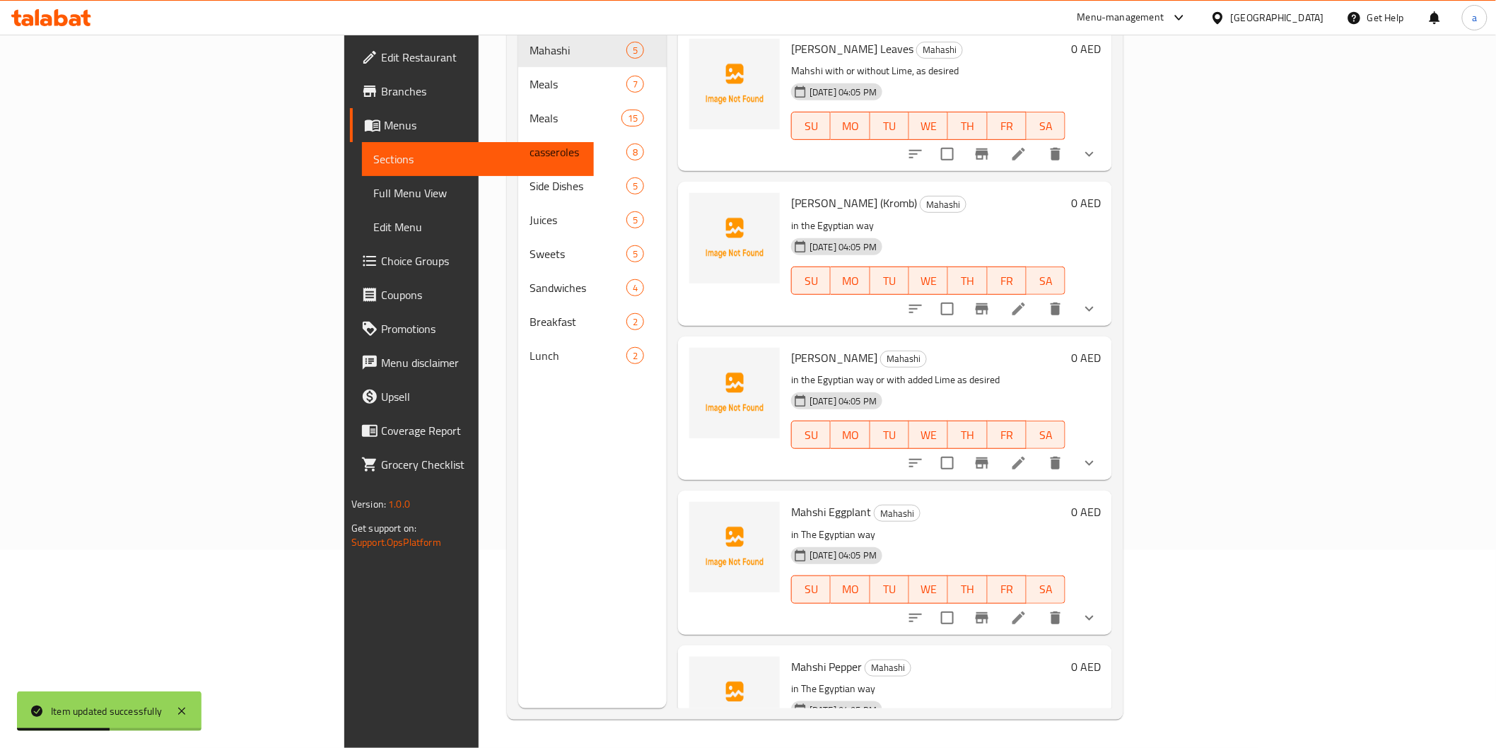
scroll to position [198, 0]
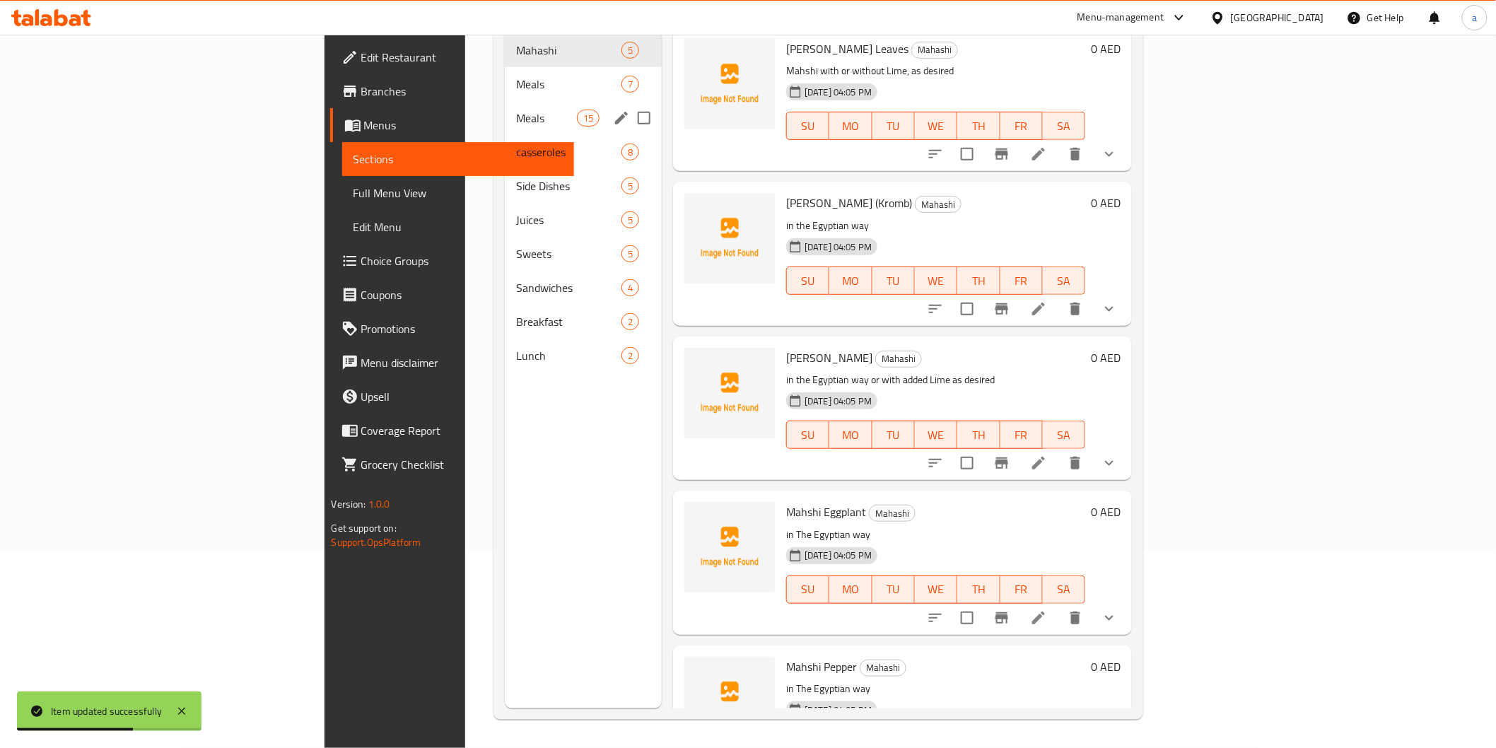
click at [505, 110] on div "Meals 15" at bounding box center [583, 118] width 157 height 34
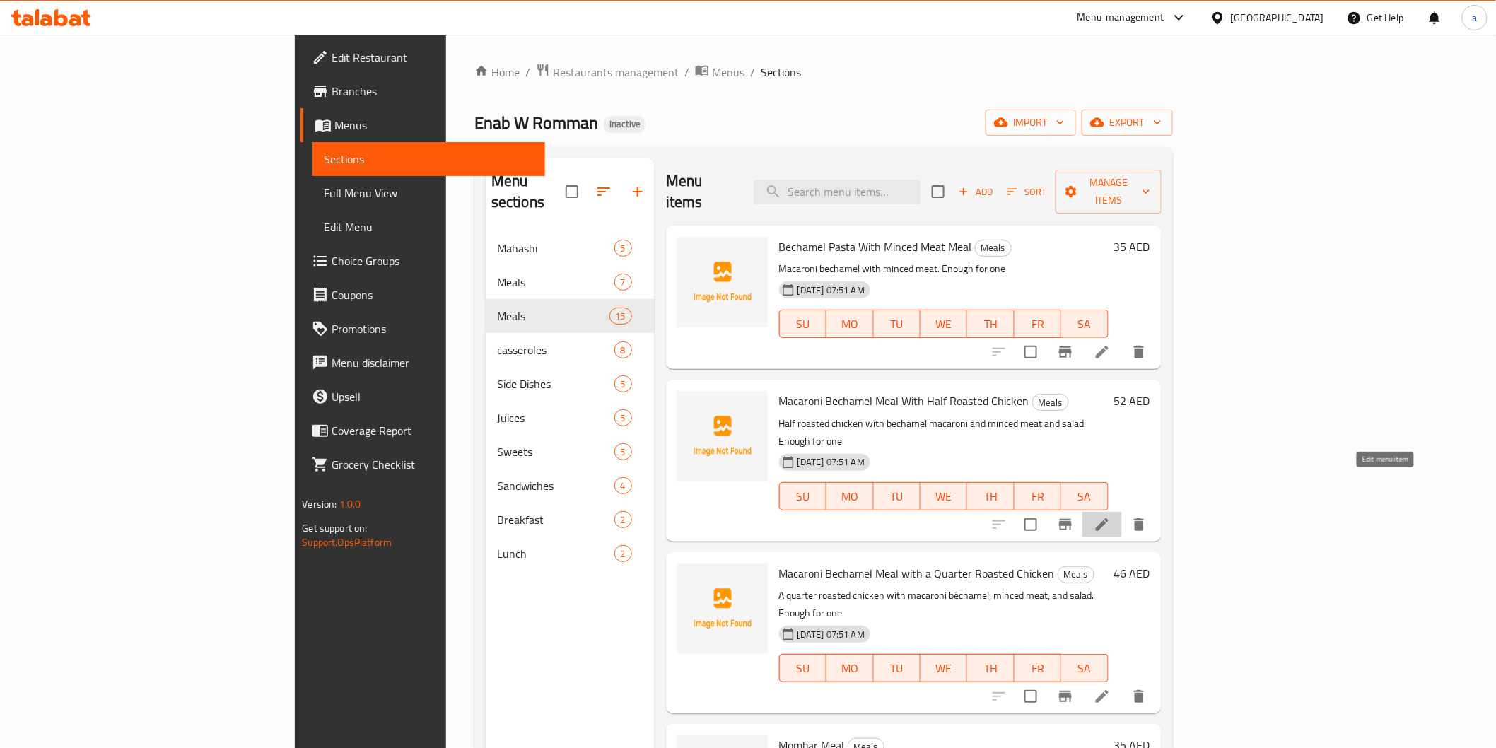
click at [1111, 516] on icon at bounding box center [1102, 524] width 17 height 17
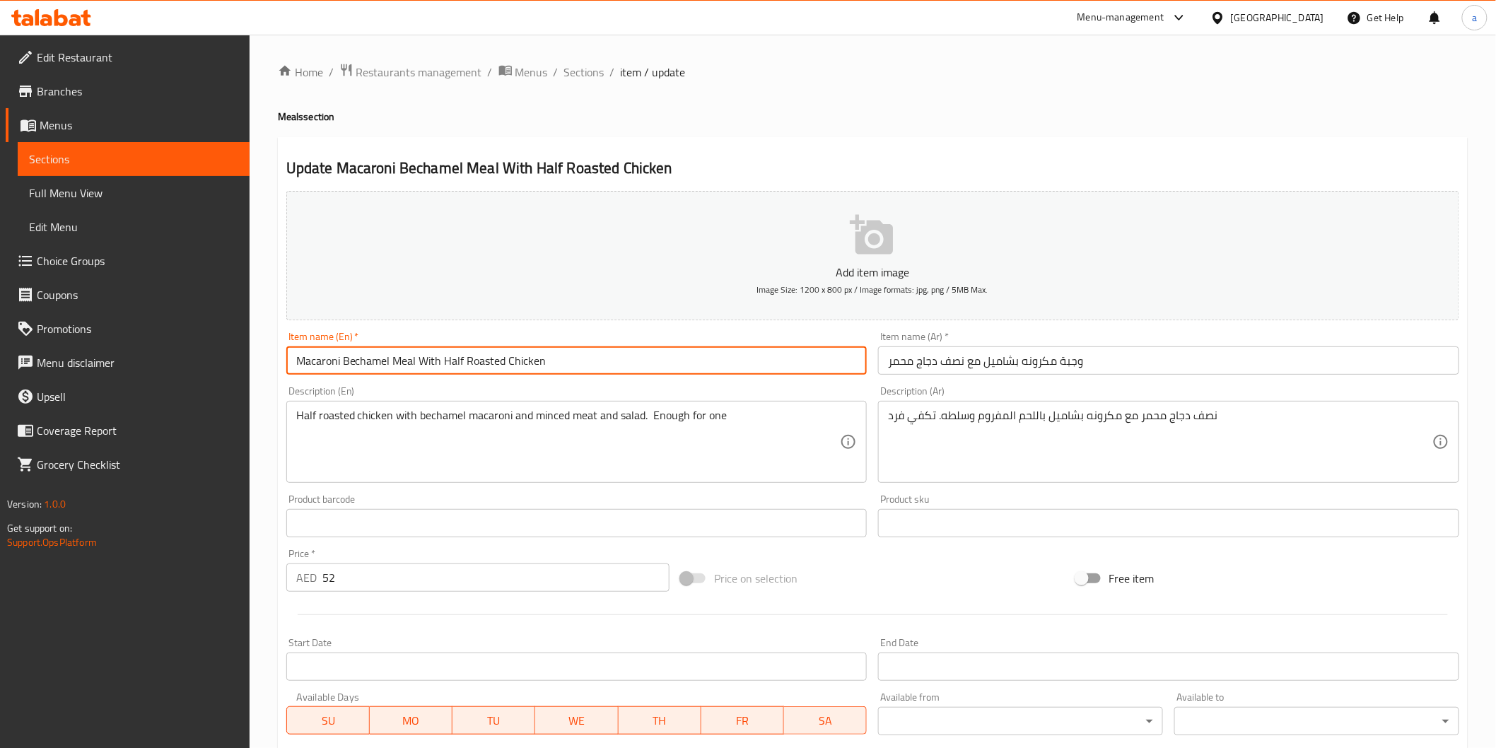
click at [324, 365] on input "Macaroni Bechamel Meal With Half Roasted Chicken" at bounding box center [576, 361] width 581 height 28
click at [345, 362] on input "Bechamel Meal With Half Roasted Chicken" at bounding box center [576, 361] width 581 height 28
paste input "pasta"
type input "Bechamel pasta Meal With Half Roasted Chicken"
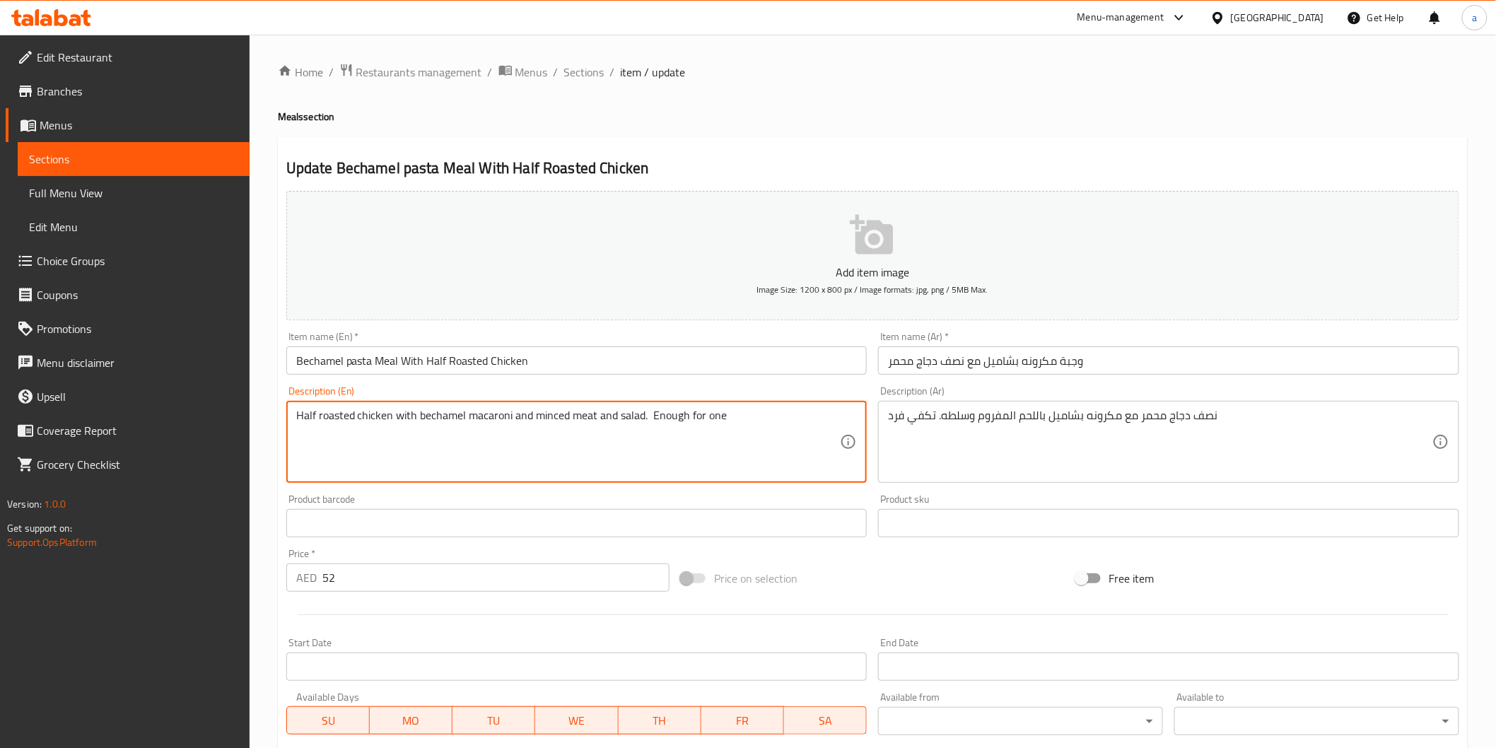
click at [483, 410] on textarea "Half roasted chicken with bechamel macaroni and minced meat and salad. Enough f…" at bounding box center [568, 442] width 545 height 67
paste textarea "pasta"
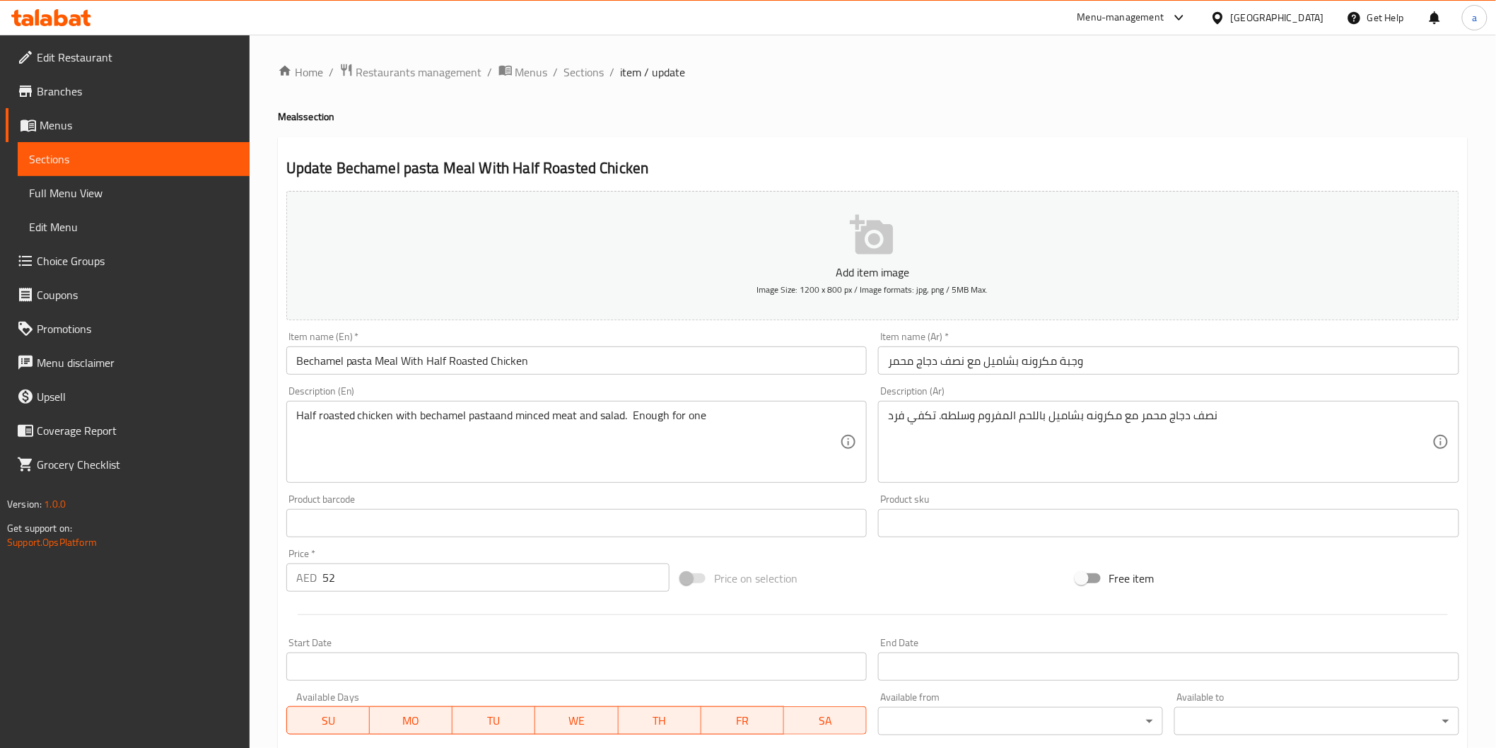
drag, startPoint x: 520, startPoint y: 469, endPoint x: 521, endPoint y: 451, distance: 17.7
click at [521, 451] on textarea "Half roasted chicken with bechamel pastaand minced meat and salad. Enough for o…" at bounding box center [568, 442] width 545 height 67
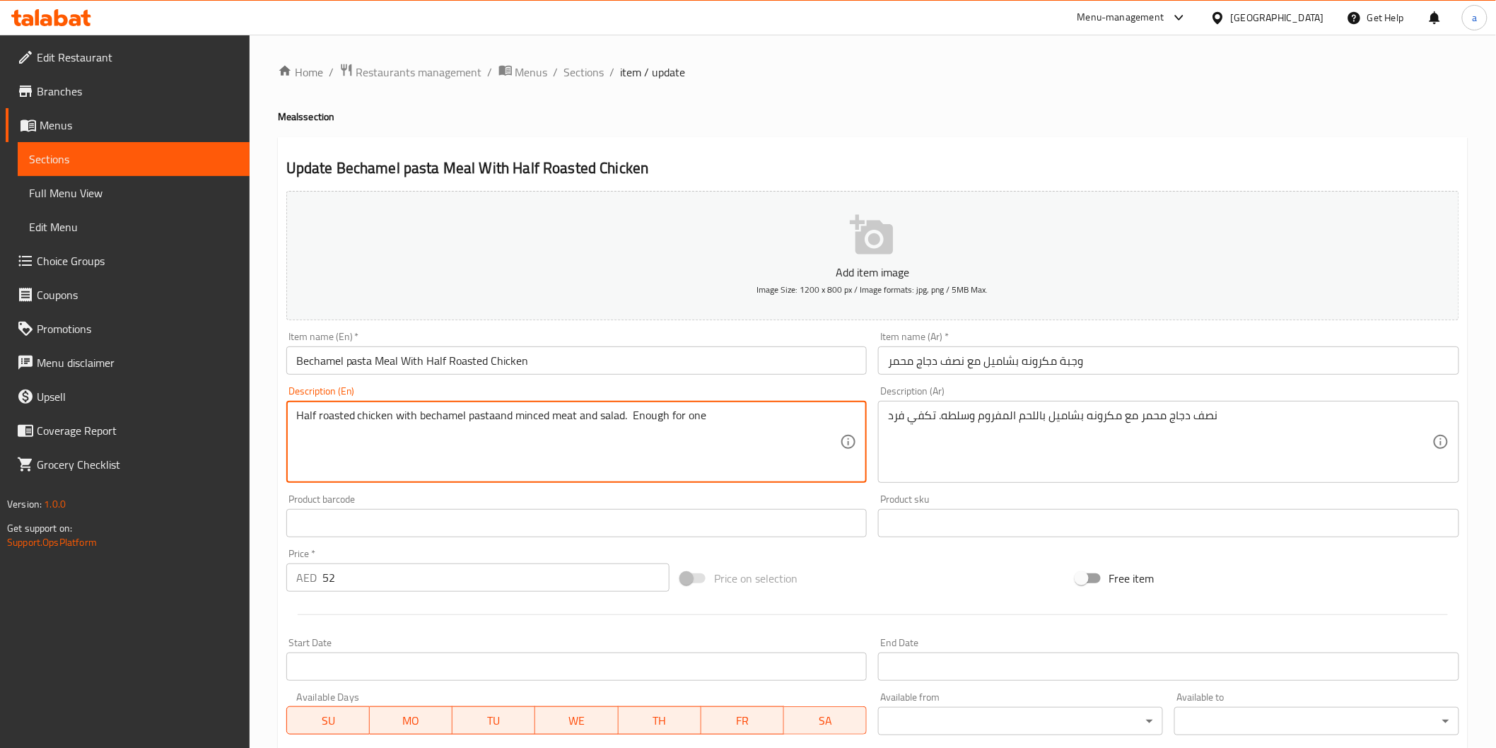
click at [490, 419] on textarea "Half roasted chicken with bechamel pastaand minced meat and salad. Enough for o…" at bounding box center [568, 442] width 545 height 67
click at [492, 419] on textarea "Half roasted chicken with bechamel pastaand minced meat and salad. Enough for o…" at bounding box center [568, 442] width 545 height 67
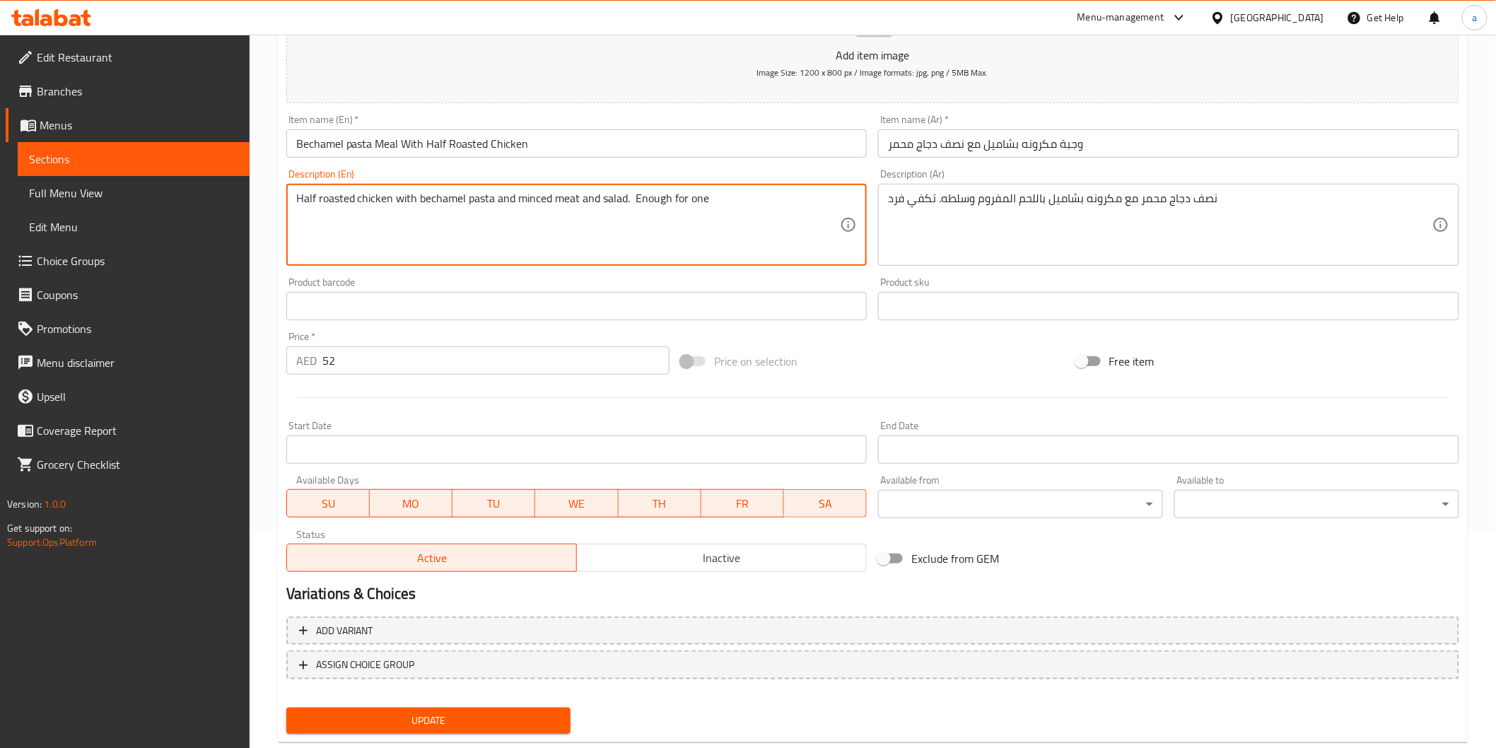
scroll to position [248, 0]
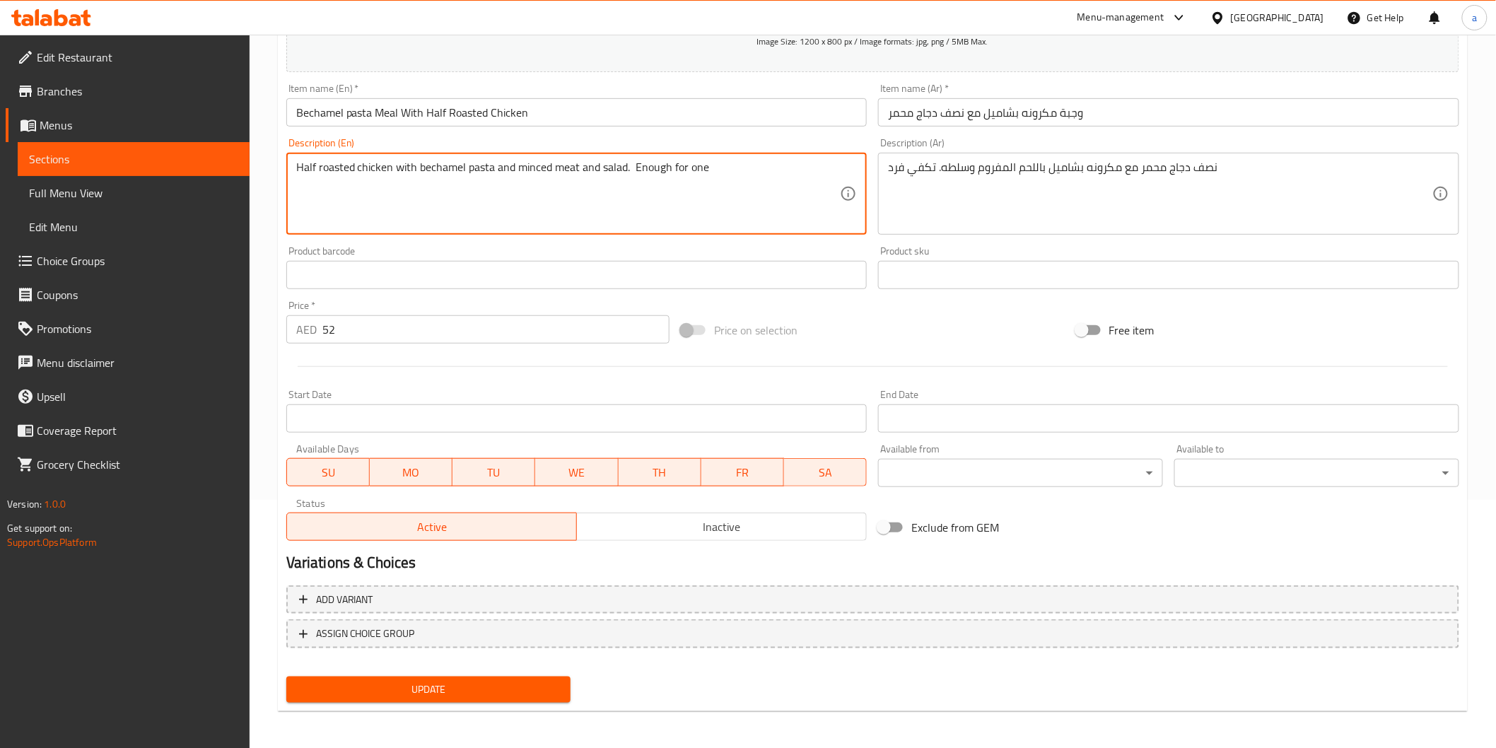
type textarea "Half roasted chicken with bechamel pasta and minced meat and salad. Enough for …"
click at [514, 701] on div "Update" at bounding box center [429, 689] width 296 height 37
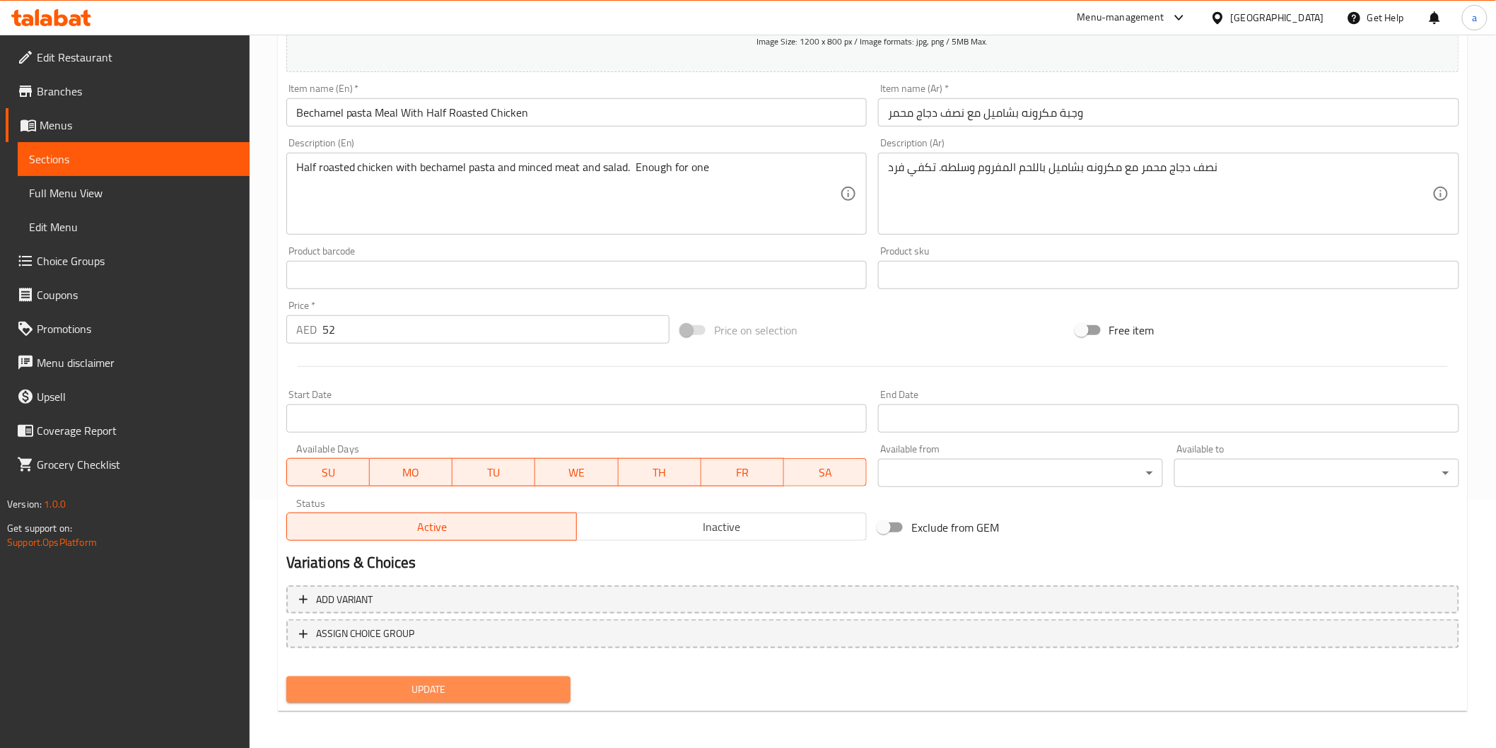
click at [504, 681] on span "Update" at bounding box center [429, 690] width 262 height 18
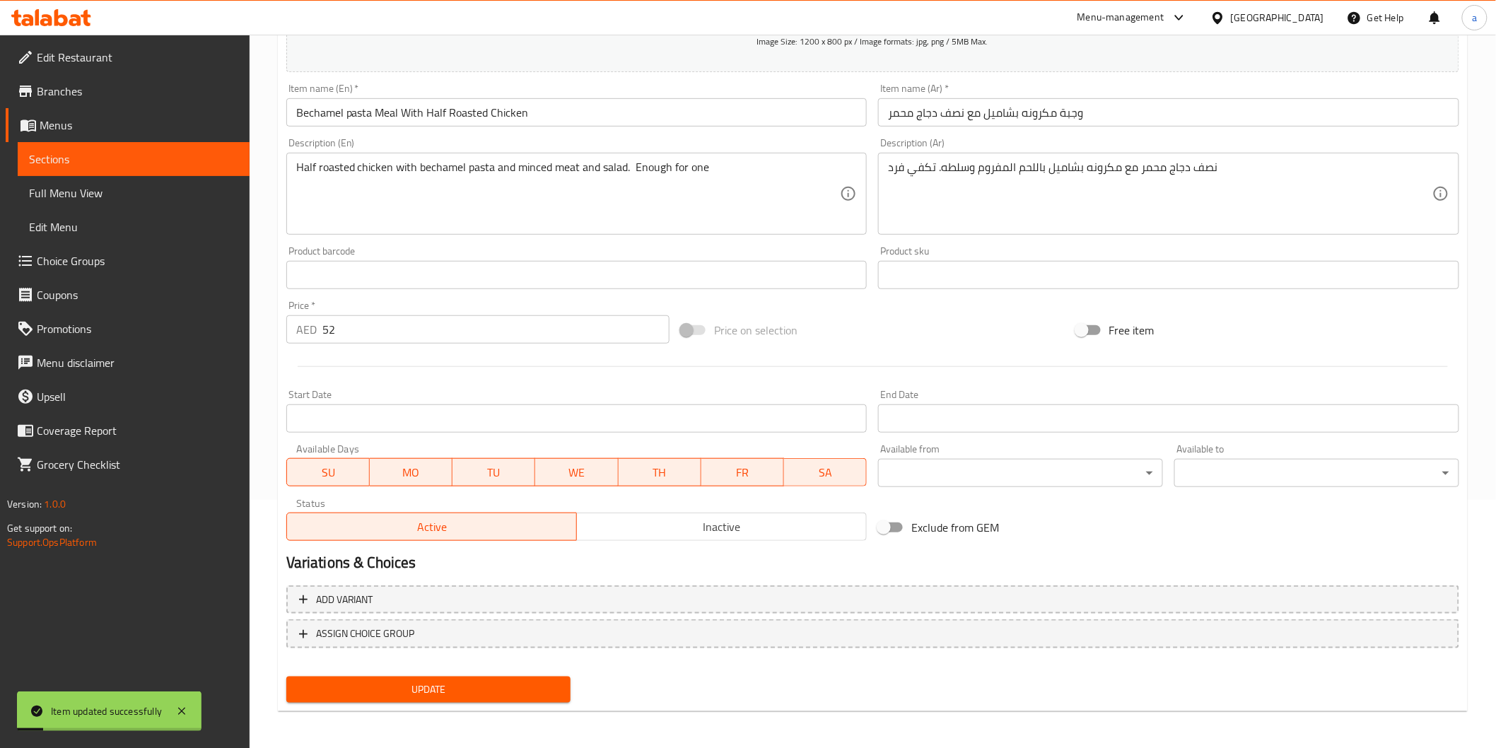
click at [177, 161] on span "Sections" at bounding box center [133, 159] width 209 height 17
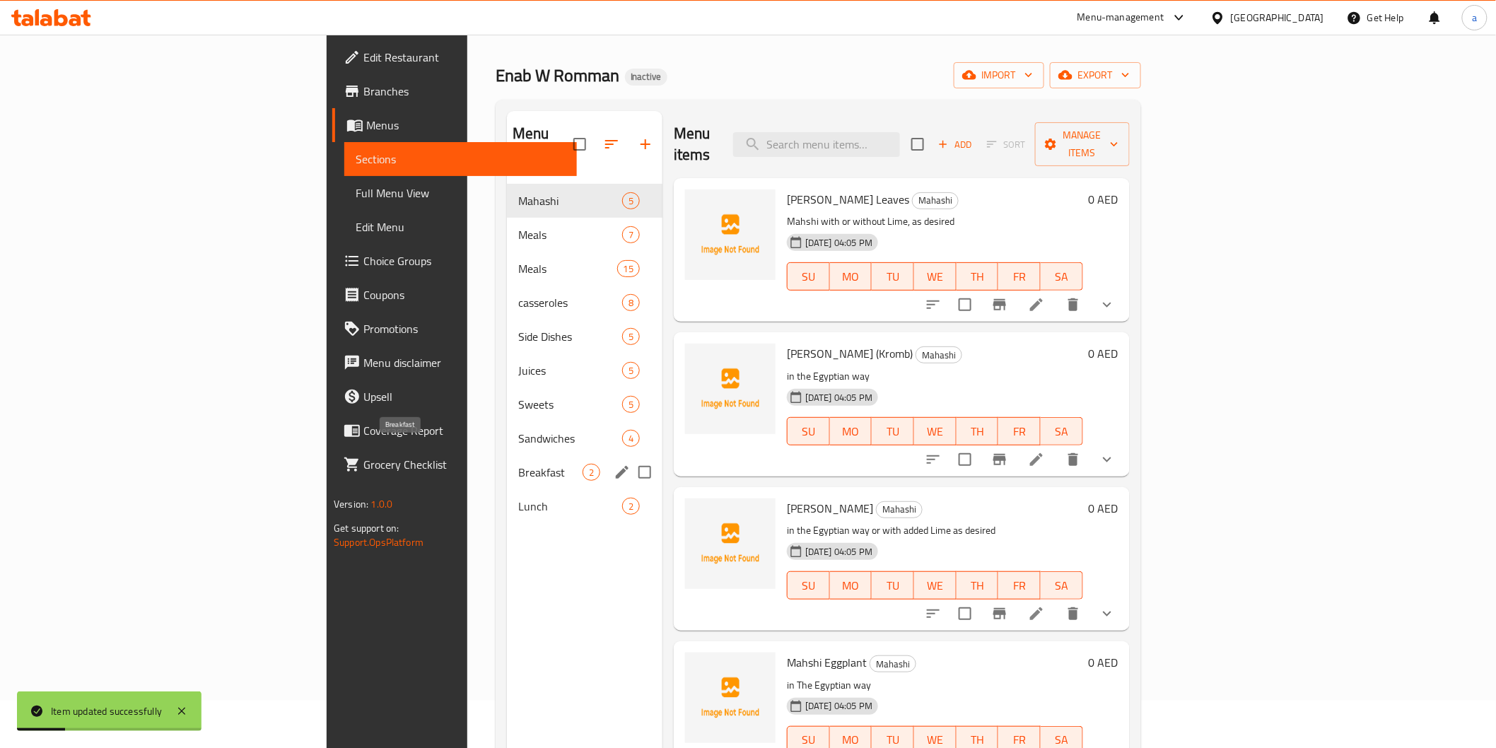
scroll to position [40, 0]
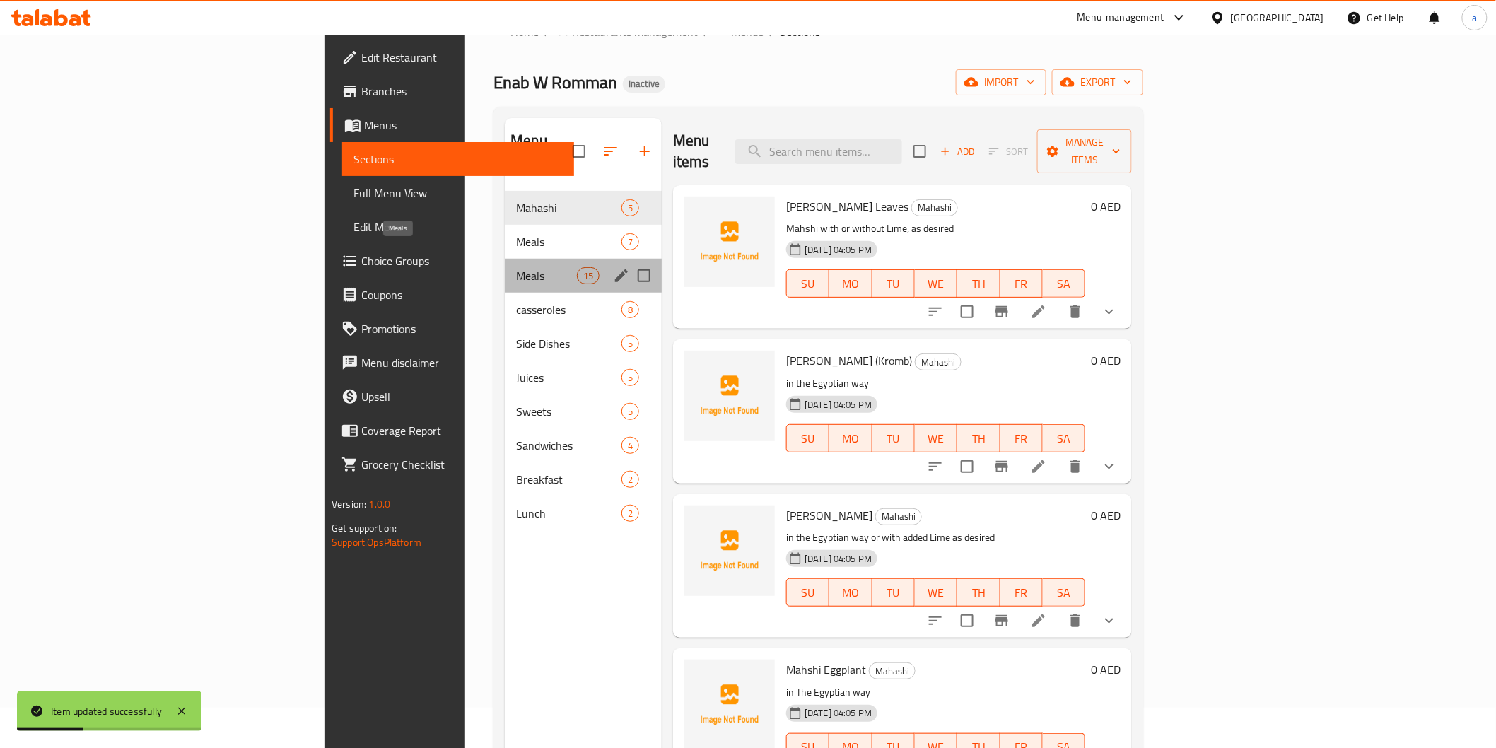
click at [516, 267] on span "Meals" at bounding box center [546, 275] width 60 height 17
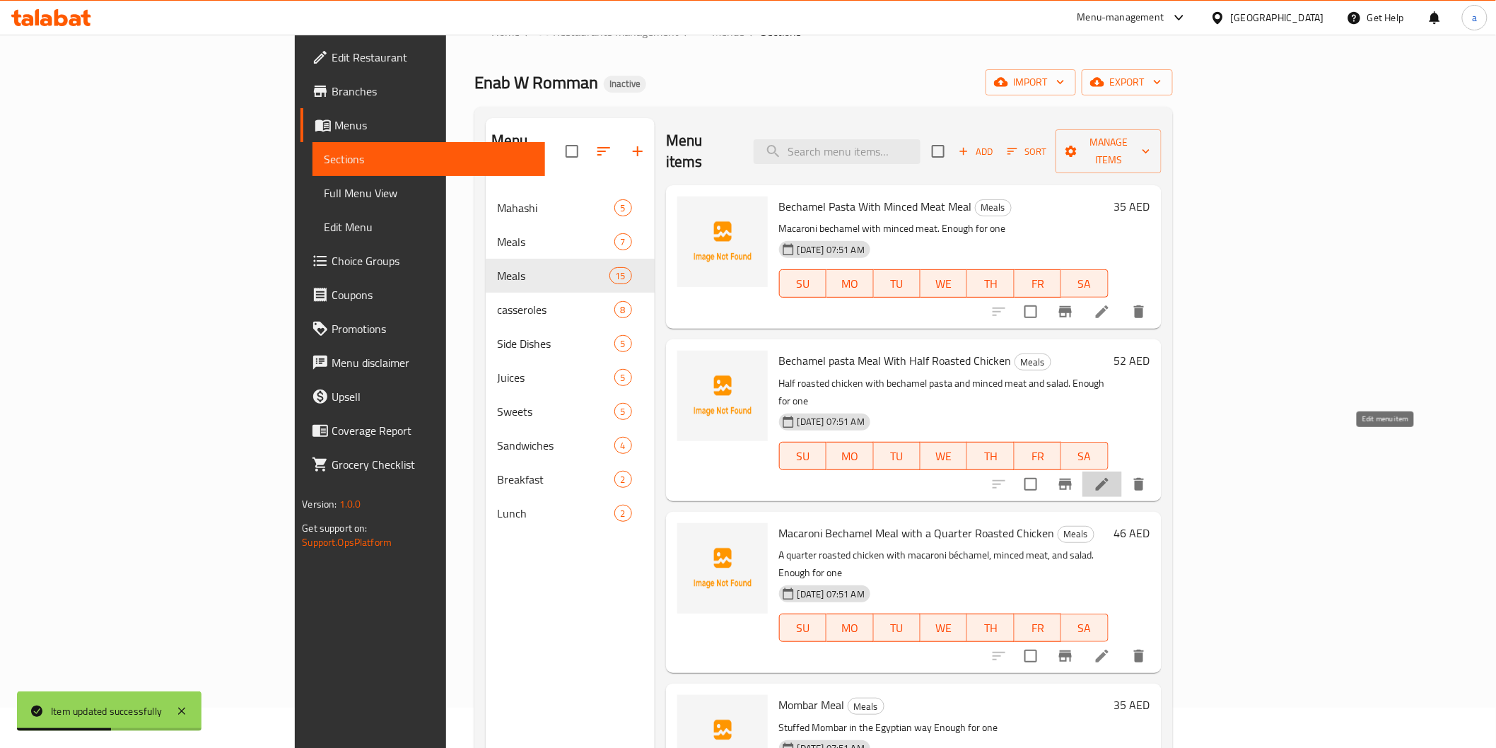
click at [1111, 476] on icon at bounding box center [1102, 484] width 17 height 17
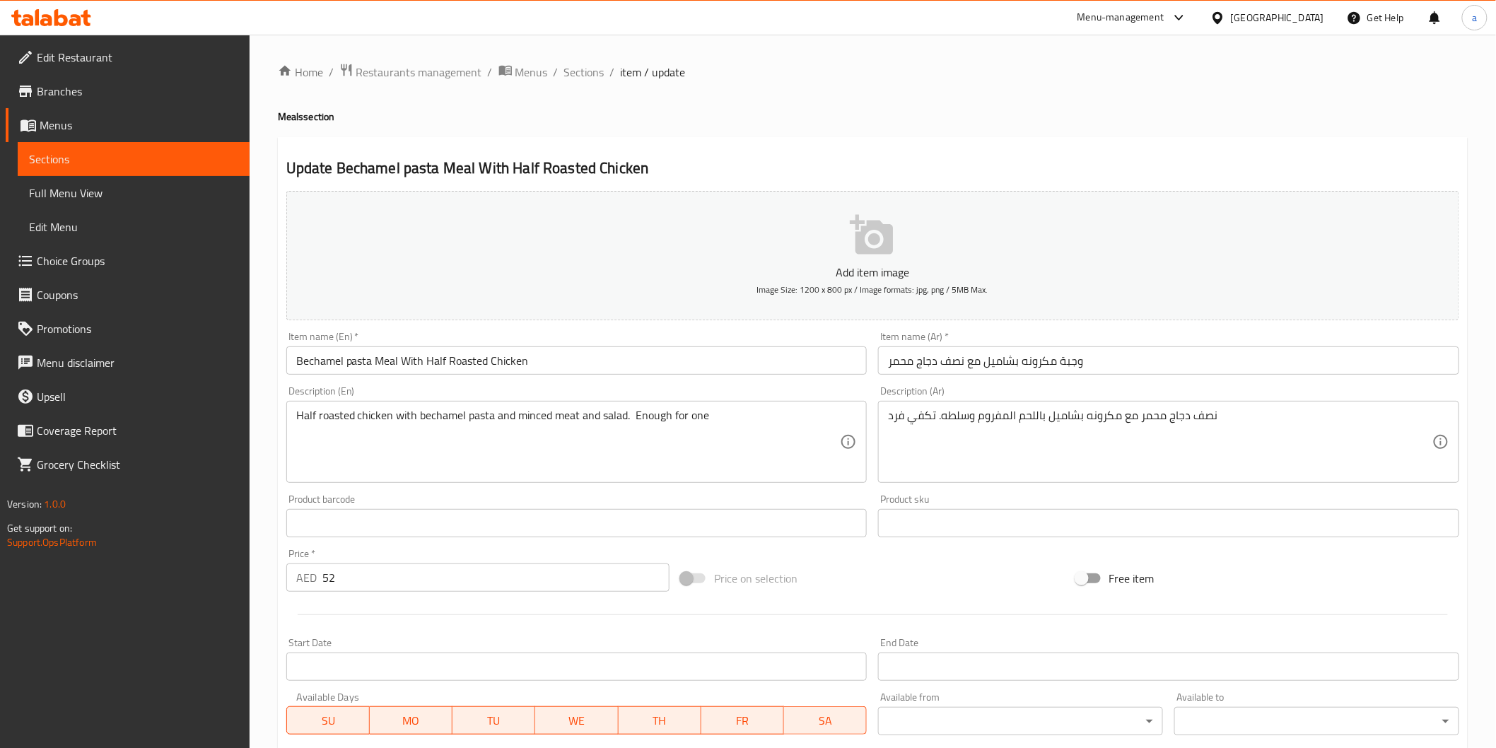
click at [227, 157] on span "Sections" at bounding box center [133, 159] width 209 height 17
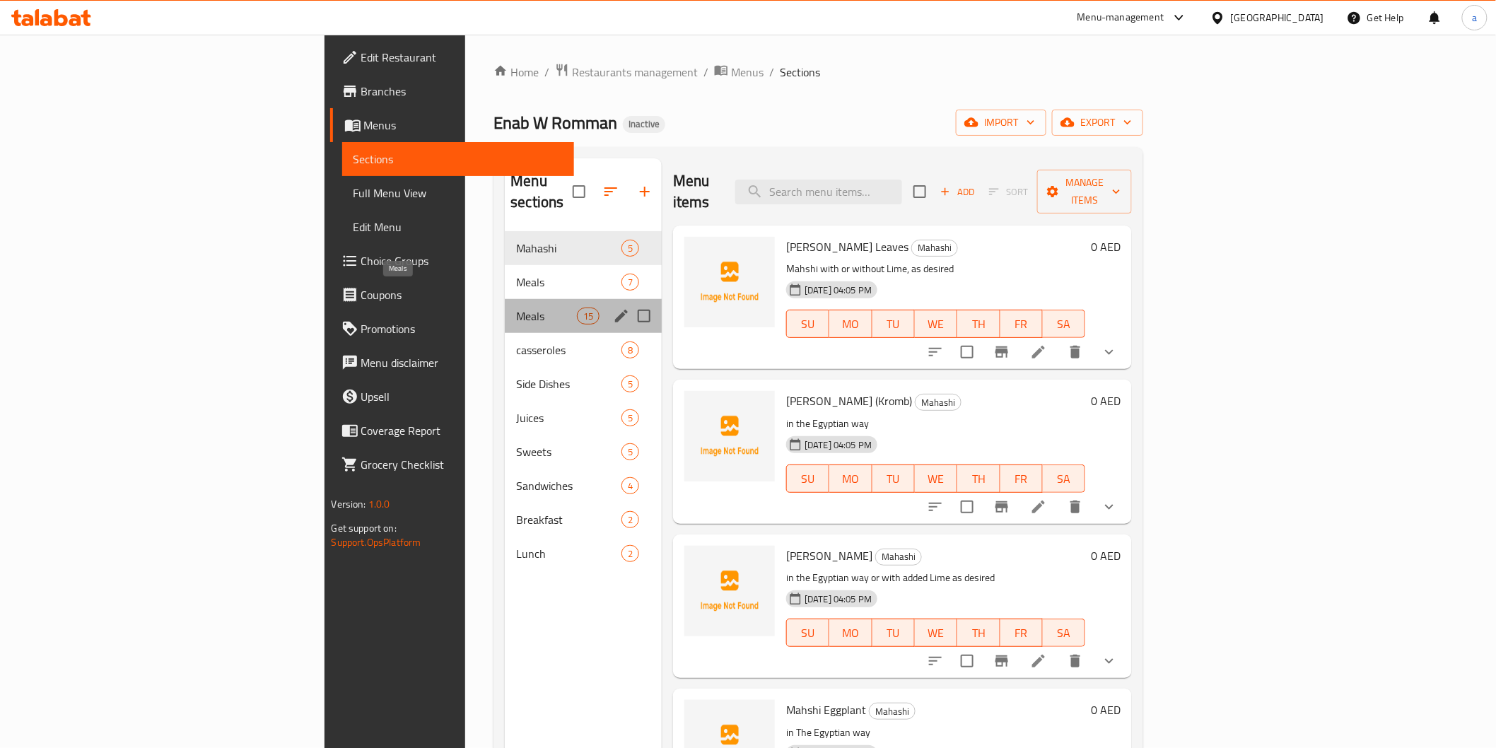
click at [516, 308] on span "Meals" at bounding box center [546, 316] width 60 height 17
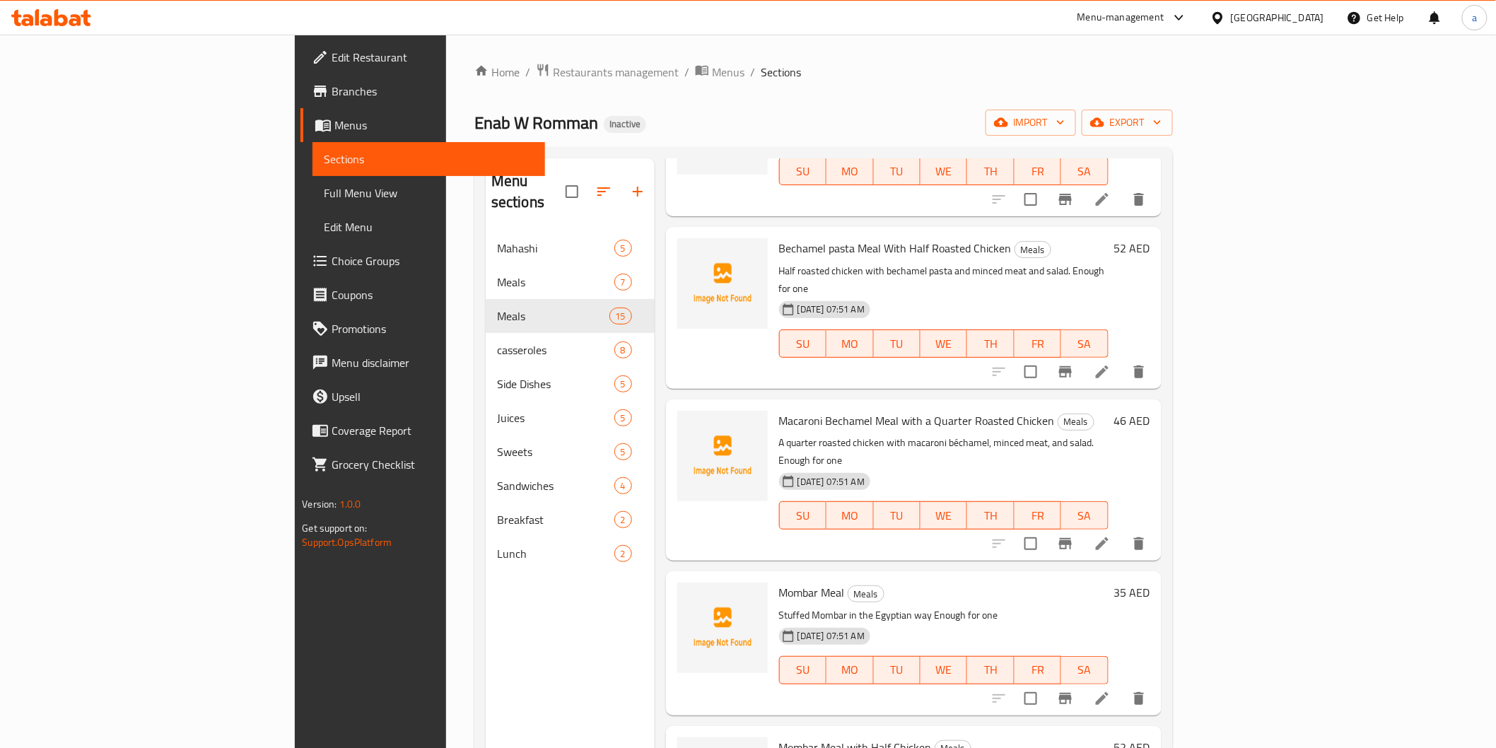
scroll to position [157, 0]
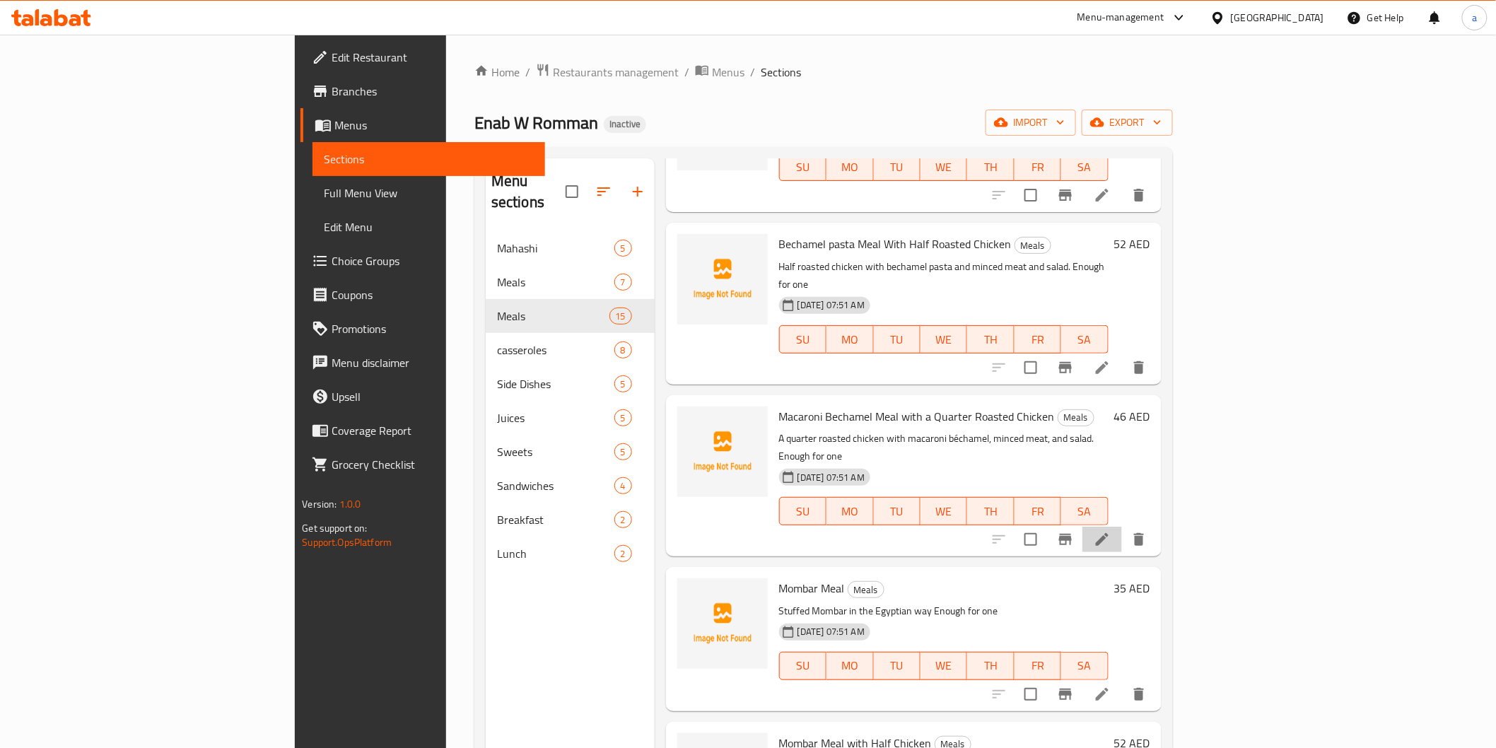
click at [1122, 527] on li at bounding box center [1103, 539] width 40 height 25
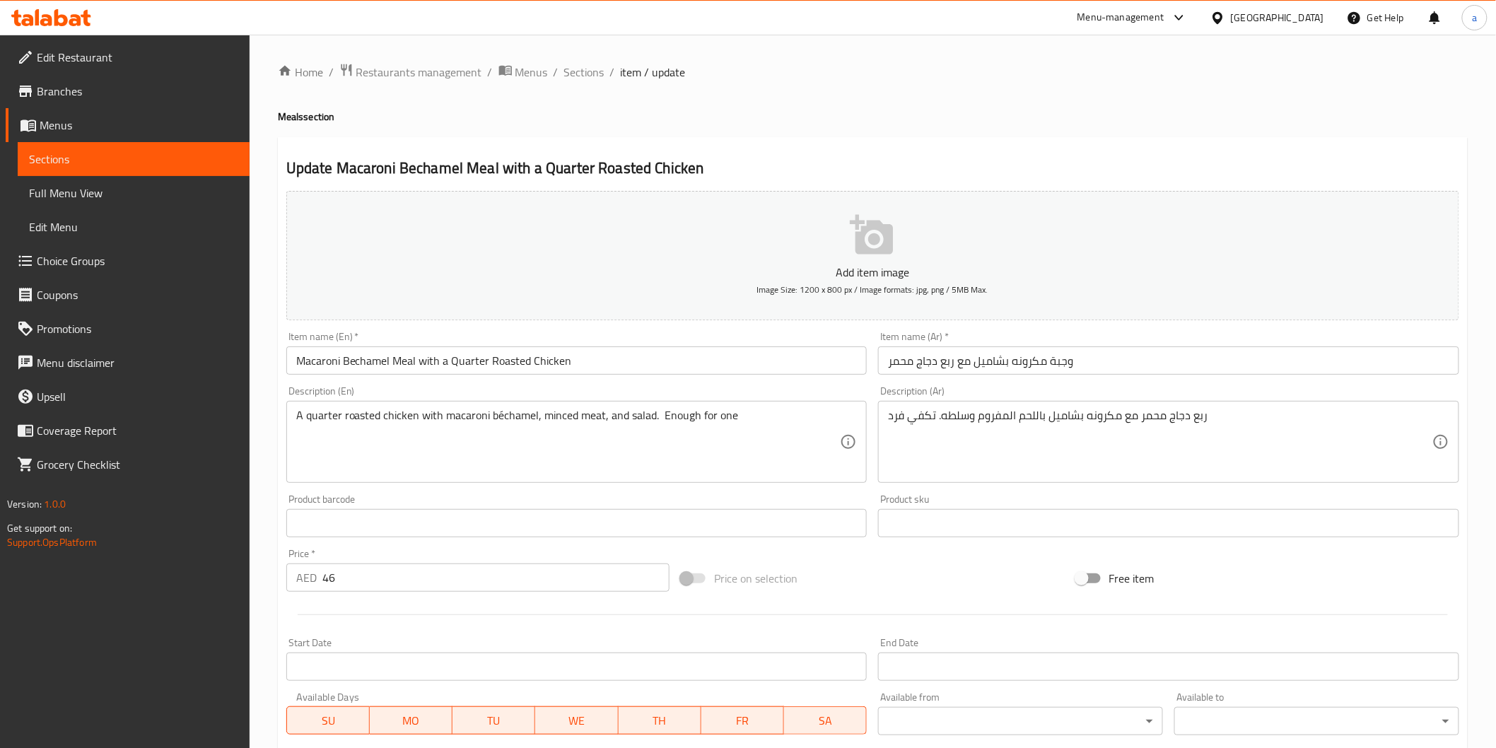
click at [325, 361] on input "Macaroni Bechamel Meal with a Quarter Roasted Chicken" at bounding box center [576, 361] width 581 height 28
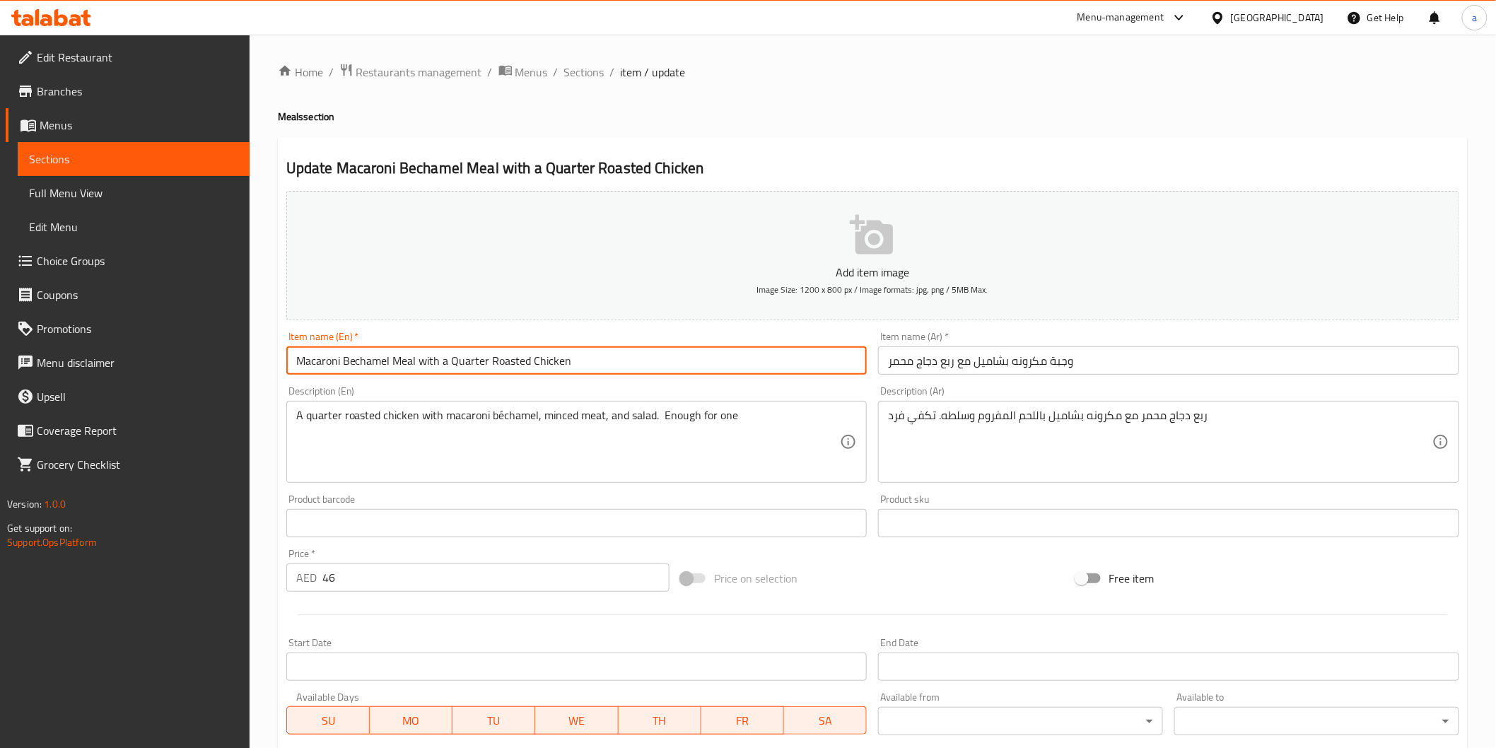
click at [325, 361] on input "Macaroni Bechamel Meal with a Quarter Roasted Chicken" at bounding box center [576, 361] width 581 height 28
paste input "pasta"
click at [342, 365] on input "Bechamel Meal with a Quarter Roasted Chicken" at bounding box center [576, 361] width 581 height 28
click at [347, 363] on input "Bechamel Meal with a Quarter Roasted Chicken" at bounding box center [576, 361] width 581 height 28
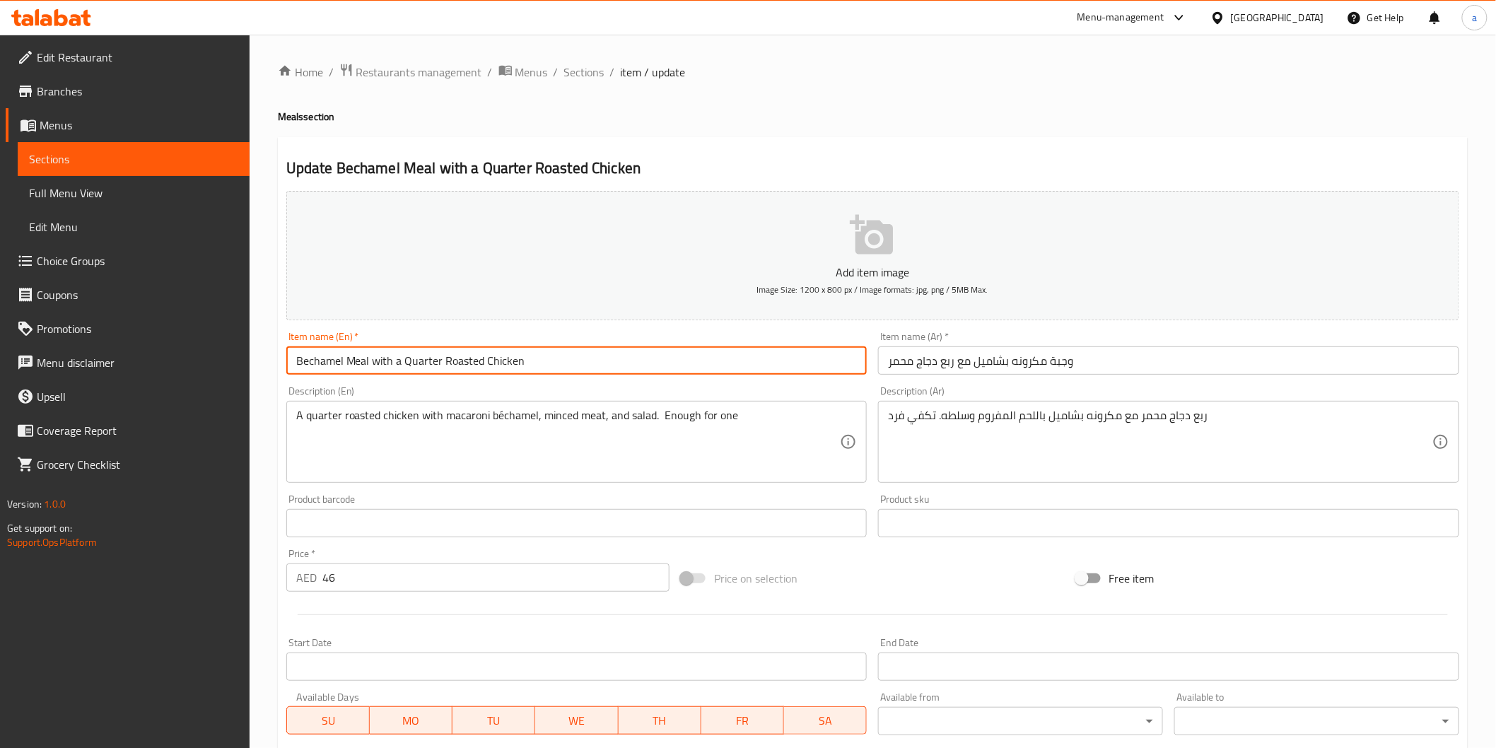
paste input "pasta"
type input "Bechamel pasta Meal with a Quarter Roasted Chicken"
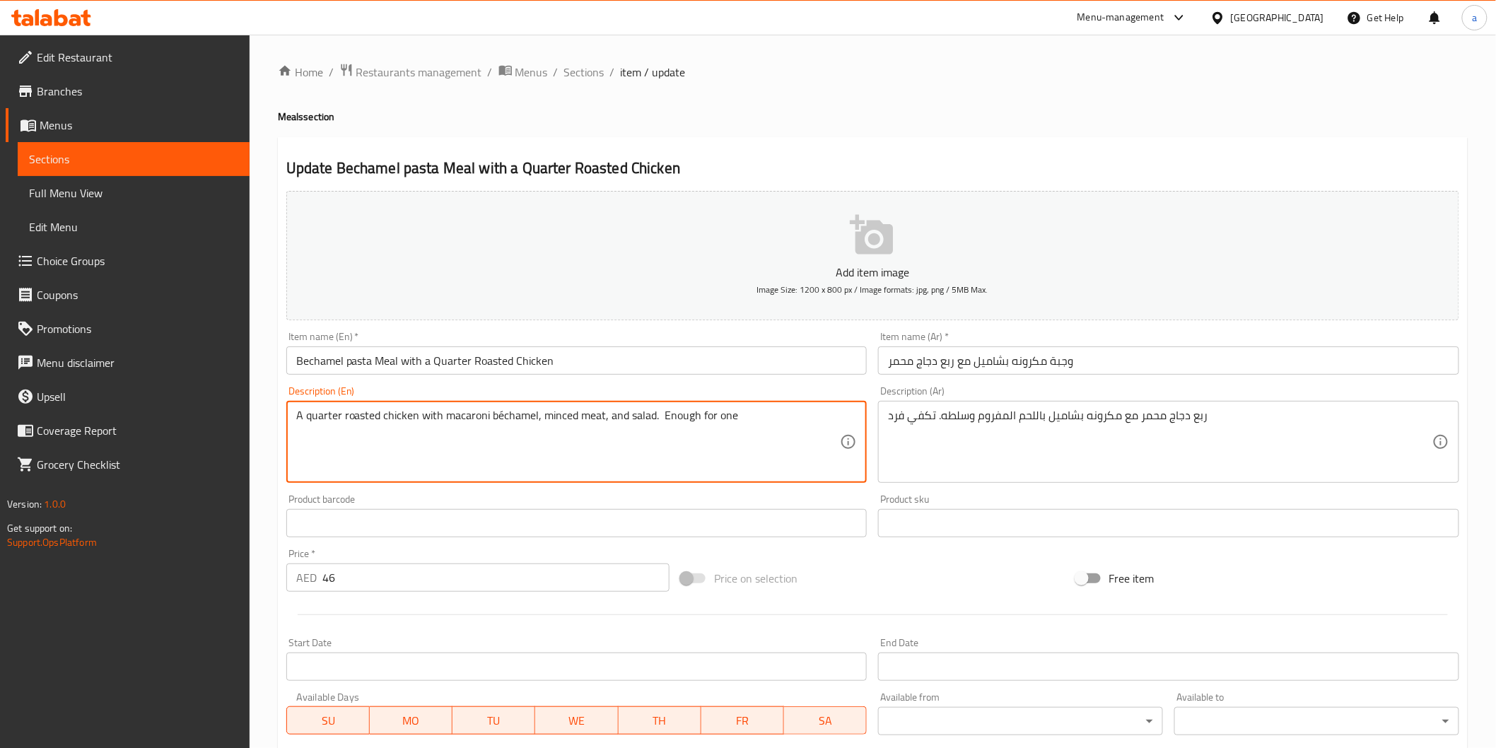
drag, startPoint x: 483, startPoint y: 413, endPoint x: 435, endPoint y: 425, distance: 49.6
click at [441, 423] on textarea "A quarter roasted chicken with macaroni béchamel, minced meat, and salad. Enoug…" at bounding box center [568, 442] width 545 height 67
click at [454, 419] on textarea "A quarter roasted chicken with macaroni béchamel, minced meat, and salad. Enoug…" at bounding box center [568, 442] width 545 height 67
click at [489, 421] on textarea "A quarter roasted chicken with béchamel, minced meat, and salad. Enough for one" at bounding box center [568, 442] width 545 height 67
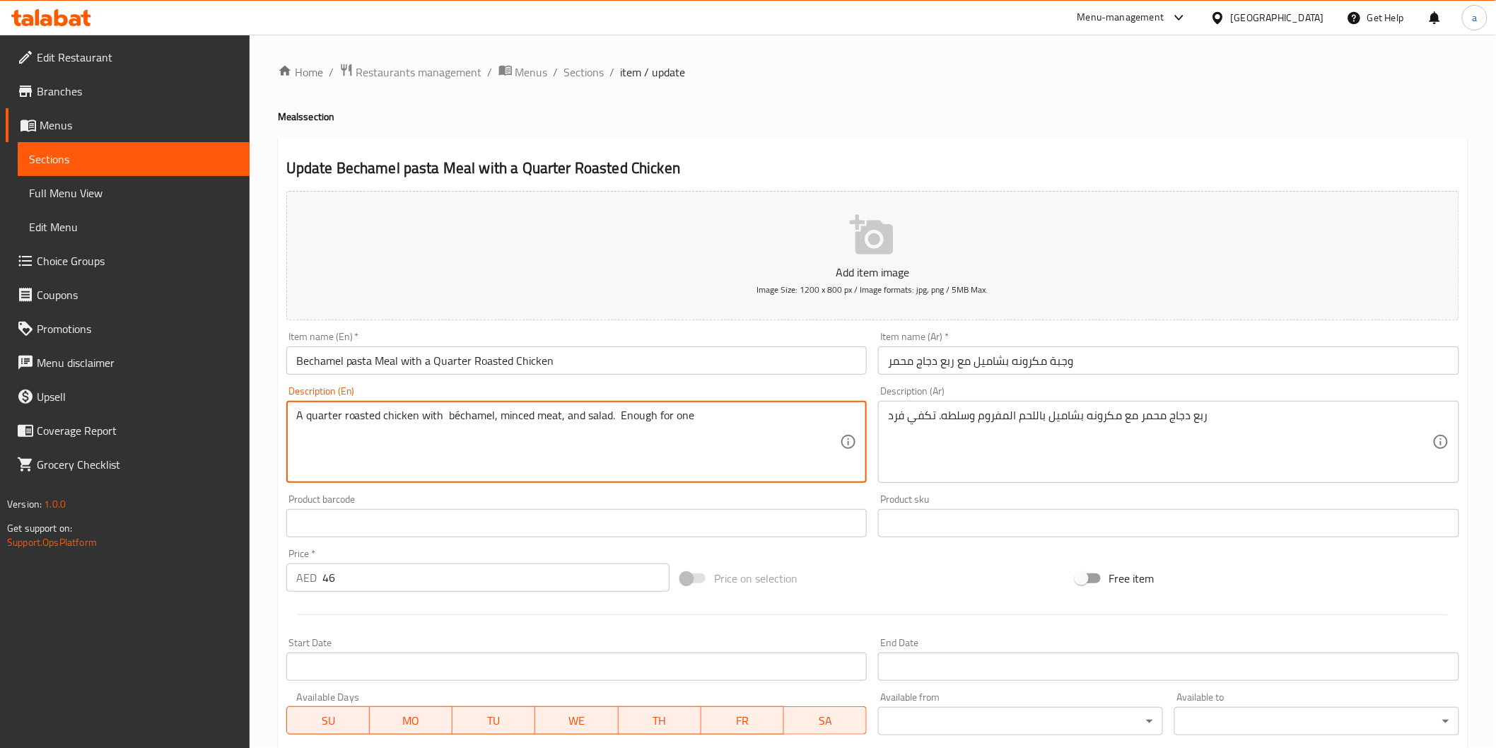
paste textarea "pasta"
click at [489, 418] on textarea "A quarter roasted chicken with béchamelpasta , minced meat, and salad. Enough f…" at bounding box center [568, 442] width 545 height 67
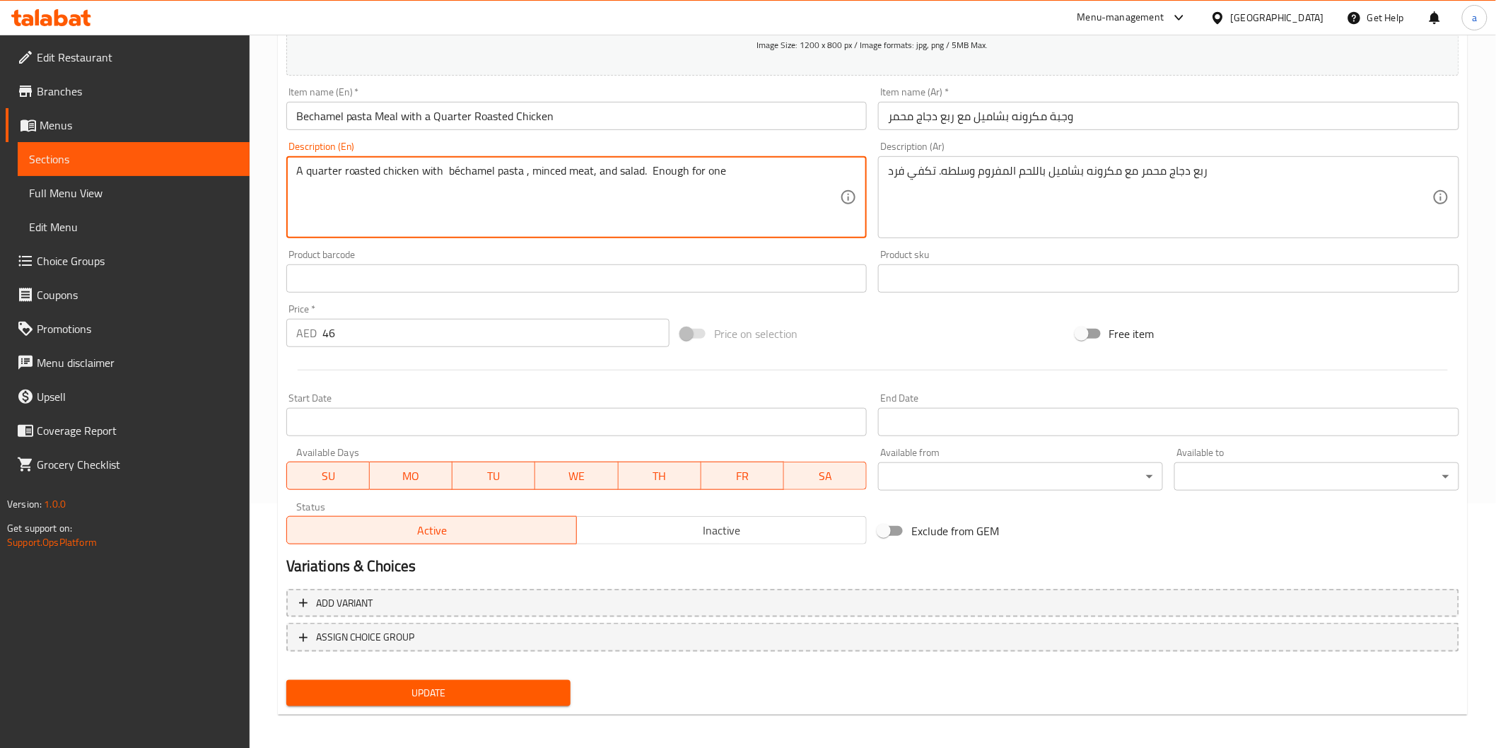
scroll to position [248, 0]
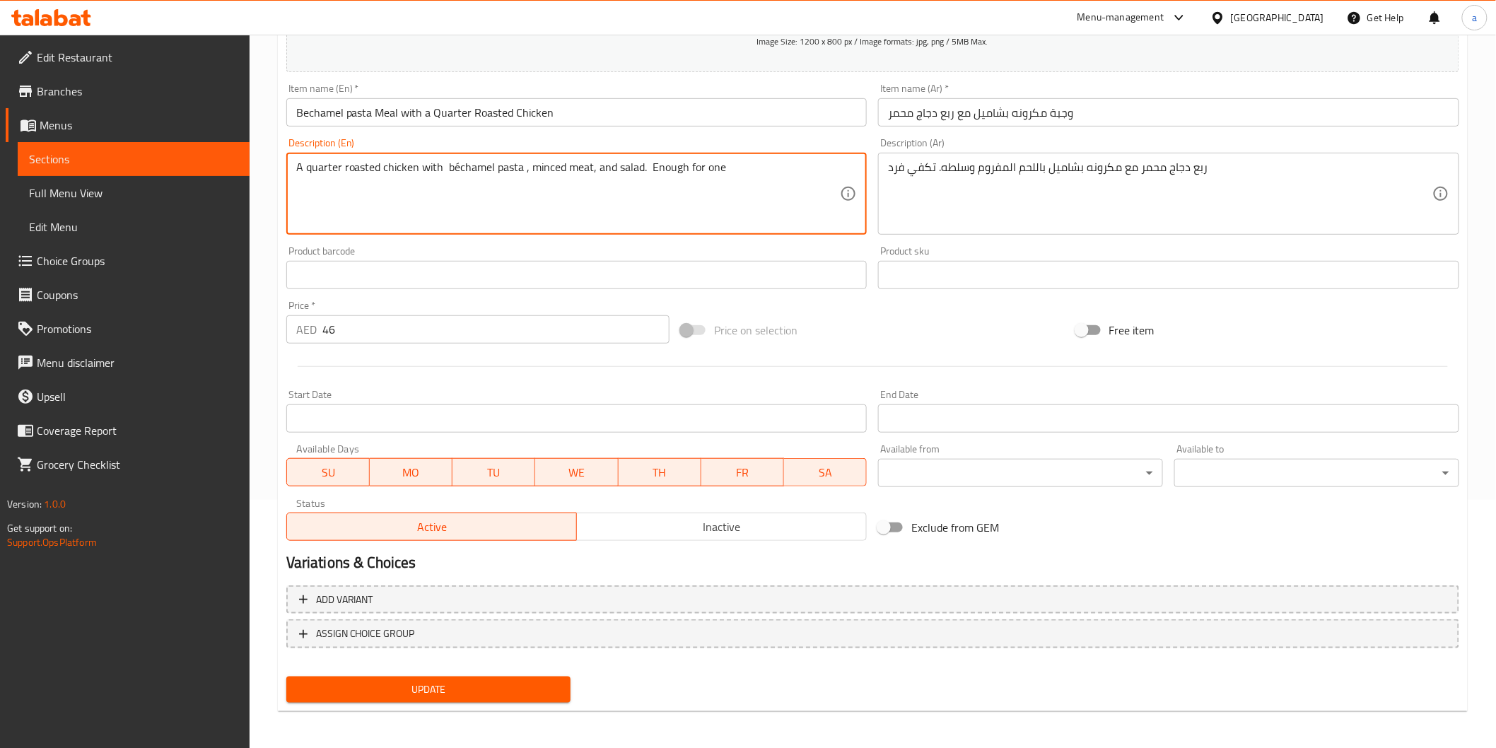
click at [476, 697] on button "Update" at bounding box center [428, 690] width 285 height 26
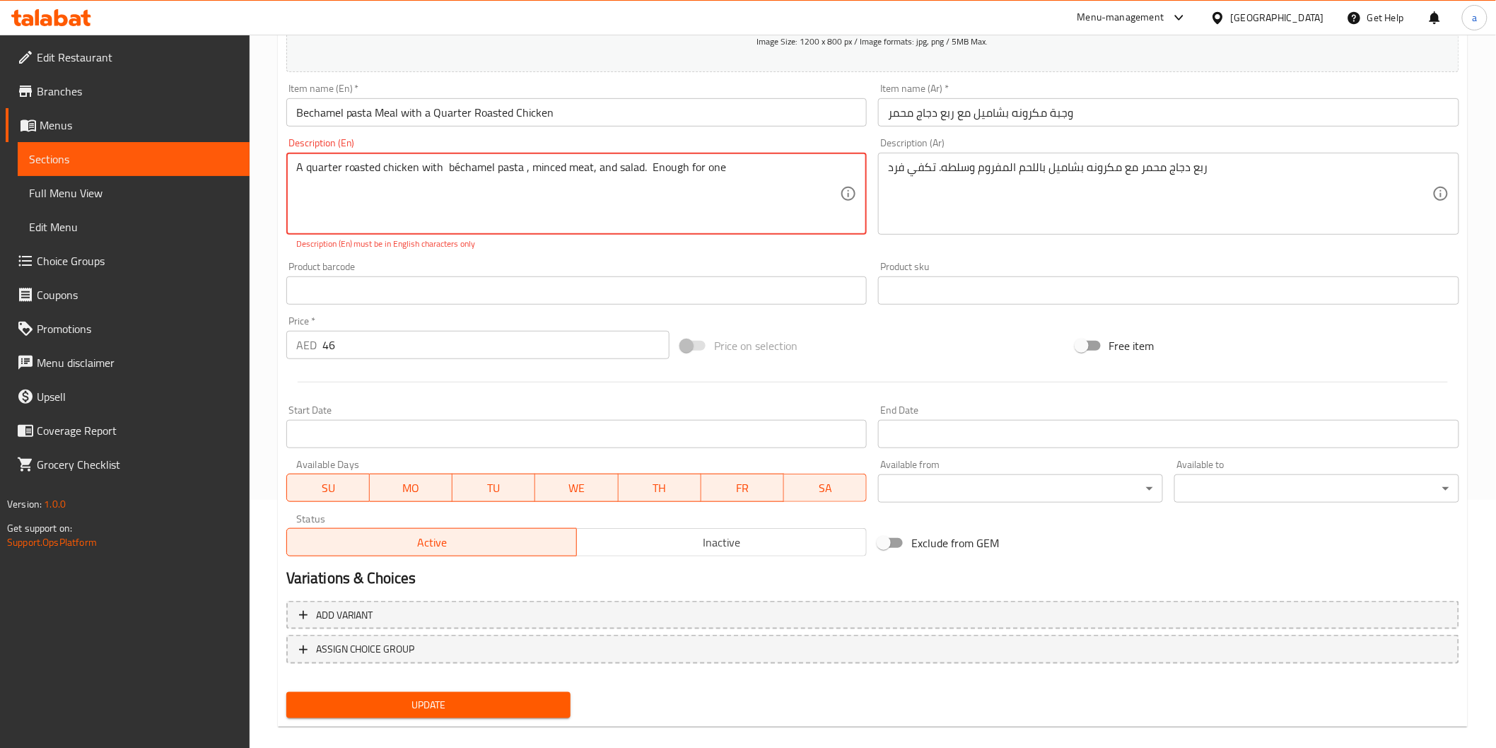
click at [455, 161] on textarea "A quarter roasted chicken with béchamel pasta , minced meat, and salad. Enough …" at bounding box center [568, 194] width 545 height 67
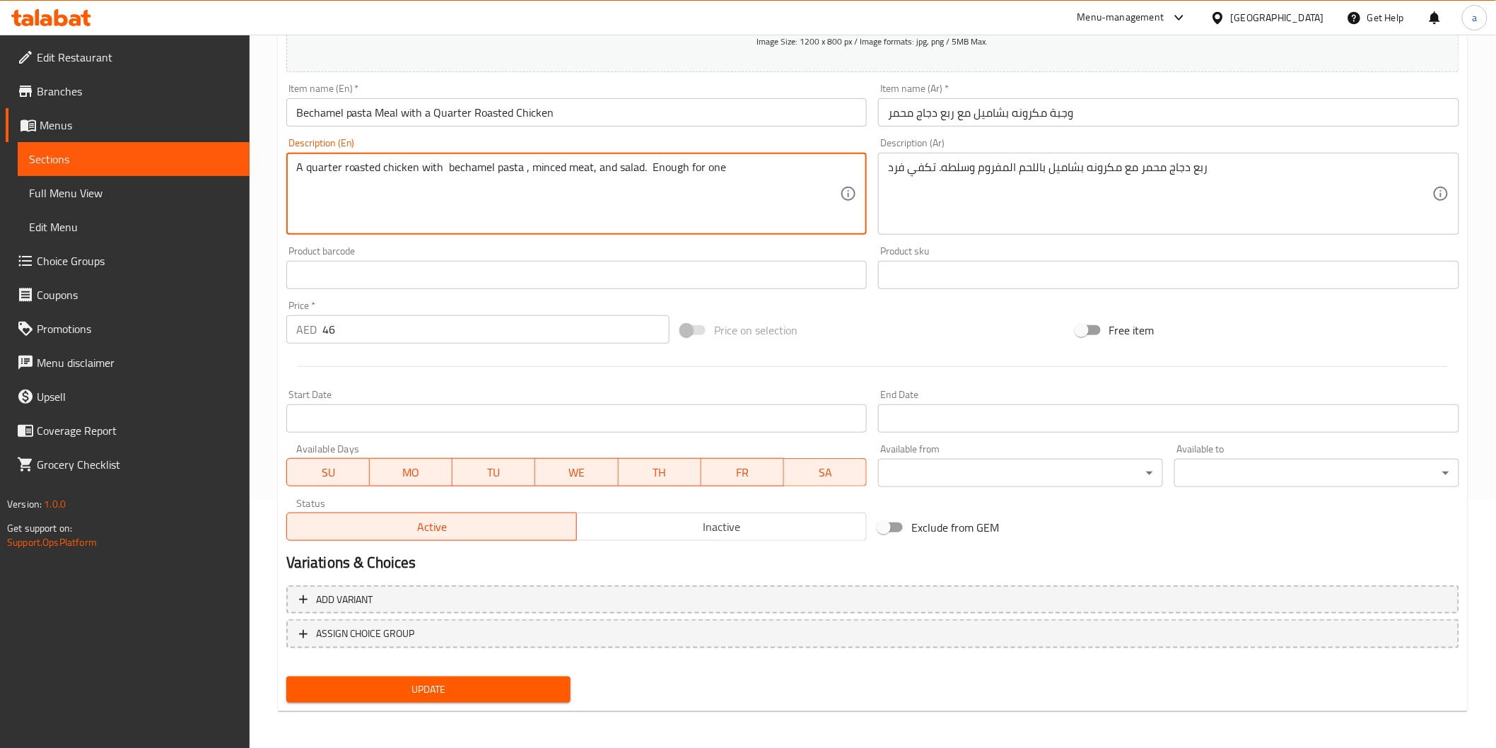
type textarea "A quarter roasted chicken with bechamel pasta , minced meat, and salad. Enough …"
click at [479, 695] on span "Update" at bounding box center [429, 690] width 262 height 18
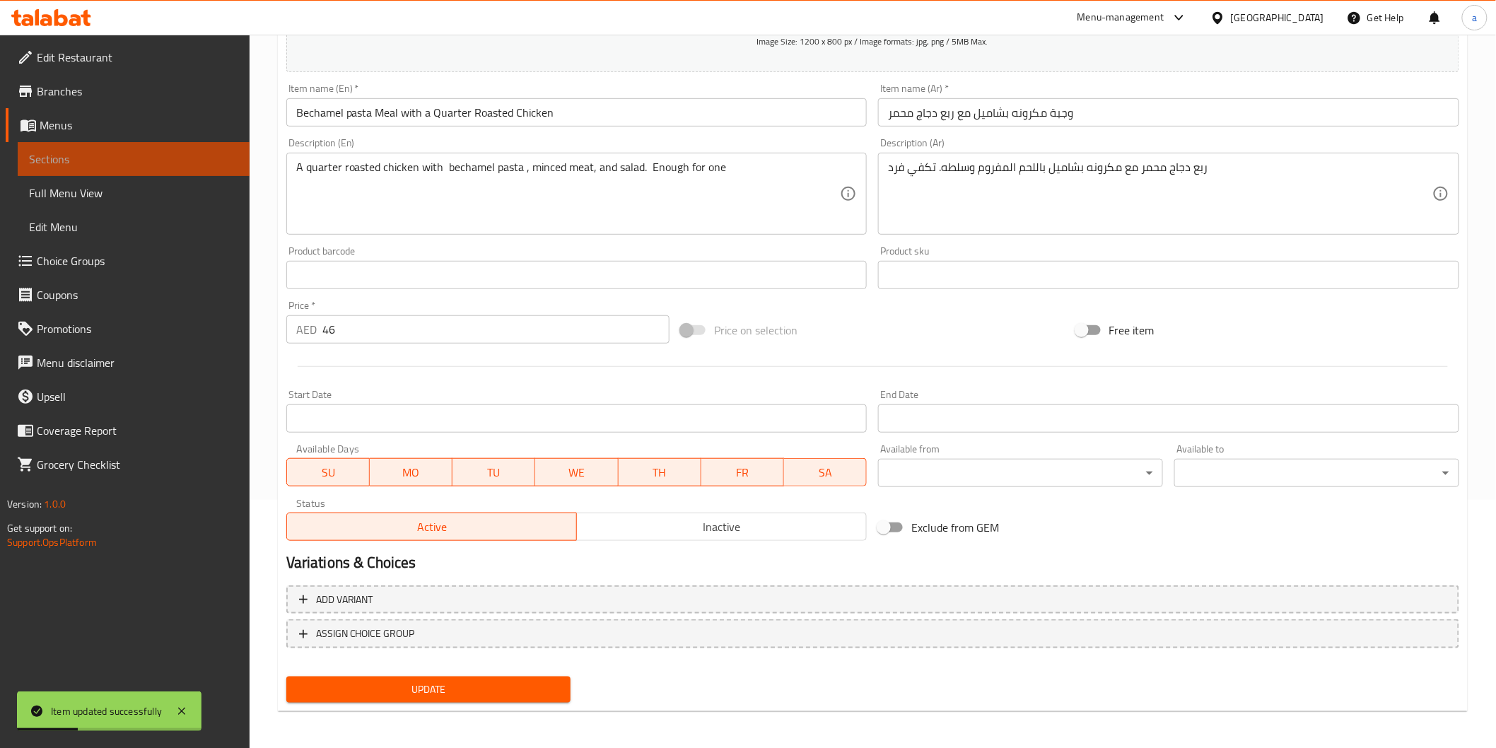
click at [100, 158] on span "Sections" at bounding box center [133, 159] width 209 height 17
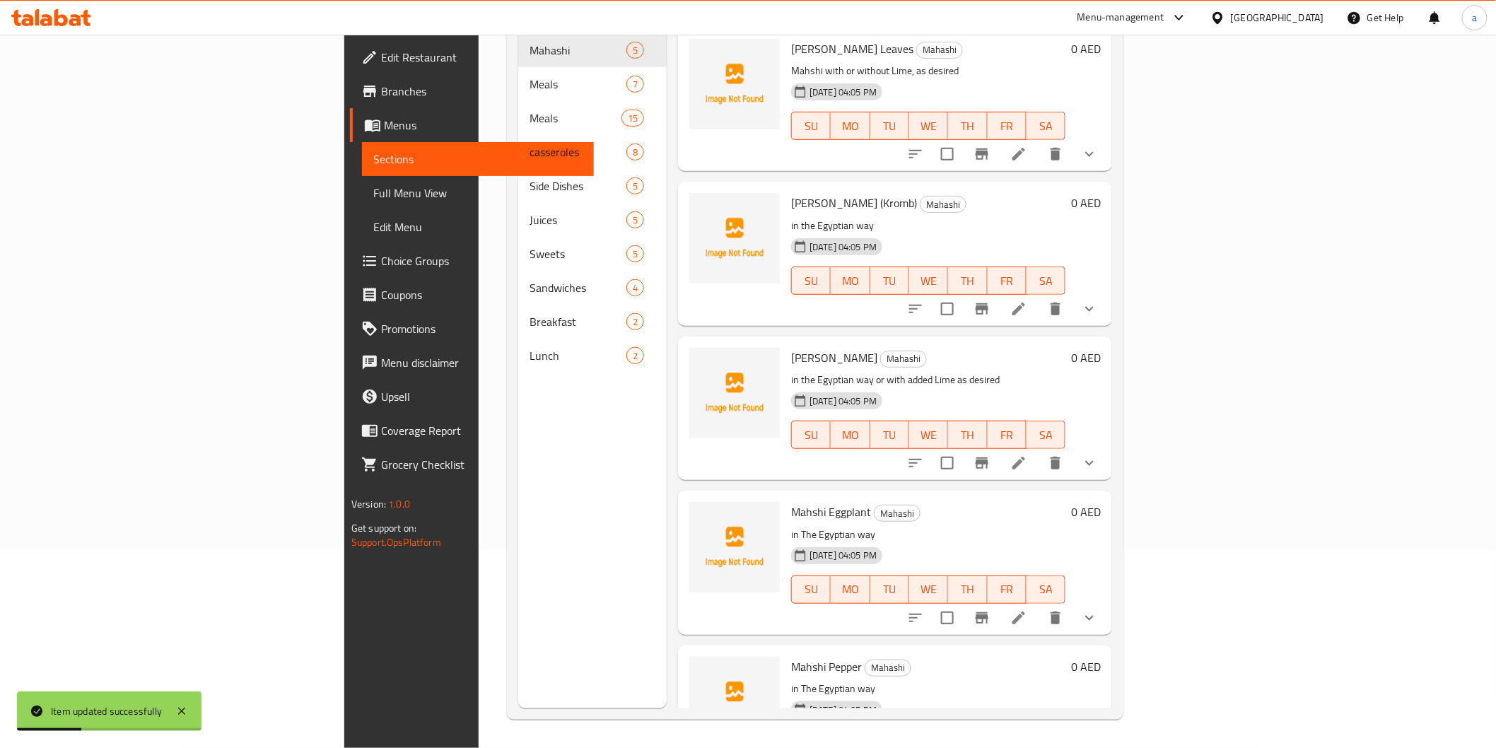
scroll to position [198, 0]
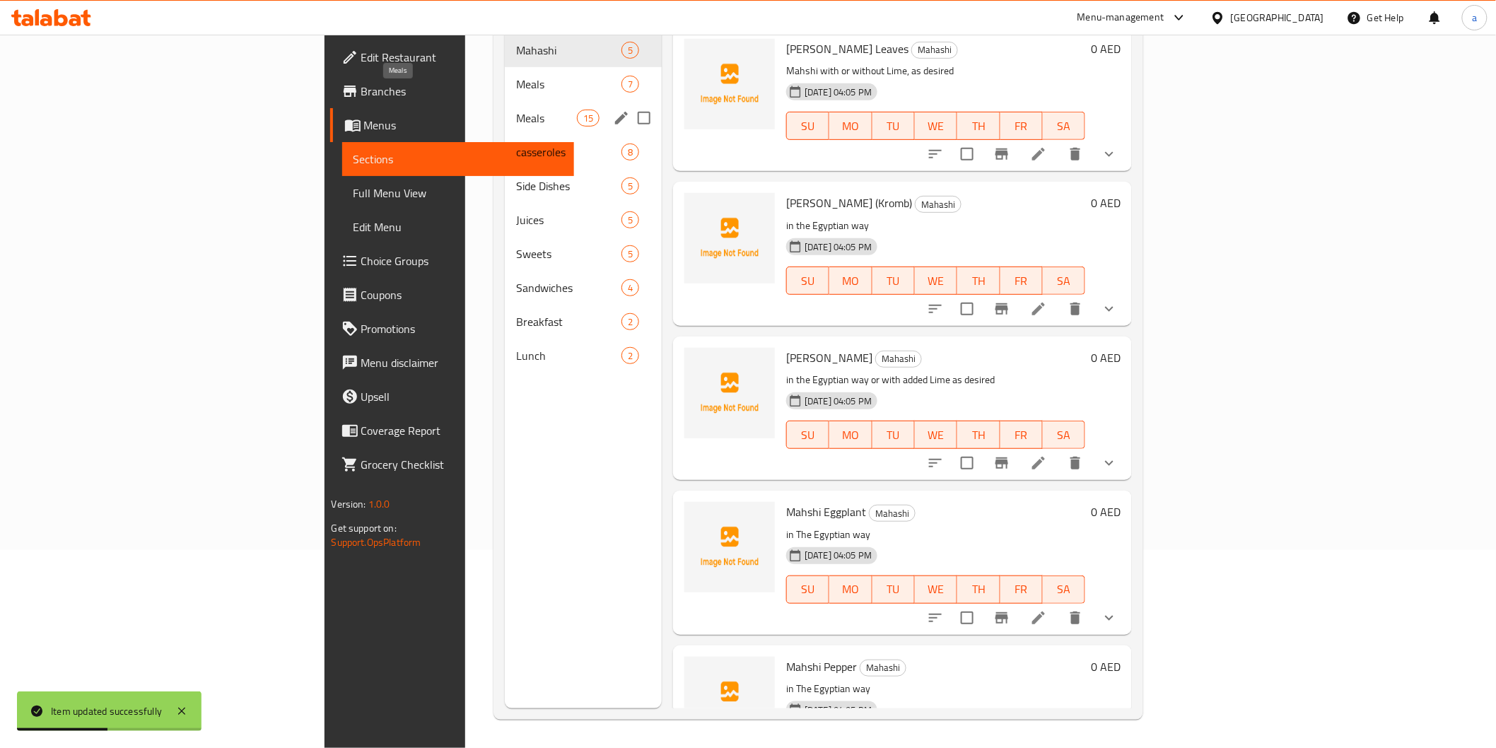
click at [516, 110] on span "Meals" at bounding box center [546, 118] width 60 height 17
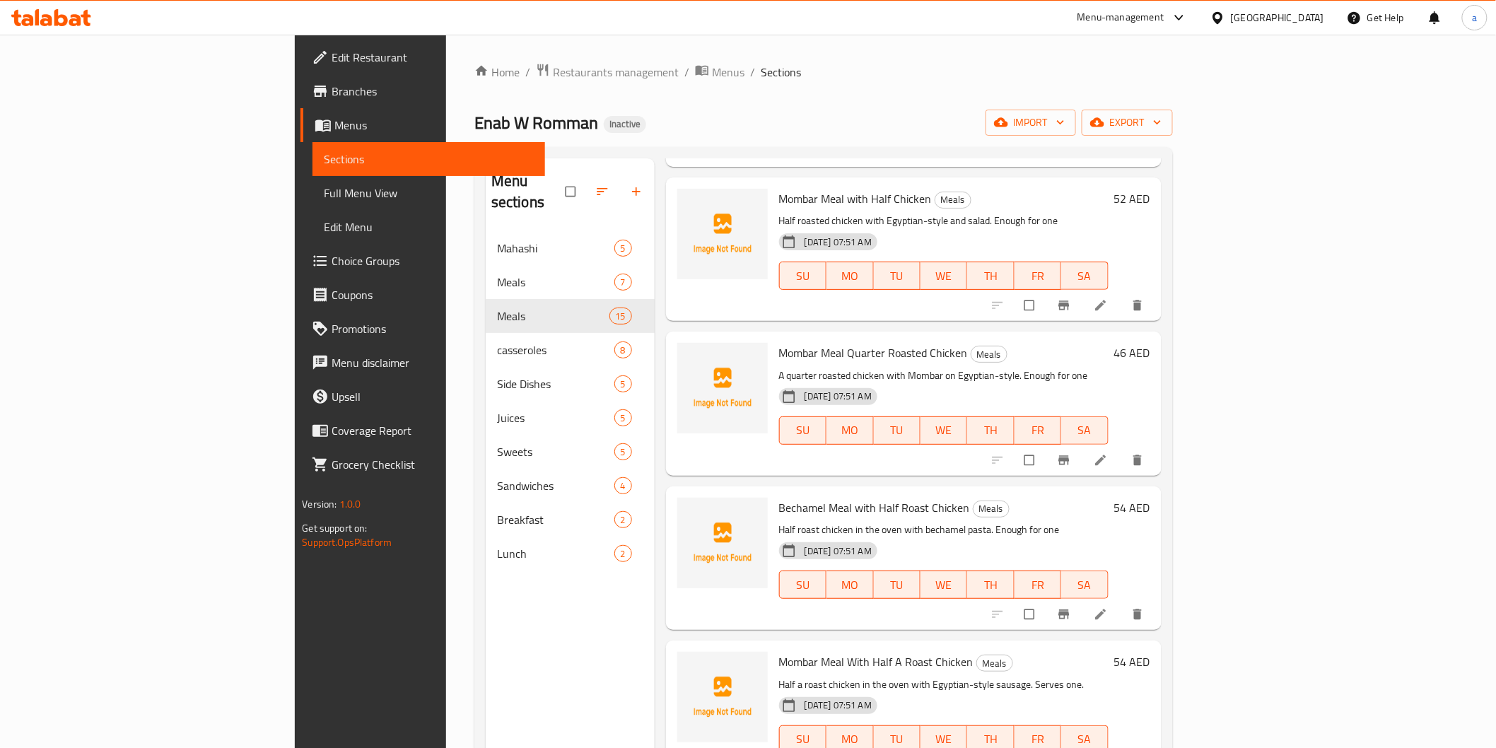
scroll to position [707, 0]
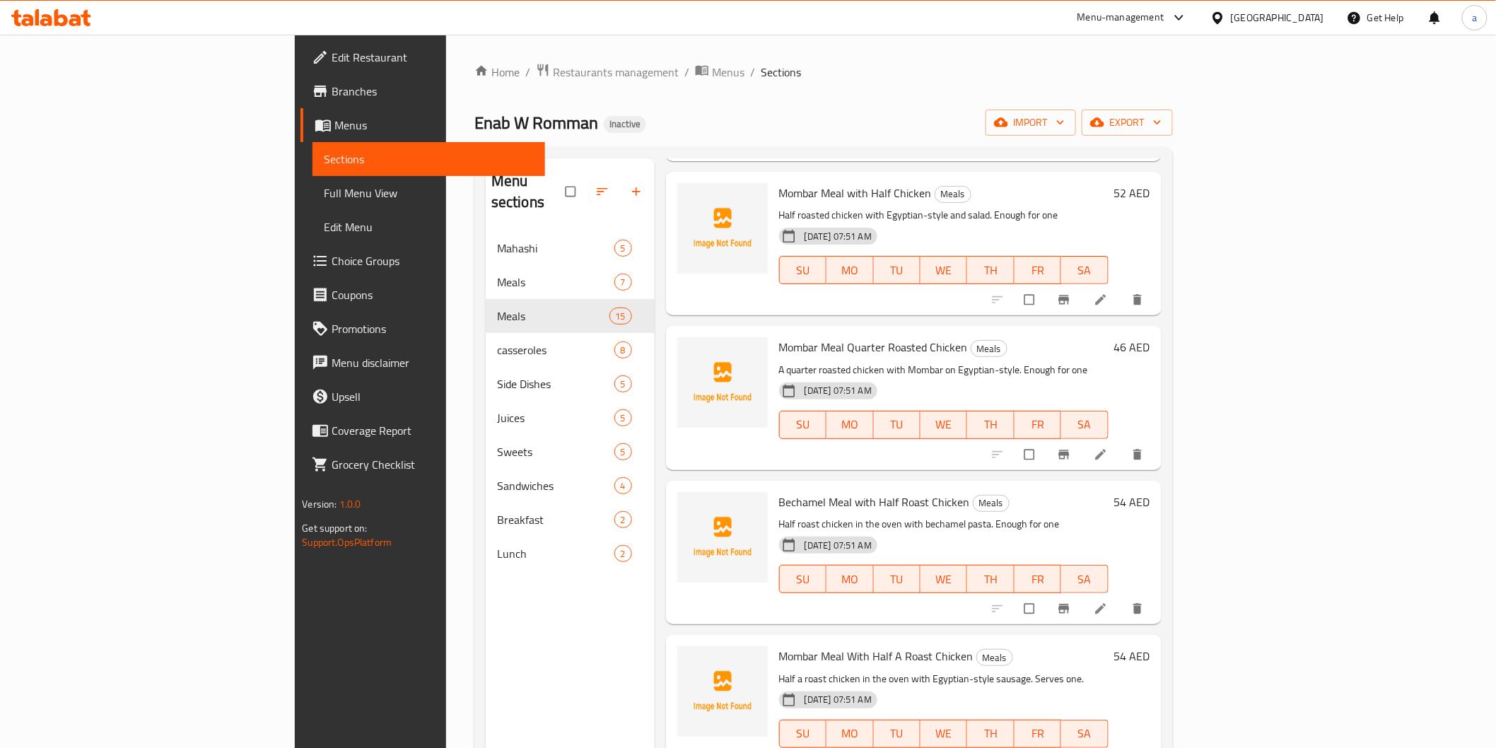
click at [1111, 602] on link at bounding box center [1102, 609] width 17 height 14
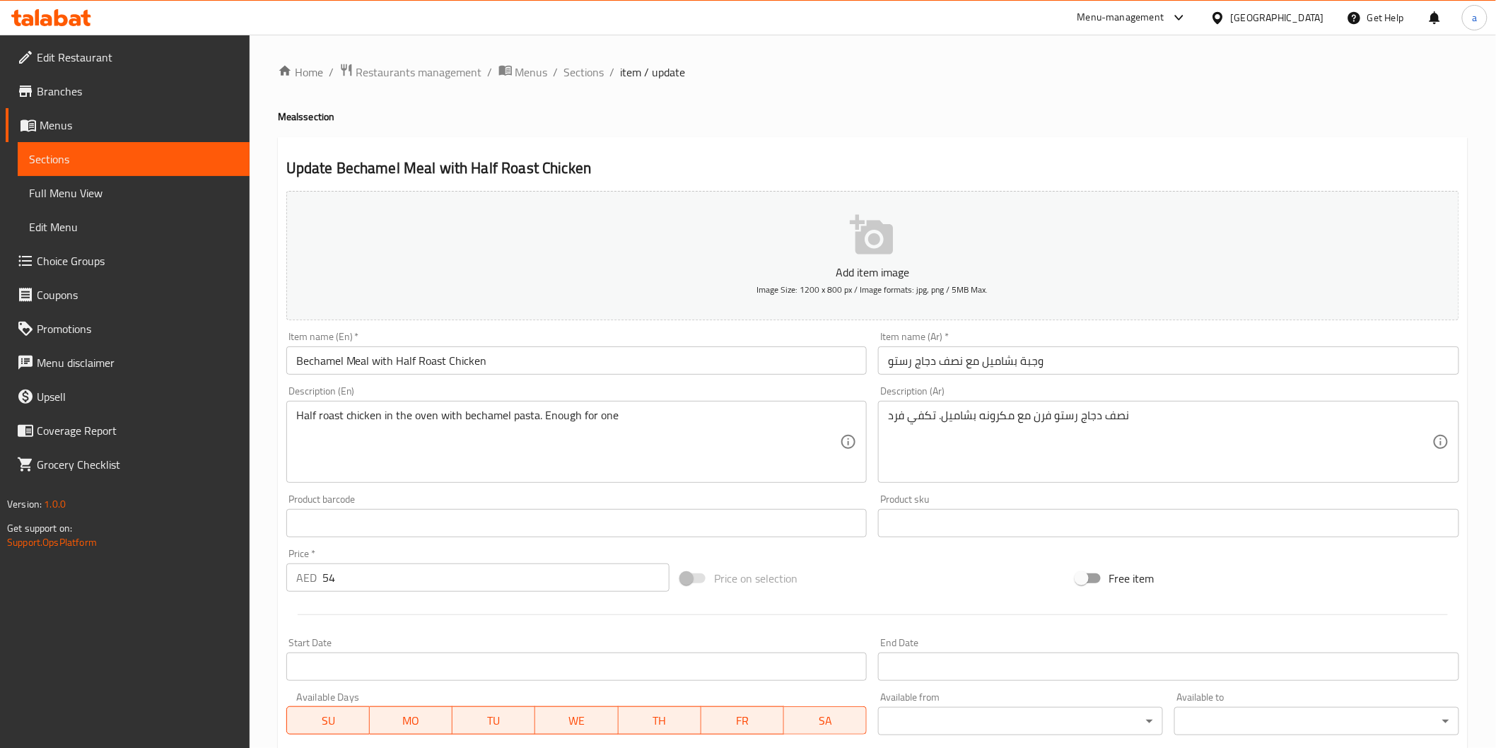
click at [97, 163] on span "Sections" at bounding box center [133, 159] width 209 height 17
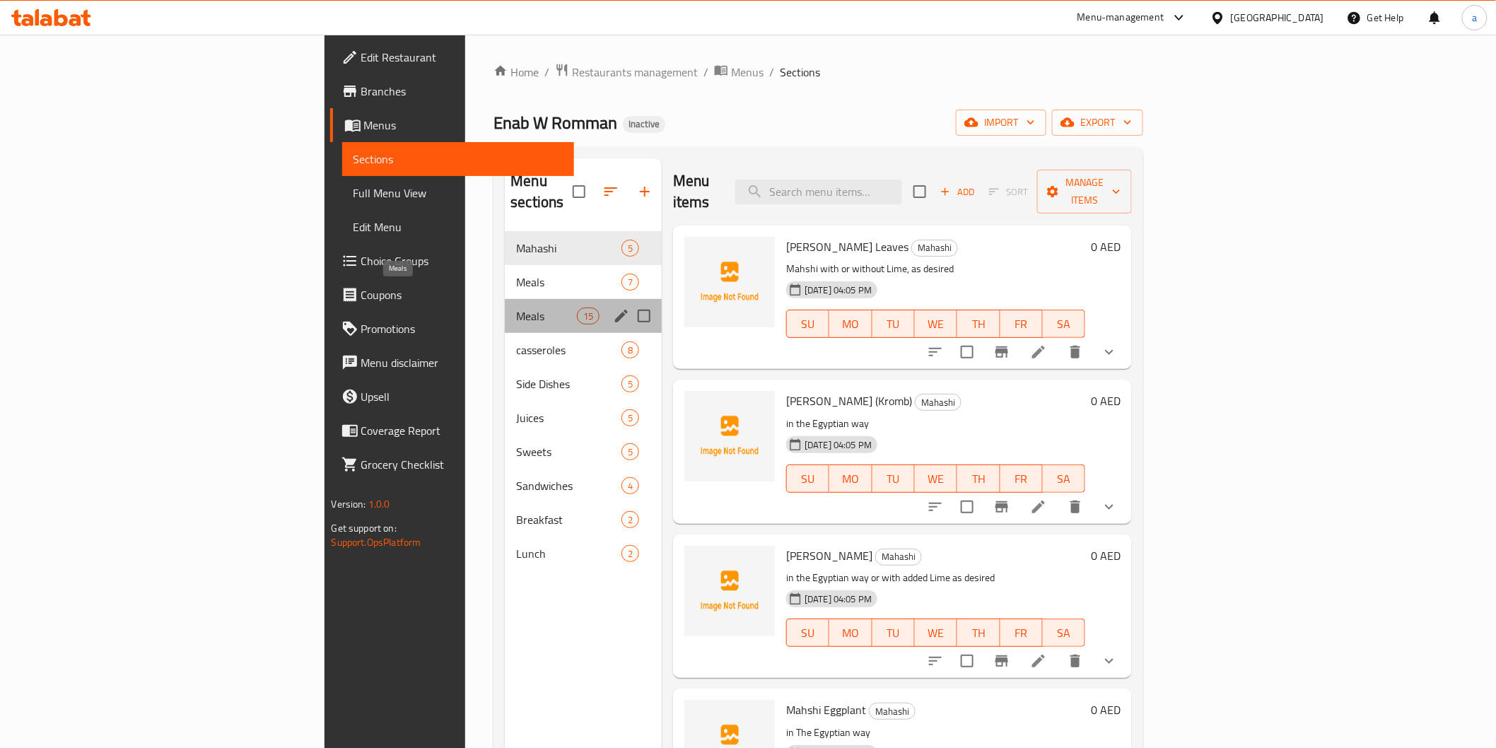
click at [516, 308] on span "Meals" at bounding box center [546, 316] width 60 height 17
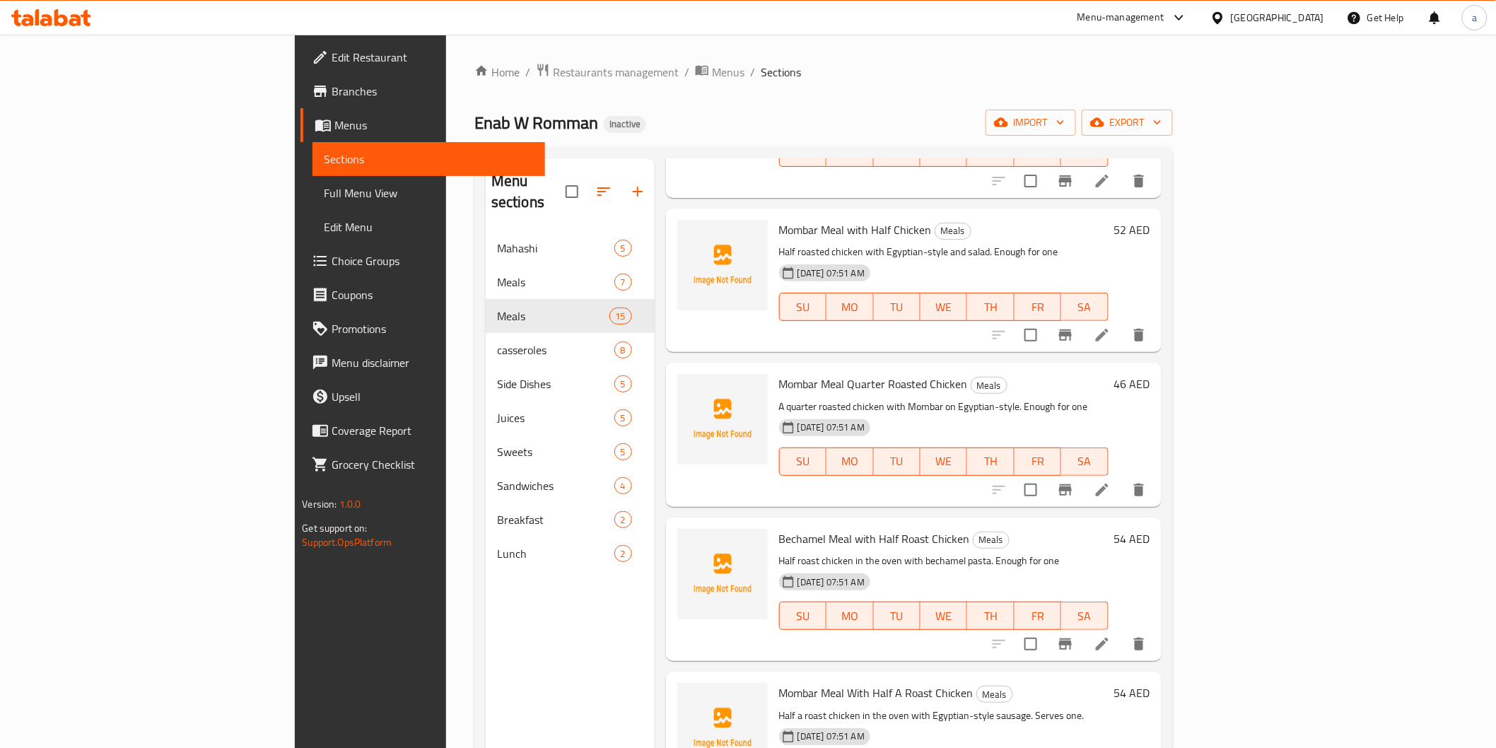
scroll to position [707, 0]
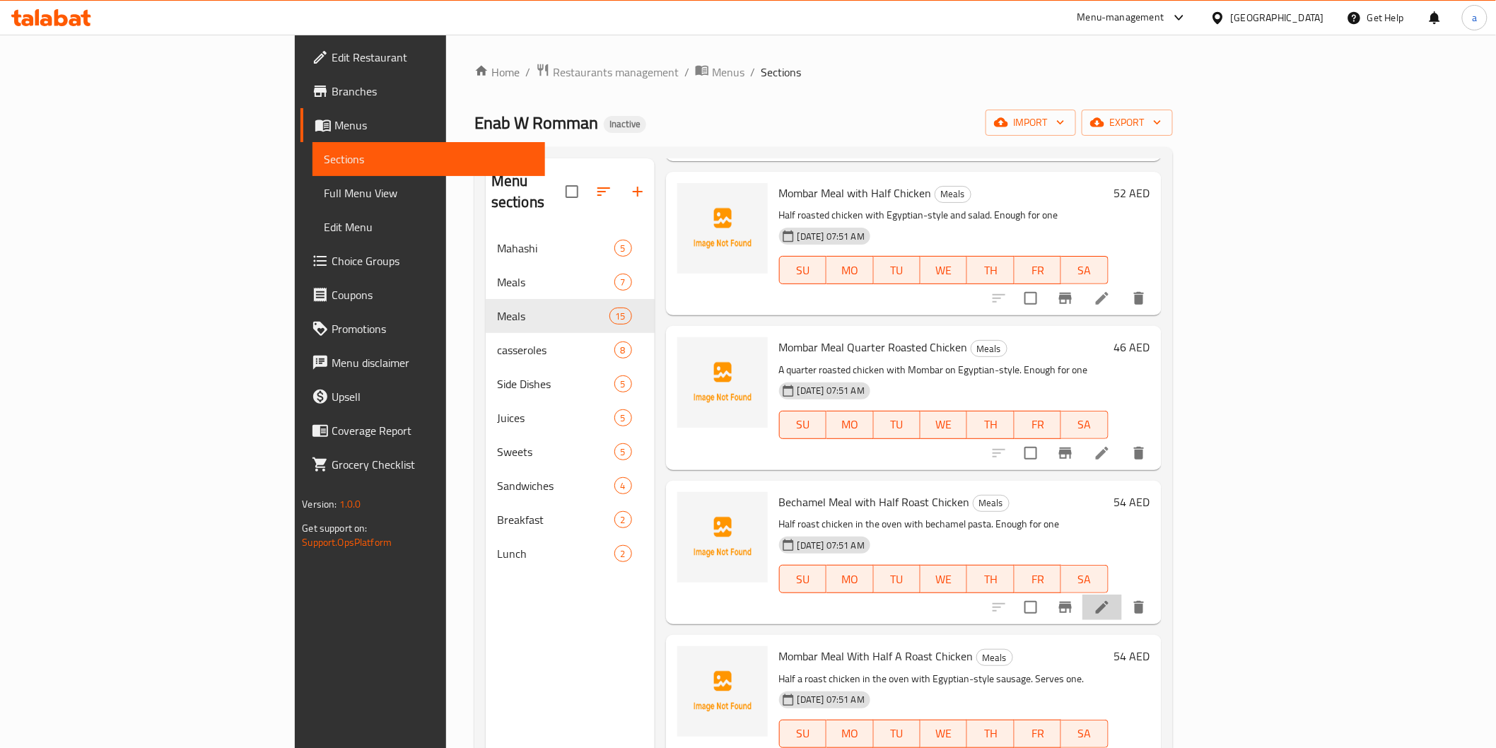
click at [1122, 595] on li at bounding box center [1103, 607] width 40 height 25
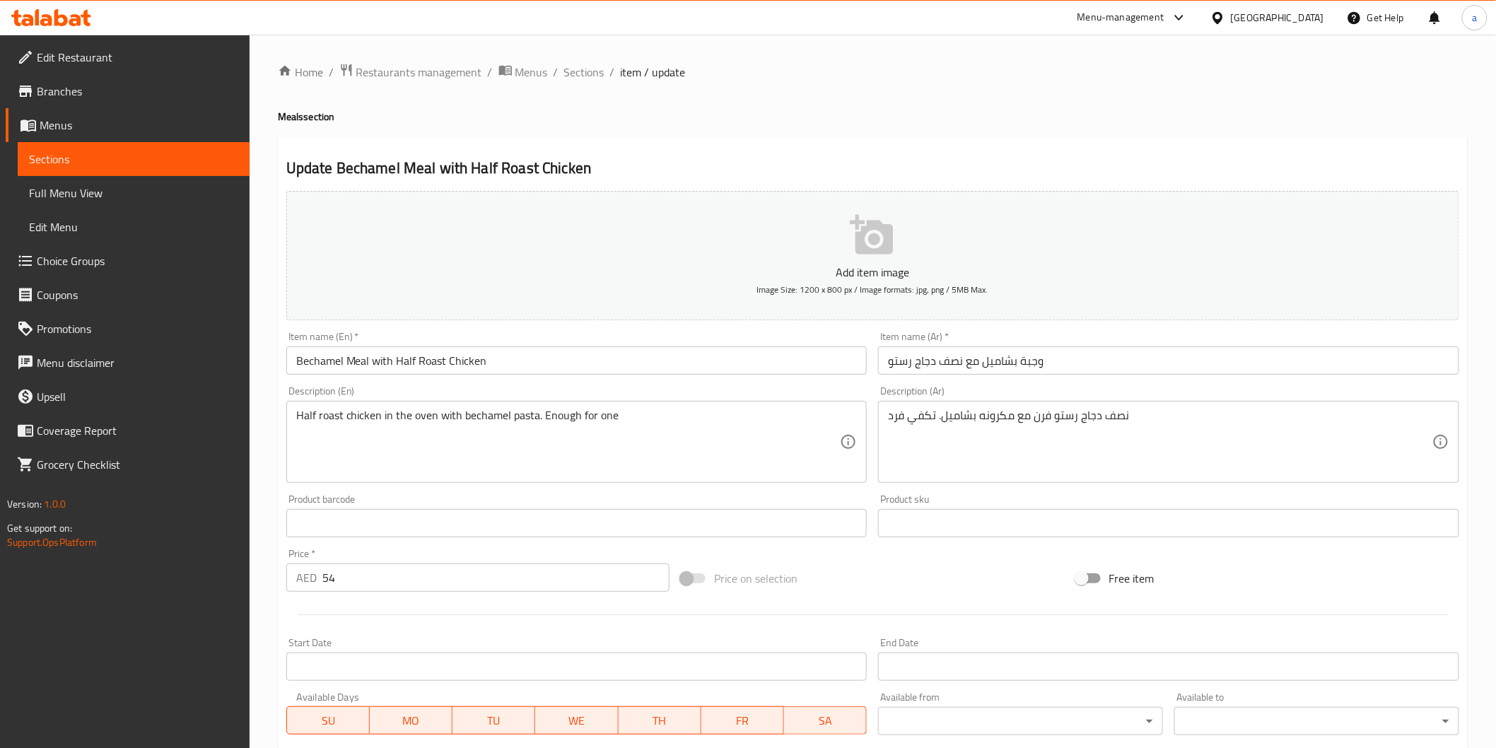
click at [134, 159] on span "Sections" at bounding box center [133, 159] width 209 height 17
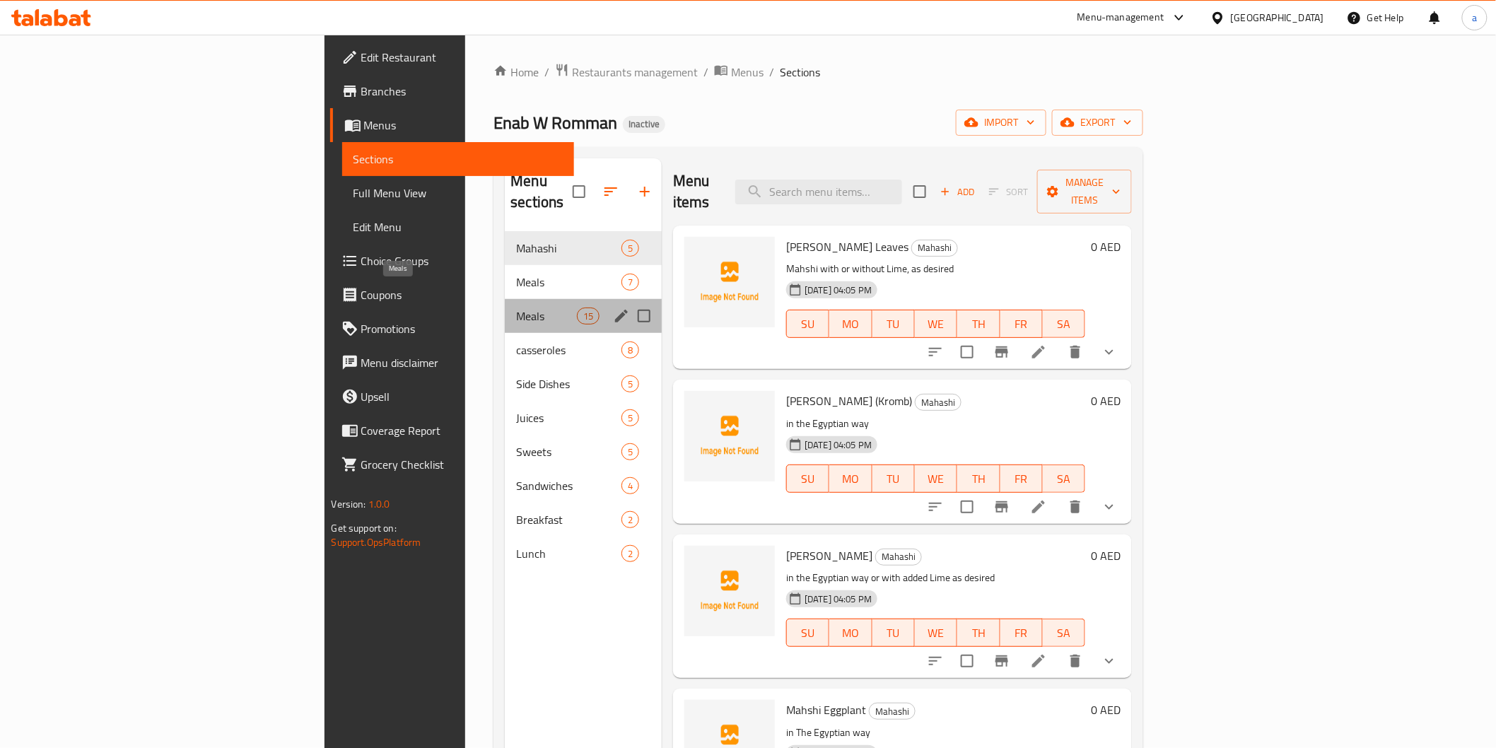
click at [516, 308] on span "Meals" at bounding box center [546, 316] width 60 height 17
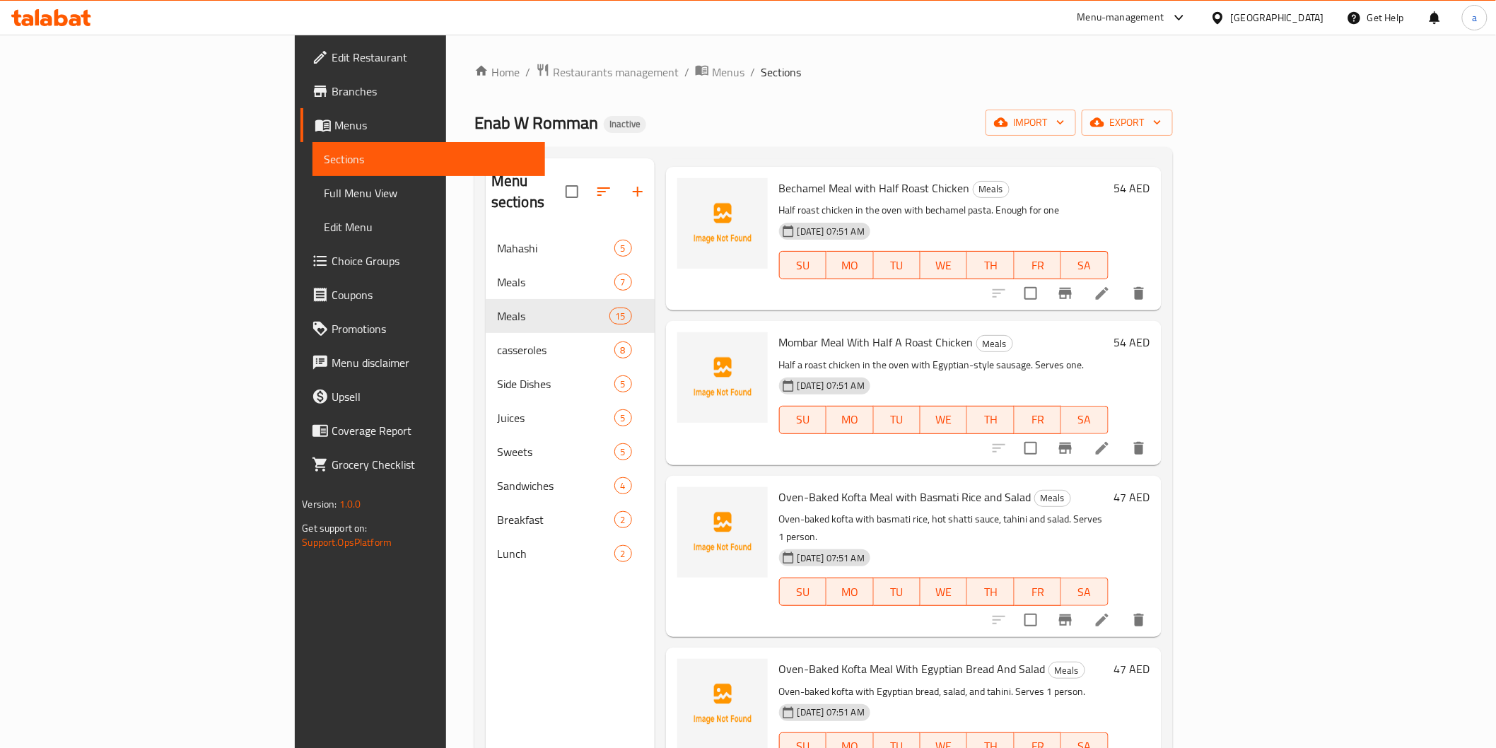
scroll to position [1100, 0]
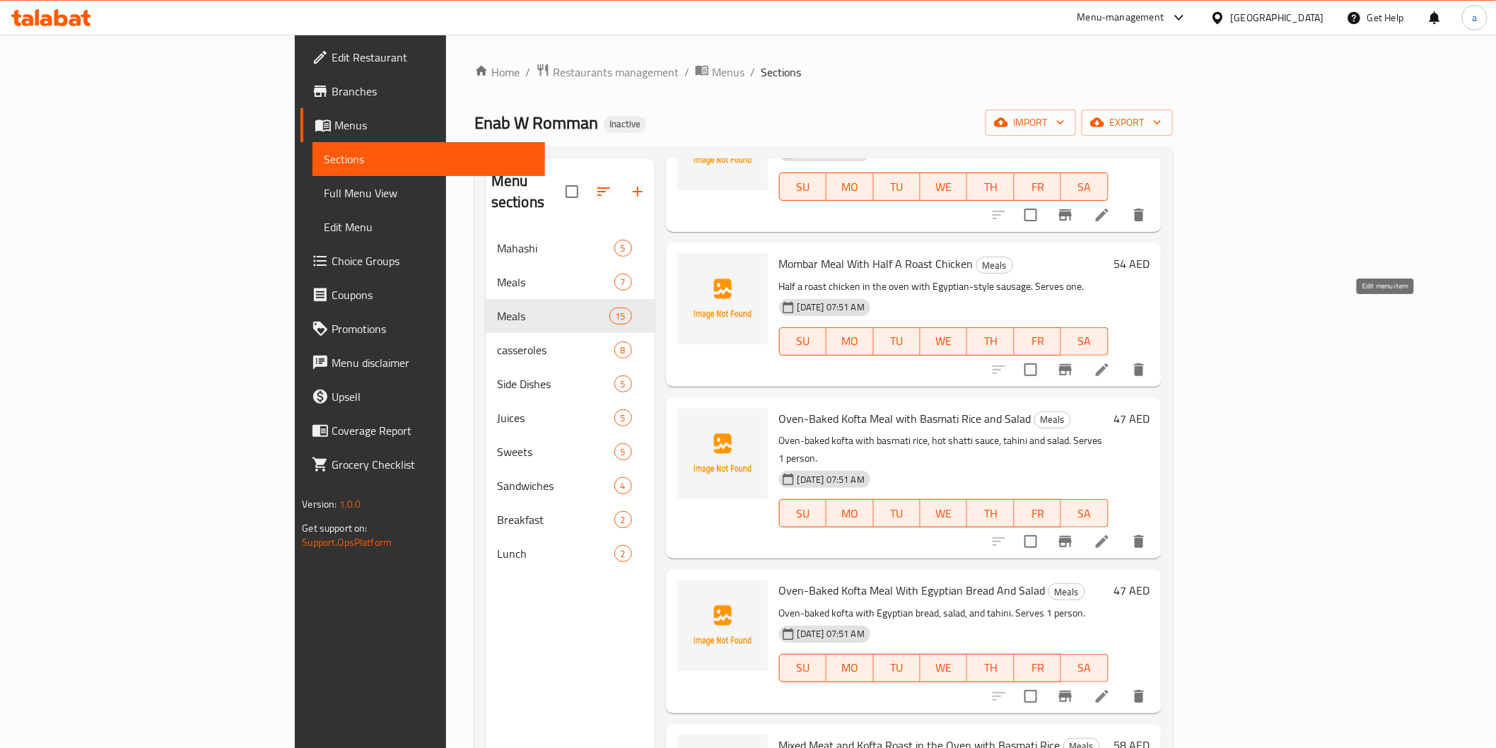
click at [1111, 361] on icon at bounding box center [1102, 369] width 17 height 17
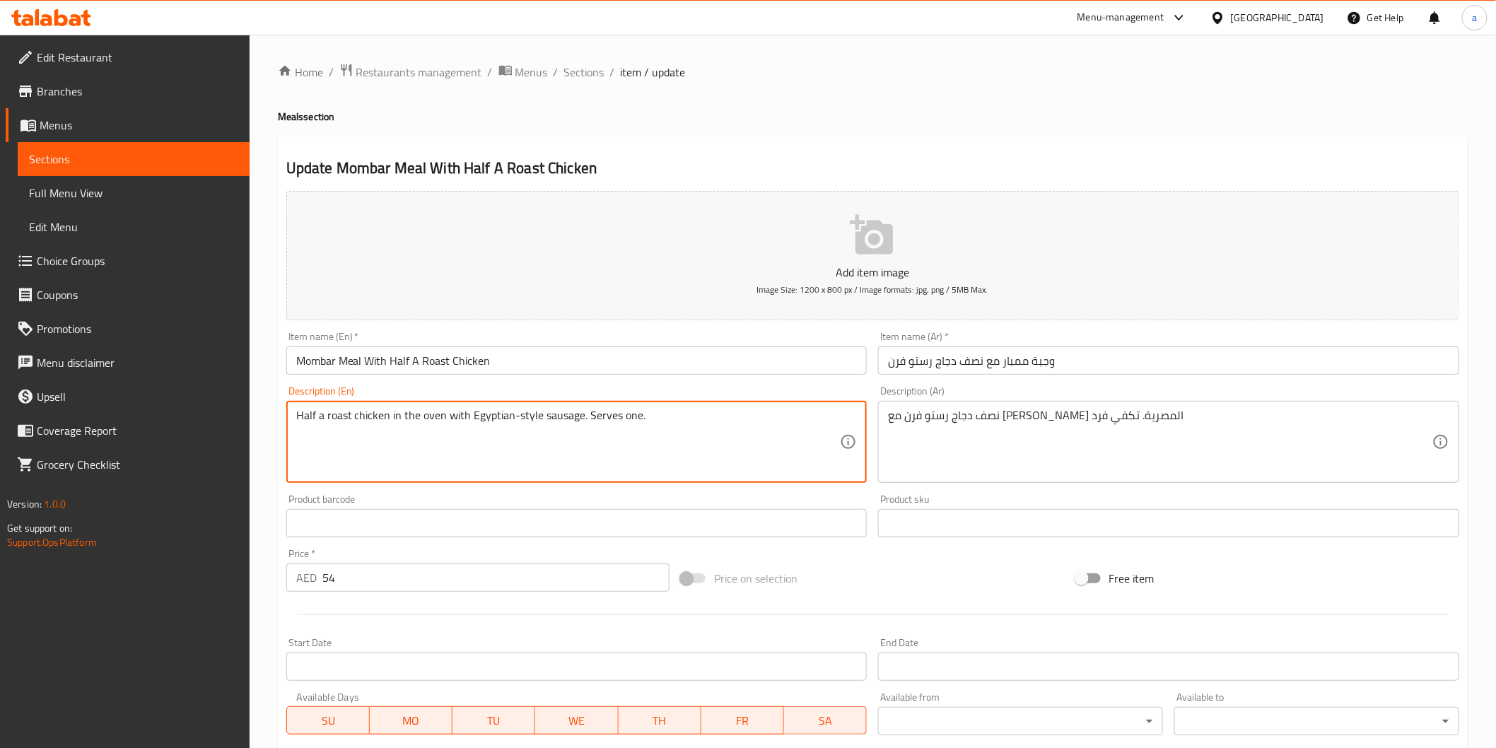
click at [316, 363] on input "Mombar Meal With Half A Roast Chicken" at bounding box center [576, 361] width 581 height 28
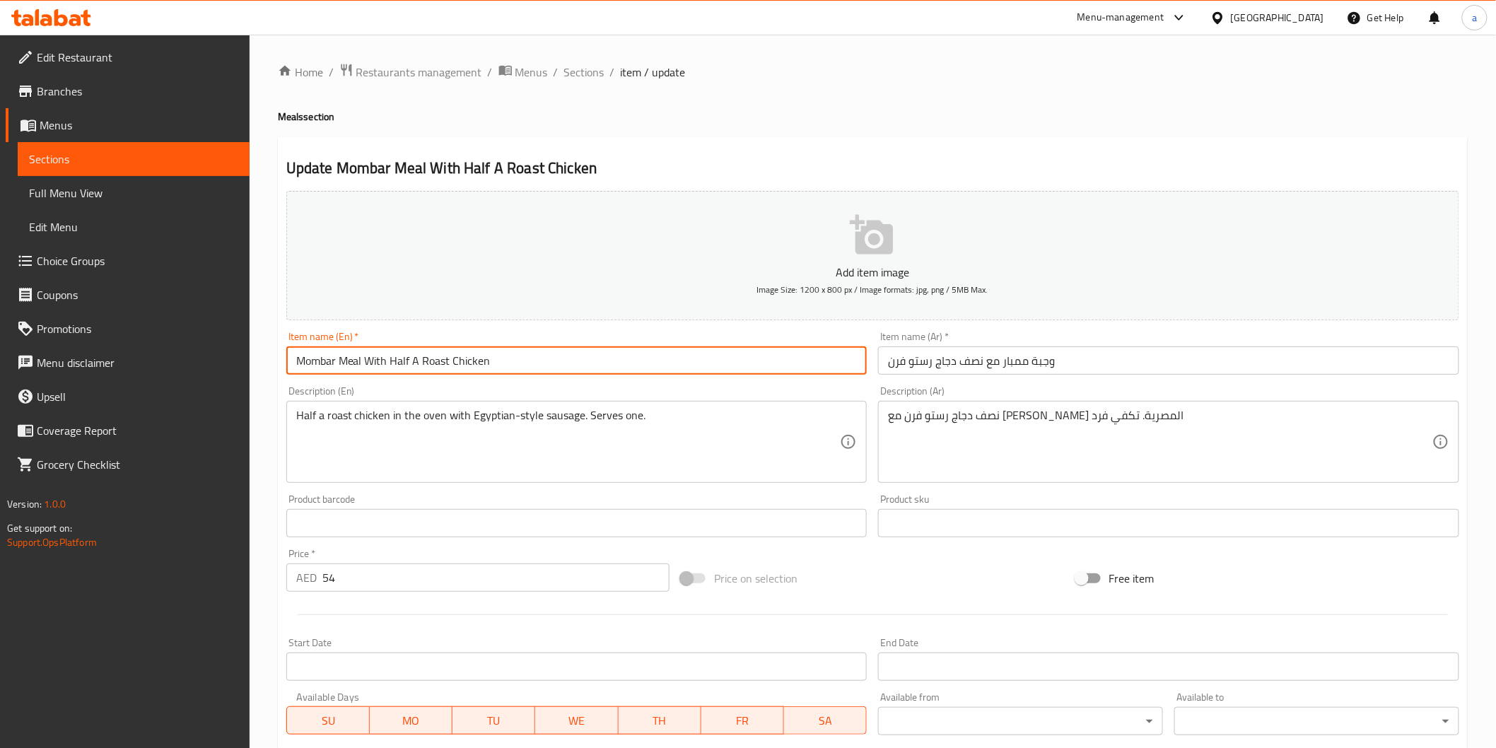
click at [316, 363] on input "Mombar Meal With Half A Roast Chicken" at bounding box center [576, 361] width 581 height 28
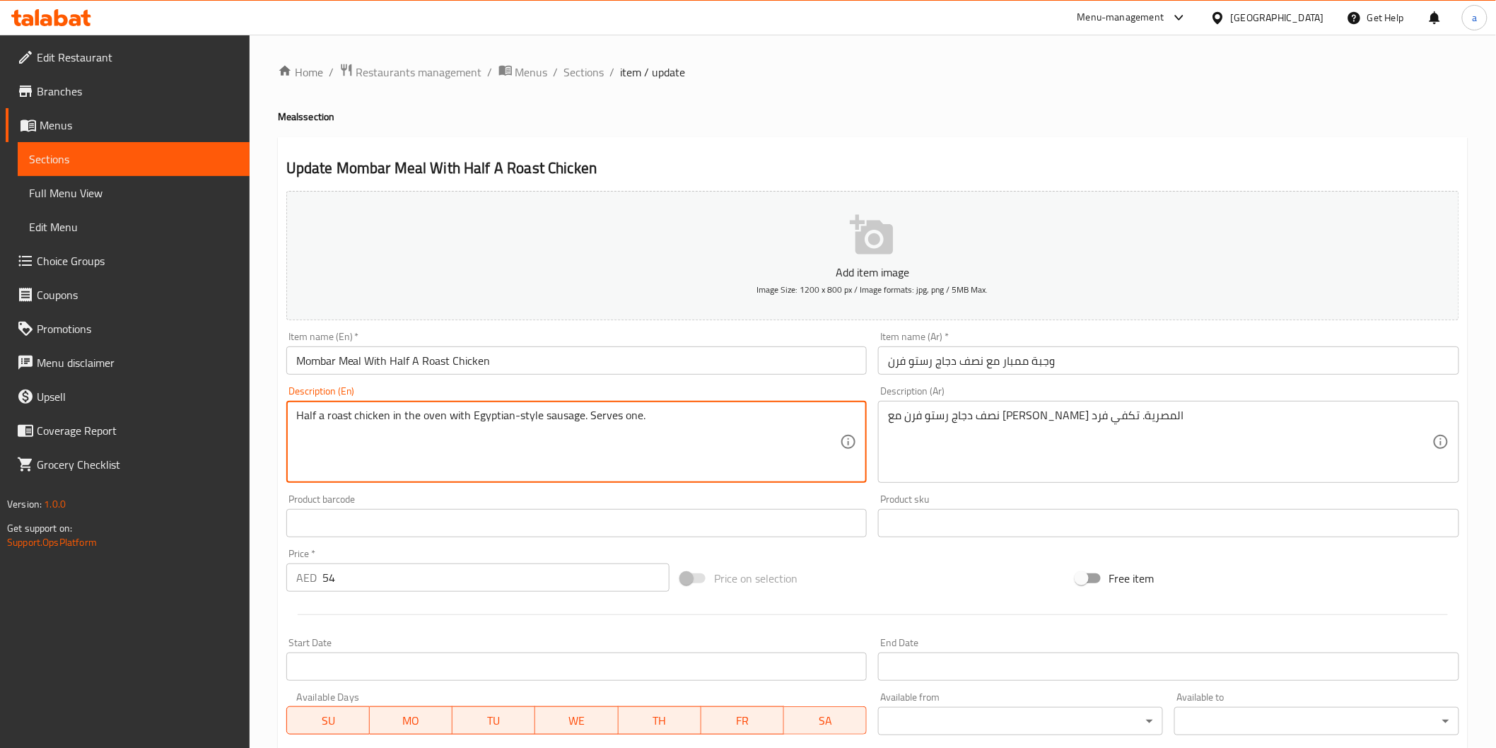
paste textarea "Mombar"
drag, startPoint x: 581, startPoint y: 417, endPoint x: 627, endPoint y: 419, distance: 45.3
click at [627, 419] on textarea "Half a roast chicken in the oven with Mombar Egyptian-style sausage. Serves one." at bounding box center [568, 442] width 545 height 67
drag, startPoint x: 584, startPoint y: 413, endPoint x: 1028, endPoint y: 470, distance: 447.7
click at [905, 426] on div "Add item image Image Size: 1200 x 800 px / Image formats: jpg, png / 5MB Max. I…" at bounding box center [873, 490] width 1185 height 610
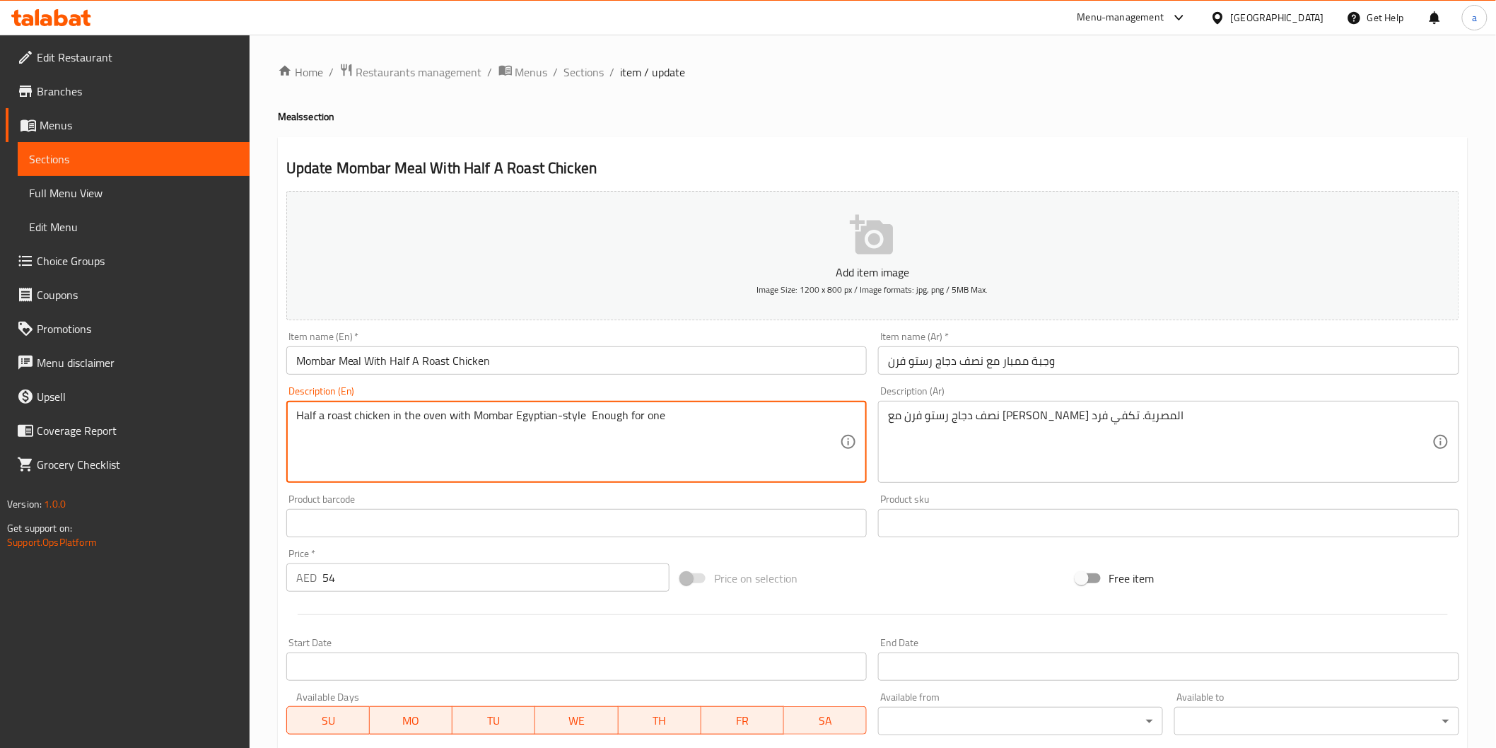
click at [583, 421] on textarea "Half a roast chicken in the oven with Mombar Egyptian-style Enough for one" at bounding box center [568, 442] width 545 height 67
click at [513, 426] on textarea "Half a roast chicken in the oven with Mombar Egyptian-style . Enough for one" at bounding box center [568, 442] width 545 height 67
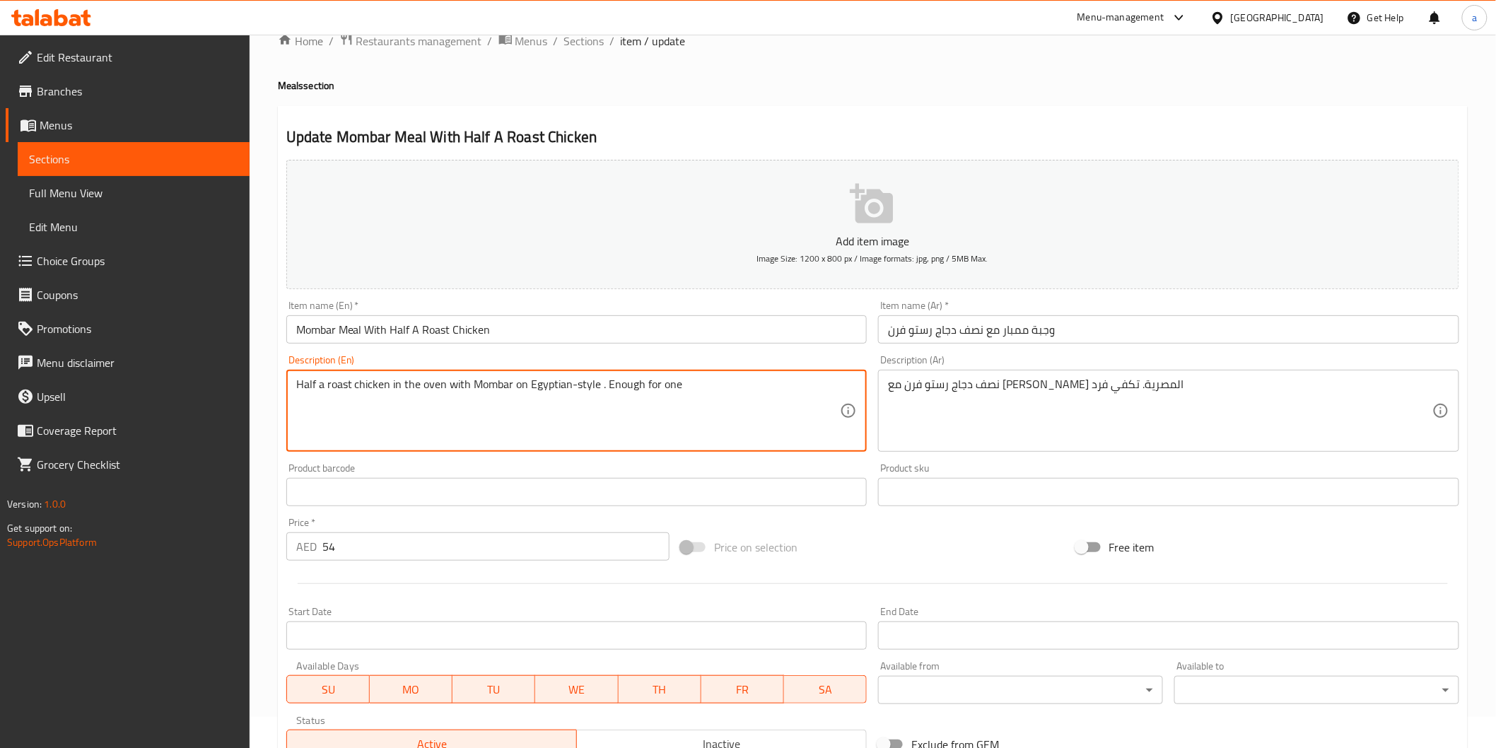
scroll to position [248, 0]
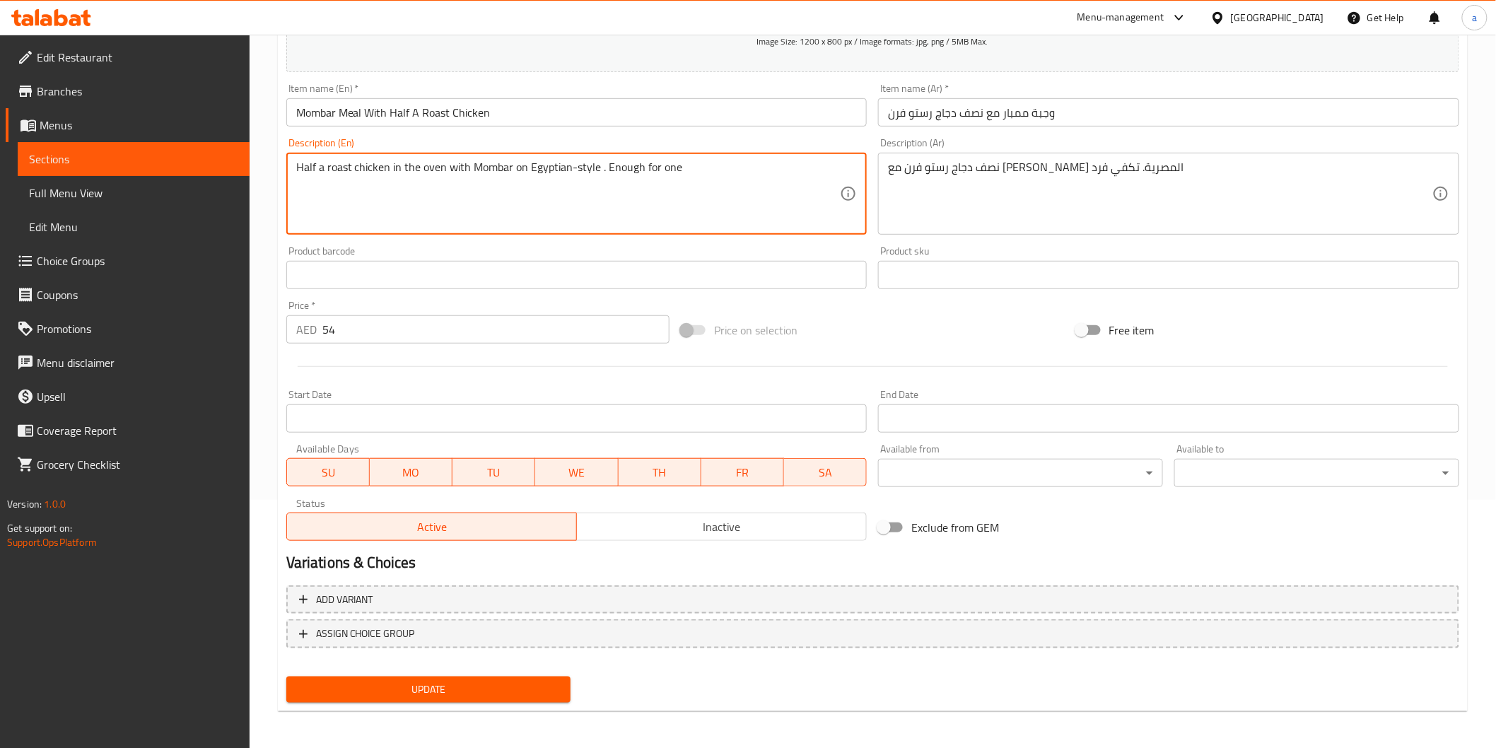
type textarea "Half a roast chicken in the oven with Mombar on Egyptian-style . Enough for one"
click at [481, 694] on span "Update" at bounding box center [429, 690] width 262 height 18
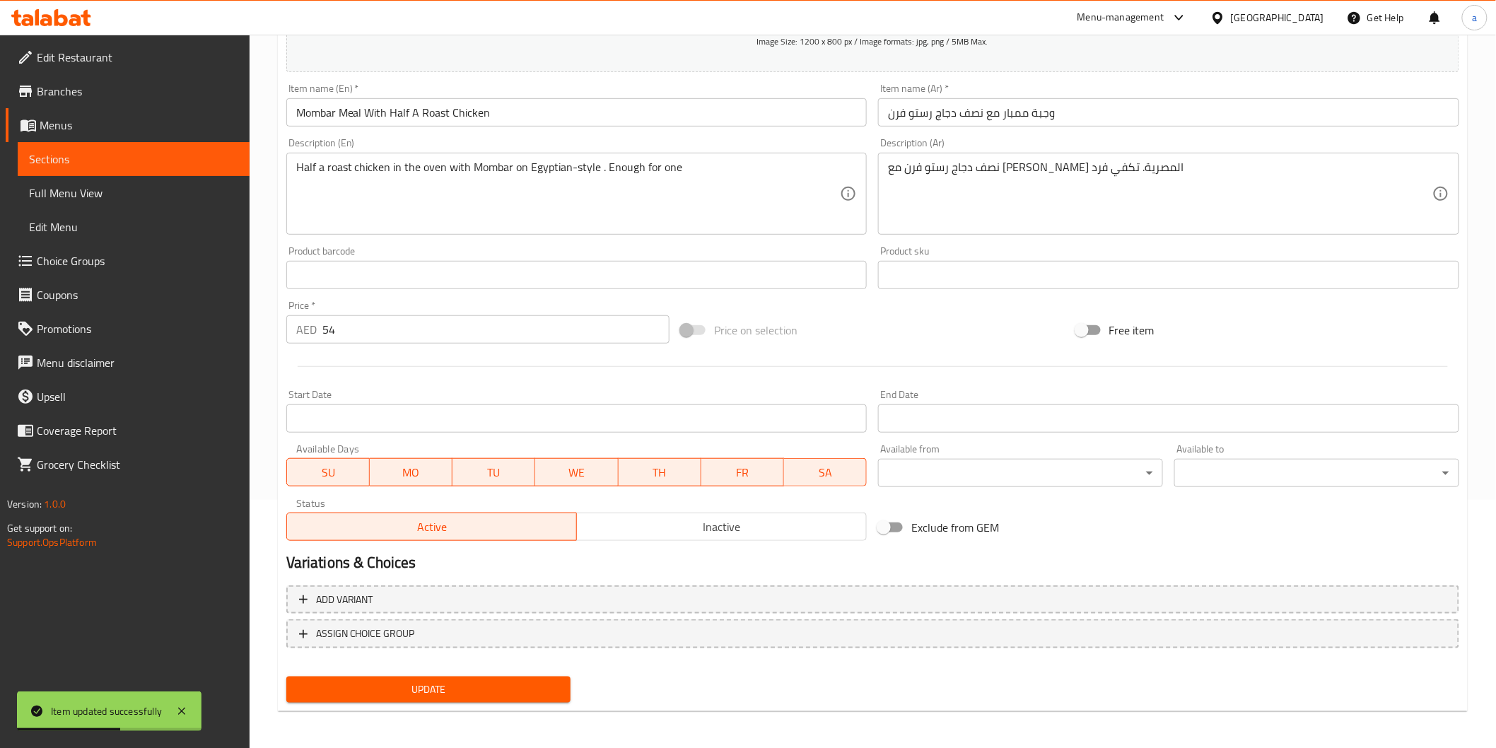
click at [107, 146] on link "Sections" at bounding box center [134, 159] width 232 height 34
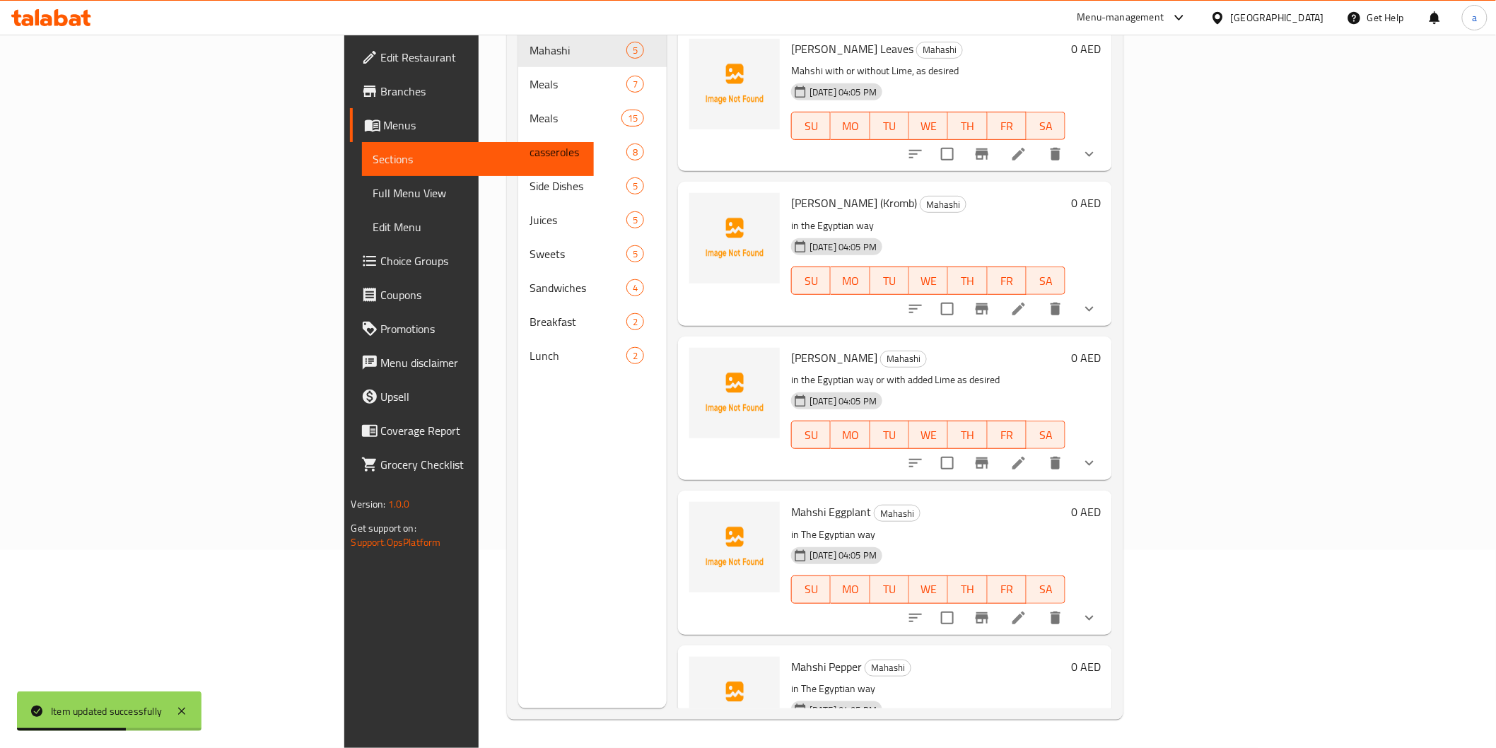
scroll to position [198, 0]
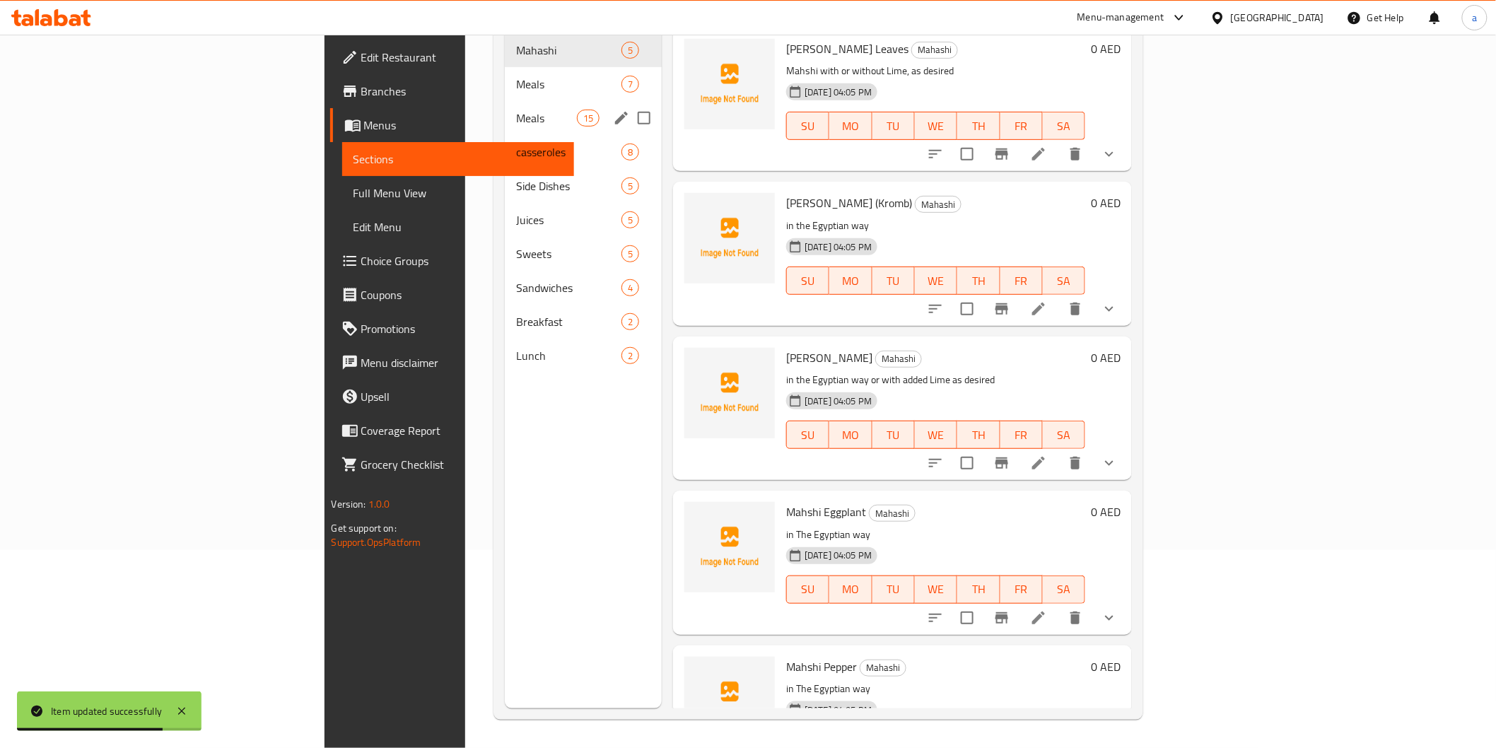
click at [505, 101] on div "Meals 15" at bounding box center [583, 118] width 157 height 34
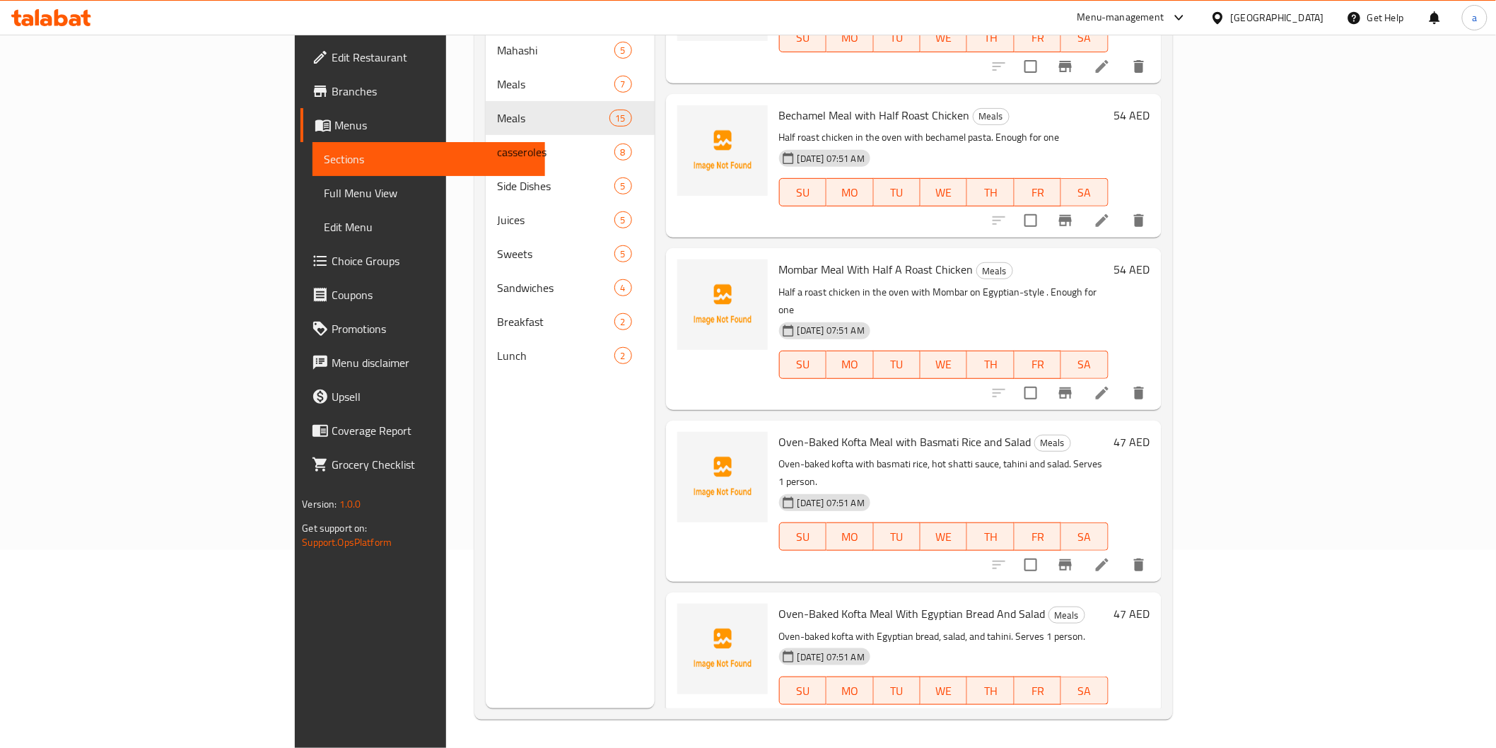
scroll to position [895, 0]
click at [1111, 557] on icon at bounding box center [1102, 565] width 17 height 17
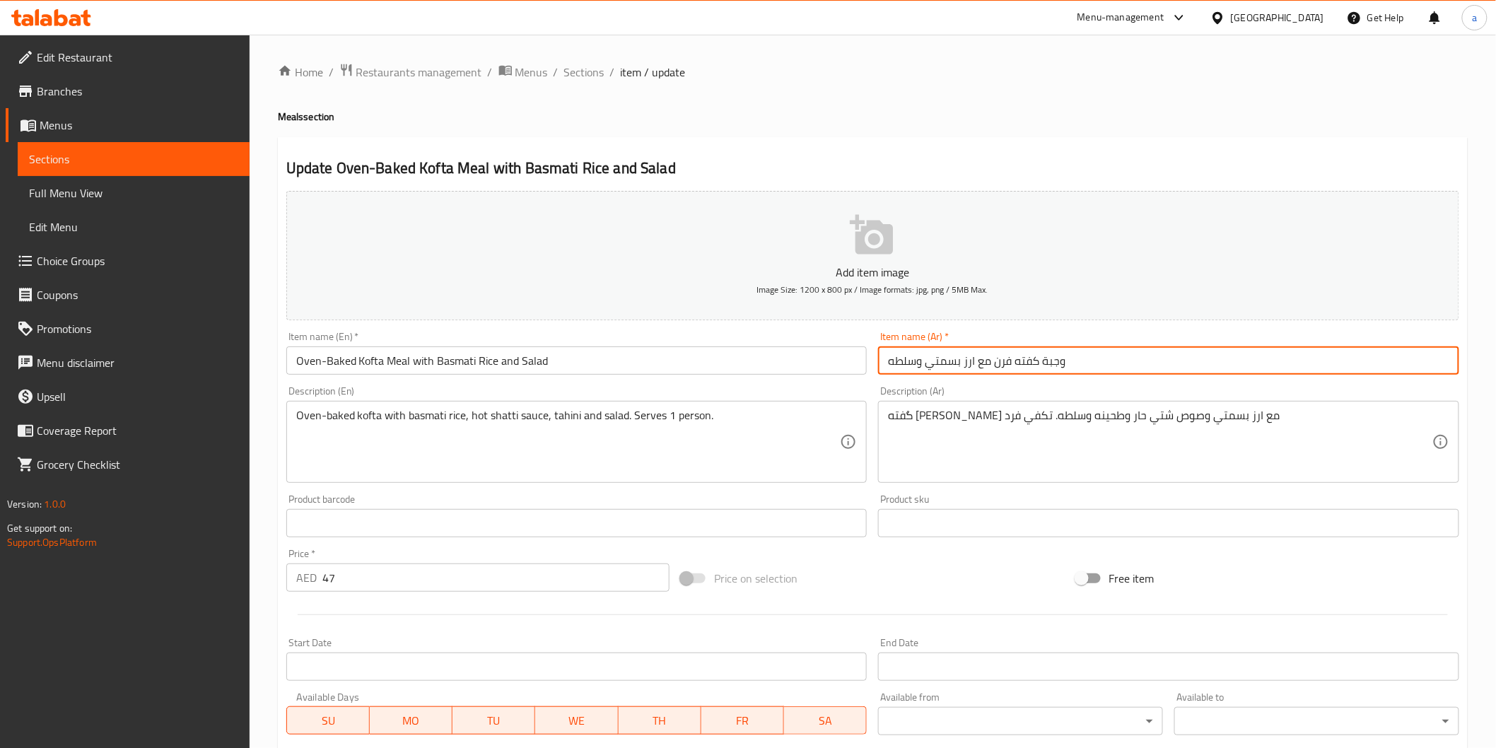
click at [943, 363] on input "وجبة كفته فرن مع ارز بسمتي وسلطه" at bounding box center [1168, 361] width 581 height 28
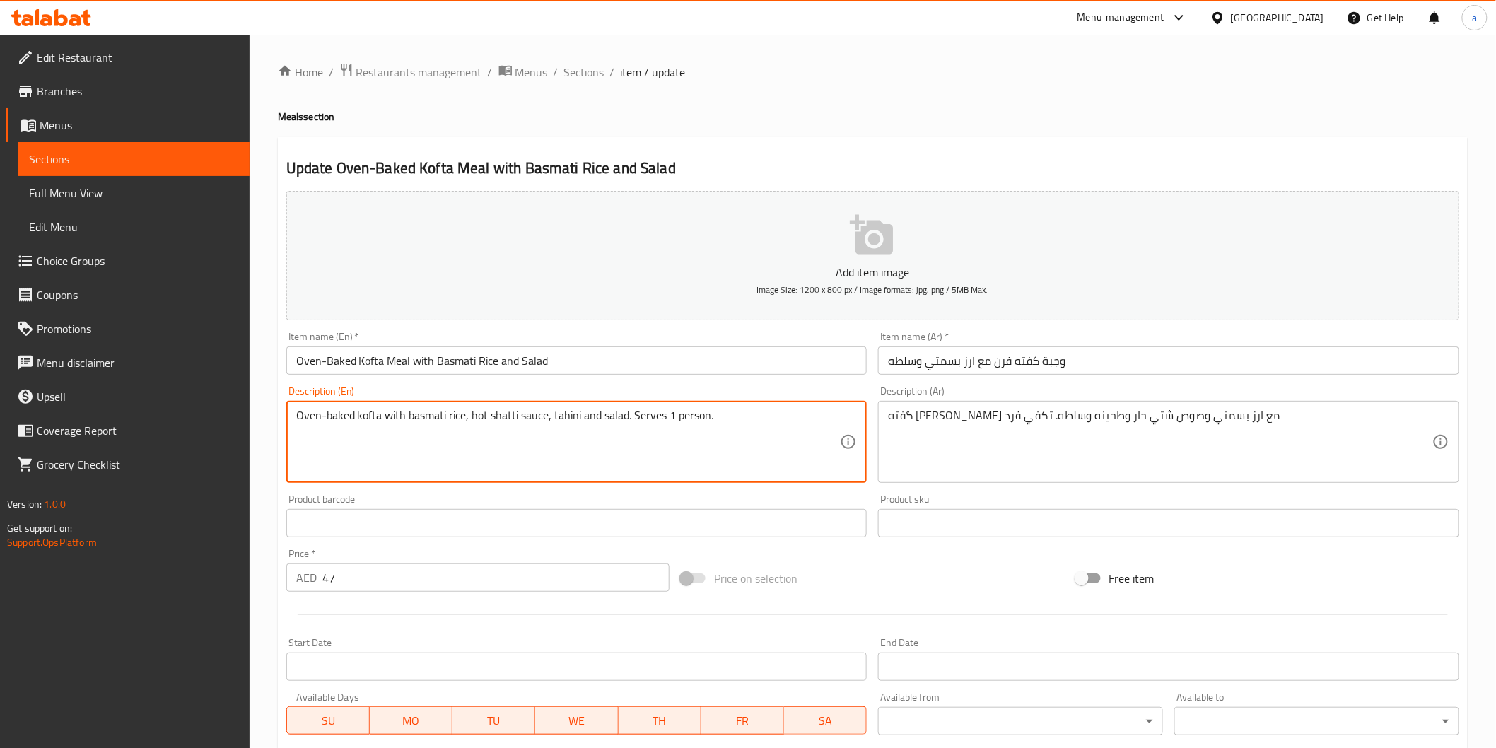
click at [577, 419] on textarea "Oven-baked kofta with basmati rice, hot shatti sauce, tahini and salad. Serves …" at bounding box center [568, 442] width 545 height 67
click at [631, 421] on textarea "Oven-baked kofta with basmati rice, hot shatti sauce, tahini and salad. Serves …" at bounding box center [568, 442] width 545 height 67
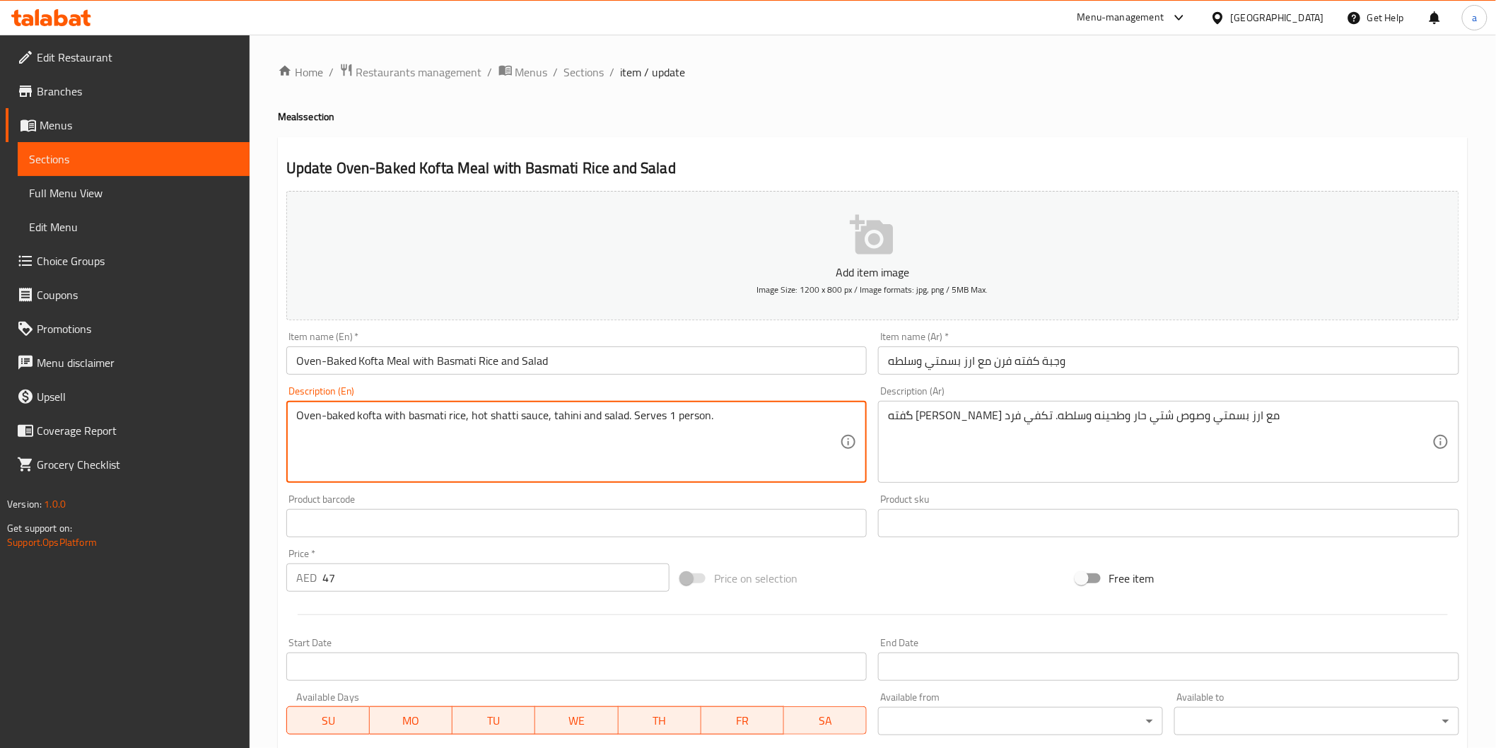
click at [631, 421] on textarea "Oven-baked kofta with basmati rice, hot shatti sauce, tahini and salad. Serves …" at bounding box center [568, 442] width 545 height 67
paste textarea "kofta meal with basmati rice and salad"
type textarea "Oven-kofta meal with basmati rice and salad"
click at [477, 361] on input "Oven-Baked Kofta Meal with Basmati Rice and Salad" at bounding box center [576, 361] width 581 height 28
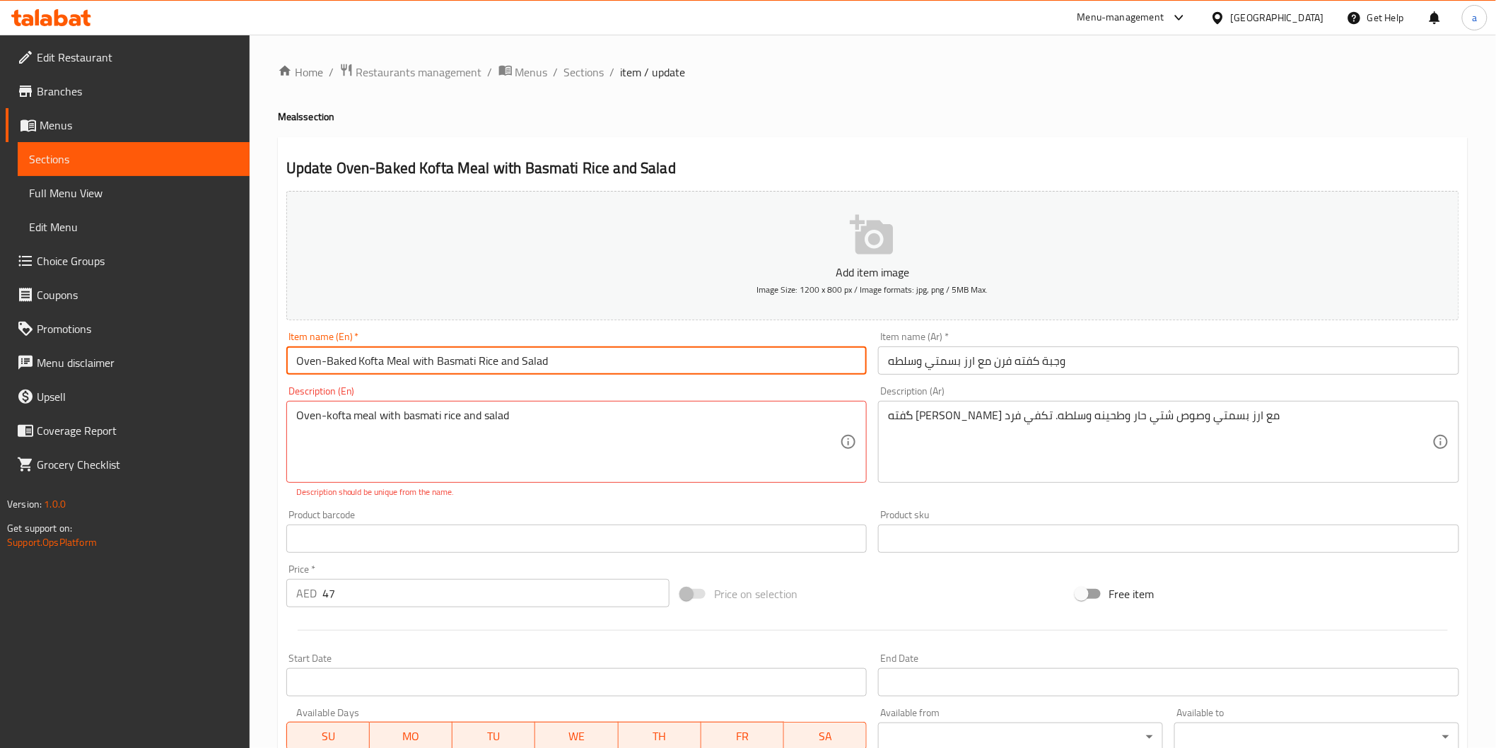
click at [477, 361] on input "Oven-Baked Kofta Meal with Basmati Rice and Salad" at bounding box center [576, 361] width 581 height 28
paste input "kofta meal with basmati rice and s"
type input "Oven-kofta meal with basmati rice and salad"
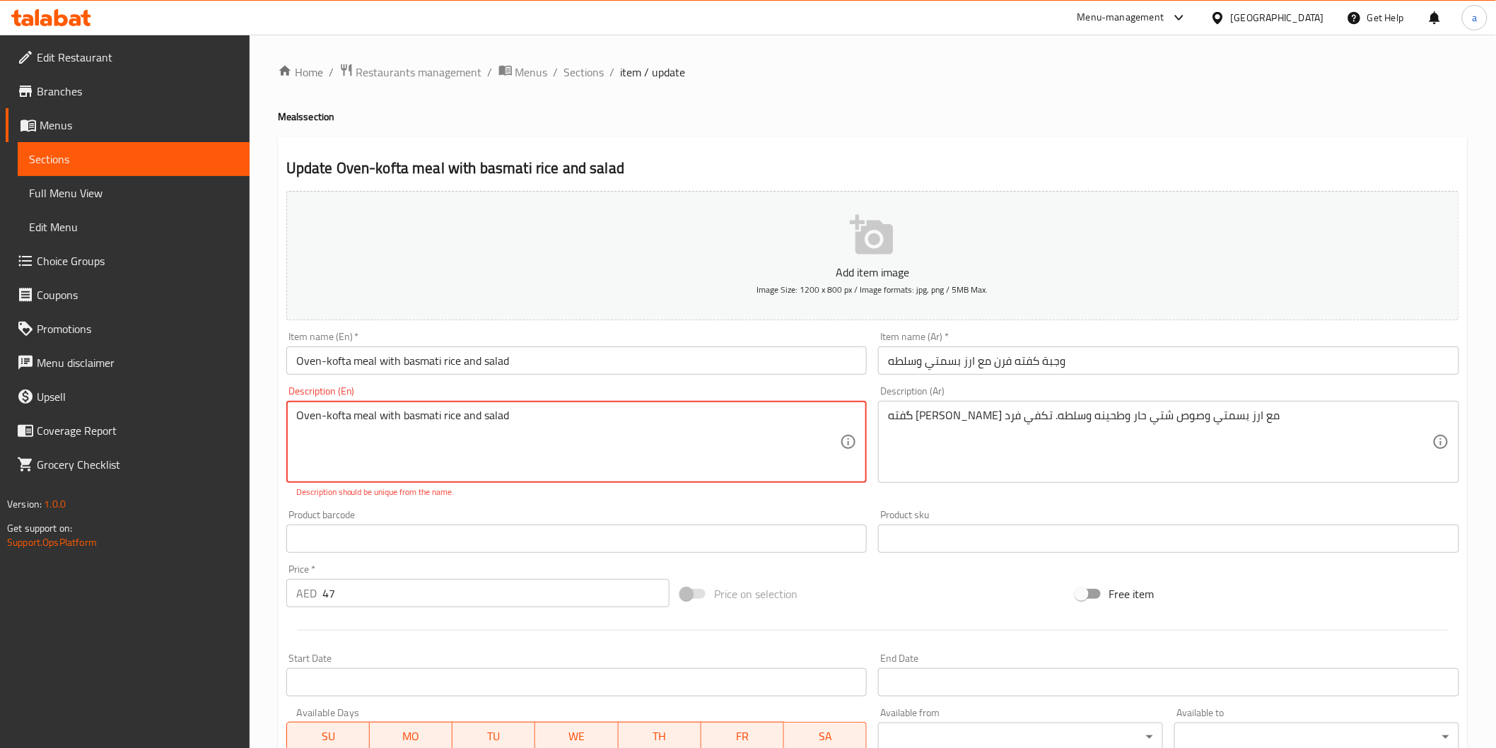
drag, startPoint x: 549, startPoint y: 411, endPoint x: 192, endPoint y: 377, distance: 358.7
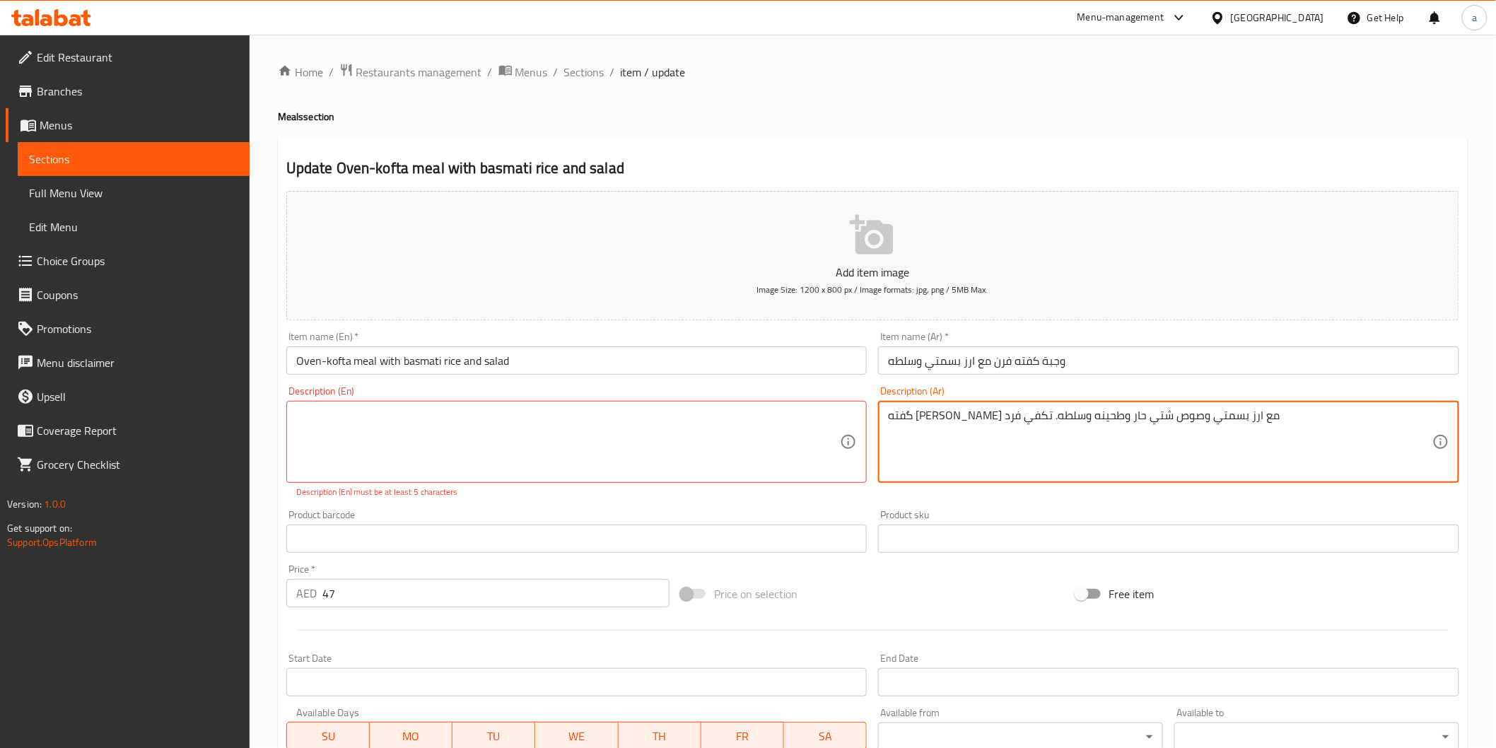
click at [934, 412] on textarea "گفته [PERSON_NAME] مع ارز بسمتي وصوص شتي حار وطحينه وسلطه. تكفي فرد" at bounding box center [1160, 442] width 545 height 67
click at [943, 427] on textarea "گفته [PERSON_NAME] مع ارز بسمتي وصوص شتي حار وطحينه وسلطه. تكفي فرد" at bounding box center [1160, 442] width 545 height 67
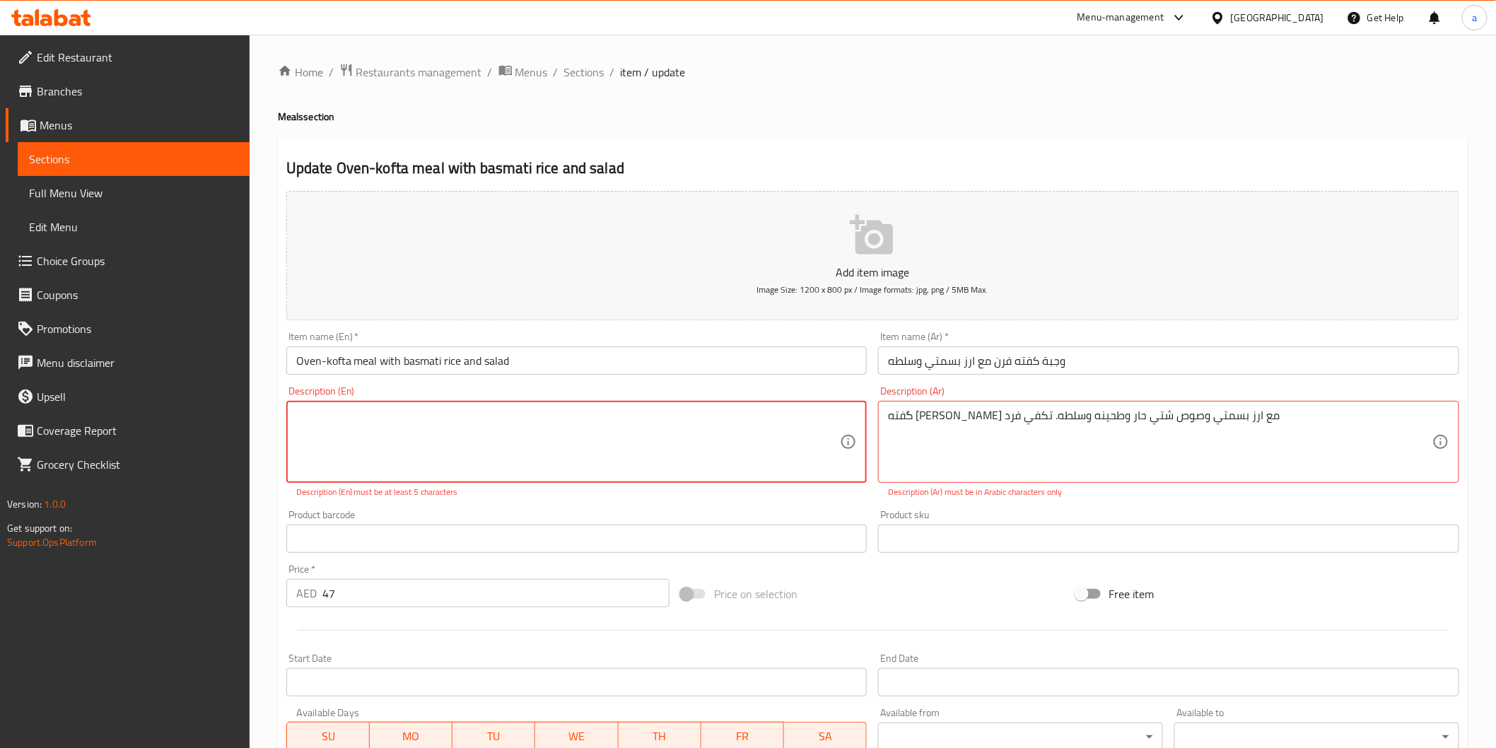
paste textarea "Oven-baked kofta with basmati rice, hot shatti sauce, tahini, and salad. Serve …"
drag, startPoint x: 636, startPoint y: 419, endPoint x: 798, endPoint y: 414, distance: 161.3
click at [798, 414] on textarea "Oven-baked kofta with basmati rice, hot shatti sauce, tahini, and salad. Serve …" at bounding box center [568, 442] width 545 height 67
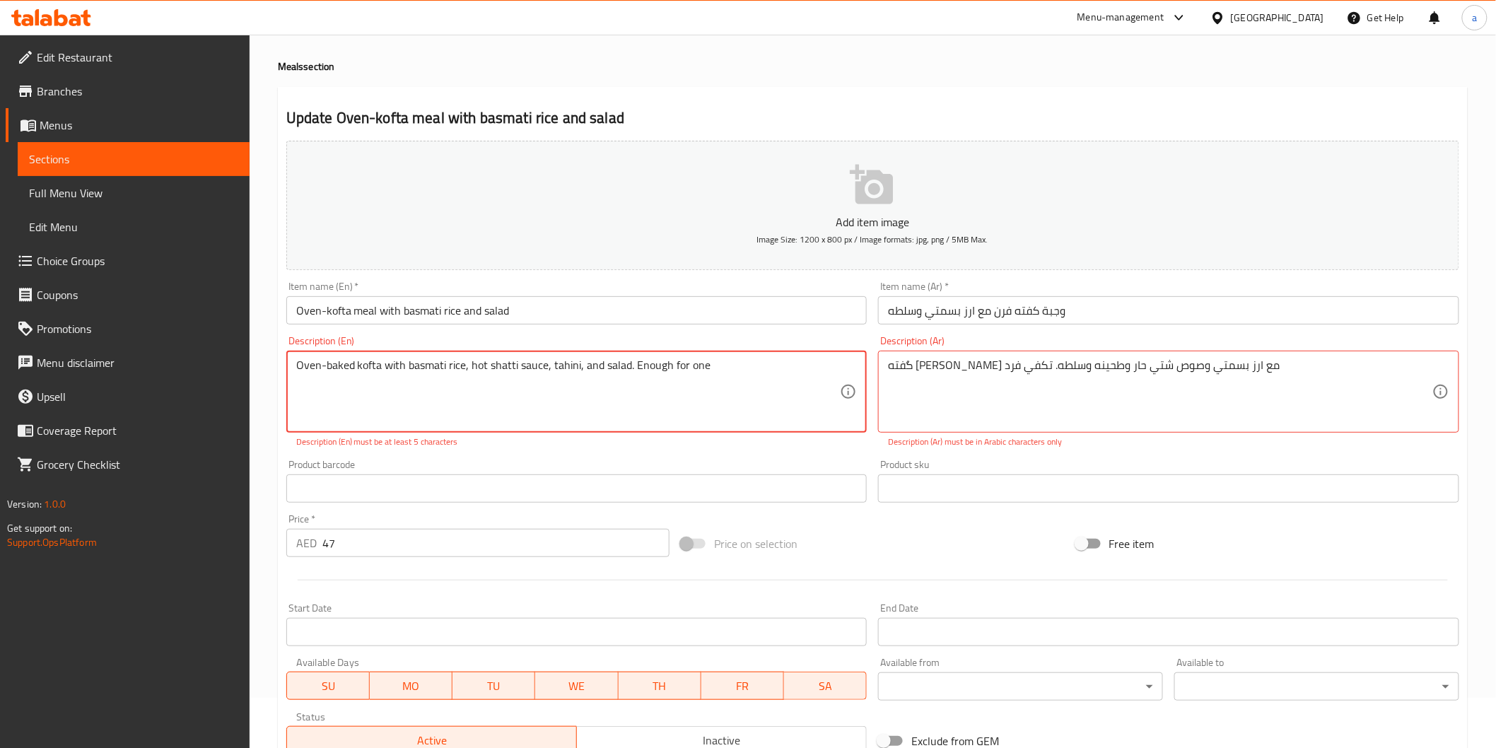
scroll to position [78, 0]
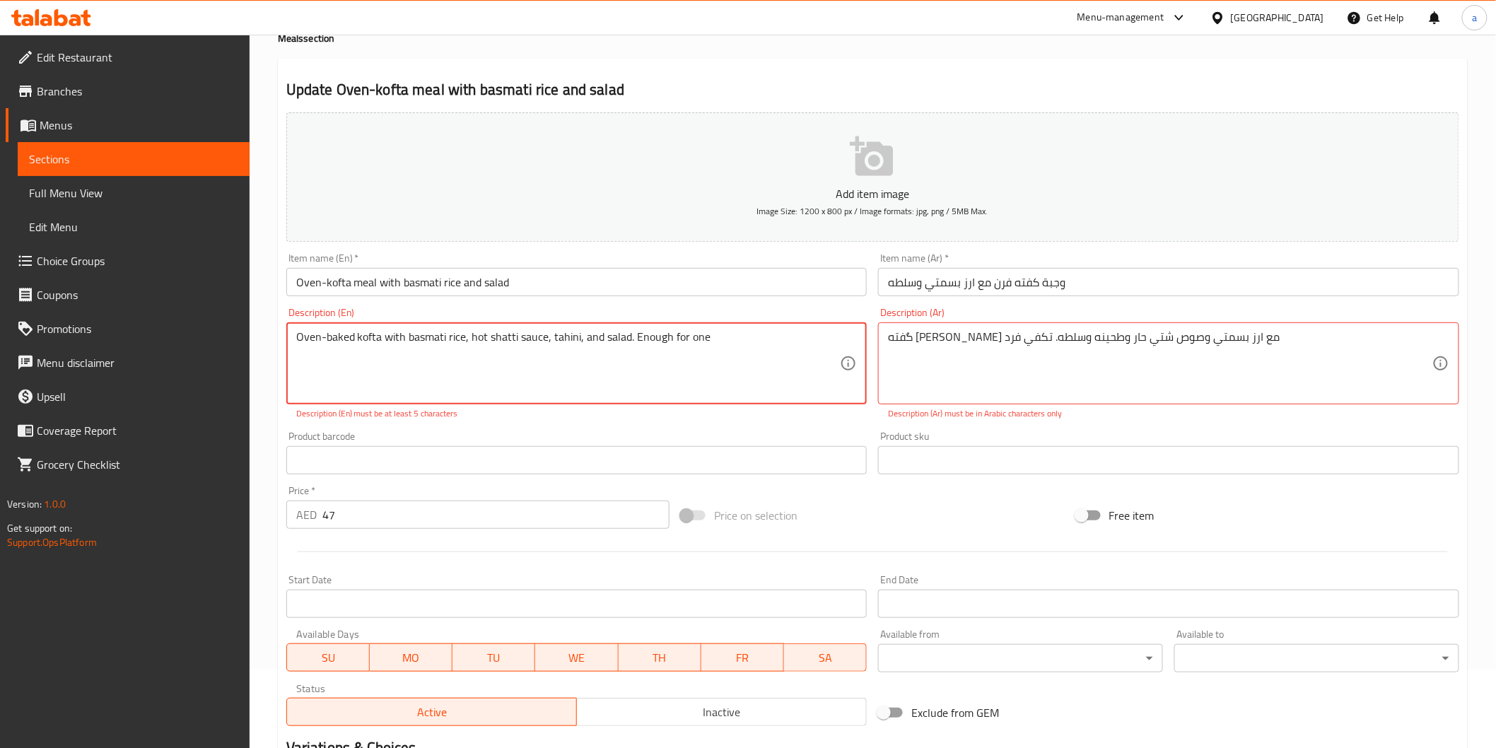
type textarea "Oven-baked kofta with basmati rice, hot shatti sauce, tahini, and salad. Enough…"
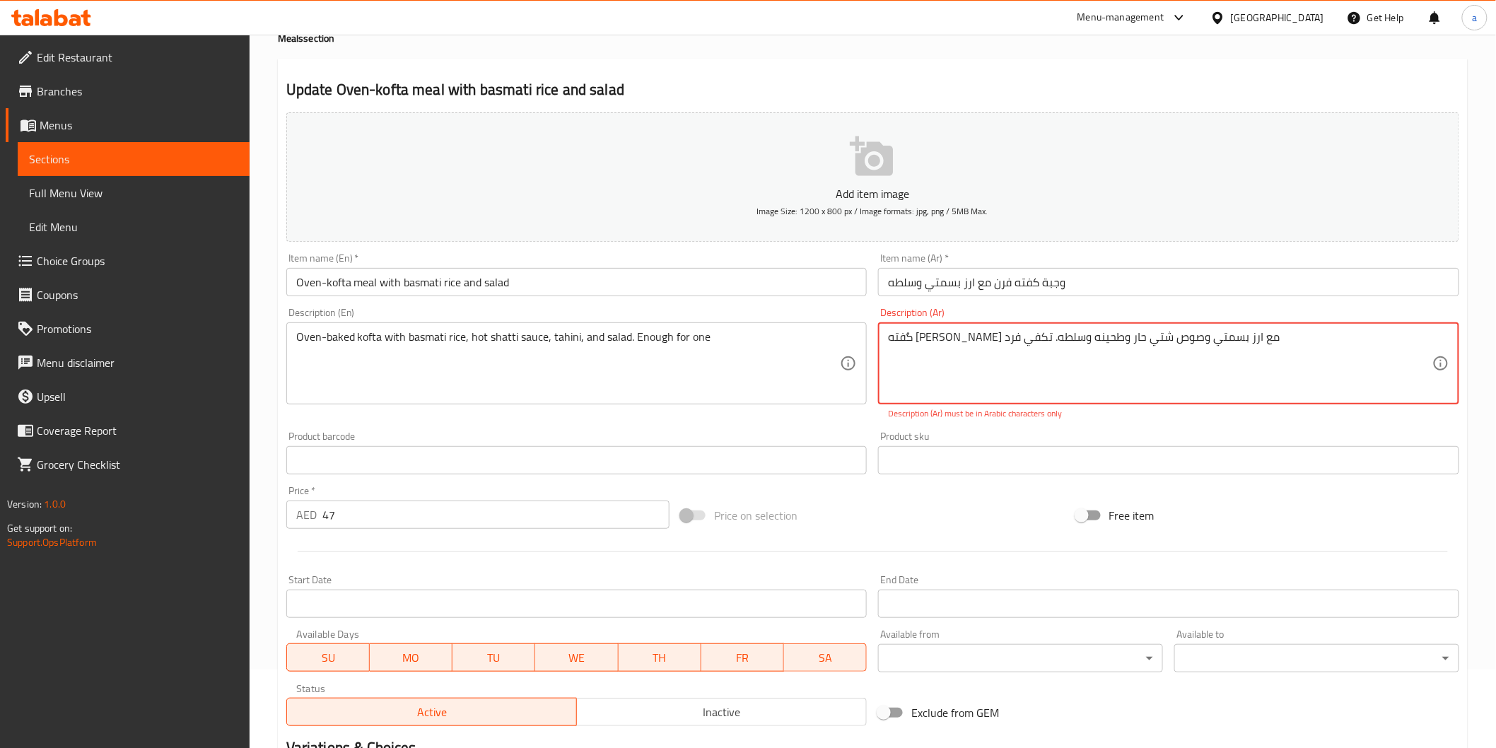
drag, startPoint x: 1247, startPoint y: 342, endPoint x: 1263, endPoint y: 342, distance: 16.3
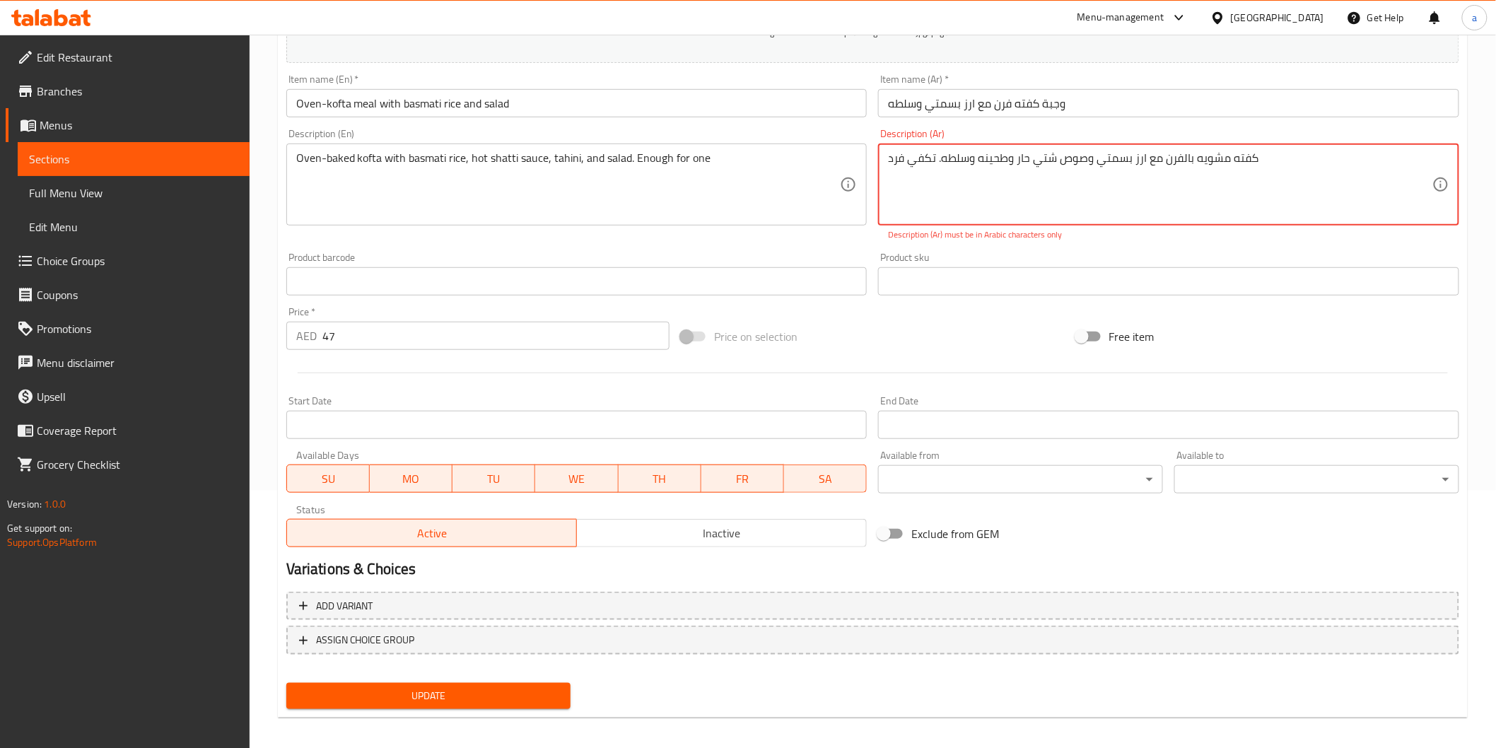
scroll to position [264, 0]
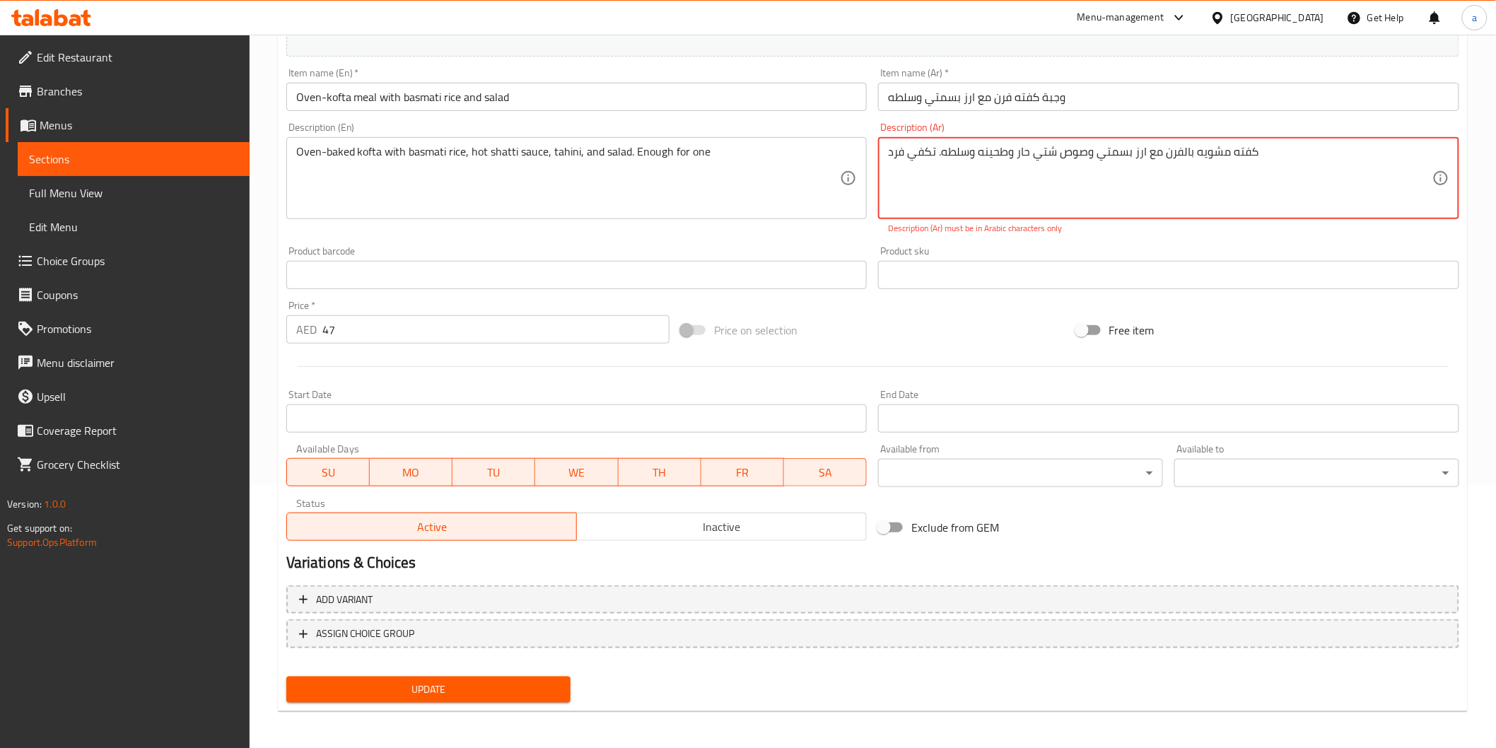
type textarea "كفته مشويه بالفرن مع ارز بسمتي وصوص شتي حار وطحينه وسلطه. تكفي فرد"
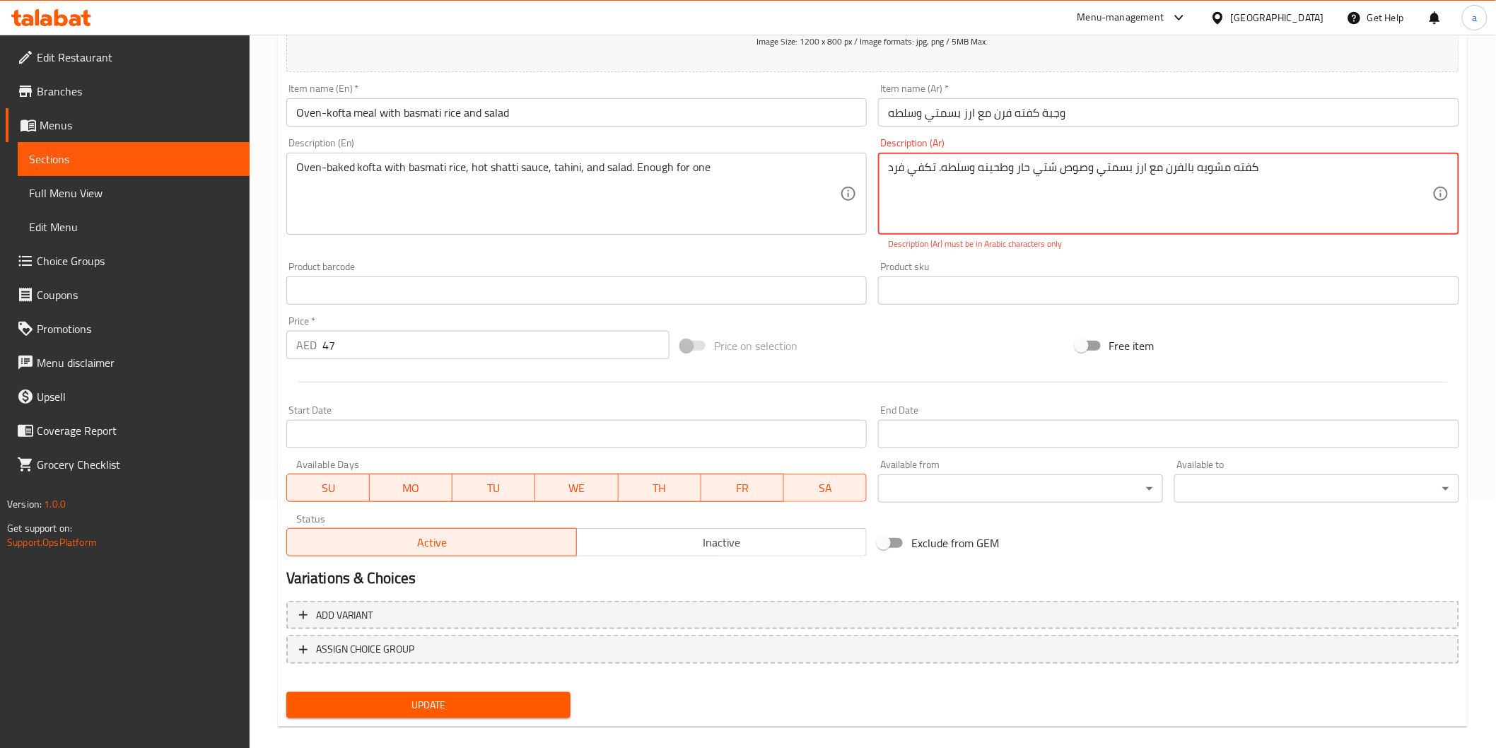
click at [518, 702] on div "Update" at bounding box center [429, 705] width 296 height 37
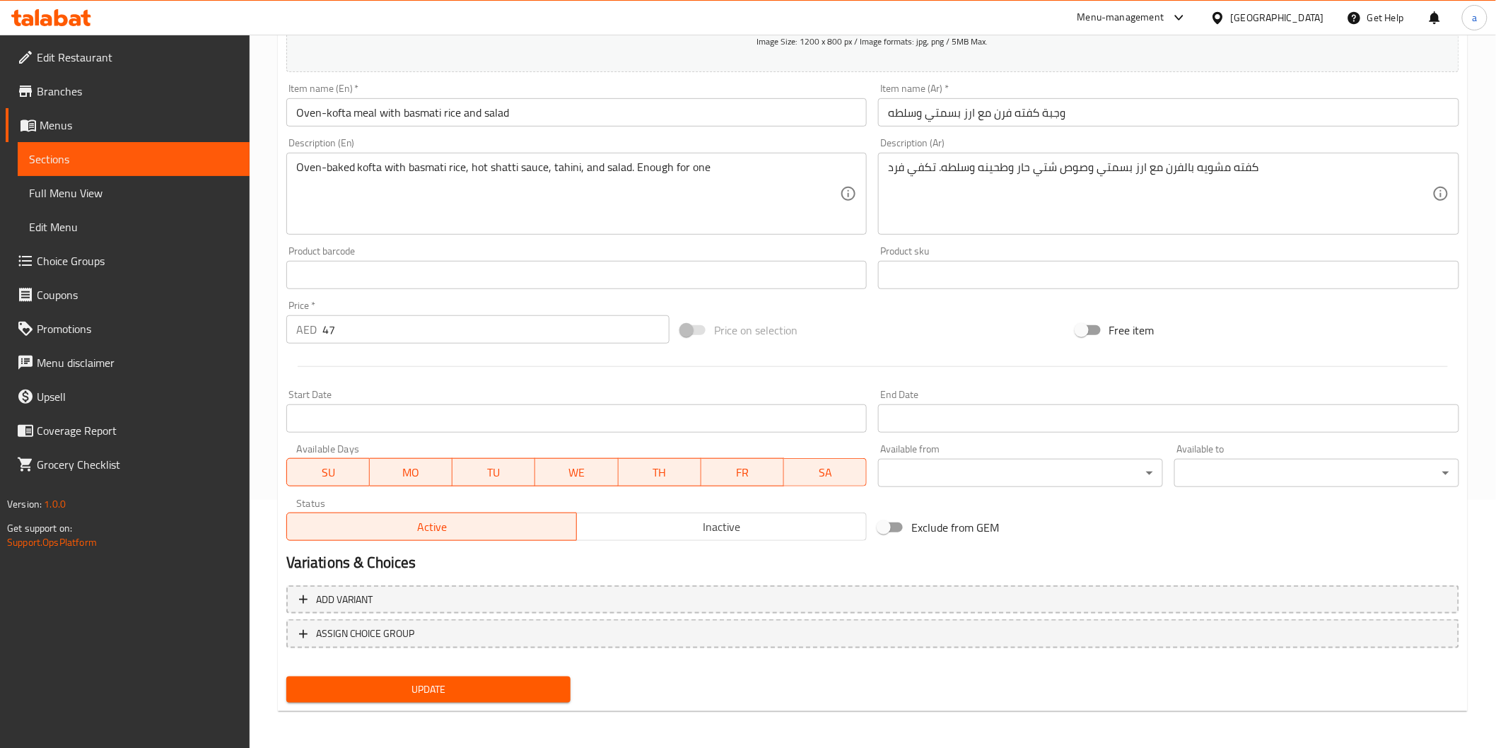
click at [512, 690] on span "Update" at bounding box center [429, 690] width 262 height 18
click at [23, 154] on link "Sections" at bounding box center [134, 159] width 232 height 34
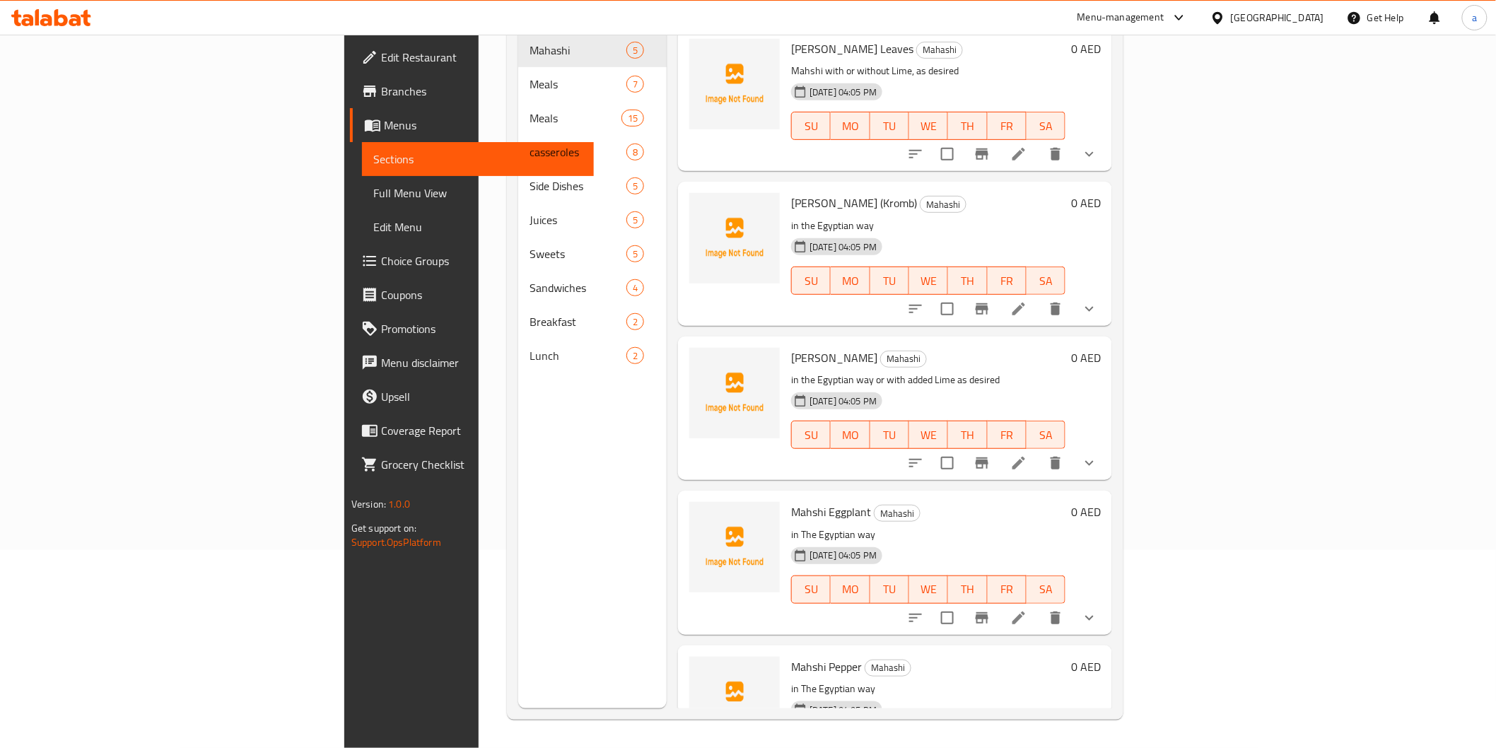
scroll to position [198, 0]
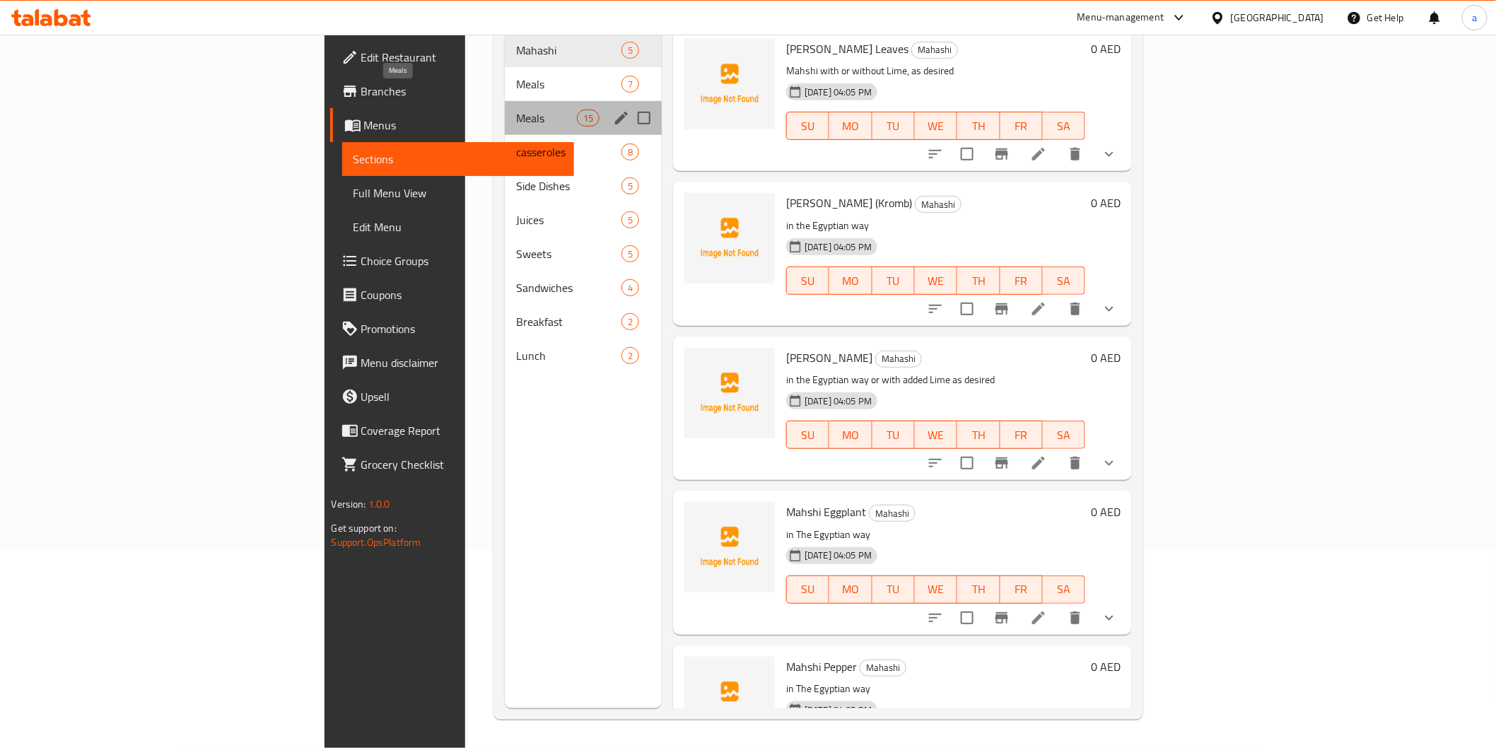
click at [516, 110] on span "Meals" at bounding box center [546, 118] width 60 height 17
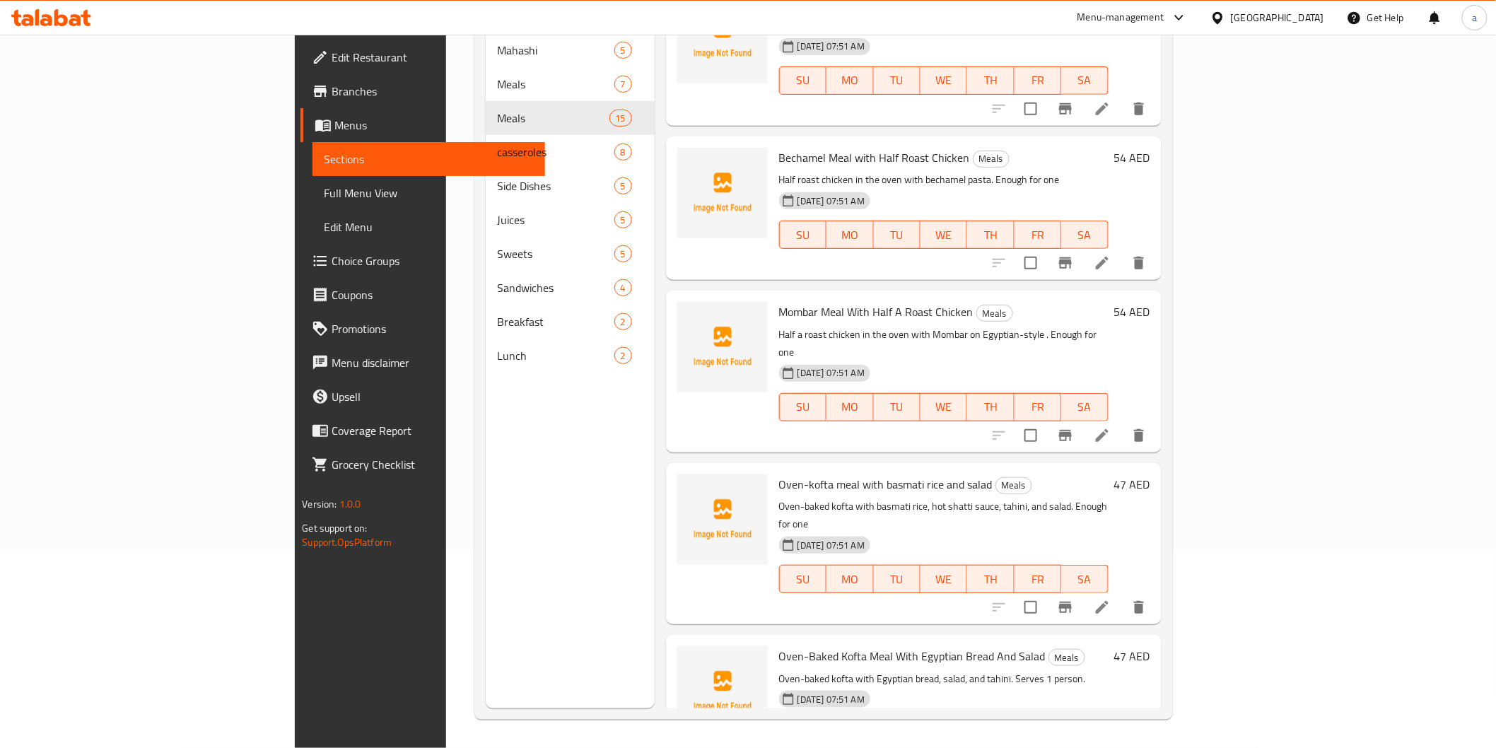
scroll to position [943, 0]
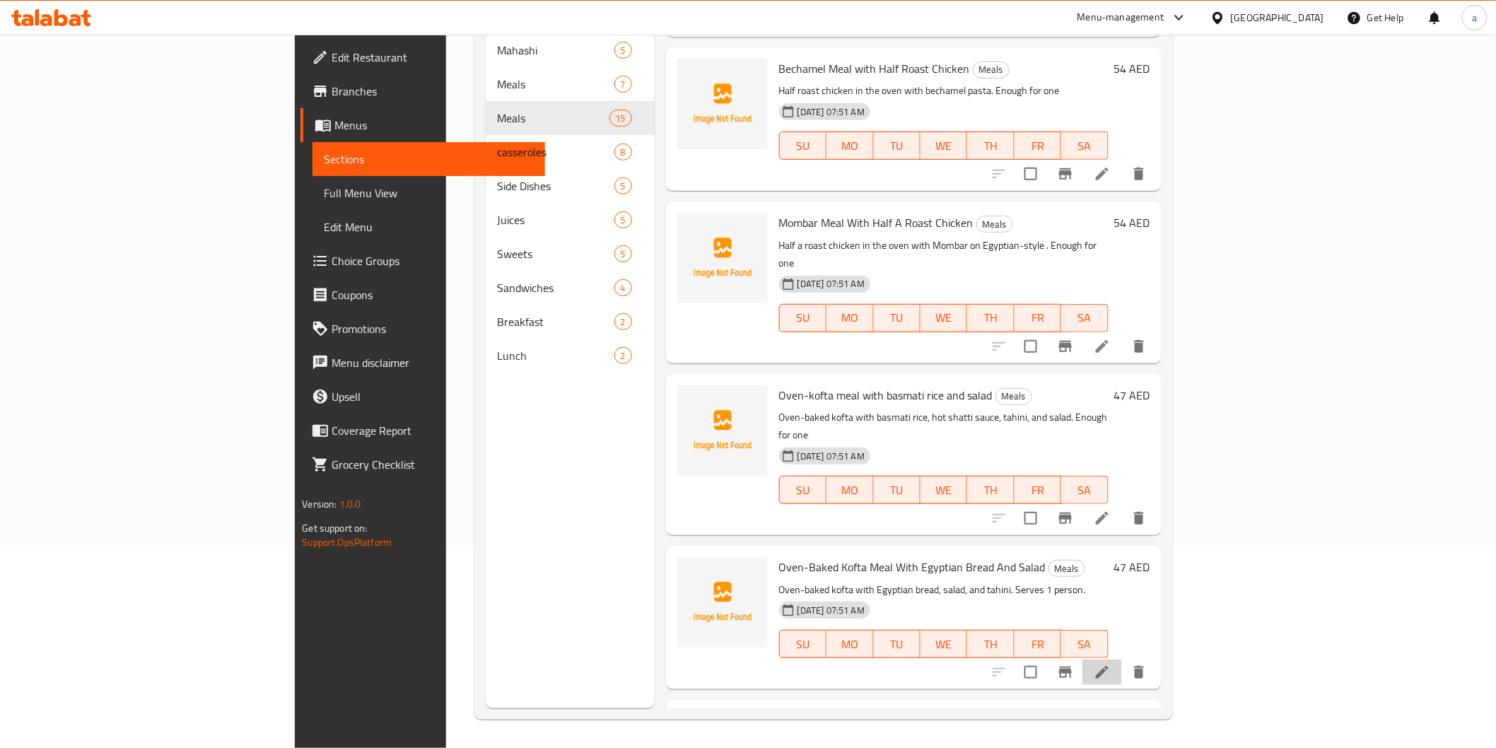
click at [1122, 660] on li at bounding box center [1103, 672] width 40 height 25
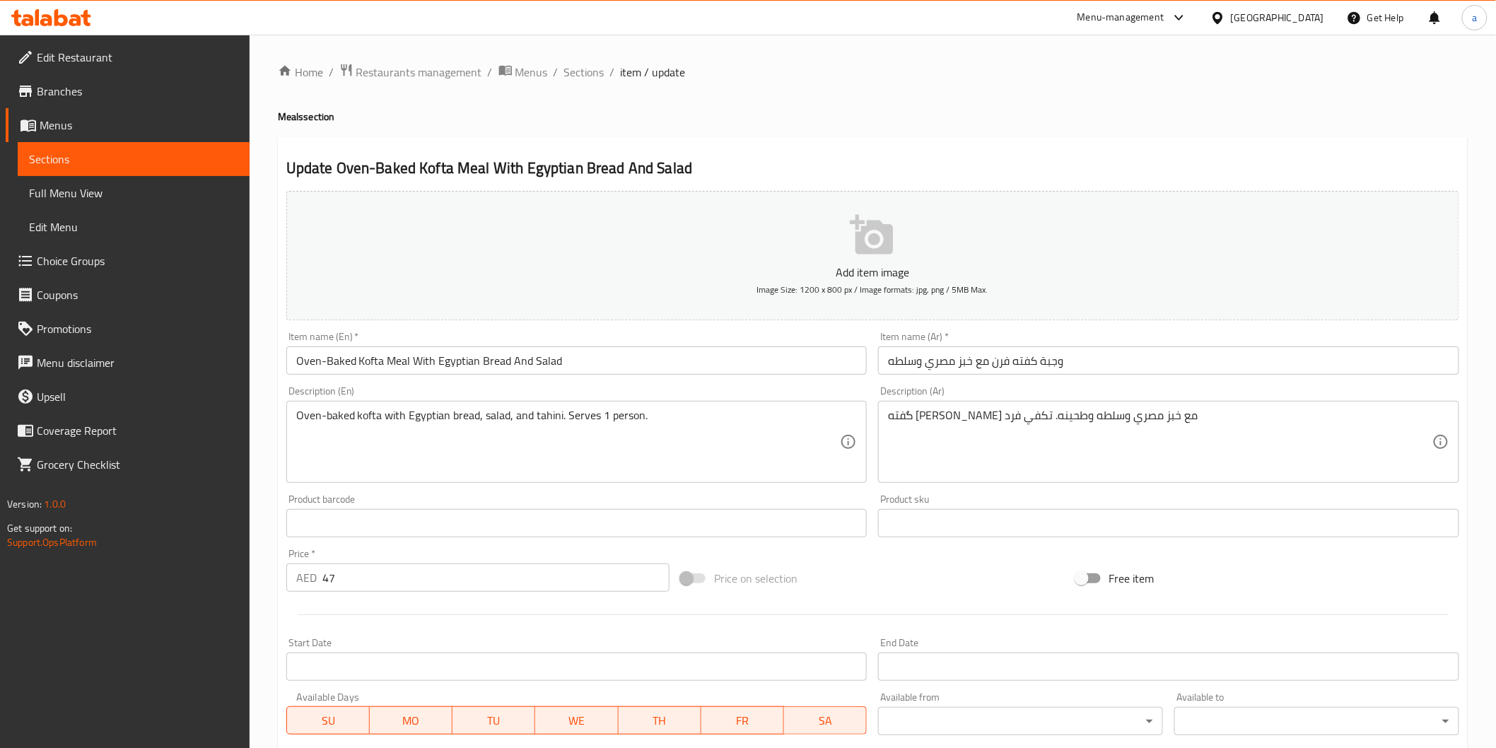
click at [347, 366] on input "Oven-Baked Kofta Meal With Egyptian Bread And Salad" at bounding box center [576, 361] width 581 height 28
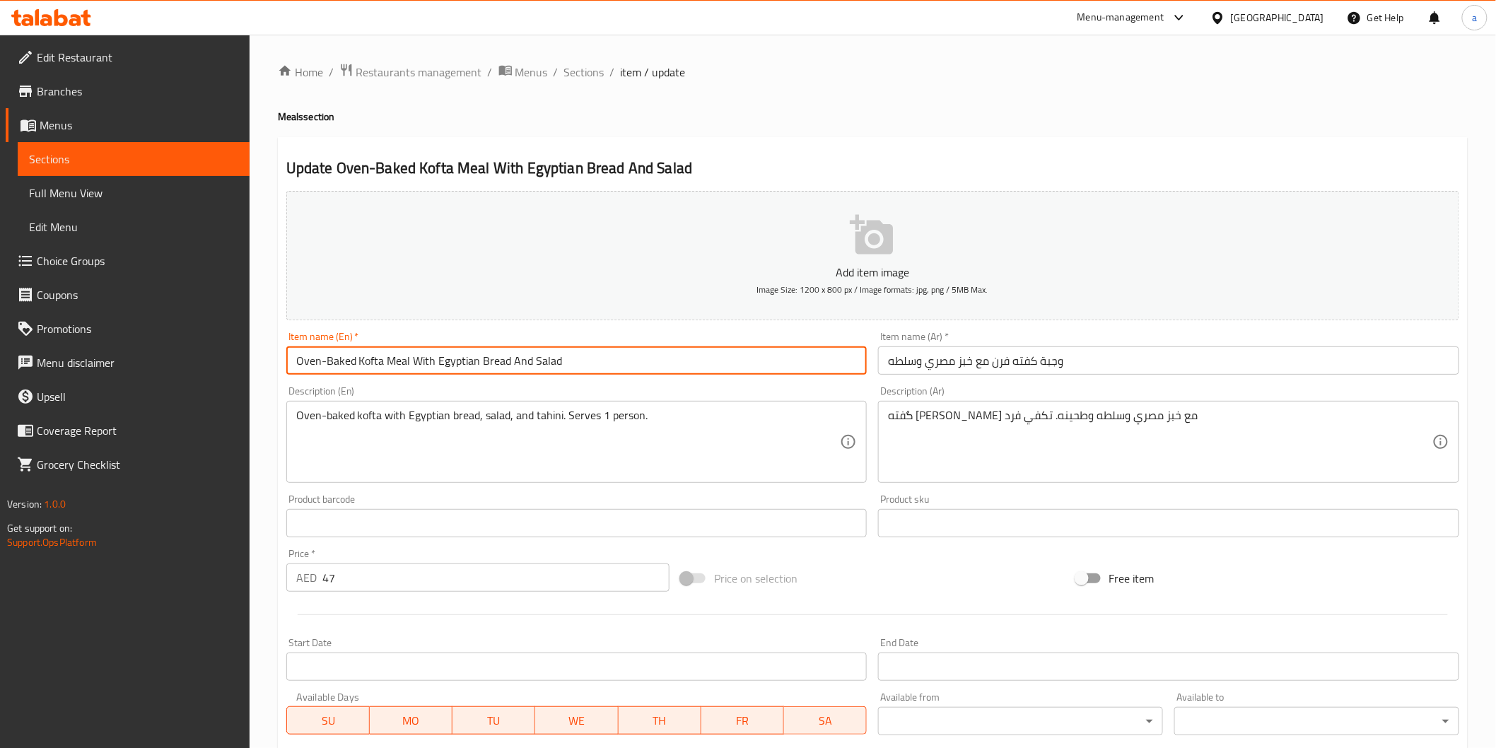
click at [347, 366] on input "Oven-Baked Kofta Meal With Egyptian Bread And Salad" at bounding box center [576, 361] width 581 height 28
type input "Oven- Kofta Meal With Egyptian Bread And Salad"
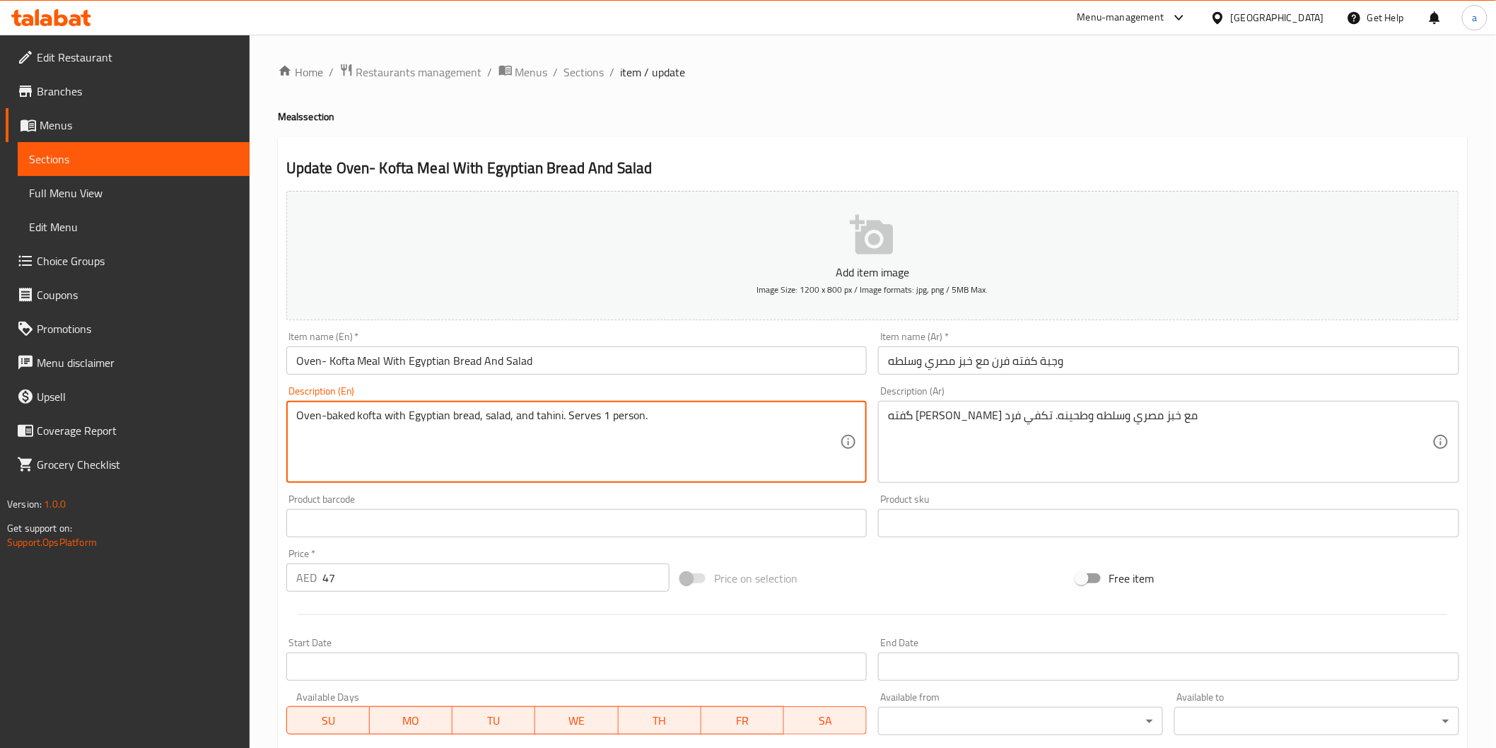
click at [339, 425] on textarea "Oven-baked kofta with Egyptian bread, salad, and tahini. Serves 1 person." at bounding box center [568, 442] width 545 height 67
drag, startPoint x: 382, startPoint y: 421, endPoint x: 267, endPoint y: 472, distance: 125.7
click at [267, 472] on div "Home / Restaurants management / Menus / Sections / item / update Meals section …" at bounding box center [873, 517] width 1247 height 965
drag, startPoint x: 567, startPoint y: 416, endPoint x: 1247, endPoint y: 405, distance: 680.4
click at [1035, 376] on div "Add item image Image Size: 1200 x 800 px / Image formats: jpg, png / 5MB Max. I…" at bounding box center [873, 490] width 1185 height 610
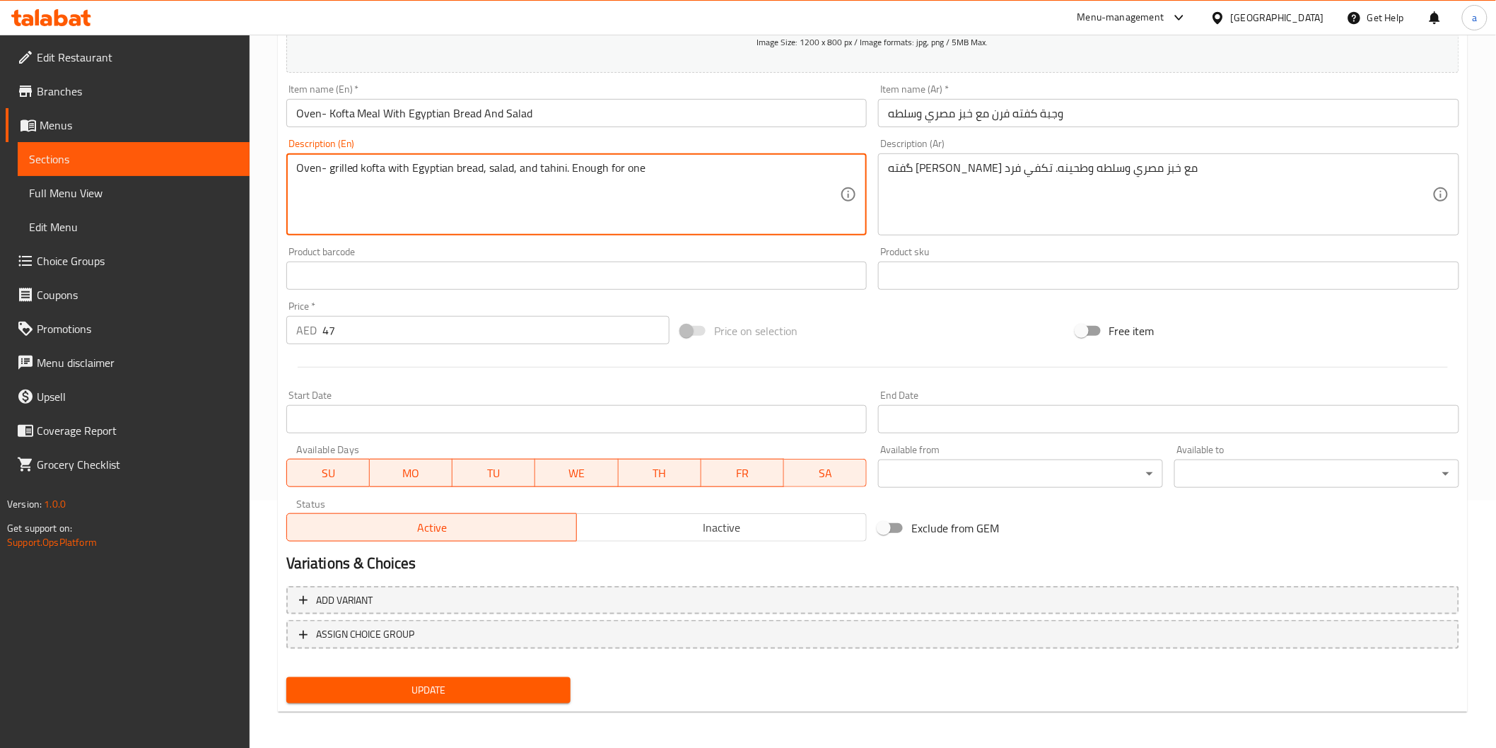
scroll to position [248, 0]
type textarea "Oven- grilled kofta with Egyptian bread, salad, and tahini. Enough for one"
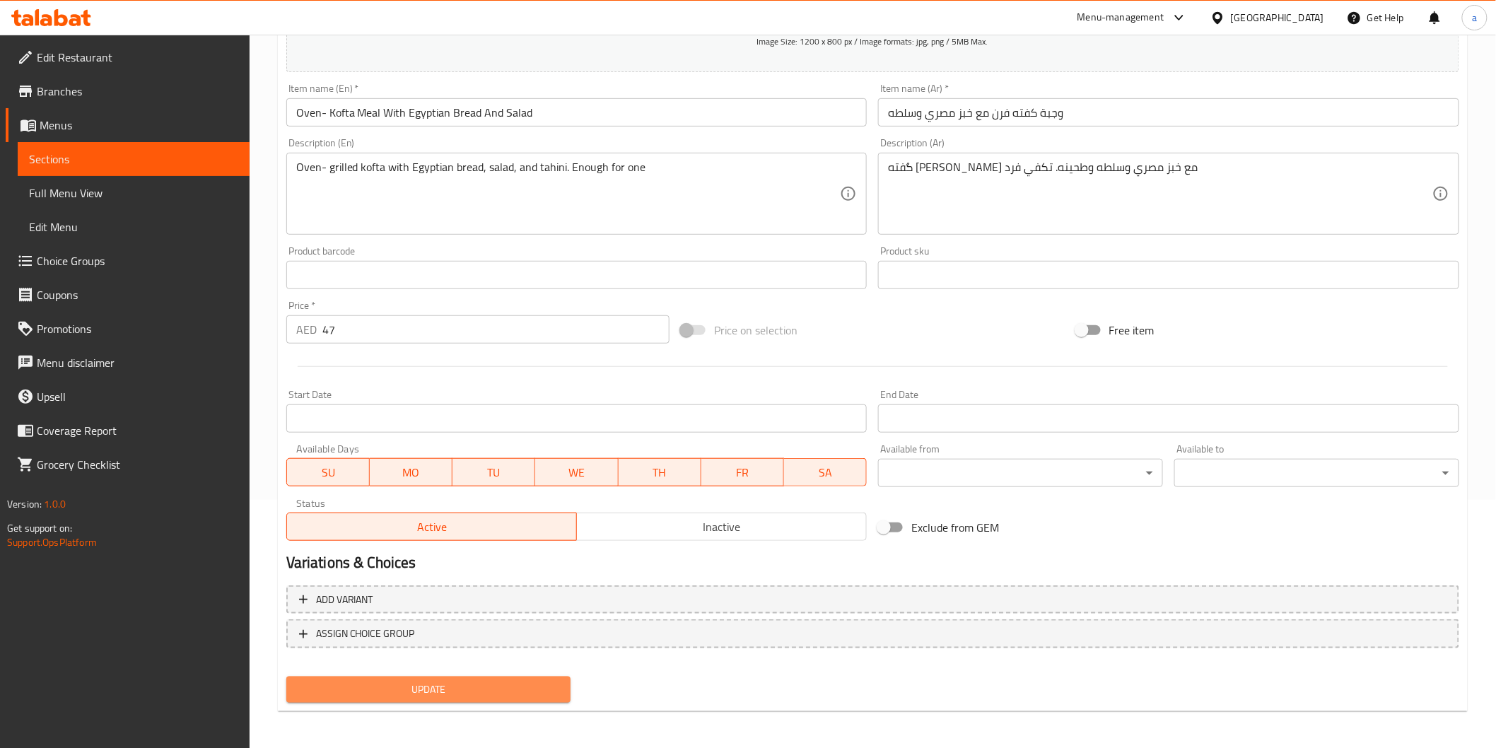
click at [348, 688] on span "Update" at bounding box center [429, 690] width 262 height 18
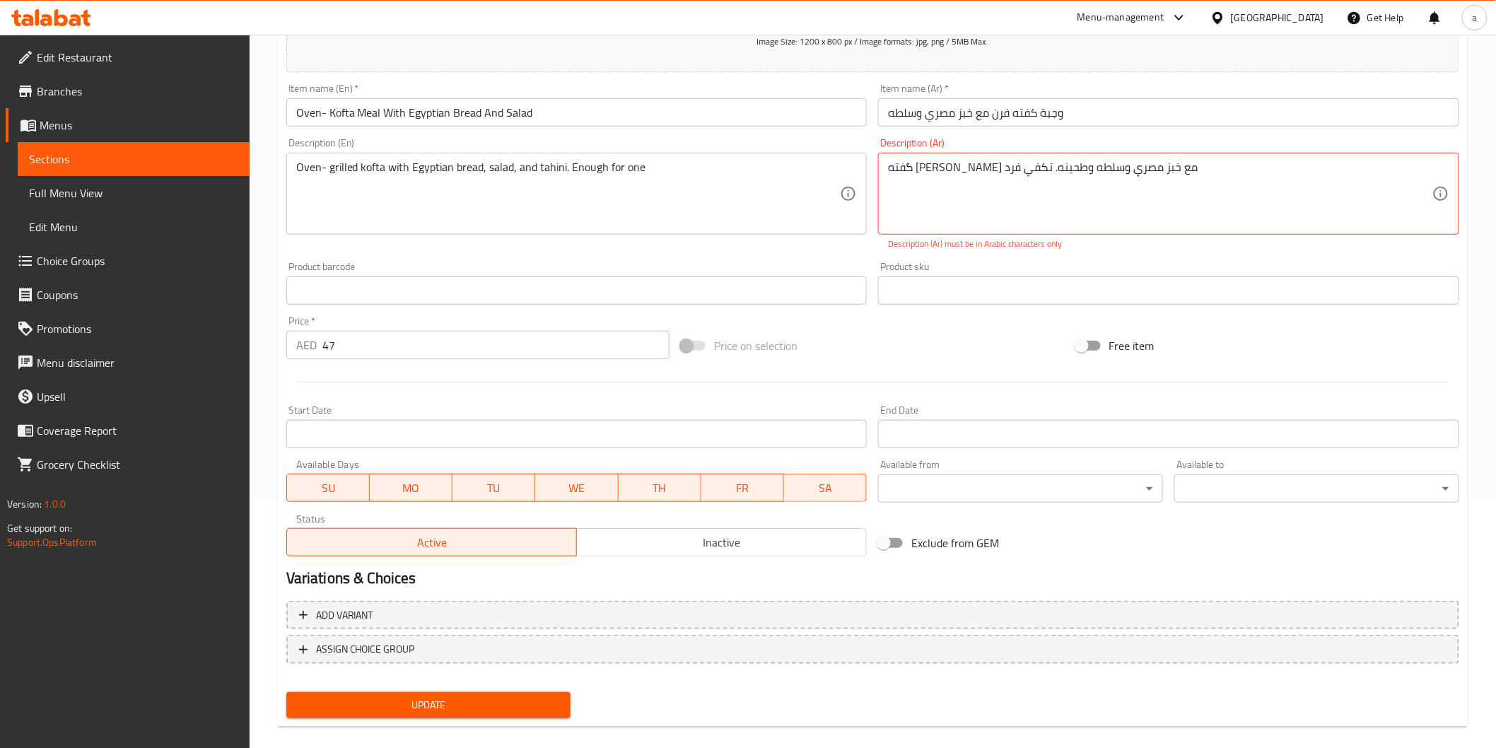
click at [348, 688] on div "Update" at bounding box center [429, 705] width 296 height 37
drag, startPoint x: 1167, startPoint y: 170, endPoint x: 1183, endPoint y: 163, distance: 17.7
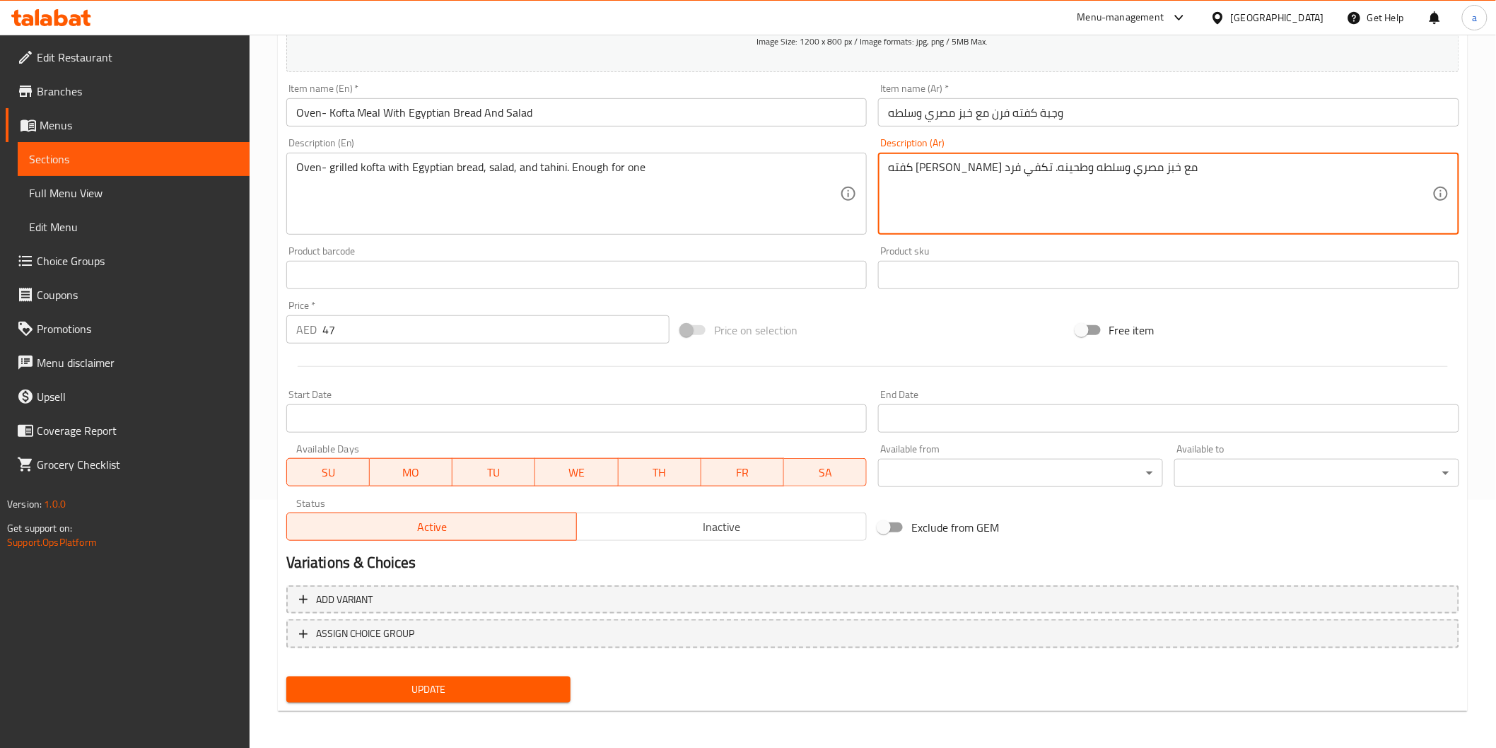
type textarea "كفته [PERSON_NAME] مع خبز مصري وسلطه وطحينه. تكفي فرد"
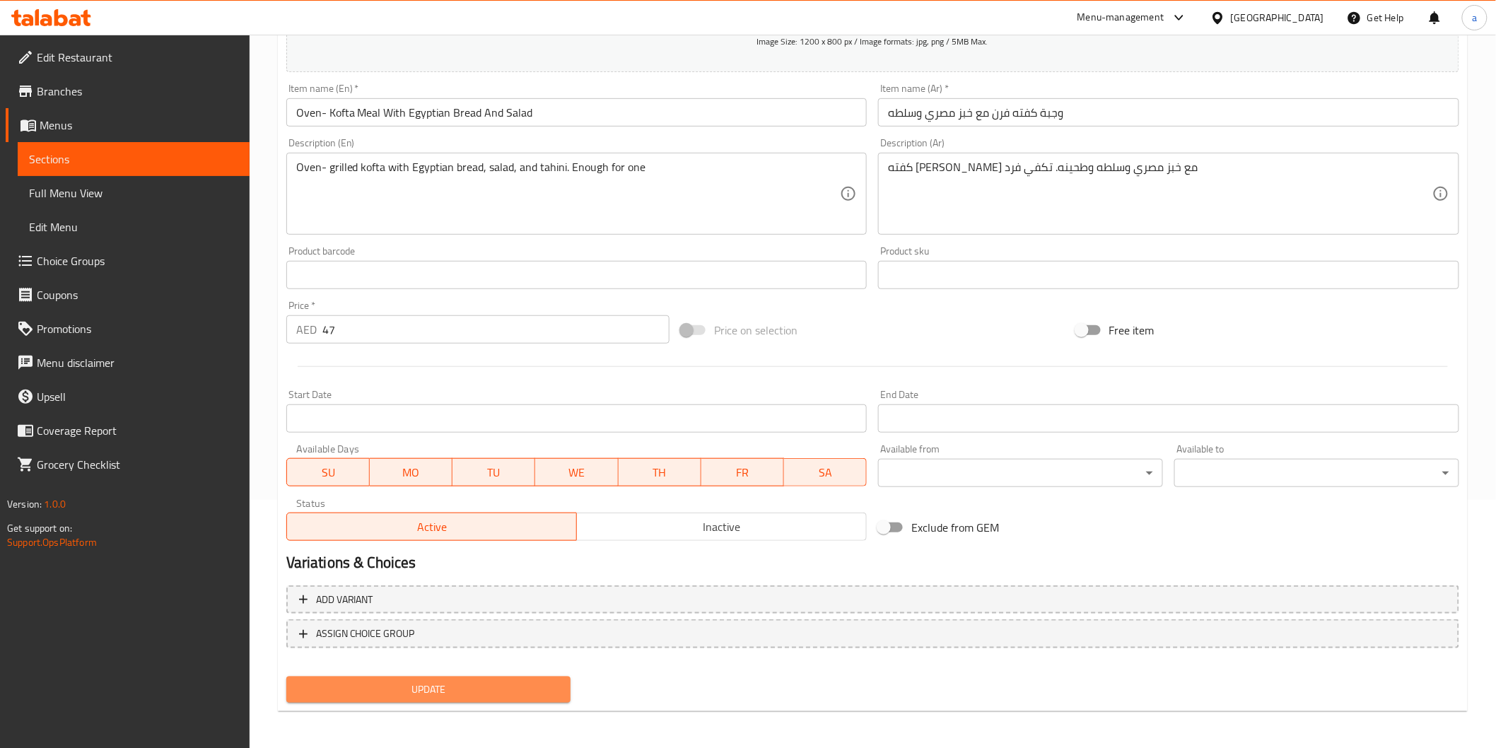
click at [507, 693] on span "Update" at bounding box center [429, 690] width 262 height 18
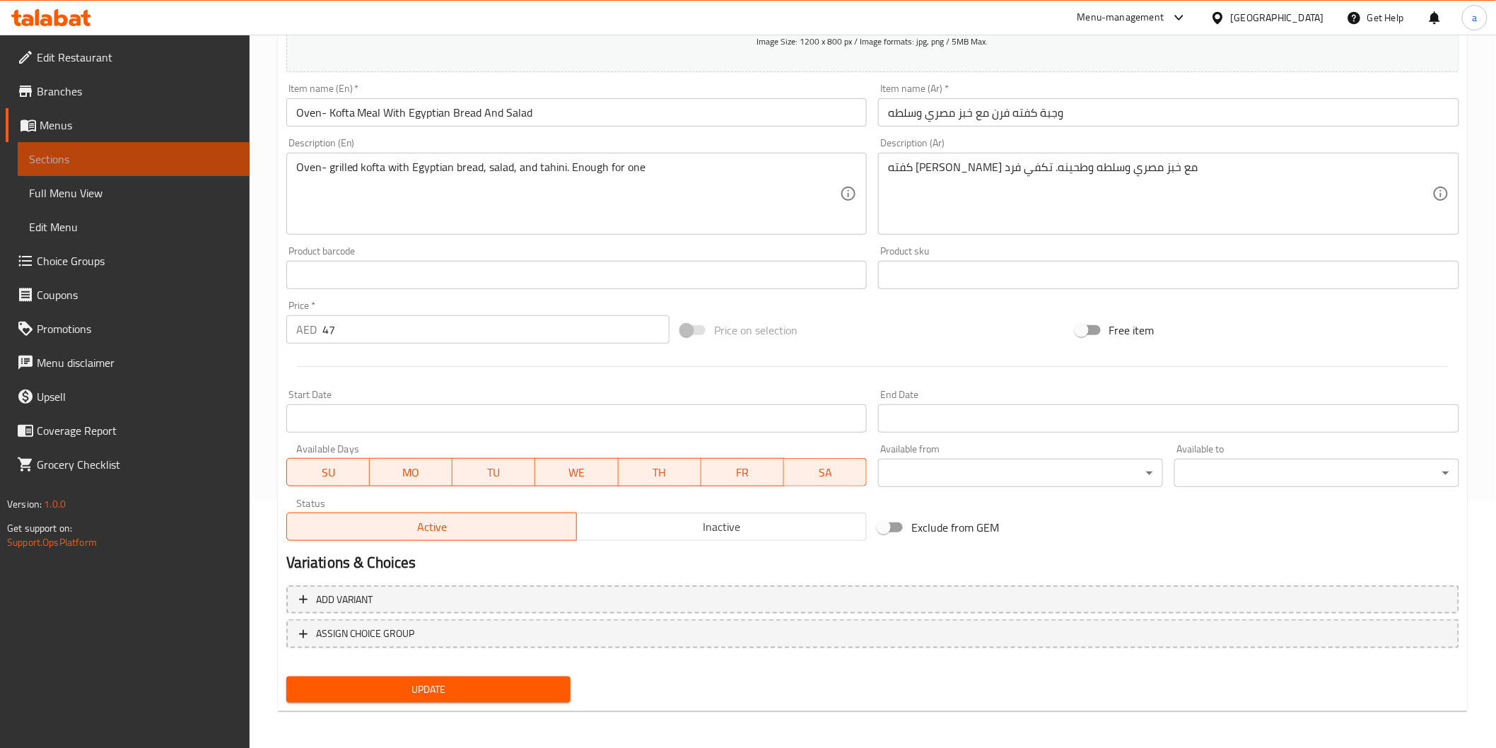
click at [81, 160] on span "Sections" at bounding box center [133, 159] width 209 height 17
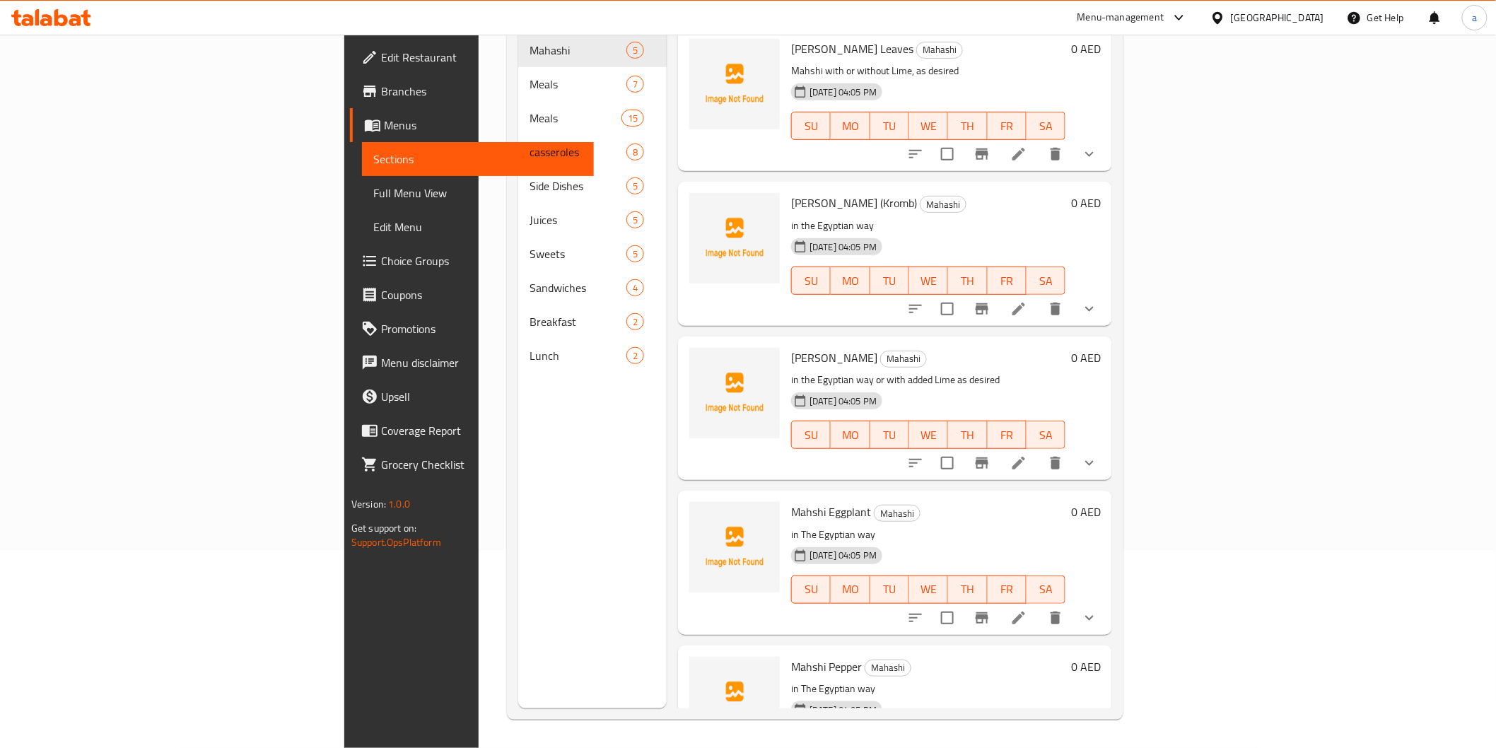
scroll to position [198, 0]
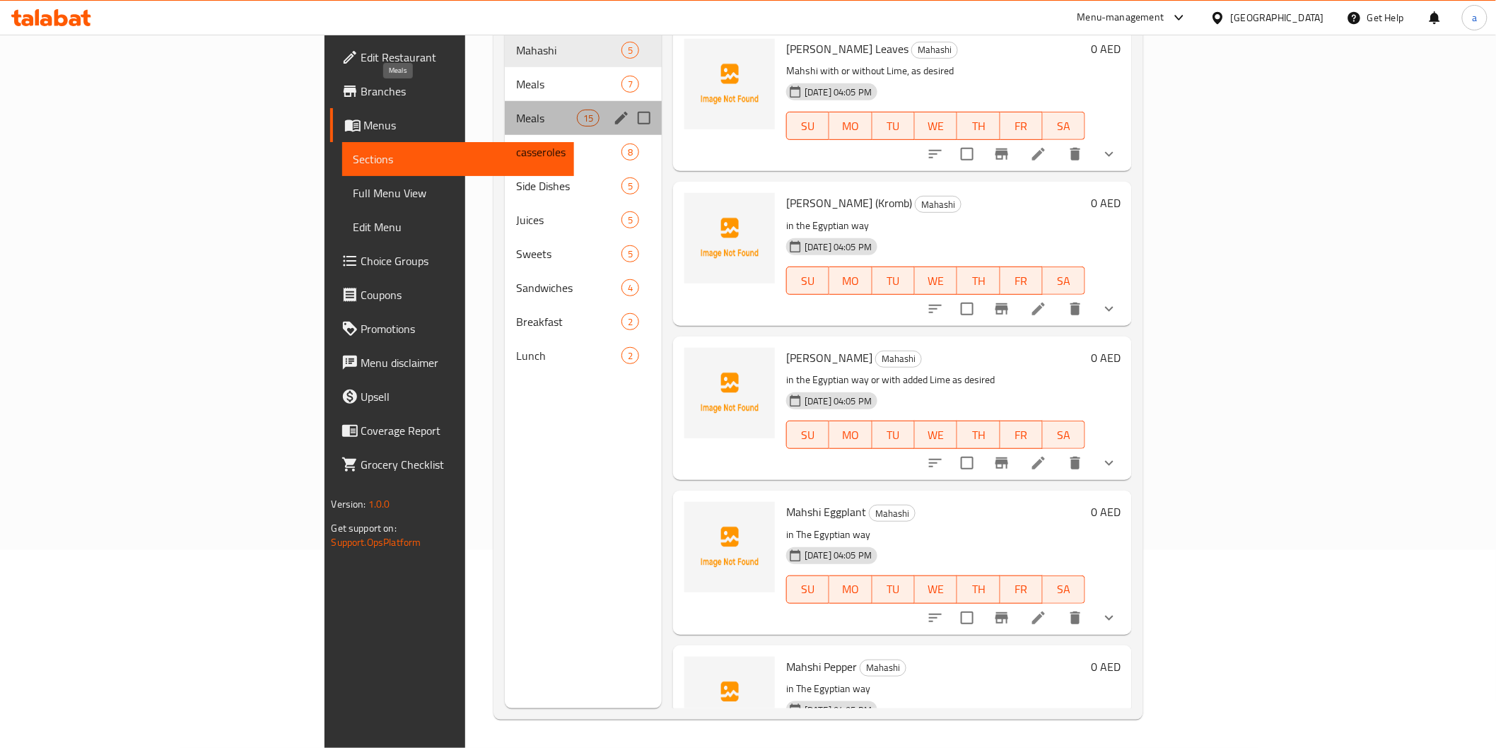
click at [516, 110] on span "Meals" at bounding box center [546, 118] width 60 height 17
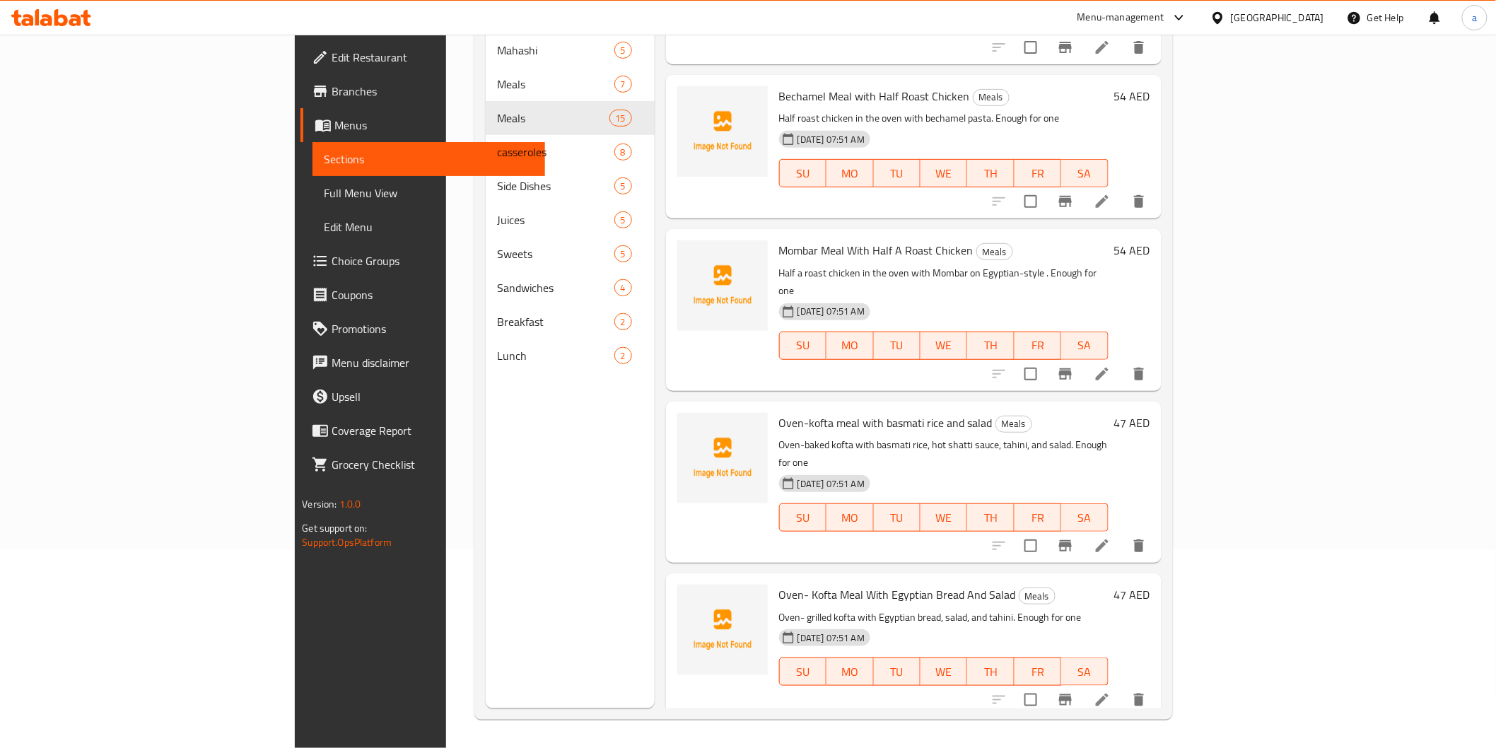
scroll to position [943, 0]
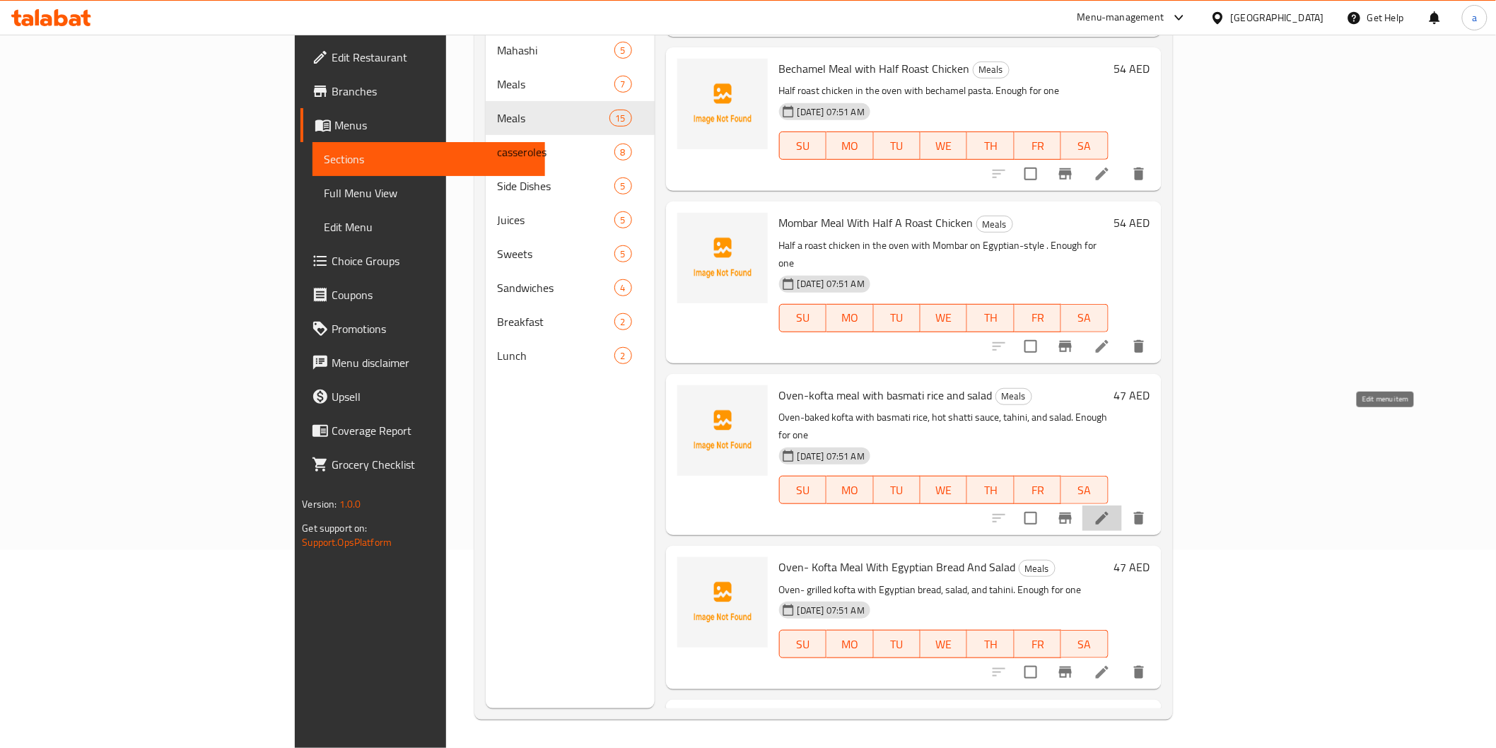
click at [1111, 510] on icon at bounding box center [1102, 518] width 17 height 17
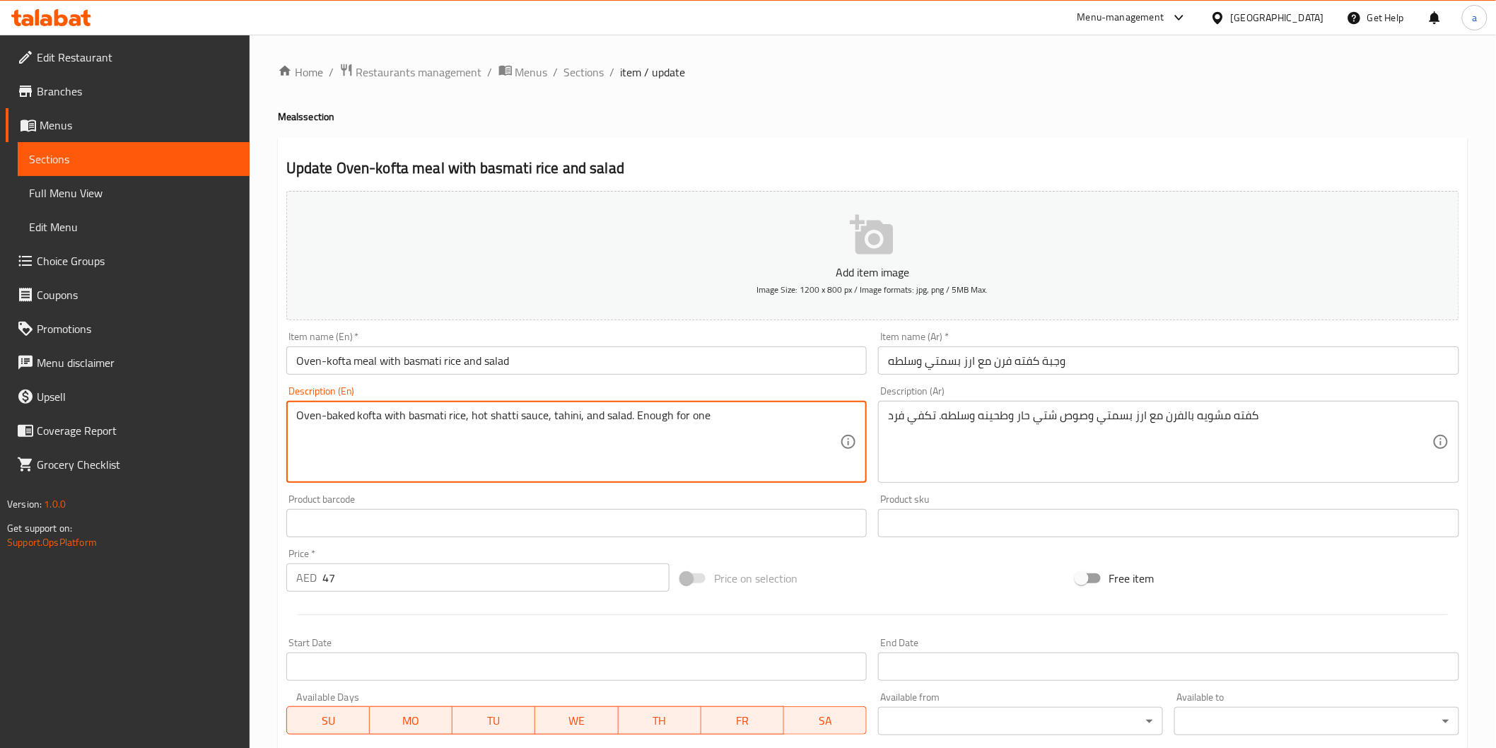
click at [351, 414] on textarea "Oven-baked kofta with basmati rice, hot shatti sauce, tahini, and salad. Enough…" at bounding box center [568, 442] width 545 height 67
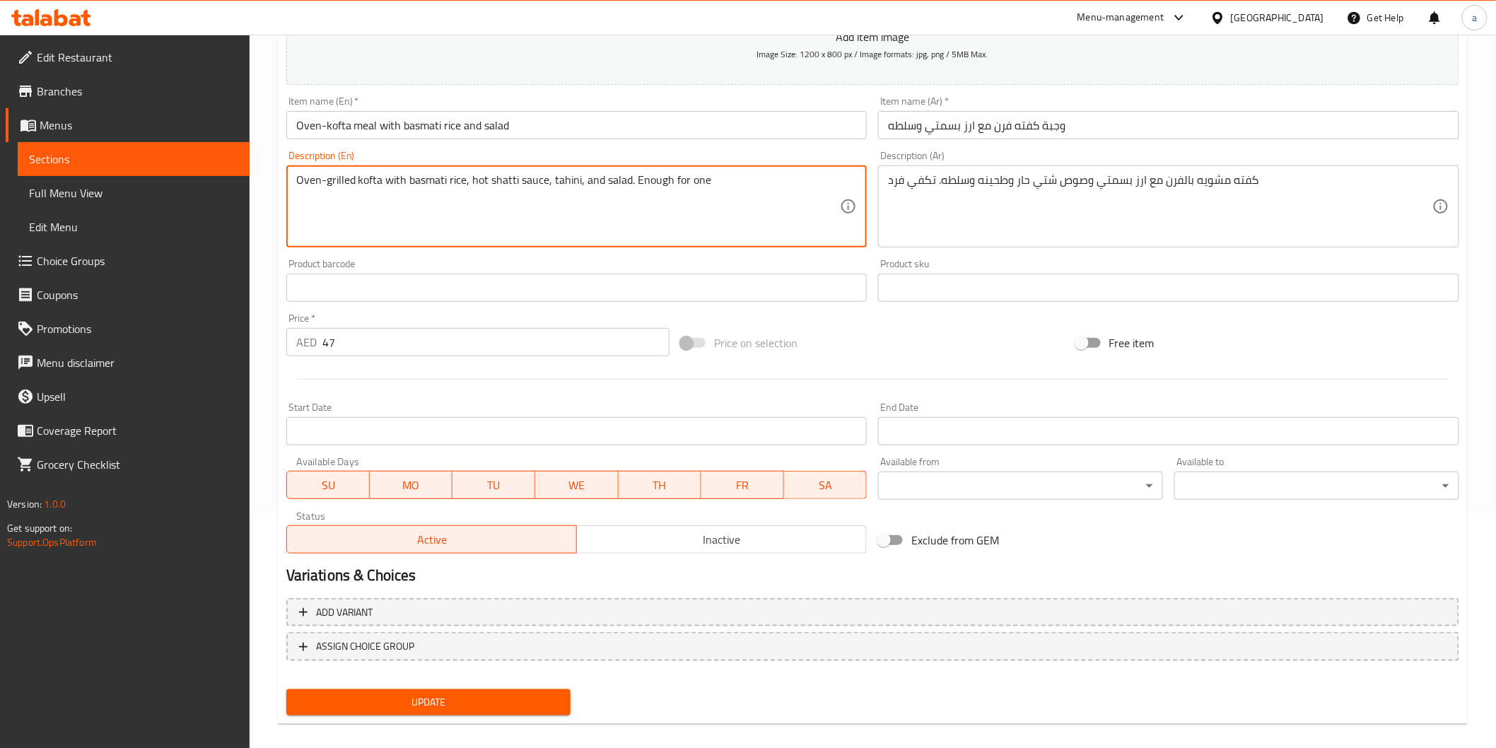
scroll to position [248, 0]
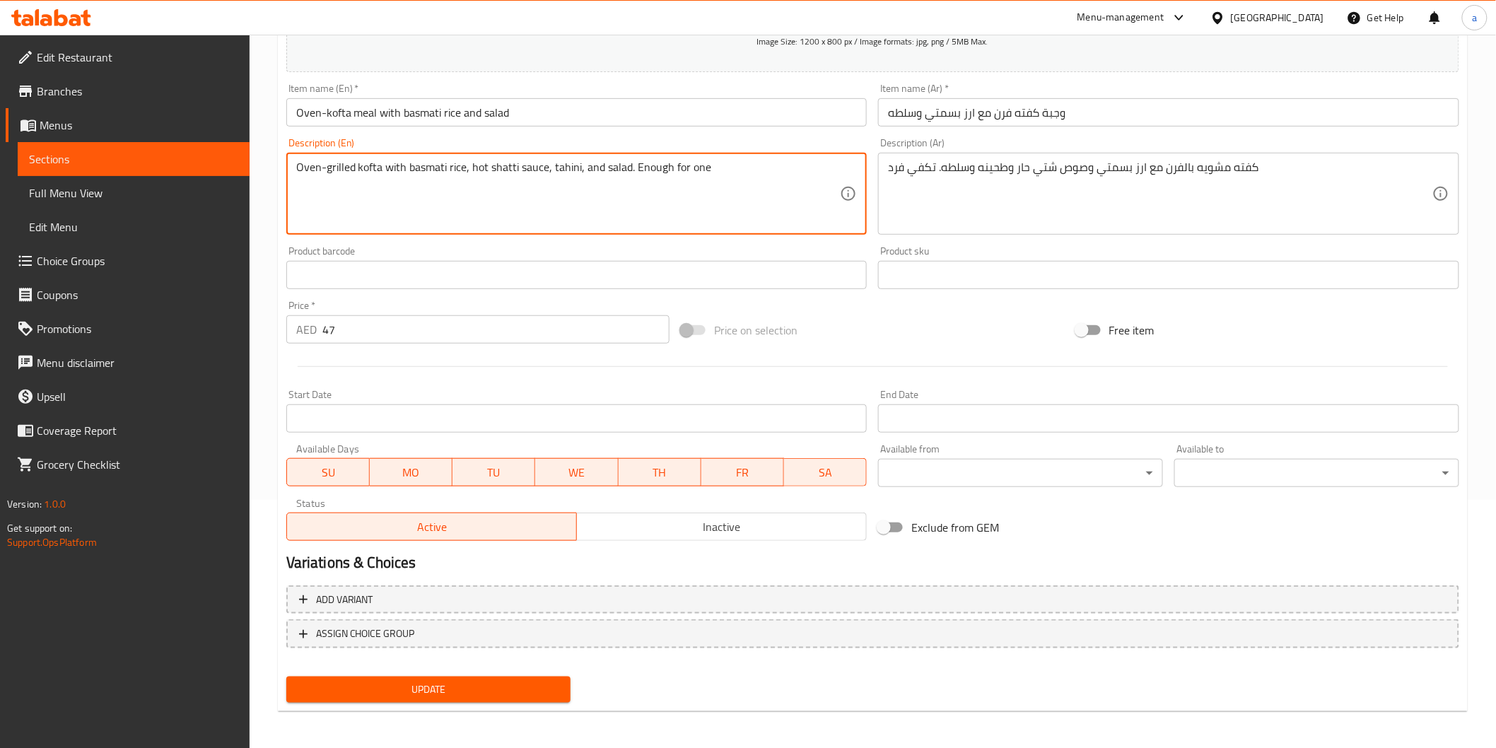
type textarea "Oven-grilled kofta with basmati rice, hot shatti sauce, tahini, and salad. Enou…"
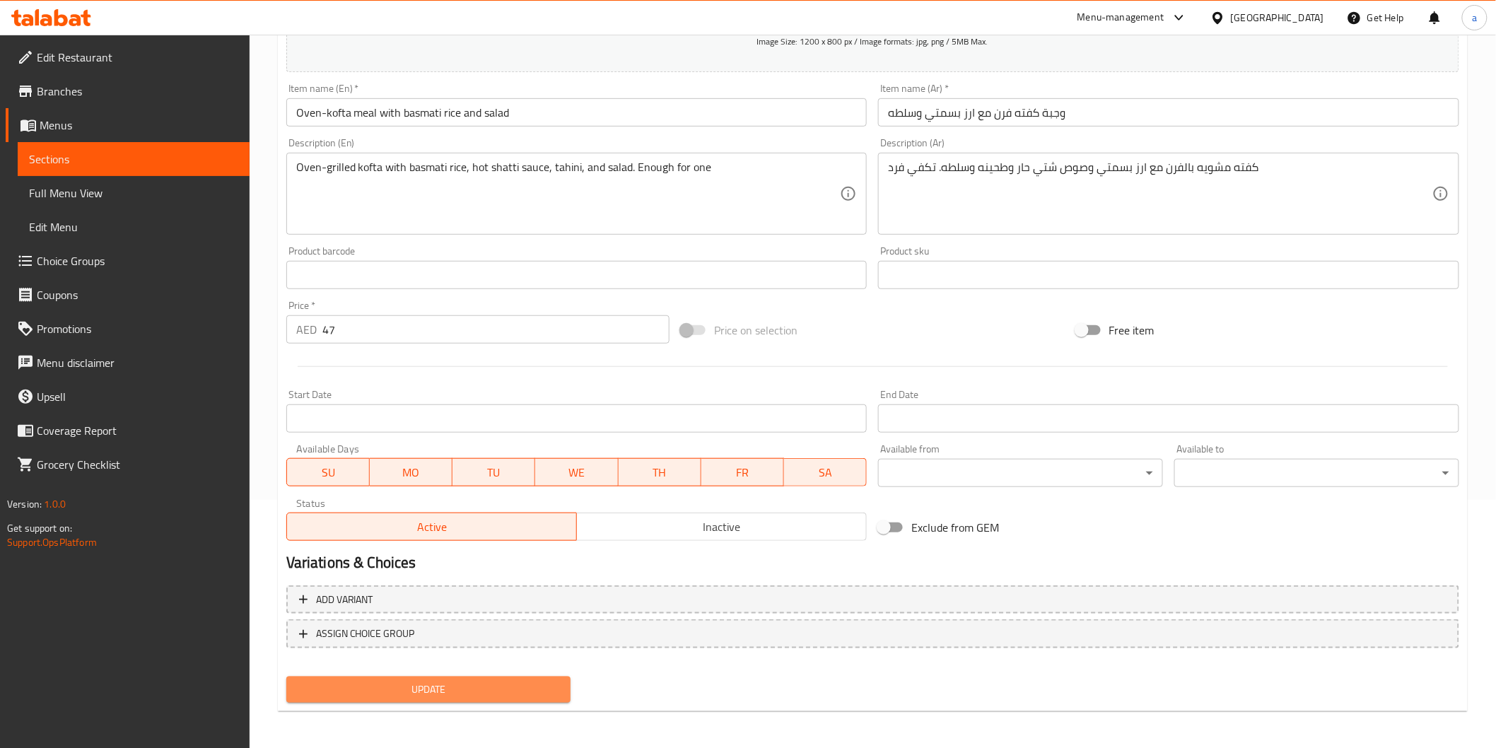
click at [524, 687] on span "Update" at bounding box center [429, 690] width 262 height 18
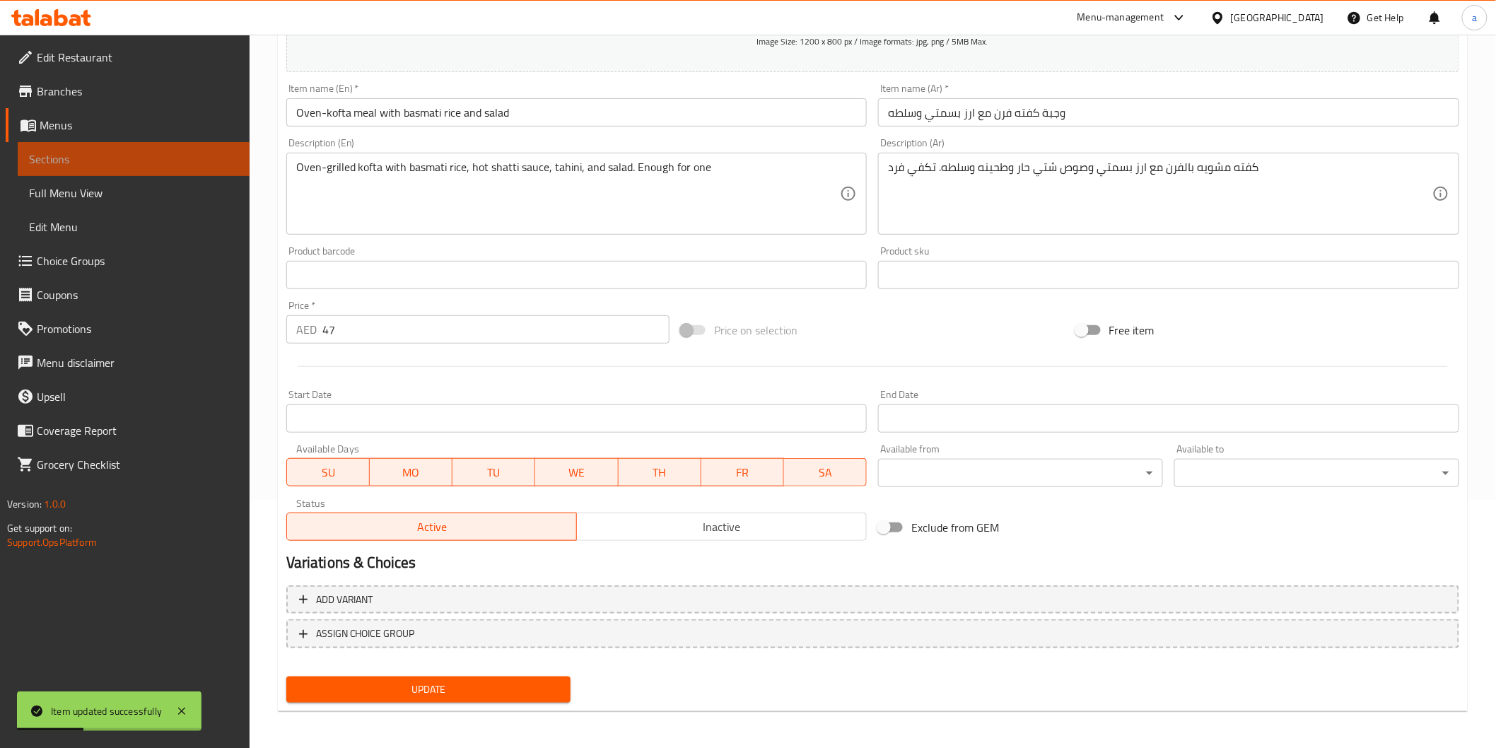
click at [60, 156] on span "Sections" at bounding box center [133, 159] width 209 height 17
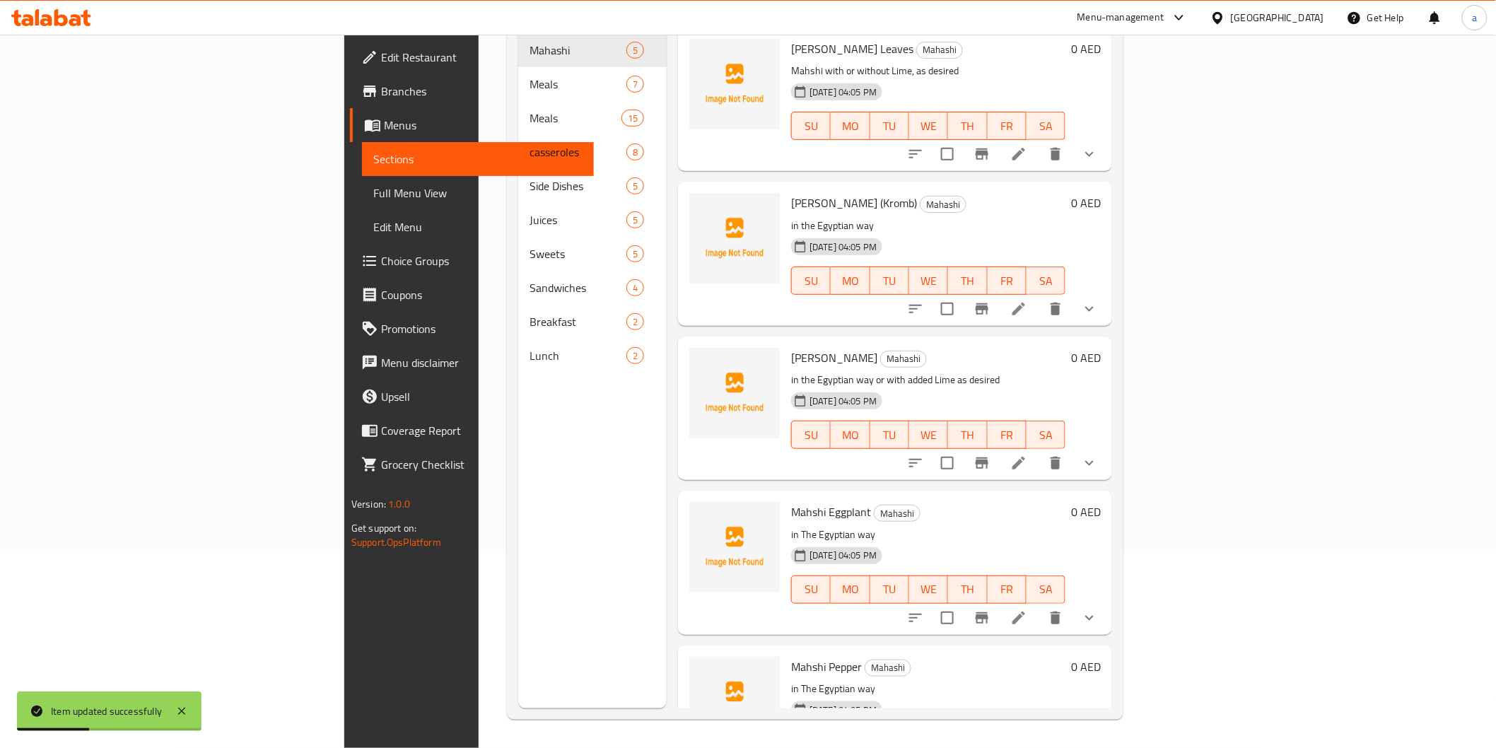
scroll to position [198, 0]
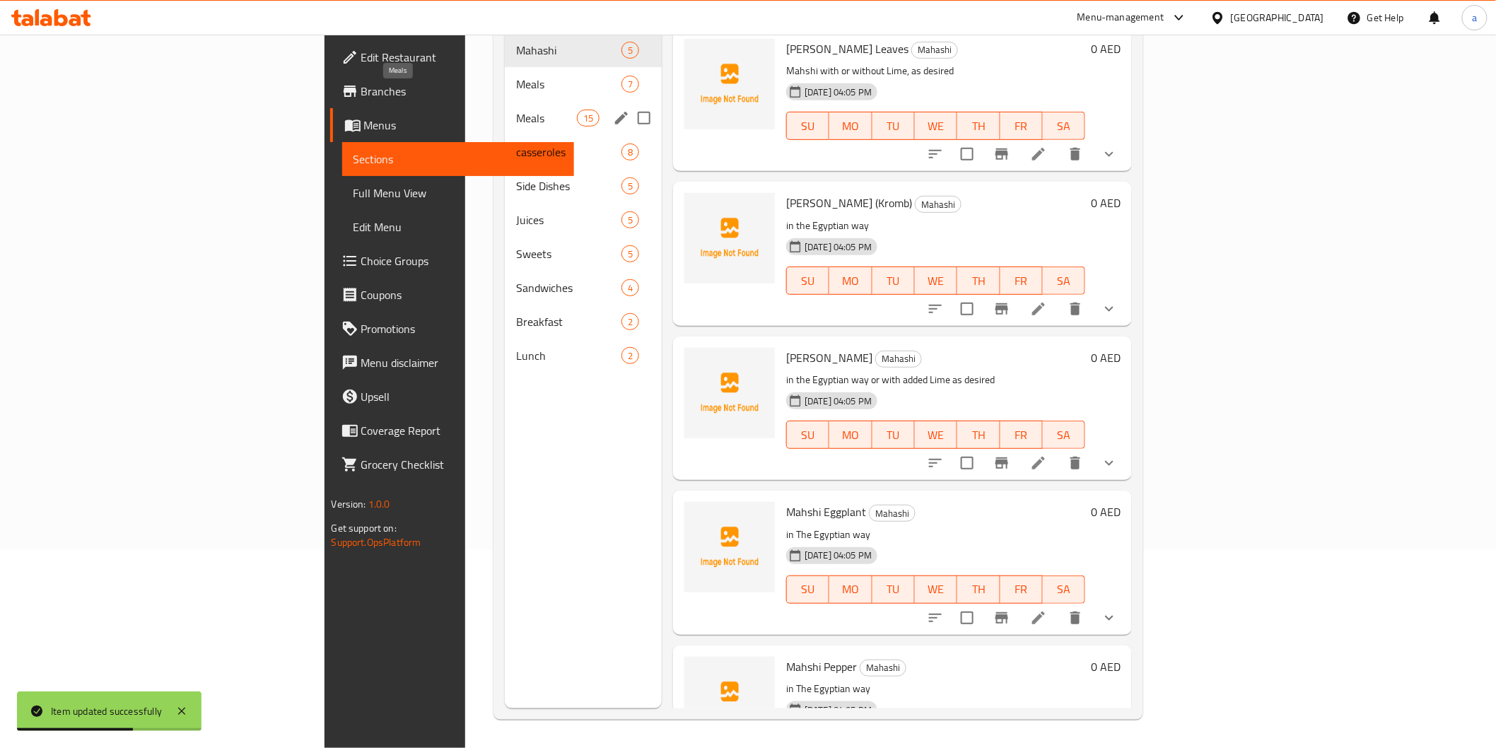
click at [516, 110] on span "Meals" at bounding box center [546, 118] width 60 height 17
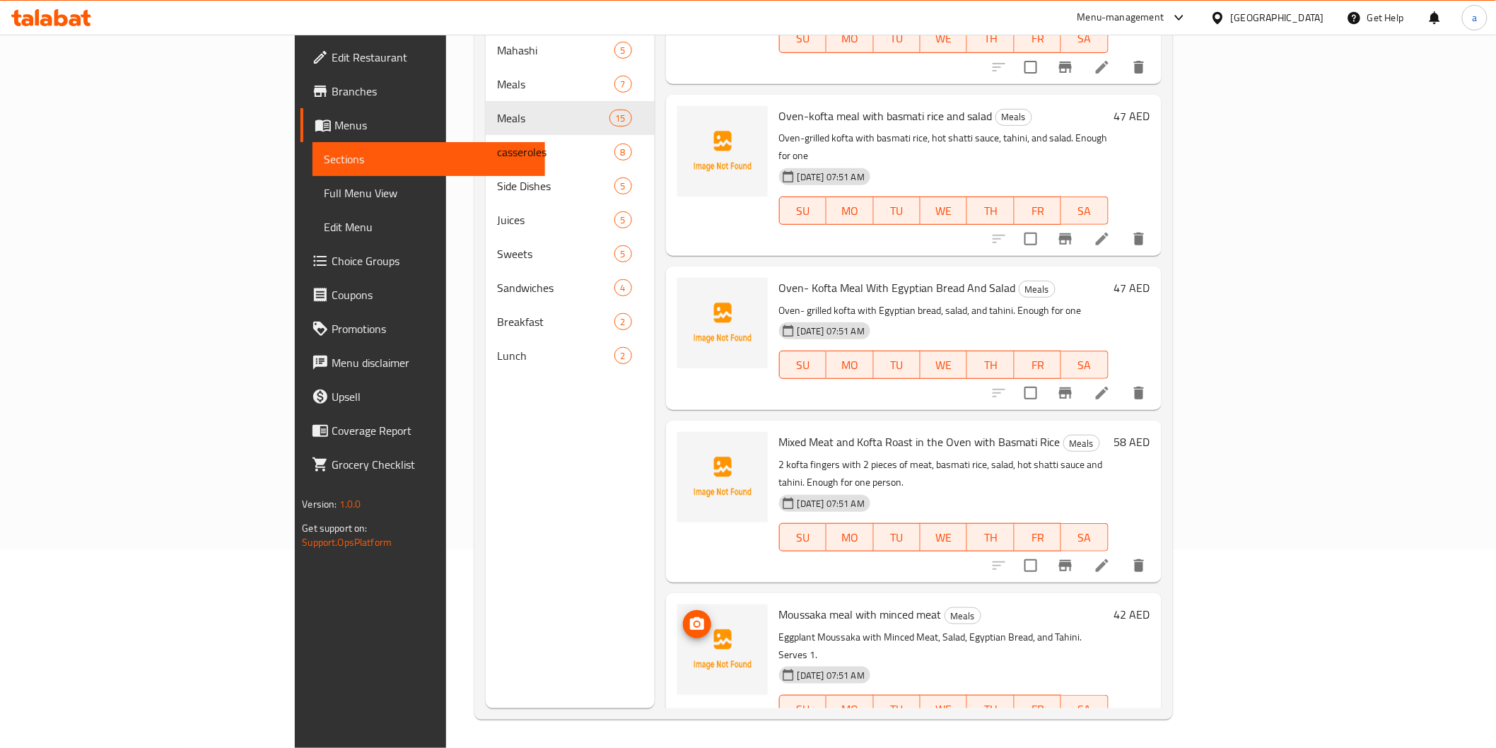
scroll to position [1335, 0]
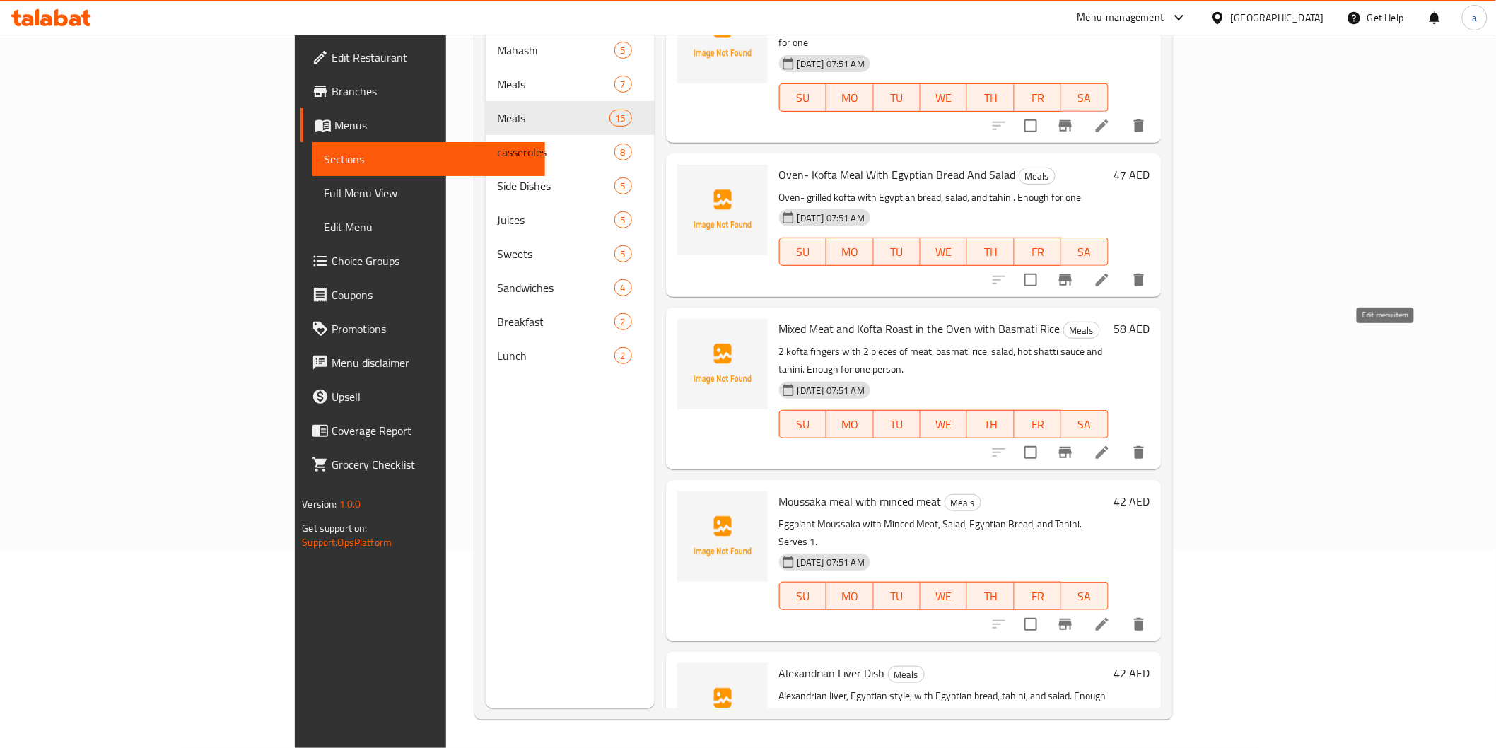
click at [1111, 444] on icon at bounding box center [1102, 452] width 17 height 17
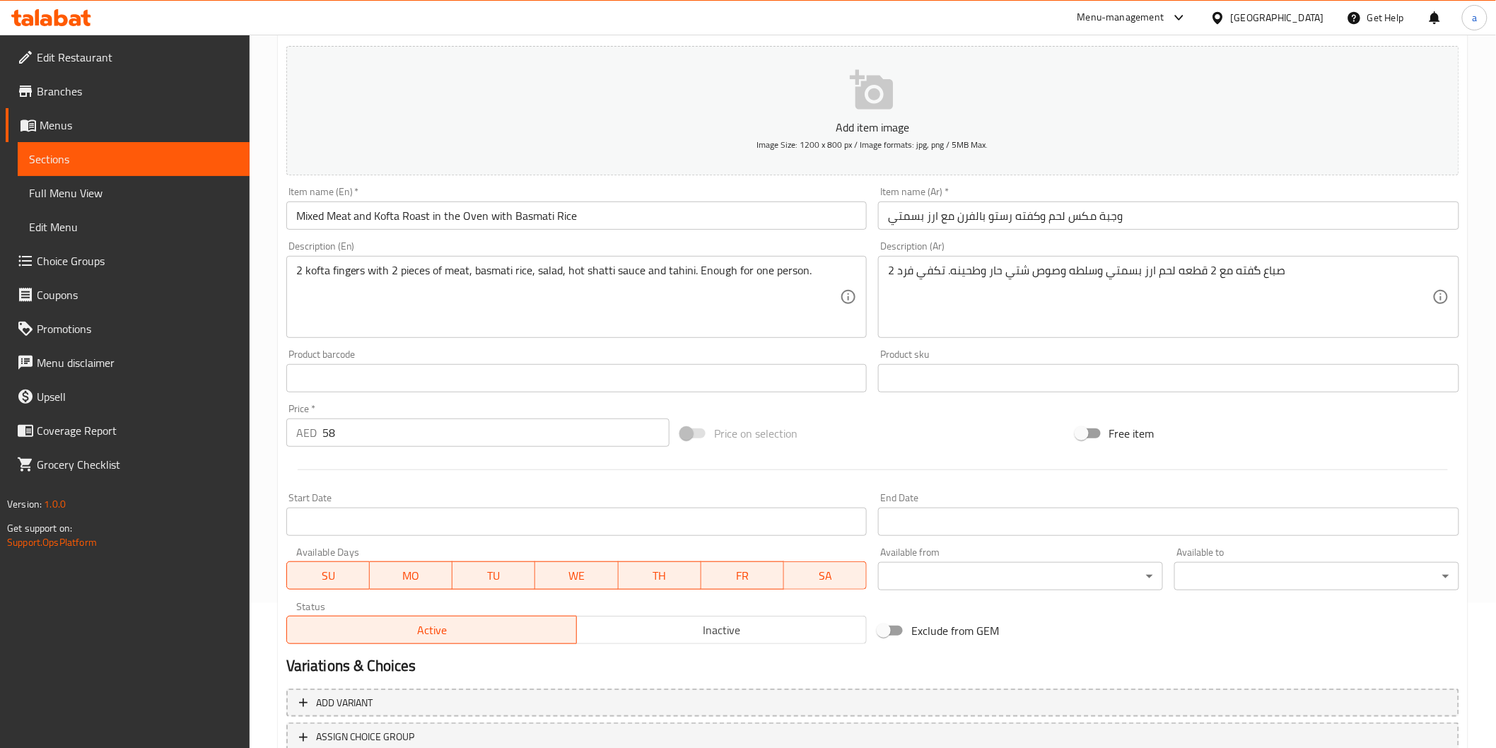
scroll to position [248, 0]
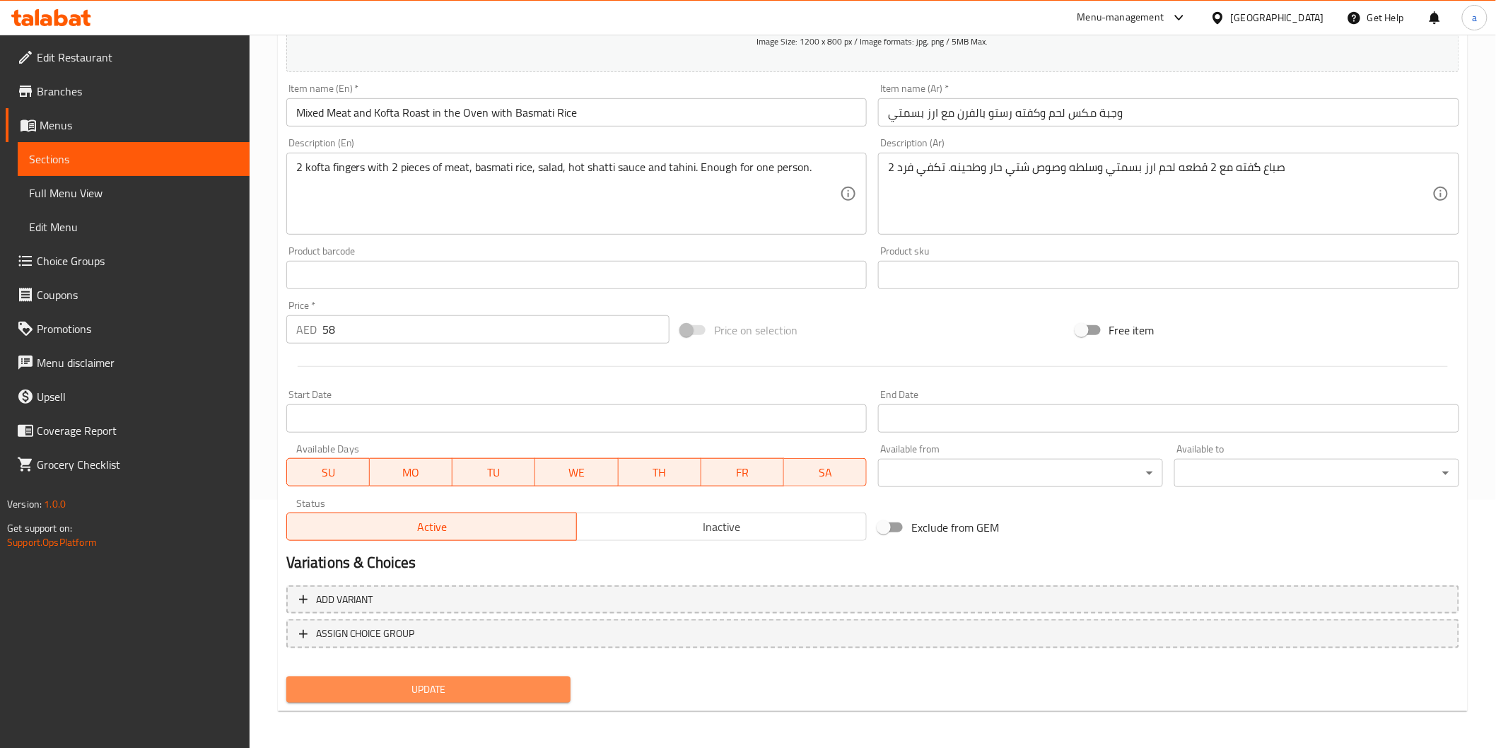
click at [516, 690] on span "Update" at bounding box center [429, 690] width 262 height 18
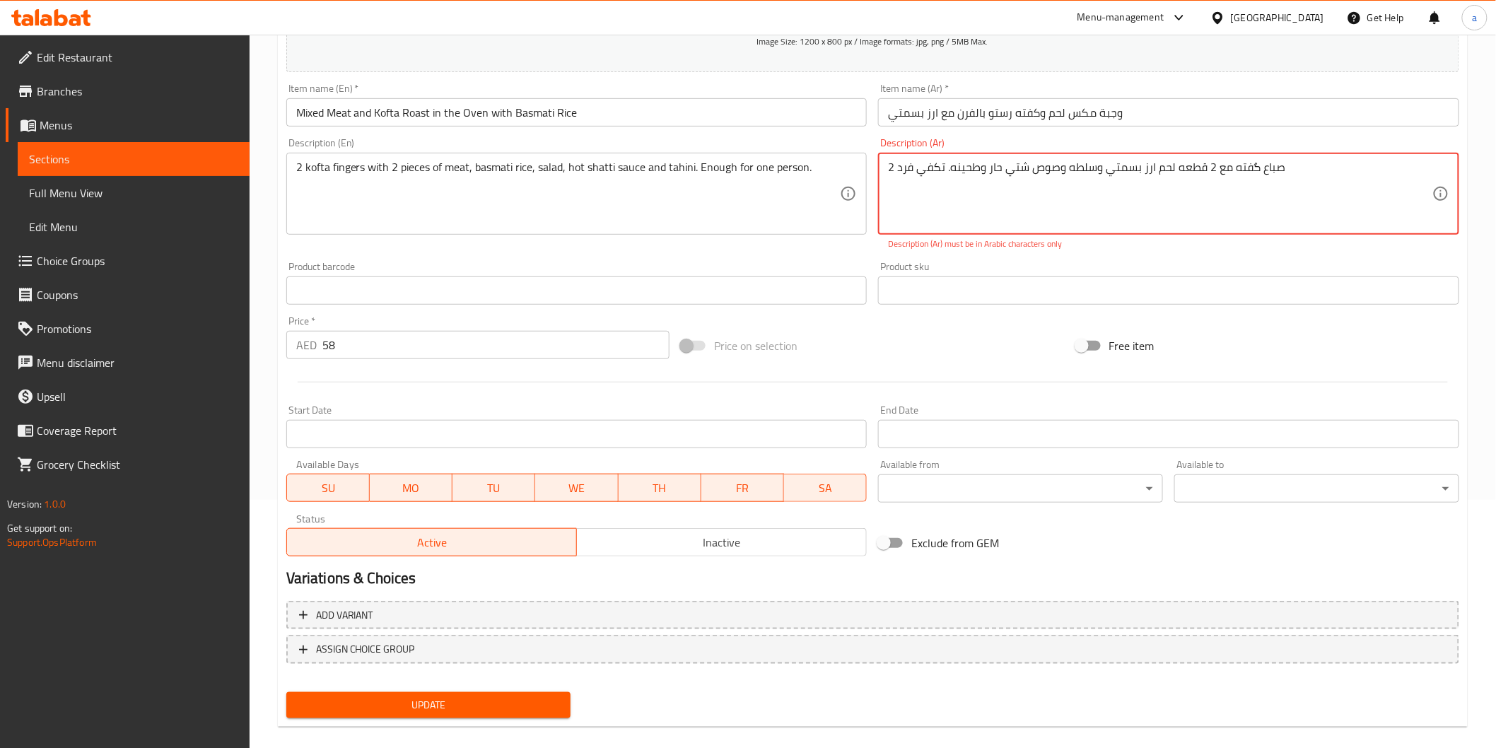
click at [1250, 166] on textarea "2 صباع گفته مع 2 قطعه لحم ارز بسمتي وسلطه وصوص شتي حار وطحينه. تكفي فرد" at bounding box center [1160, 194] width 545 height 67
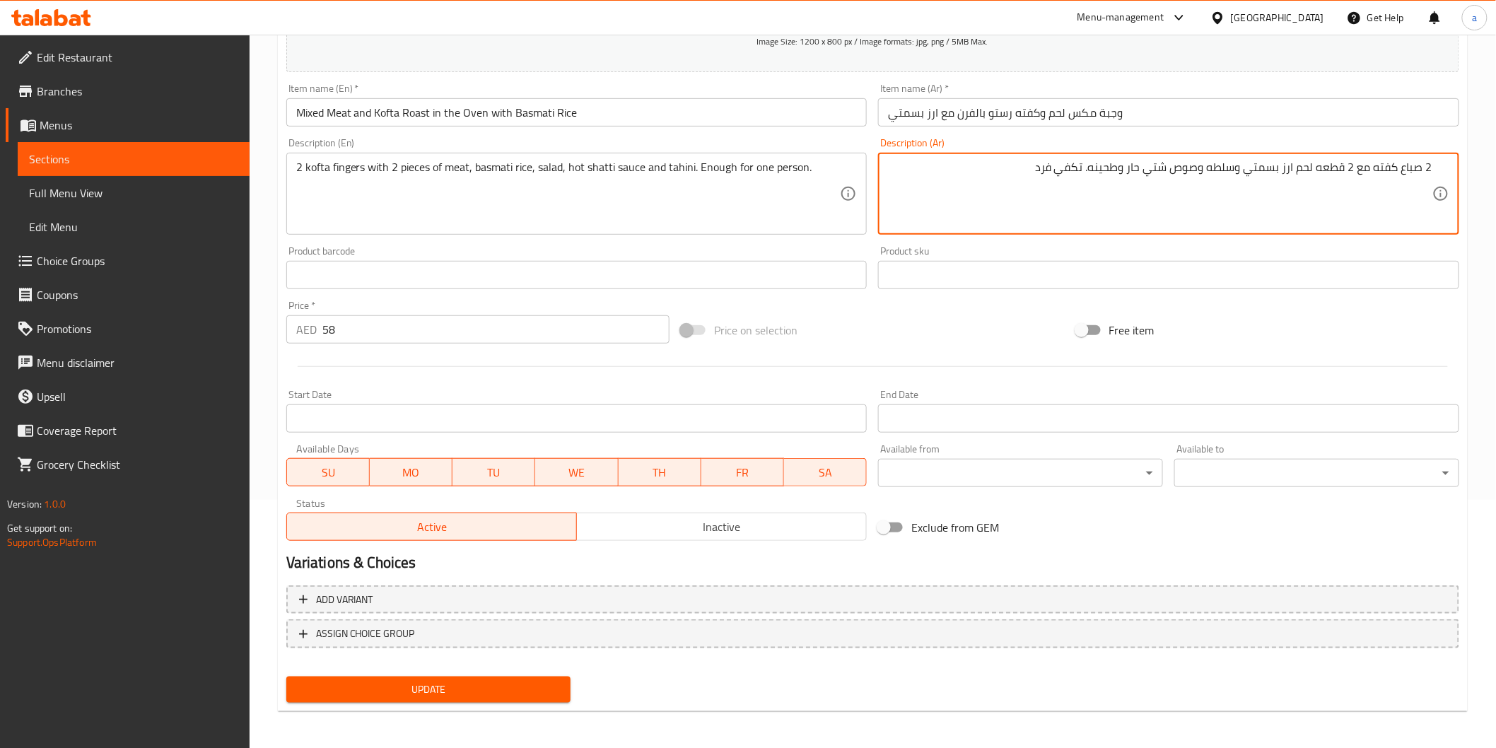
type textarea "2 صباع كفته مع 2 قطعه لحم ارز بسمتي وسلطه وصوص شتي حار وطحينه. تكفي فرد"
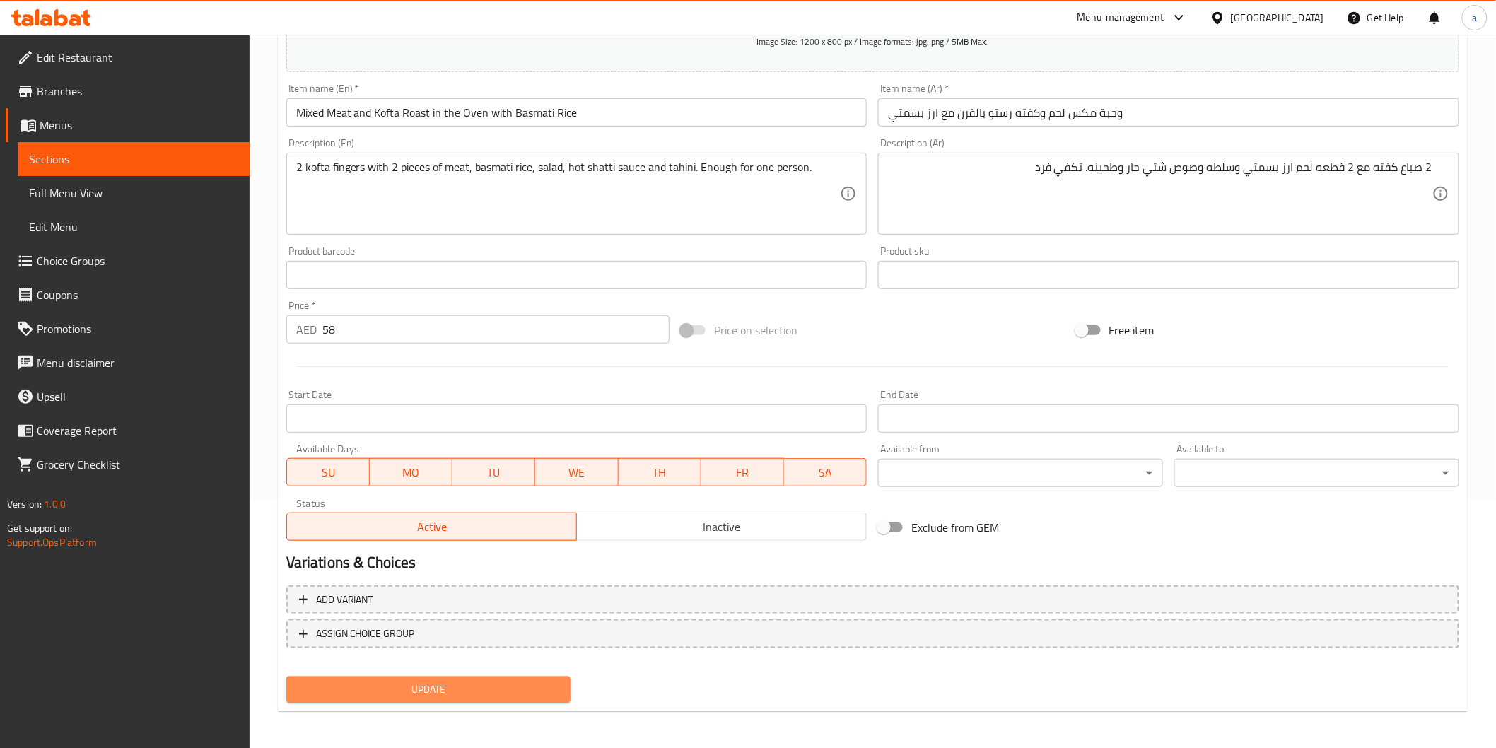
click at [512, 681] on span "Update" at bounding box center [429, 690] width 262 height 18
click at [472, 696] on span "Update" at bounding box center [429, 690] width 262 height 18
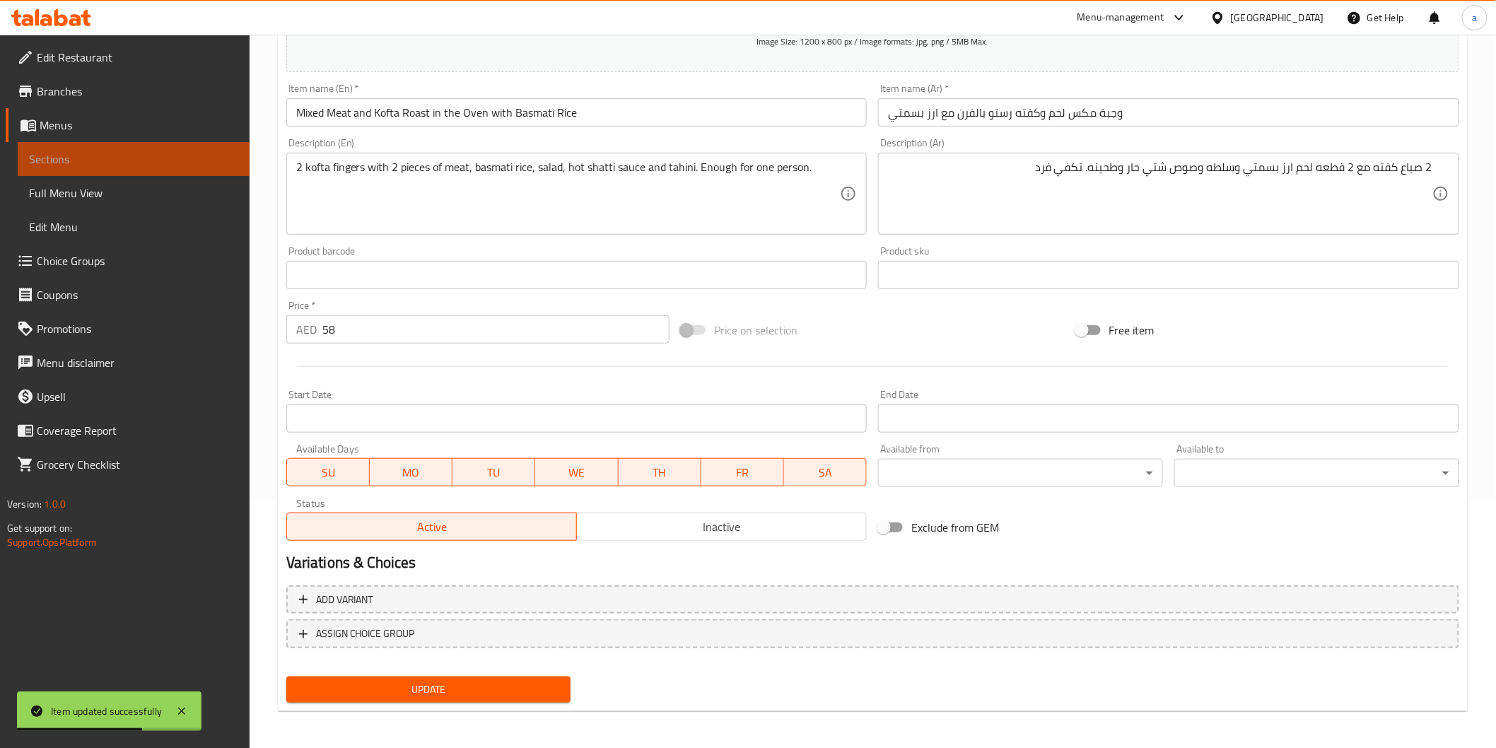
click at [171, 152] on span "Sections" at bounding box center [133, 159] width 209 height 17
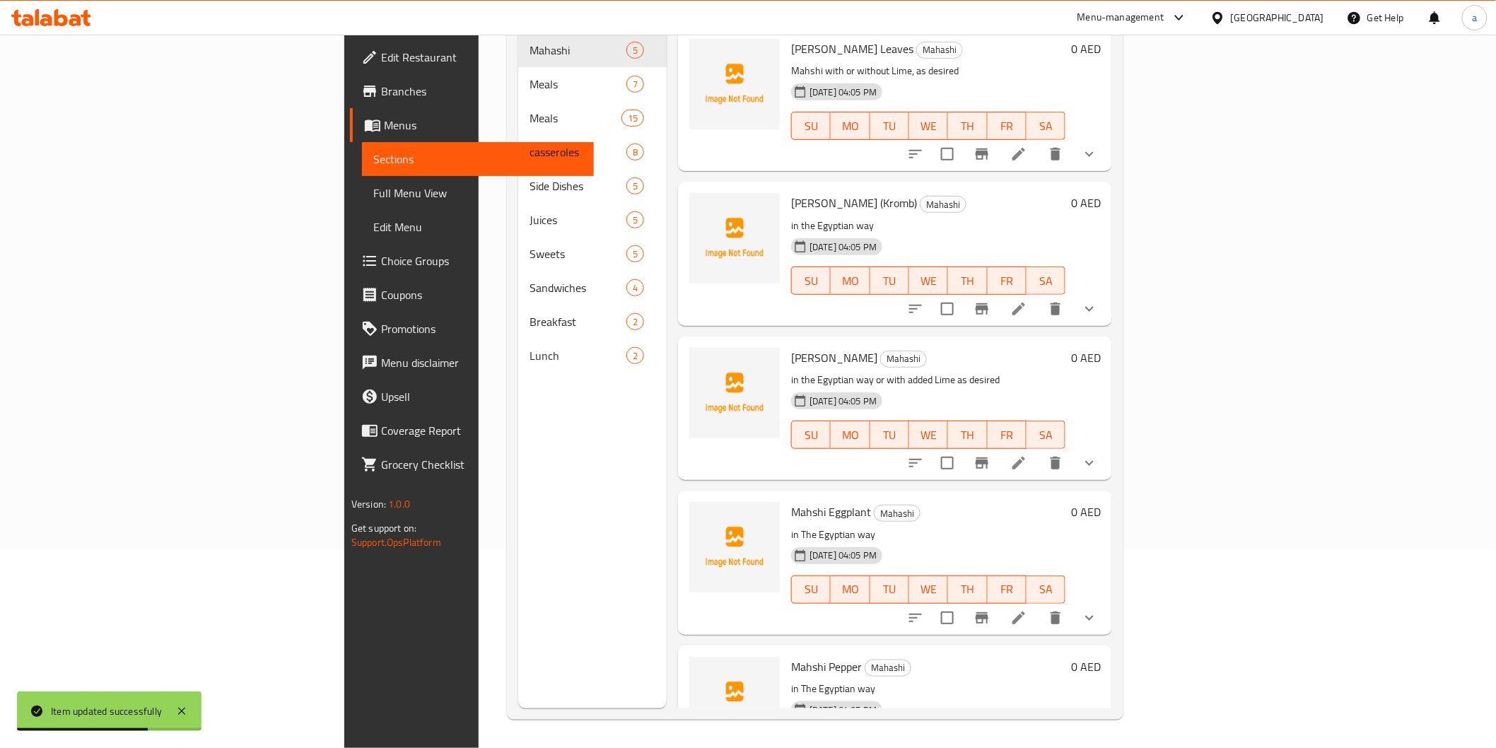
scroll to position [198, 0]
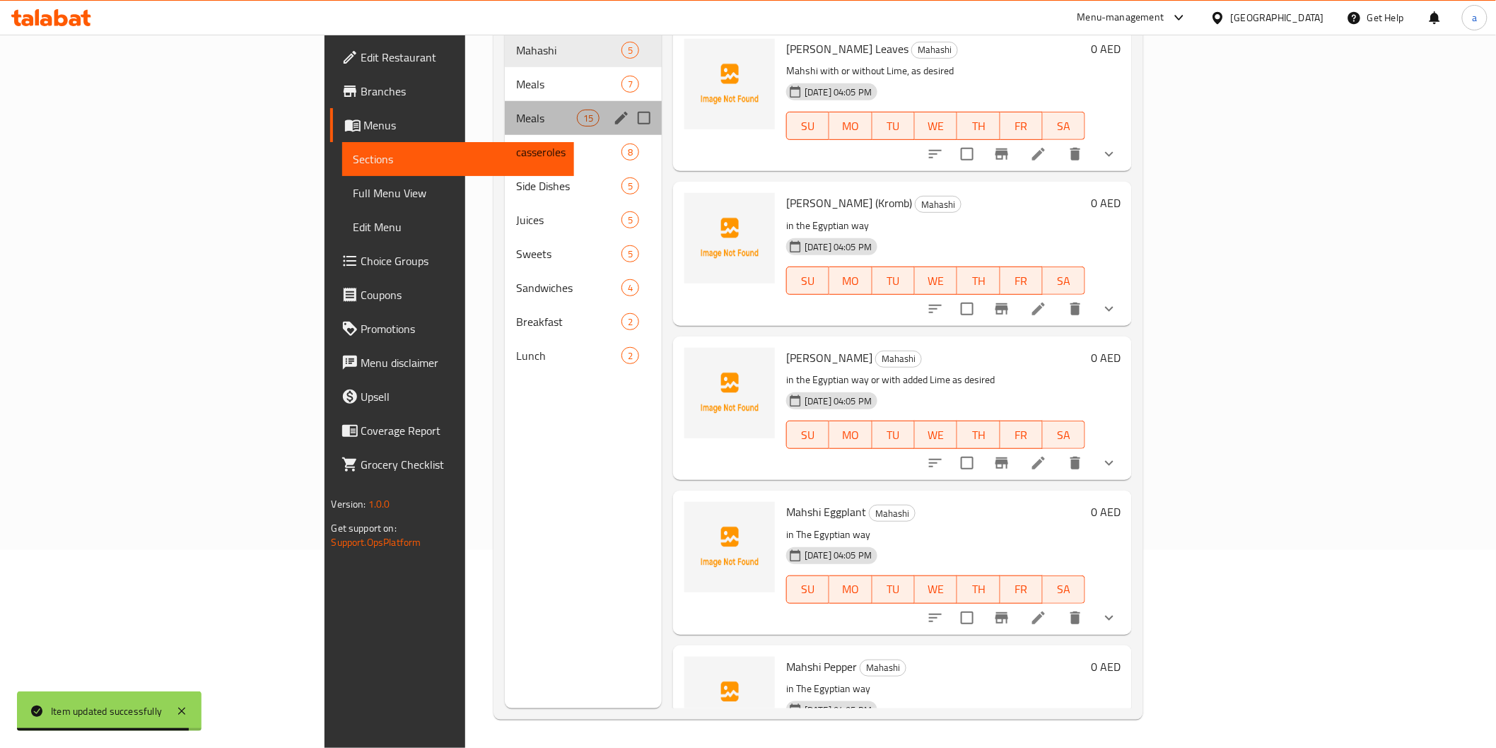
click at [505, 110] on div "Meals 15" at bounding box center [583, 118] width 157 height 34
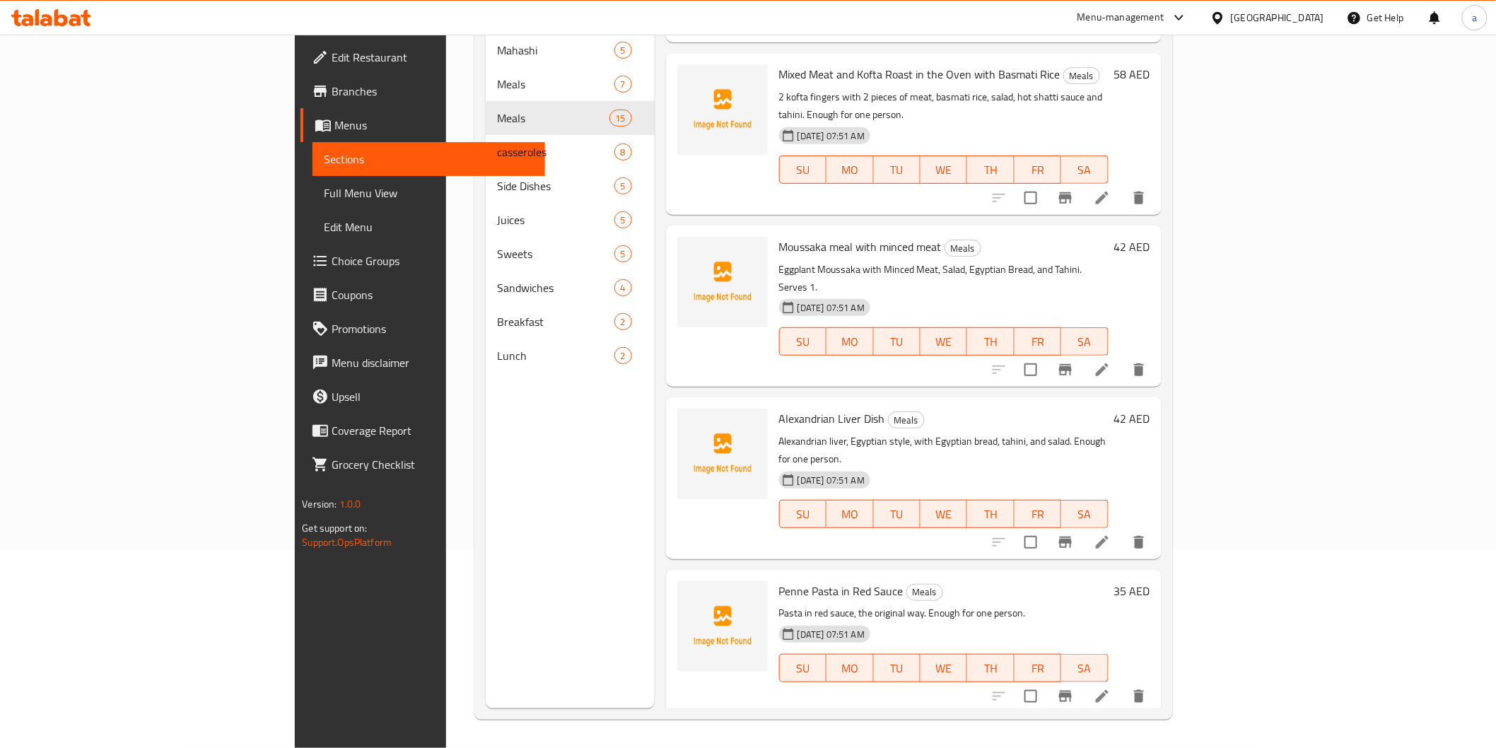
scroll to position [1602, 0]
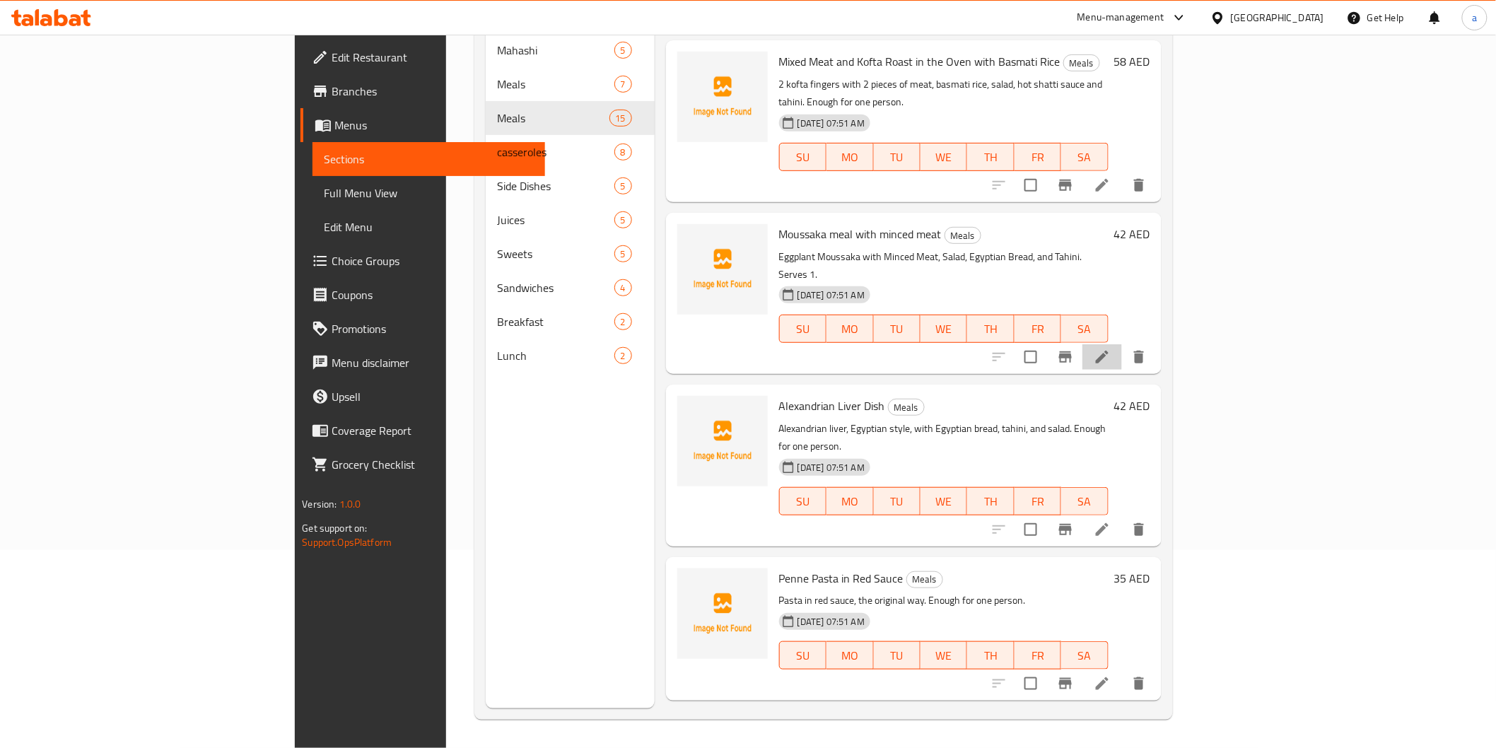
click at [1122, 344] on li at bounding box center [1103, 356] width 40 height 25
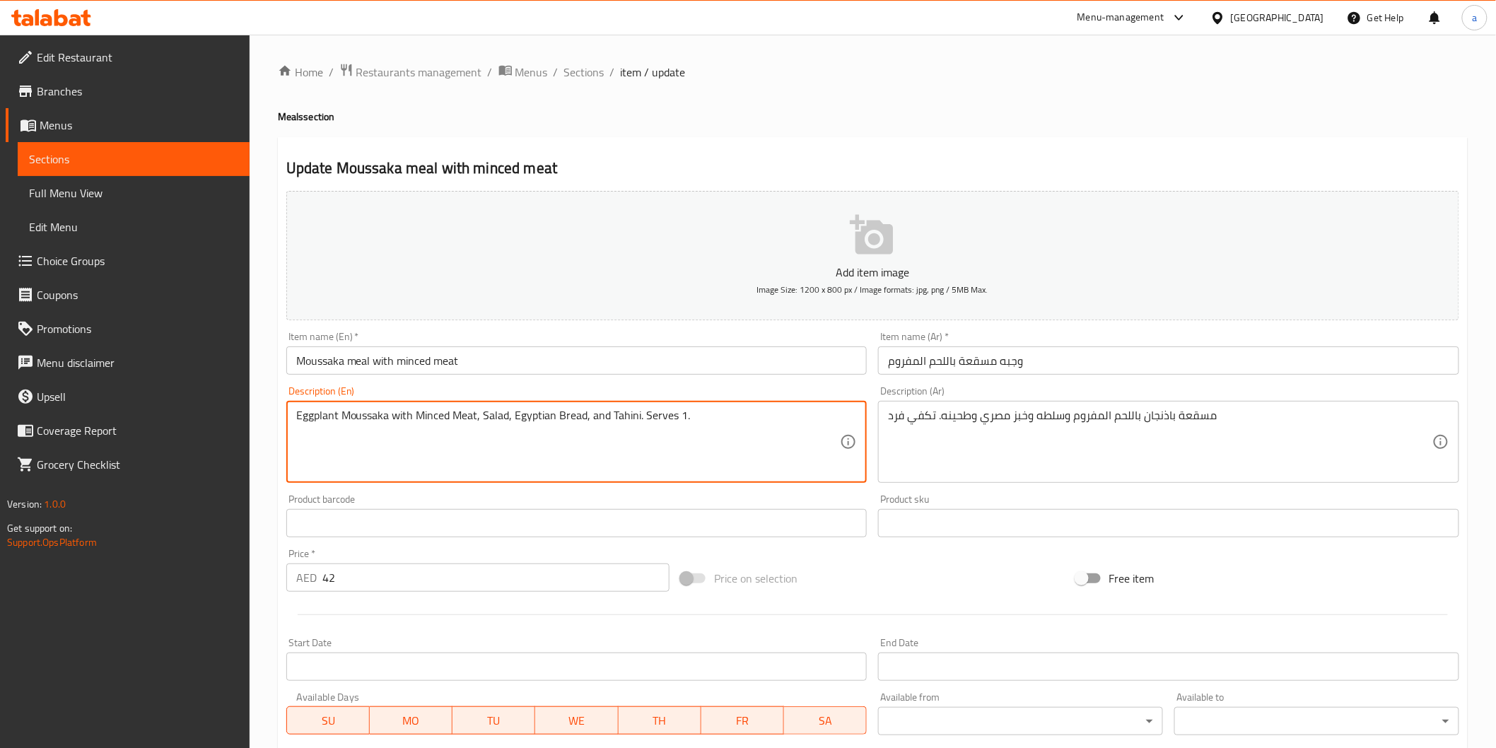
drag, startPoint x: 679, startPoint y: 416, endPoint x: 686, endPoint y: 418, distance: 7.4
drag, startPoint x: 640, startPoint y: 414, endPoint x: 750, endPoint y: 428, distance: 111.2
click at [750, 428] on textarea "Eggplant Moussaka with Minced Meat, Salad, Egyptian Bread, and Tahini. Serves 1." at bounding box center [568, 442] width 545 height 67
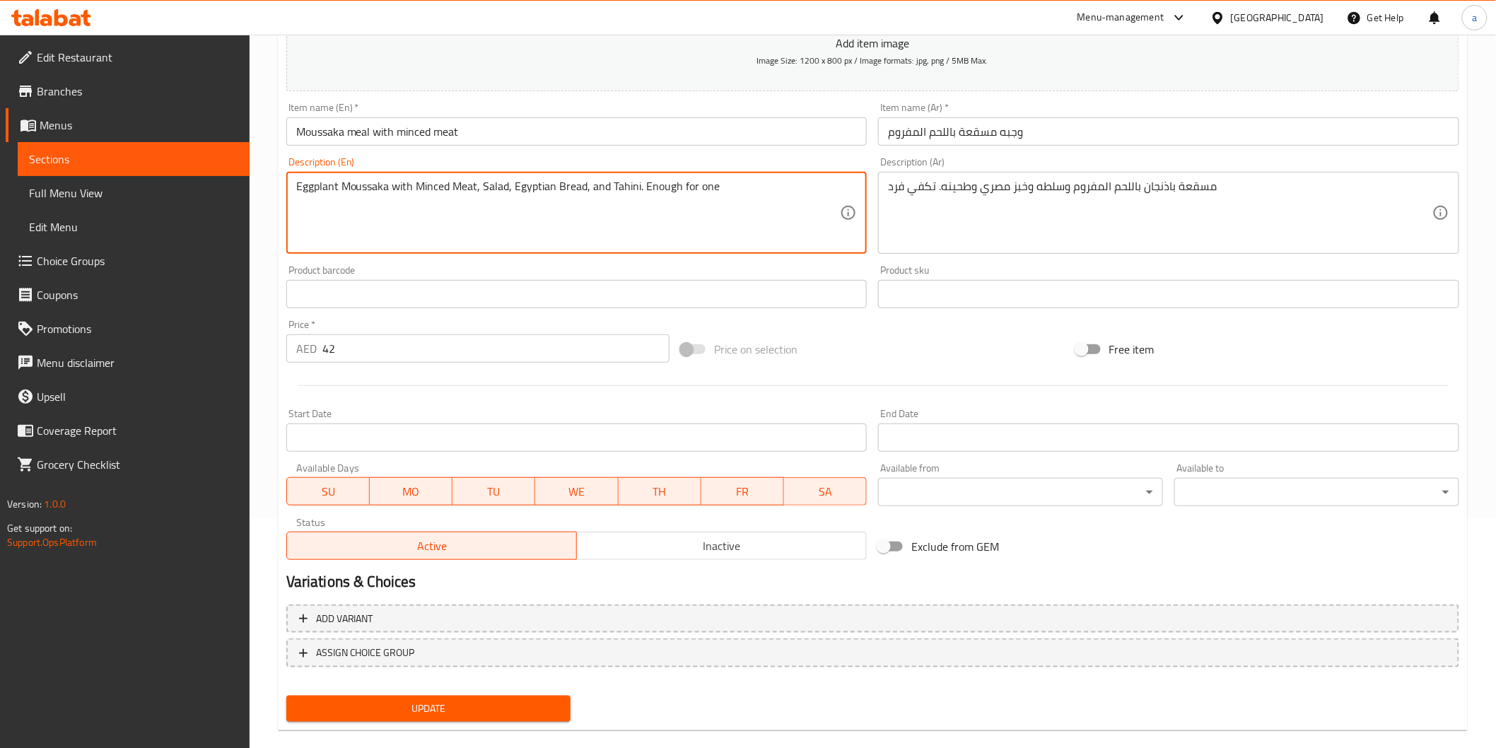
scroll to position [235, 0]
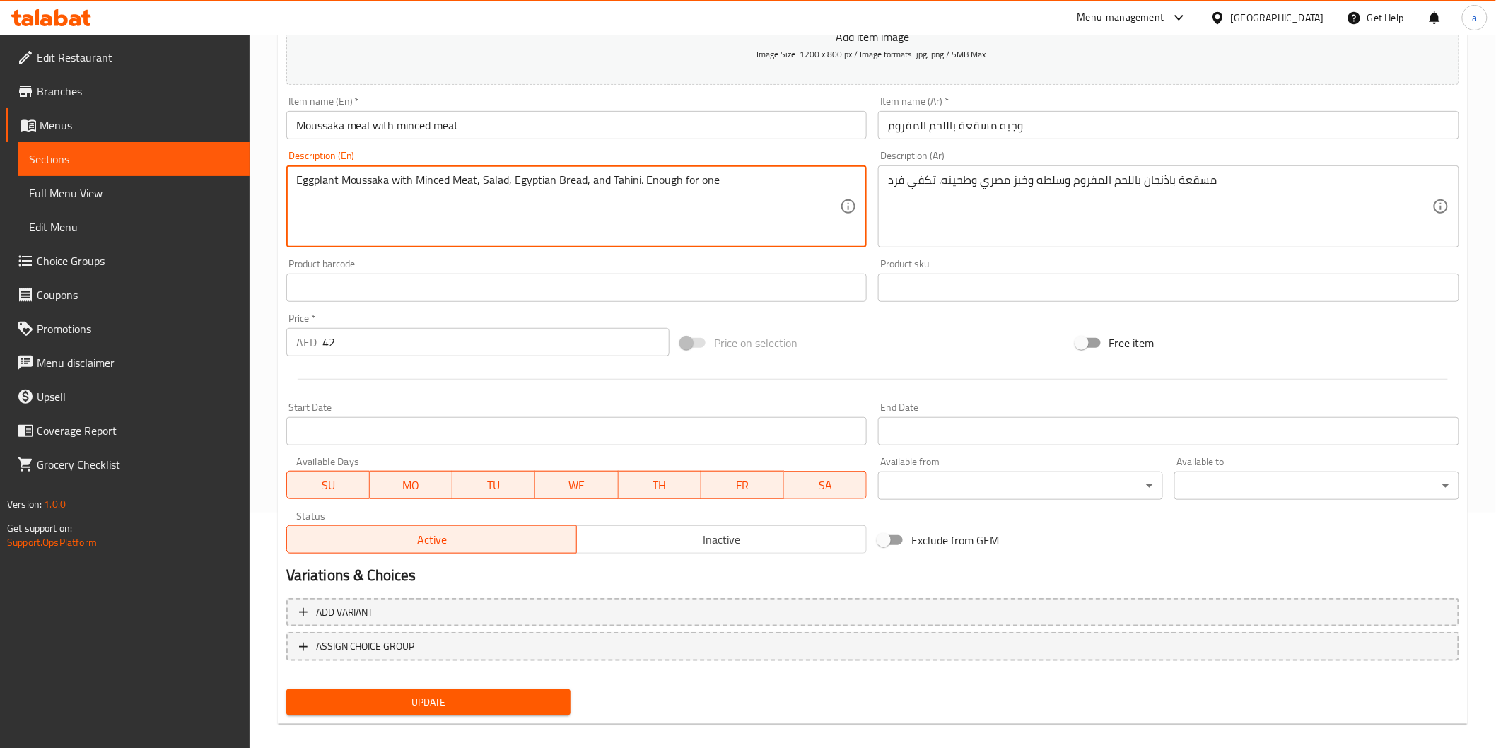
type textarea "Eggplant Moussaka with Minced Meat, Salad, Egyptian Bread, and Tahini. Enough f…"
click at [453, 694] on span "Update" at bounding box center [429, 703] width 262 height 18
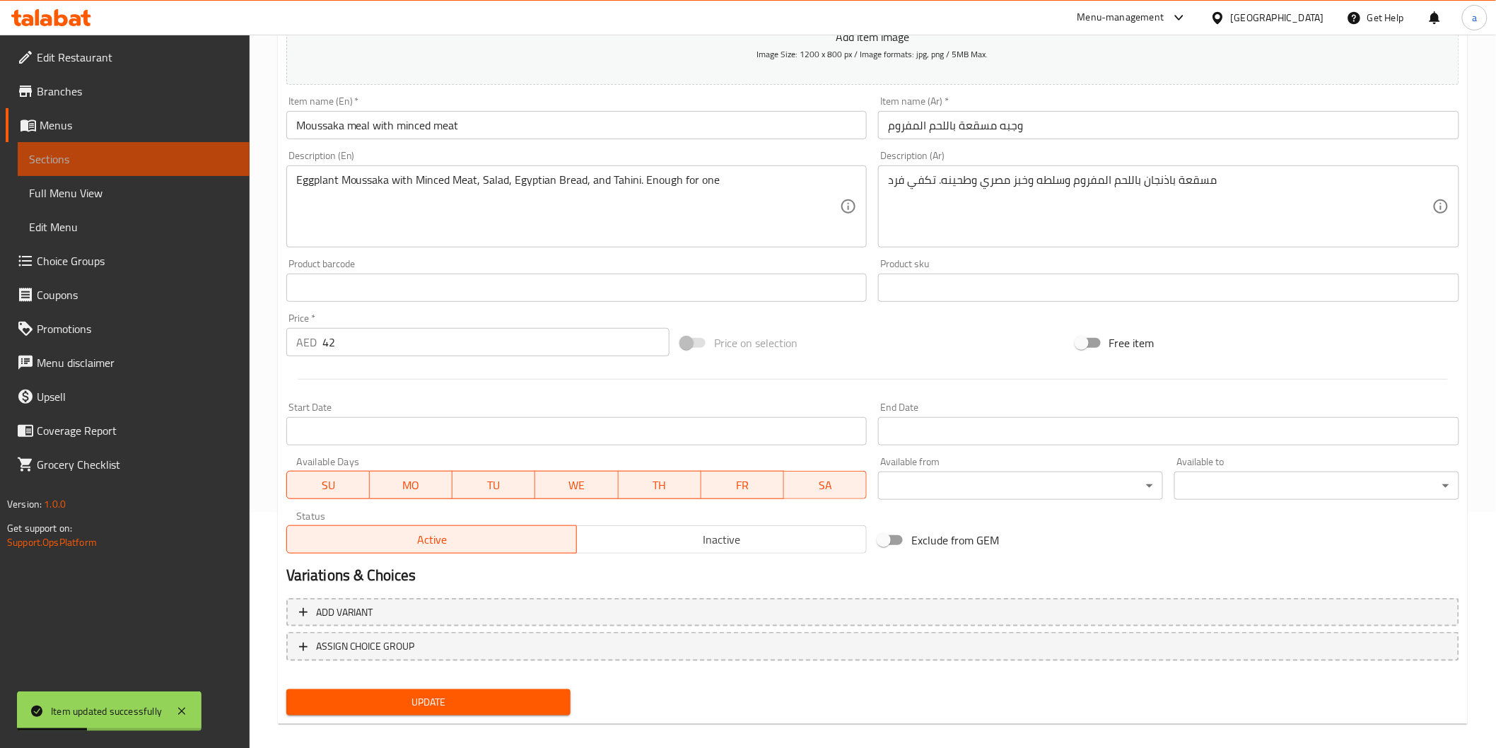
click at [153, 144] on link "Sections" at bounding box center [134, 159] width 232 height 34
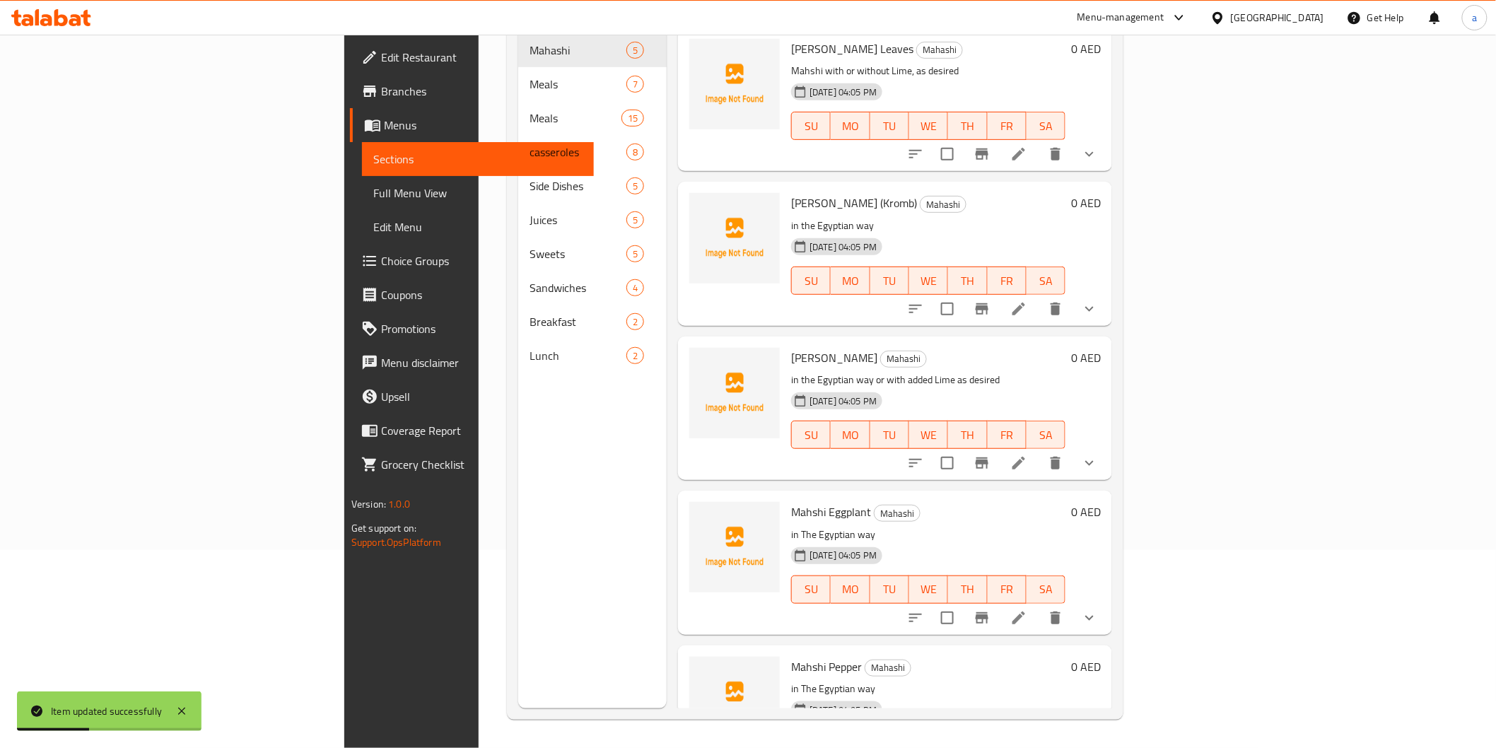
scroll to position [198, 0]
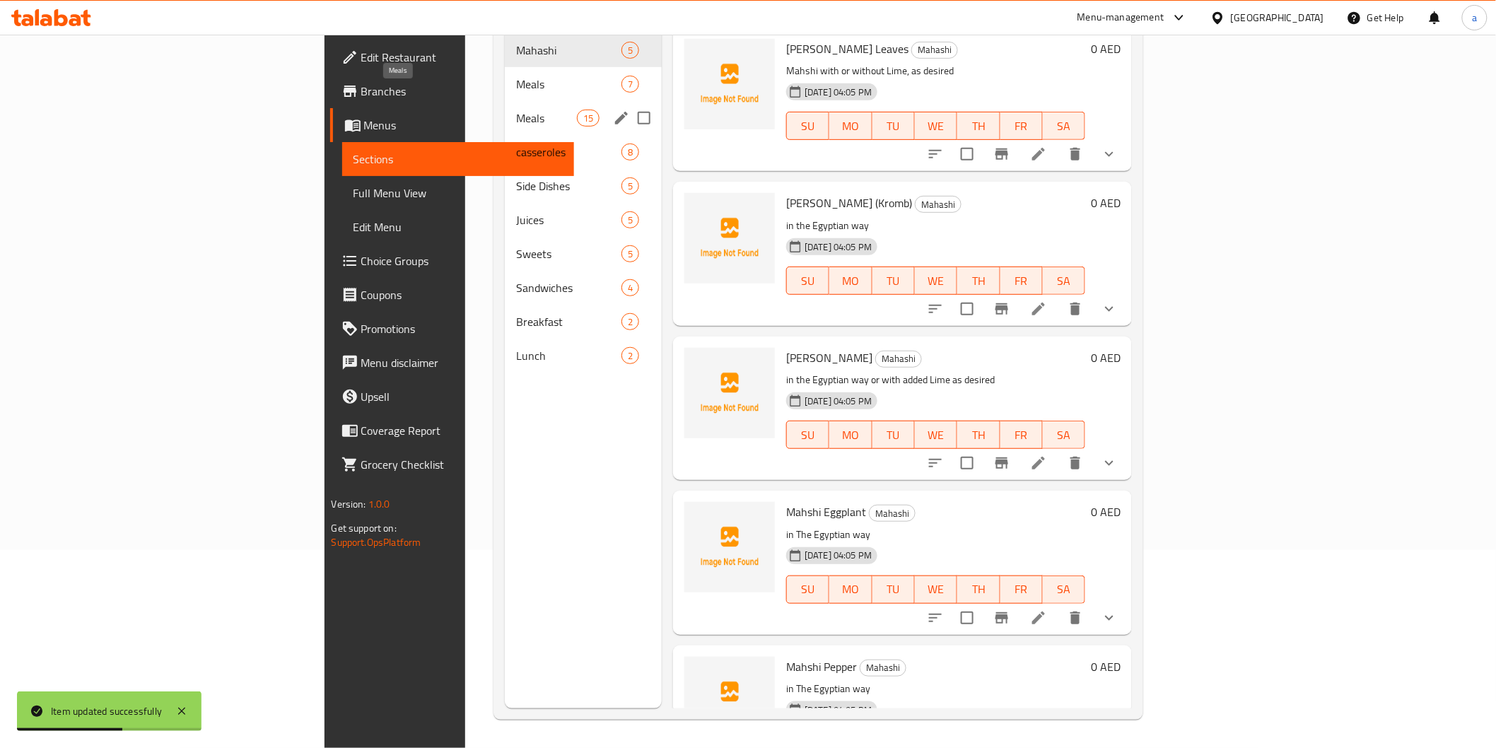
click at [516, 110] on span "Meals" at bounding box center [546, 118] width 60 height 17
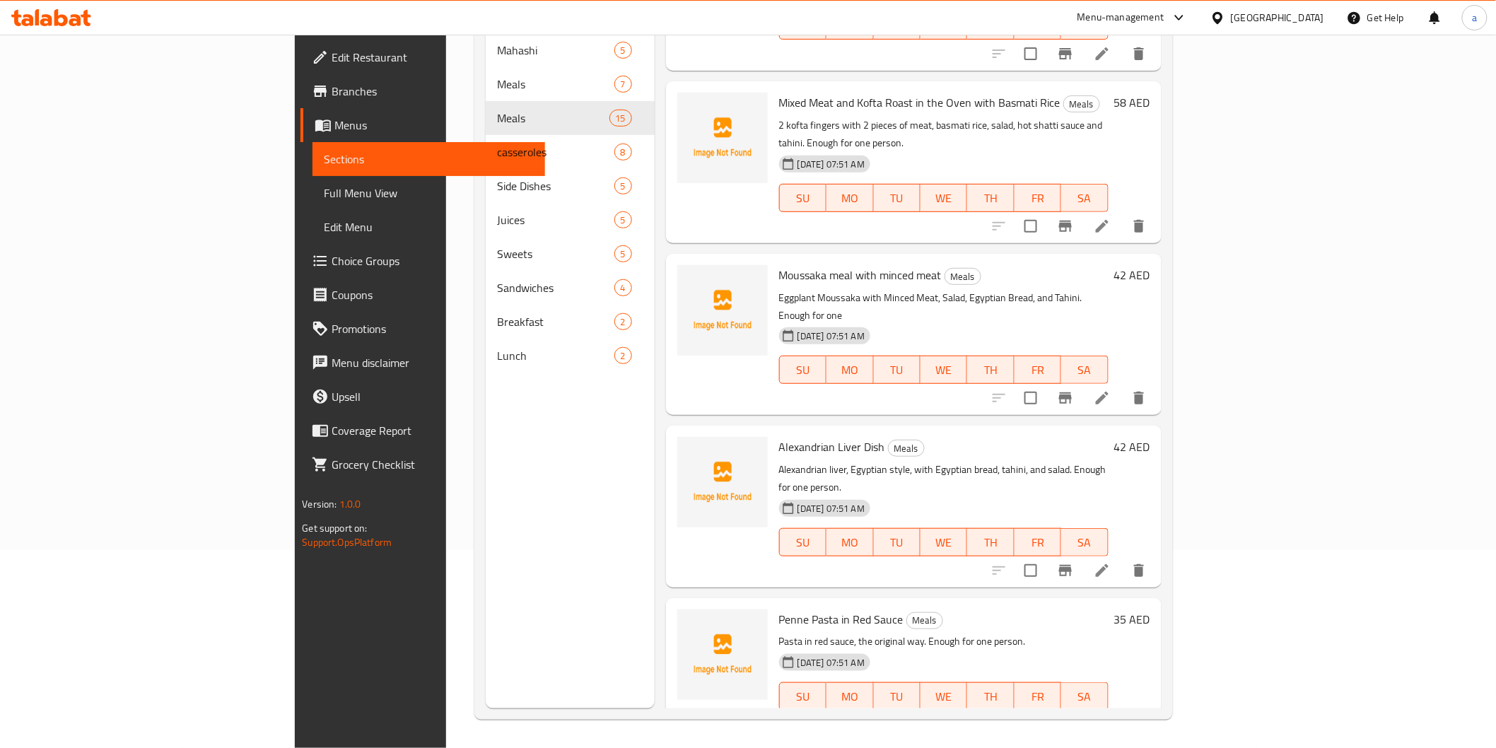
scroll to position [1602, 0]
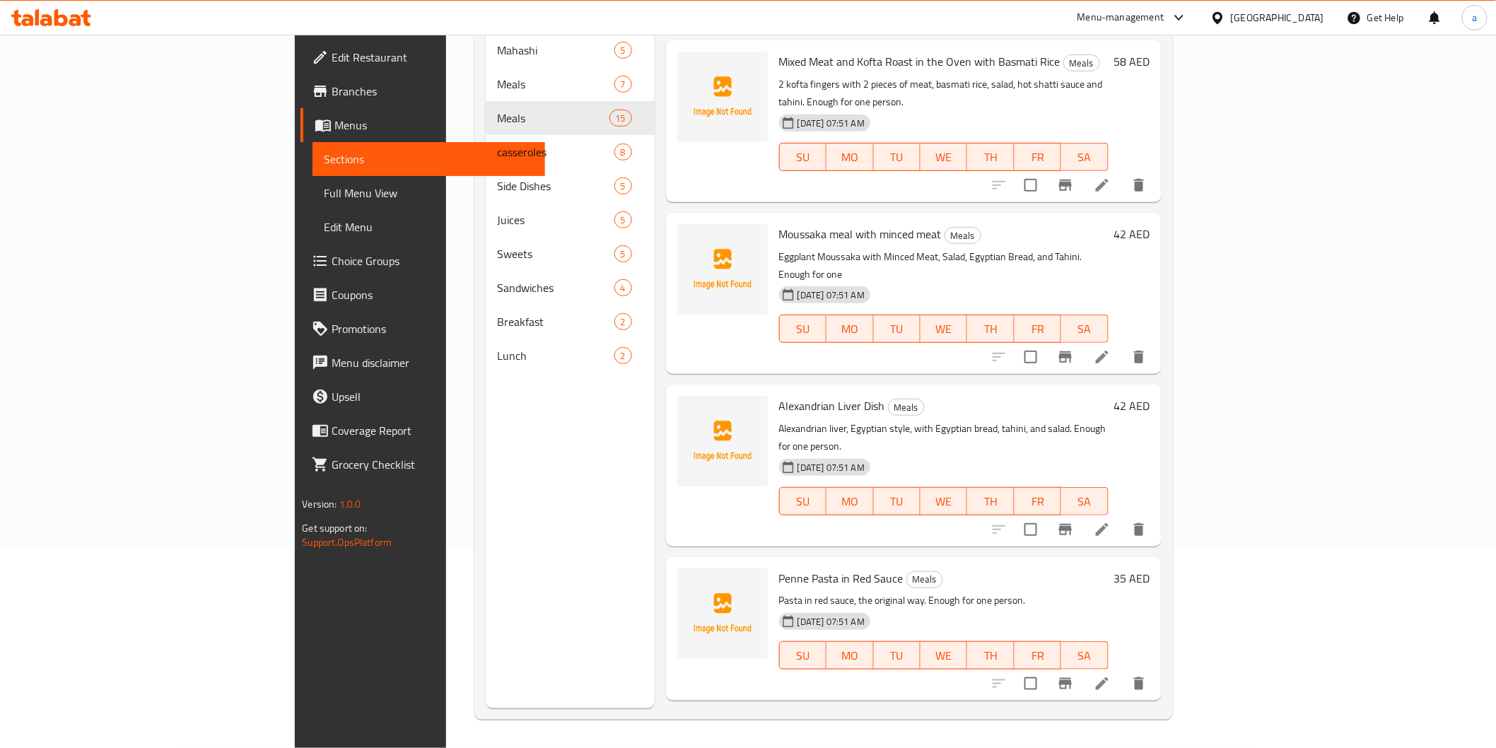
click at [1122, 517] on li at bounding box center [1103, 529] width 40 height 25
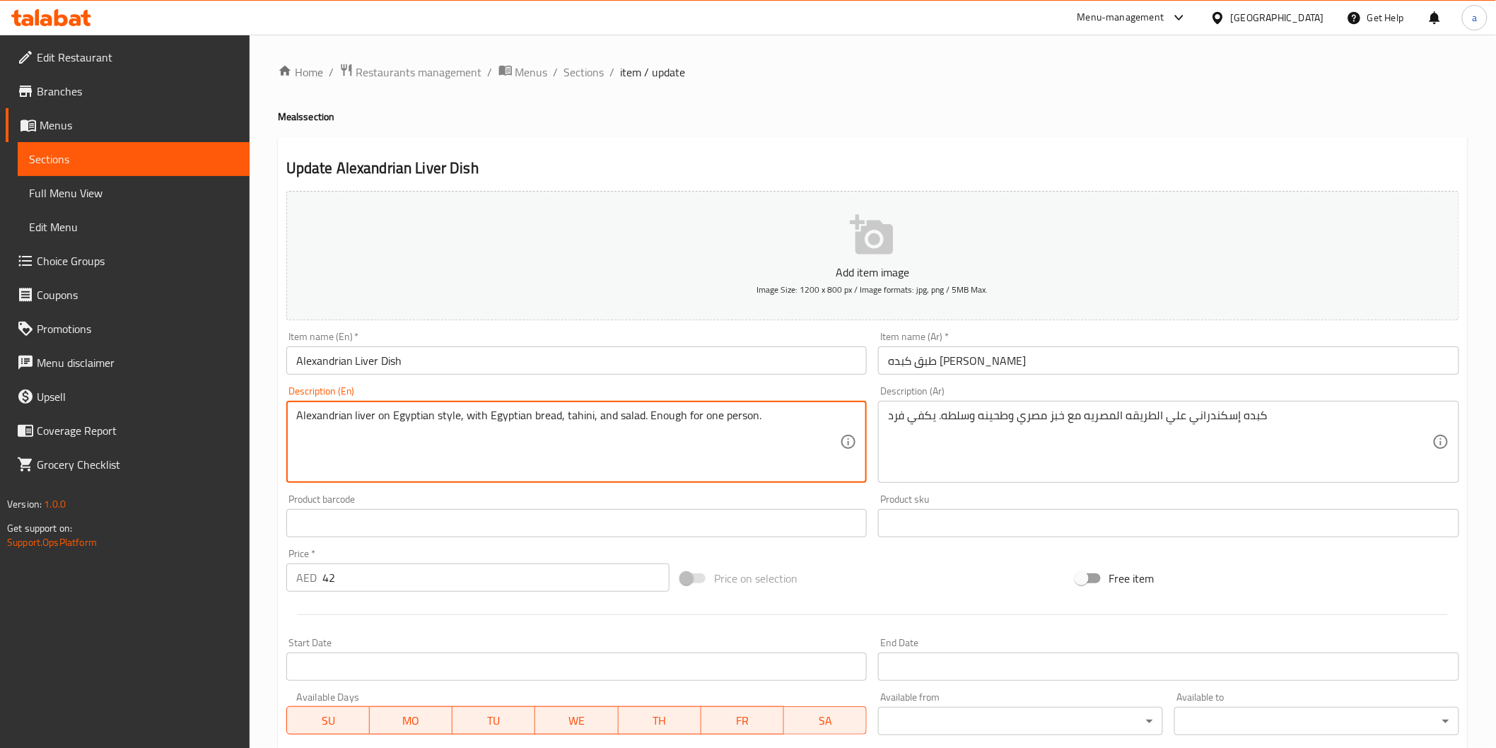
drag, startPoint x: 716, startPoint y: 424, endPoint x: 772, endPoint y: 413, distance: 56.3
click at [772, 413] on textarea "Alexandrian liver on Egyptian style, with Egyptian bread, tahini, and salad. En…" at bounding box center [568, 442] width 545 height 67
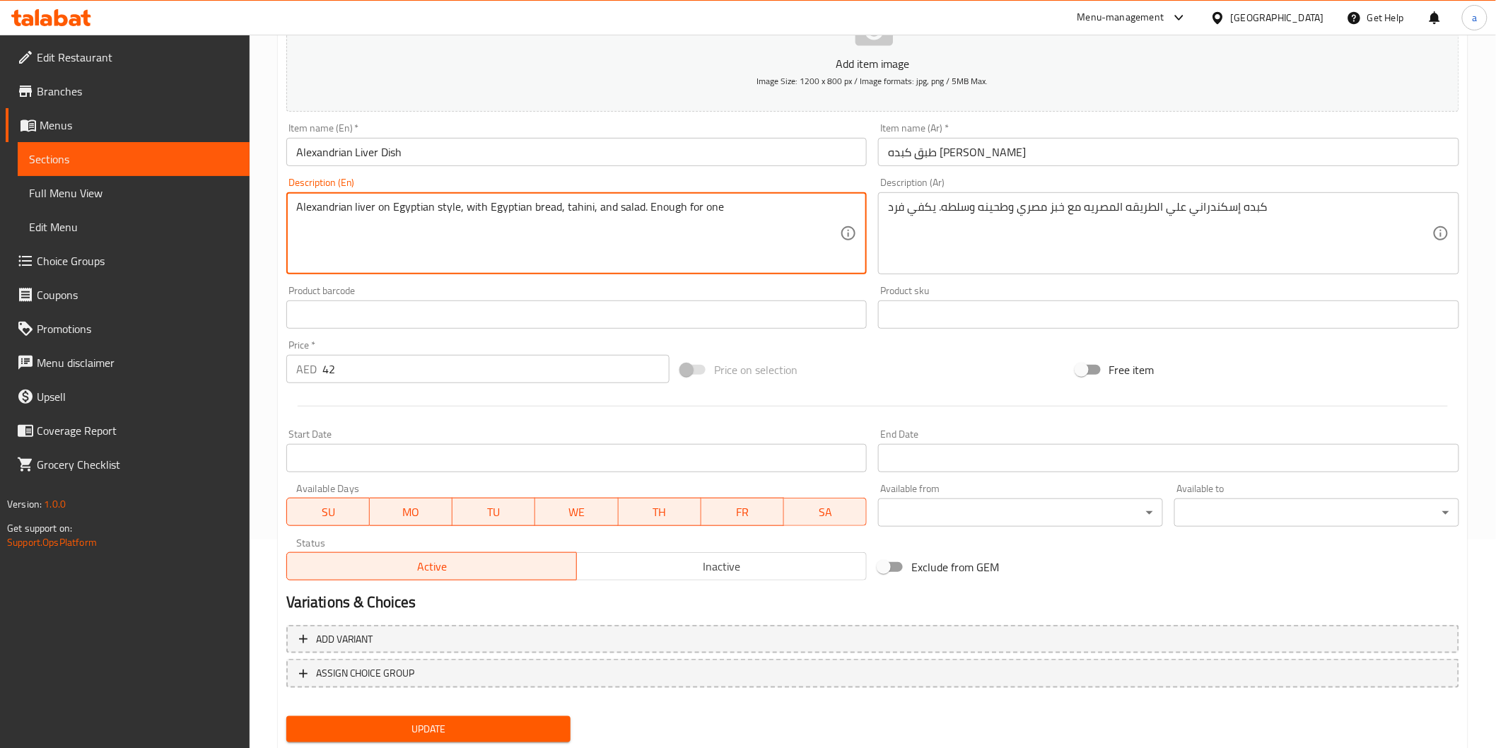
scroll to position [248, 0]
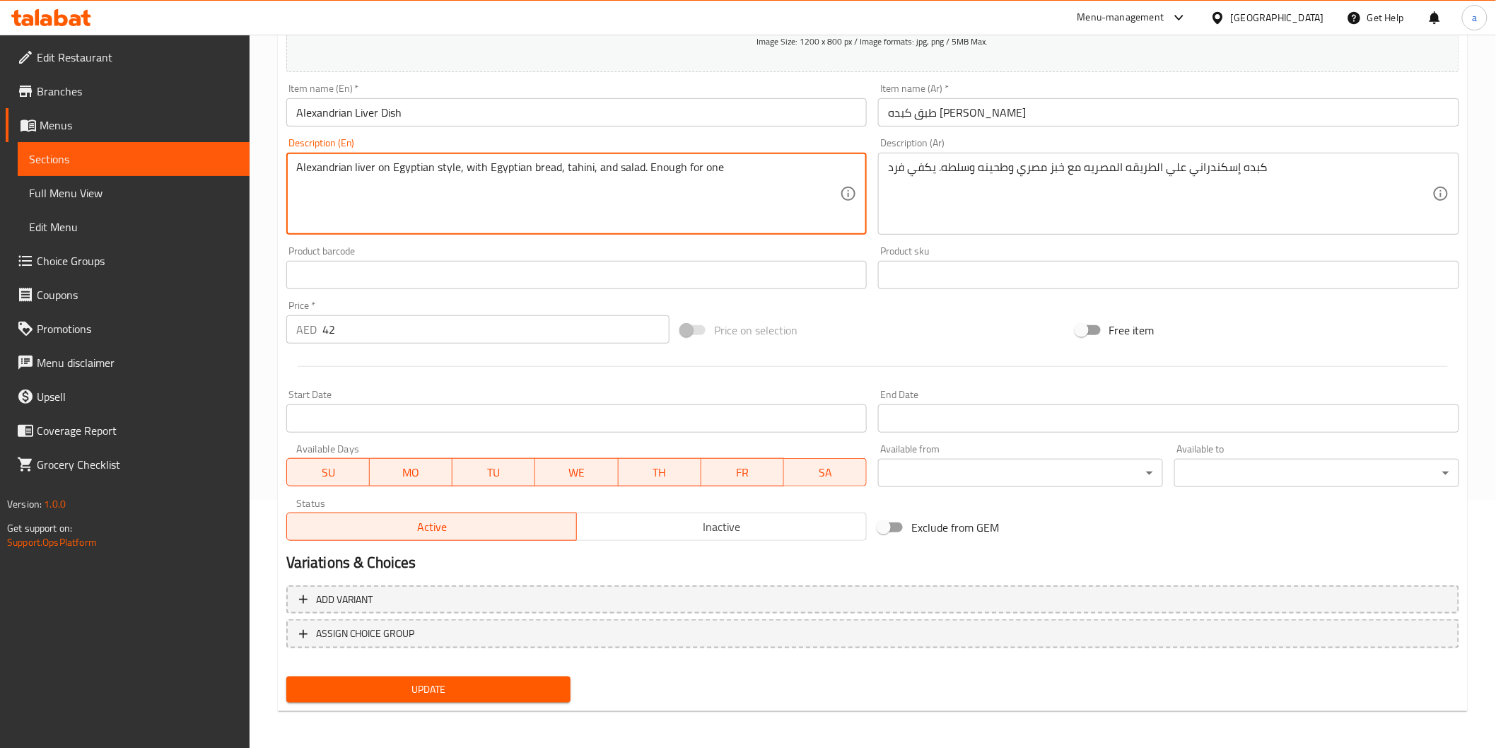
type textarea "Alexandrian liver on Egyptian style, with Egyptian bread, tahini, and salad. En…"
click at [416, 685] on span "Update" at bounding box center [429, 690] width 262 height 18
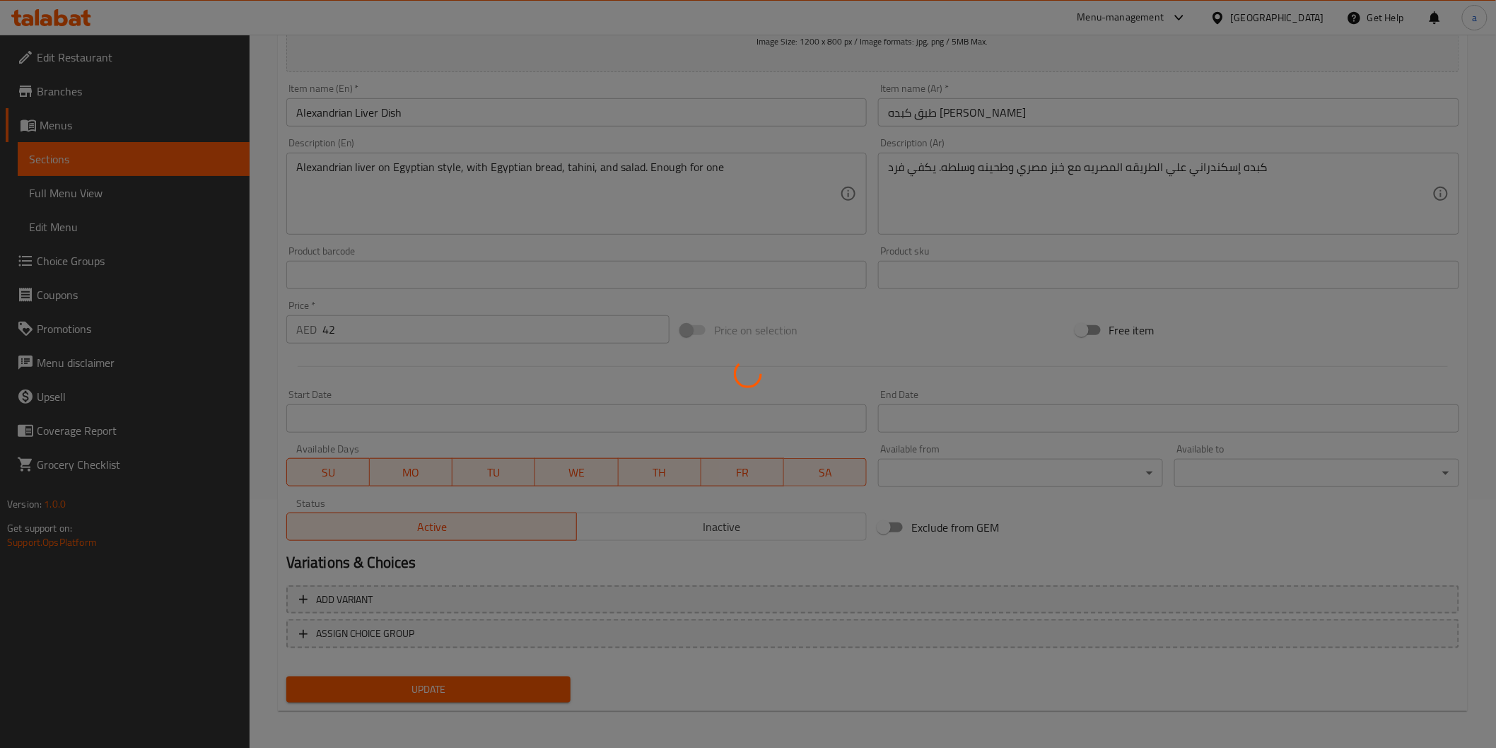
click at [434, 684] on div at bounding box center [748, 374] width 1496 height 748
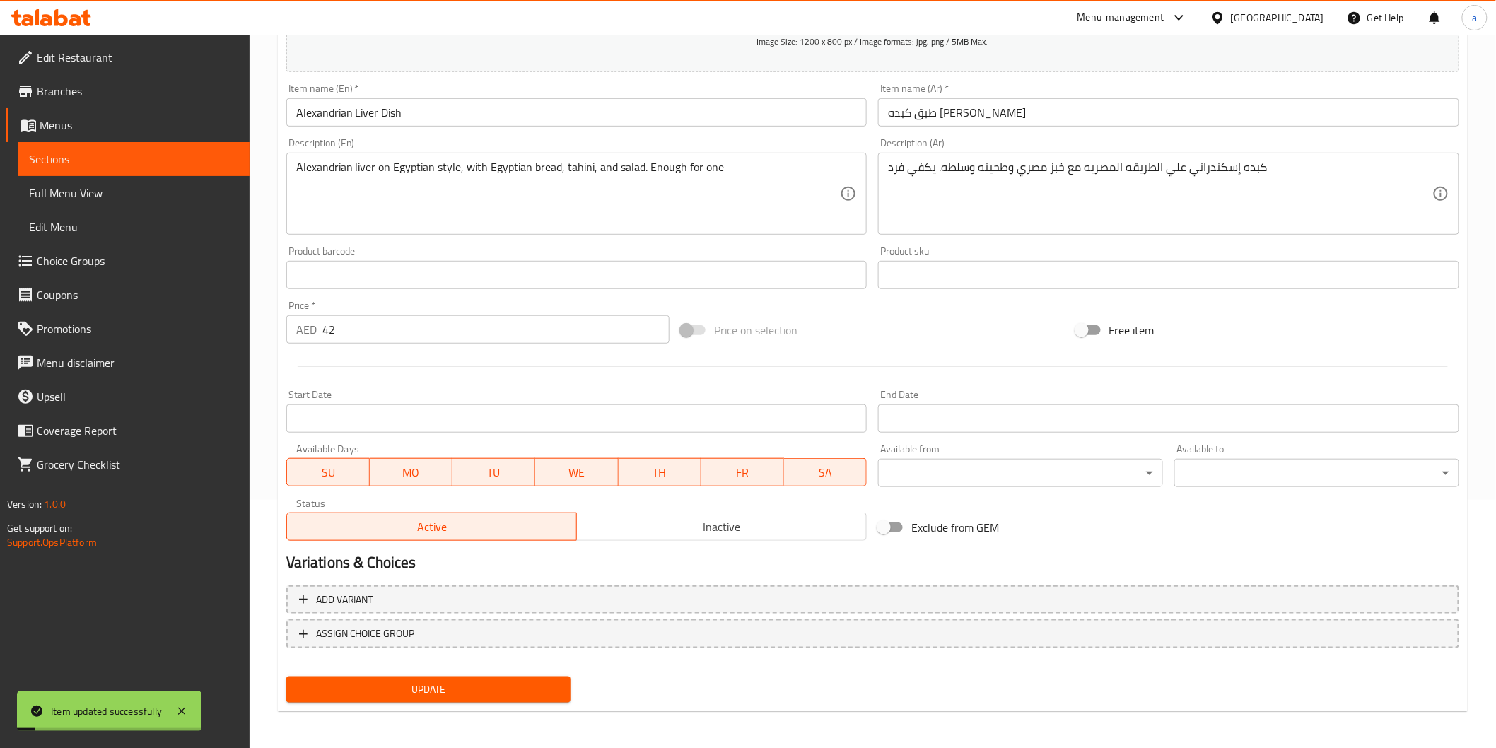
click at [158, 146] on link "Sections" at bounding box center [134, 159] width 232 height 34
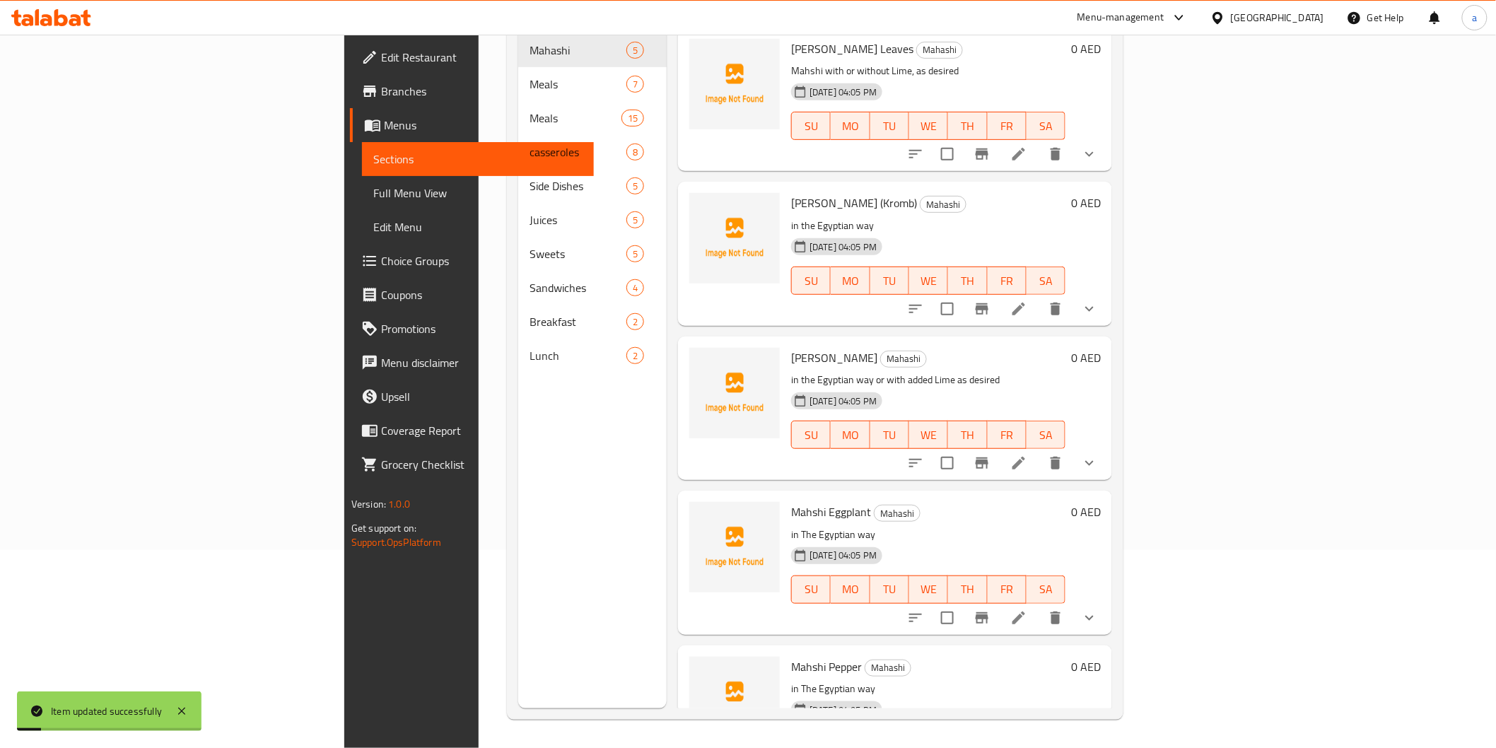
scroll to position [198, 0]
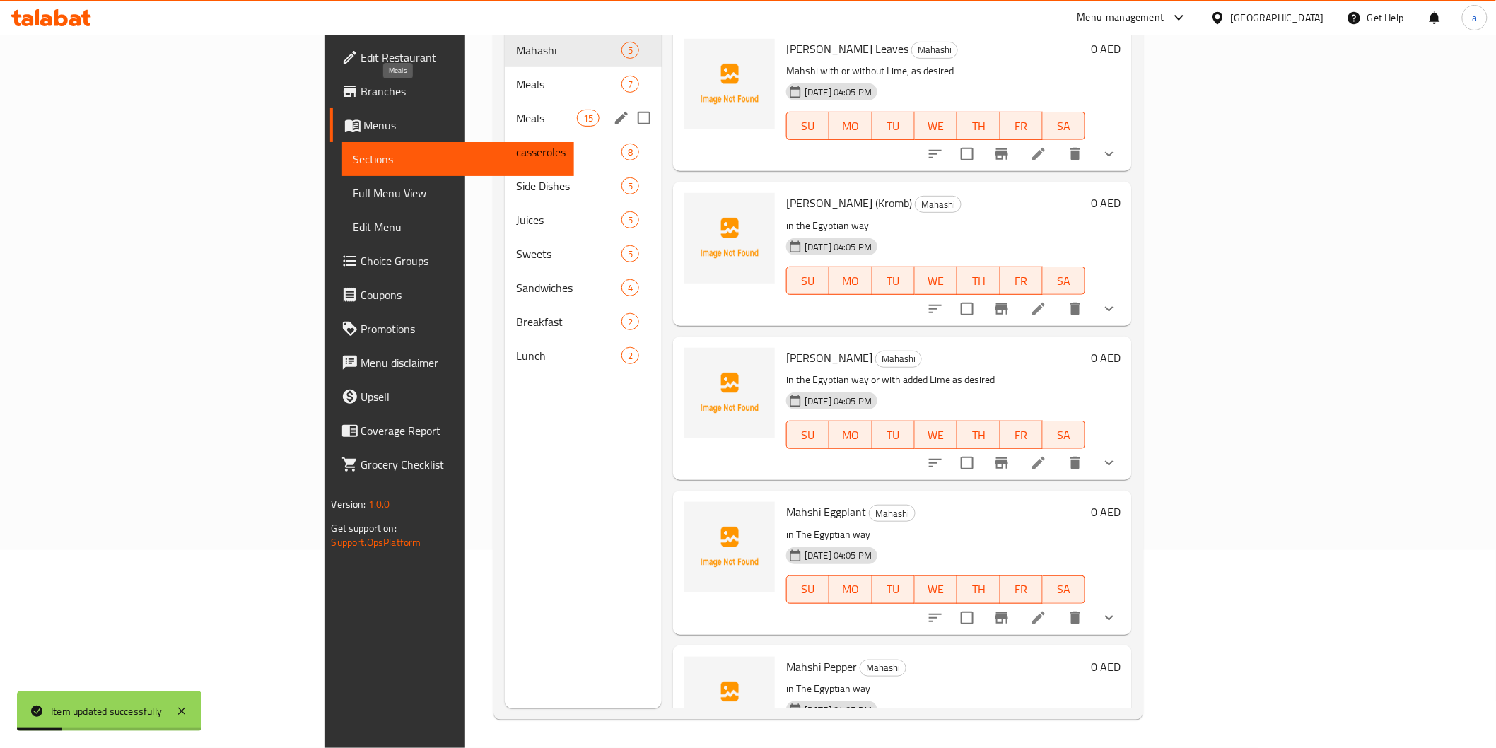
click at [516, 110] on span "Meals" at bounding box center [546, 118] width 60 height 17
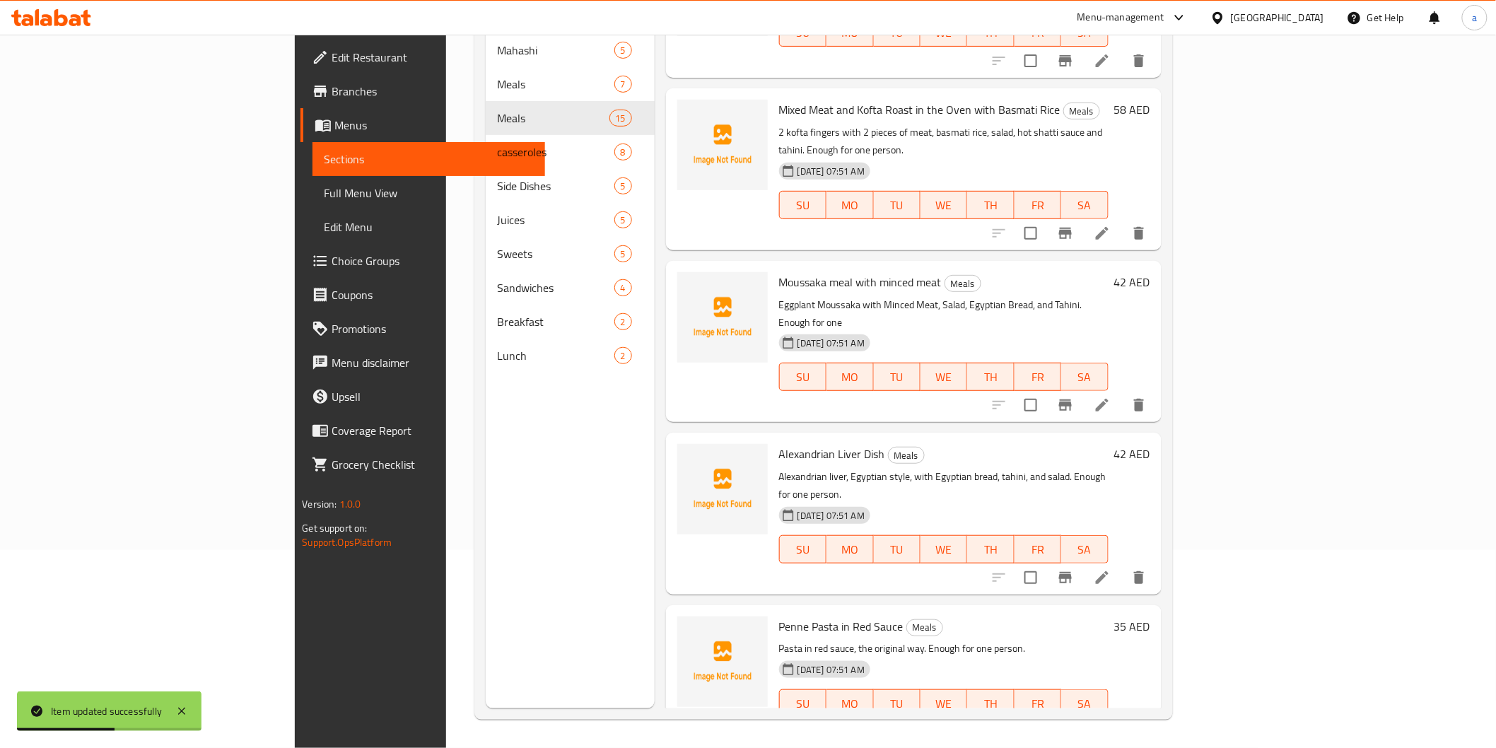
scroll to position [1602, 0]
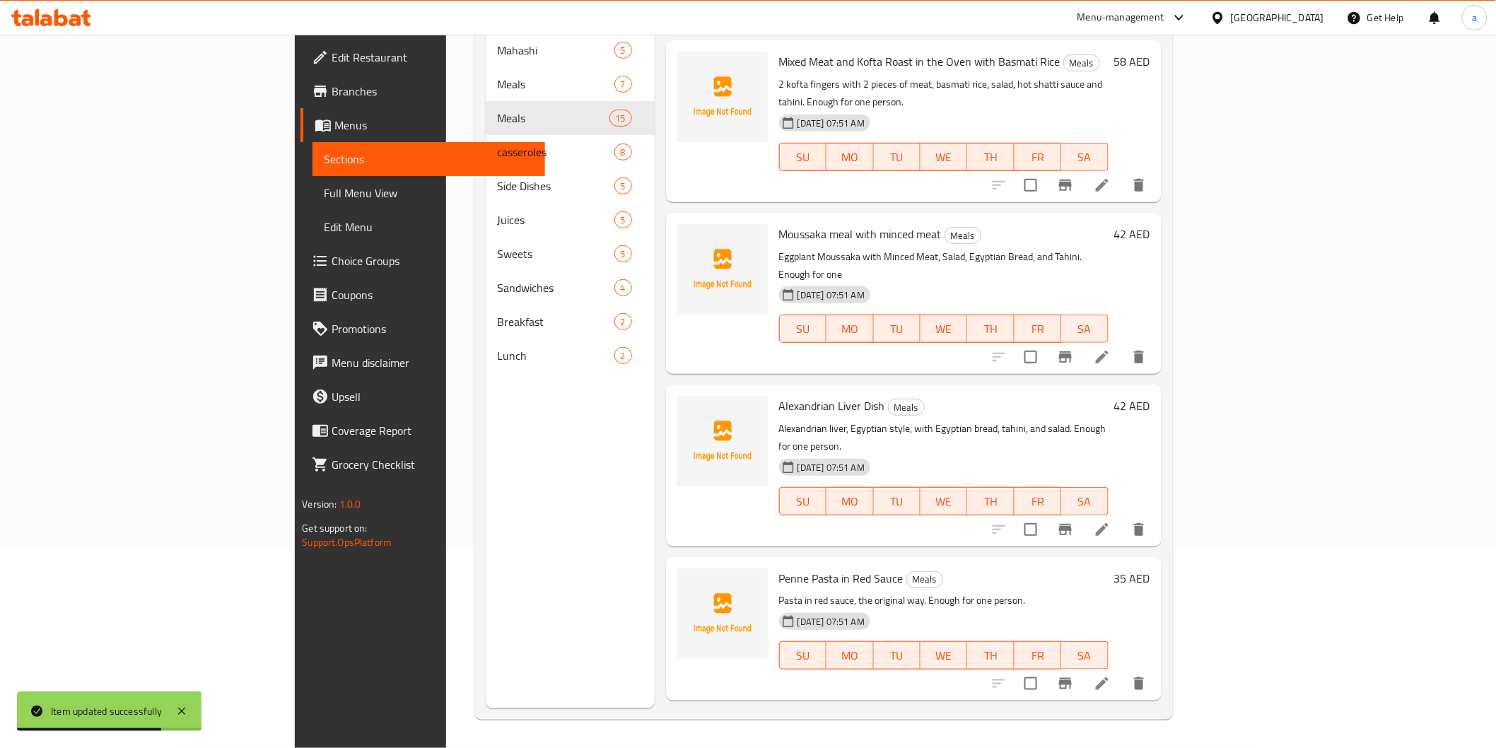
click at [1122, 671] on li at bounding box center [1103, 683] width 40 height 25
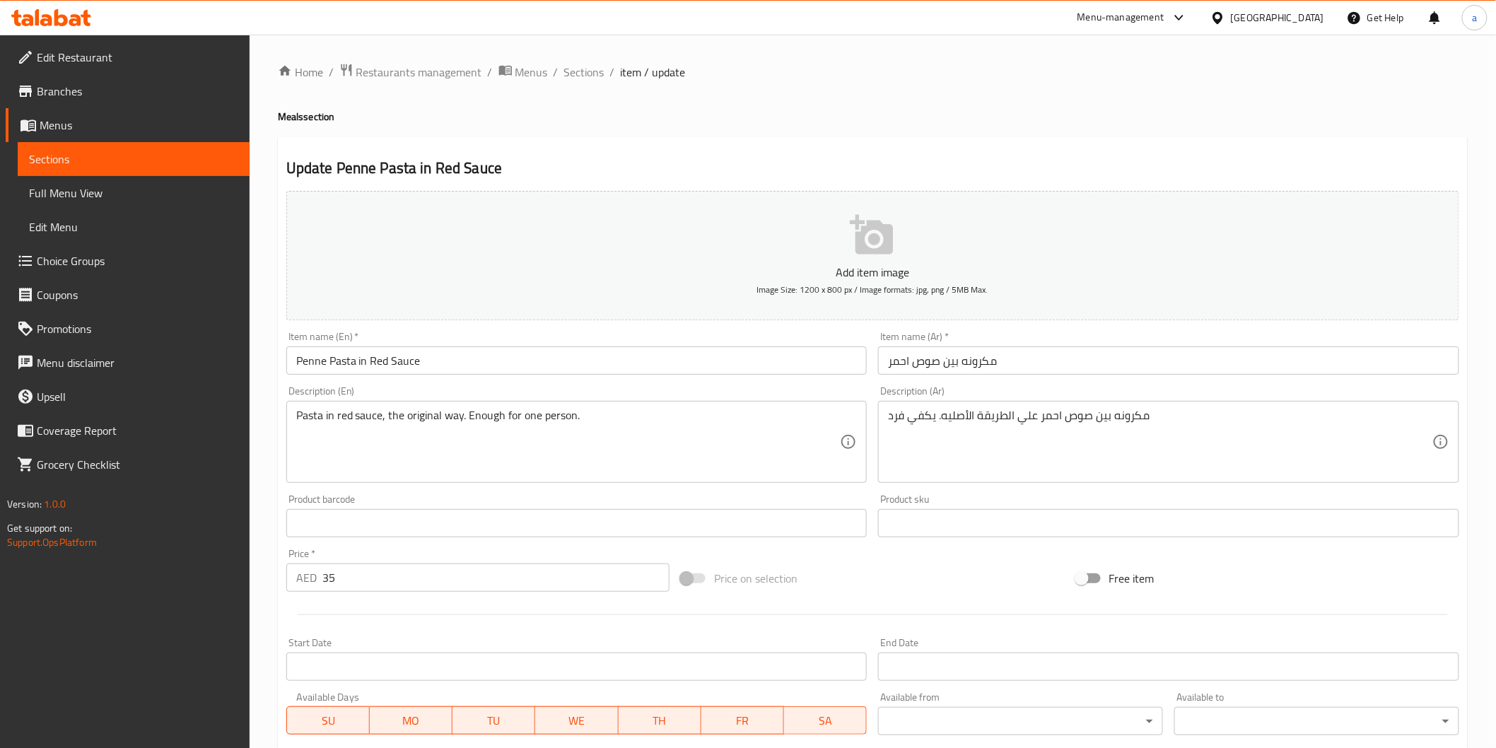
click at [308, 363] on input "Penne Pasta in Red Sauce" at bounding box center [576, 361] width 581 height 28
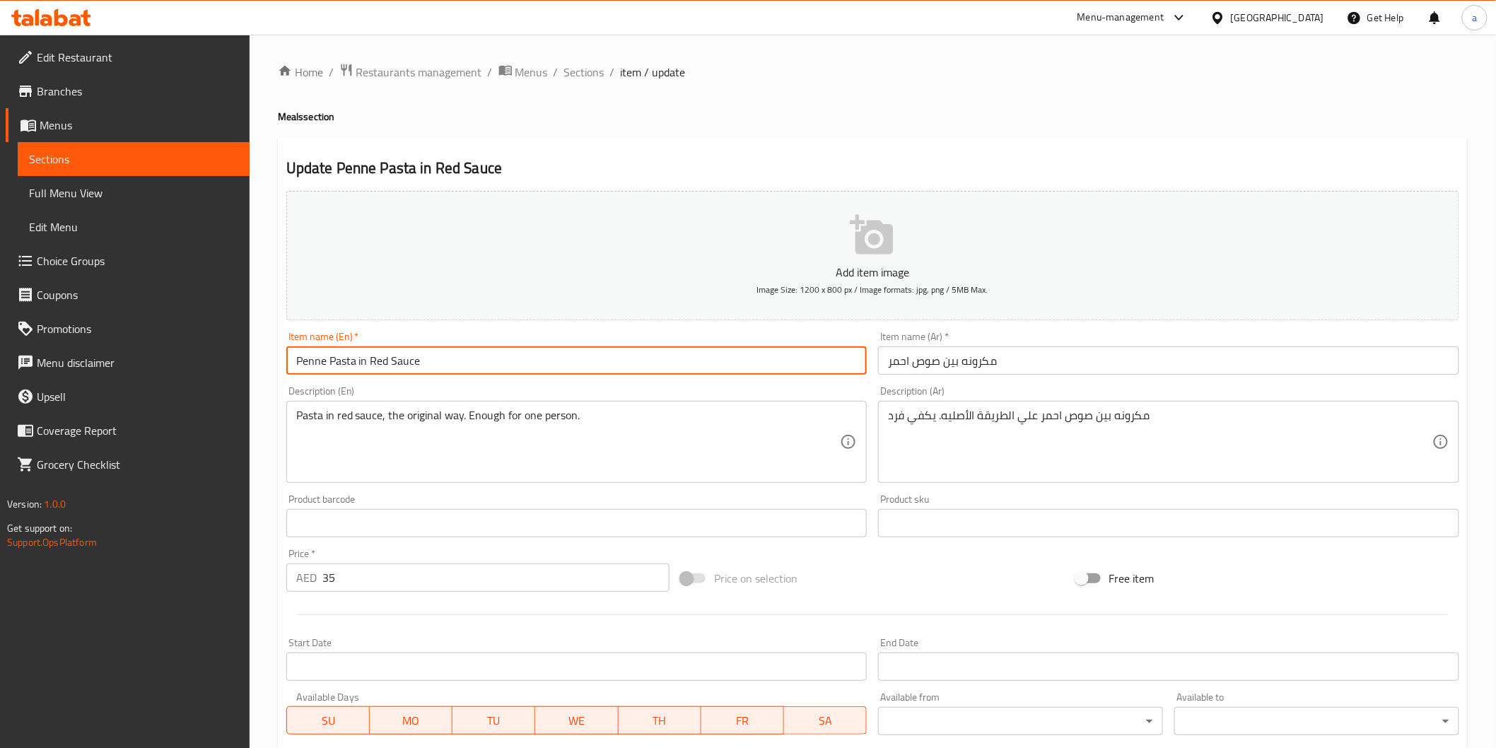
click at [308, 363] on input "Penne Pasta in Red Sauce" at bounding box center [576, 361] width 581 height 28
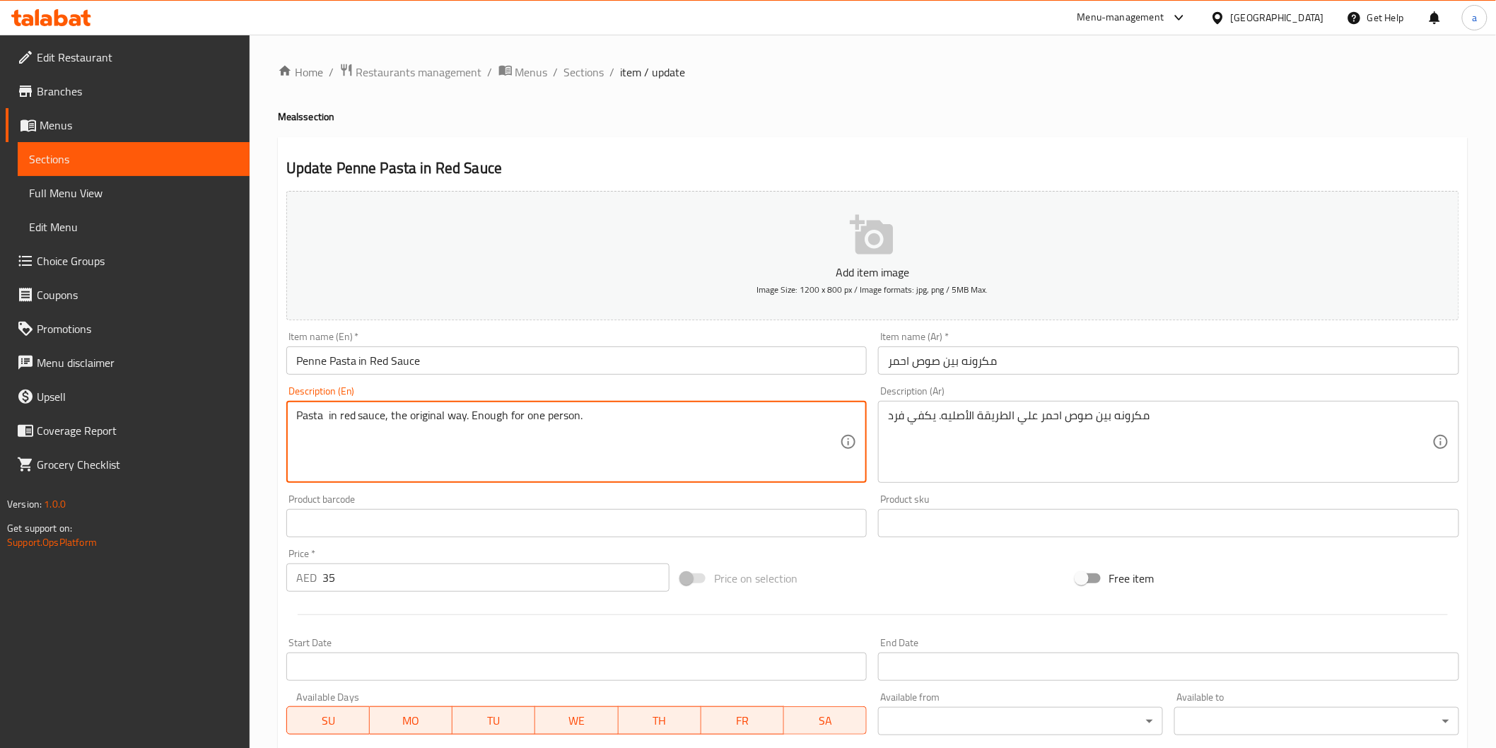
paste textarea "Penne"
drag, startPoint x: 475, startPoint y: 410, endPoint x: 441, endPoint y: 424, distance: 37.4
click at [441, 424] on textarea "Pasta Penne in red sauce, the original way. Enough for one person." at bounding box center [568, 442] width 545 height 67
drag, startPoint x: 588, startPoint y: 415, endPoint x: 622, endPoint y: 423, distance: 34.8
click at [622, 423] on textarea "Pasta Penne in red sauce, the traditional way. Enough for one person." at bounding box center [568, 442] width 545 height 67
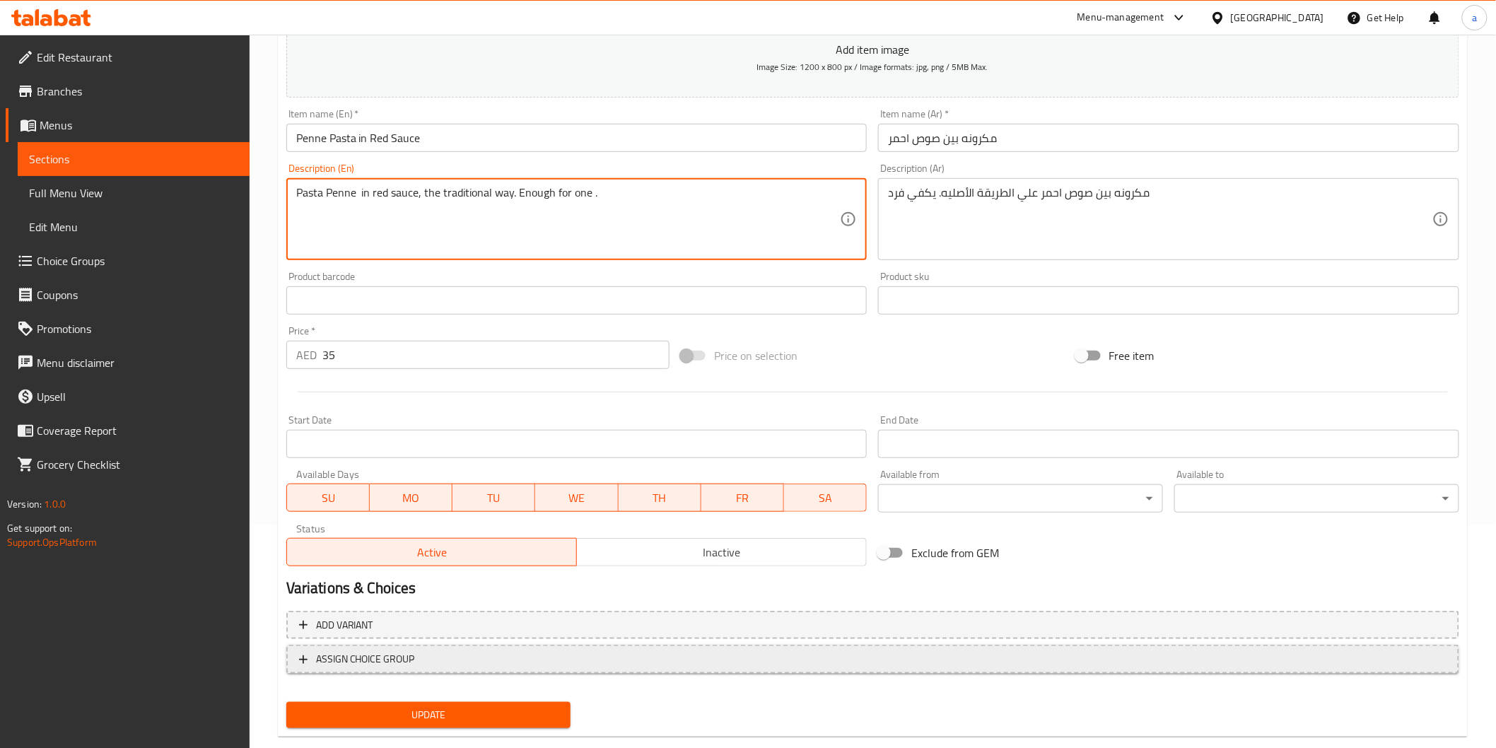
scroll to position [235, 0]
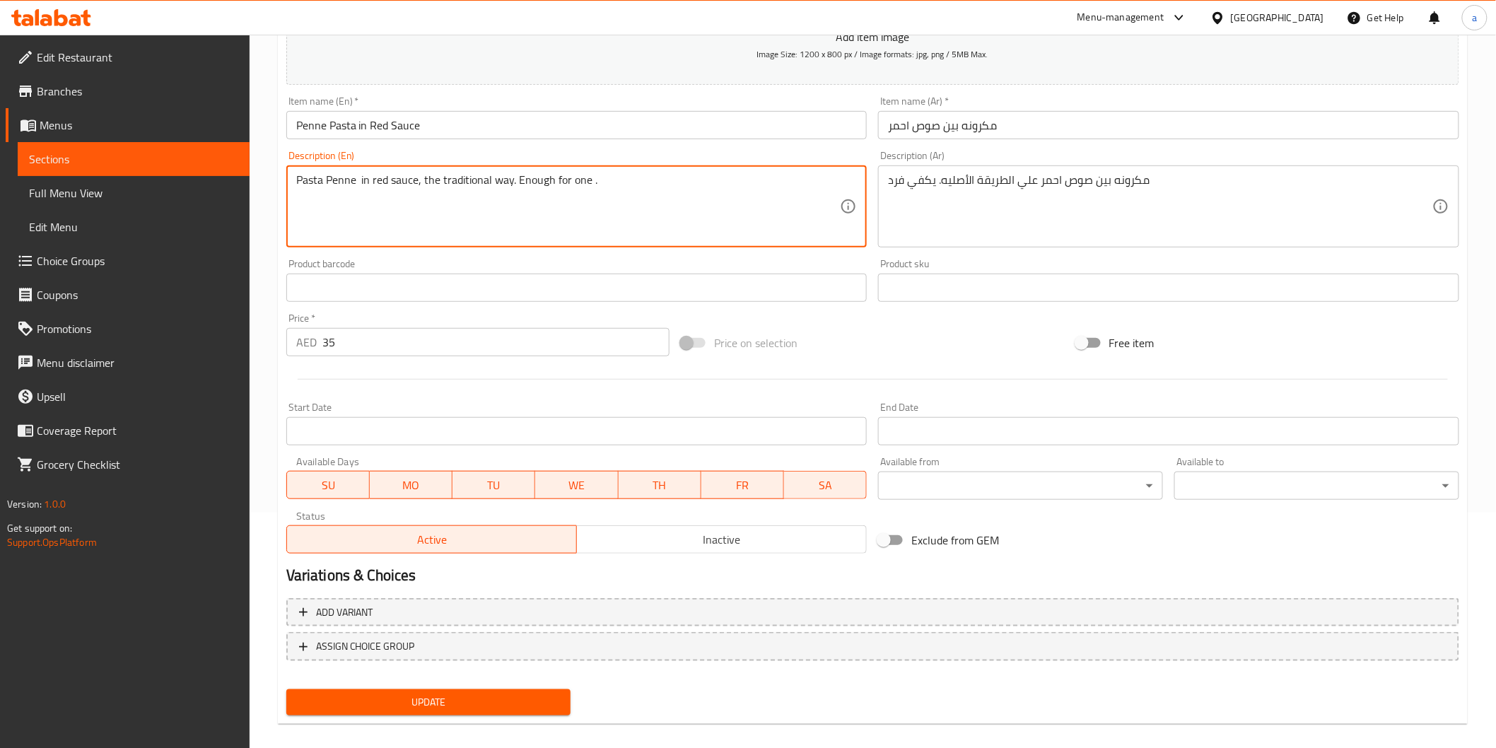
type textarea "Pasta Penne in red sauce, the traditional way. Enough for one ."
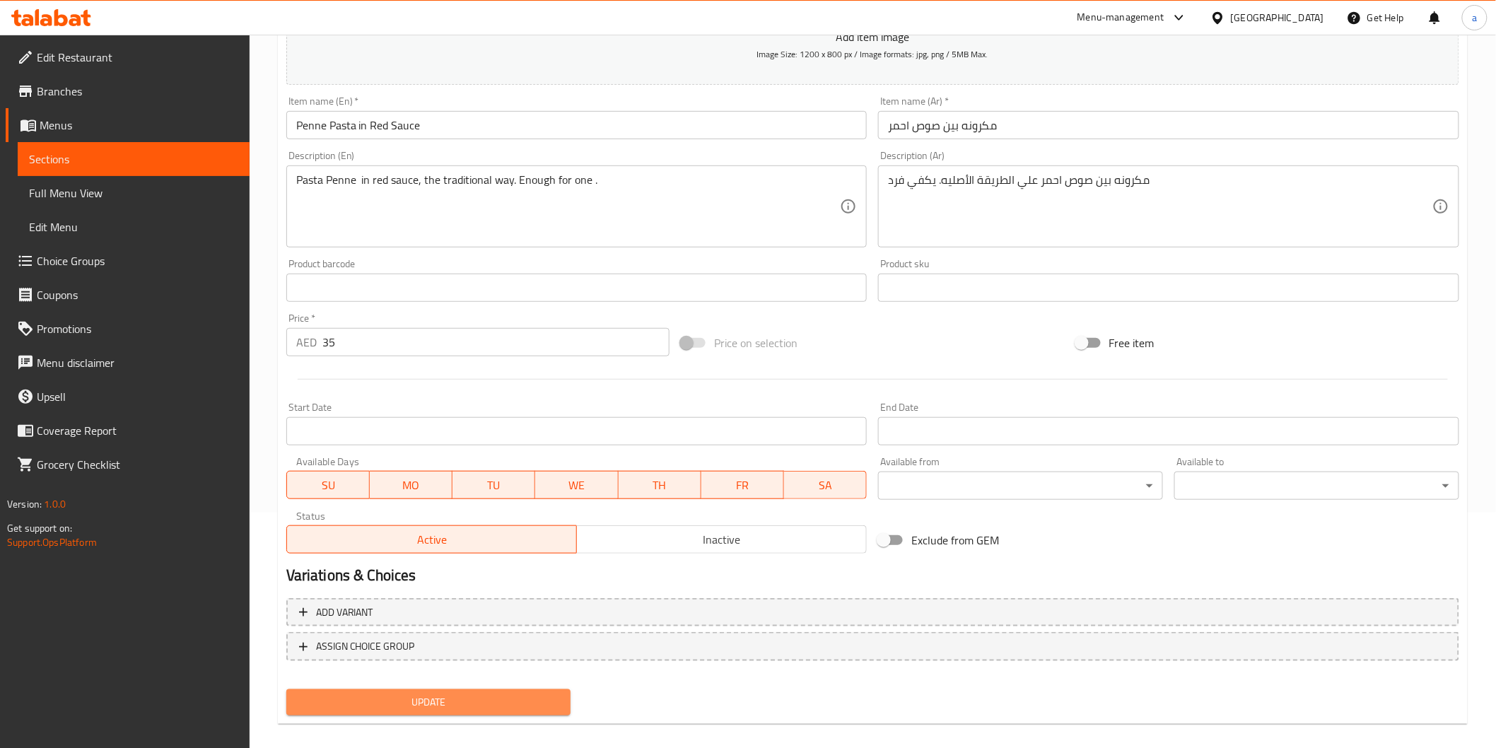
click at [496, 697] on span "Update" at bounding box center [429, 703] width 262 height 18
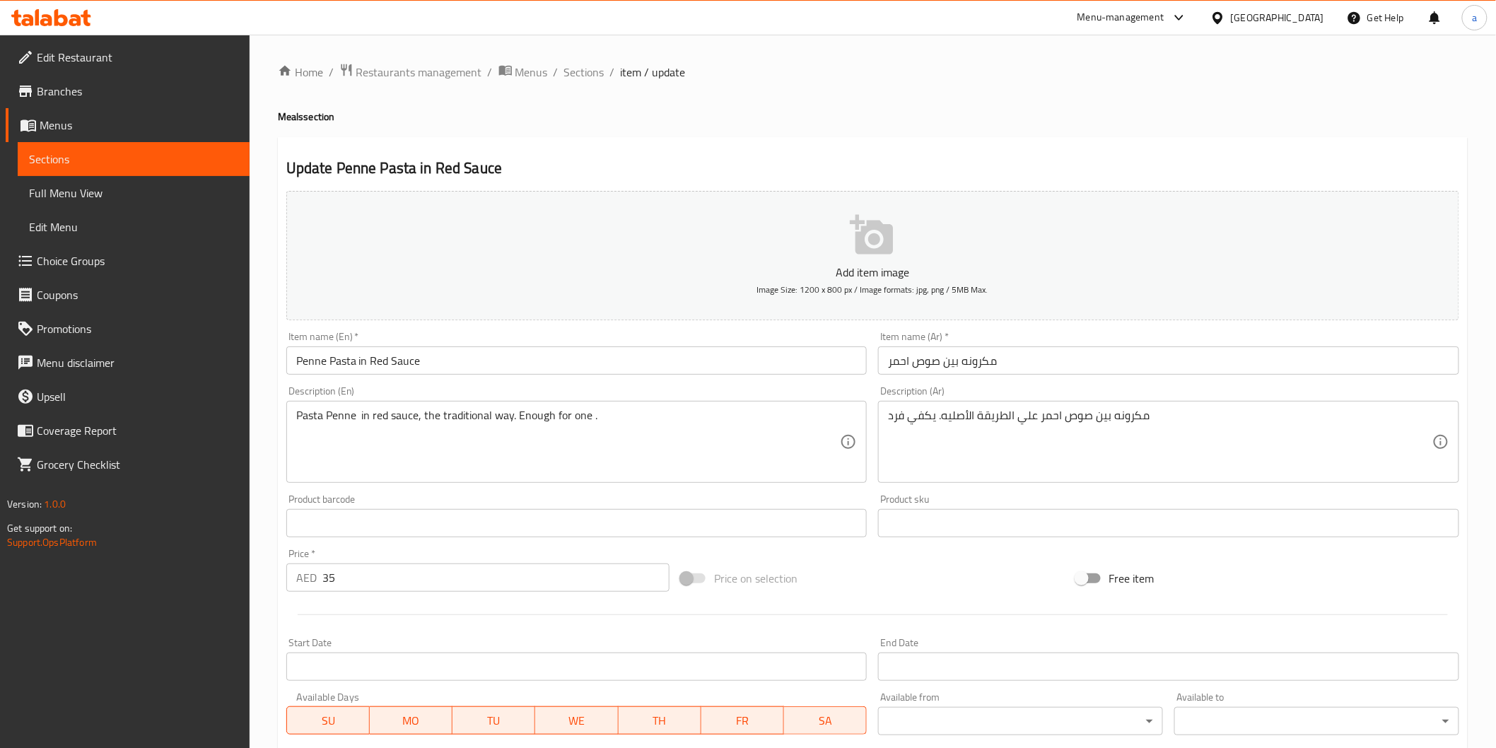
click at [141, 168] on link "Sections" at bounding box center [134, 159] width 232 height 34
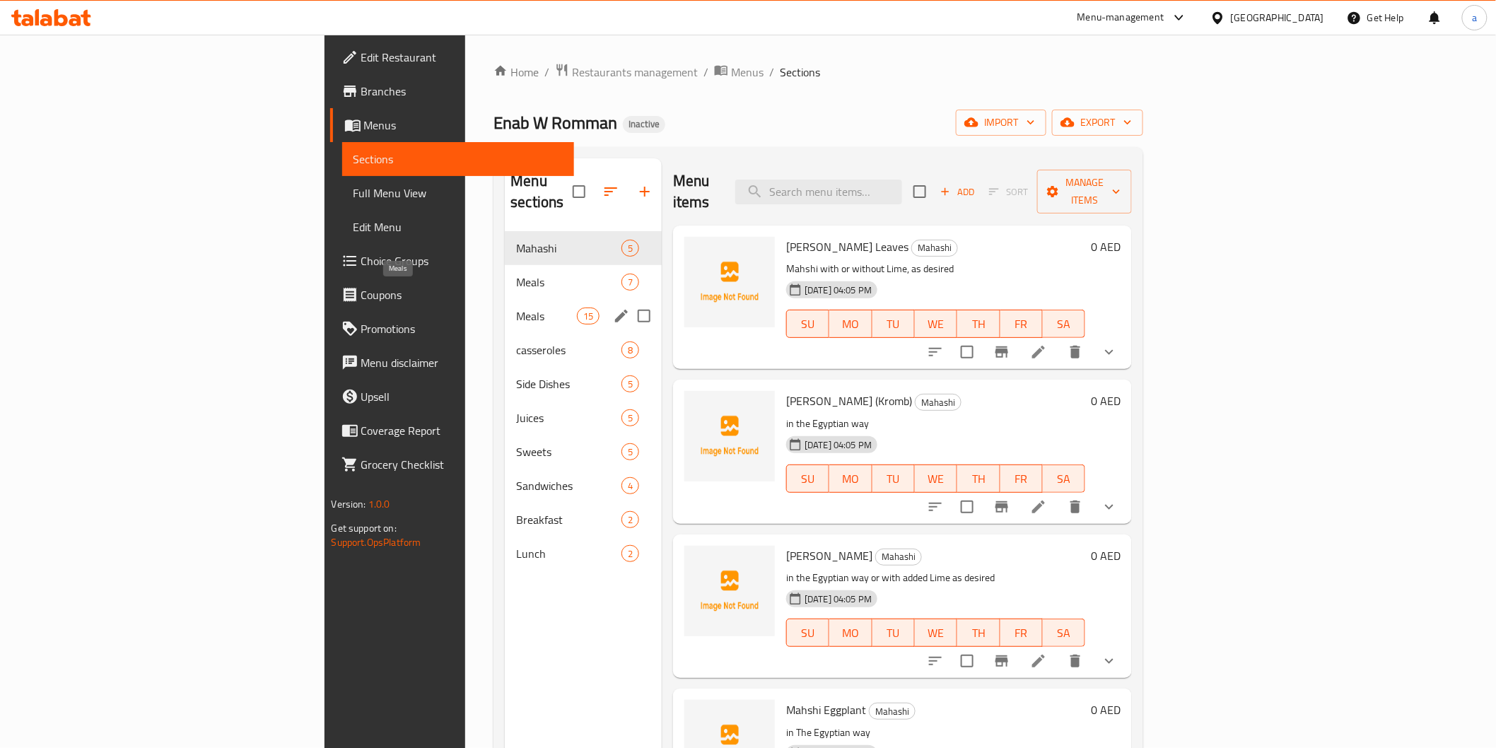
click at [516, 308] on span "Meals" at bounding box center [546, 316] width 60 height 17
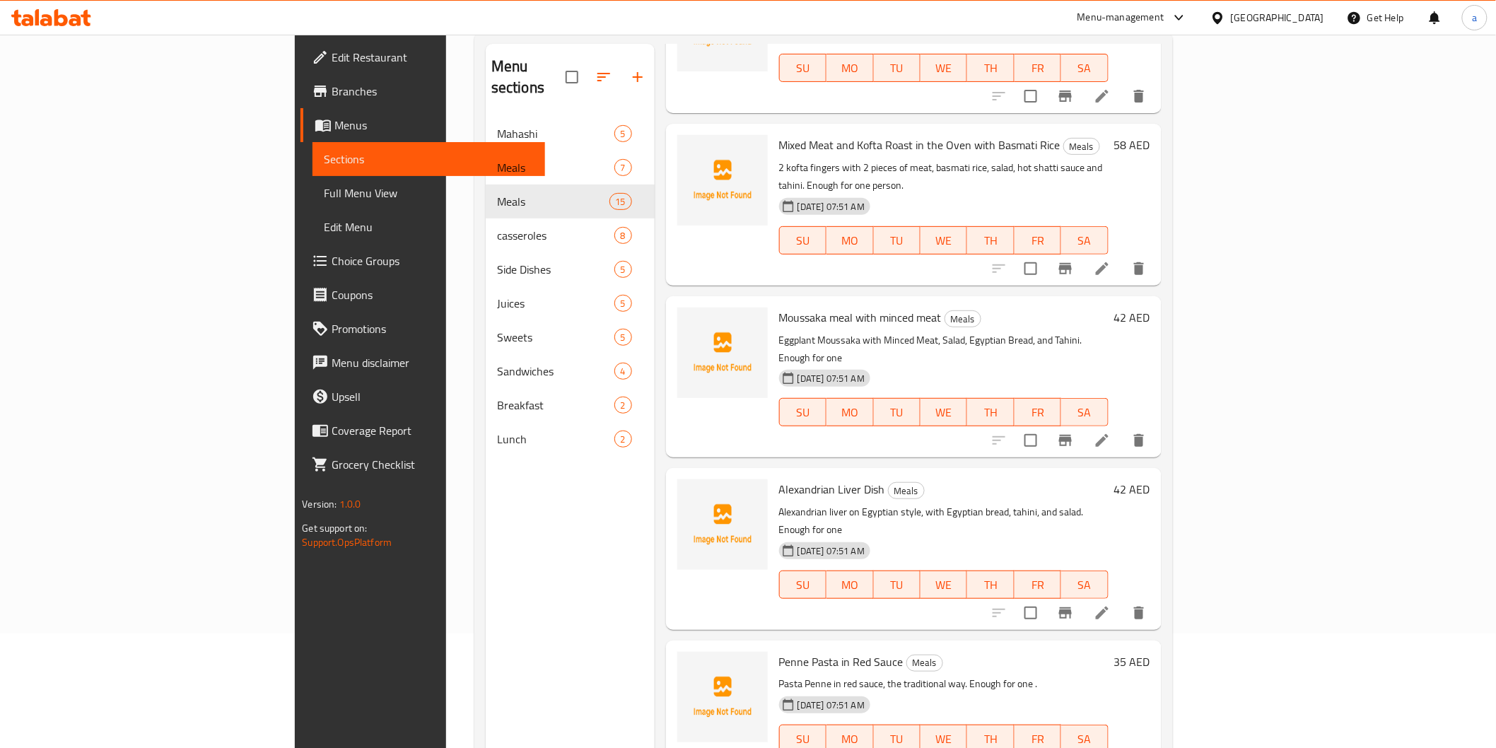
scroll to position [198, 0]
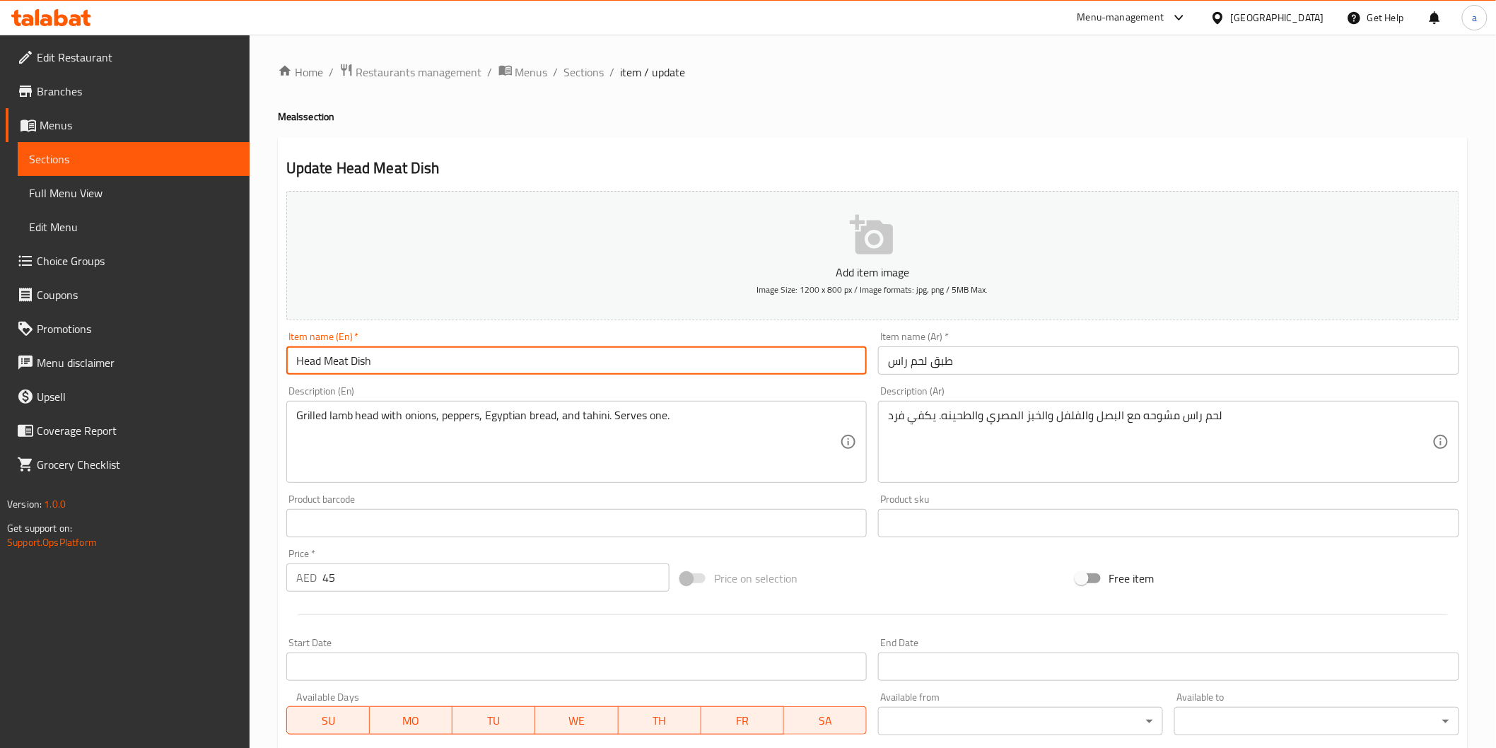
drag, startPoint x: 294, startPoint y: 364, endPoint x: 349, endPoint y: 368, distance: 55.3
click at [349, 368] on input "Head Meat Dish" at bounding box center [576, 361] width 581 height 28
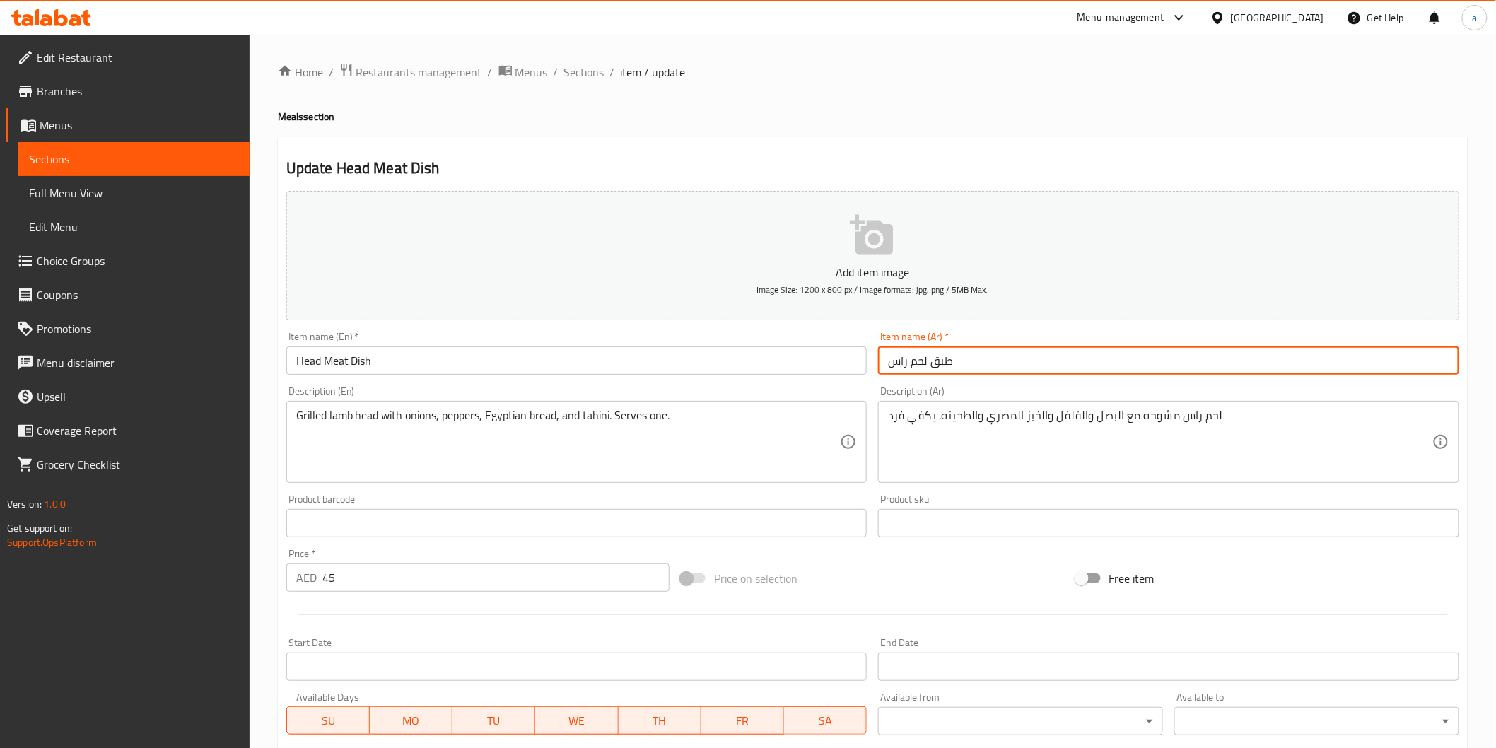
drag, startPoint x: 928, startPoint y: 363, endPoint x: 886, endPoint y: 373, distance: 42.7
click at [886, 373] on input "طبق لحم راس" at bounding box center [1168, 361] width 581 height 28
click at [913, 364] on input "طبق لحم راس" at bounding box center [1168, 361] width 581 height 28
drag, startPoint x: 893, startPoint y: 363, endPoint x: 926, endPoint y: 362, distance: 33.3
click at [926, 362] on input "طبق لحم راس" at bounding box center [1168, 361] width 581 height 28
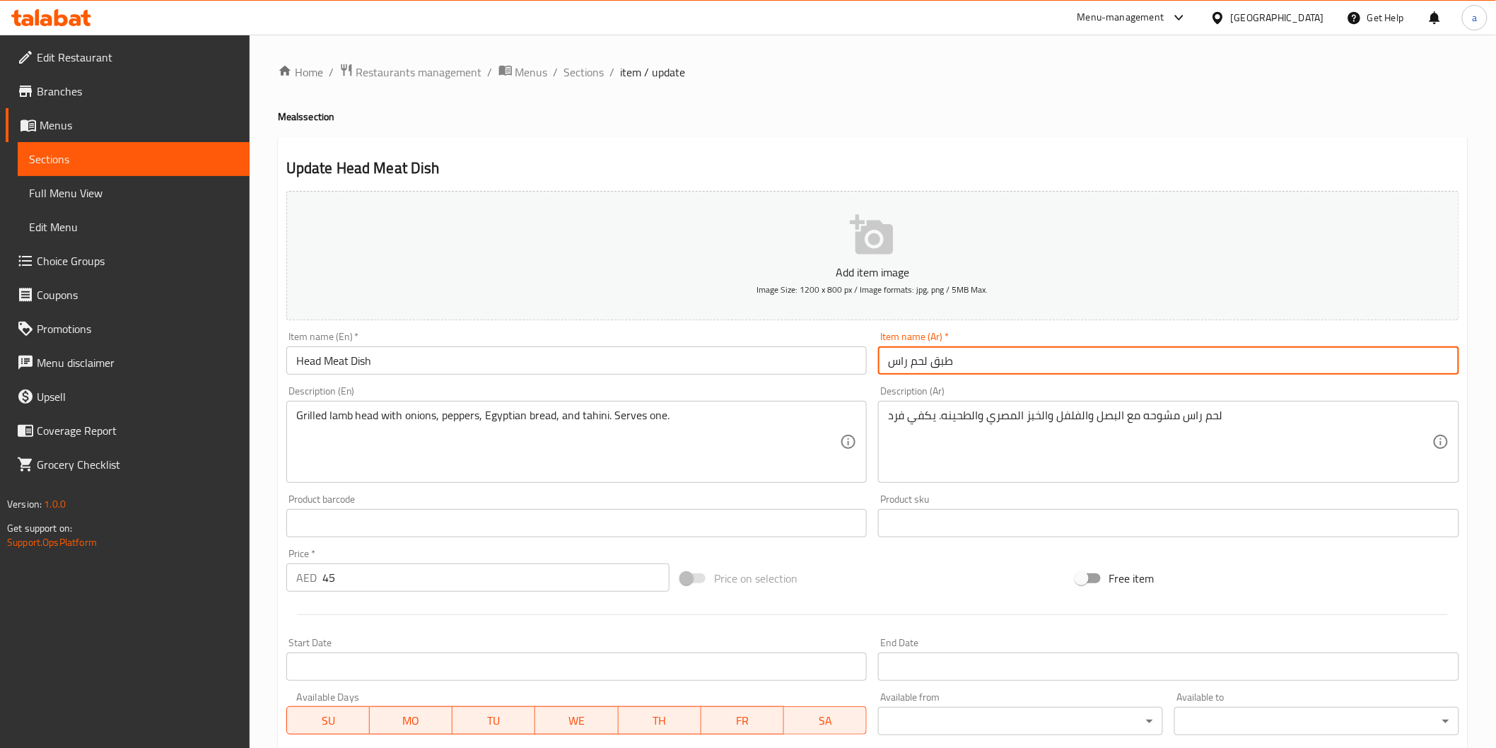
click at [924, 362] on input "طبق لحم راس" at bounding box center [1168, 361] width 581 height 28
drag, startPoint x: 893, startPoint y: 365, endPoint x: 930, endPoint y: 366, distance: 36.8
click at [930, 366] on input "طبق لحم راس" at bounding box center [1168, 361] width 581 height 28
click at [915, 366] on input "طبق لحم راس" at bounding box center [1168, 361] width 581 height 28
drag, startPoint x: 891, startPoint y: 363, endPoint x: 927, endPoint y: 362, distance: 36.1
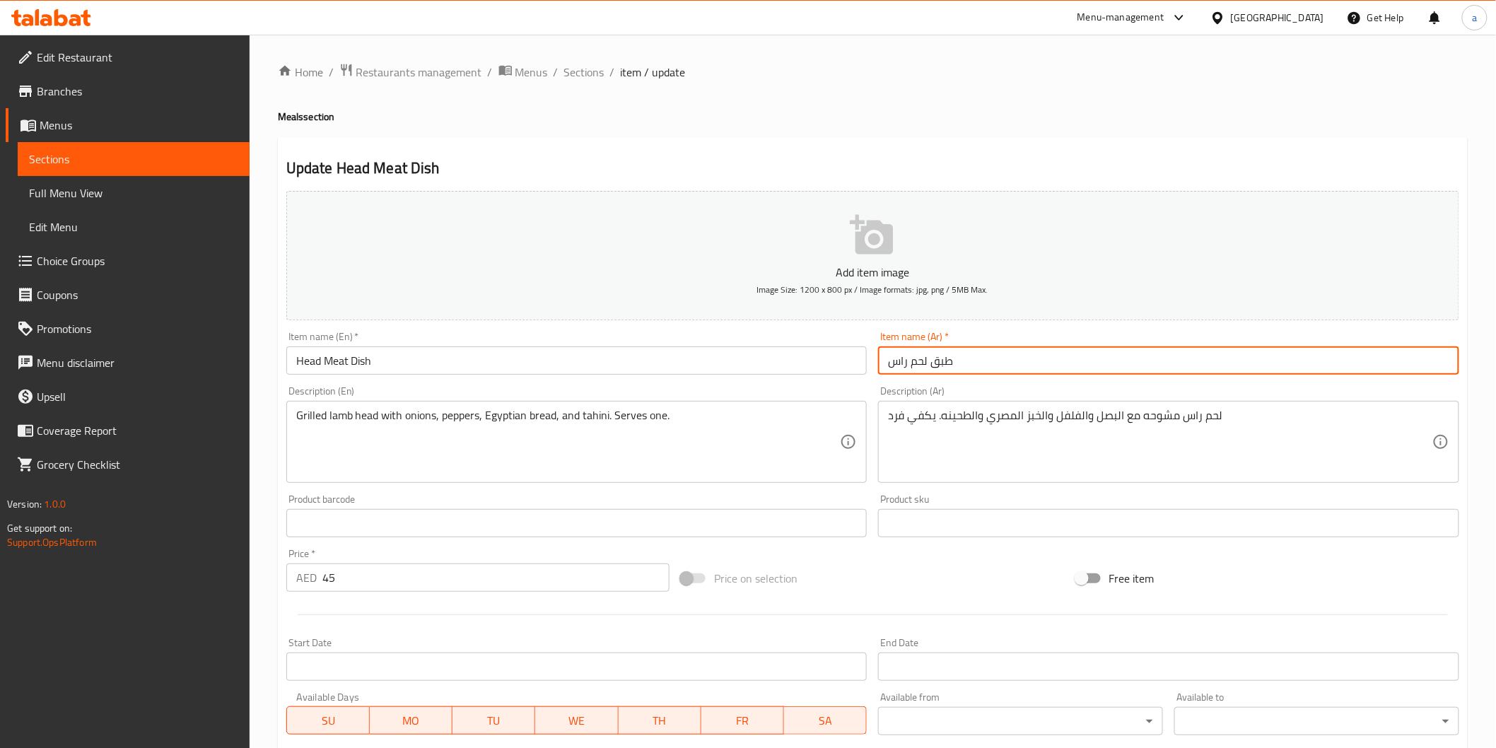
click at [927, 362] on input "طبق لحم راس" at bounding box center [1168, 361] width 581 height 28
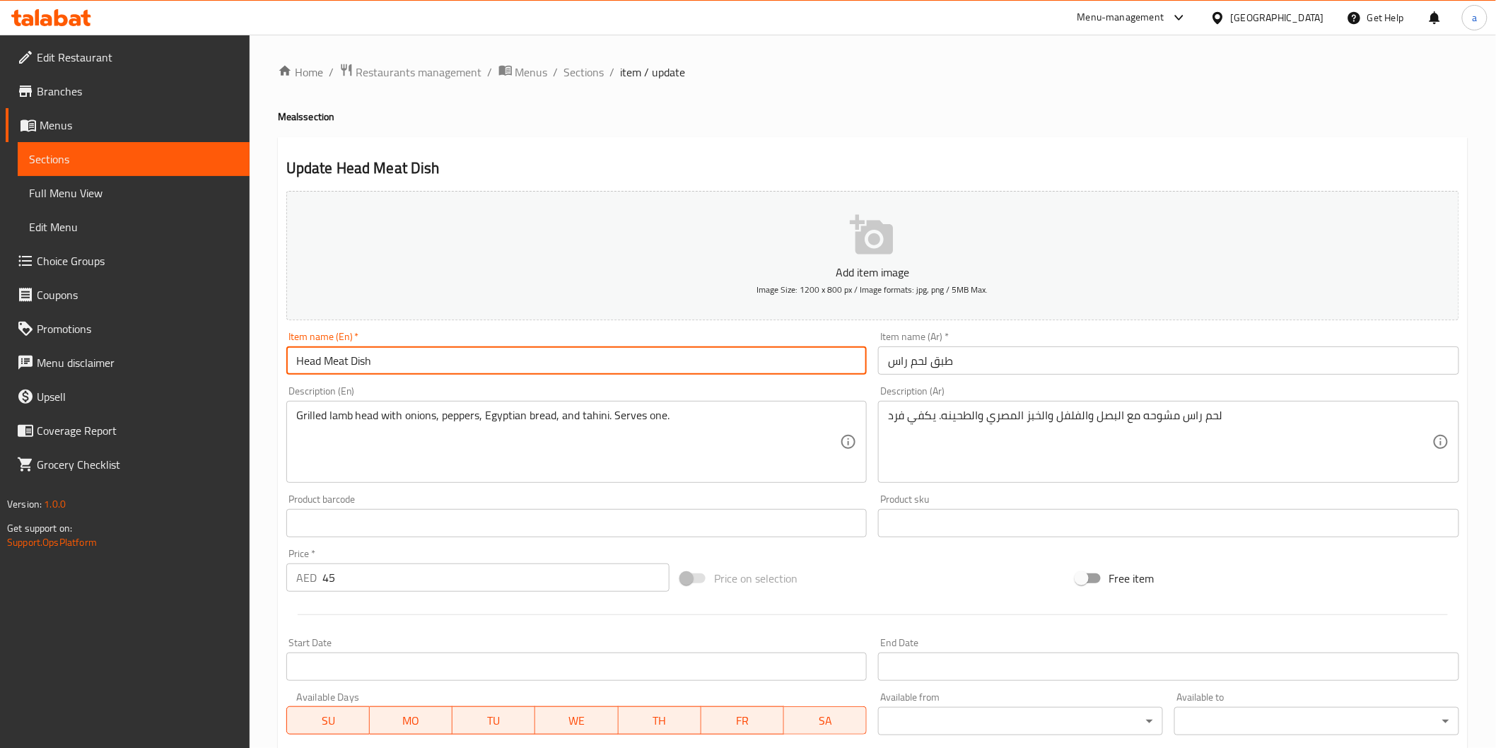
drag, startPoint x: 344, startPoint y: 366, endPoint x: 216, endPoint y: 380, distance: 128.7
click at [216, 380] on div "Edit Restaurant Branches Menus Sections Full Menu View Edit Menu Choice Groups …" at bounding box center [748, 517] width 1496 height 965
paste input "Lahmet Ras"
click at [314, 365] on input "Lahmet Rast Dish" at bounding box center [576, 361] width 581 height 28
click at [359, 359] on input "Lahmet Rast Dish" at bounding box center [576, 361] width 581 height 28
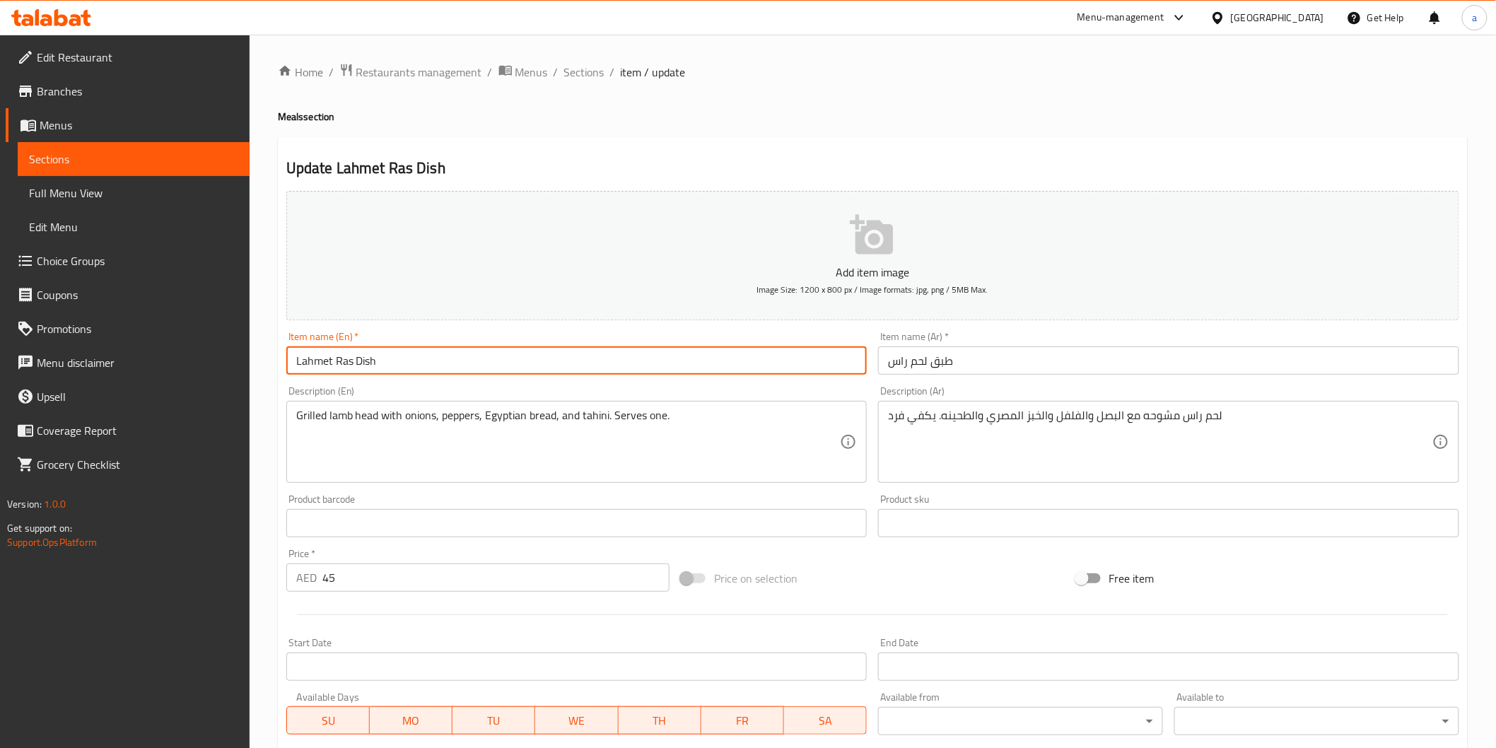
drag, startPoint x: 351, startPoint y: 365, endPoint x: 286, endPoint y: 385, distance: 67.3
click at [286, 385] on div "Add item image Image Size: 1200 x 800 px / Image formats: jpg, png / 5MB Max. I…" at bounding box center [873, 490] width 1185 height 610
type input "Lahmet Ras Dish"
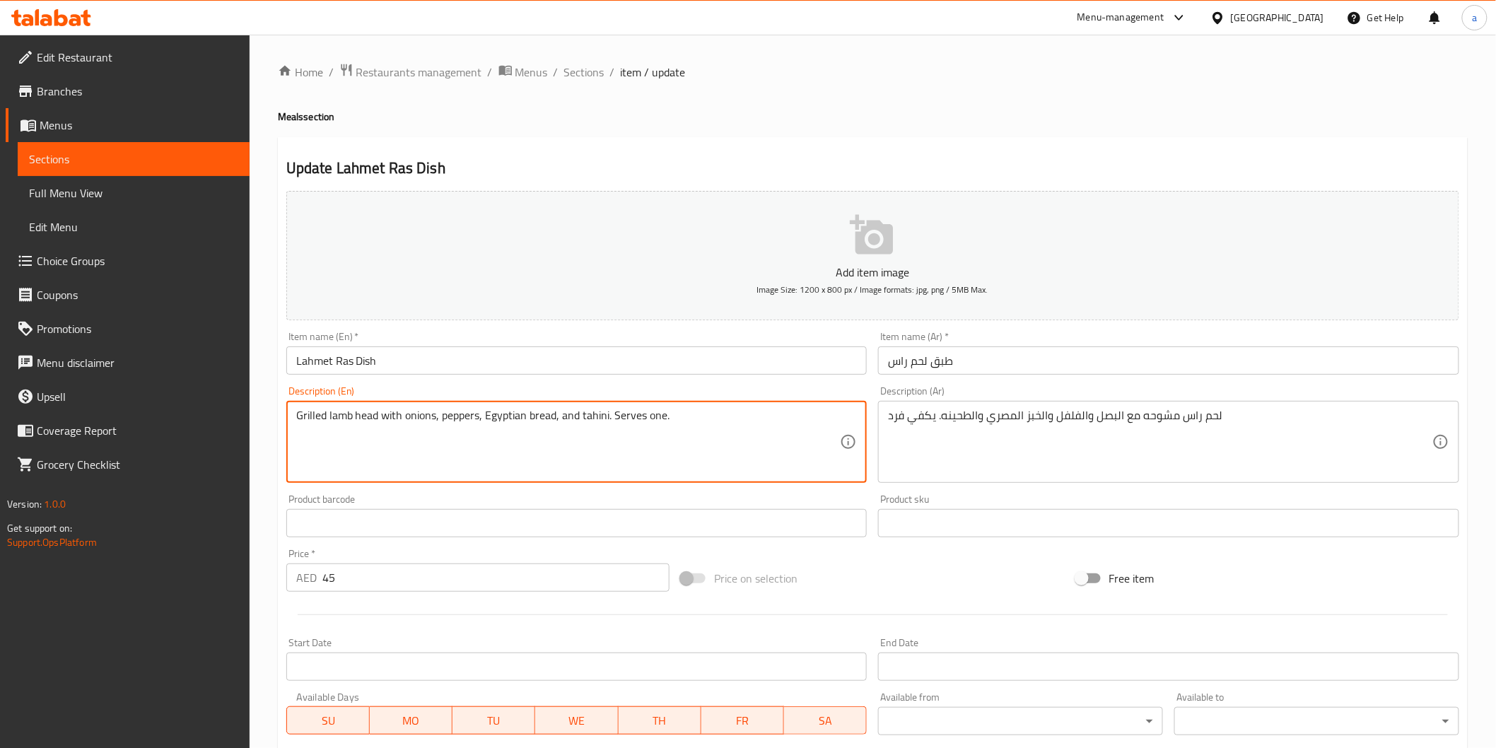
drag, startPoint x: 328, startPoint y: 421, endPoint x: 379, endPoint y: 421, distance: 50.9
paste textarea "Lahmet Ras"
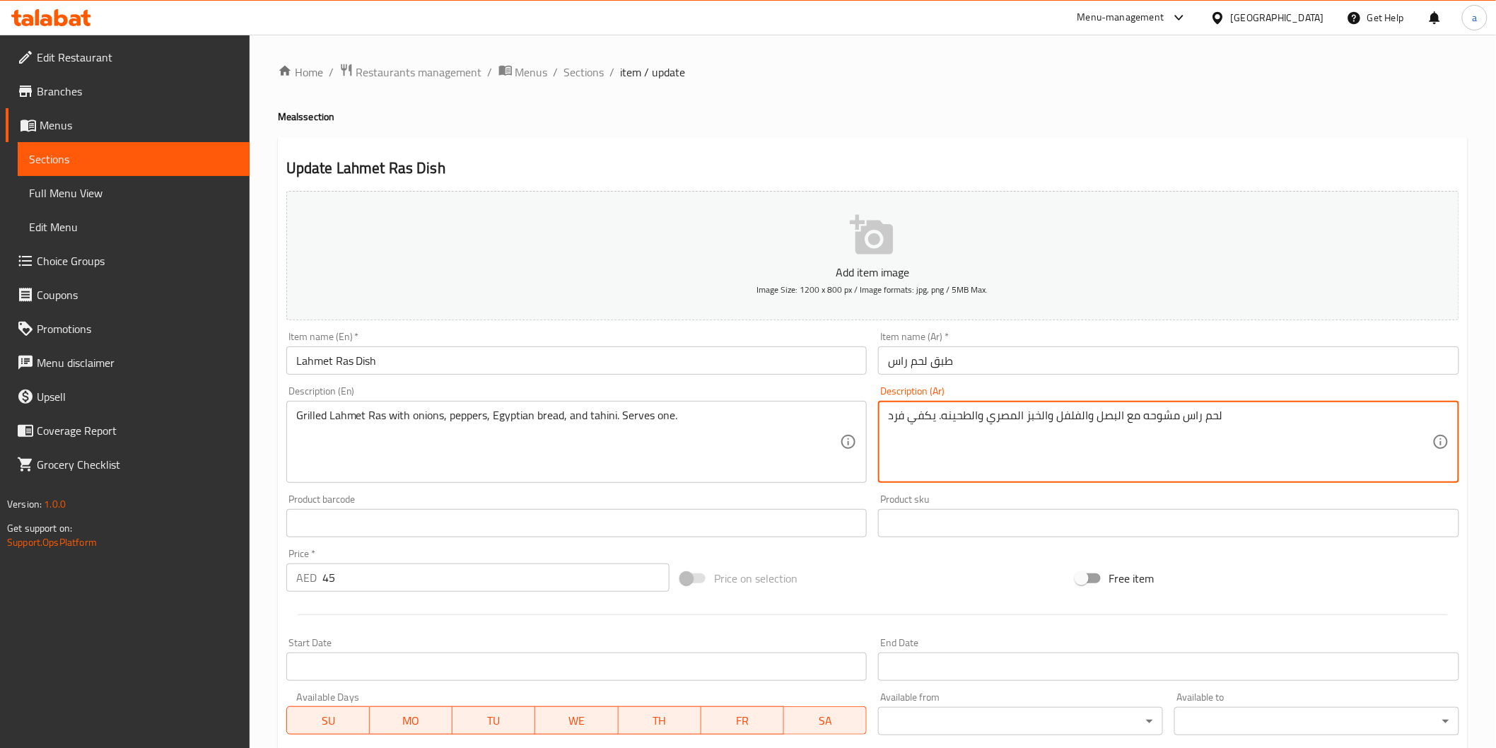
click at [1165, 421] on textarea "لحم راس مشوحه مع البصل والفلفل والخبز المصري والطحينه. يكفي فرد" at bounding box center [1160, 442] width 545 height 67
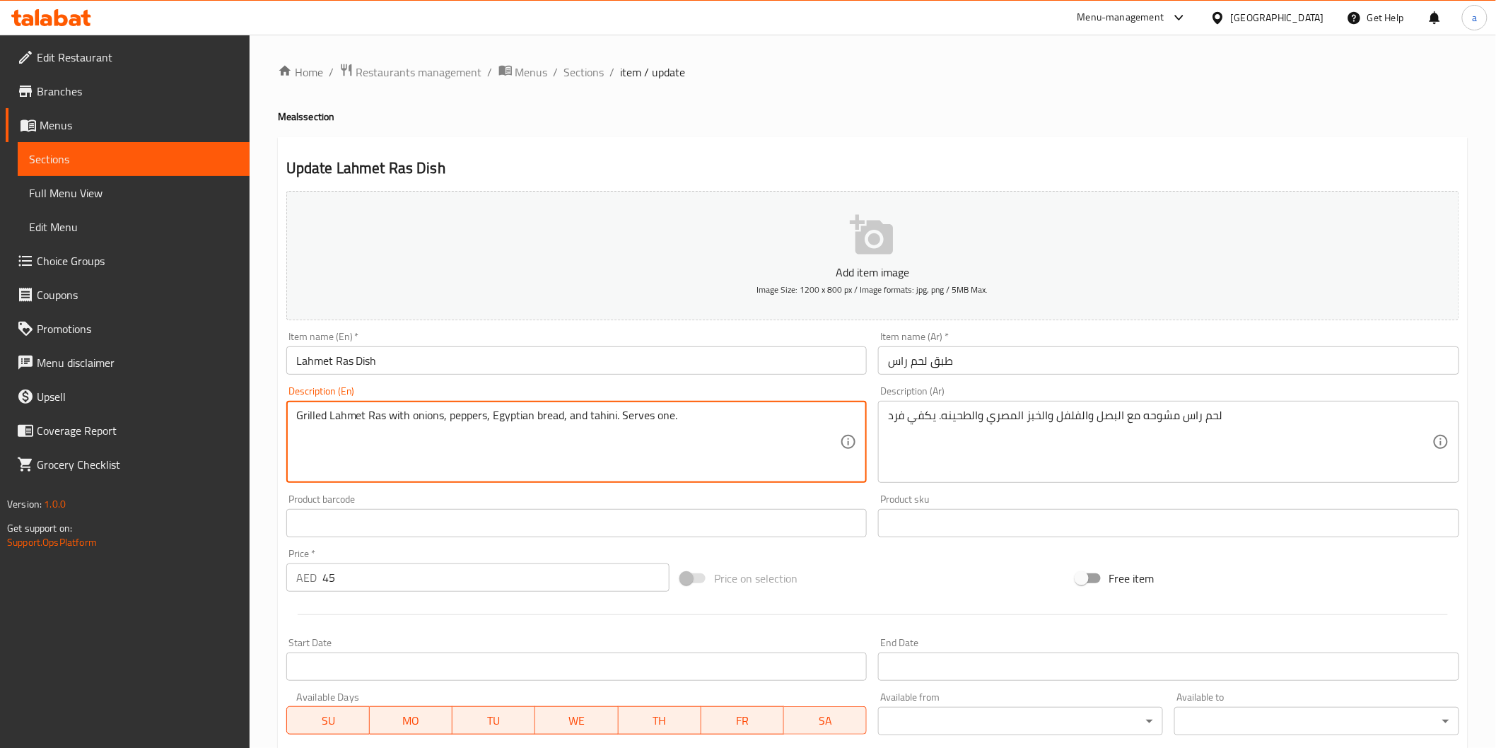
drag, startPoint x: 619, startPoint y: 419, endPoint x: 822, endPoint y: 430, distance: 203.2
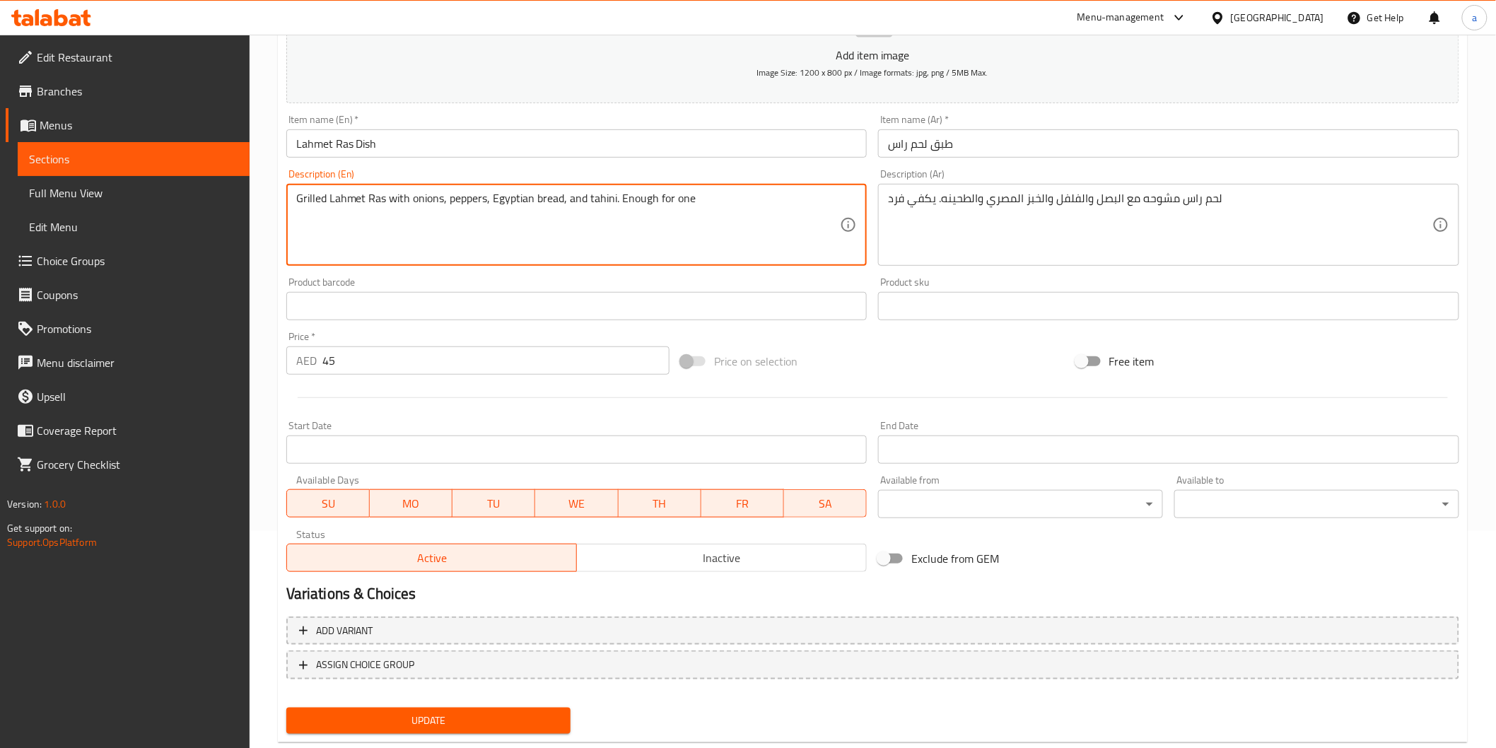
scroll to position [235, 0]
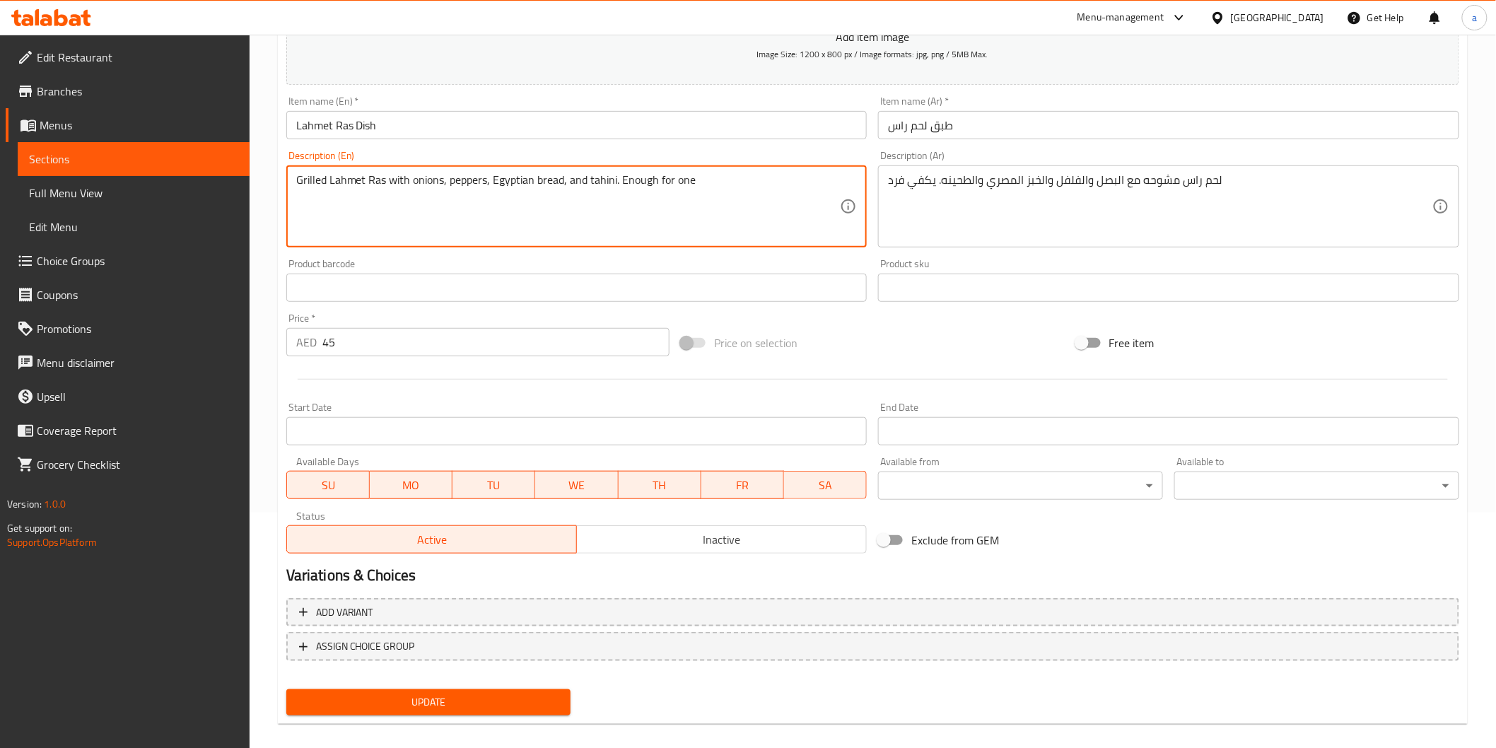
type textarea "Grilled Lahmet Ras with onions, peppers, Egyptian bread, and tahini. Enough for…"
click at [416, 694] on span "Update" at bounding box center [429, 703] width 262 height 18
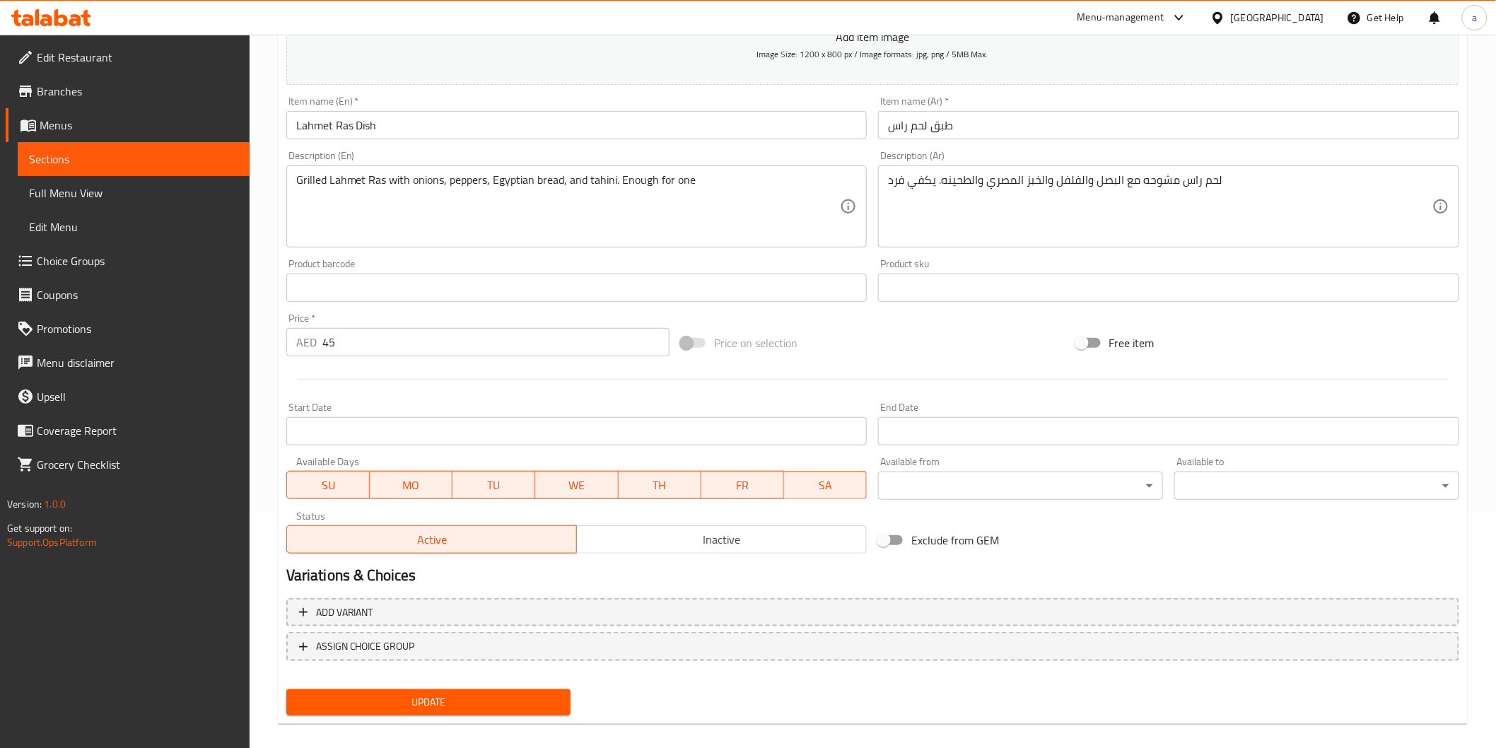
click at [175, 142] on link "Sections" at bounding box center [134, 159] width 232 height 34
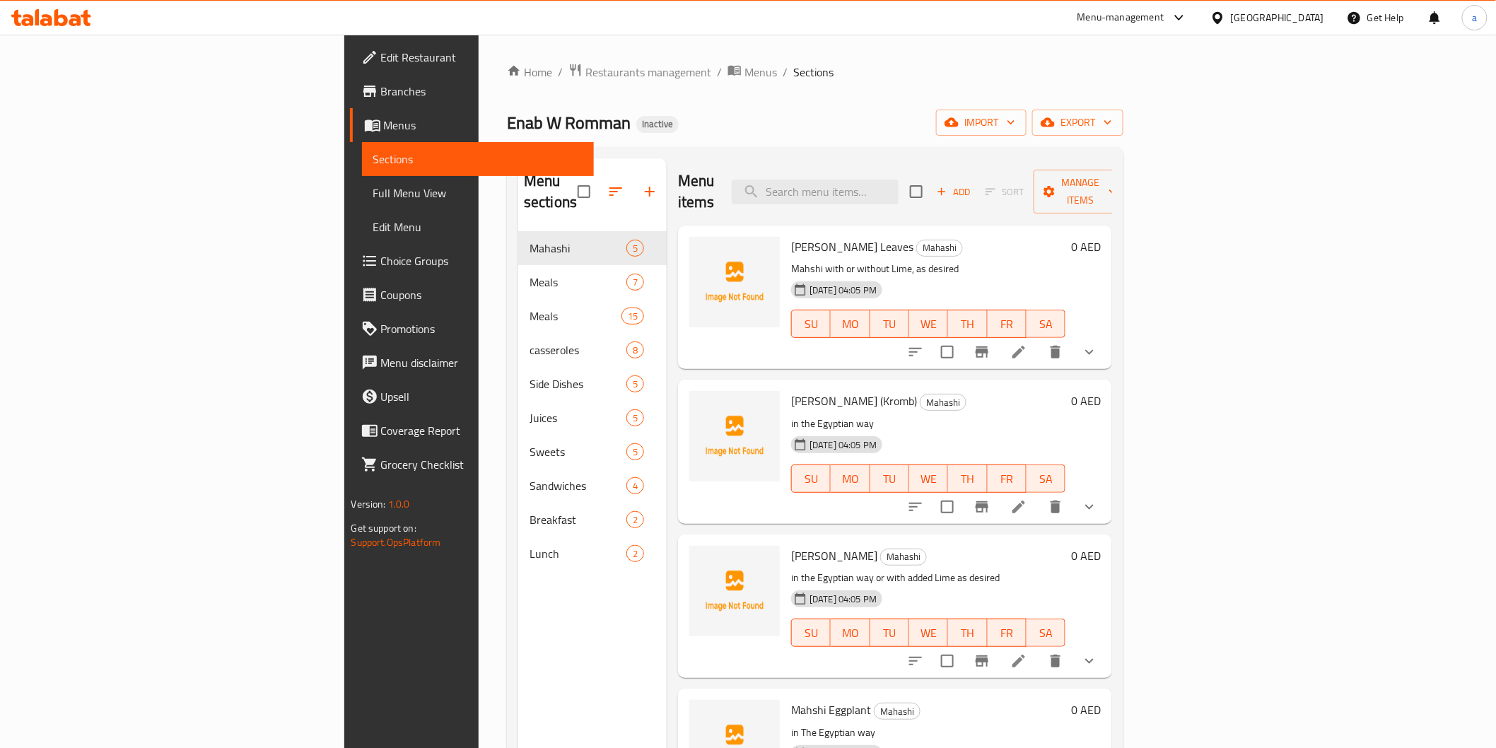
drag, startPoint x: 769, startPoint y: 98, endPoint x: 698, endPoint y: 130, distance: 77.8
click at [769, 98] on div "Home / Restaurants management / Menus / Sections Enab W Romman Inactive import …" at bounding box center [815, 490] width 617 height 855
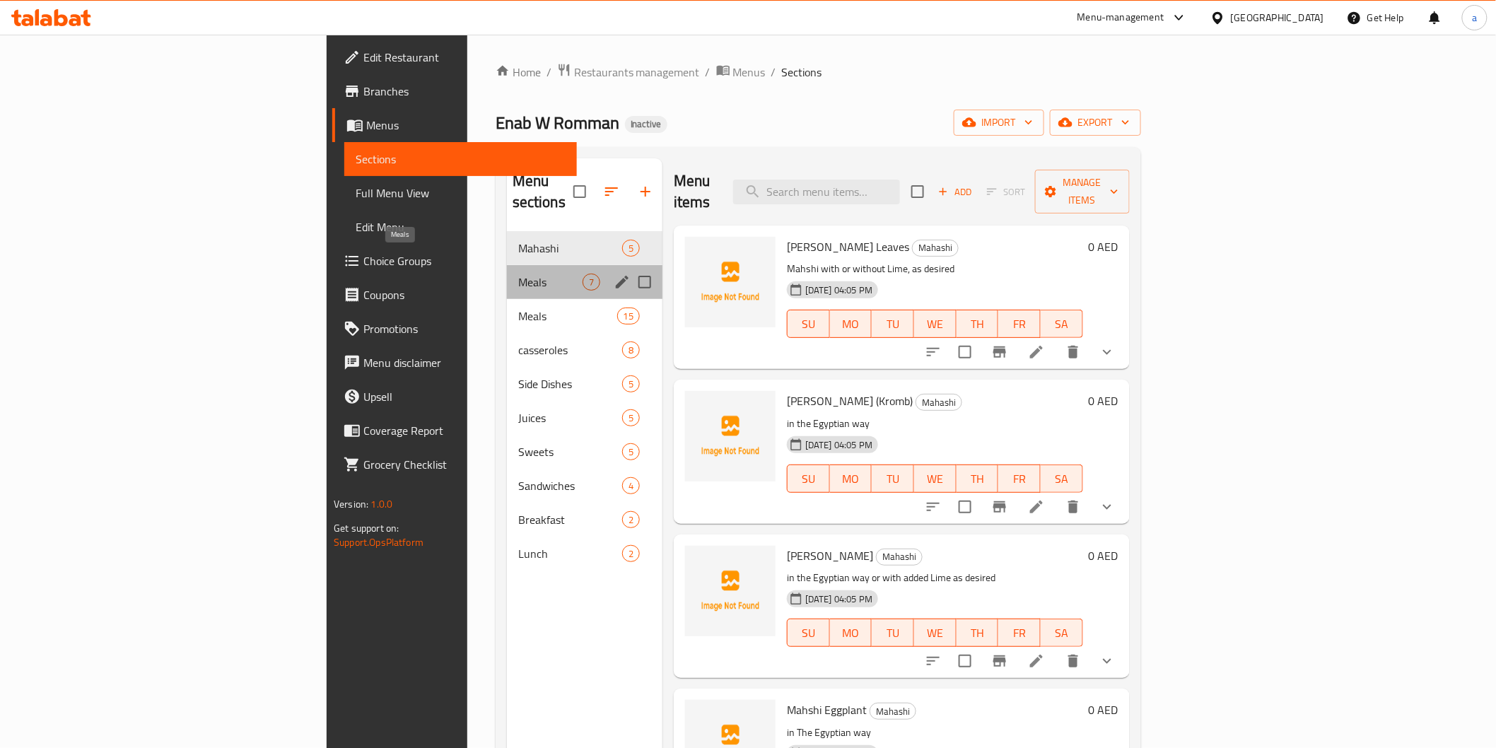
click at [518, 274] on span "Meals" at bounding box center [550, 282] width 64 height 17
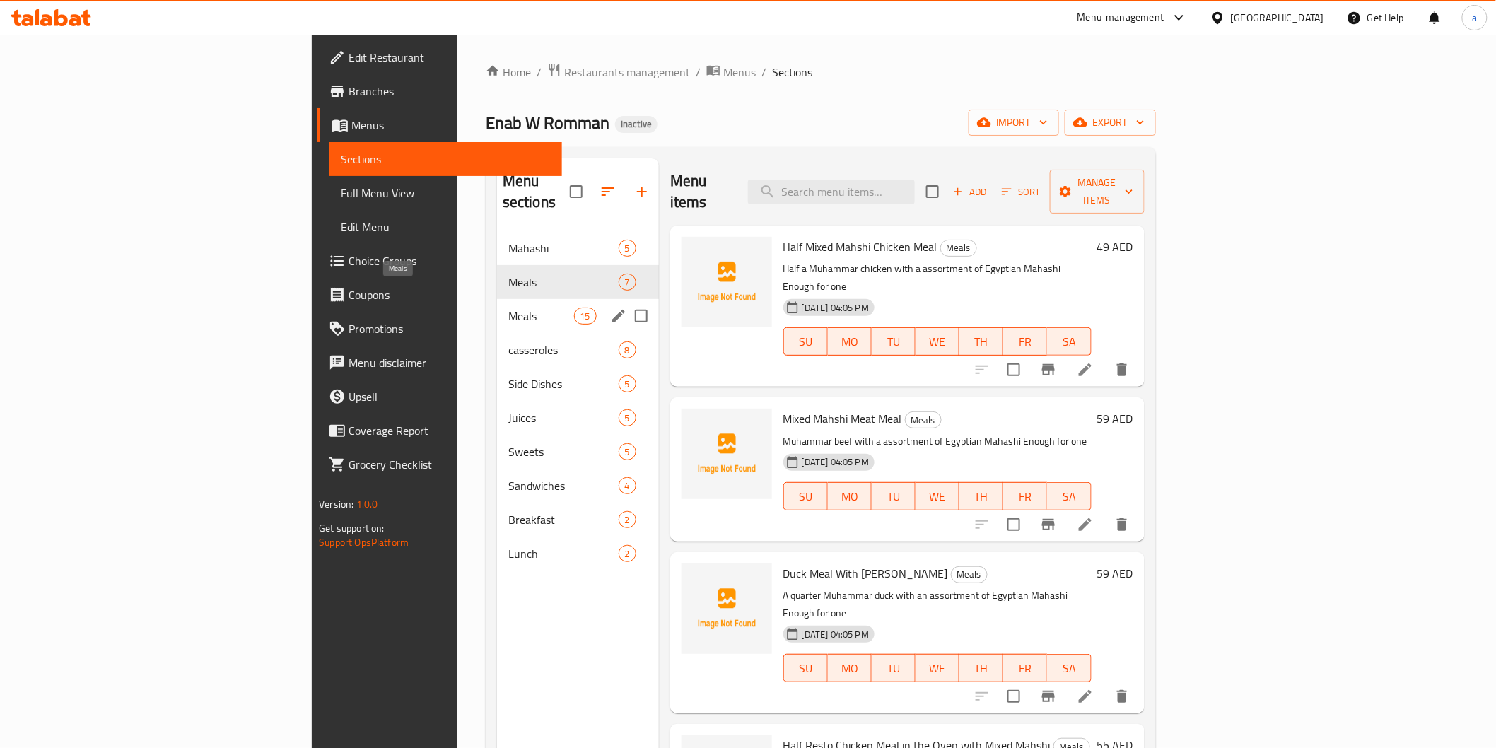
click at [508, 308] on span "Meals" at bounding box center [541, 316] width 66 height 17
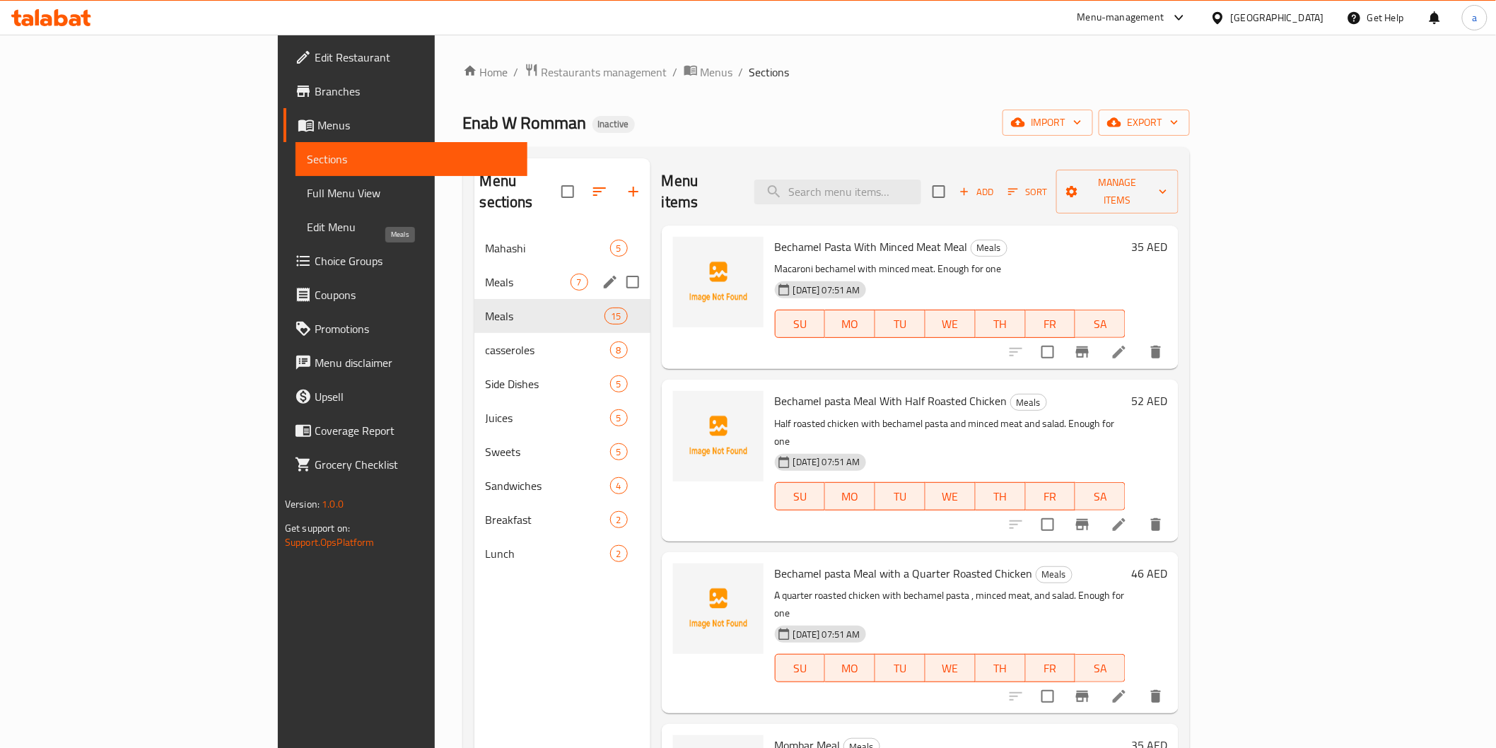
click at [486, 274] on span "Meals" at bounding box center [528, 282] width 85 height 17
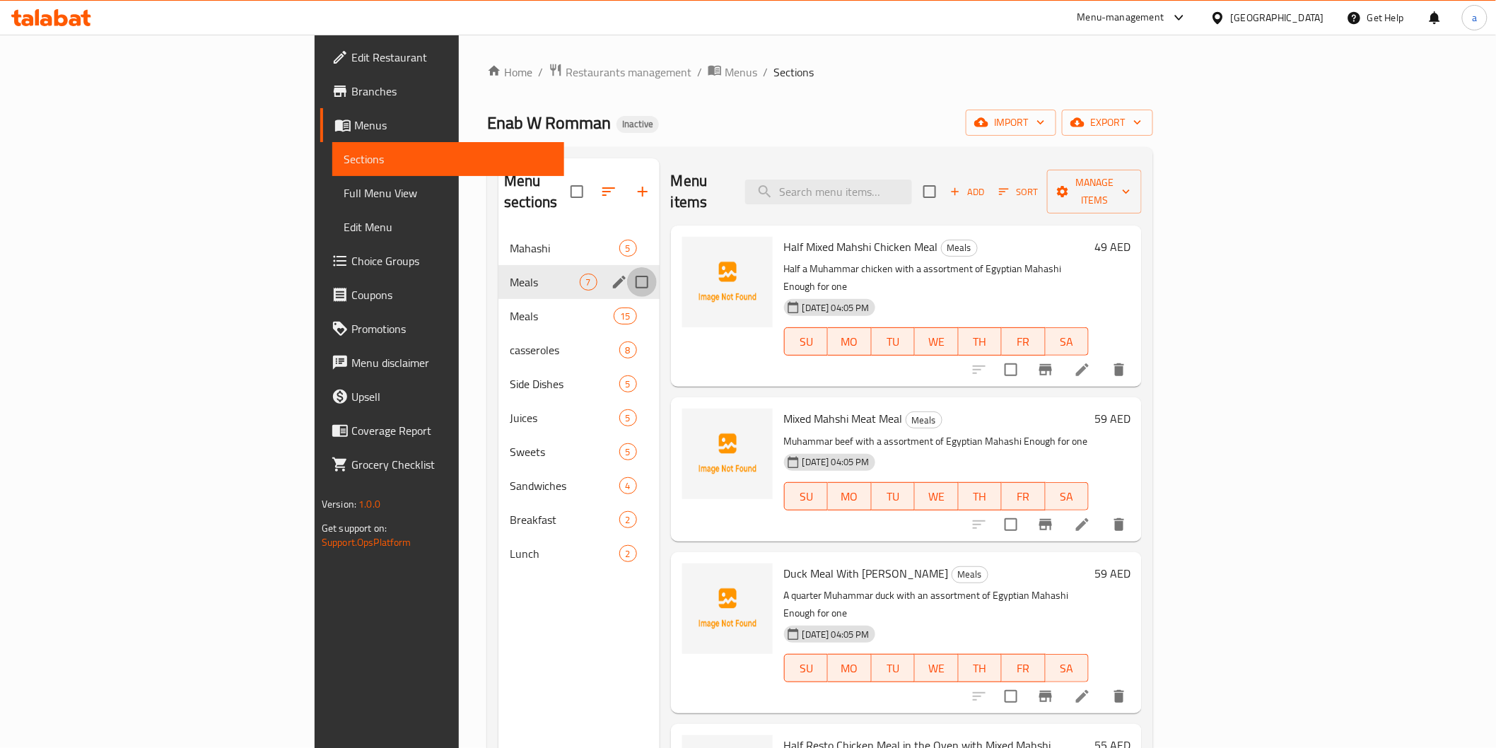
click at [627, 267] on input "Menu sections" at bounding box center [642, 282] width 30 height 30
checkbox input "true"
click at [587, 185] on icon "button" at bounding box center [595, 191] width 17 height 17
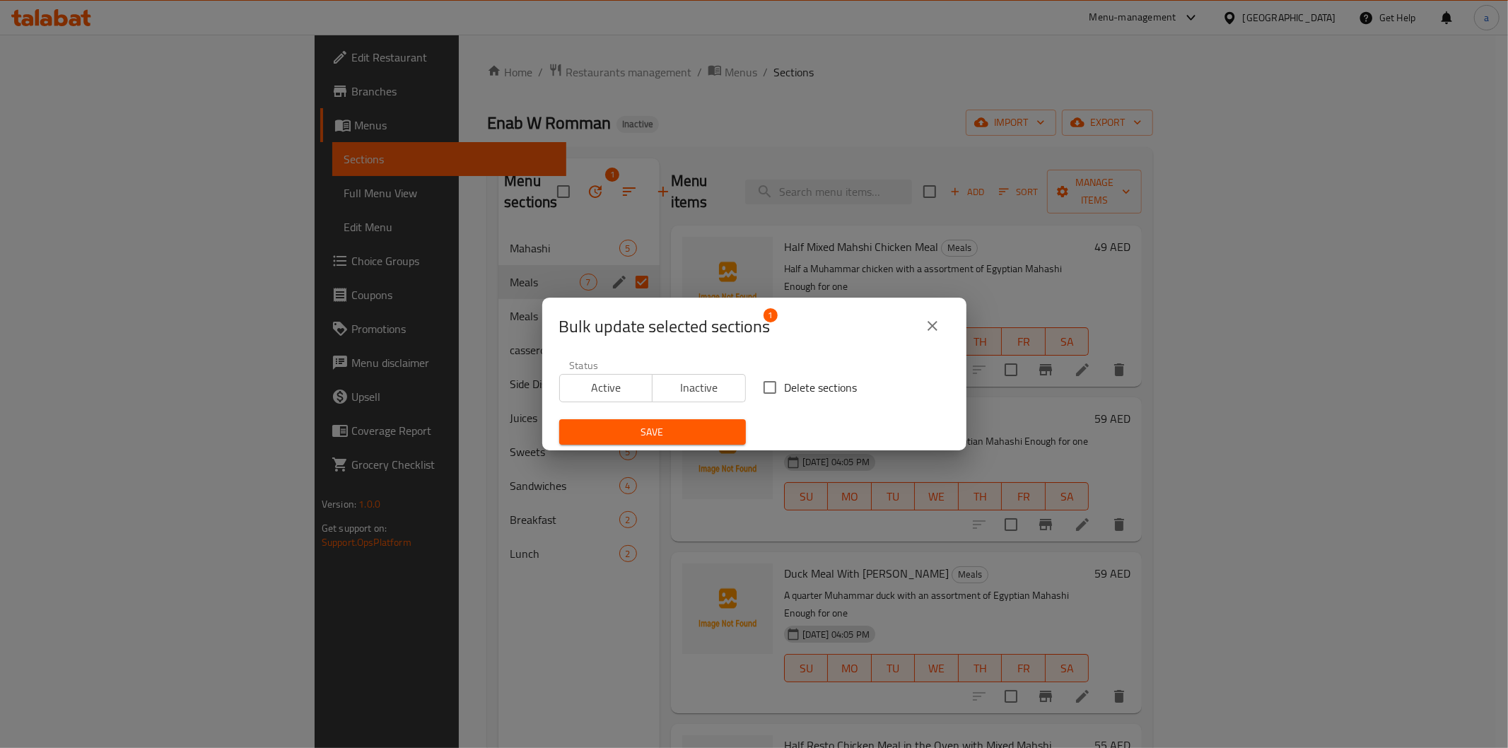
click at [497, 185] on div "Bulk update selected sections 1 Status Active Inactive Delete sections Save" at bounding box center [754, 374] width 1508 height 748
click at [491, 394] on div "Bulk update selected sections 1 Status Active Inactive Delete sections Save" at bounding box center [754, 374] width 1508 height 748
click at [934, 320] on icon "close" at bounding box center [932, 326] width 17 height 17
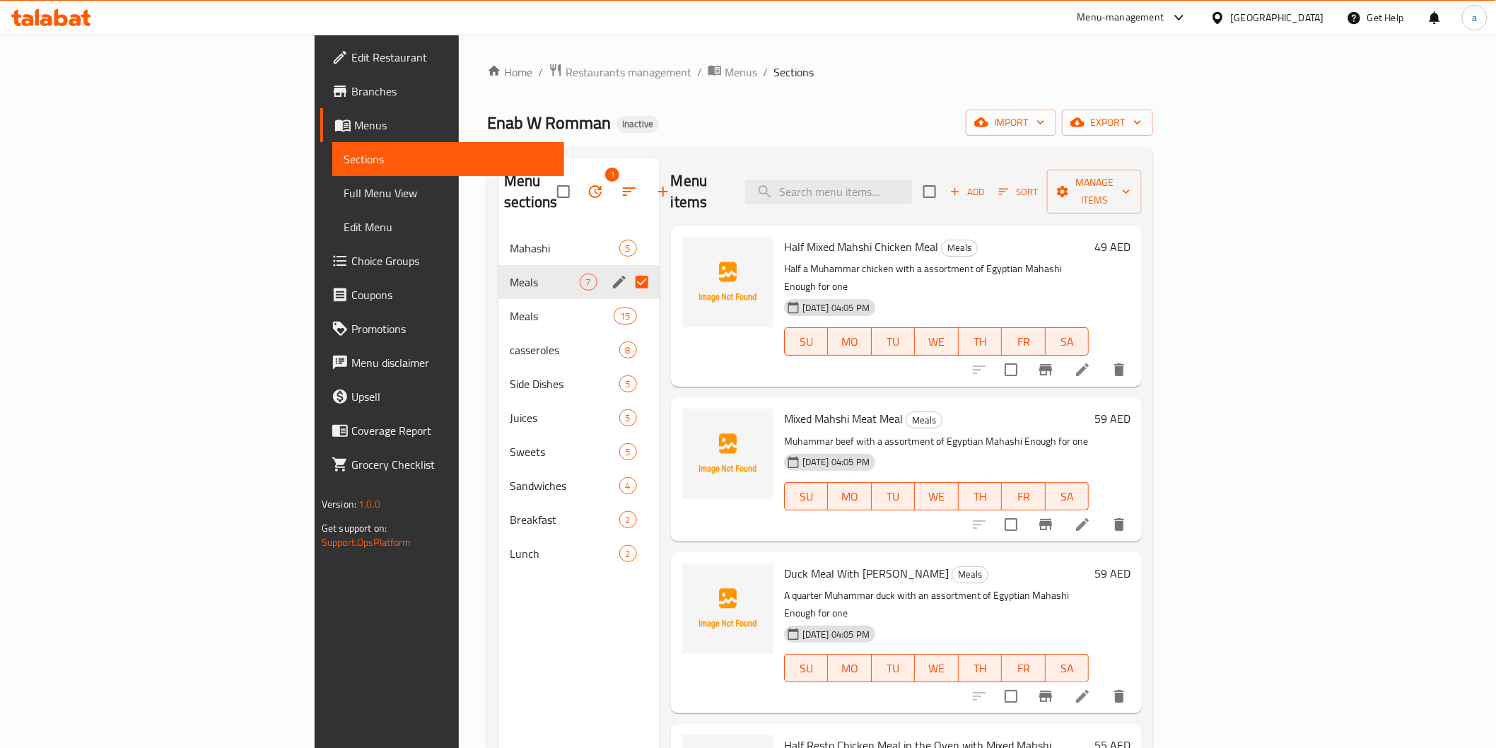
click at [499, 272] on div "Meals 7" at bounding box center [579, 282] width 161 height 34
click at [945, 182] on input "checkbox" at bounding box center [930, 192] width 30 height 30
checkbox input "true"
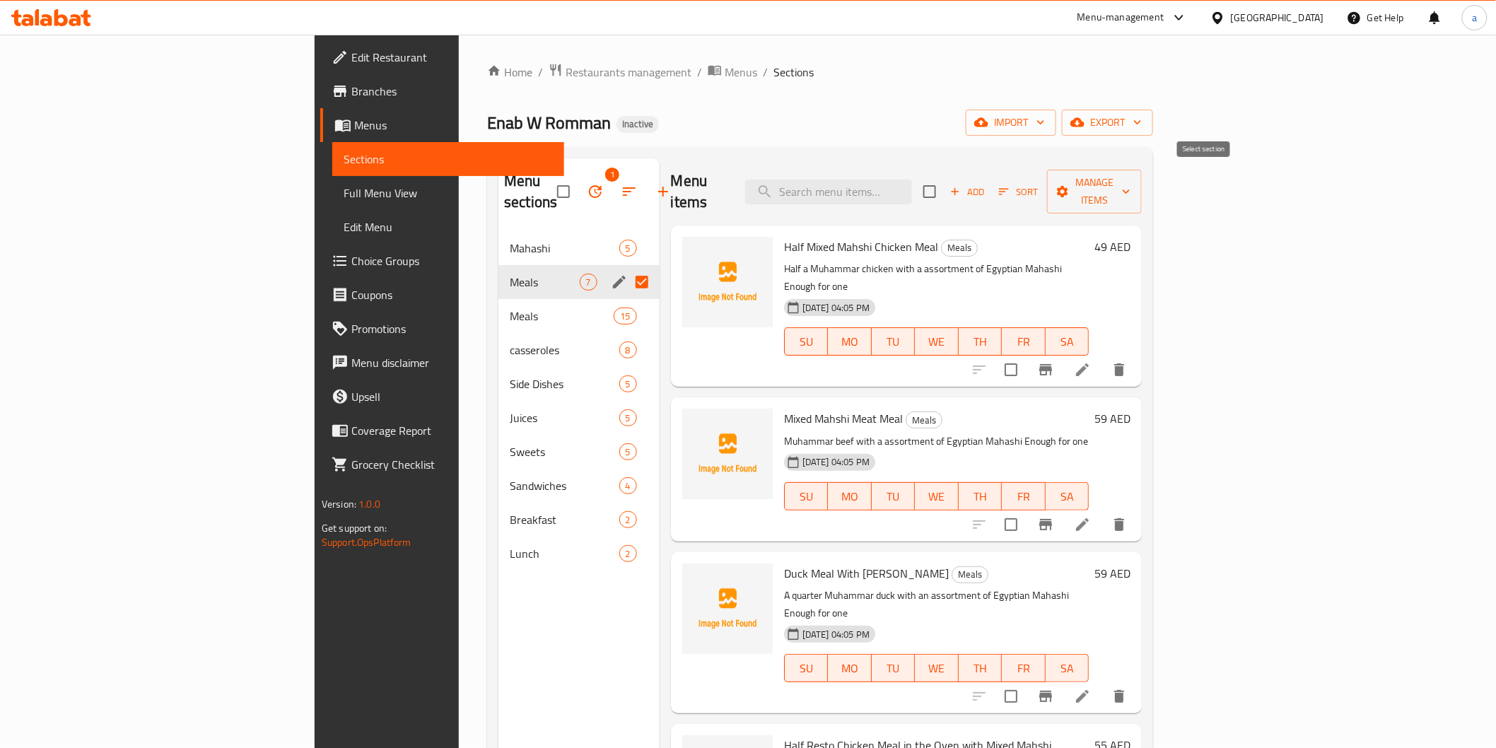
checkbox input "true"
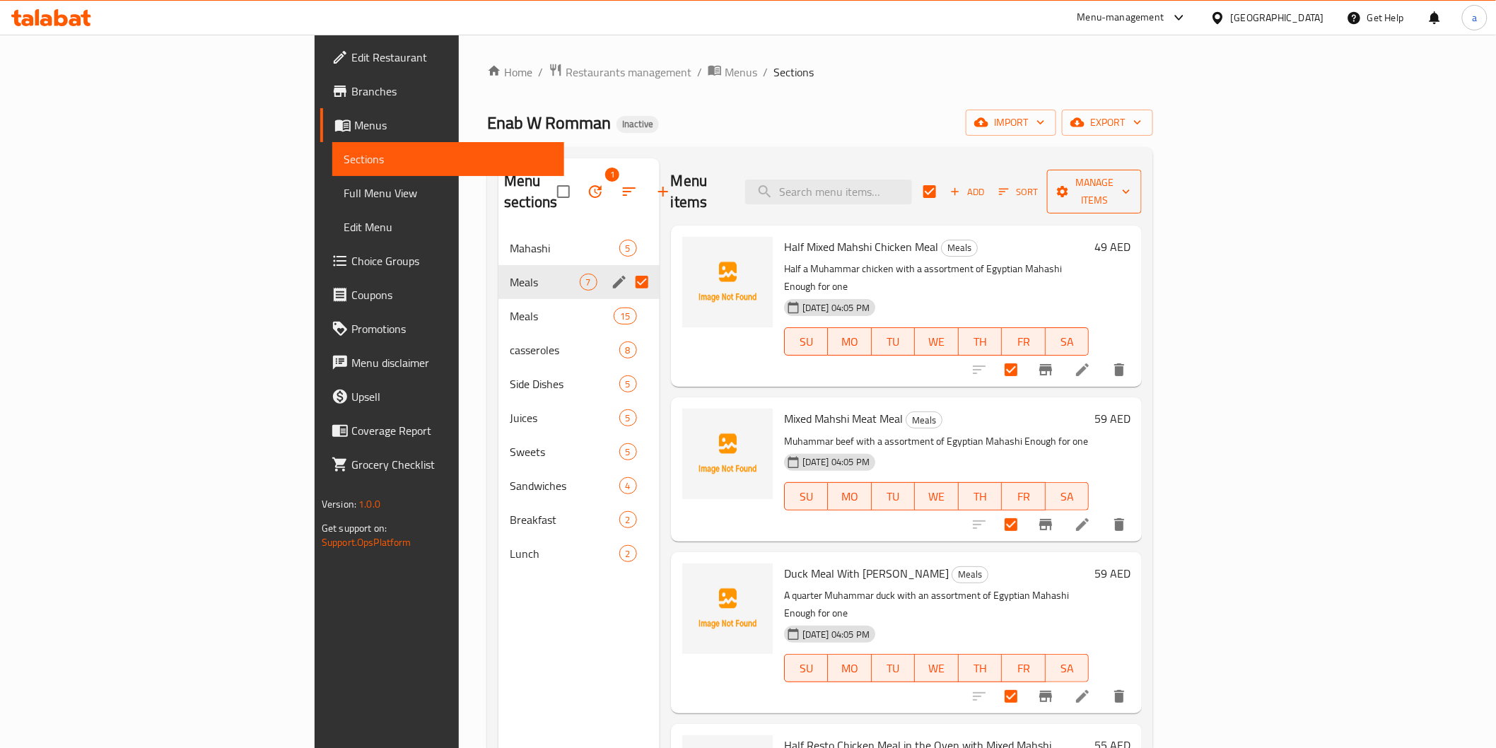
click at [1131, 187] on span "Manage items" at bounding box center [1095, 191] width 72 height 35
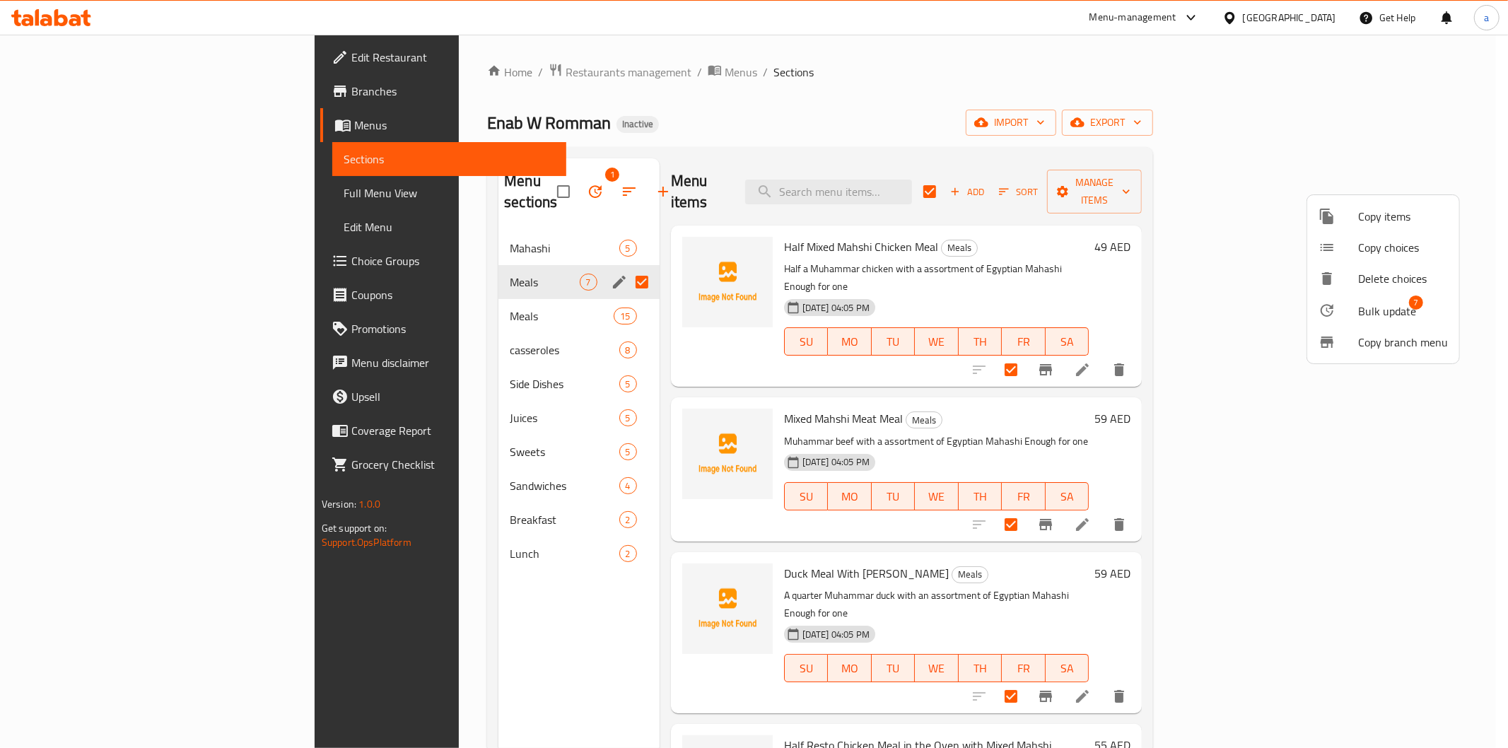
click at [1349, 314] on div at bounding box center [1339, 310] width 40 height 17
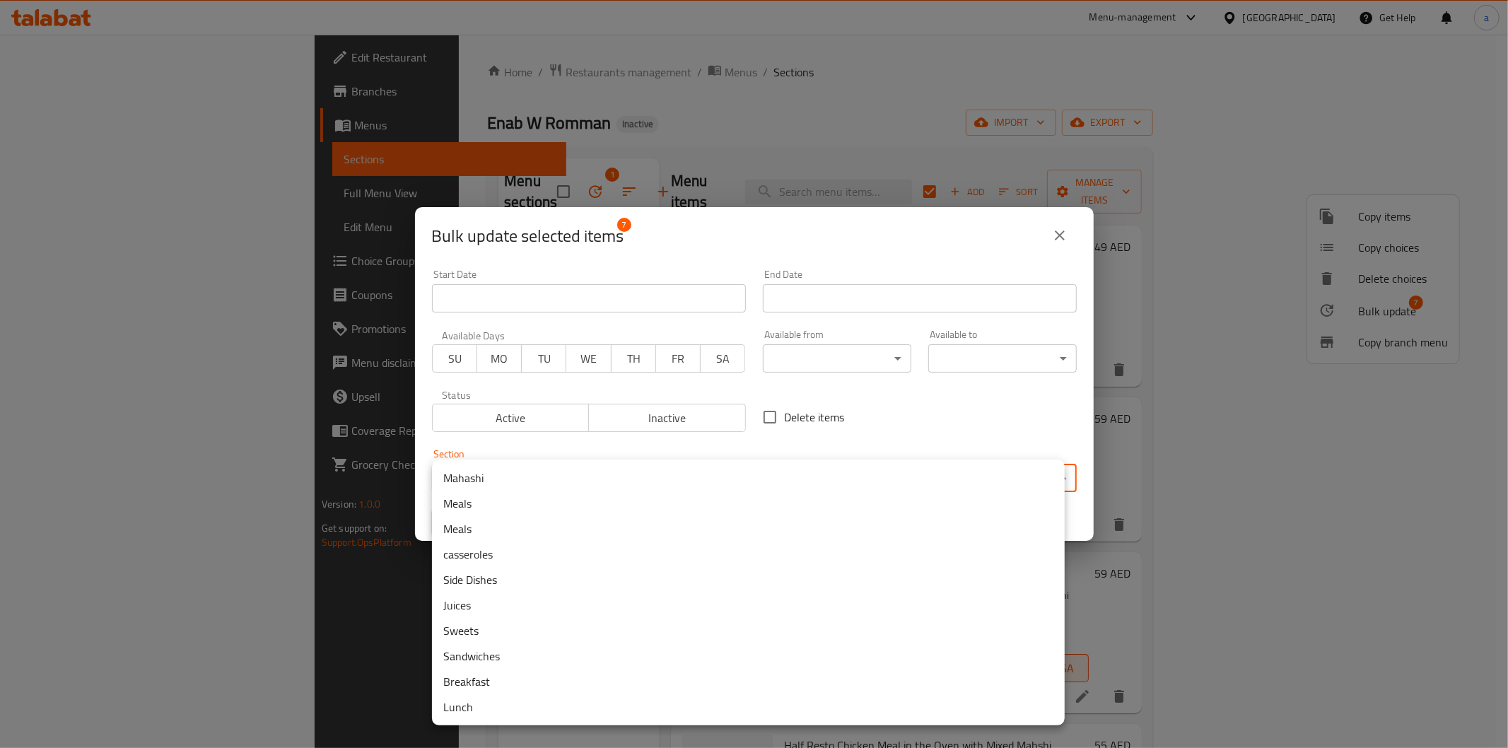
click at [751, 470] on body "​ Menu-management United Arab Emirates Get Help a Edit Restaurant Branches Menu…" at bounding box center [754, 392] width 1508 height 714
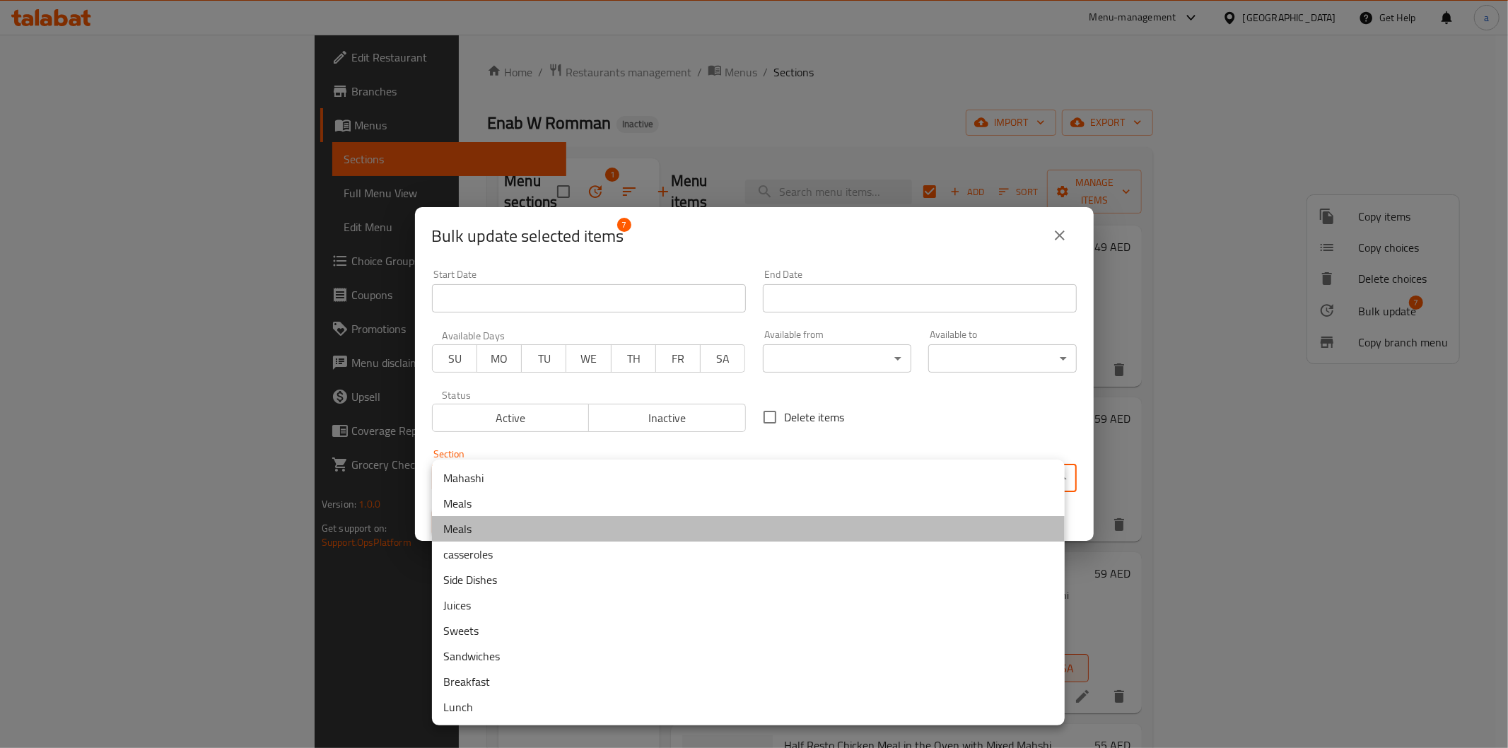
click at [663, 523] on li "Meals" at bounding box center [748, 528] width 633 height 25
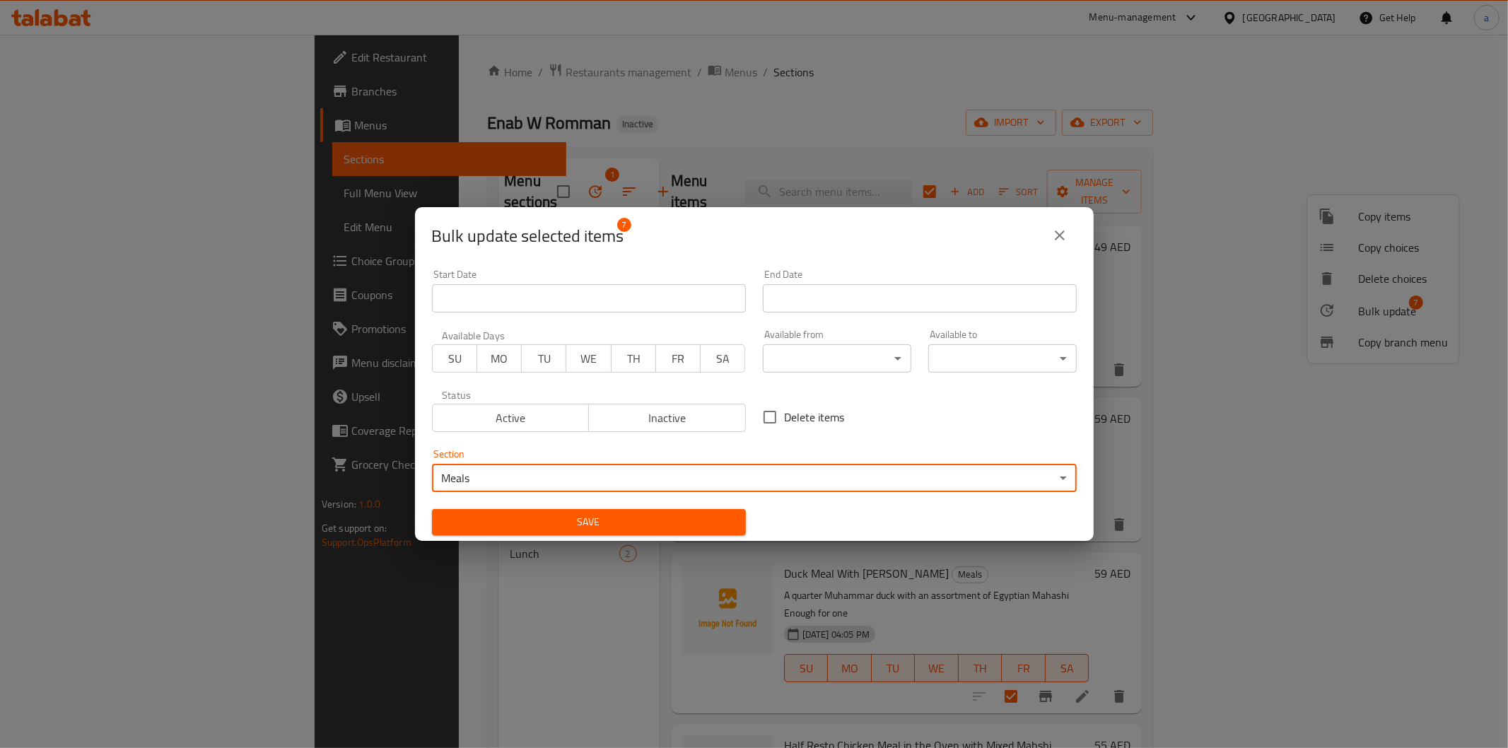
click at [618, 482] on body "​ Menu-management United Arab Emirates Get Help a Edit Restaurant Branches Menu…" at bounding box center [754, 392] width 1508 height 714
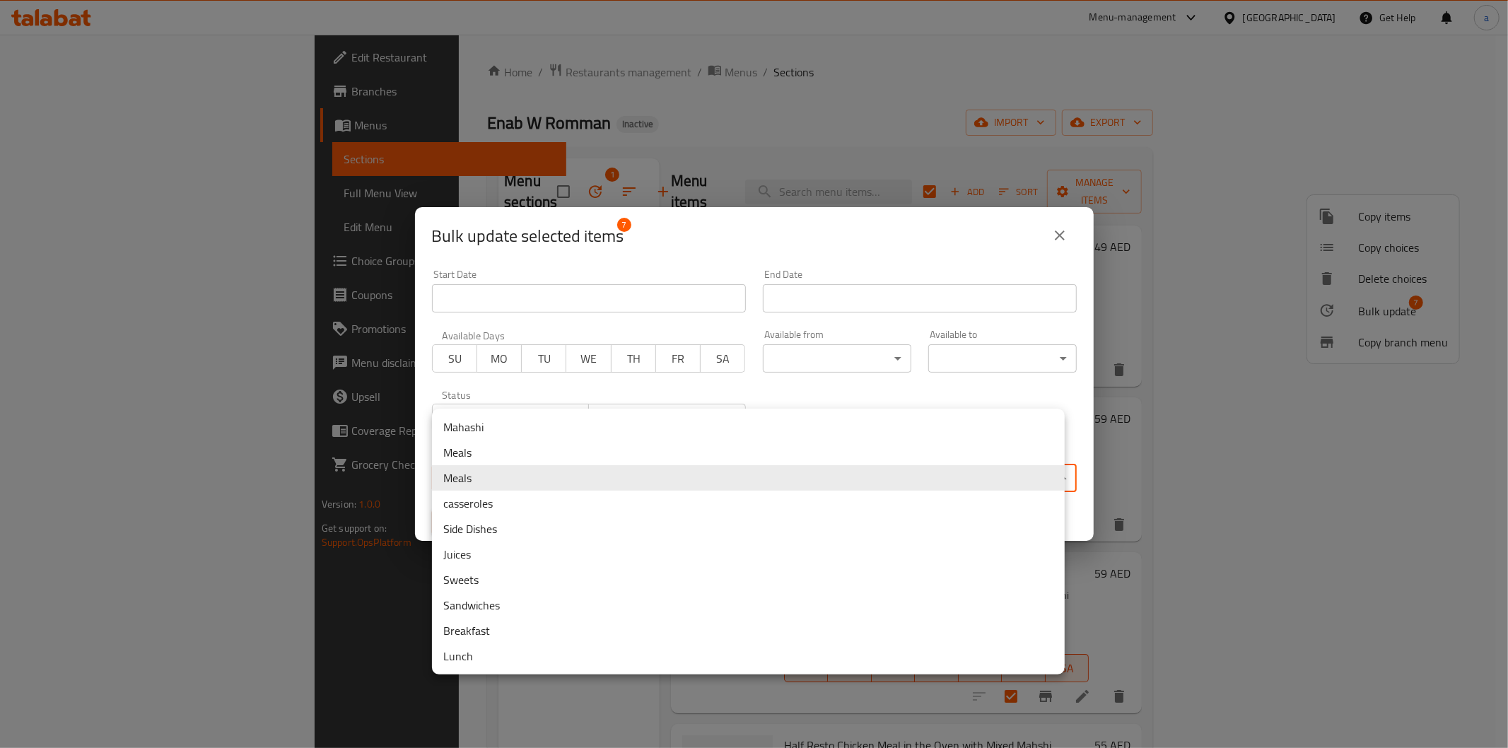
click at [618, 482] on li "Meals" at bounding box center [748, 477] width 633 height 25
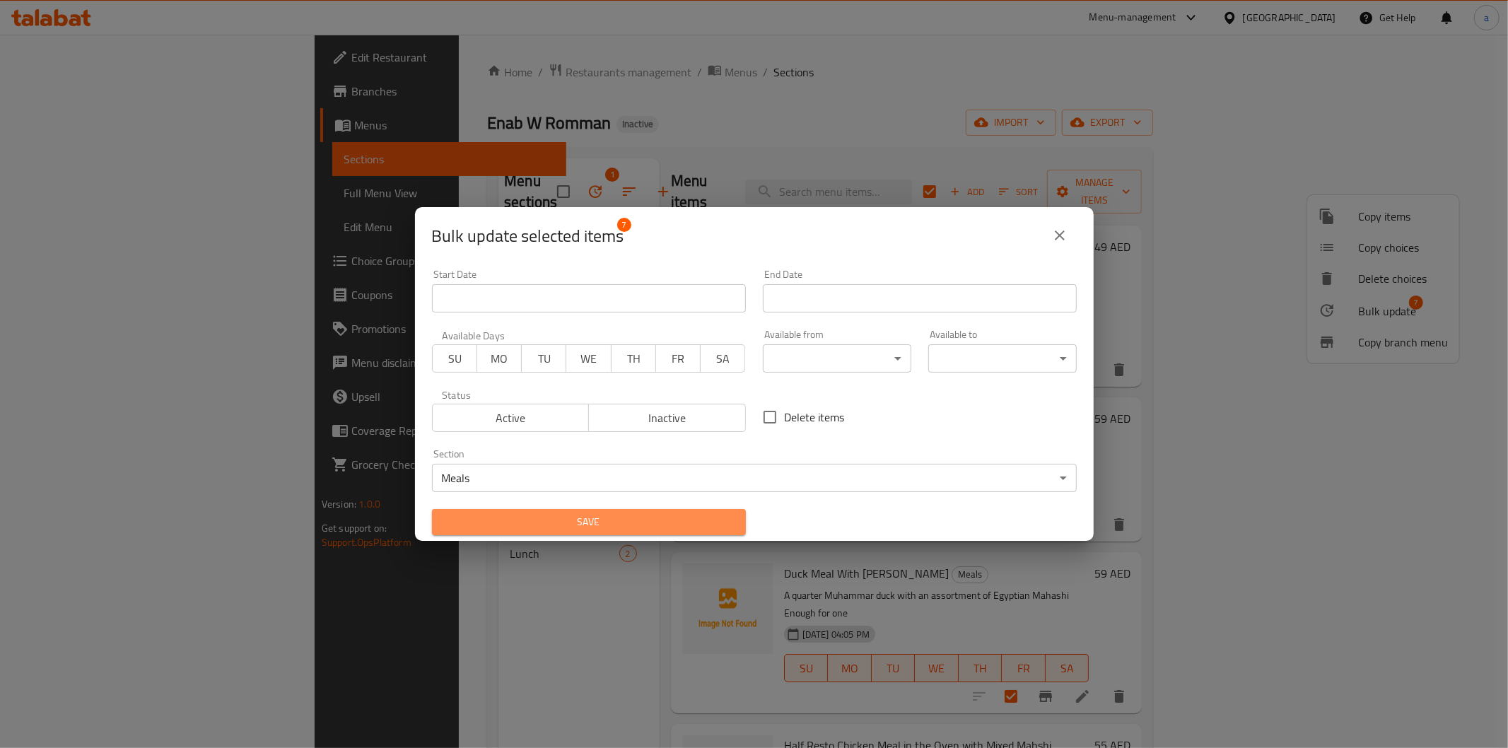
click at [595, 517] on span "Save" at bounding box center [588, 522] width 291 height 18
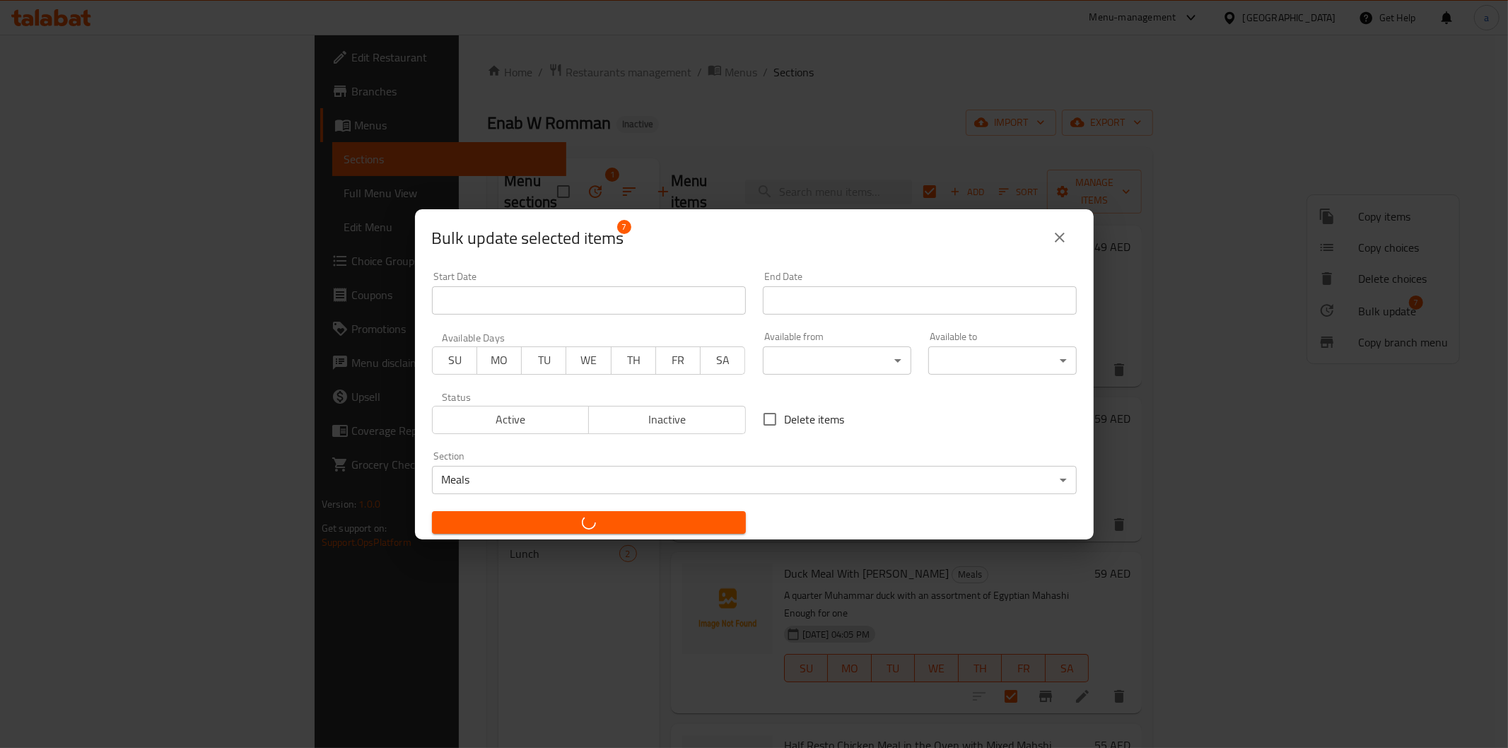
checkbox input "false"
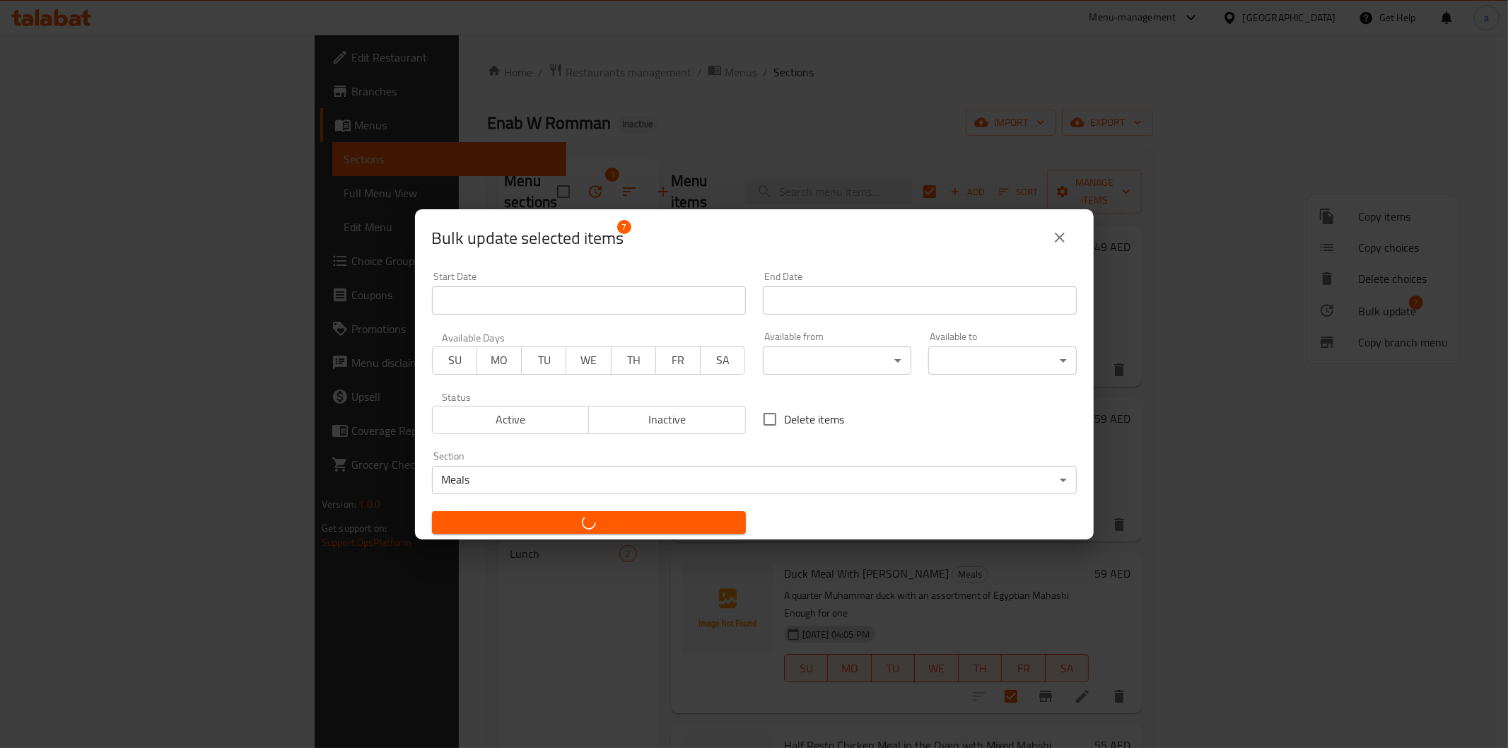
checkbox input "false"
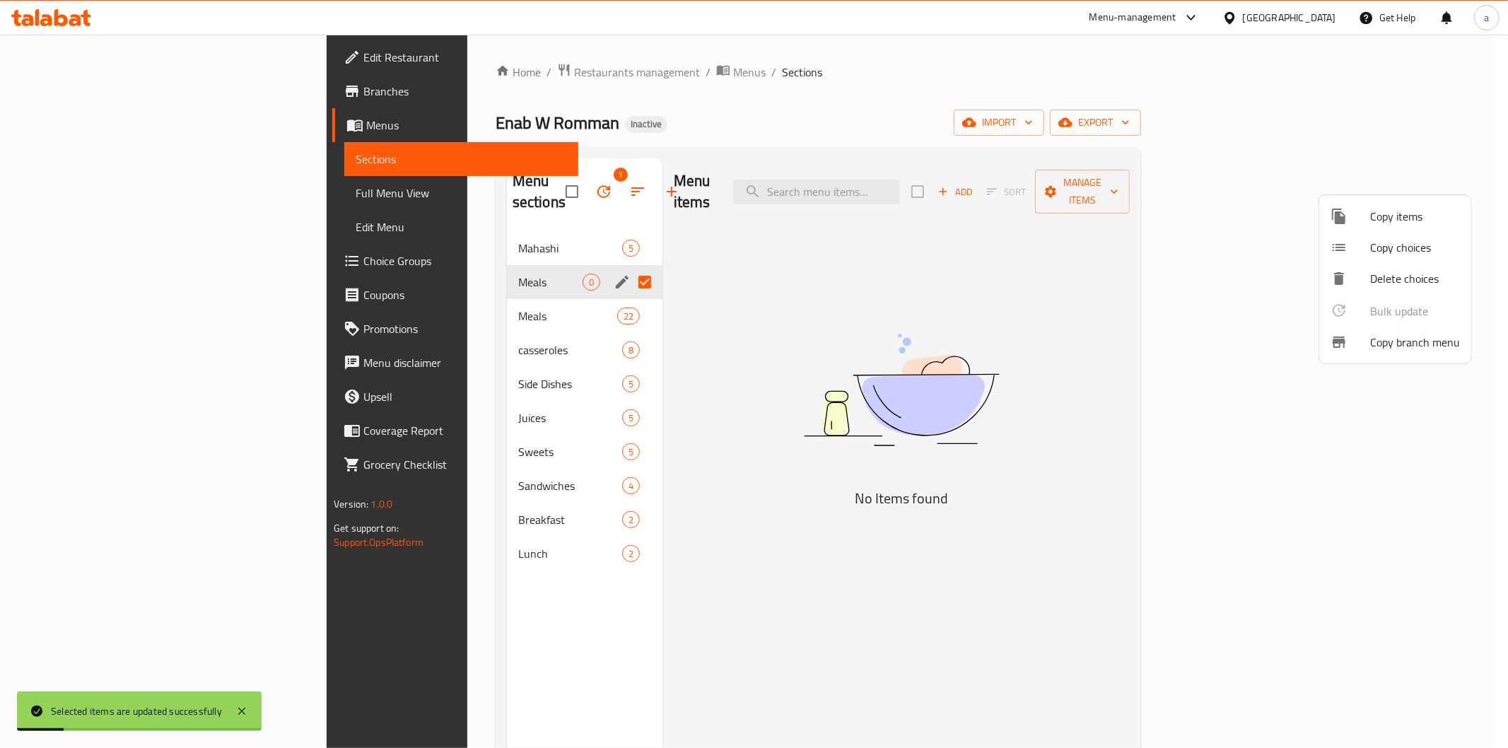
click at [822, 272] on div at bounding box center [754, 374] width 1508 height 748
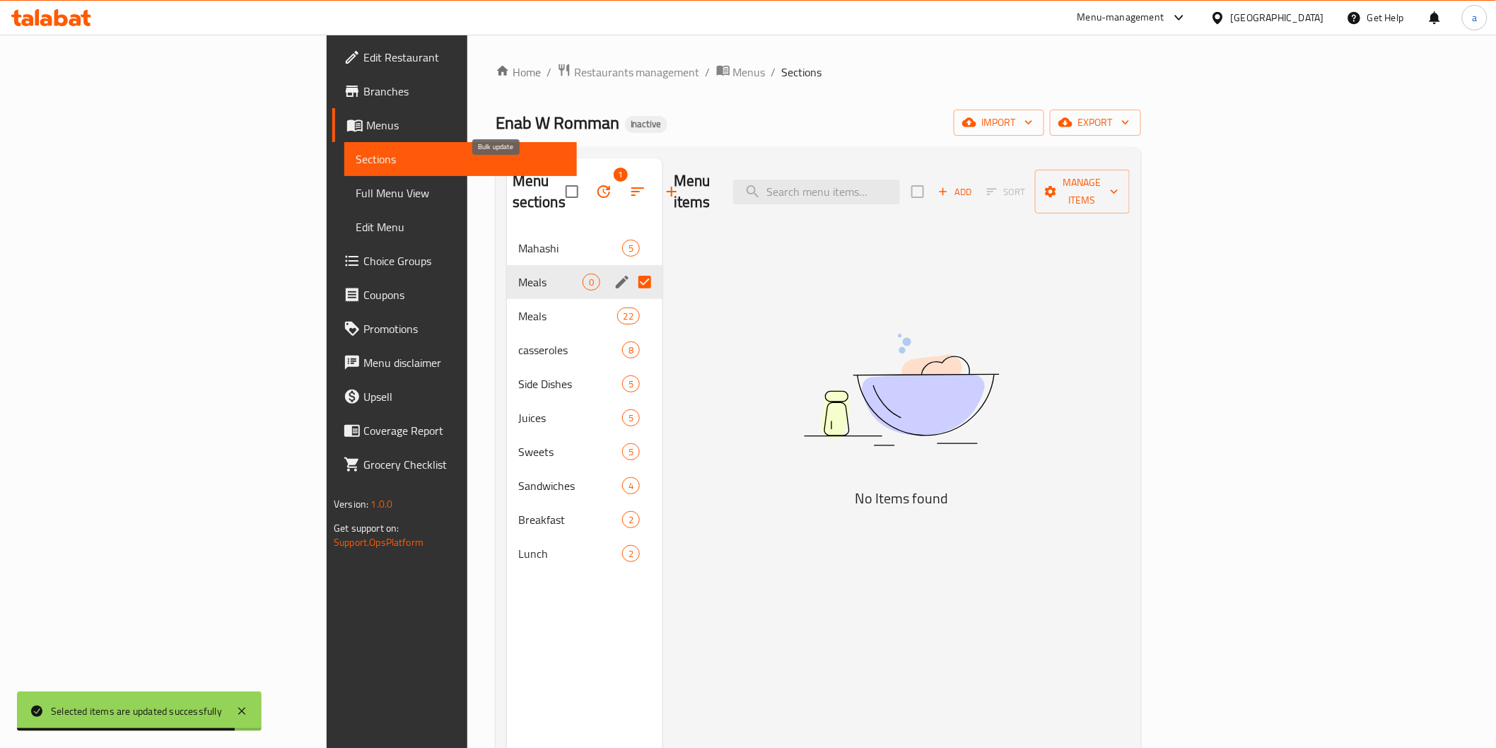
click at [587, 192] on button "button" at bounding box center [604, 192] width 34 height 34
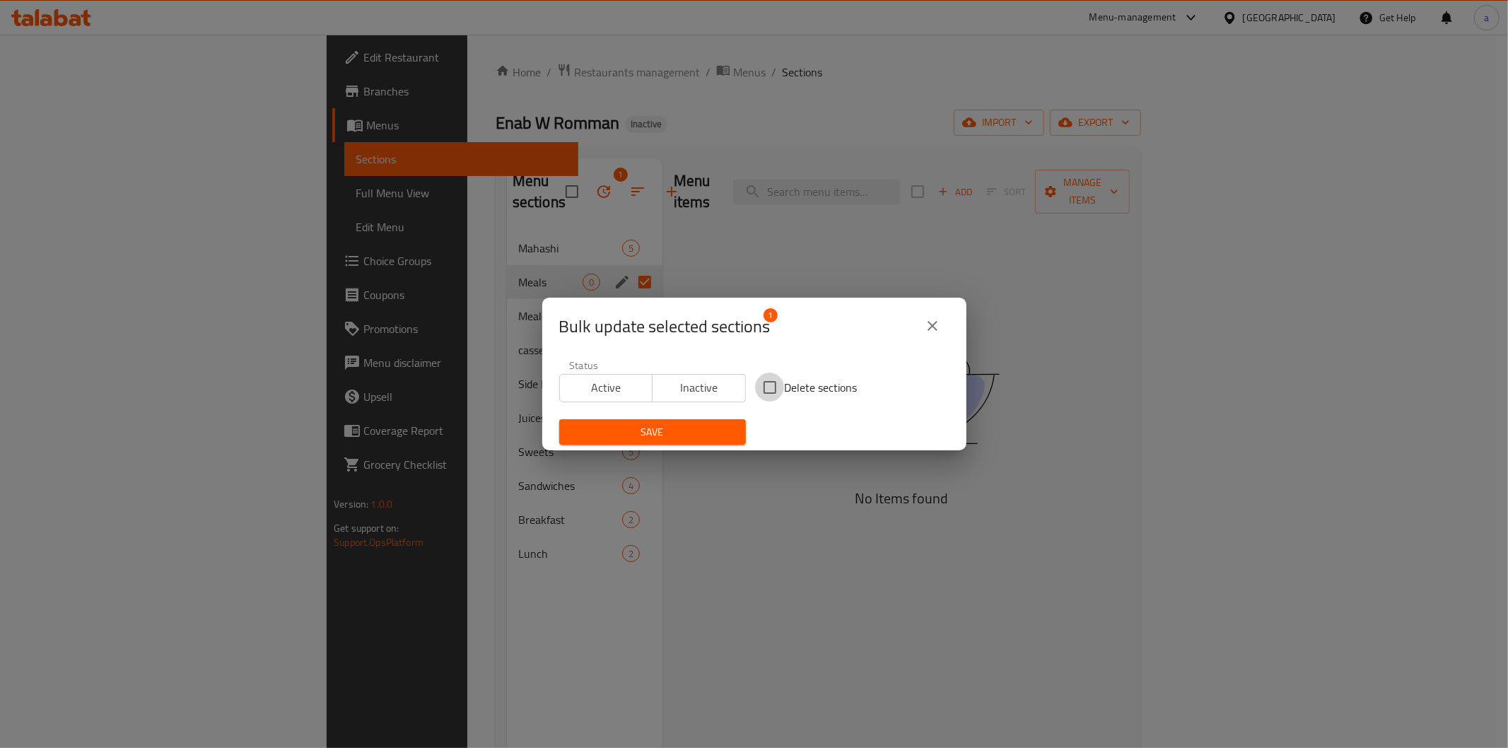
click at [769, 380] on input "Delete sections" at bounding box center [770, 388] width 30 height 30
checkbox input "true"
click at [682, 437] on span "Save" at bounding box center [653, 433] width 164 height 18
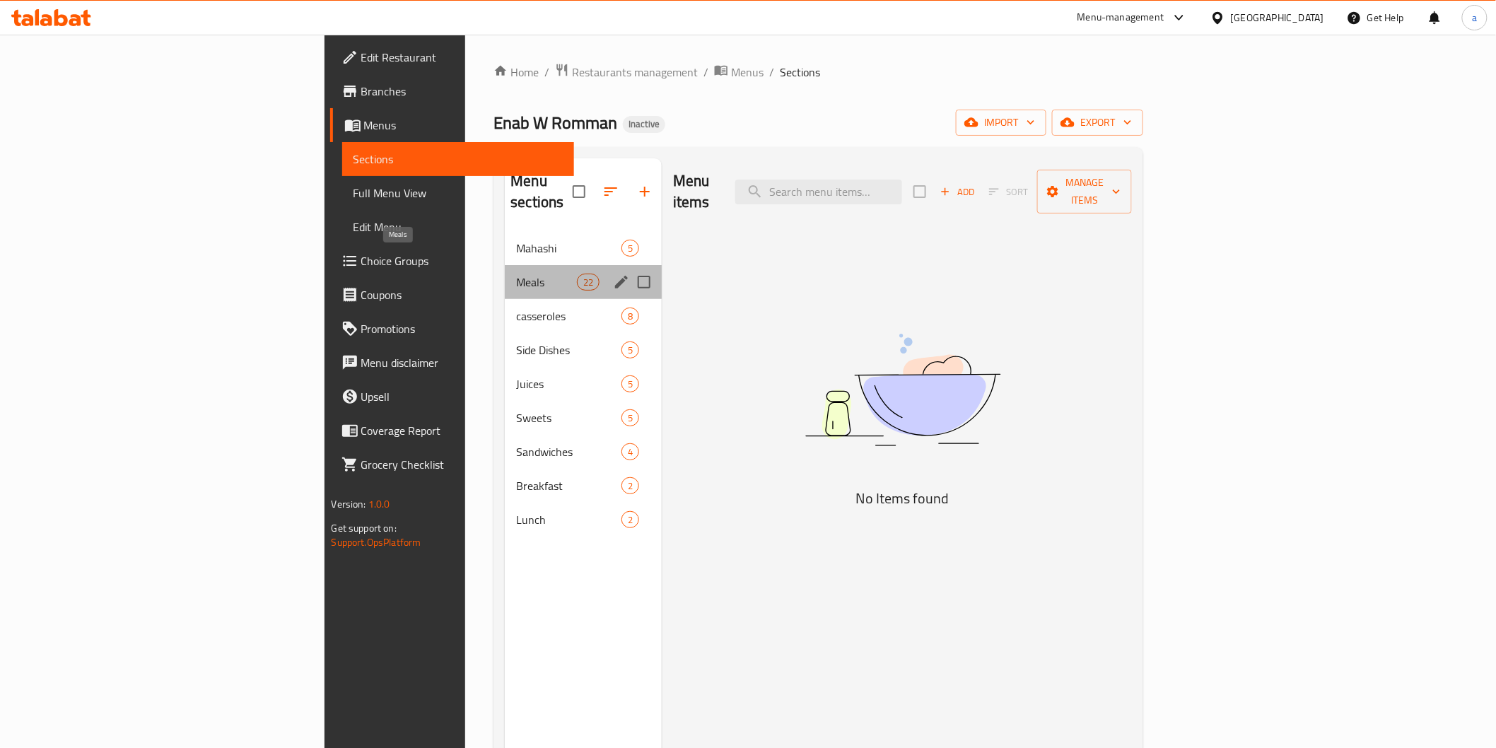
click at [516, 274] on span "Meals" at bounding box center [546, 282] width 60 height 17
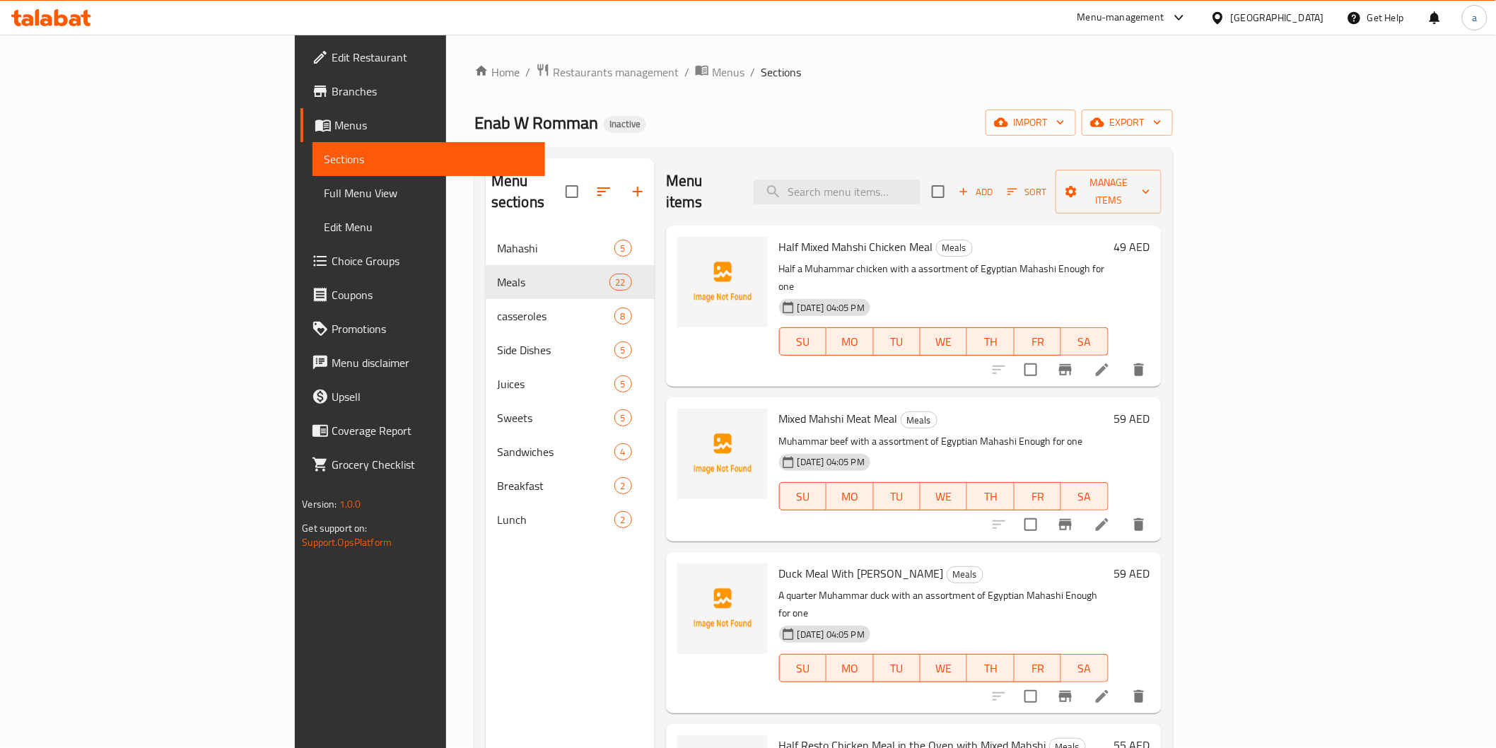
click at [324, 192] on span "Full Menu View" at bounding box center [428, 193] width 209 height 17
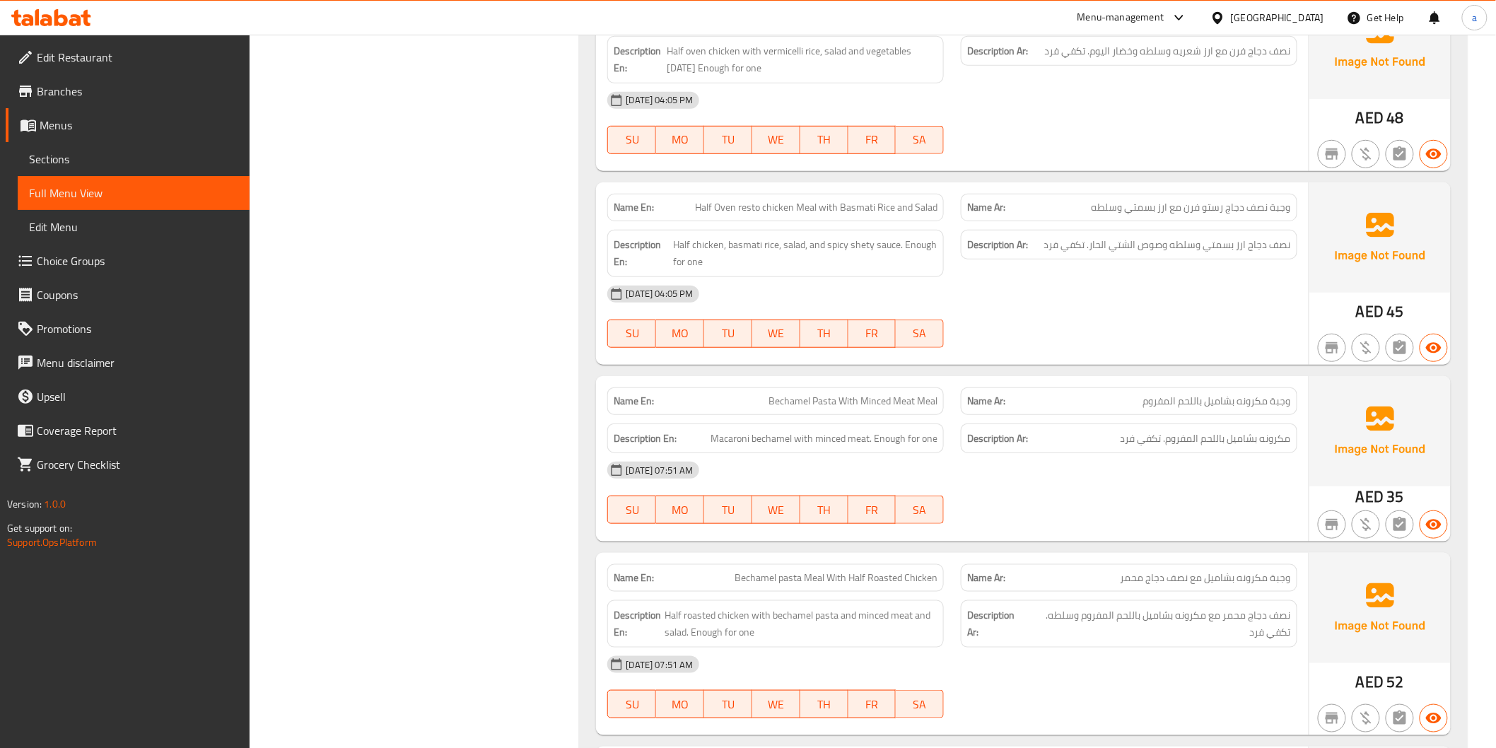
scroll to position [2593, 0]
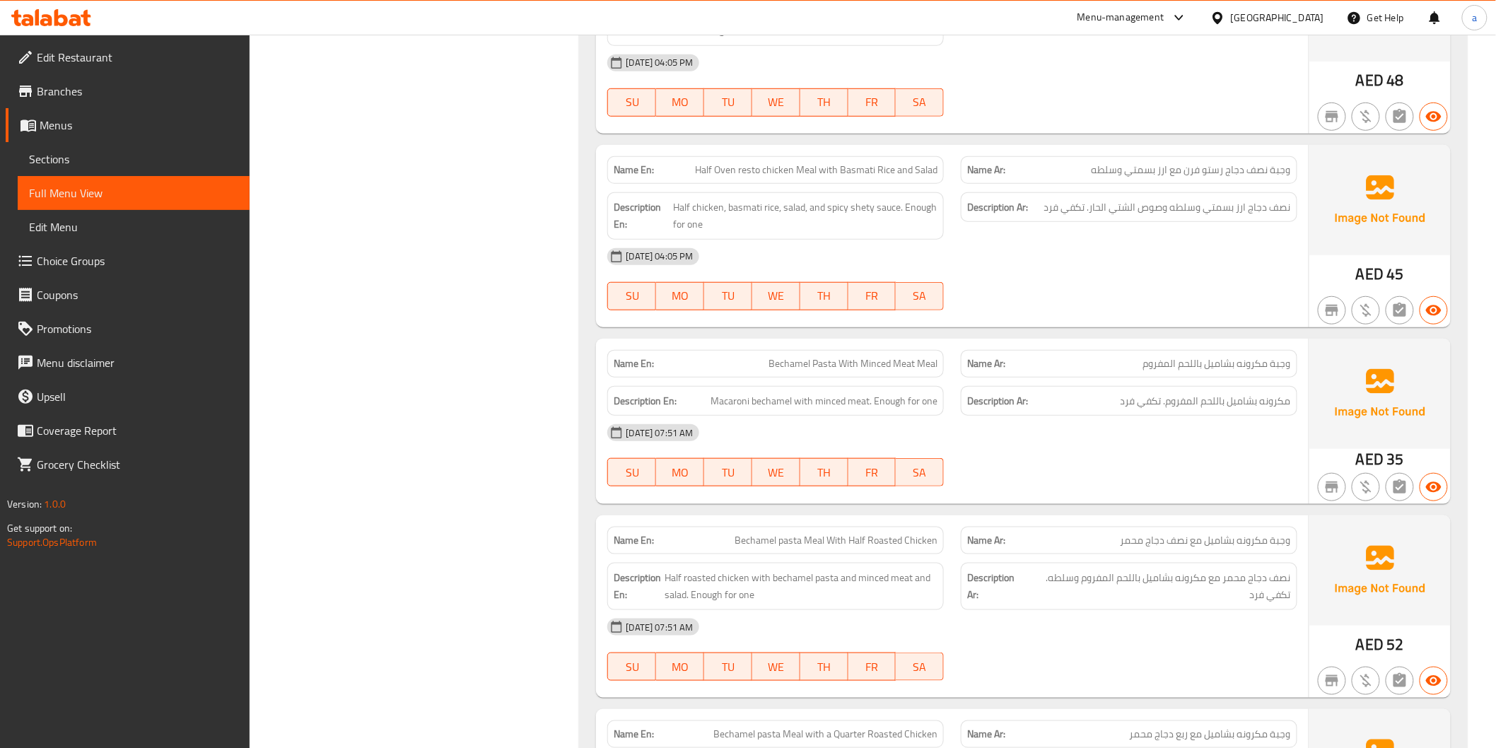
click at [793, 536] on span "Bechamel pasta Meal With Half Roasted Chicken" at bounding box center [836, 540] width 203 height 15
copy span "pasta"
click at [88, 158] on span "Sections" at bounding box center [133, 159] width 209 height 17
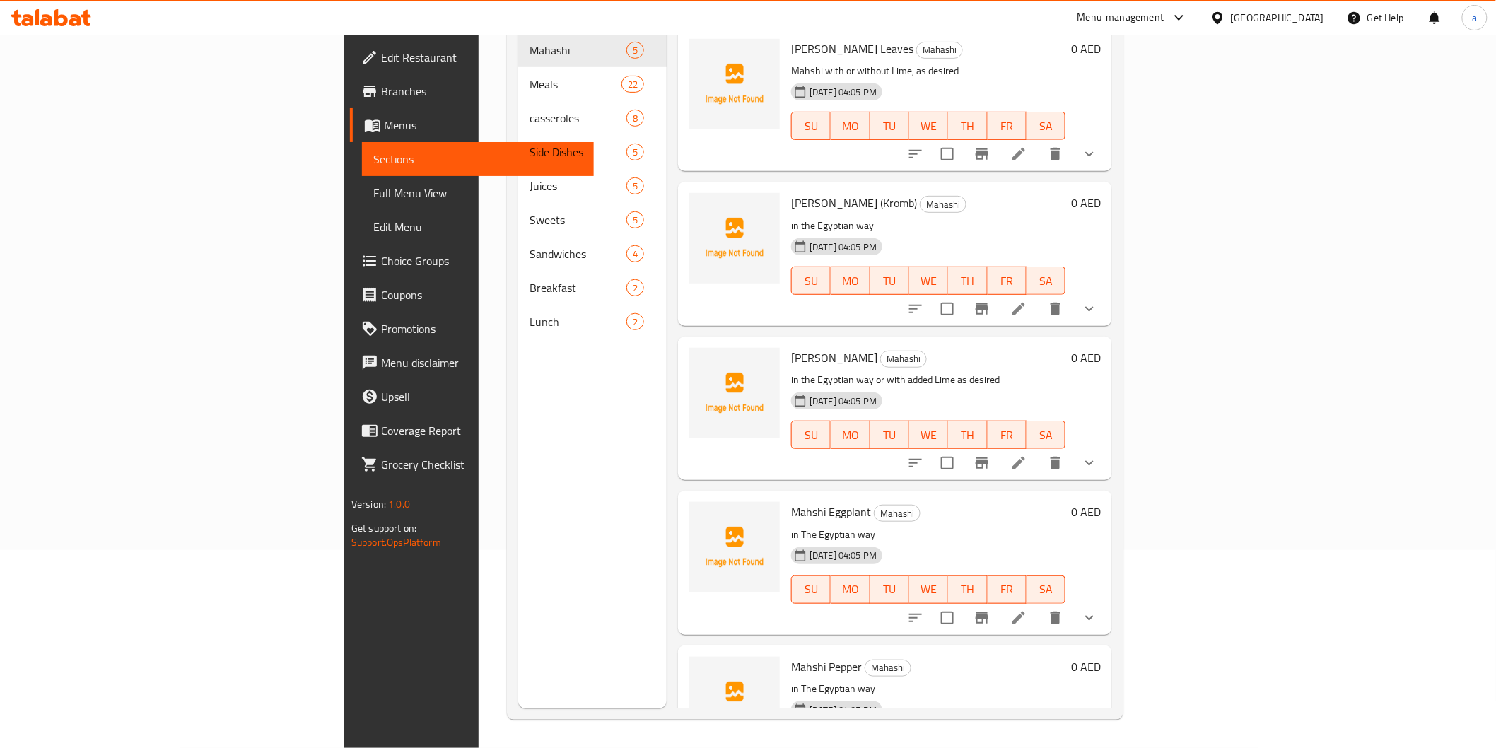
scroll to position [198, 0]
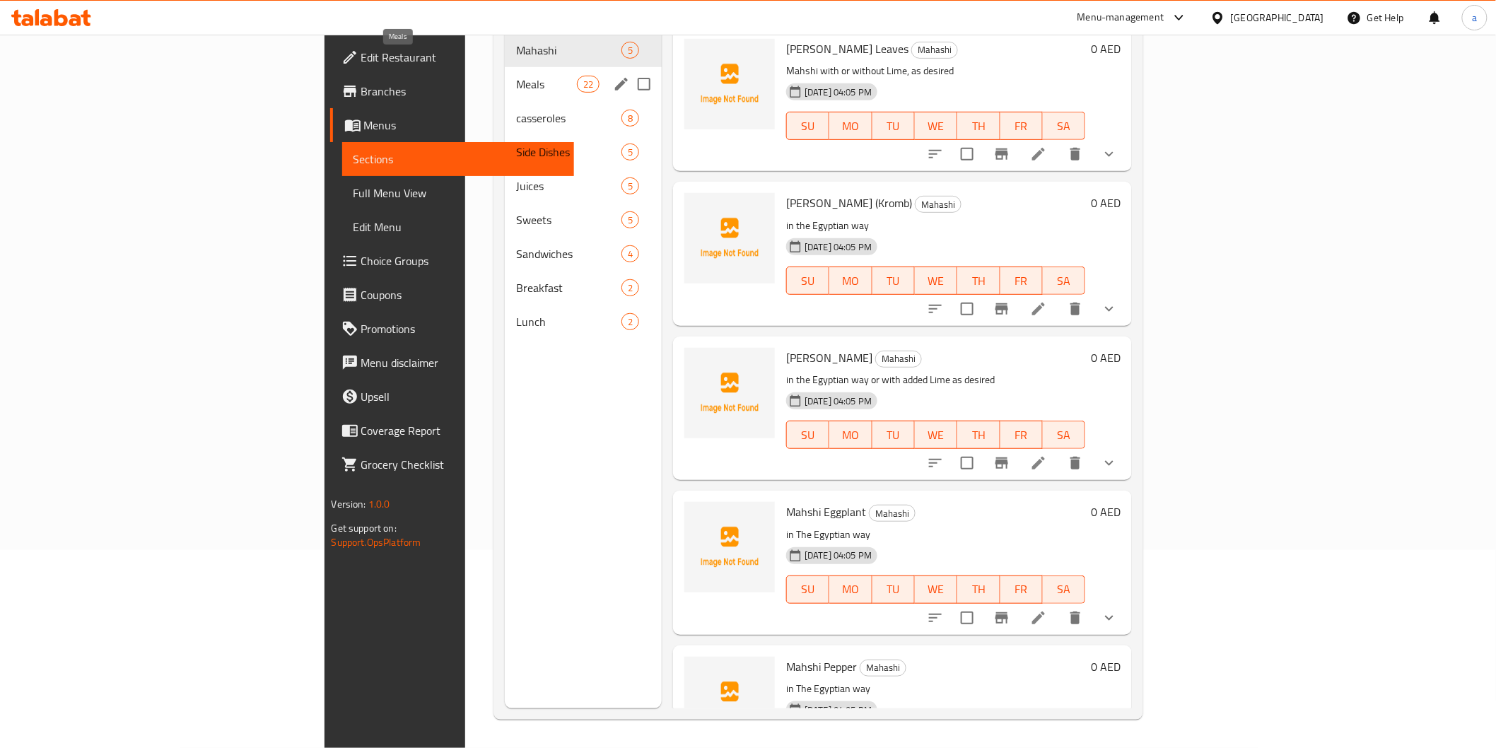
click at [516, 76] on span "Meals" at bounding box center [546, 84] width 60 height 17
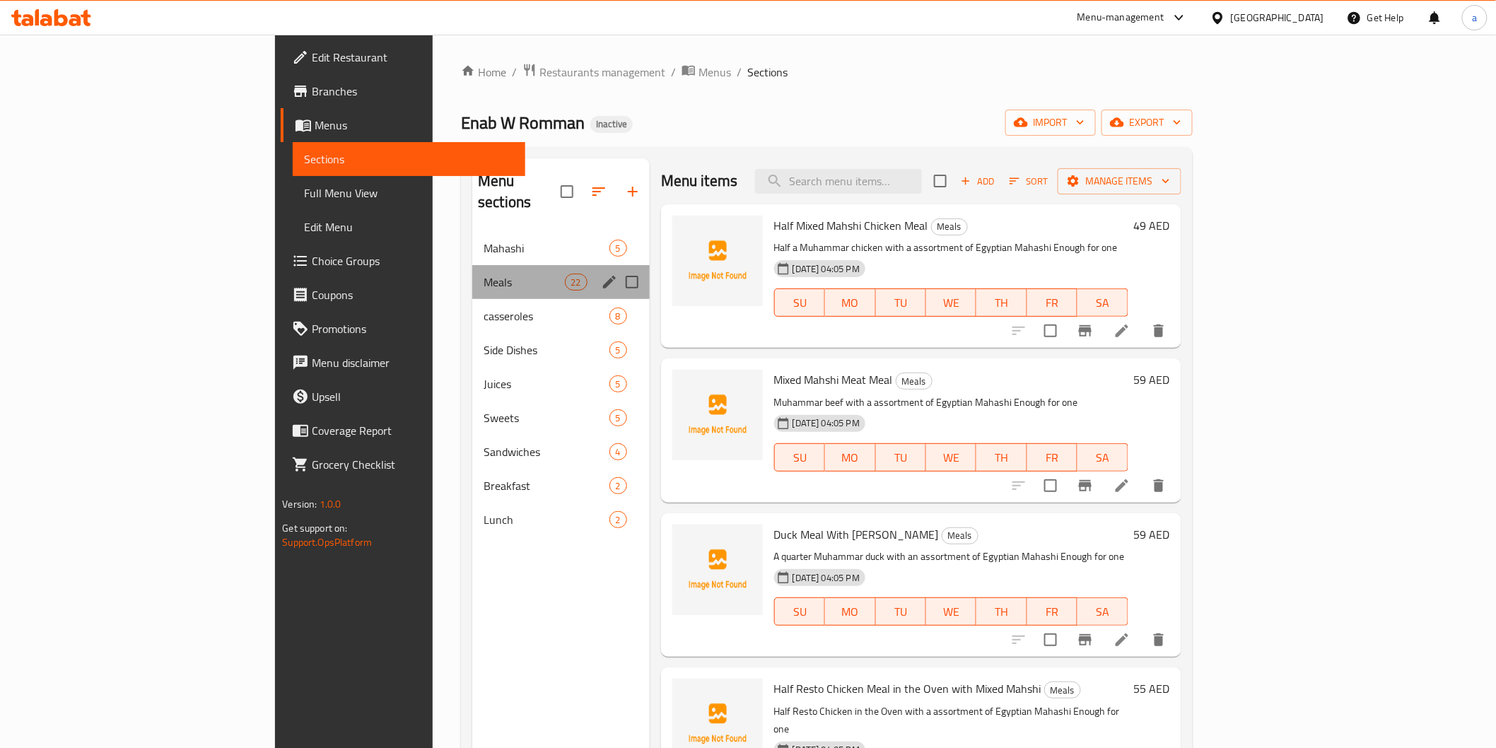
click at [472, 270] on div "Meals 22" at bounding box center [561, 282] width 178 height 34
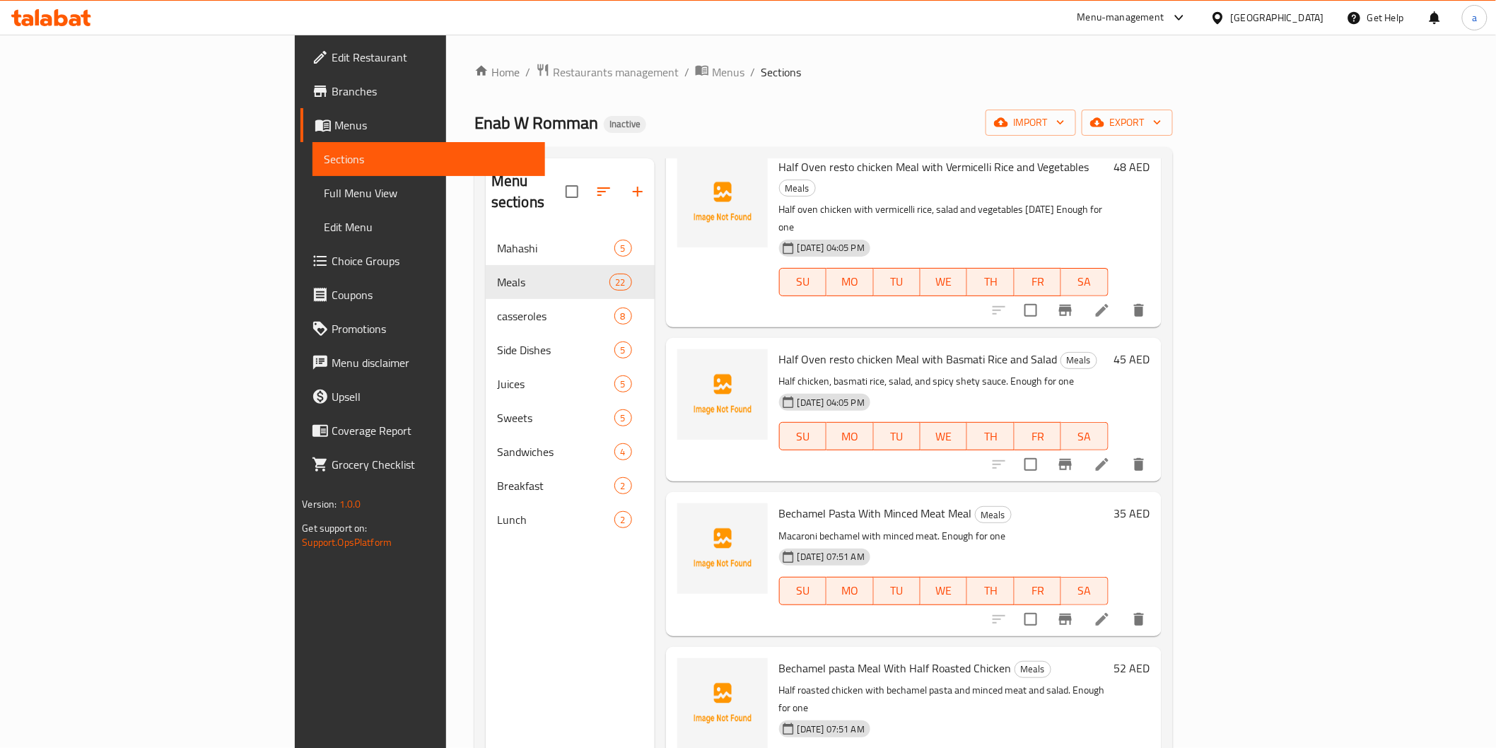
scroll to position [1021, 0]
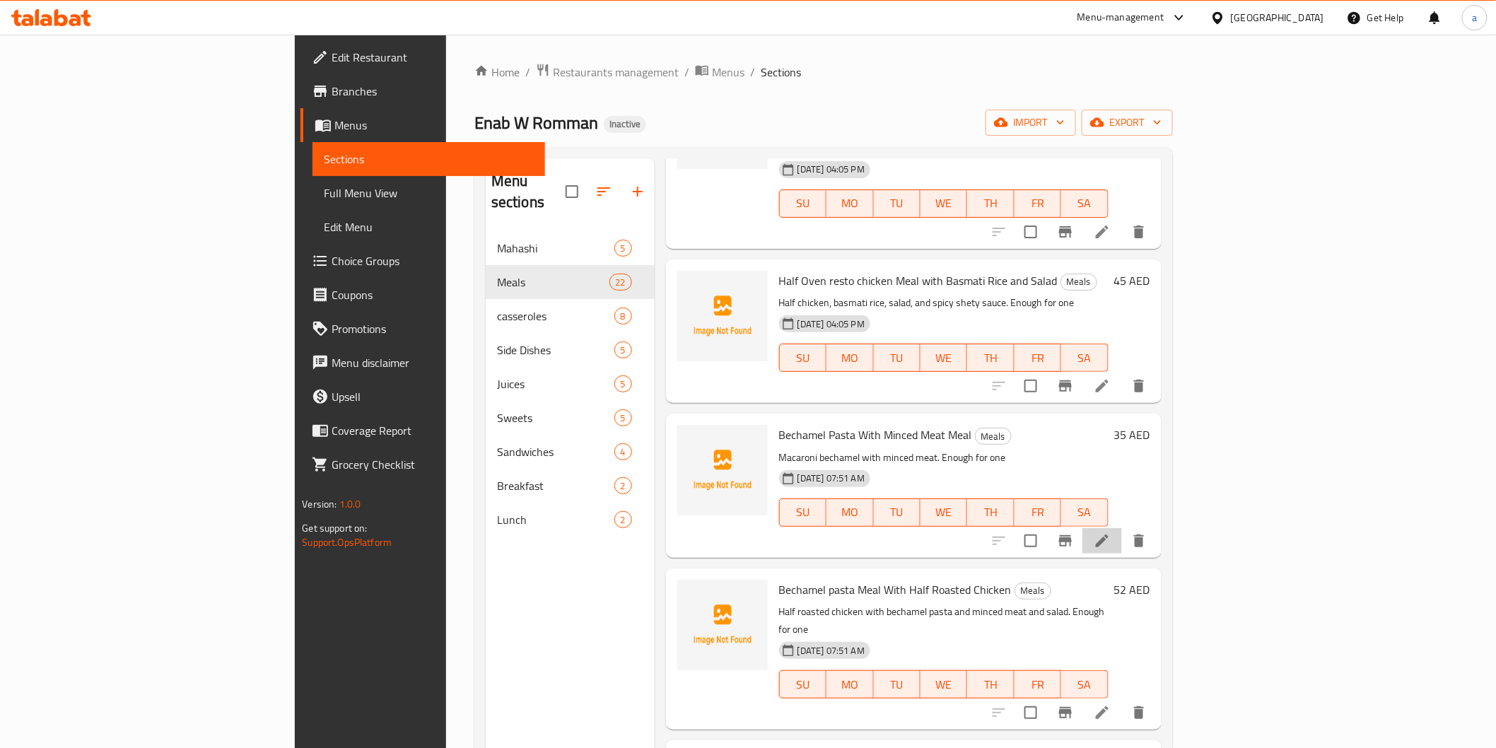
click at [1122, 528] on li at bounding box center [1103, 540] width 40 height 25
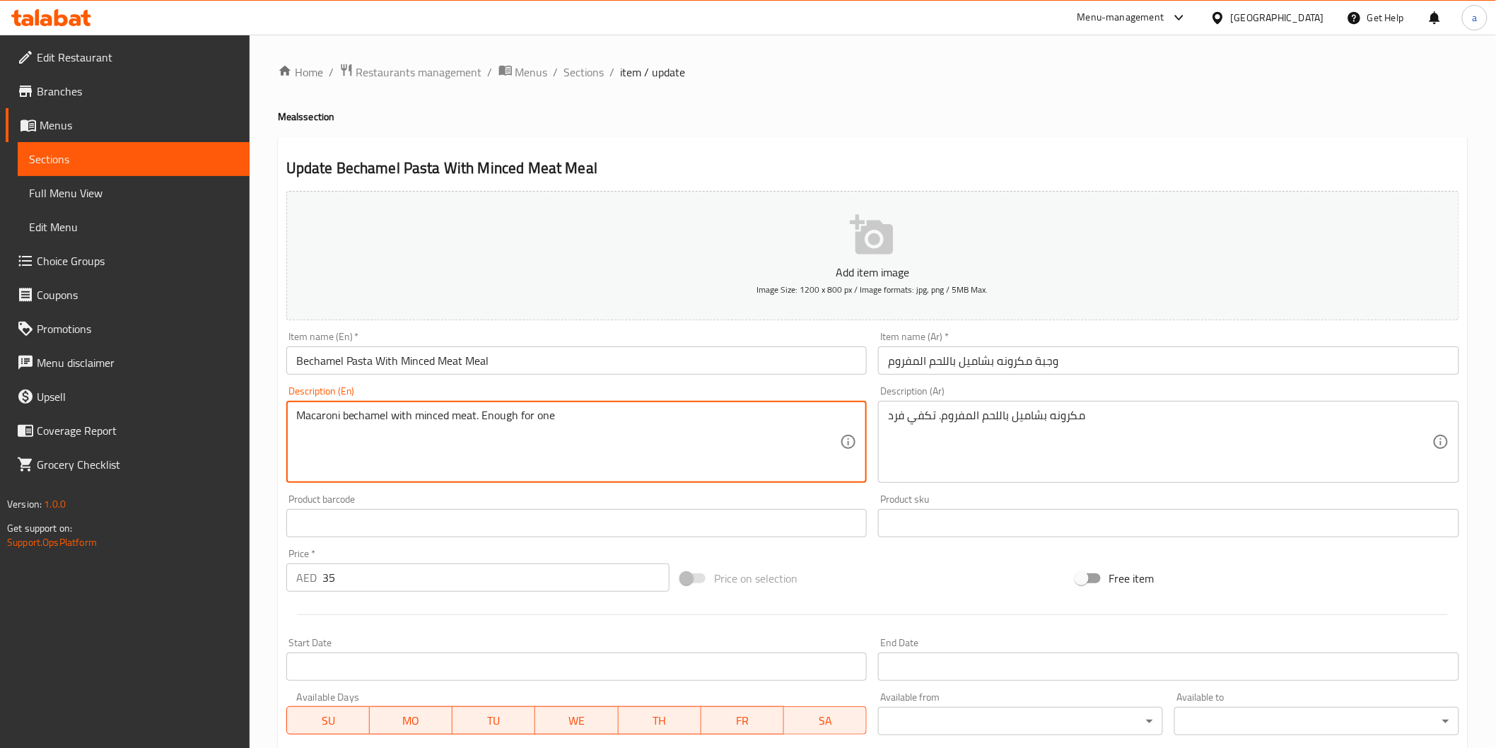
click at [327, 415] on textarea "Macaroni bechamel with minced meat. Enough for one" at bounding box center [568, 442] width 545 height 67
click at [331, 415] on textarea "Macaroni bechamel with minced meat. Enough for one" at bounding box center [568, 442] width 545 height 67
click at [325, 416] on textarea "Macaroni bechamel with minced meat. Enough for one" at bounding box center [568, 442] width 545 height 67
click at [344, 416] on textarea "bechamel with minced meat. Enough for one" at bounding box center [568, 442] width 545 height 67
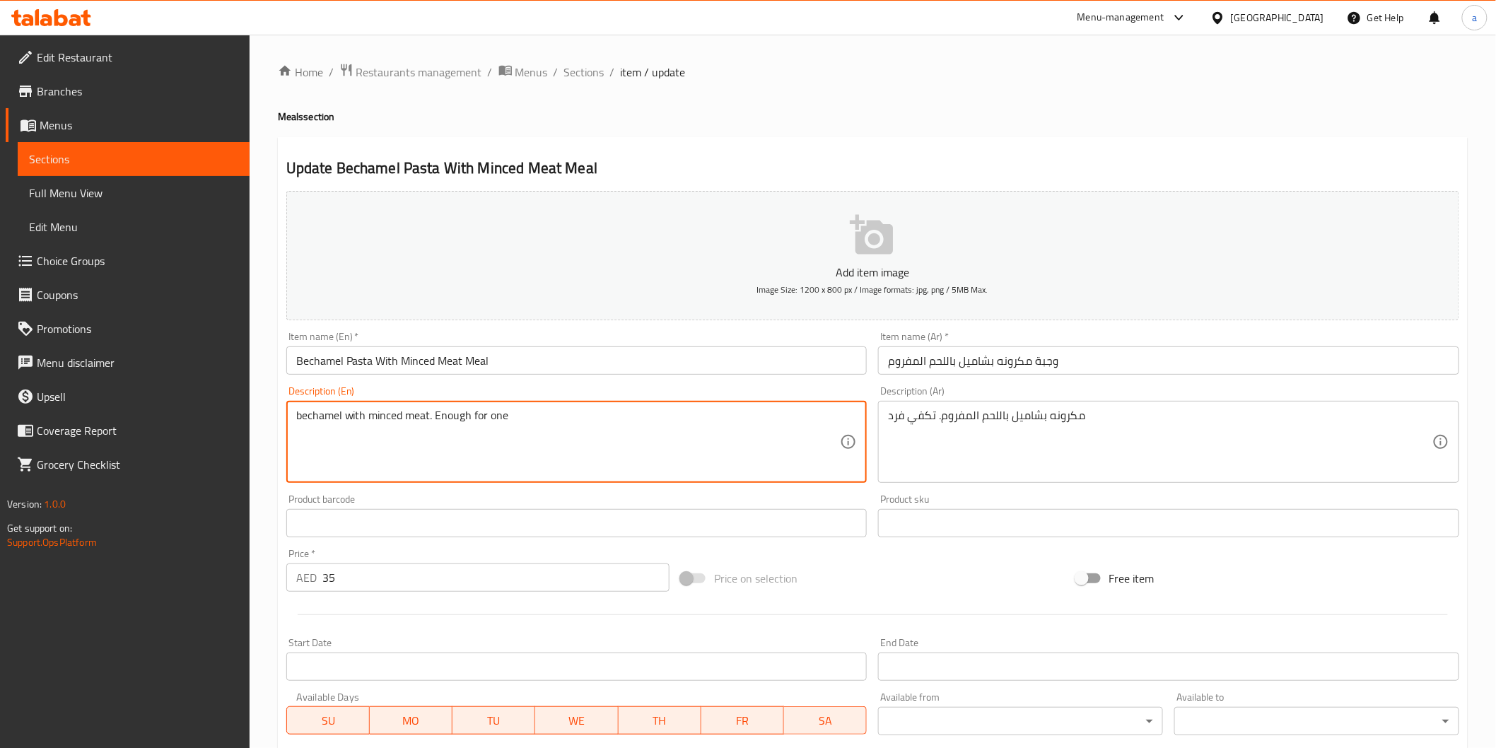
paste textarea "pasta"
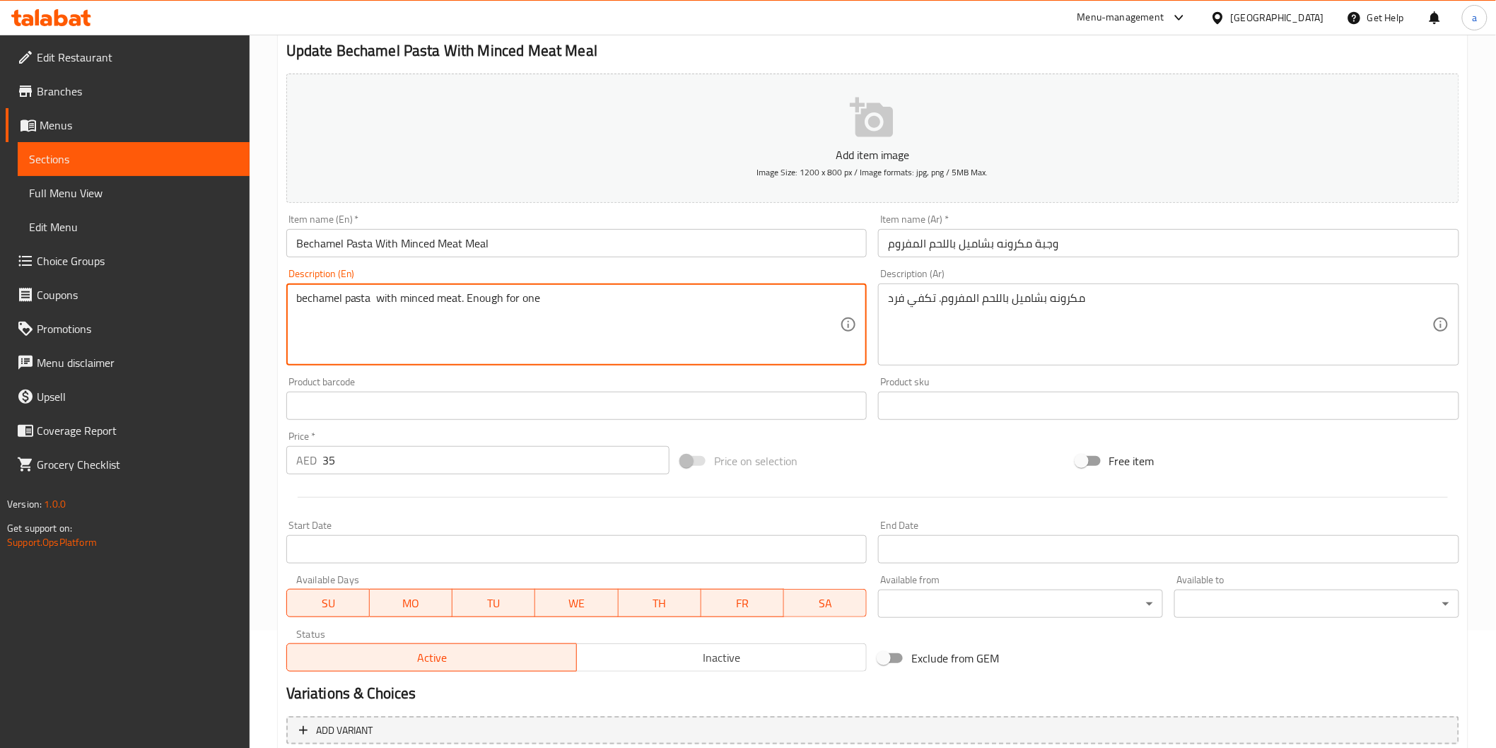
scroll to position [248, 0]
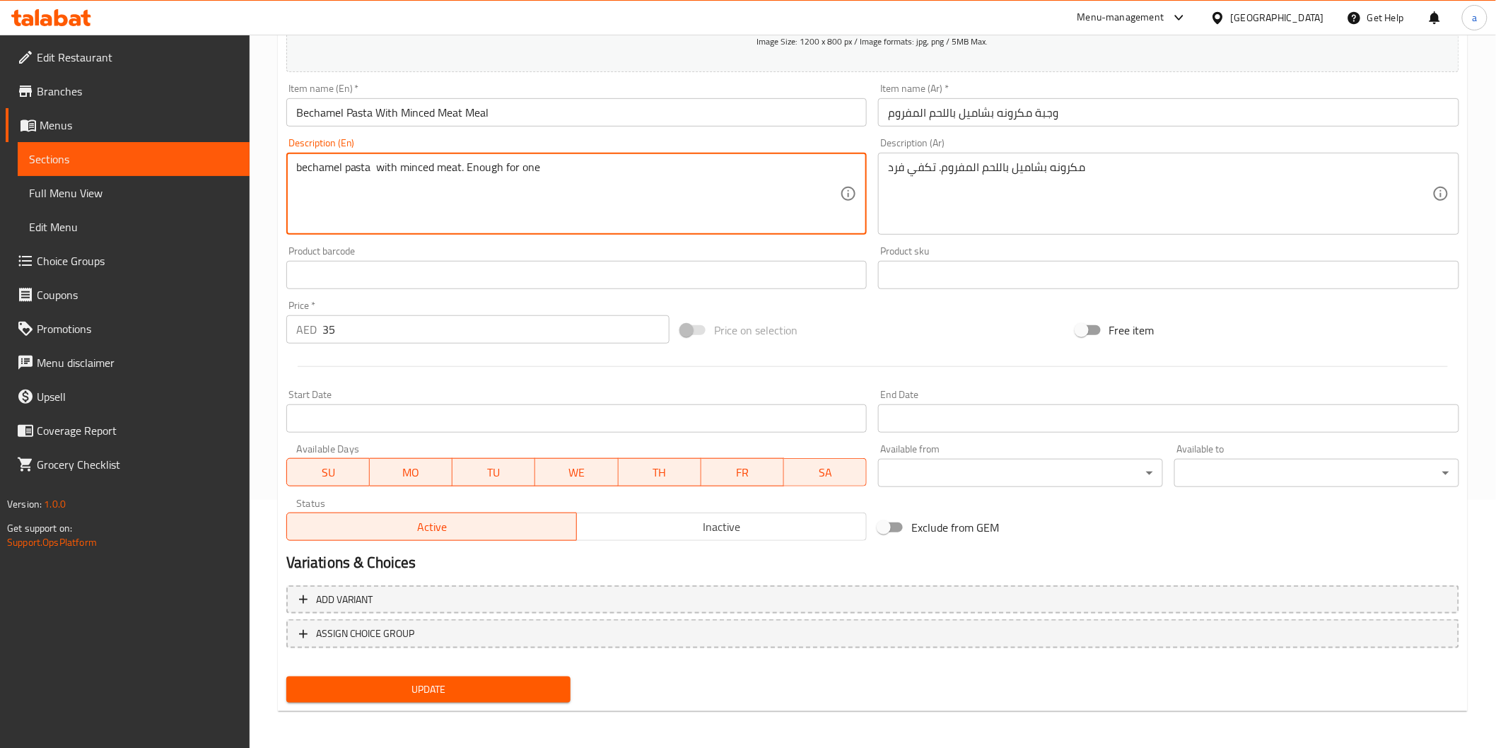
type textarea "bechamel pasta with minced meat. Enough for one"
click at [402, 690] on span "Update" at bounding box center [429, 690] width 262 height 18
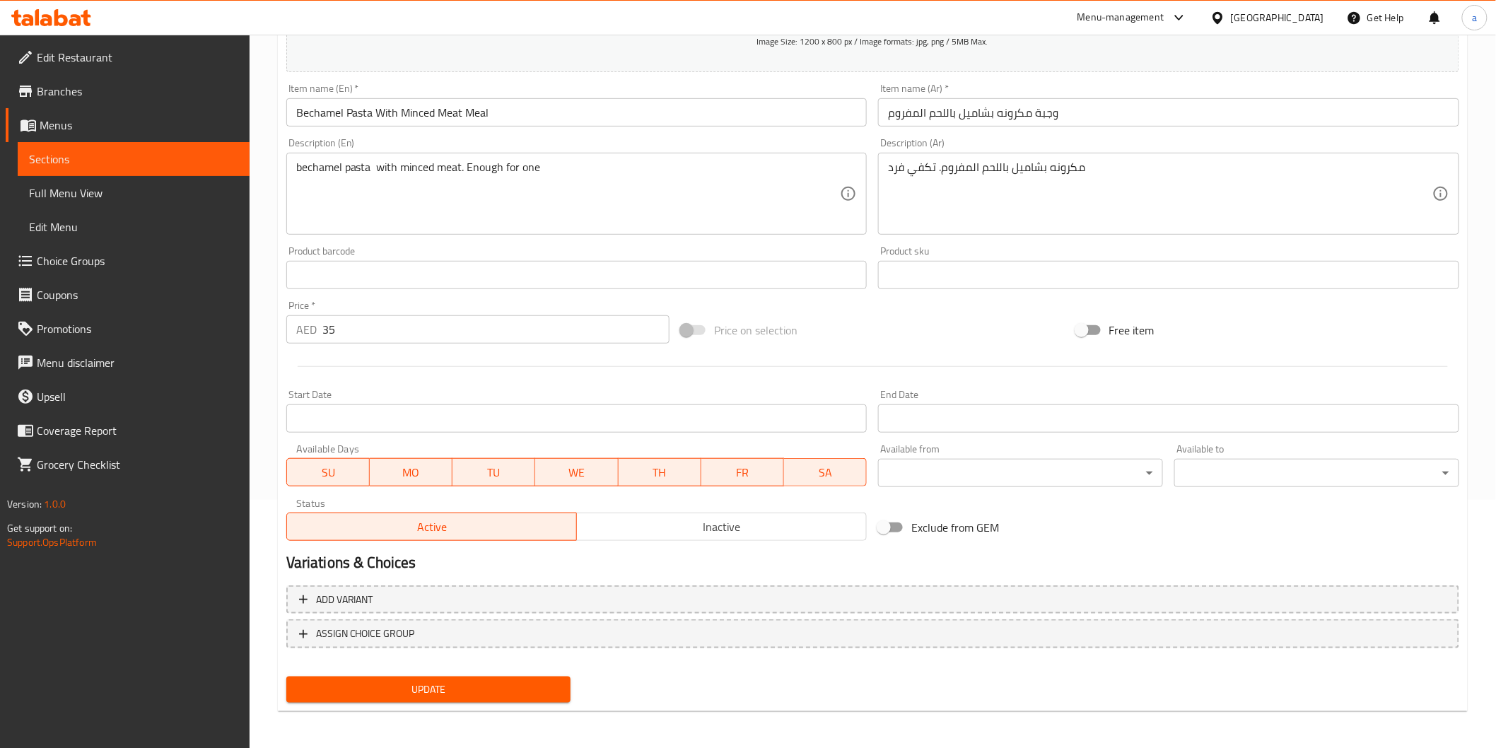
click at [443, 681] on span "Update" at bounding box center [429, 690] width 262 height 18
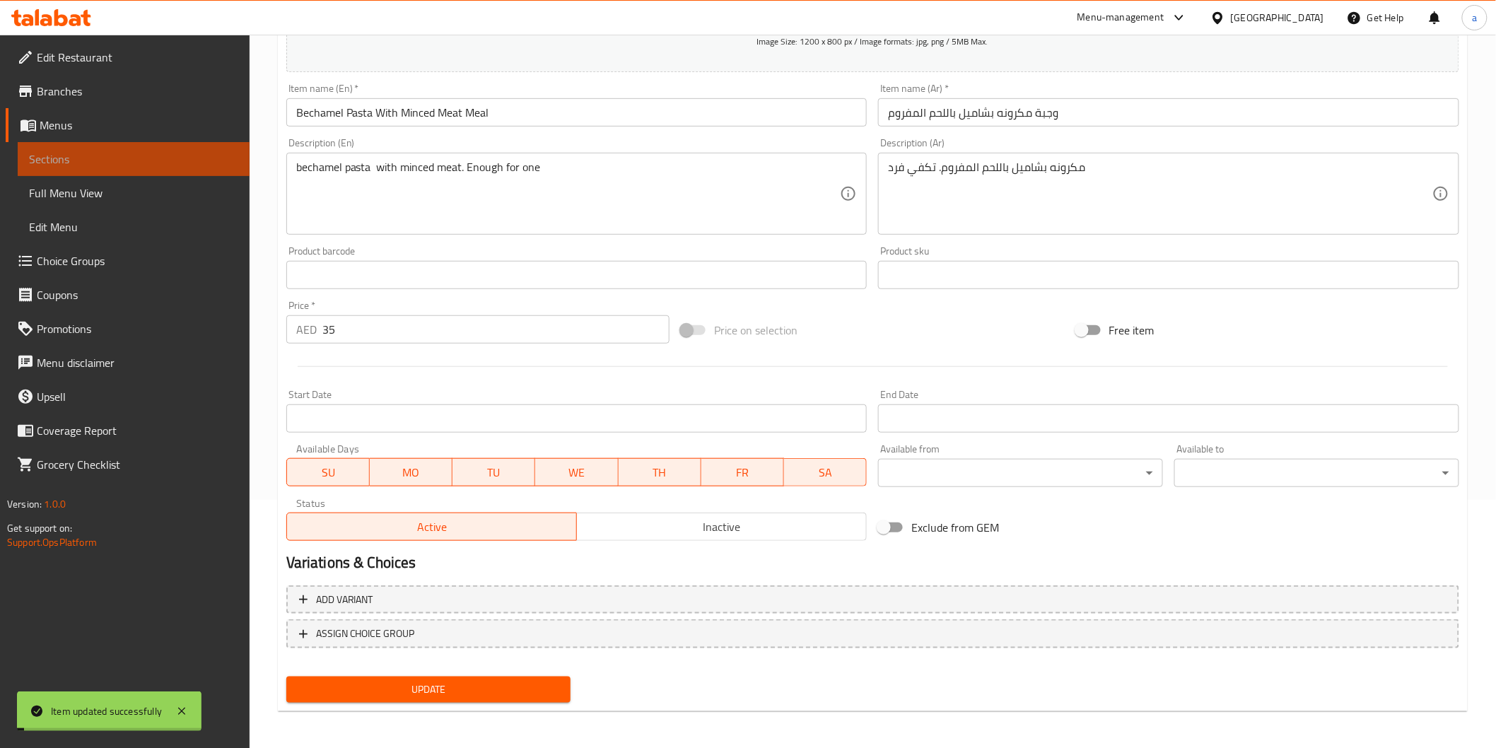
click at [41, 171] on link "Sections" at bounding box center [134, 159] width 232 height 34
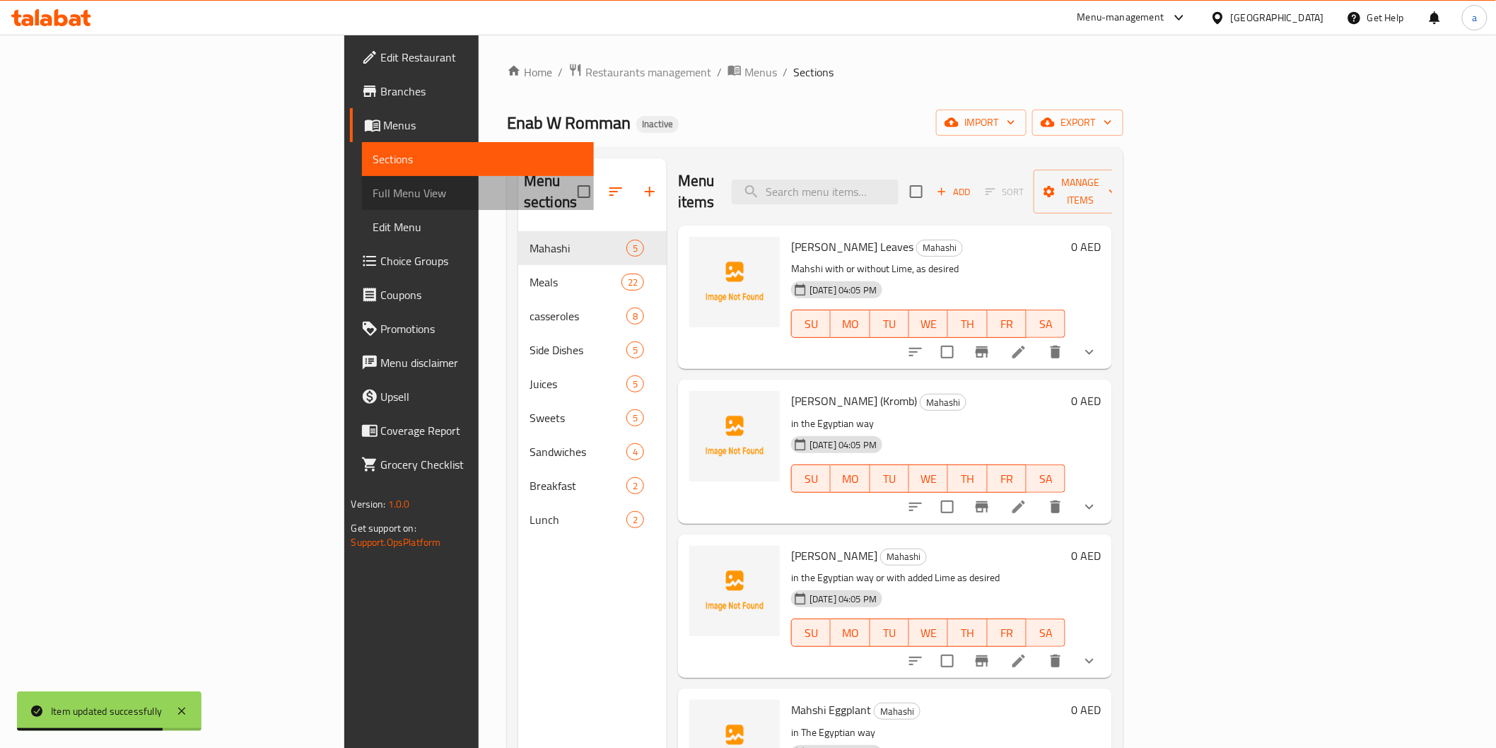
click at [373, 198] on span "Full Menu View" at bounding box center [477, 193] width 209 height 17
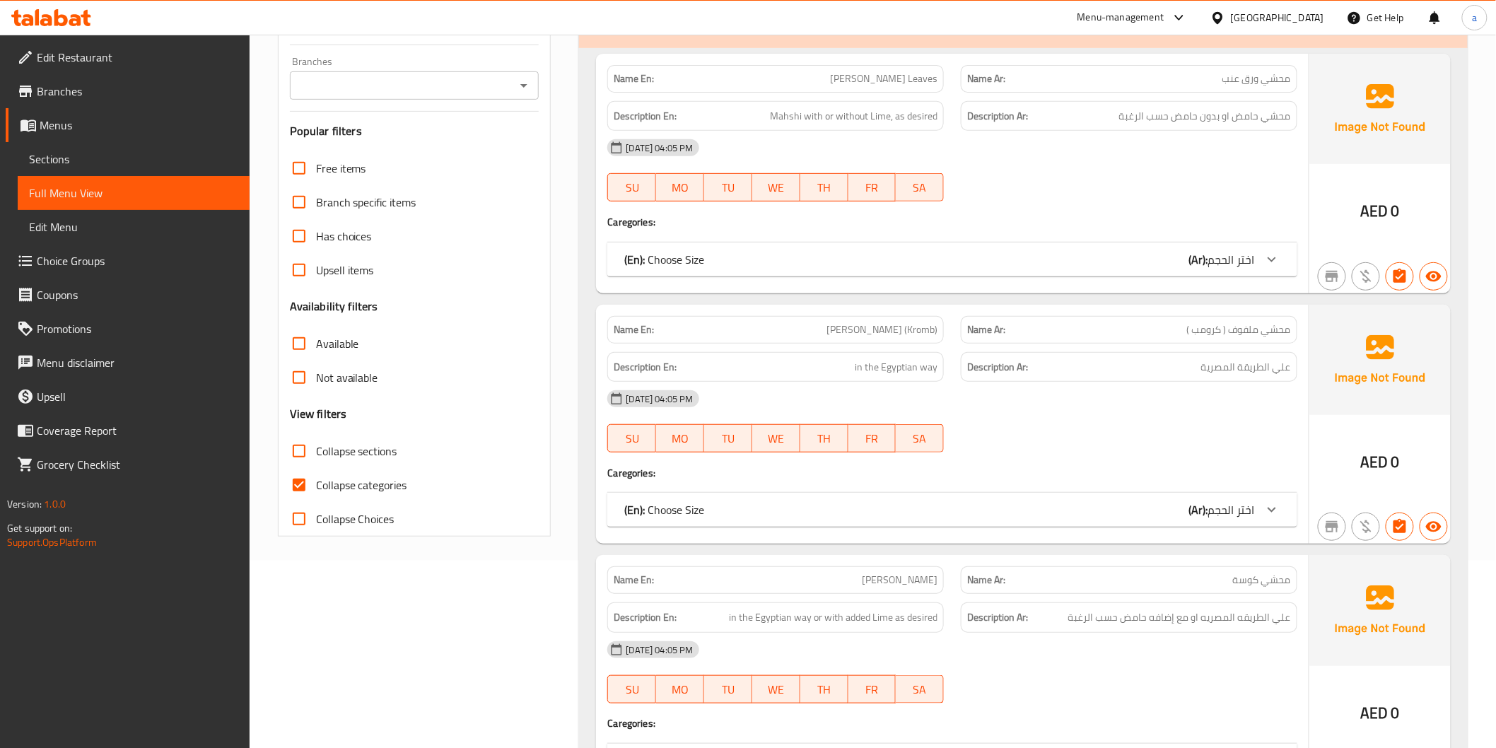
scroll to position [392, 0]
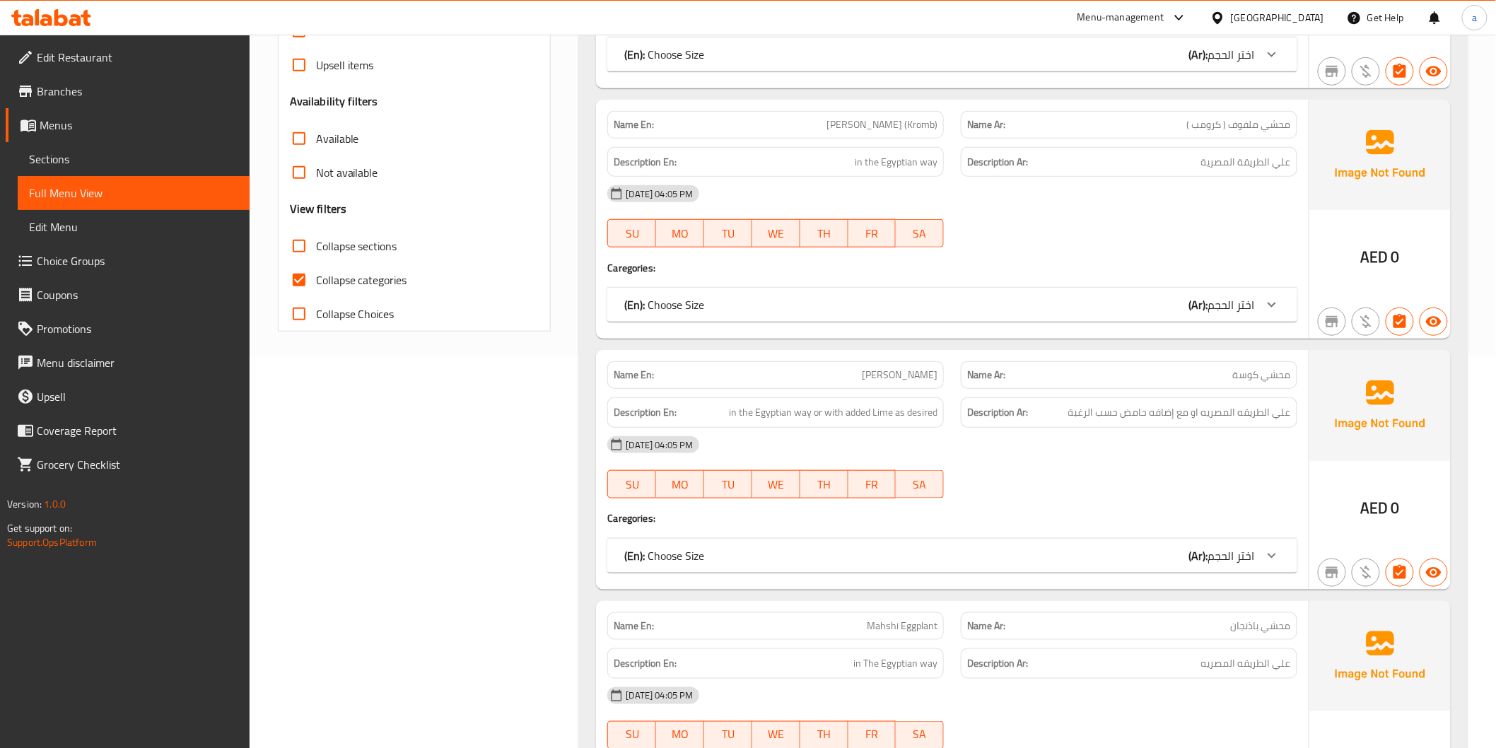
click at [298, 278] on input "Collapse categories" at bounding box center [299, 280] width 34 height 34
checkbox input "false"
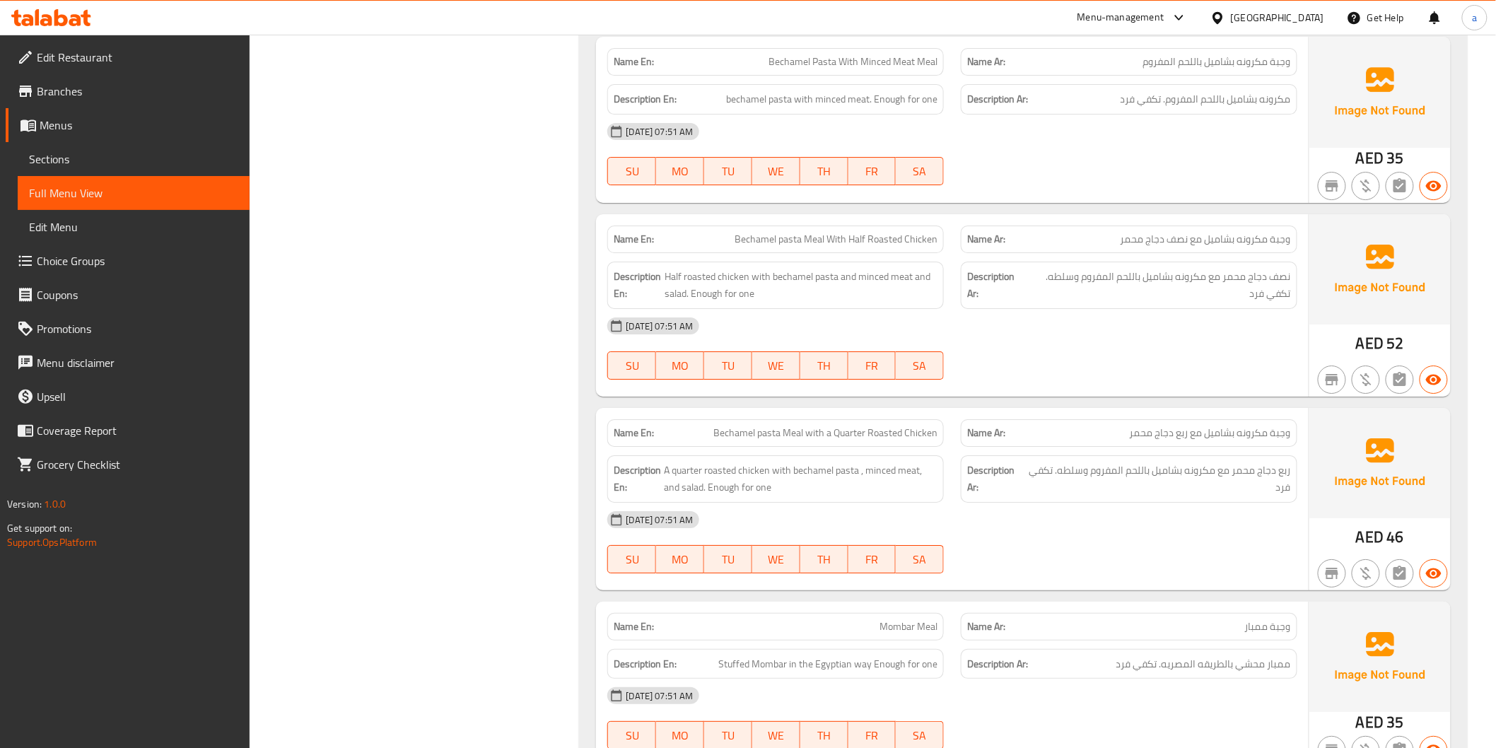
scroll to position [4164, 0]
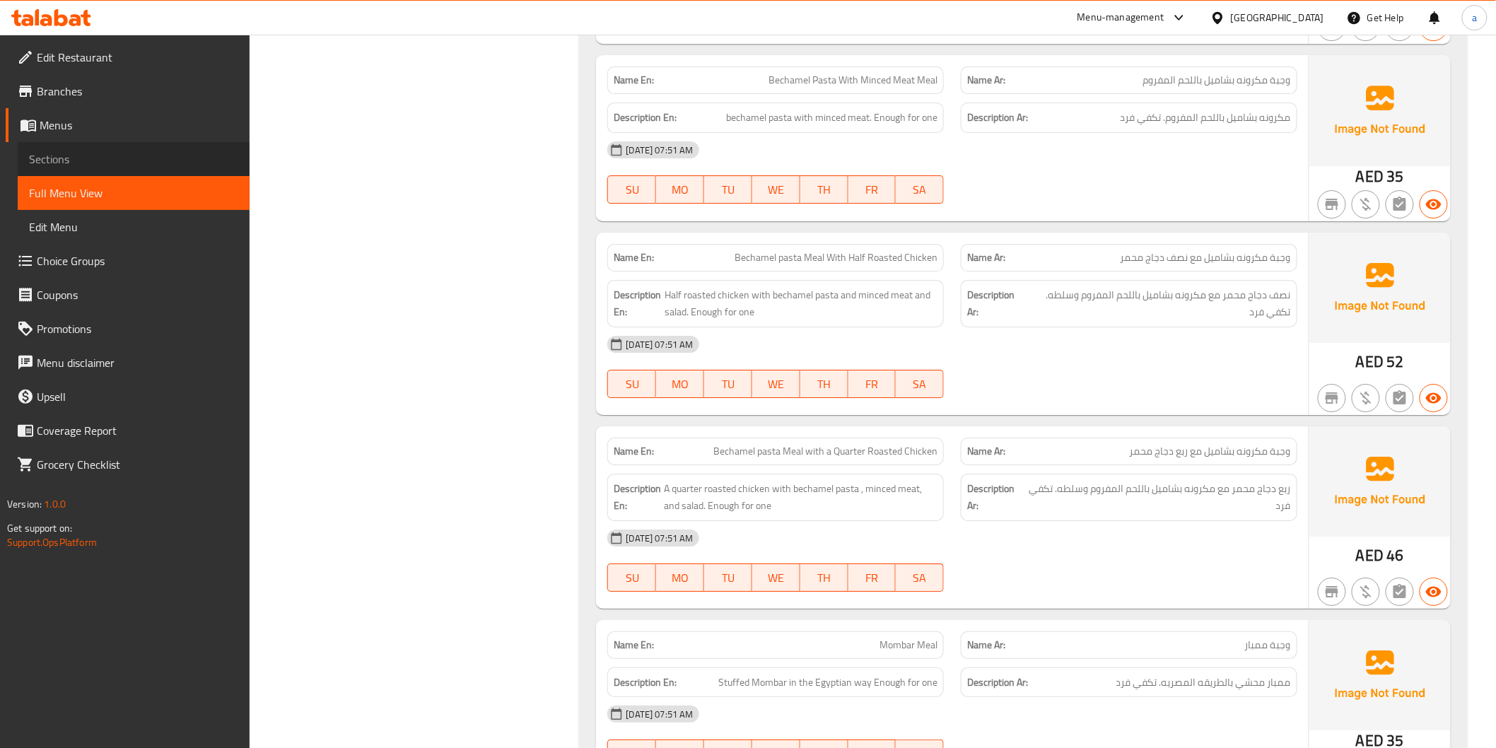
click at [58, 156] on span "Sections" at bounding box center [133, 159] width 209 height 17
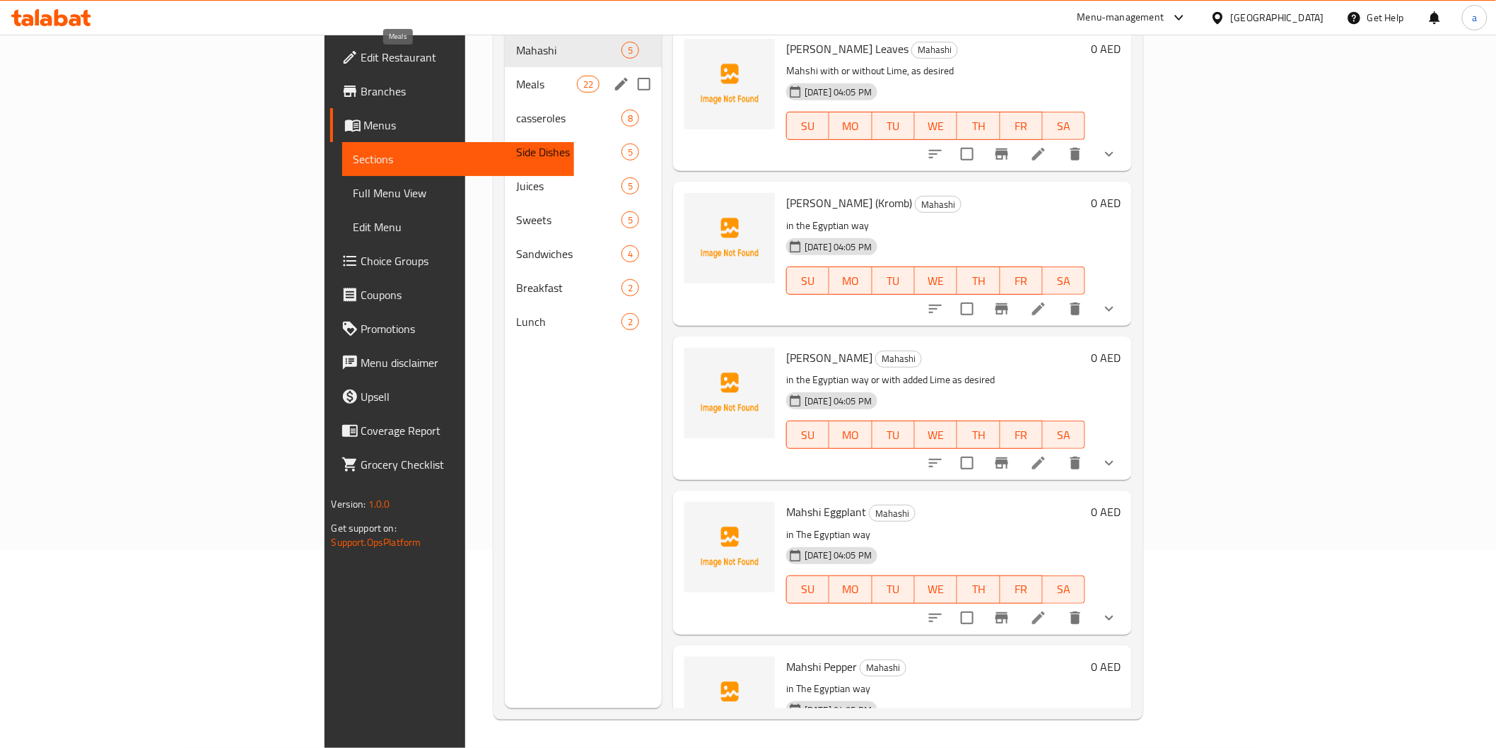
click at [516, 76] on span "Meals" at bounding box center [546, 84] width 60 height 17
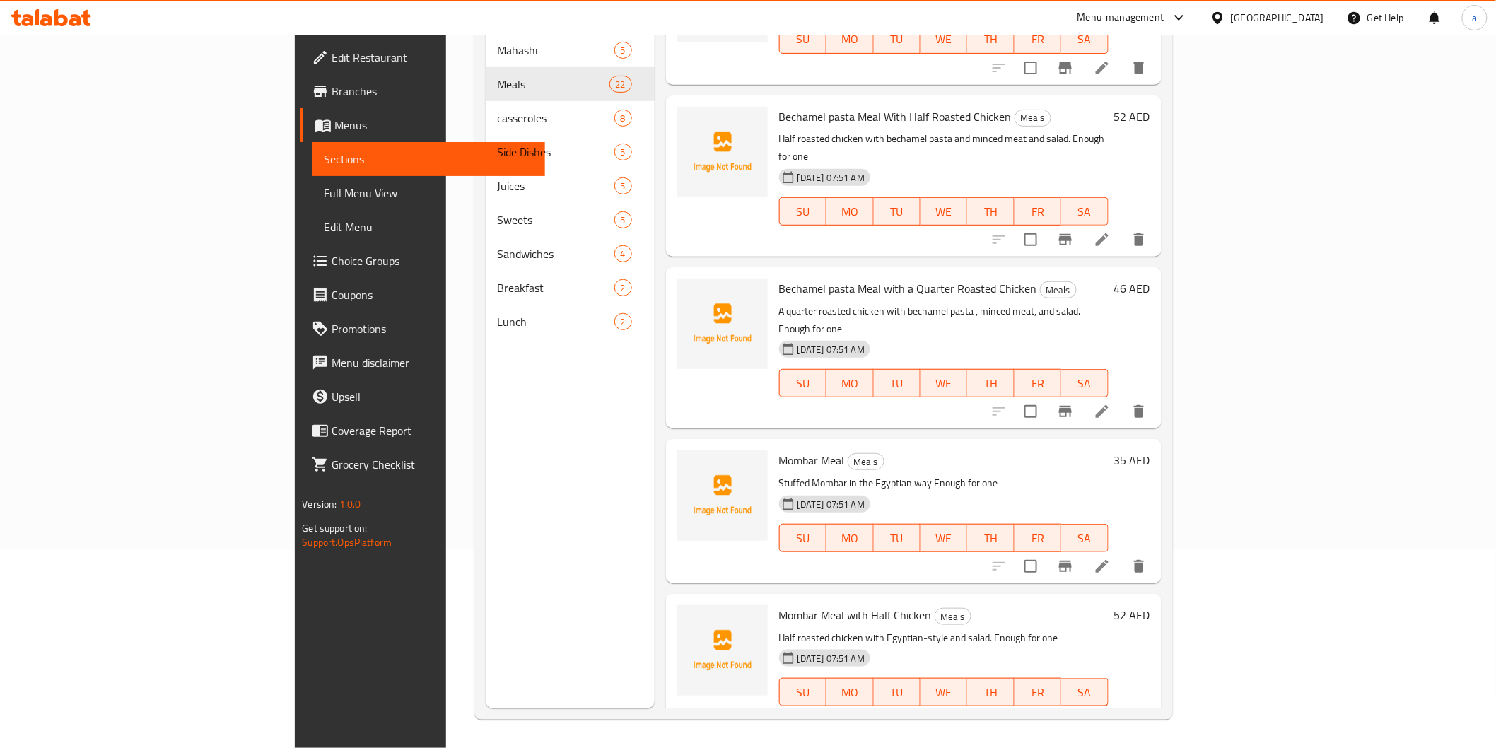
scroll to position [1335, 0]
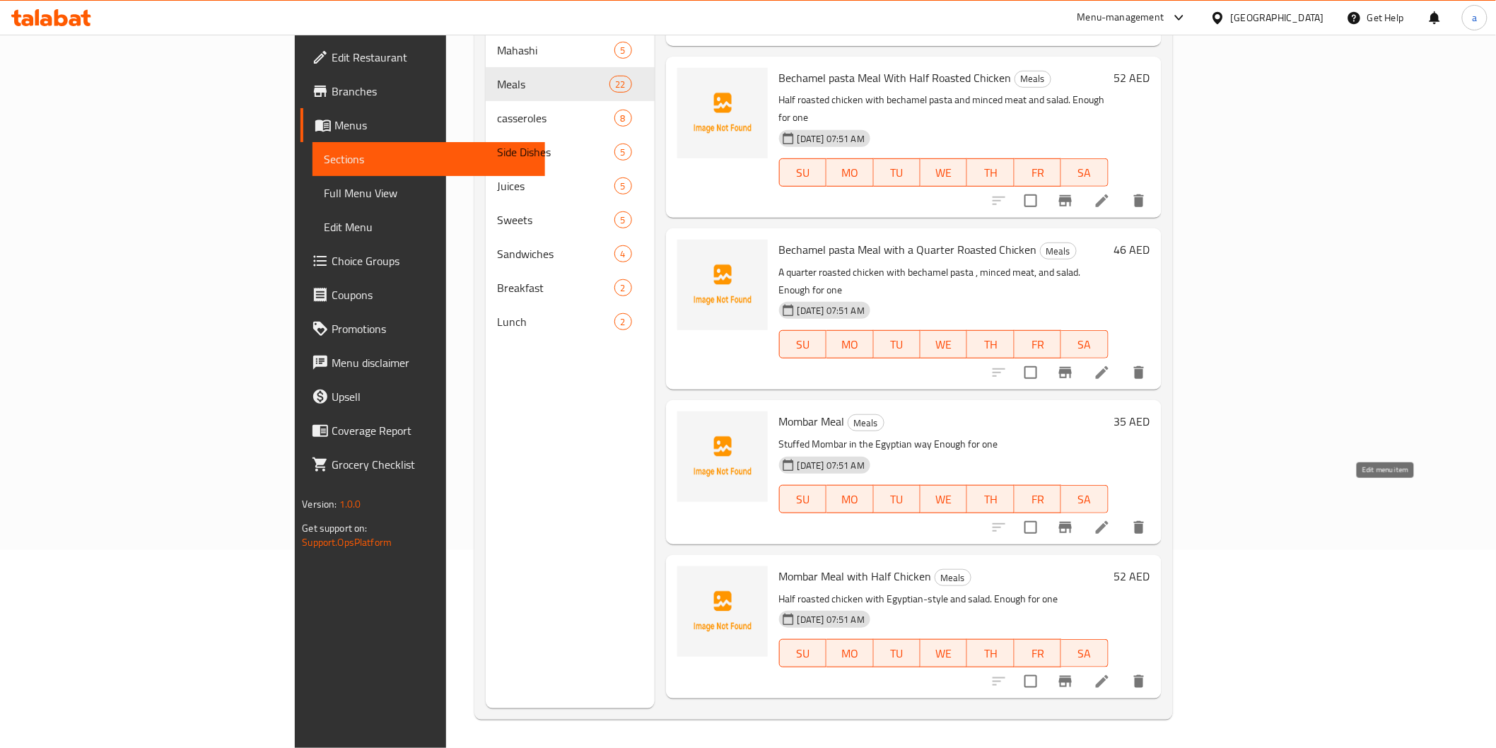
click at [1111, 673] on icon at bounding box center [1102, 681] width 17 height 17
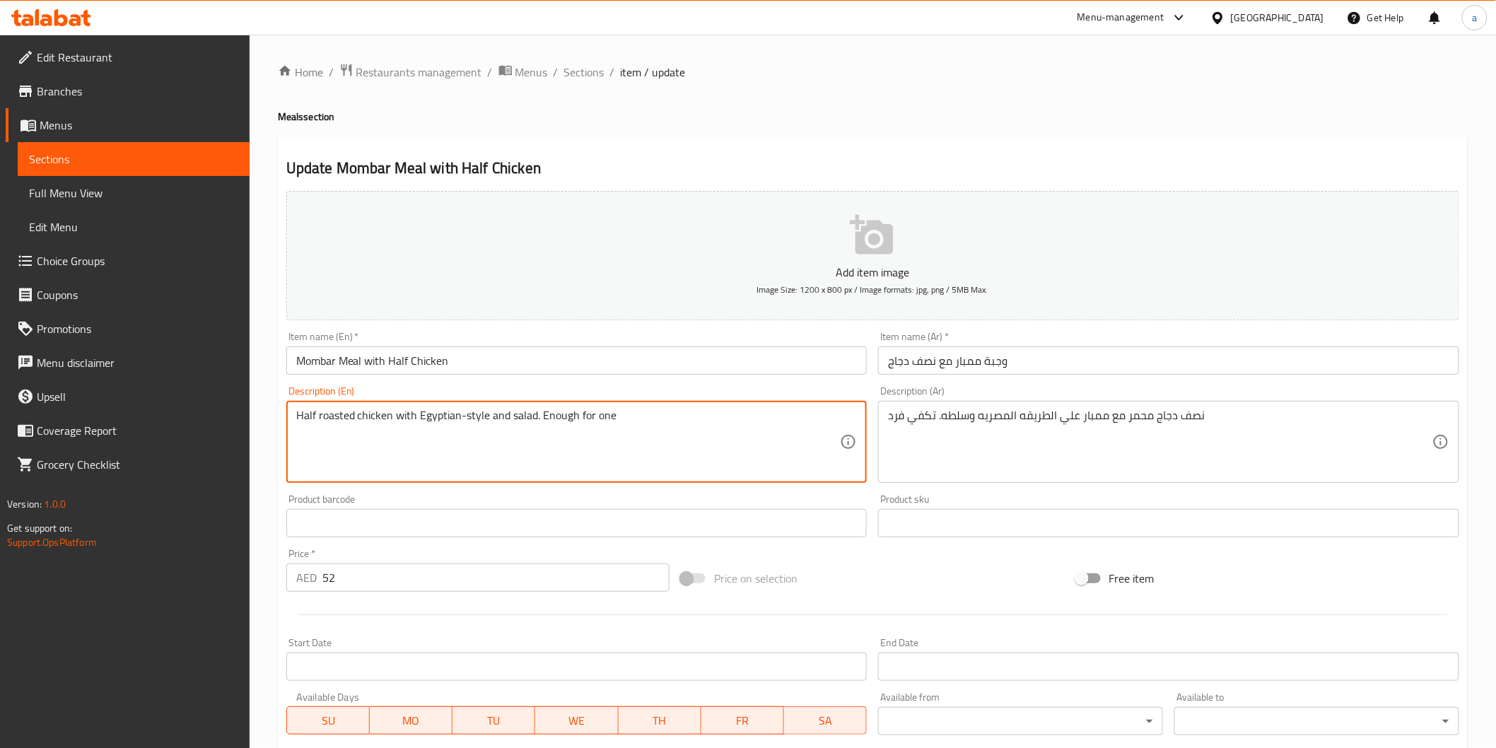
click at [321, 363] on input "Mombar Meal with Half Chicken" at bounding box center [576, 361] width 581 height 28
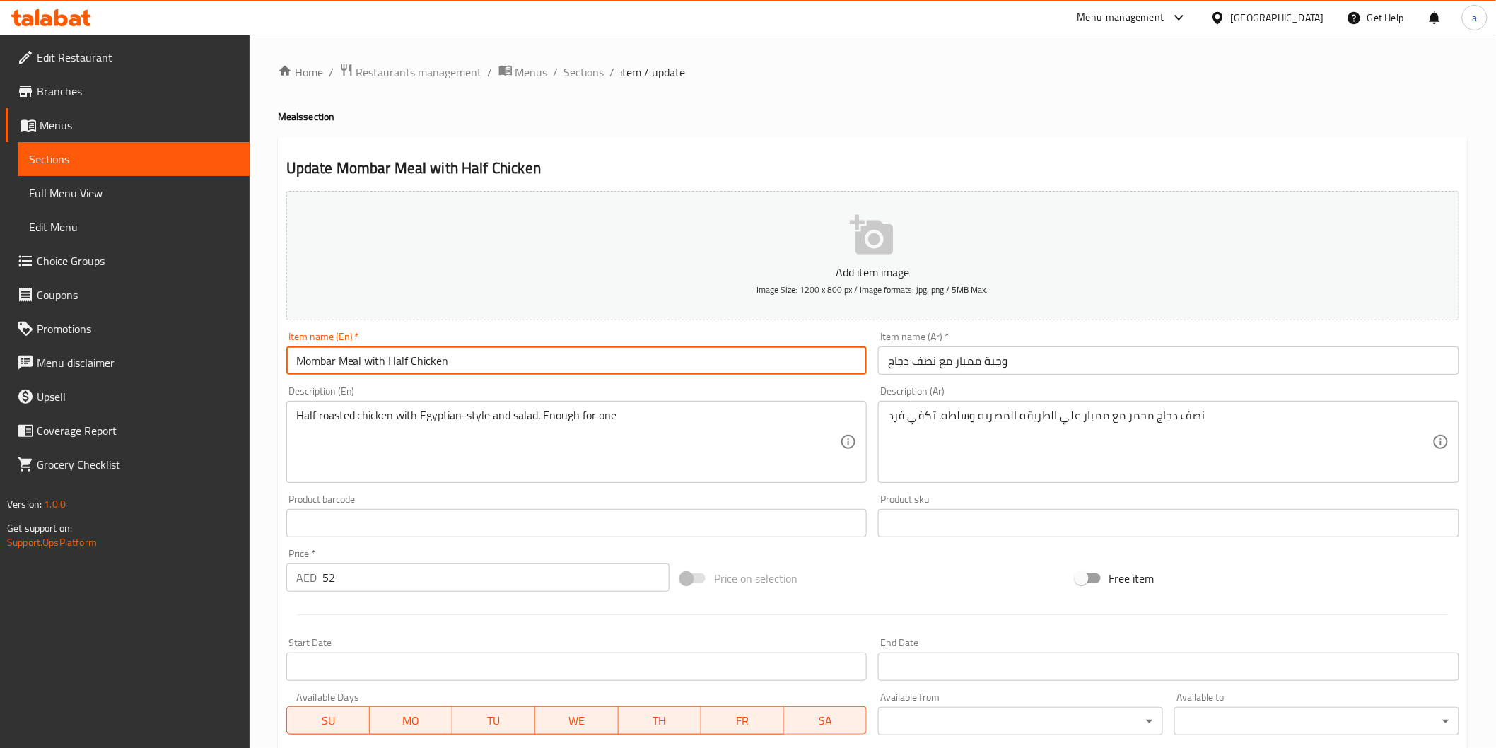
click at [321, 363] on input "Mombar Meal with Half Chicken" at bounding box center [576, 361] width 581 height 28
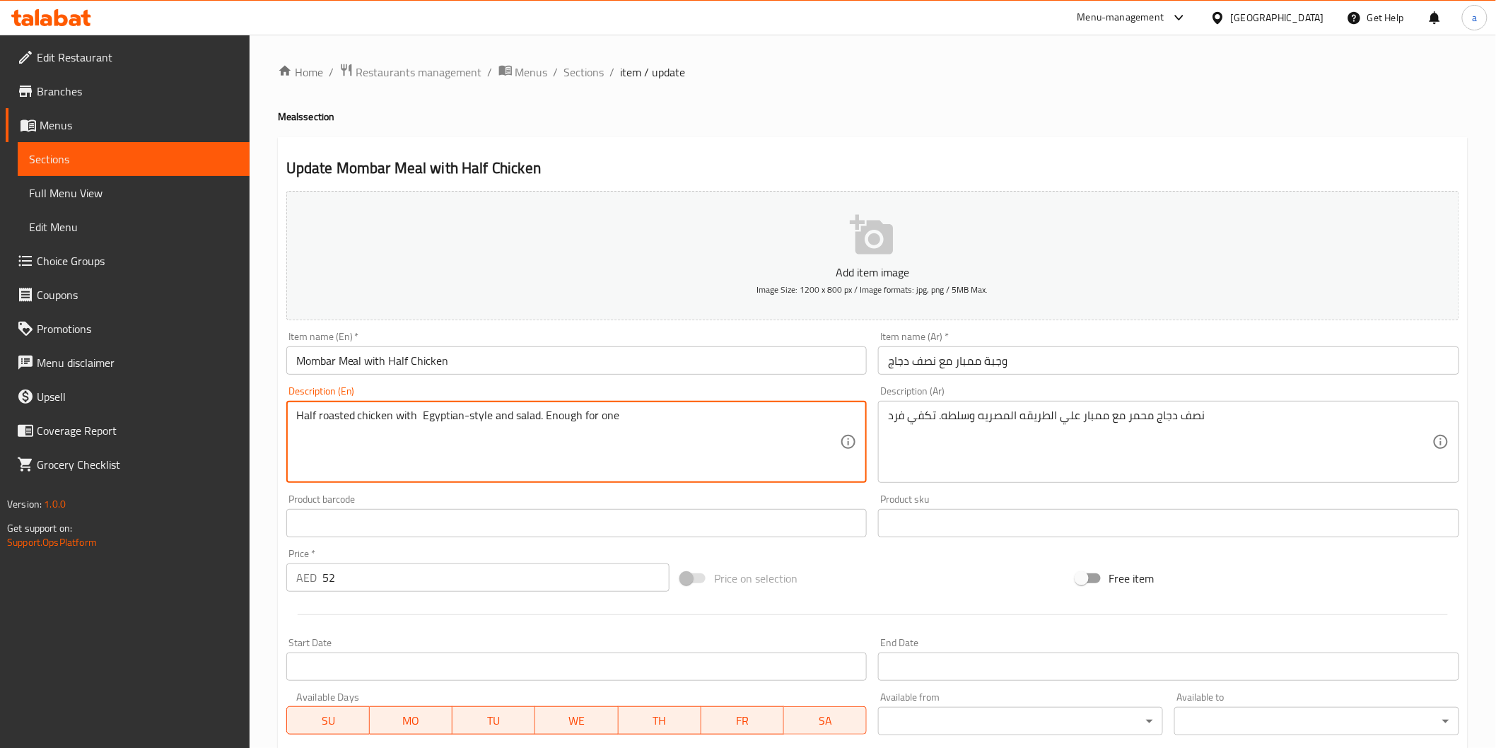
paste textarea "Mombar"
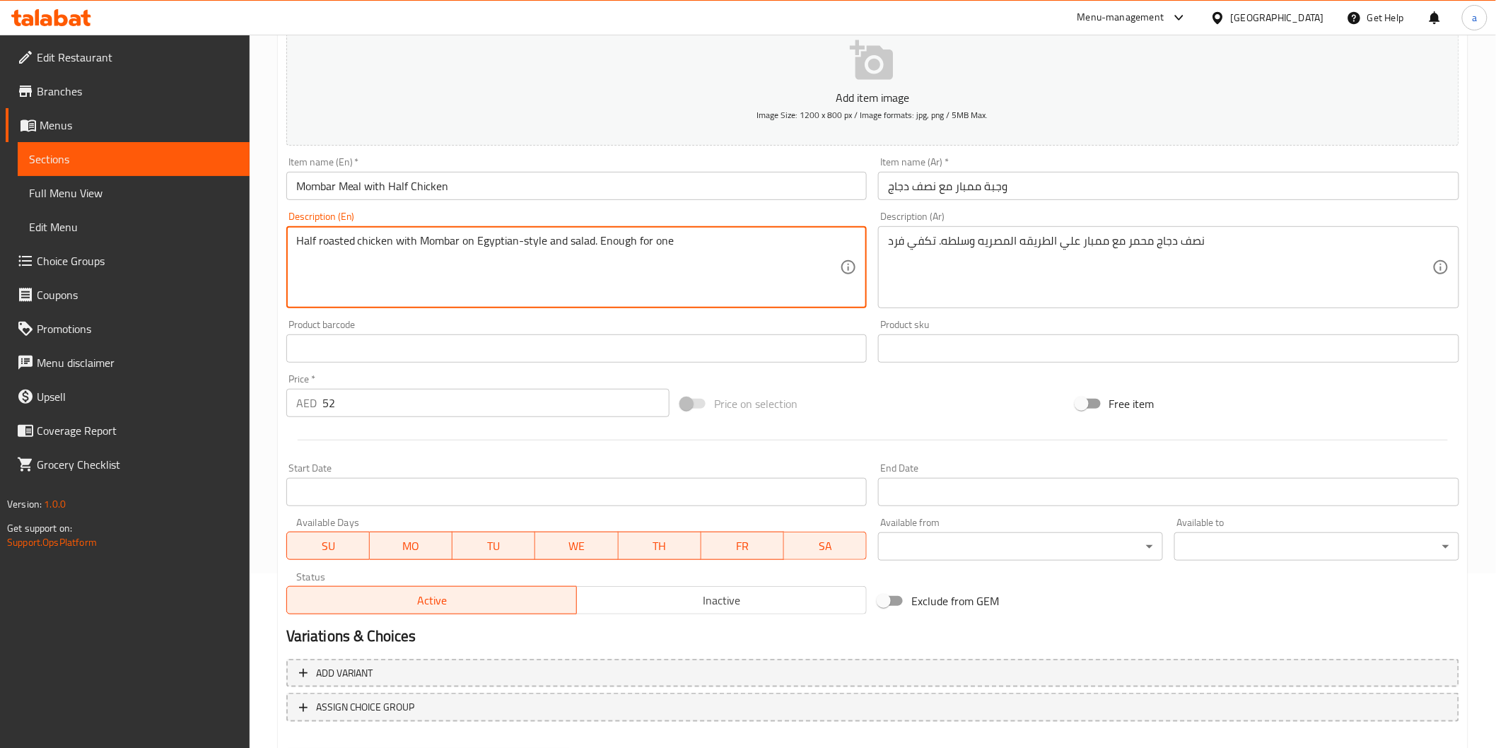
scroll to position [248, 0]
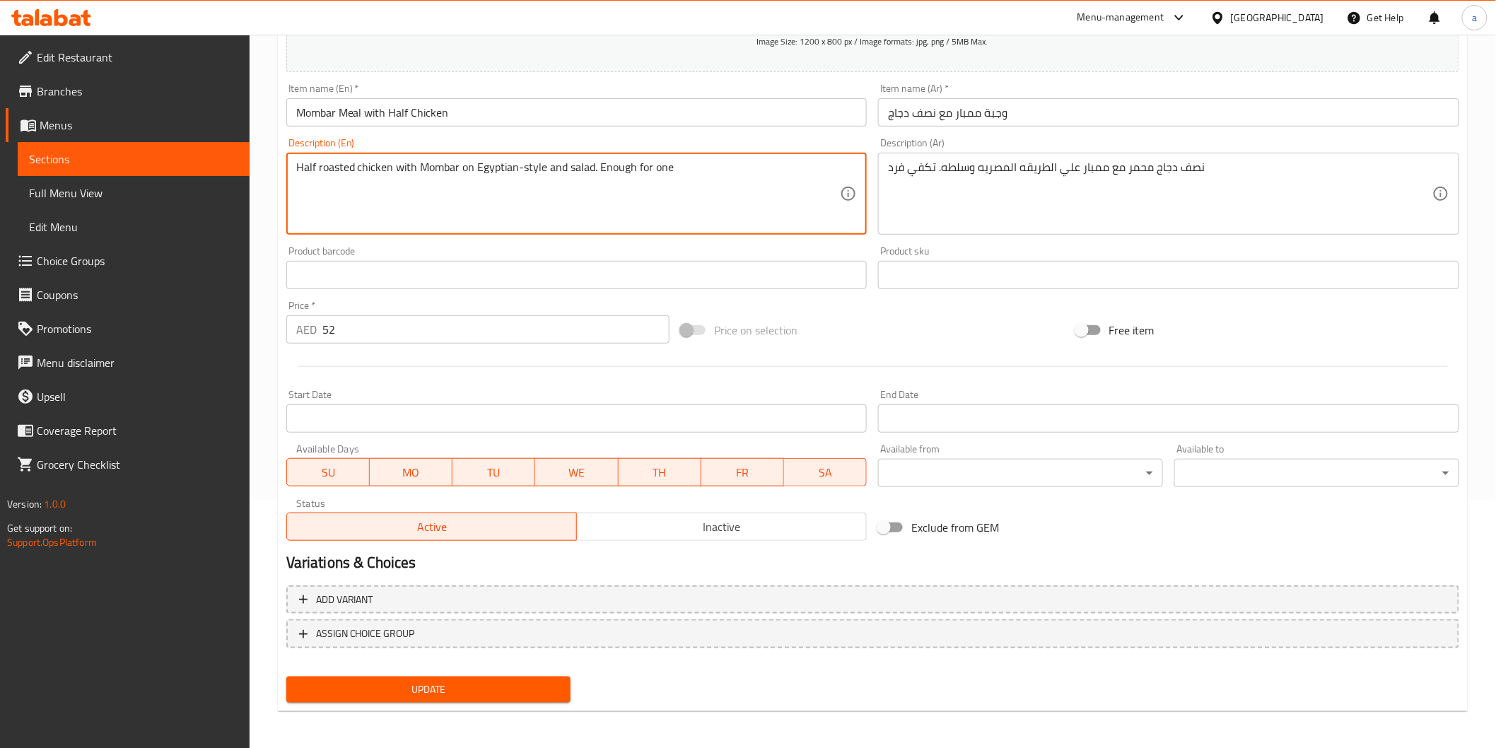
type textarea "Half roasted chicken with Mombar on Egyptian-style and salad. Enough for one"
click at [428, 683] on span "Update" at bounding box center [429, 690] width 262 height 18
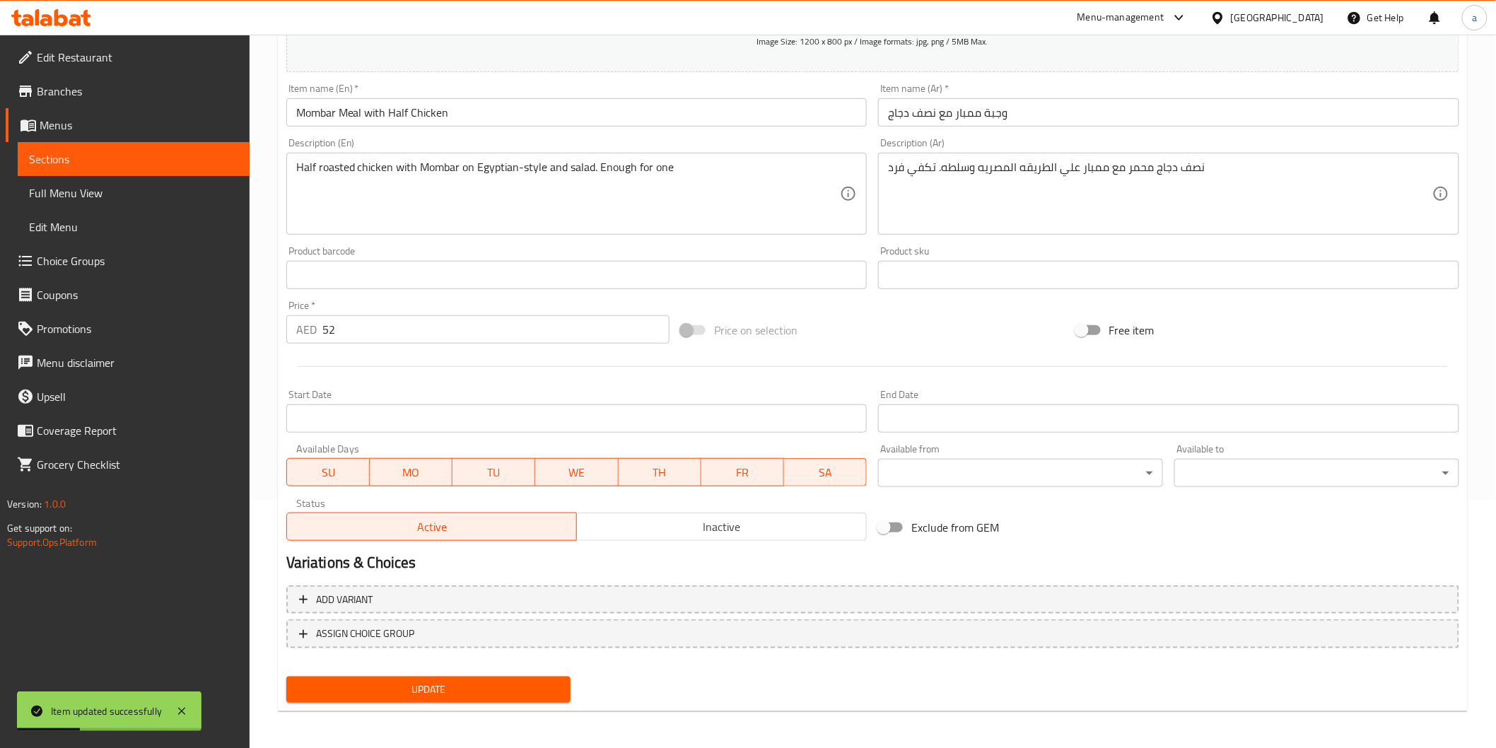
click at [160, 158] on span "Sections" at bounding box center [133, 159] width 209 height 17
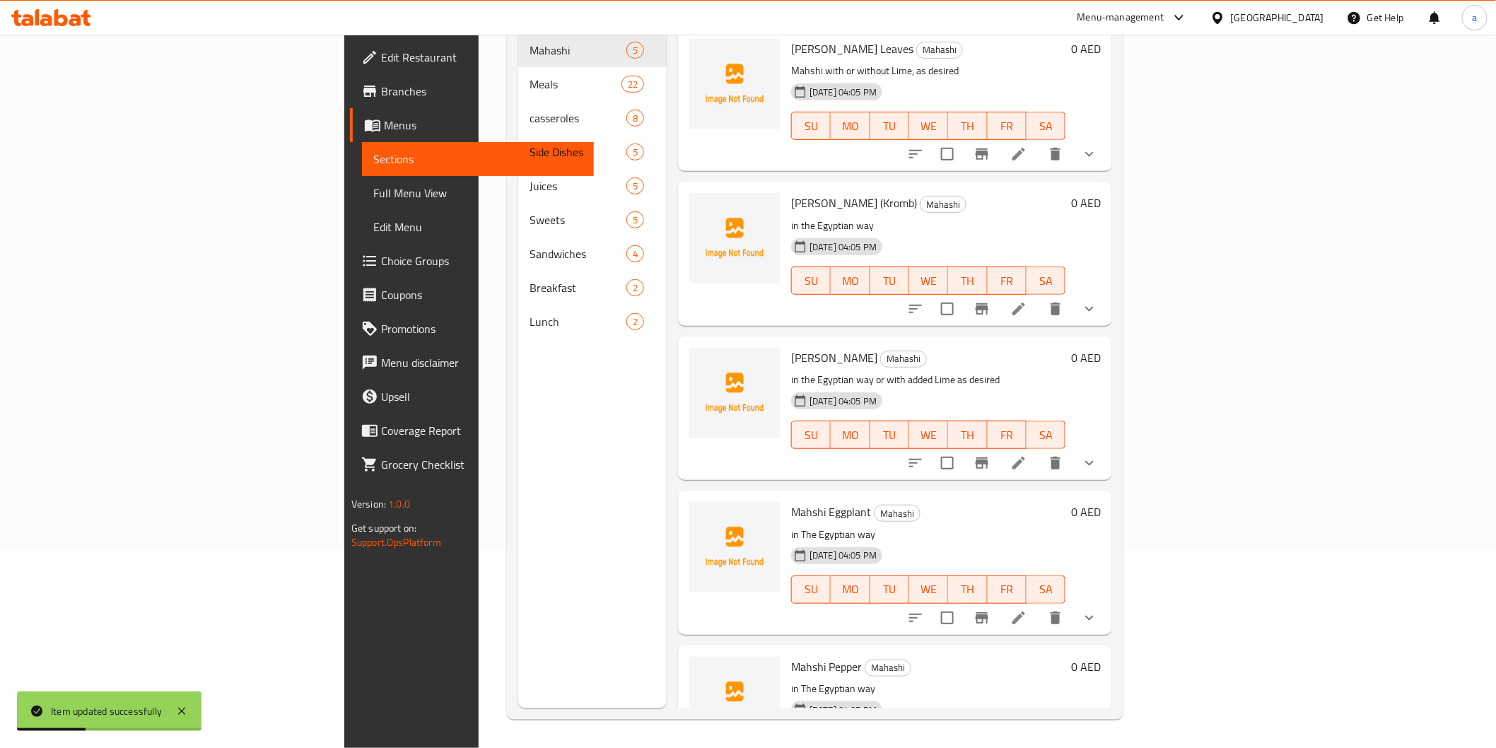
scroll to position [198, 0]
click at [373, 188] on span "Full Menu View" at bounding box center [477, 193] width 209 height 17
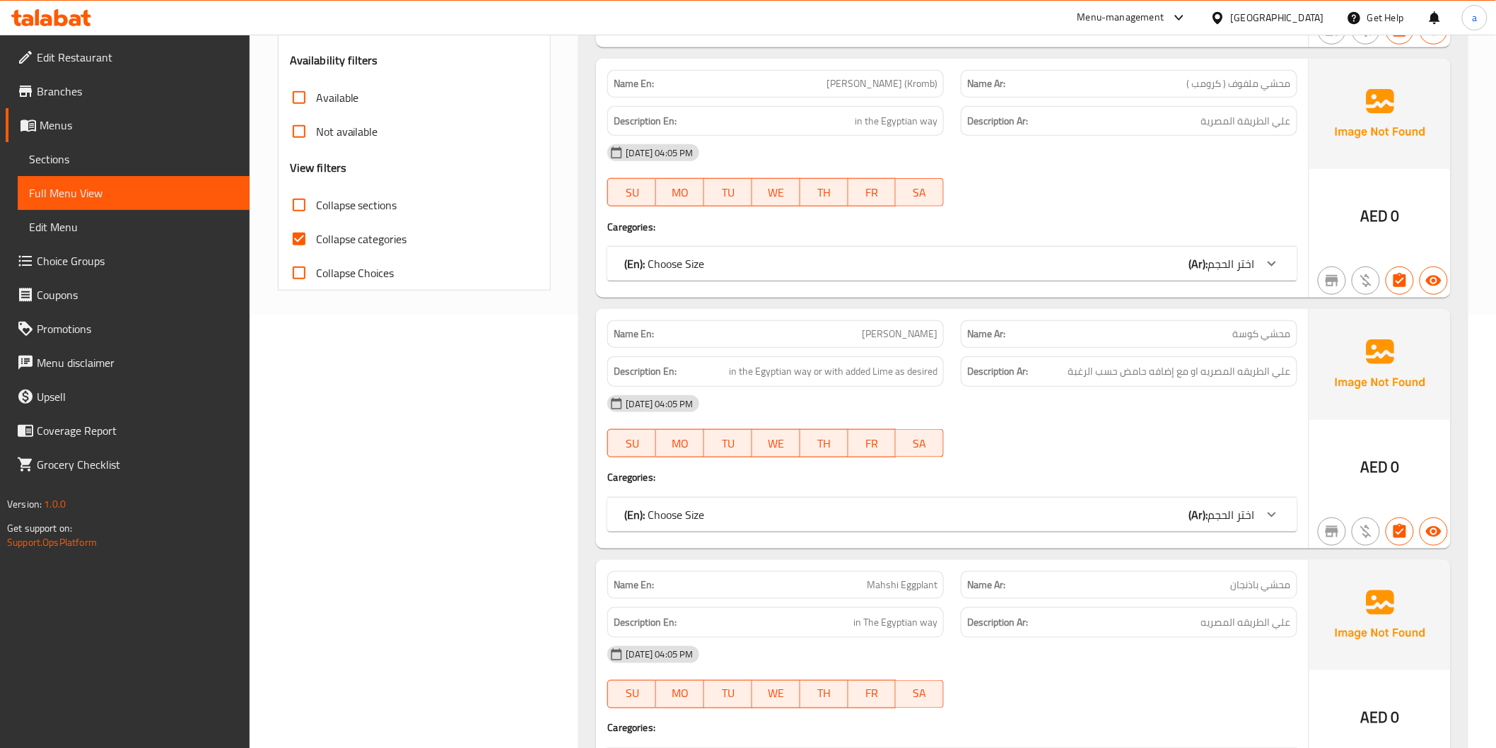
scroll to position [40, 0]
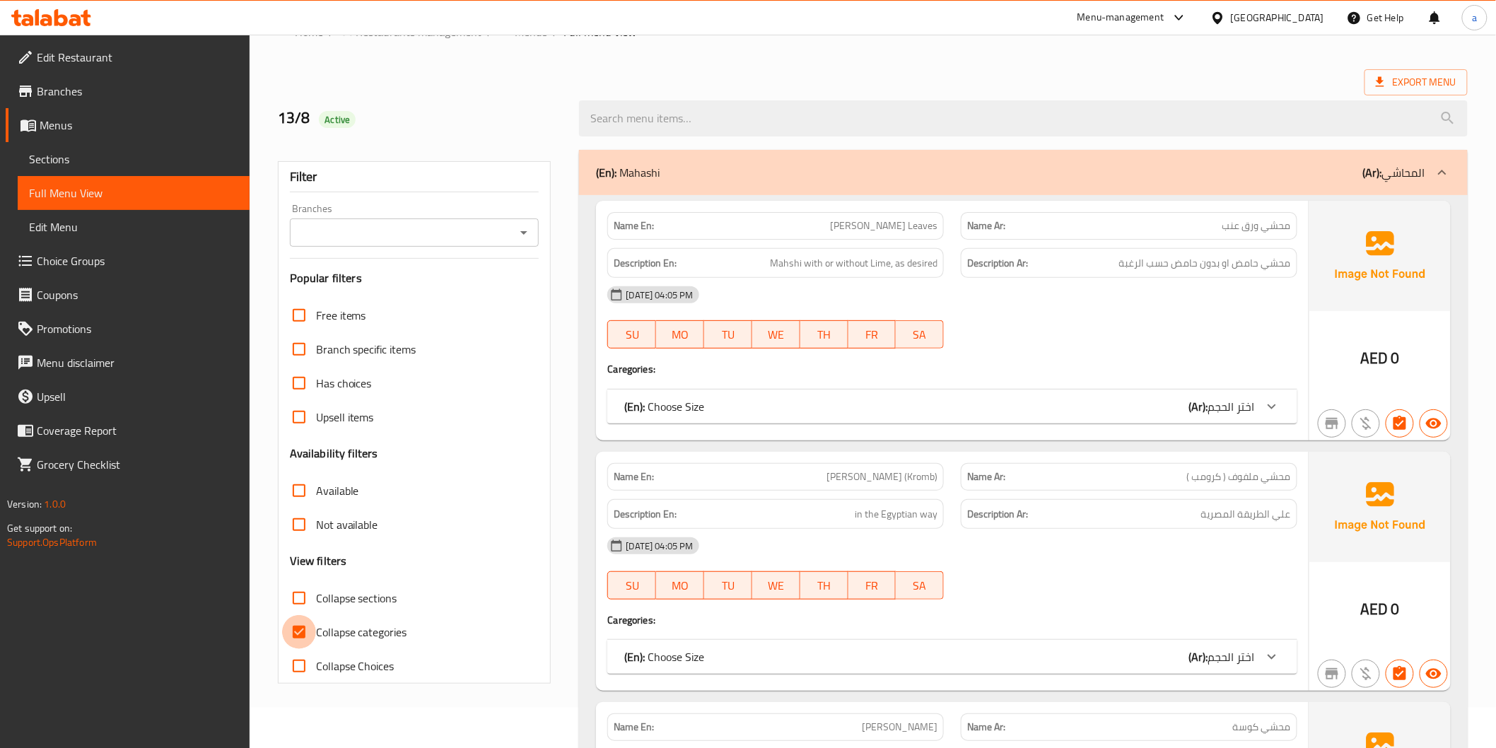
click at [300, 636] on input "Collapse categories" at bounding box center [299, 632] width 34 height 34
checkbox input "false"
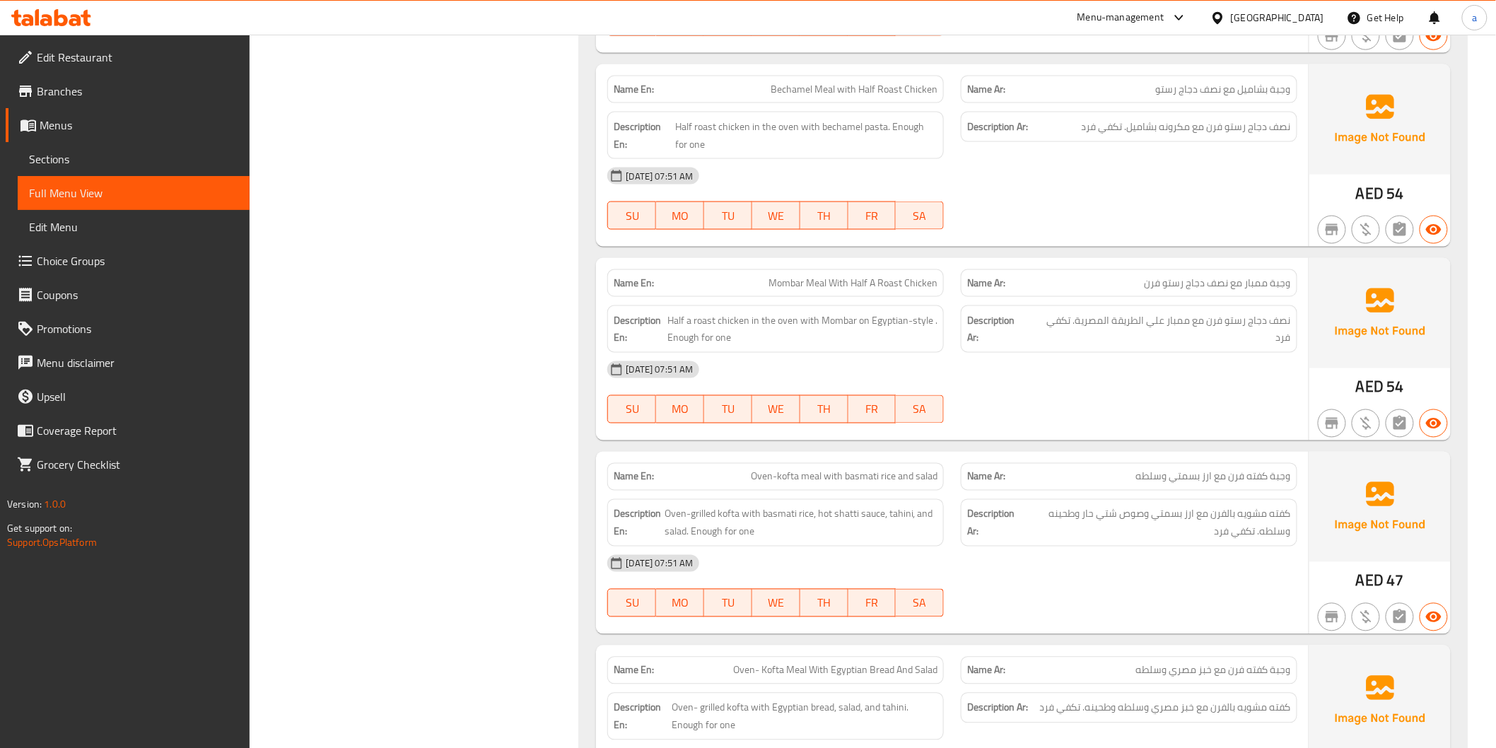
scroll to position [5384, 0]
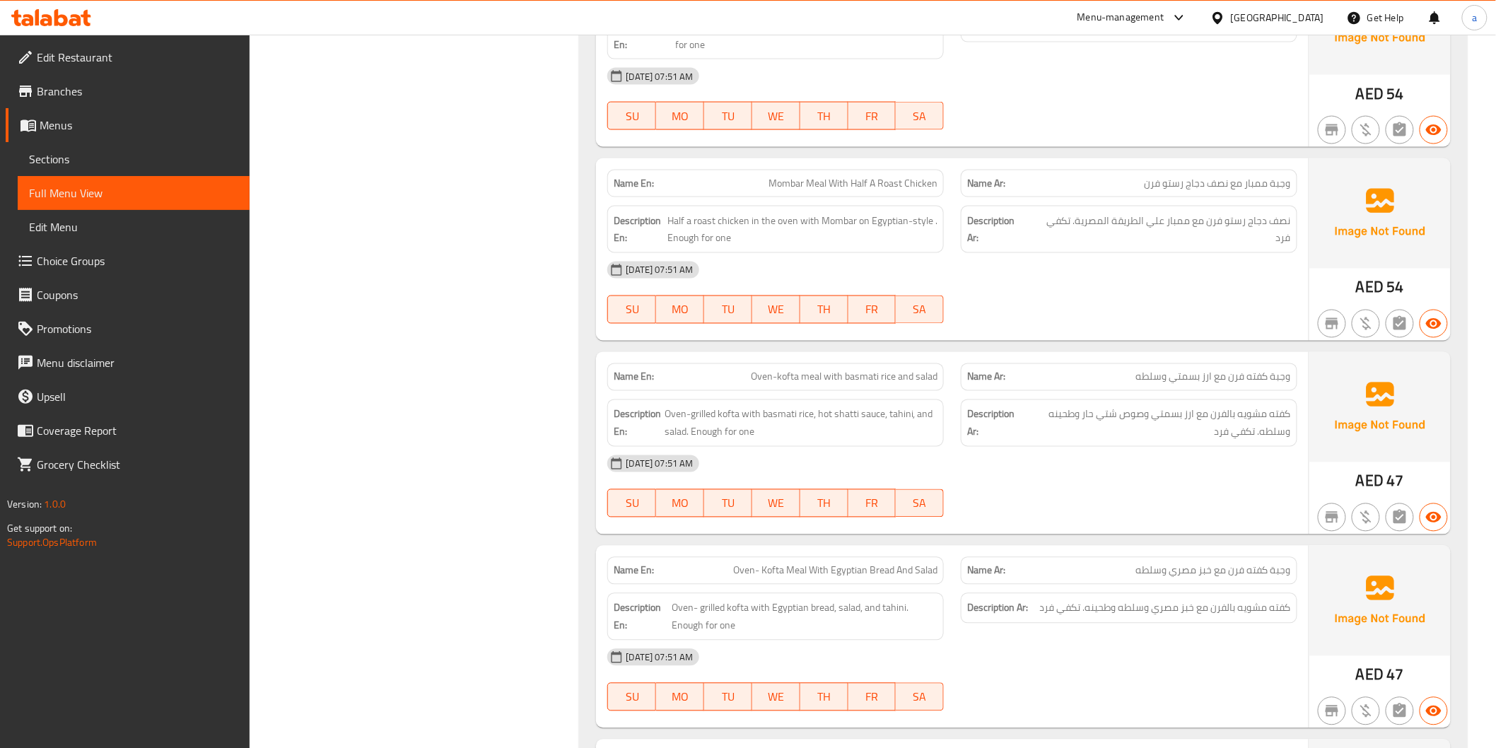
click at [1215, 380] on span "وجبة كفته فرن مع ارز بسمتي وسلطه" at bounding box center [1213, 377] width 155 height 15
copy span "وجبة كفته فرن مع ارز بسمتي وسلطه"
click at [864, 383] on span "Oven-kofta meal with basmati rice and salad" at bounding box center [844, 377] width 187 height 15
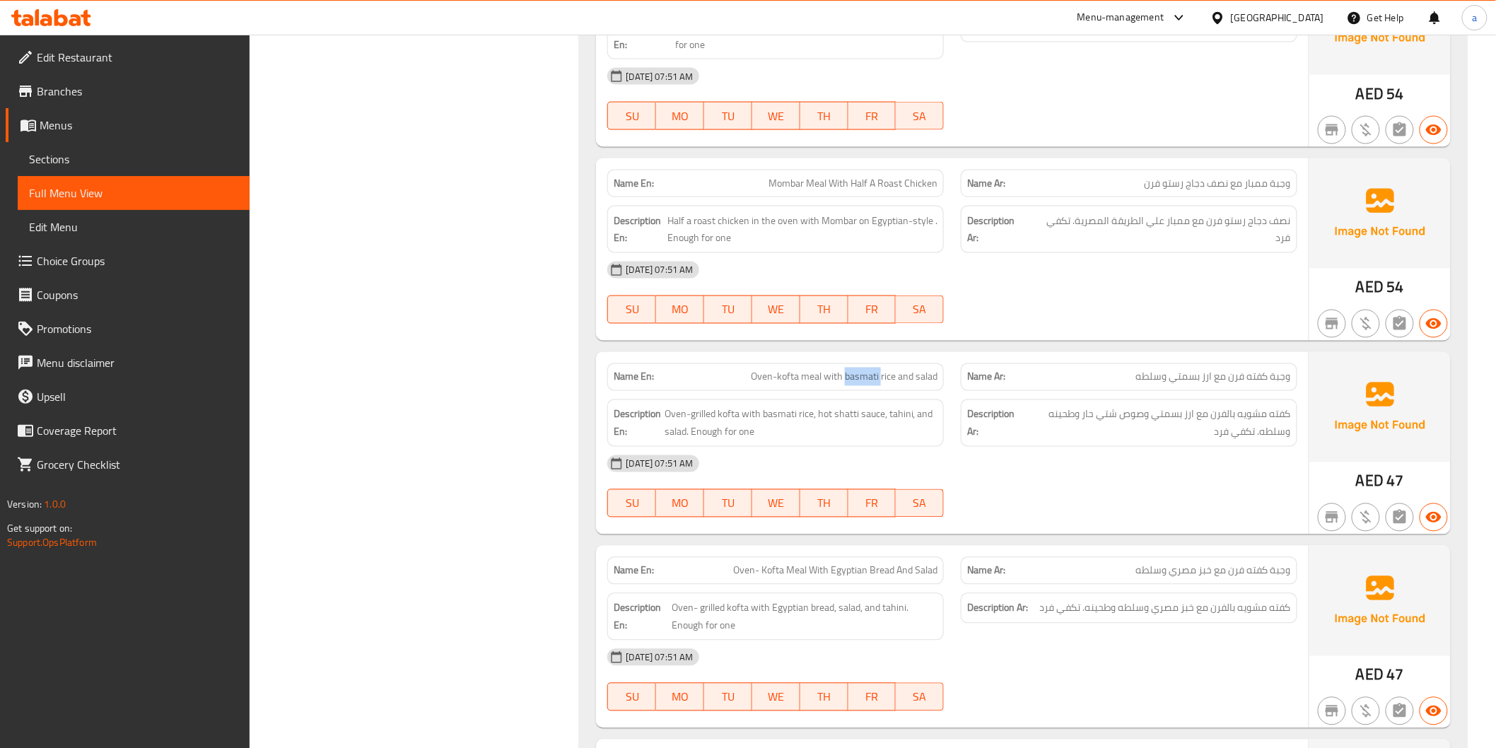
click at [864, 383] on span "Oven-kofta meal with basmati rice and salad" at bounding box center [844, 377] width 187 height 15
copy span "Oven-kofta meal with basmati rice and salad"
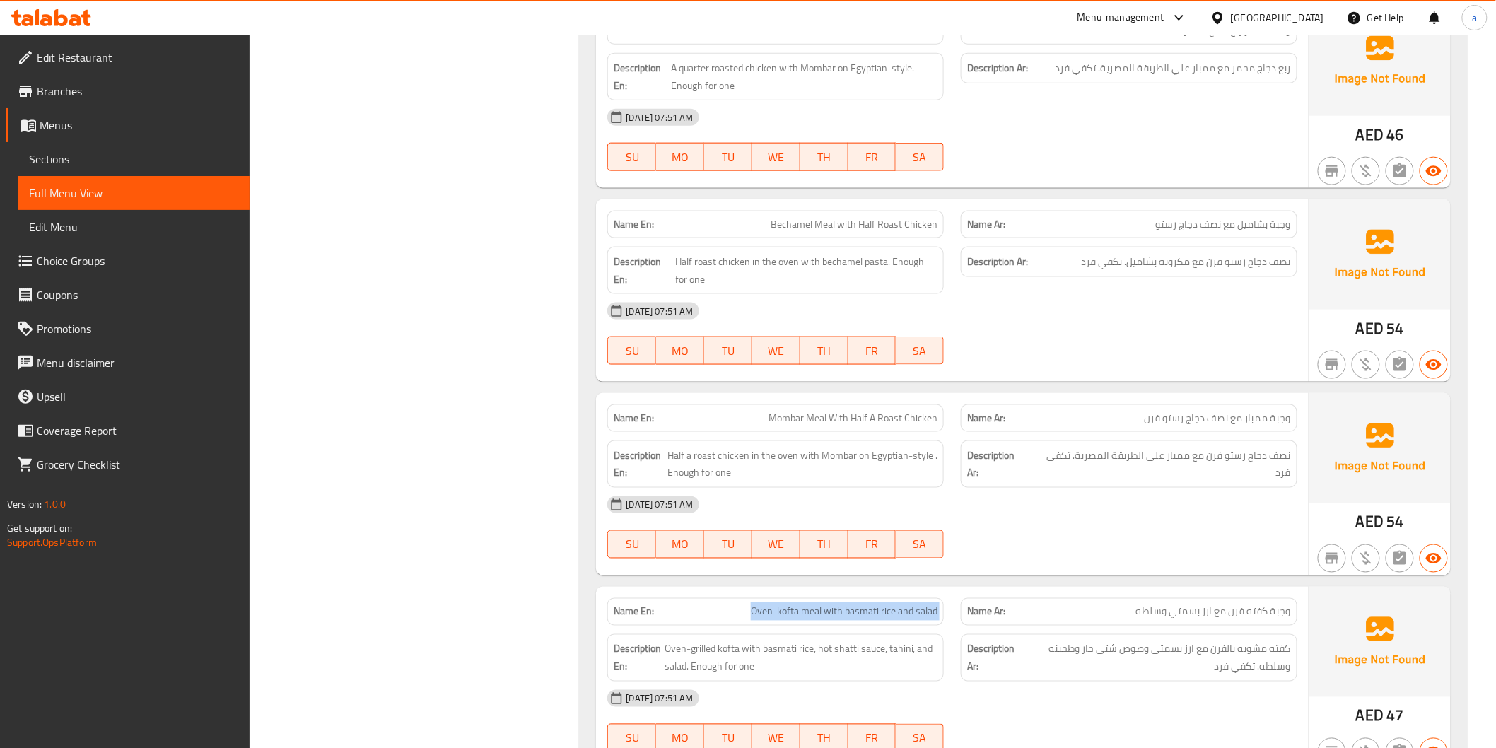
scroll to position [5148, 0]
click at [989, 538] on div "14-08-2025 07:51 AM SU MO TU WE TH FR SA" at bounding box center [952, 528] width 706 height 79
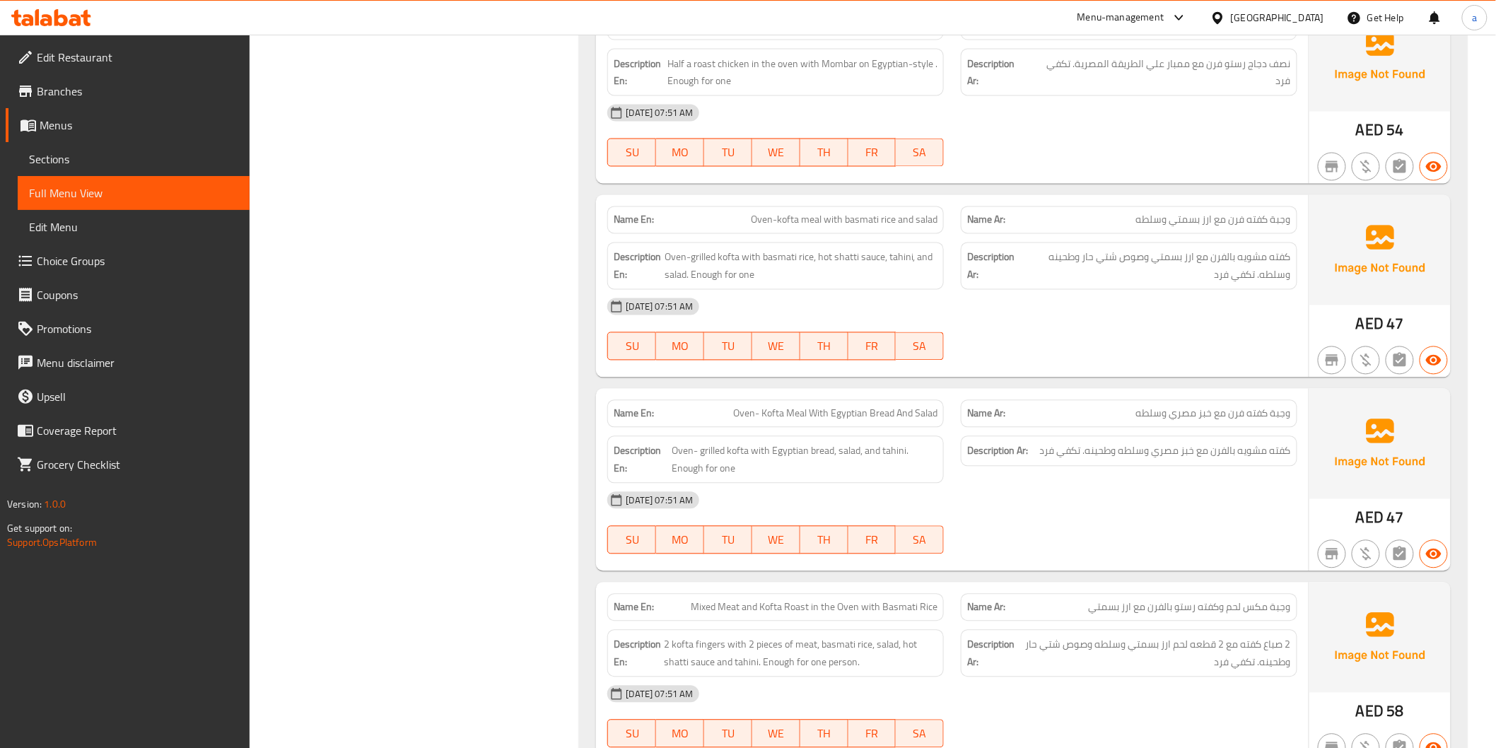
scroll to position [5619, 0]
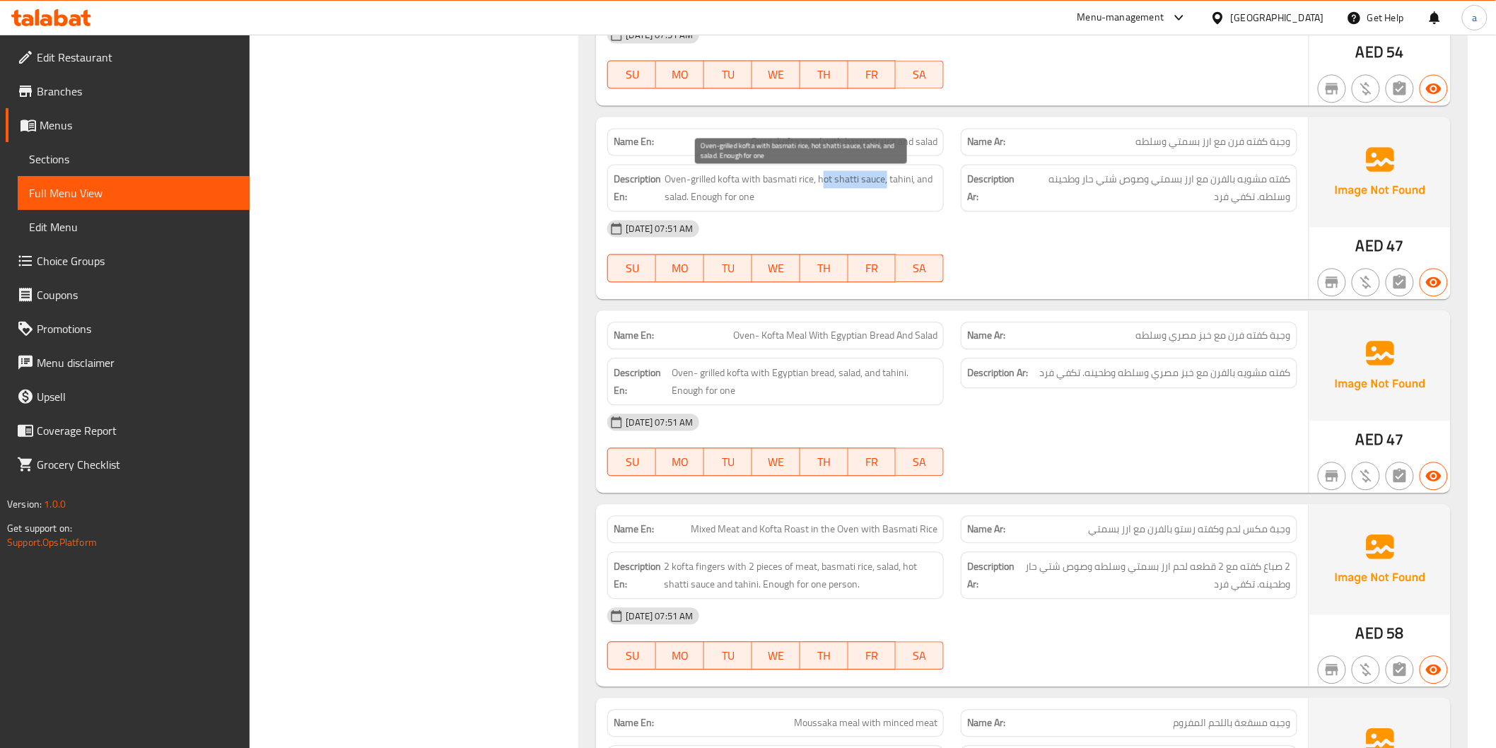
drag, startPoint x: 818, startPoint y: 182, endPoint x: 882, endPoint y: 181, distance: 63.7
click at [882, 181] on span "Oven-grilled kofta with basmati rice, hot shatti sauce, tahini, and salad. Enou…" at bounding box center [801, 187] width 273 height 35
copy span "hot shatti sauce"
click at [89, 158] on span "Sections" at bounding box center [133, 159] width 209 height 17
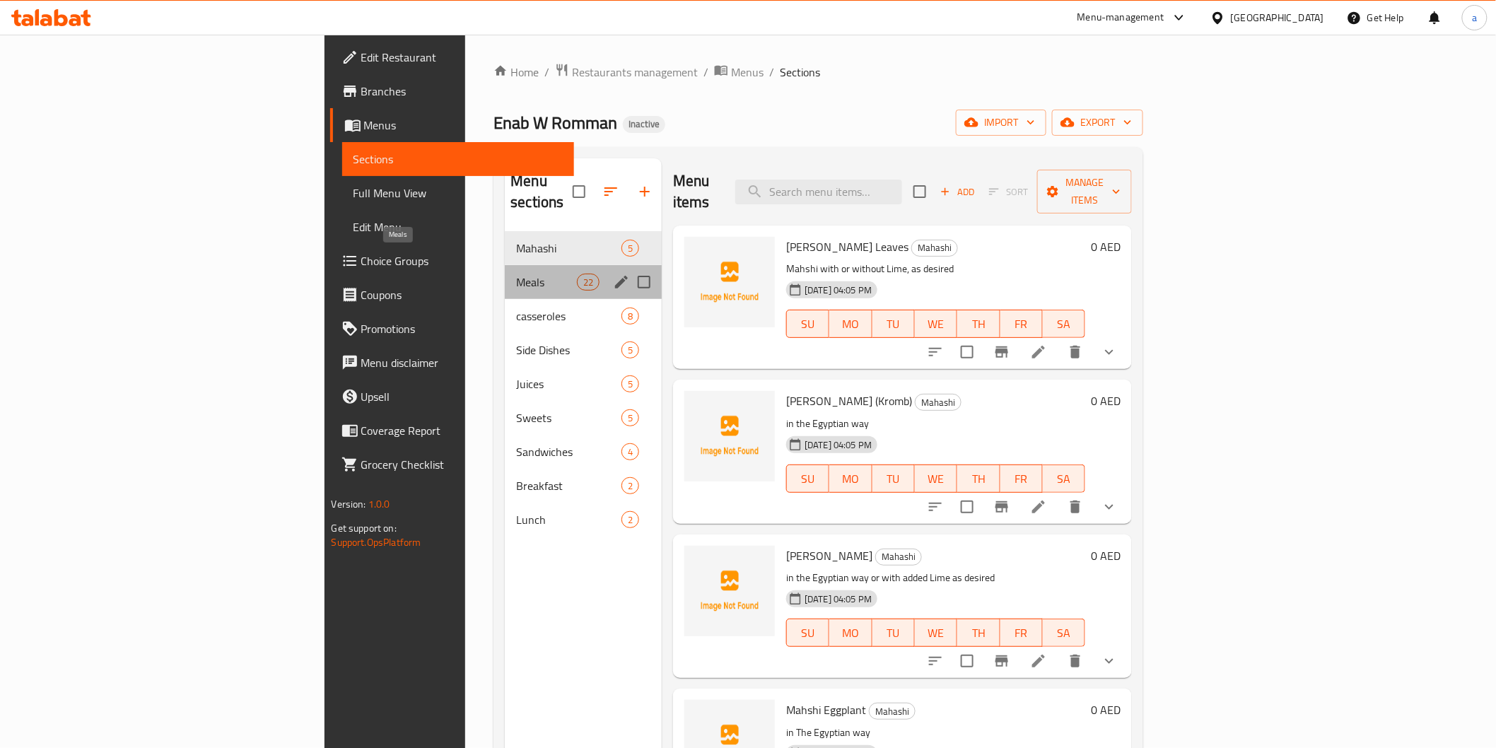
click at [516, 274] on span "Meals" at bounding box center [546, 282] width 60 height 17
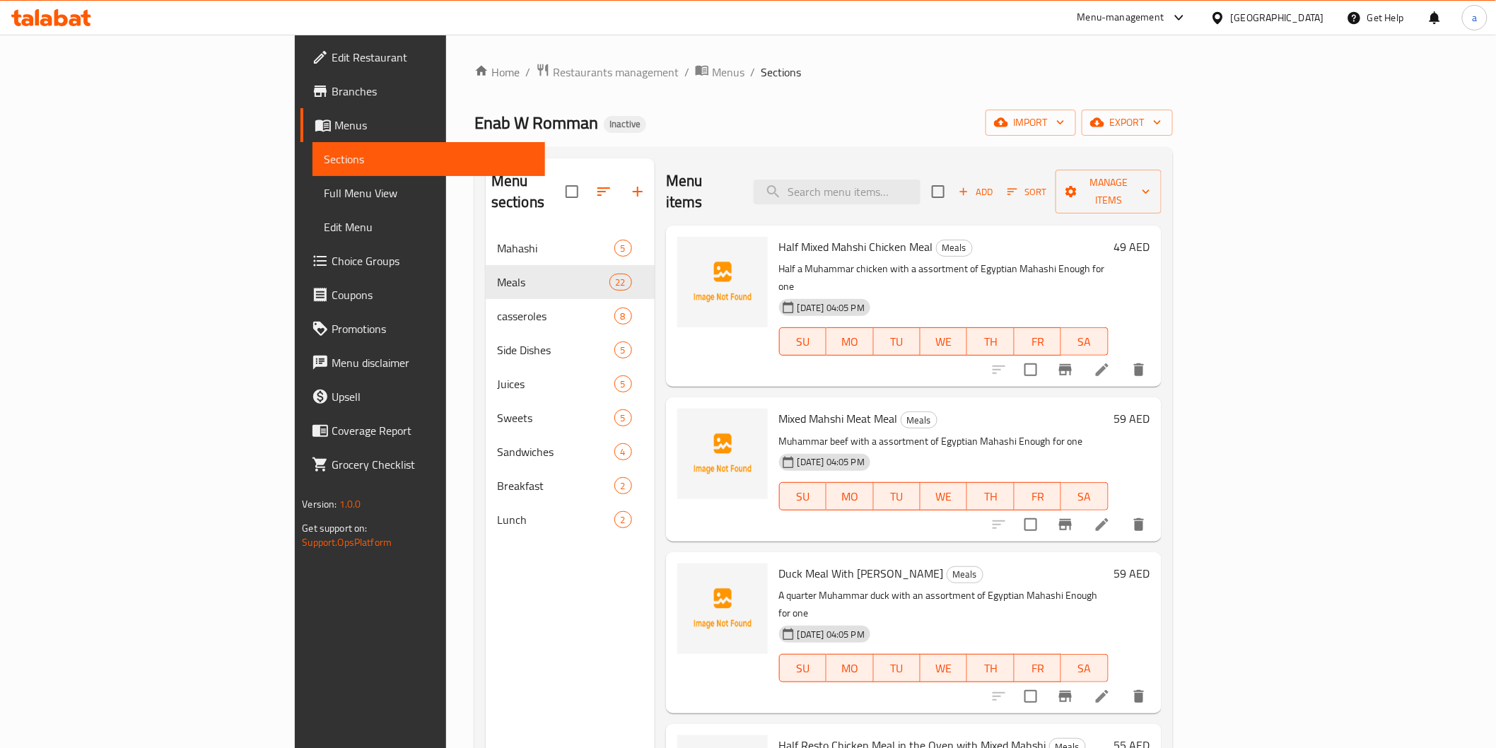
scroll to position [2031, 0]
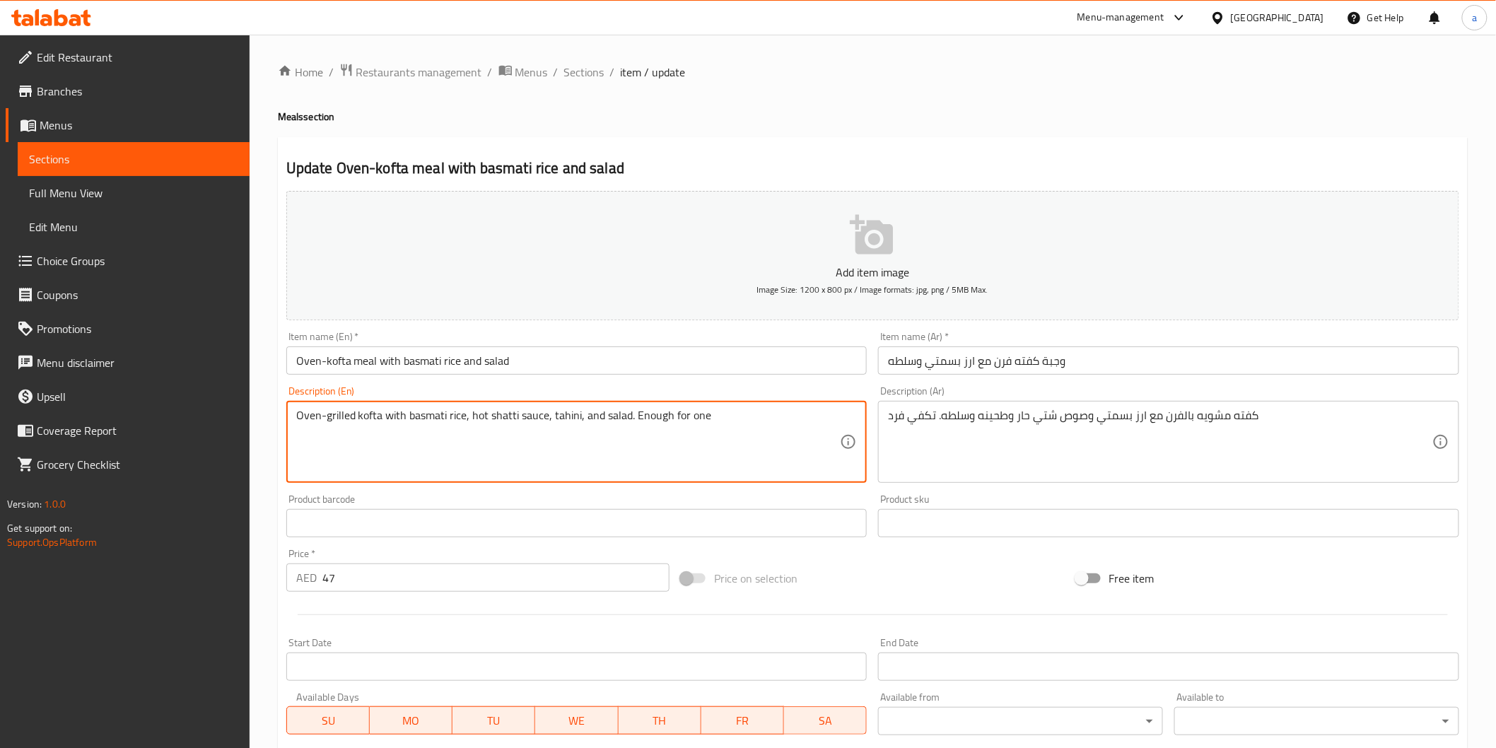
drag, startPoint x: 488, startPoint y: 421, endPoint x: 470, endPoint y: 428, distance: 19.5
click at [476, 419] on textarea "Oven-grilled kofta with basmati rice,spicey shatti sauce, tahini, and salad. En…" at bounding box center [568, 442] width 545 height 67
click at [470, 419] on textarea "Oven-grilled kofta with basmati rice,spicey shatti sauce, tahini, and salad. En…" at bounding box center [568, 442] width 545 height 67
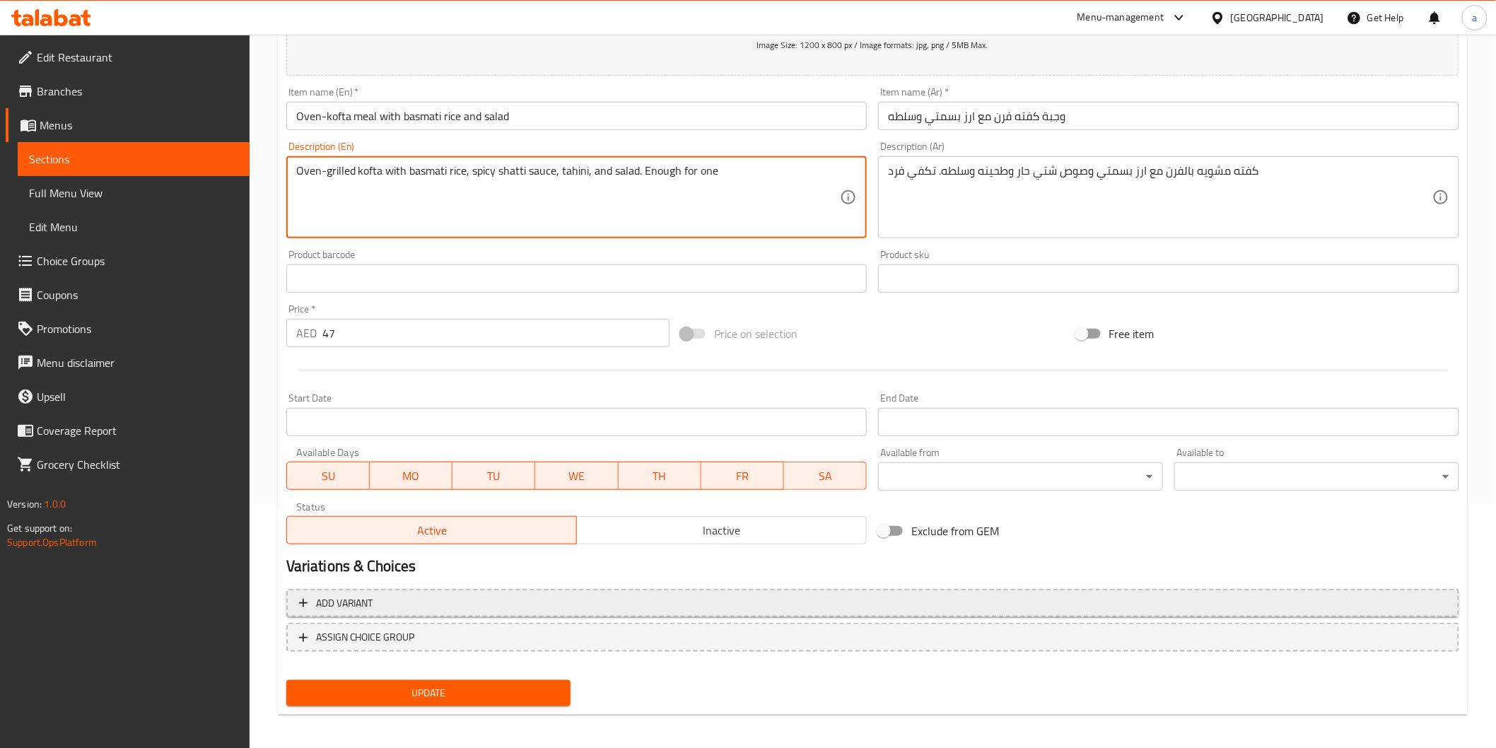
scroll to position [248, 0]
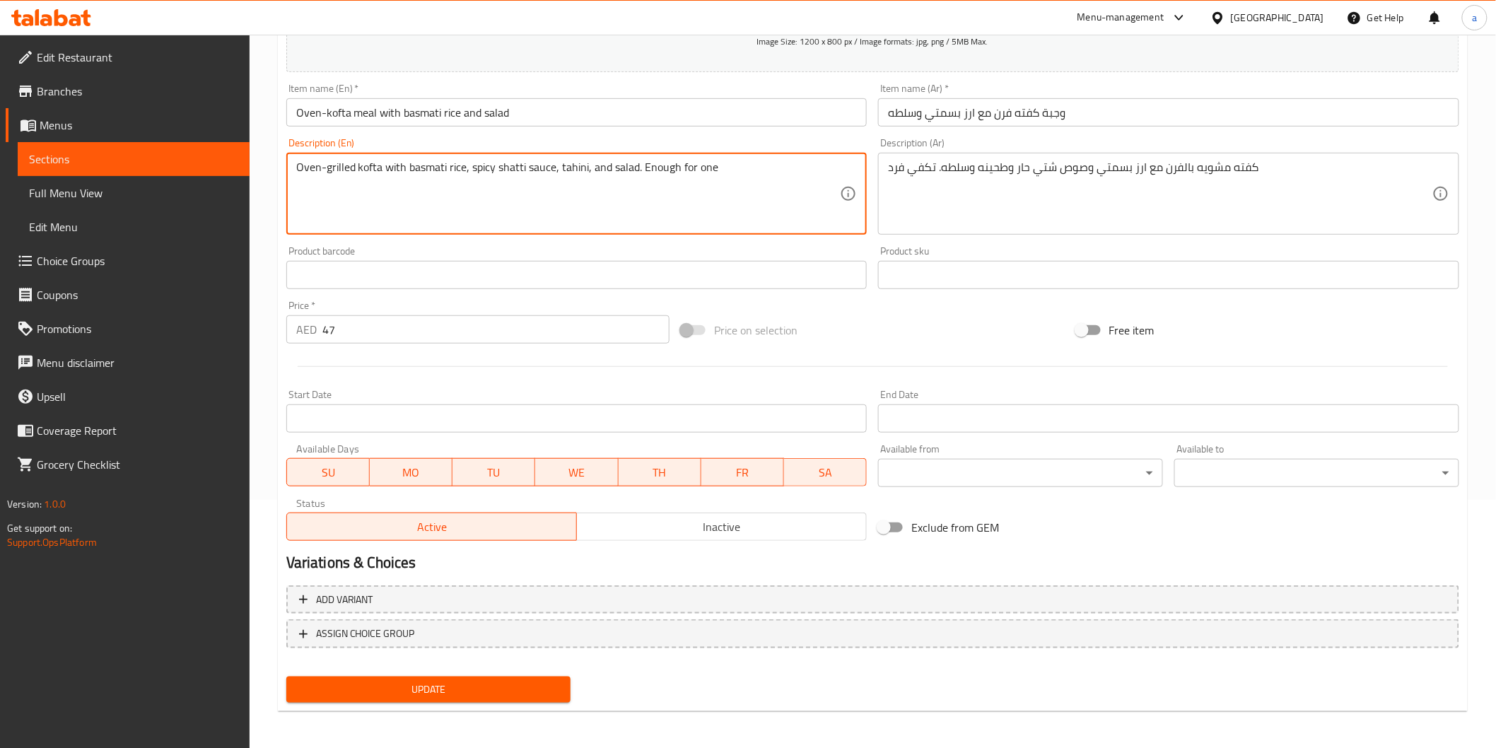
type textarea "Oven-grilled kofta with basmati rice, spicy shatti sauce, tahini, and salad. En…"
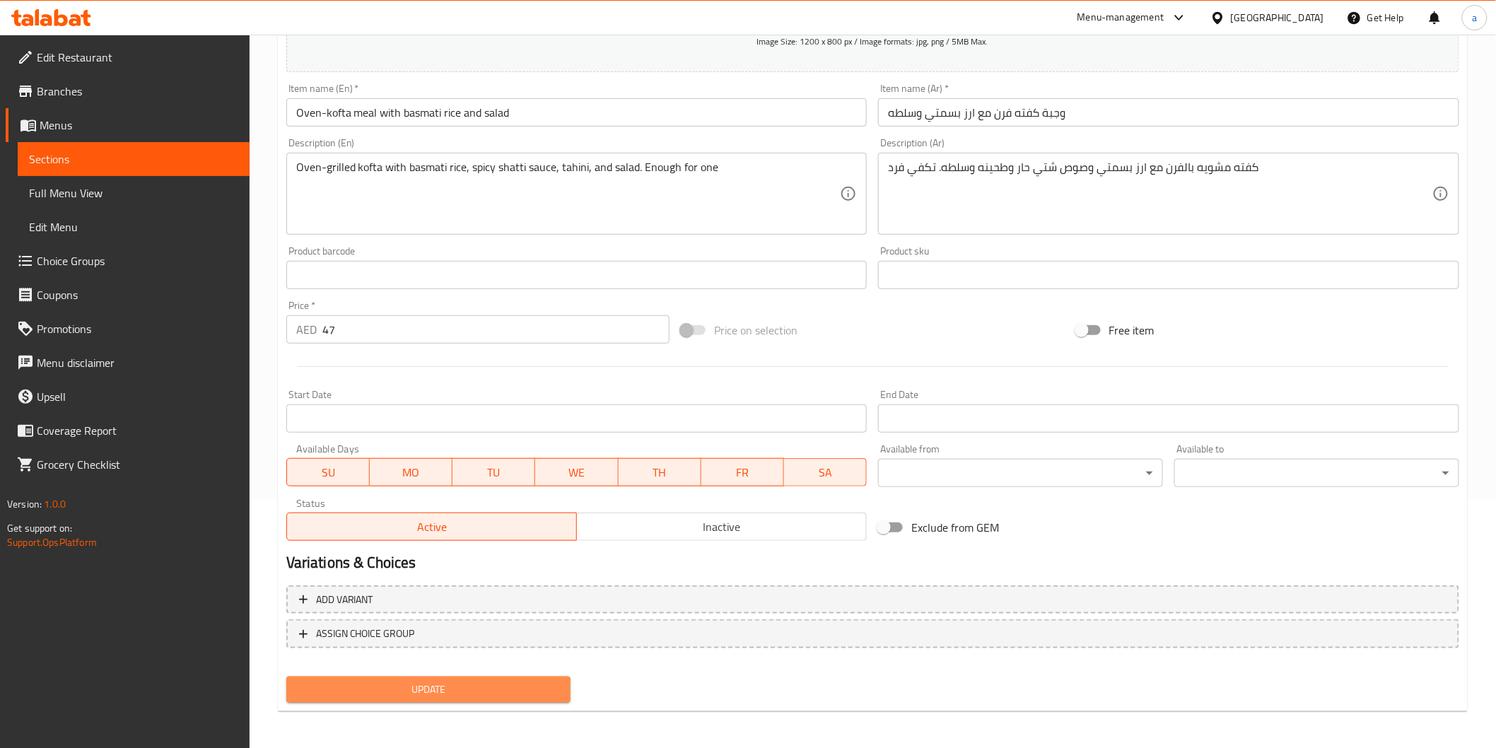
click at [448, 685] on span "Update" at bounding box center [429, 690] width 262 height 18
click at [470, 699] on button "Update" at bounding box center [428, 690] width 285 height 26
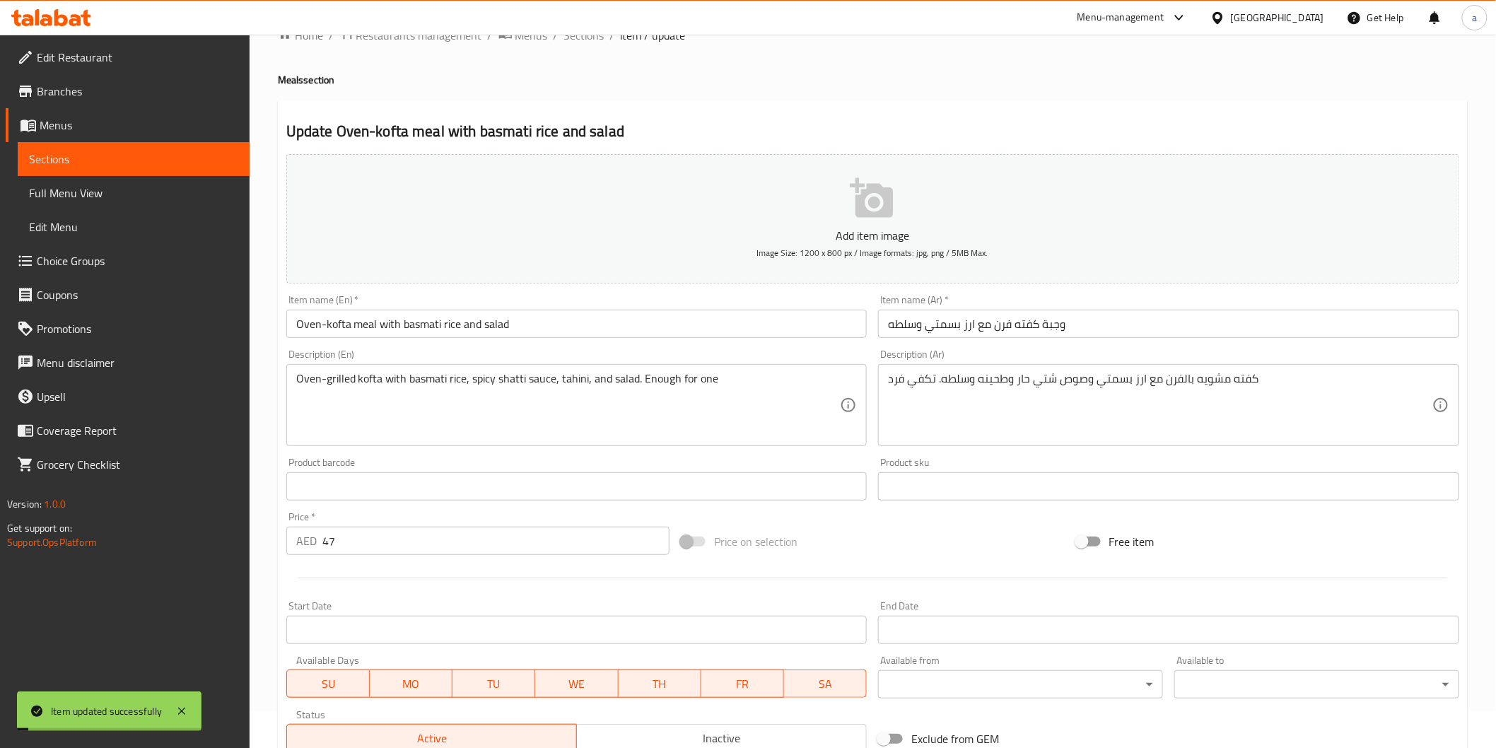
scroll to position [12, 0]
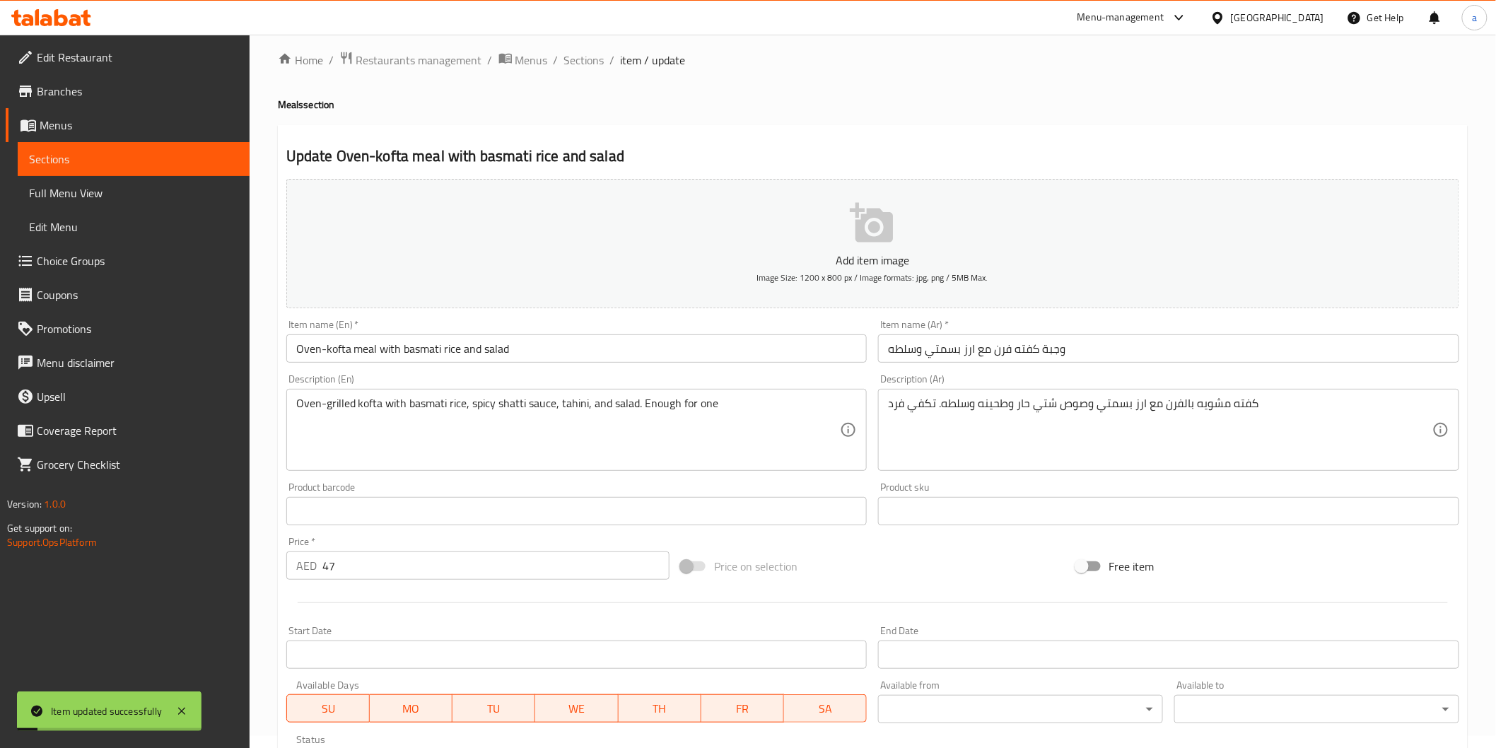
click at [78, 159] on span "Sections" at bounding box center [133, 159] width 209 height 17
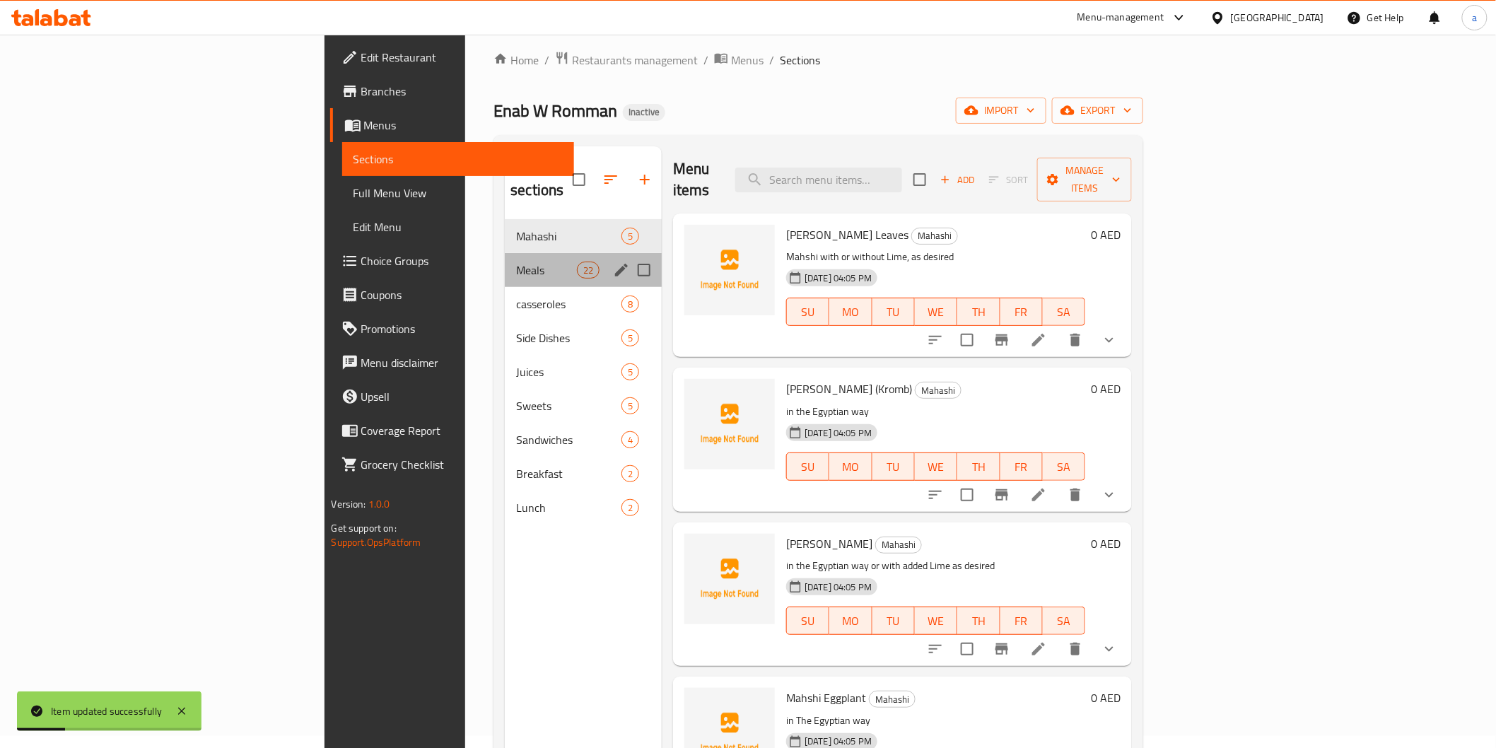
click at [505, 253] on div "Meals 22" at bounding box center [583, 270] width 157 height 34
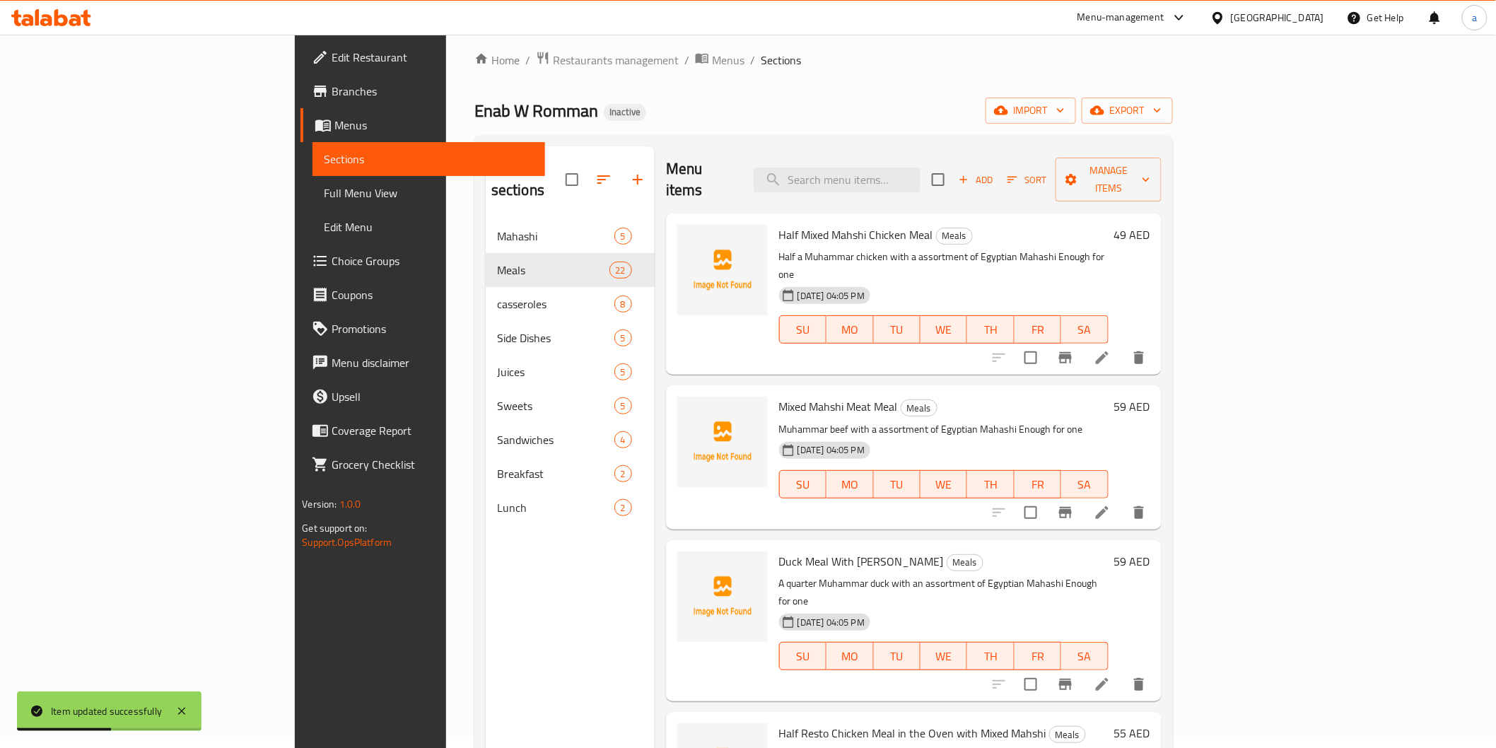
scroll to position [2339, 0]
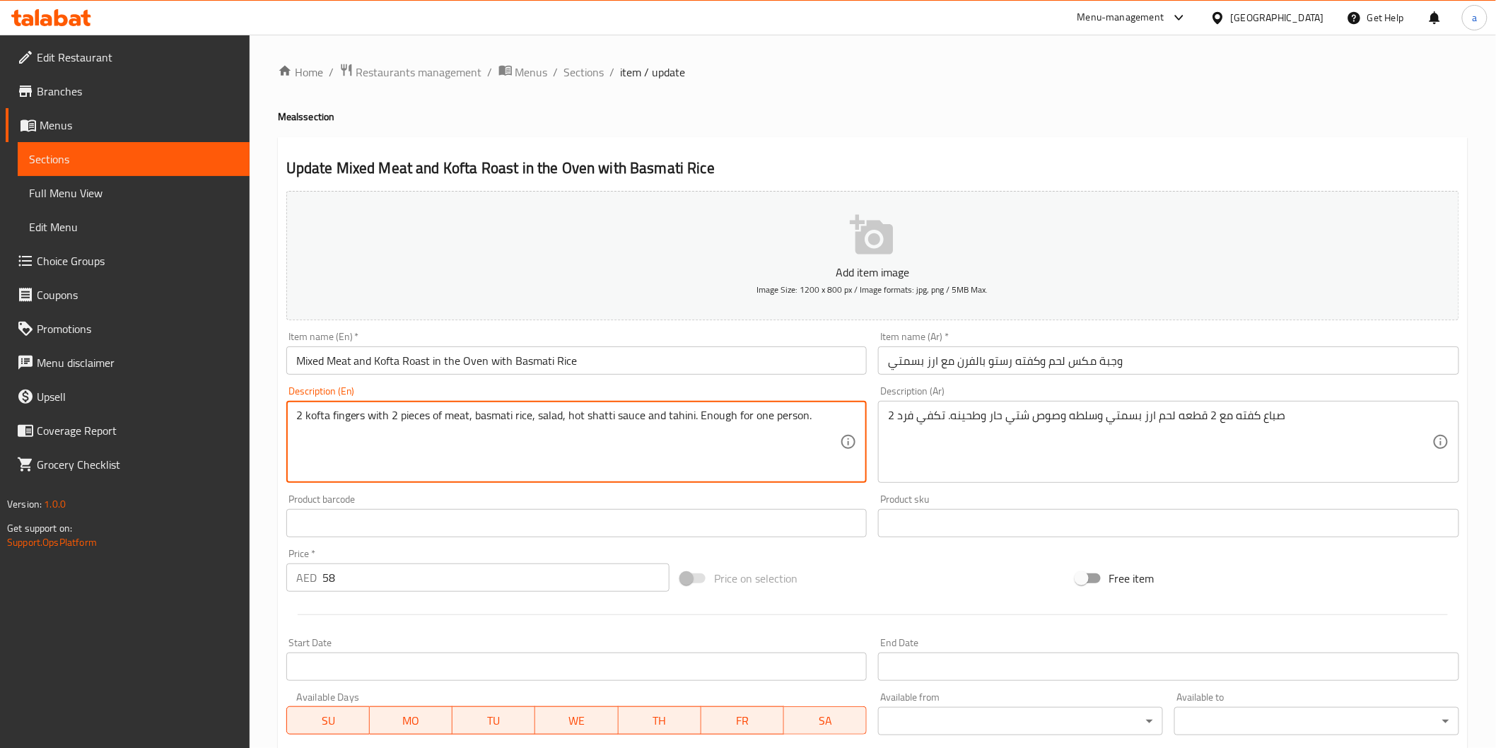
drag, startPoint x: 582, startPoint y: 416, endPoint x: 559, endPoint y: 422, distance: 24.2
click at [571, 421] on textarea "2 kofta fingers with 2 pieces of meat, basmati rice, salad, hot shatti sauce an…" at bounding box center [568, 442] width 545 height 67
click at [577, 419] on textarea "2 kofta fingers with 2 pieces of meat, basmati rice, salad, hot shatti sauce an…" at bounding box center [568, 442] width 545 height 67
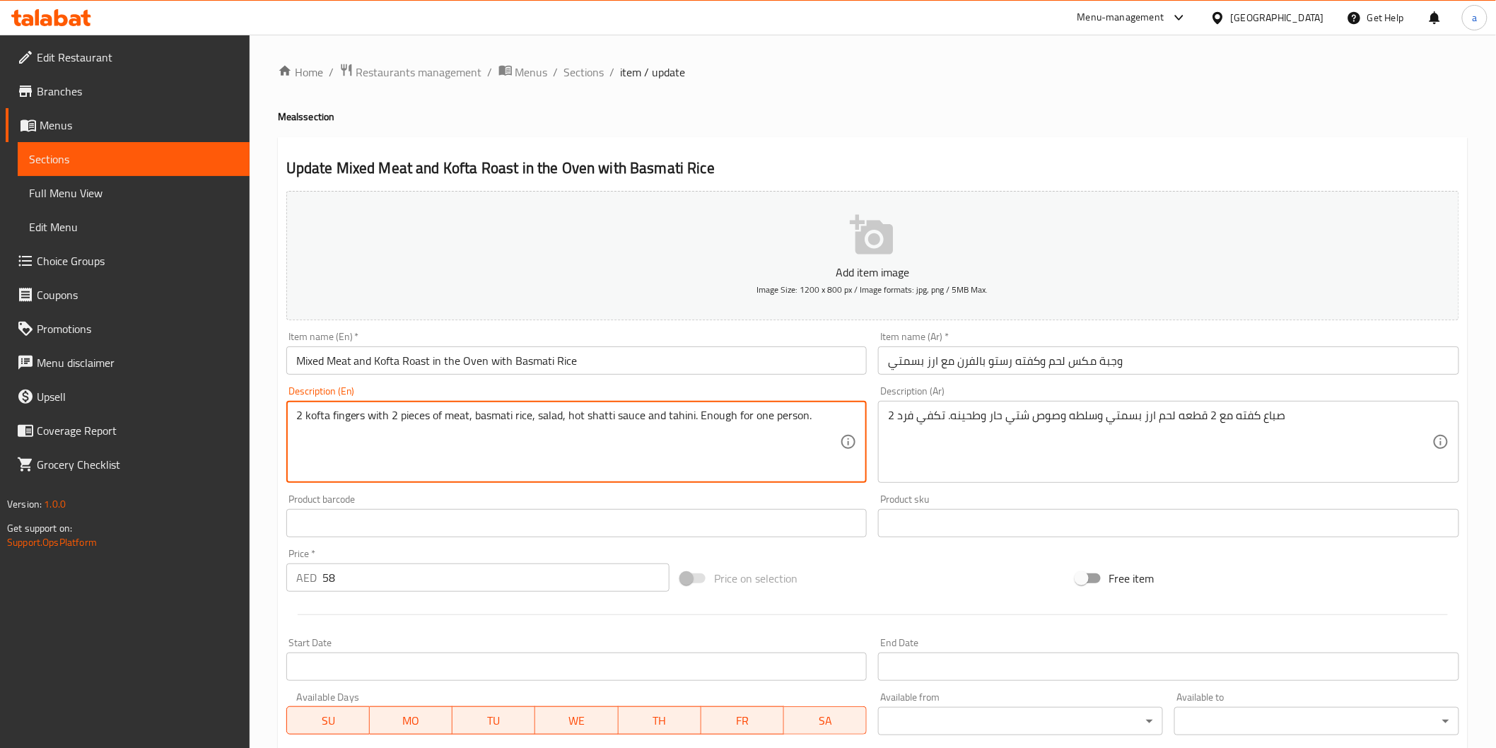
click at [577, 419] on textarea "2 kofta fingers with 2 pieces of meat, basmati rice, salad, hot shatti sauce an…" at bounding box center [568, 442] width 545 height 67
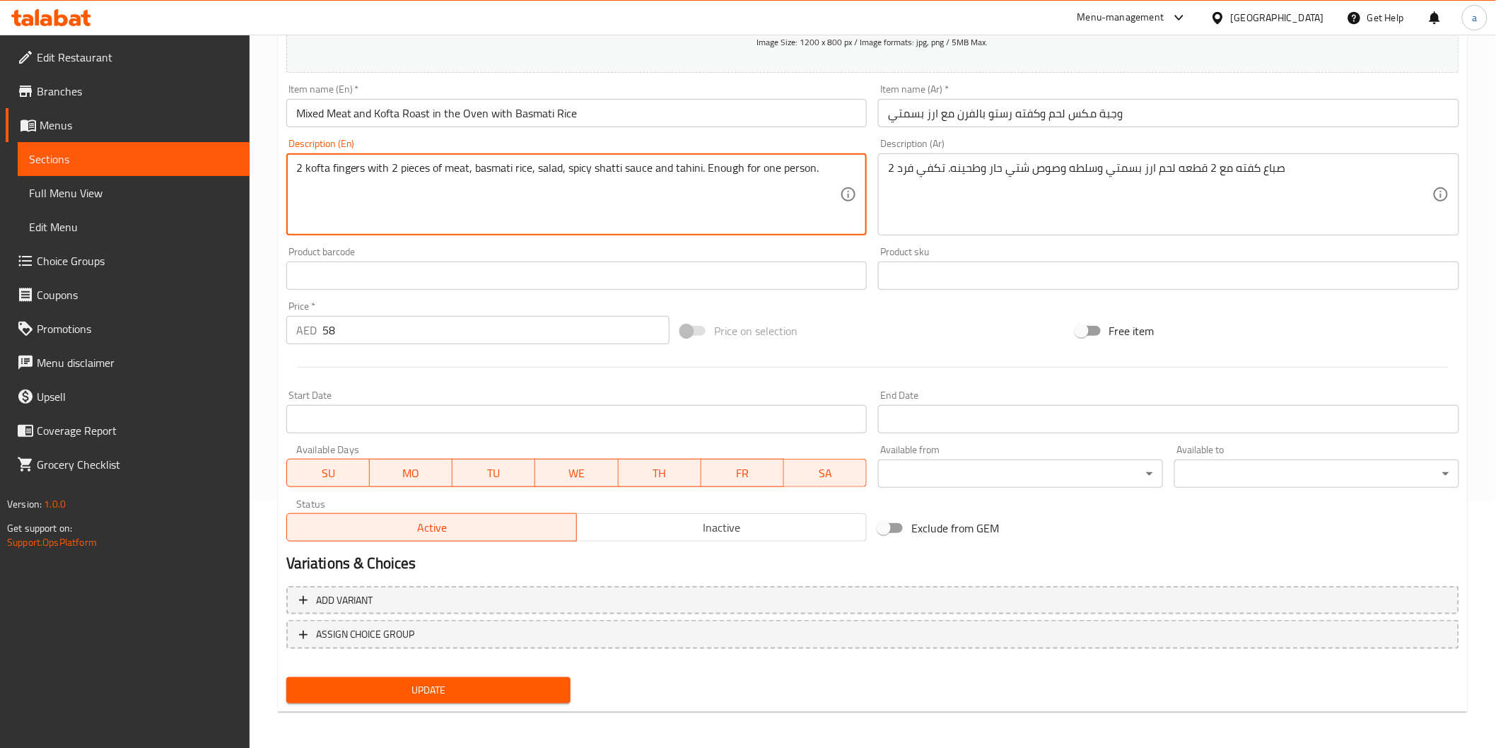
scroll to position [248, 0]
type textarea "2 kofta fingers with 2 pieces of meat, basmati rice, salad, spicy shatti sauce …"
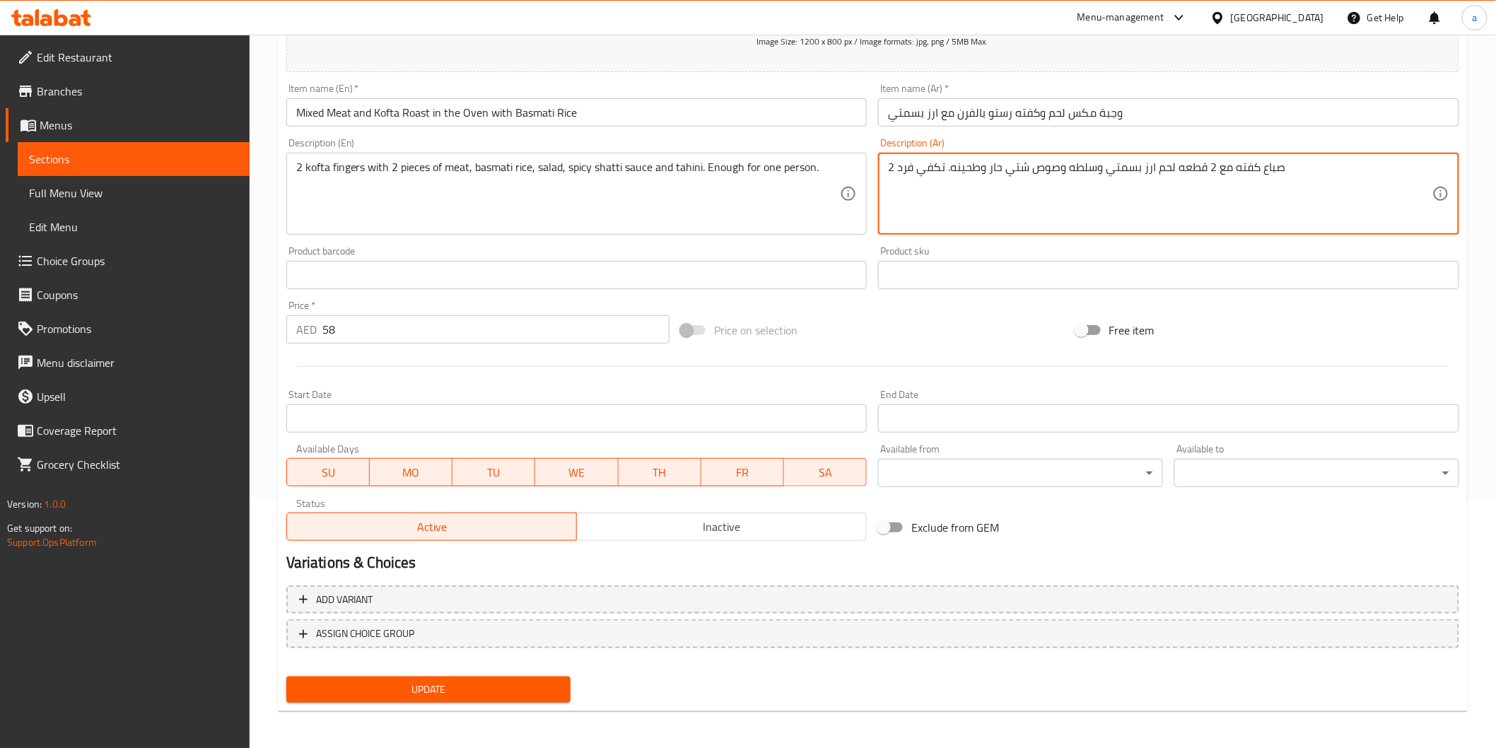
click at [1006, 173] on textarea "2 صباع كفته مع 2 قطعه لحم ارز بسمتي وسلطه وصوص شتي حار وطحينه. تكفي فرد" at bounding box center [1160, 194] width 545 height 67
click at [1011, 172] on textarea "2 صباع كفته مع 2 قطعه لحم ارز بسمتي وسلطه وصوص شتي حار وطحينه. تكفي فرد" at bounding box center [1160, 194] width 545 height 67
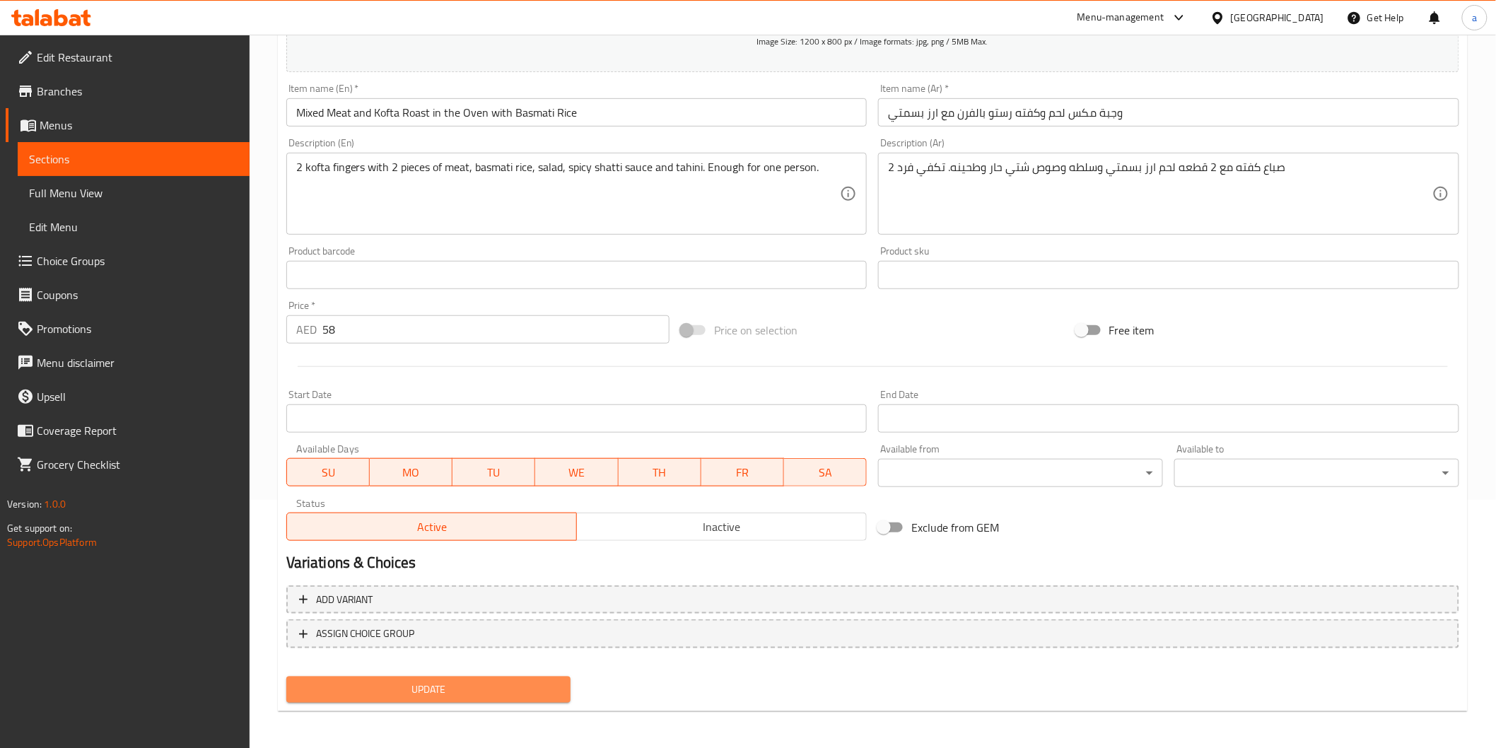
click at [485, 682] on span "Update" at bounding box center [429, 690] width 262 height 18
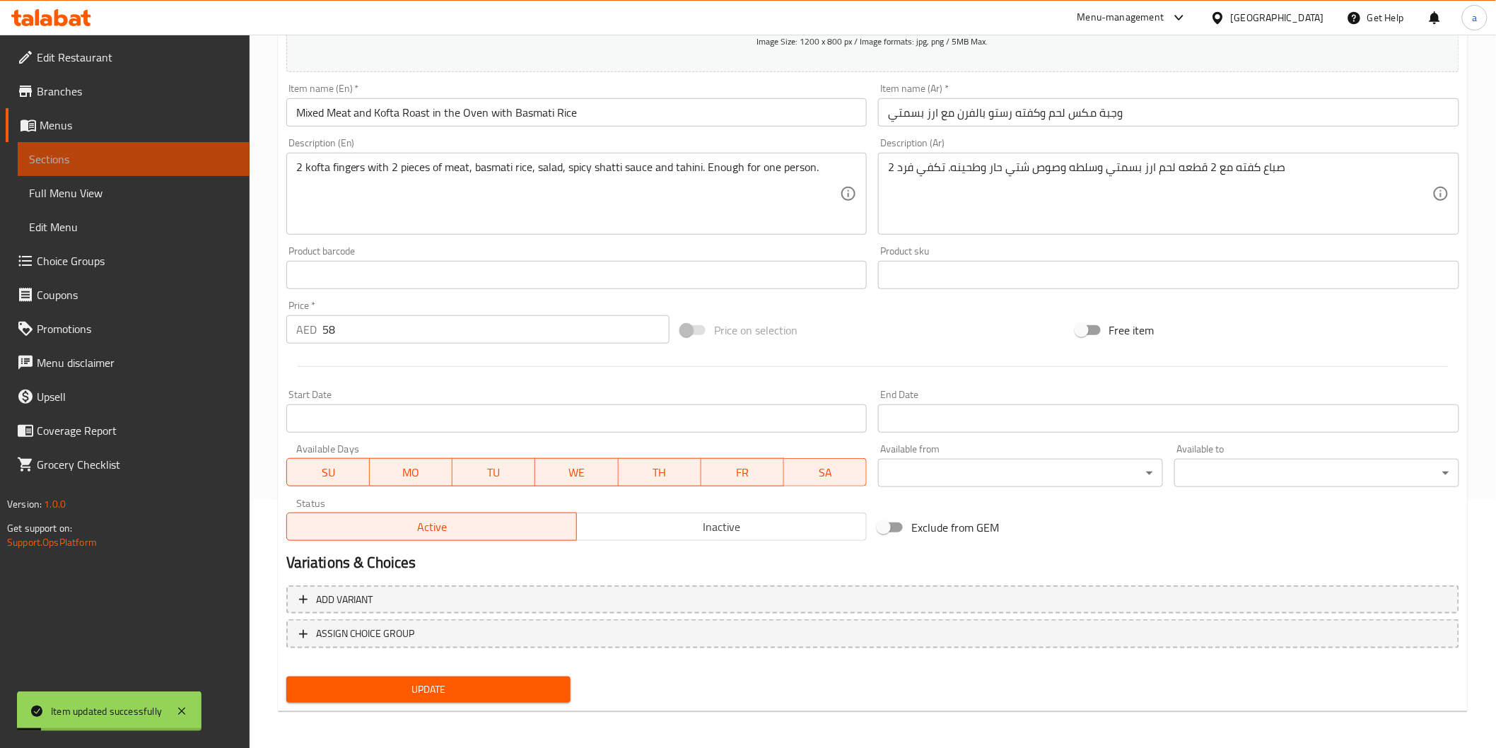
click at [142, 160] on span "Sections" at bounding box center [133, 159] width 209 height 17
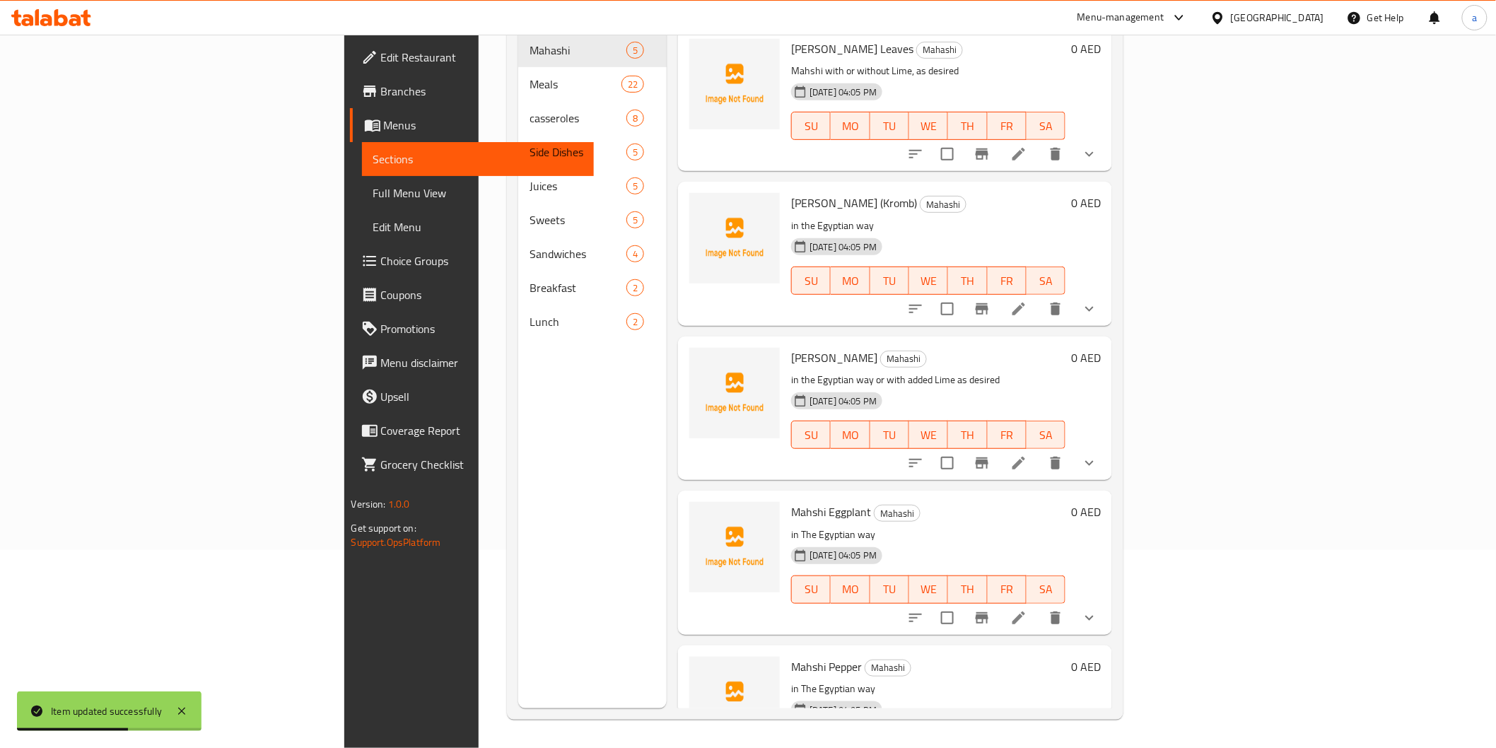
click at [362, 206] on link "Full Menu View" at bounding box center [478, 193] width 232 height 34
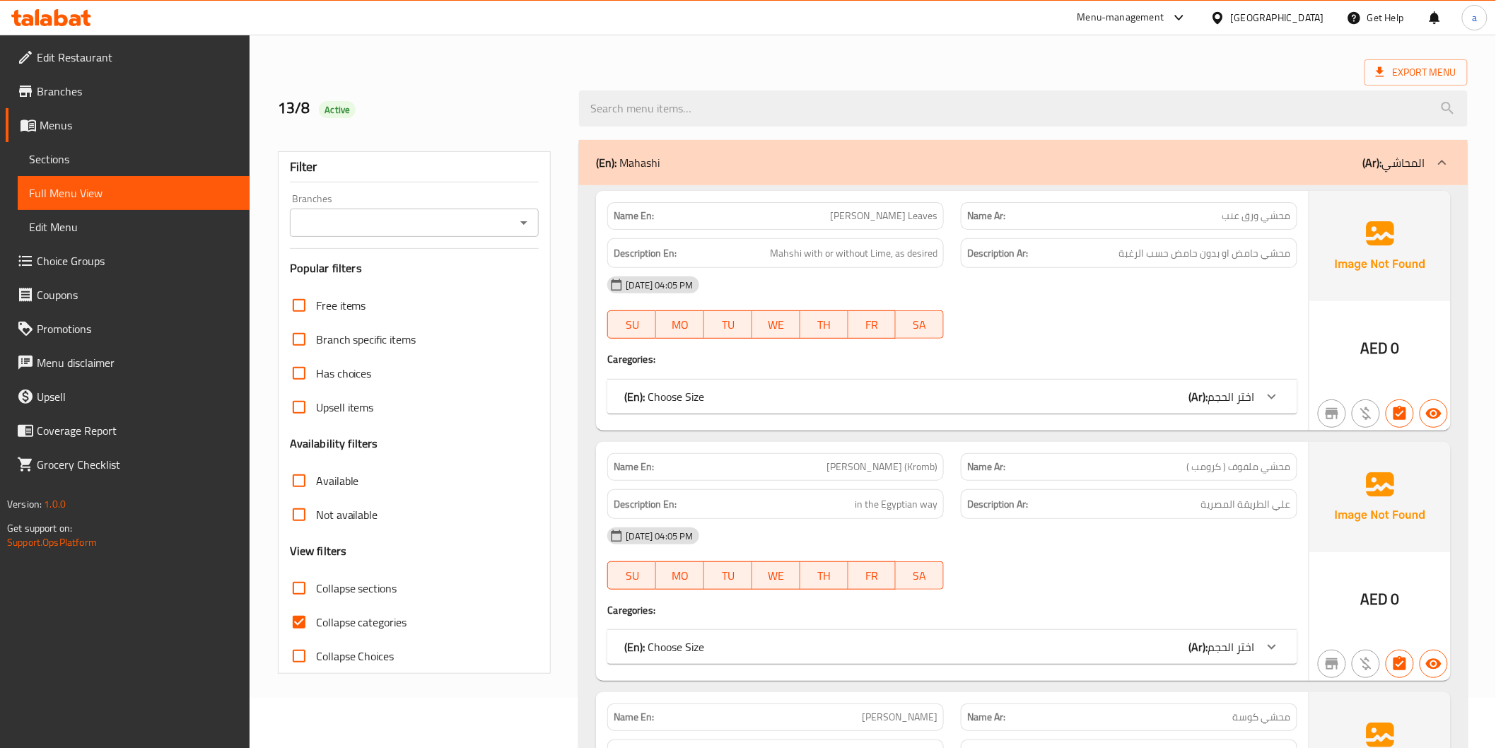
scroll to position [78, 0]
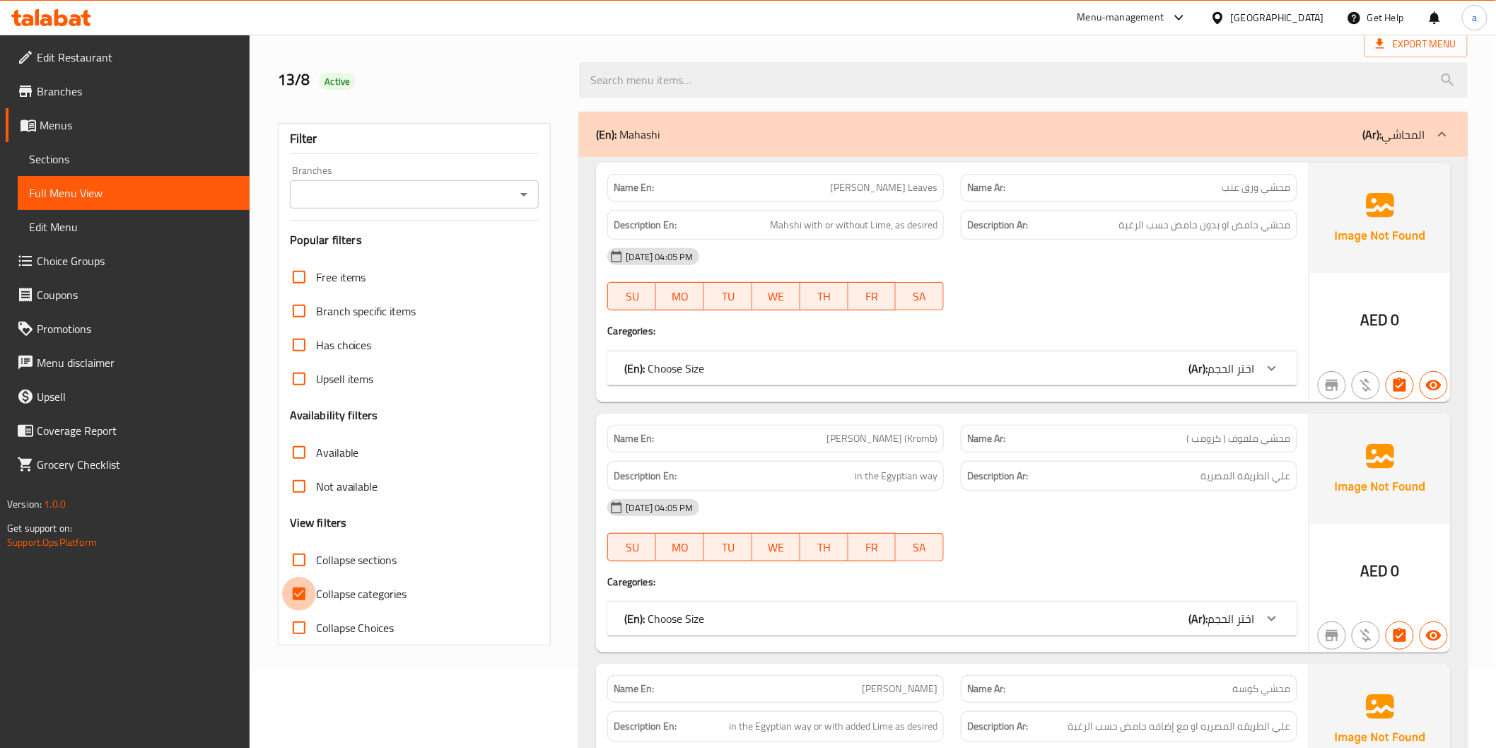
click at [301, 608] on input "Collapse categories" at bounding box center [299, 594] width 34 height 34
checkbox input "false"
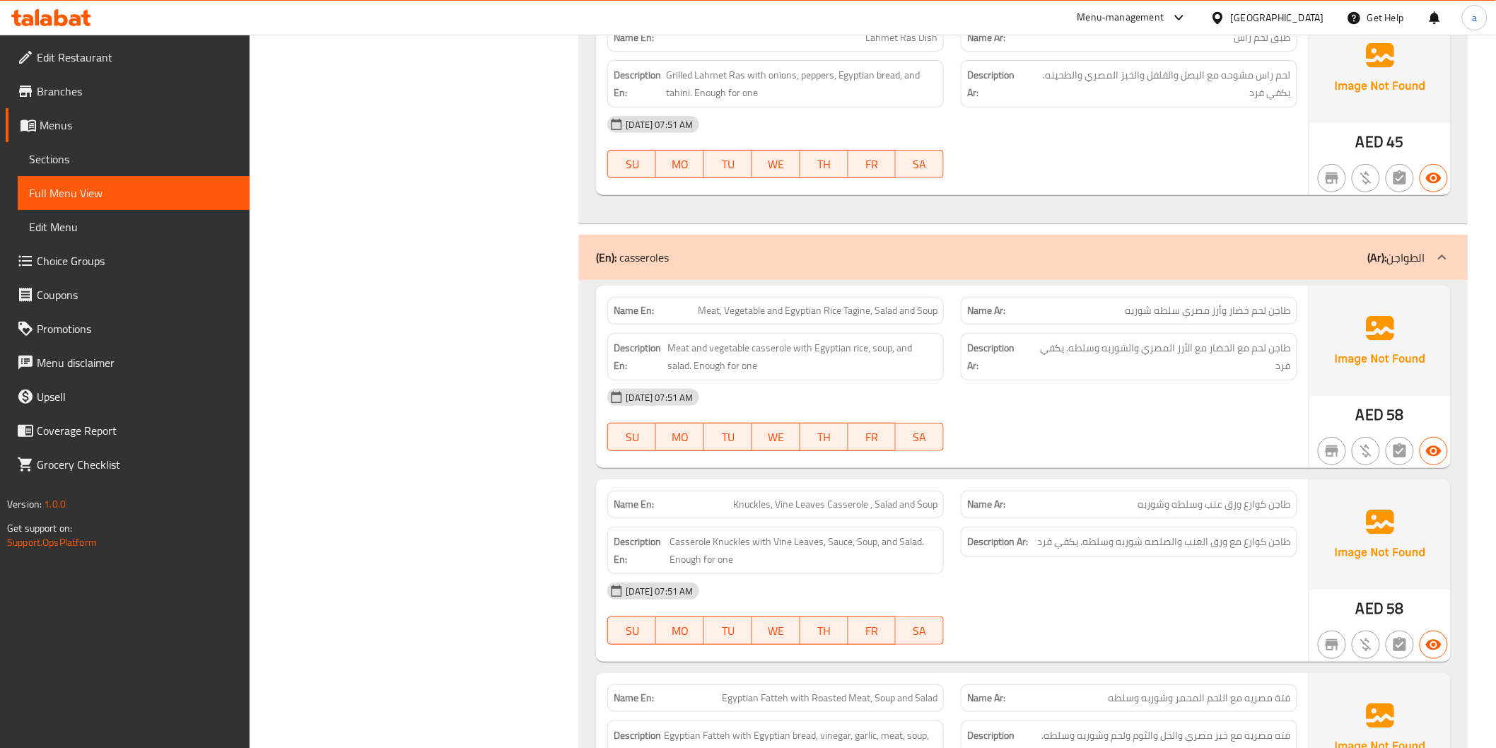
scroll to position [6914, 0]
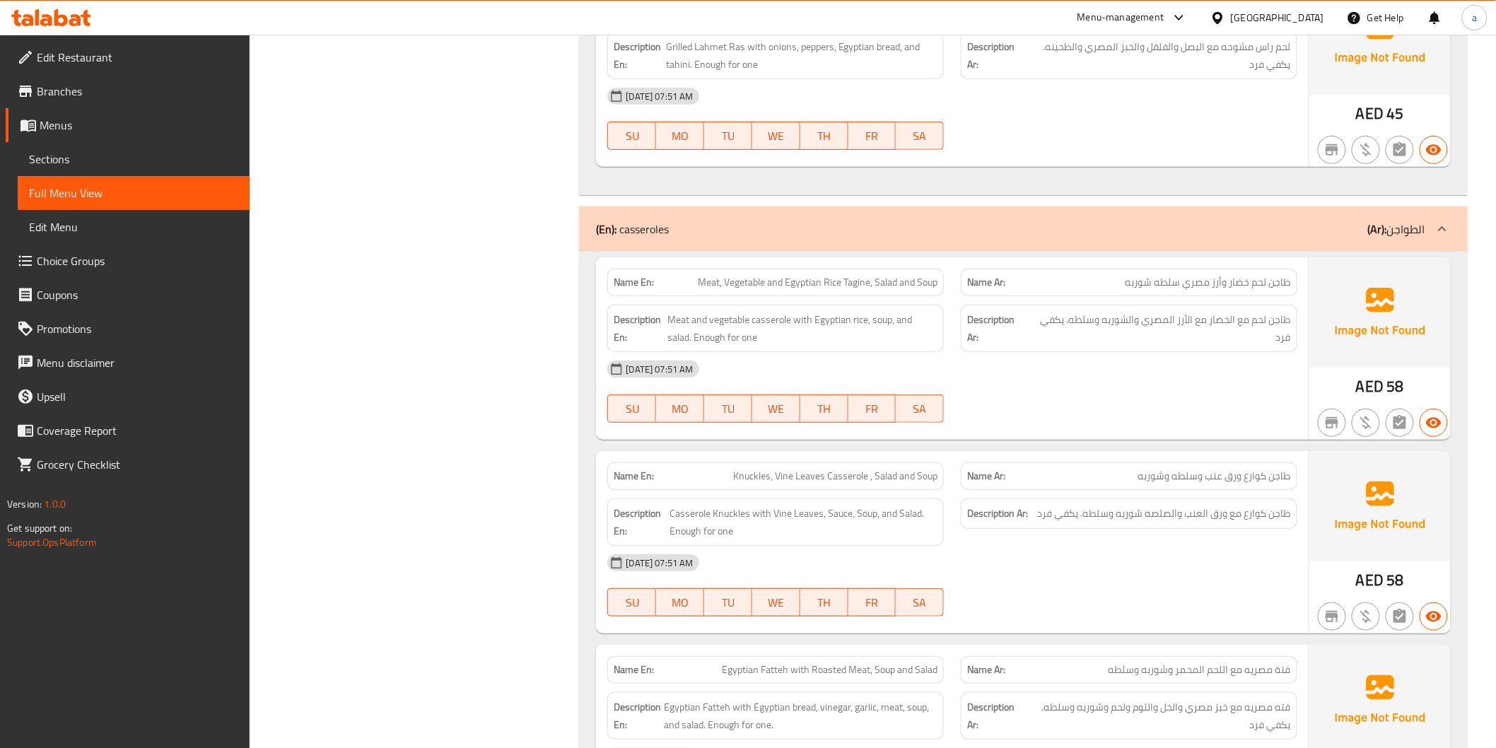
copy span "Casserole"
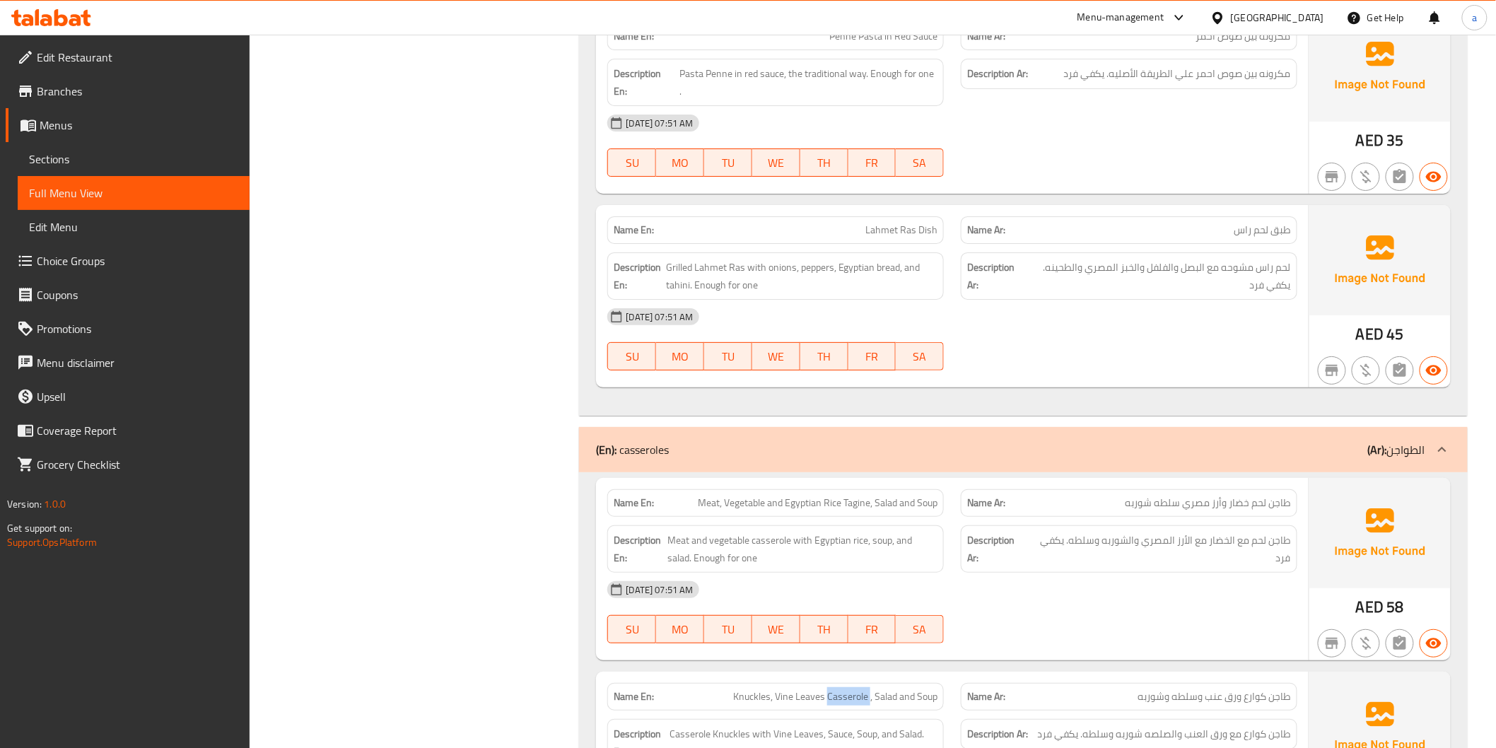
scroll to position [6522, 0]
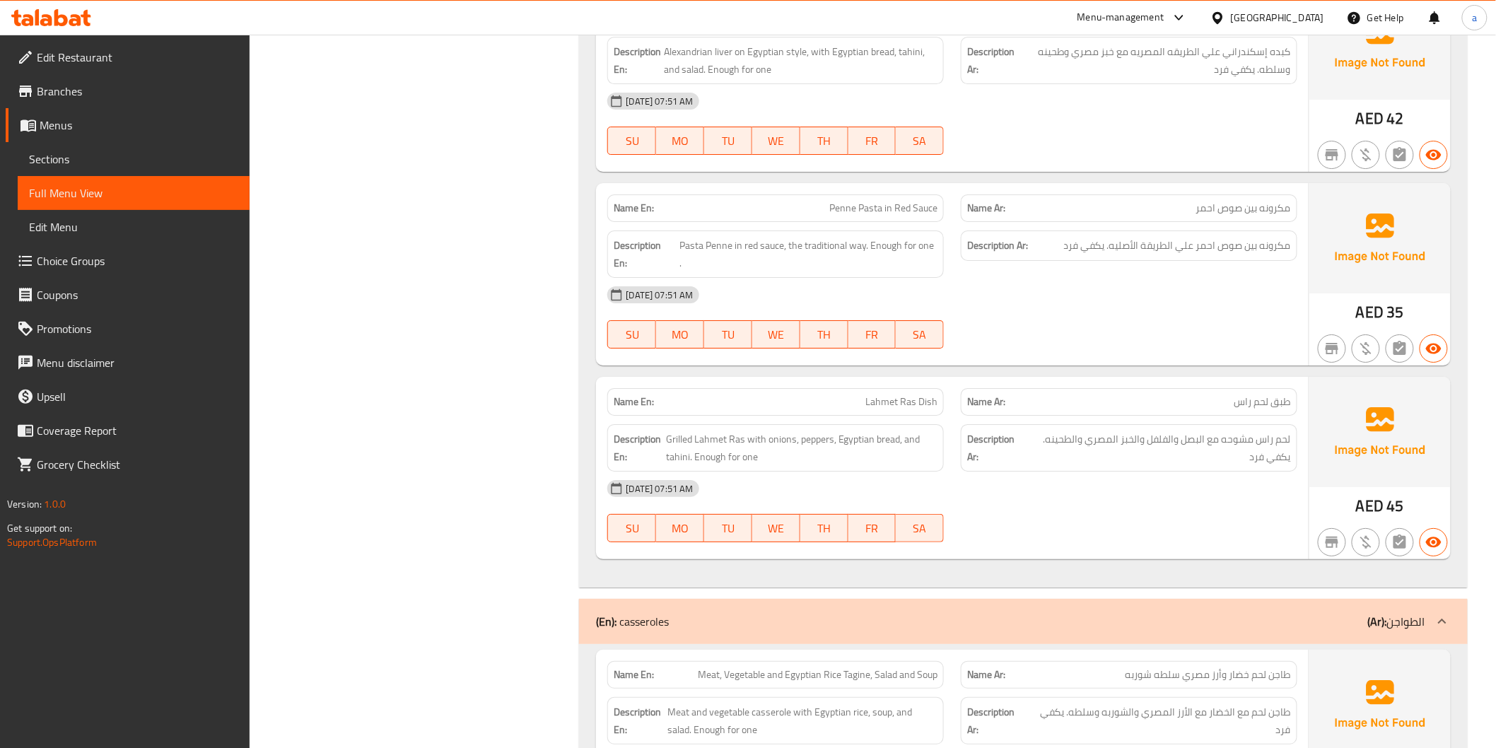
click at [132, 185] on span "Full Menu View" at bounding box center [133, 193] width 209 height 17
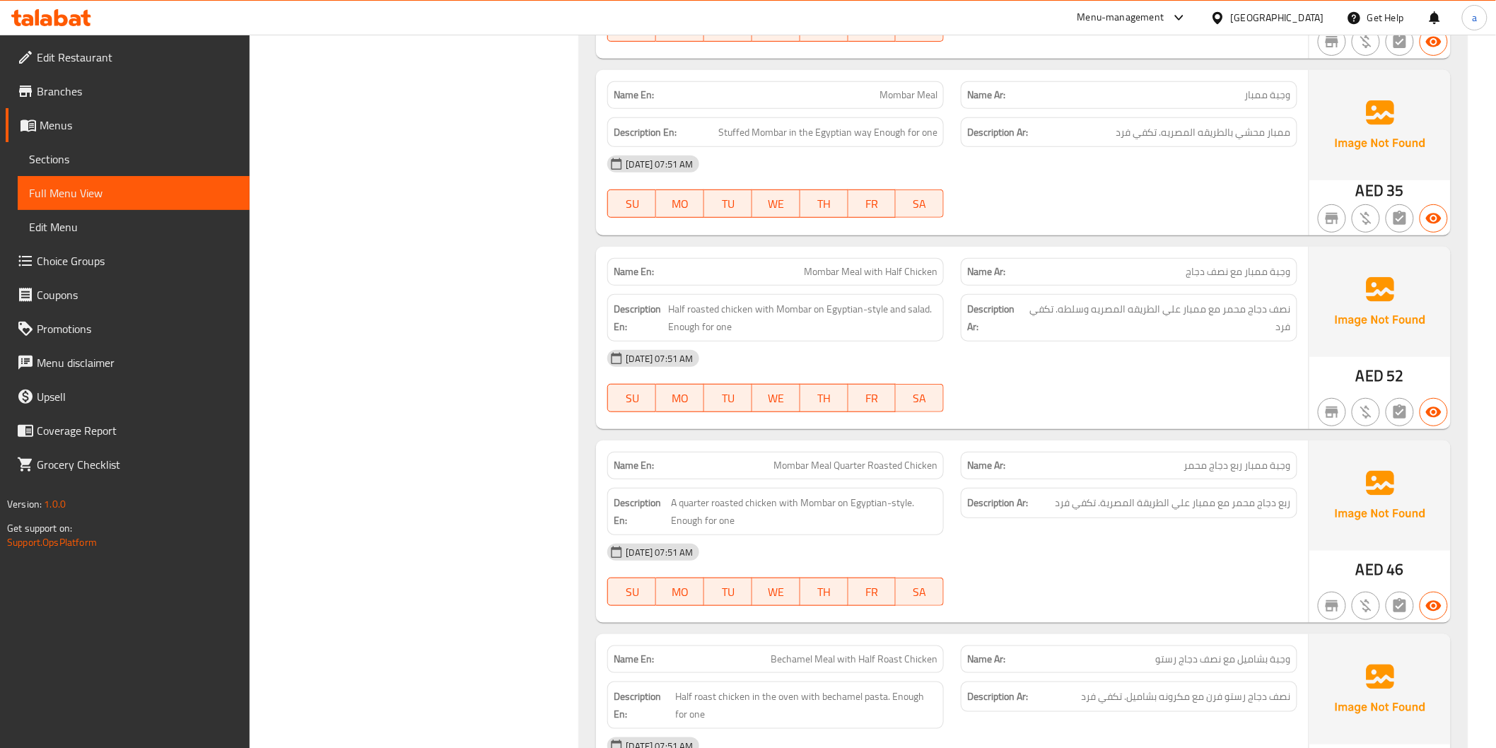
scroll to position [4322, 0]
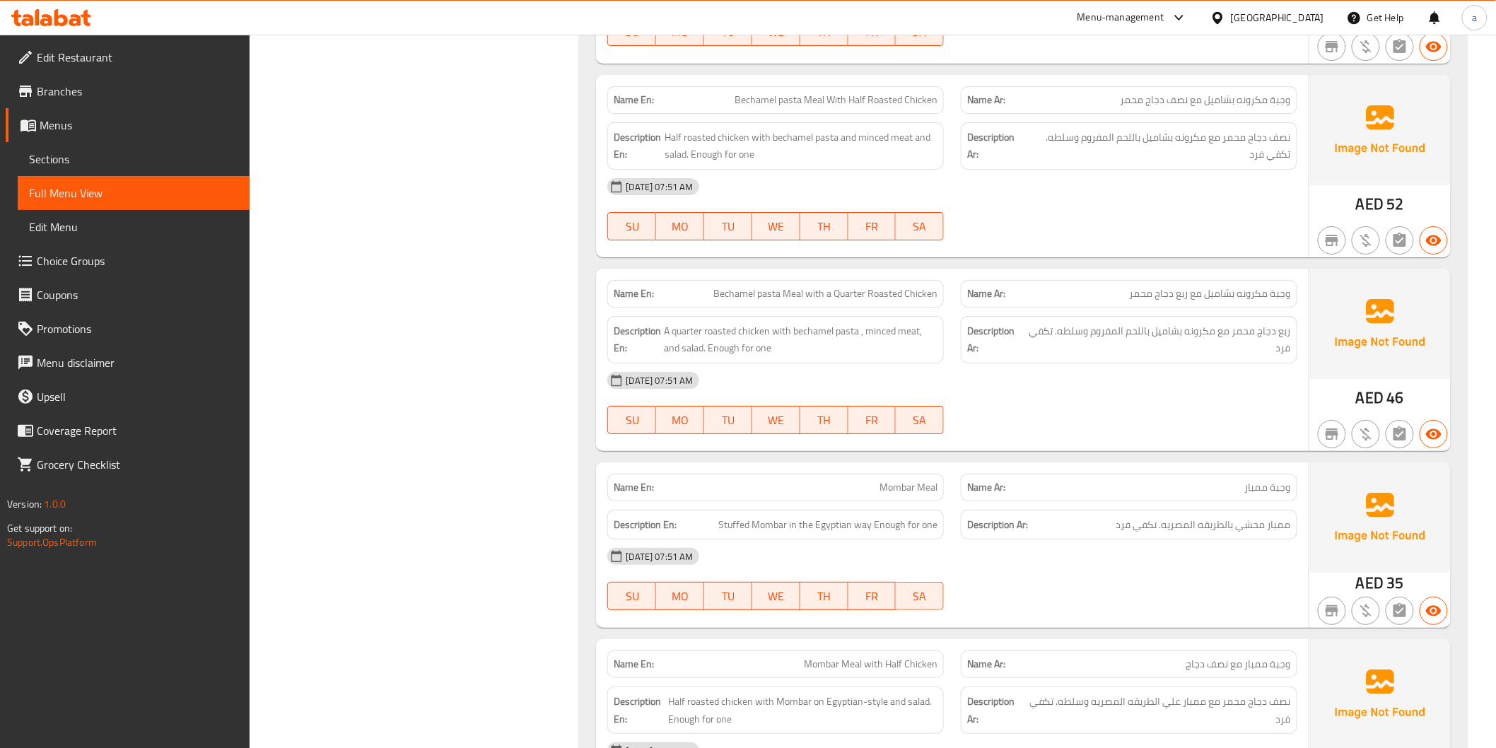
click at [45, 151] on span "Sections" at bounding box center [133, 159] width 209 height 17
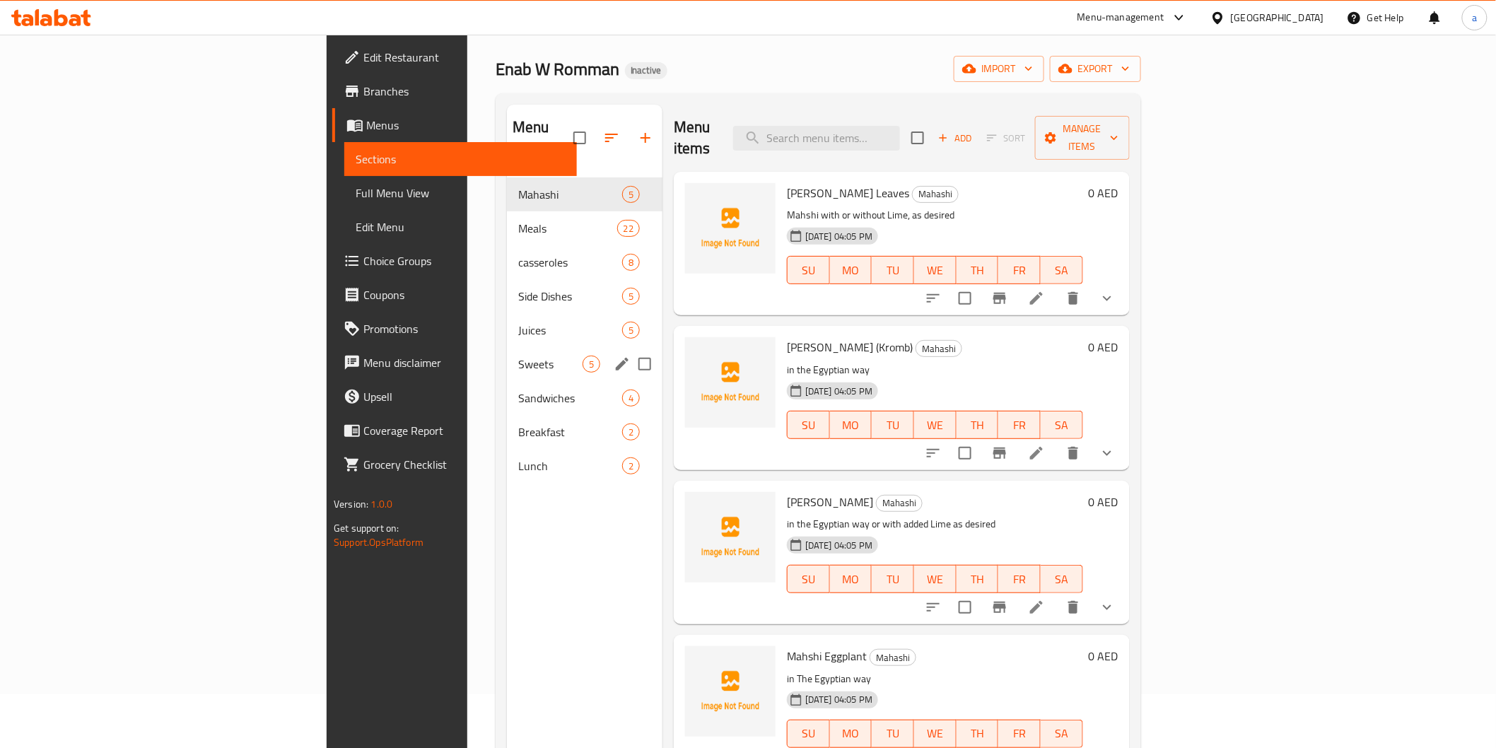
scroll to position [40, 0]
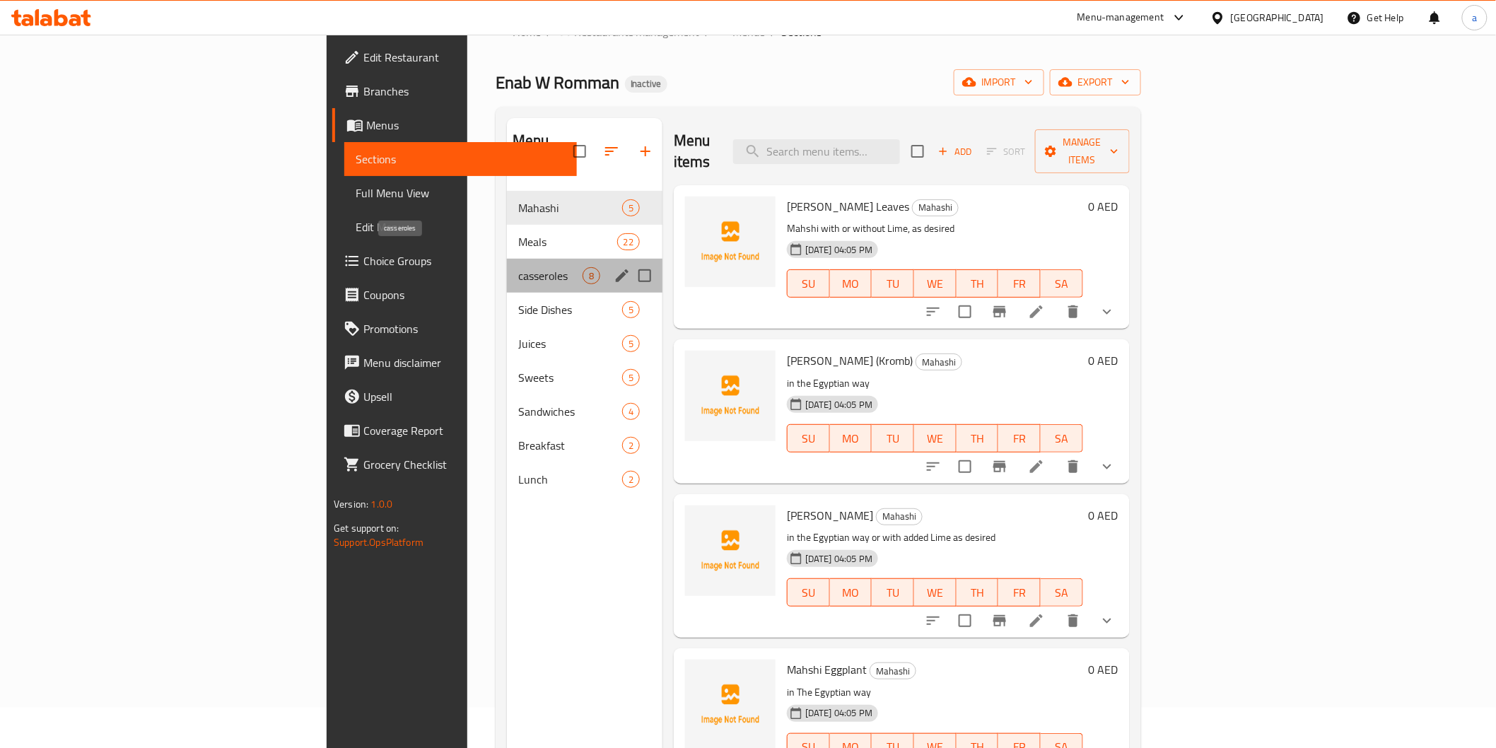
click at [518, 267] on span "casseroles" at bounding box center [550, 275] width 64 height 17
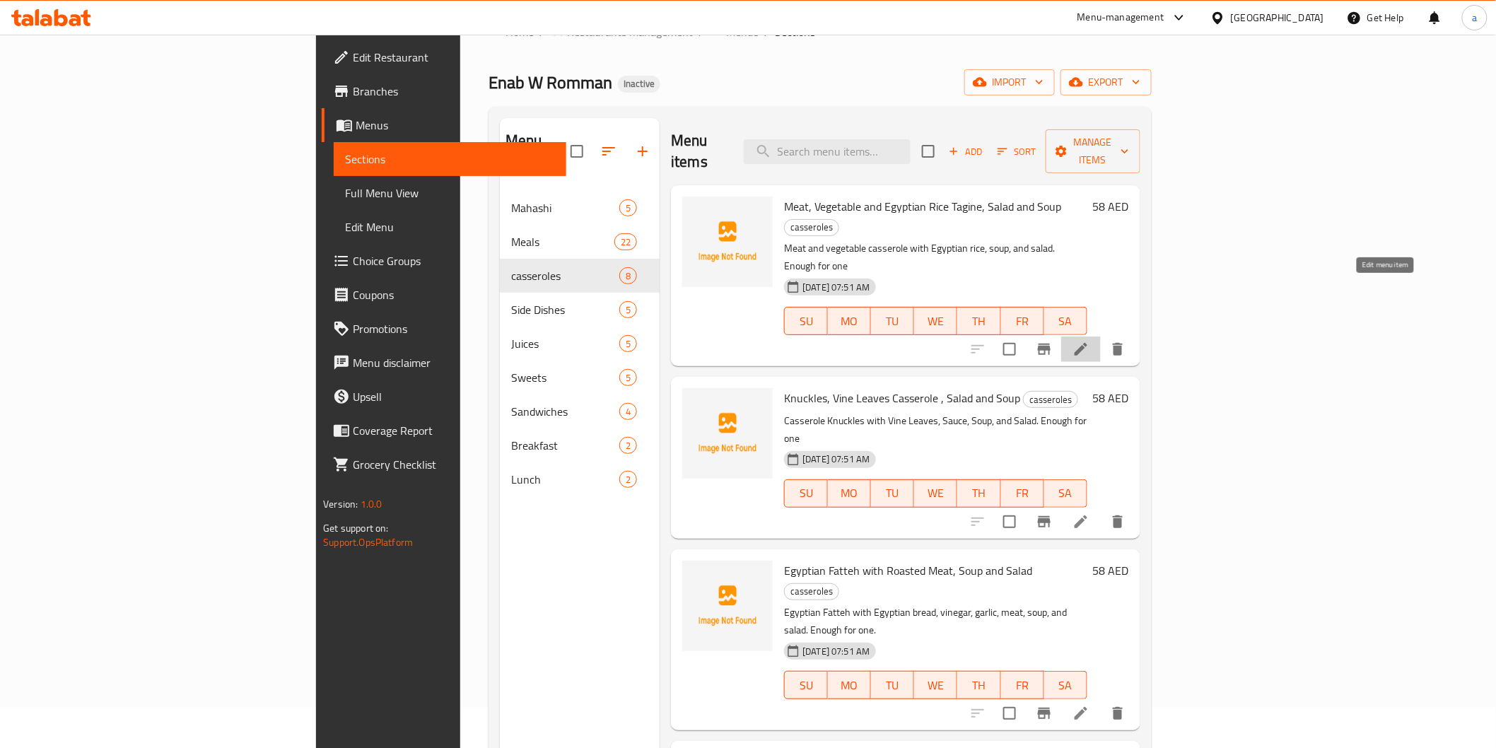
click at [1088, 343] on icon at bounding box center [1081, 349] width 13 height 13
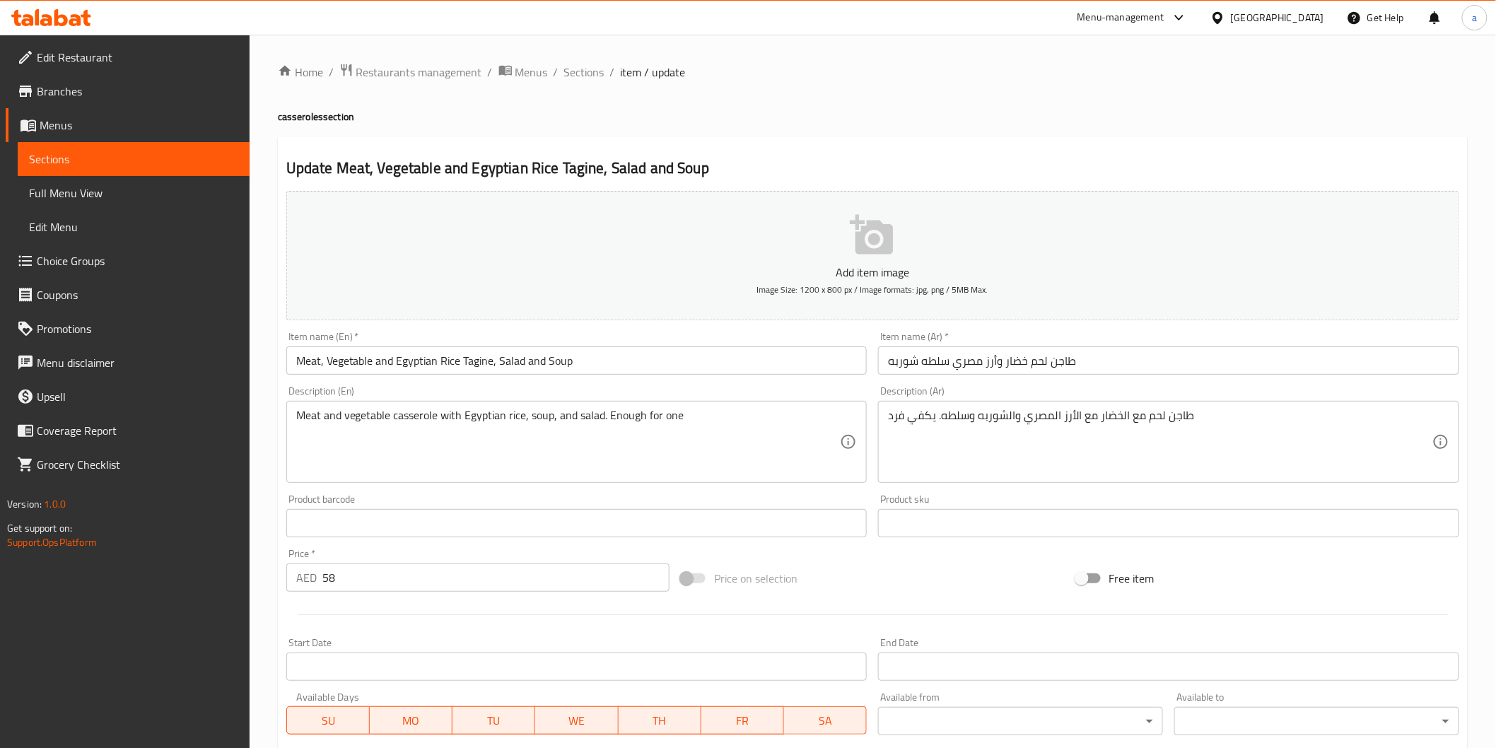
click at [477, 363] on input "Meat, Vegetable and Egyptian Rice Tagine, Salad and Soup" at bounding box center [576, 361] width 581 height 28
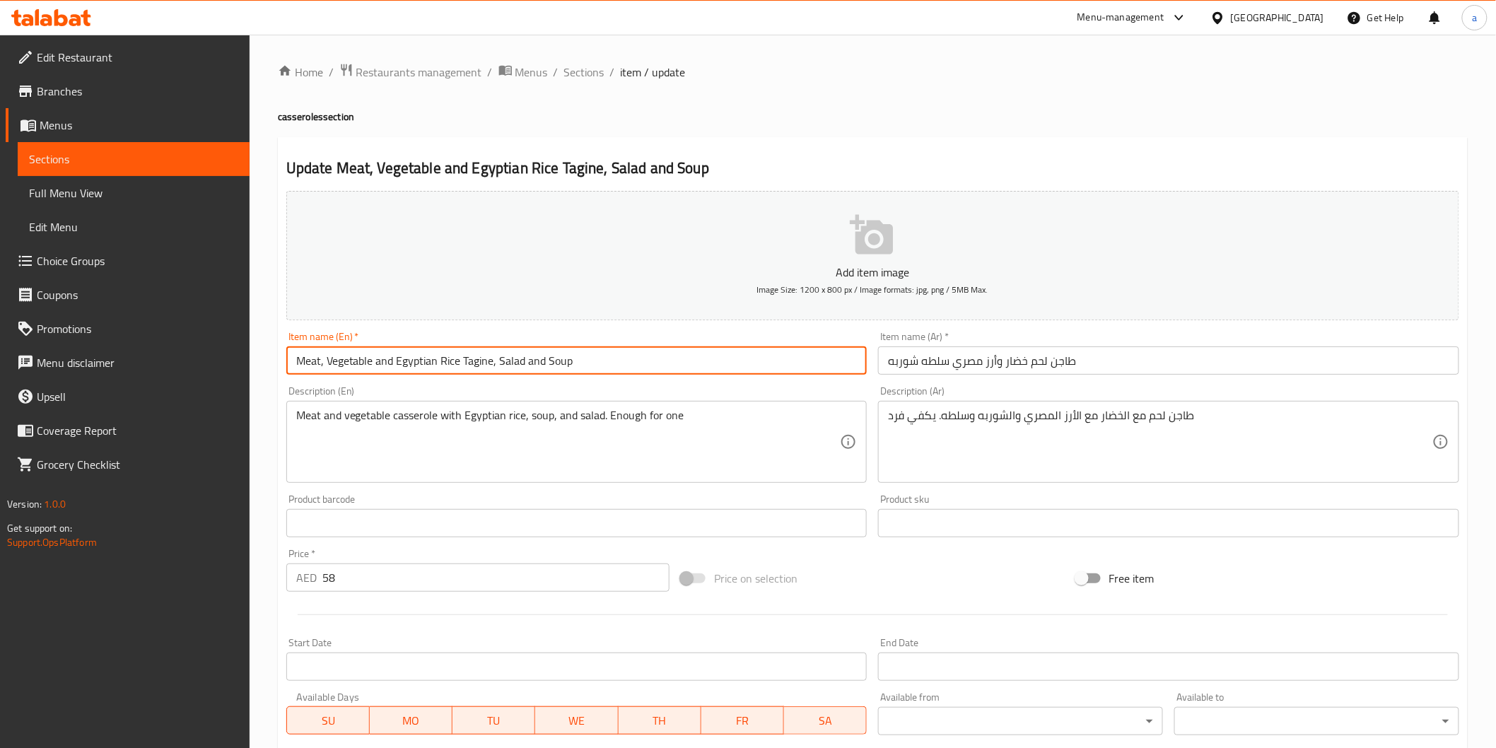
click at [477, 363] on input "Meat, Vegetable and Egyptian Rice Tagine, Salad and Soup" at bounding box center [576, 361] width 581 height 28
paste input "Casserole"
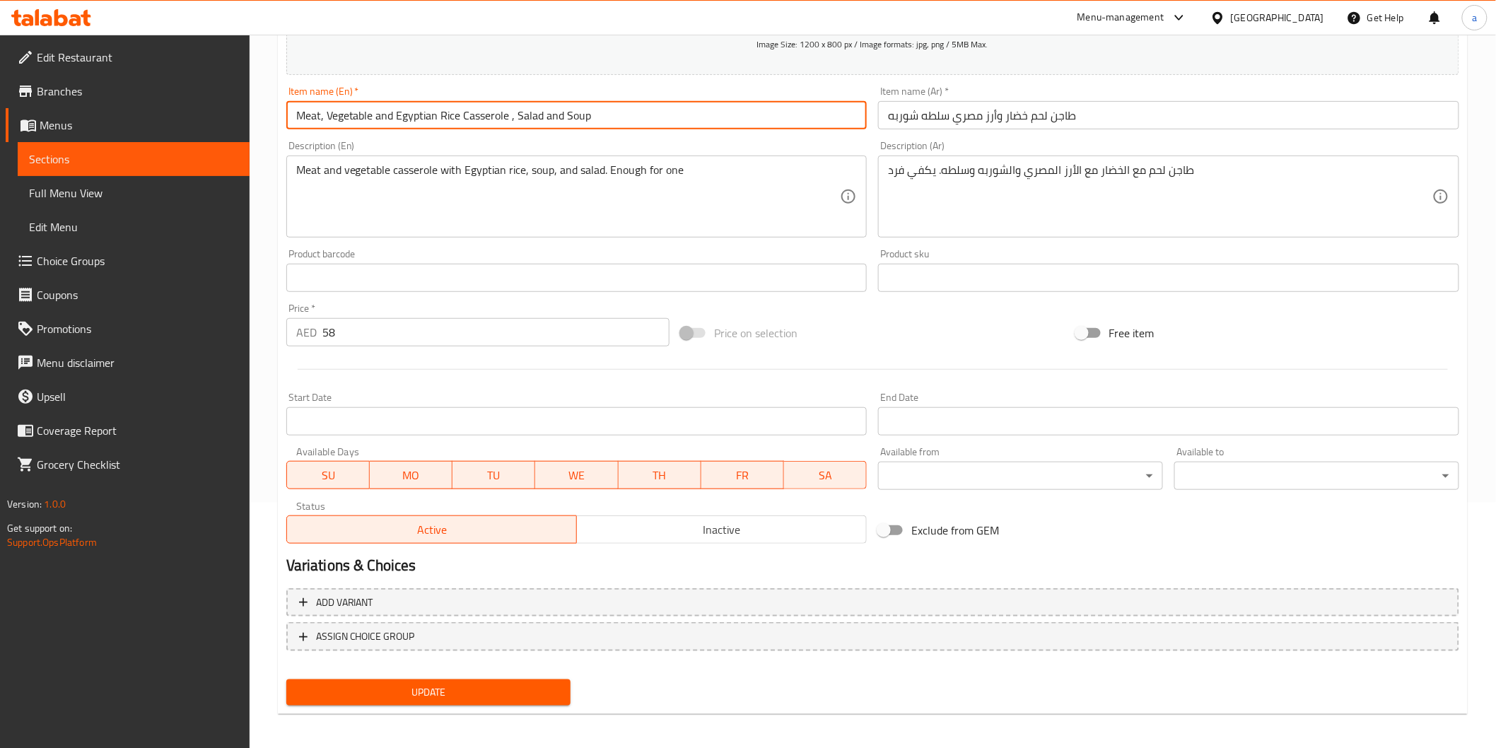
scroll to position [248, 0]
type input "Meat, Vegetable and Egyptian Rice Casserole , Salad and Soup"
click at [457, 681] on span "Update" at bounding box center [429, 690] width 262 height 18
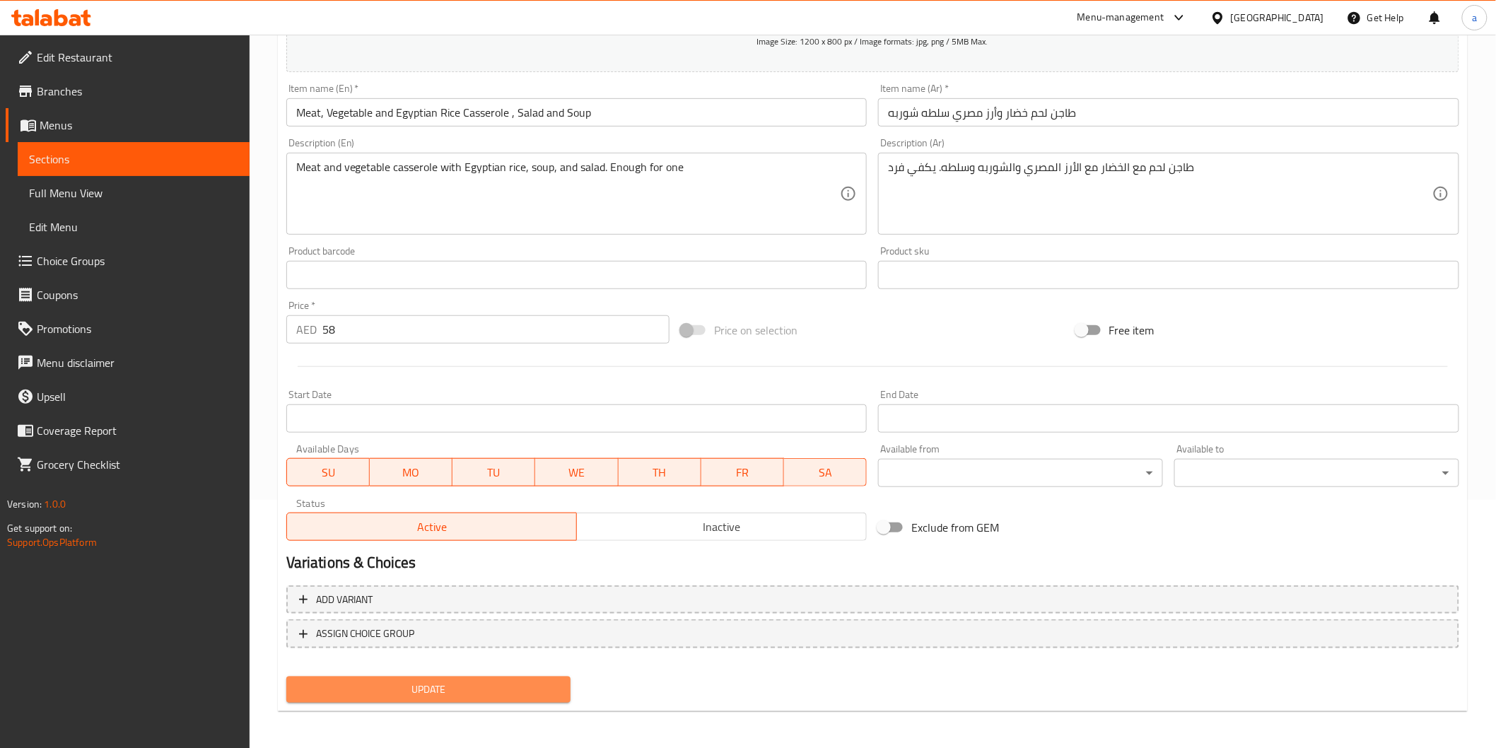
click at [429, 685] on span "Update" at bounding box center [429, 690] width 262 height 18
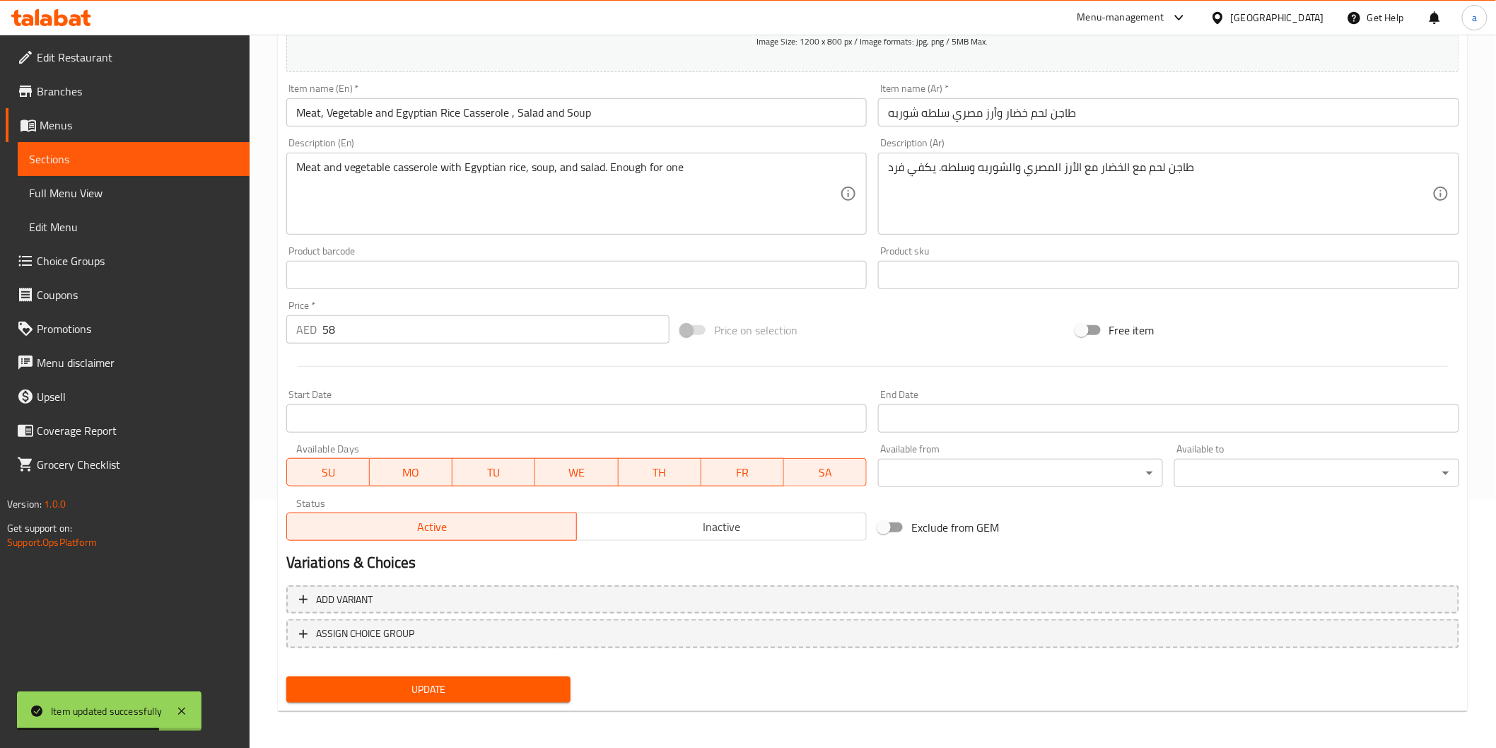
click at [123, 147] on link "Sections" at bounding box center [134, 159] width 232 height 34
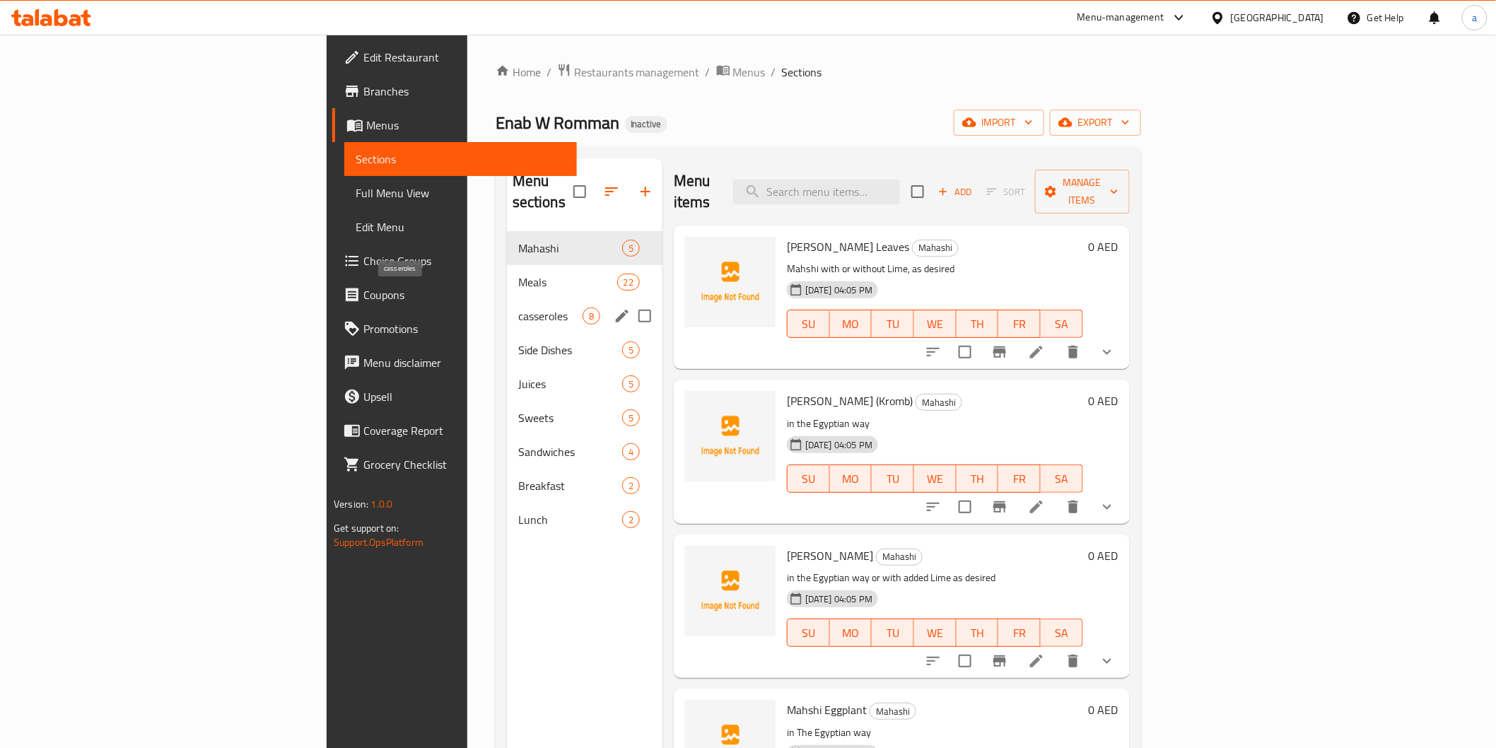
click at [518, 308] on span "casseroles" at bounding box center [550, 316] width 64 height 17
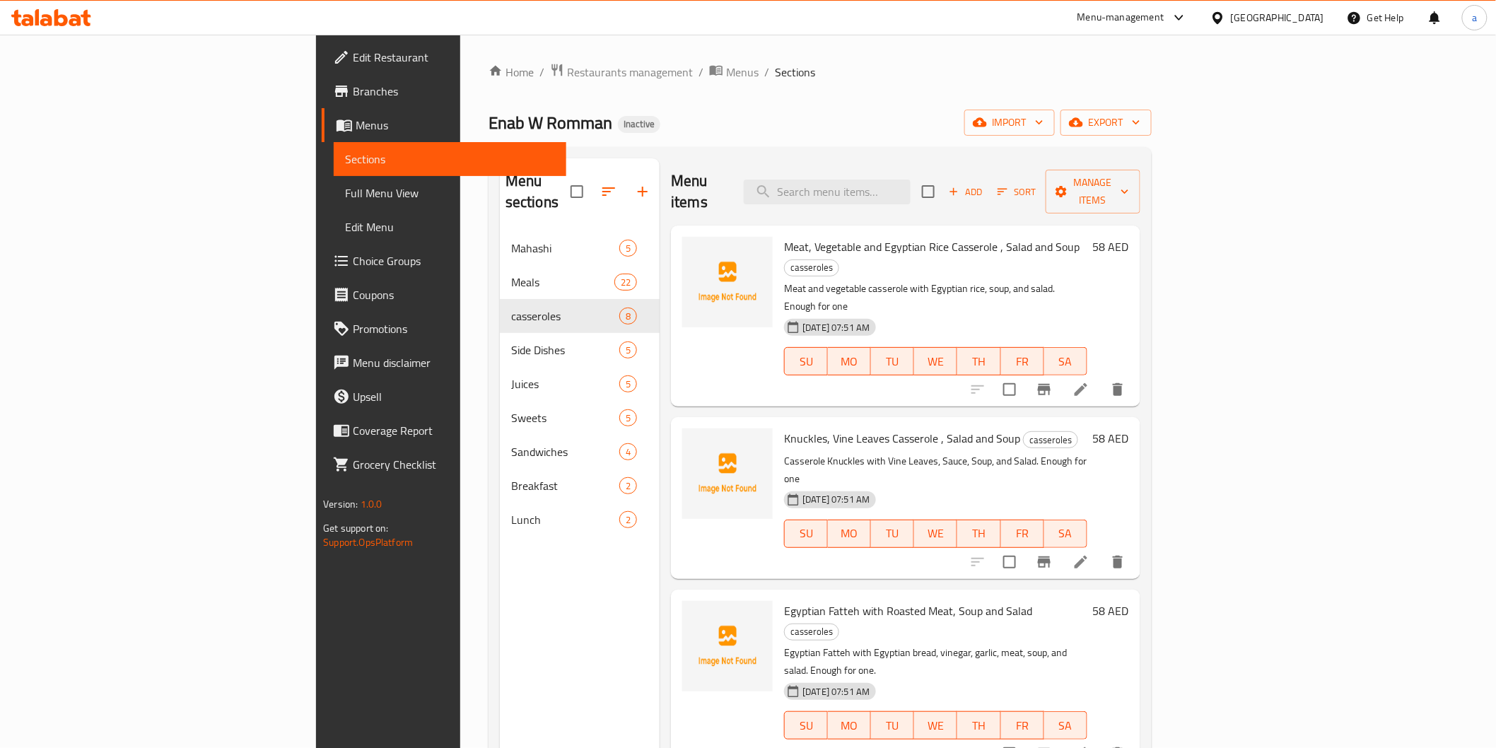
click at [345, 194] on span "Full Menu View" at bounding box center [449, 193] width 209 height 17
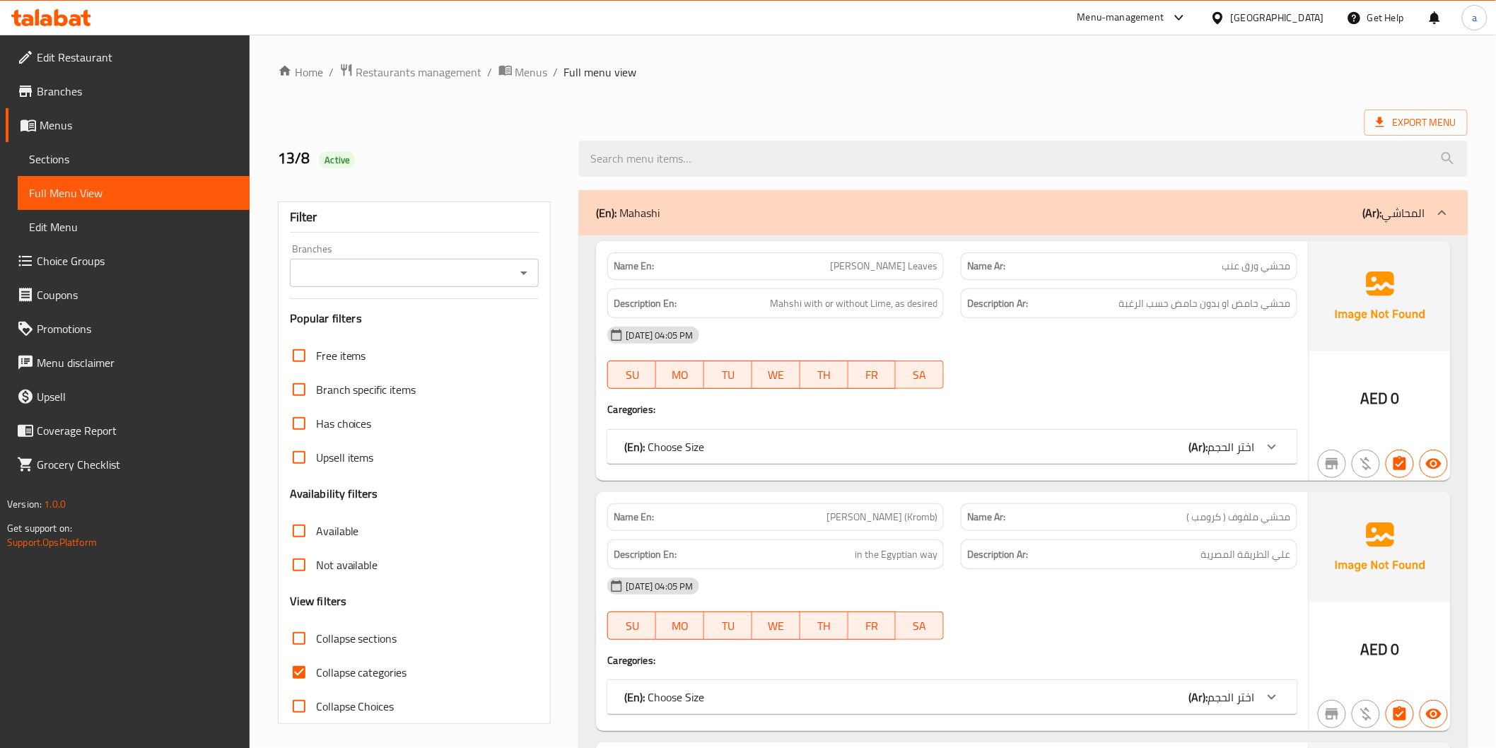
click at [298, 667] on input "Collapse categories" at bounding box center [299, 673] width 34 height 34
checkbox input "false"
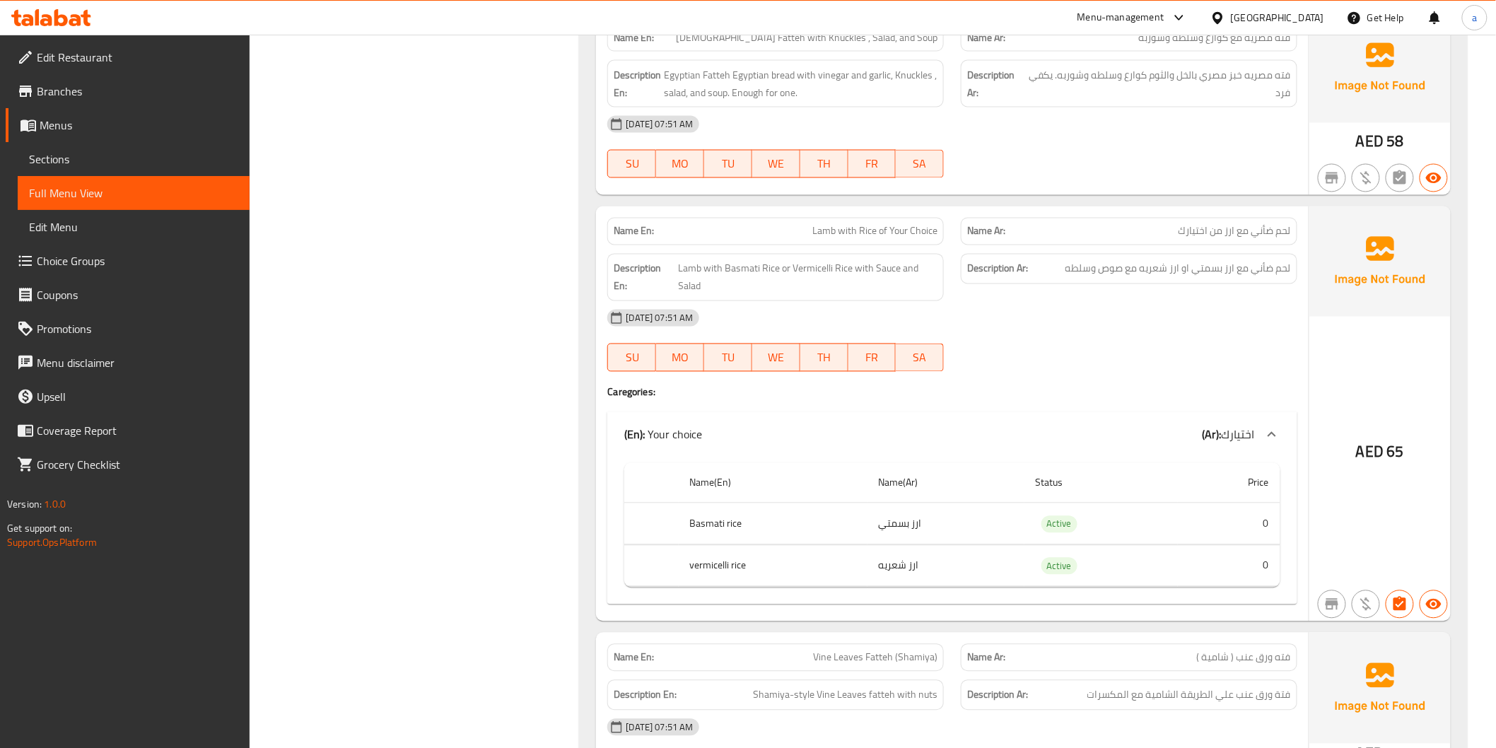
scroll to position [7700, 0]
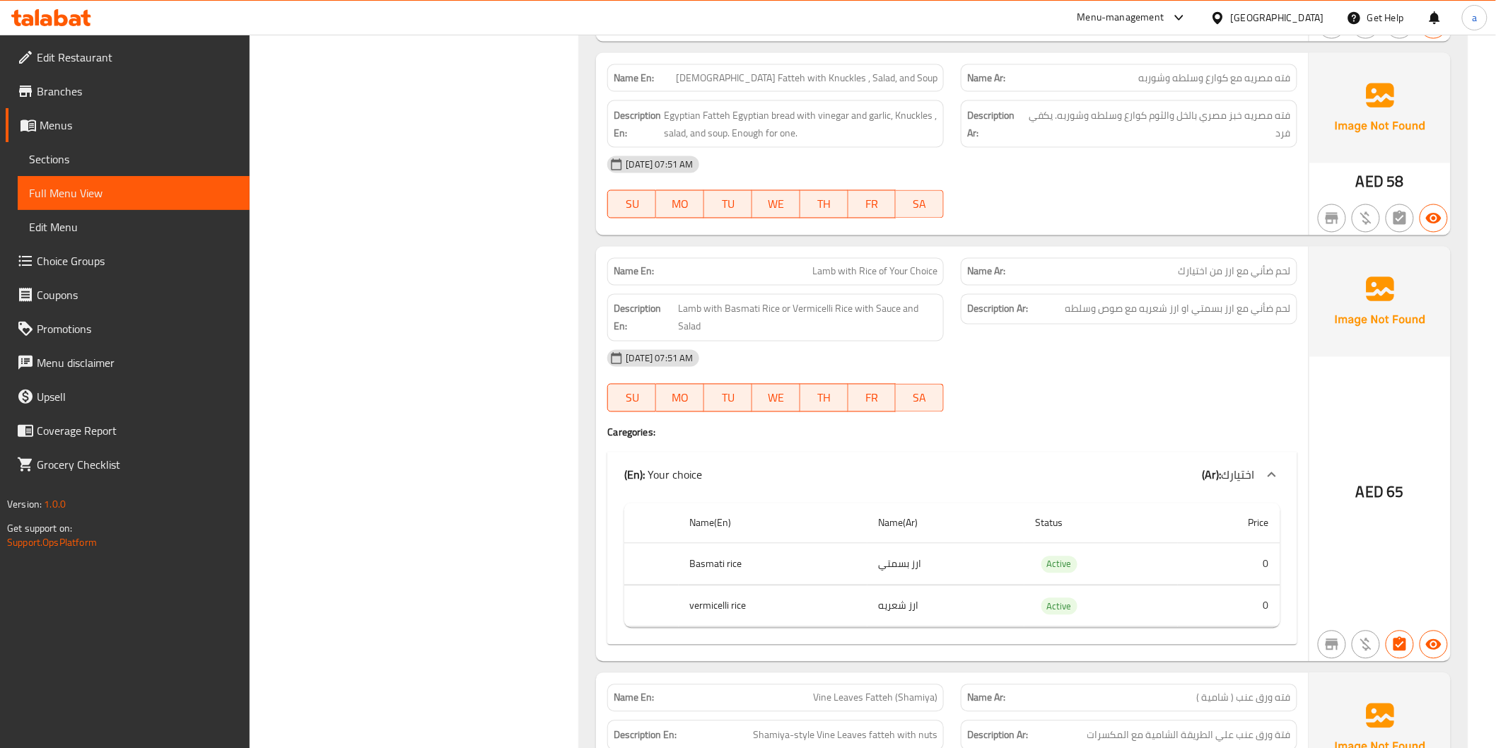
copy span "Lamb with Rice of Your Choice"
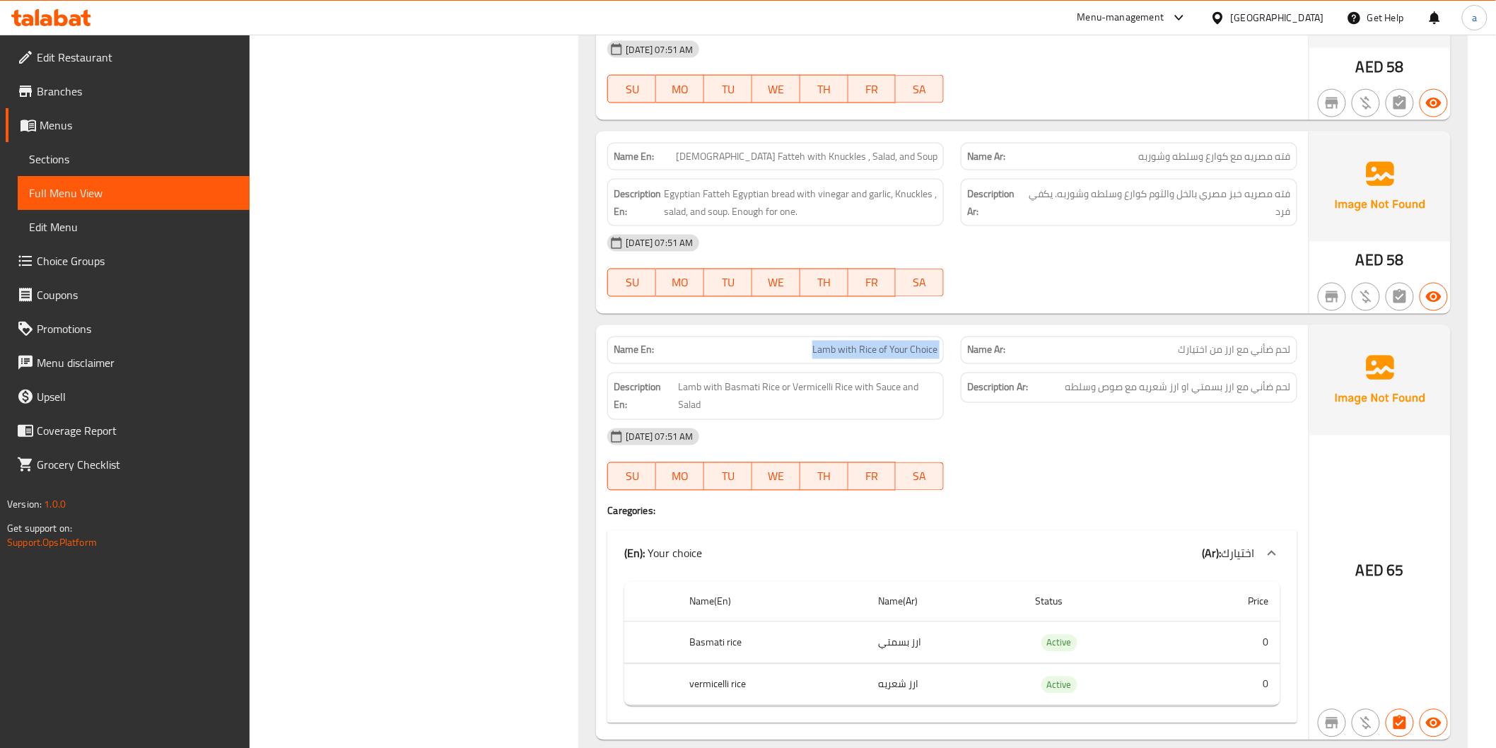
scroll to position [7307, 0]
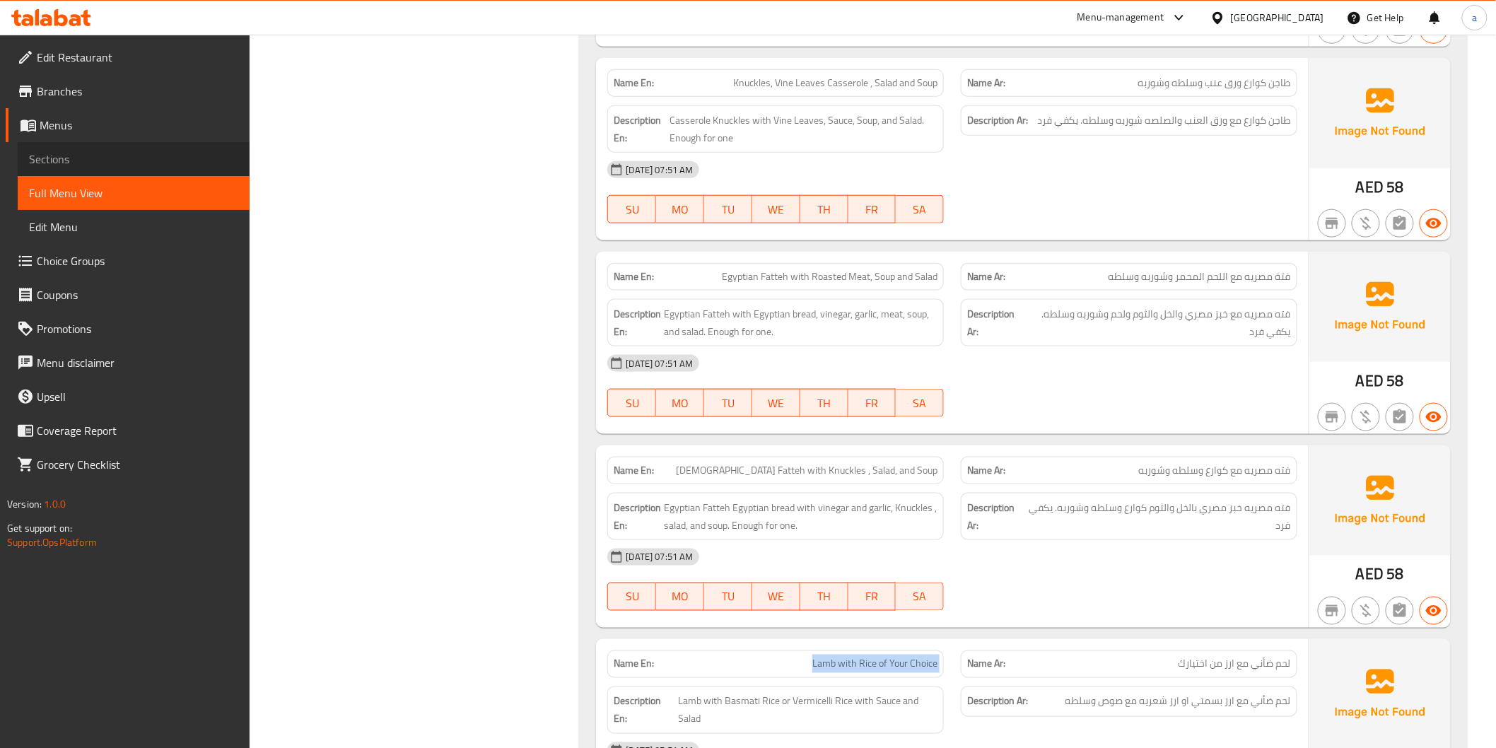
click at [124, 152] on span "Sections" at bounding box center [133, 159] width 209 height 17
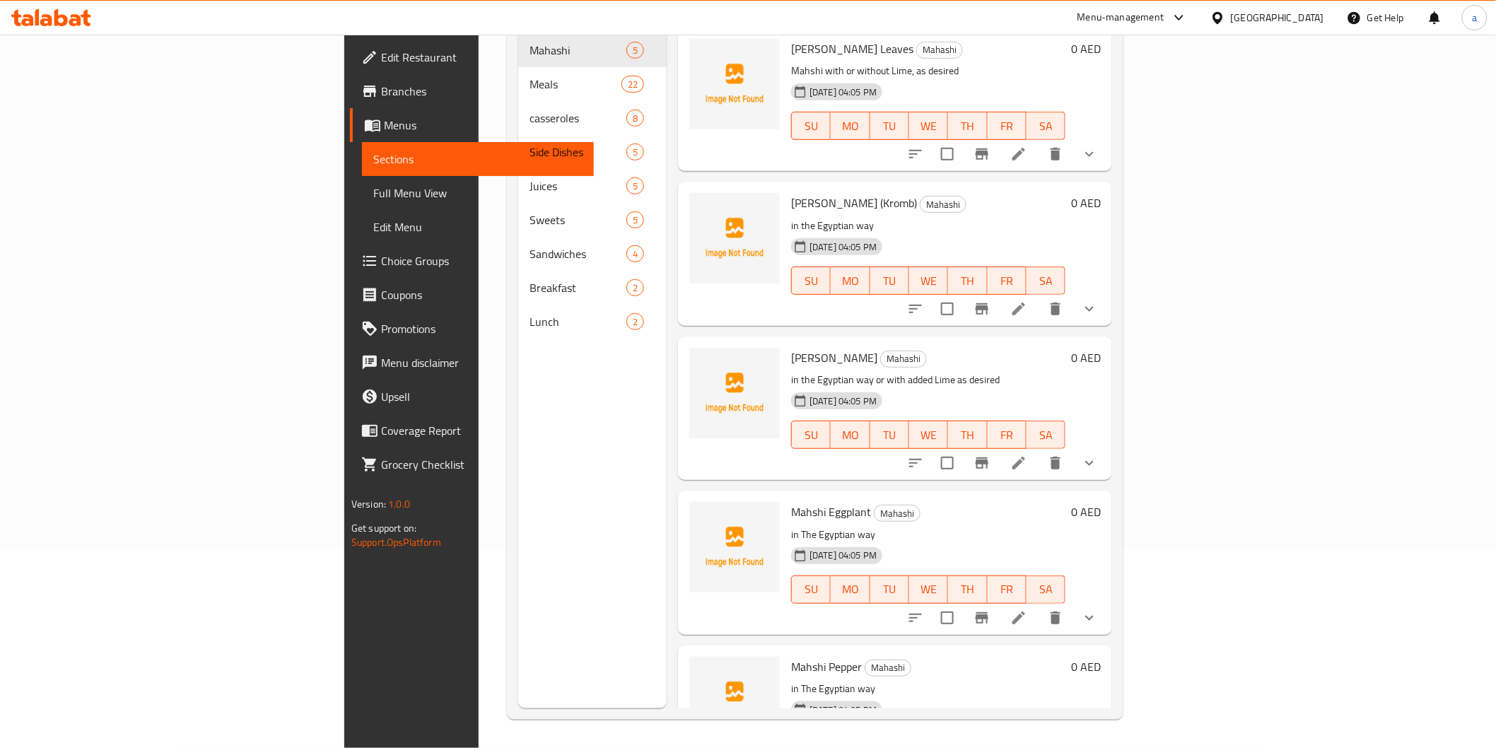
scroll to position [198, 0]
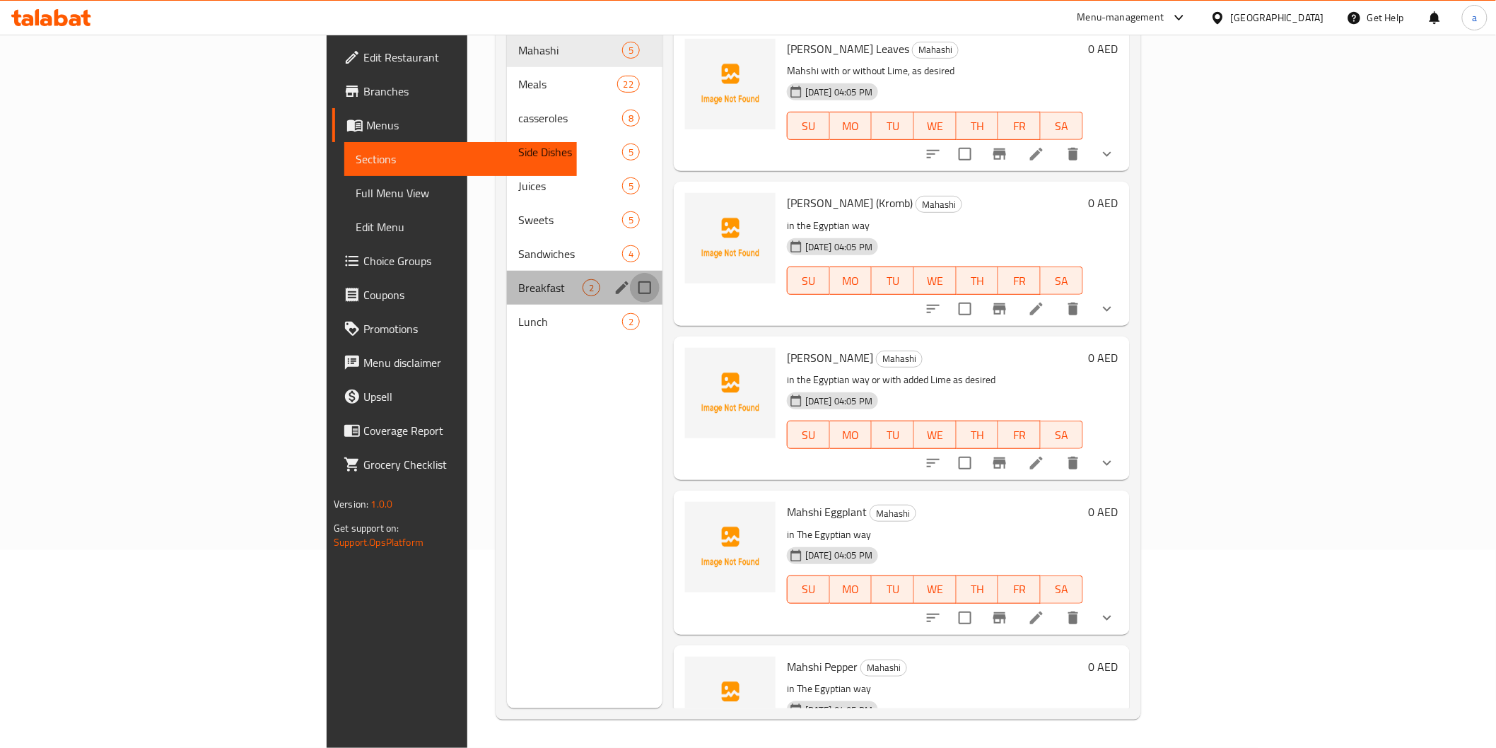
click at [630, 273] on input "Menu sections" at bounding box center [645, 288] width 30 height 30
checkbox input "true"
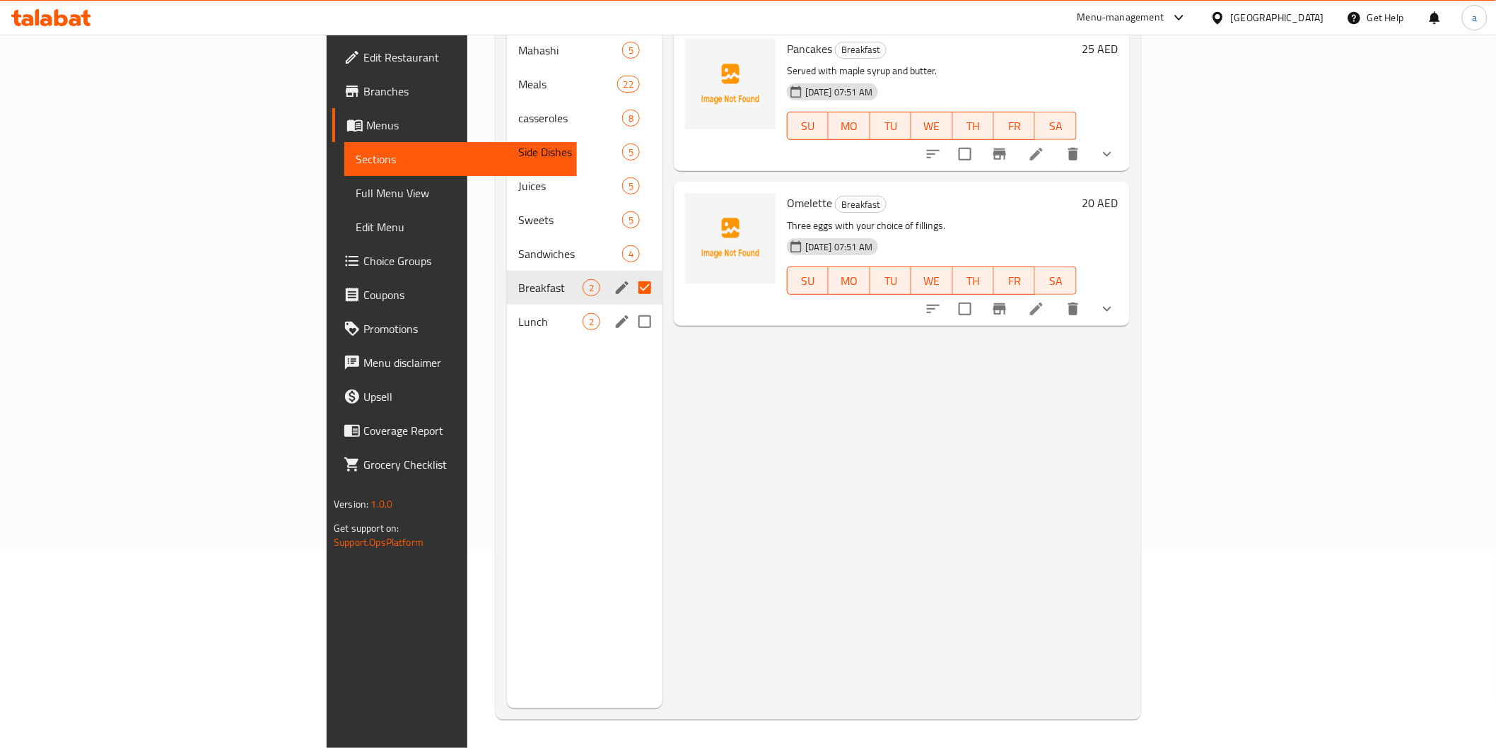
click at [630, 307] on input "Menu sections" at bounding box center [645, 322] width 30 height 30
checkbox input "true"
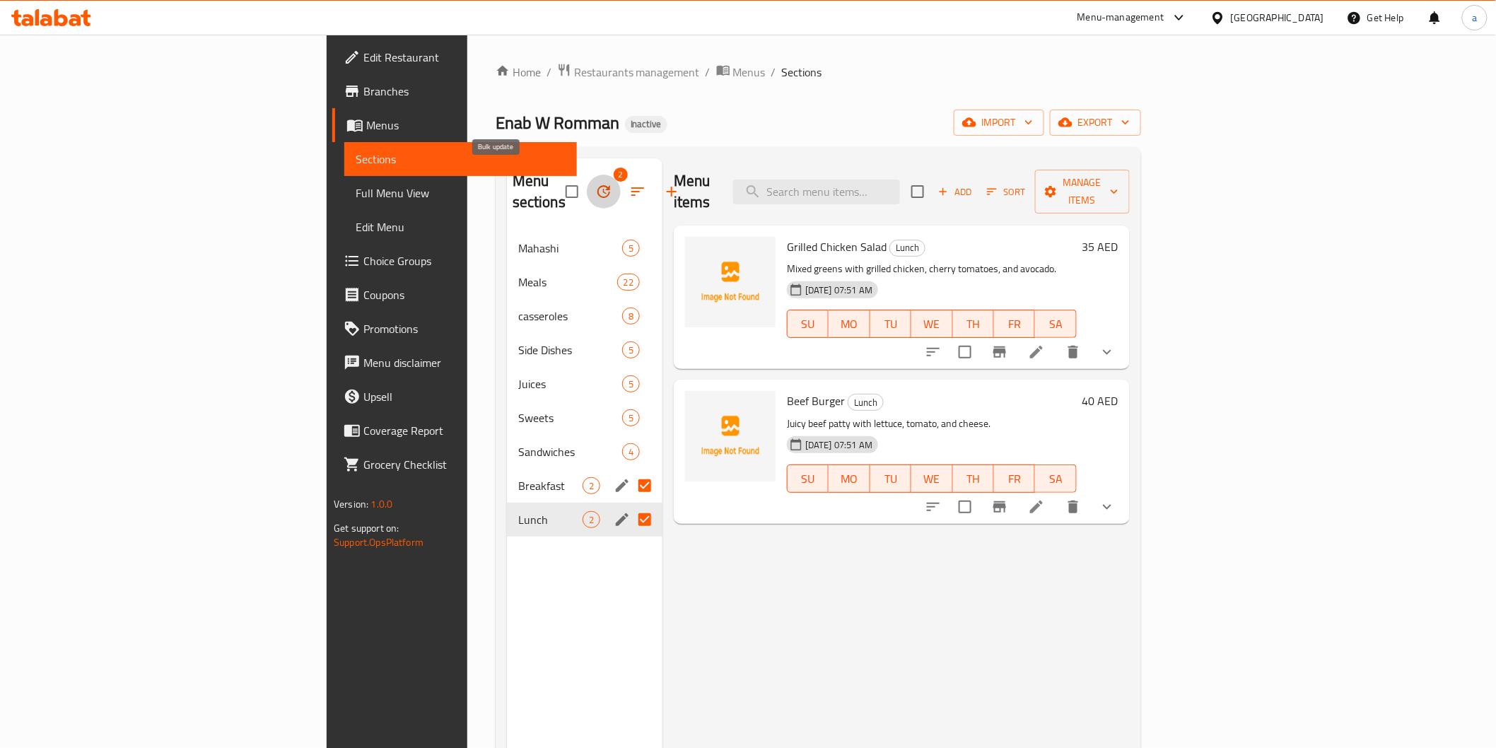
click at [595, 183] on icon "button" at bounding box center [603, 191] width 17 height 17
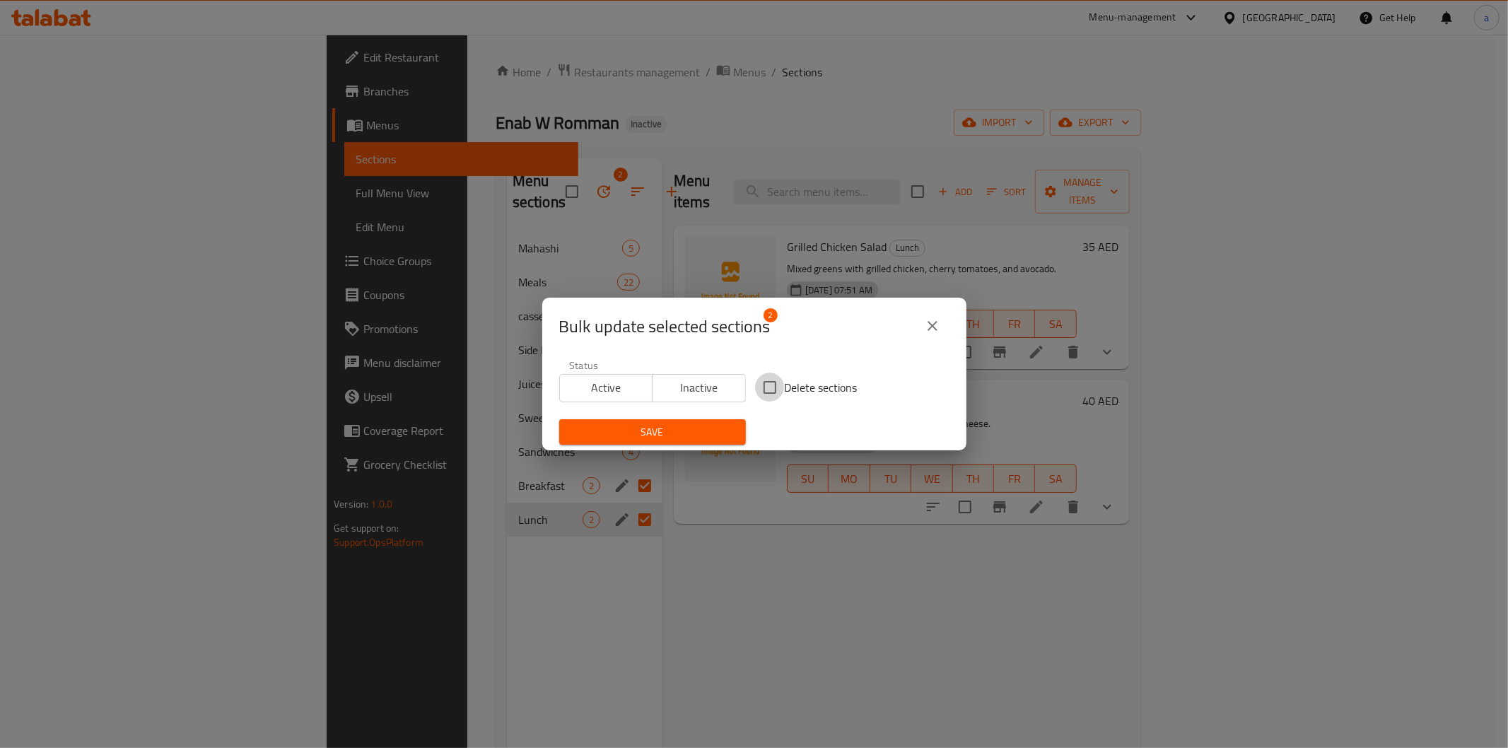
click at [779, 378] on input "Delete sections" at bounding box center [770, 388] width 30 height 30
checkbox input "true"
click at [710, 429] on span "Save" at bounding box center [653, 433] width 164 height 18
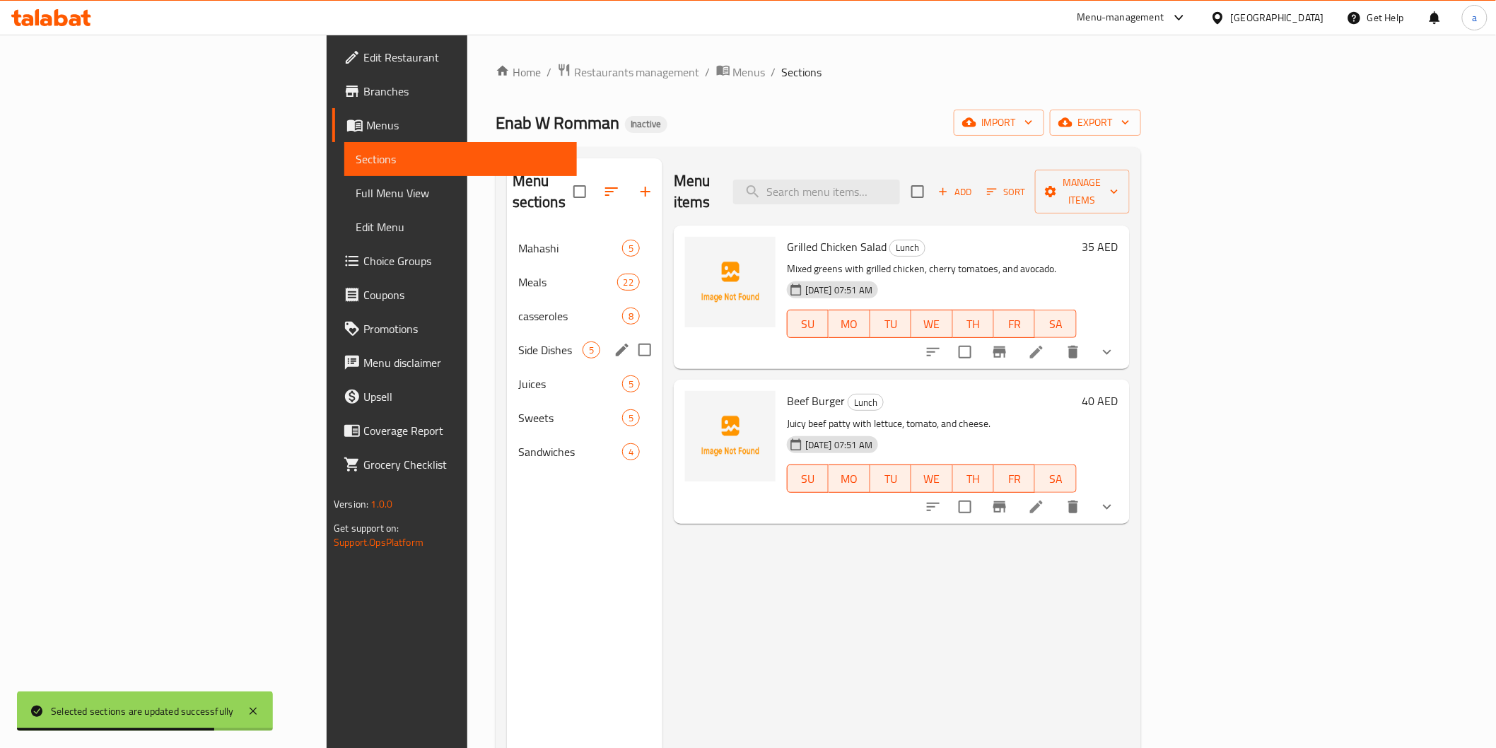
click at [507, 333] on div "Side Dishes 5" at bounding box center [585, 350] width 156 height 34
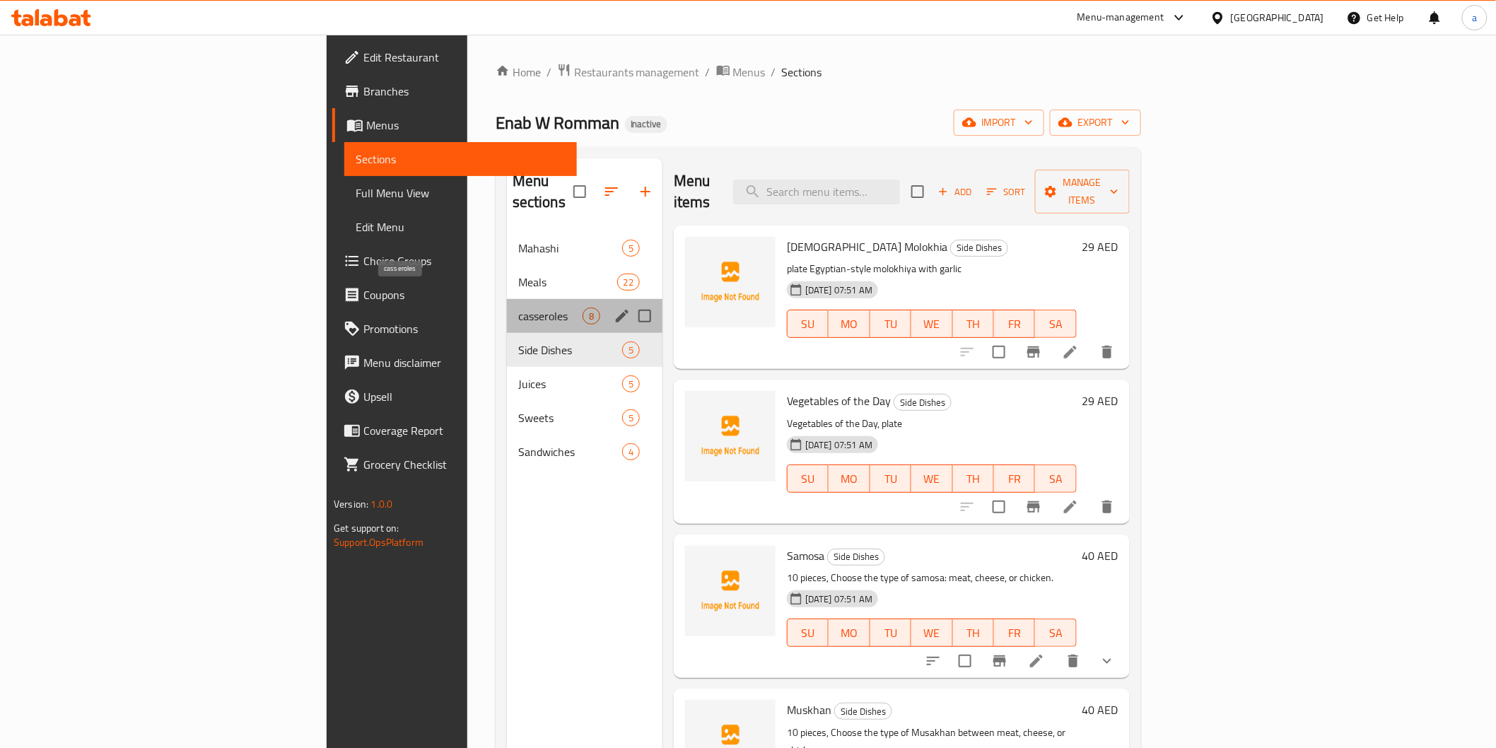
click at [518, 308] on span "casseroles" at bounding box center [550, 316] width 64 height 17
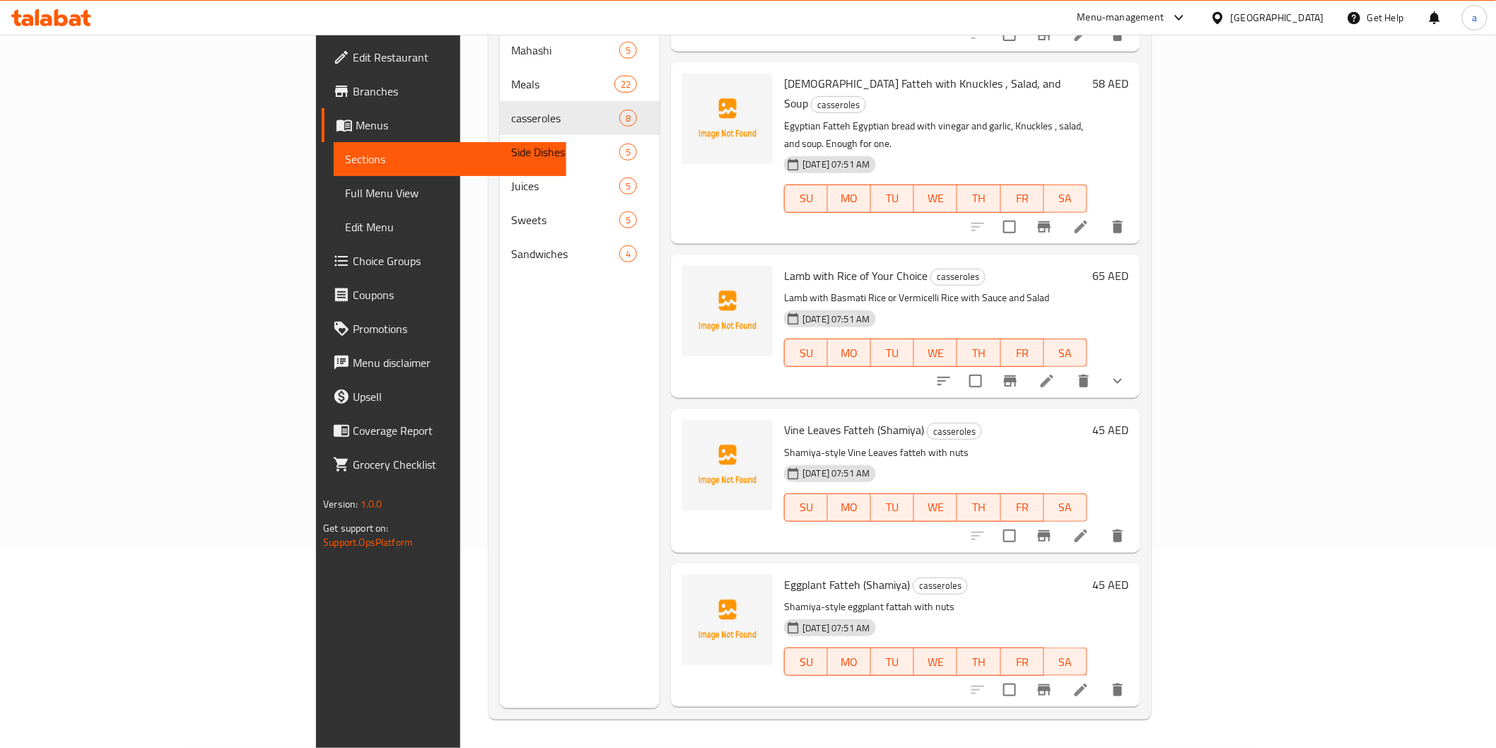
scroll to position [443, 0]
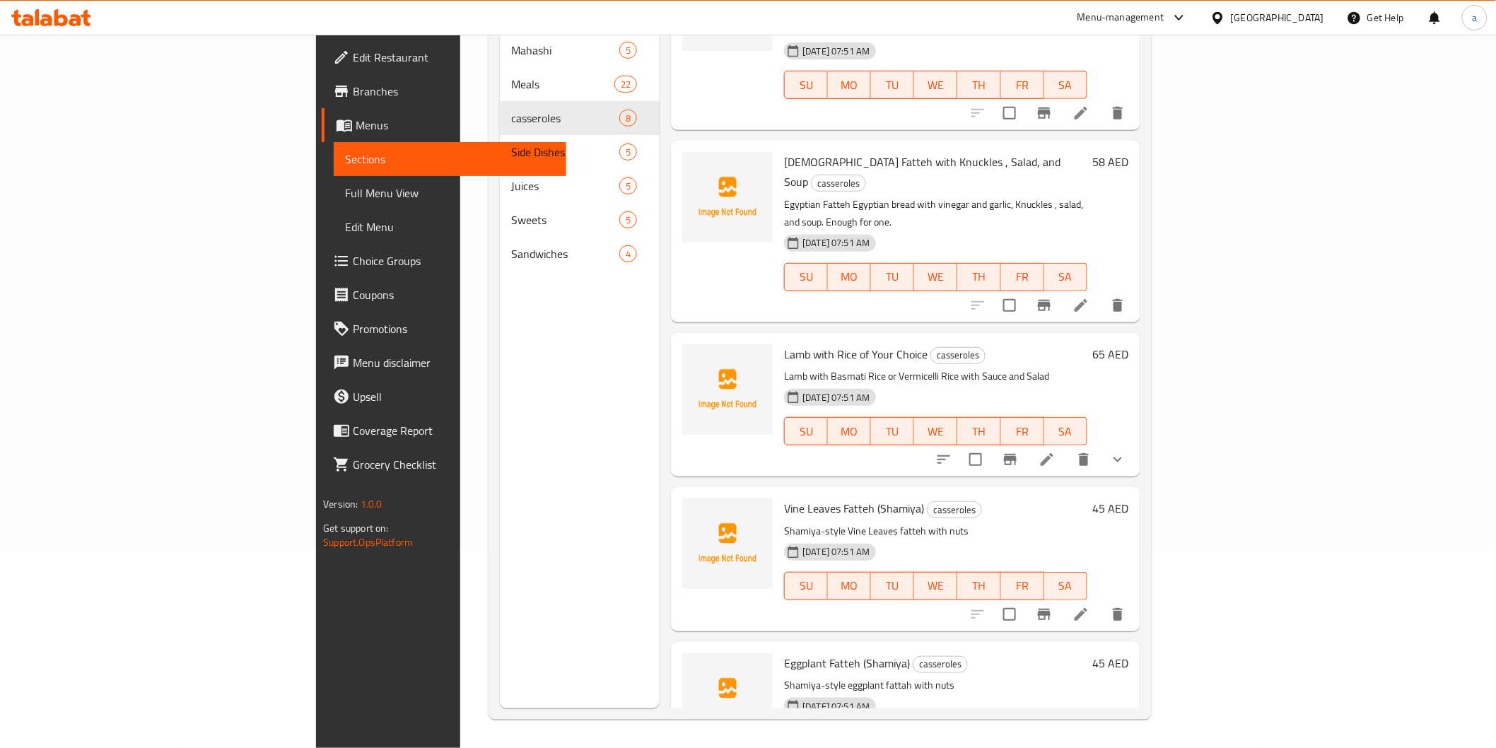
click at [1054, 453] on icon at bounding box center [1047, 459] width 13 height 13
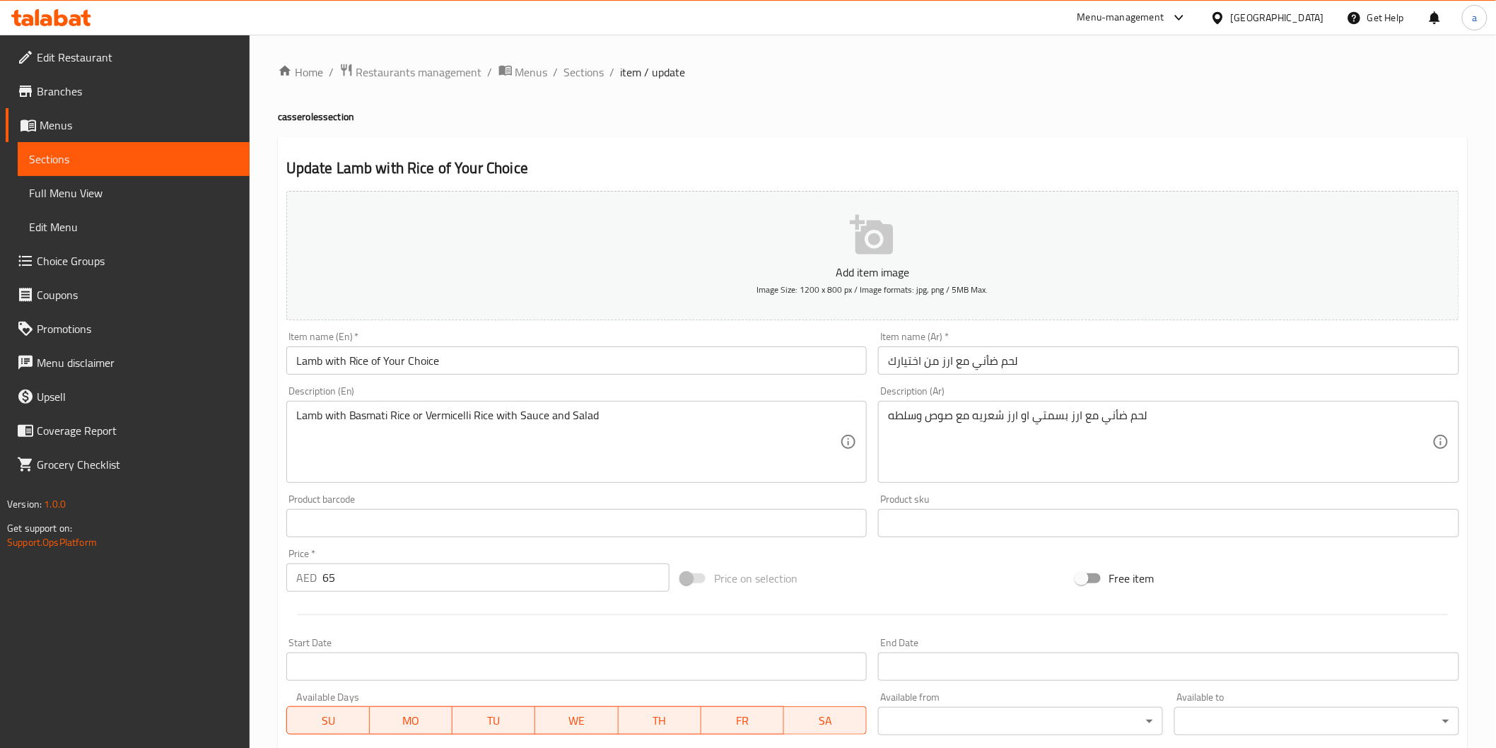
click at [887, 417] on div "لحم ضأني مع ارز بسمتي او ارز شعريه مع صوص وسلطه Description (Ar)" at bounding box center [1168, 442] width 581 height 82
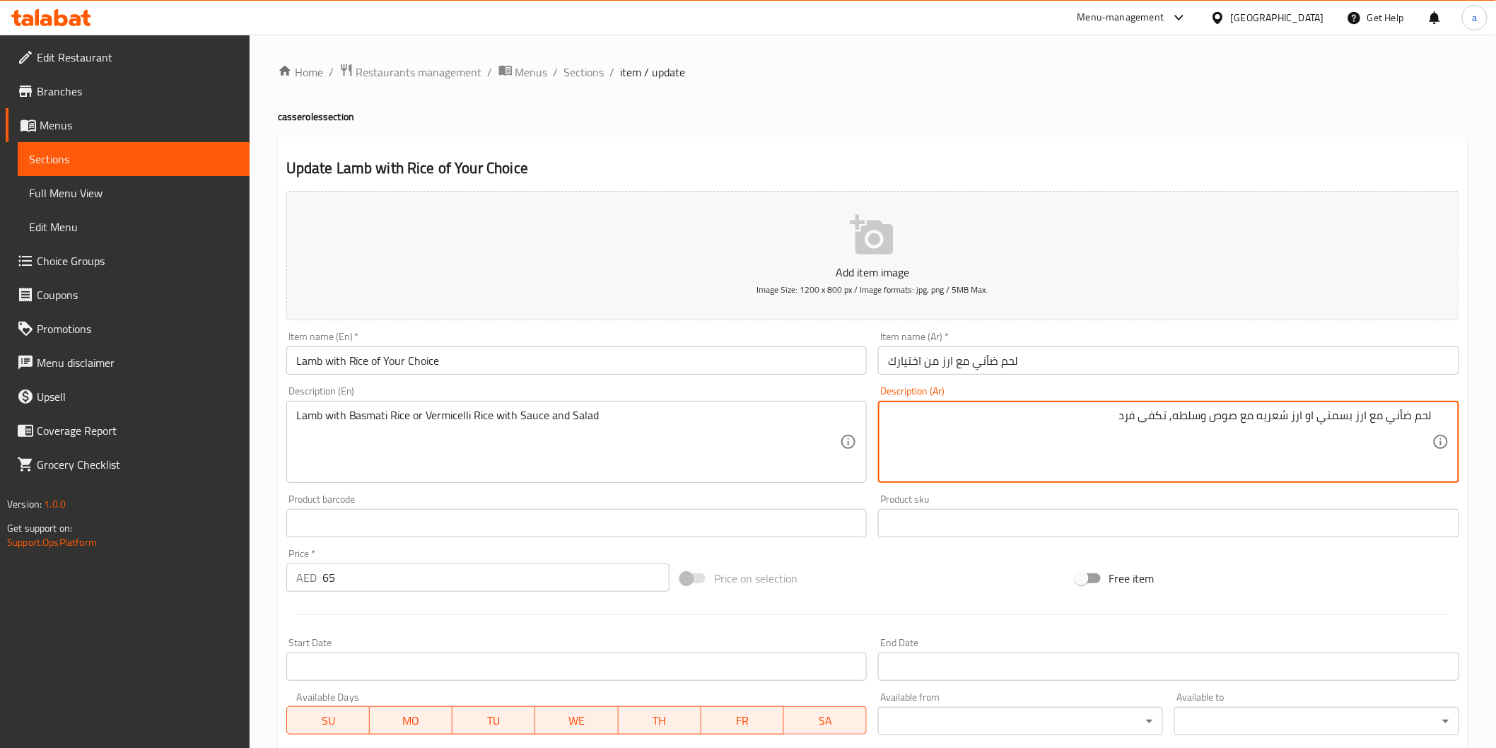
type textarea "لحم ضأني مع ارز بسمتي او ارز شعريه مع صوص وسلطه, تكفى فرد"
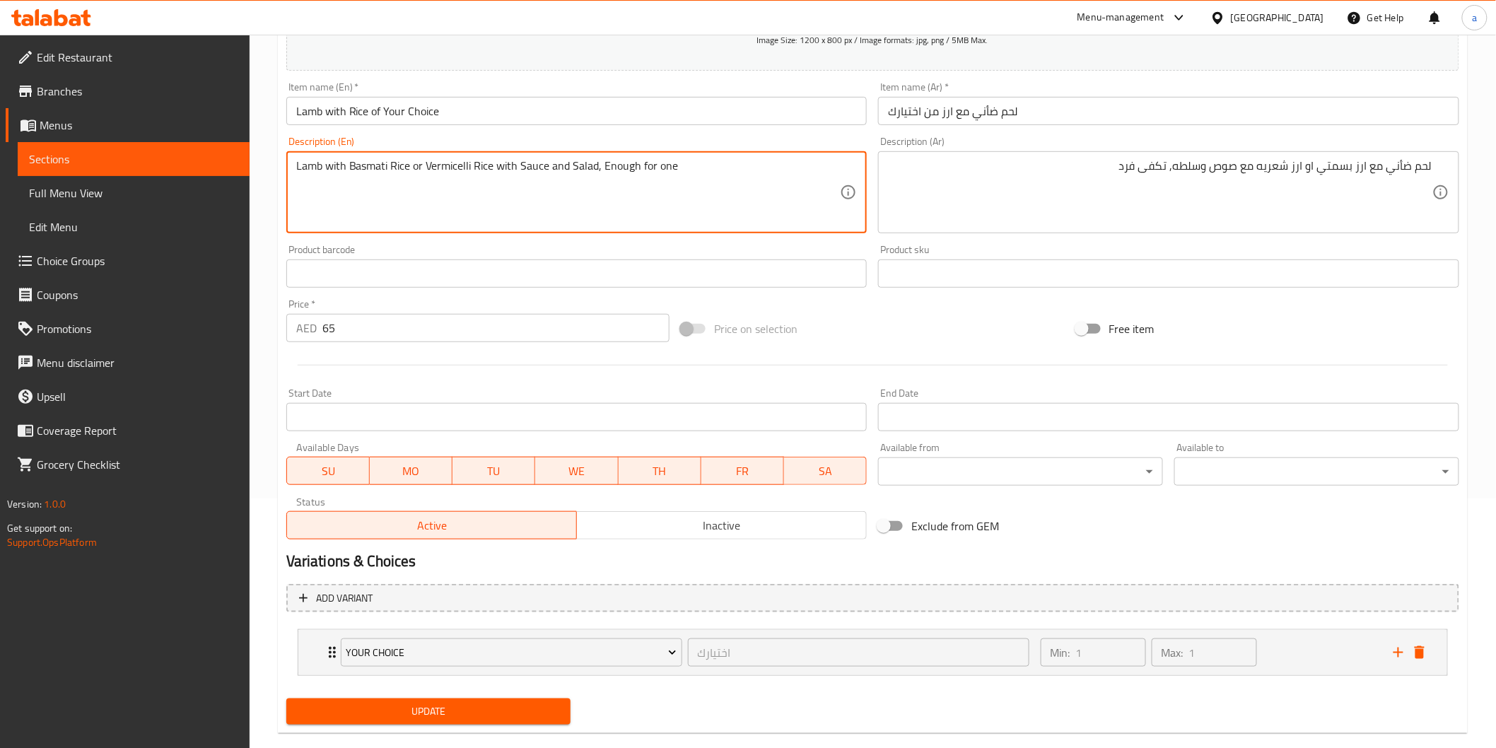
scroll to position [272, 0]
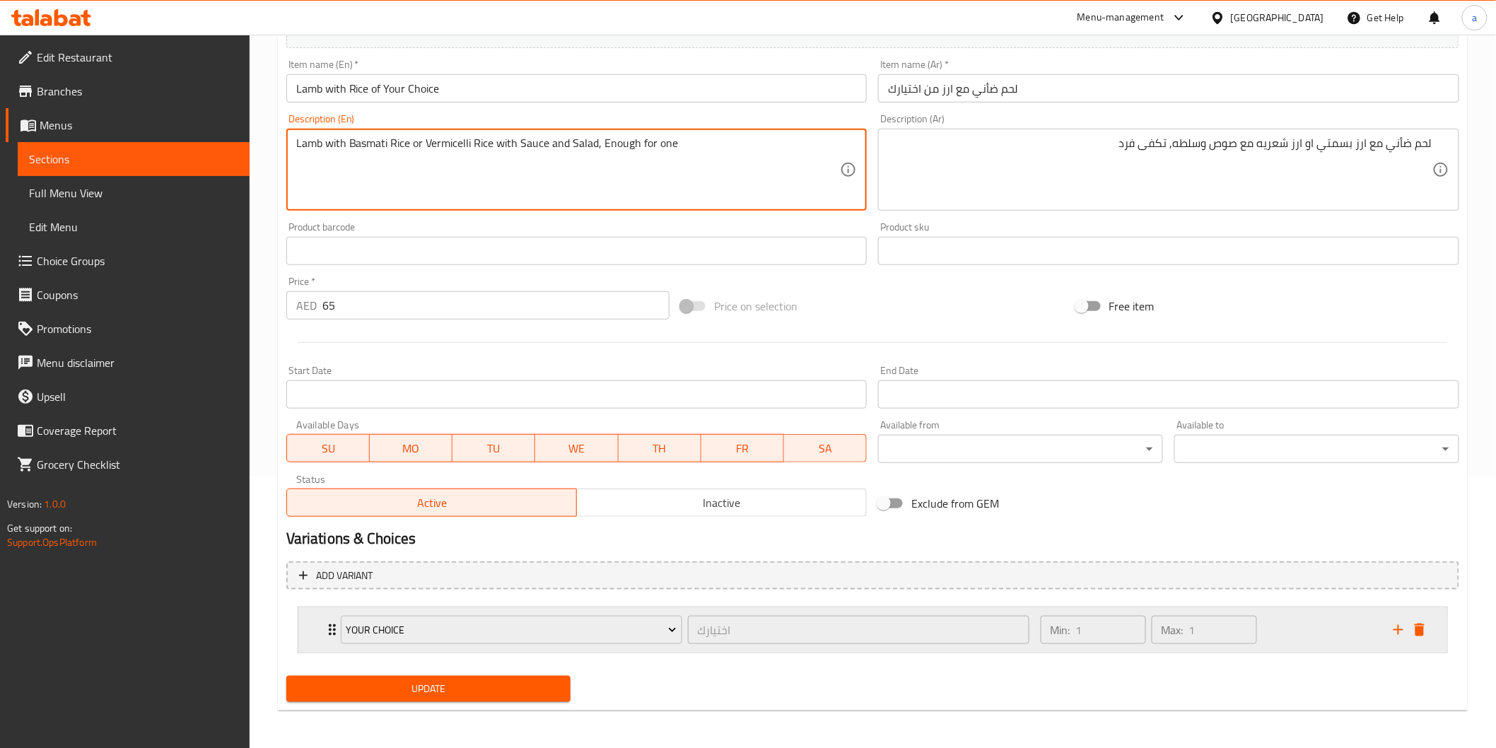
click at [329, 641] on div "Your choice اختيارك ​ Min: 1 ​ Max: 1 ​" at bounding box center [877, 629] width 1107 height 45
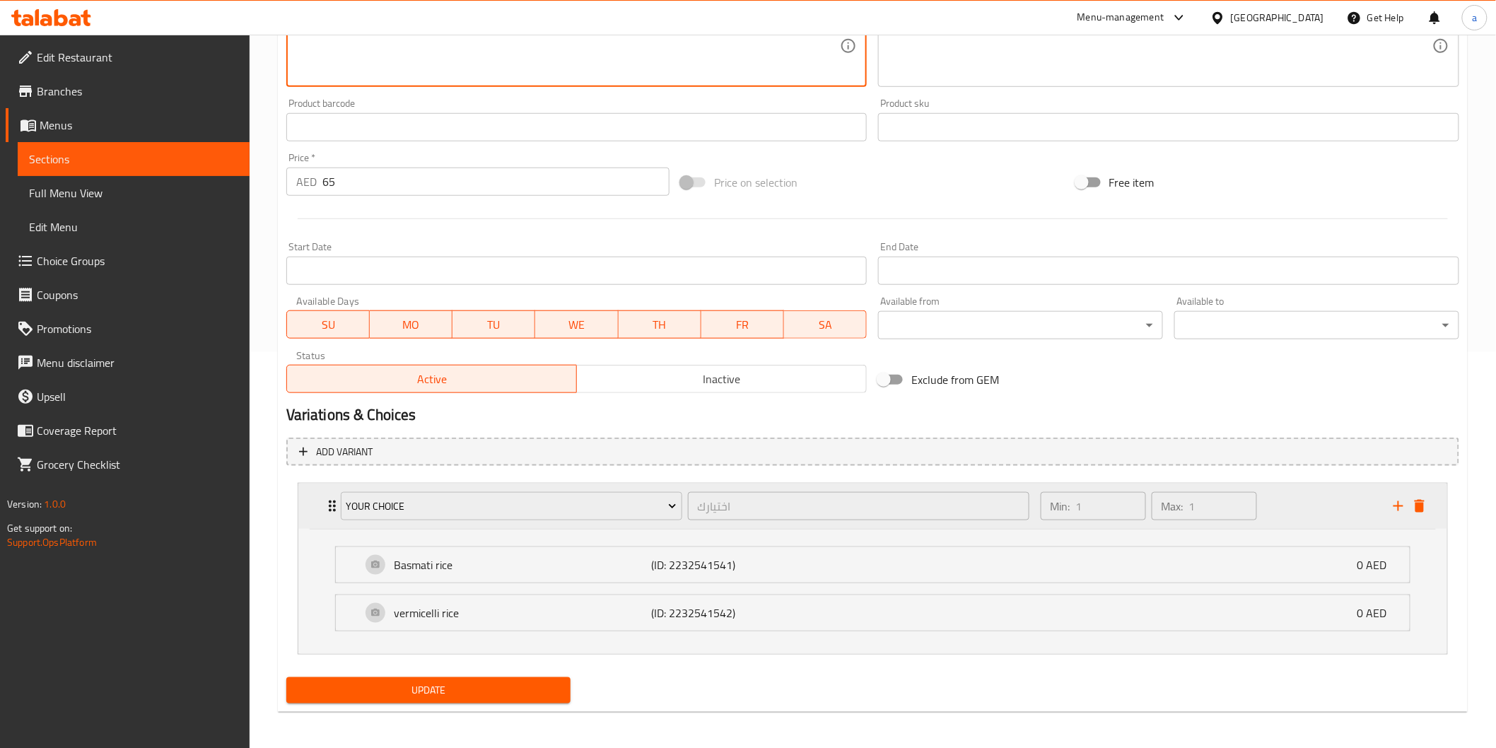
scroll to position [398, 0]
type textarea "Lamb with Basmati Rice or Vermicelli Rice with Sauce and Salad, Enough for one"
click at [429, 687] on span "Update" at bounding box center [429, 689] width 262 height 18
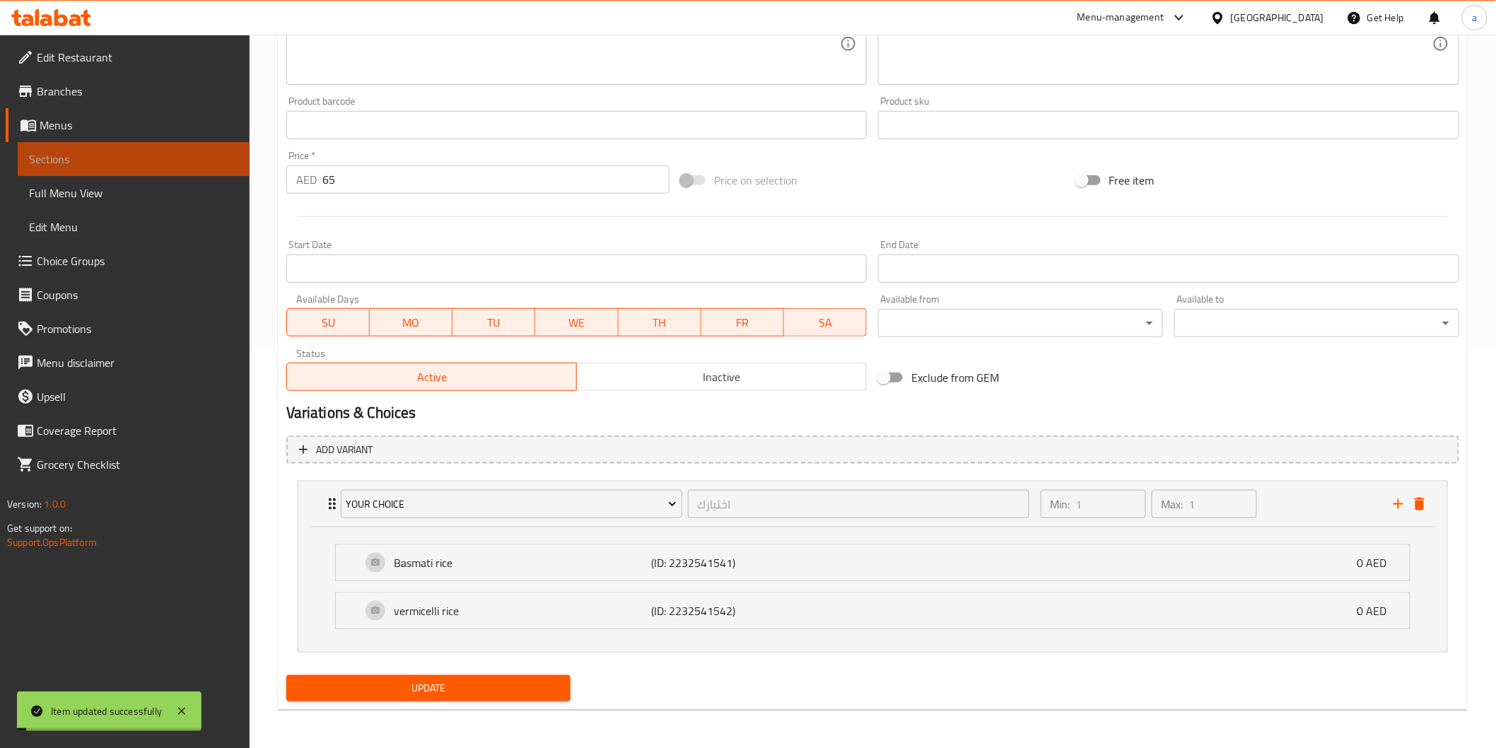
click at [110, 147] on link "Sections" at bounding box center [134, 159] width 232 height 34
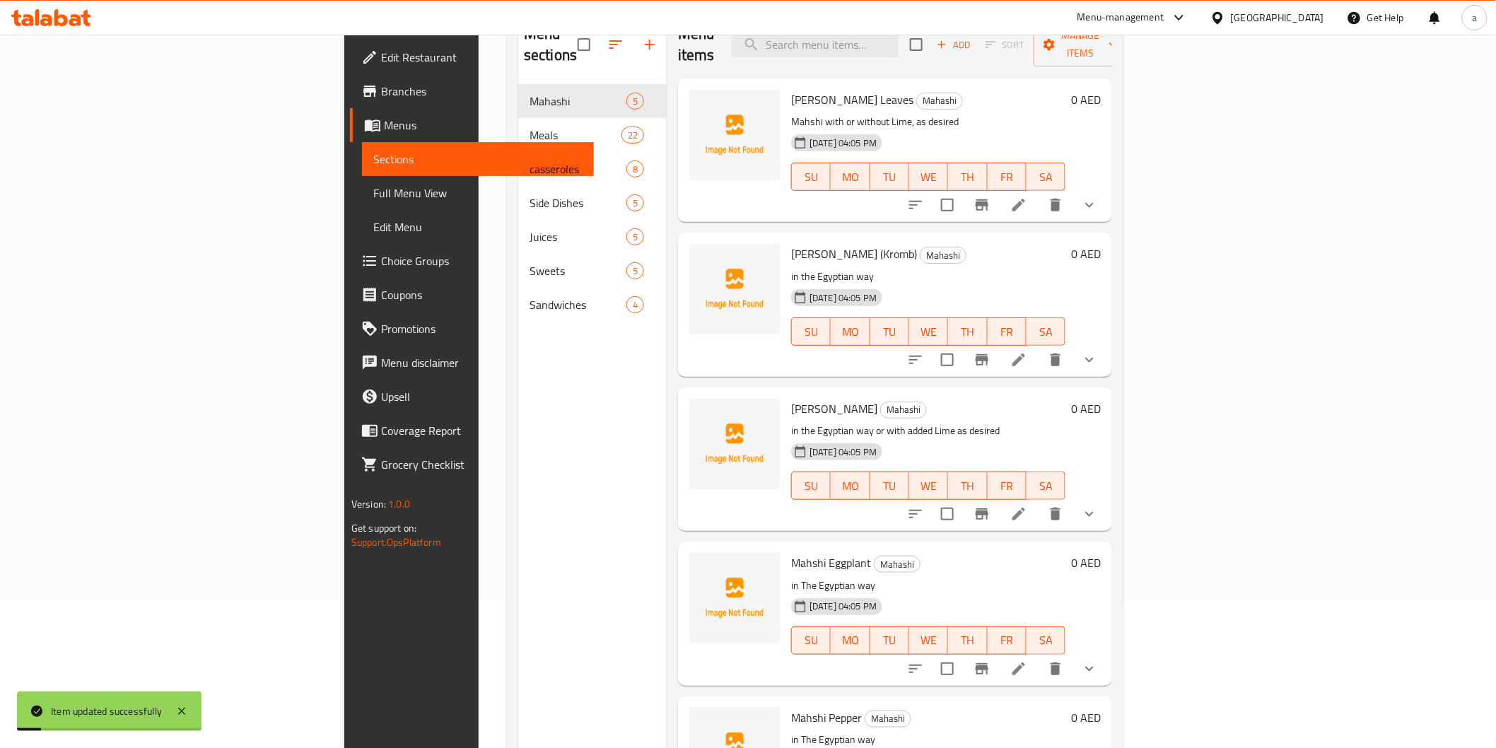
scroll to position [119, 0]
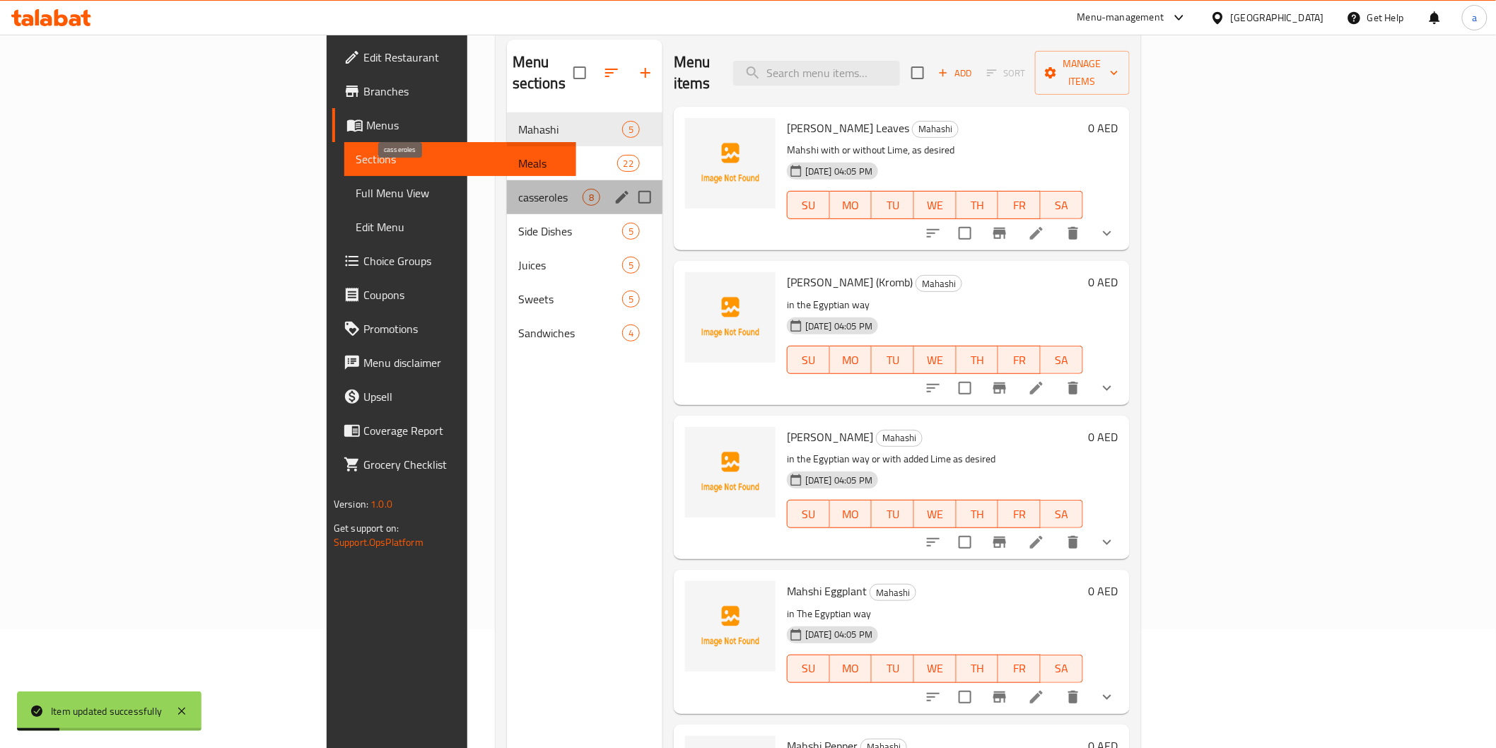
click at [518, 189] on span "casseroles" at bounding box center [550, 197] width 64 height 17
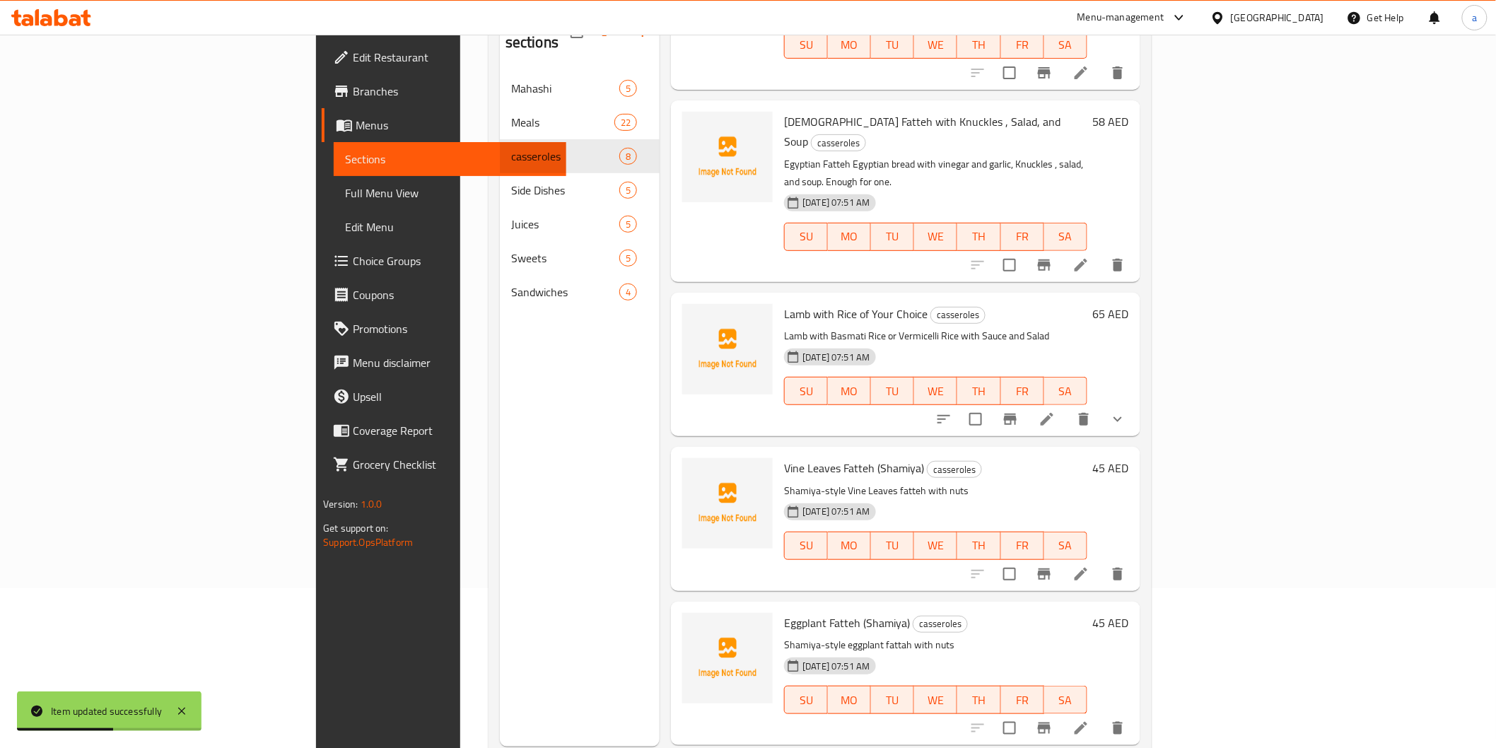
scroll to position [198, 0]
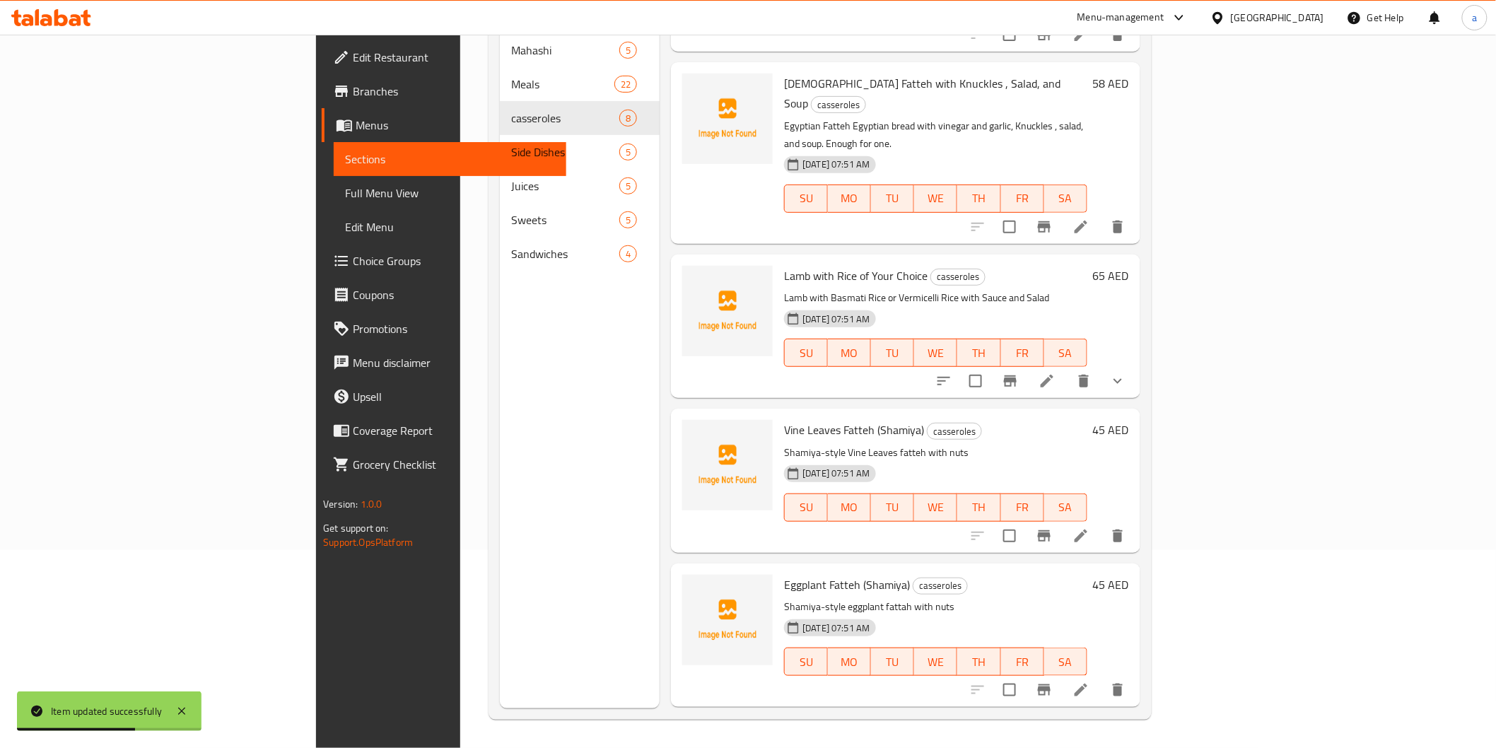
click at [1090, 528] on icon at bounding box center [1081, 536] width 17 height 17
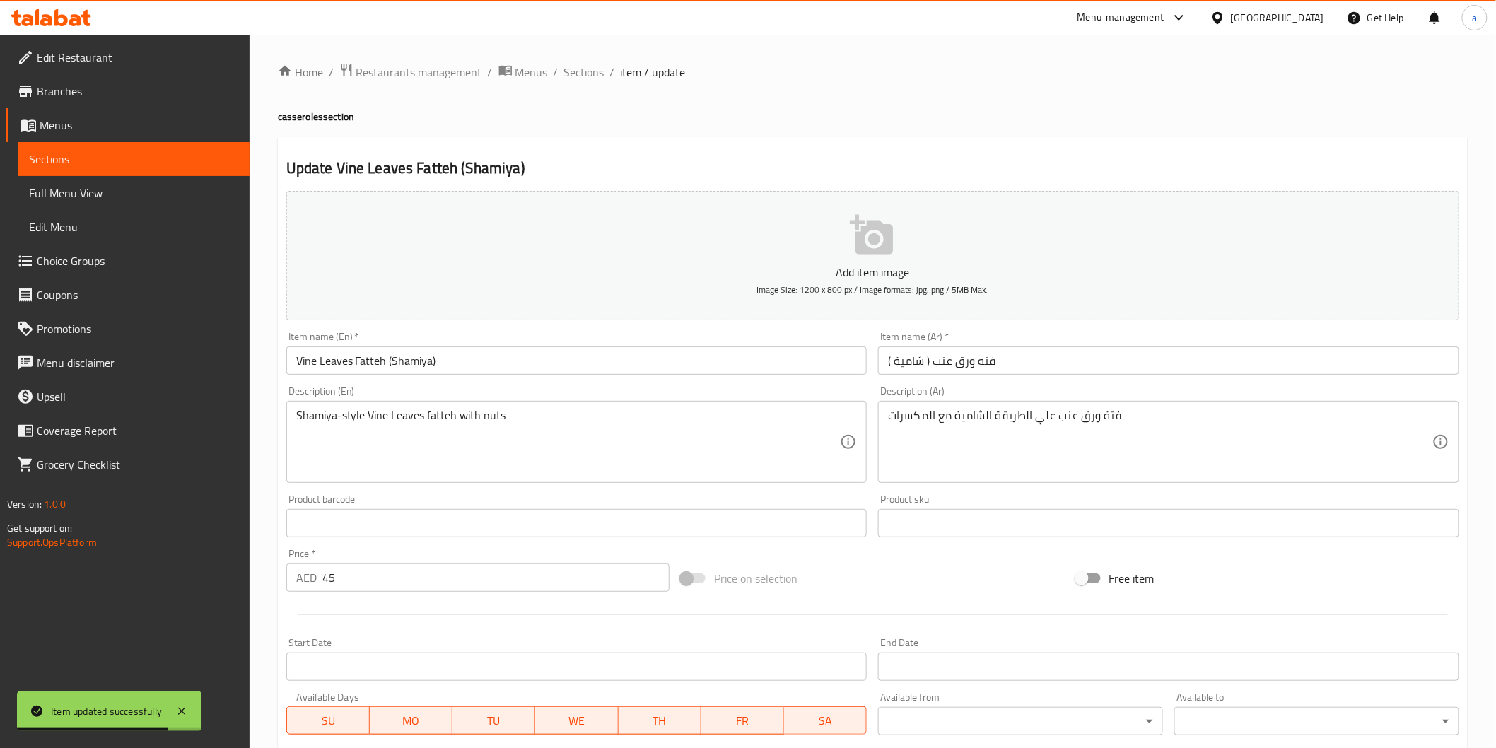
click at [886, 419] on div "فتة ورق عنب علي الطريقة الشامية مع المكسرات Description (Ar)" at bounding box center [1168, 442] width 581 height 82
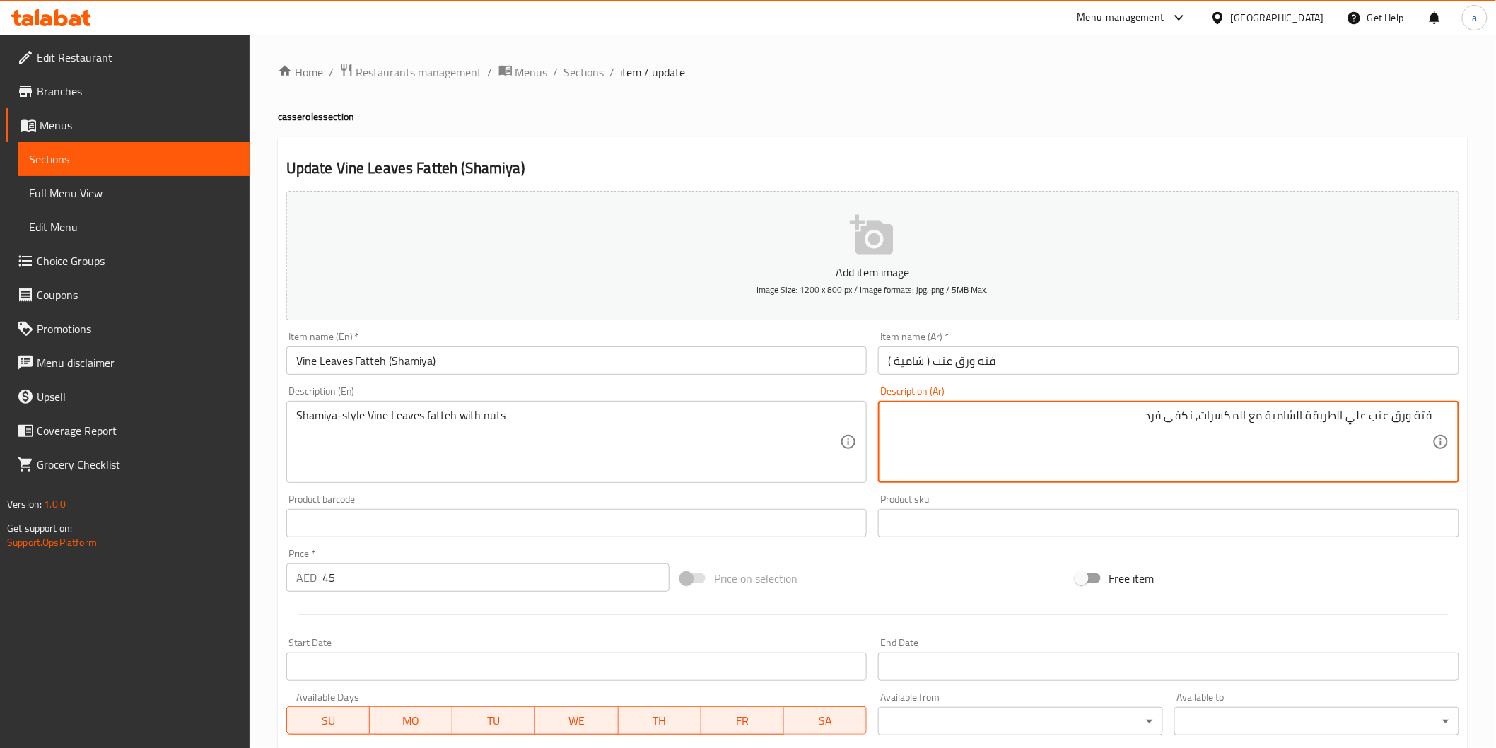
click at [1191, 421] on textarea "فتة ورق عنب علي الطريقة الشامية مع المكسرات, نكفى فرد" at bounding box center [1160, 442] width 545 height 67
type textarea "فتة ورق عنب علي الطريقة الشامية مع المكسرات, تكفى فرد"
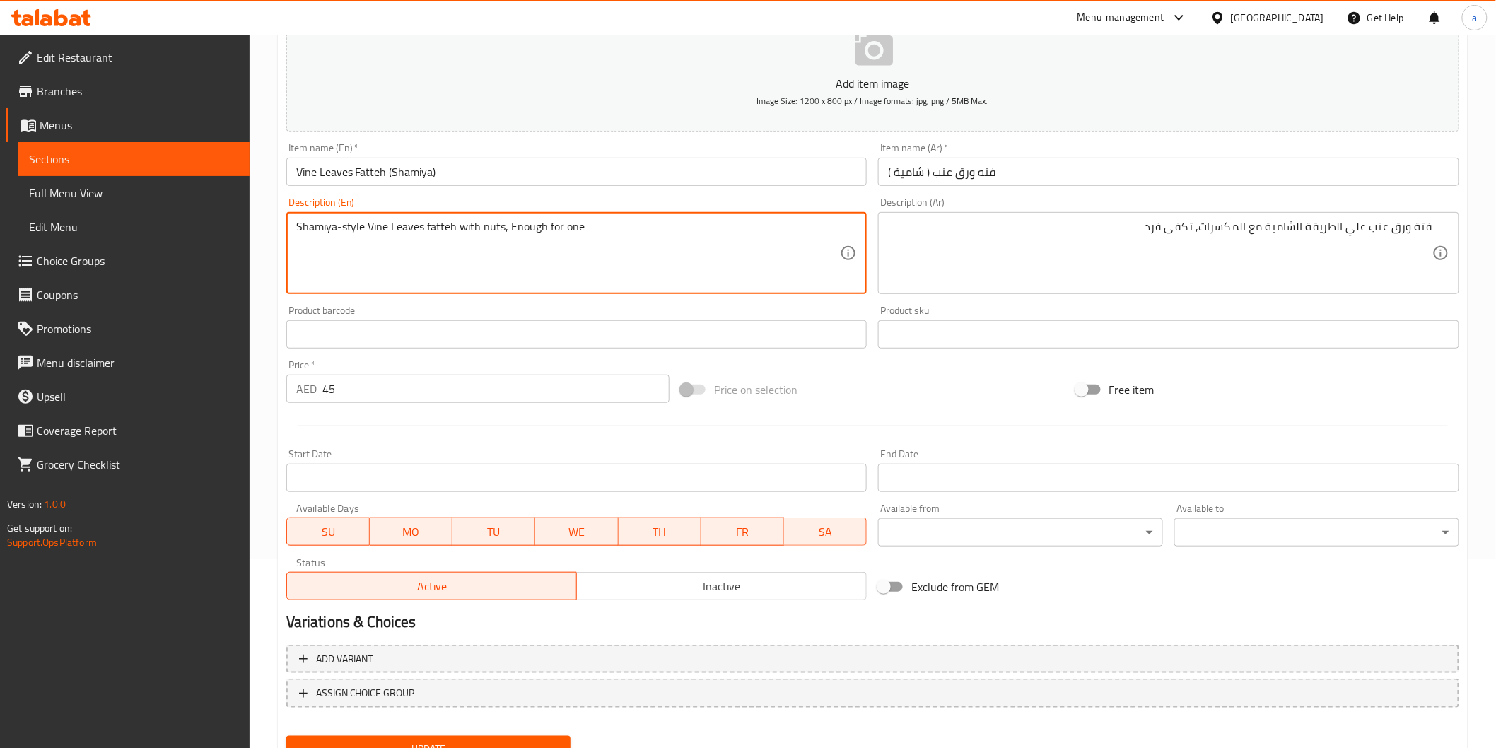
scroll to position [248, 0]
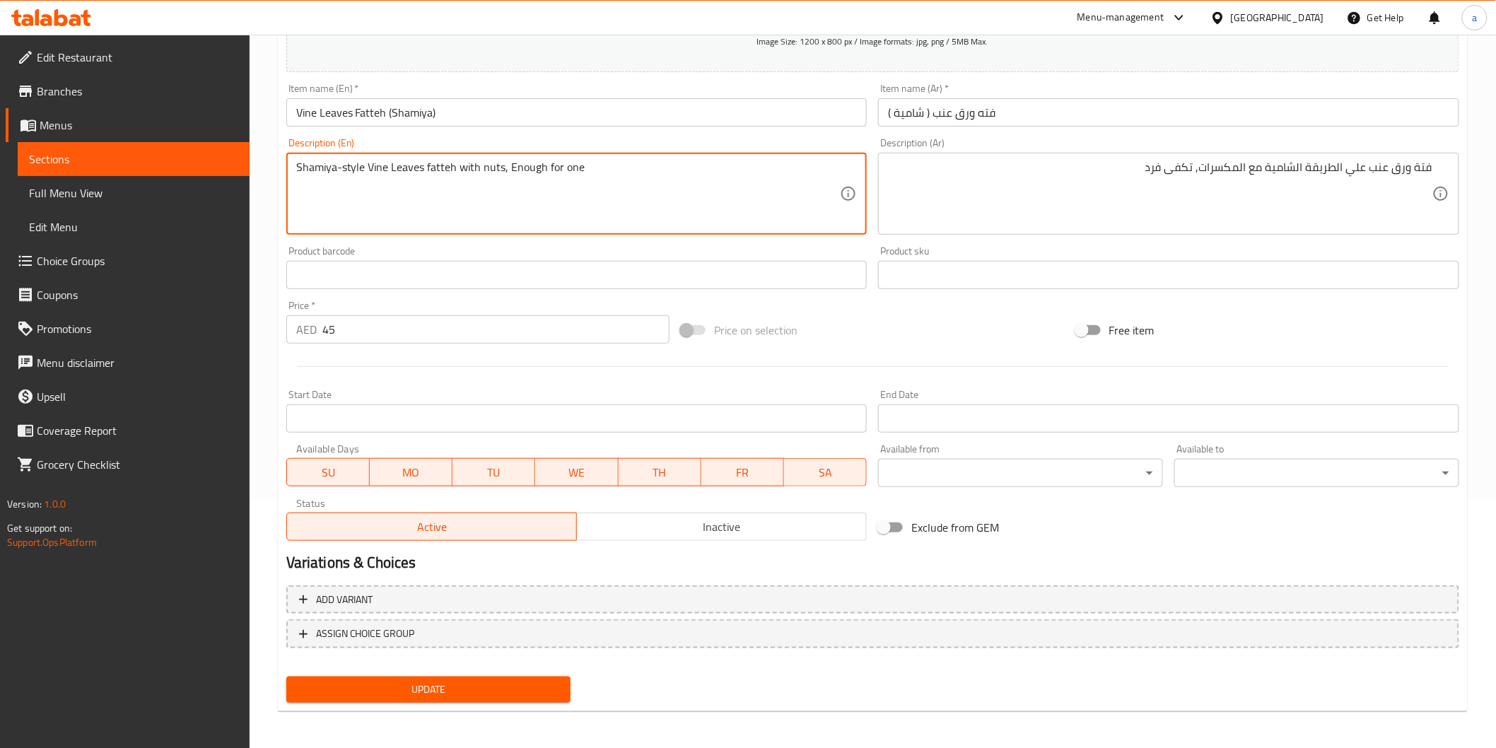
type textarea "Shamiya-style Vine Leaves fatteh with nuts, Enough for one"
click at [475, 686] on span "Update" at bounding box center [429, 690] width 262 height 18
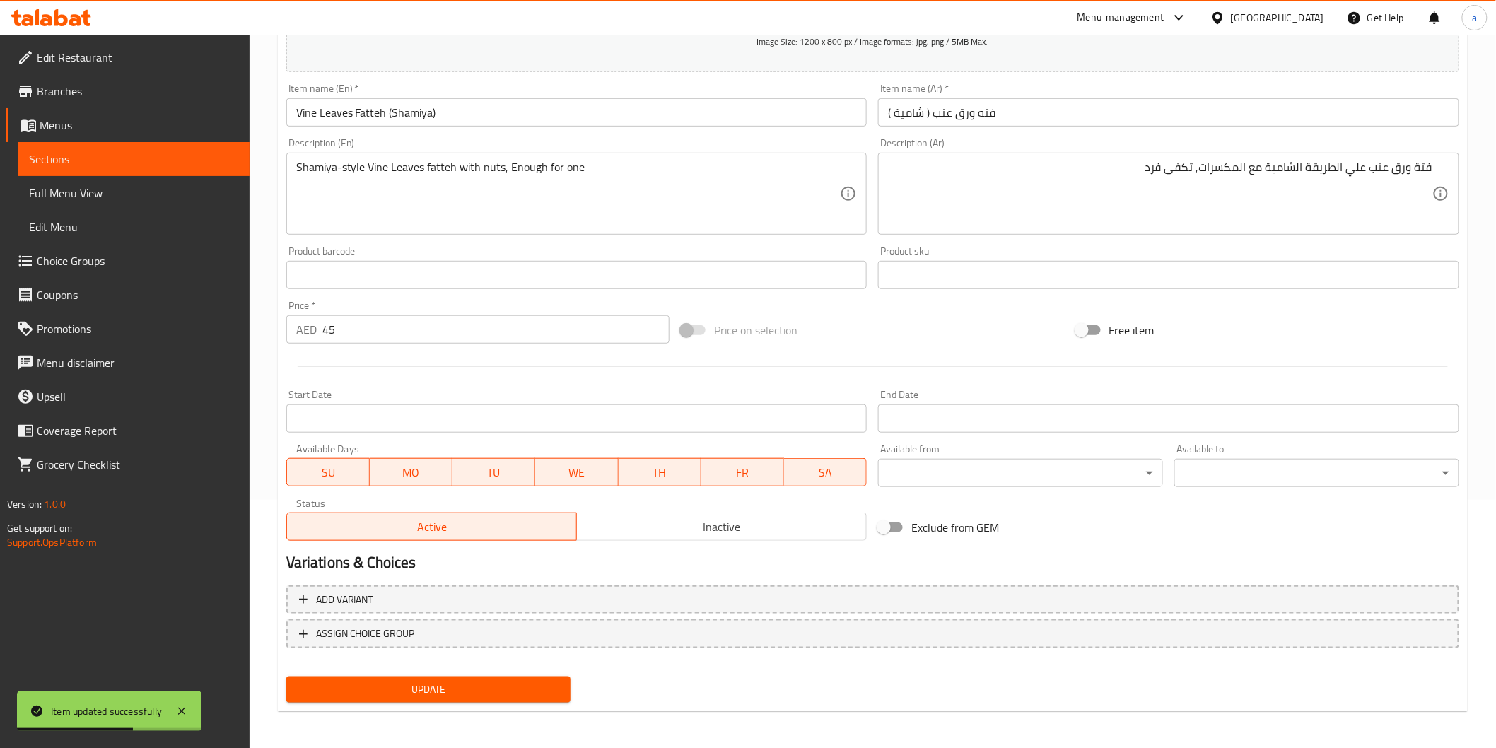
click at [111, 154] on span "Sections" at bounding box center [133, 159] width 209 height 17
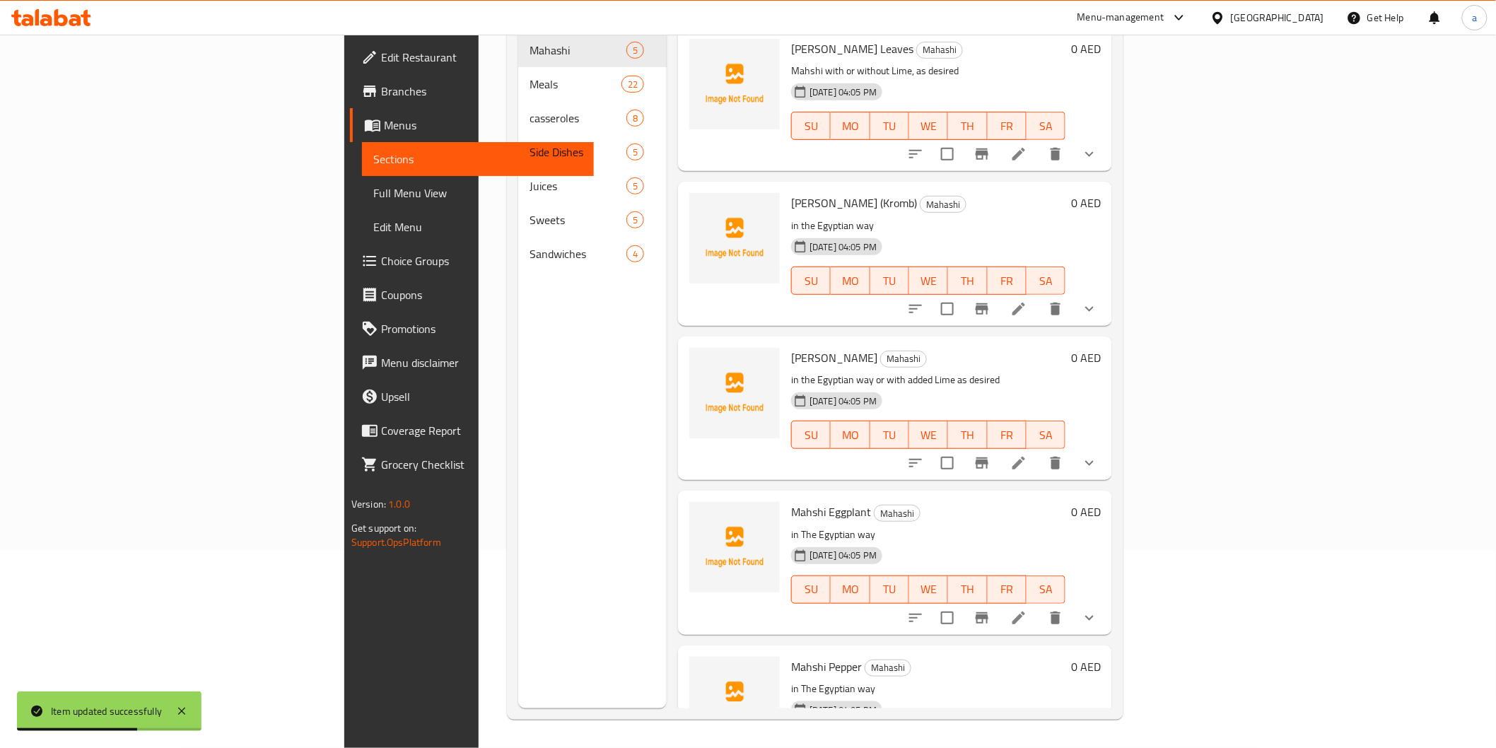
scroll to position [198, 0]
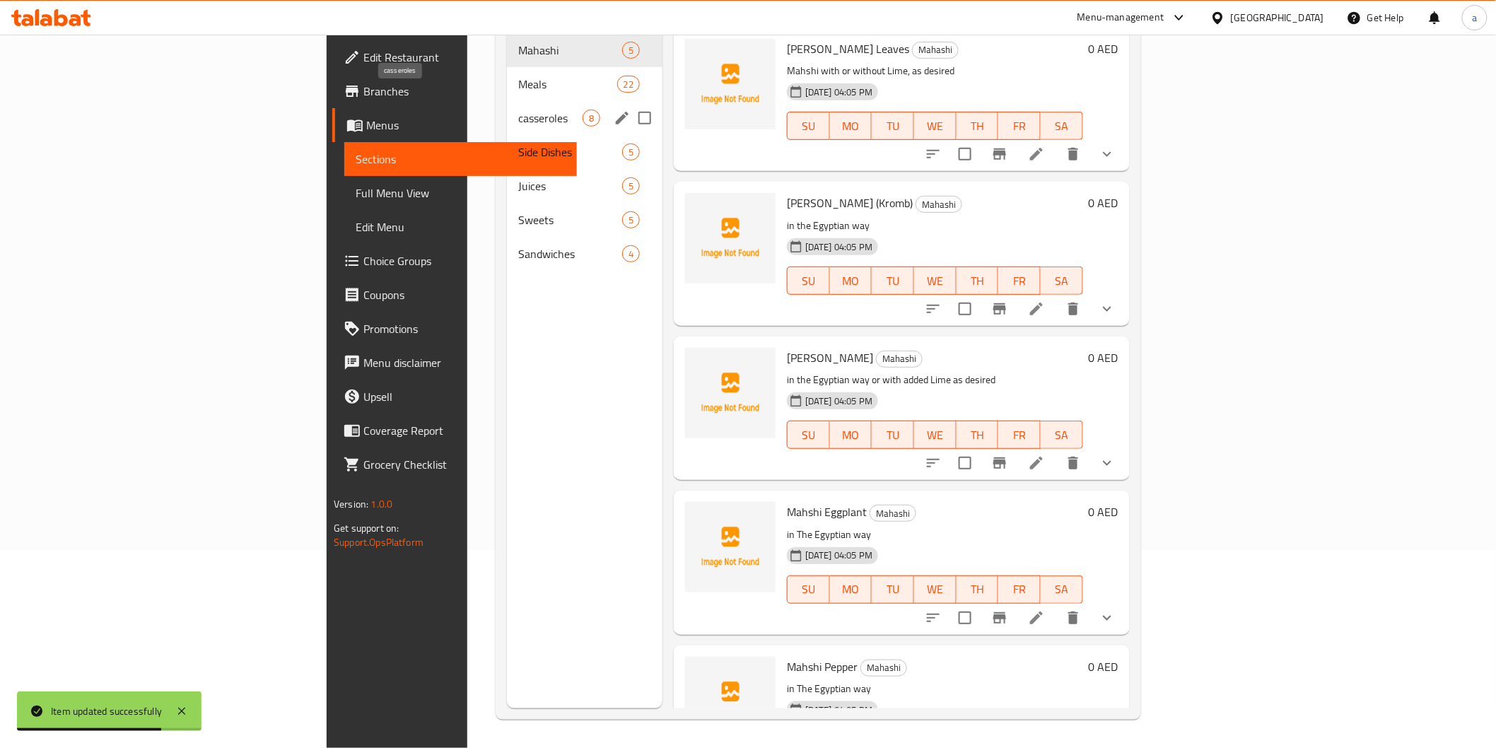
click at [518, 110] on span "casseroles" at bounding box center [550, 118] width 64 height 17
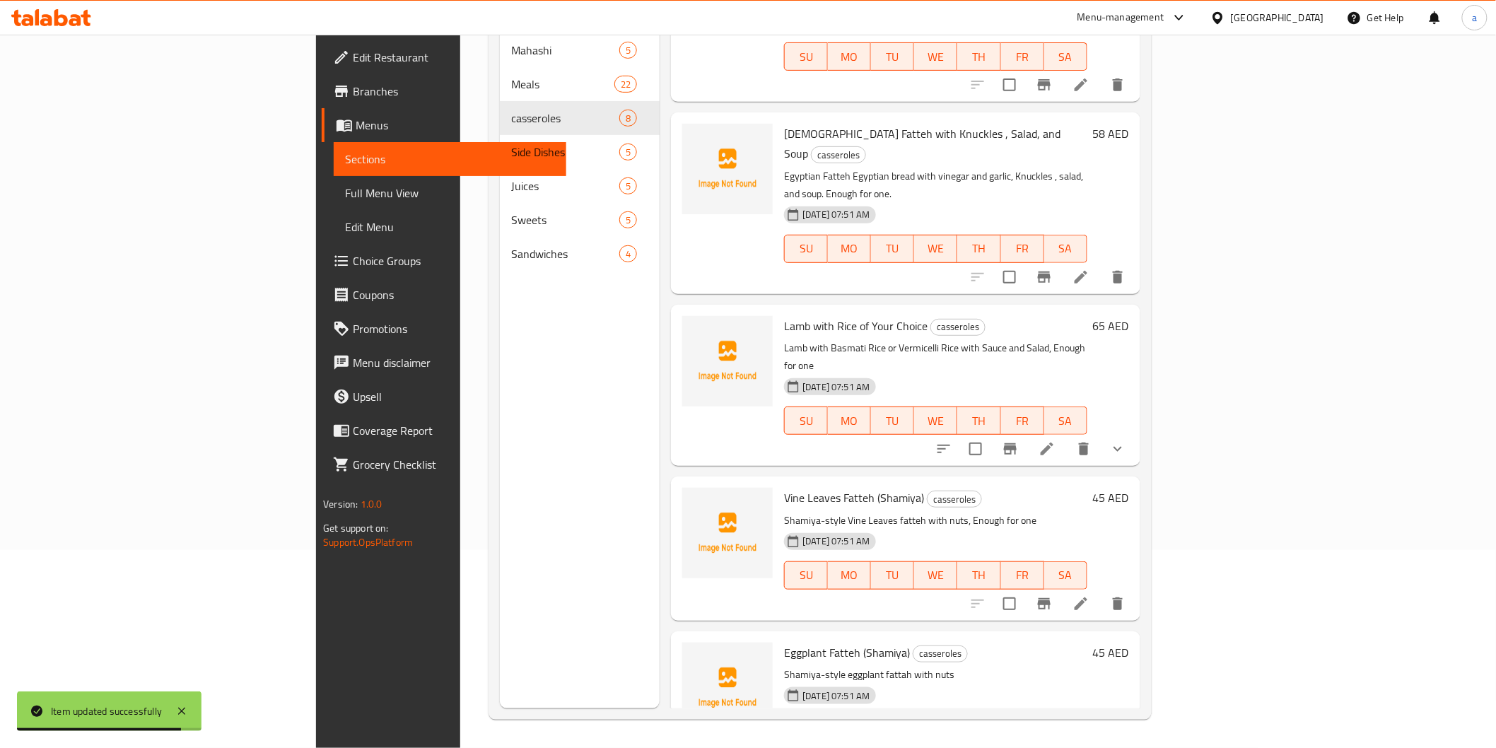
scroll to position [521, 0]
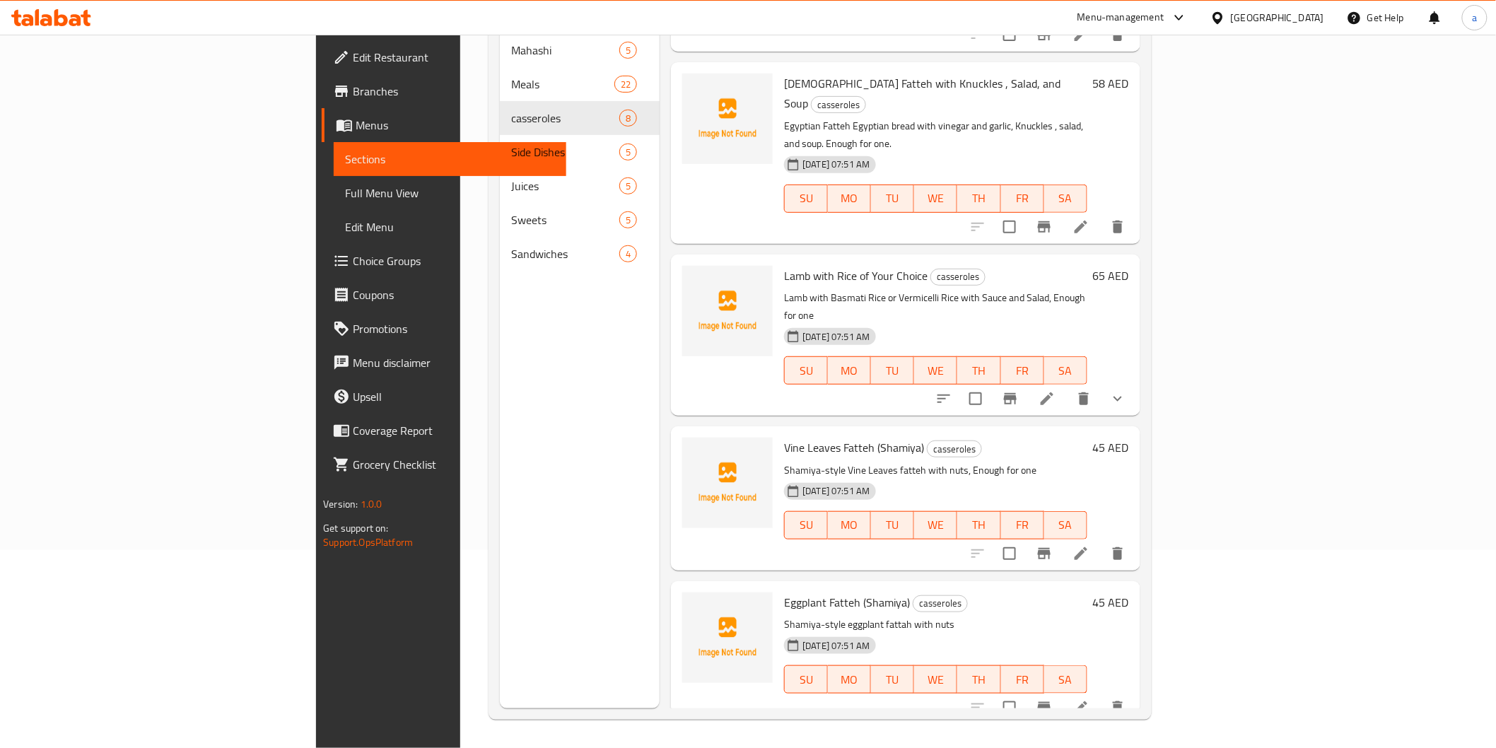
click at [1088, 702] on icon at bounding box center [1081, 708] width 13 height 13
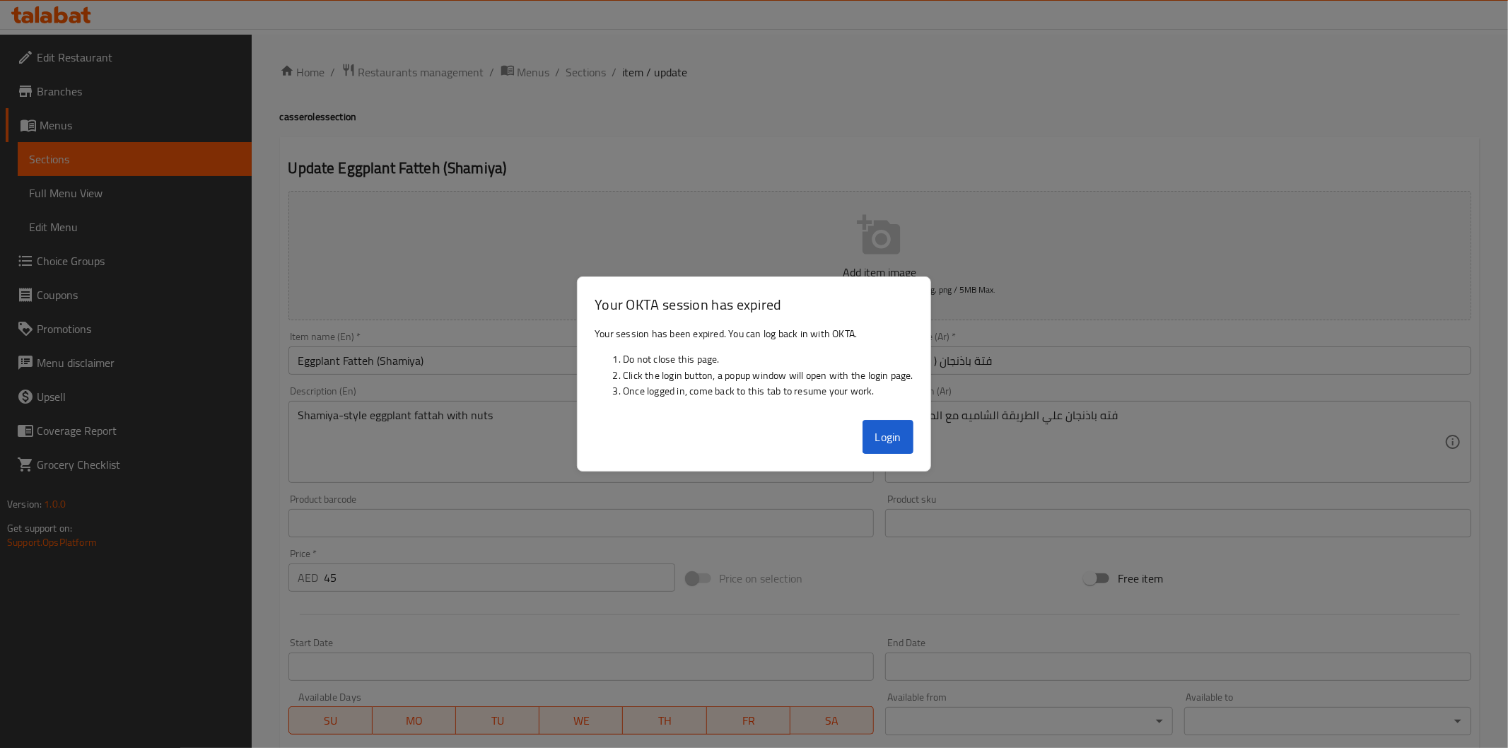
click at [885, 455] on div "Login" at bounding box center [754, 442] width 353 height 57
click at [888, 435] on button "Login" at bounding box center [888, 437] width 51 height 34
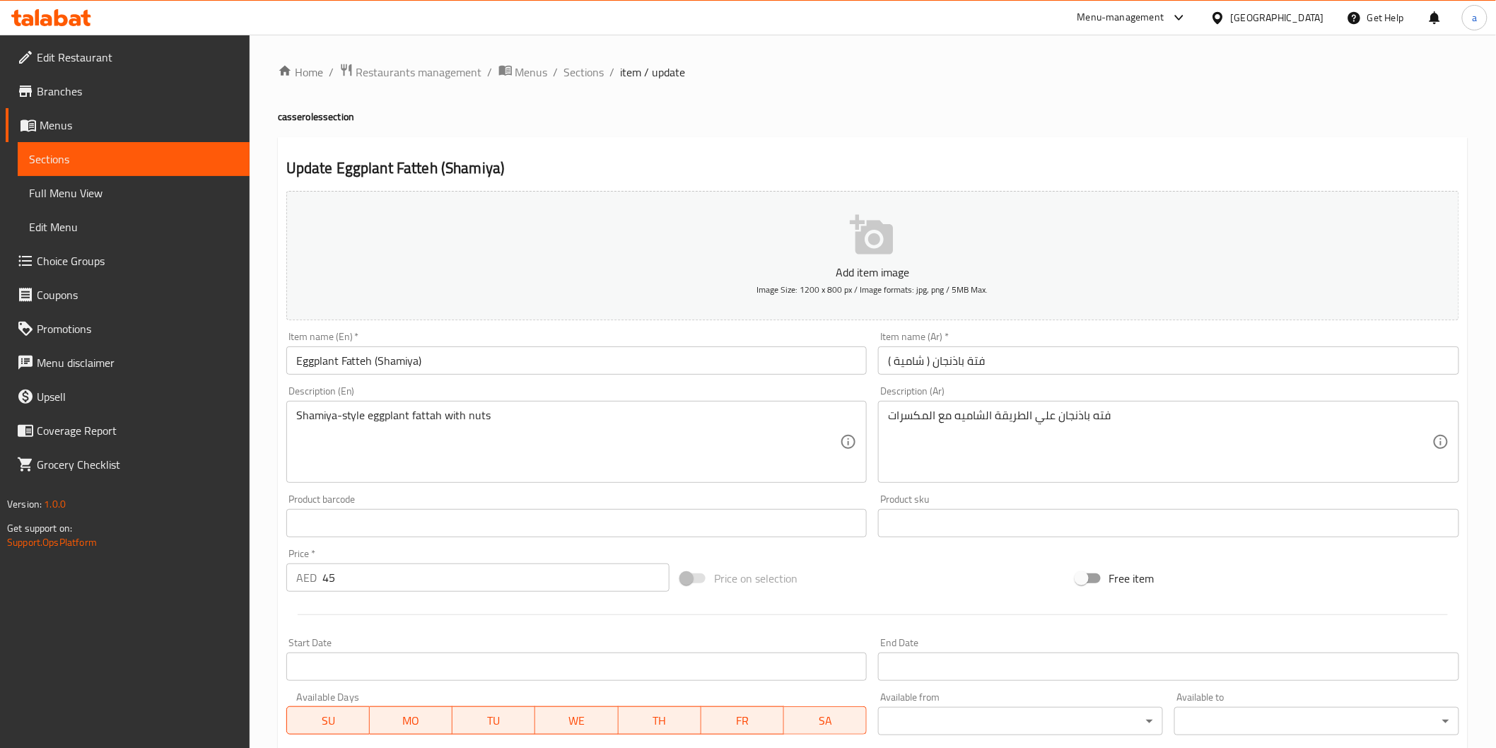
click at [886, 417] on div "فته باذنجان علي الطريقة الشاميه مع المكسرات Description (Ar)" at bounding box center [1168, 442] width 581 height 82
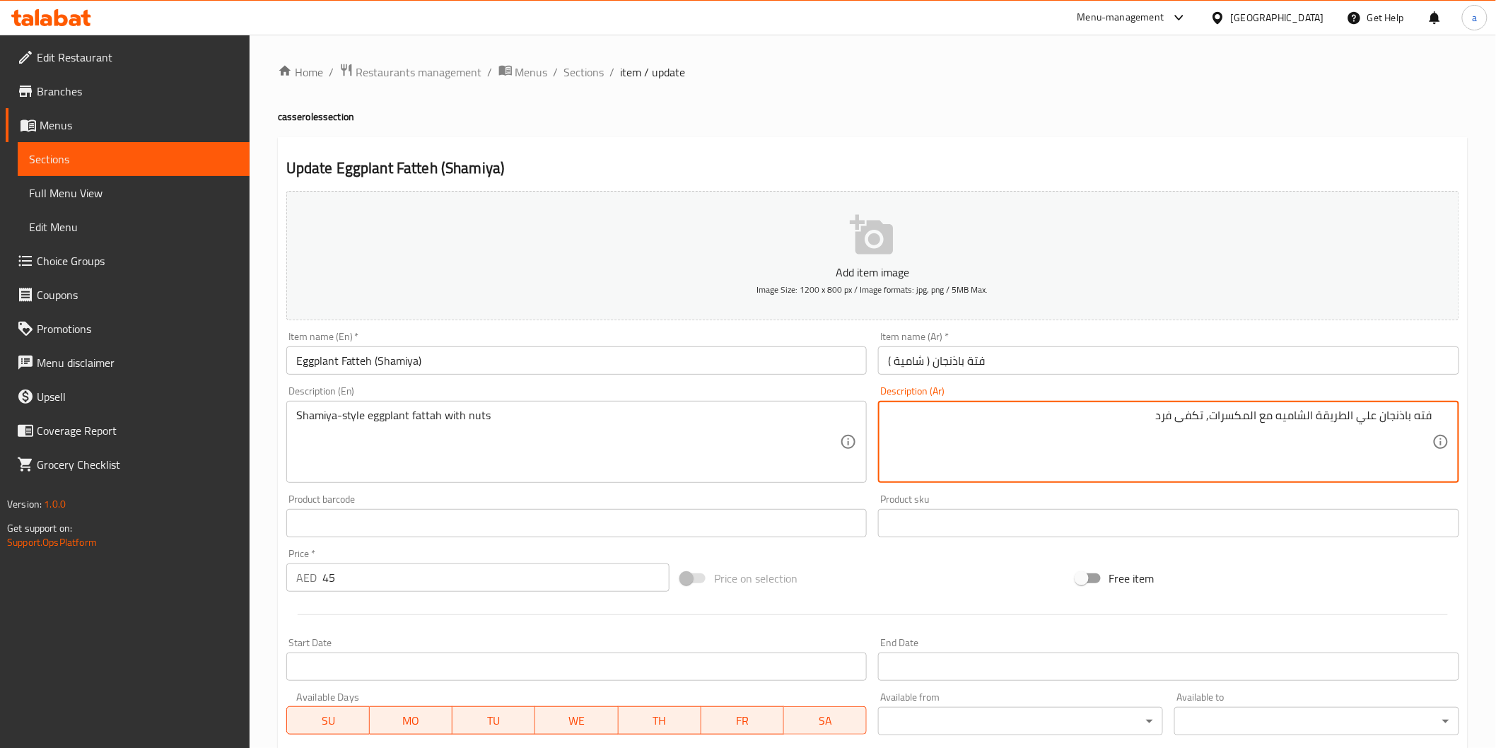
type textarea "فته باذنجان علي الطريقة الشاميه مع المكسرات, تكفى فرد"
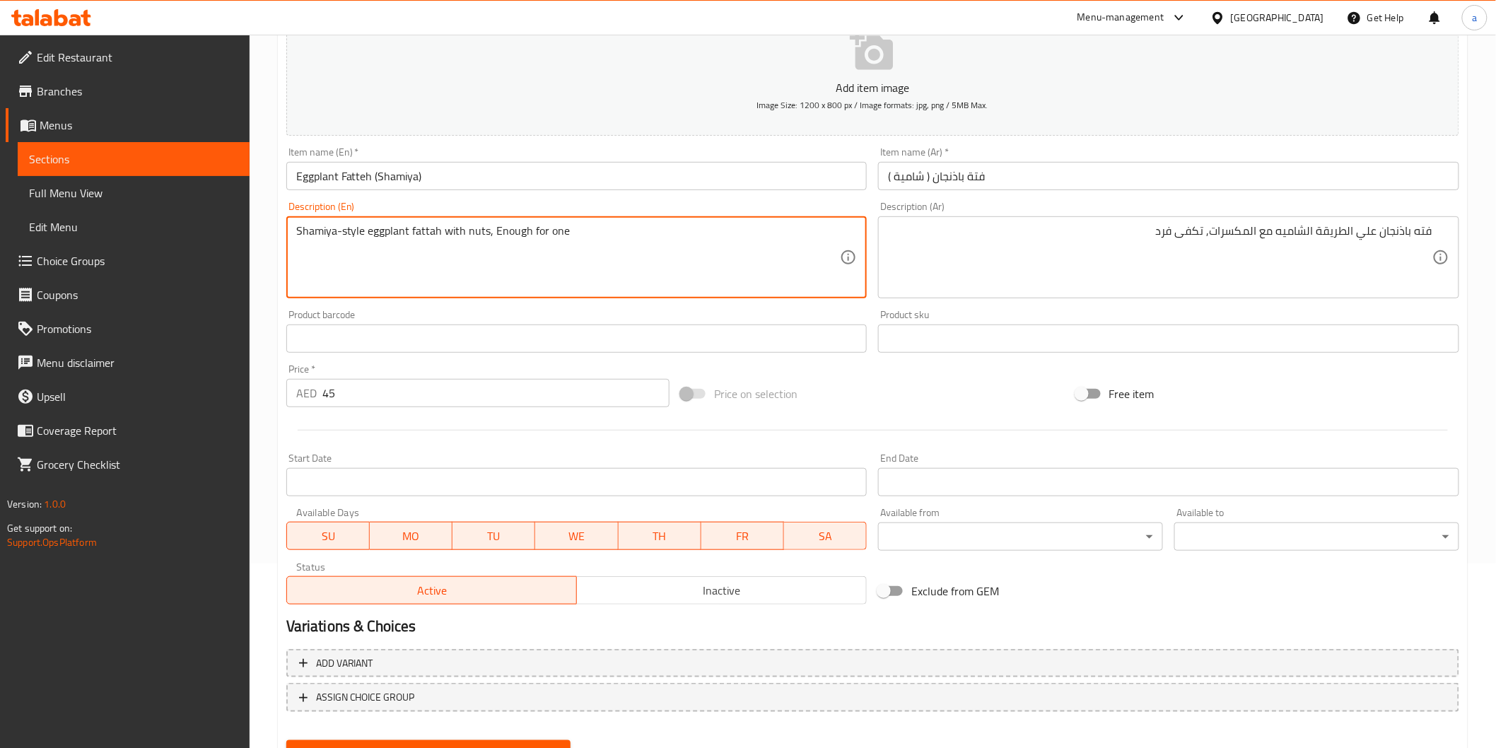
scroll to position [248, 0]
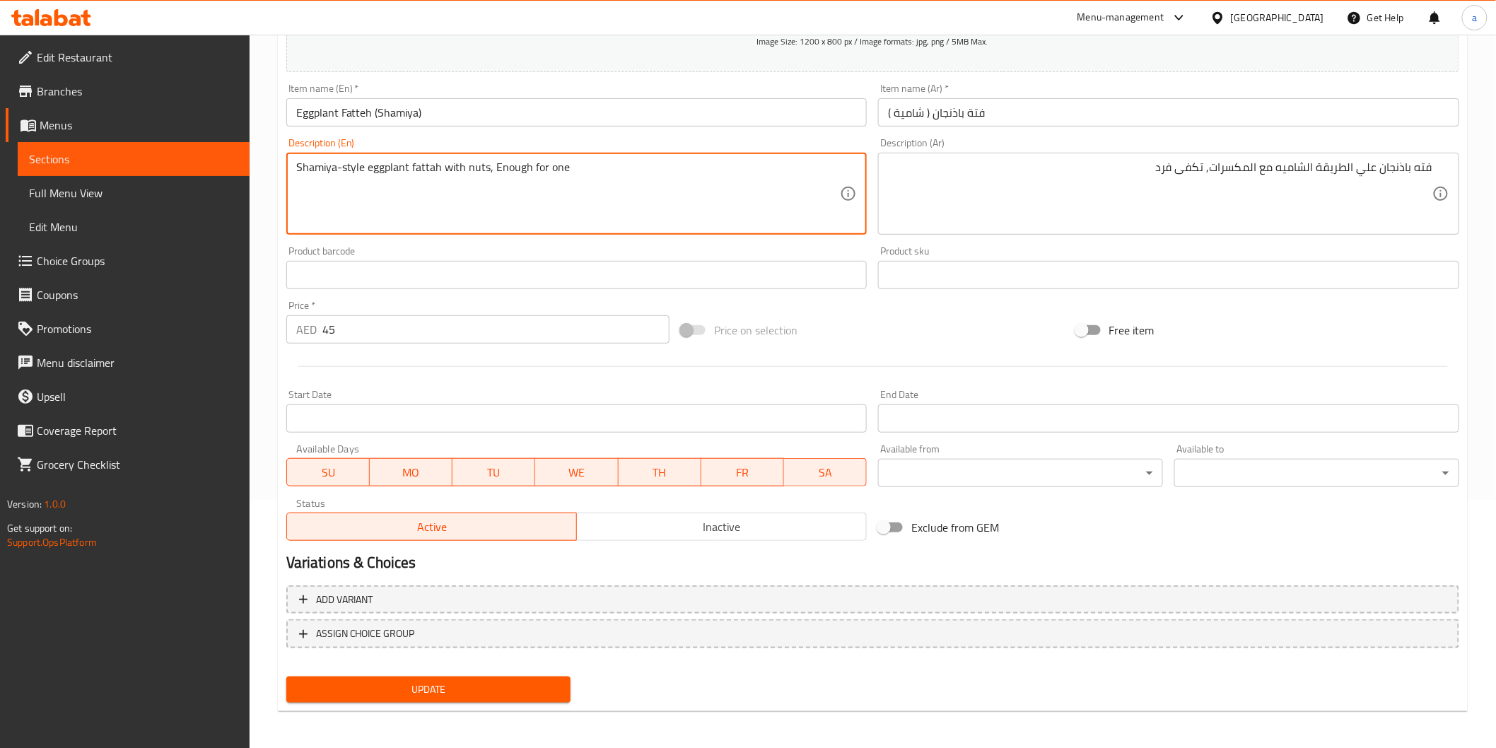
type textarea "Shamiya-style eggplant fattah with nuts, Enough for one"
click at [487, 701] on div "Update" at bounding box center [429, 689] width 296 height 37
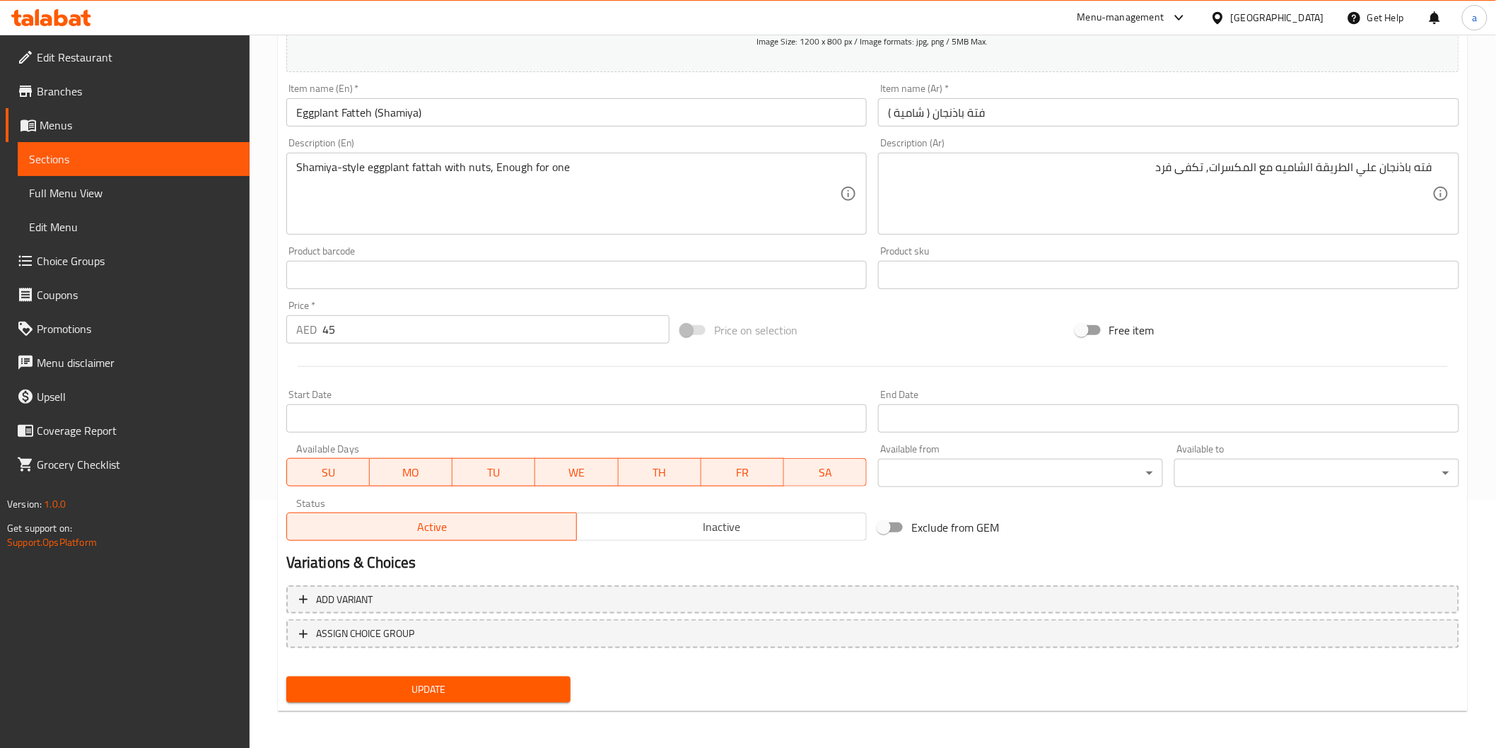
click at [500, 694] on span "Update" at bounding box center [429, 690] width 262 height 18
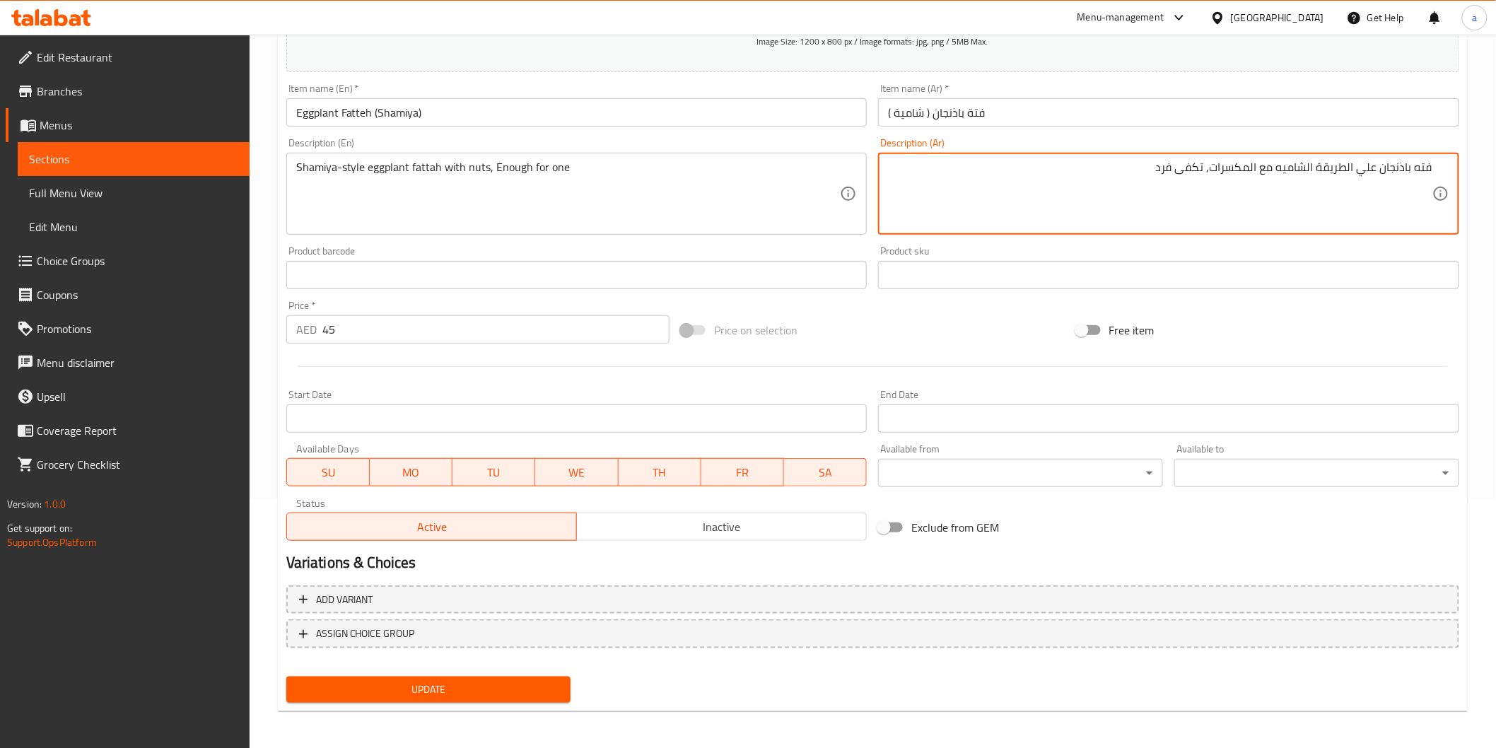
click at [514, 686] on span "Update" at bounding box center [429, 690] width 262 height 18
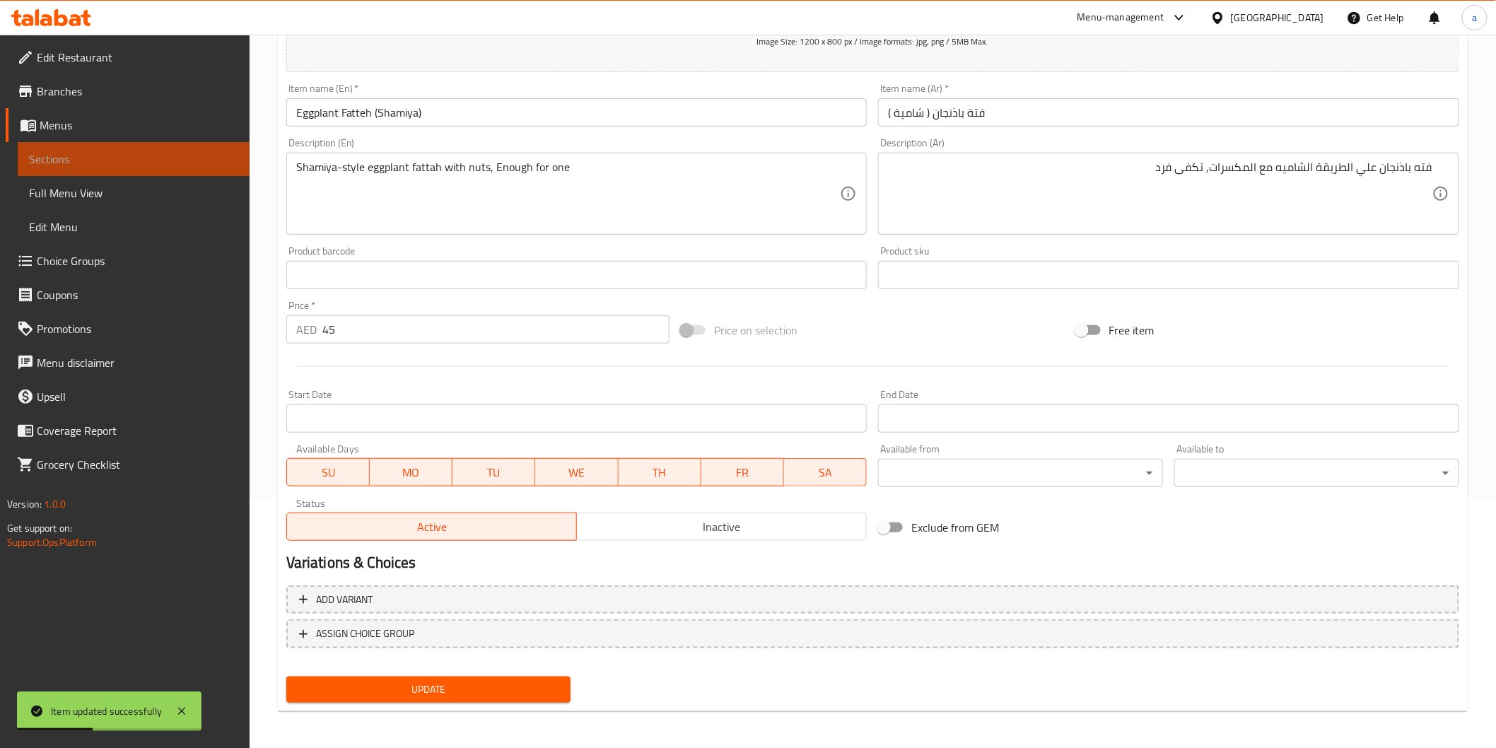
click at [129, 152] on span "Sections" at bounding box center [133, 159] width 209 height 17
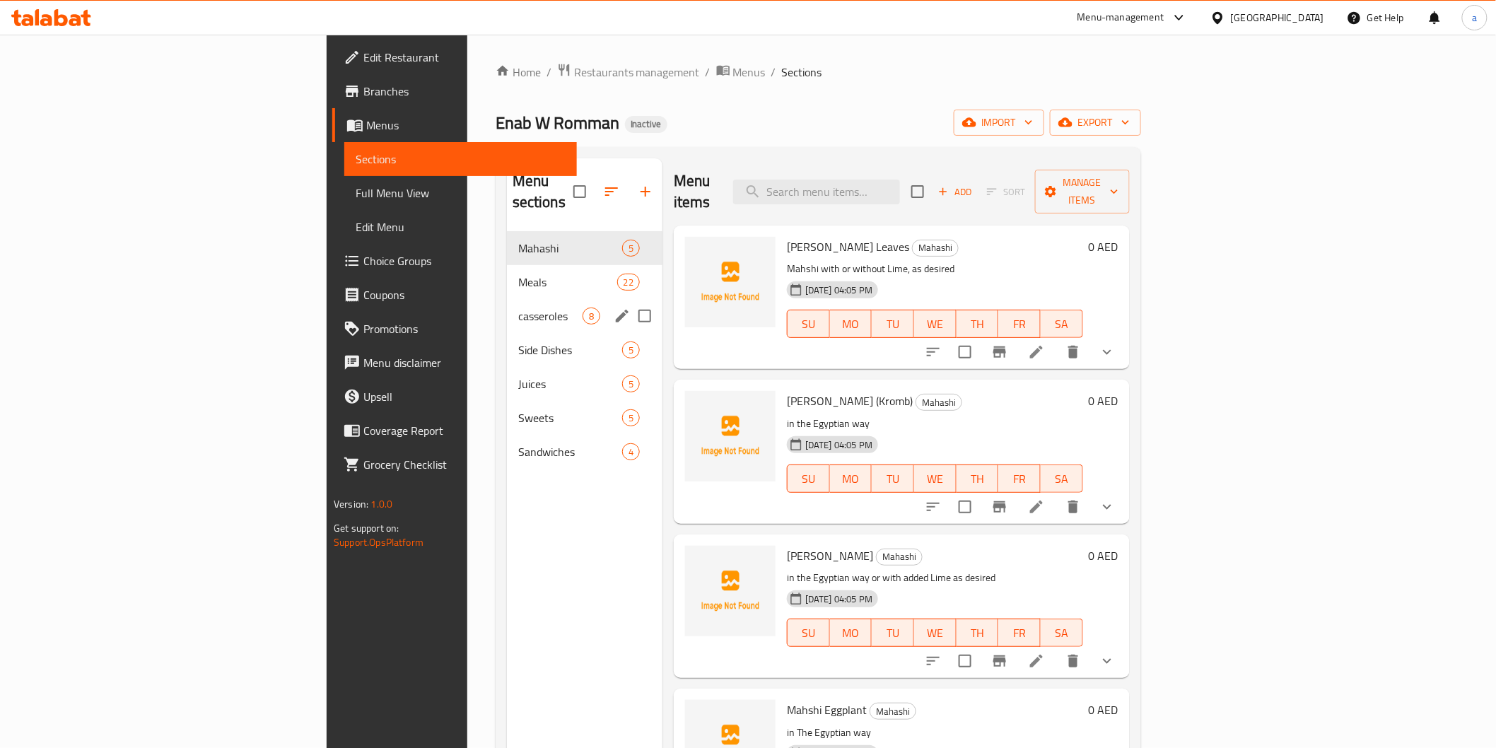
click at [507, 305] on div "casseroles 8" at bounding box center [585, 316] width 156 height 34
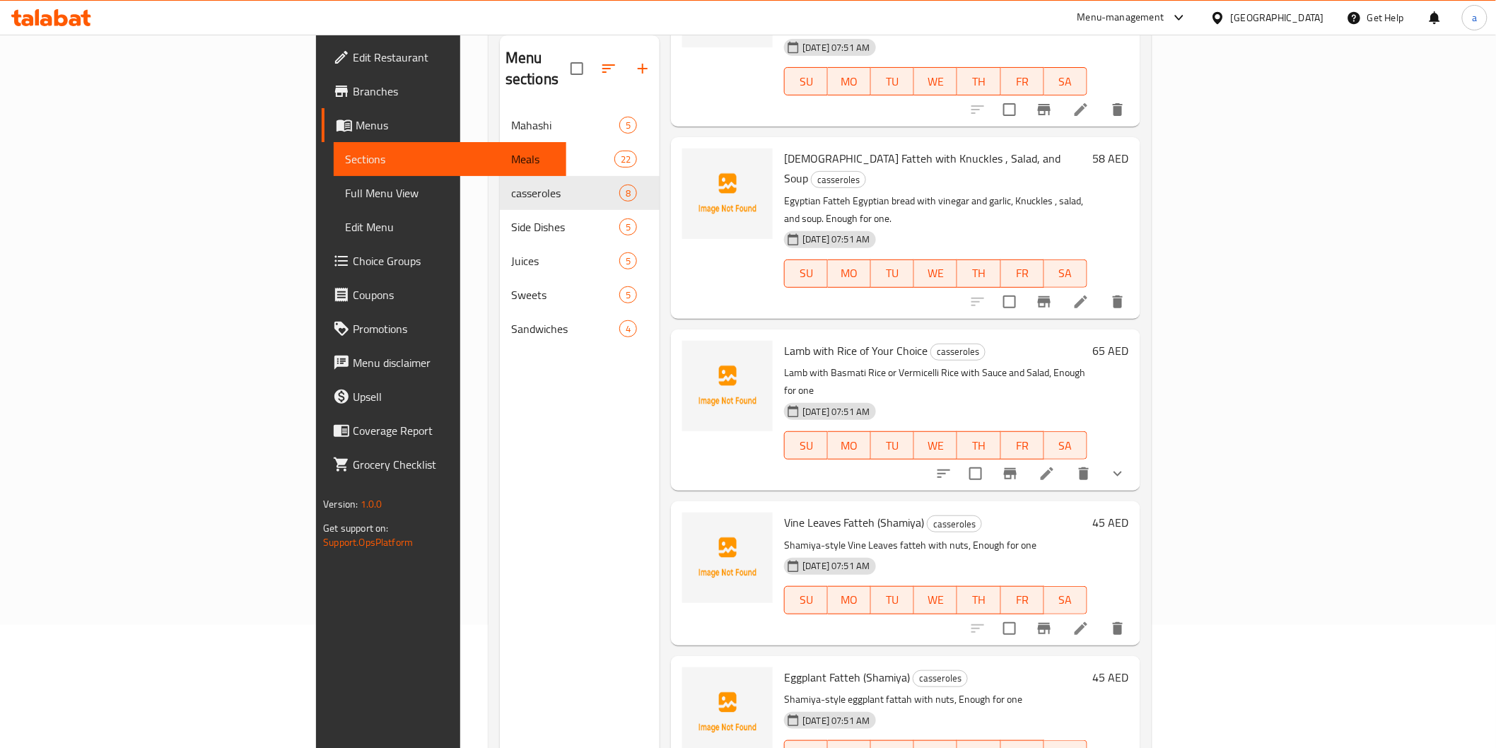
scroll to position [198, 0]
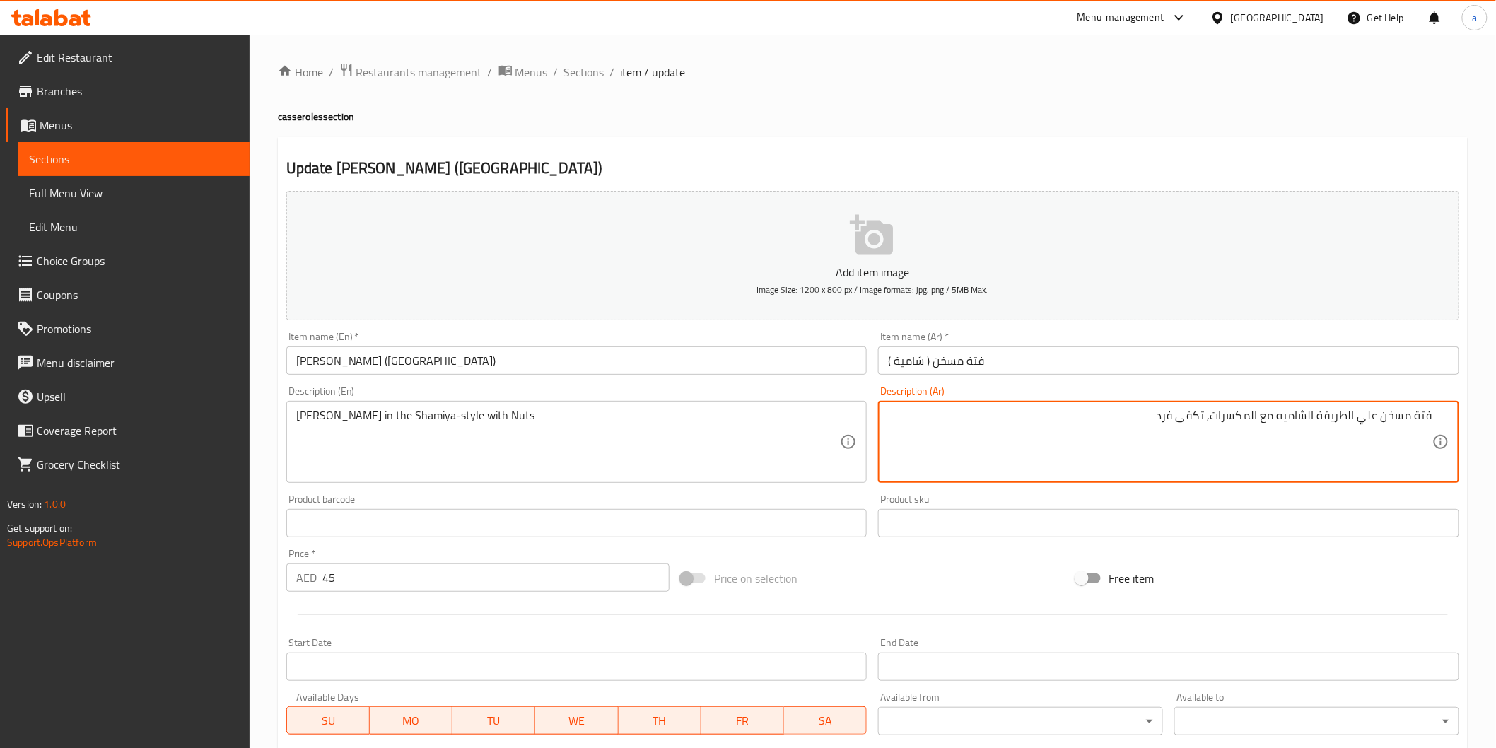
type textarea "فتة مسخن علي الطريقة الشاميه مع المكسرات, تكفى فرد"
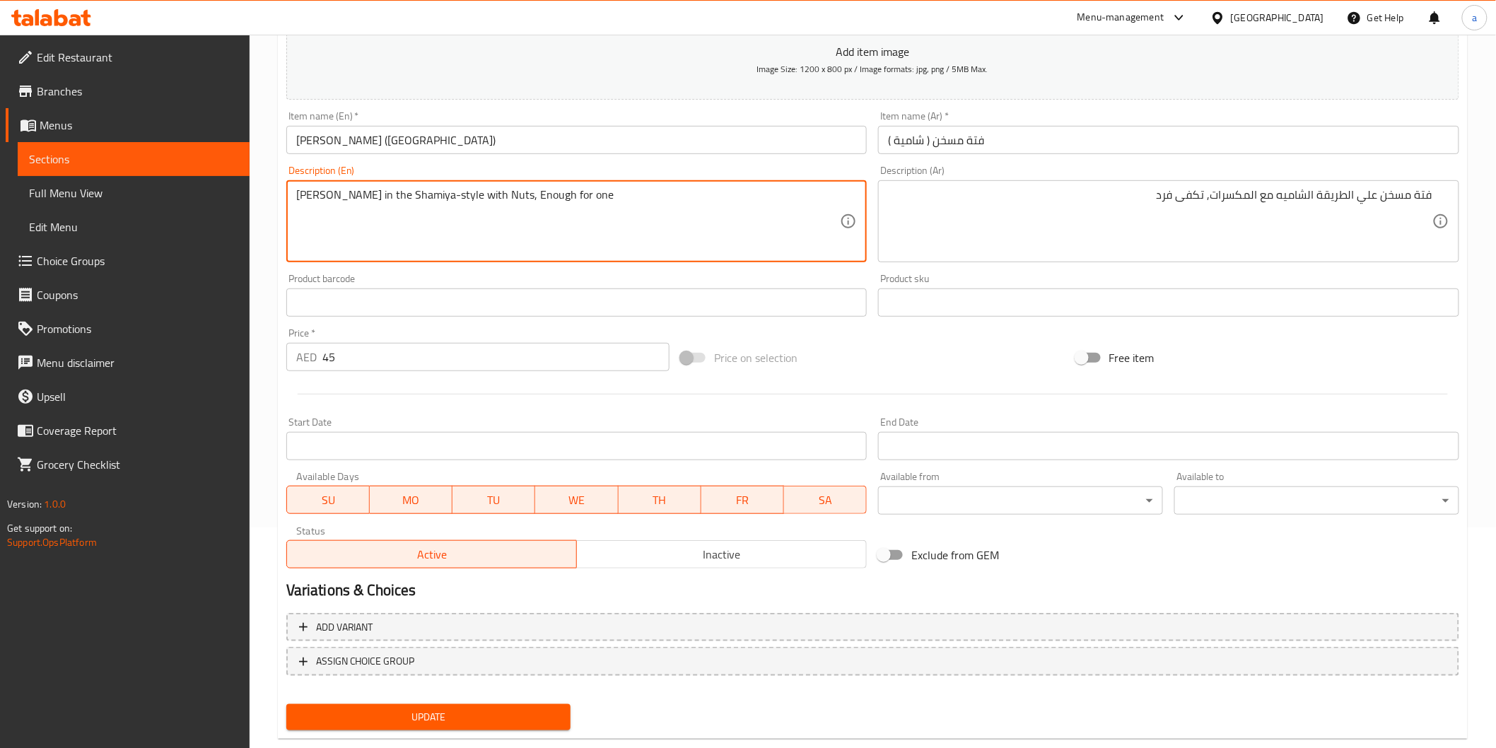
scroll to position [248, 0]
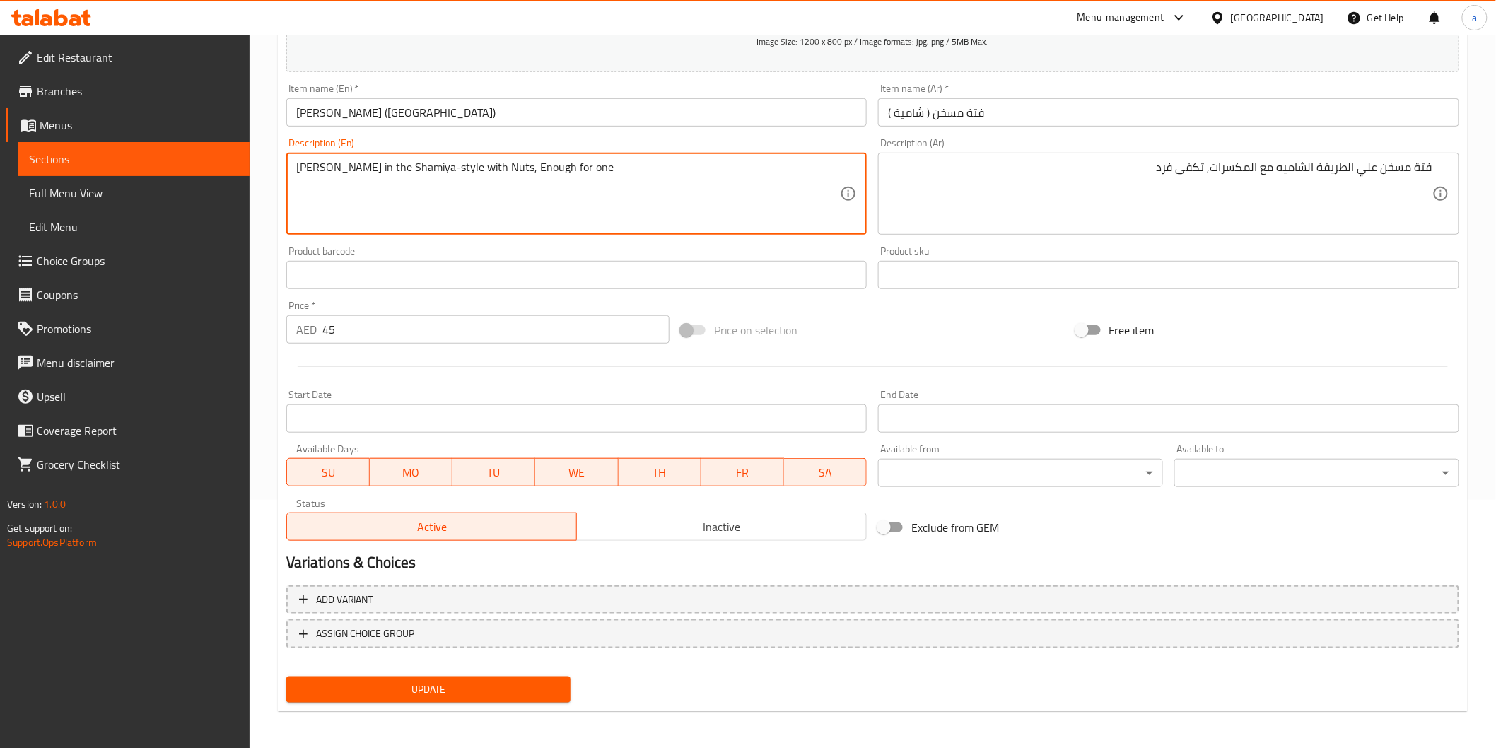
type textarea "Musakhan Fattah in the Shamiya-style with Nuts, Enough for one"
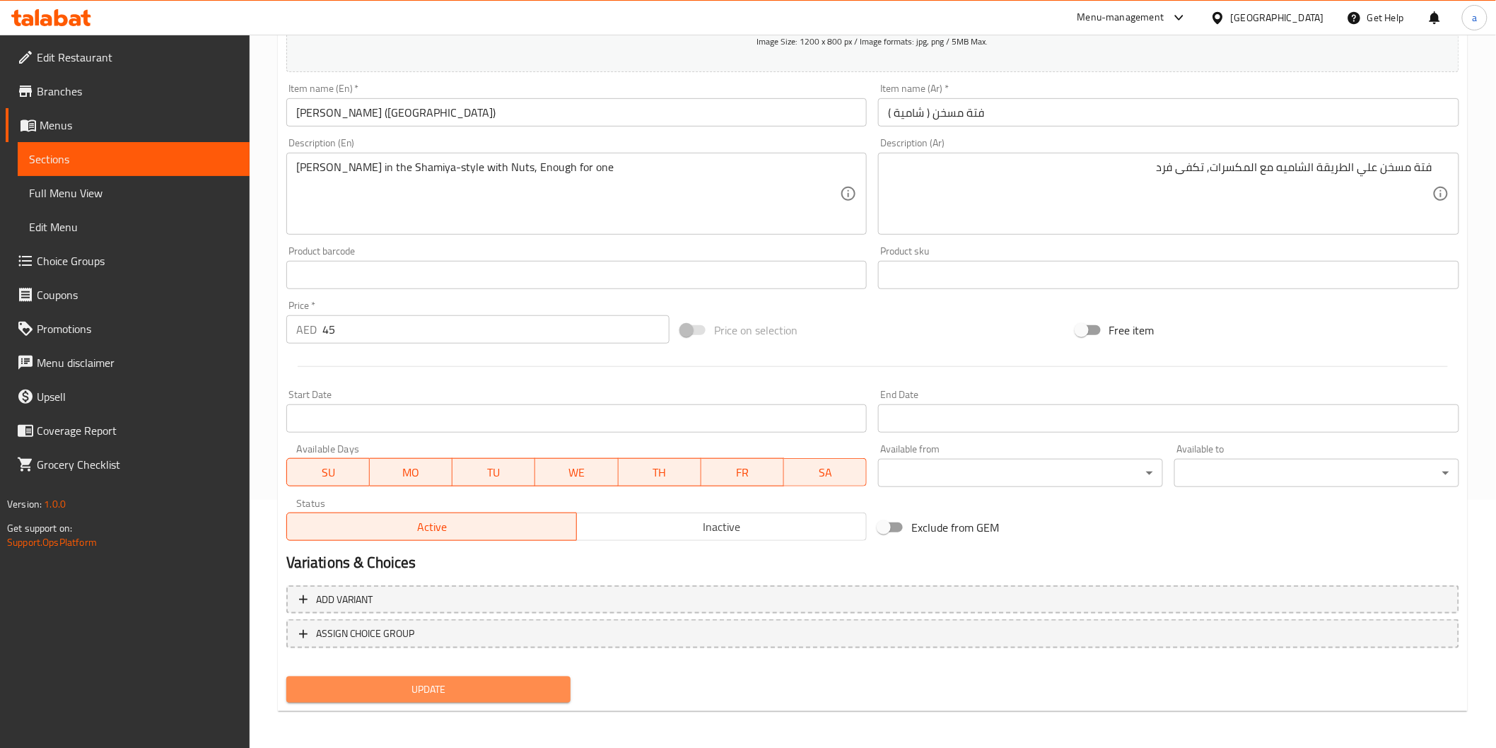
click at [527, 682] on span "Update" at bounding box center [429, 690] width 262 height 18
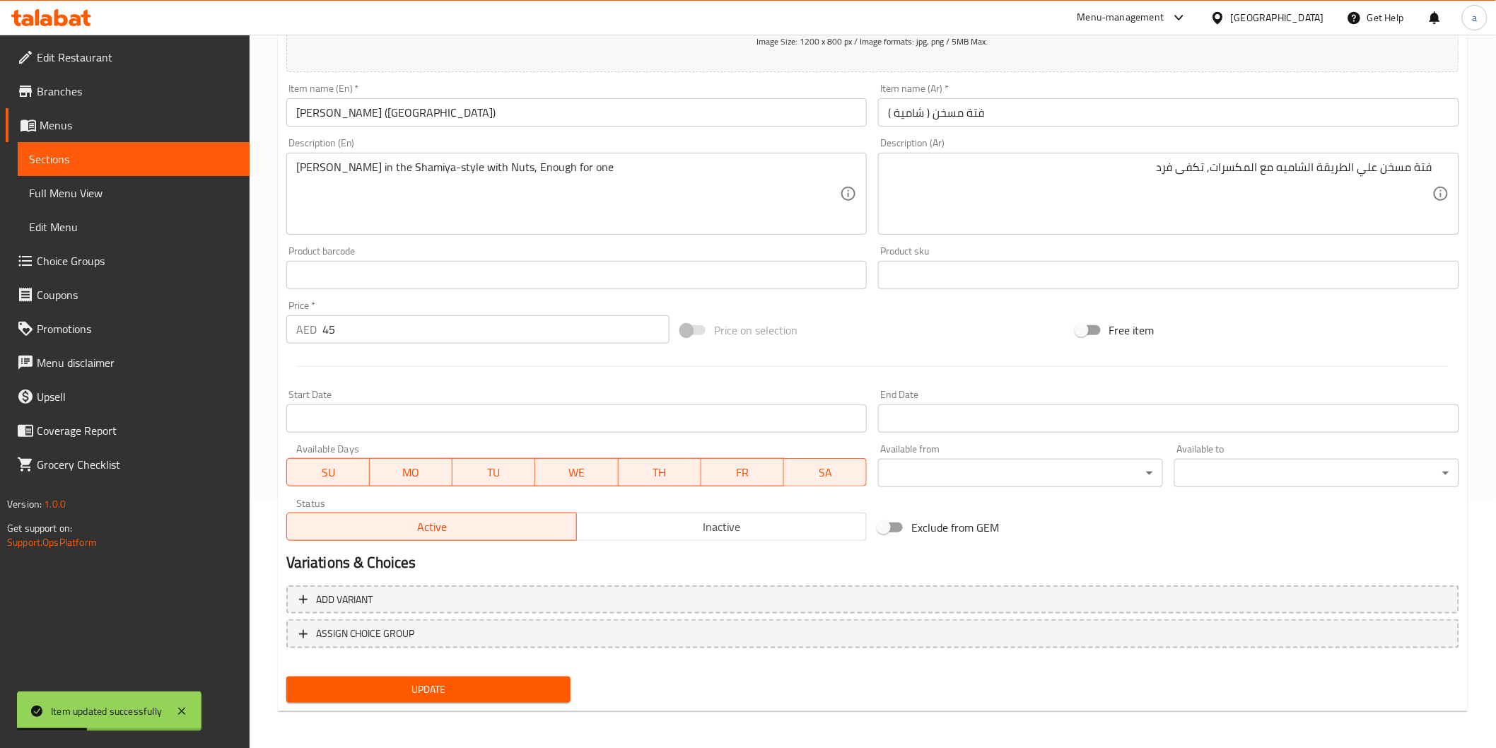
click at [201, 159] on span "Sections" at bounding box center [133, 159] width 209 height 17
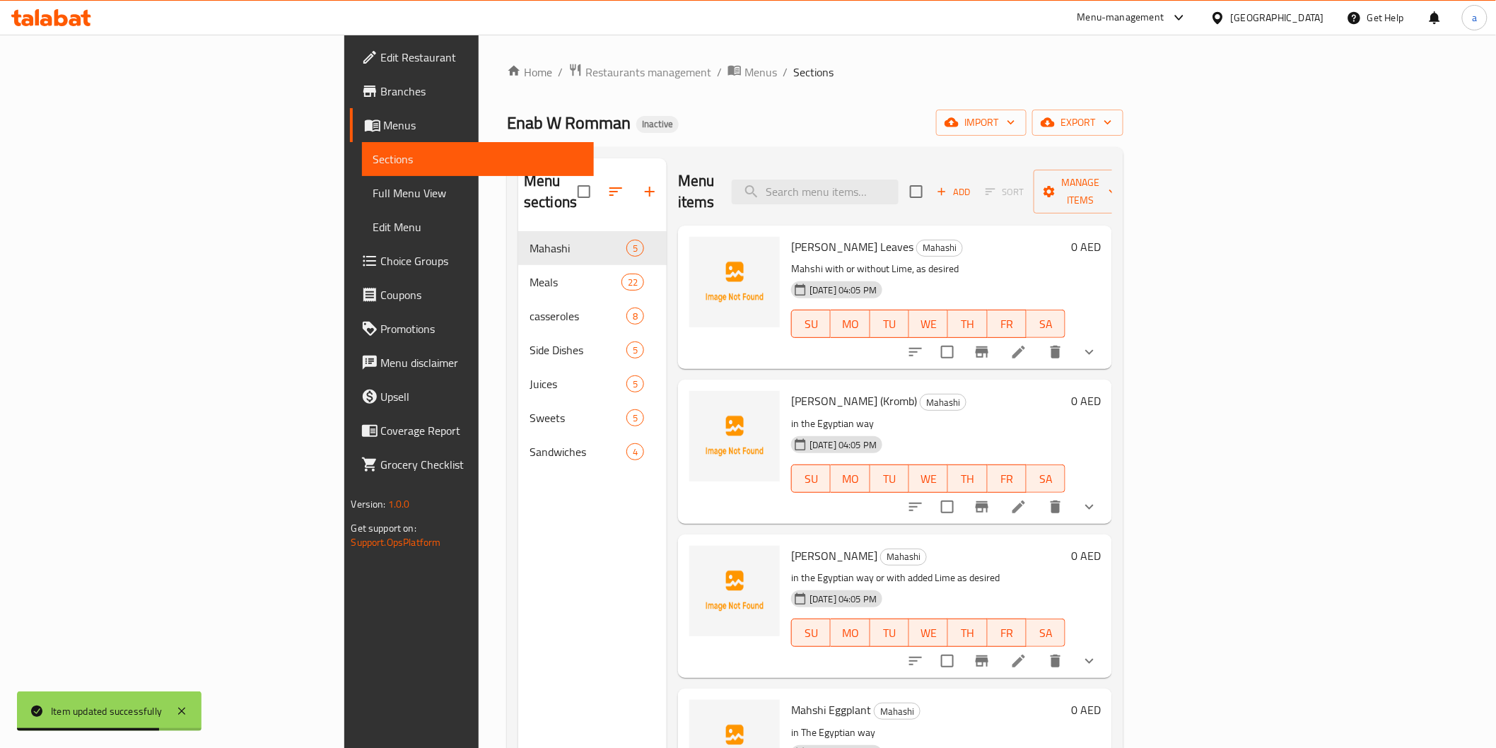
click at [373, 189] on span "Full Menu View" at bounding box center [477, 193] width 209 height 17
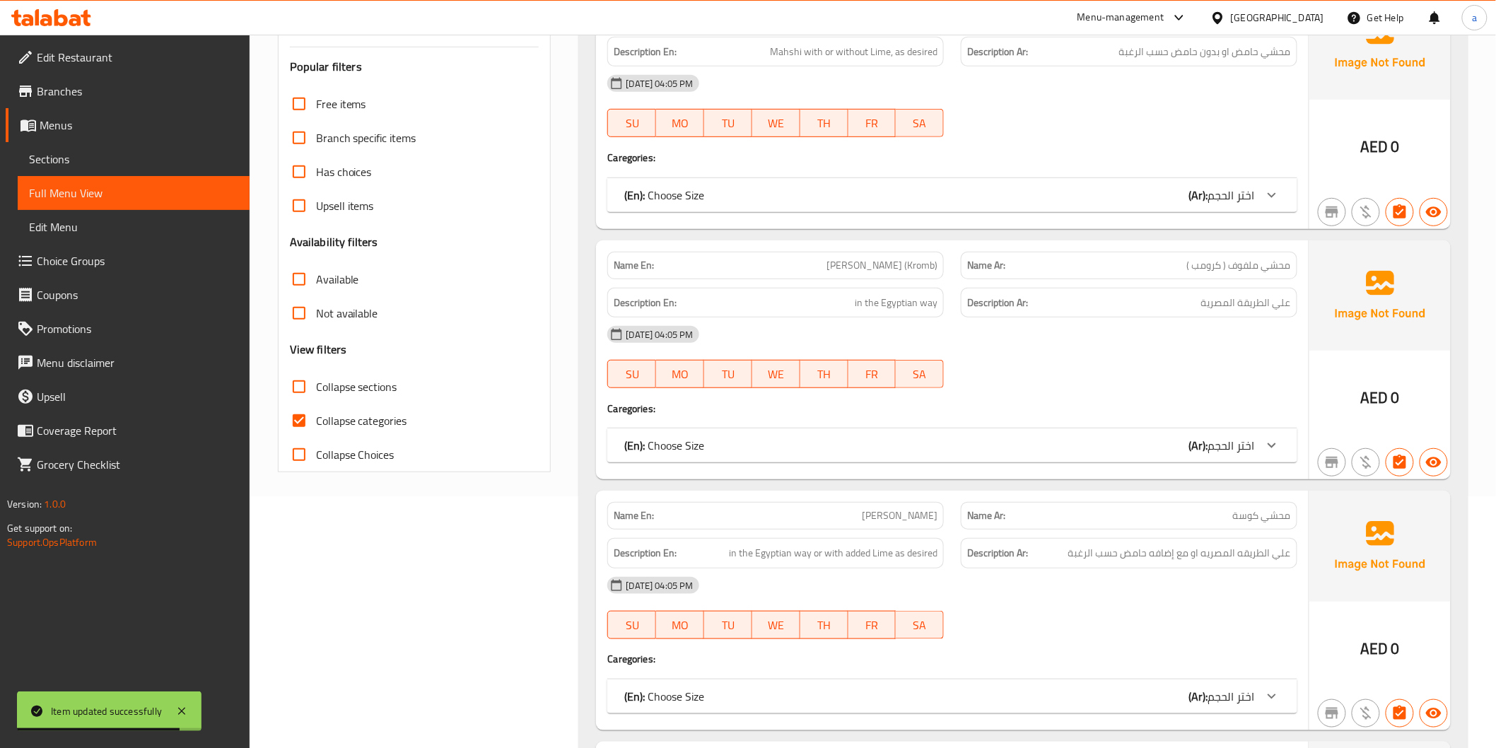
scroll to position [314, 0]
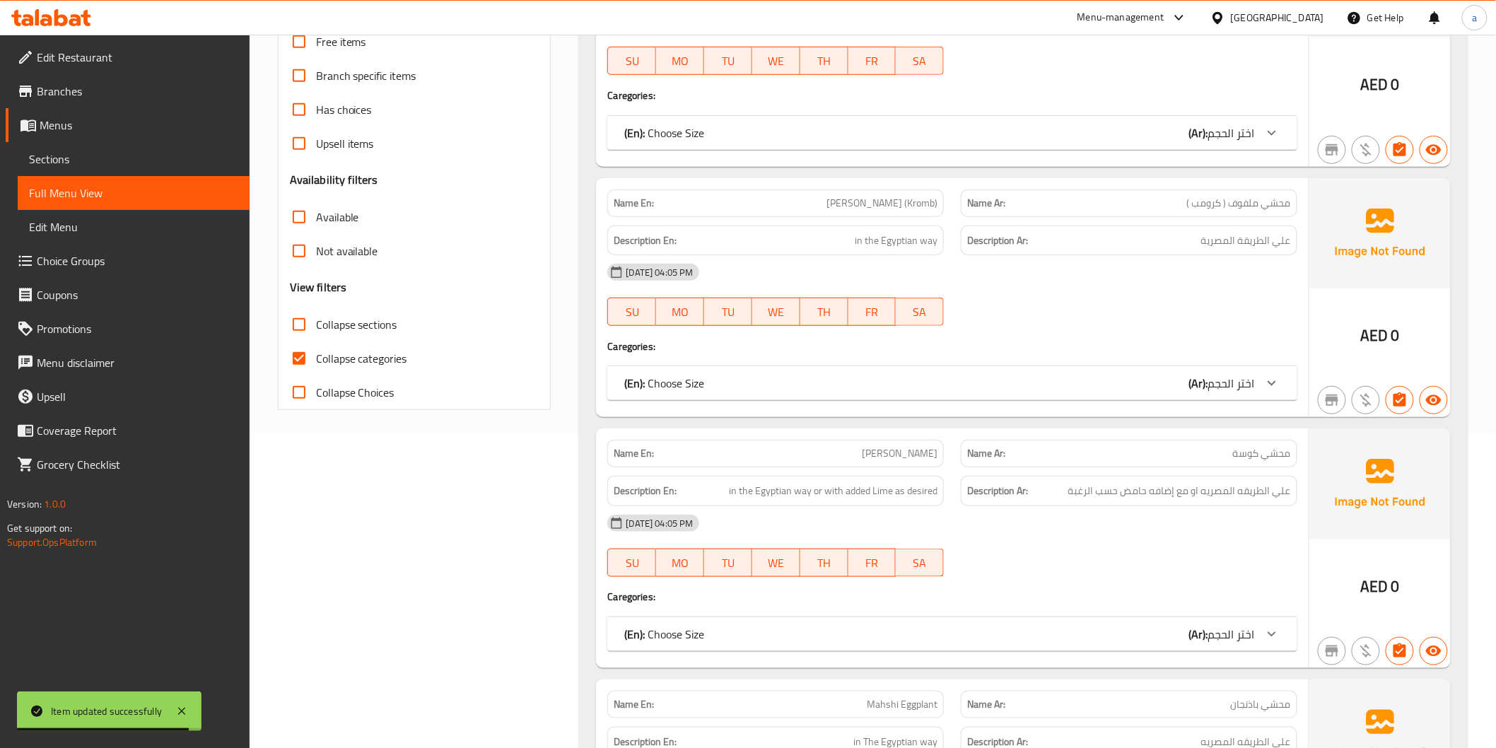
click at [296, 356] on input "Collapse categories" at bounding box center [299, 359] width 34 height 34
checkbox input "false"
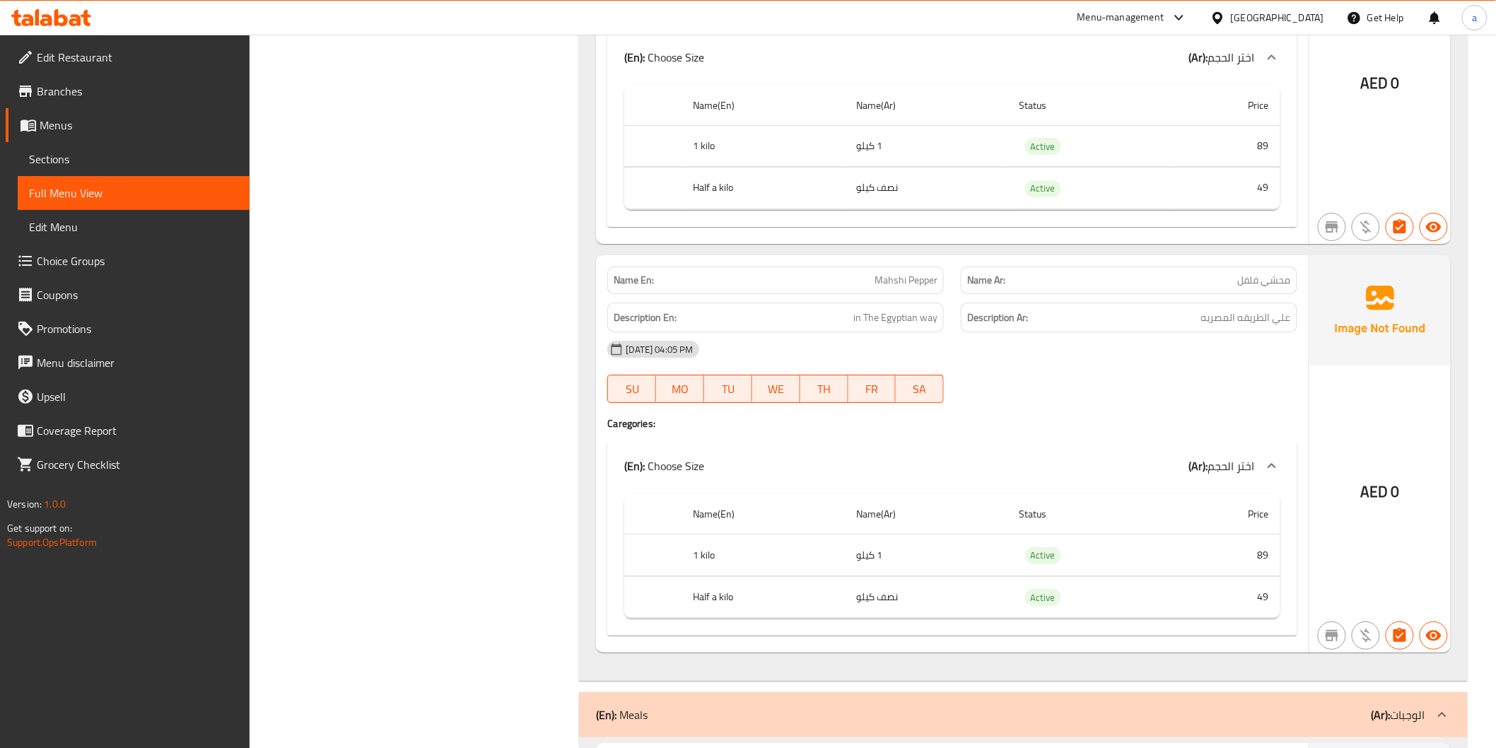
scroll to position [0, 0]
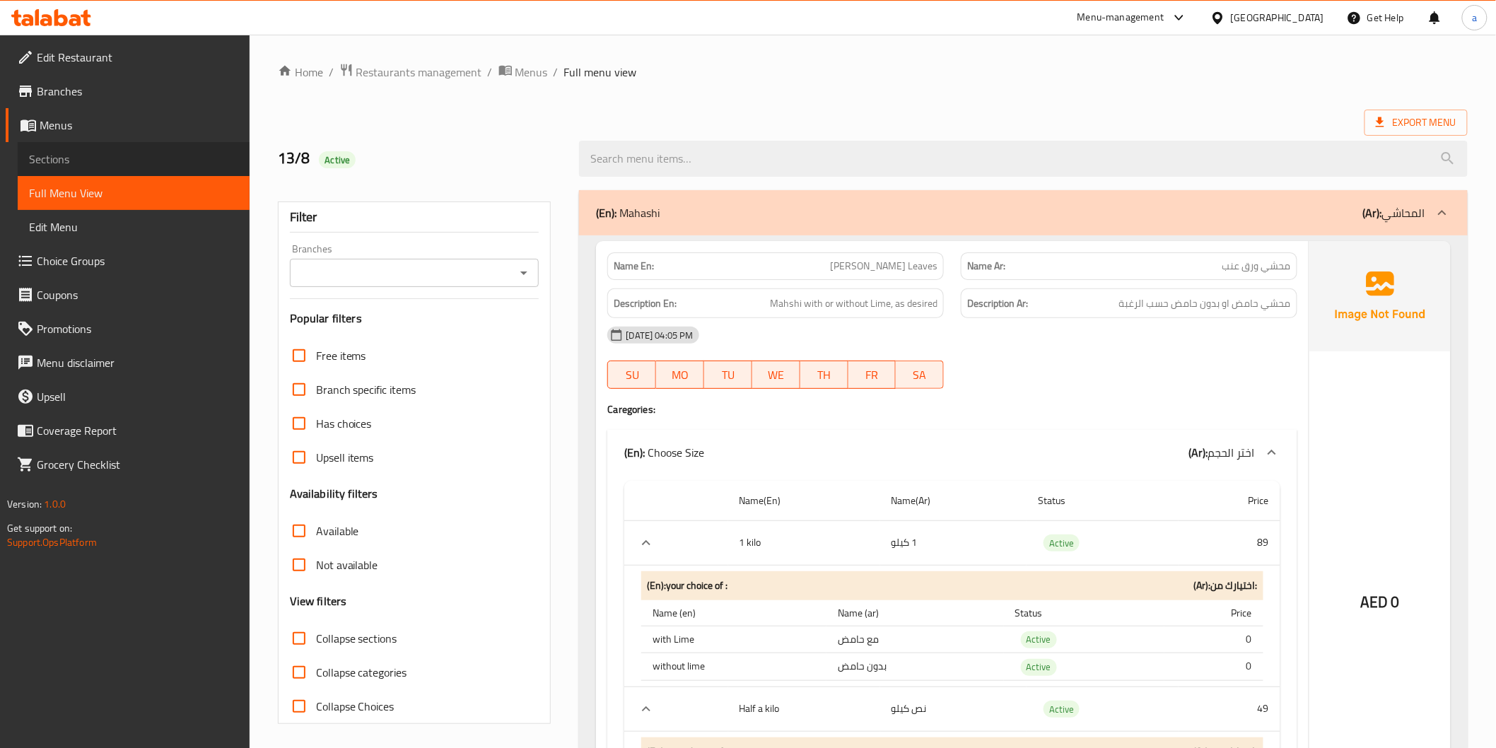
click at [66, 161] on span "Sections" at bounding box center [133, 159] width 209 height 17
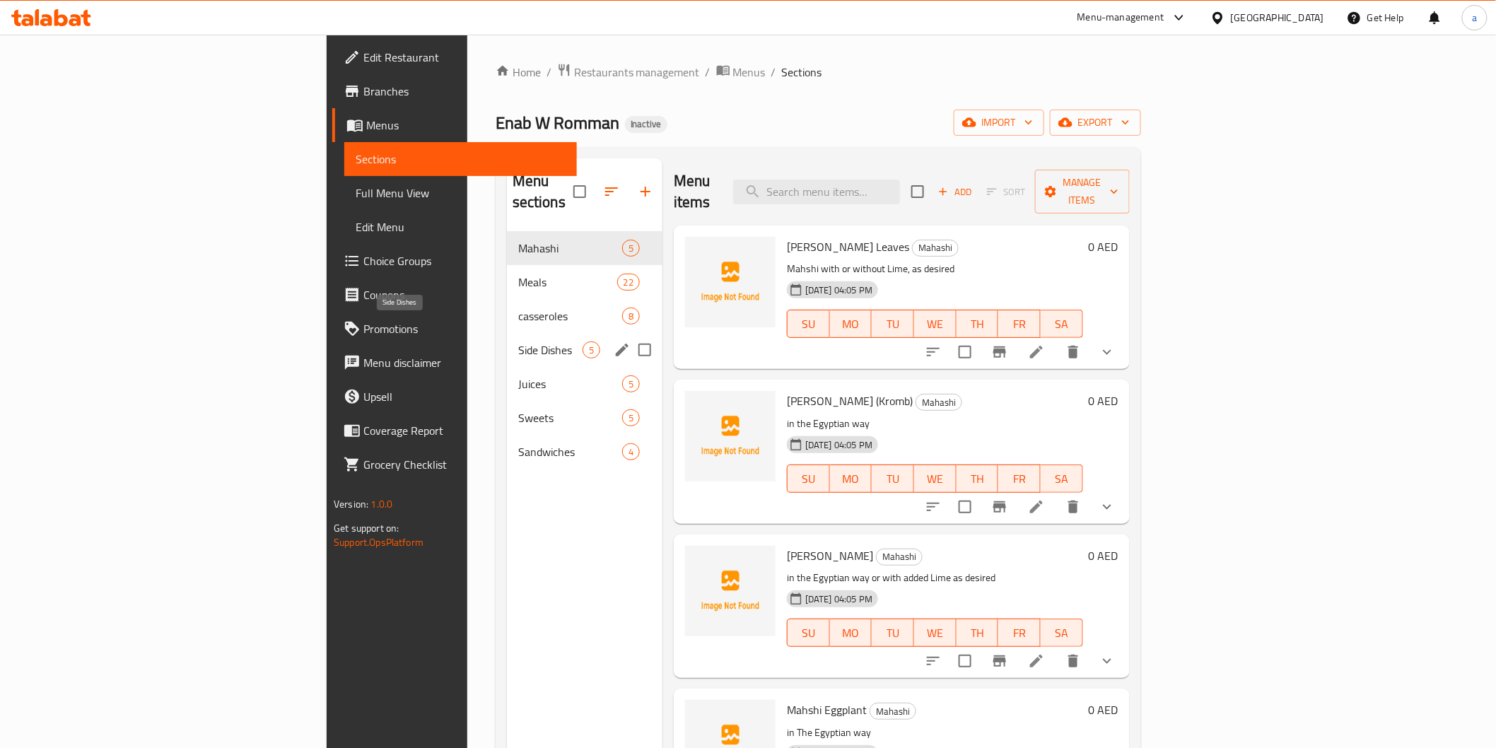
click at [518, 342] on span "Side Dishes" at bounding box center [550, 350] width 64 height 17
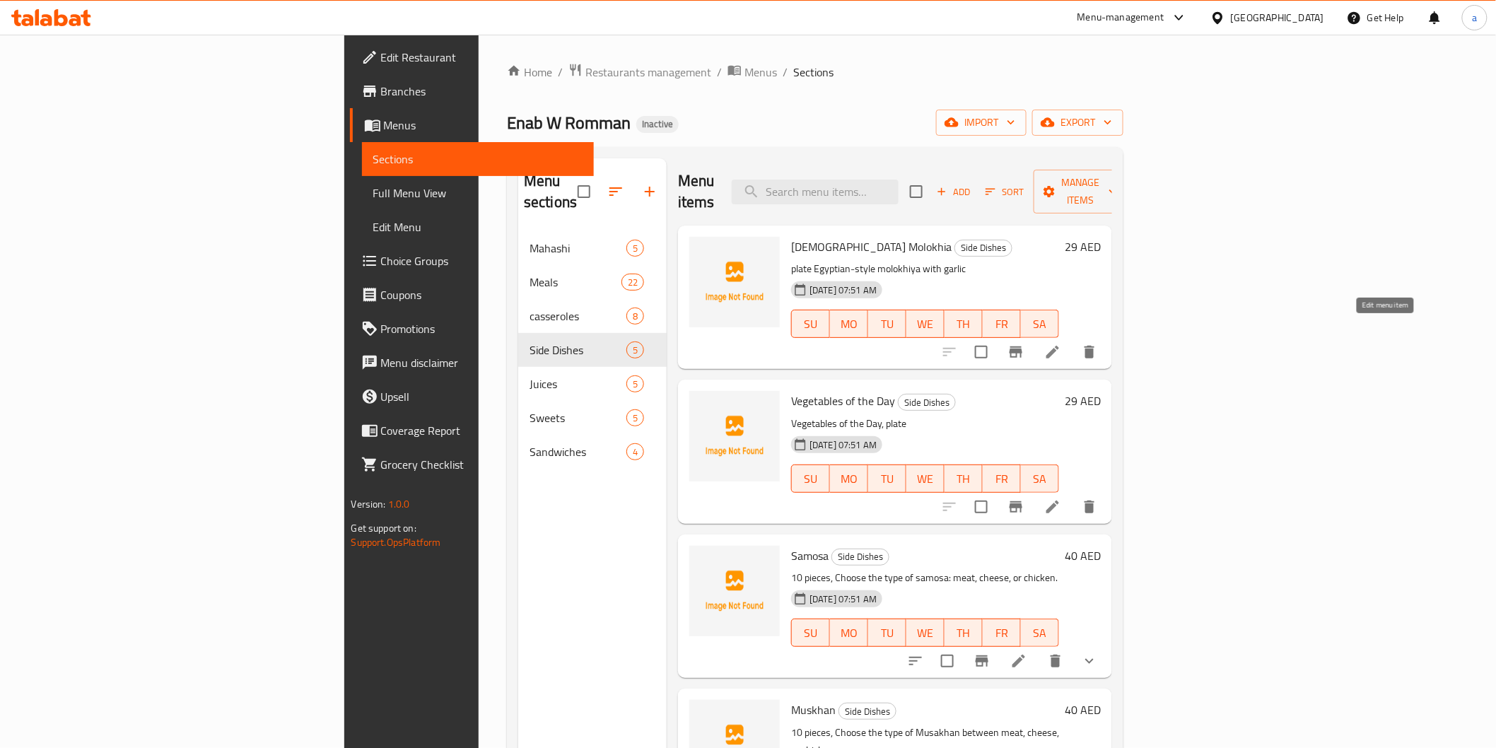
click at [1061, 344] on icon at bounding box center [1053, 352] width 17 height 17
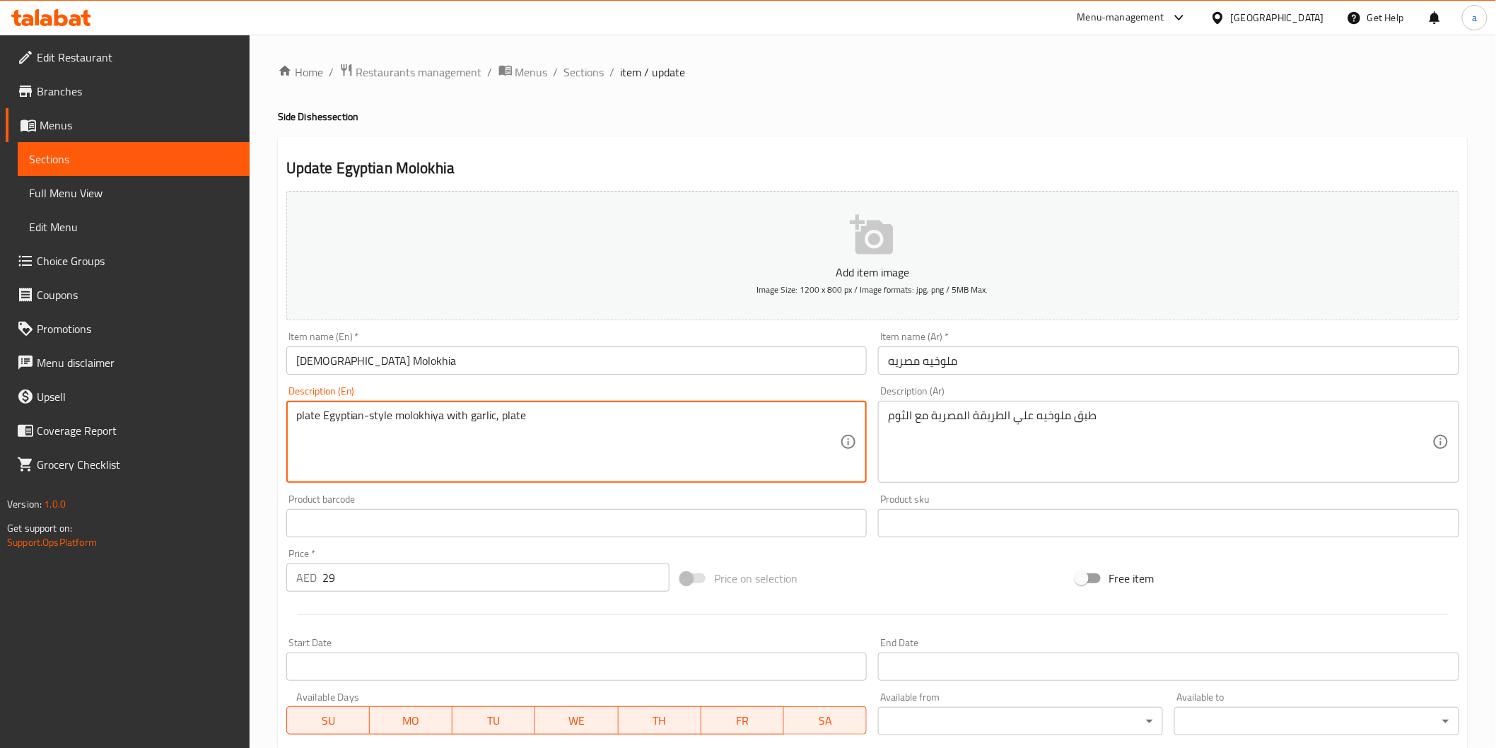
type textarea "plate Egyptian-style molokhiya with garlic, plate"
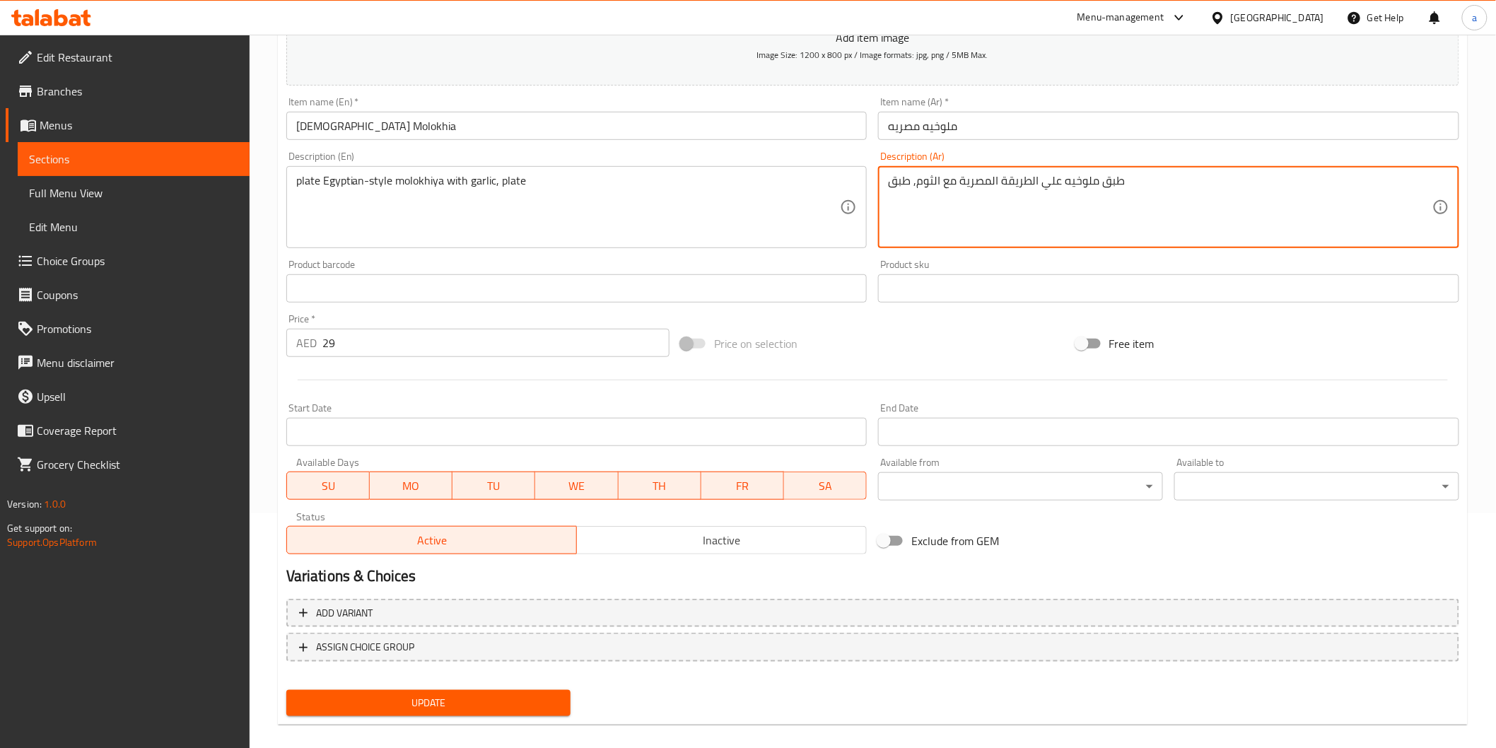
scroll to position [248, 0]
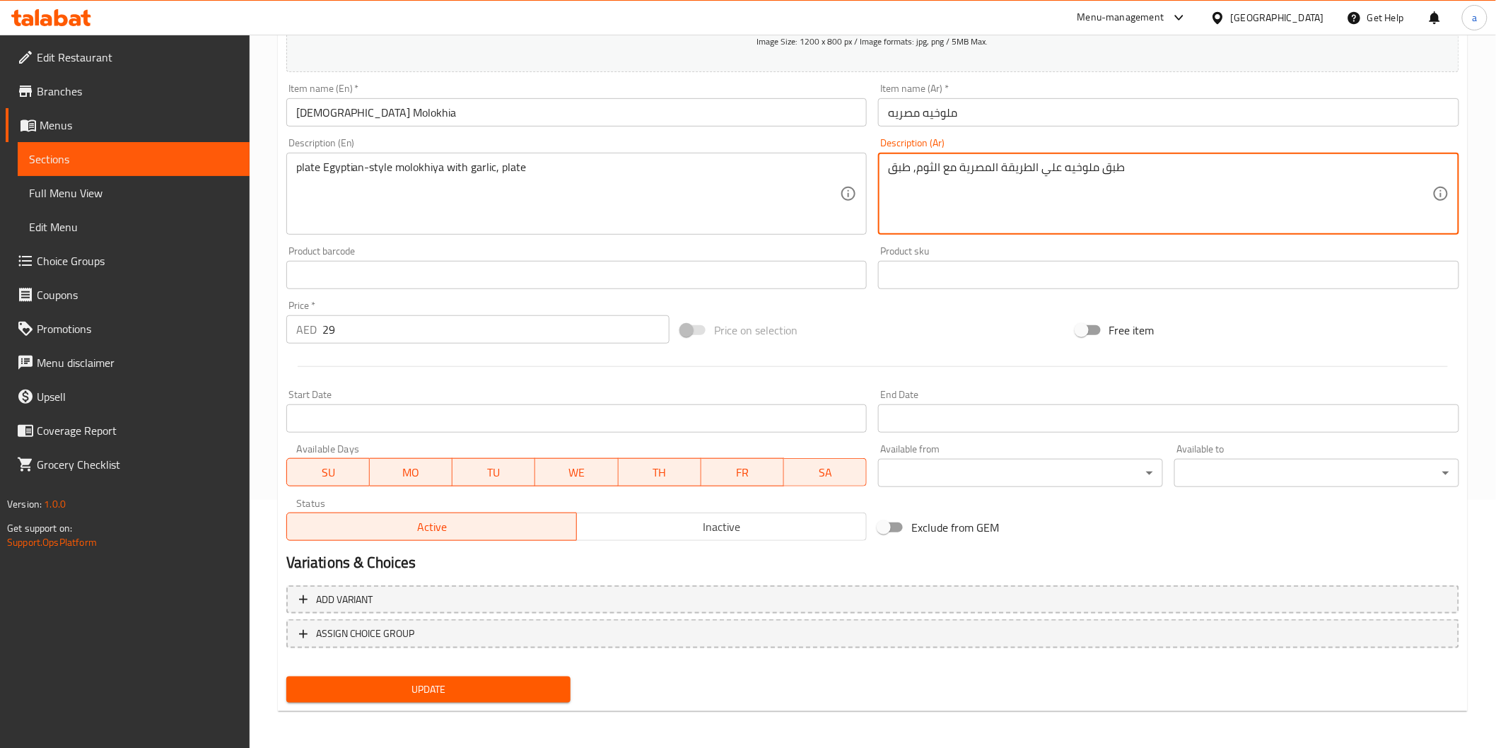
type textarea "طبق ملوخيه علي الطريقة المصرية مع الثوم, طبق"
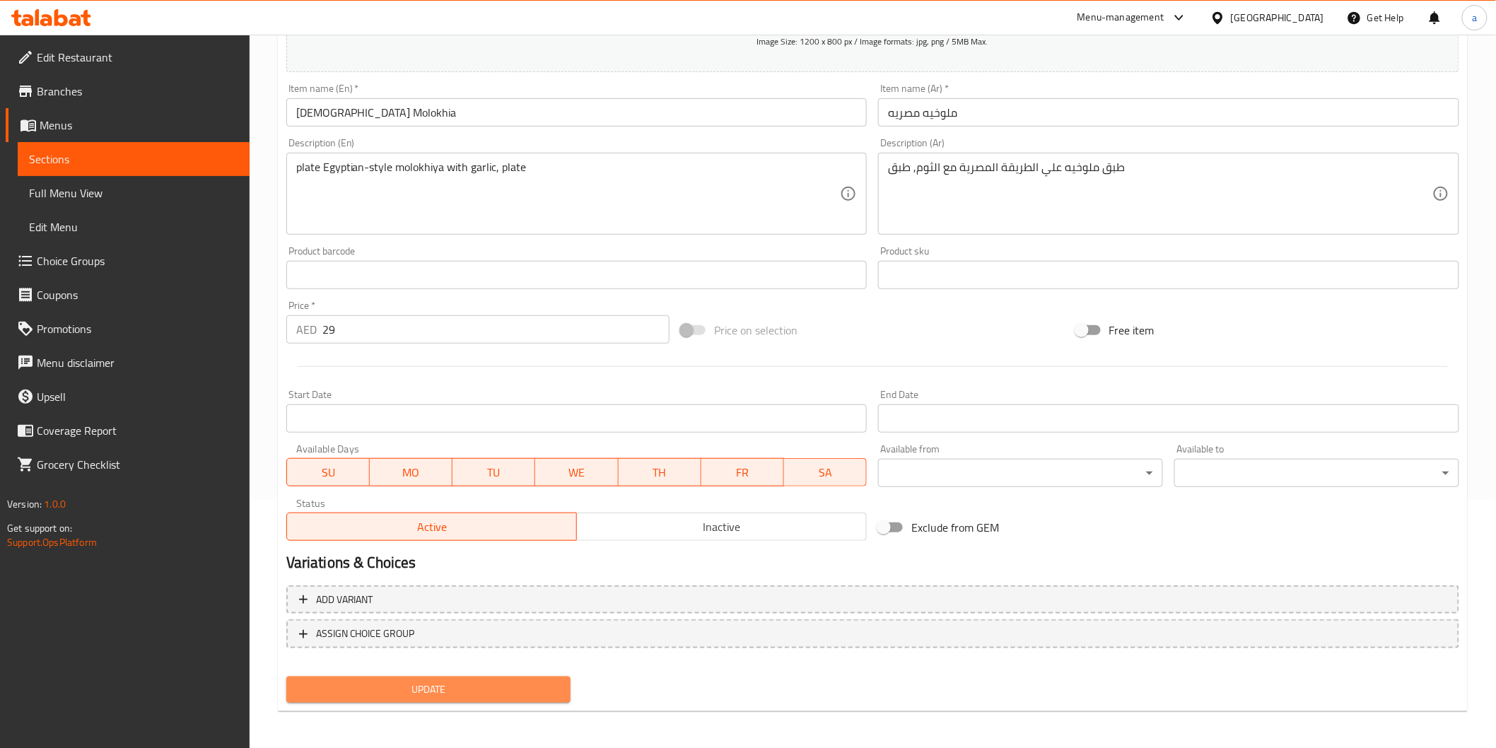
click at [569, 679] on button "Update" at bounding box center [428, 690] width 285 height 26
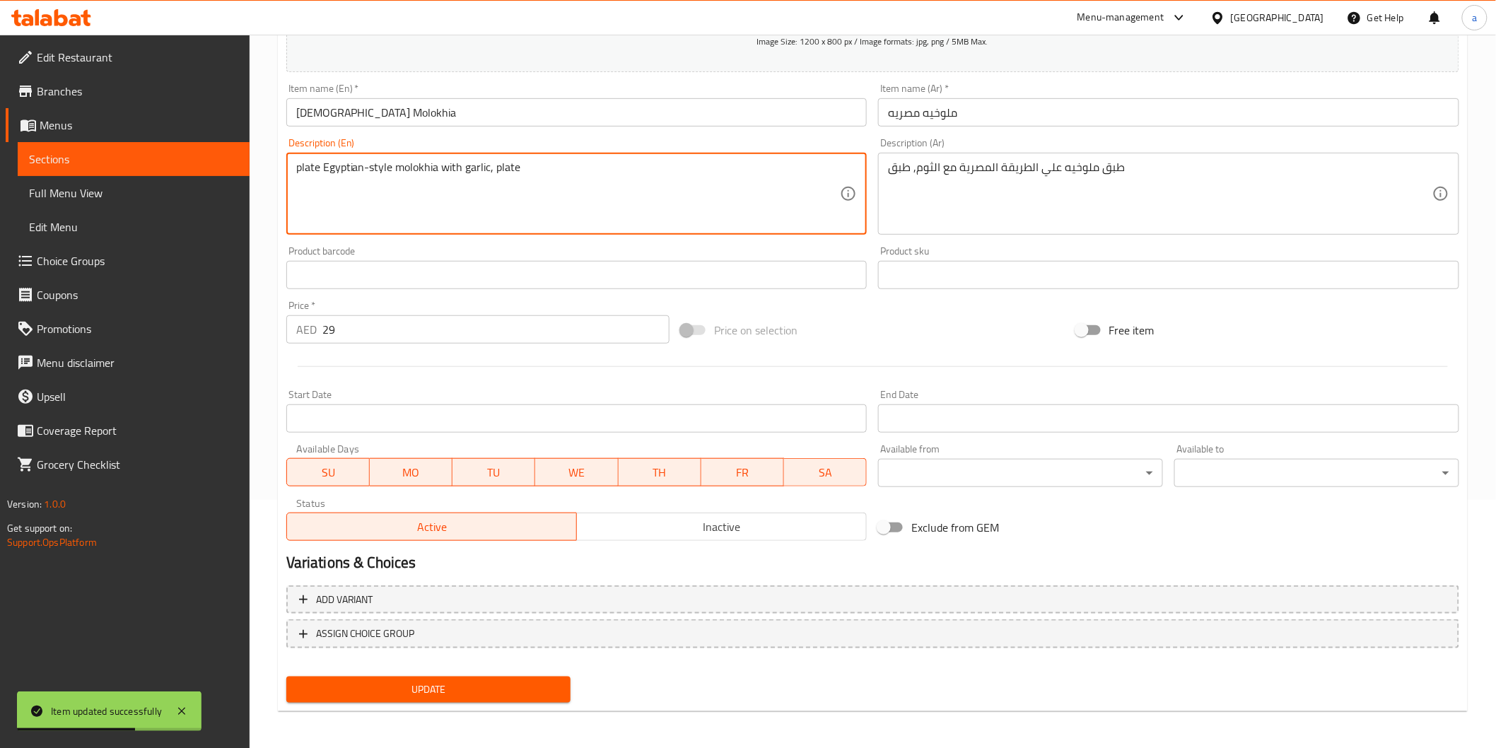
type textarea "plate Egyptian-style molokhia with garlic, plate"
click at [468, 700] on button "Update" at bounding box center [428, 690] width 285 height 26
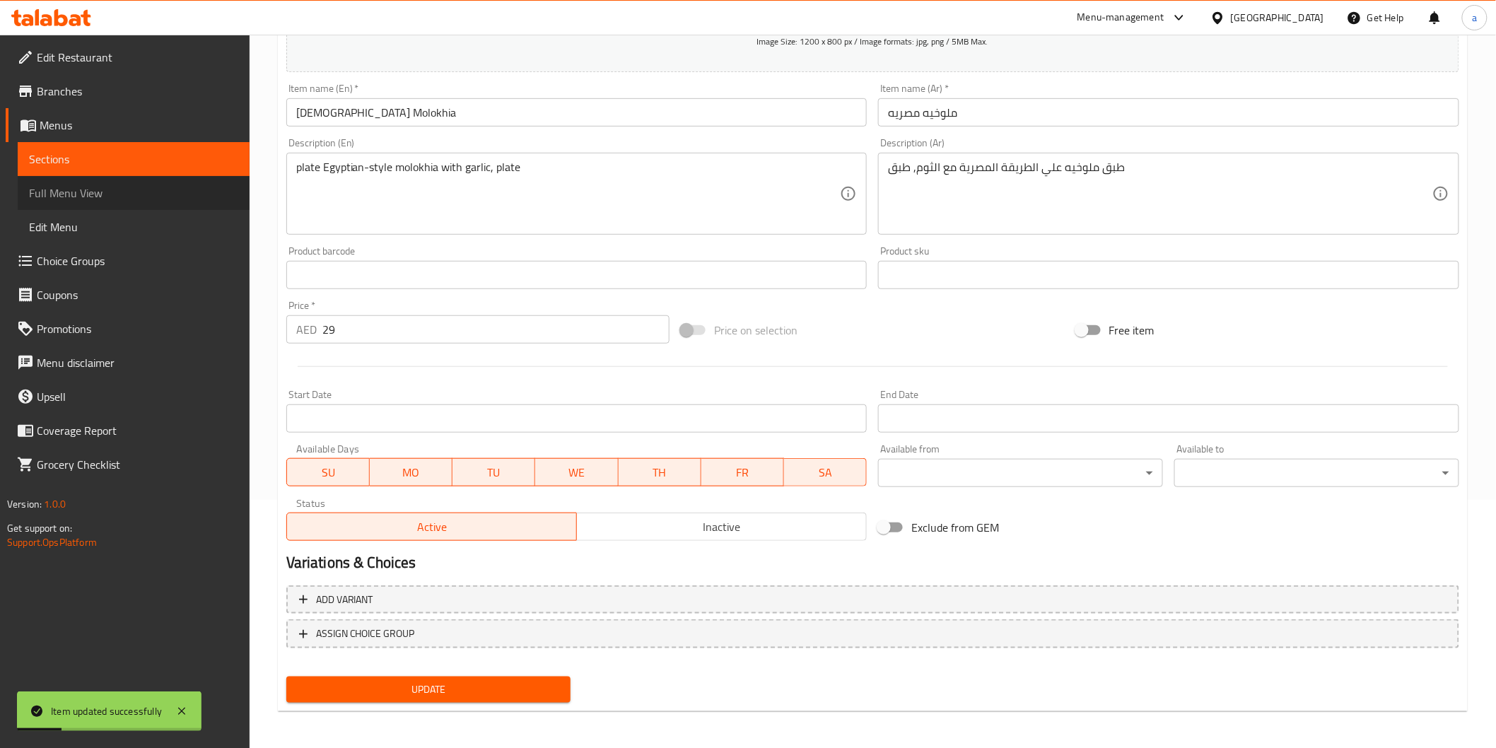
click at [146, 193] on span "Full Menu View" at bounding box center [133, 193] width 209 height 17
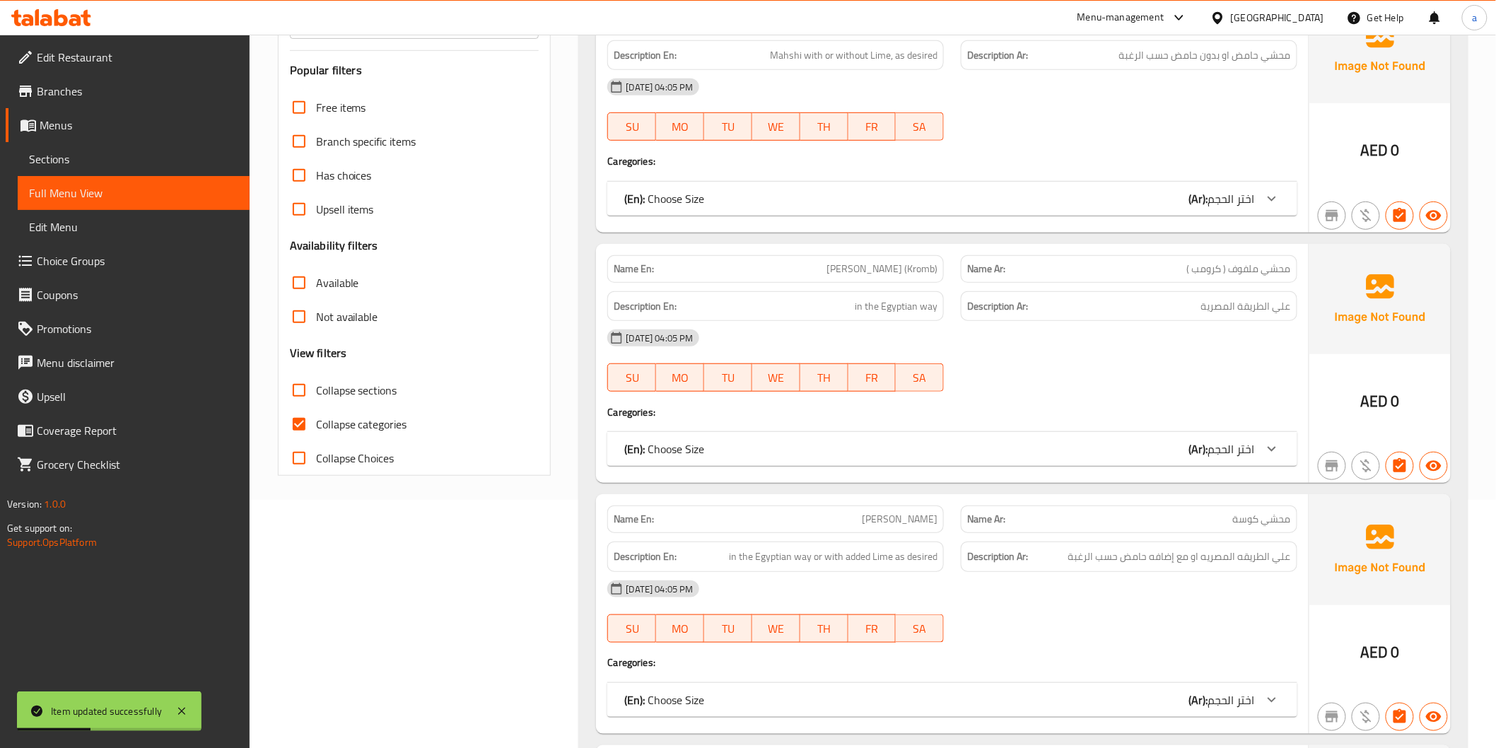
click at [304, 419] on input "Collapse categories" at bounding box center [299, 424] width 34 height 34
checkbox input "false"
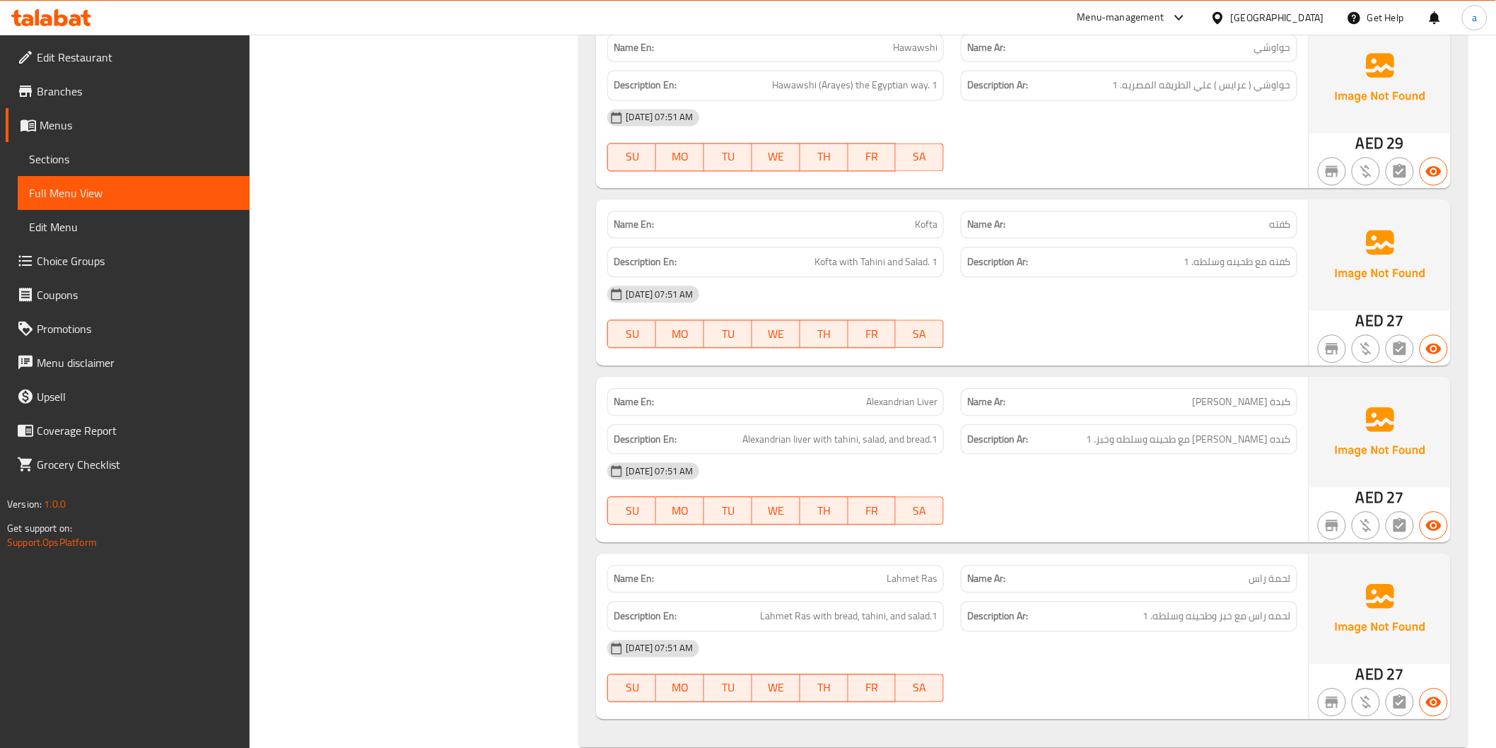
scroll to position [12469, 0]
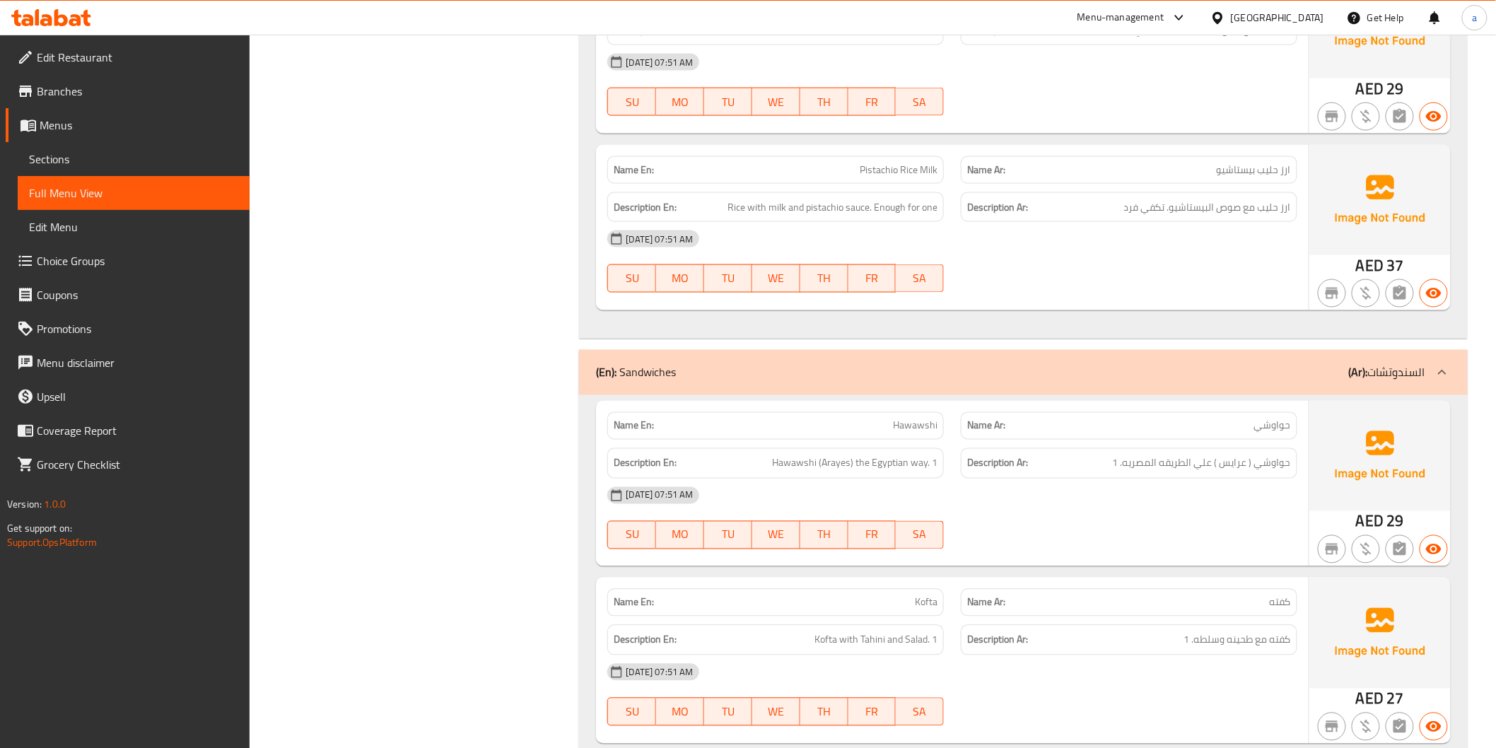
click at [124, 157] on span "Sections" at bounding box center [133, 159] width 209 height 17
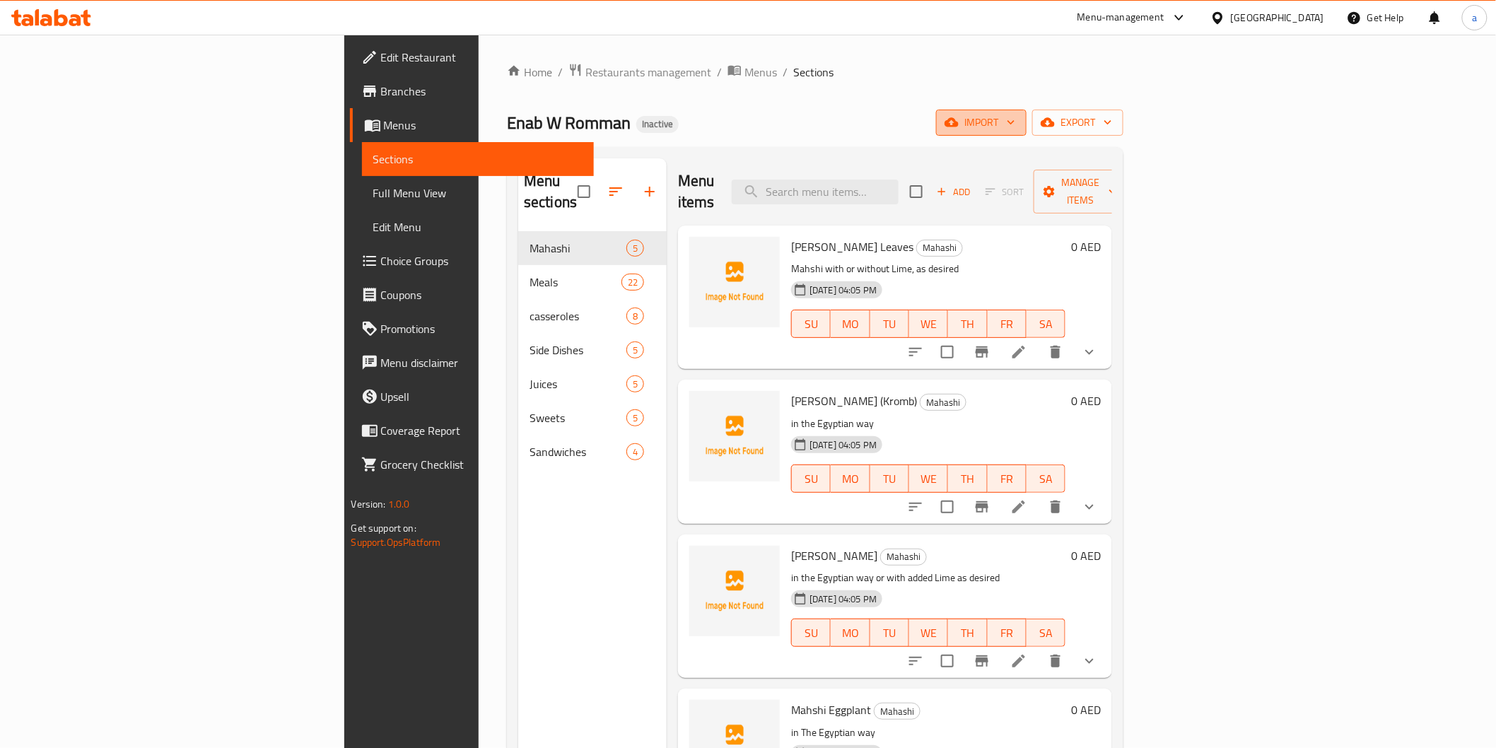
click at [1016, 126] on span "import" at bounding box center [982, 123] width 68 height 18
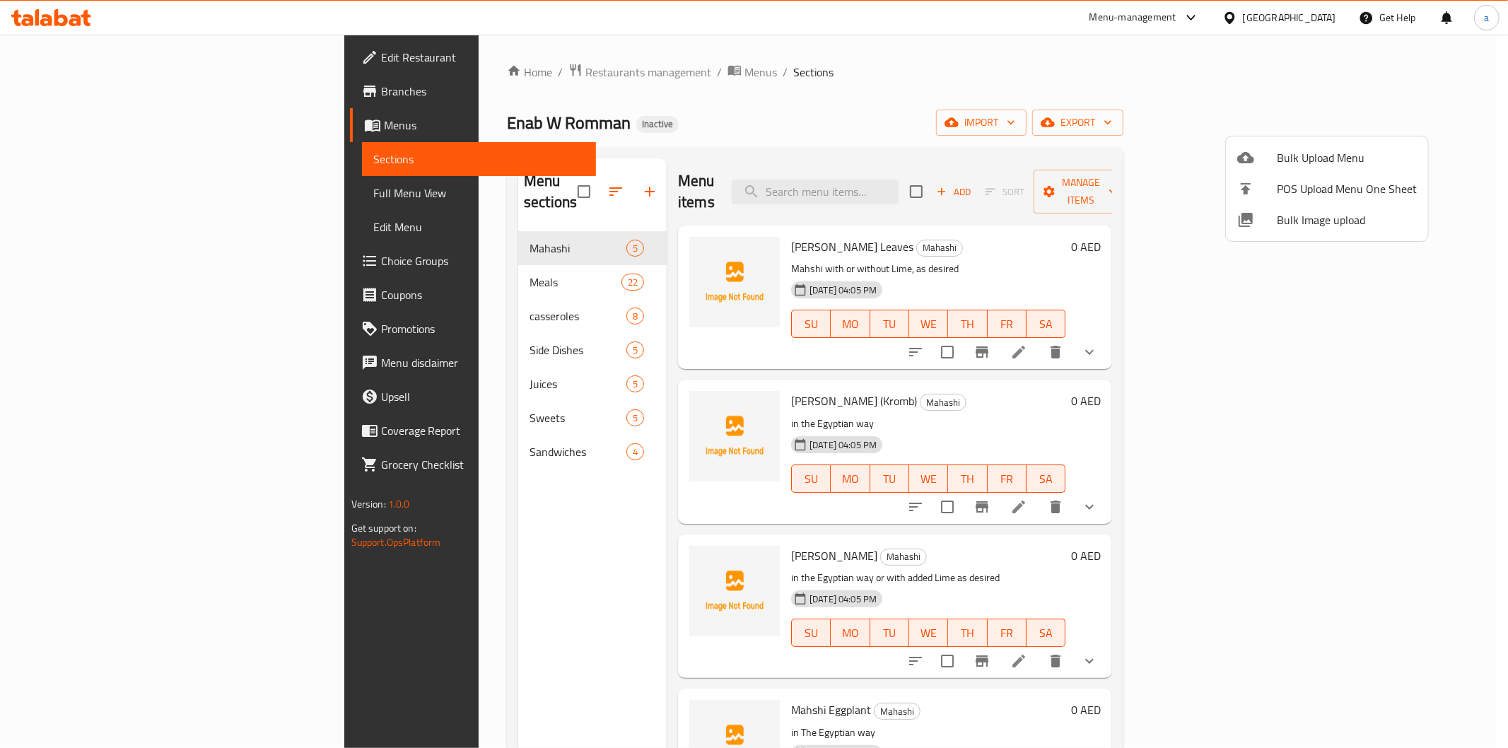
click at [1161, 100] on div at bounding box center [754, 374] width 1508 height 748
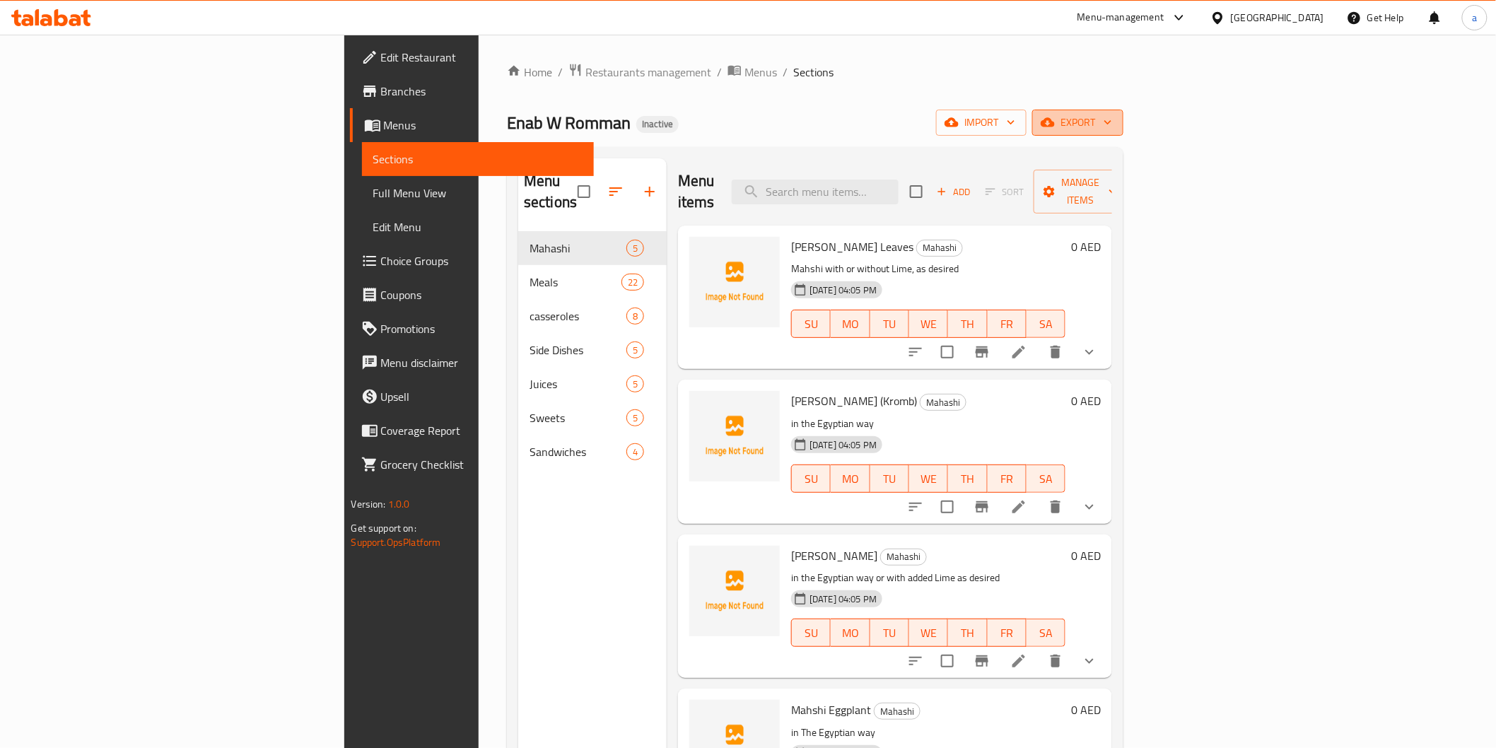
click at [1055, 117] on icon "button" at bounding box center [1048, 122] width 14 height 14
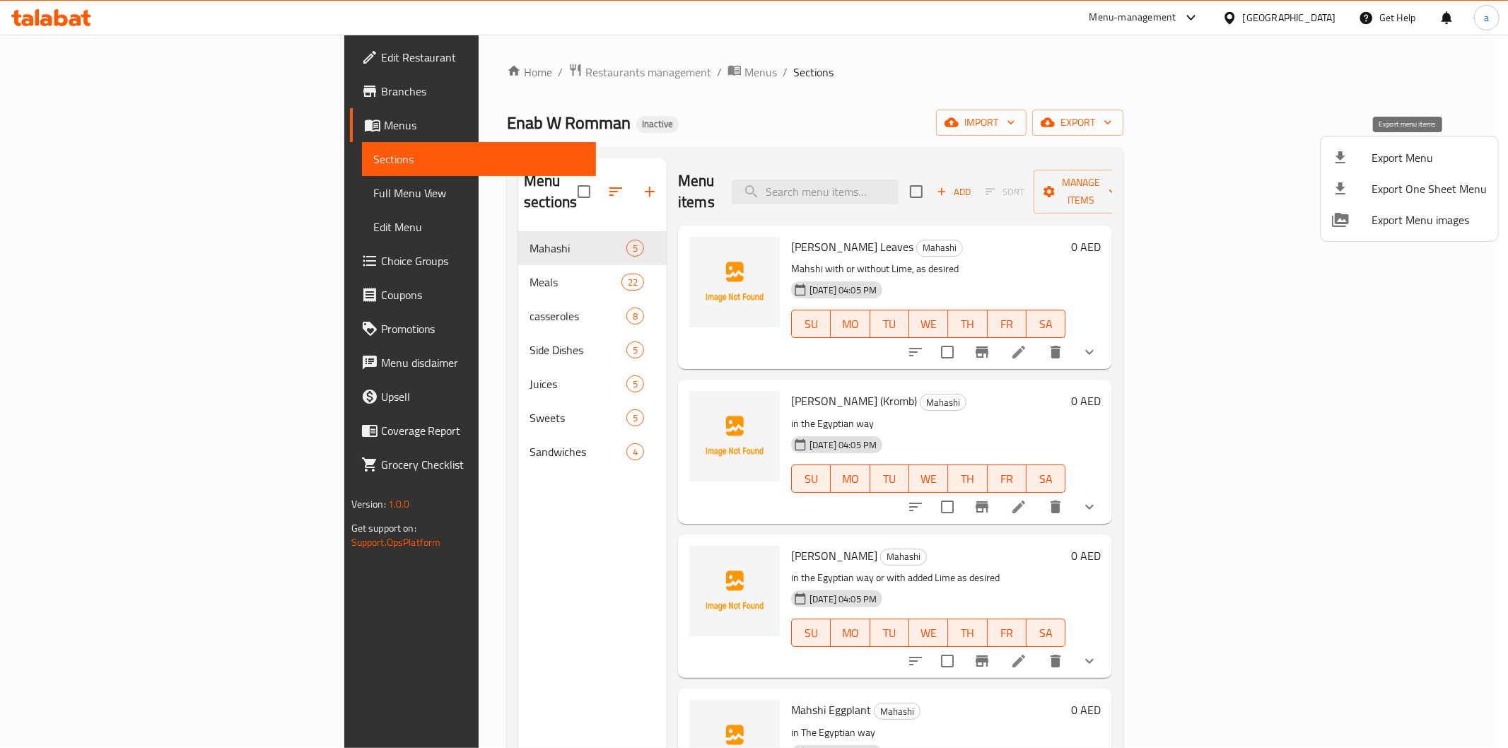
click at [1382, 157] on span "Export Menu" at bounding box center [1429, 157] width 115 height 17
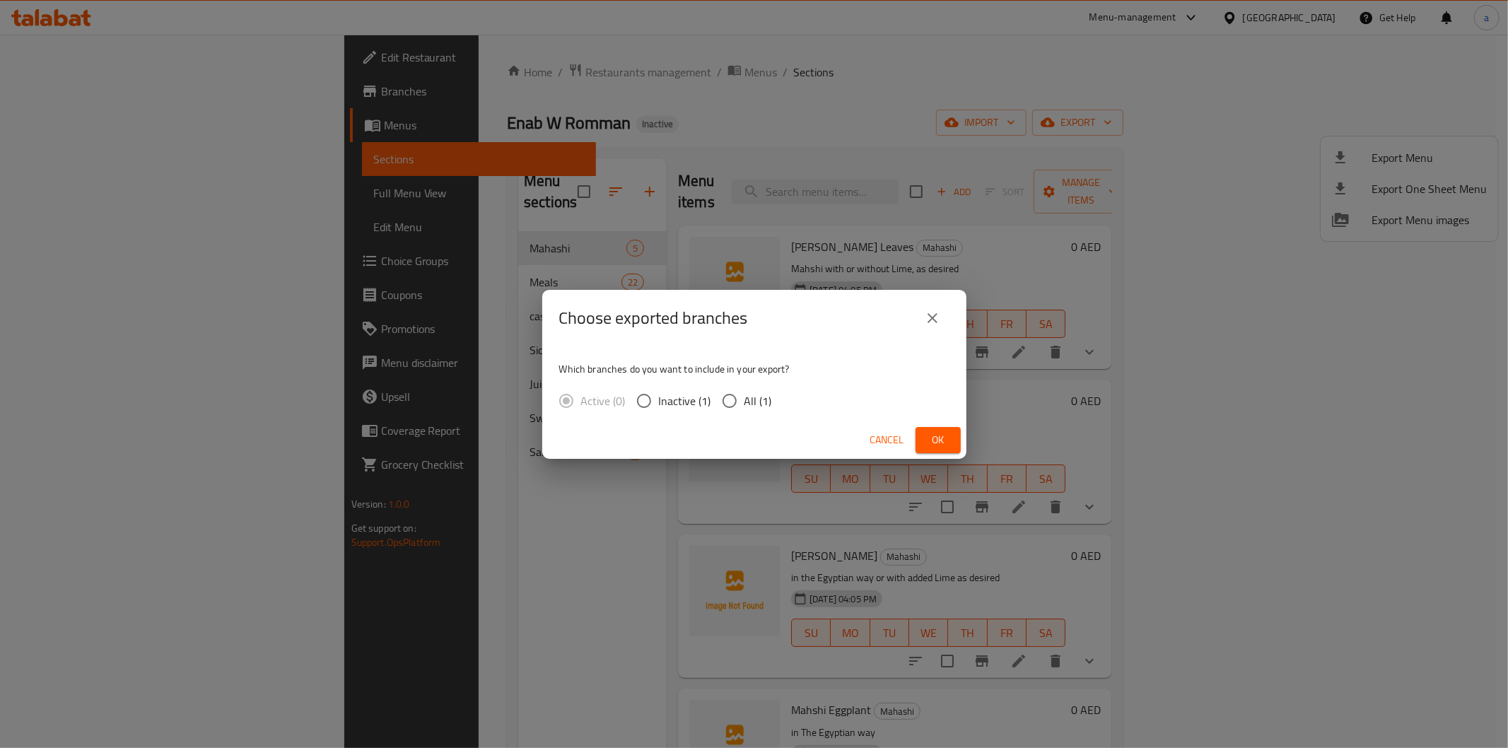
click at [761, 407] on span "All (1)" at bounding box center [759, 400] width 28 height 17
click at [745, 407] on input "All (1)" at bounding box center [730, 401] width 30 height 30
radio input "true"
click at [925, 447] on button "Ok" at bounding box center [938, 440] width 45 height 26
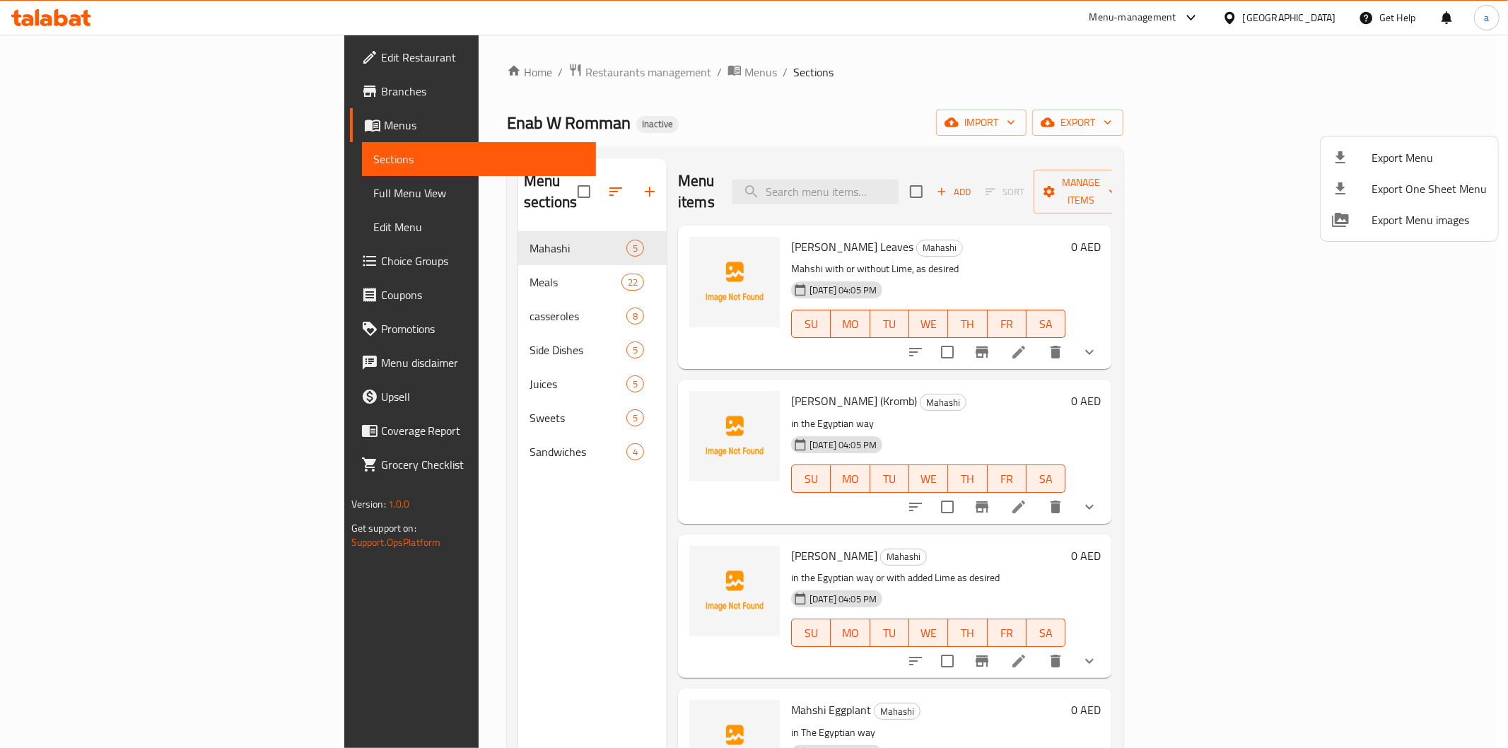
click at [81, 88] on div at bounding box center [754, 374] width 1508 height 748
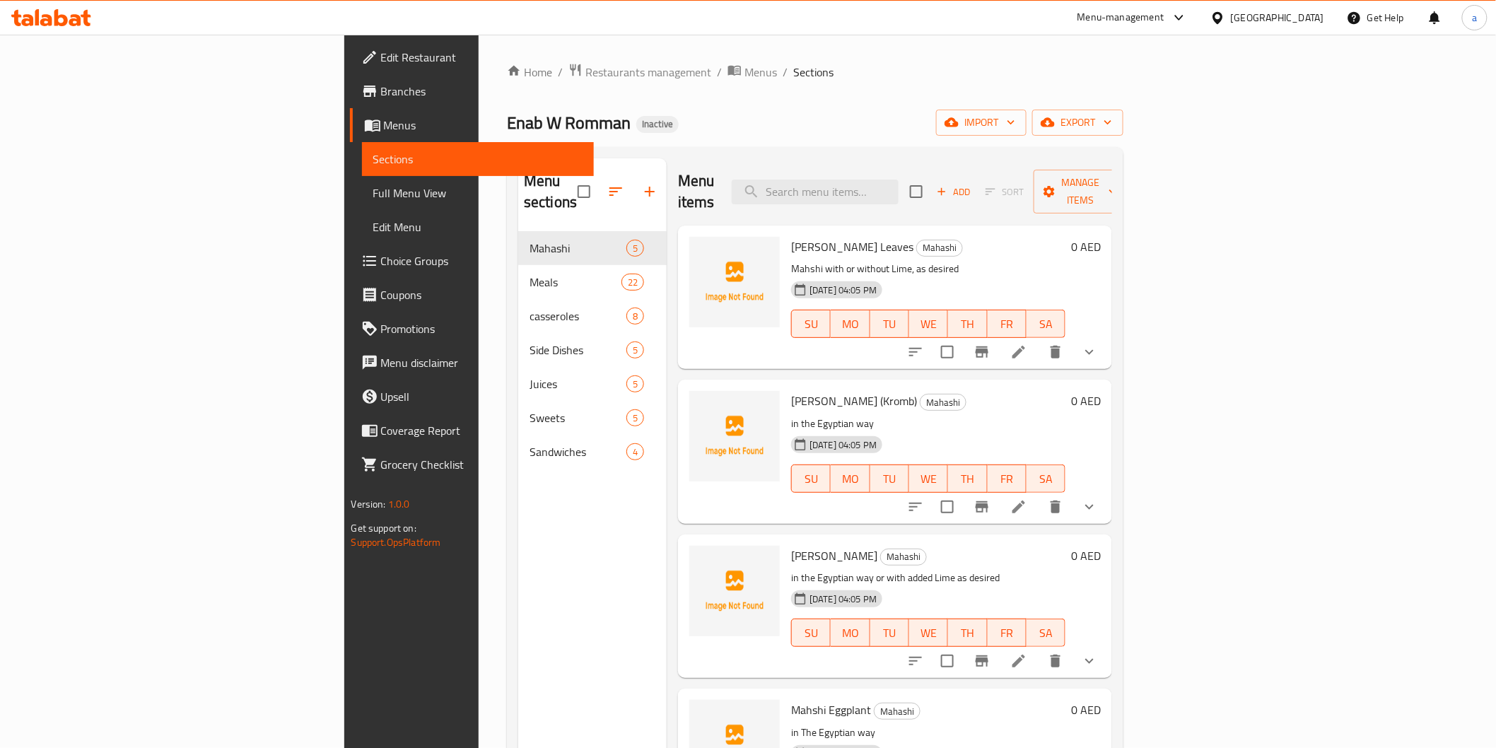
click at [1278, 15] on div "United Arab Emirates" at bounding box center [1277, 18] width 93 height 16
click at [1180, 302] on div "[GEOGRAPHIC_DATA]" at bounding box center [1218, 309] width 212 height 33
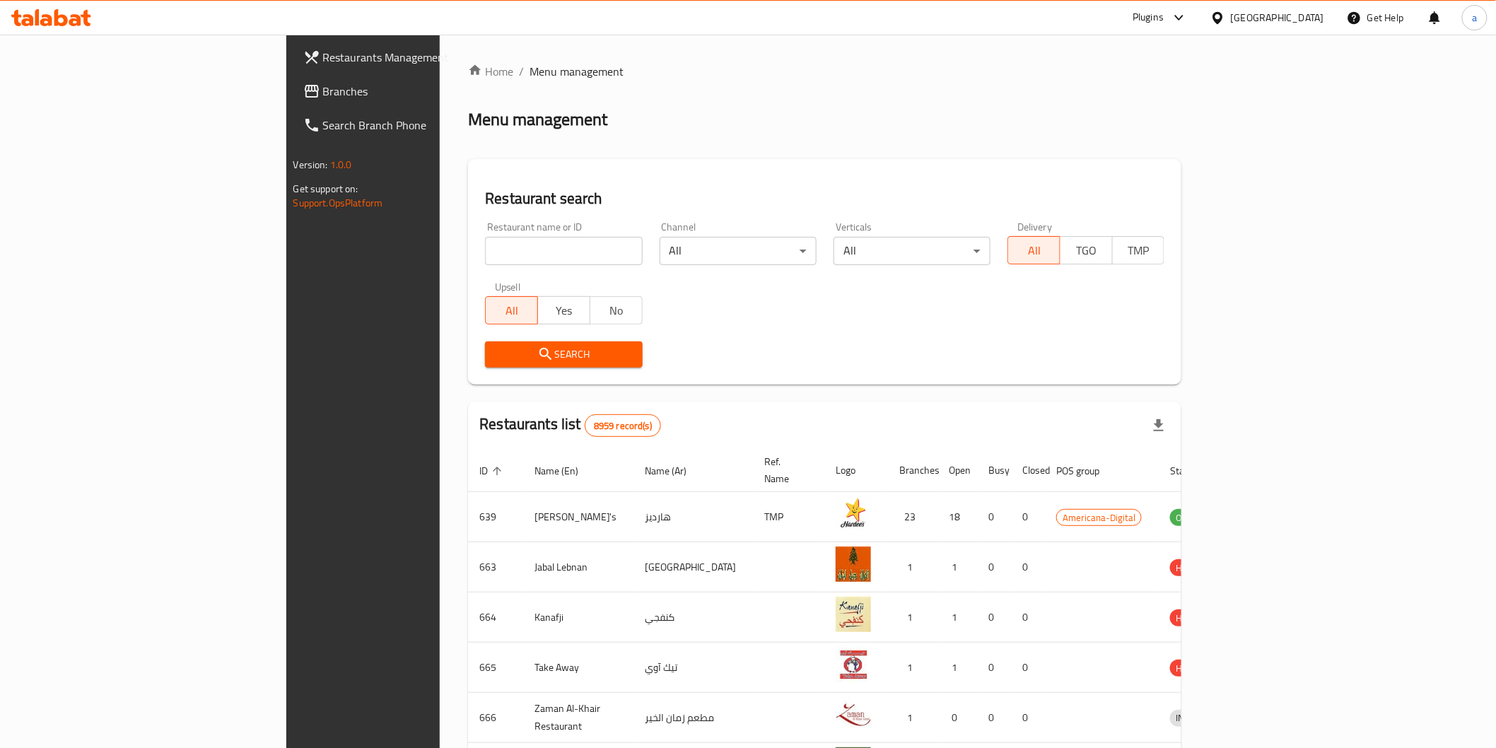
click at [323, 93] on span "Branches" at bounding box center [424, 91] width 202 height 17
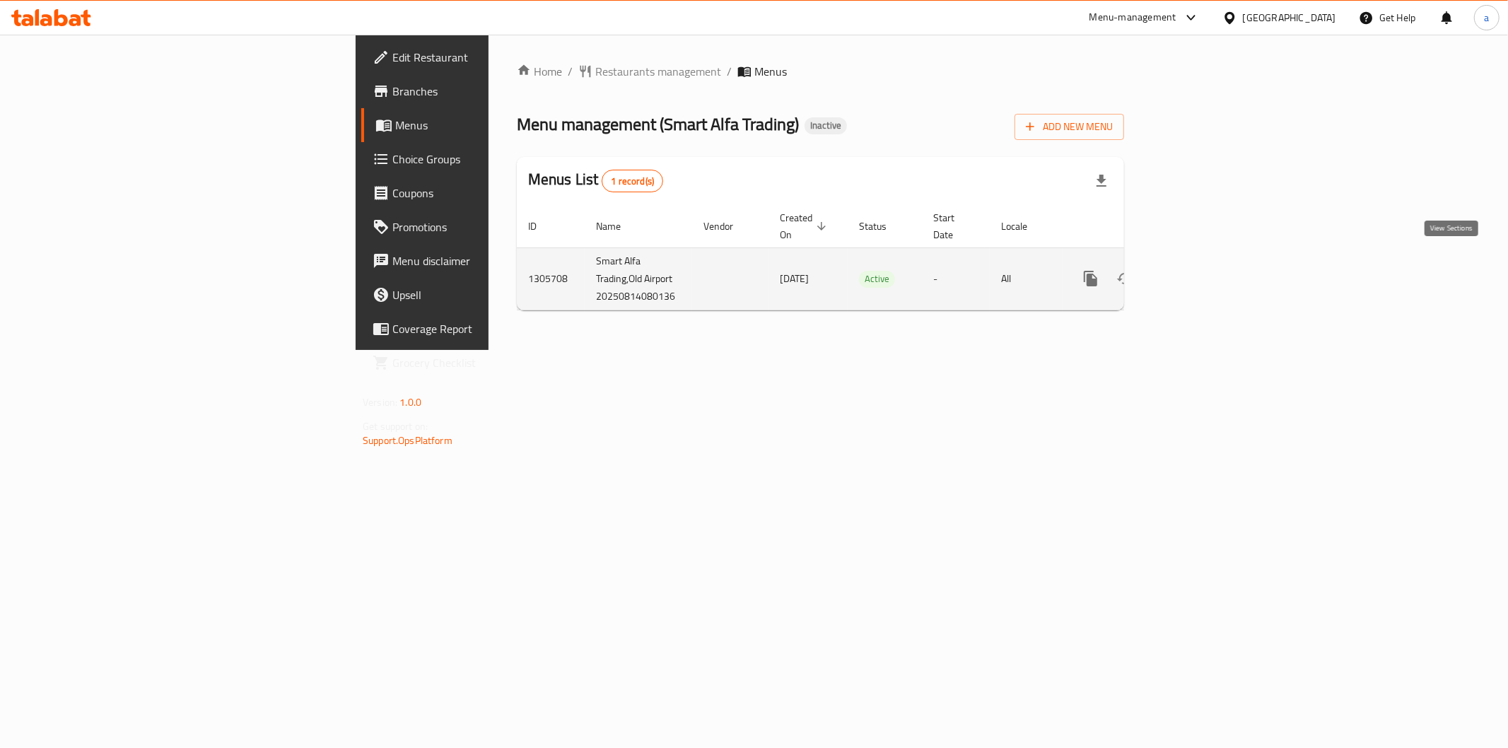
click at [1202, 270] on icon "enhanced table" at bounding box center [1193, 278] width 17 height 17
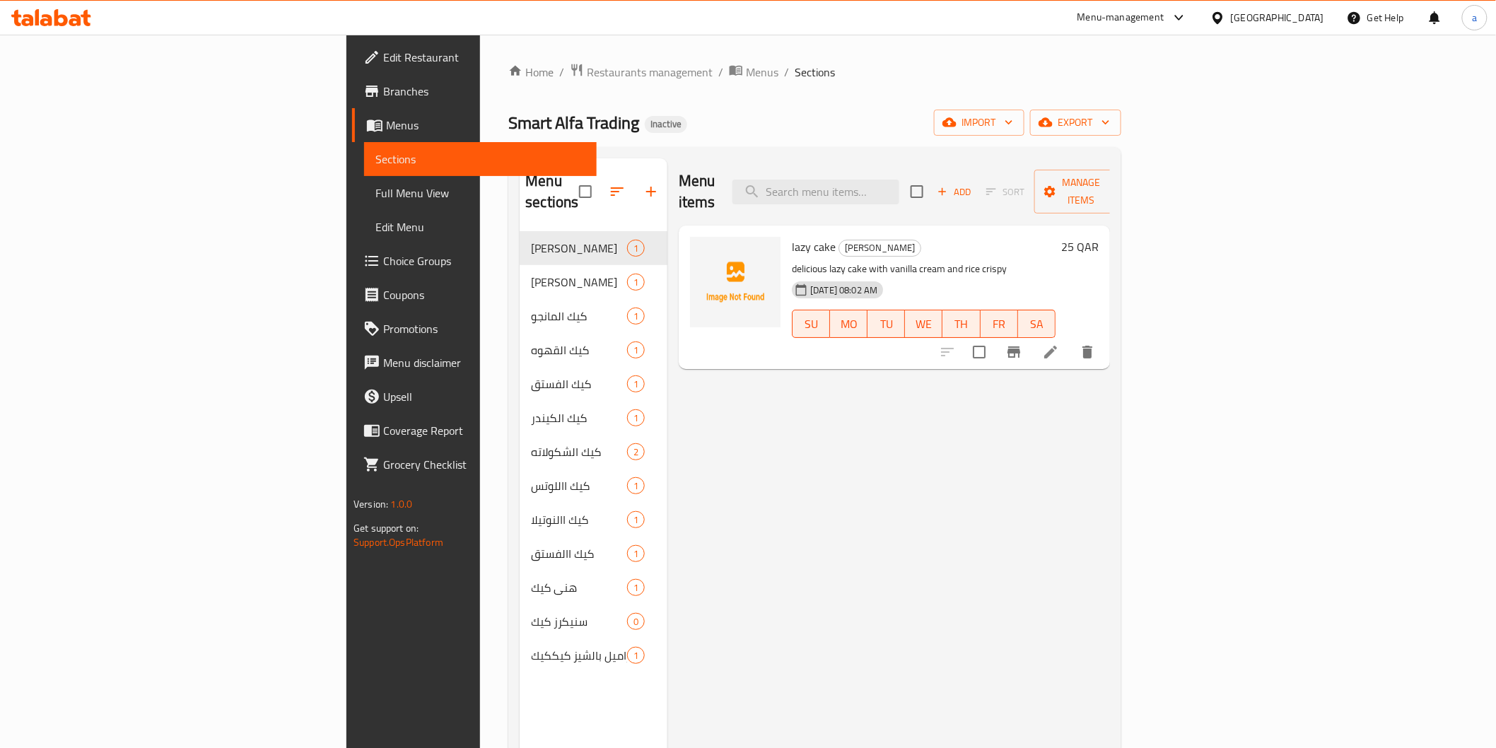
click at [386, 122] on span "Menus" at bounding box center [485, 125] width 199 height 17
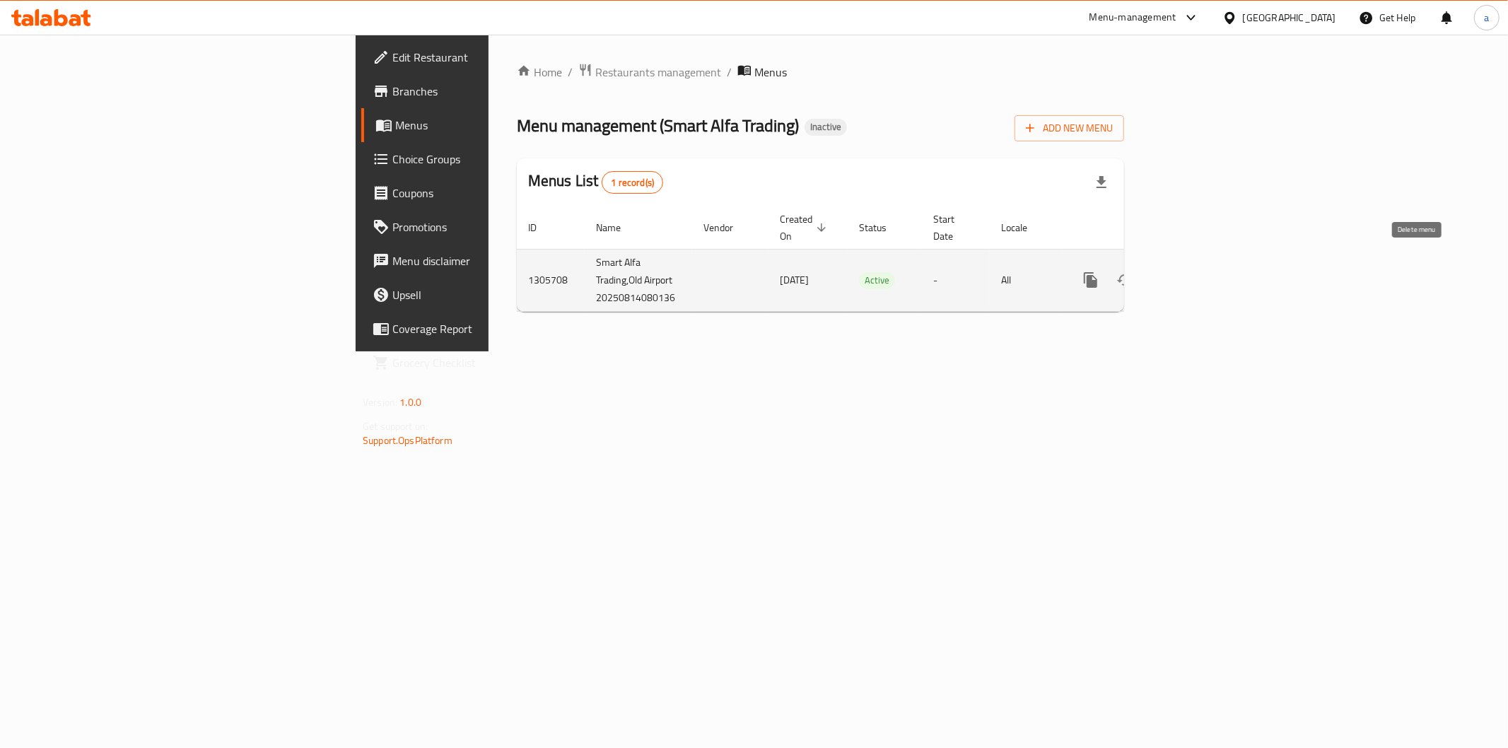
click at [1168, 272] on icon "enhanced table" at bounding box center [1159, 280] width 17 height 17
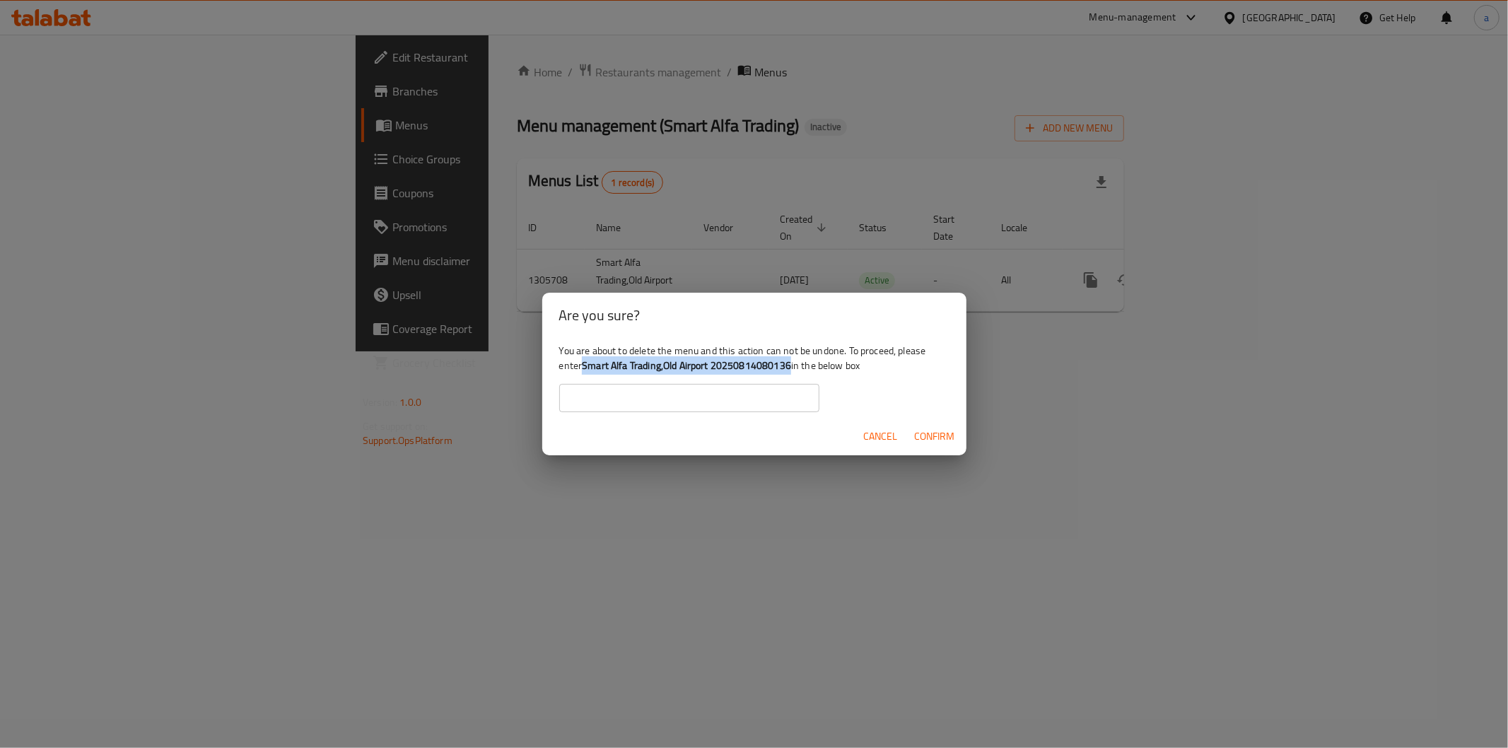
drag, startPoint x: 584, startPoint y: 366, endPoint x: 791, endPoint y: 368, distance: 206.5
click at [791, 368] on b "Smart Alfa Trading,Old Airport 20250814080136" at bounding box center [686, 365] width 209 height 18
copy b "Smart Alfa Trading,Old Airport 20250814080136"
click at [769, 400] on input "text" at bounding box center [689, 398] width 260 height 28
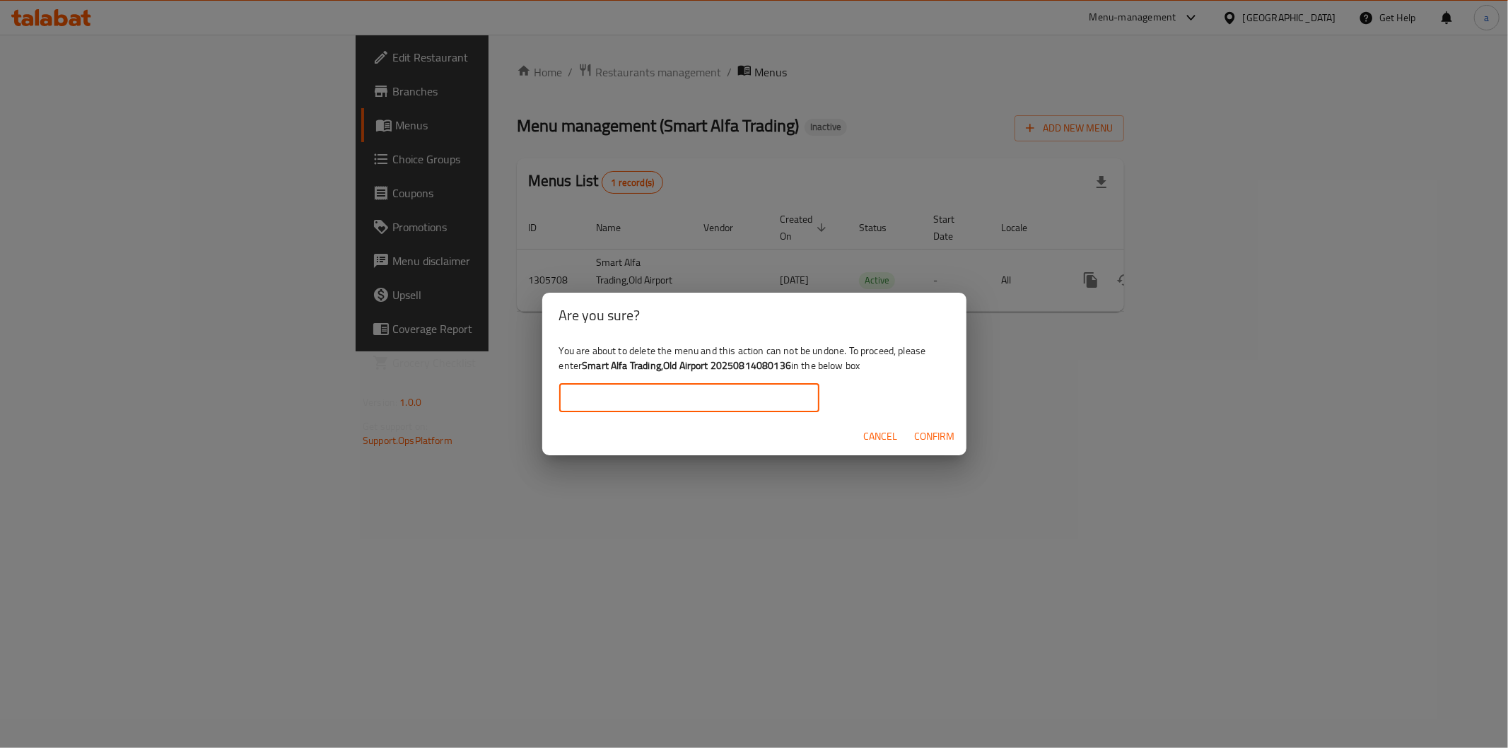
paste input "Smart Alfa Trading,Old Airport 20250814080136"
type input "Smart Alfa Trading,Old Airport 20250814080136"
click at [921, 428] on span "Confirm" at bounding box center [935, 437] width 40 height 18
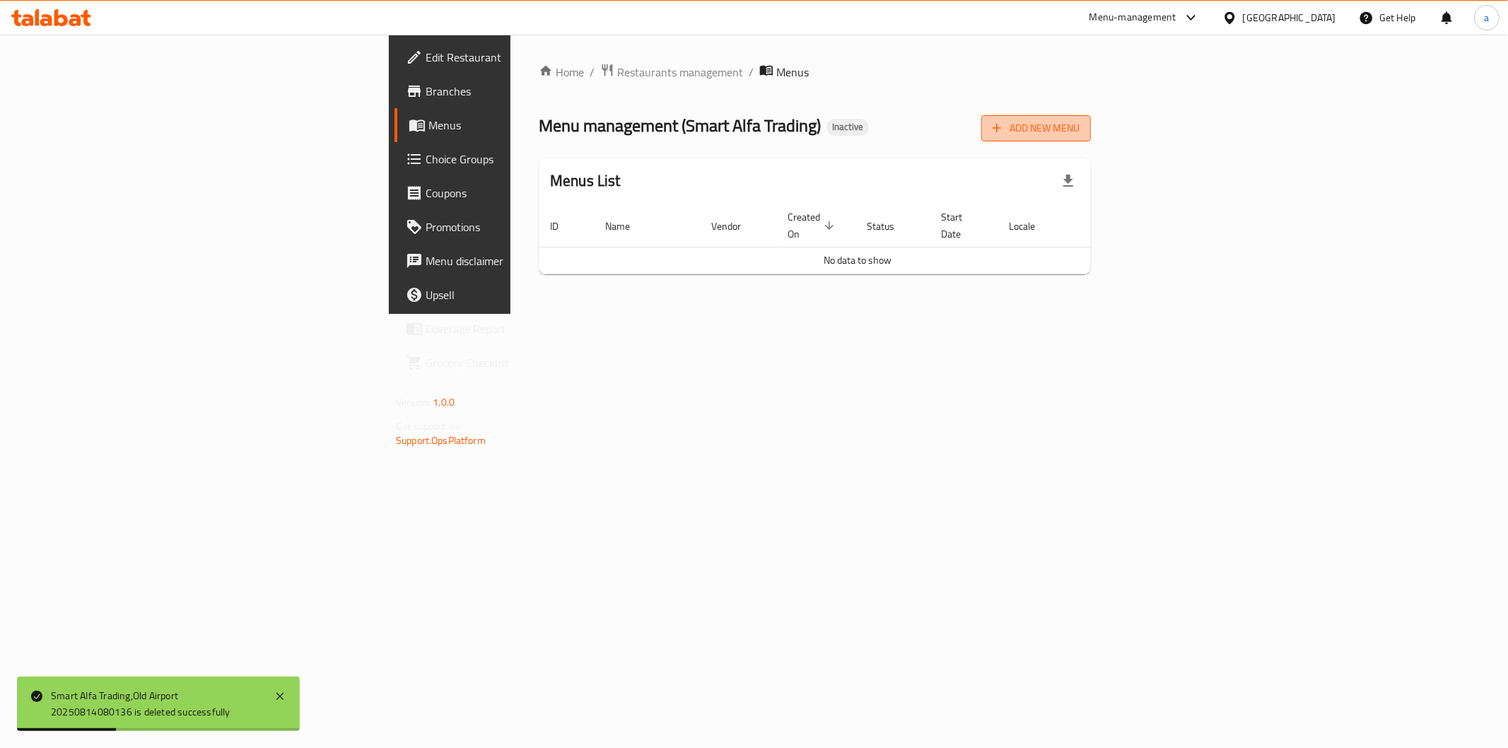
click at [1004, 132] on icon "button" at bounding box center [997, 128] width 14 height 14
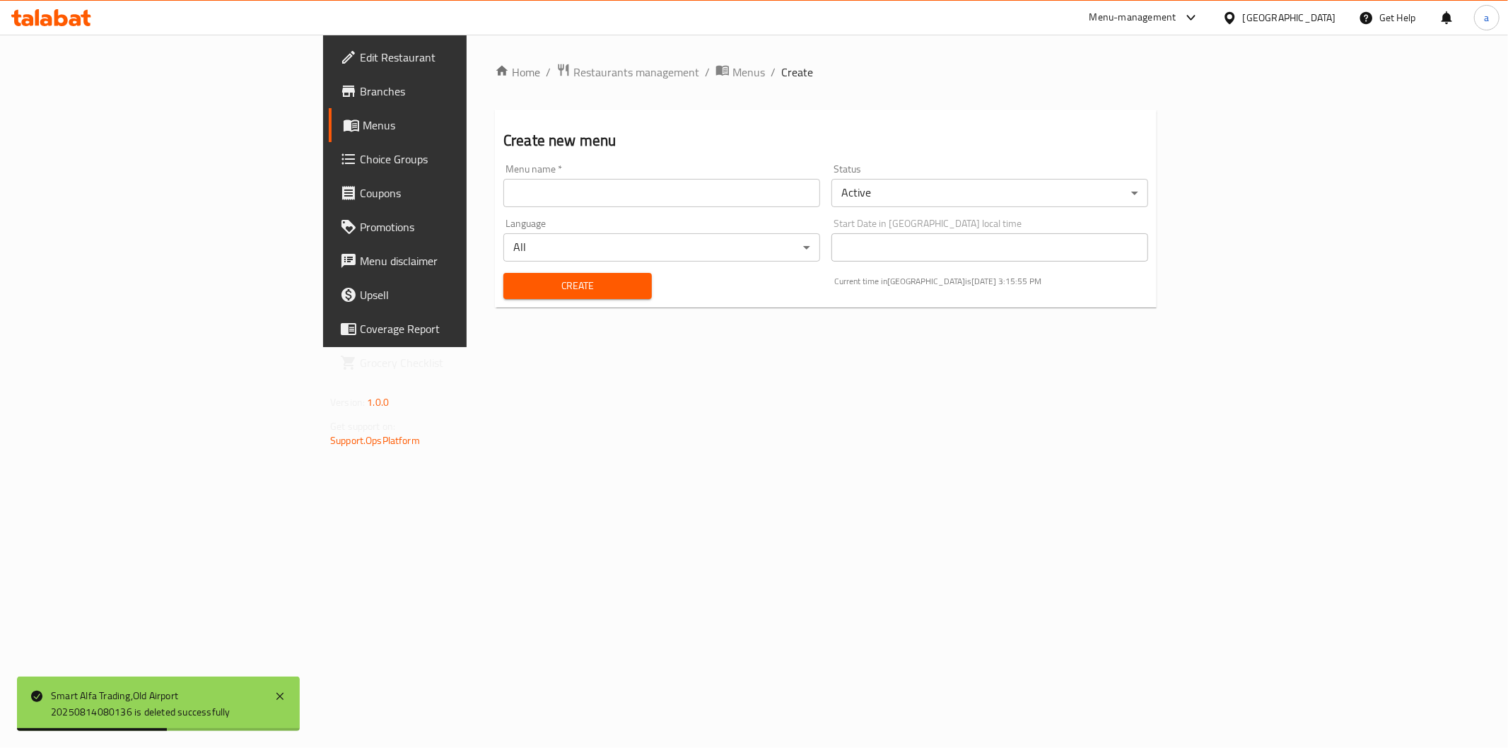
click at [528, 194] on input "text" at bounding box center [662, 193] width 317 height 28
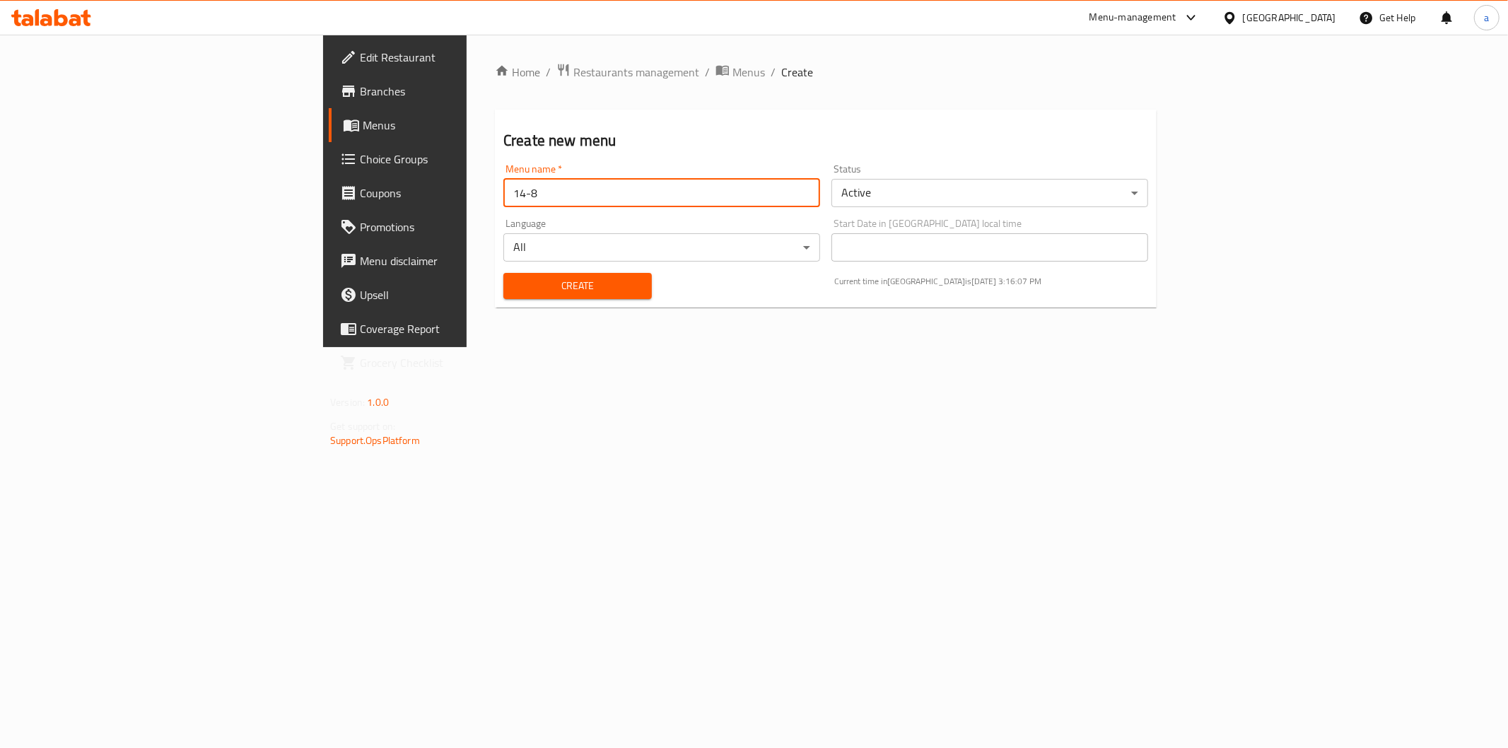
type input "14-8"
click at [532, 298] on button "Create" at bounding box center [578, 286] width 149 height 26
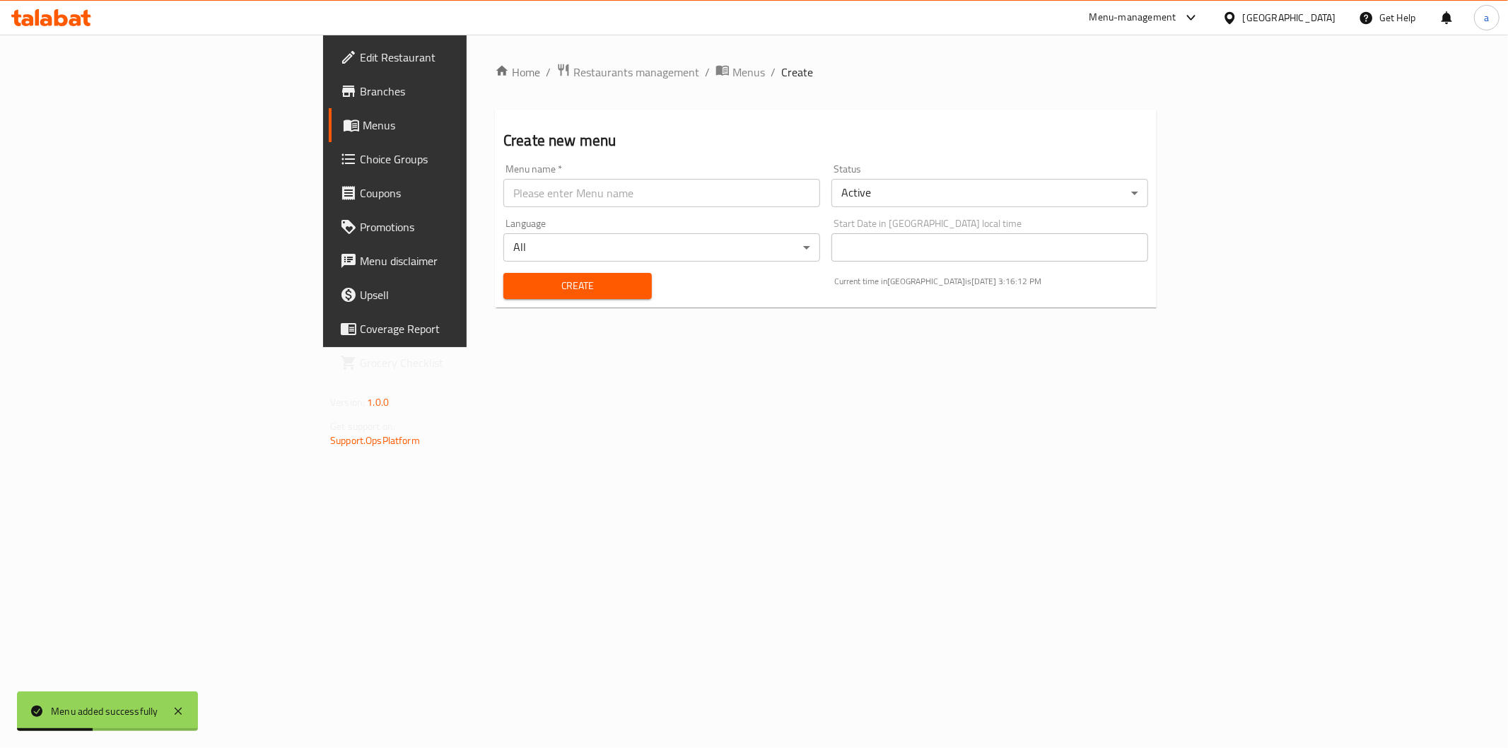
click at [363, 117] on span "Menus" at bounding box center [463, 125] width 201 height 17
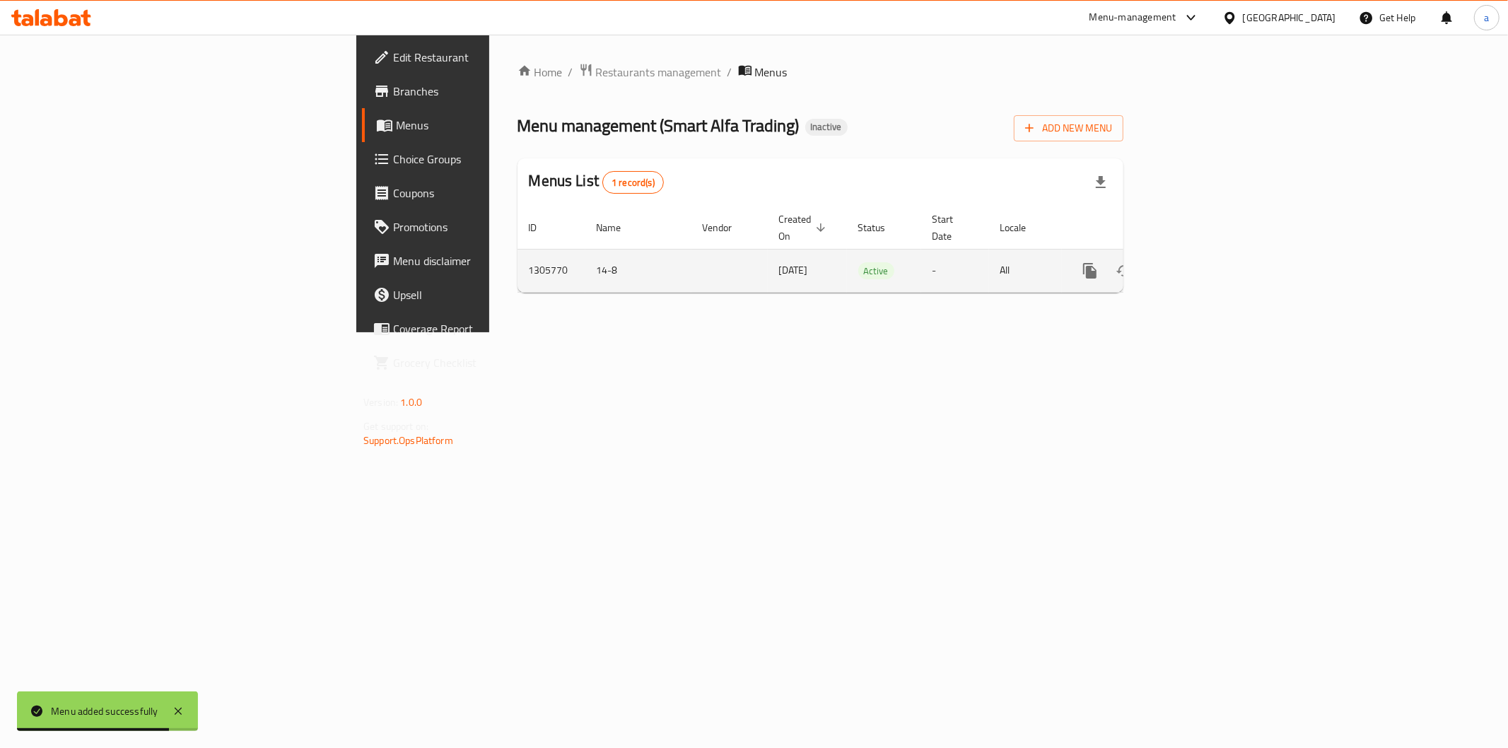
click at [1221, 256] on td "enhanced table" at bounding box center [1141, 270] width 158 height 43
click at [1201, 262] on icon "enhanced table" at bounding box center [1192, 270] width 17 height 17
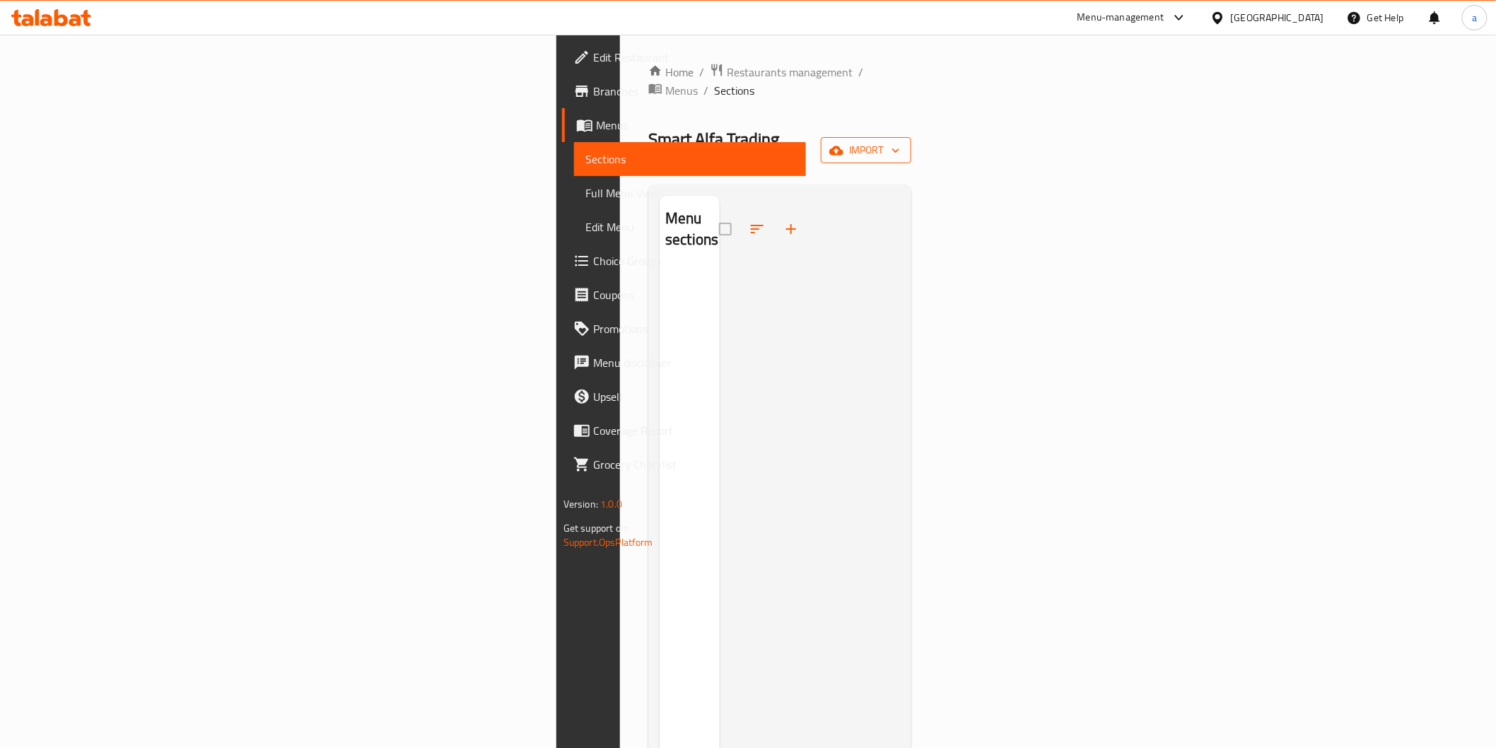
click at [900, 141] on span "import" at bounding box center [866, 150] width 68 height 18
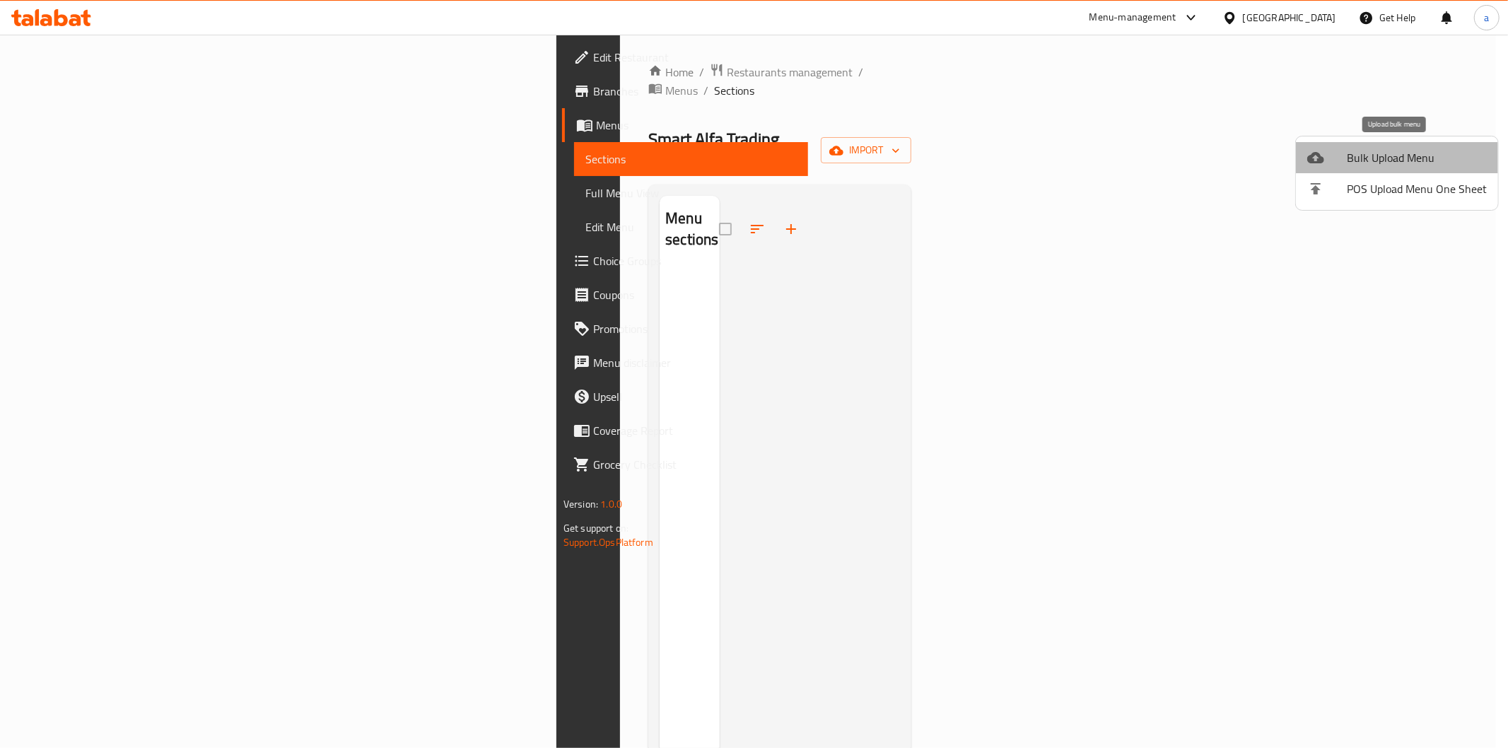
click at [1422, 149] on span "Bulk Upload Menu" at bounding box center [1417, 157] width 140 height 17
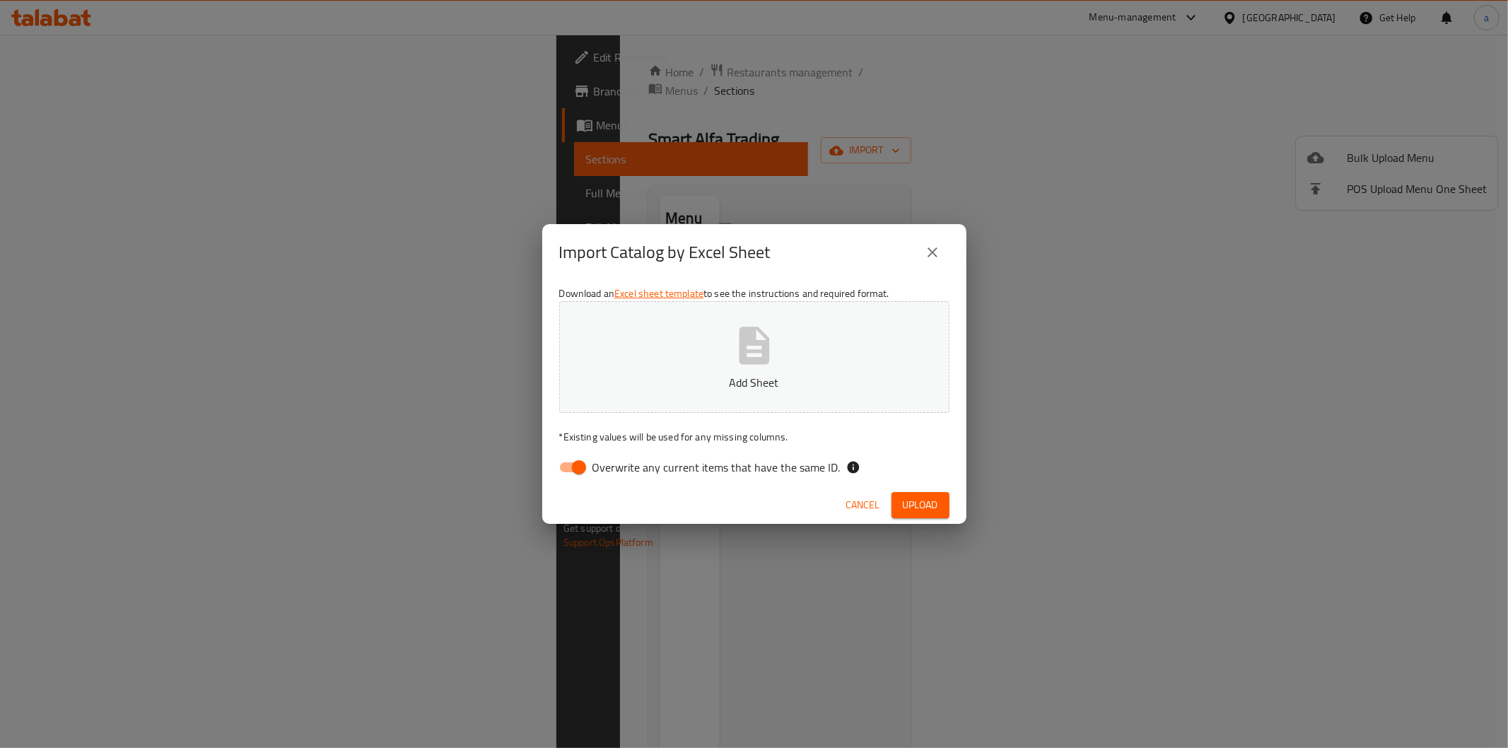
click at [725, 459] on span "Overwrite any current items that have the same ID." at bounding box center [717, 467] width 248 height 17
click at [619, 458] on input "Overwrite any current items that have the same ID." at bounding box center [579, 467] width 81 height 27
checkbox input "false"
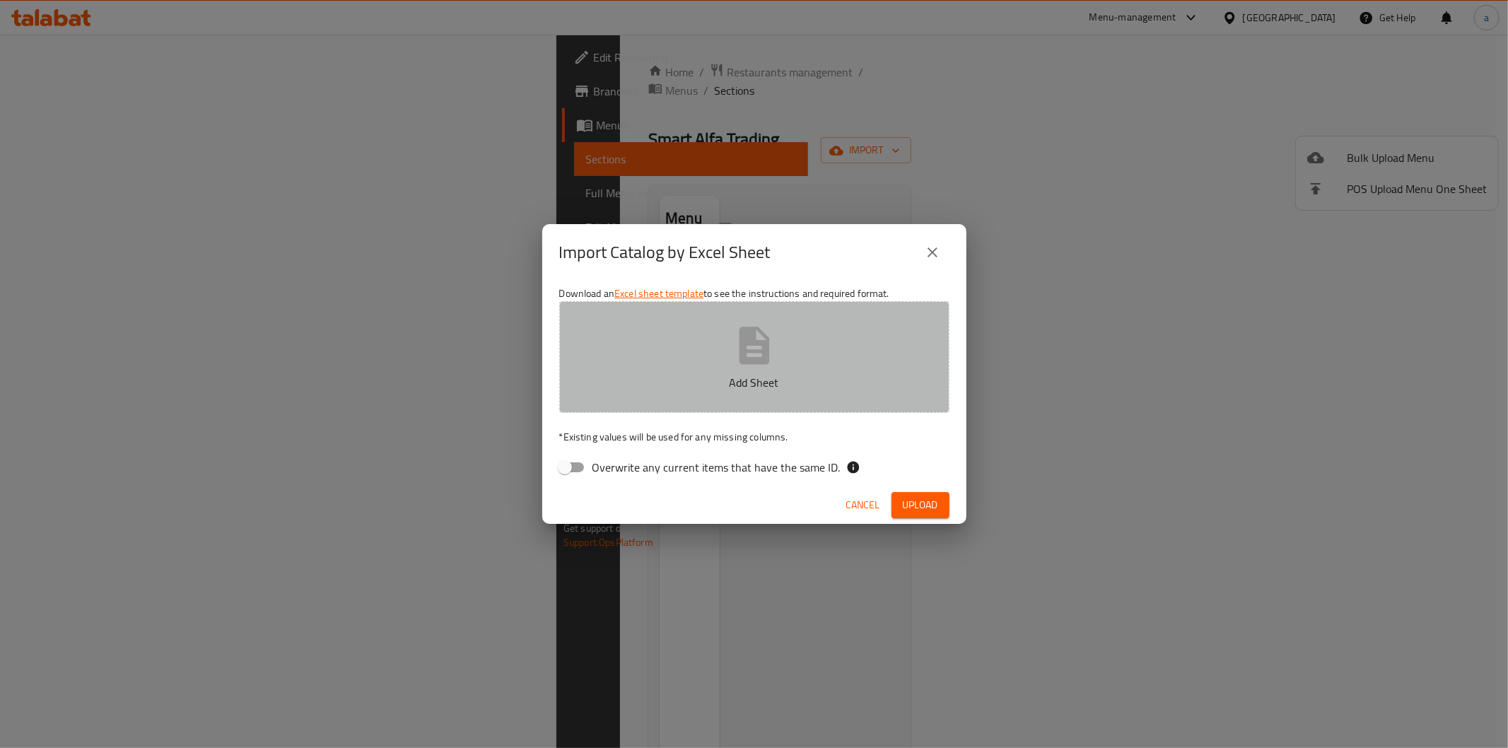
click at [725, 377] on p "Add Sheet" at bounding box center [754, 382] width 347 height 17
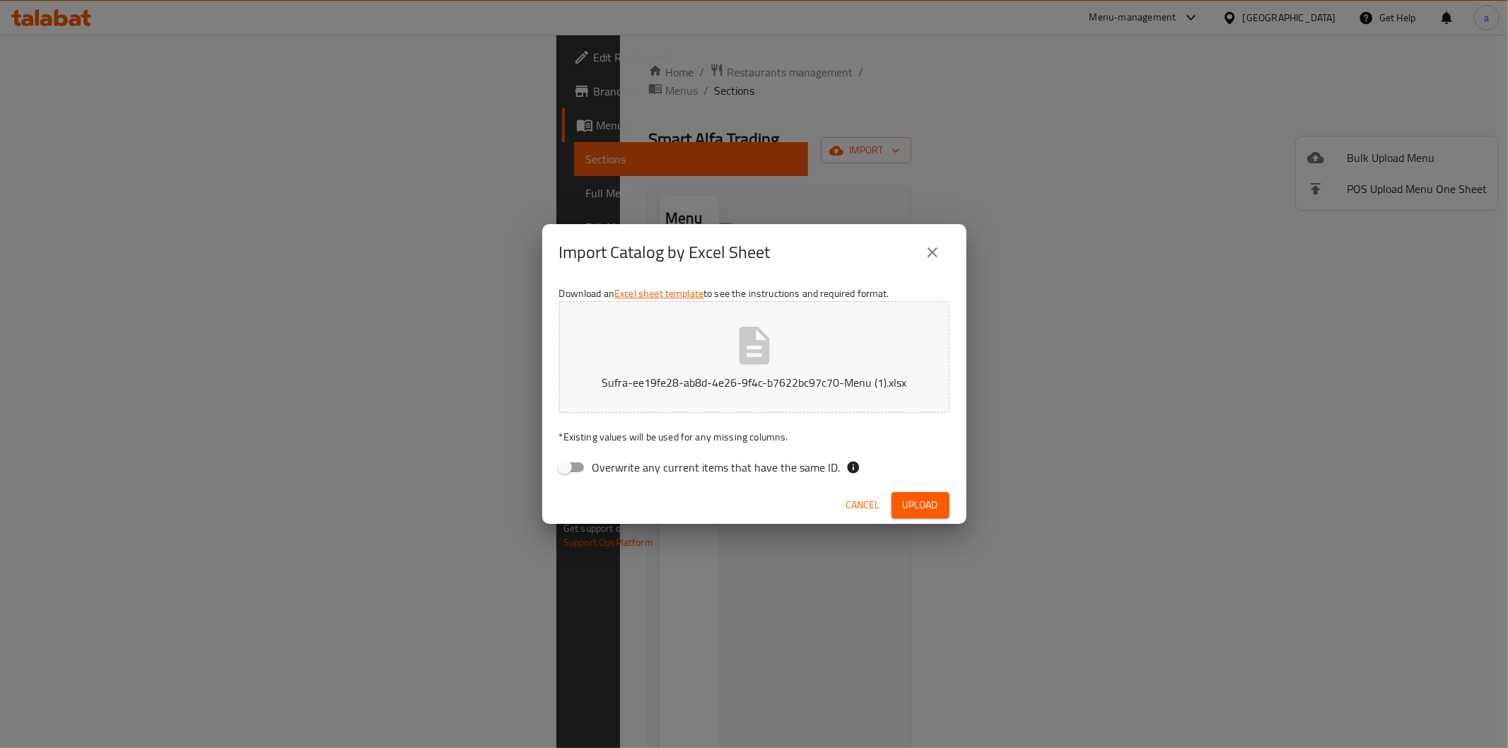
click at [933, 499] on span "Upload" at bounding box center [920, 505] width 35 height 18
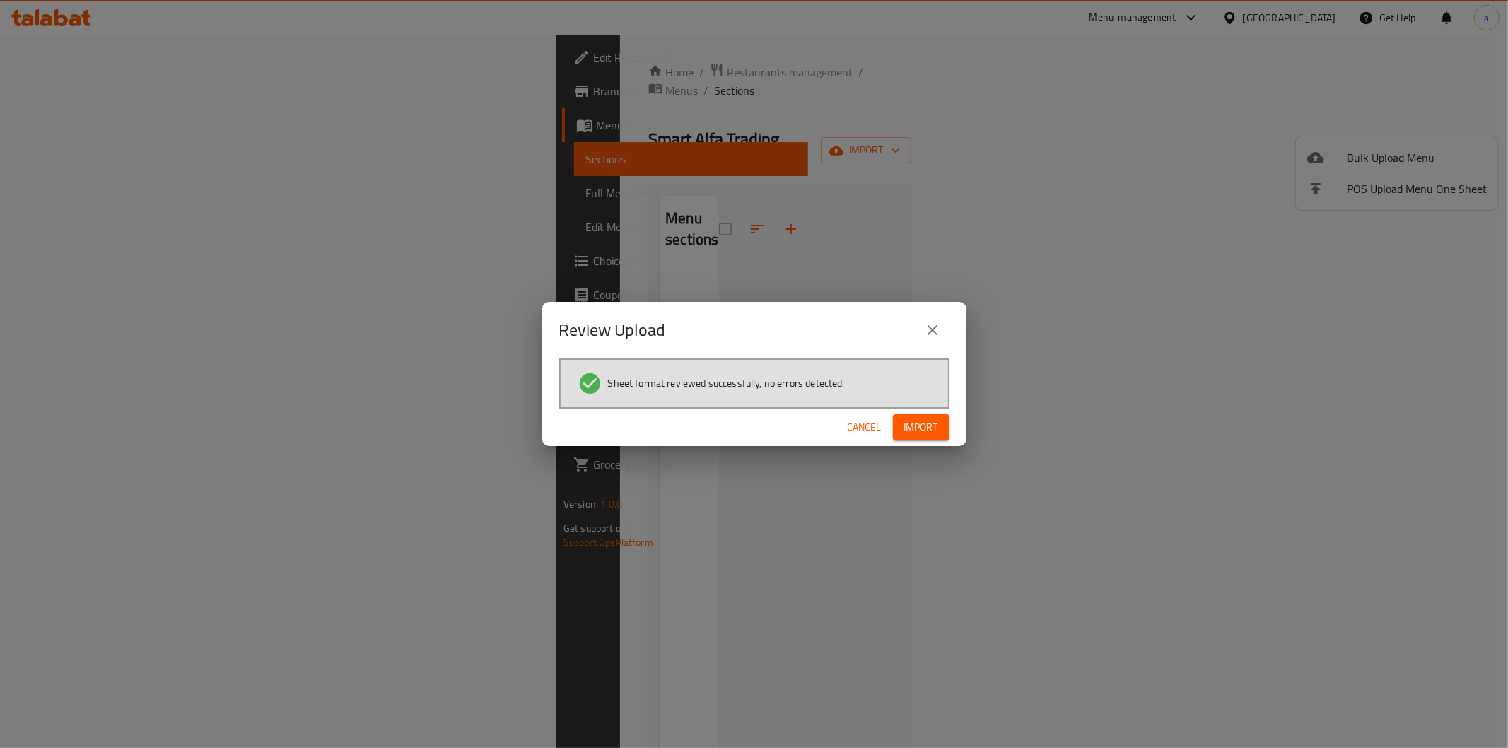
click at [916, 435] on span "Import" at bounding box center [921, 428] width 34 height 18
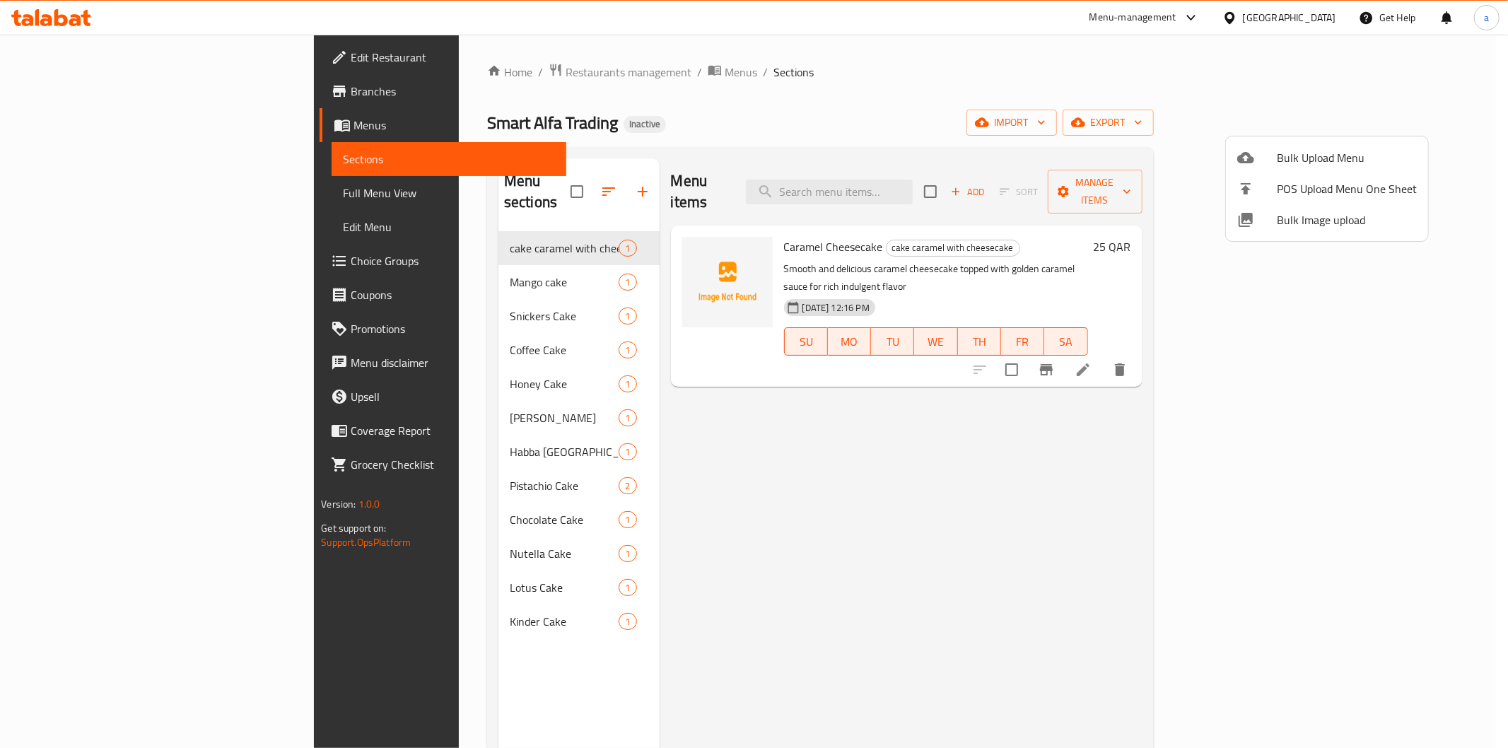
click at [359, 253] on div at bounding box center [754, 374] width 1508 height 748
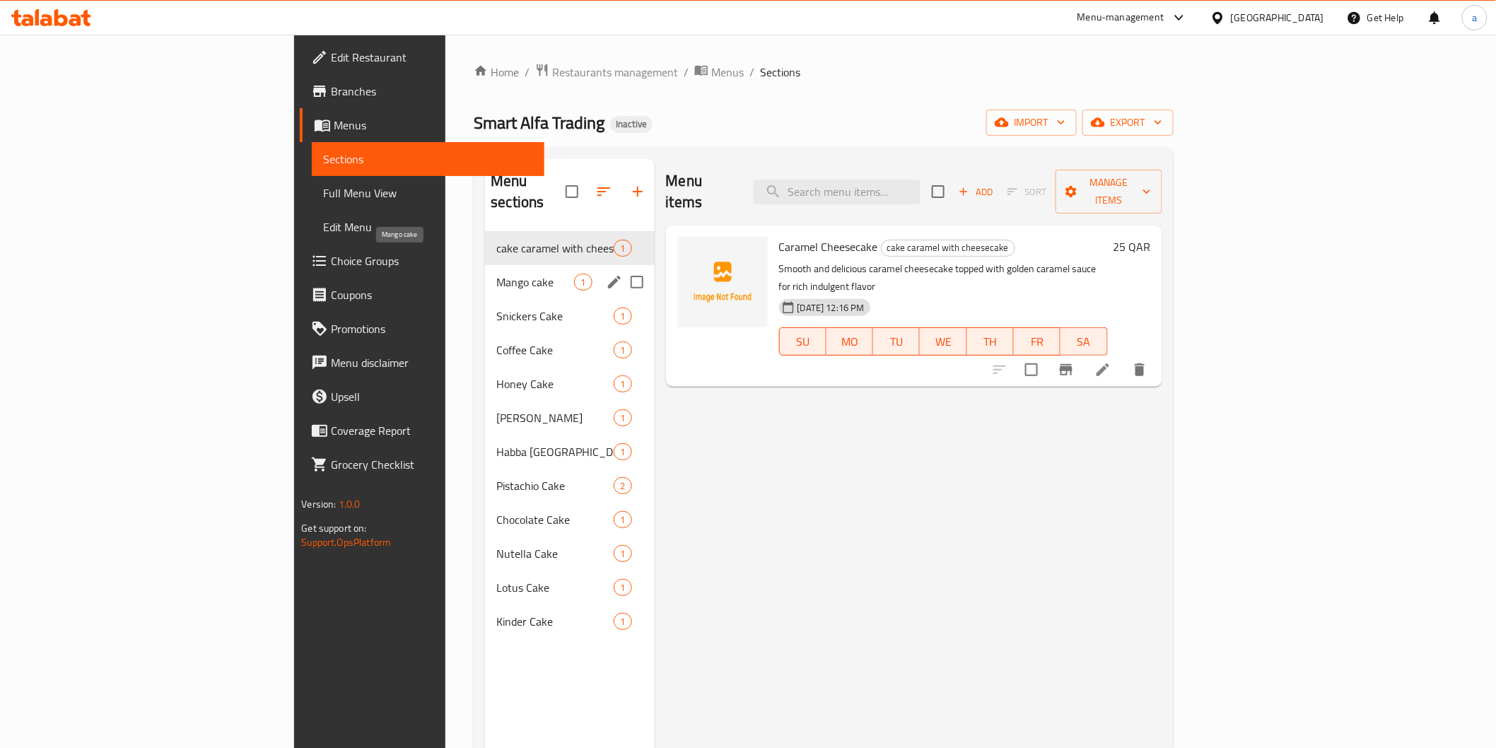
click at [496, 274] on span "Mango cake" at bounding box center [535, 282] width 78 height 17
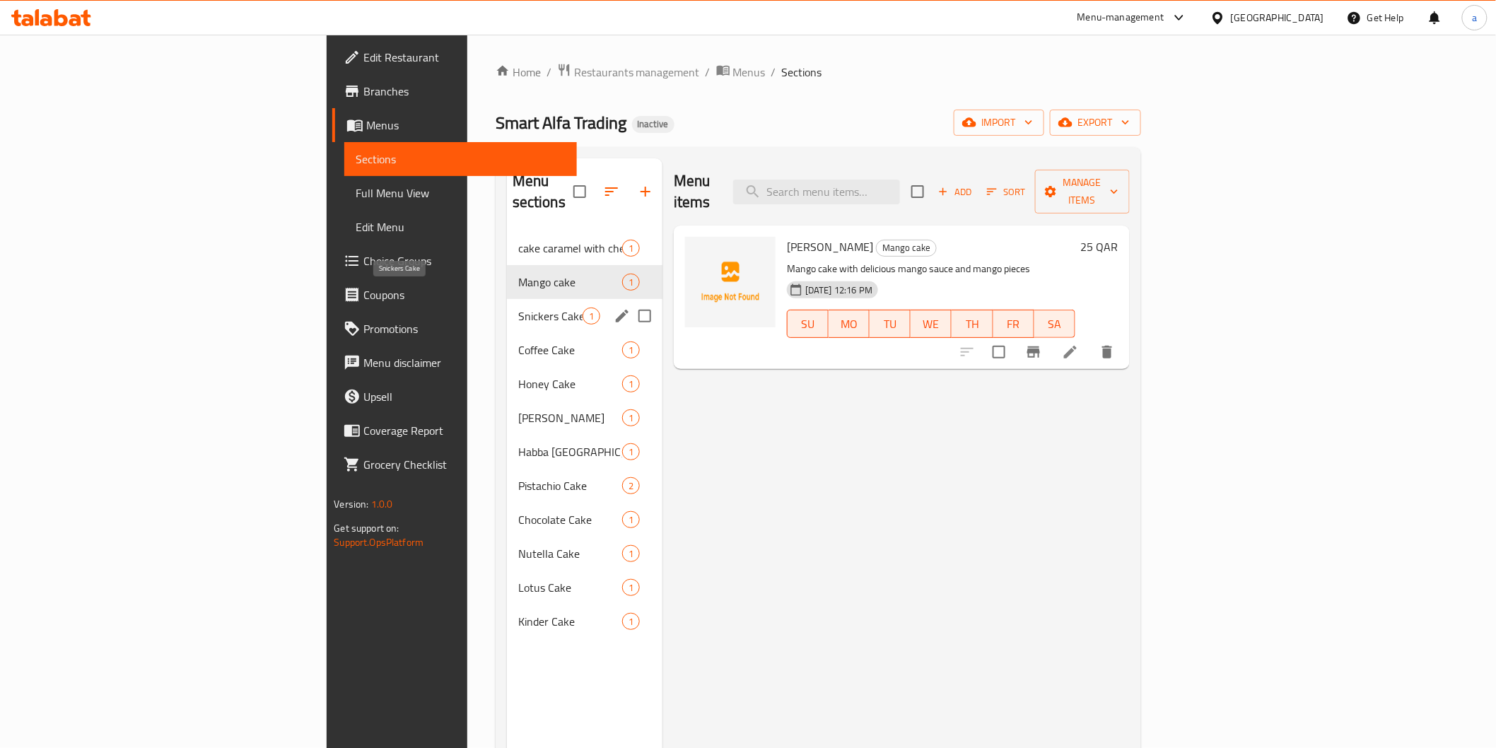
click at [518, 308] on span "Snickers Cake" at bounding box center [550, 316] width 64 height 17
click at [507, 333] on div "Coffee Cake 1" at bounding box center [585, 350] width 156 height 34
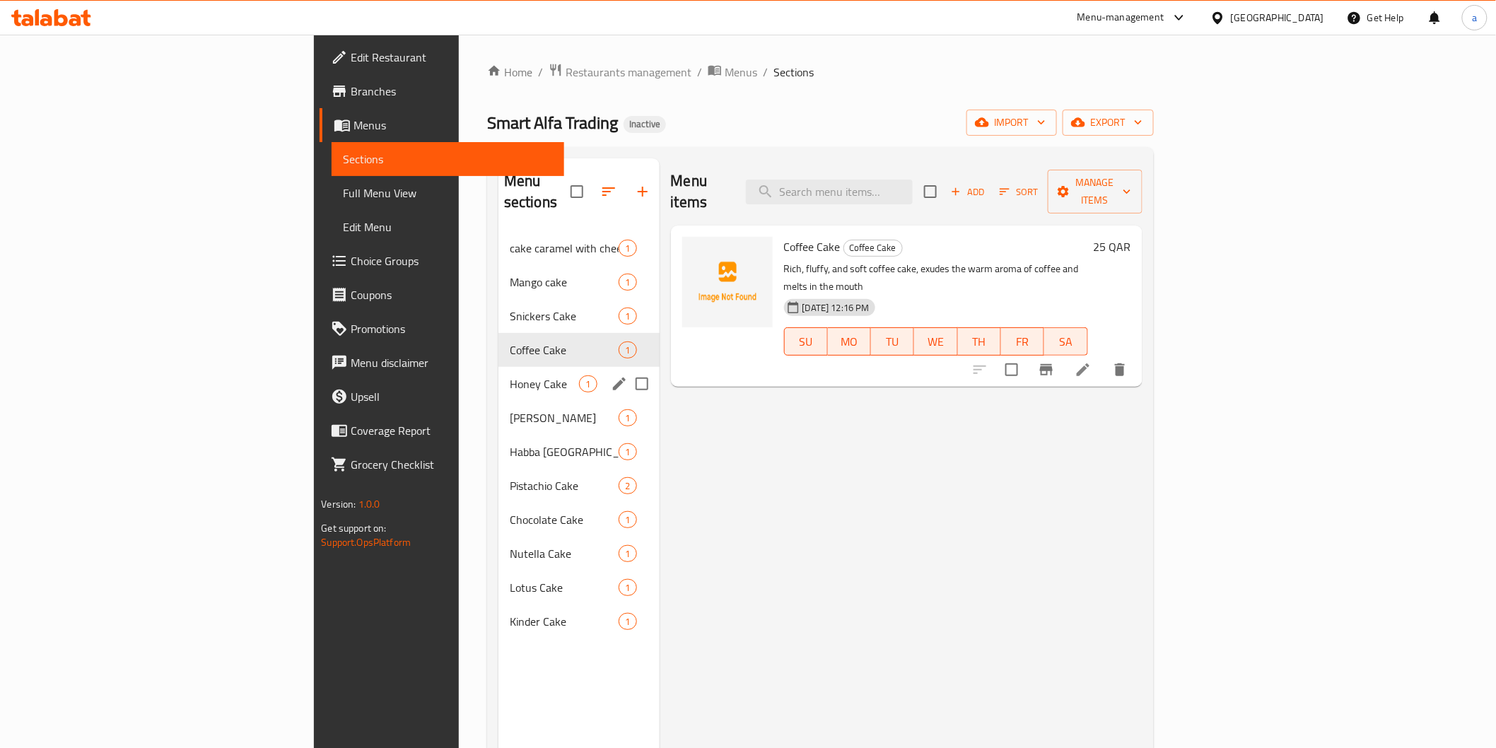
click at [499, 377] on div "Honey Cake 1" at bounding box center [579, 384] width 161 height 34
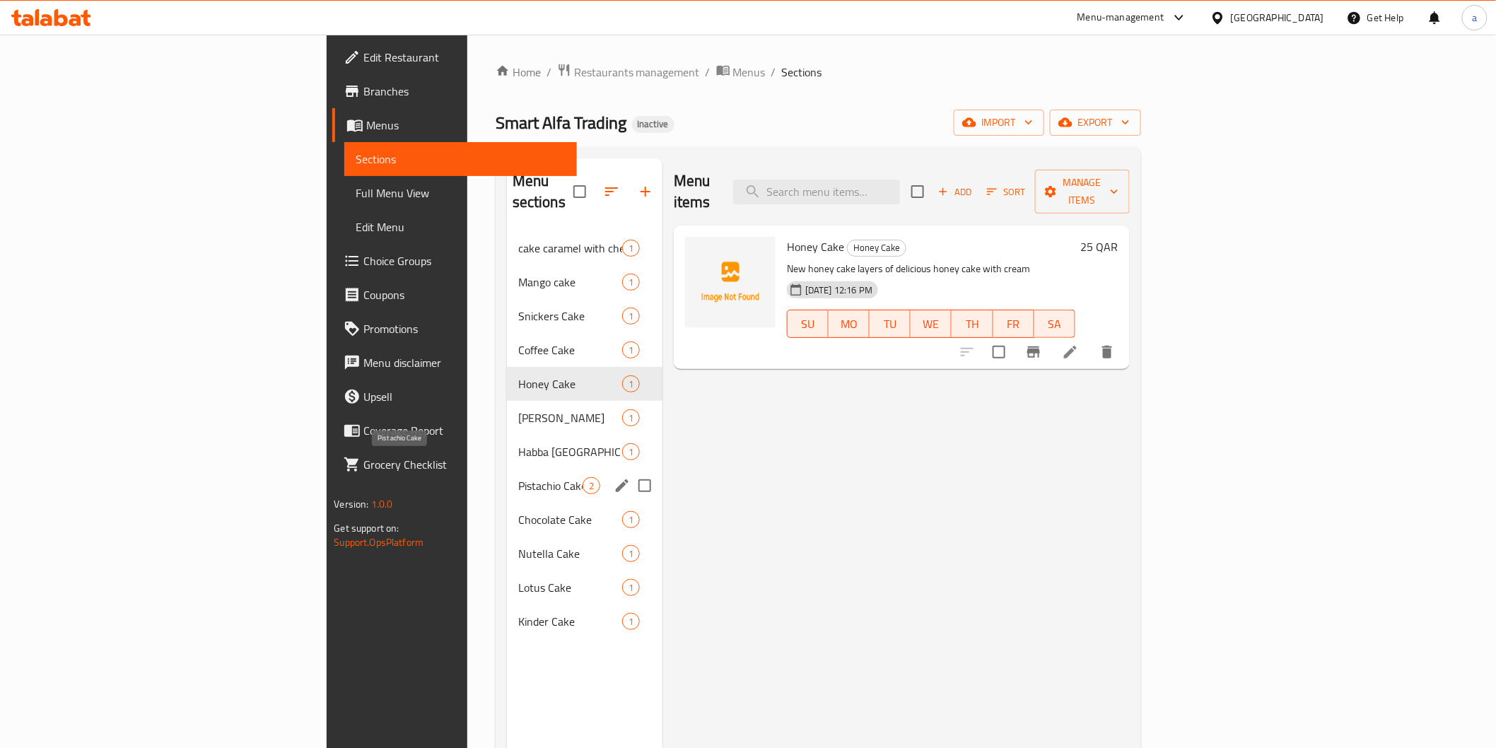
click at [518, 477] on span "Pistachio Cake" at bounding box center [550, 485] width 64 height 17
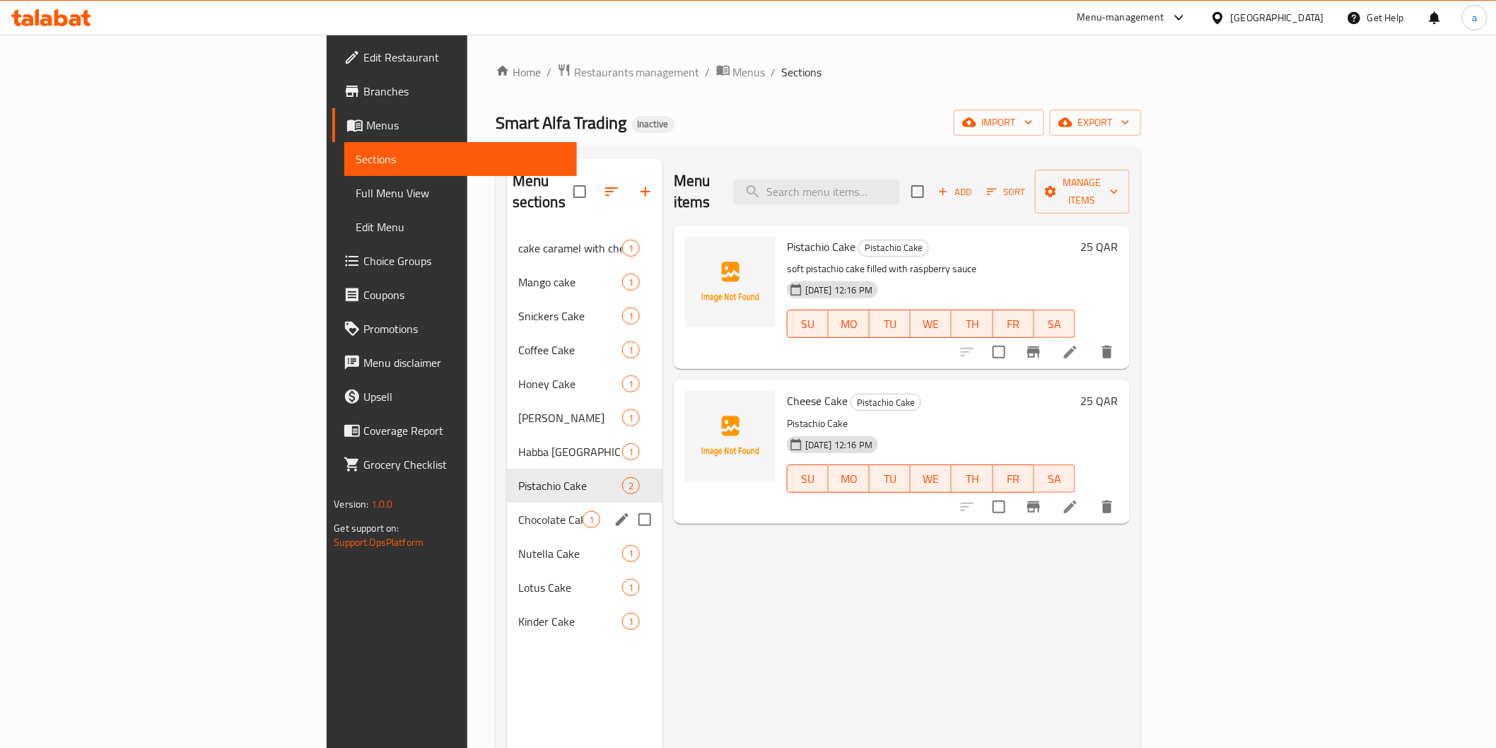
click at [507, 537] on div "Nutella Cake 1" at bounding box center [585, 554] width 156 height 34
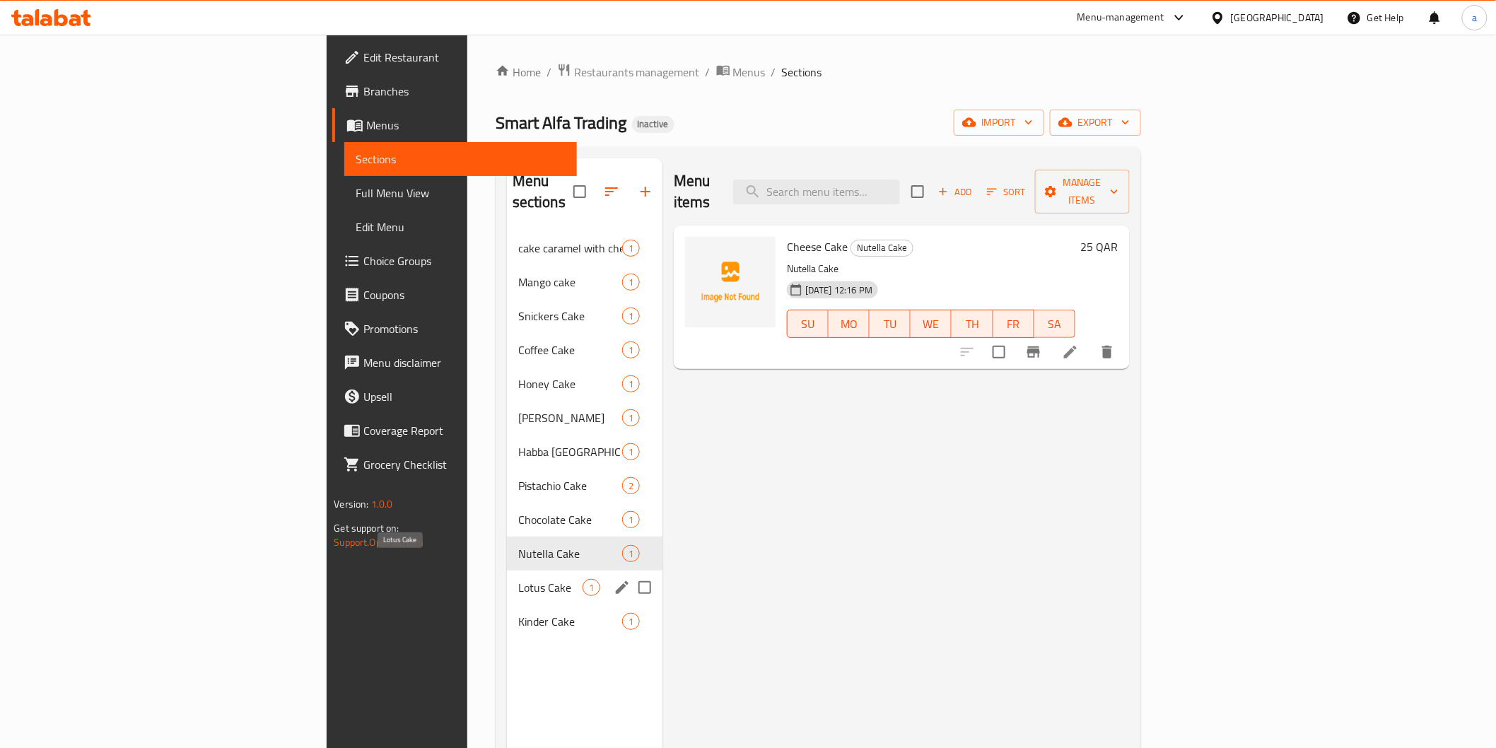
click at [518, 579] on span "Lotus Cake" at bounding box center [550, 587] width 64 height 17
click at [518, 613] on span "Kinder Cake" at bounding box center [550, 621] width 64 height 17
click at [507, 235] on div "cake caramel with cheesecake 1" at bounding box center [585, 248] width 156 height 34
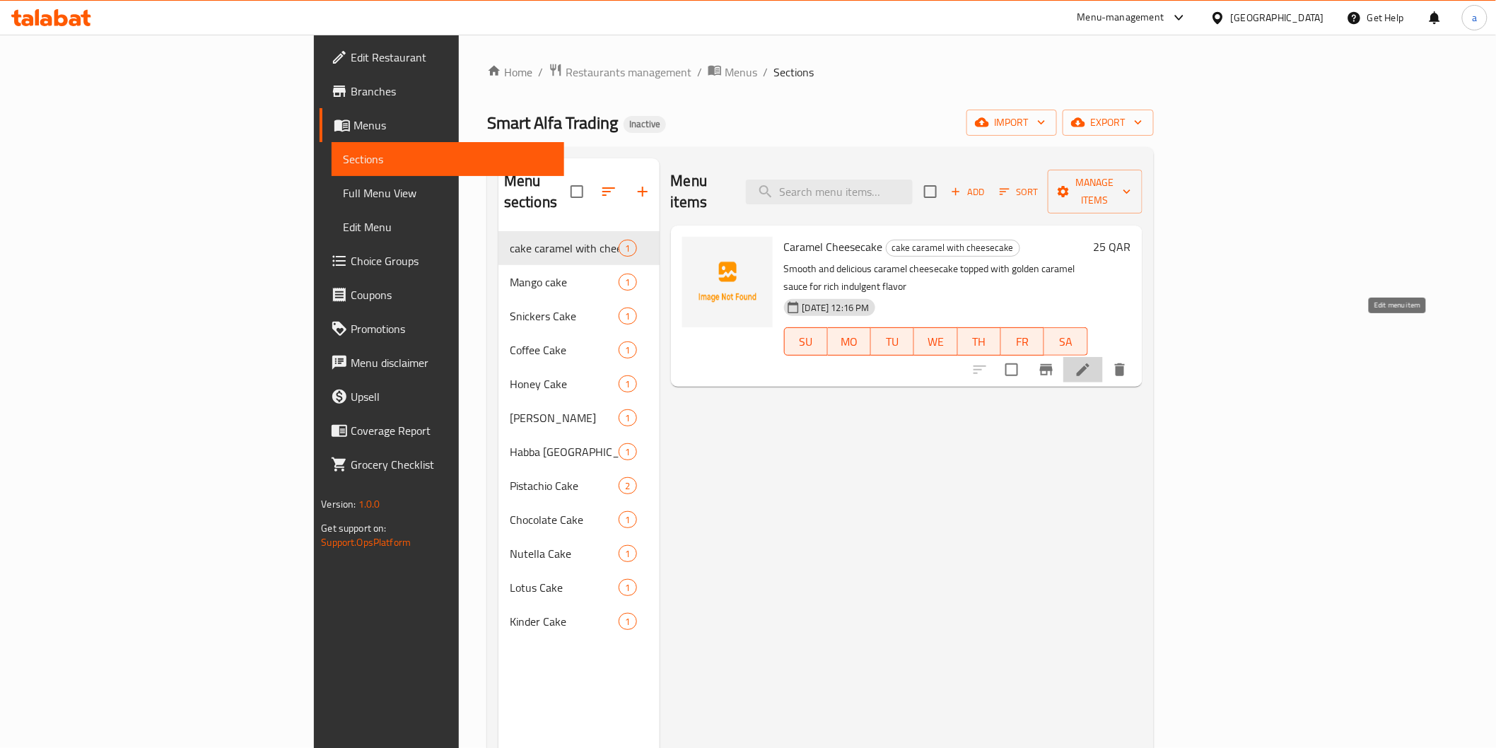
click at [1092, 361] on icon at bounding box center [1083, 369] width 17 height 17
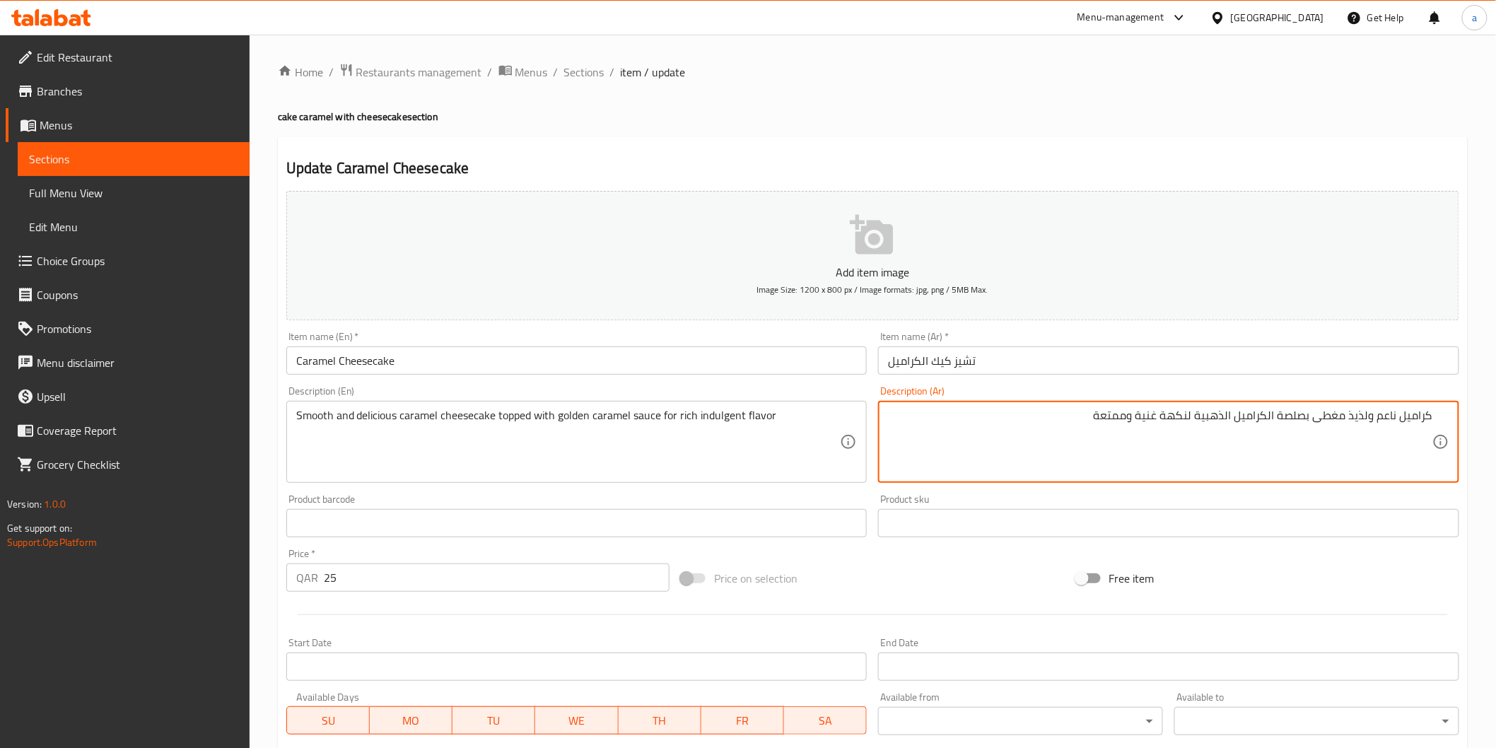
click at [1395, 418] on textarea "كراميل ناعم ولذيذ مغطى بصلصة الكراميل الذهبية لنكهة غنية وممتعة" at bounding box center [1160, 442] width 545 height 67
click at [1397, 418] on textarea "كراميل ناعم ولذيذ مغطى بصلصة الكراميل الذهبية لنكهة غنية وممتعة" at bounding box center [1160, 442] width 545 height 67
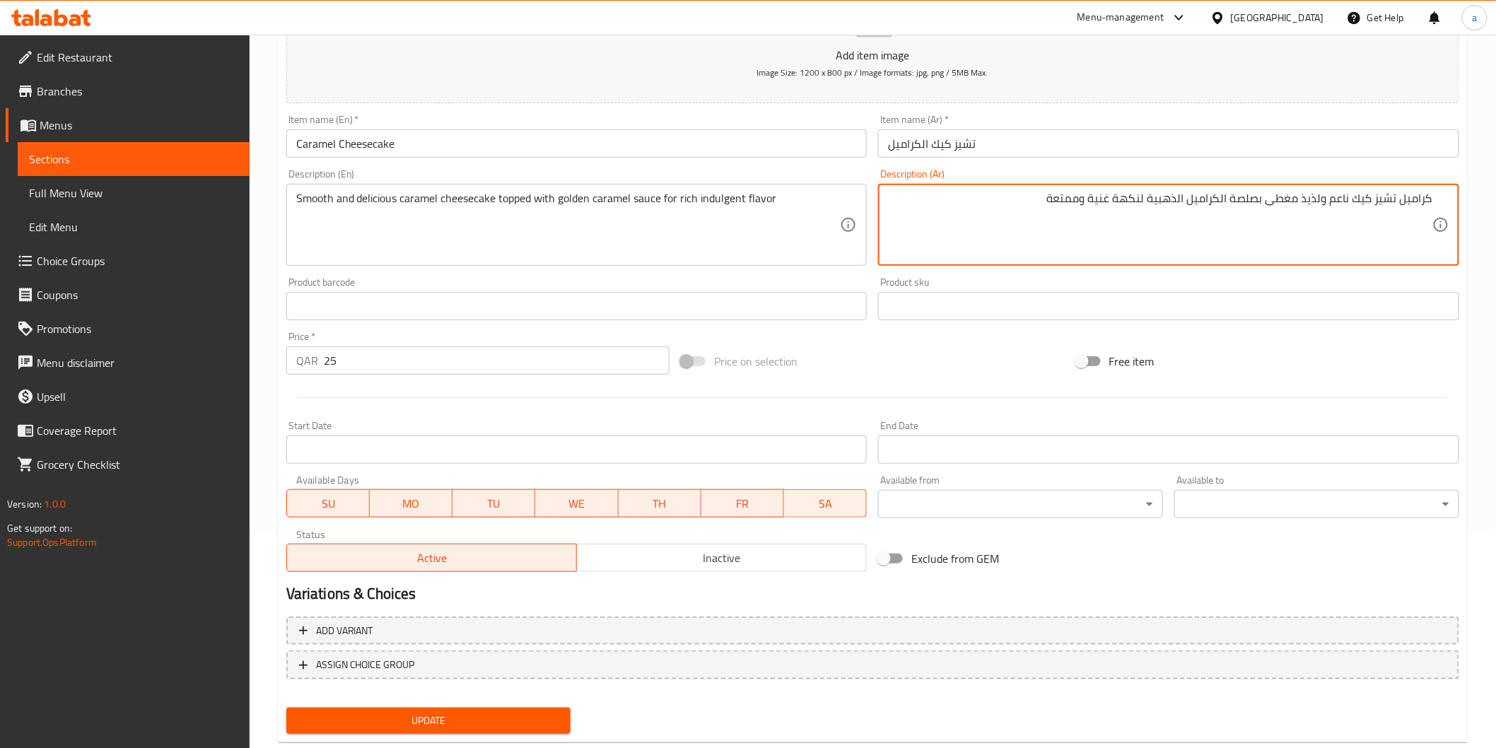
scroll to position [248, 0]
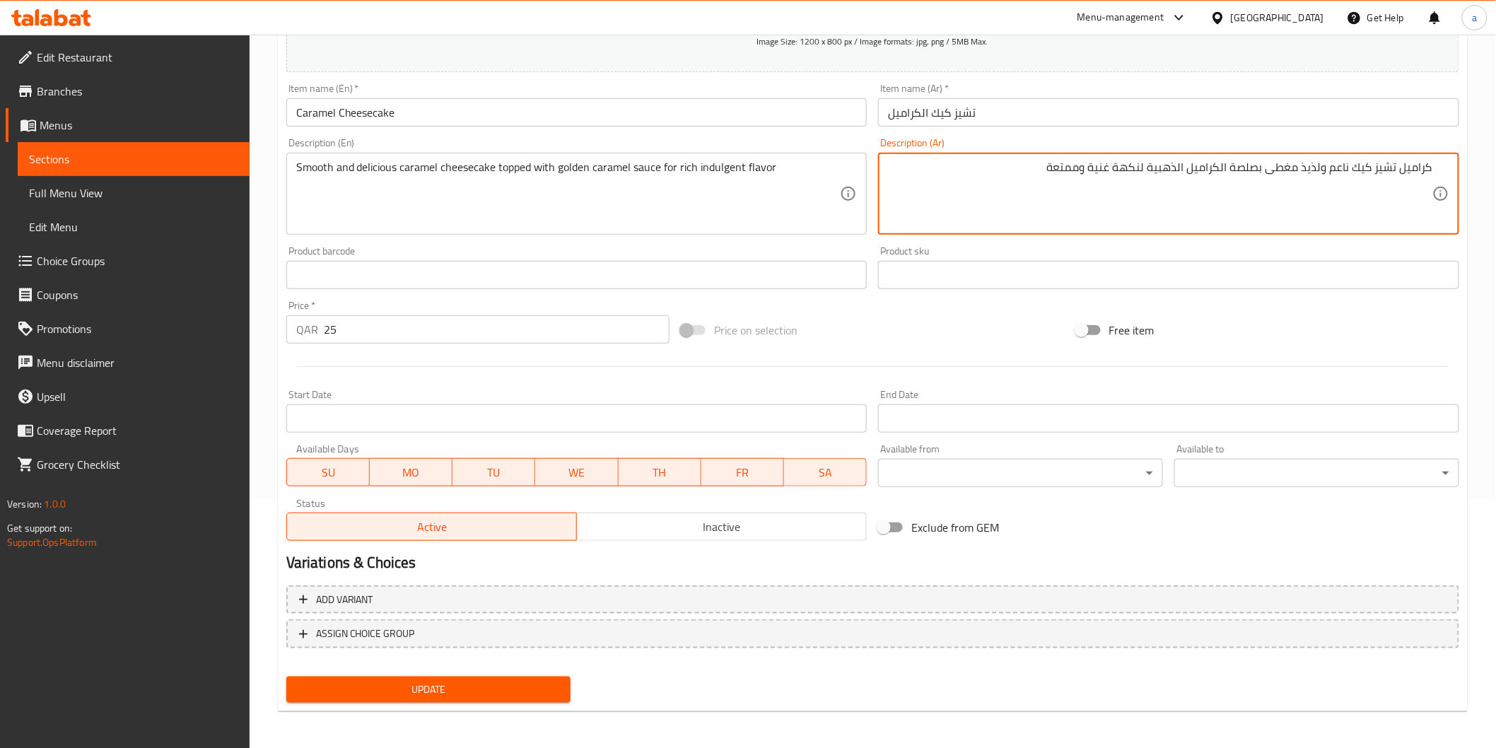
type textarea "كراميل تشيز كيك ناعم ولذيذ مغطى بصلصة الكراميل الذهبية لنكهة غنية وممتعة"
click at [453, 681] on span "Update" at bounding box center [429, 690] width 262 height 18
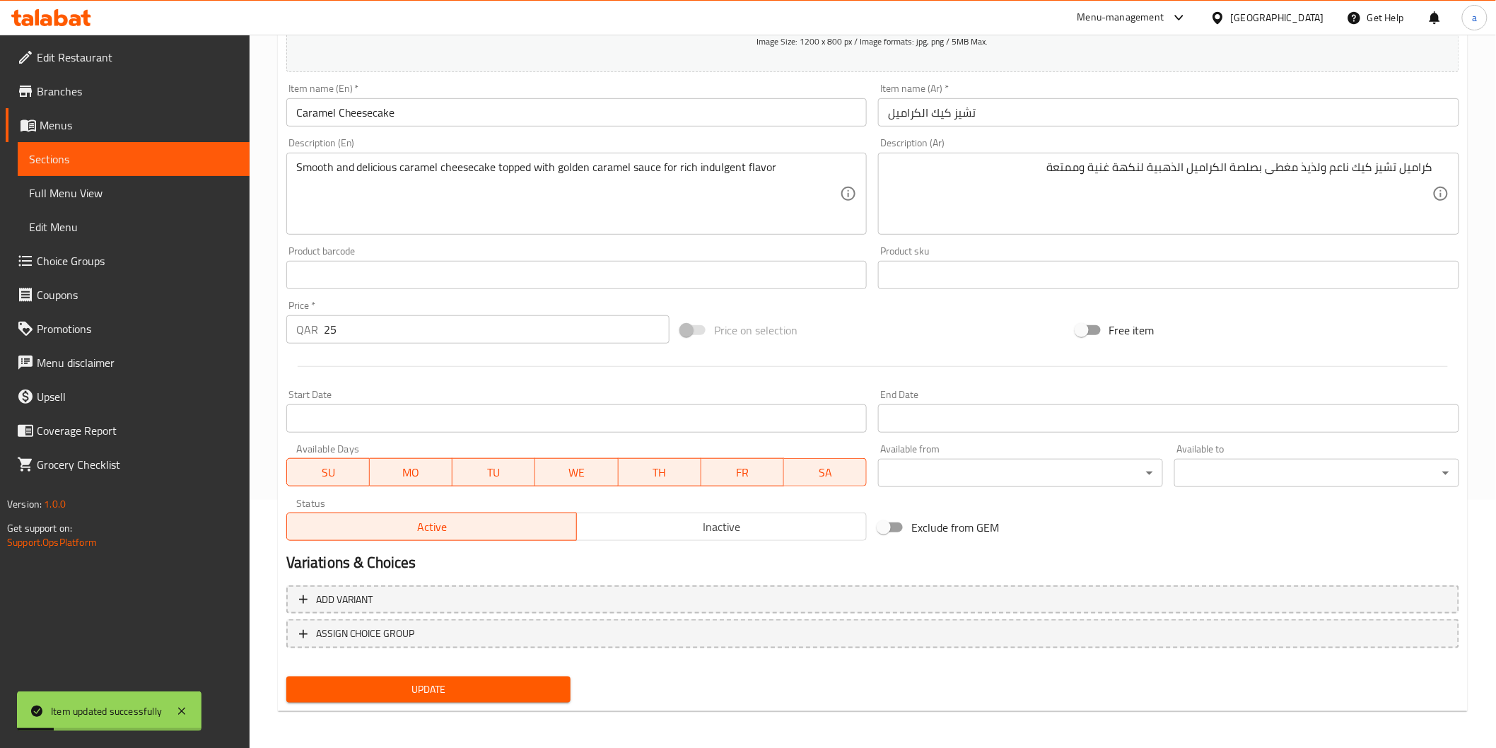
click at [205, 163] on span "Sections" at bounding box center [133, 159] width 209 height 17
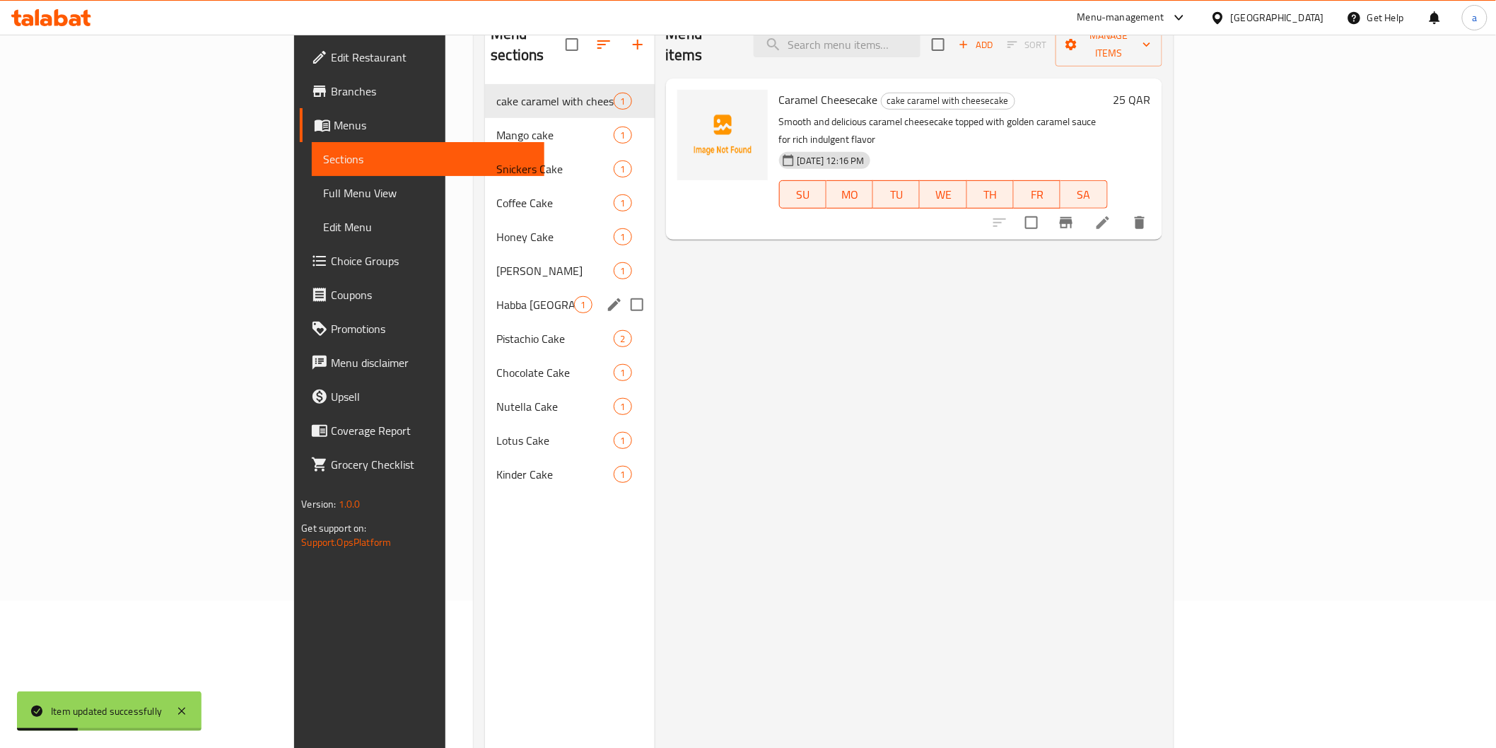
scroll to position [119, 0]
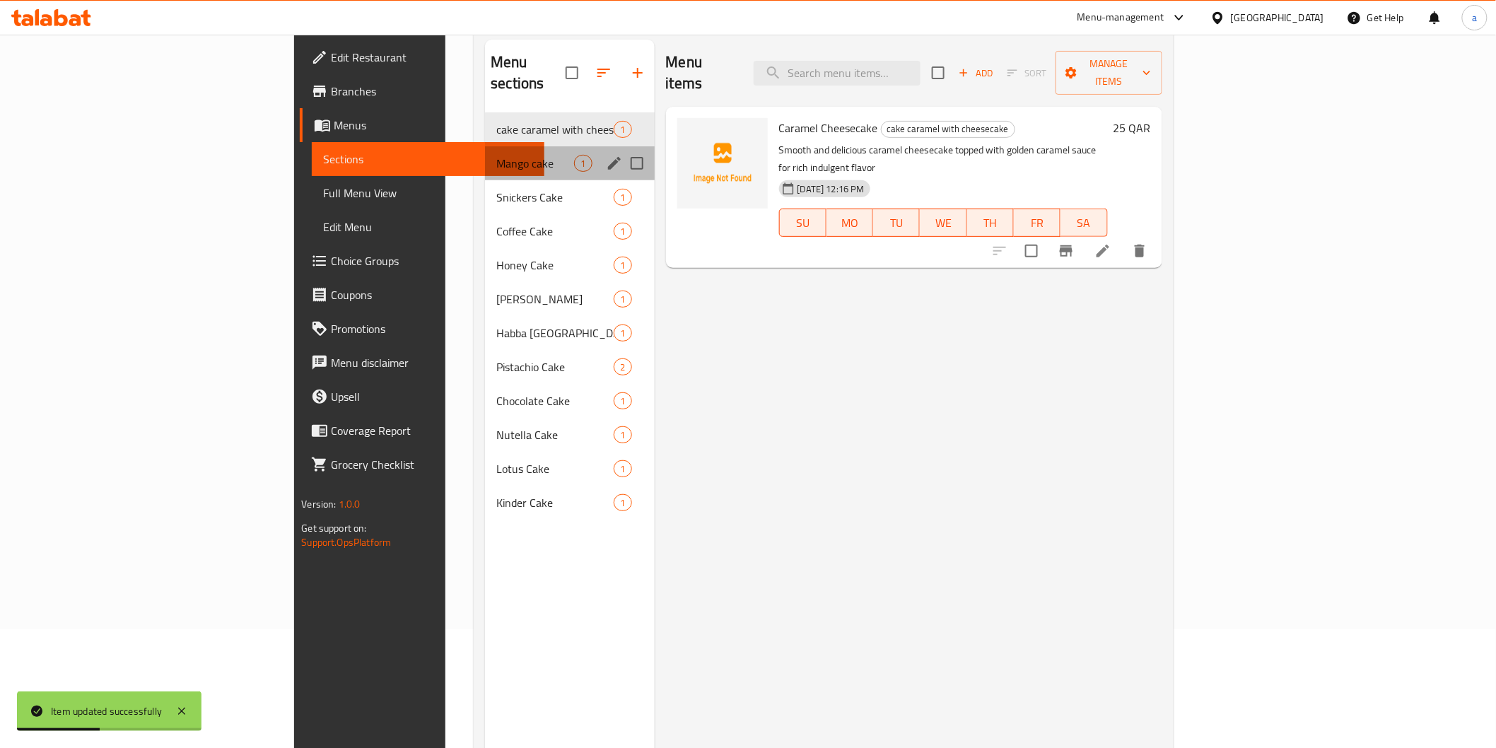
click at [485, 146] on div "Mango cake 1" at bounding box center [569, 163] width 169 height 34
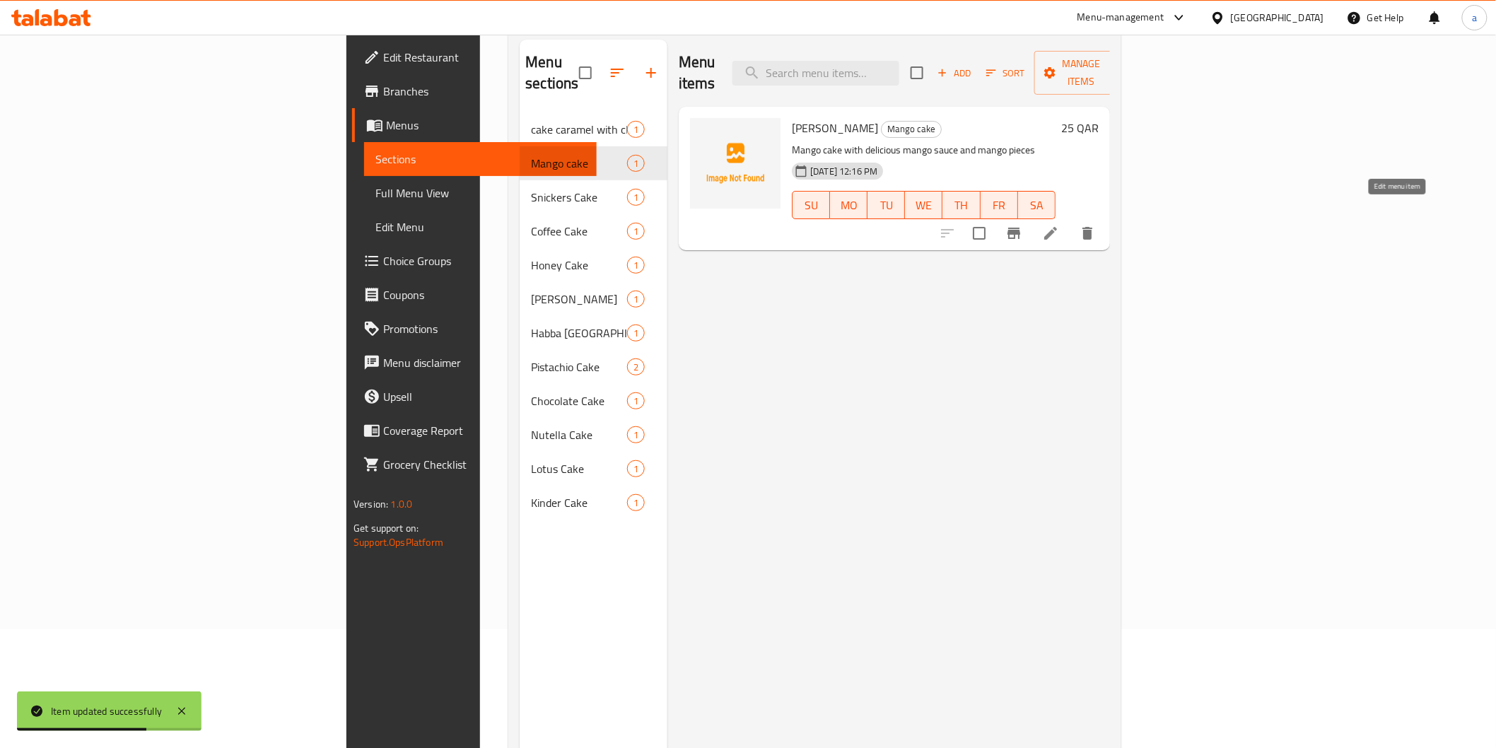
click at [1057, 227] on icon at bounding box center [1051, 233] width 13 height 13
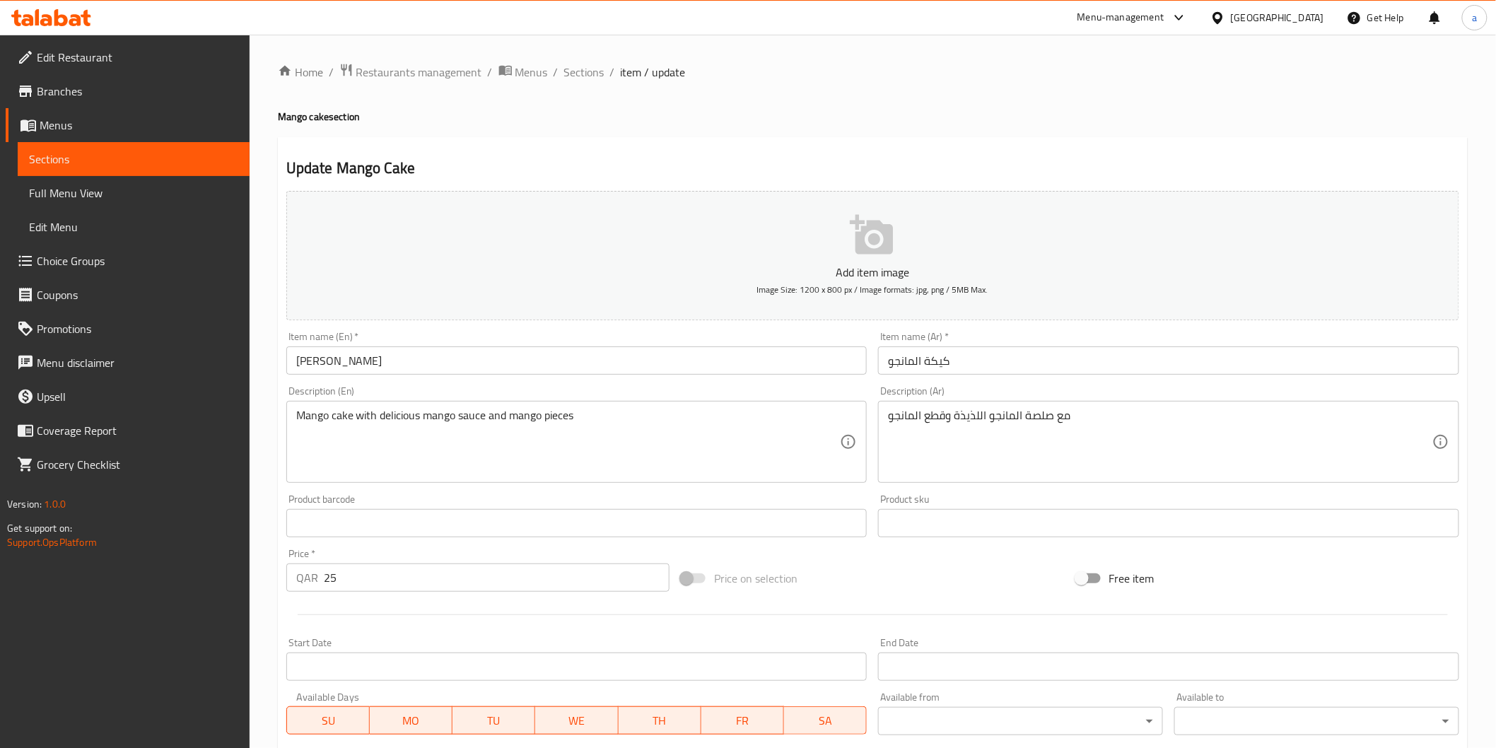
click at [925, 361] on input "كيكة المانجو" at bounding box center [1168, 361] width 581 height 28
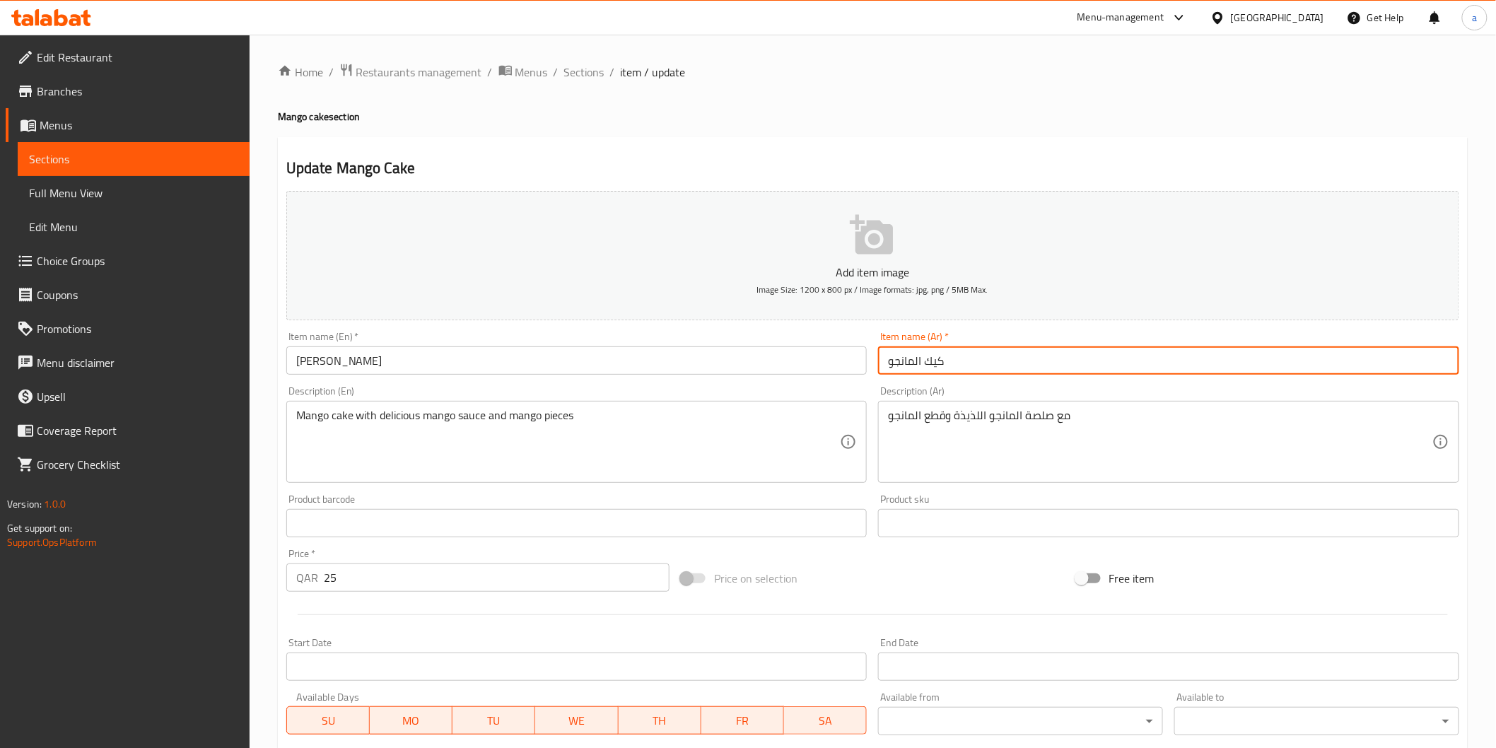
type input "كيك المانجو"
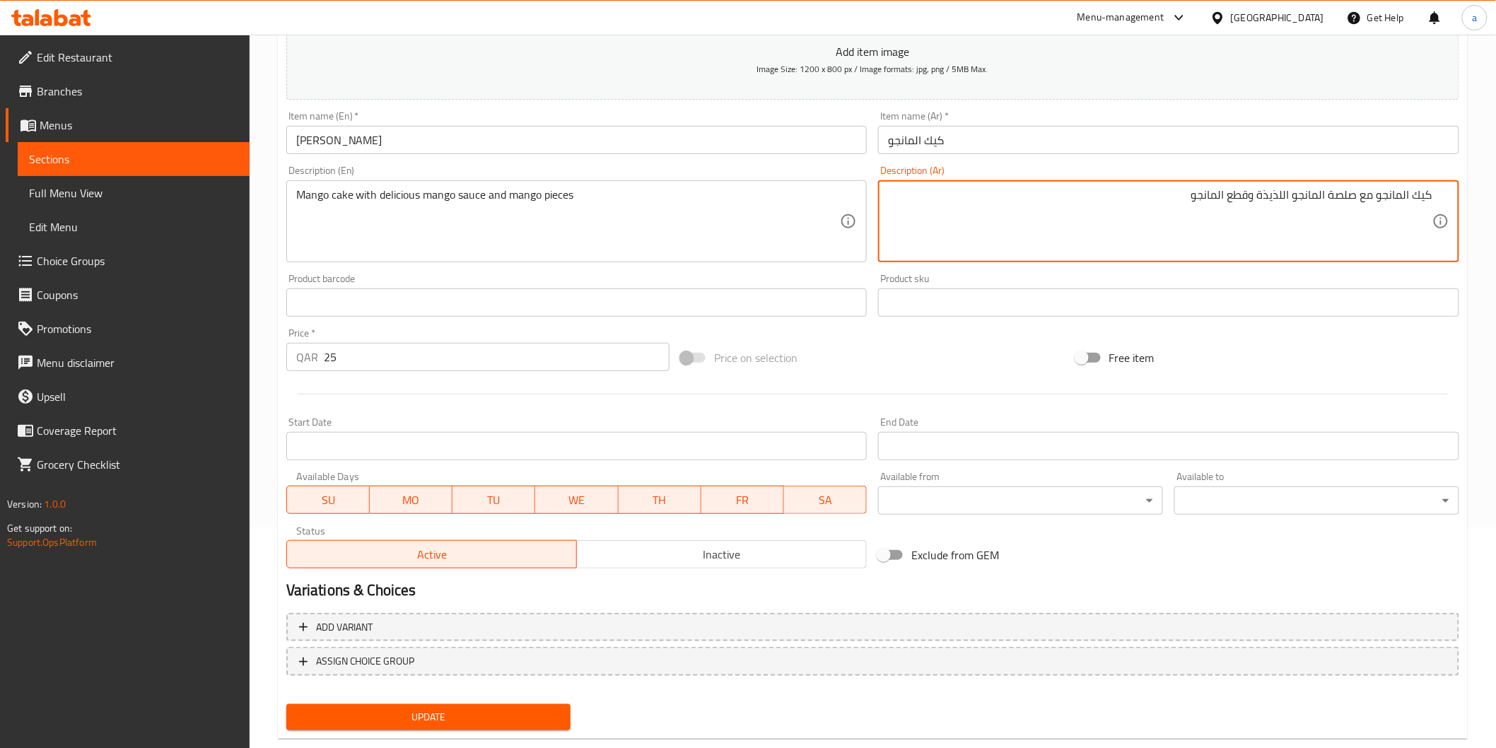
scroll to position [248, 0]
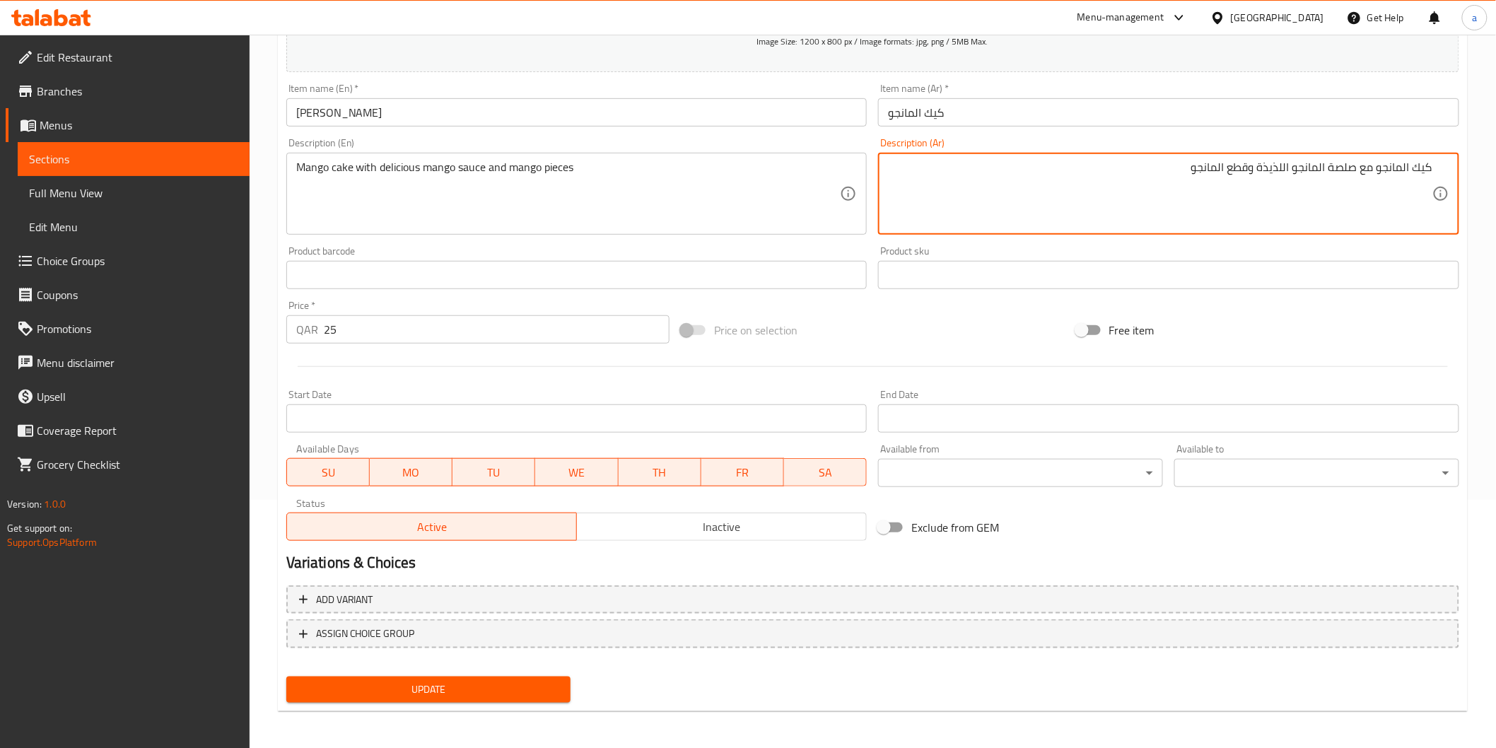
type textarea "كيك المانجو مع صلصة المانجو اللذيذة وقطع المانجو"
click at [414, 677] on button "Update" at bounding box center [428, 690] width 285 height 26
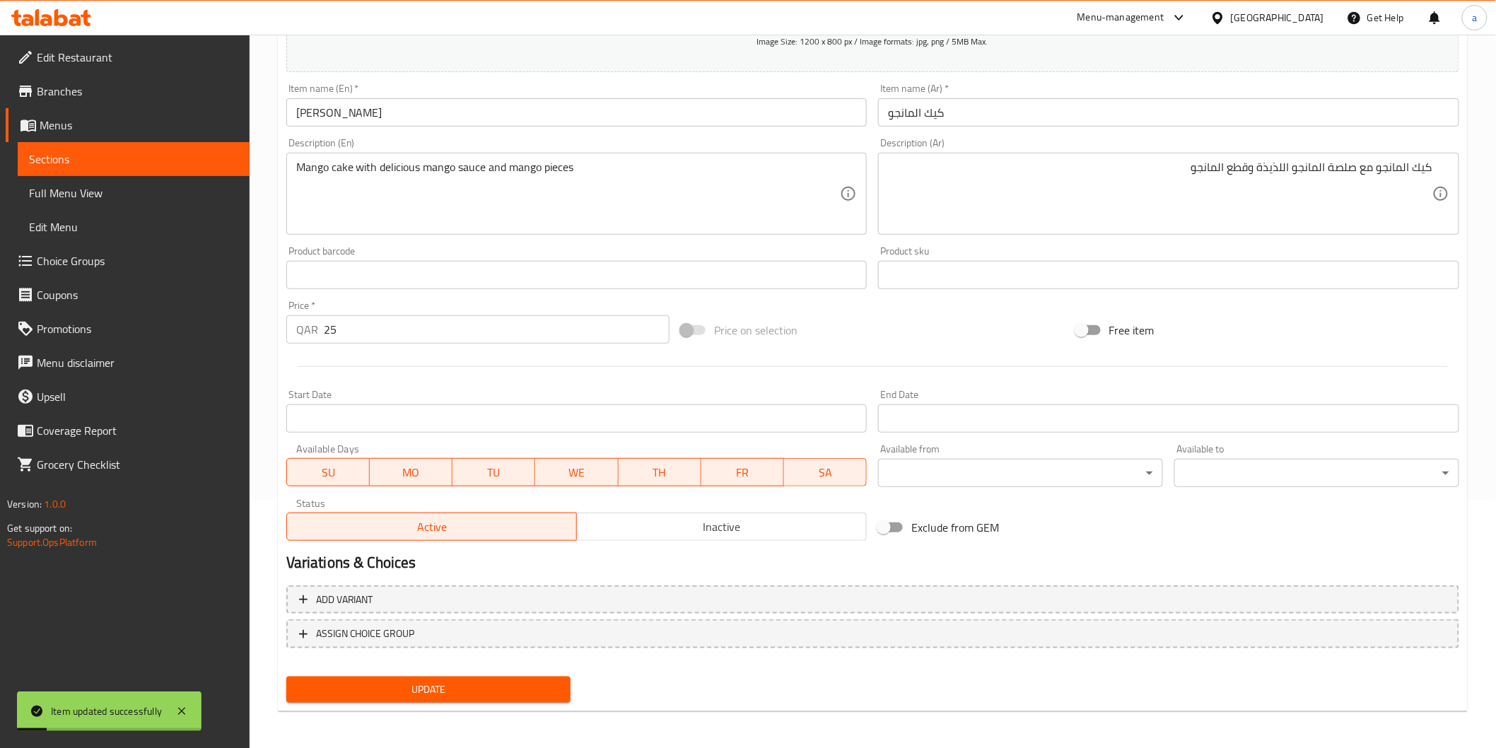
click at [151, 153] on span "Sections" at bounding box center [133, 159] width 209 height 17
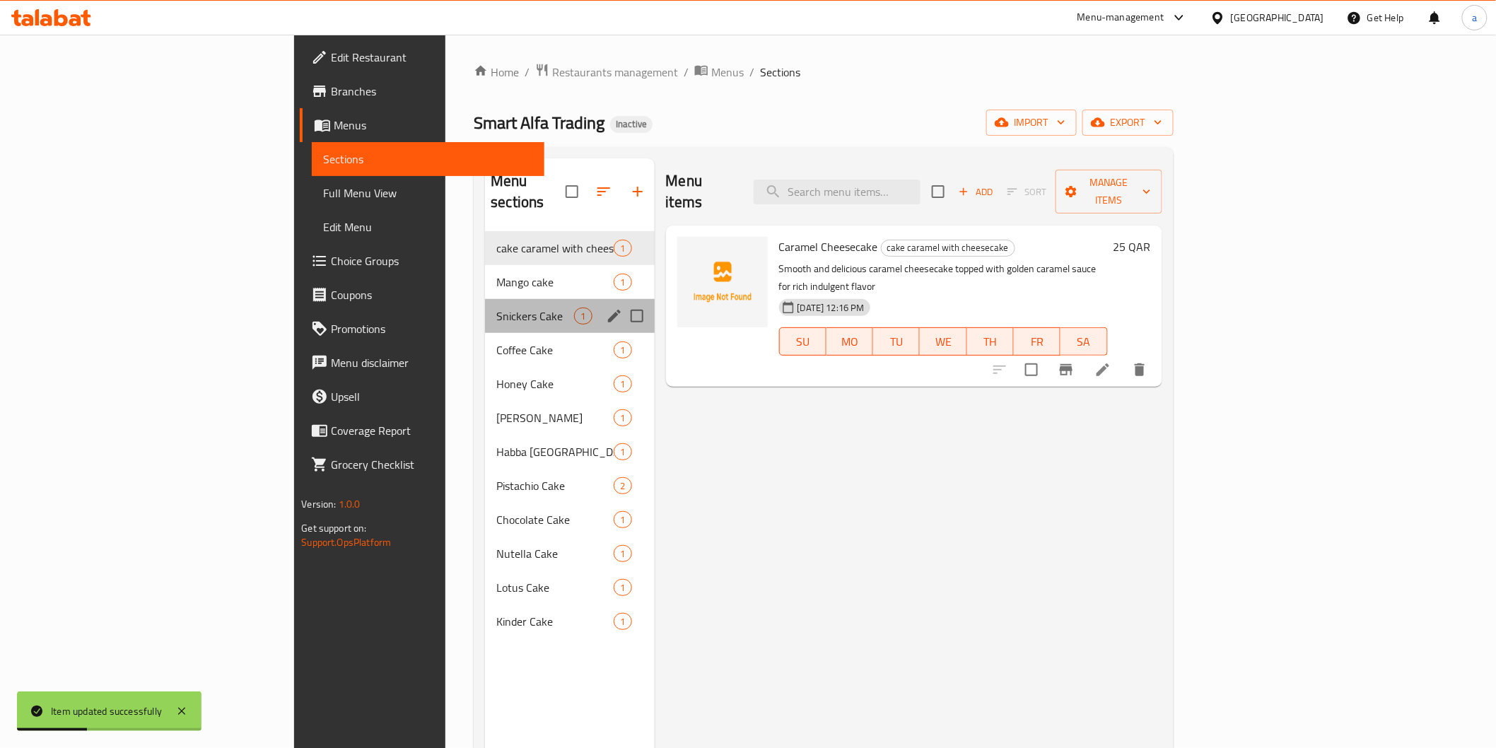
click at [485, 305] on div "Snickers Cake 1" at bounding box center [569, 316] width 169 height 34
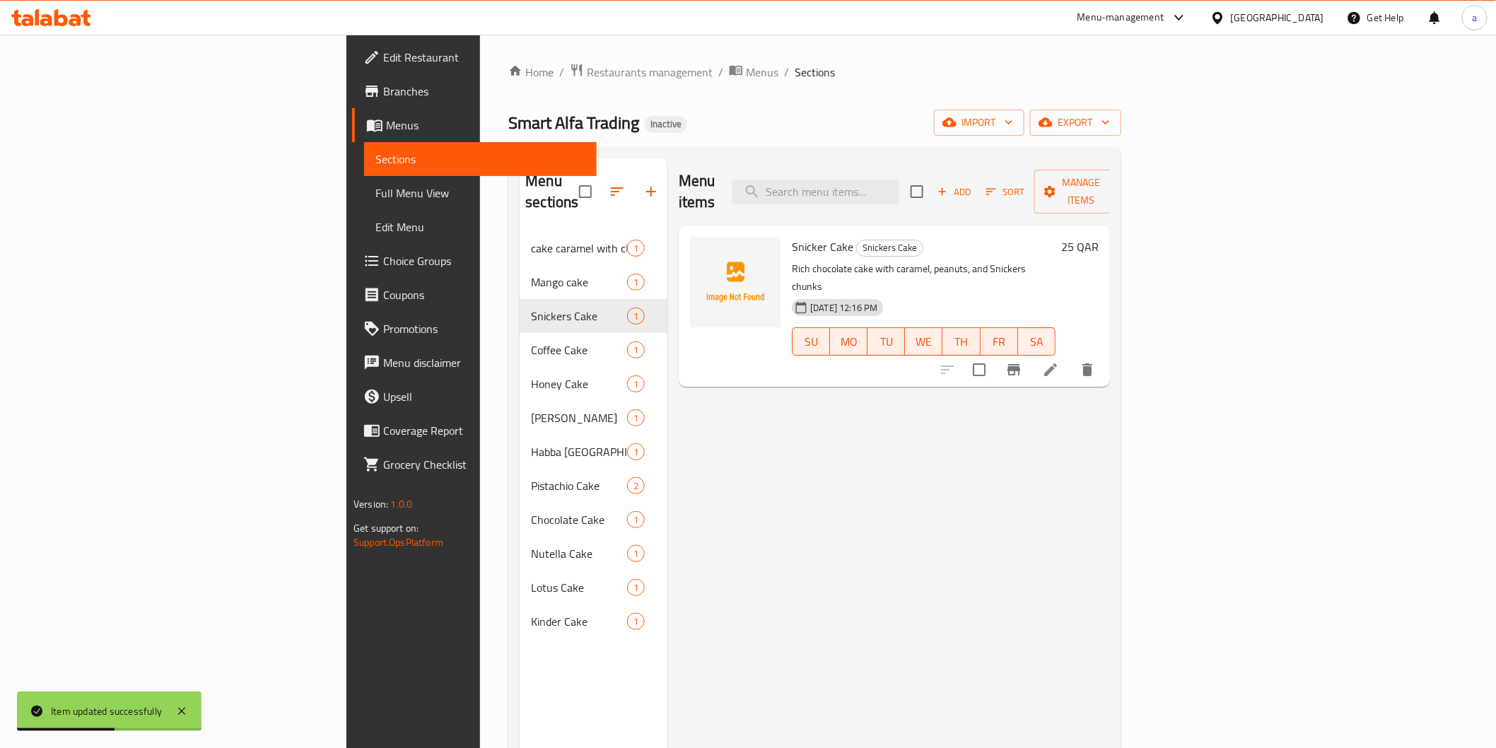
click at [1071, 357] on li at bounding box center [1051, 369] width 40 height 25
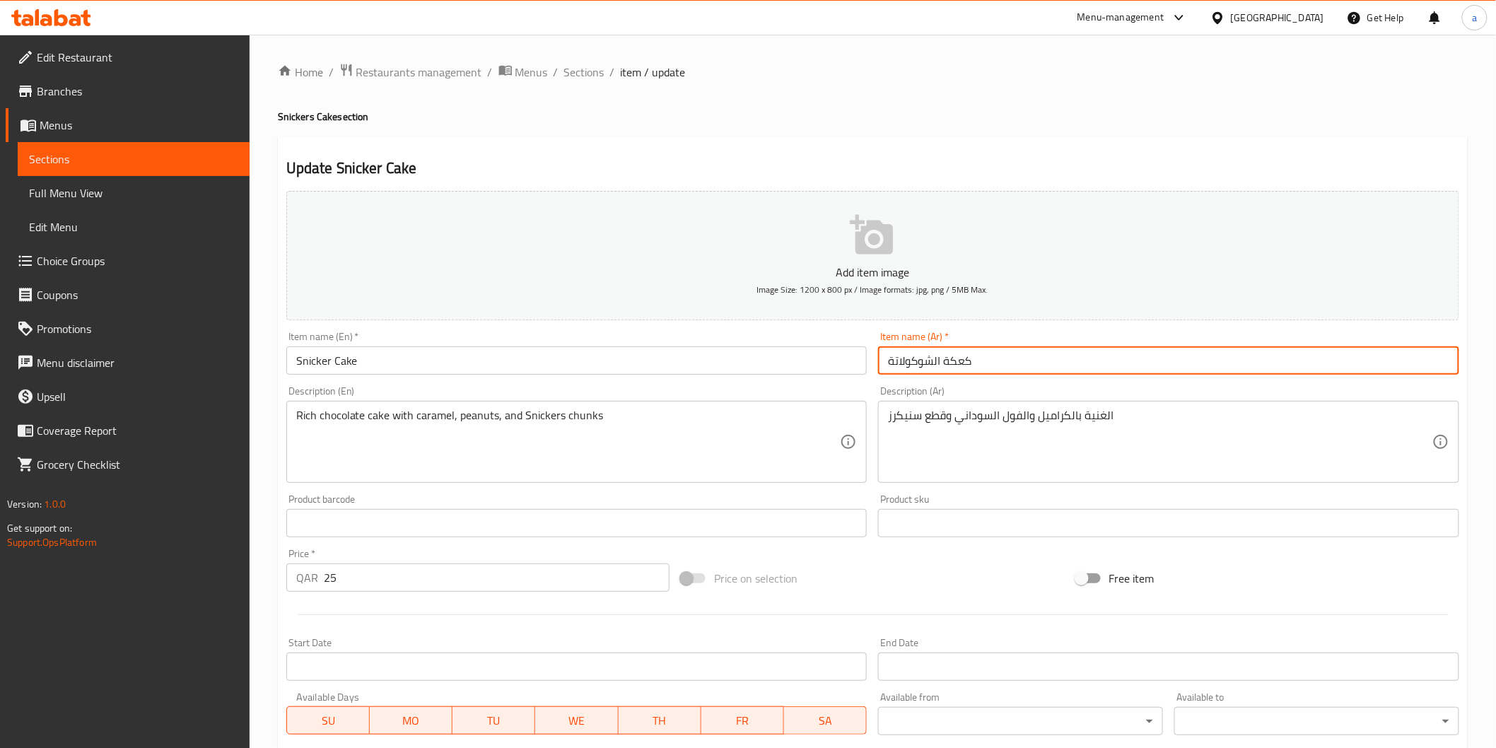
drag, startPoint x: 944, startPoint y: 366, endPoint x: 962, endPoint y: 368, distance: 17.9
click at [962, 368] on input "كعكة الشوكولاتة" at bounding box center [1168, 361] width 581 height 28
type input "ا"
type input "سنيكرز كيك"
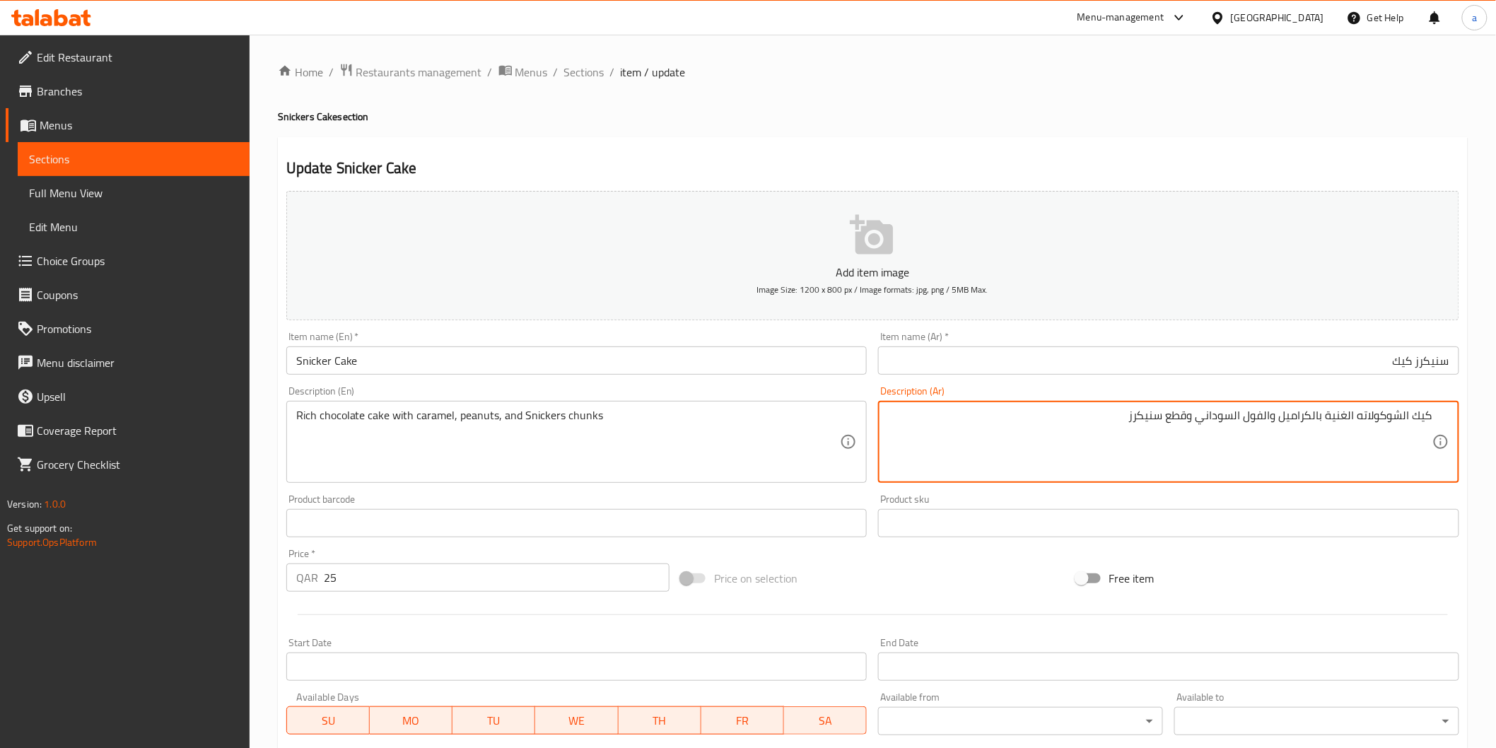
type textarea "كيك الشوكولاته الغنية بالكراميل والفول السوداني وقطع سنيكرز"
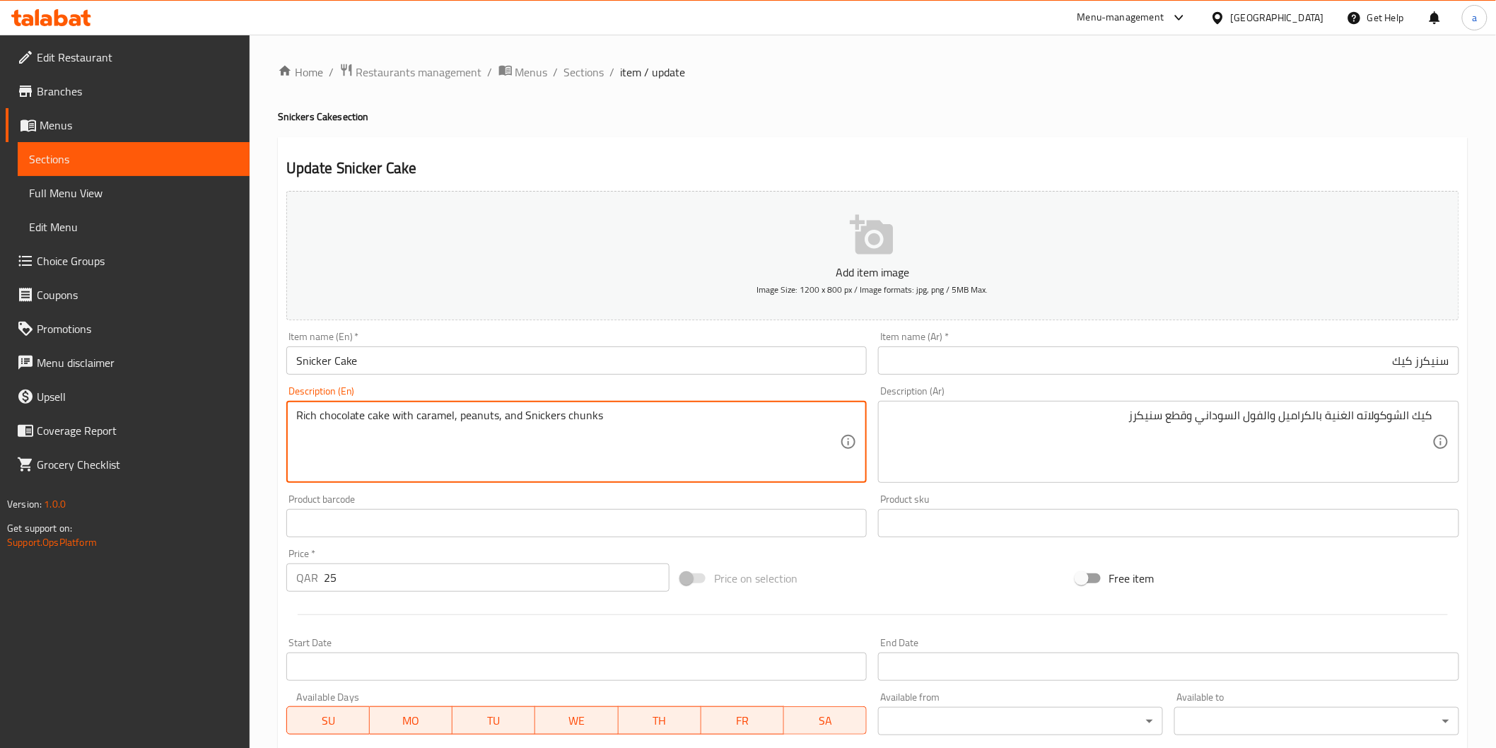
click at [580, 414] on textarea "Rich chocolate cake with caramel, peanuts, and Snickers chunks" at bounding box center [568, 442] width 545 height 67
click at [760, 438] on textarea "Rich chocolate cake with caramel, peanuts, and Snickers chunks" at bounding box center [568, 442] width 545 height 67
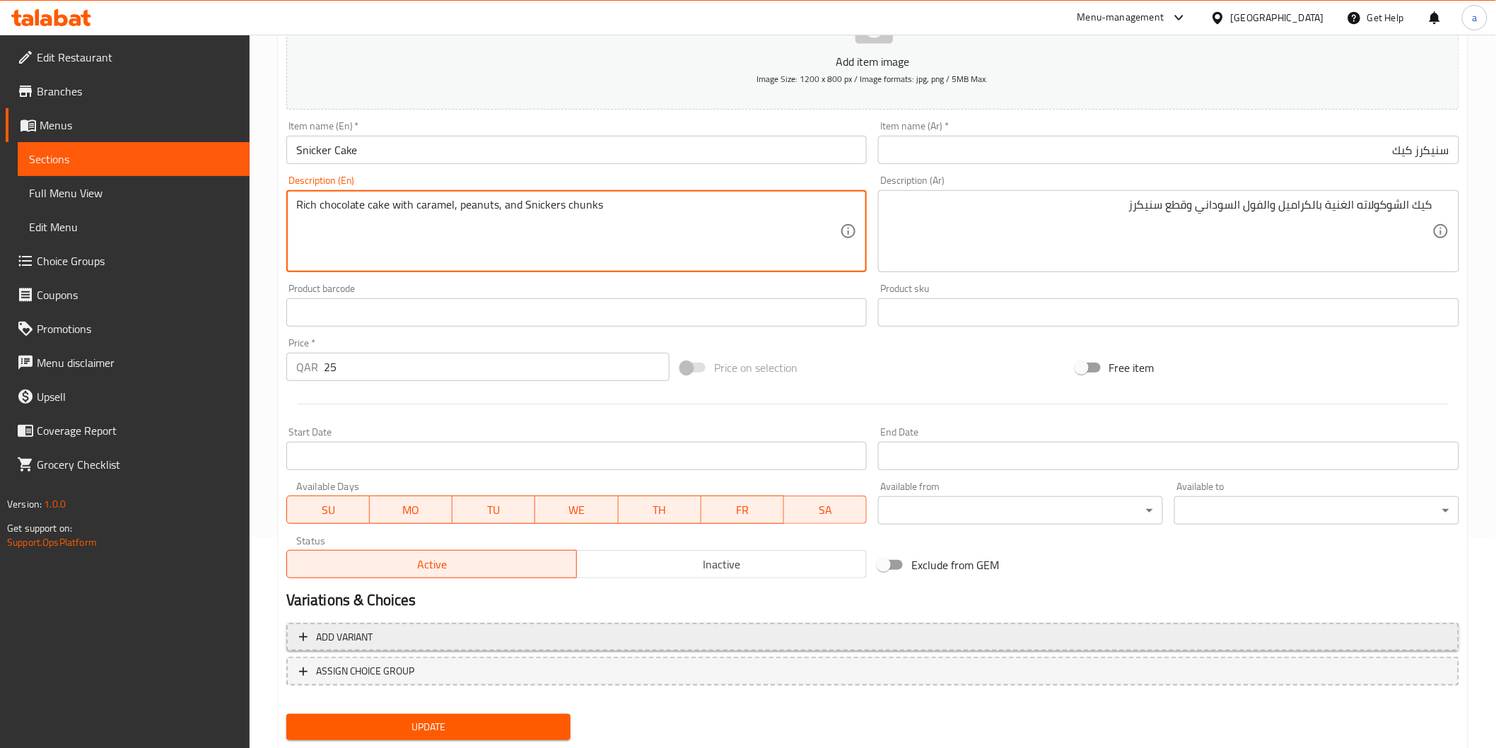
scroll to position [248, 0]
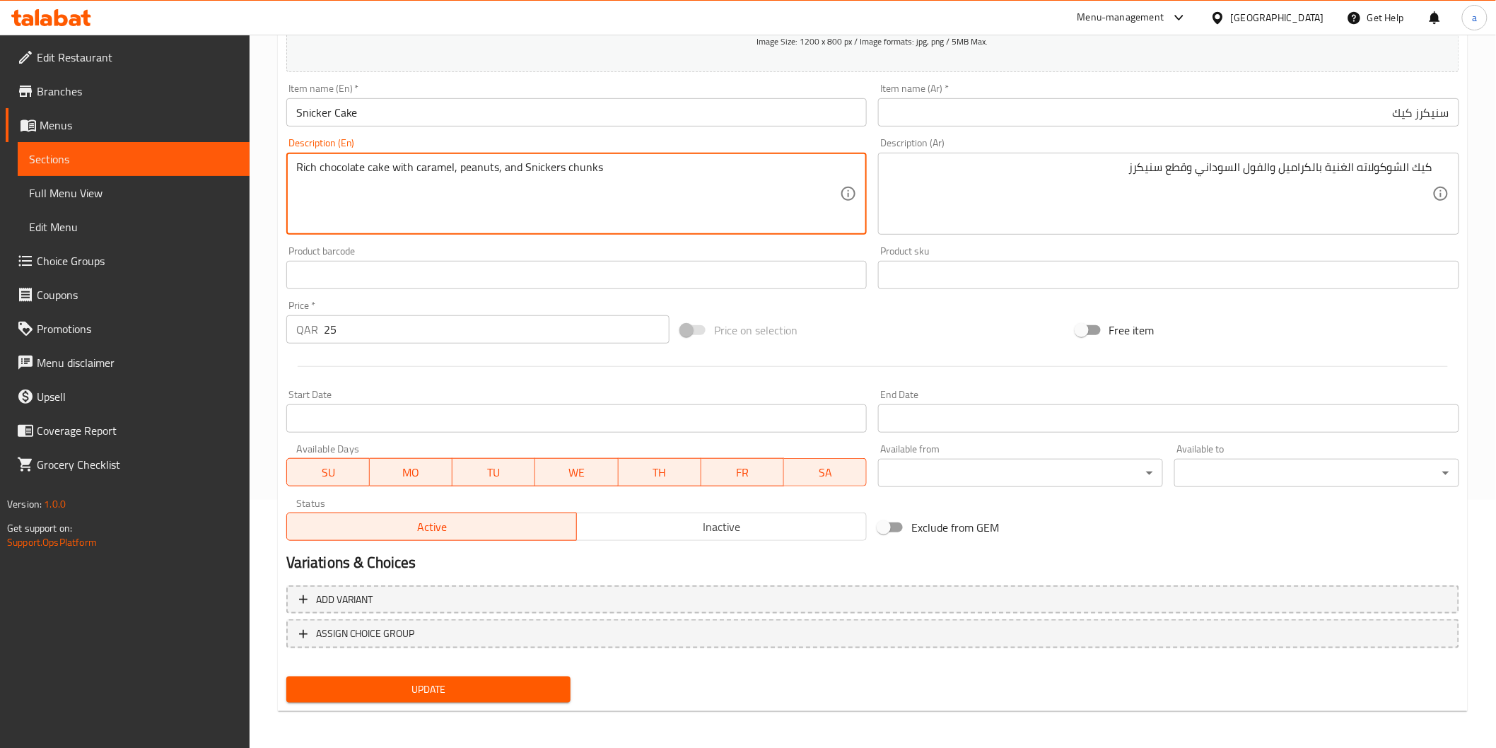
click at [493, 677] on button "Update" at bounding box center [428, 690] width 285 height 26
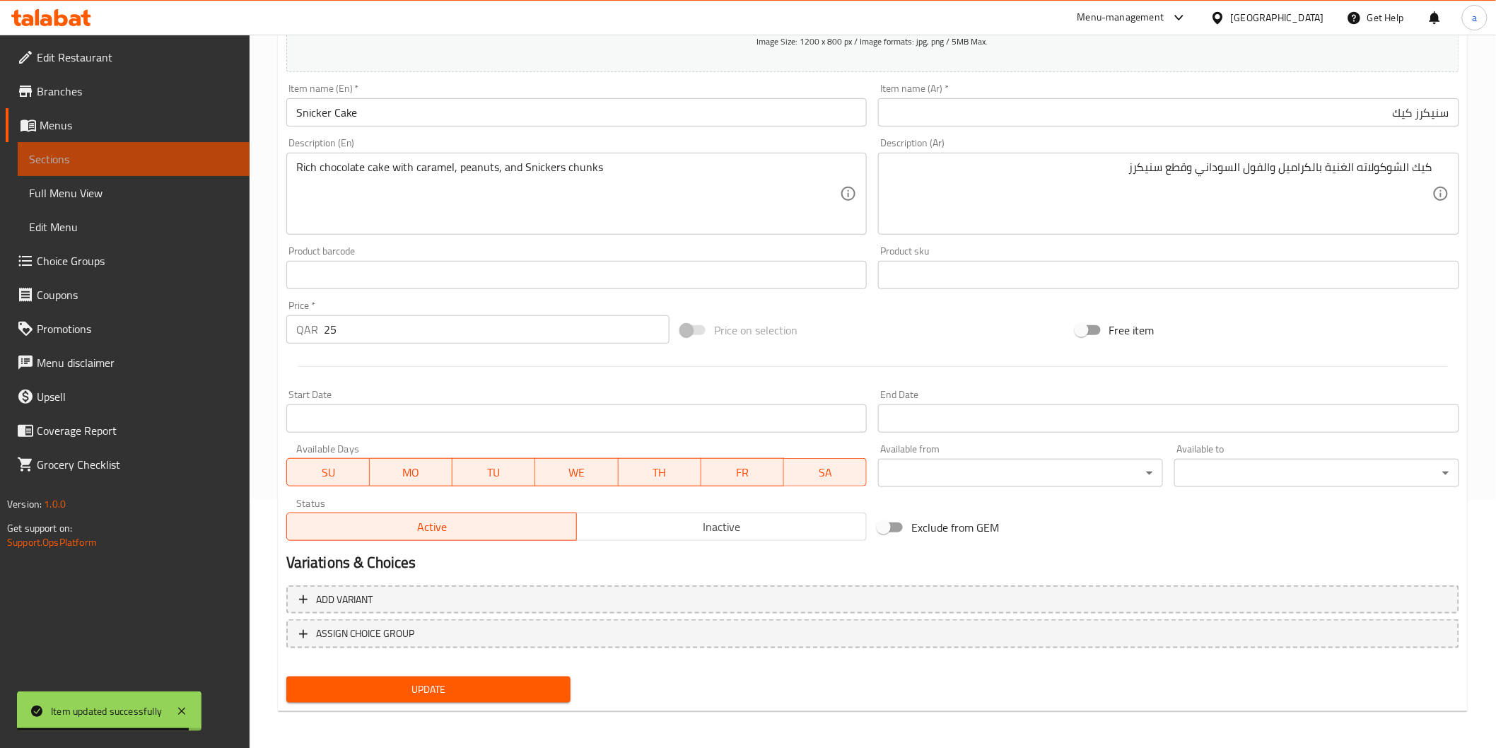
click at [121, 161] on span "Sections" at bounding box center [133, 159] width 209 height 17
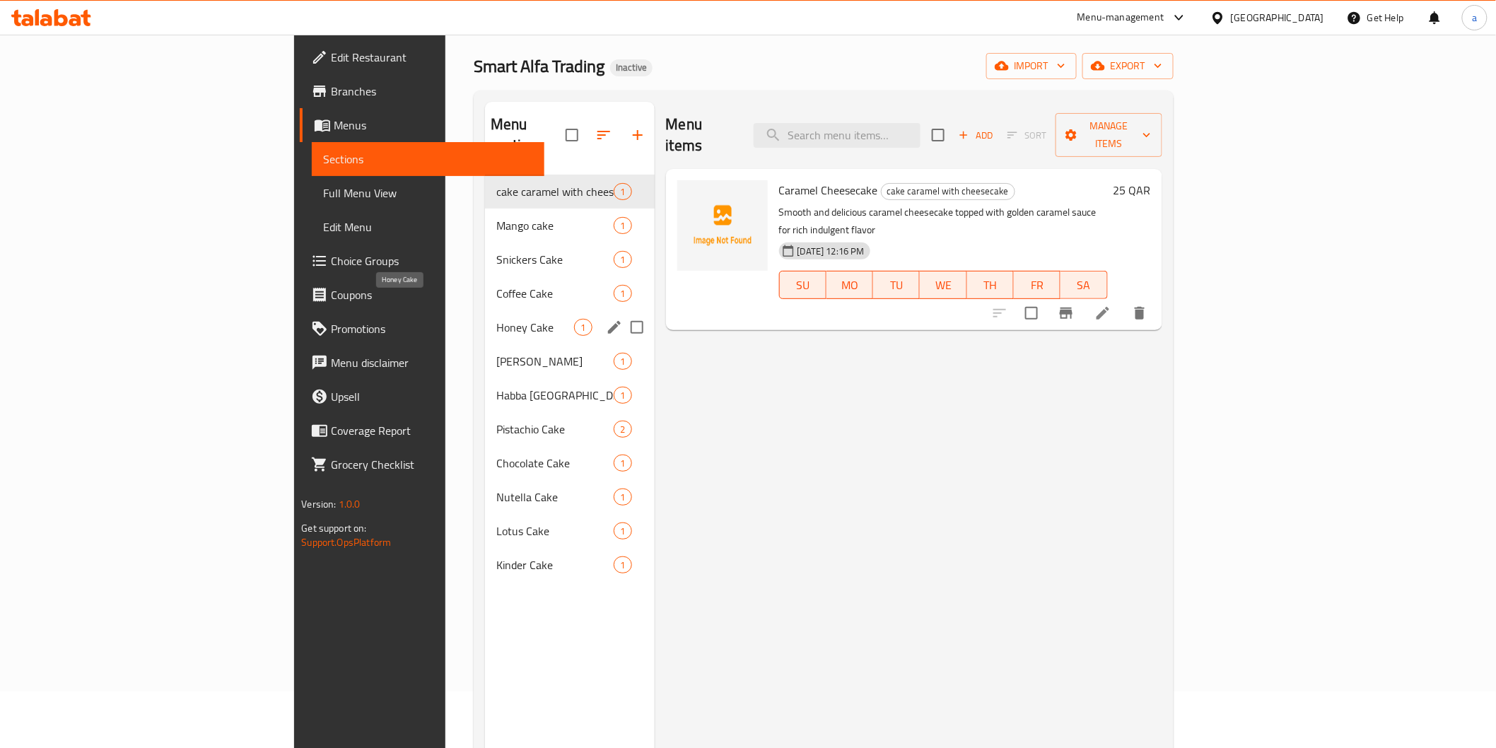
scroll to position [40, 0]
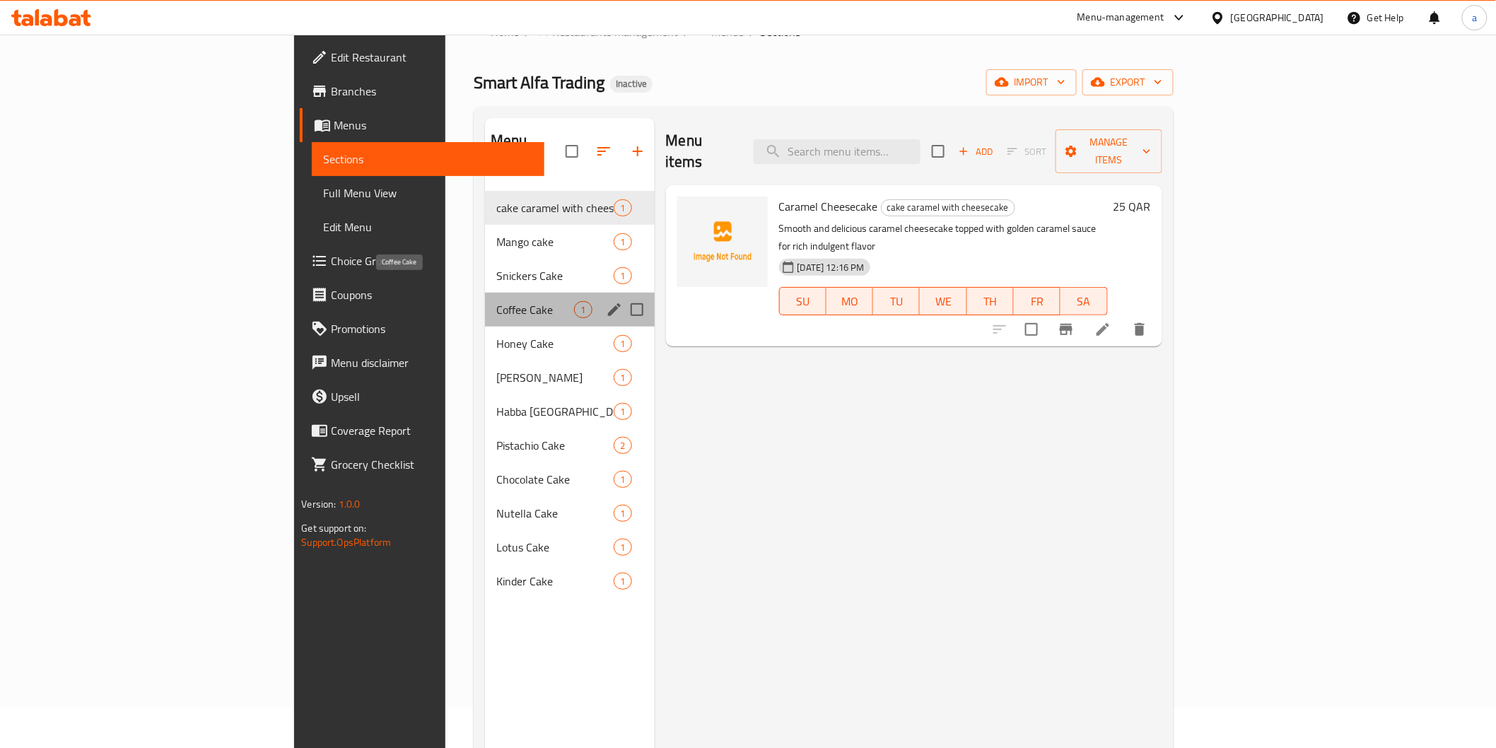
click at [496, 301] on span "Coffee Cake" at bounding box center [535, 309] width 78 height 17
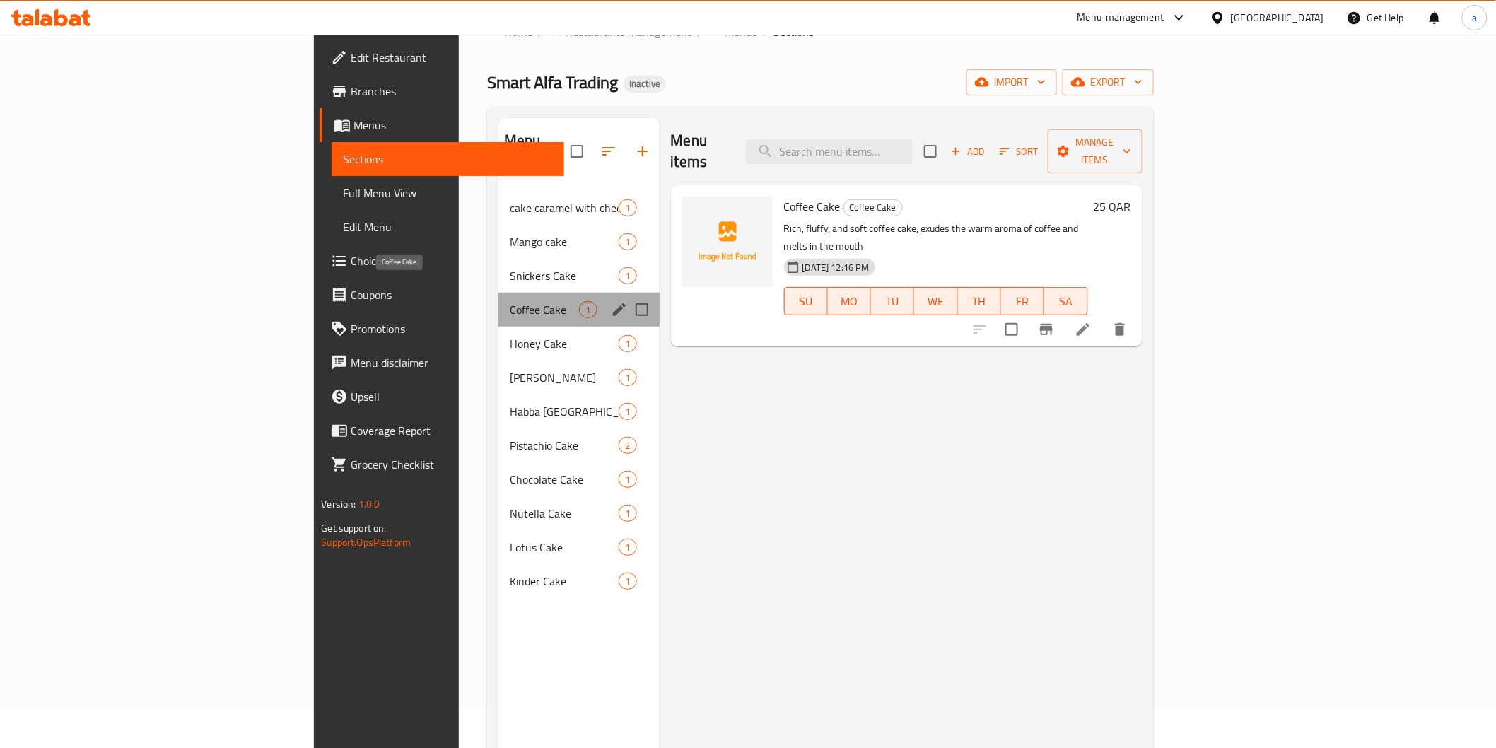
click at [510, 301] on span "Coffee Cake" at bounding box center [545, 309] width 70 height 17
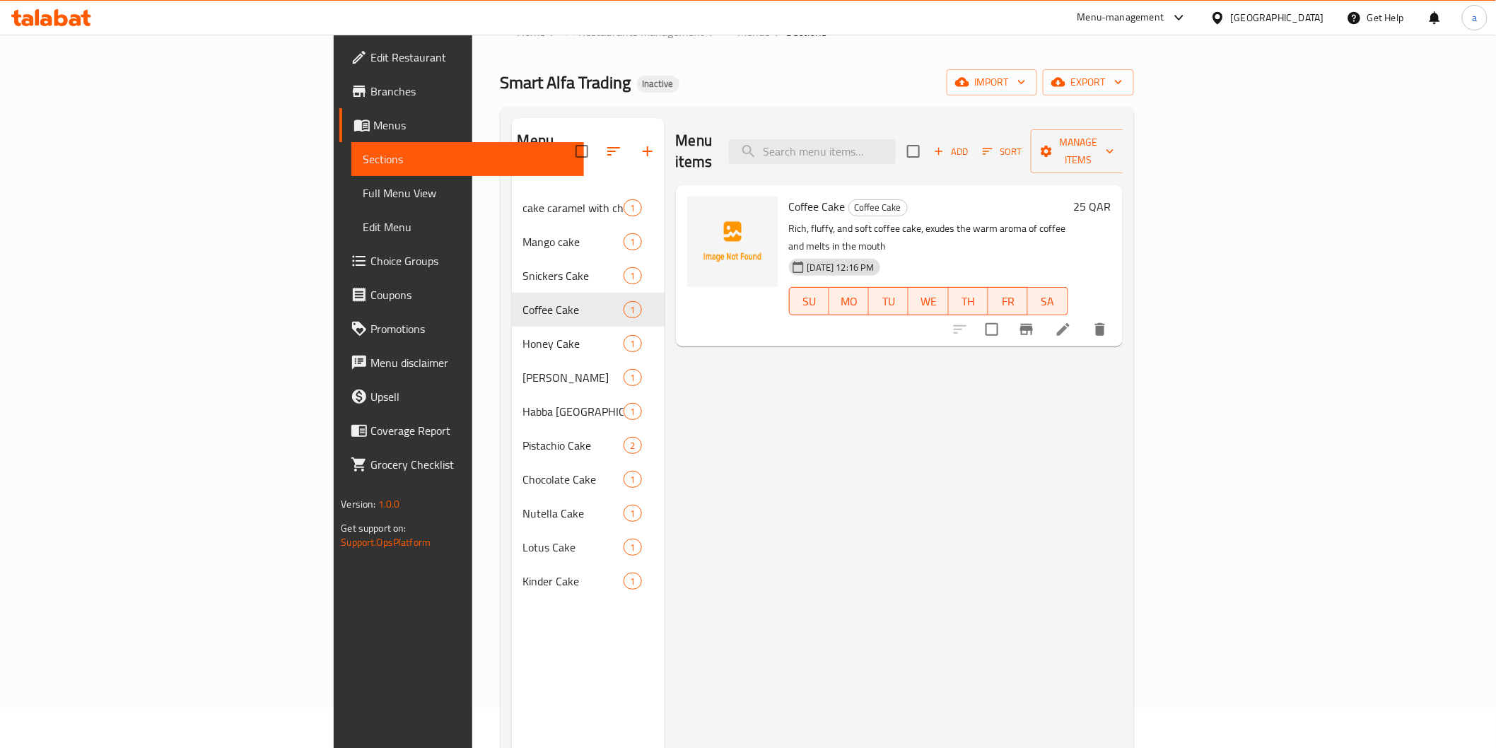
click at [1083, 317] on li at bounding box center [1064, 329] width 40 height 25
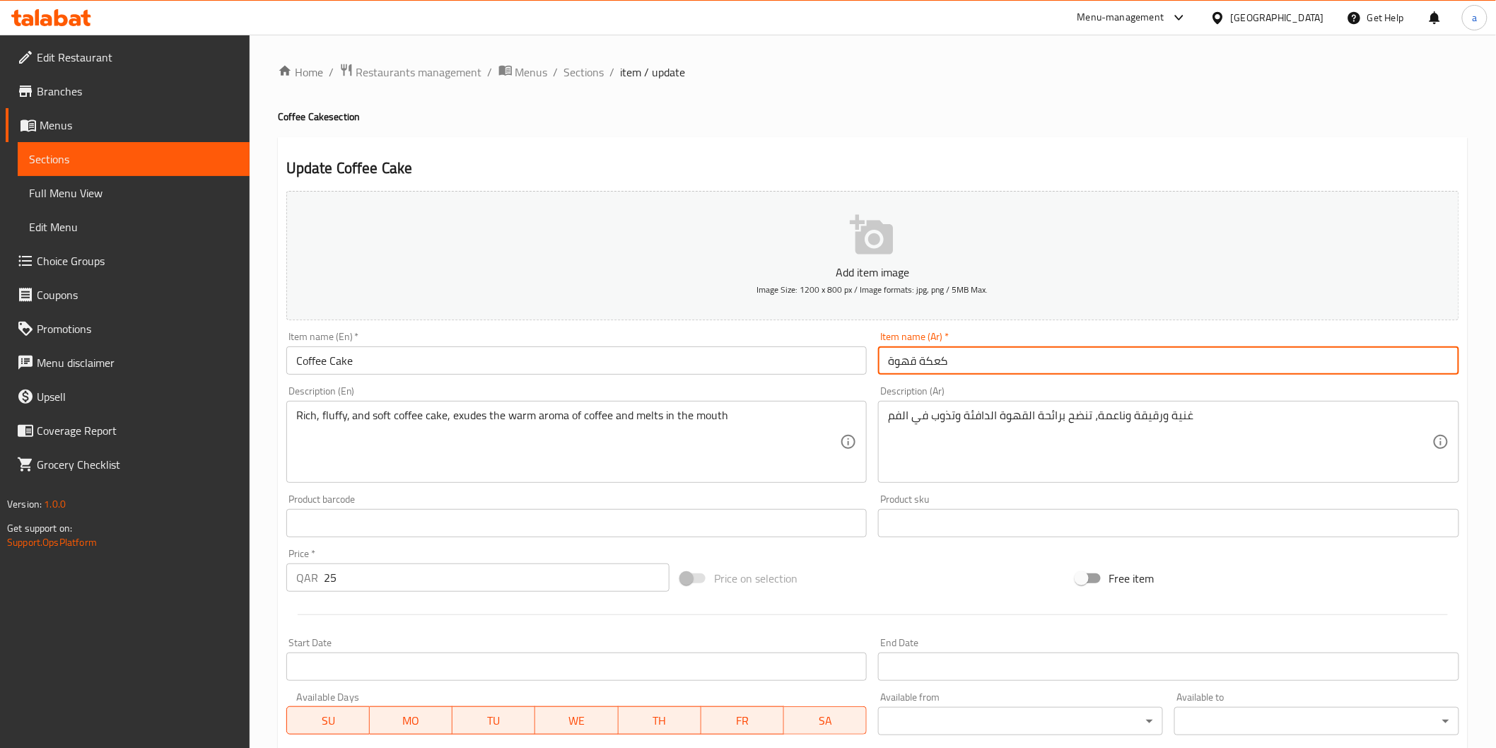
drag, startPoint x: 917, startPoint y: 369, endPoint x: 938, endPoint y: 369, distance: 21.2
click at [938, 369] on input "كعكة قهوة" at bounding box center [1168, 361] width 581 height 28
type input "كيك القهوة"
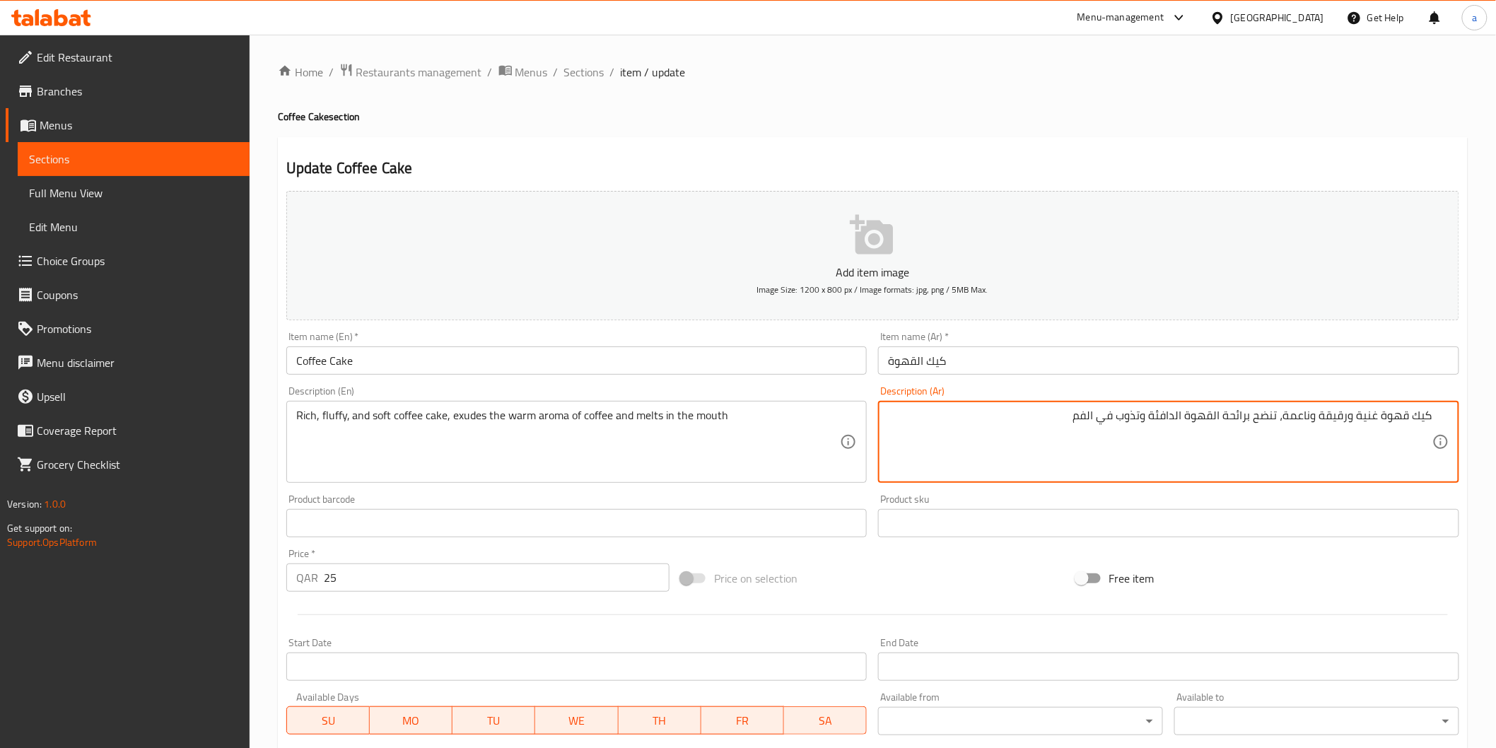
type textarea "كيك قهوة غنية ورقيقة وناعمة، تنضح برائحة القهوة الدافئة وتذوب في الفم"
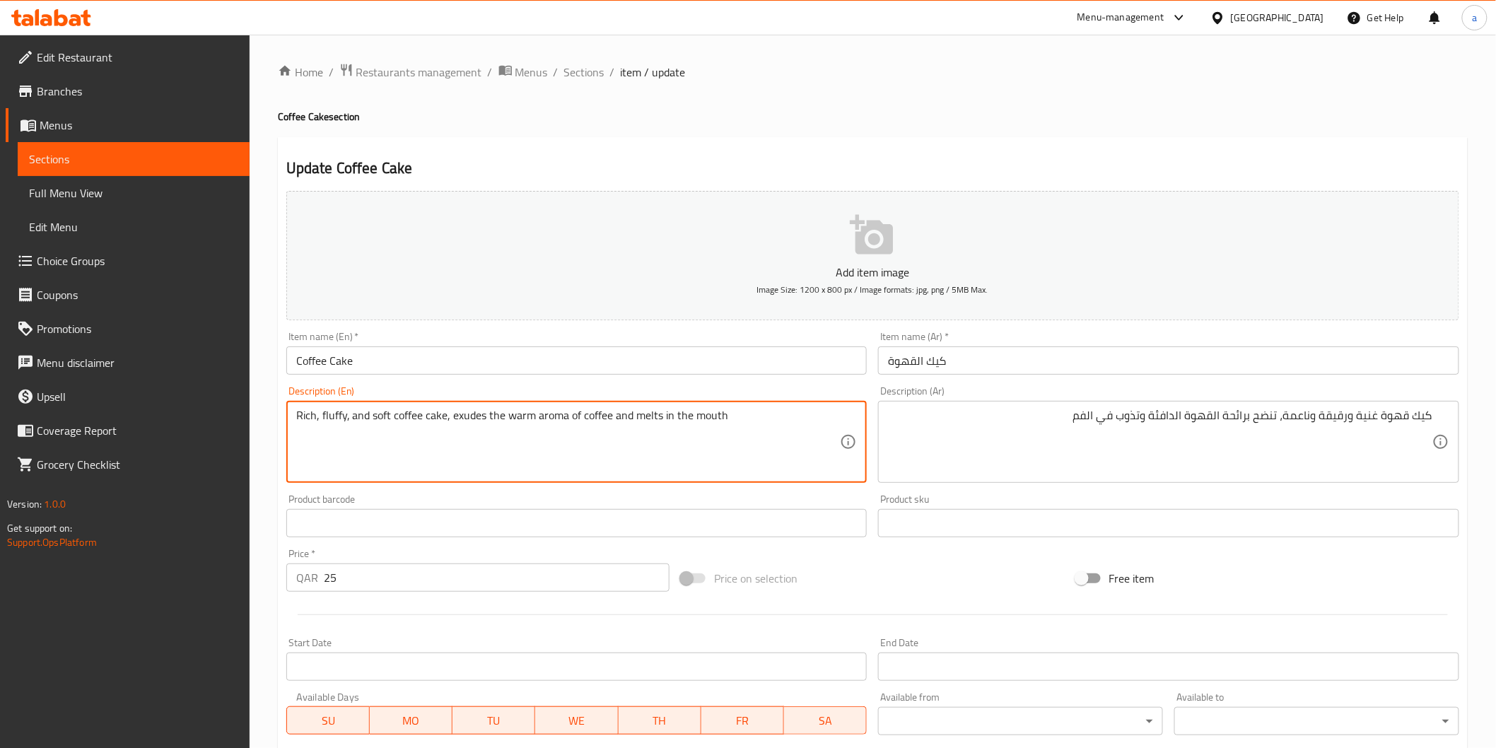
click at [458, 416] on textarea "Rich, fluffy, and soft coffee cake, exudes the warm aroma of coffee and melts i…" at bounding box center [568, 442] width 545 height 67
click at [697, 429] on textarea "Rich, fluffy, and soft coffee cake, exudes the warm aroma of coffee and melts i…" at bounding box center [568, 442] width 545 height 67
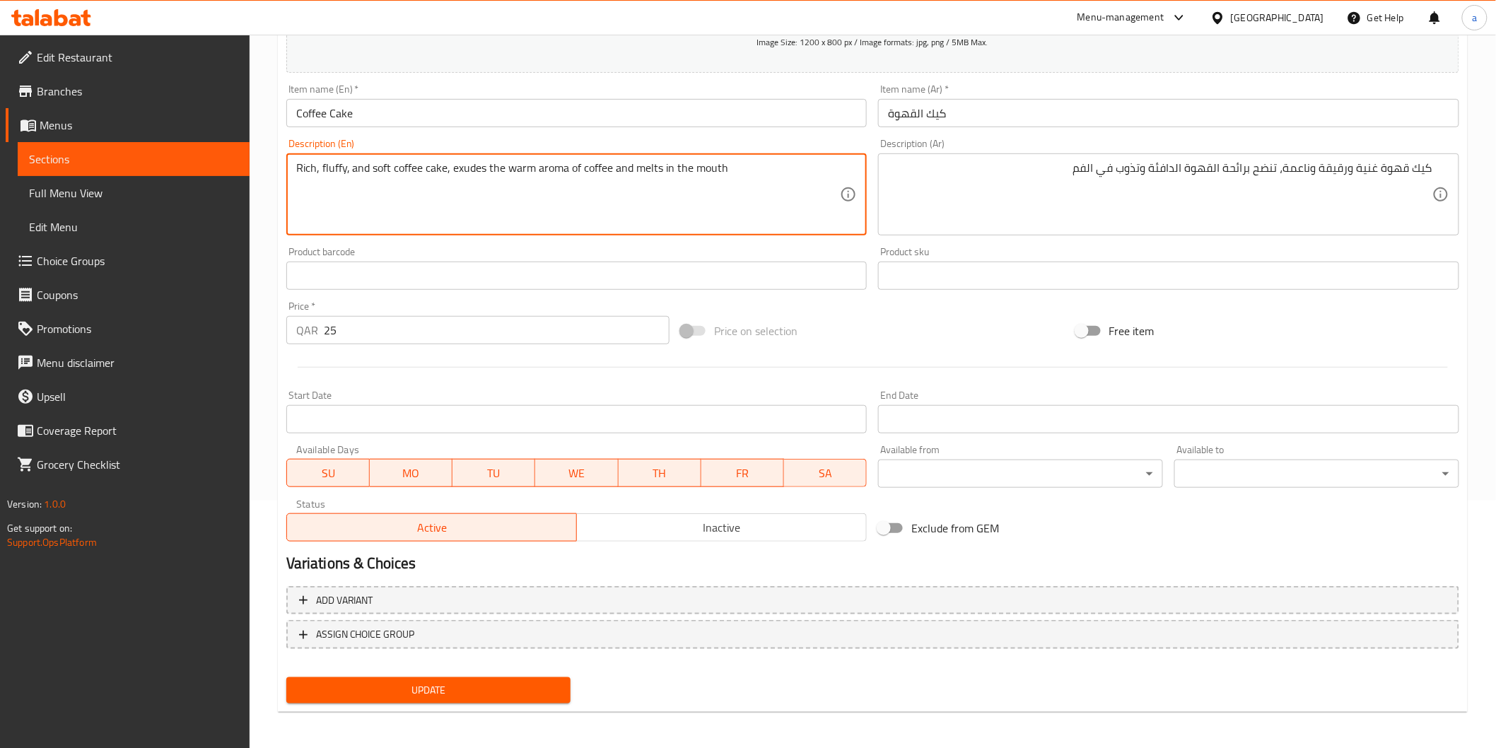
scroll to position [248, 0]
click at [495, 694] on span "Update" at bounding box center [429, 690] width 262 height 18
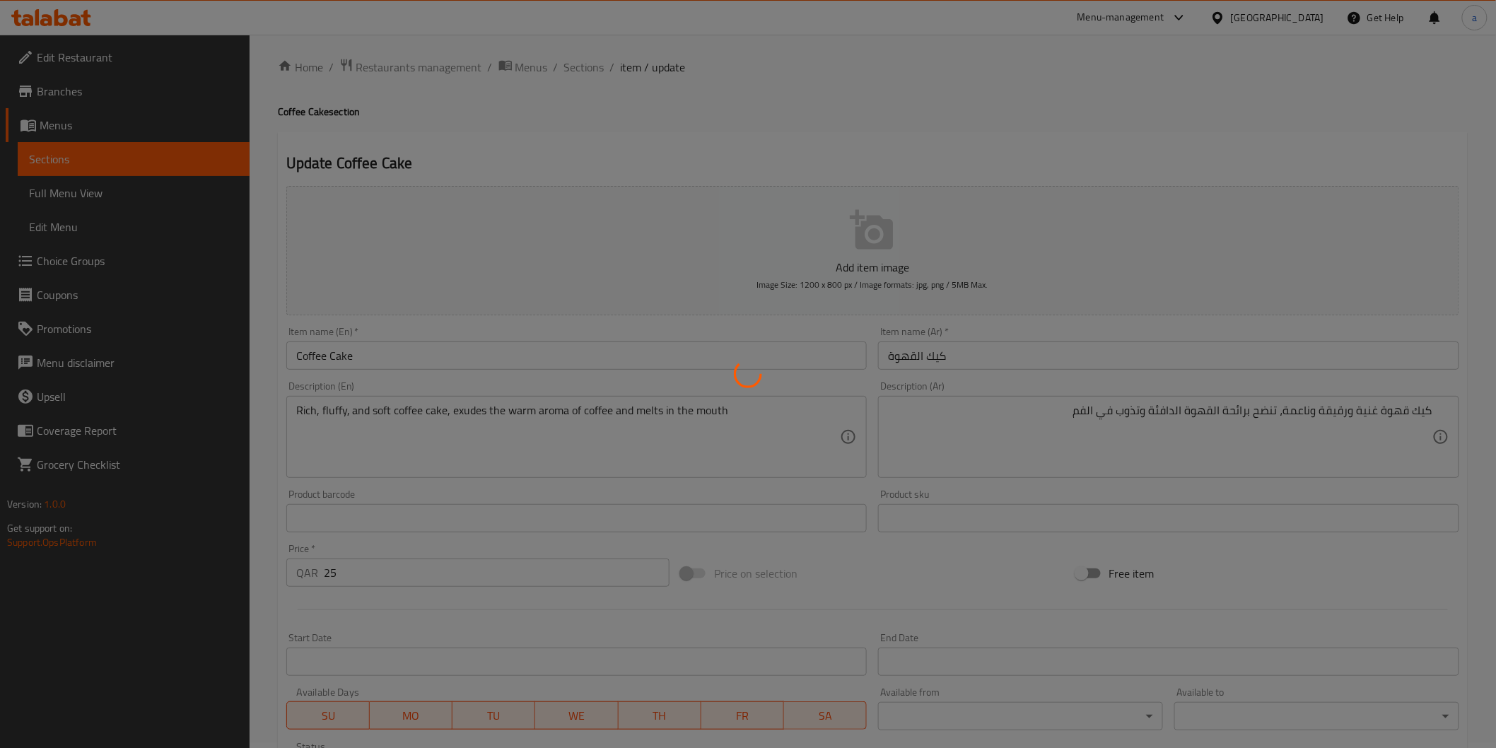
scroll to position [0, 0]
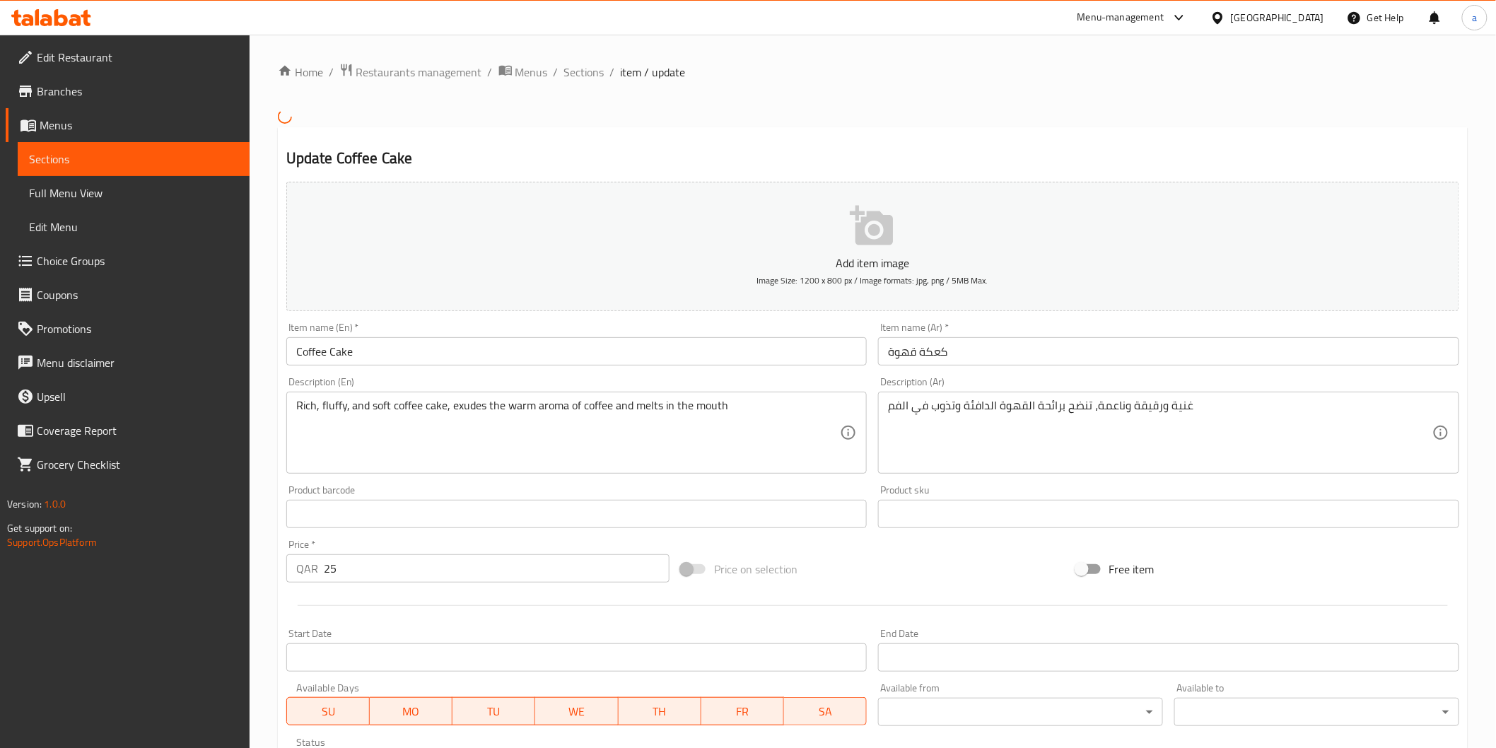
click at [95, 151] on span "Sections" at bounding box center [133, 159] width 209 height 17
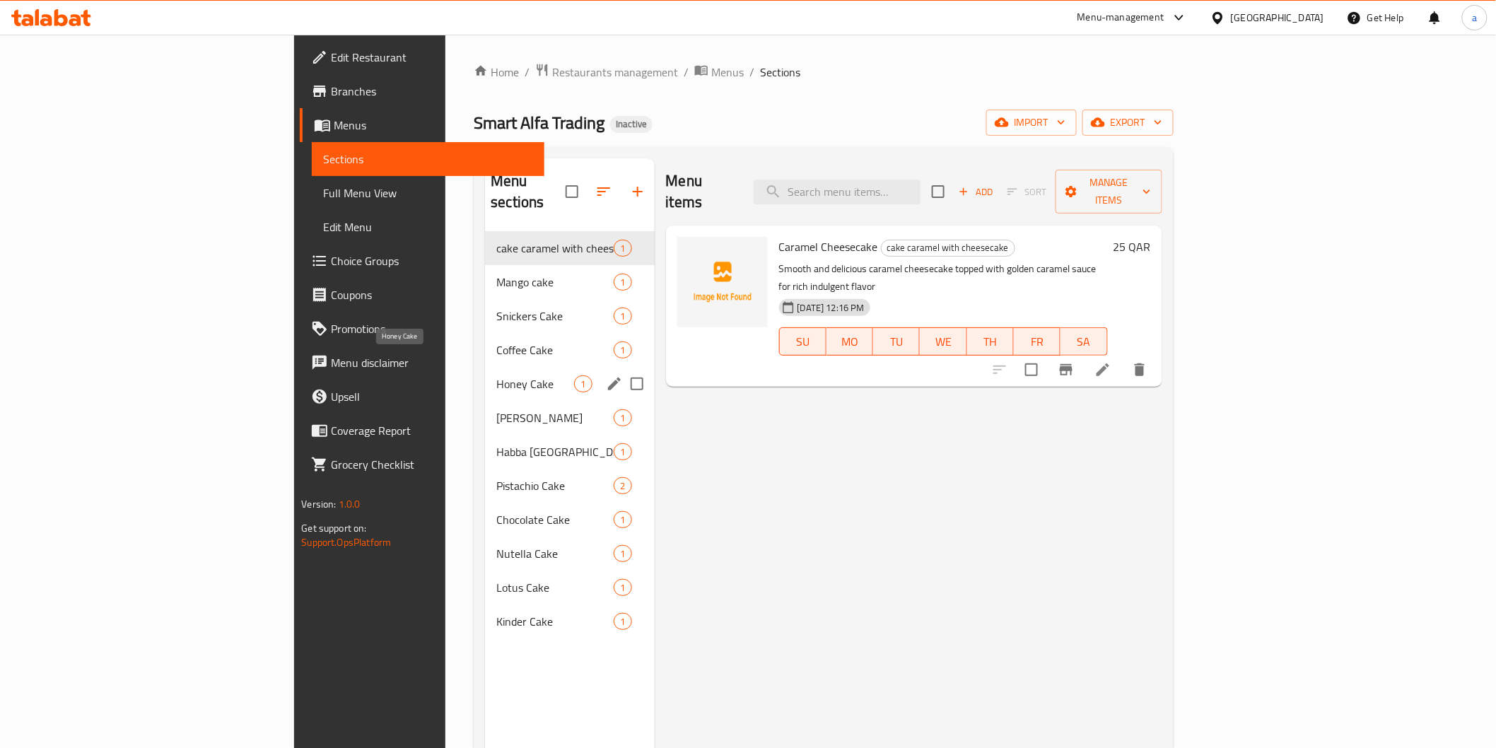
click at [496, 376] on span "Honey Cake" at bounding box center [535, 384] width 78 height 17
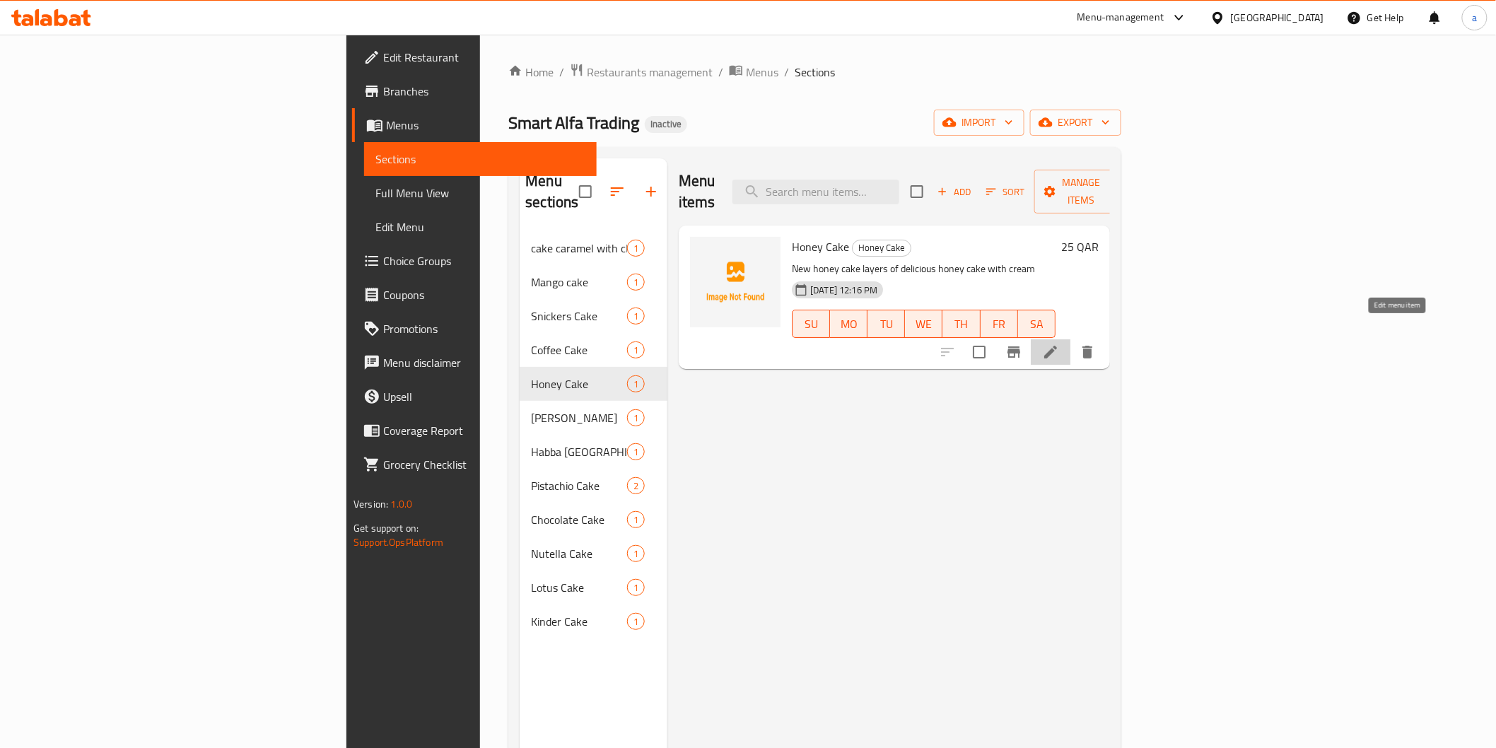
click at [1059, 344] on icon at bounding box center [1050, 352] width 17 height 17
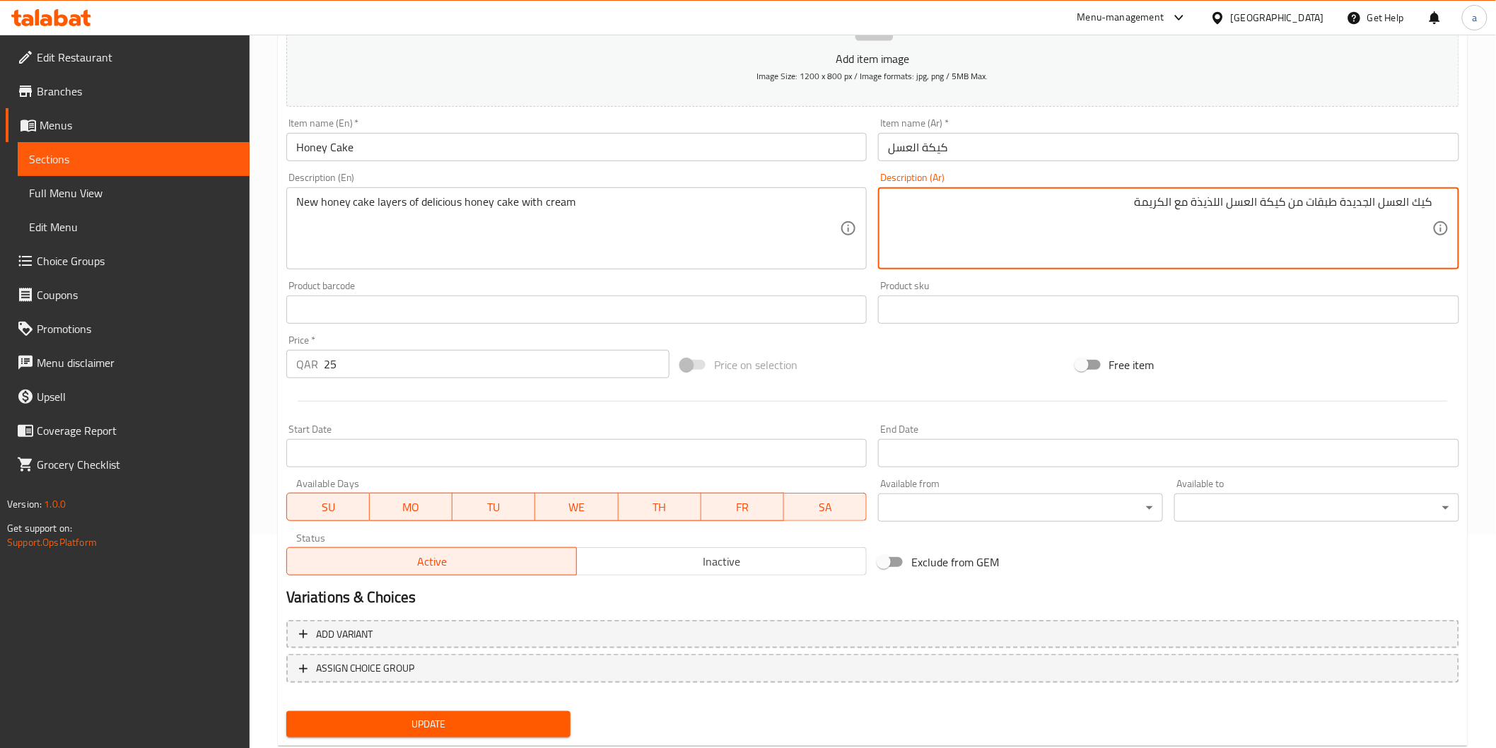
scroll to position [248, 0]
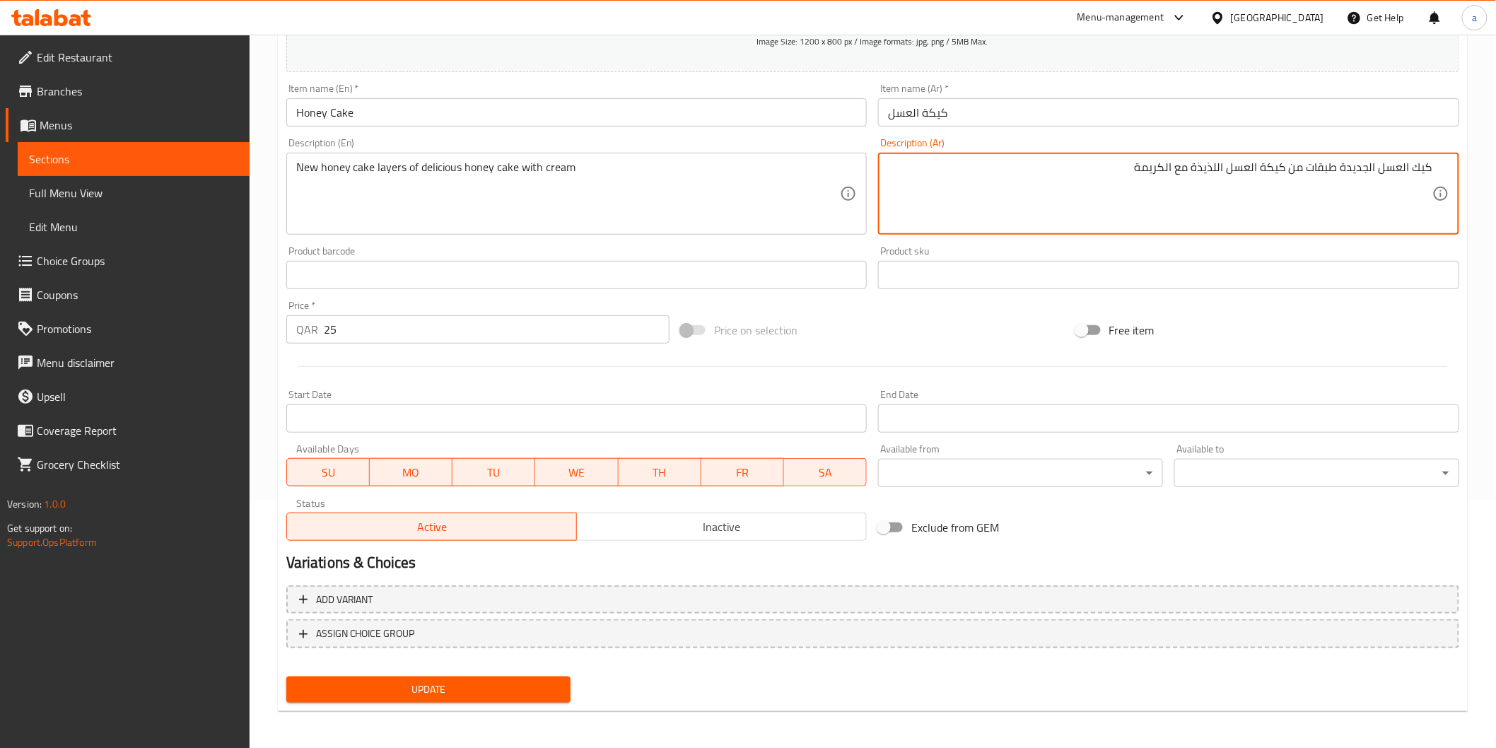
type textarea "كيك العسل الجديدة طبقات من كيكة العسل اللذيذة مع الكريمة"
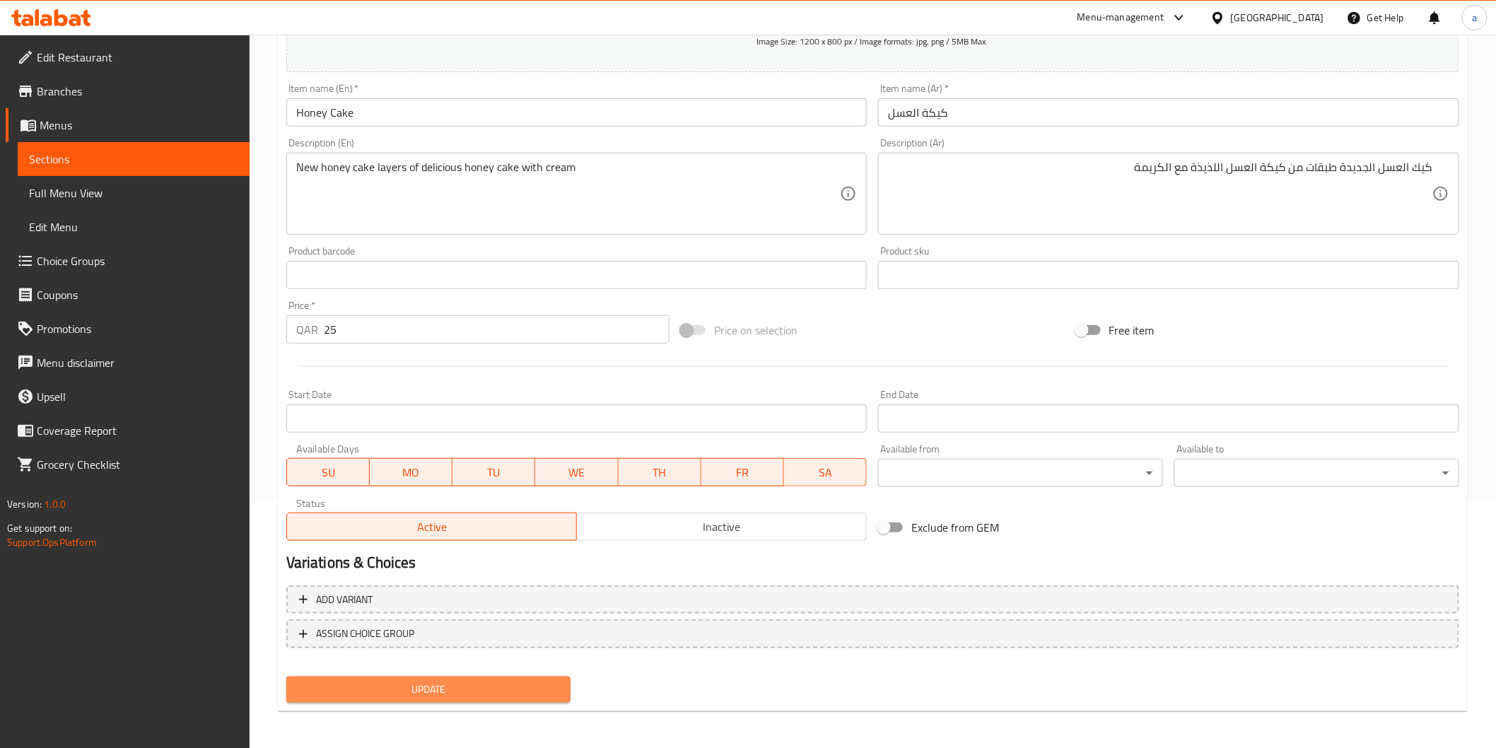
click at [429, 689] on span "Update" at bounding box center [429, 690] width 262 height 18
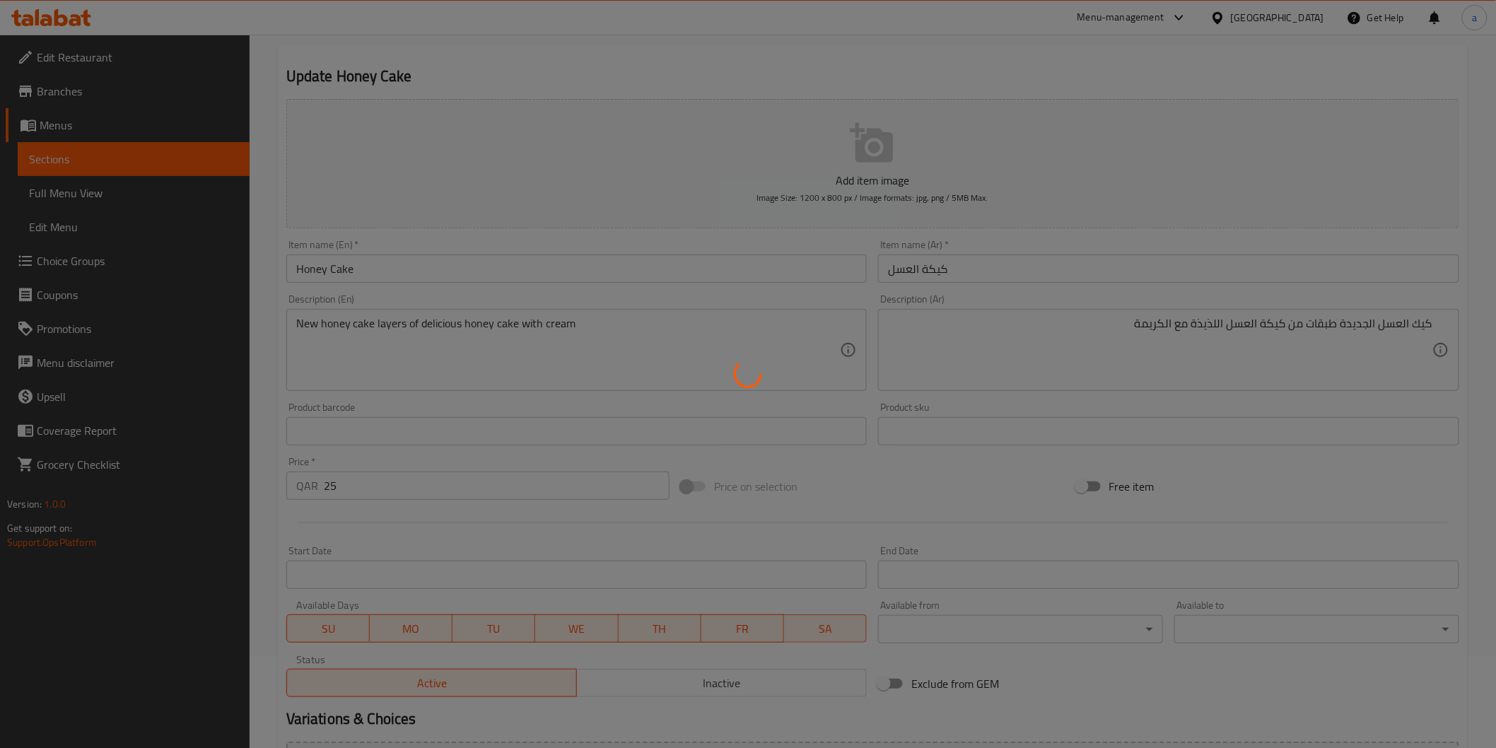
scroll to position [91, 0]
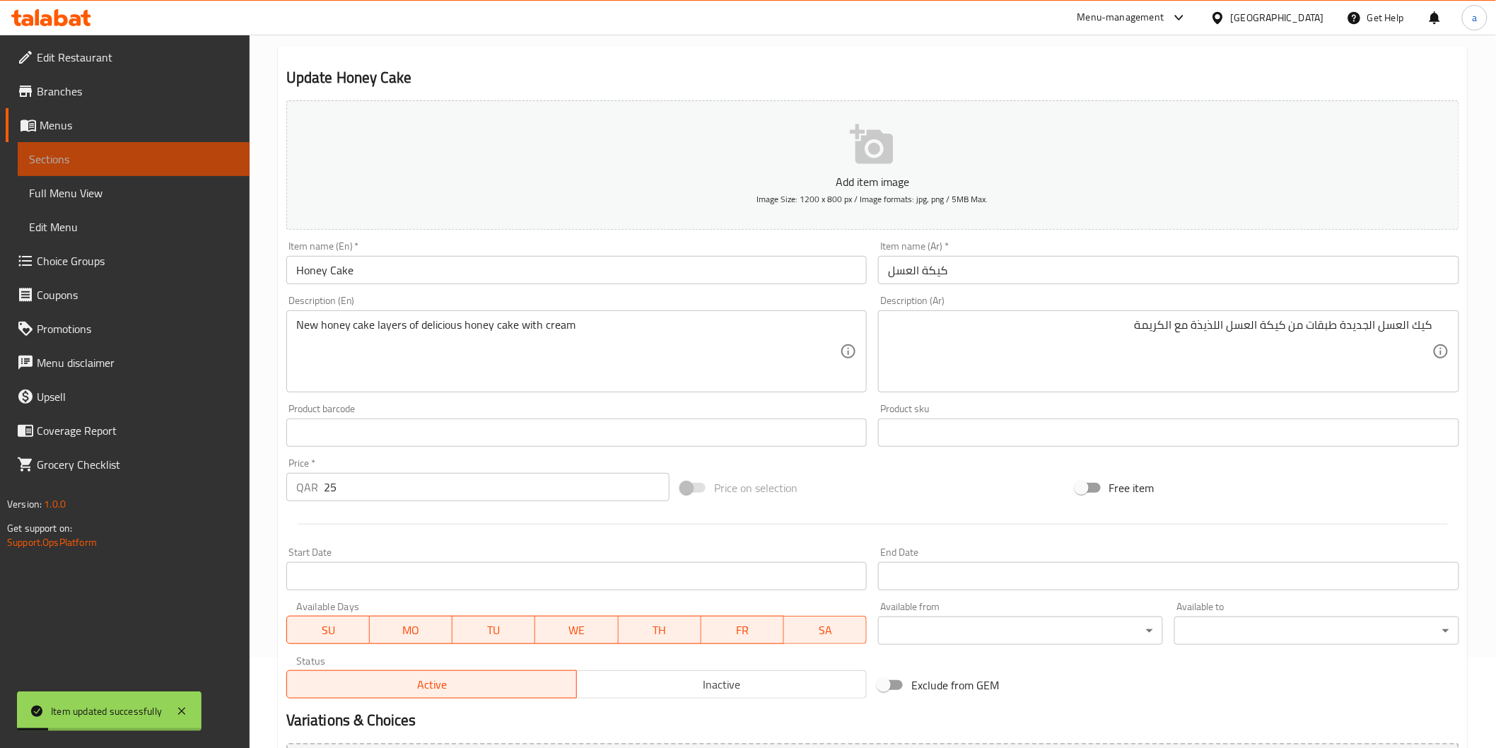
click at [175, 167] on span "Sections" at bounding box center [133, 159] width 209 height 17
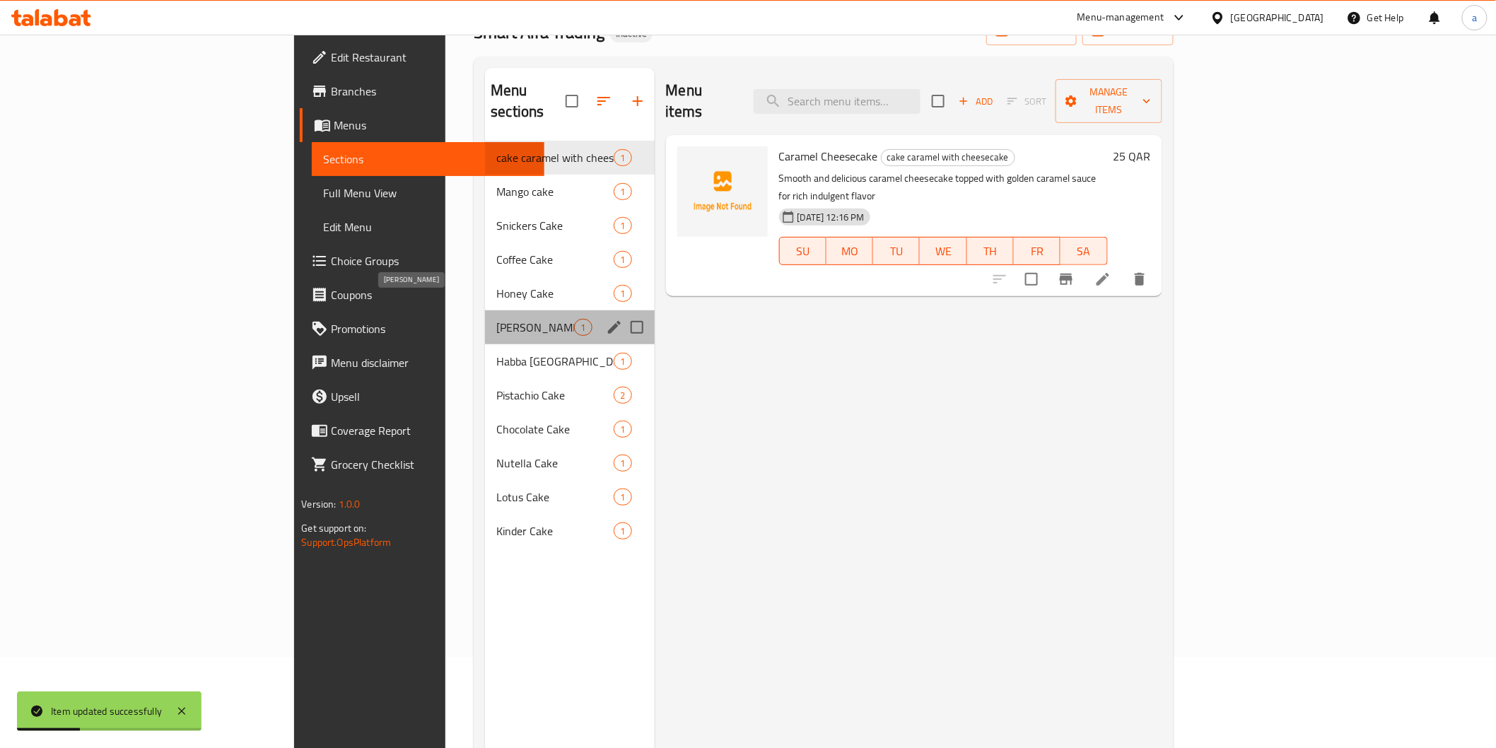
click at [496, 319] on span "[PERSON_NAME]" at bounding box center [535, 327] width 78 height 17
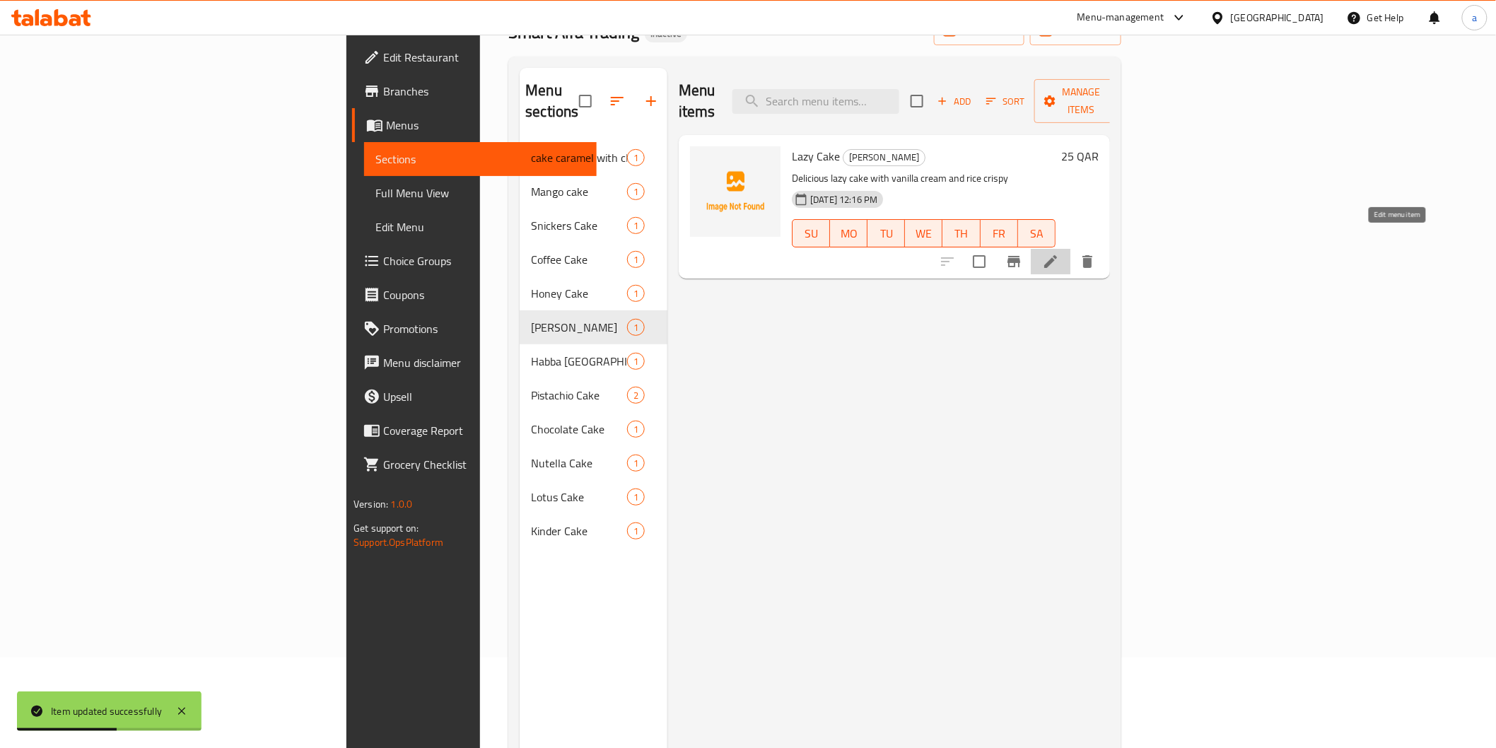
click at [1059, 253] on icon at bounding box center [1050, 261] width 17 height 17
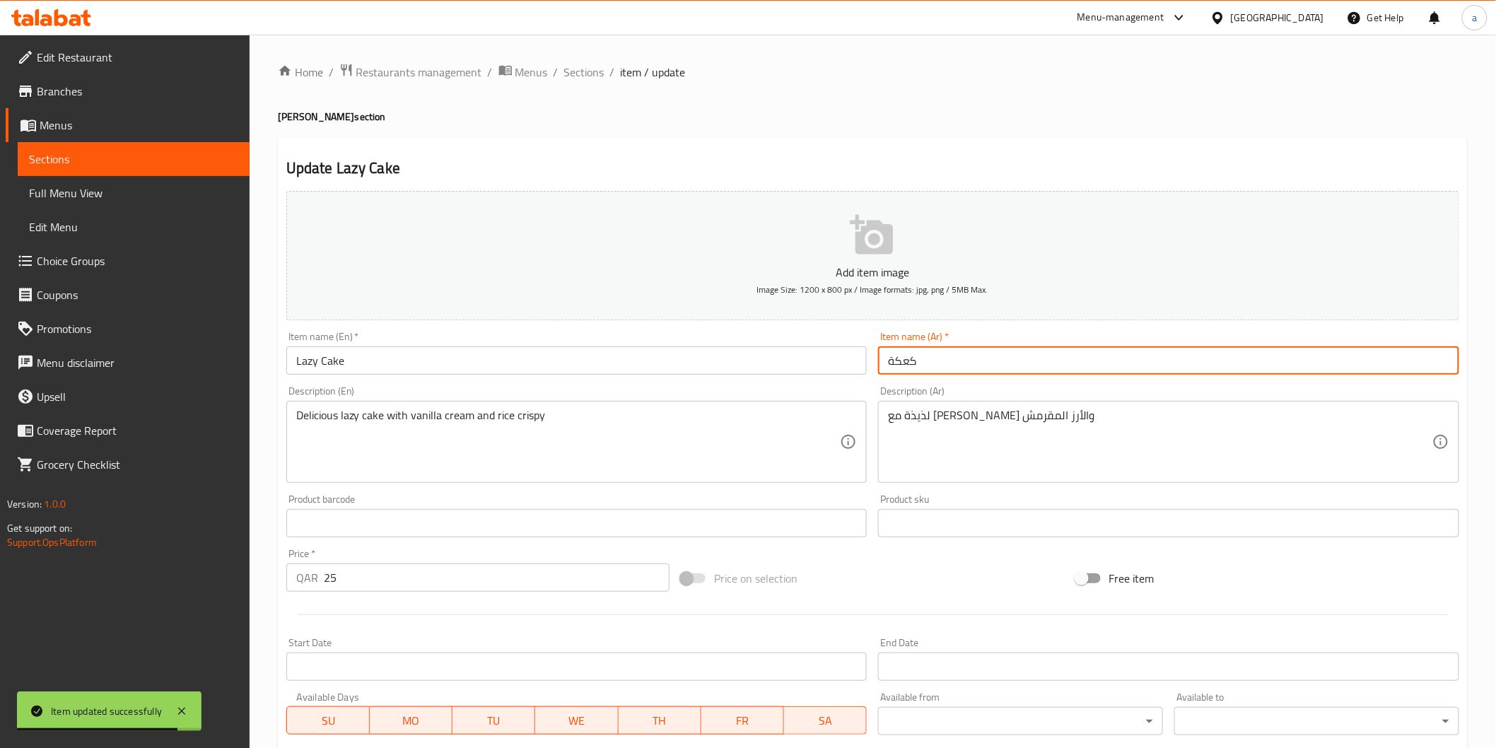
drag, startPoint x: 885, startPoint y: 354, endPoint x: 1816, endPoint y: 470, distance: 938.6
click at [1496, 470] on html "Item updated successfully ​ Menu-management [GEOGRAPHIC_DATA] Get Help a Edit R…" at bounding box center [748, 374] width 1496 height 748
type input "ليزى كيك"
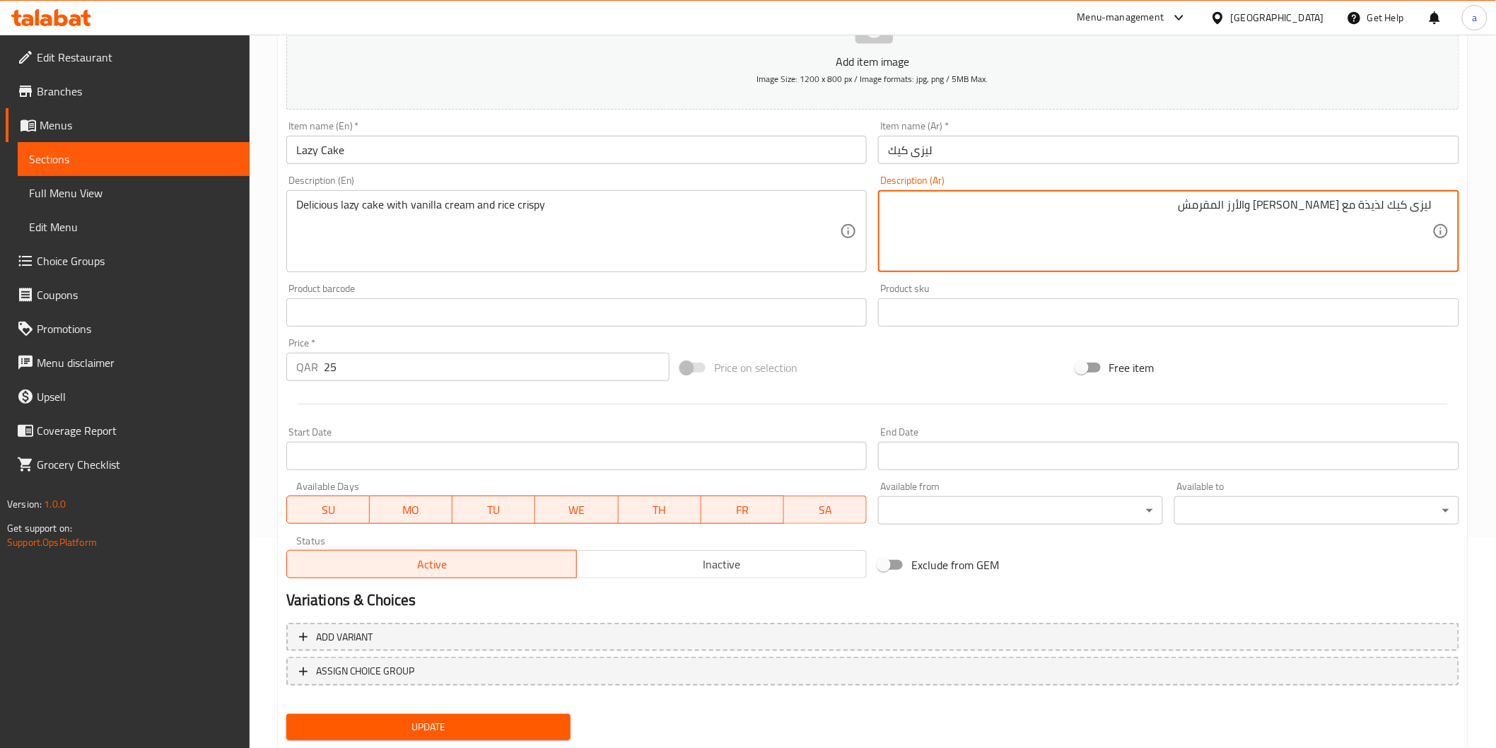
scroll to position [248, 0]
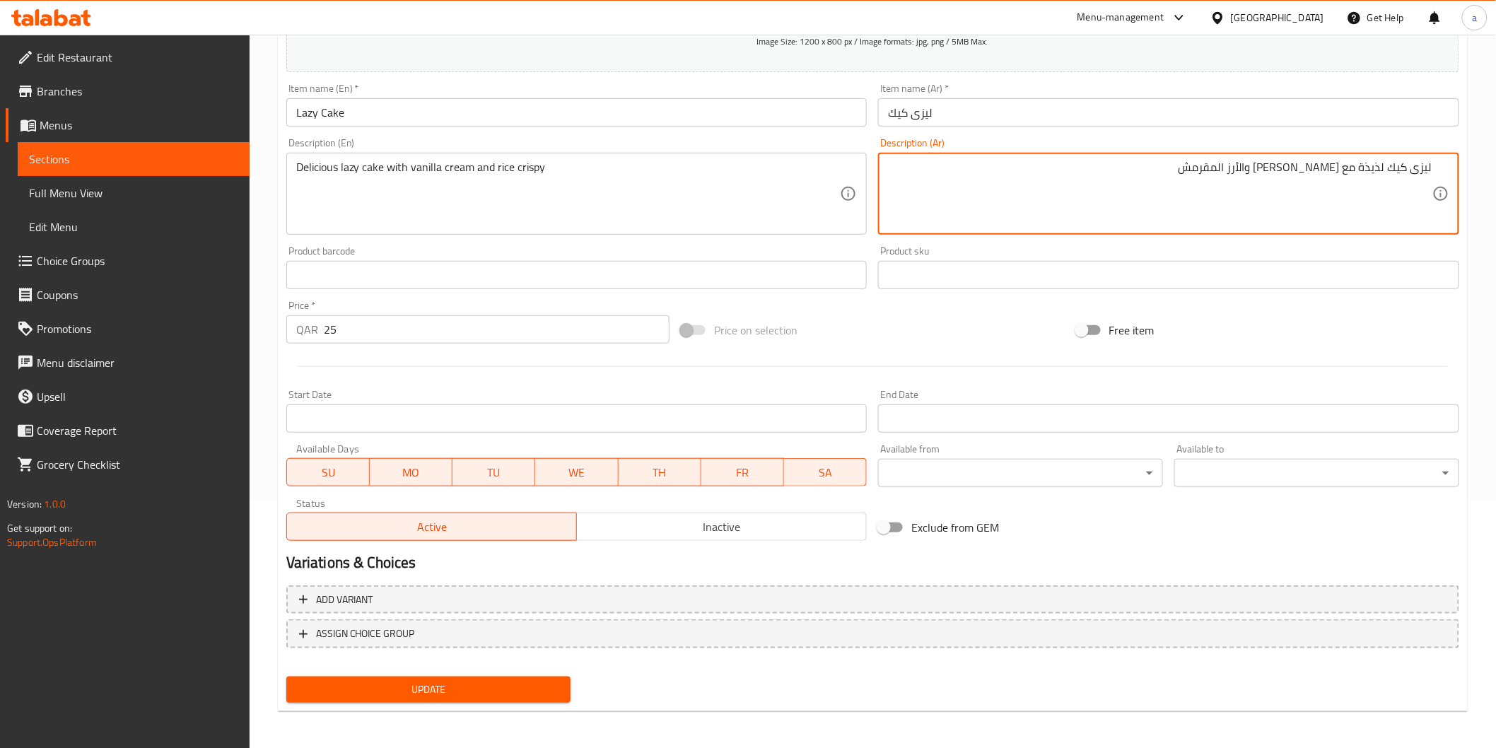
type textarea "ليزى كيك لذيذة مع [PERSON_NAME] والأرز المقرمش"
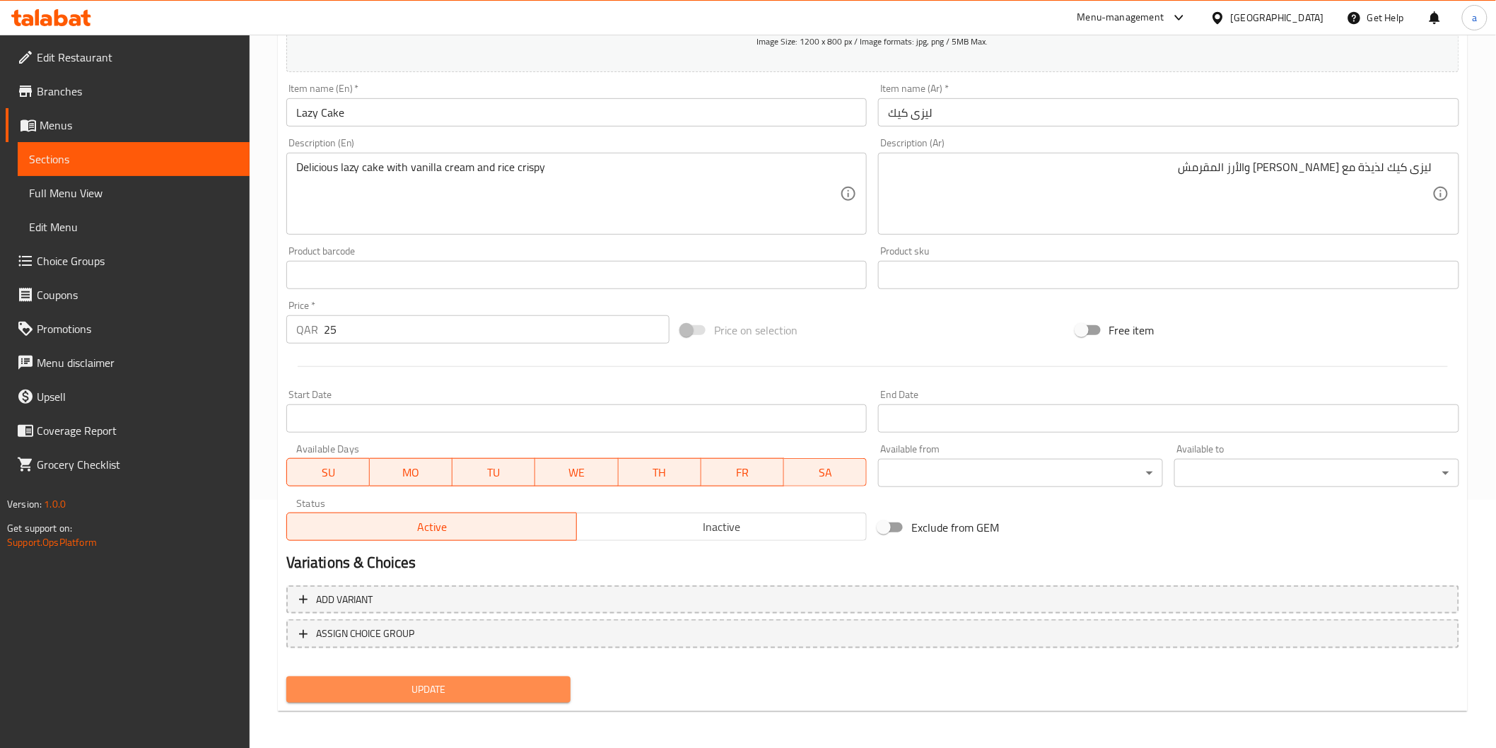
click at [476, 690] on span "Update" at bounding box center [429, 690] width 262 height 18
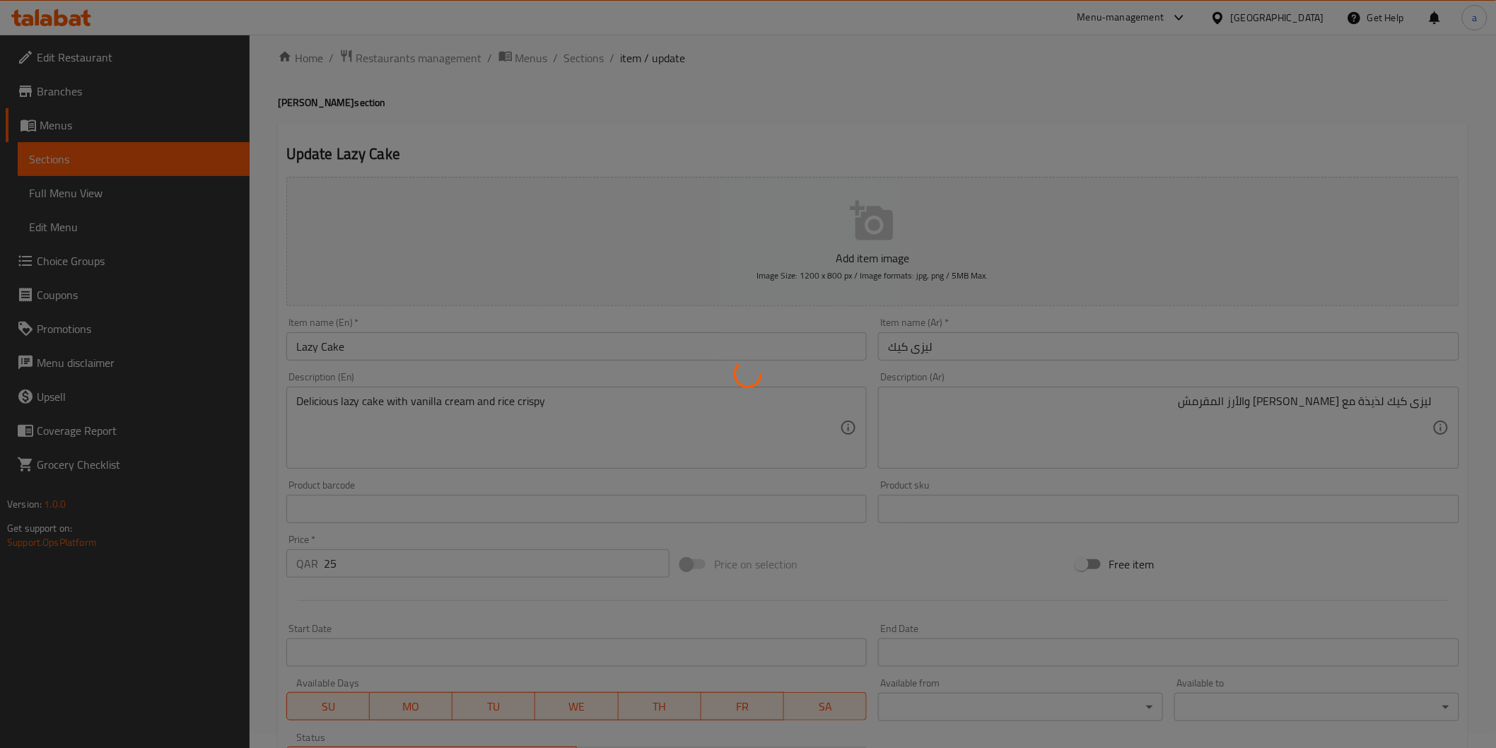
scroll to position [0, 0]
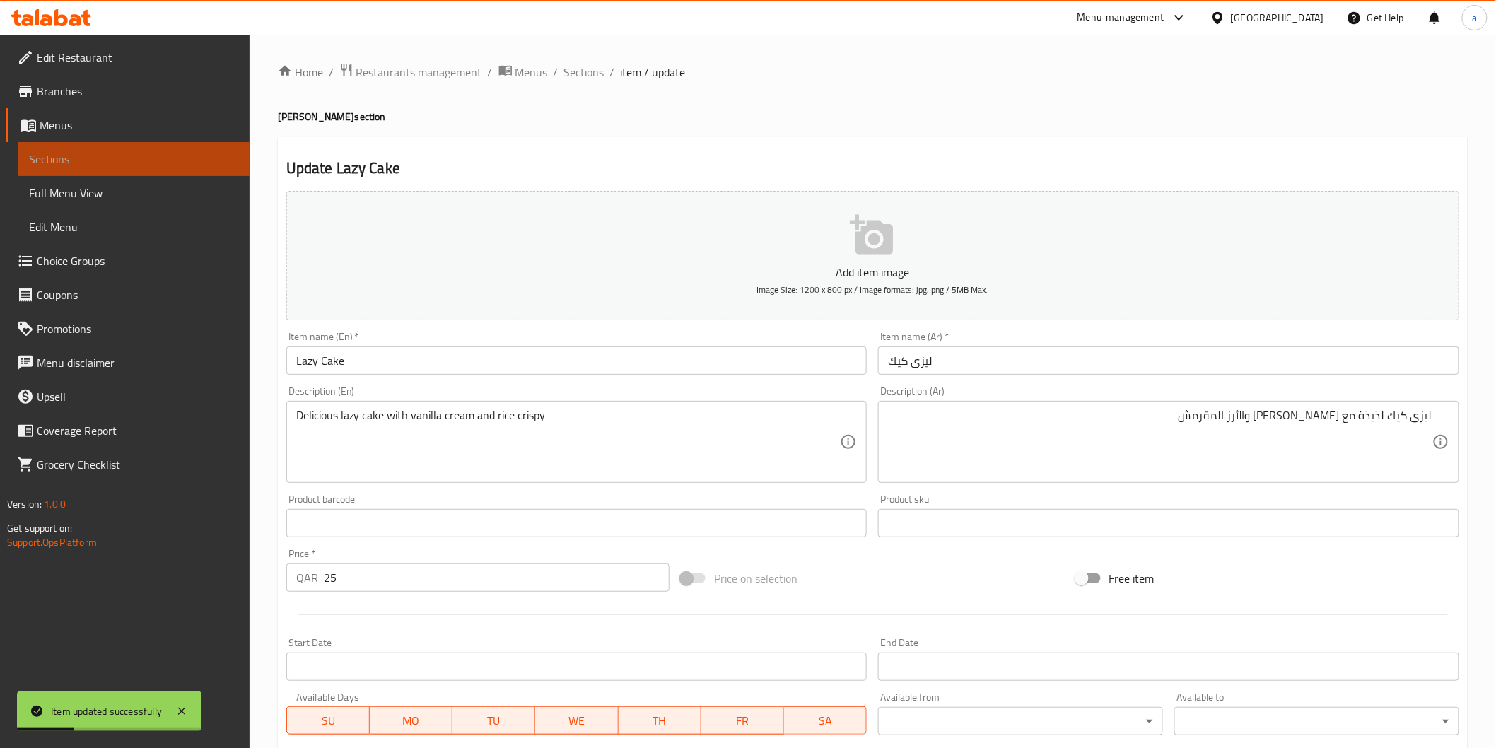
click at [164, 158] on span "Sections" at bounding box center [133, 159] width 209 height 17
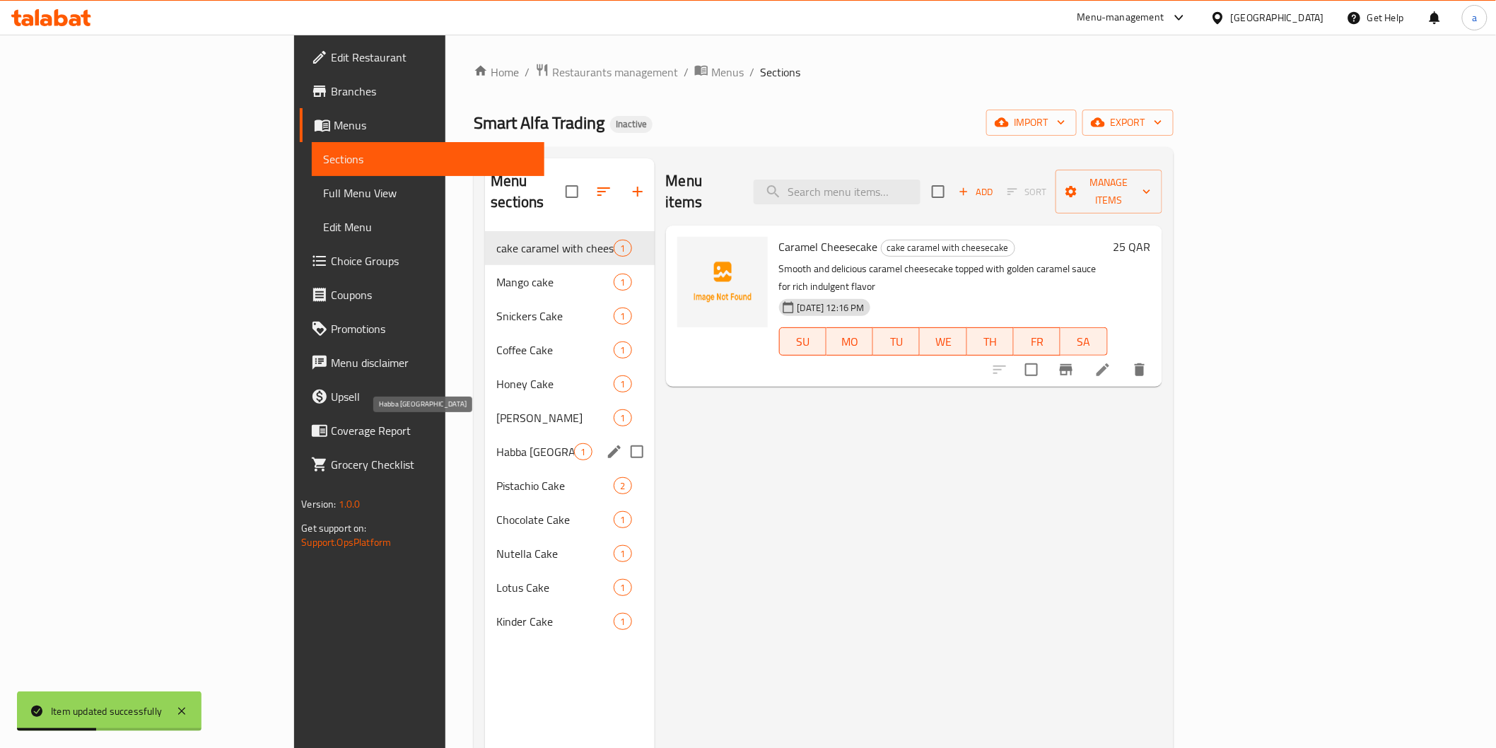
click at [496, 443] on span "Habba [GEOGRAPHIC_DATA]" at bounding box center [535, 451] width 78 height 17
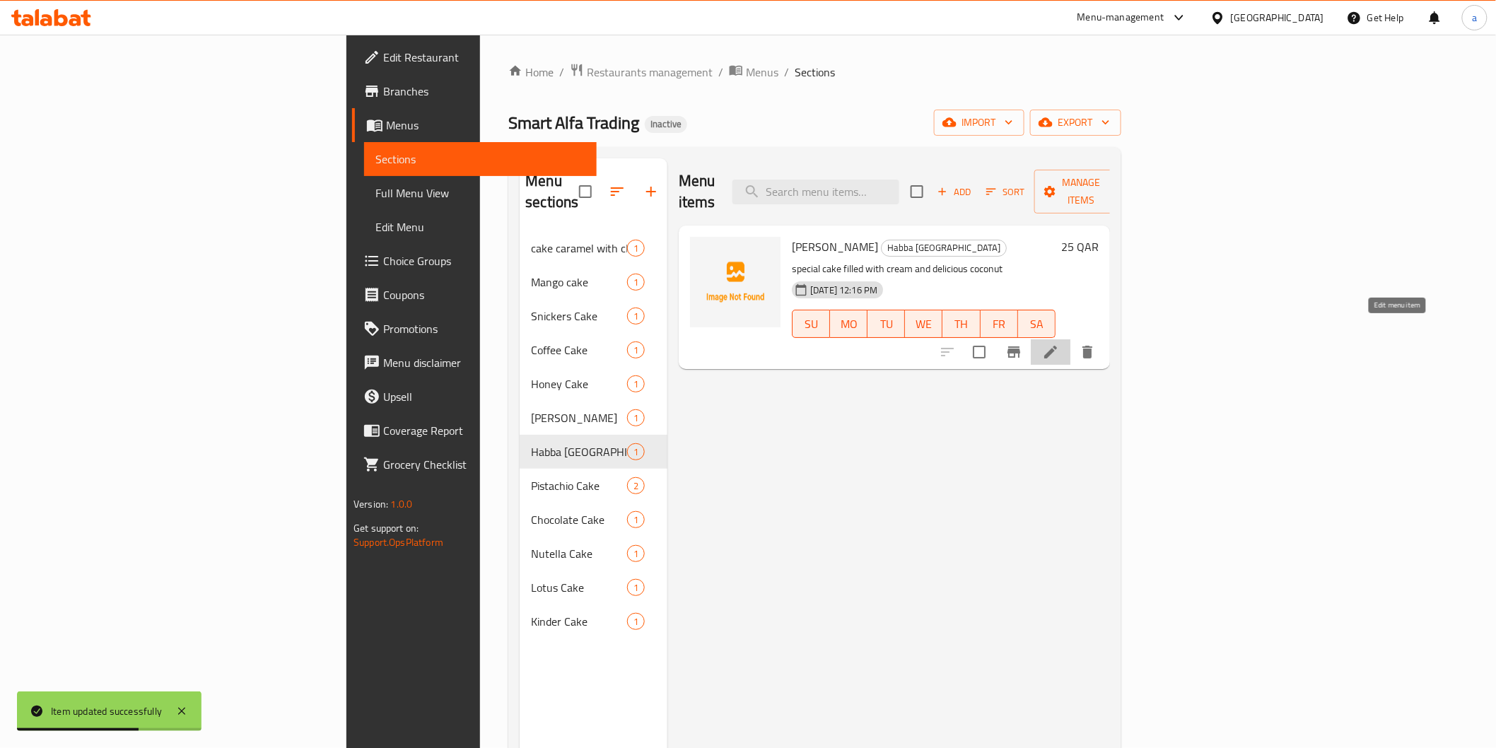
click at [1059, 344] on icon at bounding box center [1050, 352] width 17 height 17
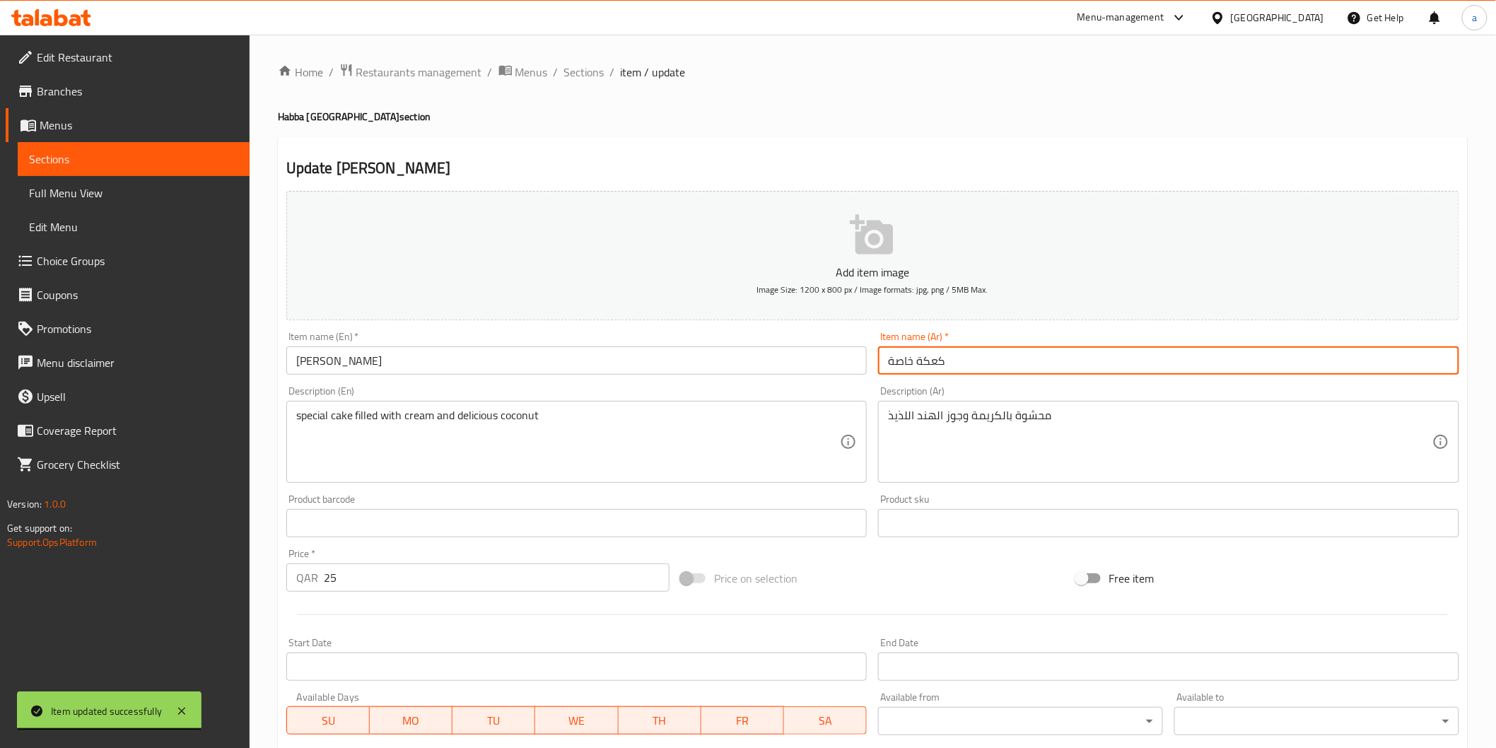
drag, startPoint x: 890, startPoint y: 363, endPoint x: 993, endPoint y: 361, distance: 103.3
click at [993, 361] on input "كعكة خاصة" at bounding box center [1168, 361] width 581 height 28
type input "[PERSON_NAME]"
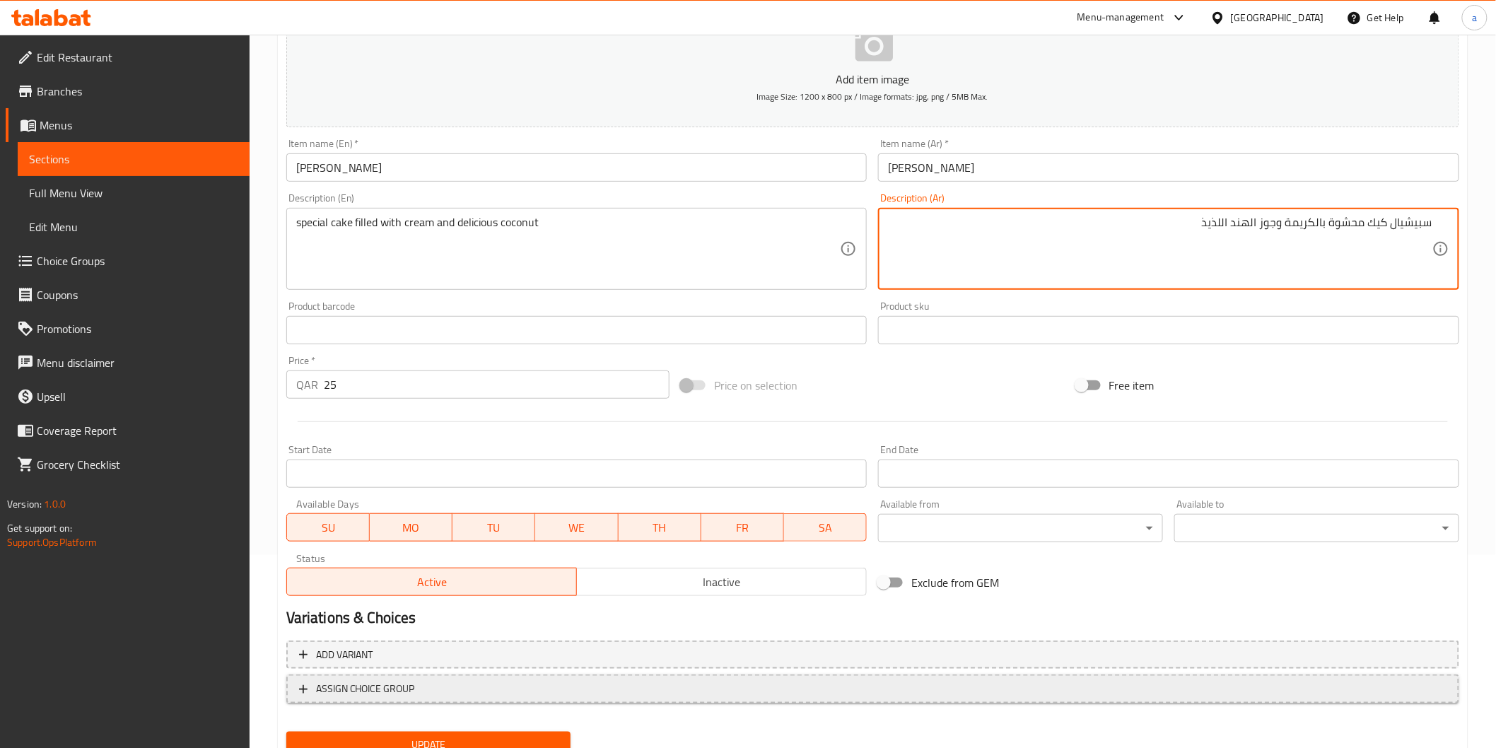
scroll to position [248, 0]
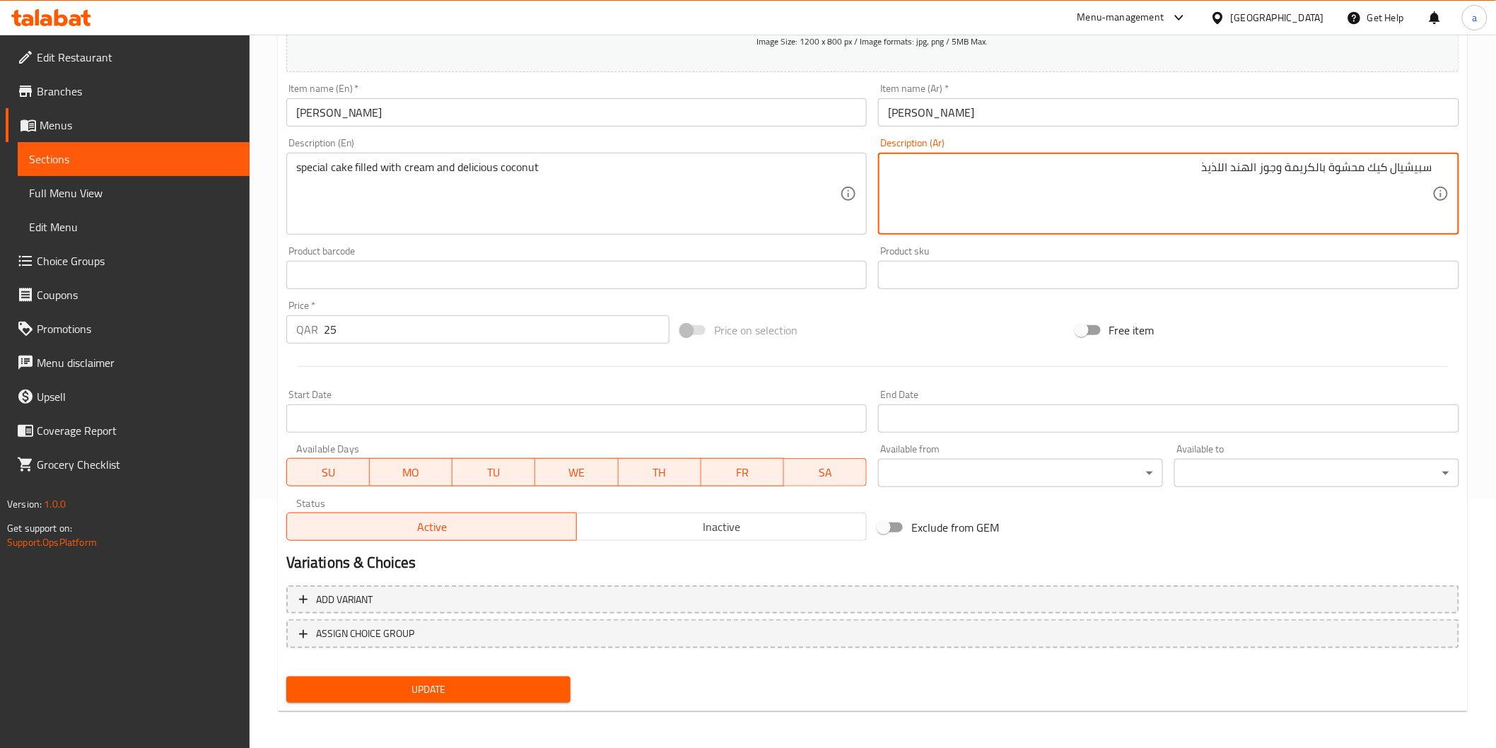
type textarea "سبيشيال كيك محشوة بالكريمة وجوز الهند اللذيذ"
click at [441, 693] on span "Update" at bounding box center [429, 690] width 262 height 18
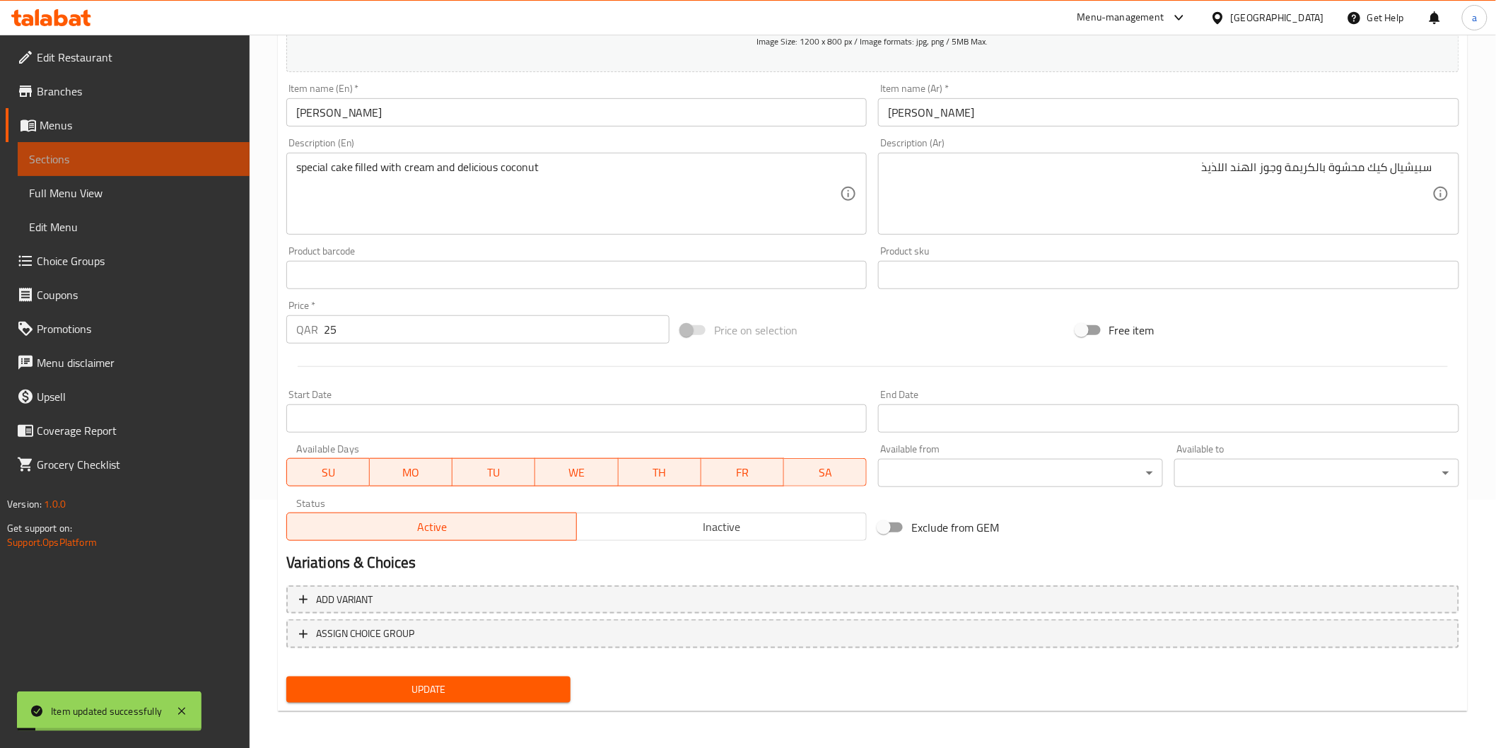
click at [37, 153] on span "Sections" at bounding box center [133, 159] width 209 height 17
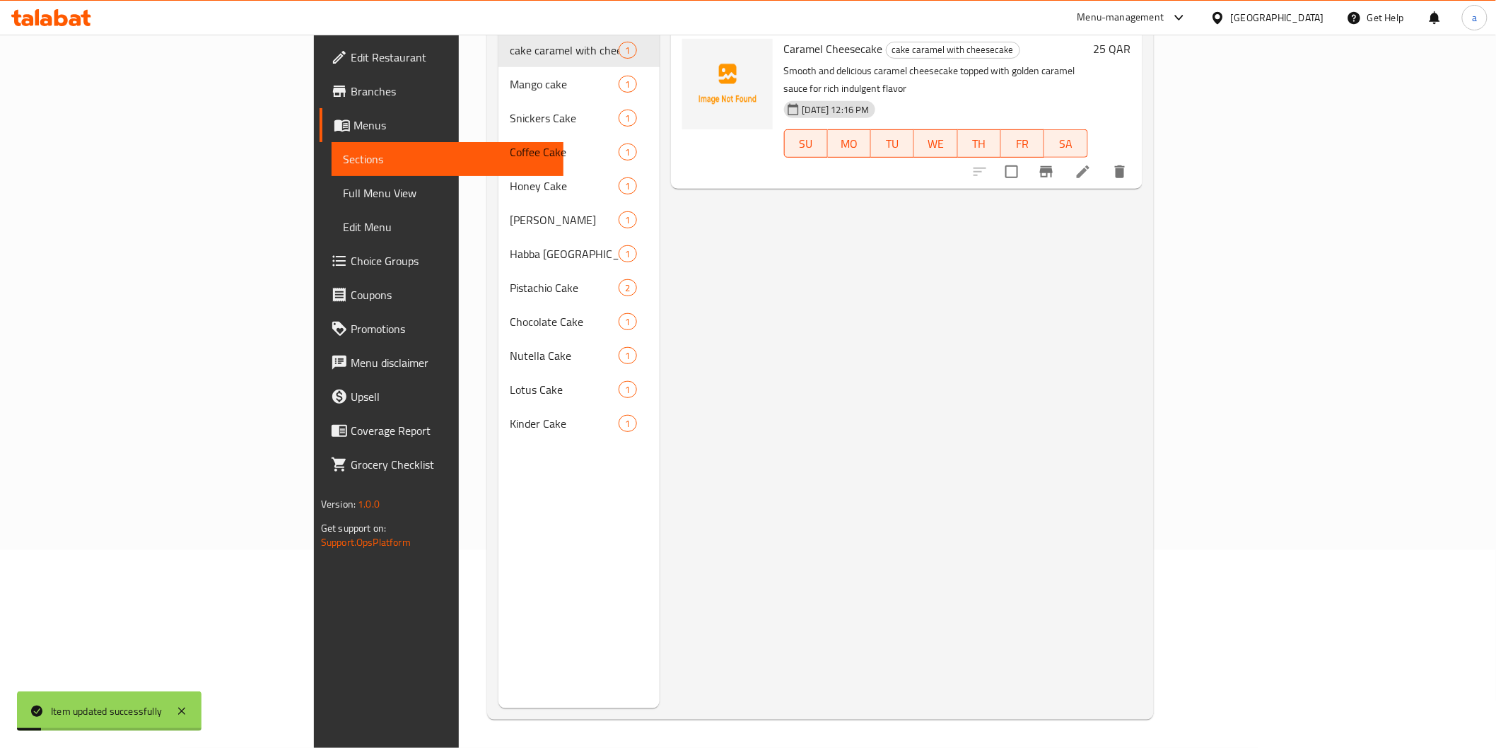
scroll to position [198, 0]
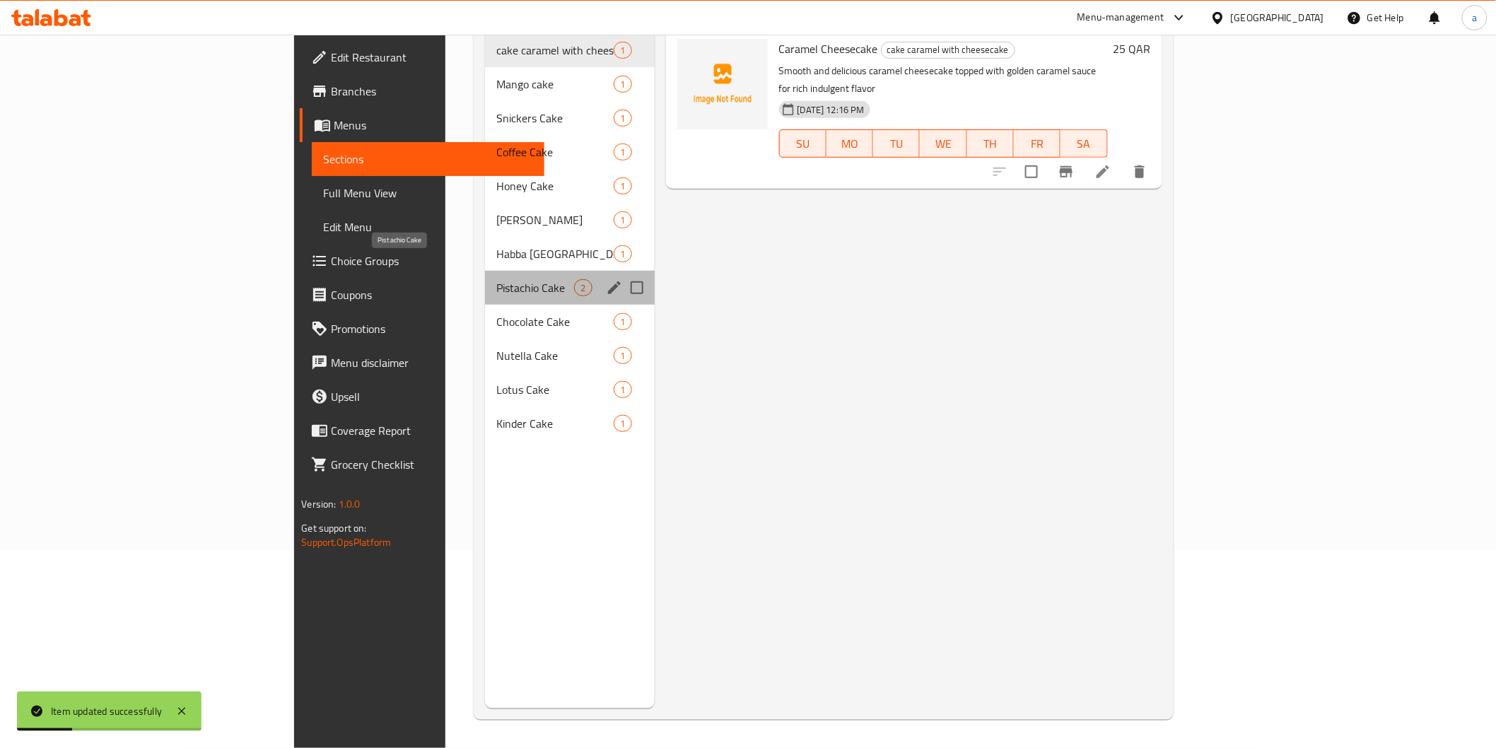
click at [496, 279] on span "Pistachio Cake" at bounding box center [535, 287] width 78 height 17
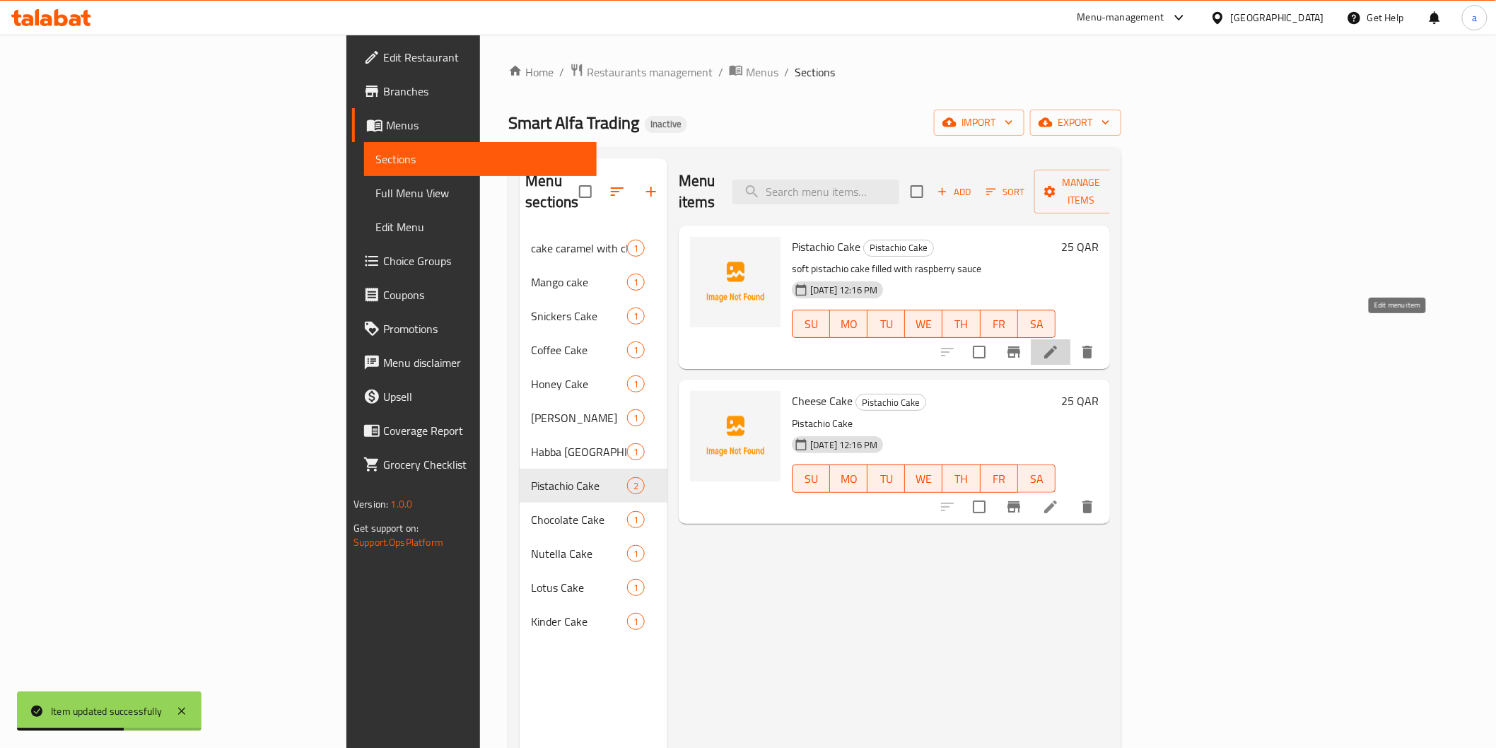
click at [1059, 344] on icon at bounding box center [1050, 352] width 17 height 17
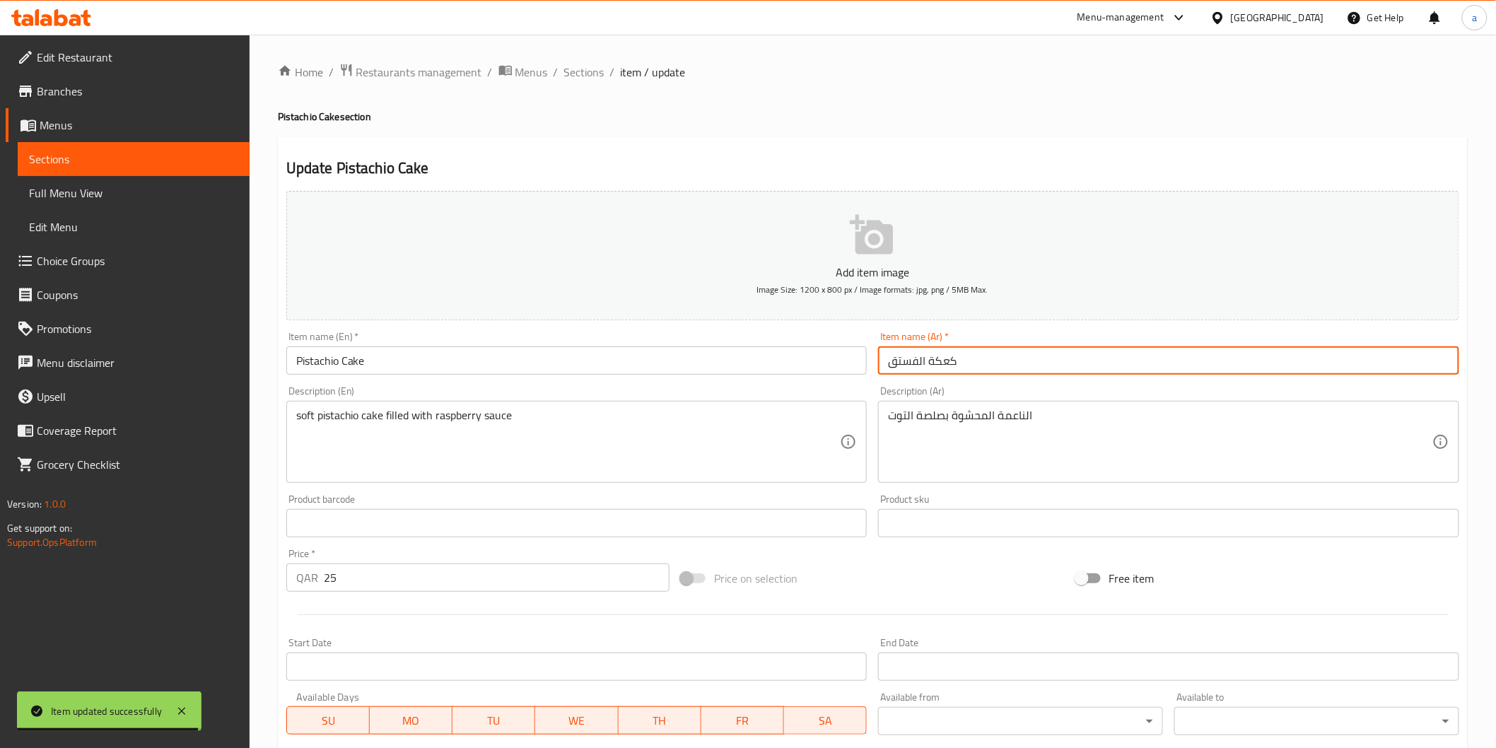
click at [929, 361] on input "كعكة الفستق" at bounding box center [1168, 361] width 581 height 28
drag, startPoint x: 929, startPoint y: 361, endPoint x: 949, endPoint y: 357, distance: 20.9
click at [949, 357] on input "كعكة الفستق" at bounding box center [1168, 361] width 581 height 28
type input "كيك الفستق"
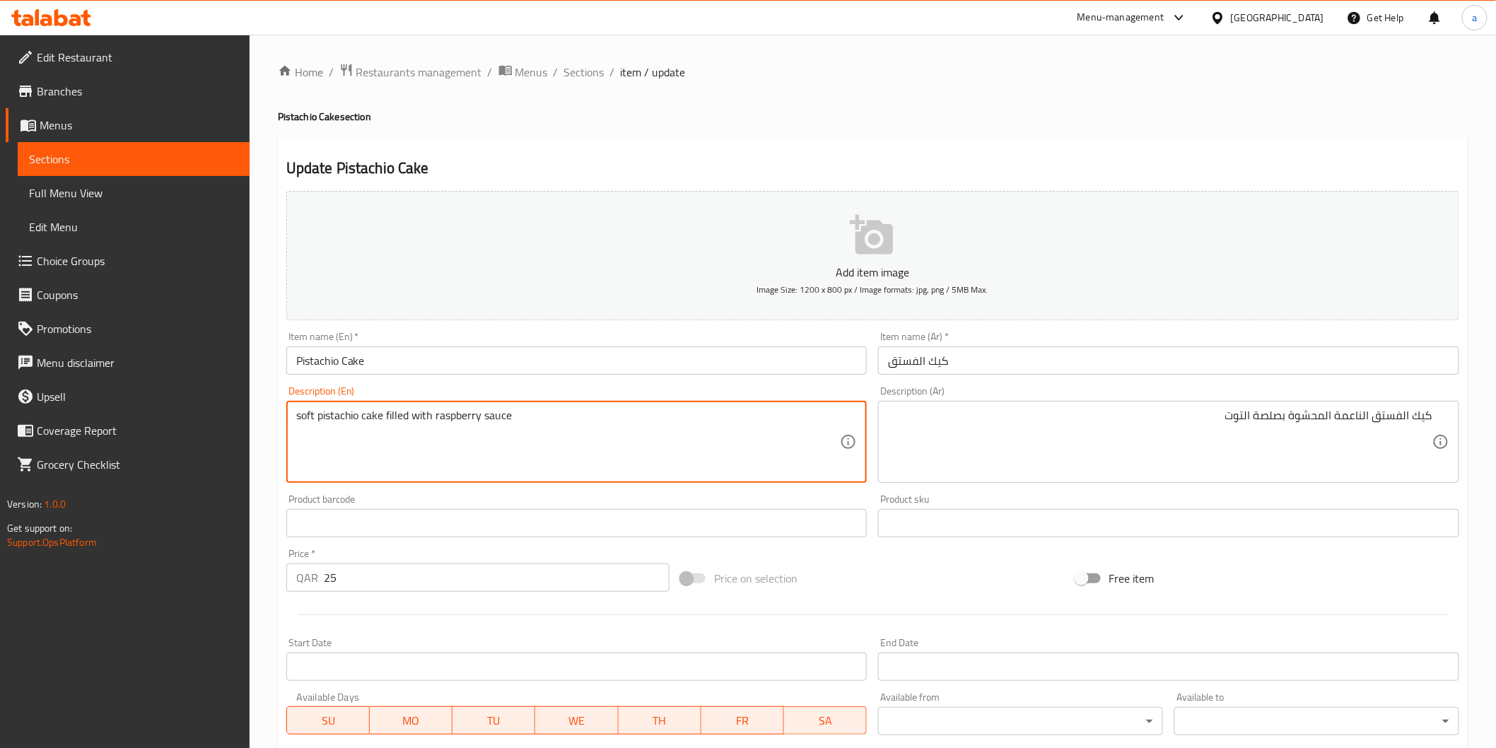
click at [443, 421] on textarea "soft pistachio cake filled with raspberry sauce" at bounding box center [568, 442] width 545 height 67
drag, startPoint x: 435, startPoint y: 419, endPoint x: 530, endPoint y: 425, distance: 95.6
click at [530, 425] on textarea "soft pistachio cake filled with raspberry sauce" at bounding box center [568, 442] width 545 height 67
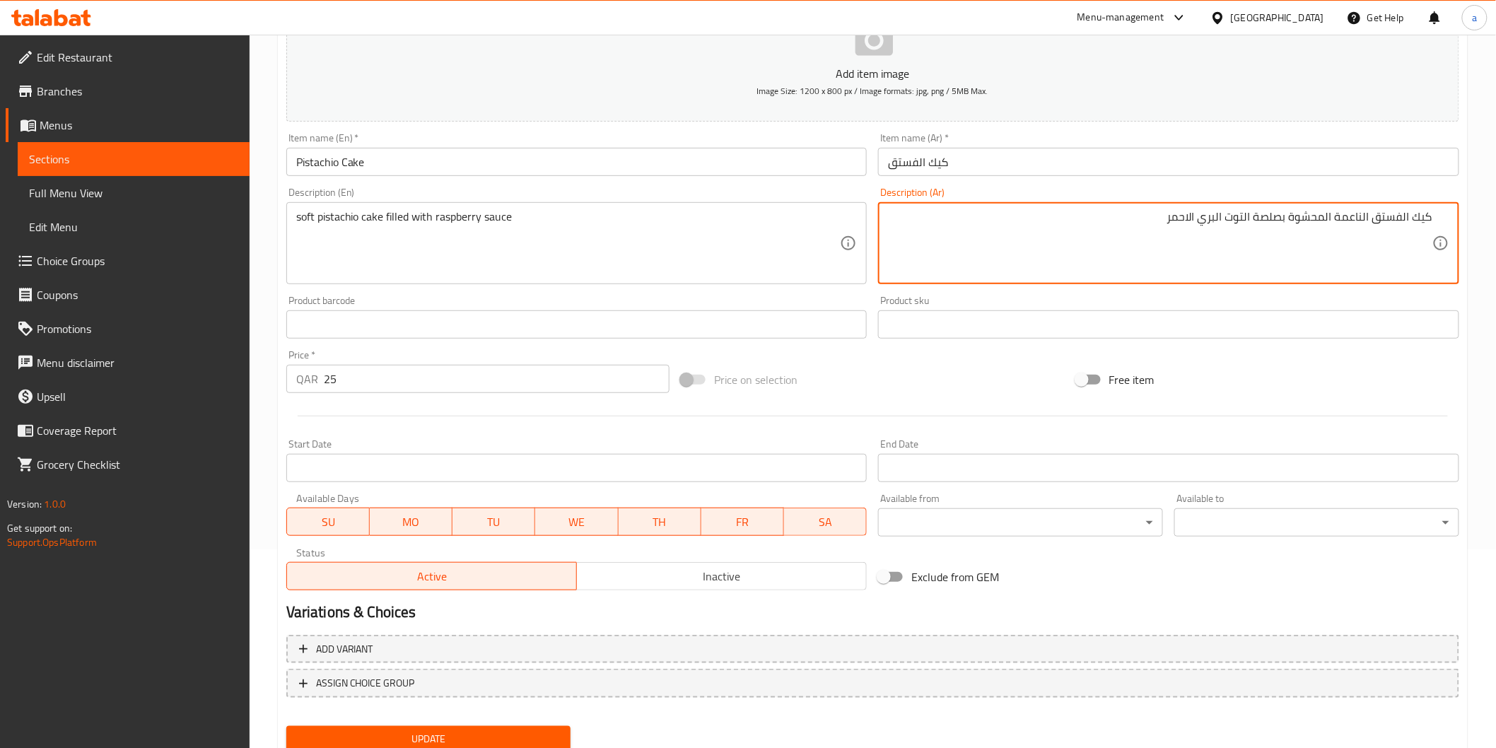
scroll to position [248, 0]
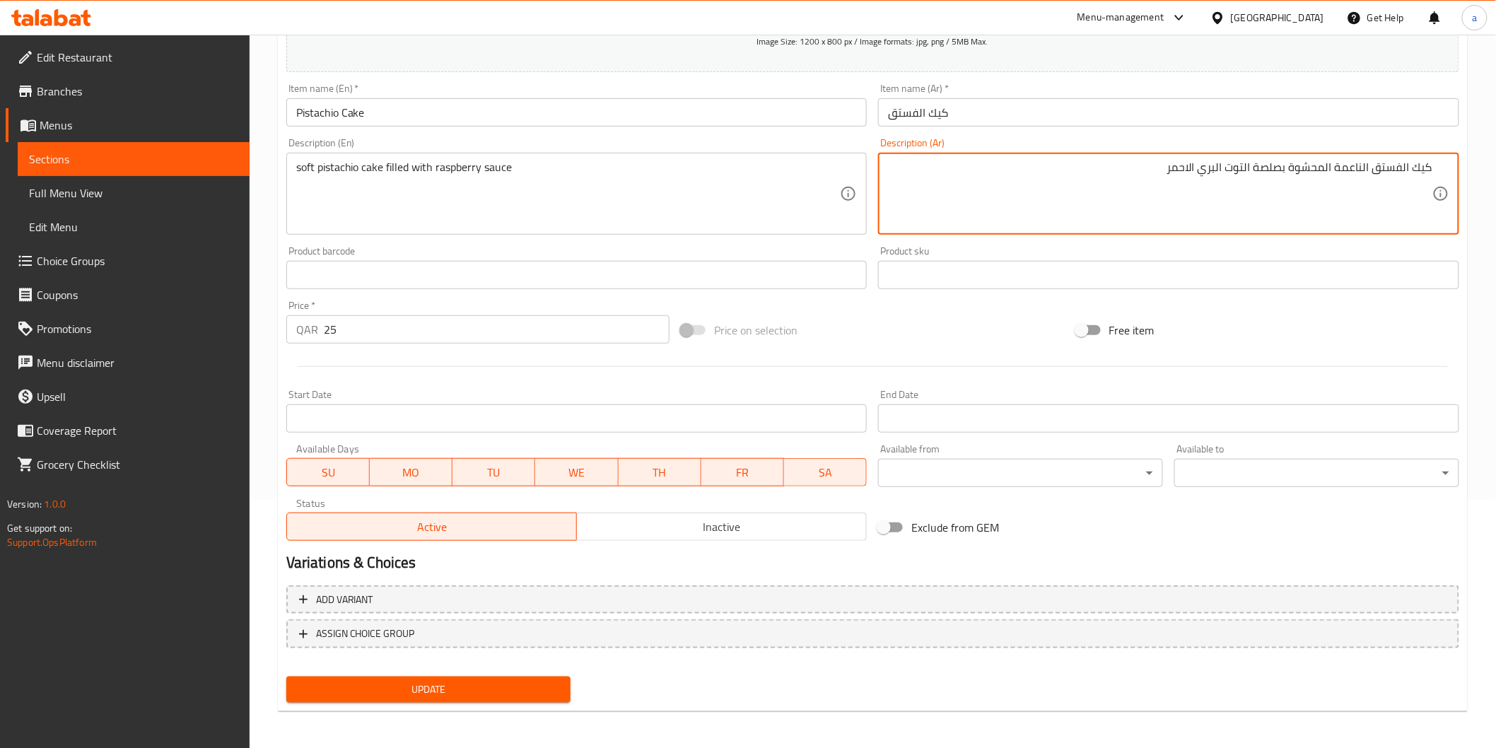
type textarea "كيك الفستق الناعمة المحشوة بصلصة التوت البري الاحمر"
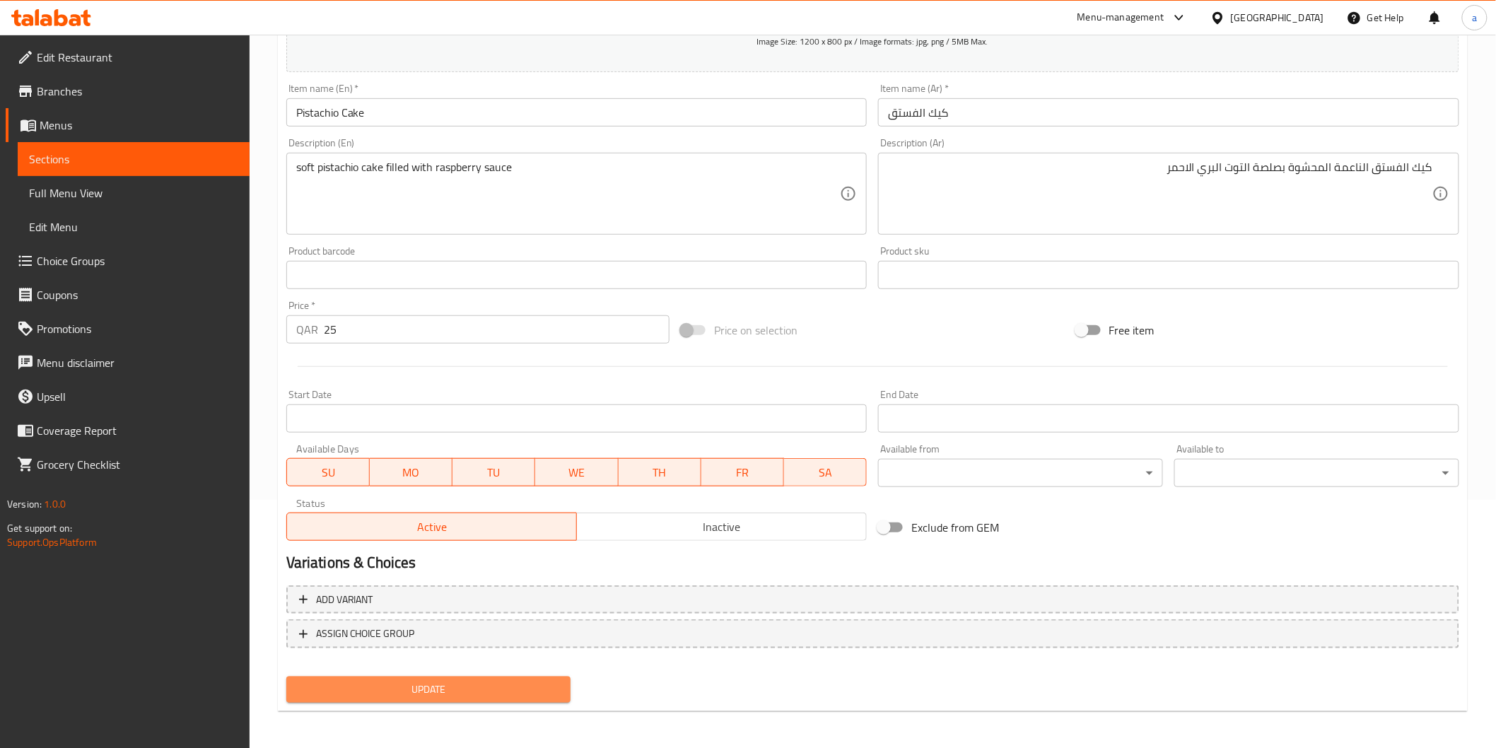
click at [467, 697] on button "Update" at bounding box center [428, 690] width 285 height 26
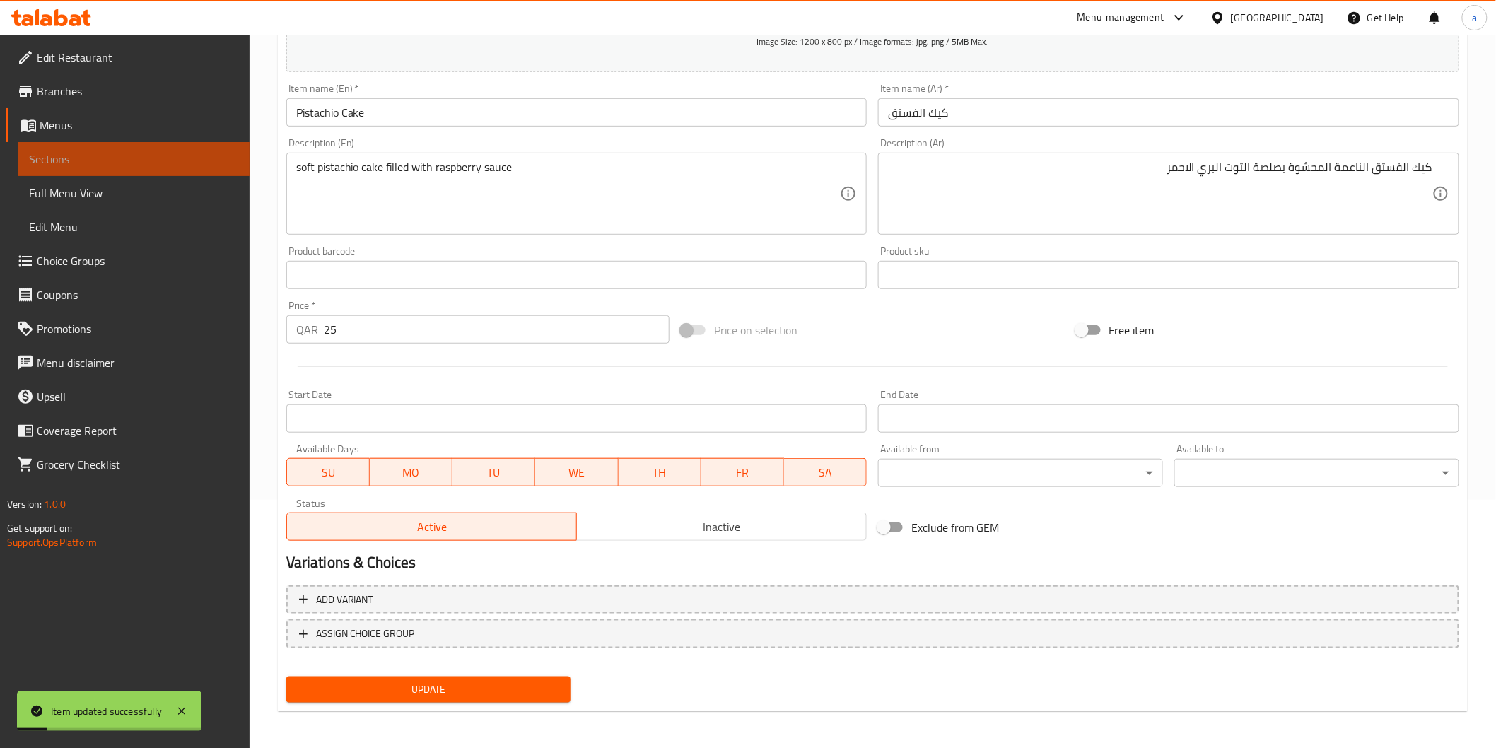
click at [173, 170] on link "Sections" at bounding box center [134, 159] width 232 height 34
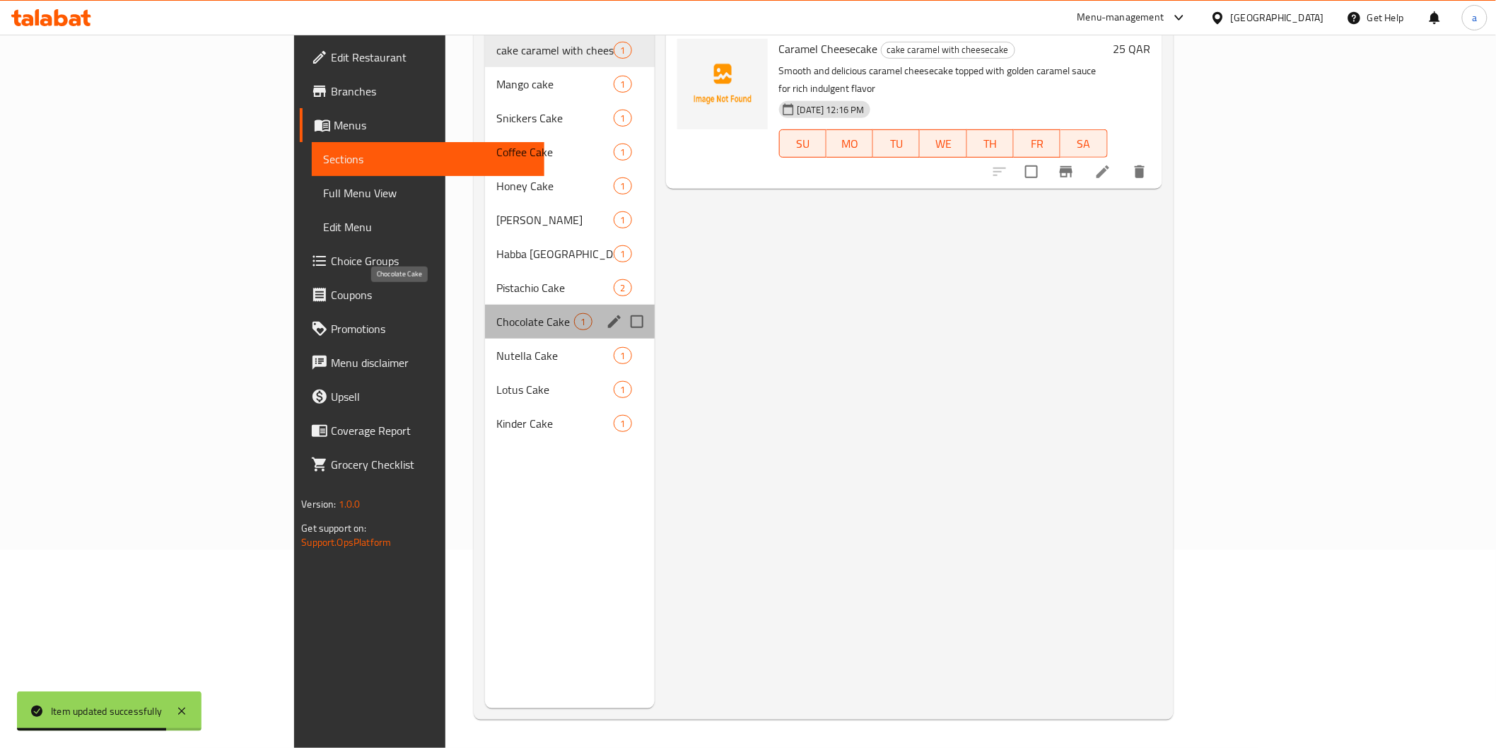
click at [496, 313] on span "Chocolate Cake" at bounding box center [535, 321] width 78 height 17
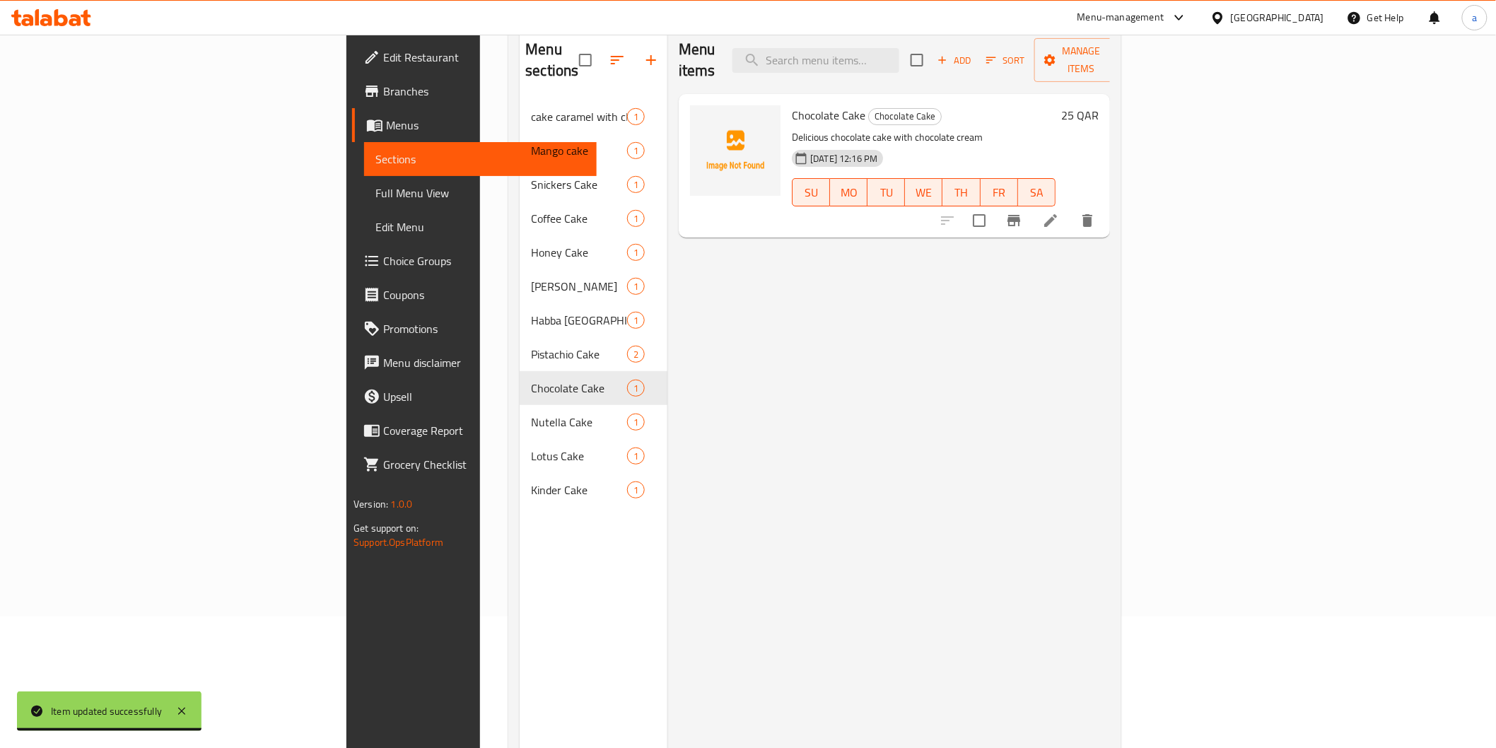
scroll to position [40, 0]
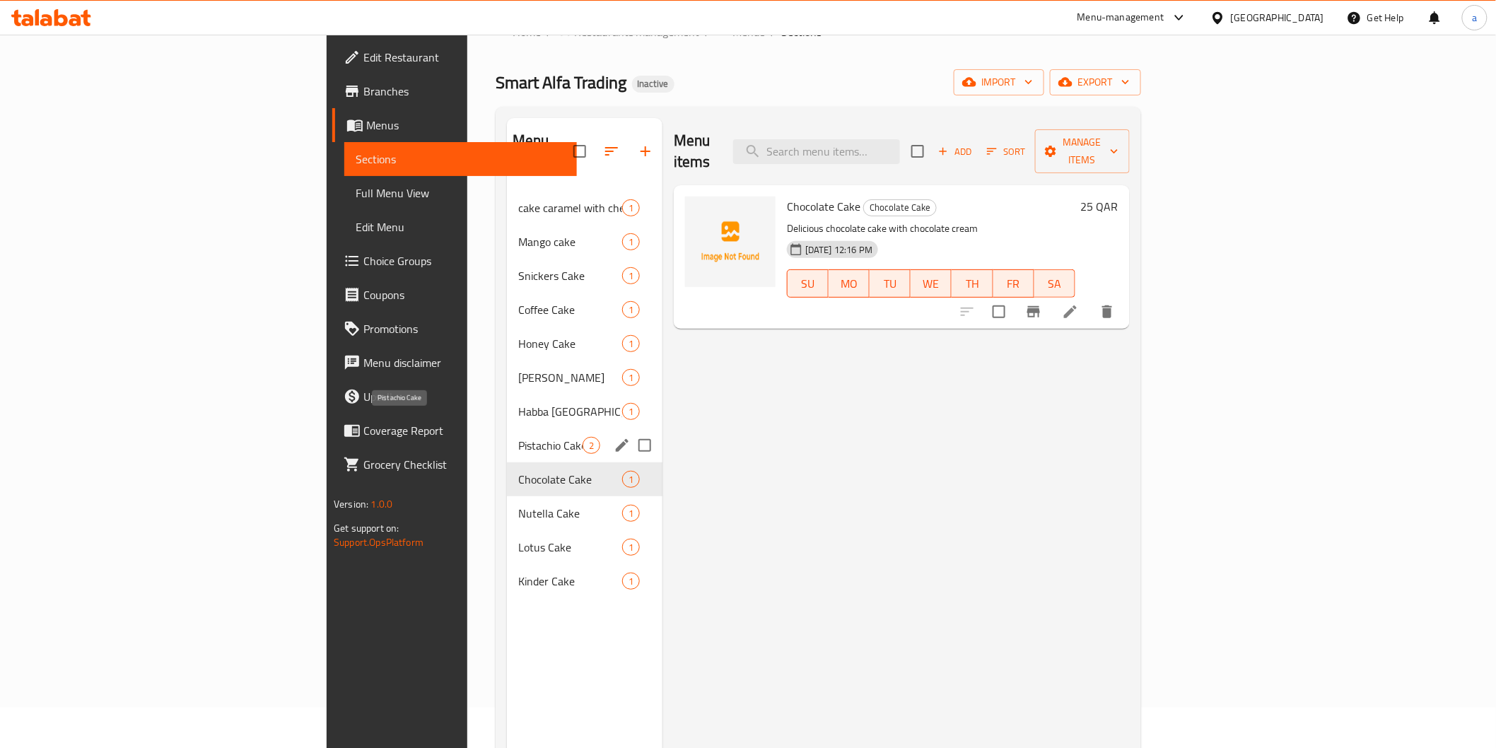
click at [518, 437] on span "Pistachio Cake" at bounding box center [550, 445] width 64 height 17
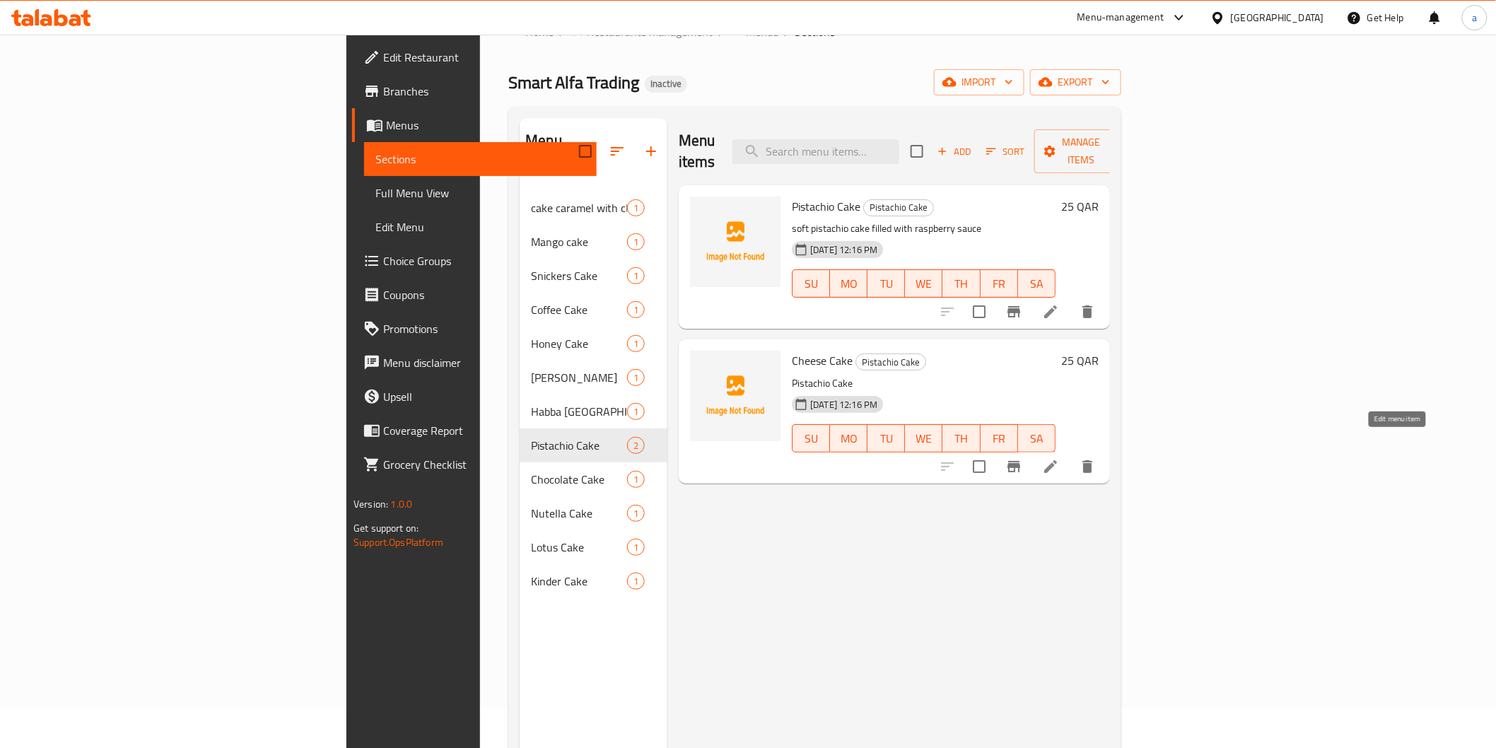
click at [1059, 458] on icon at bounding box center [1050, 466] width 17 height 17
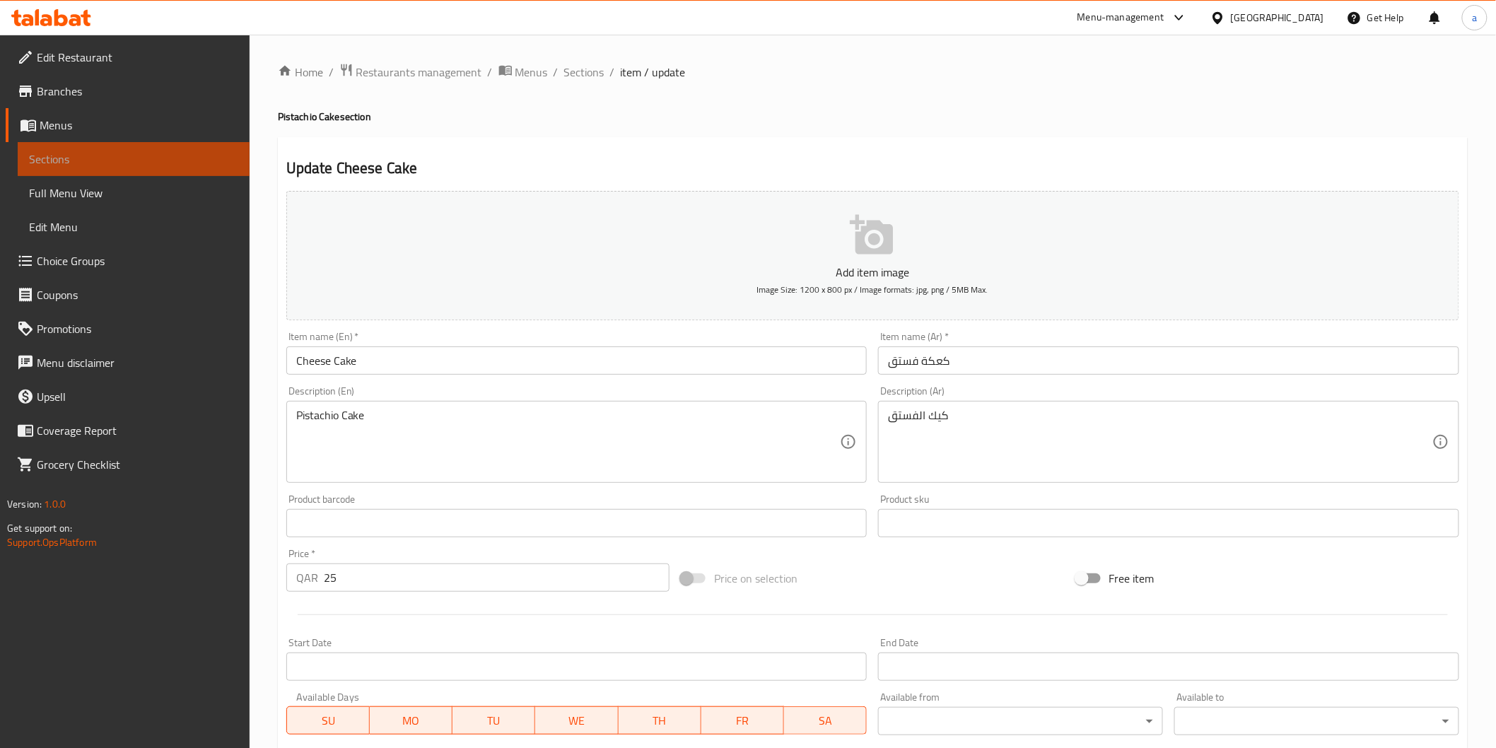
click at [178, 170] on link "Sections" at bounding box center [134, 159] width 232 height 34
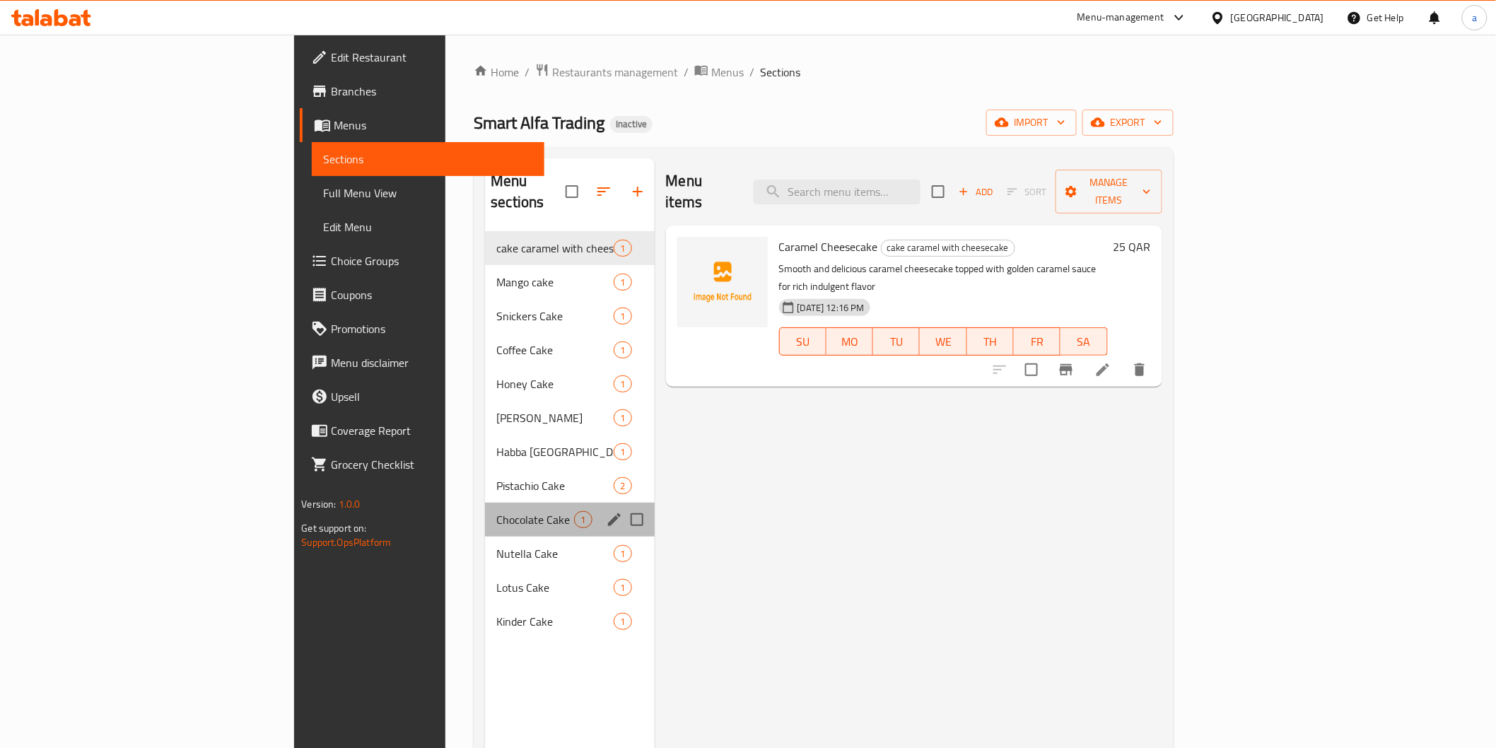
click at [485, 511] on div "Chocolate Cake 1" at bounding box center [569, 520] width 169 height 34
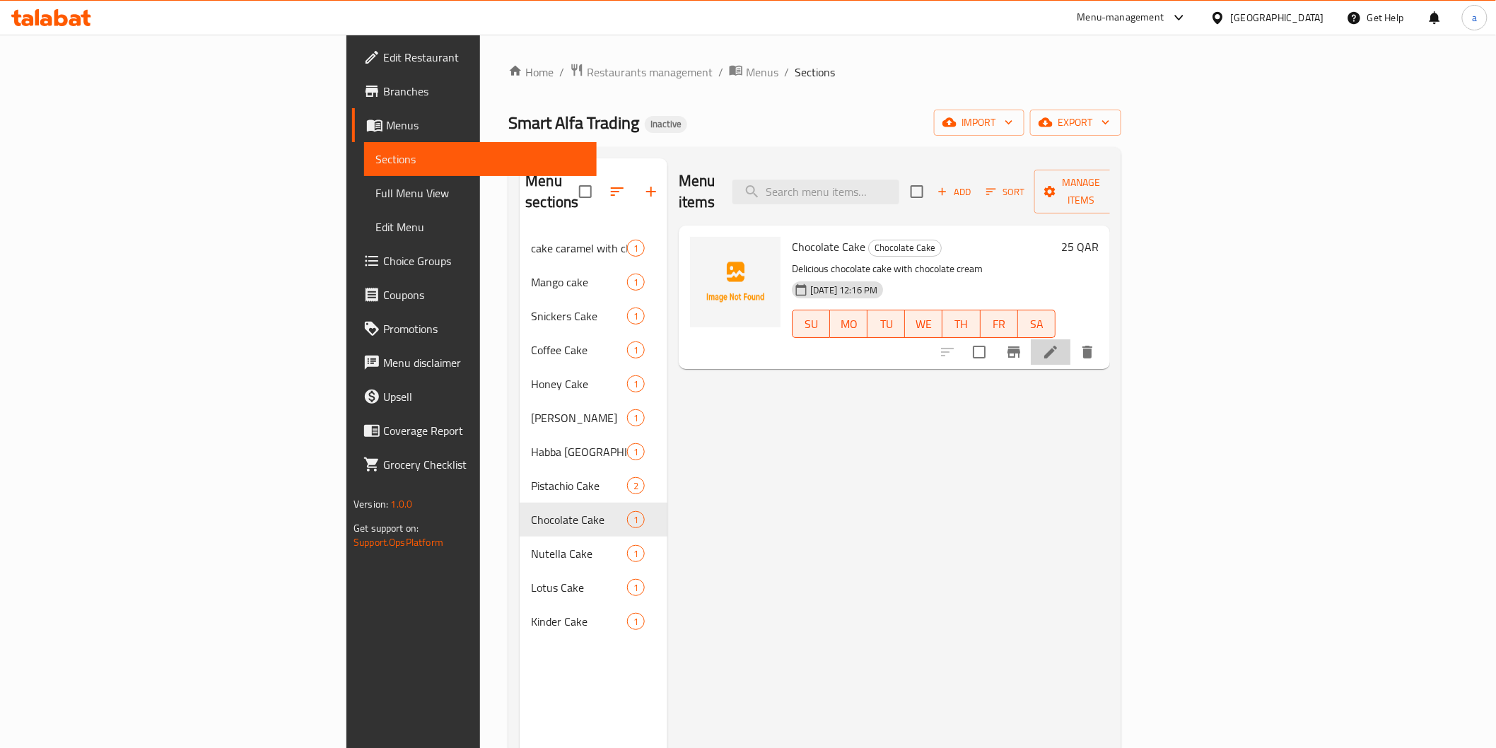
click at [1071, 339] on li at bounding box center [1051, 351] width 40 height 25
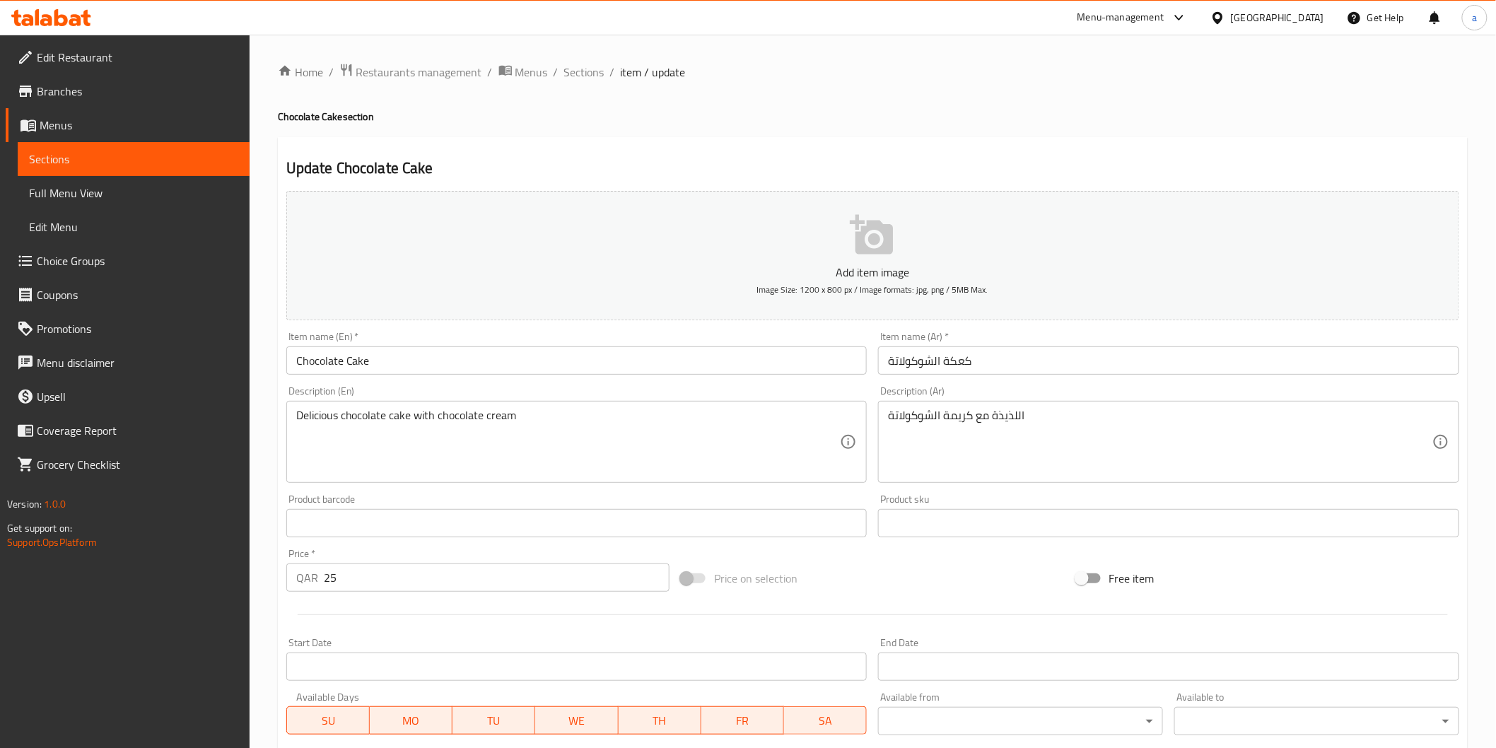
click at [69, 158] on span "Sections" at bounding box center [133, 159] width 209 height 17
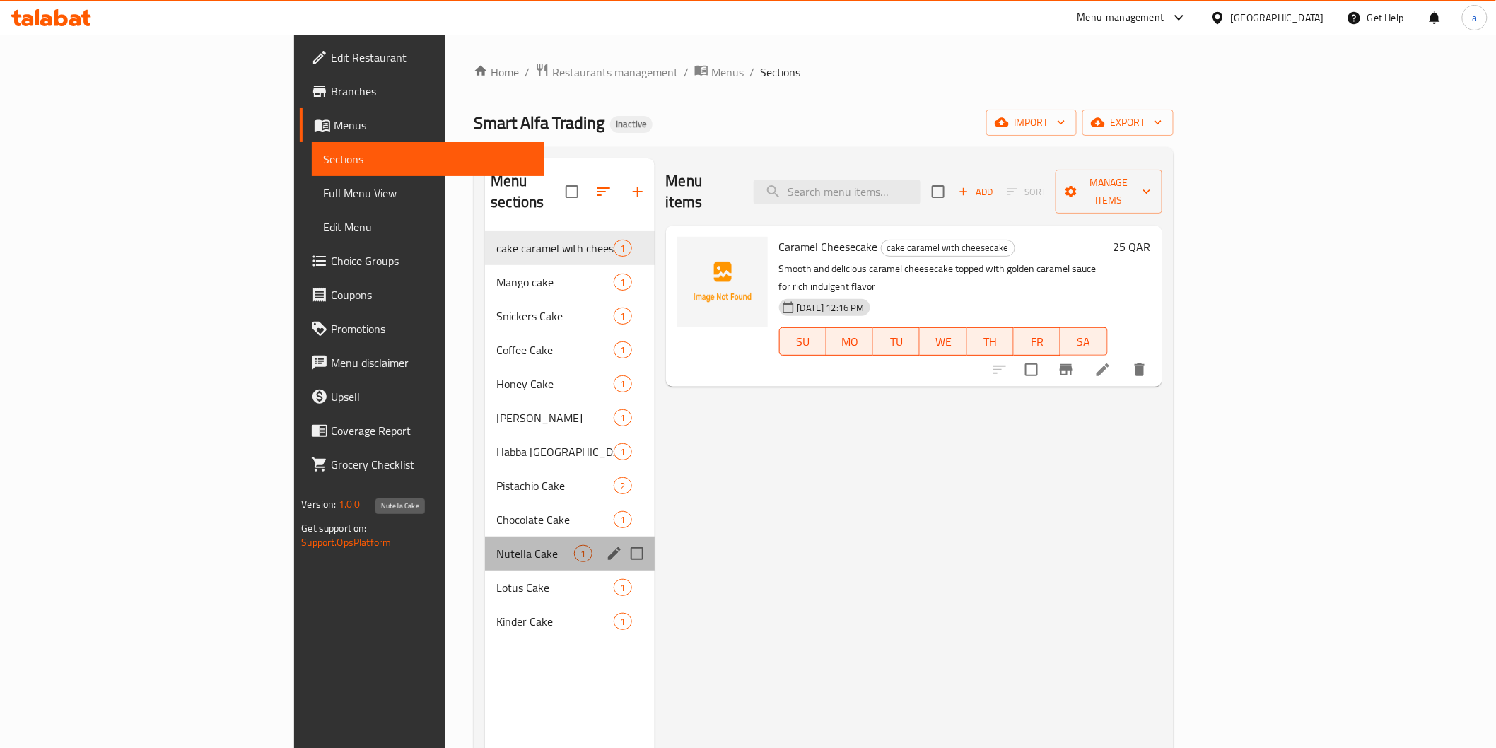
click at [496, 545] on span "Nutella Cake" at bounding box center [535, 553] width 78 height 17
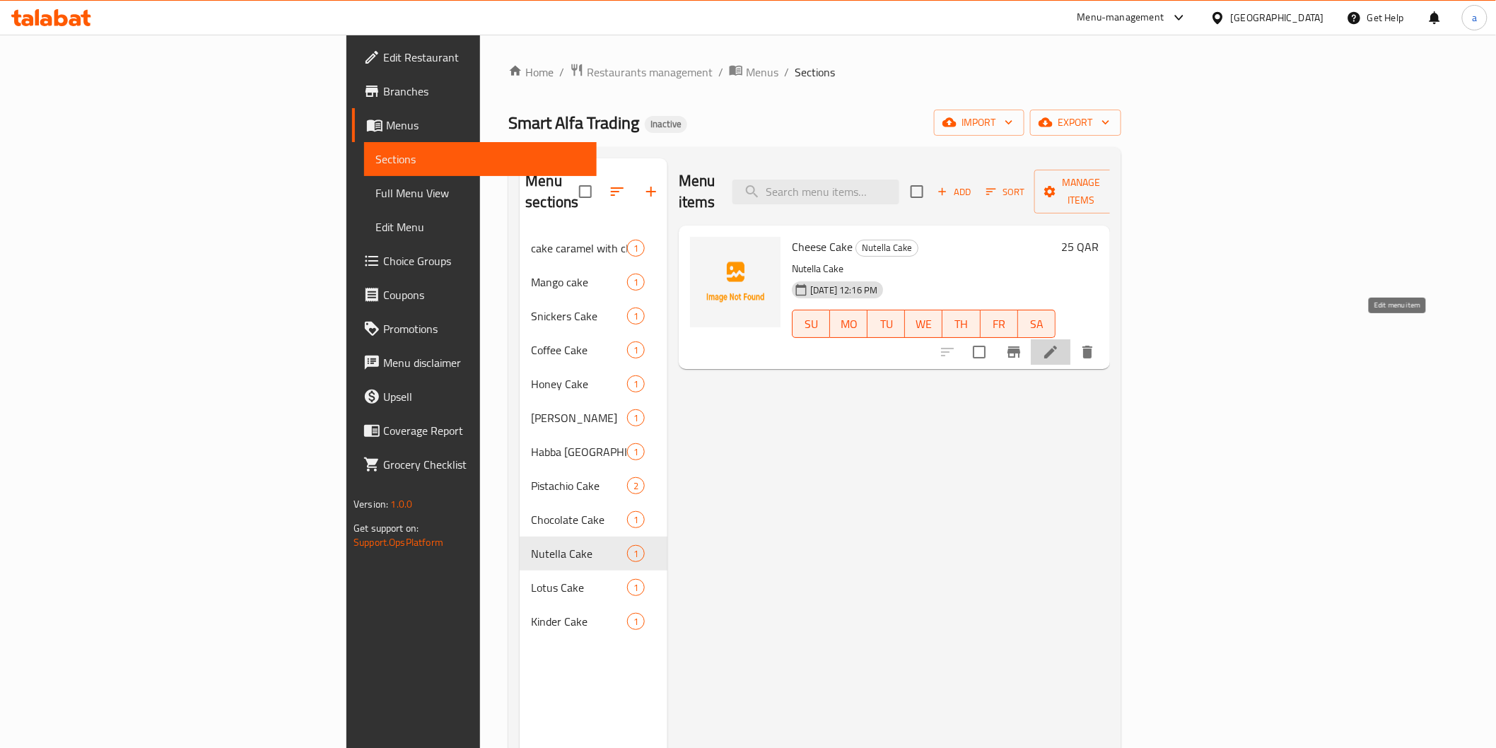
click at [1059, 344] on icon at bounding box center [1050, 352] width 17 height 17
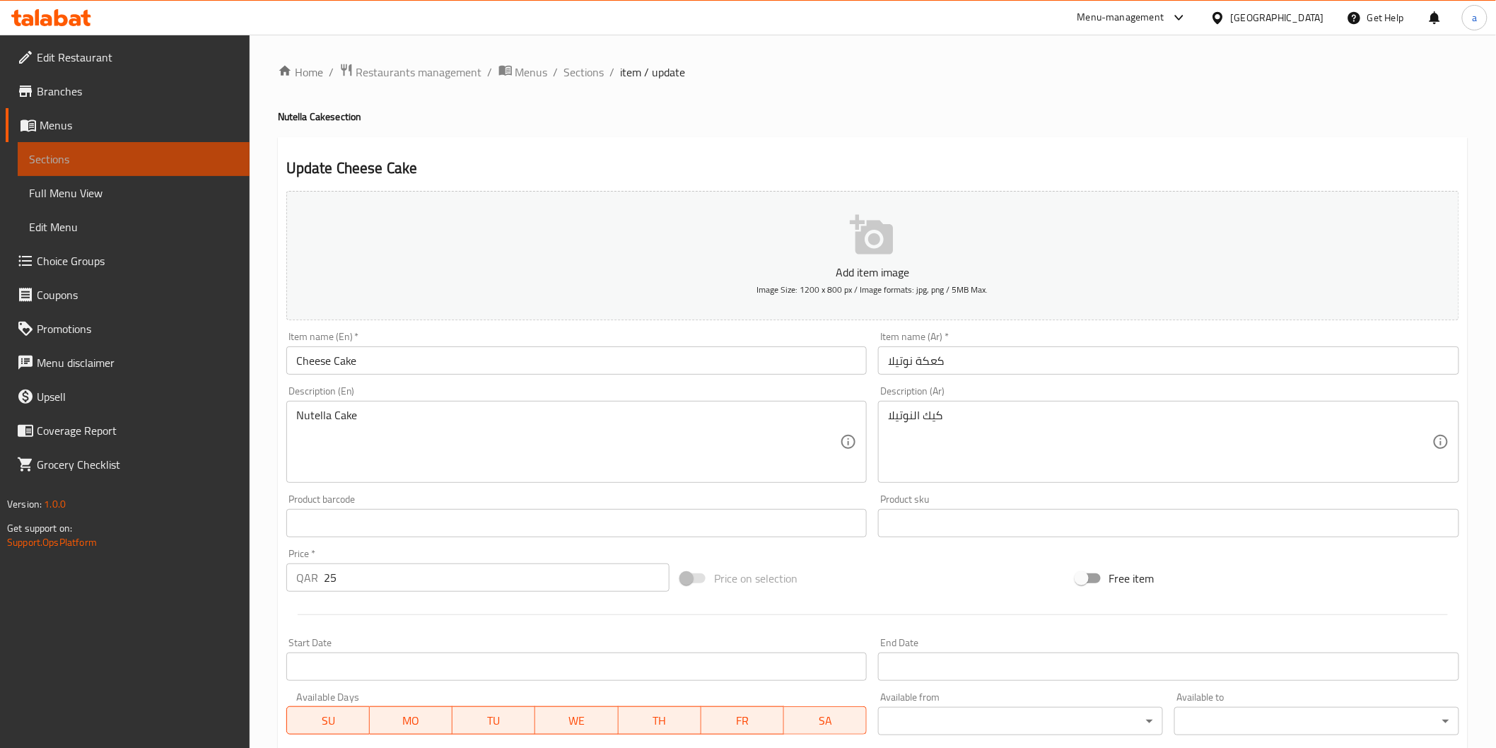
click at [128, 165] on span "Sections" at bounding box center [133, 159] width 209 height 17
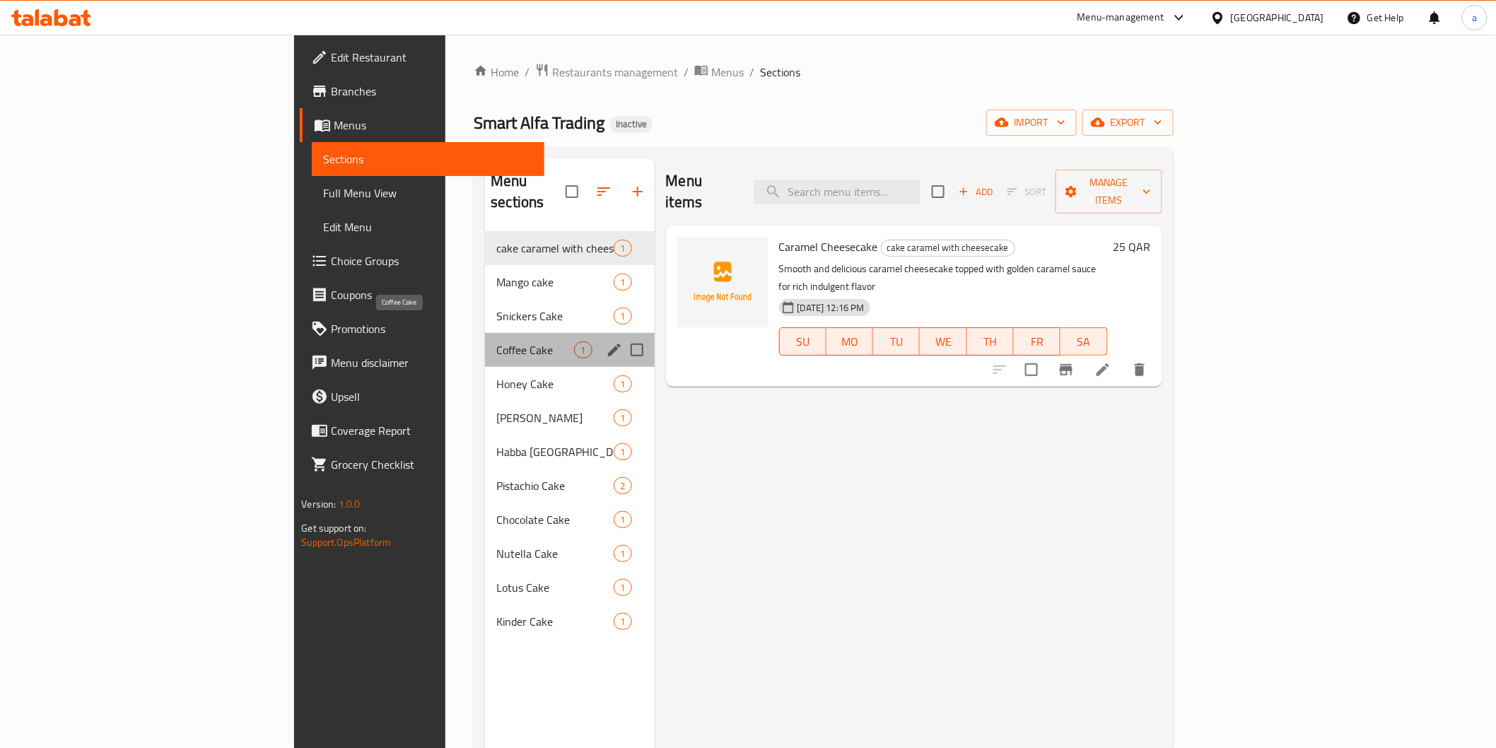
click at [496, 342] on span "Coffee Cake" at bounding box center [535, 350] width 78 height 17
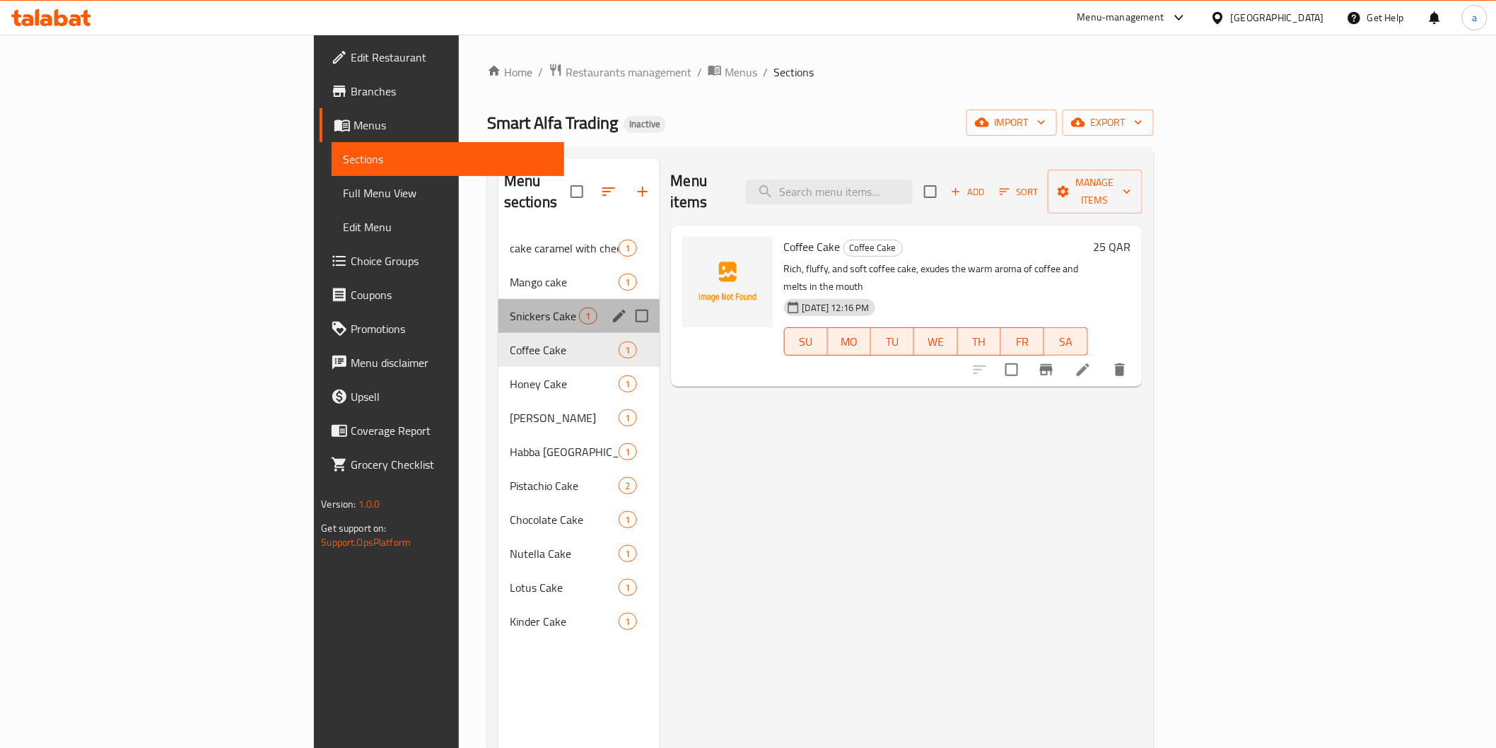
click at [499, 299] on div "Snickers Cake 1" at bounding box center [579, 316] width 161 height 34
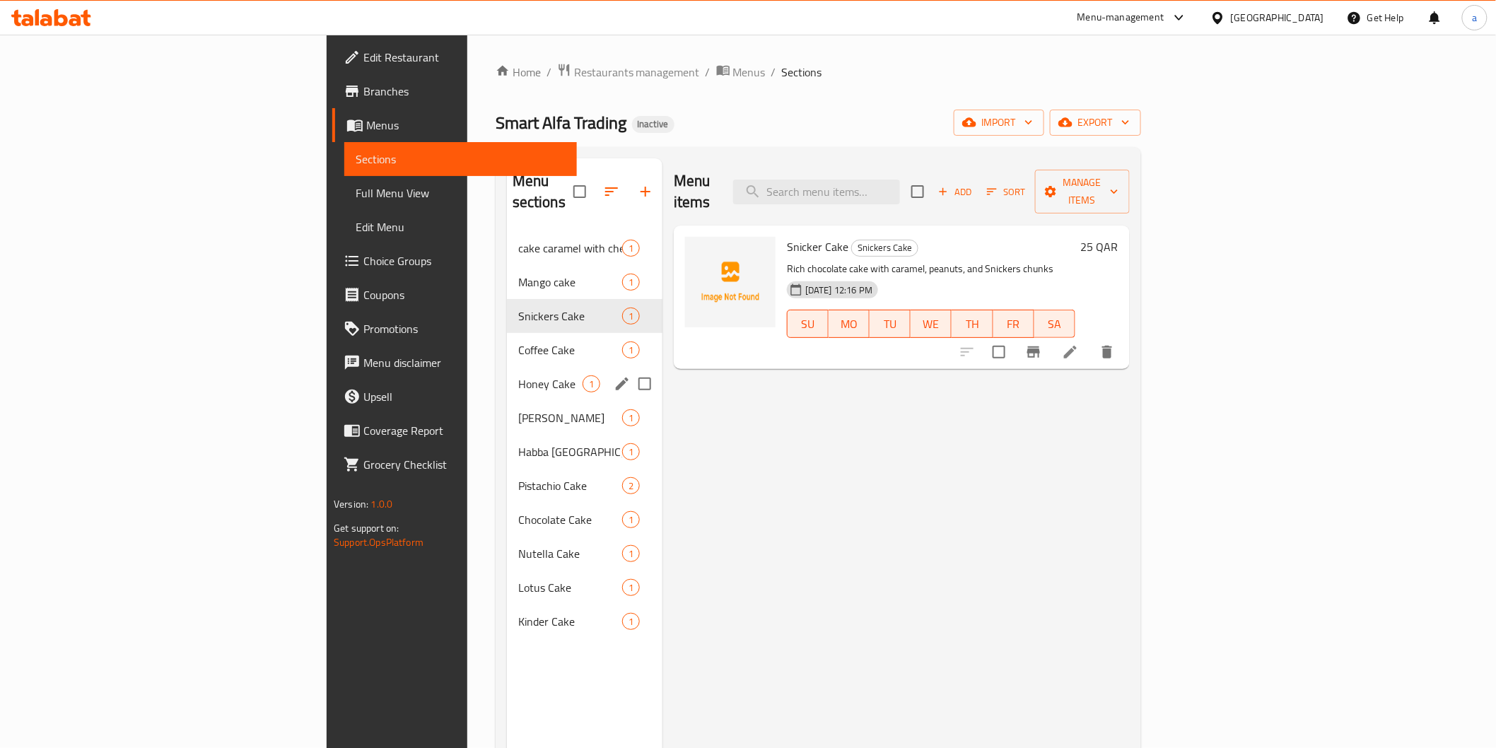
click at [507, 367] on div "Honey Cake 1" at bounding box center [585, 384] width 156 height 34
click at [518, 409] on span "[PERSON_NAME]" at bounding box center [550, 417] width 64 height 17
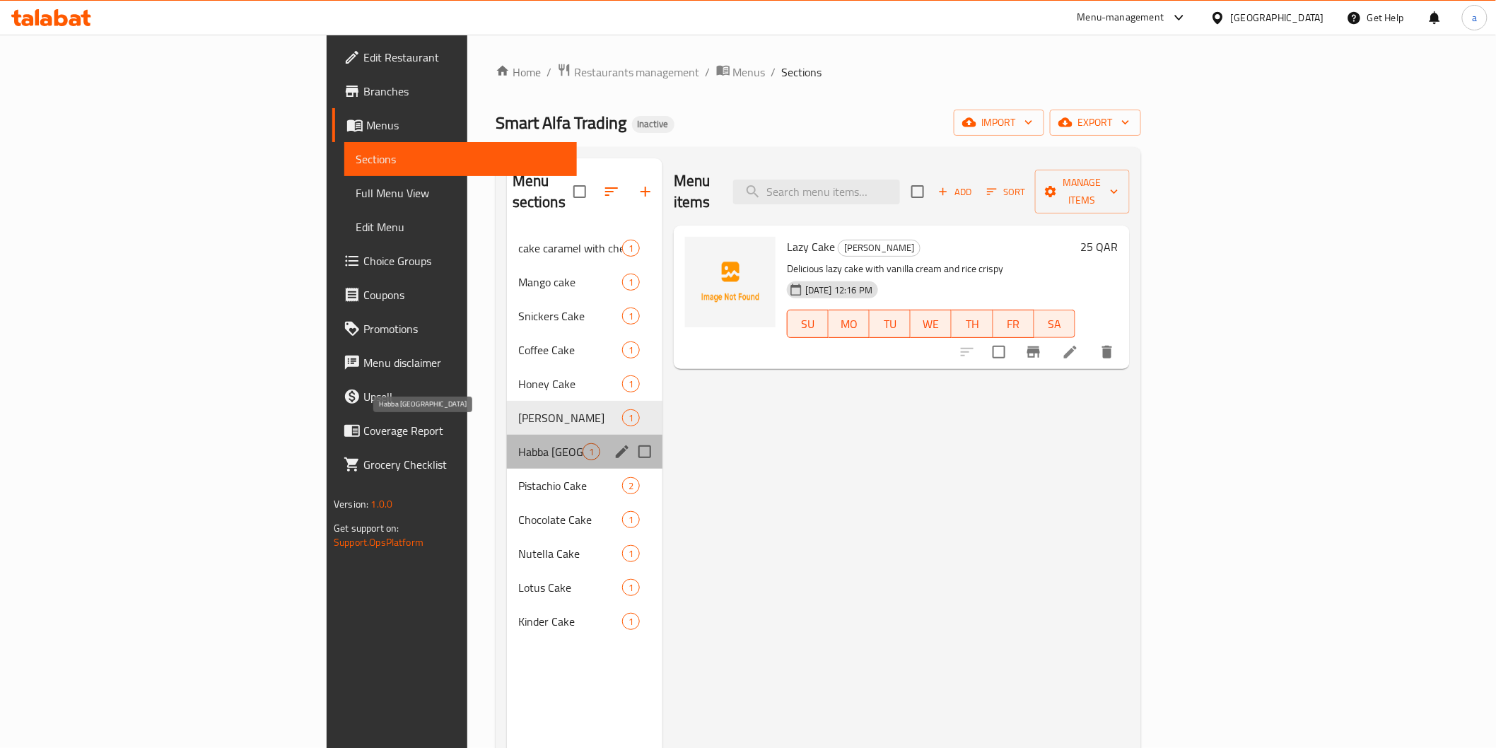
click at [518, 443] on span "Habba [GEOGRAPHIC_DATA]" at bounding box center [550, 451] width 64 height 17
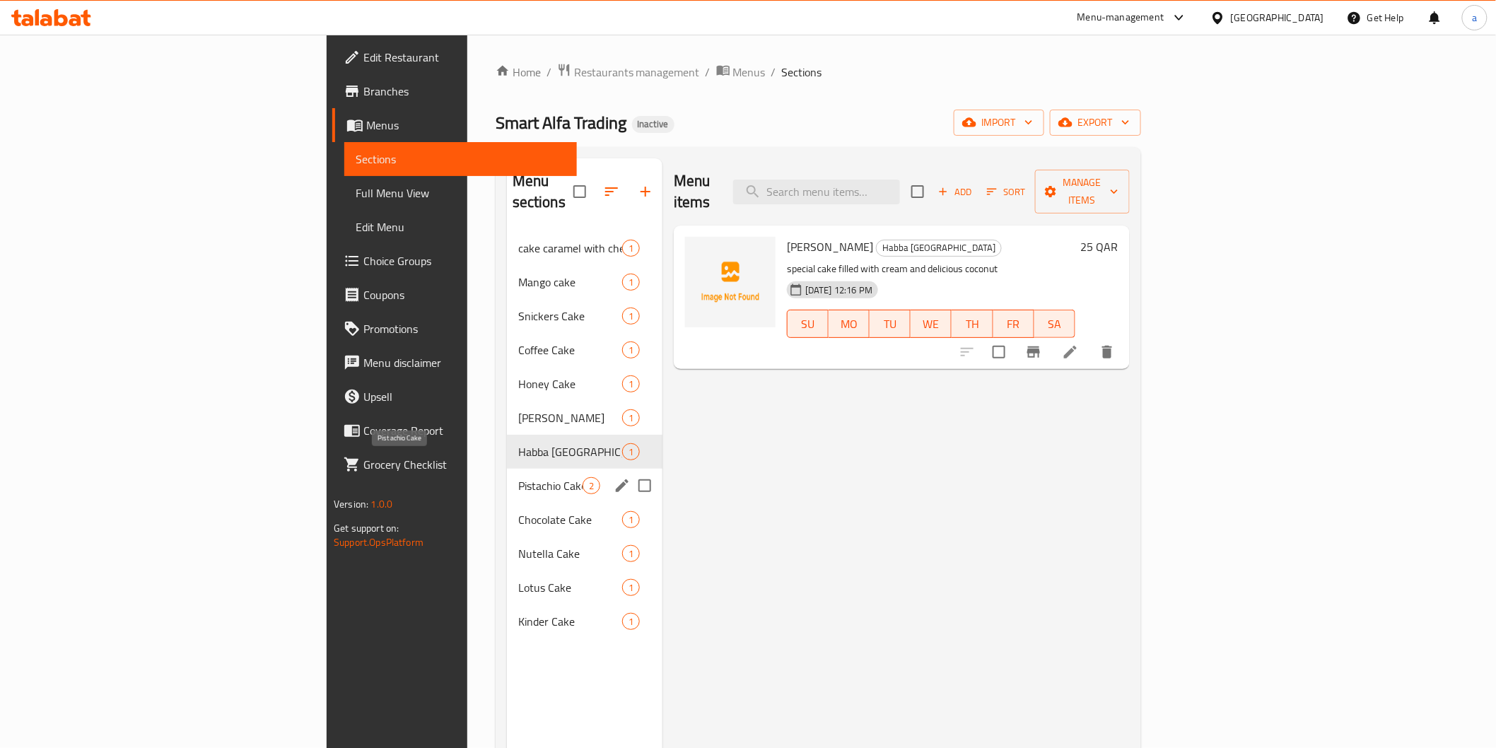
click at [518, 477] on span "Pistachio Cake" at bounding box center [550, 485] width 64 height 17
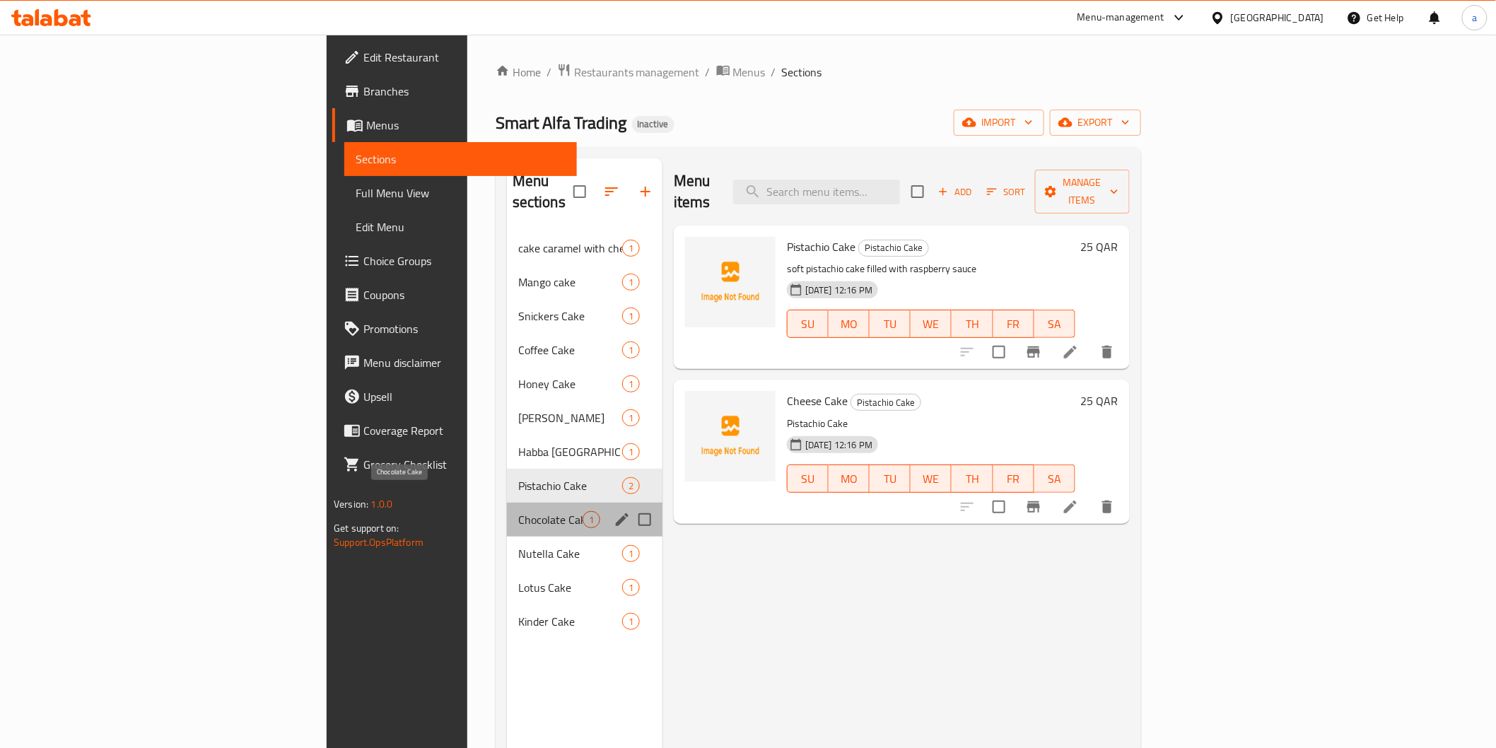
click at [518, 511] on span "Chocolate Cake" at bounding box center [550, 519] width 64 height 17
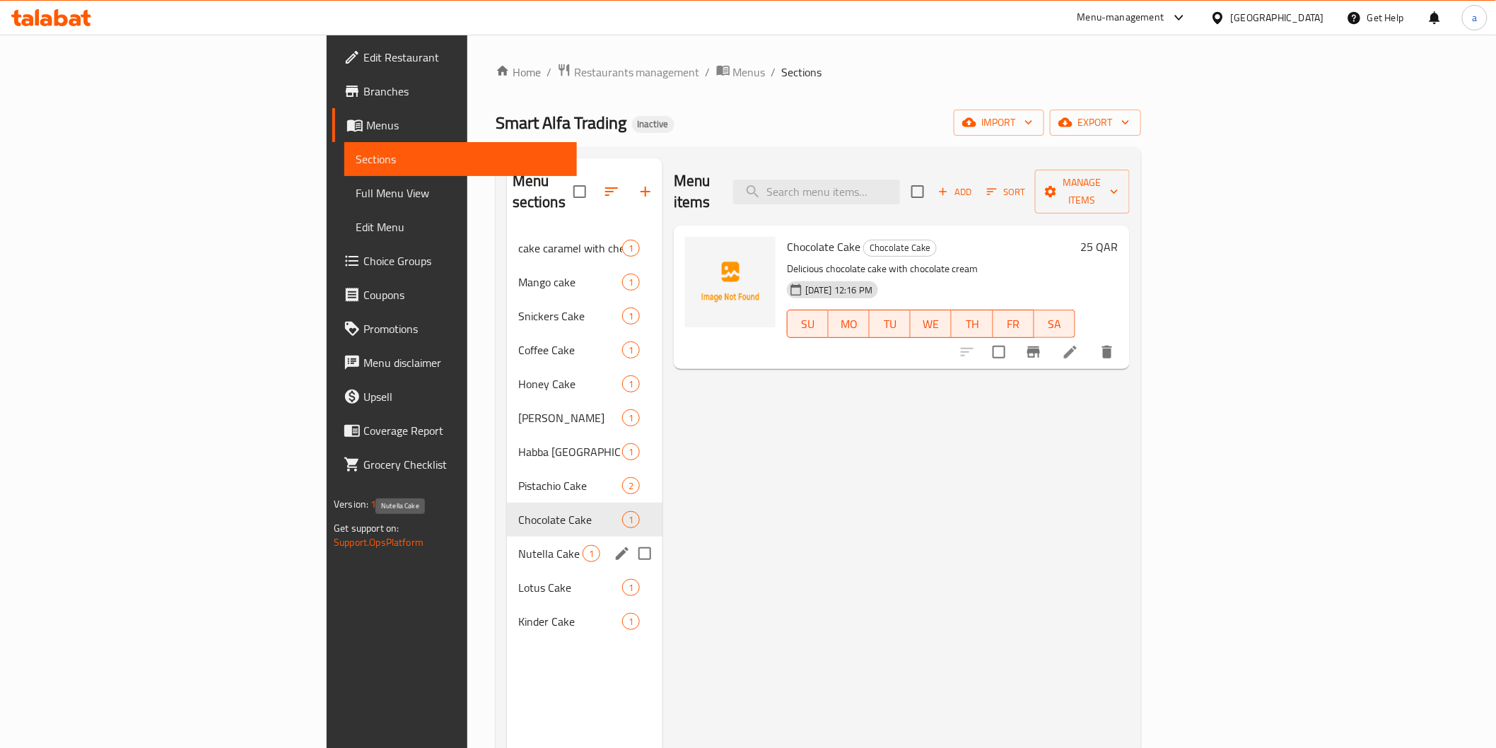
click at [518, 545] on span "Nutella Cake" at bounding box center [550, 553] width 64 height 17
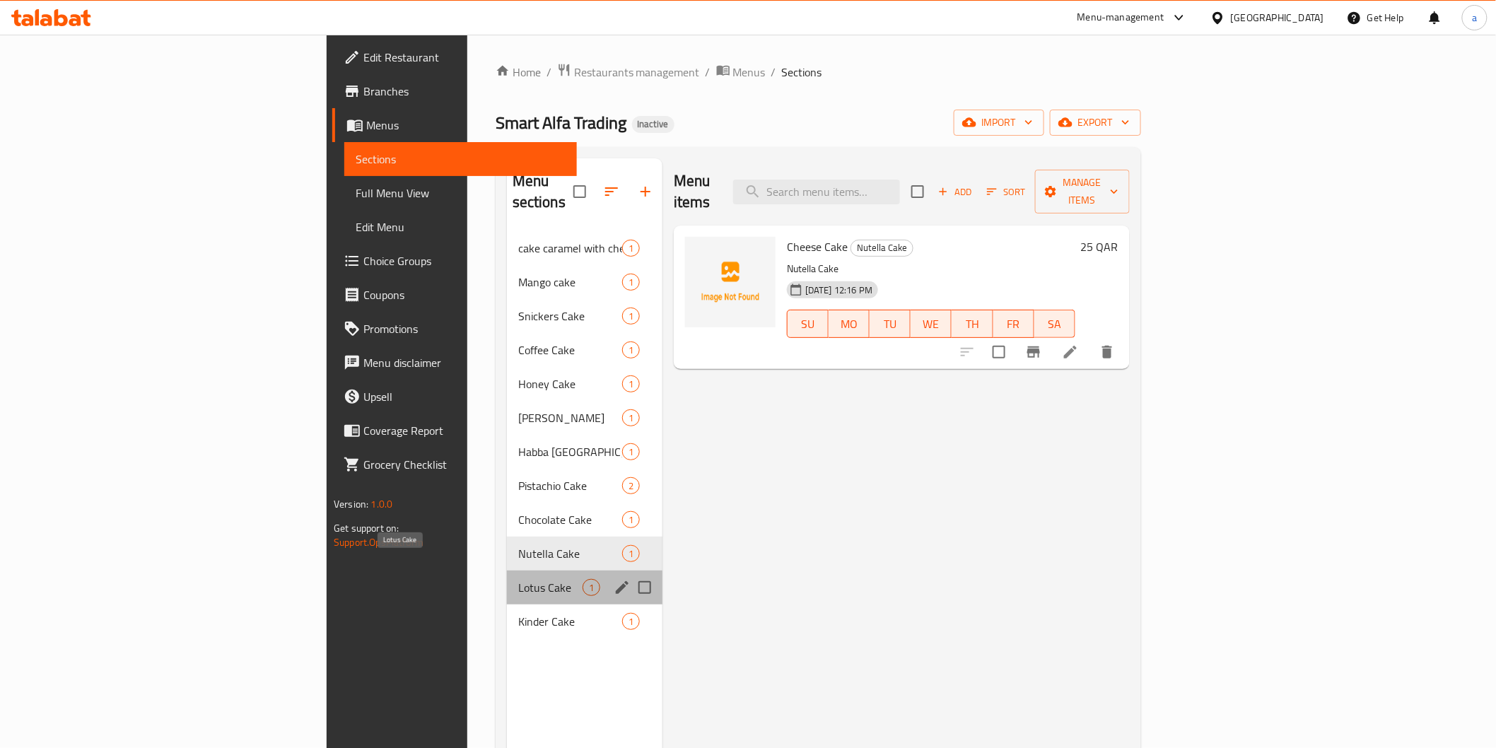
click at [518, 579] on span "Lotus Cake" at bounding box center [550, 587] width 64 height 17
click at [518, 613] on span "Kinder Cake" at bounding box center [550, 621] width 64 height 17
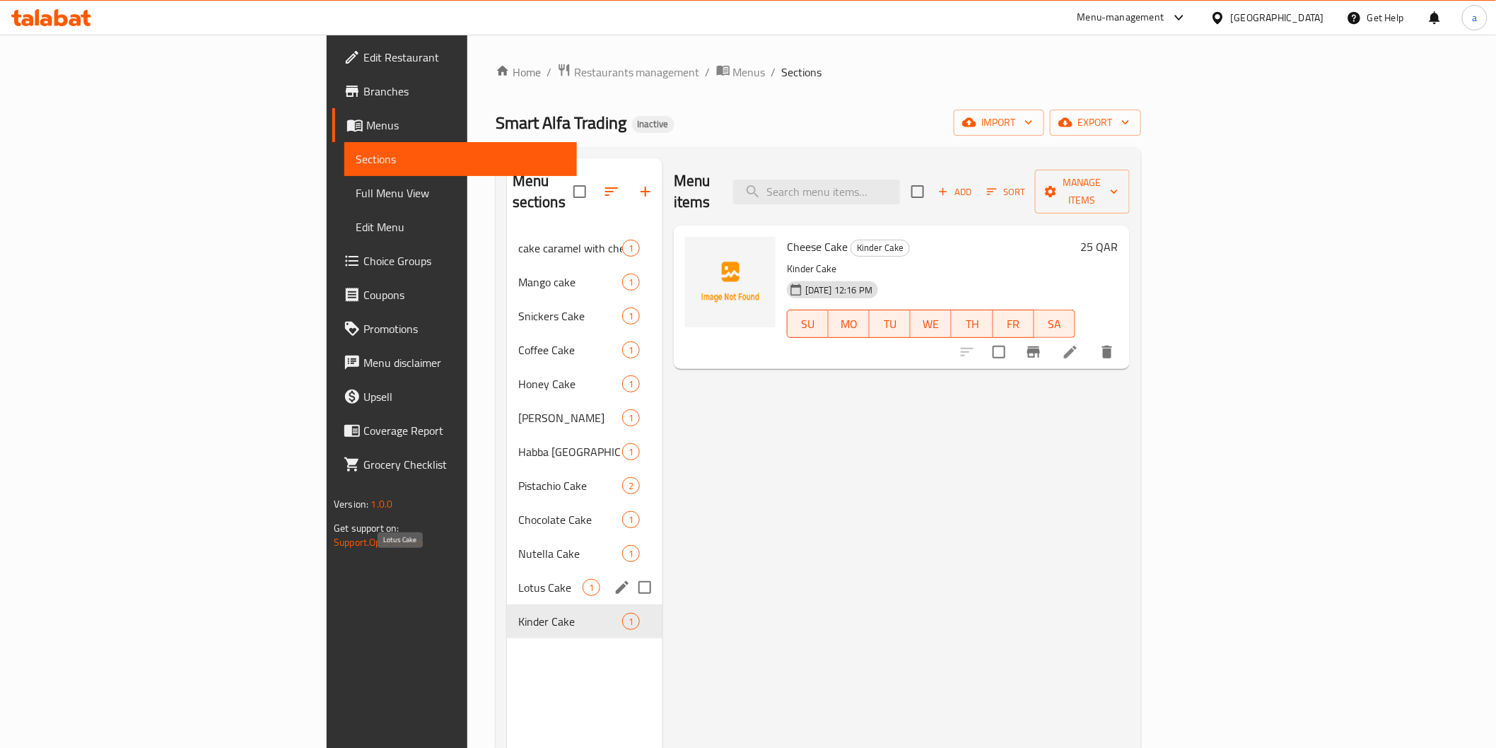
click at [518, 579] on span "Lotus Cake" at bounding box center [550, 587] width 64 height 17
click at [518, 545] on span "Nutella Cake" at bounding box center [550, 553] width 64 height 17
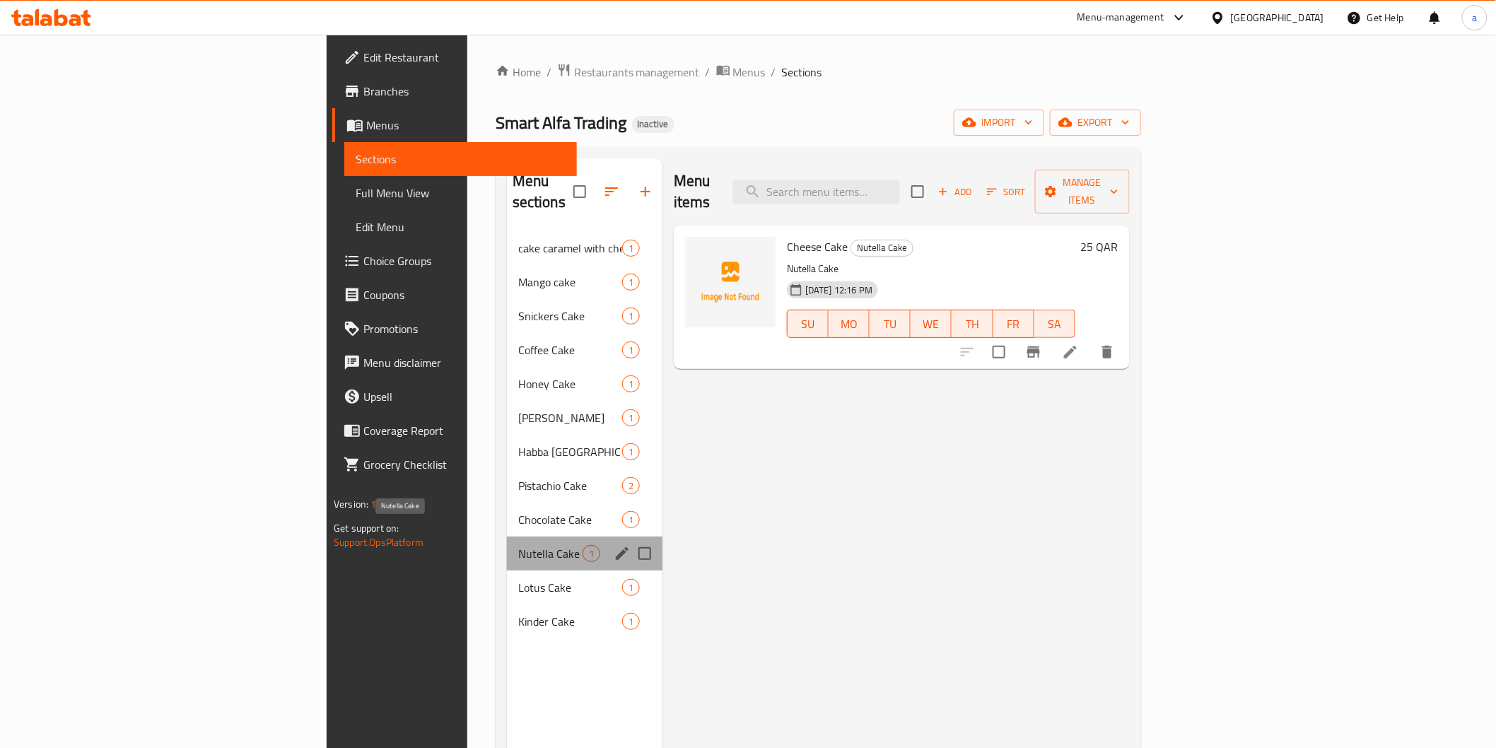
click at [518, 545] on span "Nutella Cake" at bounding box center [550, 553] width 64 height 17
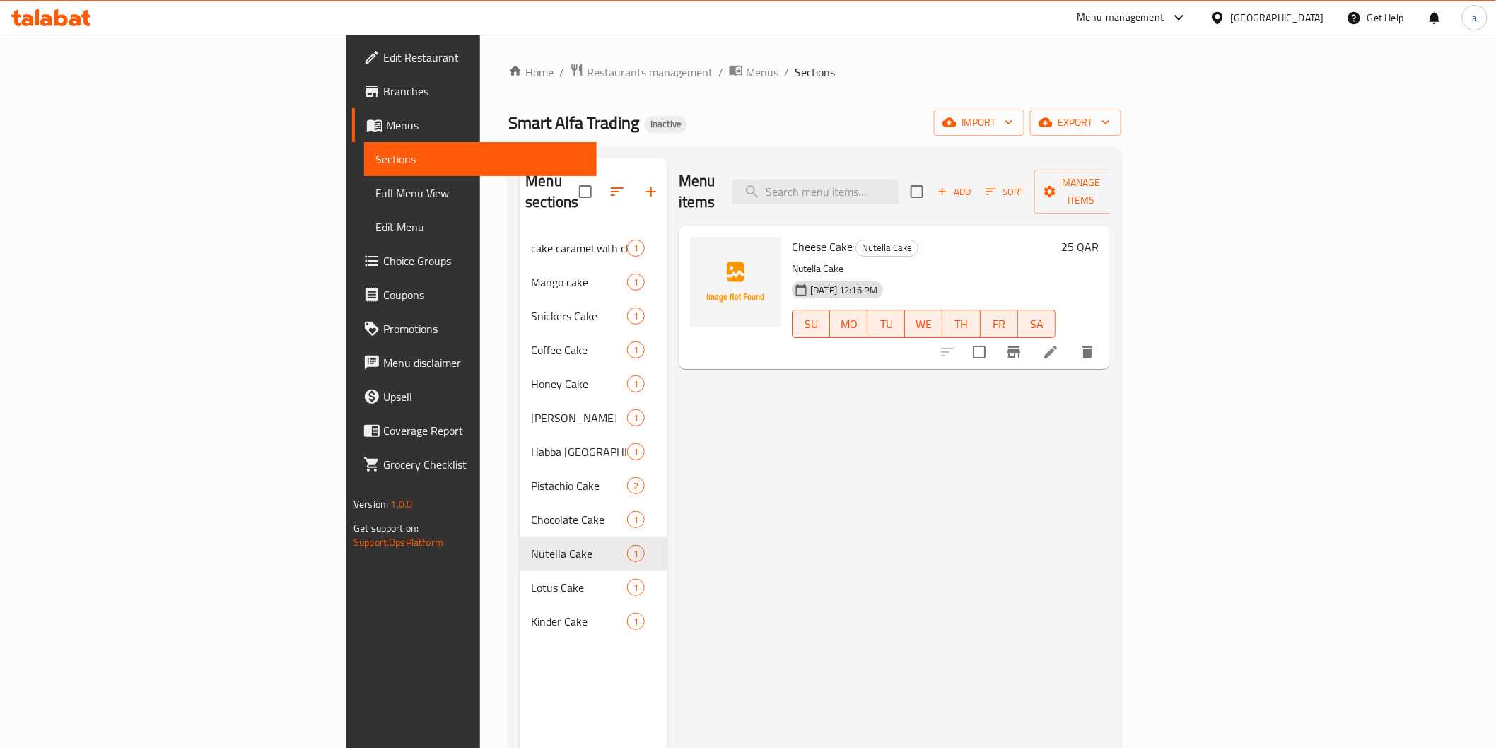
click at [1071, 339] on li at bounding box center [1051, 351] width 40 height 25
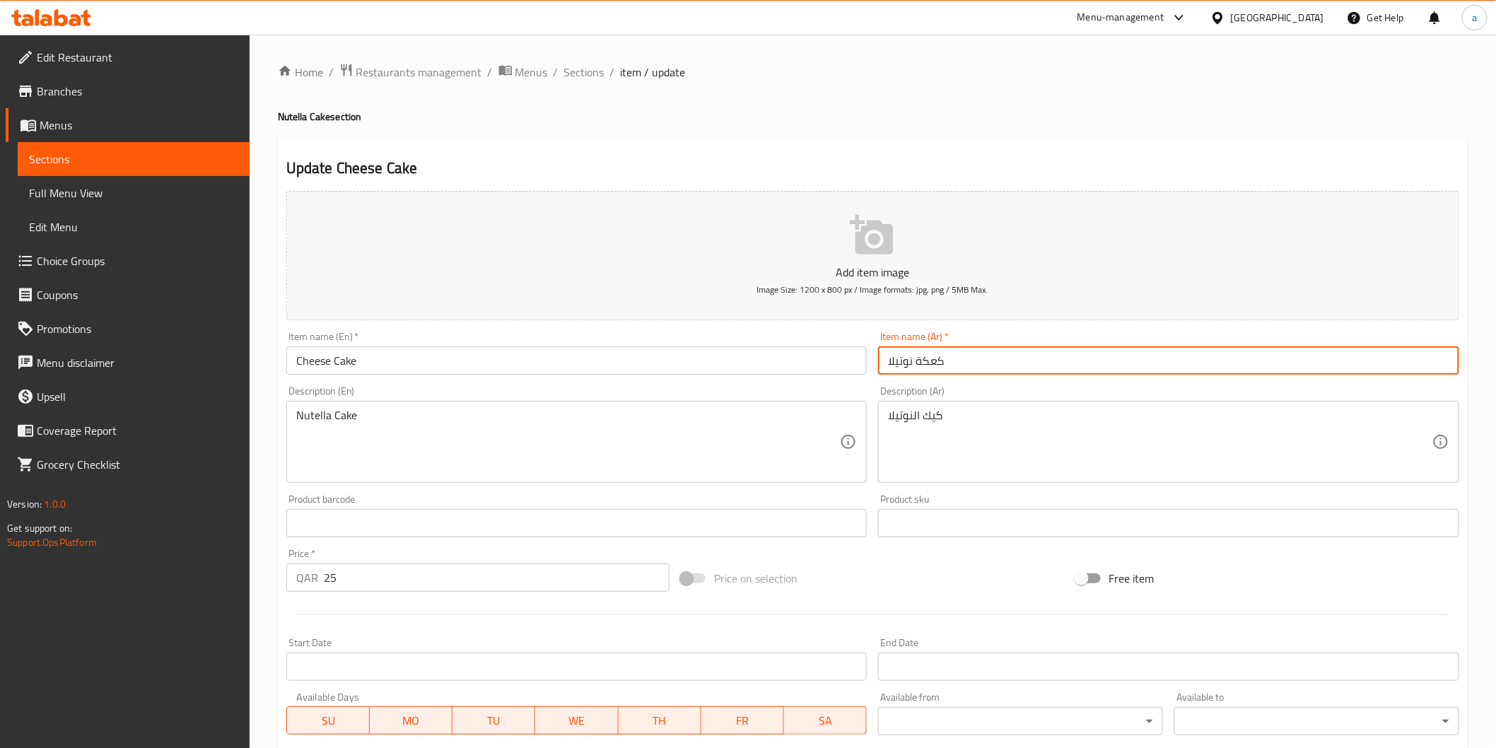
click at [886, 363] on input "كعكة نوتيلا" at bounding box center [1168, 361] width 581 height 28
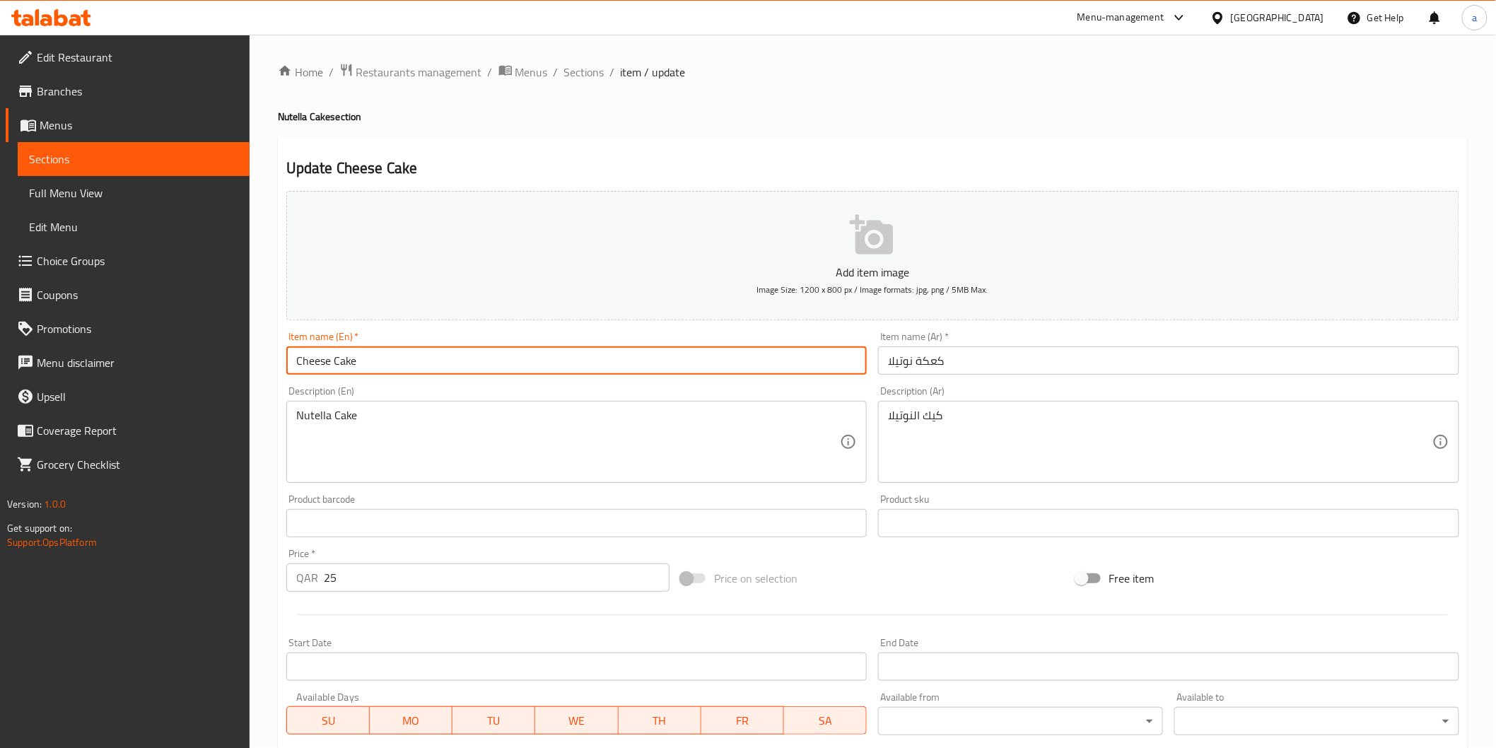
click at [574, 373] on input "Cheese Cake" at bounding box center [576, 361] width 581 height 28
type input "Cheese Cake Nutella"
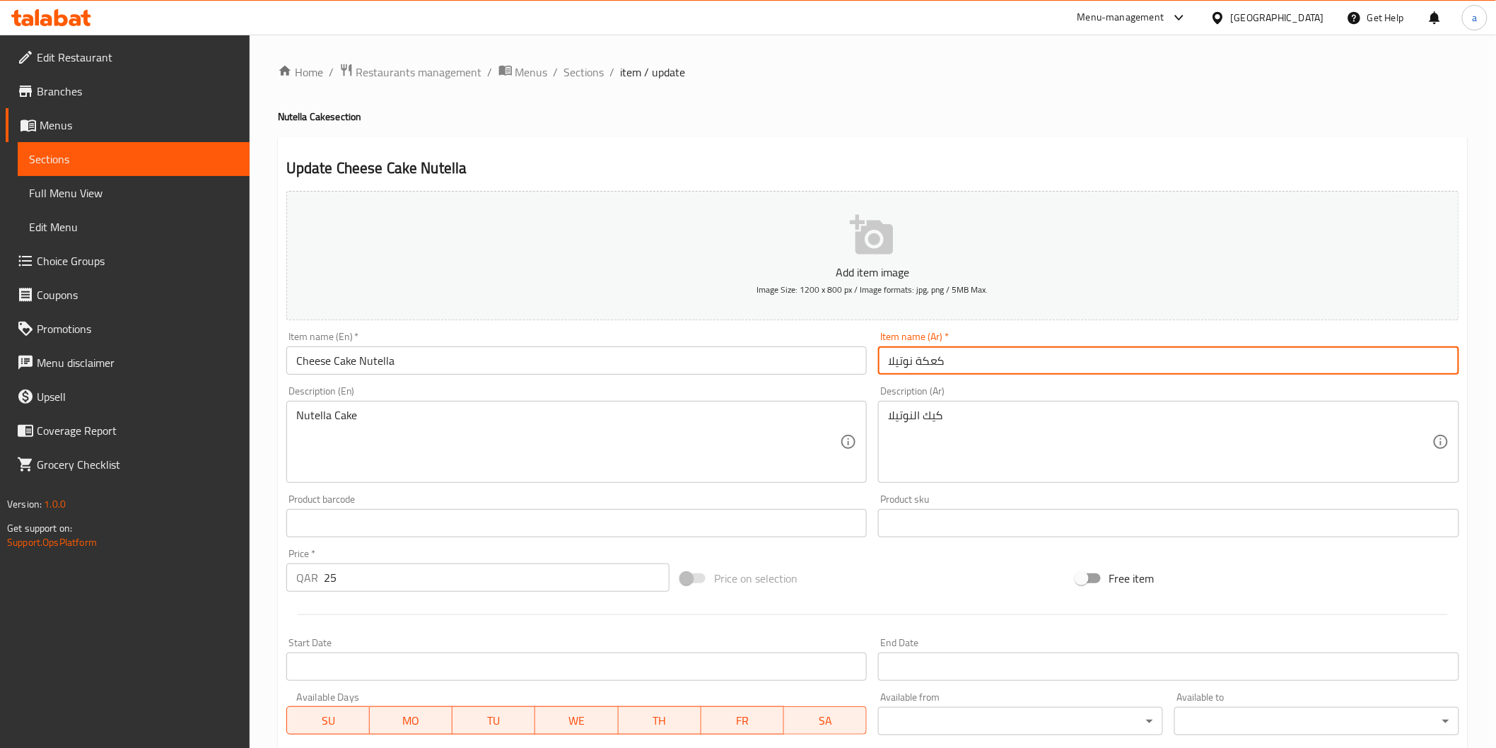
drag, startPoint x: 915, startPoint y: 363, endPoint x: 960, endPoint y: 372, distance: 46.0
click at [960, 372] on input "كعكة نوتيلا" at bounding box center [1168, 361] width 581 height 28
type input "تشيز كيك نوتيلا"
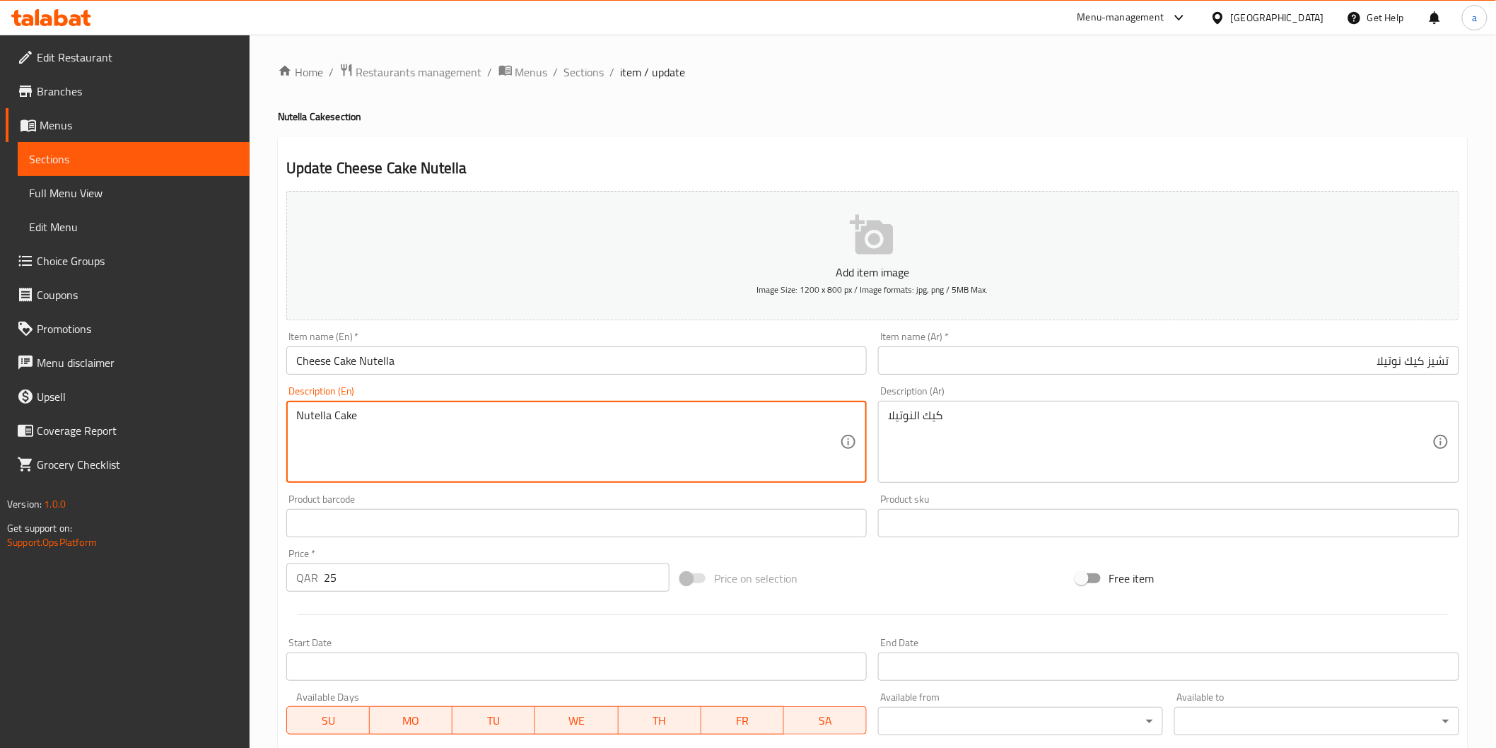
click at [361, 371] on input "Cheese Cake Nutella" at bounding box center [576, 361] width 581 height 28
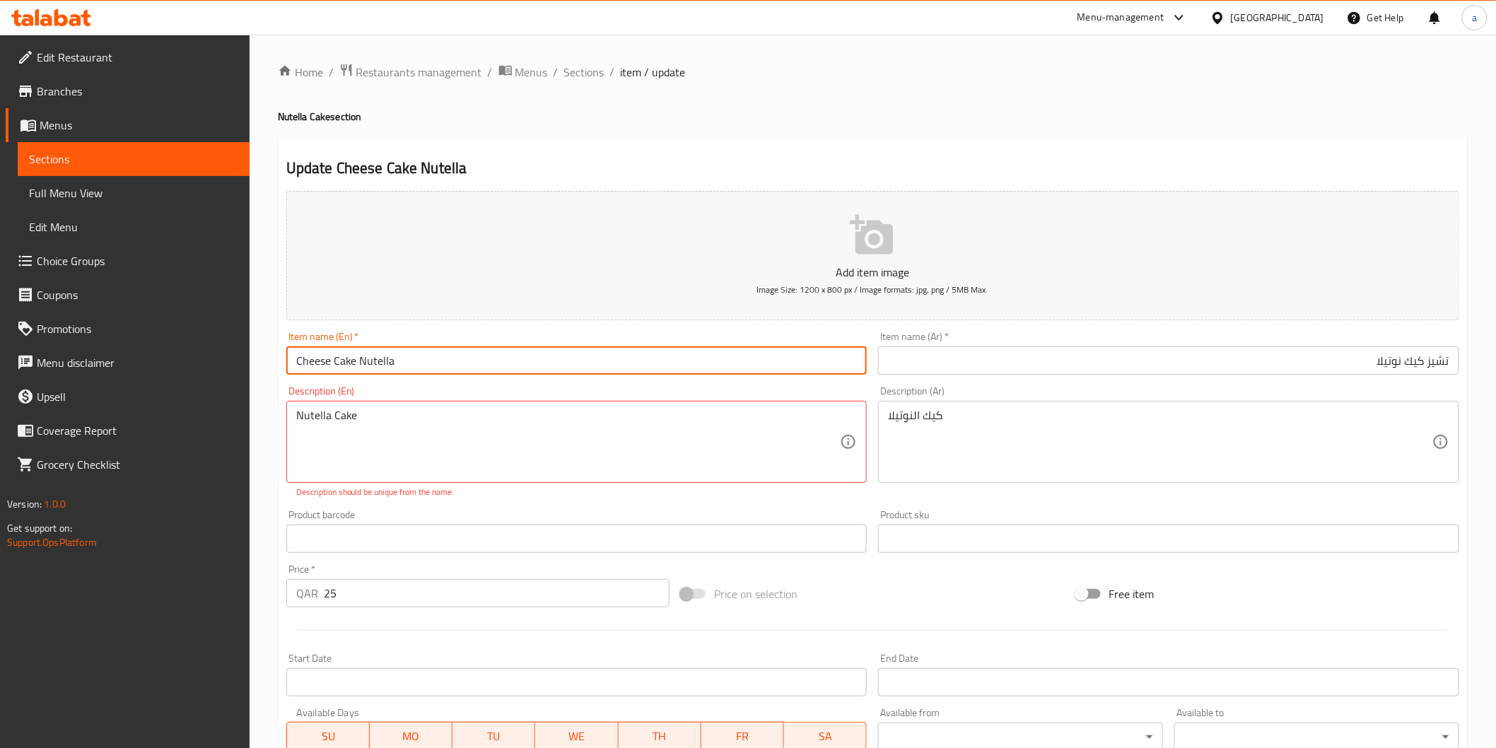
click at [361, 371] on input "Cheese Cake Nutella" at bounding box center [576, 361] width 581 height 28
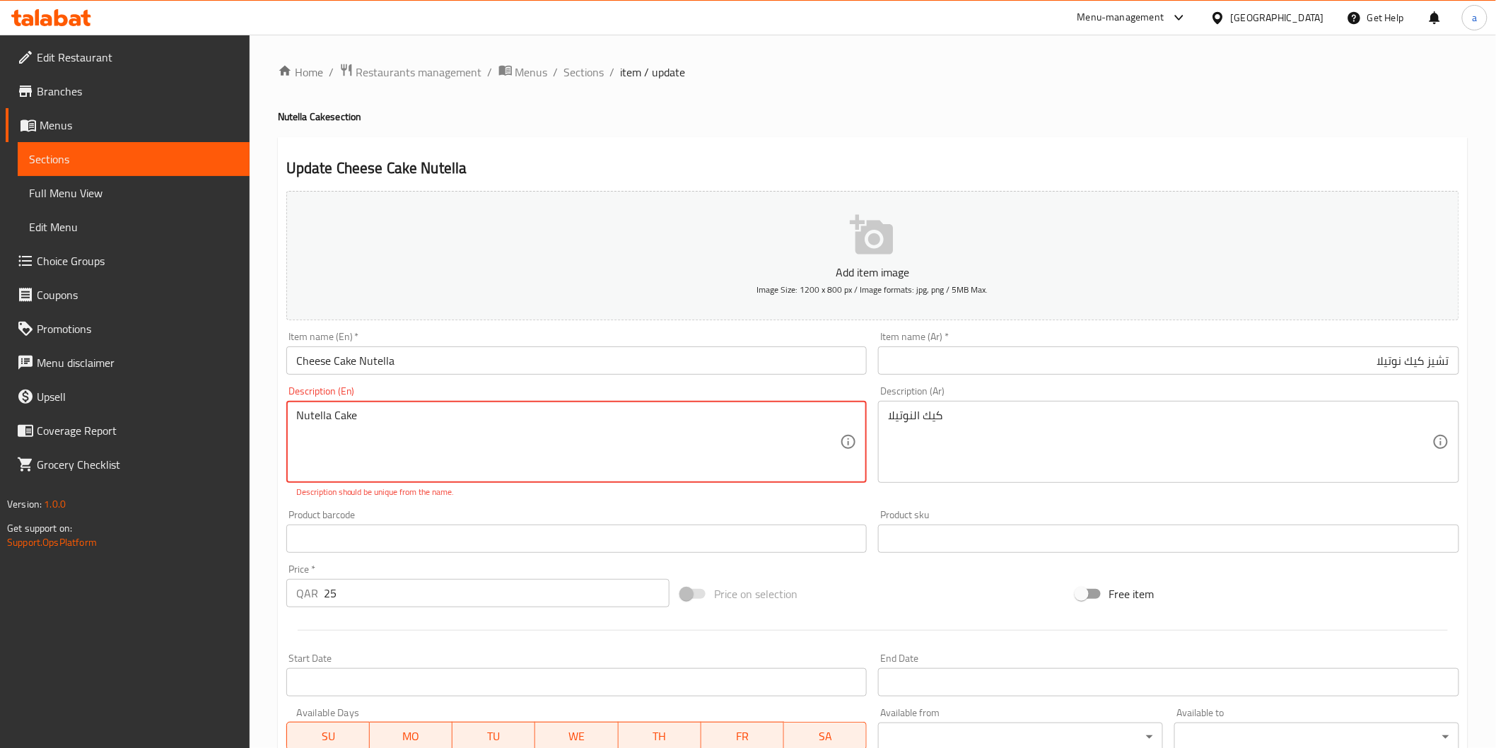
click at [397, 433] on textarea "Nutella Cake" at bounding box center [568, 442] width 545 height 67
paste textarea "Cheesecake with Nutella hazelnut spread"
type textarea "Cheesecake with Nutella hazelnut spread"
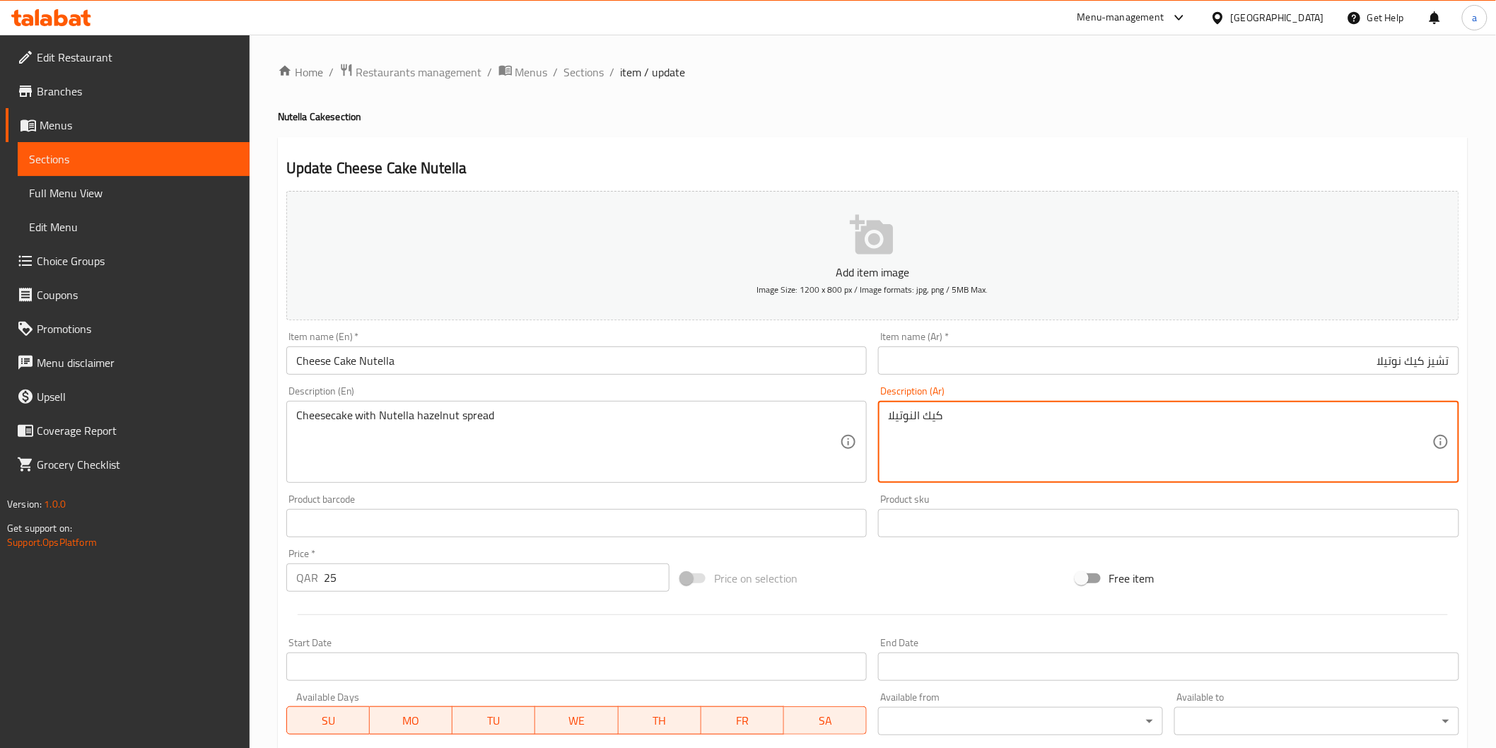
click at [1051, 434] on textarea "كيك النوتيلا" at bounding box center [1160, 442] width 545 height 67
click at [946, 412] on textarea "كيك النوتيلا" at bounding box center [1160, 442] width 545 height 67
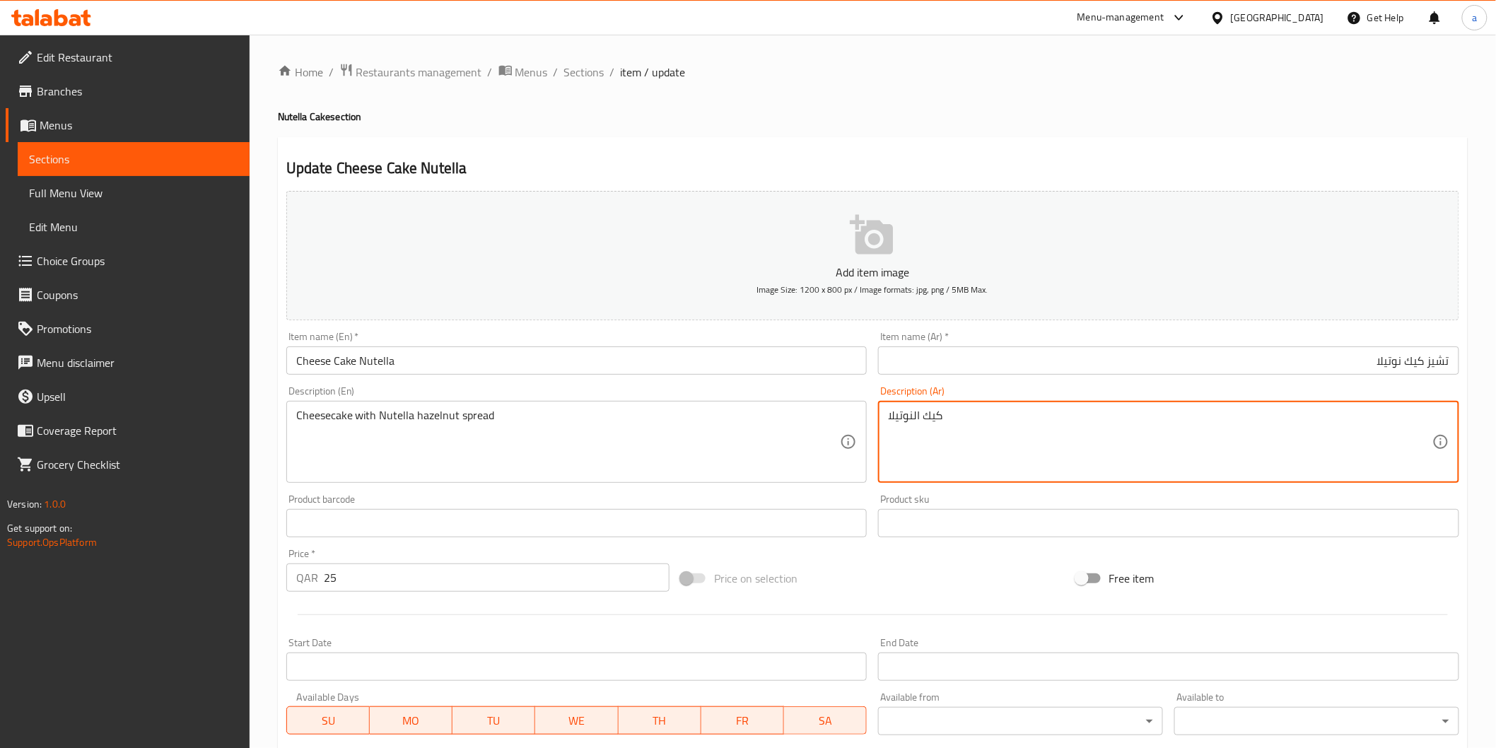
paste textarea "تشيز كيك مع كريمة البندق"
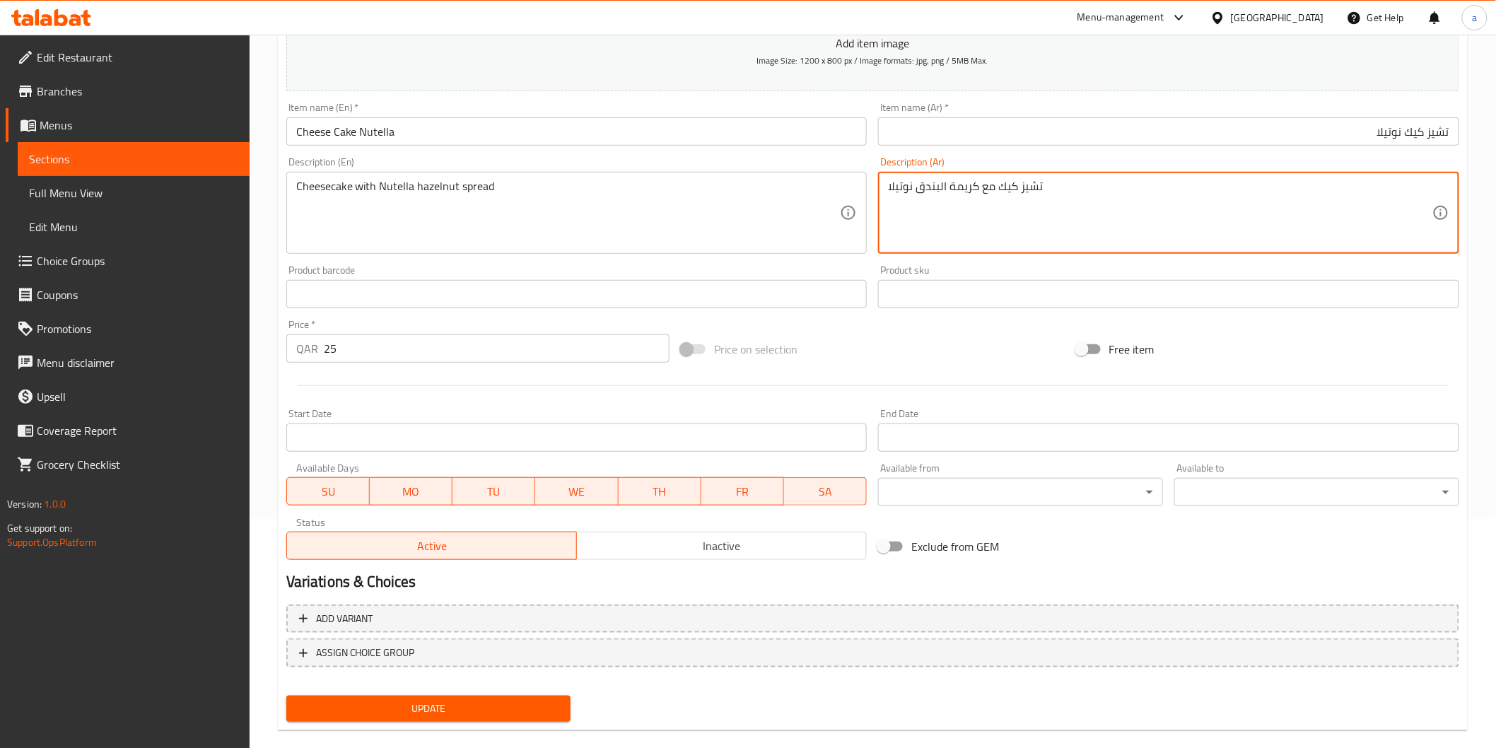
scroll to position [248, 0]
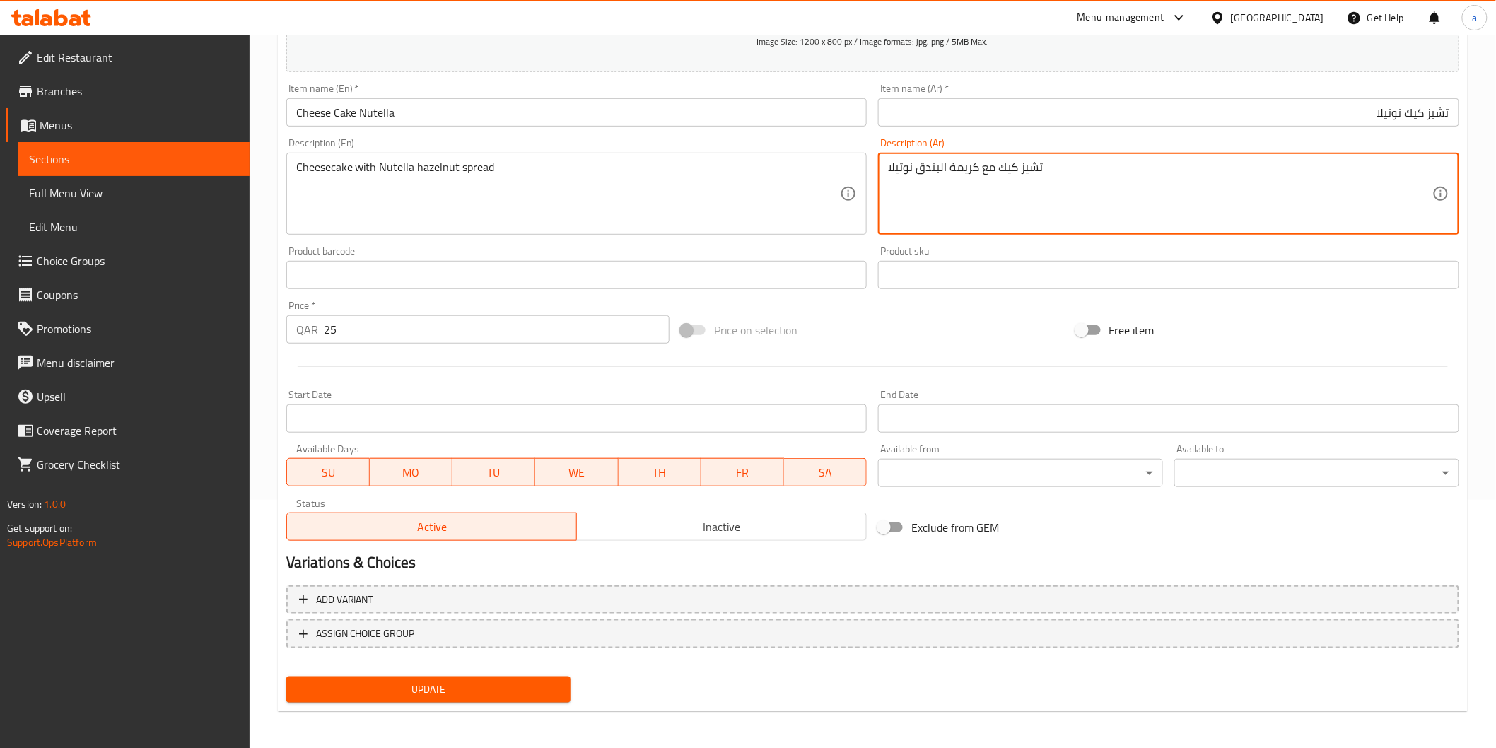
type textarea "تشيز كيك مع كريمة البندق نوتيلا"
click at [533, 682] on span "Update" at bounding box center [429, 690] width 262 height 18
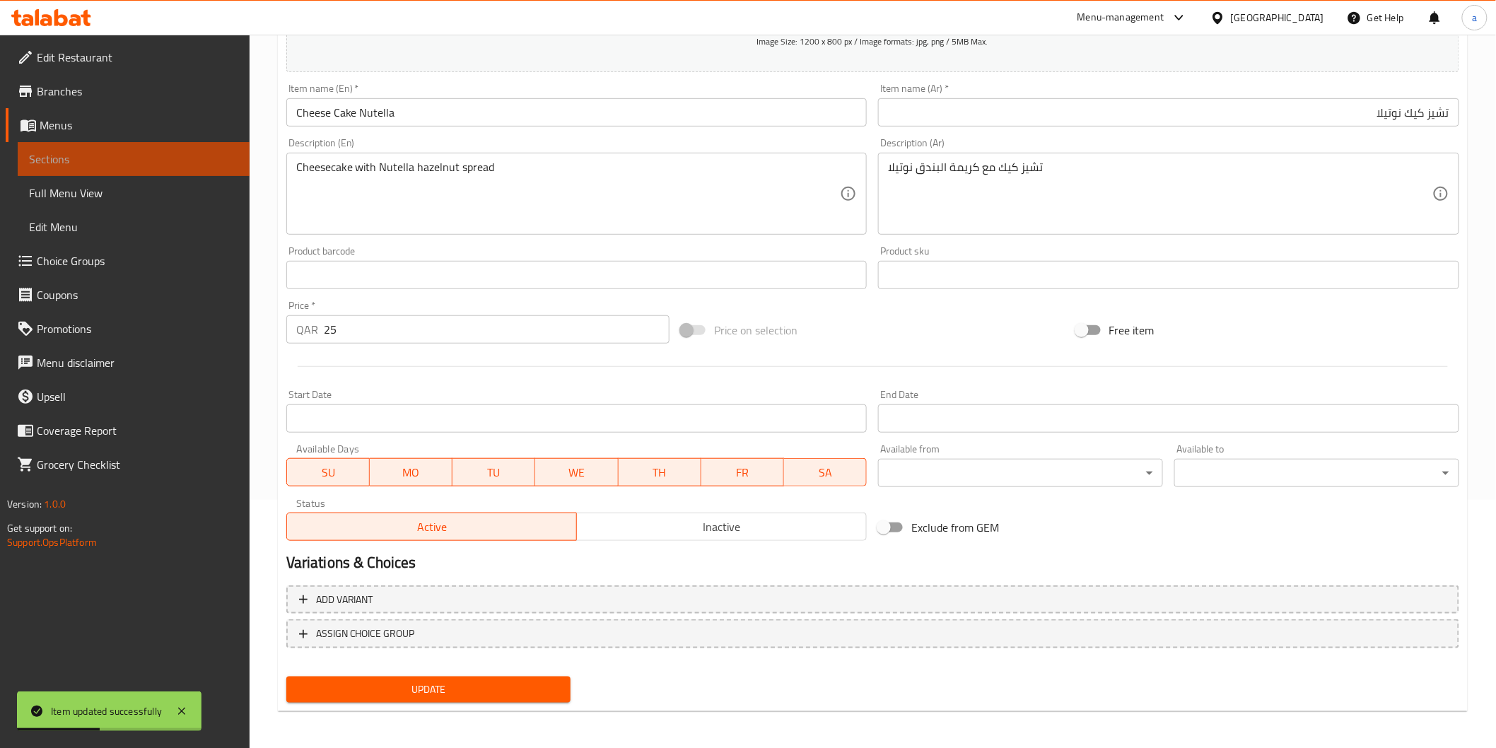
click at [74, 144] on link "Sections" at bounding box center [134, 159] width 232 height 34
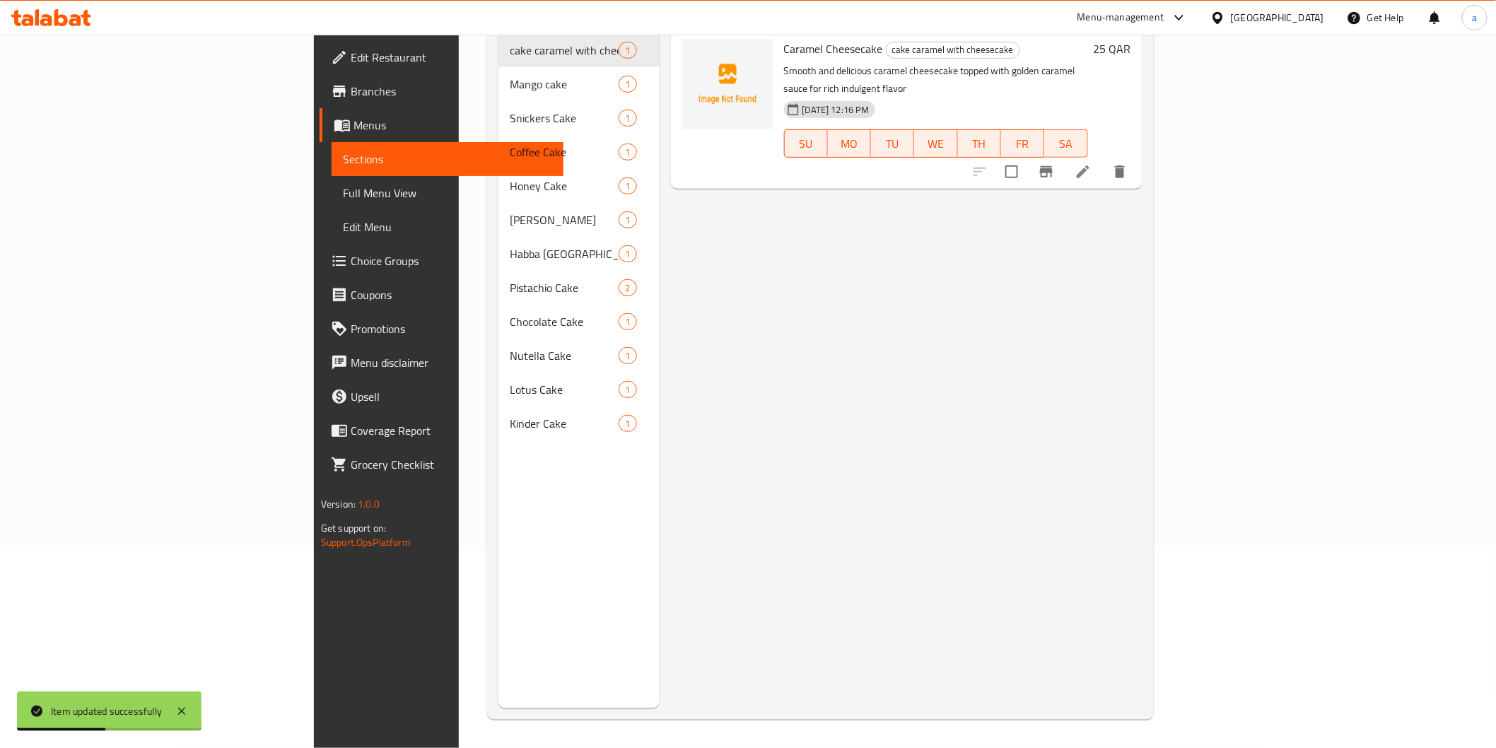
scroll to position [198, 0]
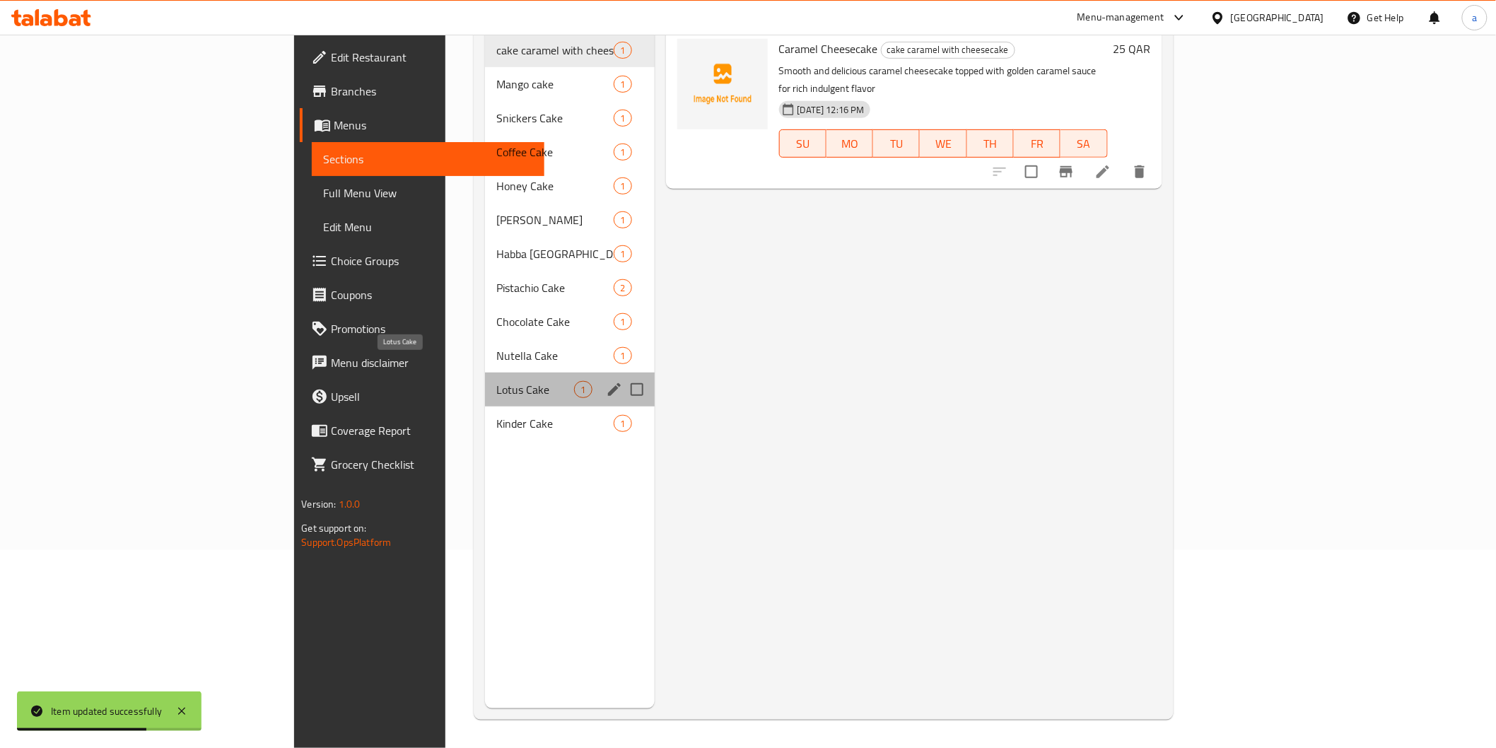
click at [496, 381] on span "Lotus Cake" at bounding box center [535, 389] width 78 height 17
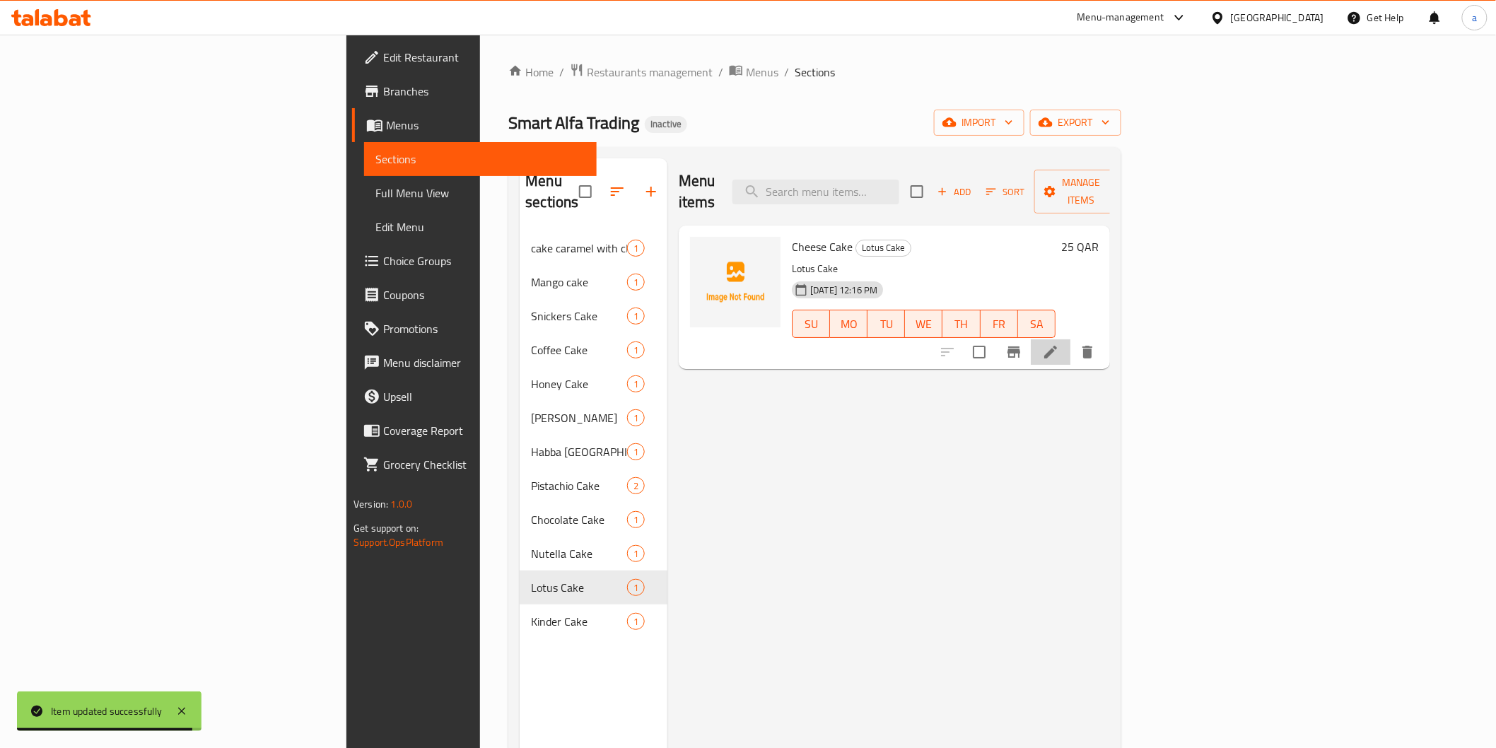
click at [1059, 344] on icon at bounding box center [1050, 352] width 17 height 17
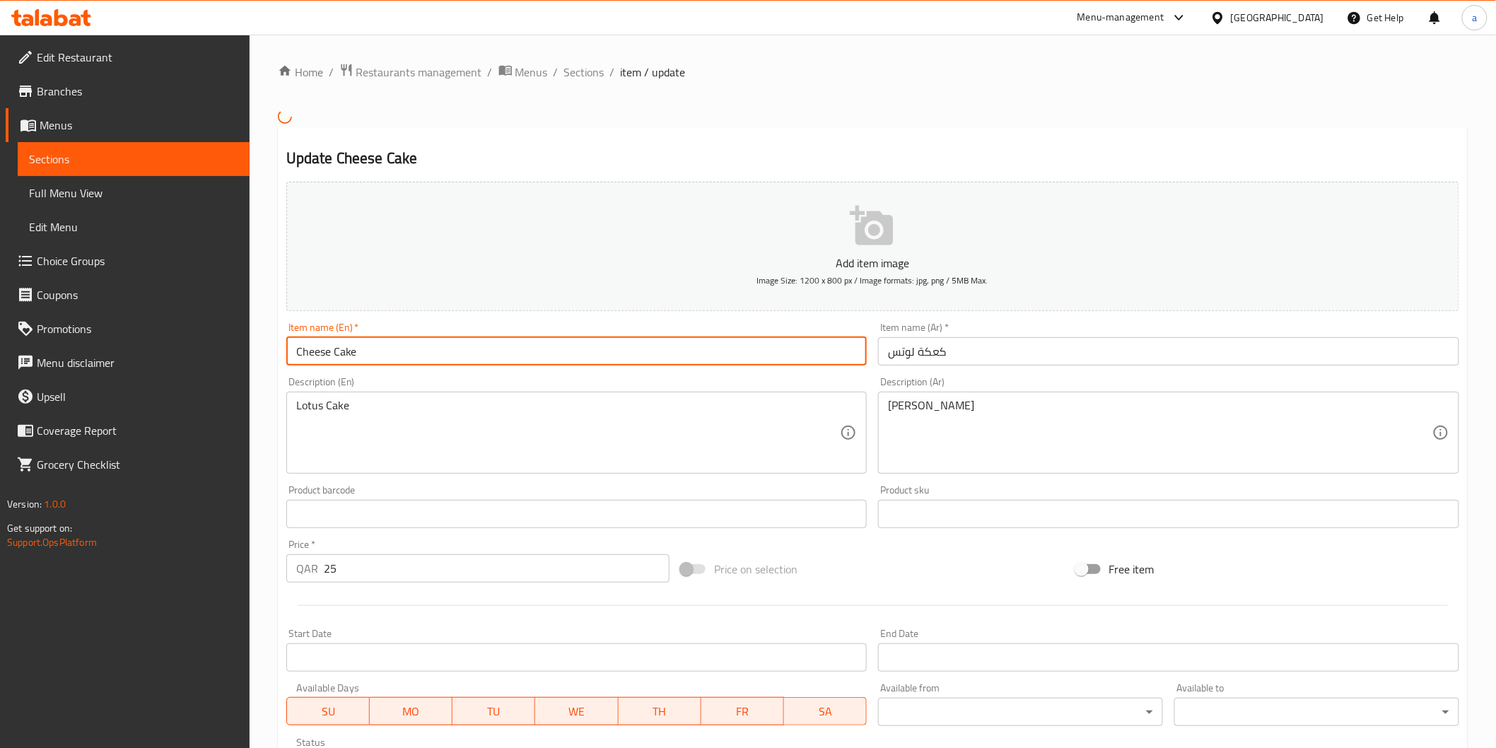
click at [622, 366] on input "Cheese Cake" at bounding box center [576, 351] width 581 height 28
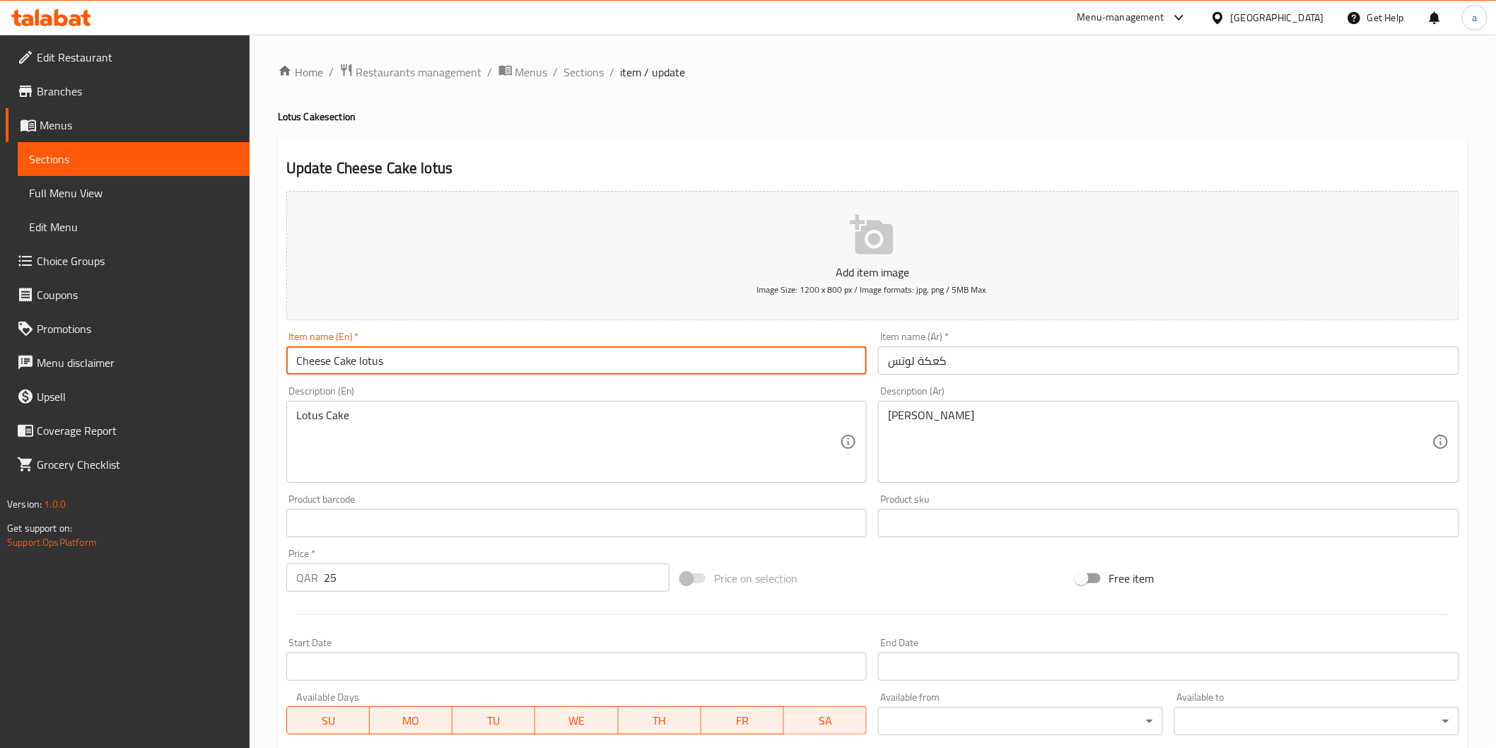
type input "Cheese Cake lotus"
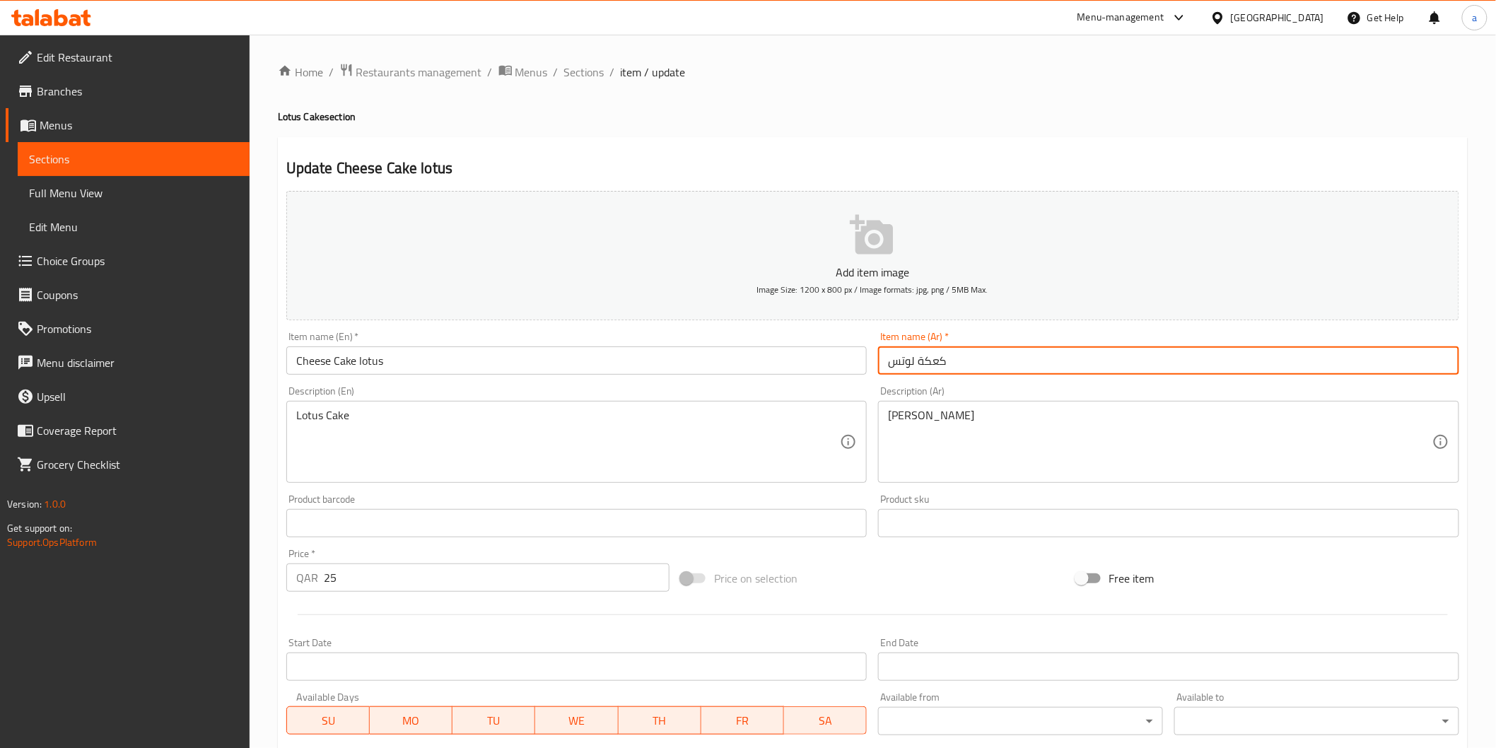
drag, startPoint x: 919, startPoint y: 362, endPoint x: 958, endPoint y: 370, distance: 39.7
click at [958, 370] on input "كعكة لوتس" at bounding box center [1168, 361] width 581 height 28
type input "تشيز [PERSON_NAME]"
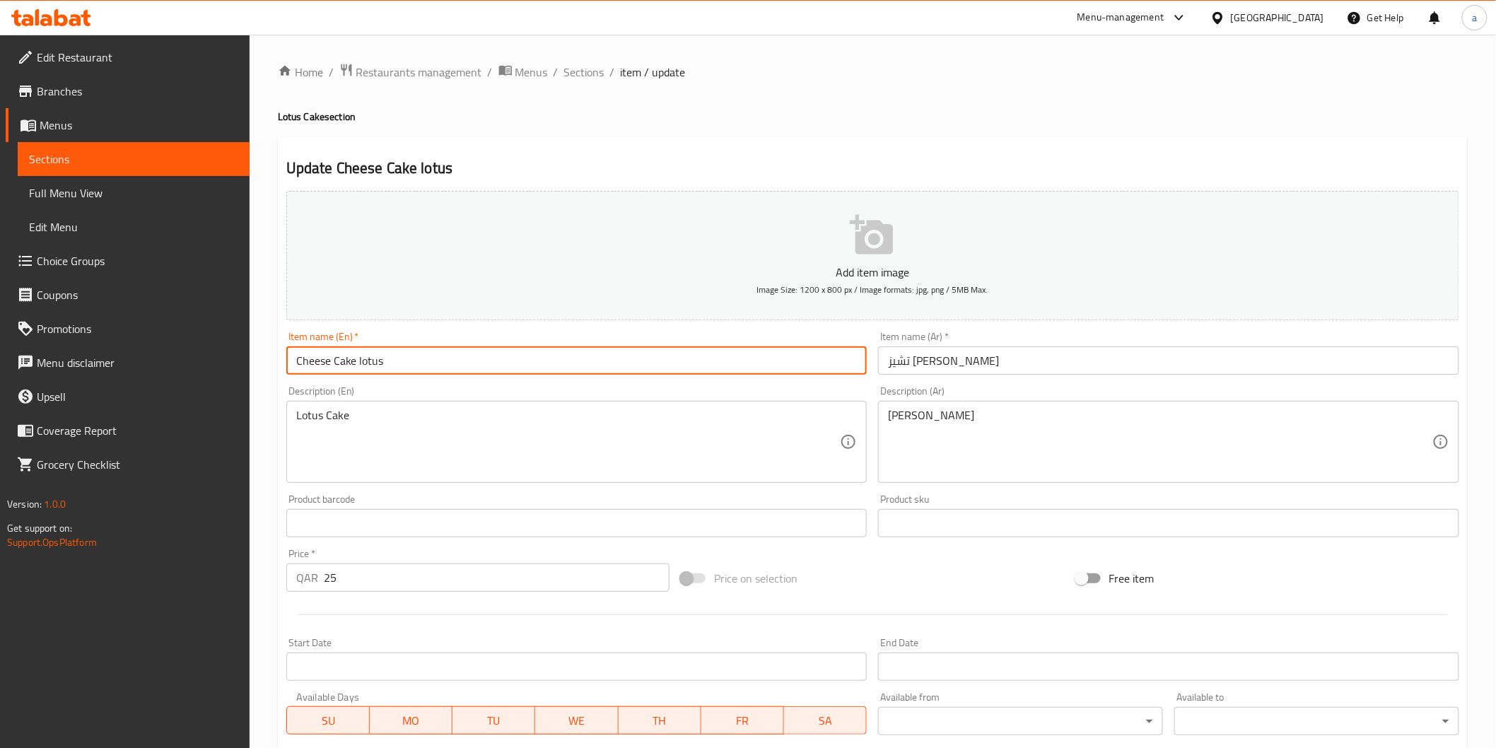
drag, startPoint x: 356, startPoint y: 357, endPoint x: 383, endPoint y: 364, distance: 27.1
click at [383, 364] on input "Cheese Cake lotus" at bounding box center [576, 361] width 581 height 28
click at [380, 364] on input "Cheese Cake lotus" at bounding box center [576, 361] width 581 height 28
click at [373, 365] on input "Cheese Cake lotus" at bounding box center [576, 361] width 581 height 28
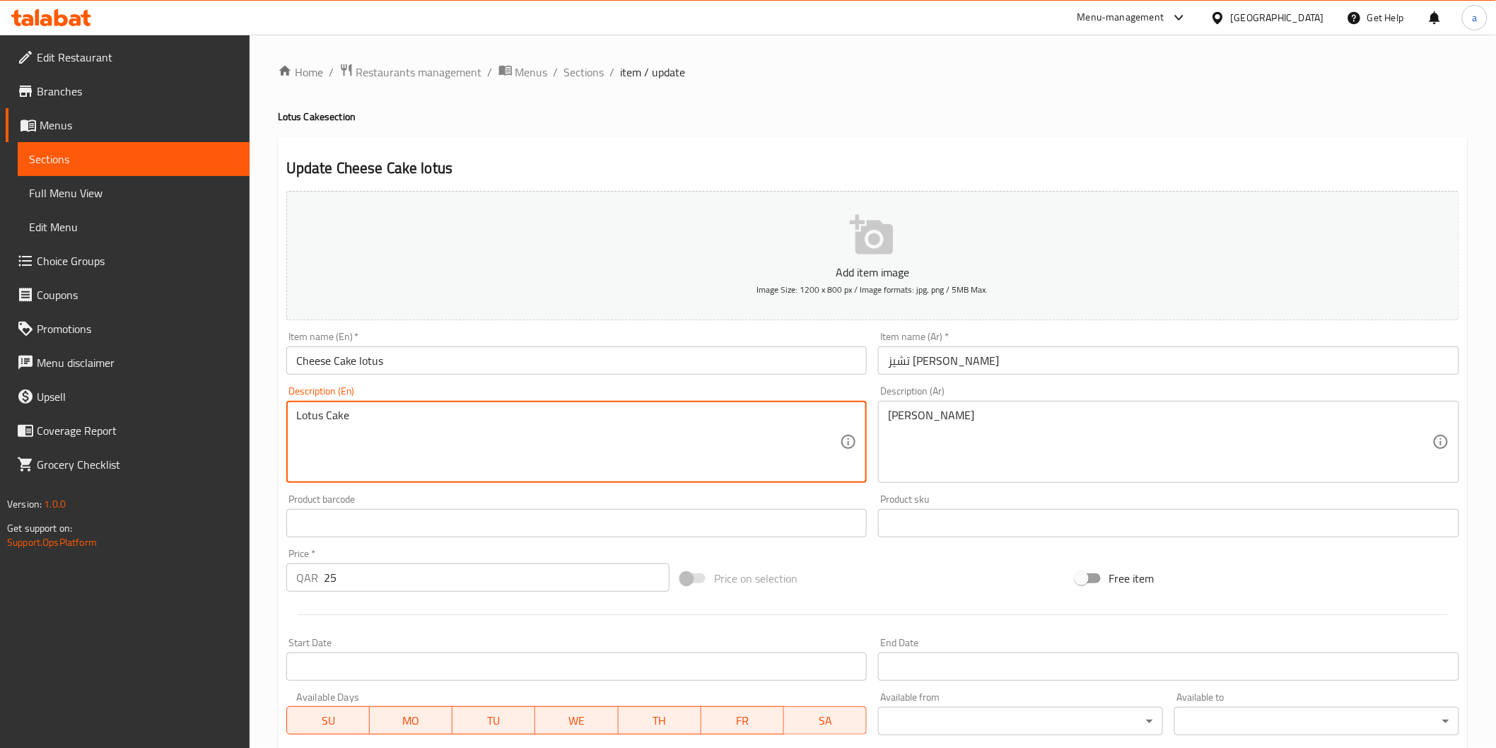
click at [557, 438] on textarea "Lotus Cake" at bounding box center [568, 442] width 545 height 67
paste textarea "biscuits, butter, cream cheese, sugar, sour cream and vanilla extract."
type textarea "Lotus biscuits, butter, cream cheese, sugar, sour cream and vanilla extract."
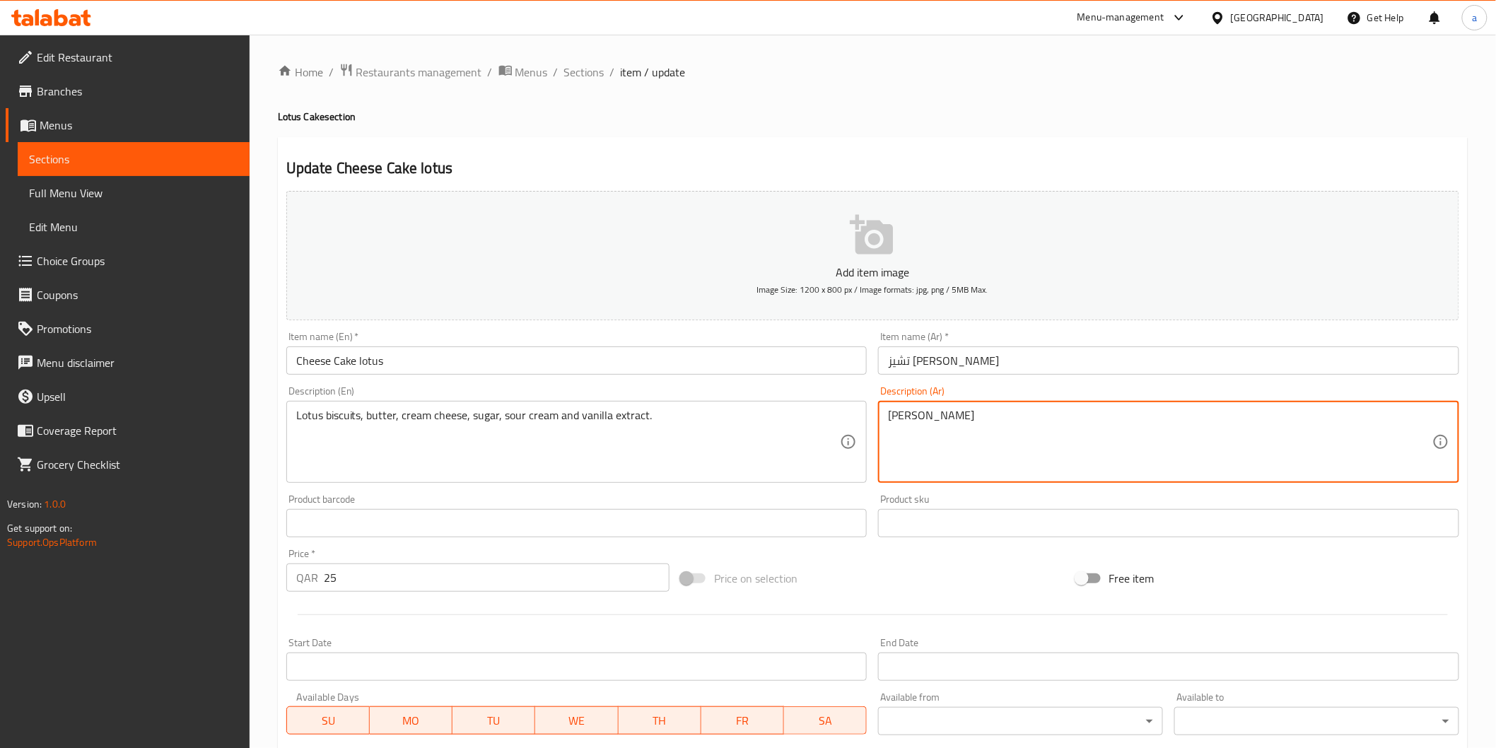
click at [946, 431] on textarea "[PERSON_NAME]" at bounding box center [1160, 442] width 545 height 67
paste textarea "بسكويت [PERSON_NAME]، [PERSON_NAME]، [PERSON_NAME]، سكر، كريمة حامضة ونكهة الفا…"
type textarea "بسكويت [PERSON_NAME]، [PERSON_NAME]، [PERSON_NAME]، سكر، كريمة حامضة ونكهة الفا…"
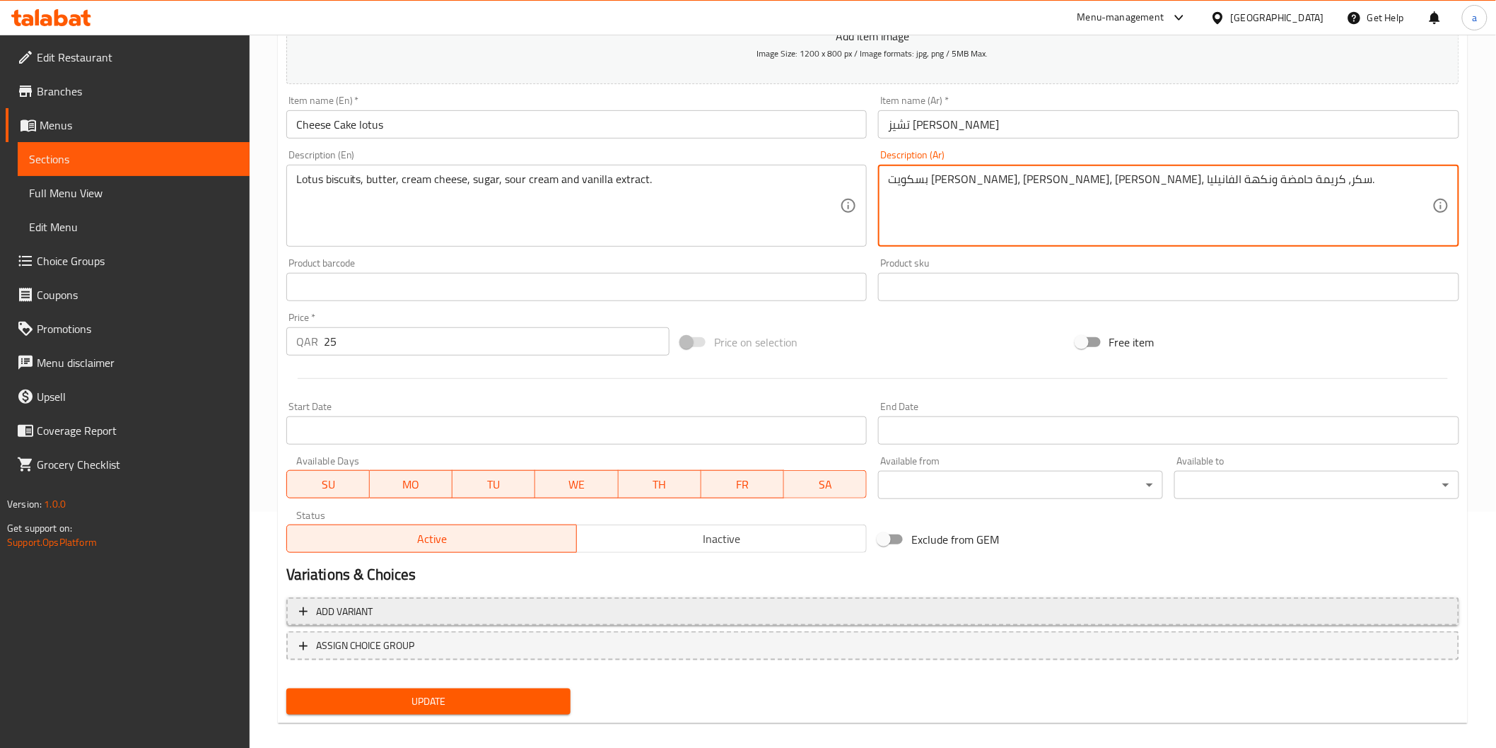
scroll to position [248, 0]
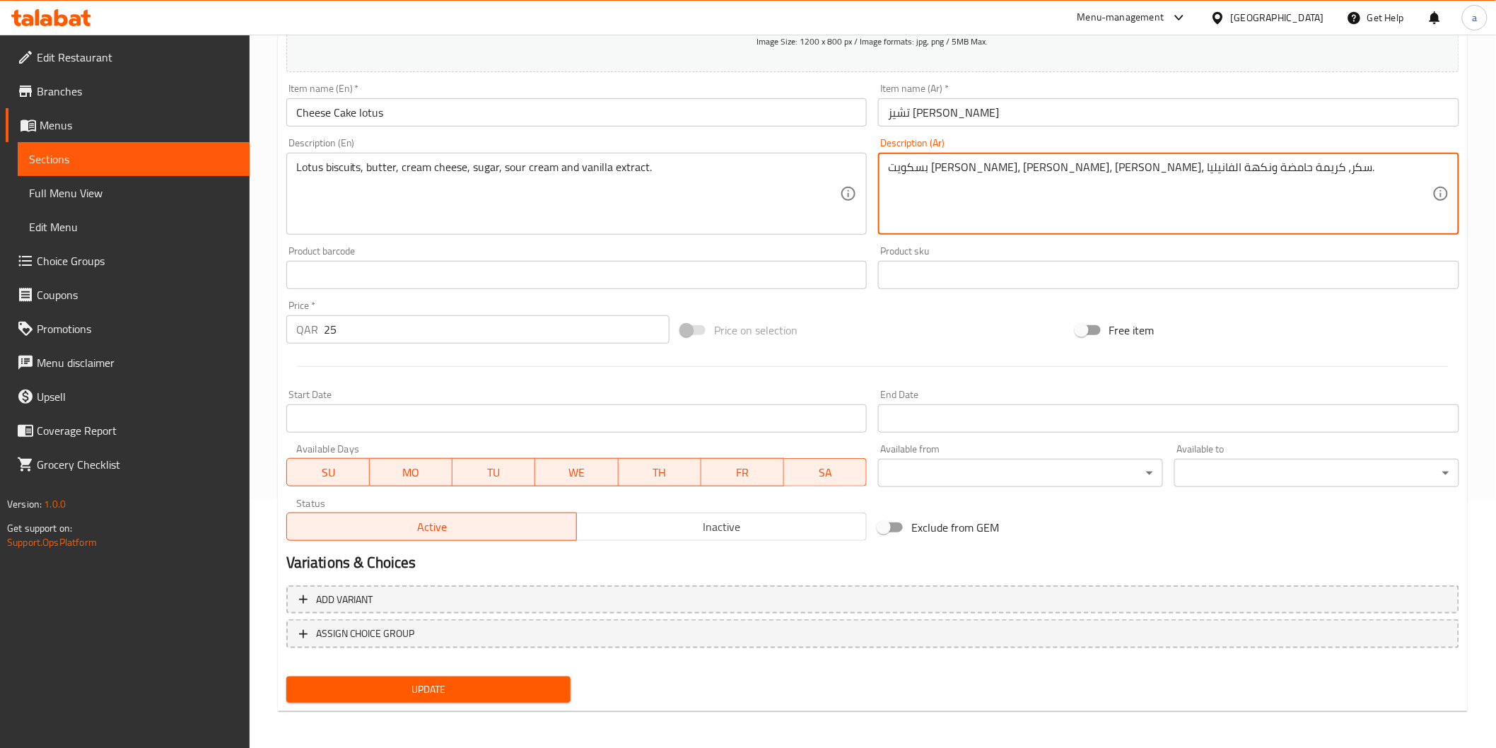
click at [494, 682] on span "Update" at bounding box center [429, 690] width 262 height 18
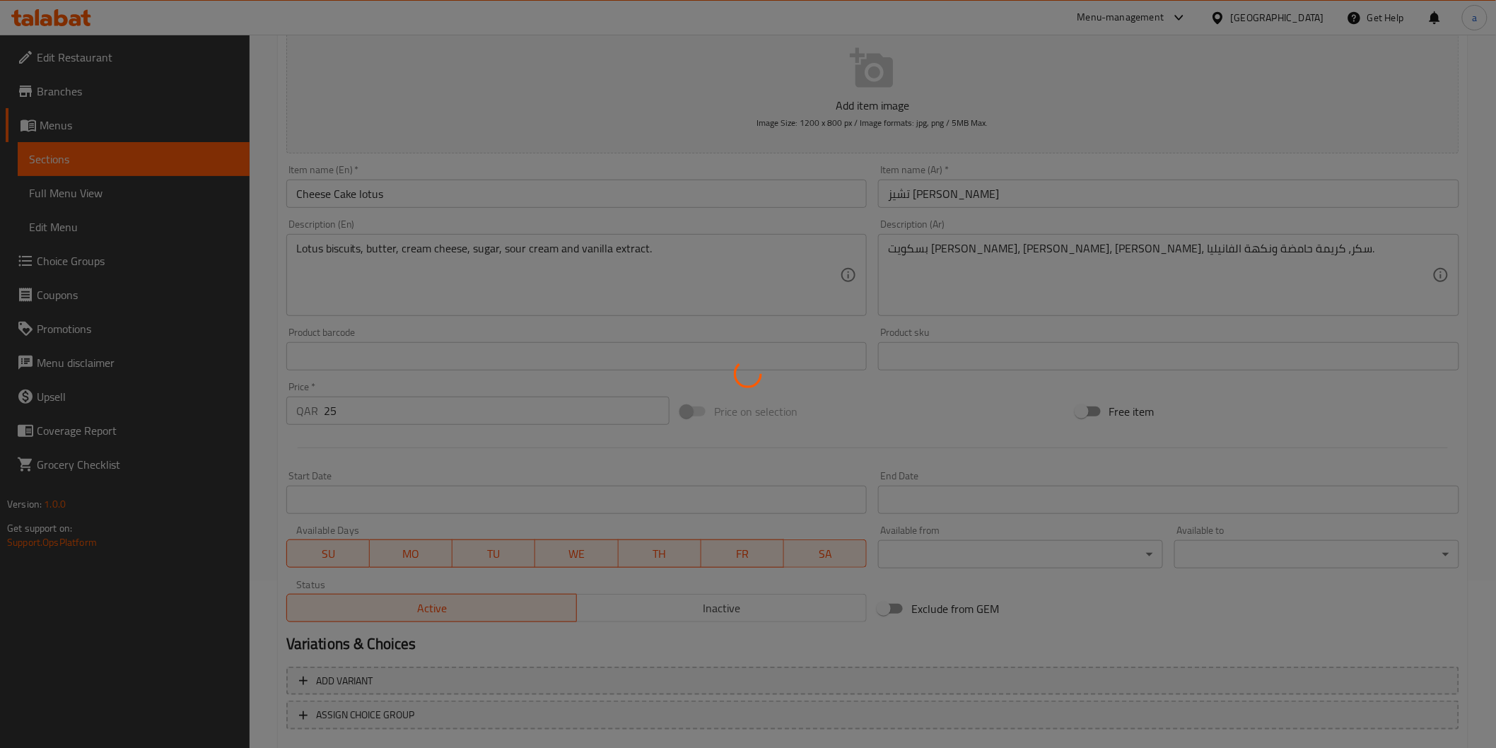
scroll to position [91, 0]
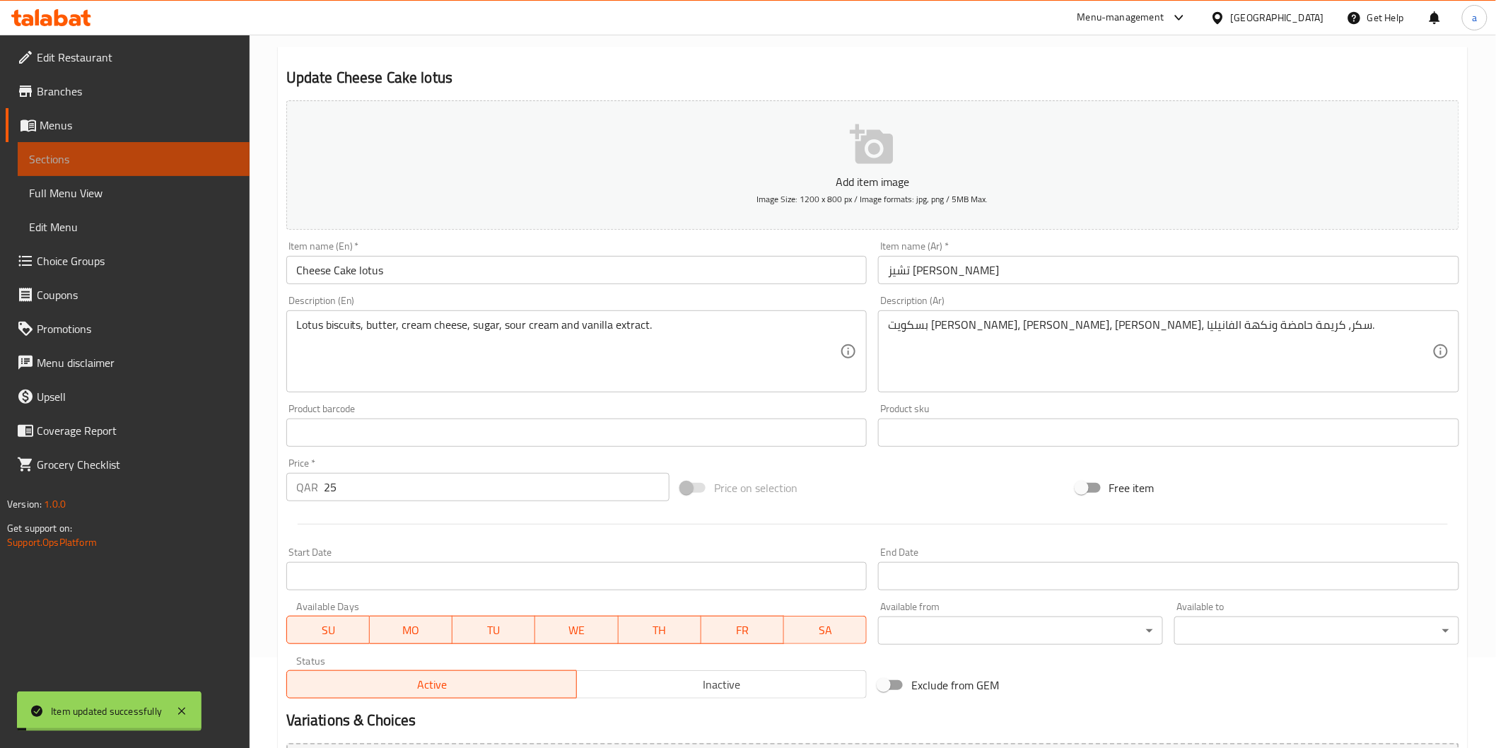
click at [120, 147] on link "Sections" at bounding box center [134, 159] width 232 height 34
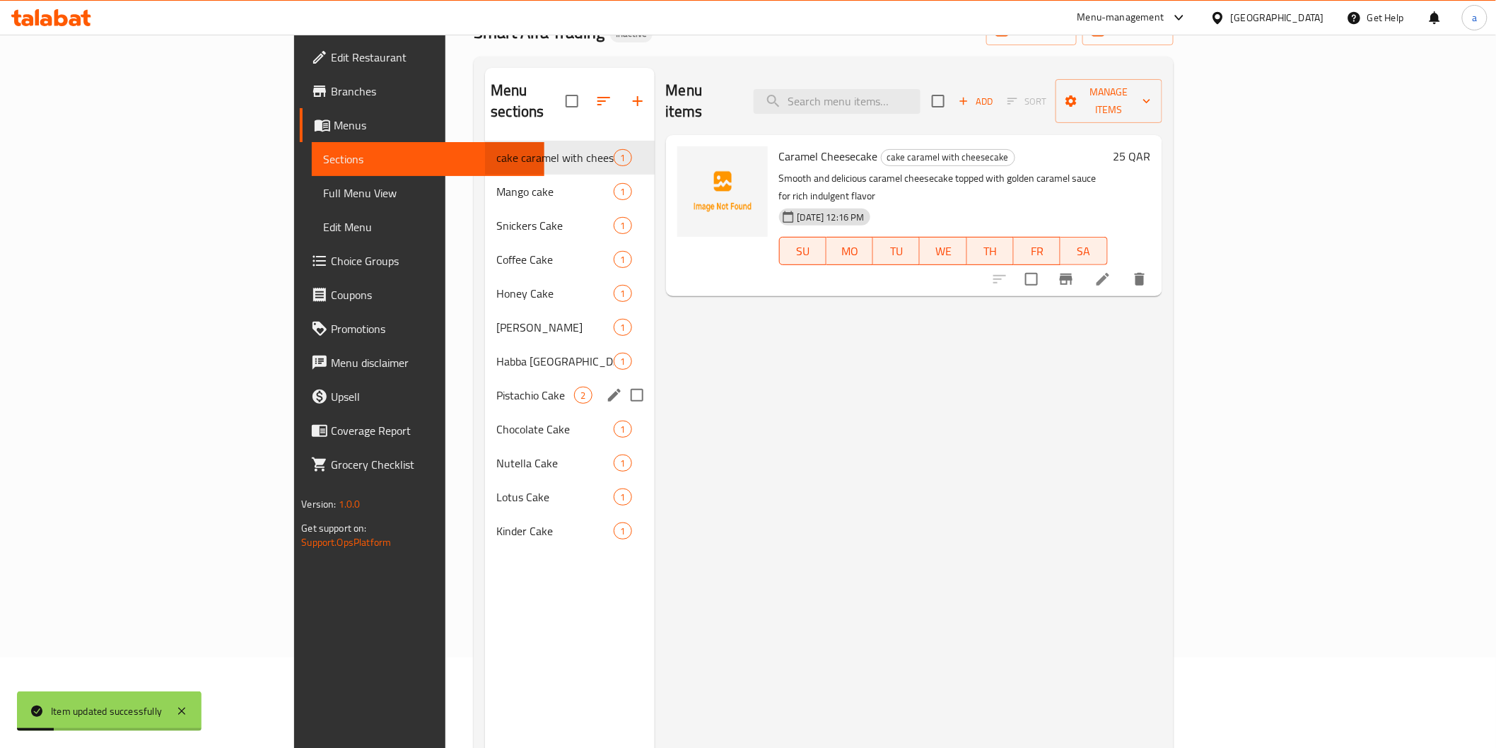
click at [485, 378] on div "Pistachio Cake 2" at bounding box center [569, 395] width 169 height 34
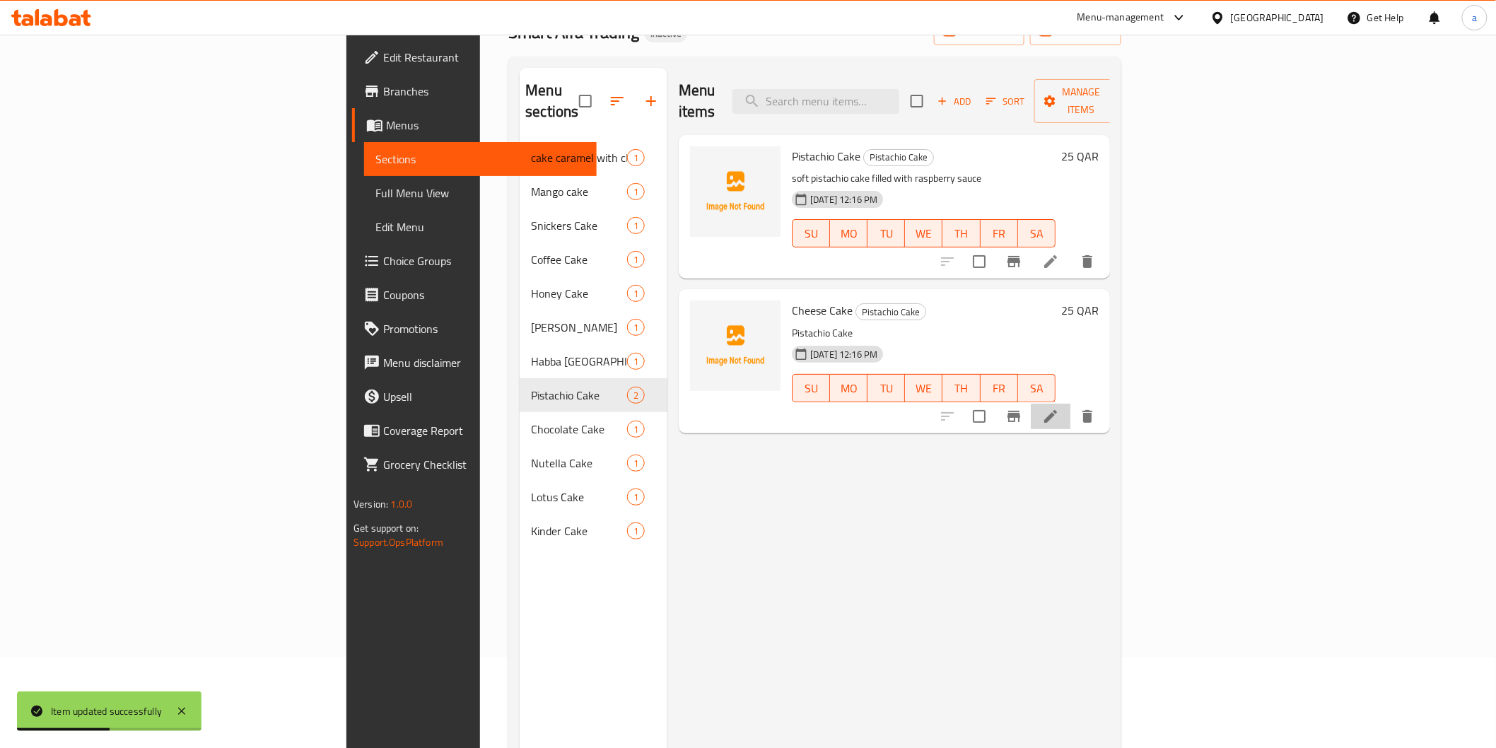
click at [1071, 405] on li at bounding box center [1051, 416] width 40 height 25
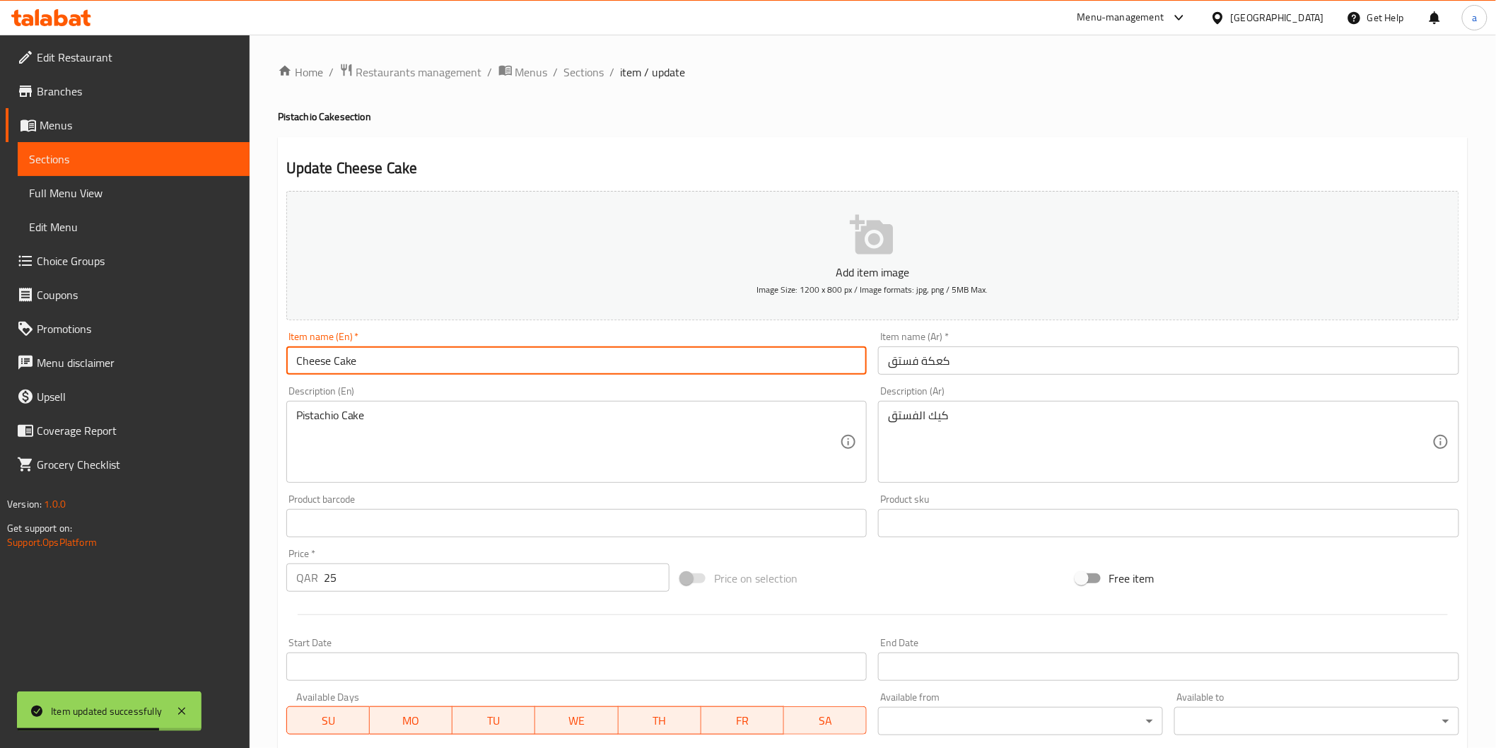
click at [359, 359] on input "Cheese Cake" at bounding box center [576, 361] width 581 height 28
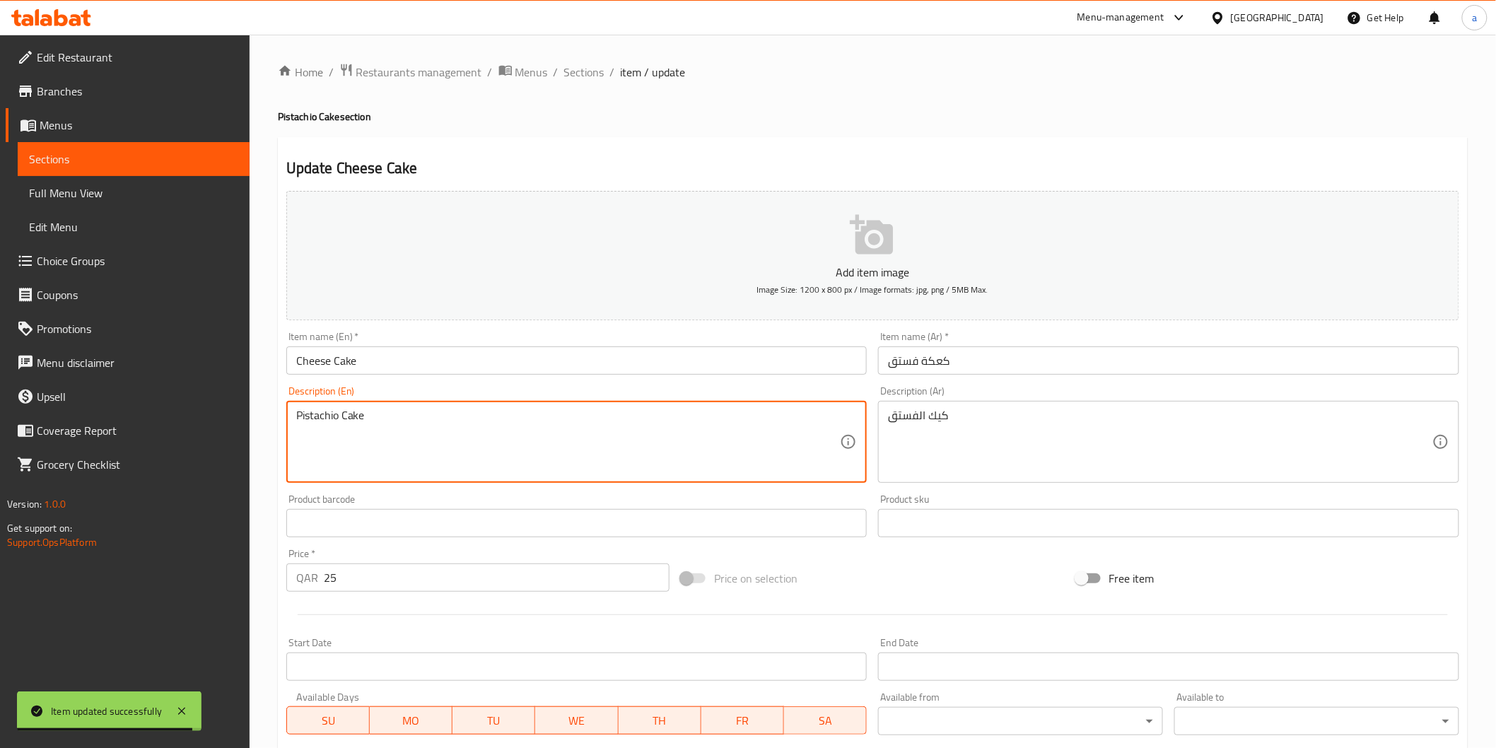
click at [317, 419] on textarea "Pistachio Cake" at bounding box center [568, 442] width 545 height 67
click at [295, 361] on input "Cheese Cake" at bounding box center [576, 361] width 581 height 28
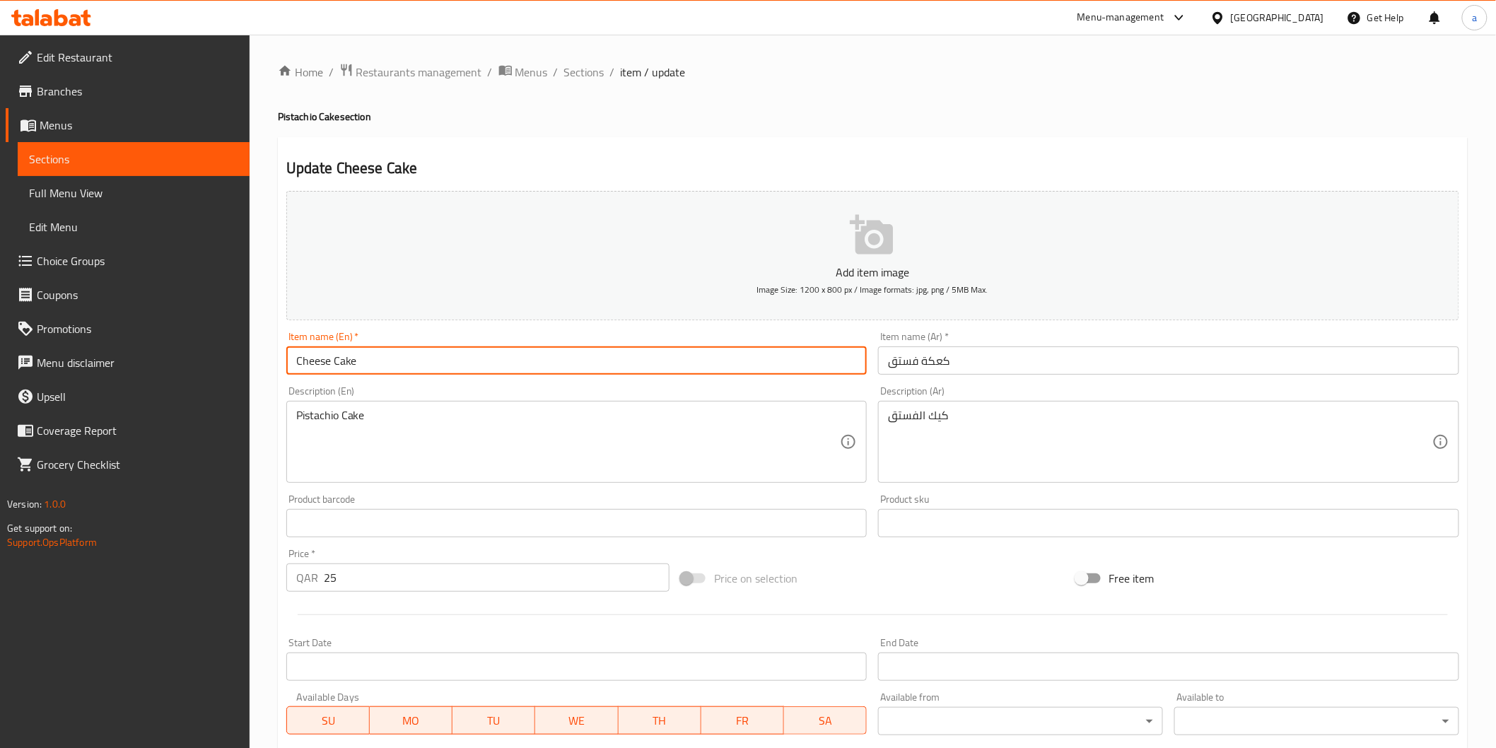
paste input "Pistachio"
type input "Pistachio Cheese Cake"
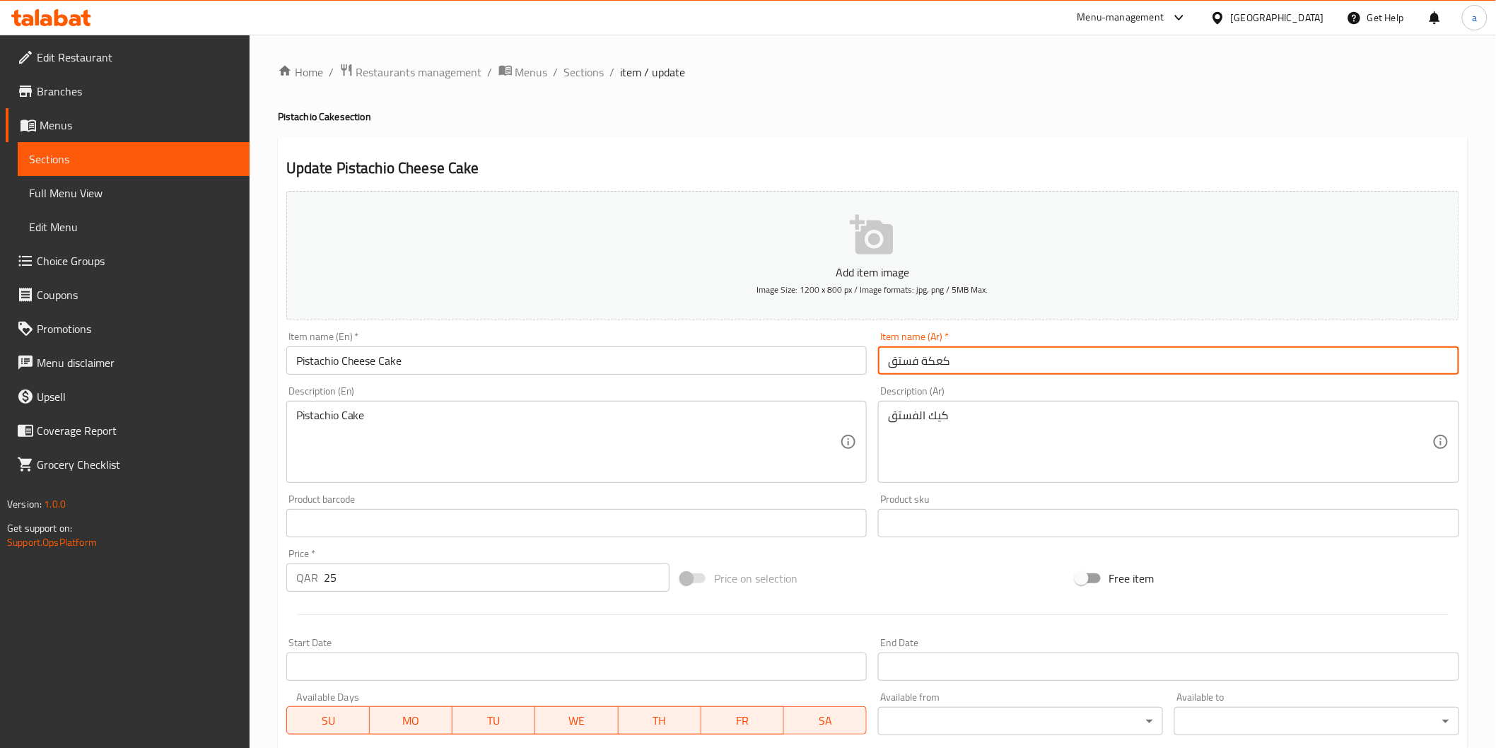
drag, startPoint x: 901, startPoint y: 361, endPoint x: 1212, endPoint y: 392, distance: 312.7
click at [1192, 388] on div "Add item image Image Size: 1200 x 800 px / Image formats: jpg, png / 5MB Max. I…" at bounding box center [873, 490] width 1185 height 610
type input "h"
type input "ن"
type input "ا"
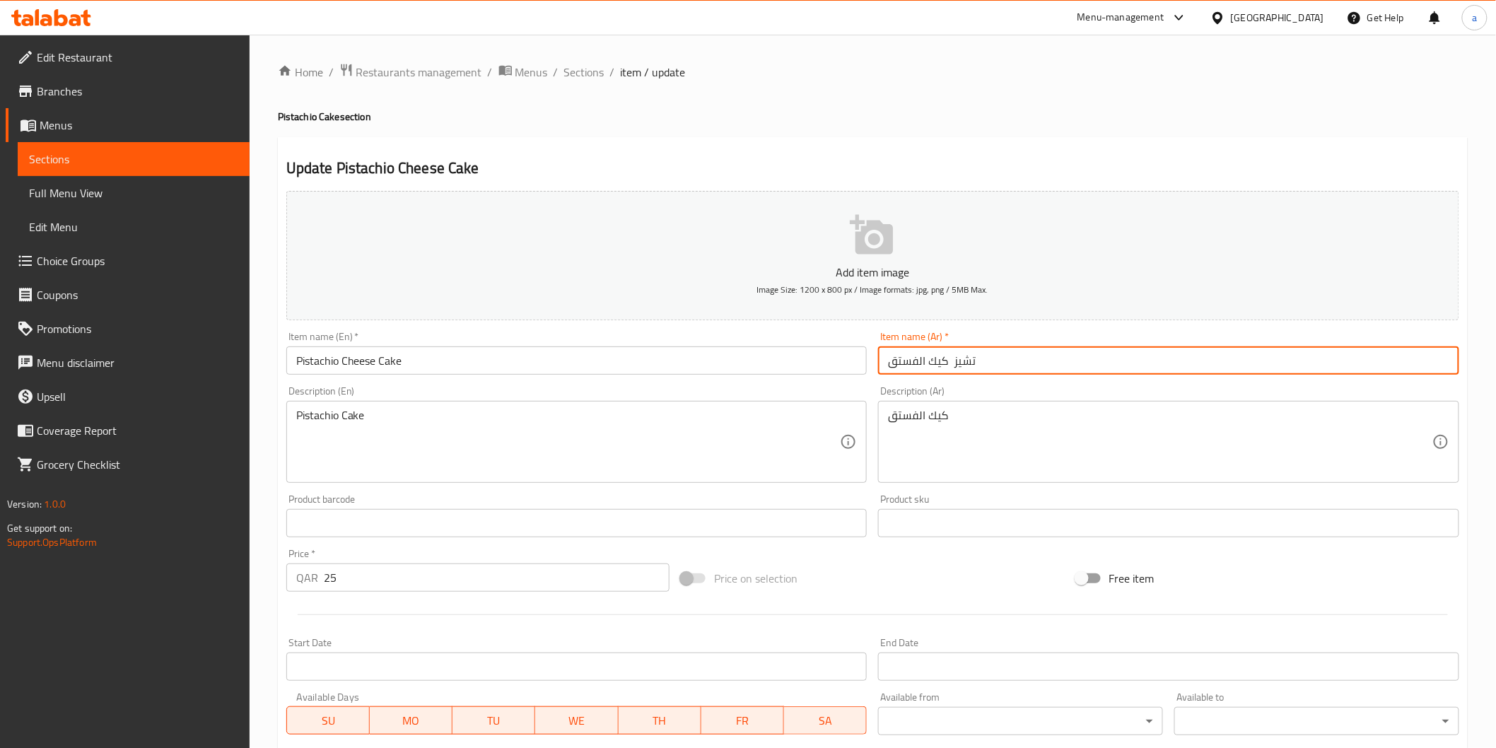
type input "تشيز كيك الفستق"
click at [295, 363] on input "Pistachio Cheese Cake" at bounding box center [576, 361] width 581 height 28
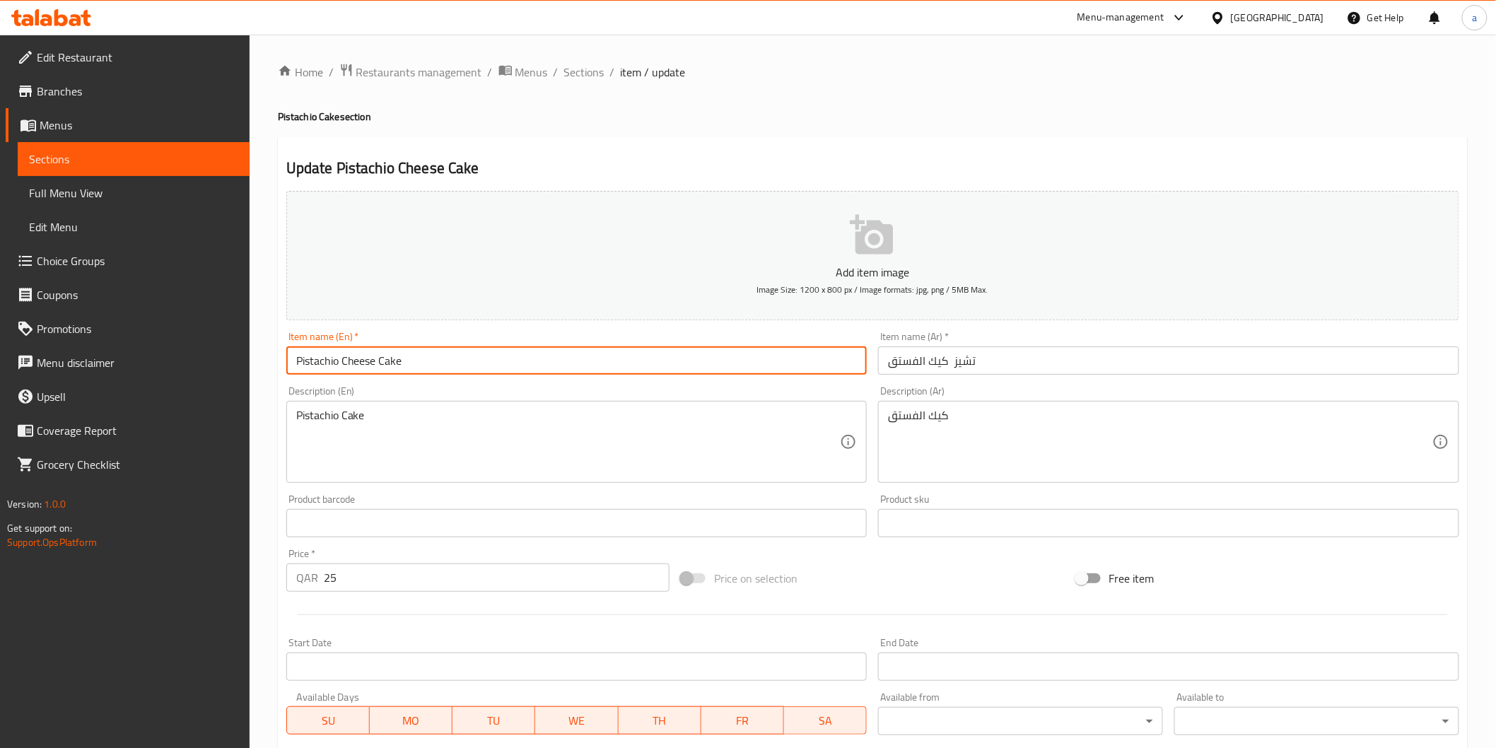
click at [295, 363] on input "Pistachio Cheese Cake" at bounding box center [576, 361] width 581 height 28
click at [302, 361] on input "Pistachio Cheese Cake" at bounding box center [576, 361] width 581 height 28
click at [342, 366] on input "Pistachio Cheese Cake" at bounding box center [576, 361] width 581 height 28
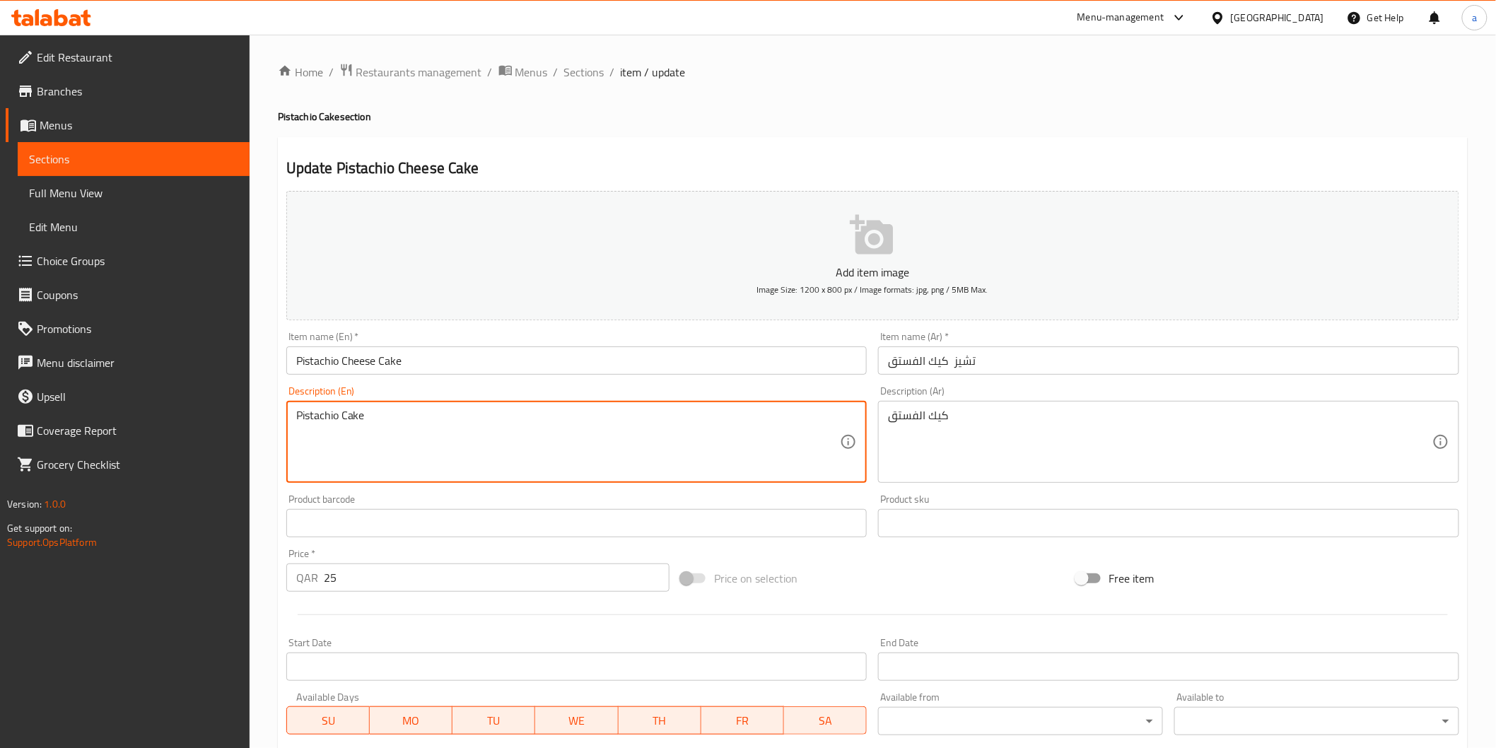
click at [458, 430] on textarea "Pistachio Cake" at bounding box center [568, 442] width 545 height 67
paste textarea "Rich cheesecake with pistachio flavor."
type textarea "Rich cheesecake with pistachio flavor."
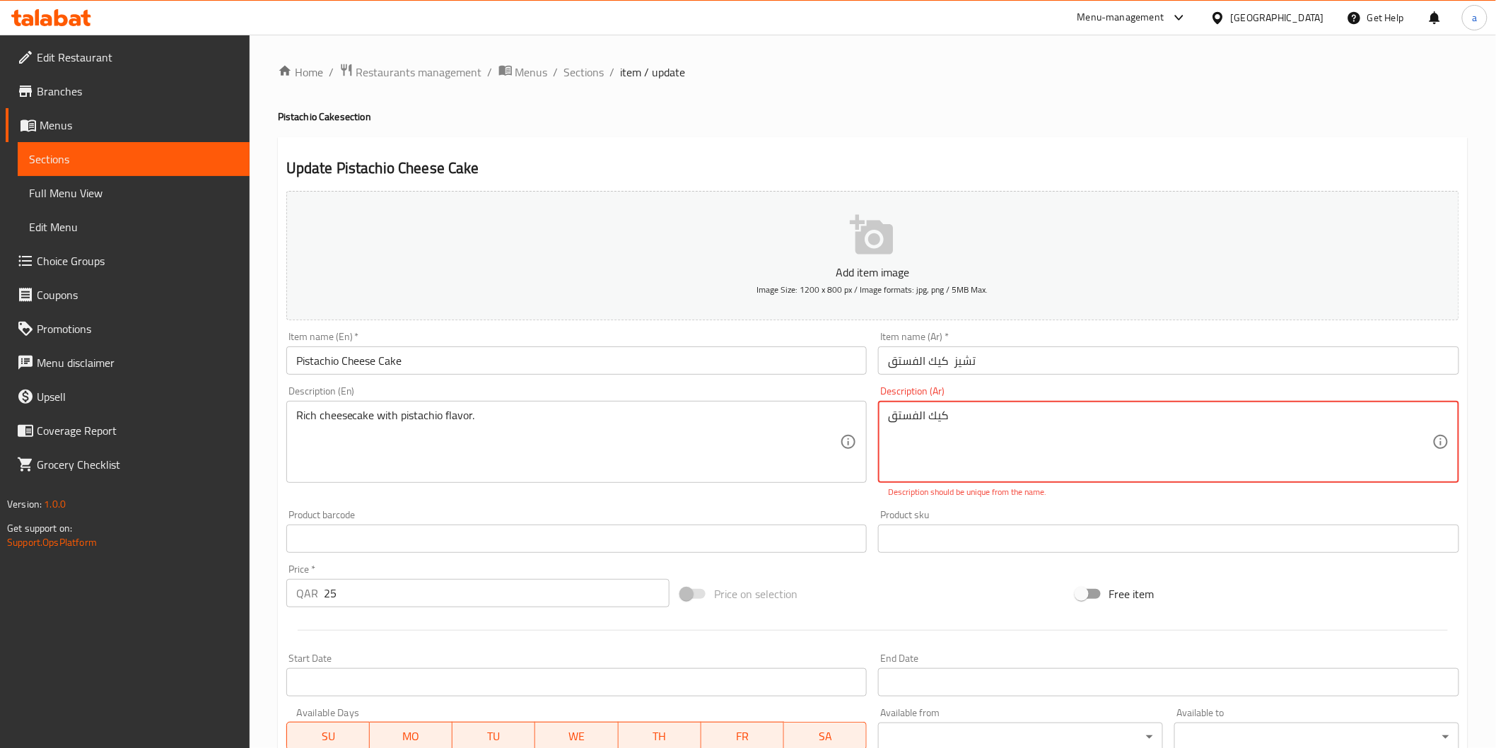
click at [926, 410] on textarea "كيك الفستق" at bounding box center [1160, 442] width 545 height 67
paste textarea "تشيز كيك غنية بنكهة الفستق."
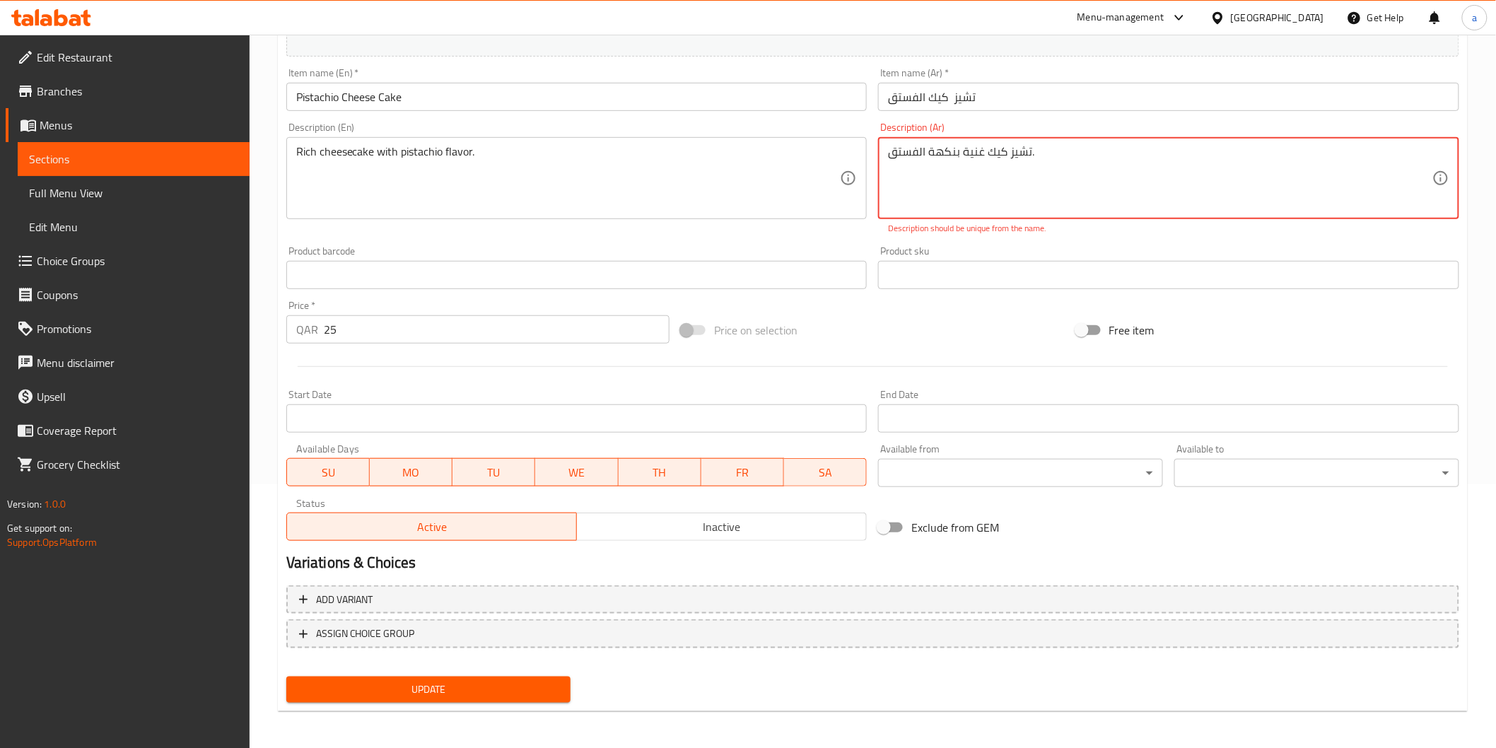
type textarea "تشيز كيك غنية بنكهة الفستق."
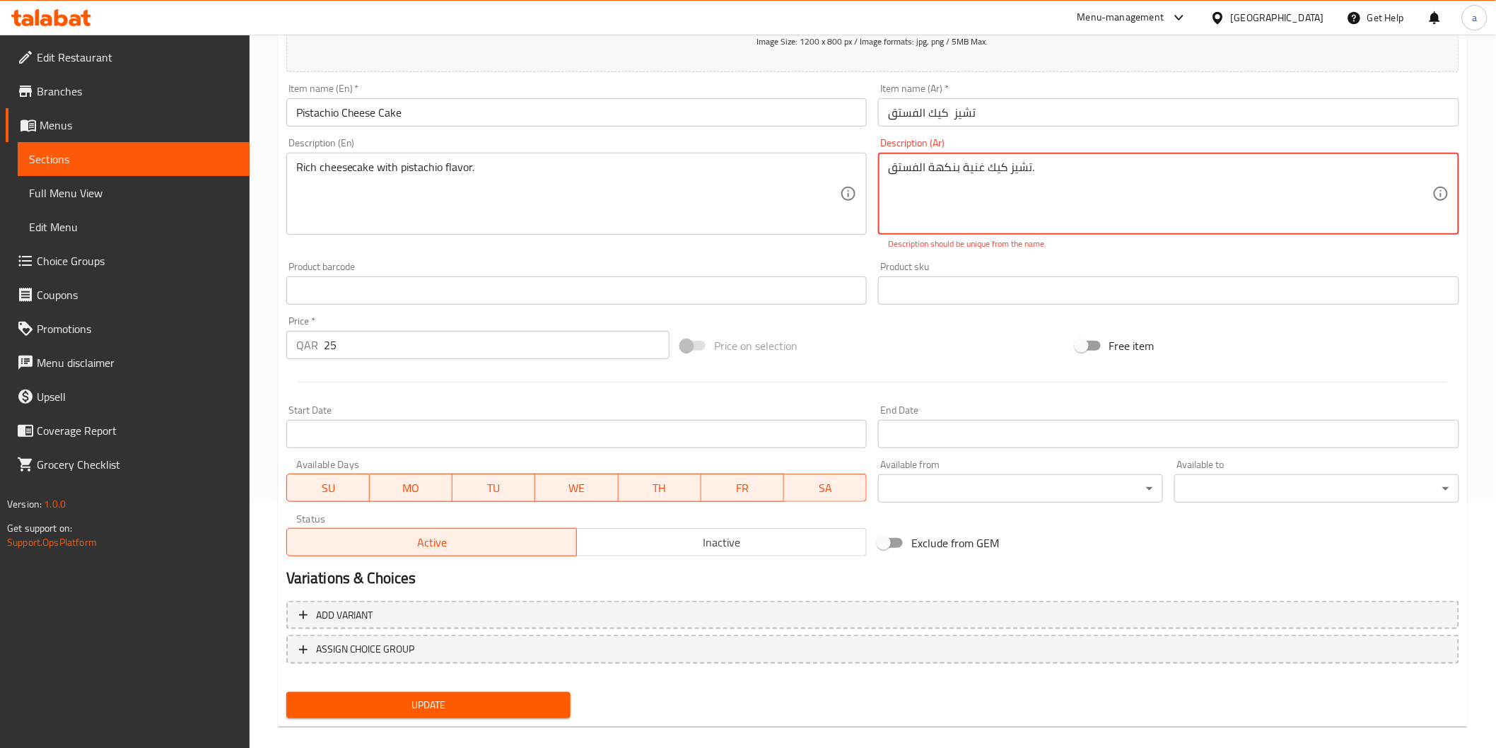
click at [465, 697] on span "Update" at bounding box center [429, 706] width 262 height 18
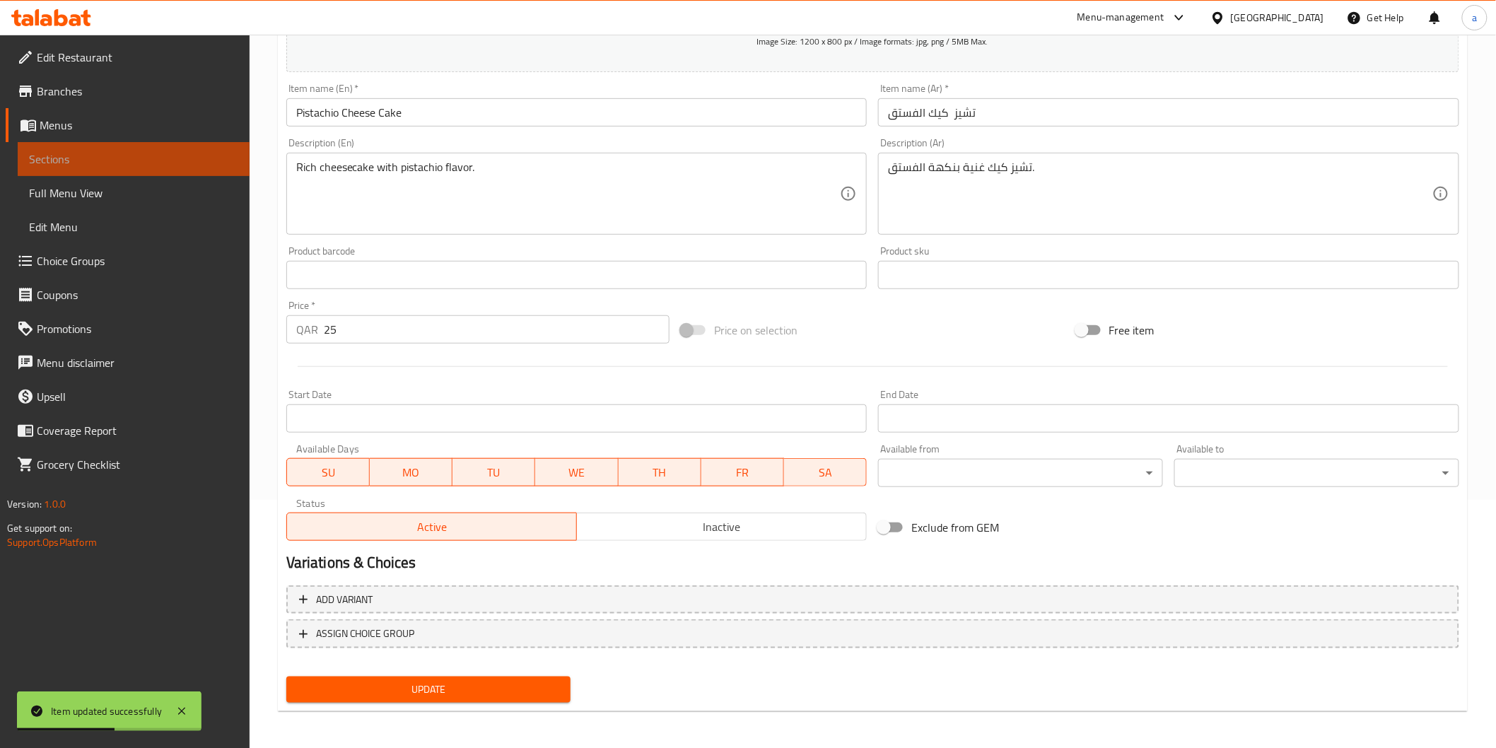
click at [88, 149] on link "Sections" at bounding box center [134, 159] width 232 height 34
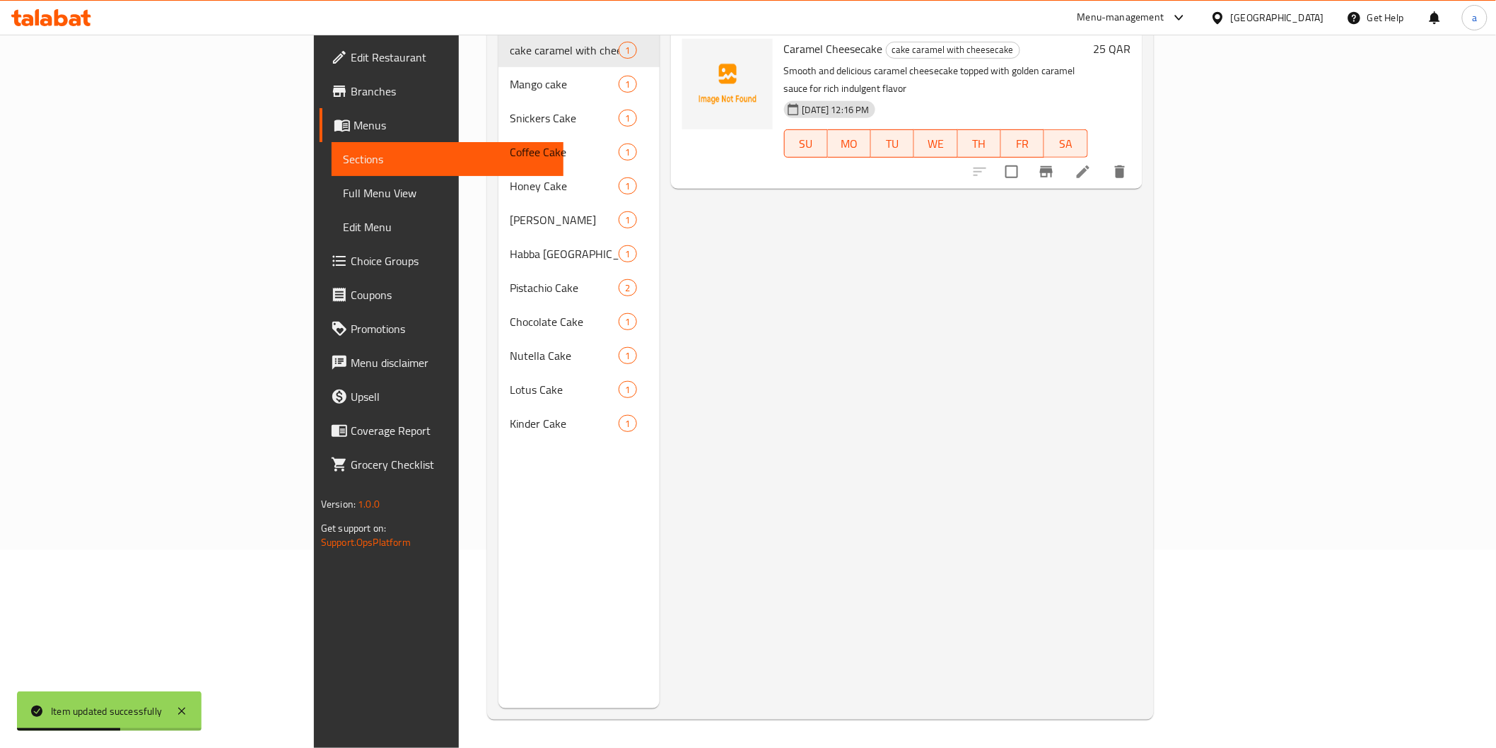
scroll to position [198, 0]
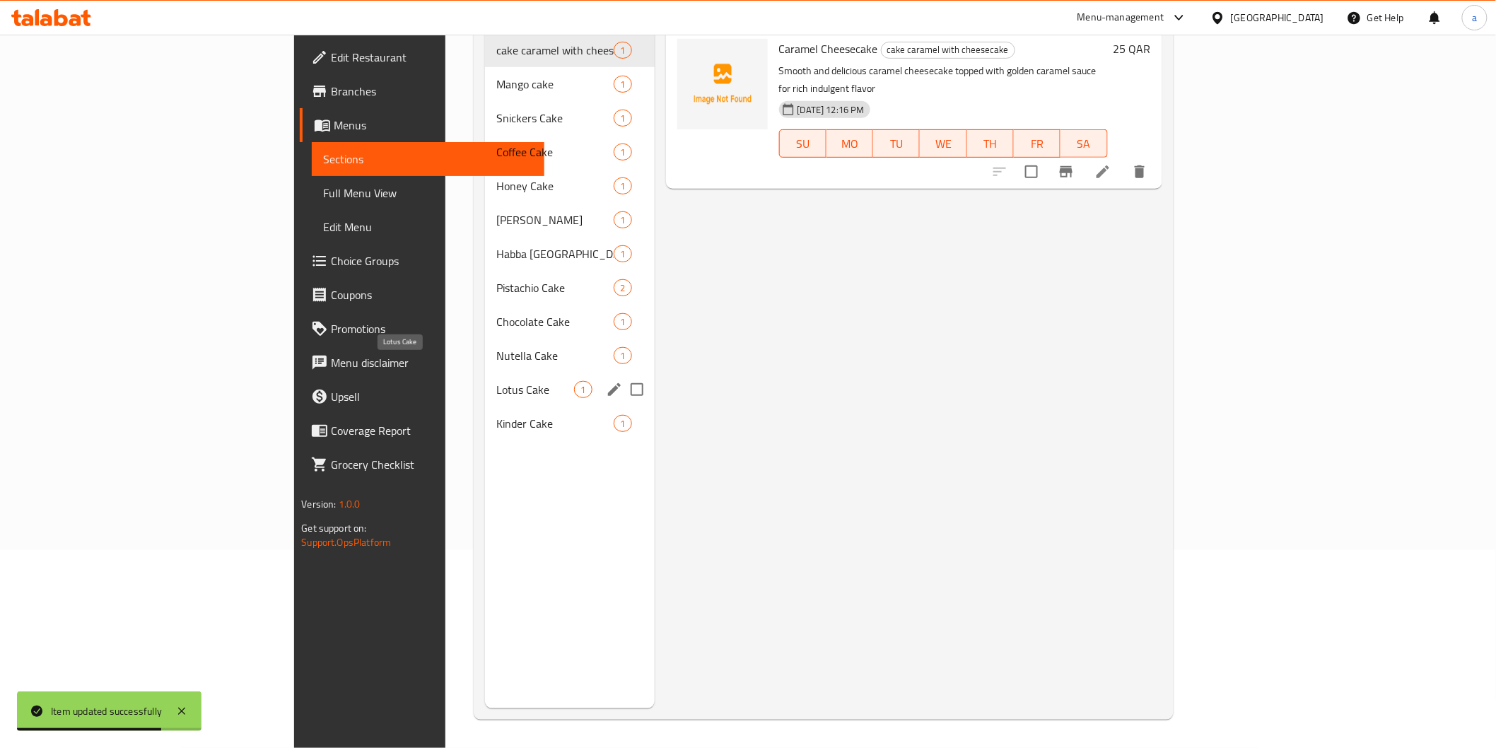
click at [496, 381] on span "Lotus Cake" at bounding box center [535, 389] width 78 height 17
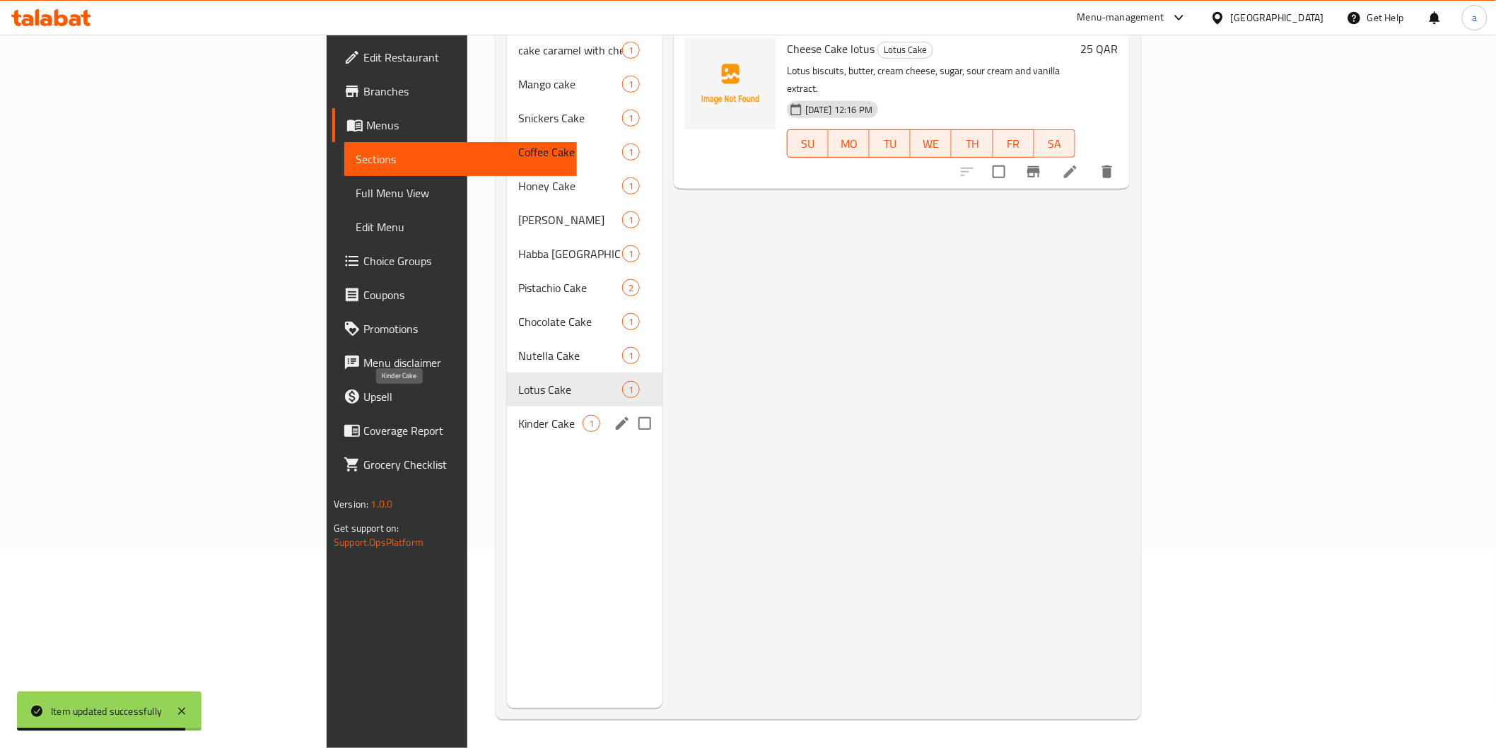
click at [518, 415] on span "Kinder Cake" at bounding box center [550, 423] width 64 height 17
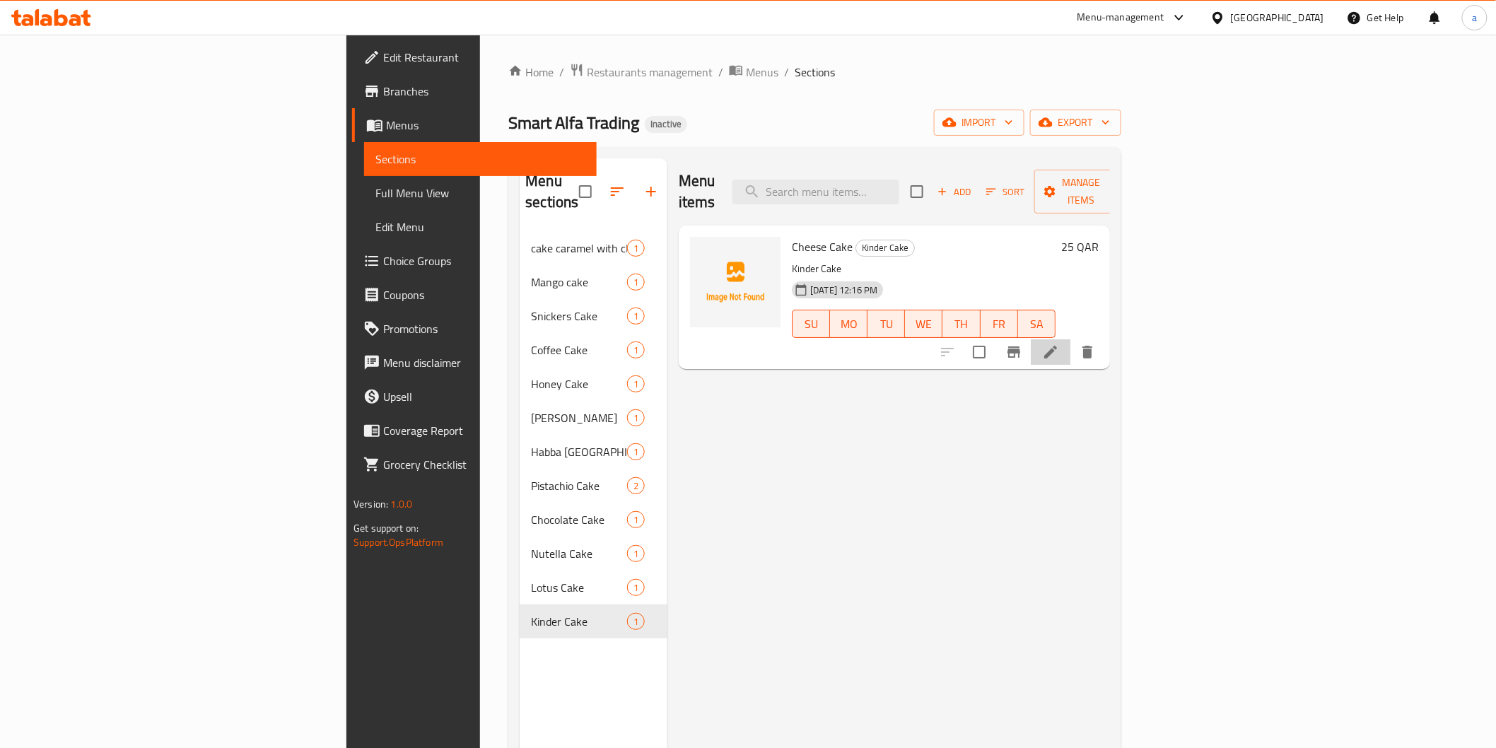
click at [1071, 339] on li at bounding box center [1051, 351] width 40 height 25
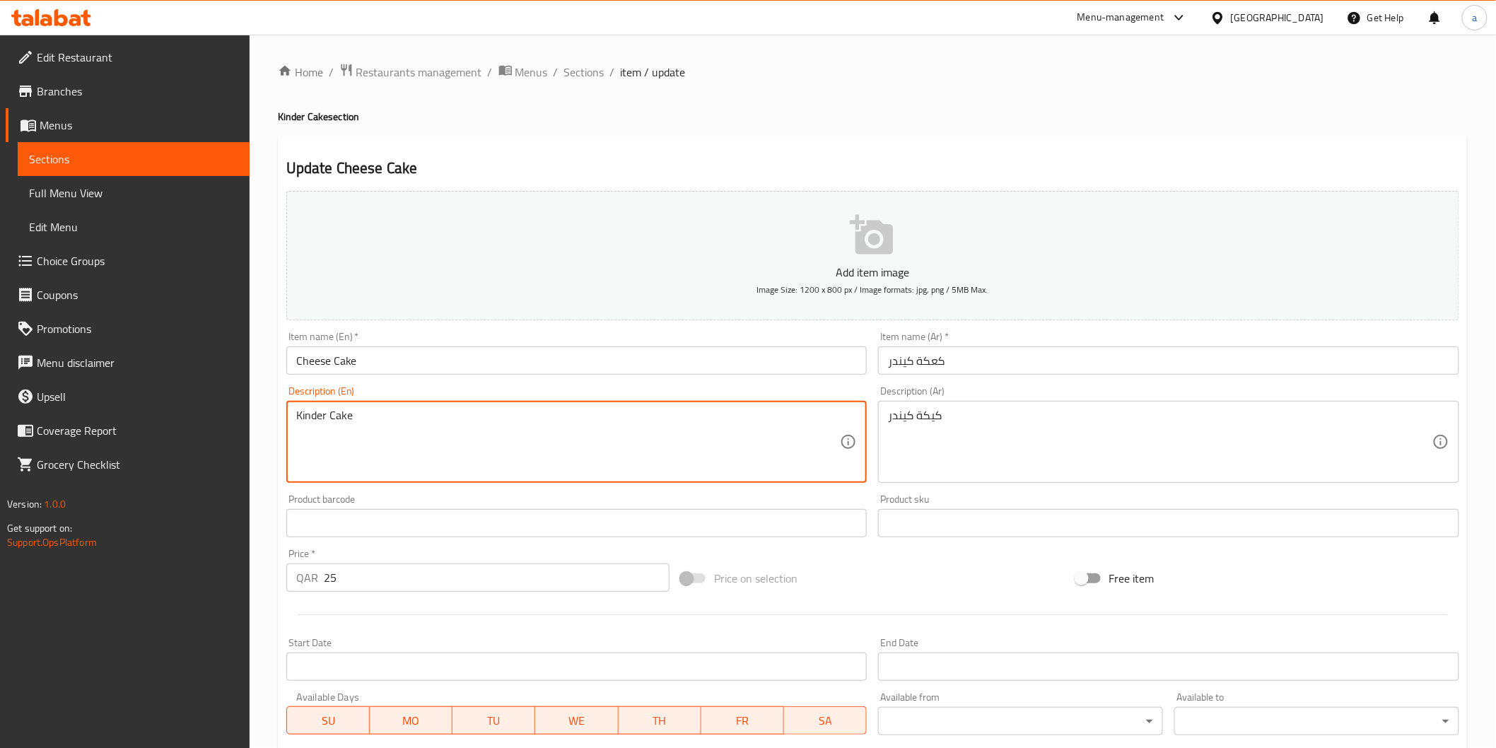
click at [313, 421] on textarea "Kinder Cake" at bounding box center [568, 442] width 545 height 67
click at [289, 364] on input "Cheese Cake" at bounding box center [576, 361] width 581 height 28
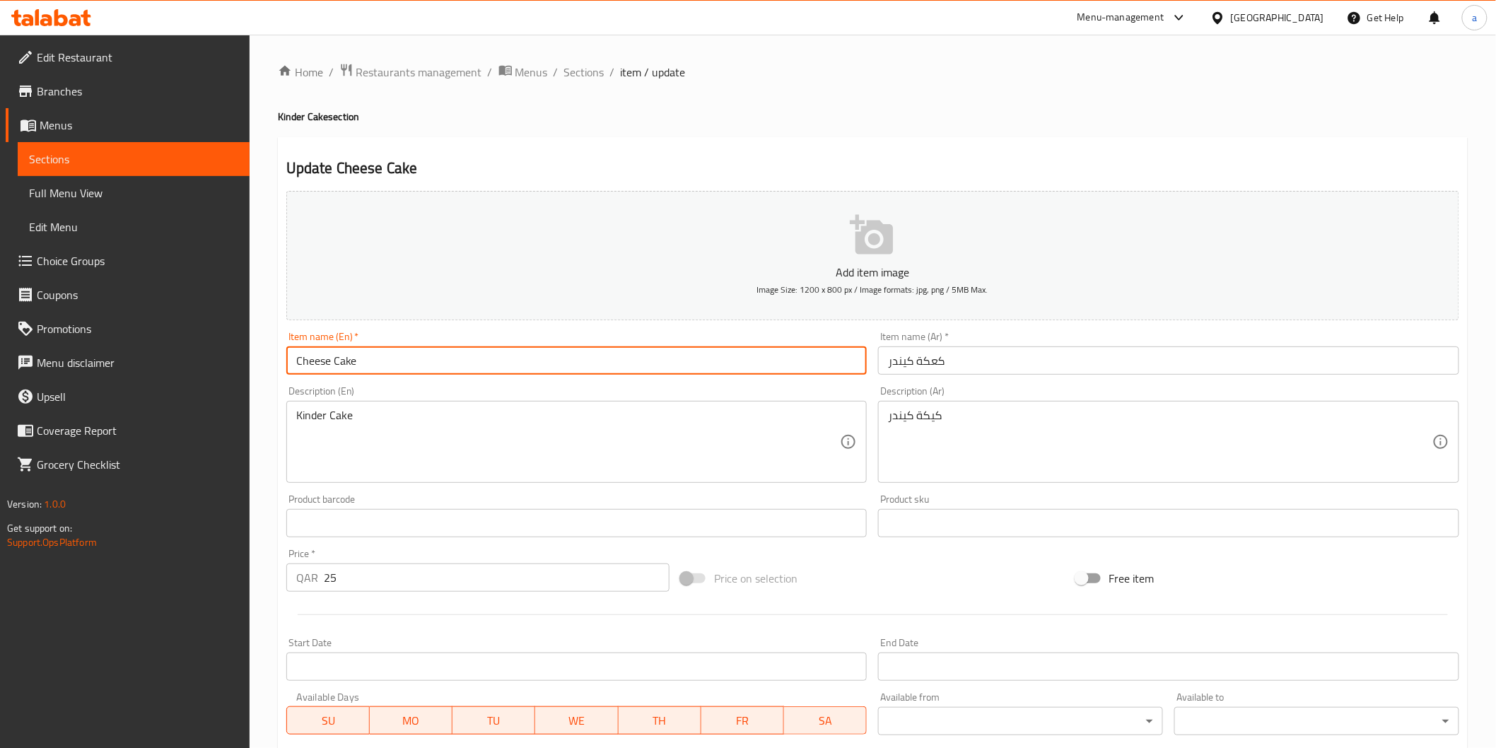
paste input "Kinder"
click at [330, 358] on input "Kinder Cheese Cake" at bounding box center [576, 361] width 581 height 28
type input "Kinder Cheese Cake"
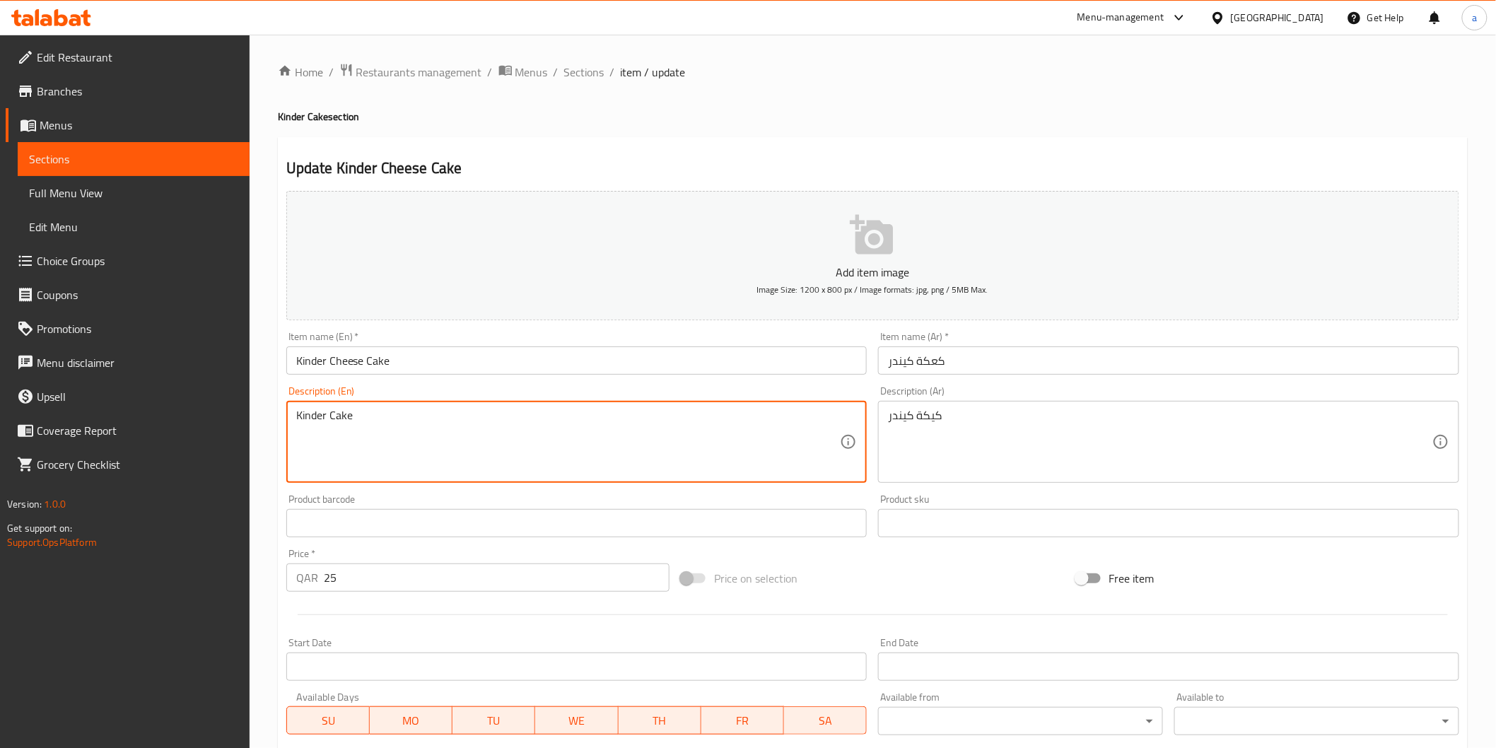
click at [467, 446] on textarea "Kinder Cake" at bounding box center [568, 442] width 545 height 67
paste textarea "Dessert that combines creamy cheesecake with the chocolate flavor of Kinder Bue…"
type textarea "Dessert that combines creamy cheesecake with the chocolate flavor of Kinder Bue…"
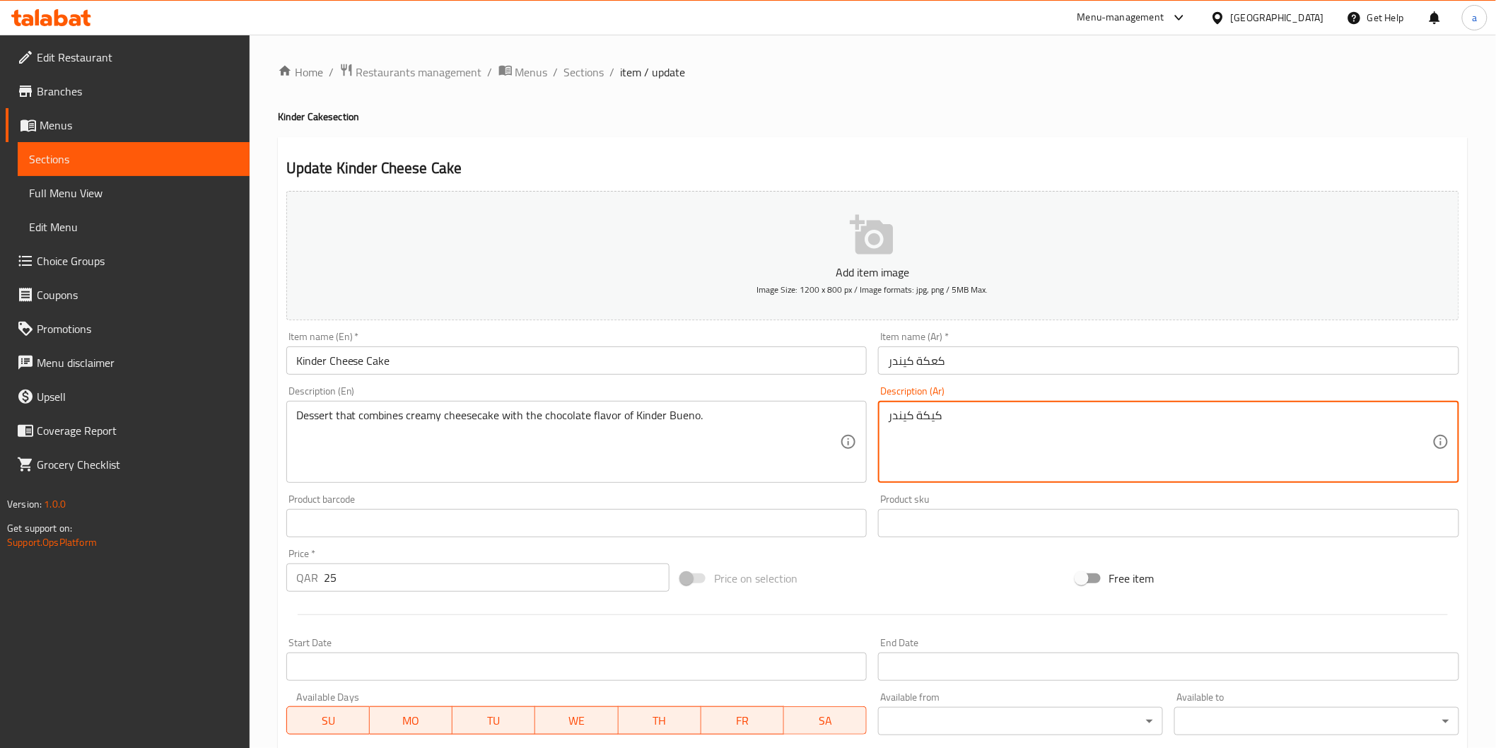
click at [925, 441] on textarea "كيكة كيندر" at bounding box center [1160, 442] width 545 height 67
paste textarea "حلوى تجمع بين التشيز كيك الكريمي ونكهة الشوكولاتة من [PERSON_NAME]"
type textarea "حلوى تجمع بين التشيز كيك الكريمي ونكهة الشوكولاتة من [PERSON_NAME]"
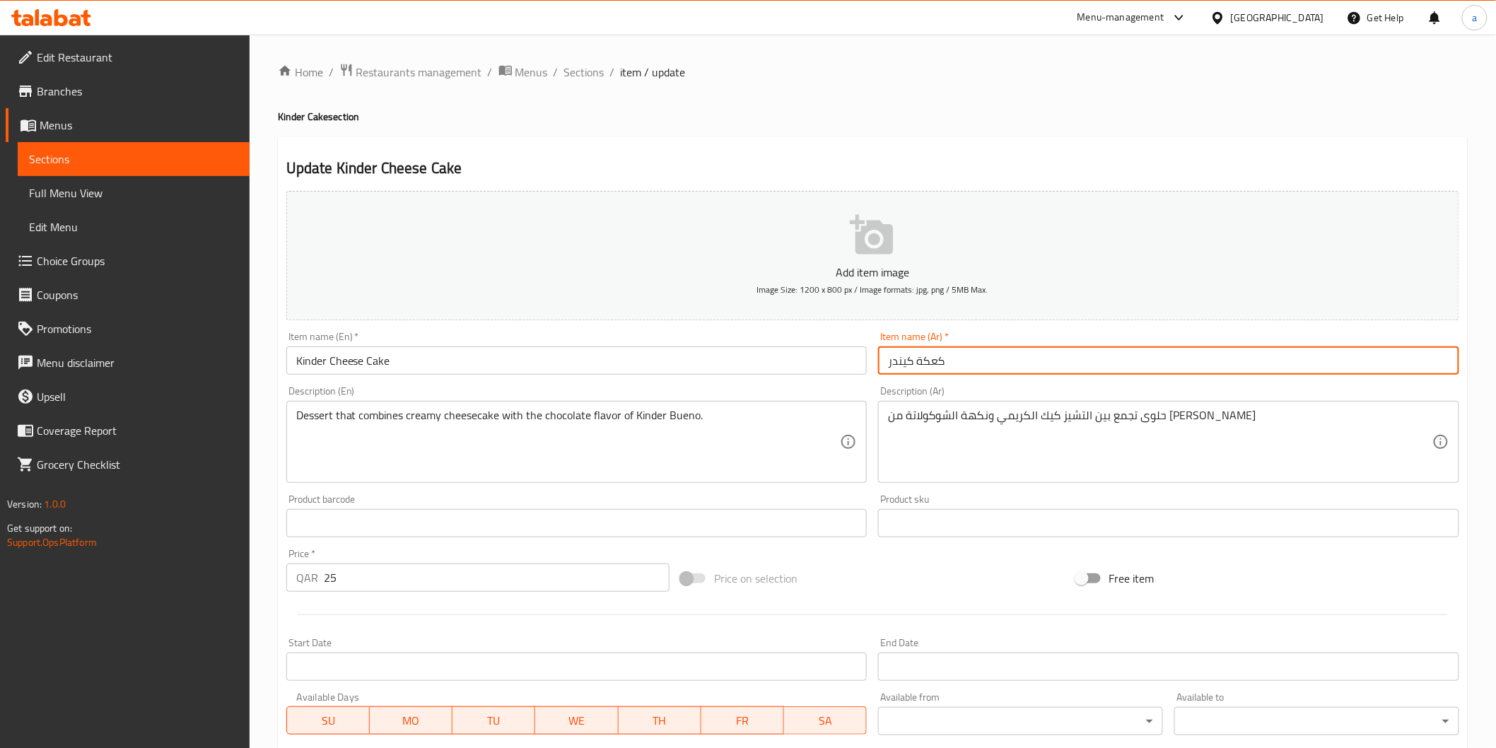
drag, startPoint x: 880, startPoint y: 364, endPoint x: 3016, endPoint y: 779, distance: 2176.3
click at [1496, 747] on html "​ Menu-management [GEOGRAPHIC_DATA] Get Help a Edit Restaurant Branches Menus S…" at bounding box center [748, 374] width 1496 height 748
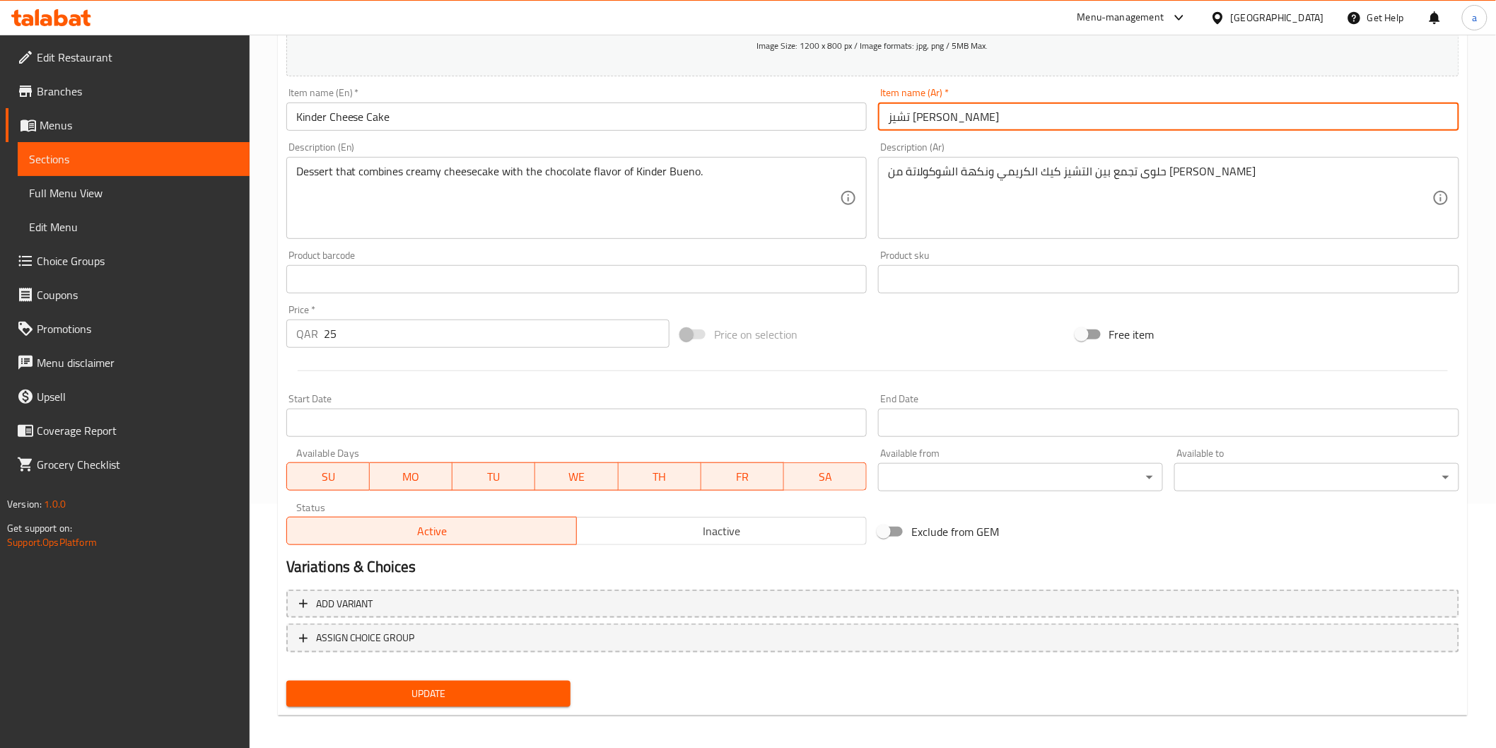
scroll to position [248, 0]
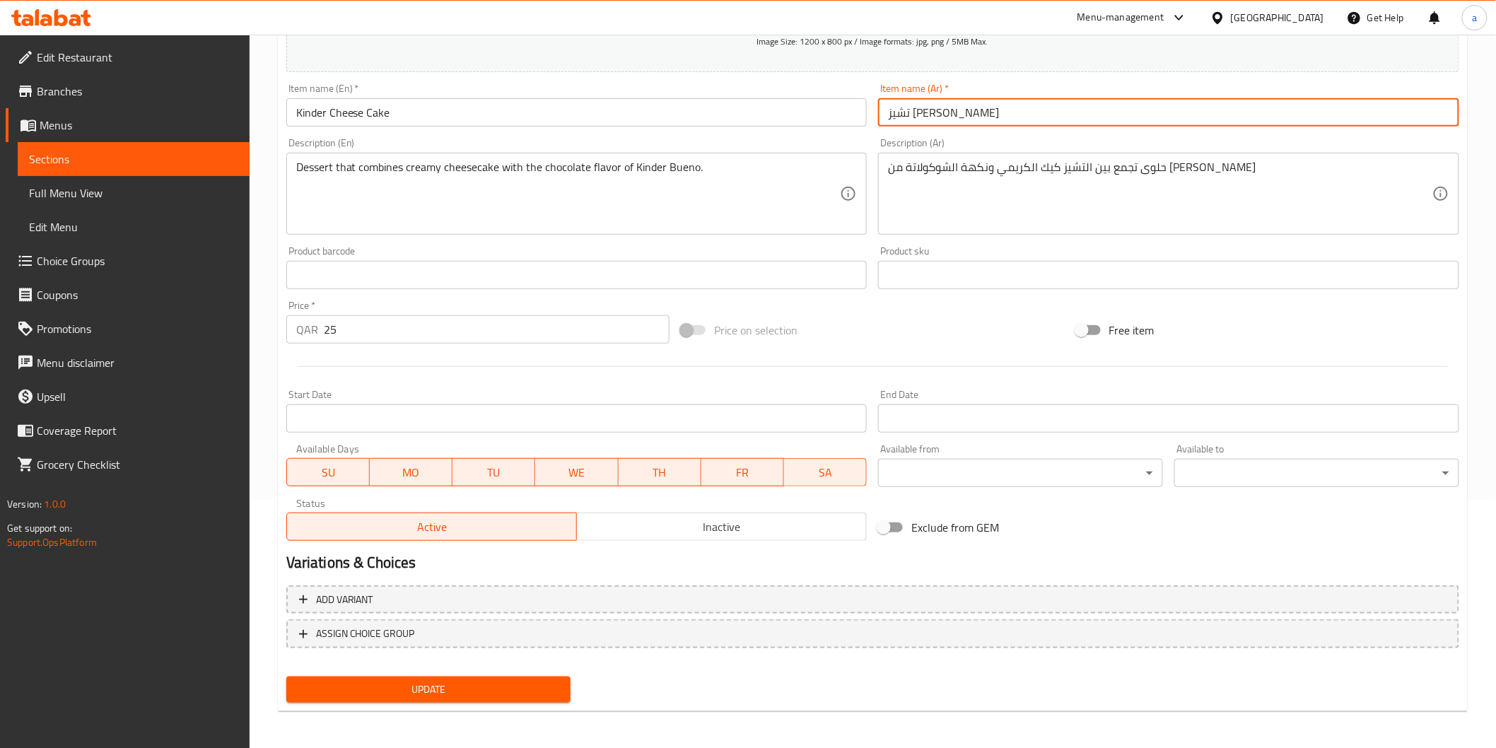
type input "تشيز [PERSON_NAME]"
click at [390, 692] on span "Update" at bounding box center [429, 690] width 262 height 18
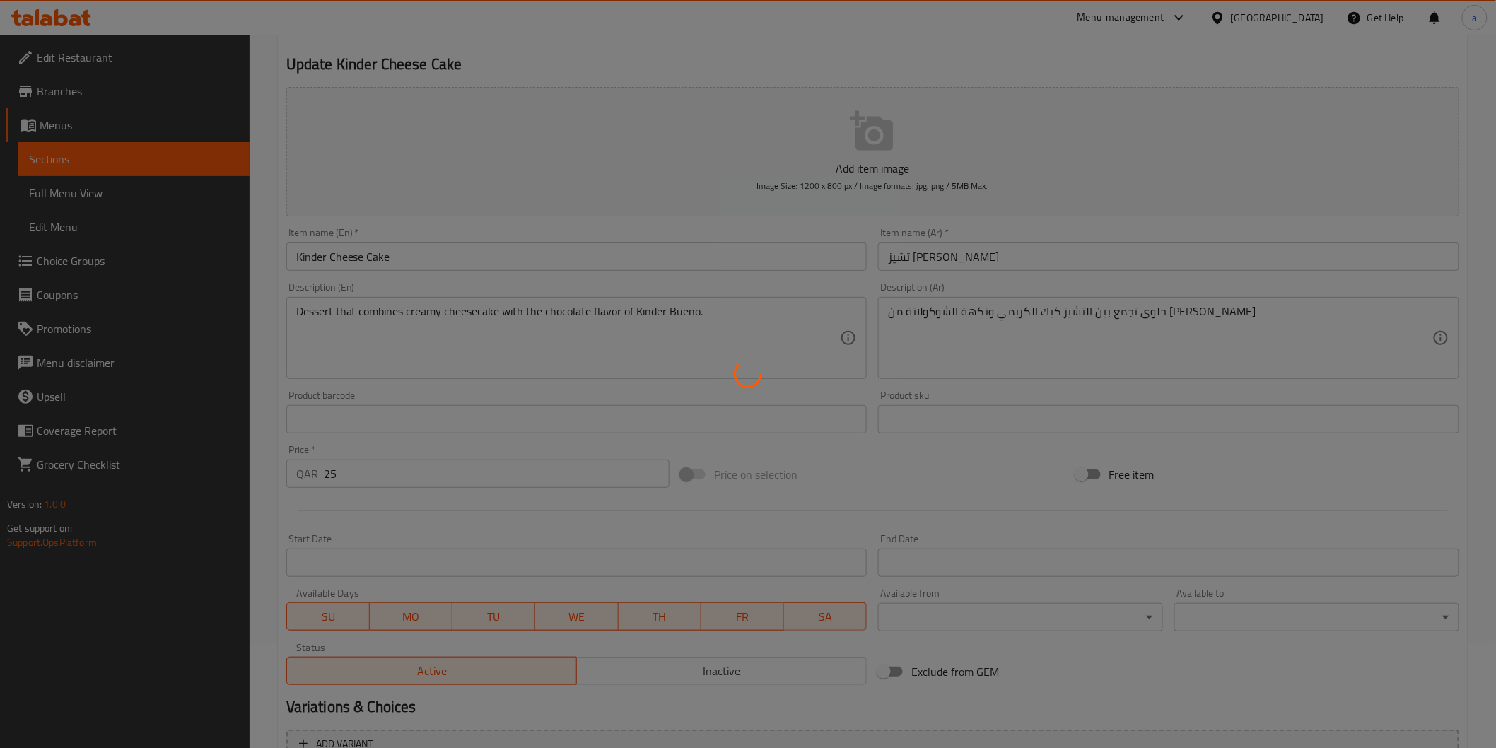
scroll to position [91, 0]
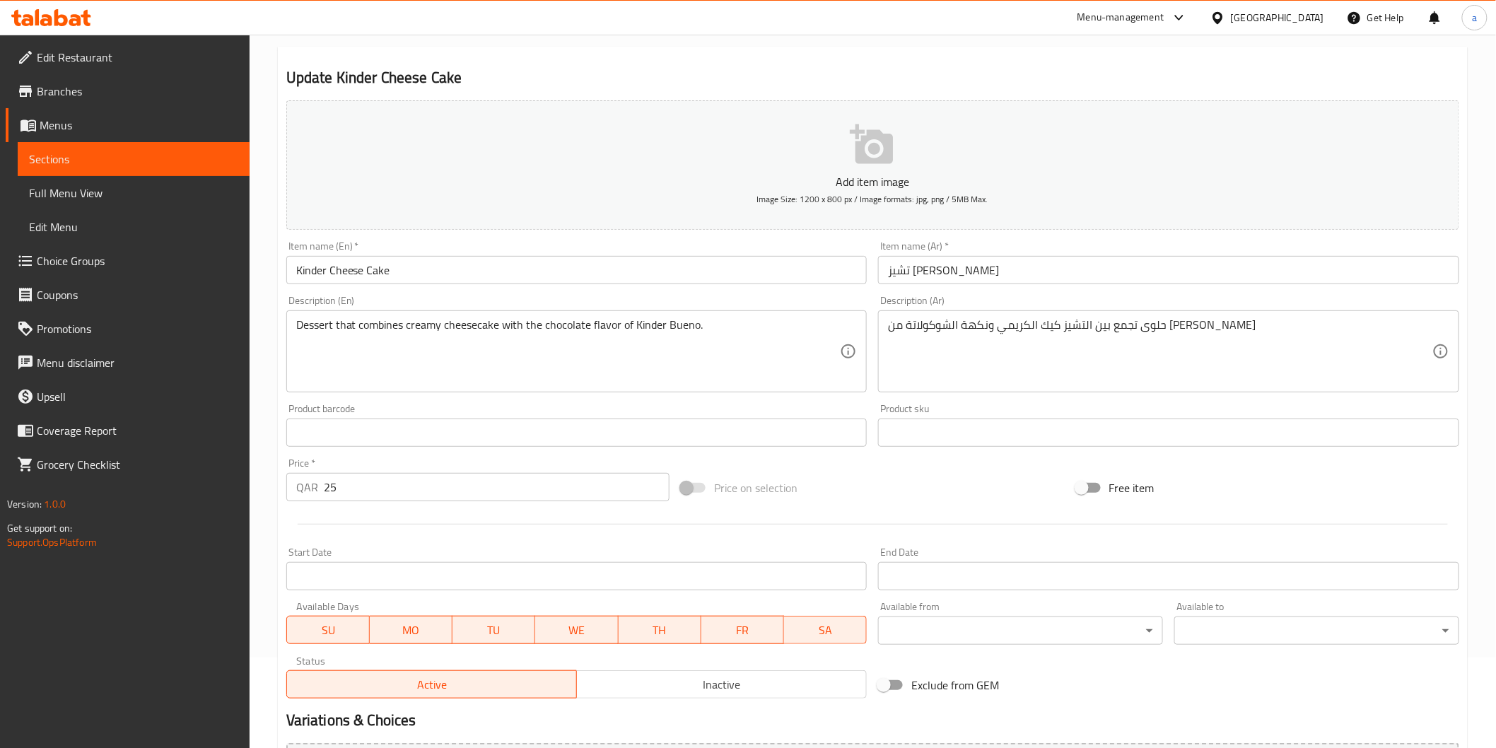
click at [110, 187] on span "Full Menu View" at bounding box center [133, 193] width 209 height 17
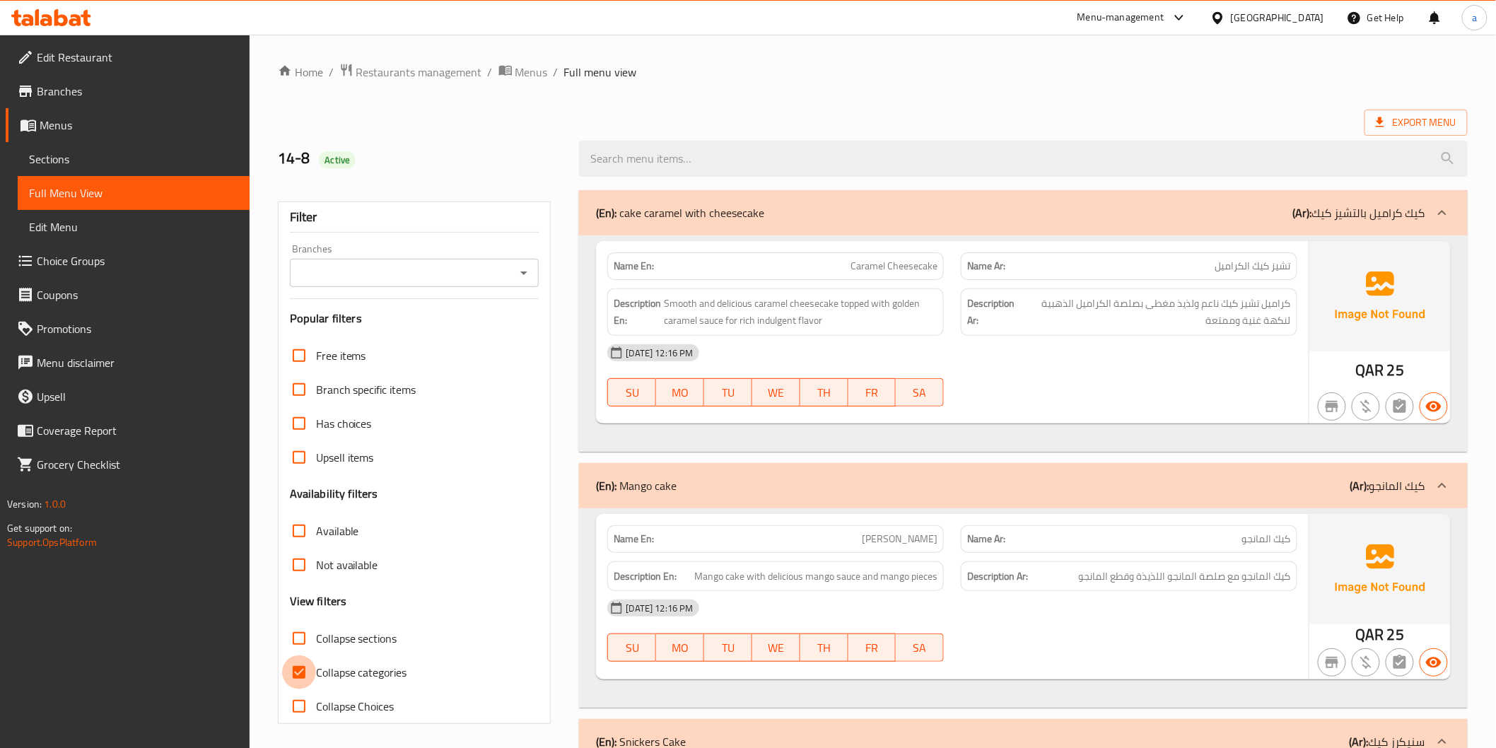
click at [303, 682] on input "Collapse categories" at bounding box center [299, 673] width 34 height 34
checkbox input "false"
click at [779, 322] on span "Smooth and delicious caramel cheesecake topped with golden caramel sauce for ri…" at bounding box center [801, 312] width 274 height 35
copy span "indulgent"
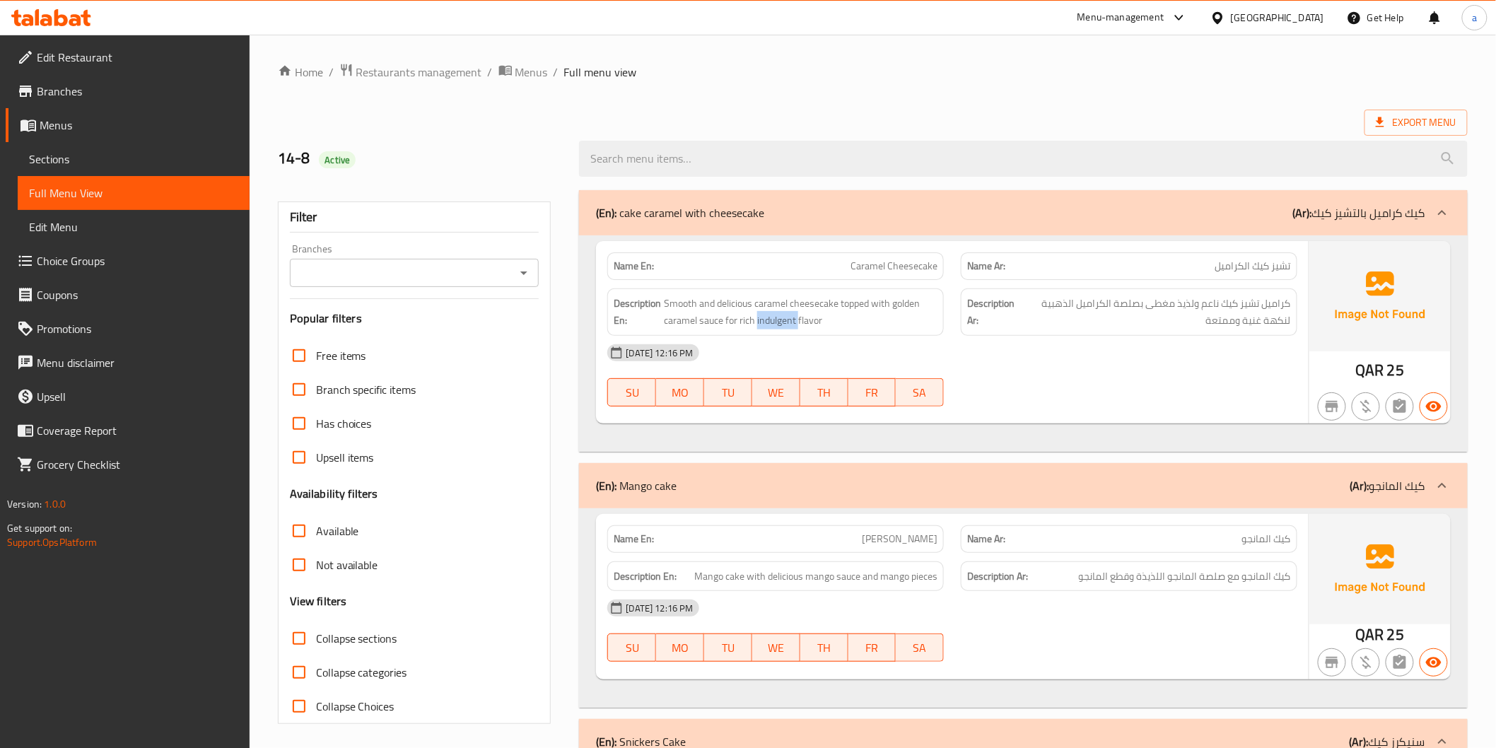
click at [91, 152] on span "Sections" at bounding box center [133, 159] width 209 height 17
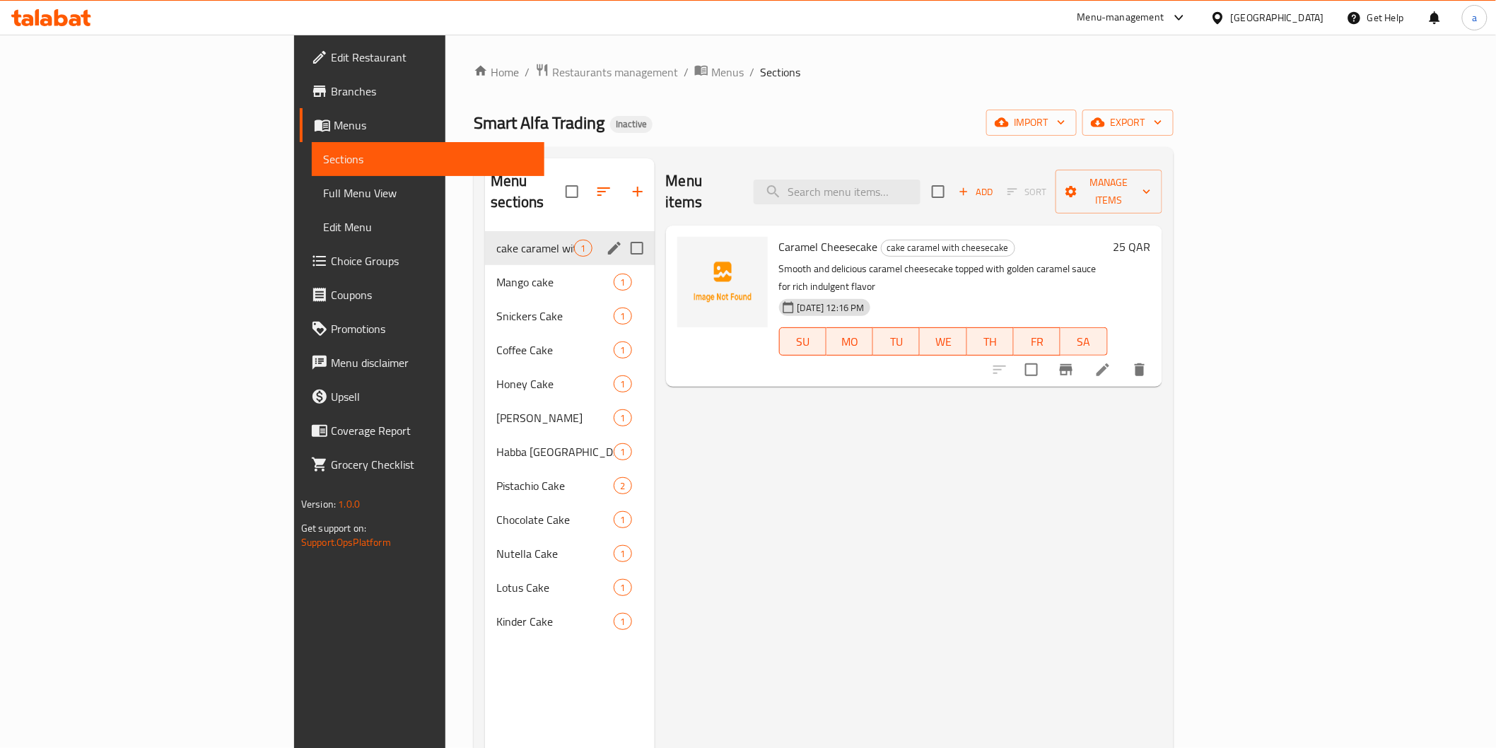
click at [485, 231] on div "cake caramel with cheesecake 1" at bounding box center [569, 248] width 169 height 34
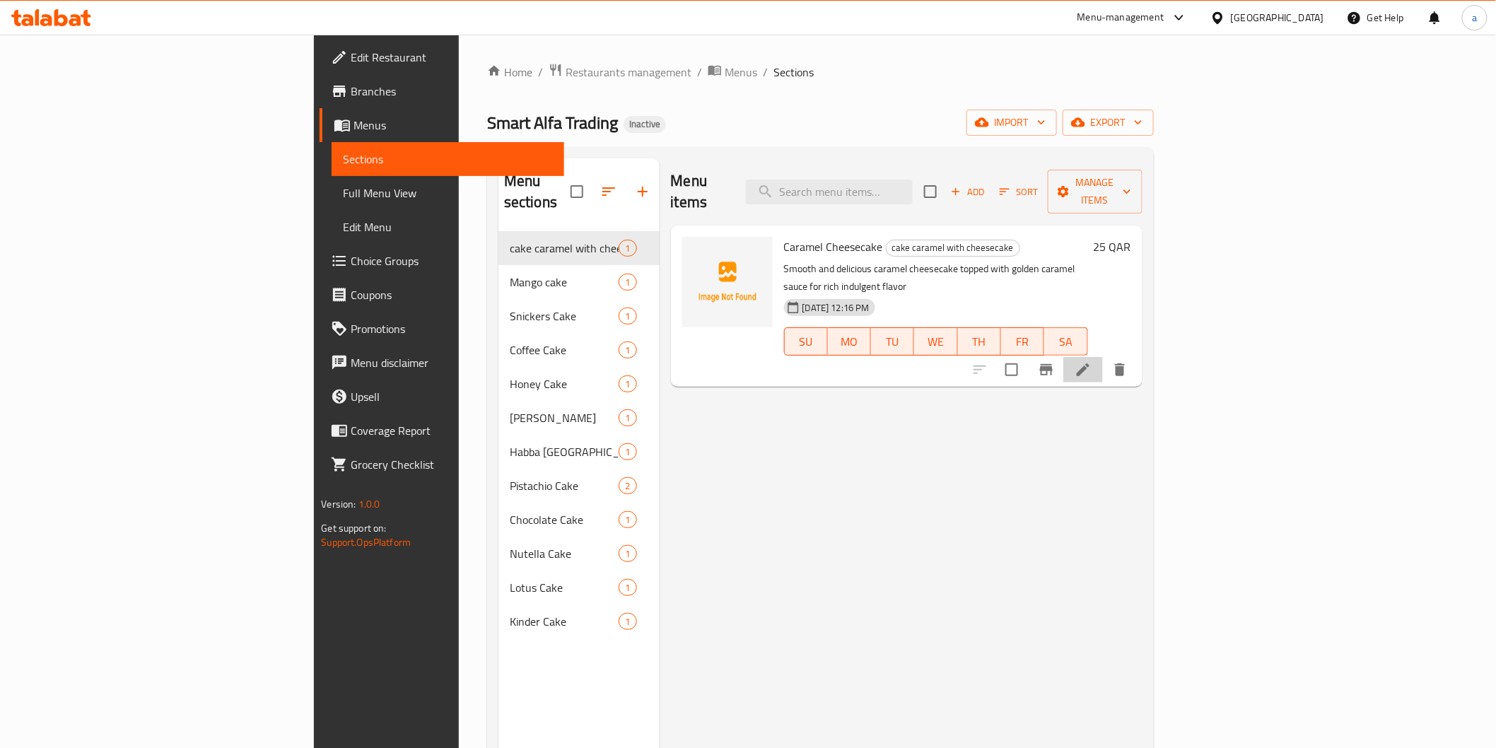
click at [1103, 357] on li at bounding box center [1084, 369] width 40 height 25
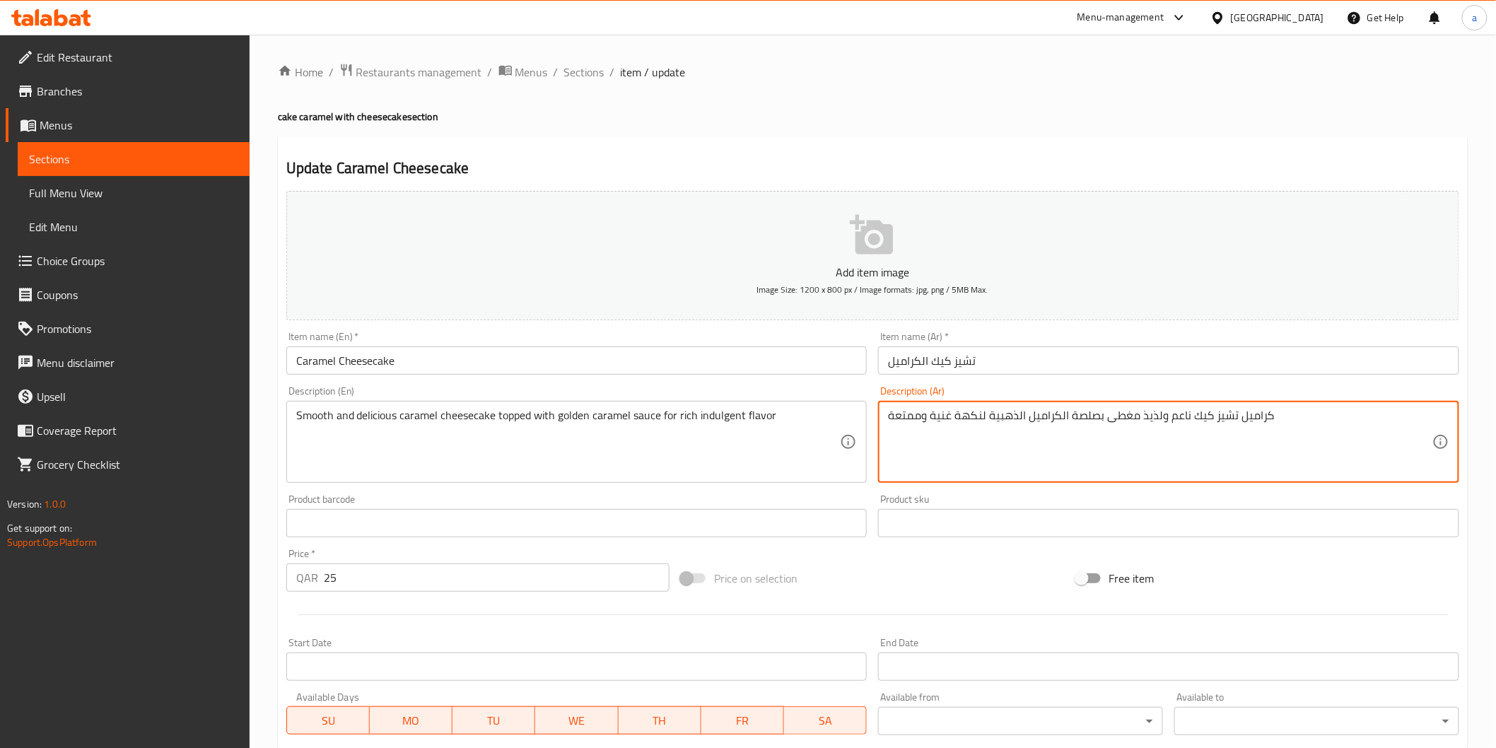
click at [905, 412] on textarea "كراميل تشيز كيك ناعم ولذيذ مغطى بصلصة الكراميل الذهبية لنكهة غنية وممتعة" at bounding box center [1160, 442] width 545 height 67
paste textarea "إندوجنت"
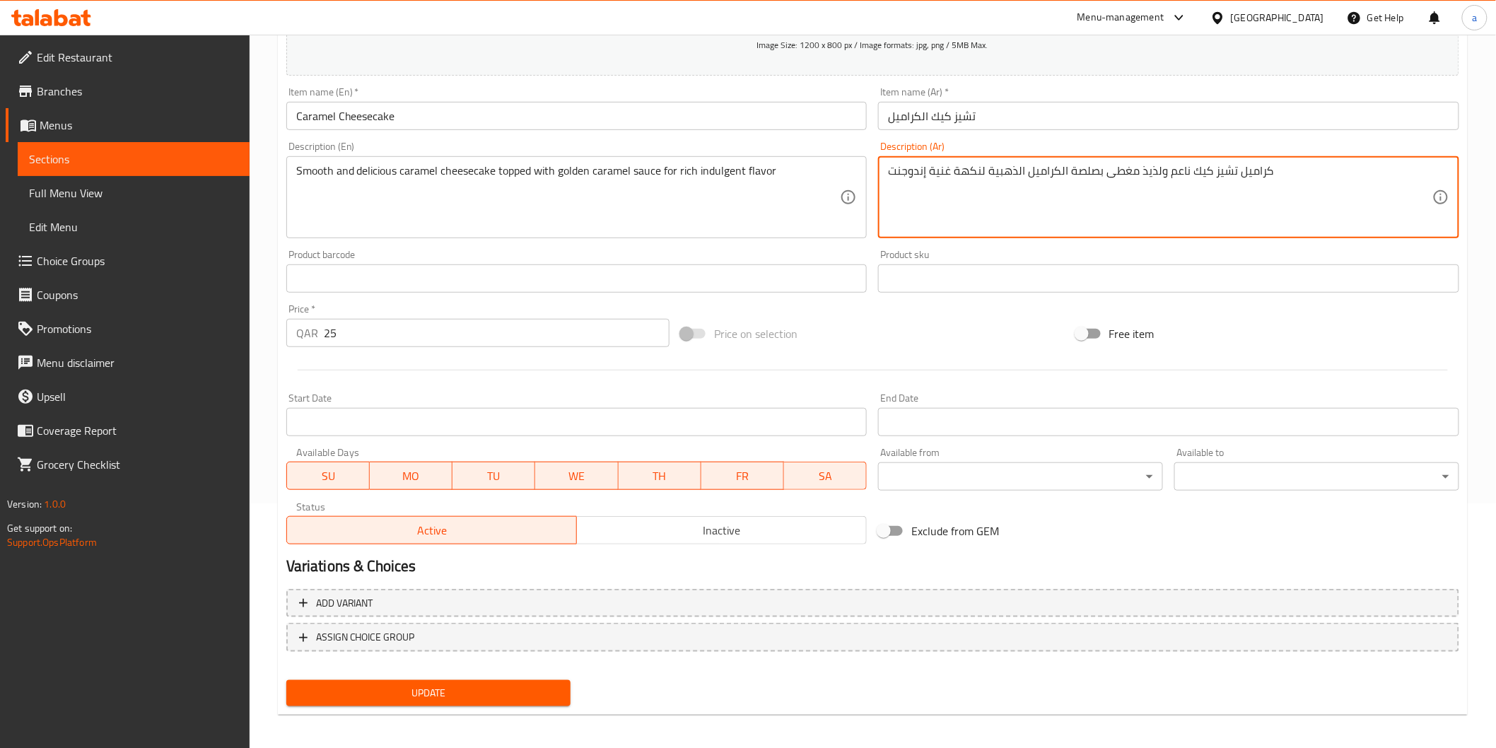
scroll to position [248, 0]
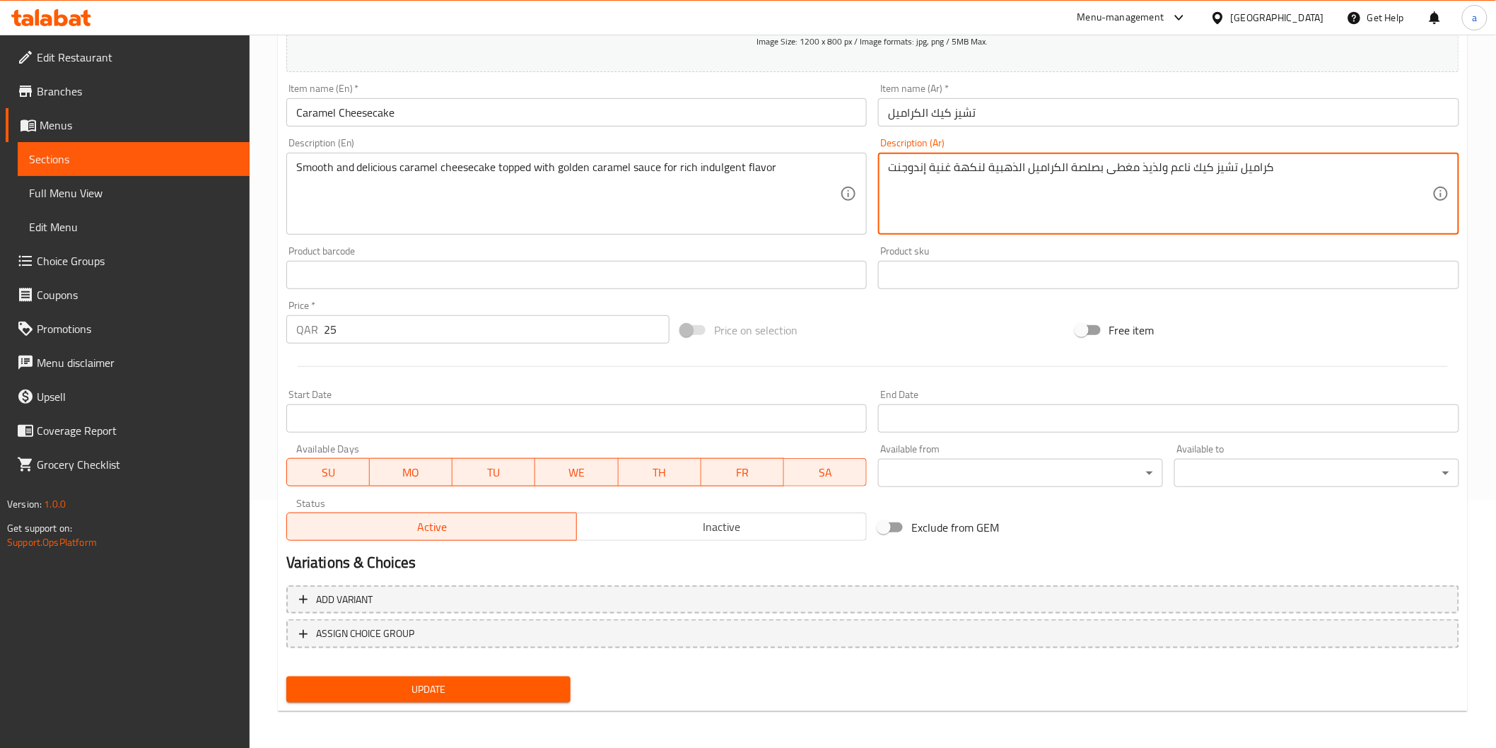
type textarea "كراميل تشيز كيك ناعم ولذيذ مغطى بصلصة الكراميل الذهبية لنكهة غنية إندوجنت"
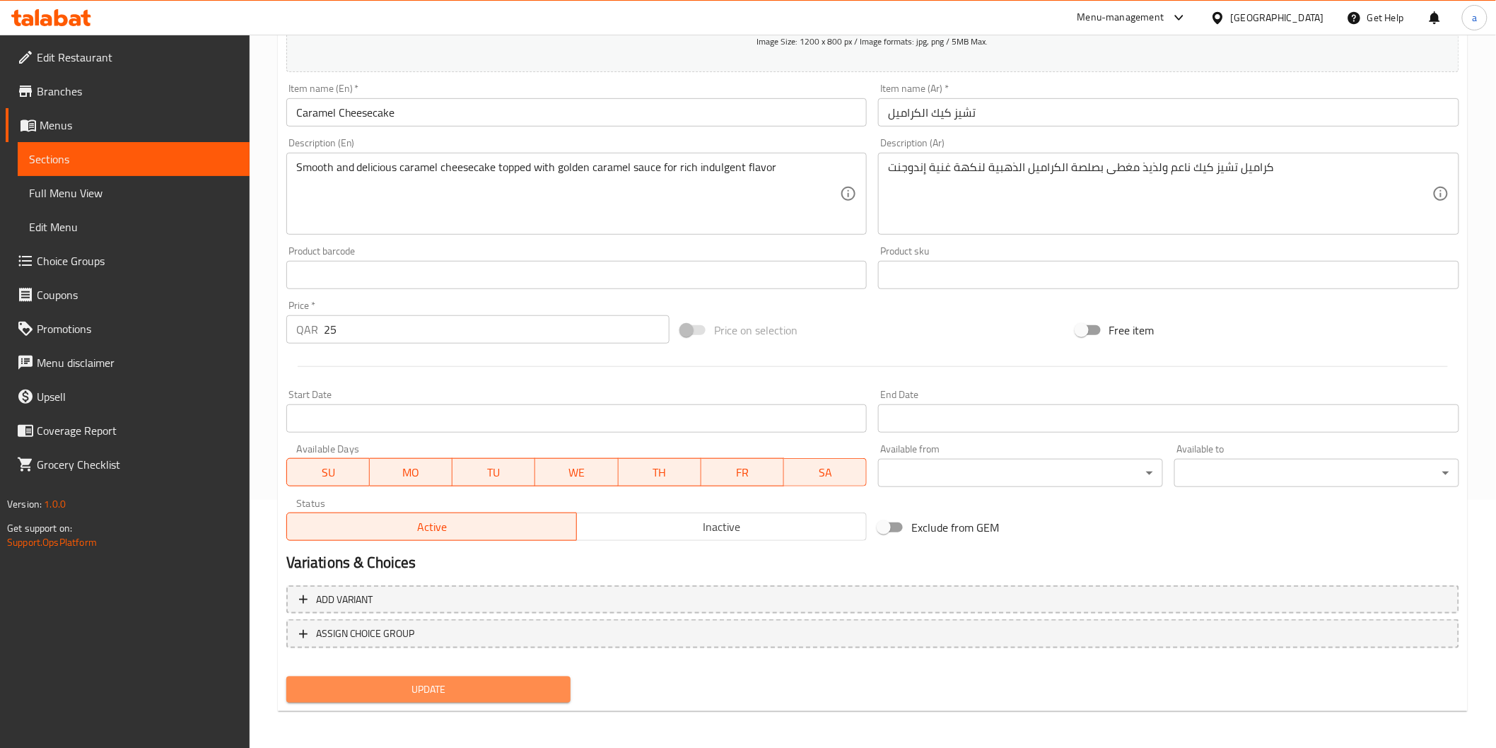
click at [483, 700] on button "Update" at bounding box center [428, 690] width 285 height 26
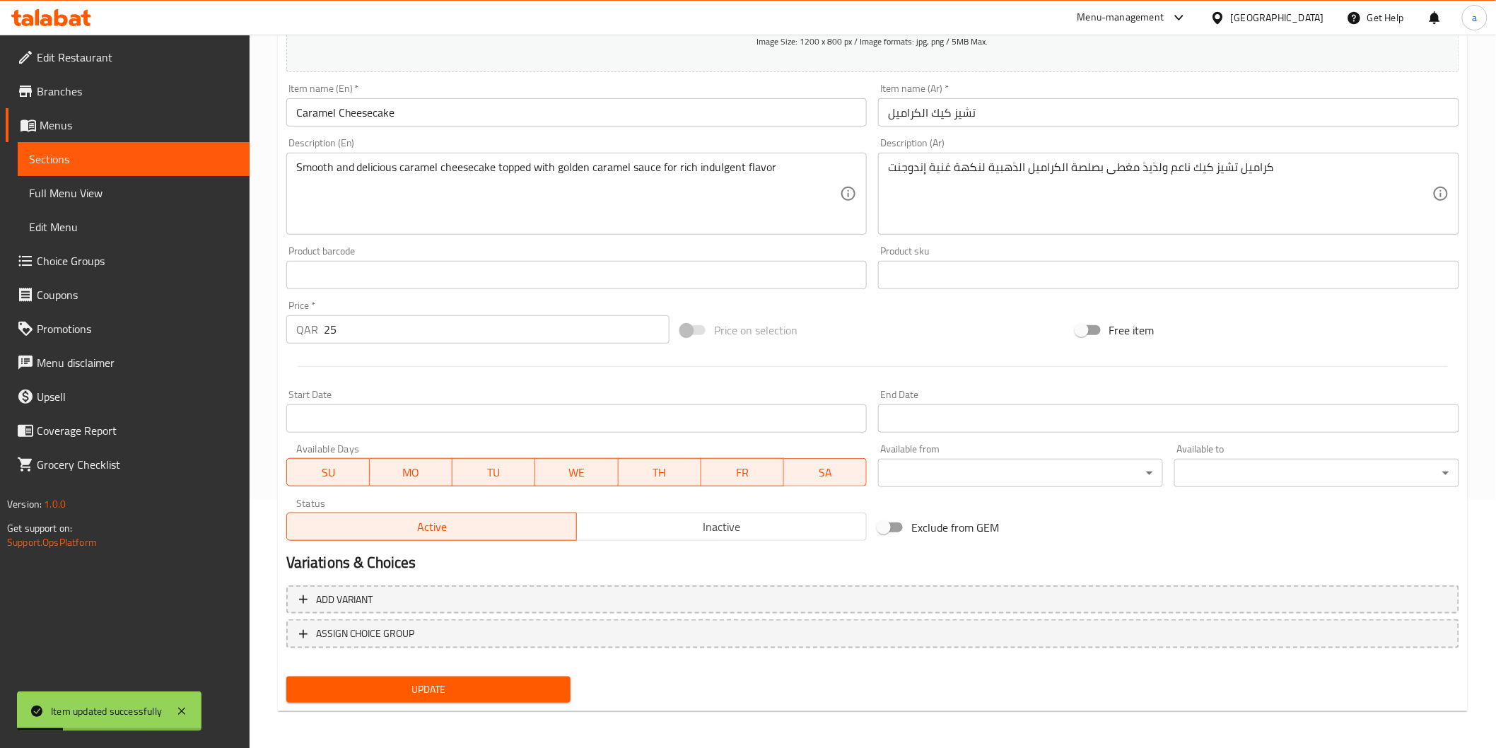
click at [64, 185] on span "Full Menu View" at bounding box center [133, 193] width 209 height 17
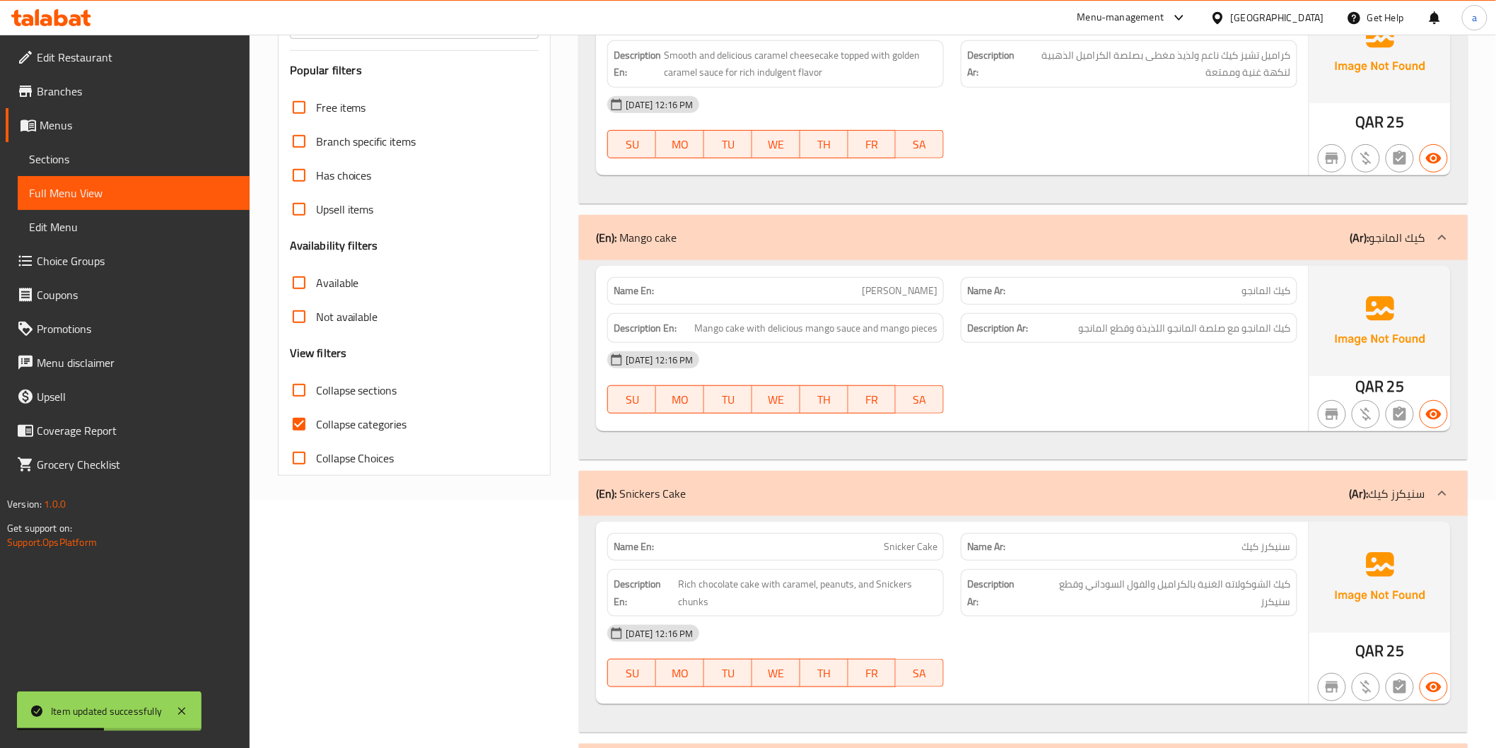
click at [305, 427] on input "Collapse categories" at bounding box center [299, 424] width 34 height 34
checkbox input "false"
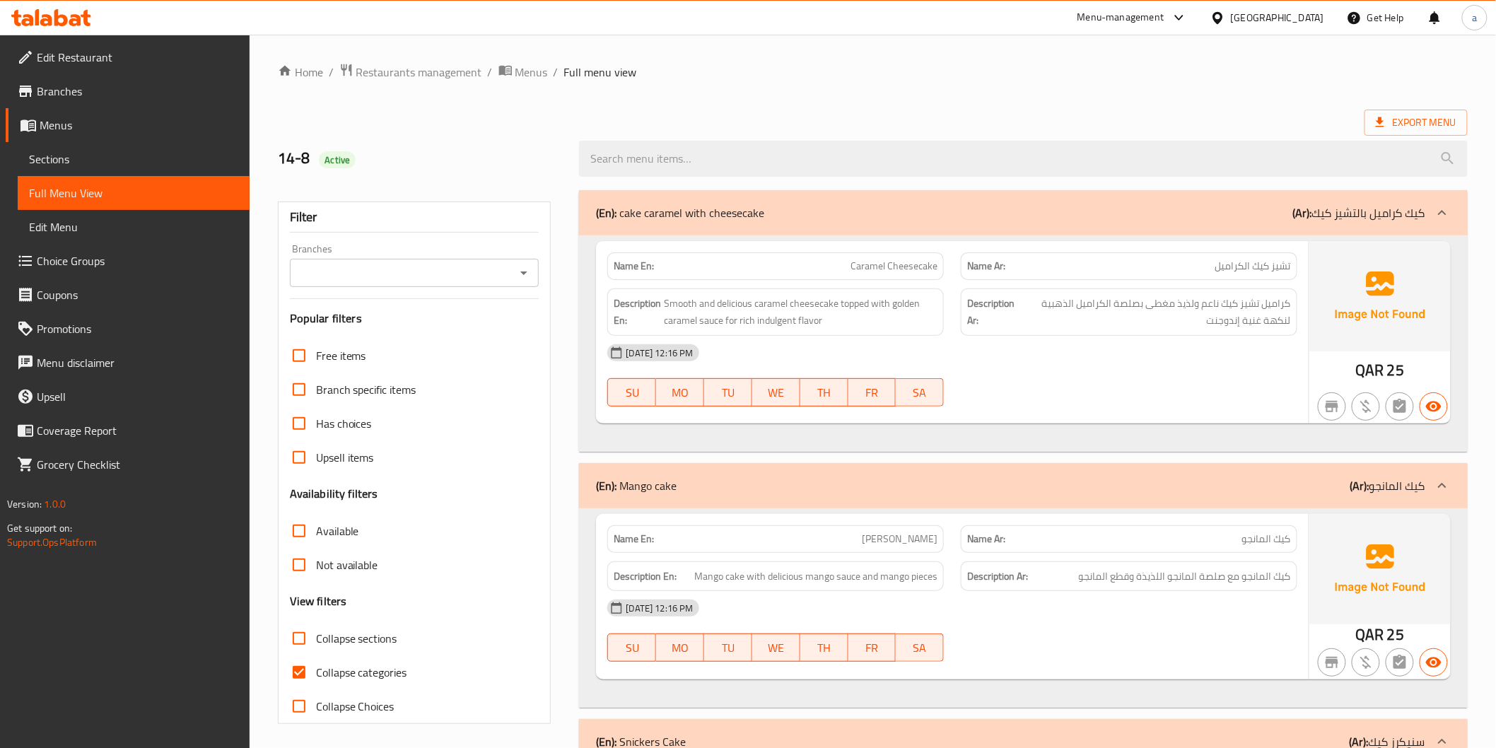
click at [289, 674] on input "Collapse categories" at bounding box center [299, 673] width 34 height 34
checkbox input "false"
click at [112, 142] on link "Sections" at bounding box center [134, 159] width 232 height 34
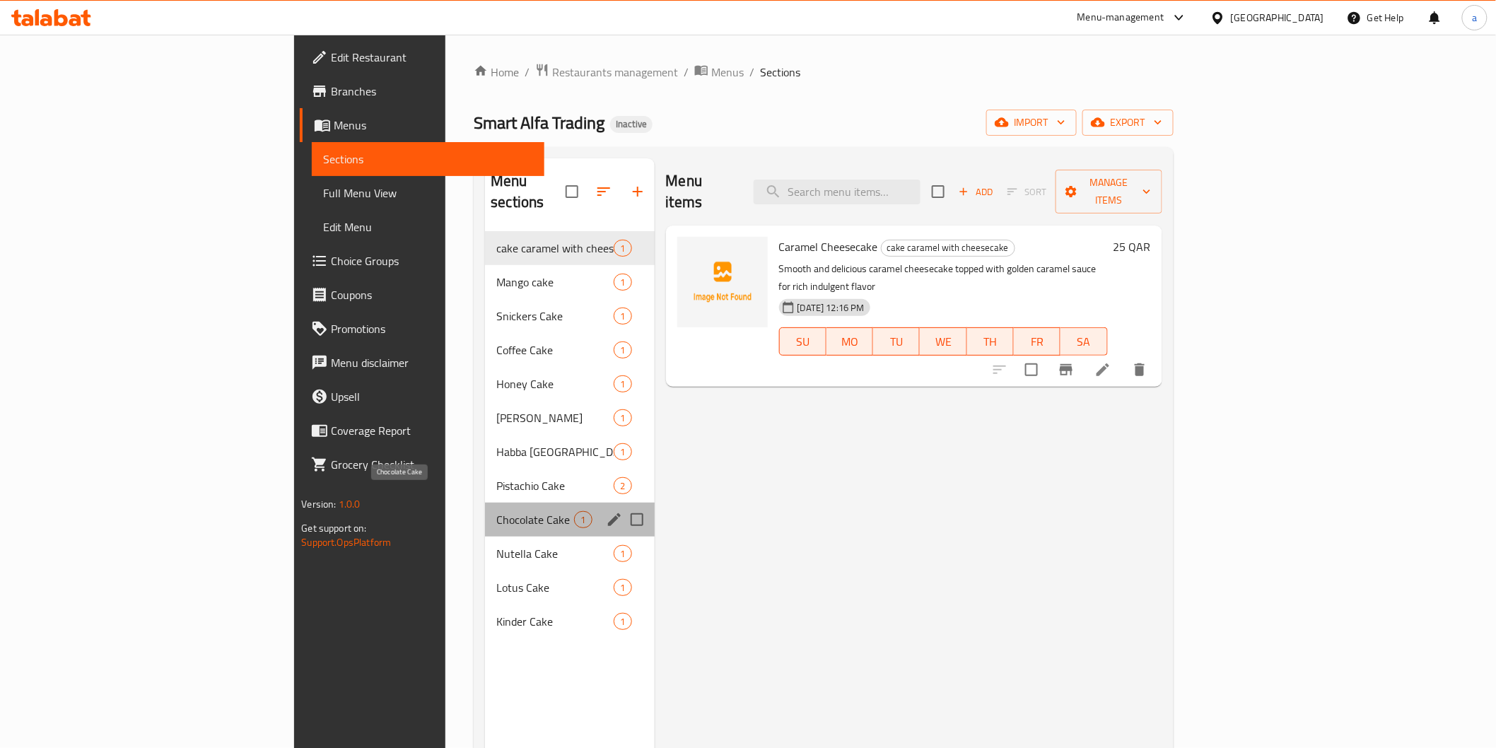
click at [496, 511] on span "Chocolate Cake" at bounding box center [535, 519] width 78 height 17
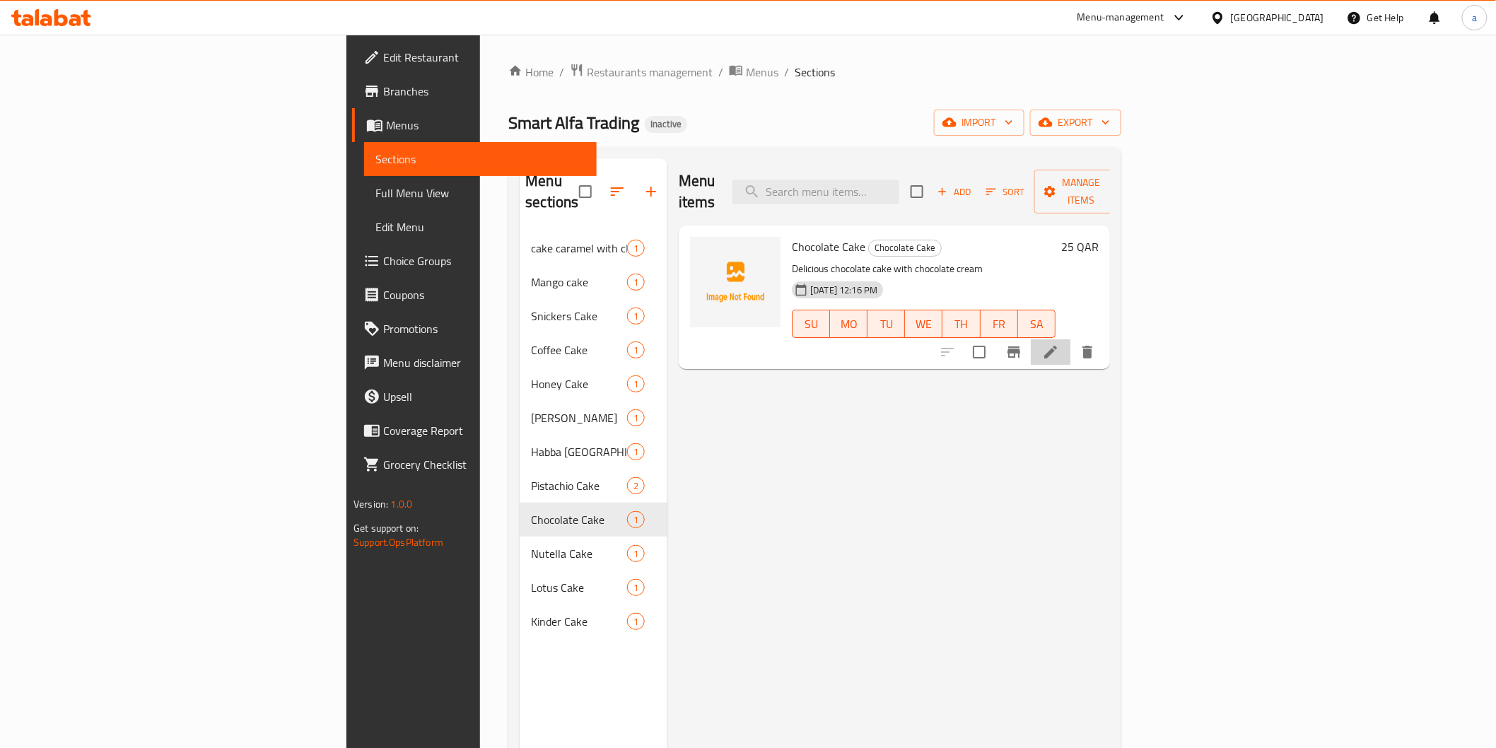
click at [1071, 339] on li at bounding box center [1051, 351] width 40 height 25
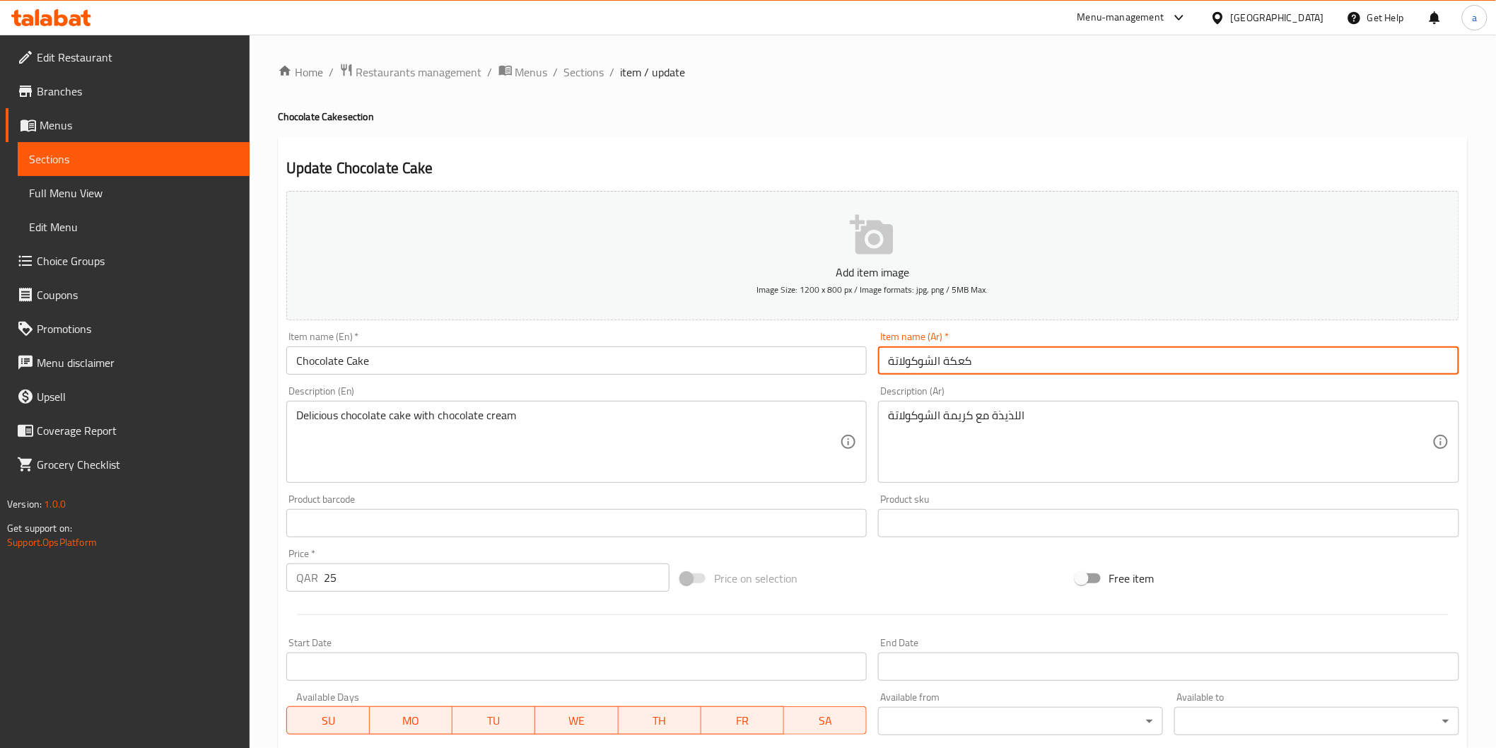
click at [958, 359] on input "كعكة الشوكولاتة" at bounding box center [1168, 361] width 581 height 28
click at [943, 368] on input "كيكة الشوكولاتة" at bounding box center [1168, 361] width 581 height 28
type input "كيك الشوكولاتة"
click at [1014, 402] on div "اللذيذة مع كريمة الشوكولاتة Description (Ar)" at bounding box center [1168, 442] width 581 height 82
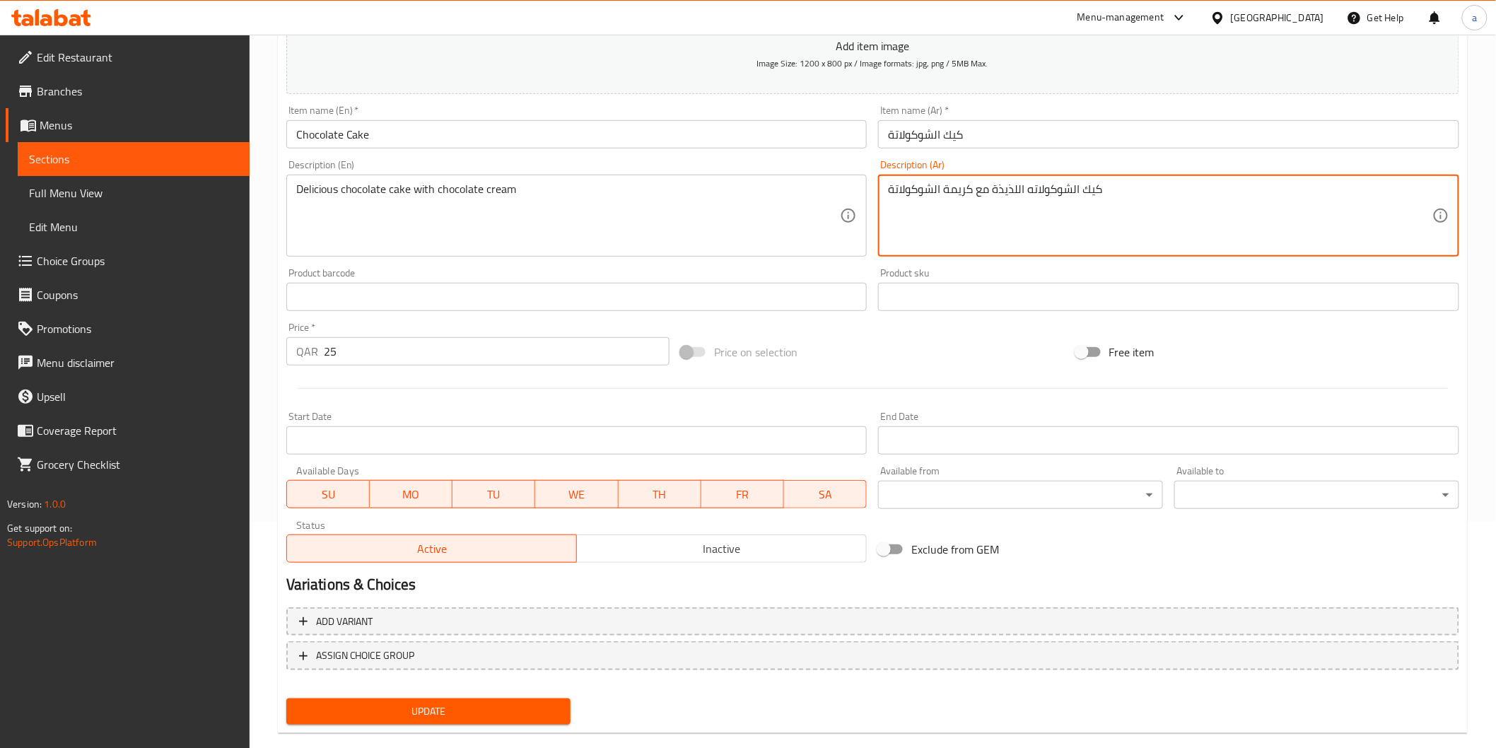
scroll to position [248, 0]
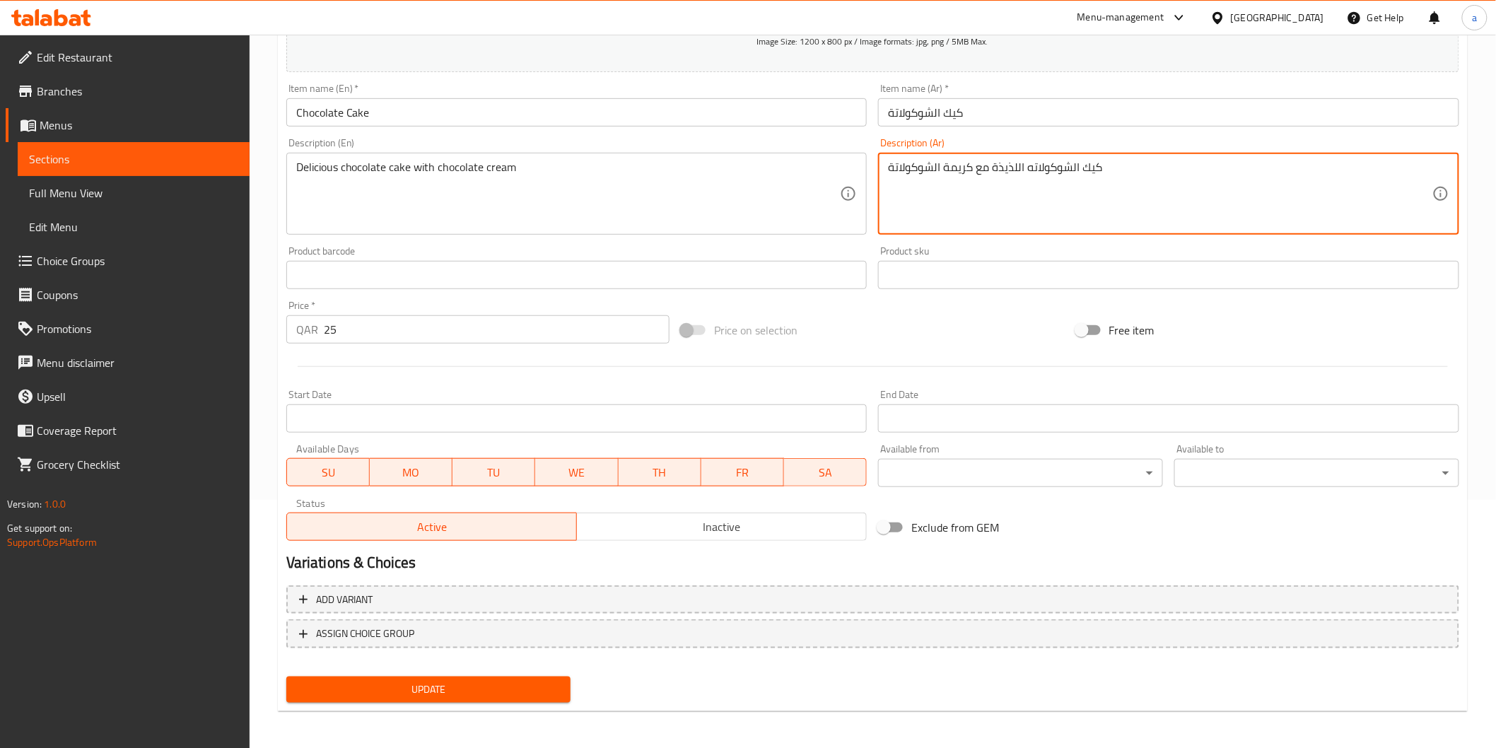
type textarea "كيك الشوكولاته اللذيذة مع كريمة الشوكولاتة"
click at [431, 697] on button "Update" at bounding box center [428, 690] width 285 height 26
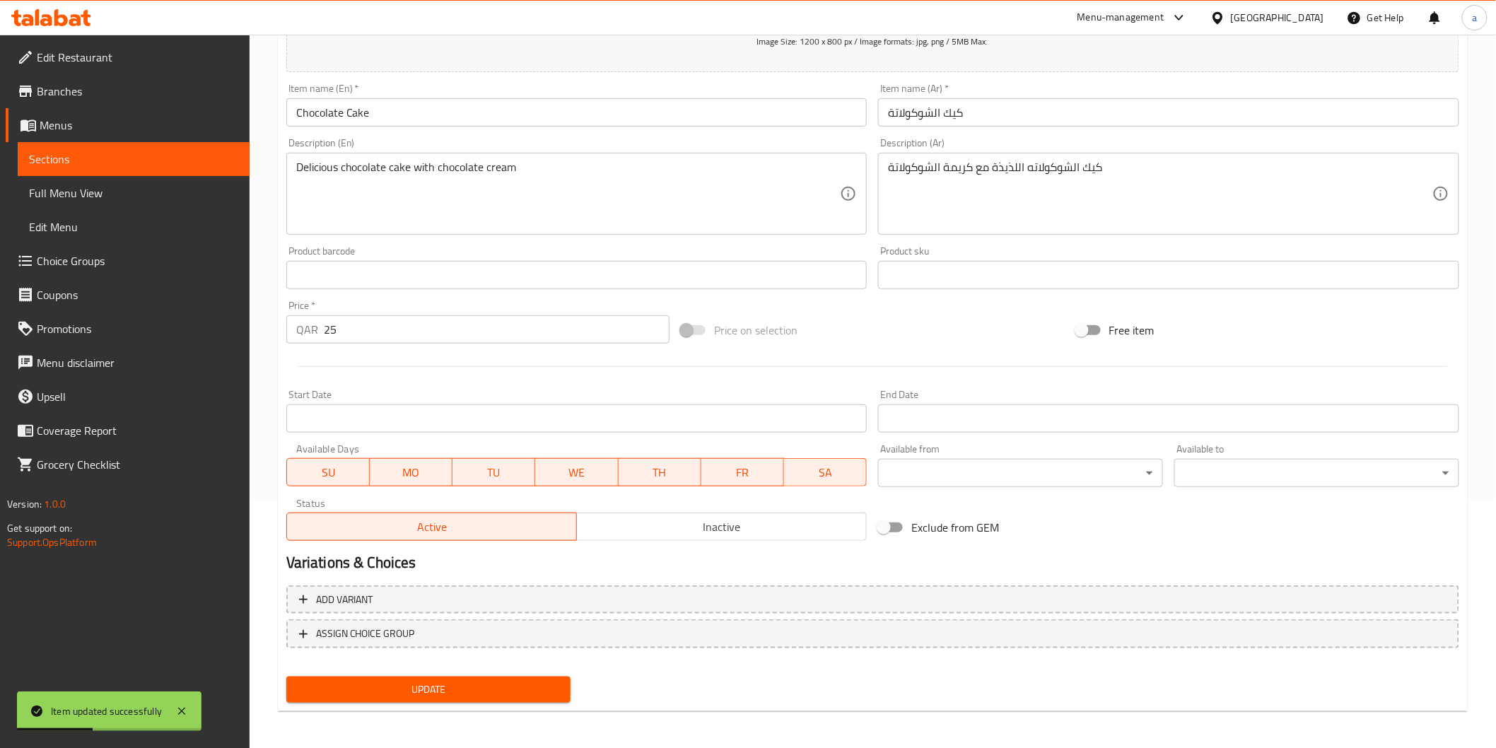
click at [165, 195] on span "Full Menu View" at bounding box center [133, 193] width 209 height 17
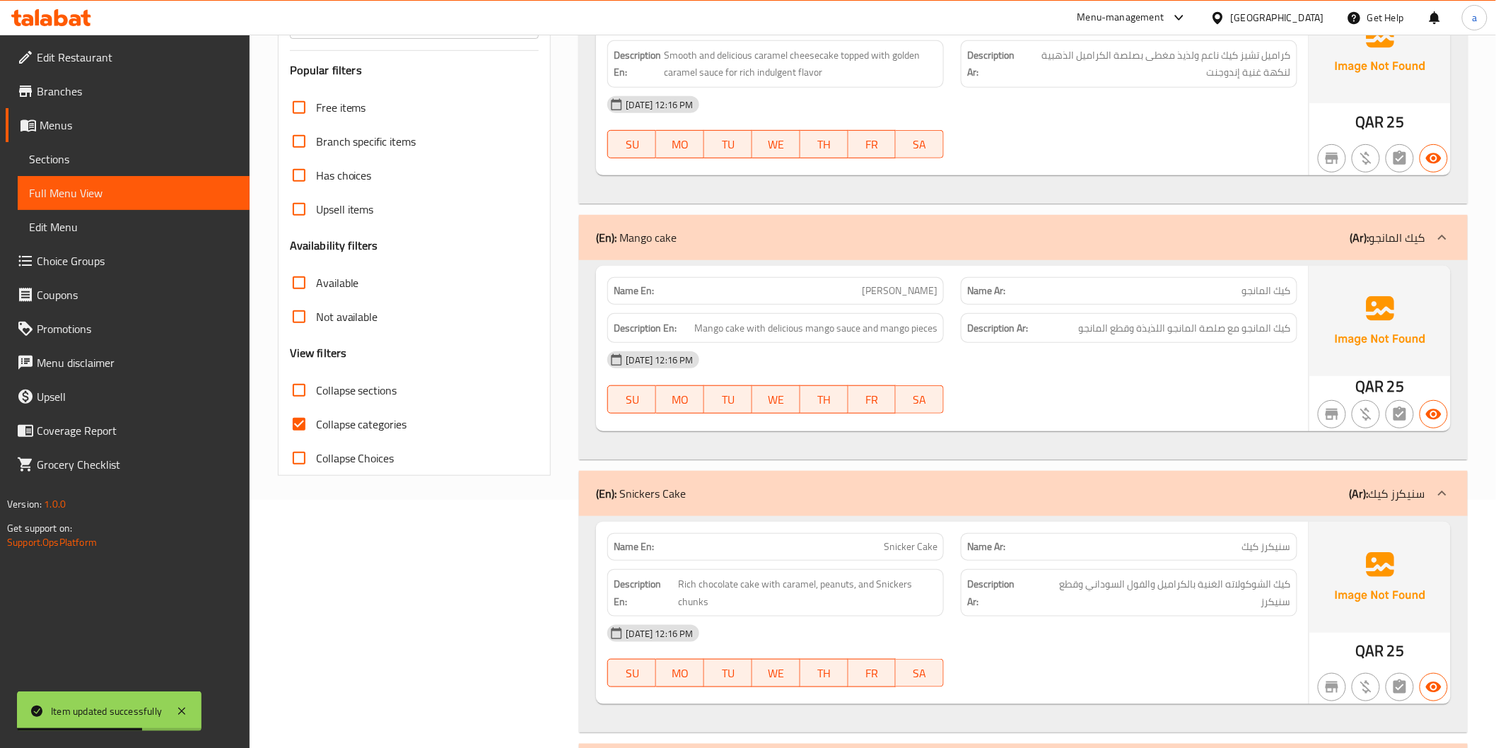
click at [329, 416] on span "Collapse categories" at bounding box center [361, 424] width 91 height 17
click at [316, 414] on input "Collapse categories" at bounding box center [299, 424] width 34 height 34
checkbox input "false"
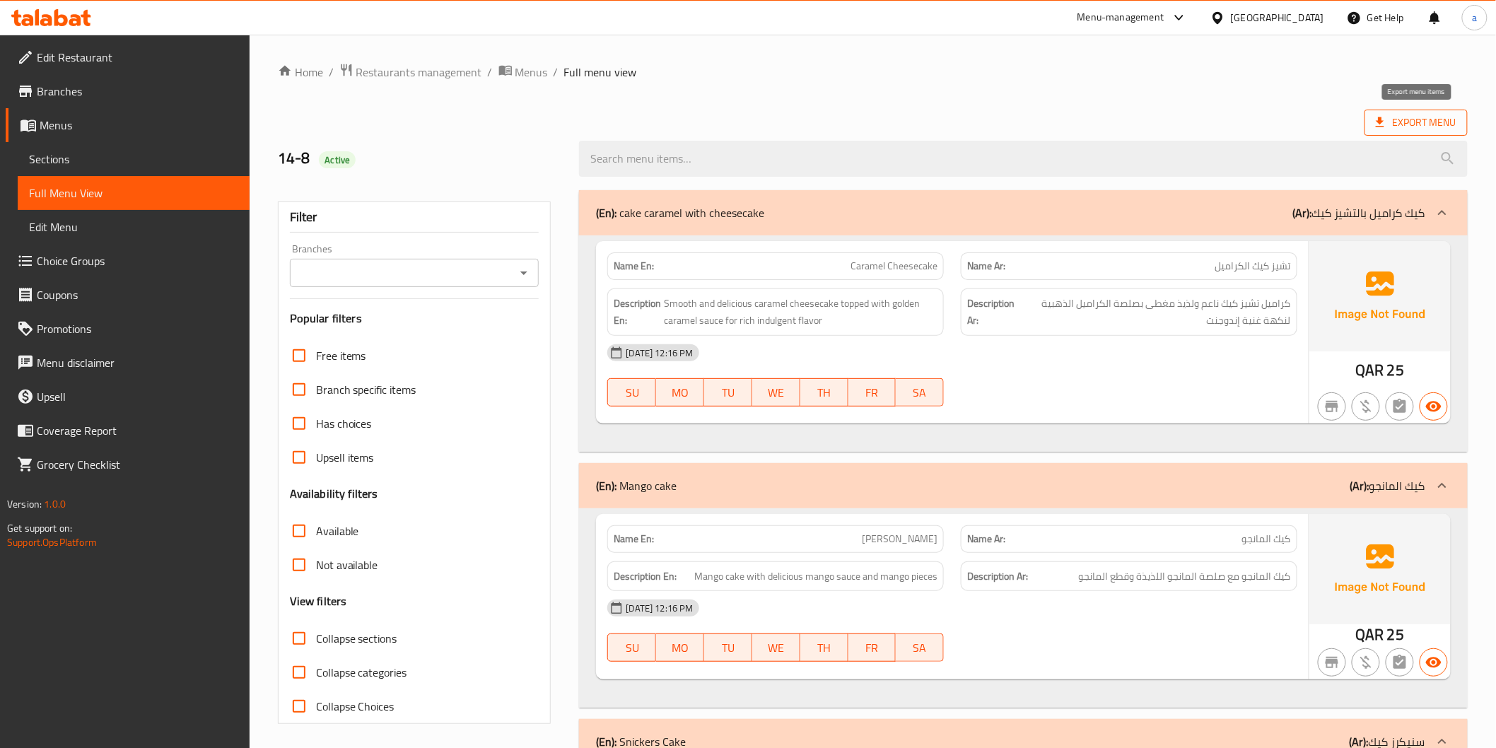
click at [1383, 117] on icon at bounding box center [1380, 122] width 14 height 14
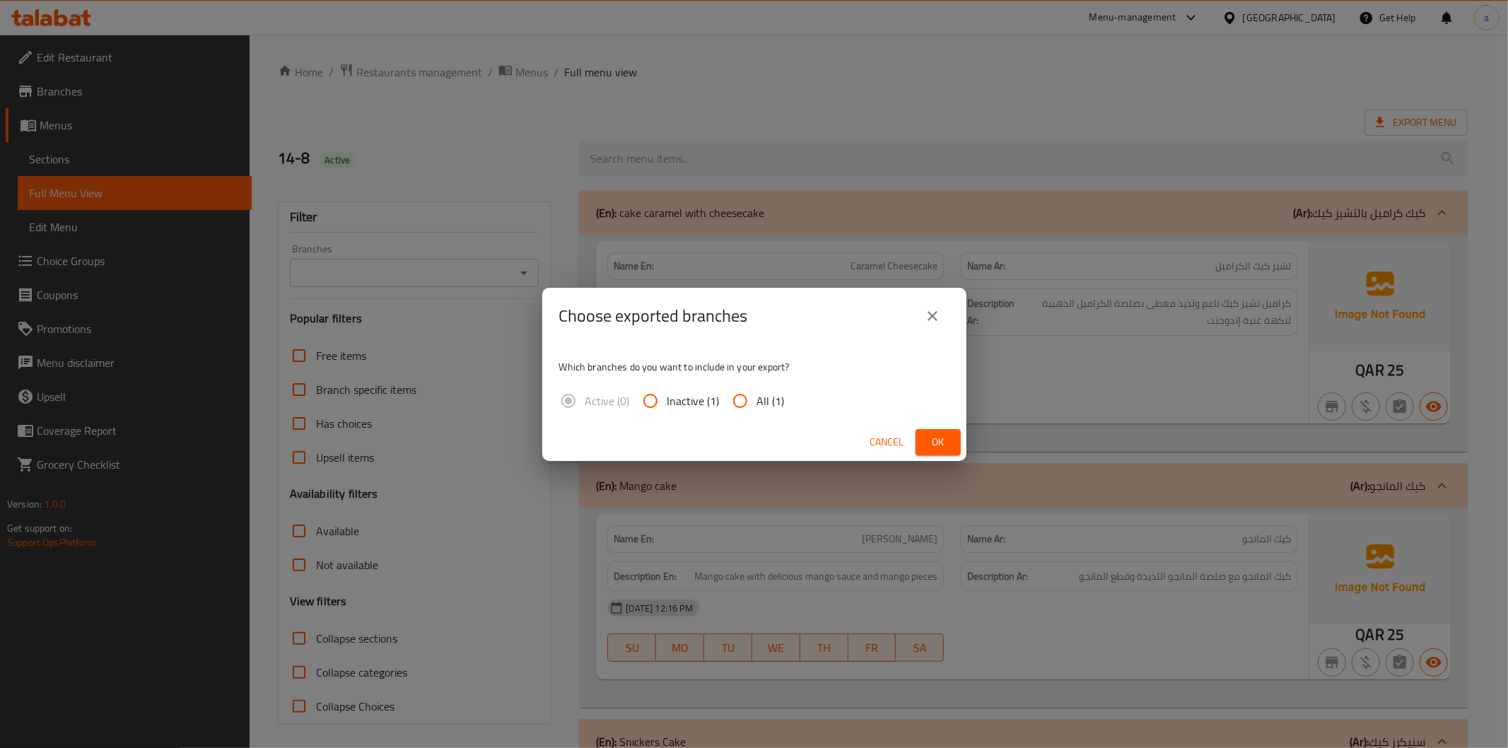
click at [750, 403] on input "All (1)" at bounding box center [740, 401] width 34 height 34
radio input "true"
click at [925, 433] on button "Ok" at bounding box center [938, 442] width 45 height 26
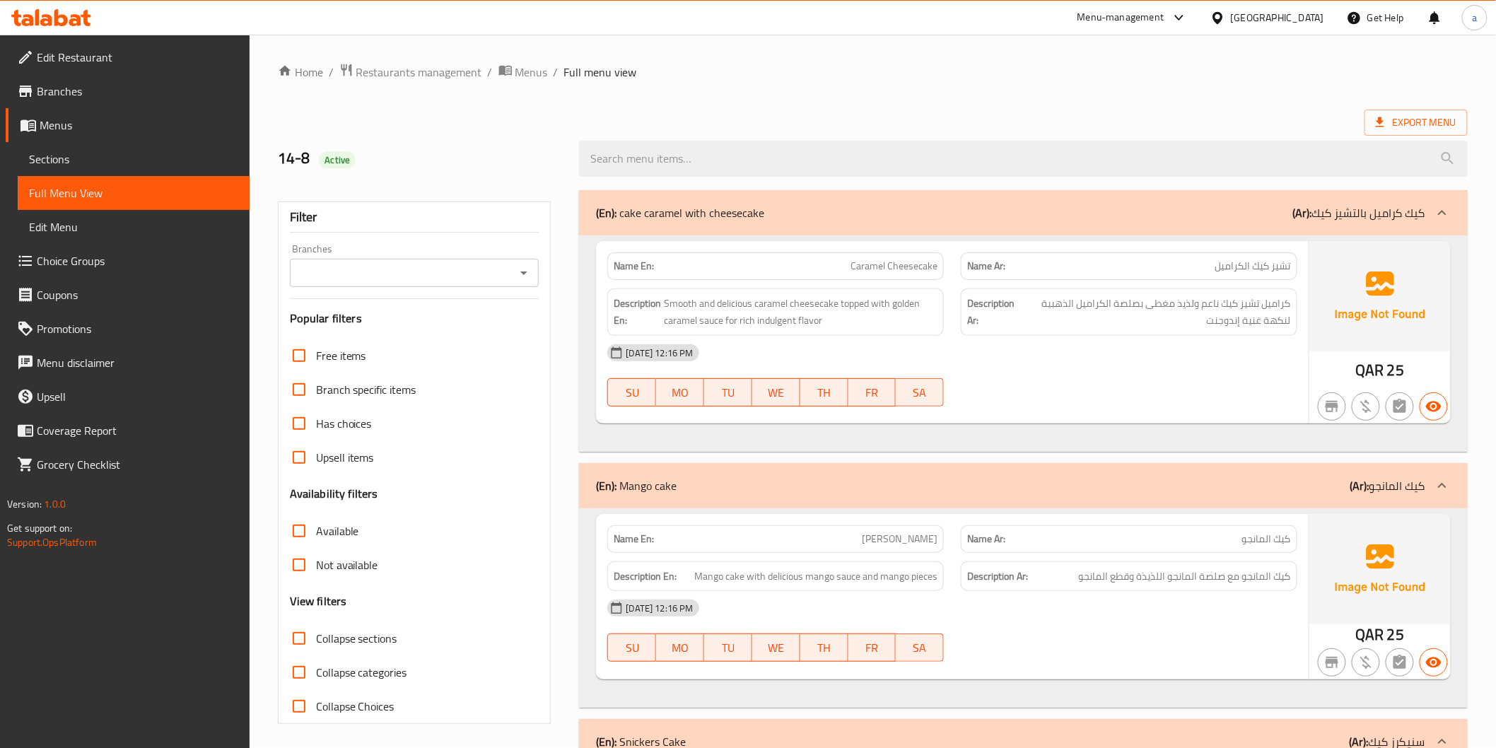
click at [1231, 11] on div at bounding box center [1221, 18] width 21 height 16
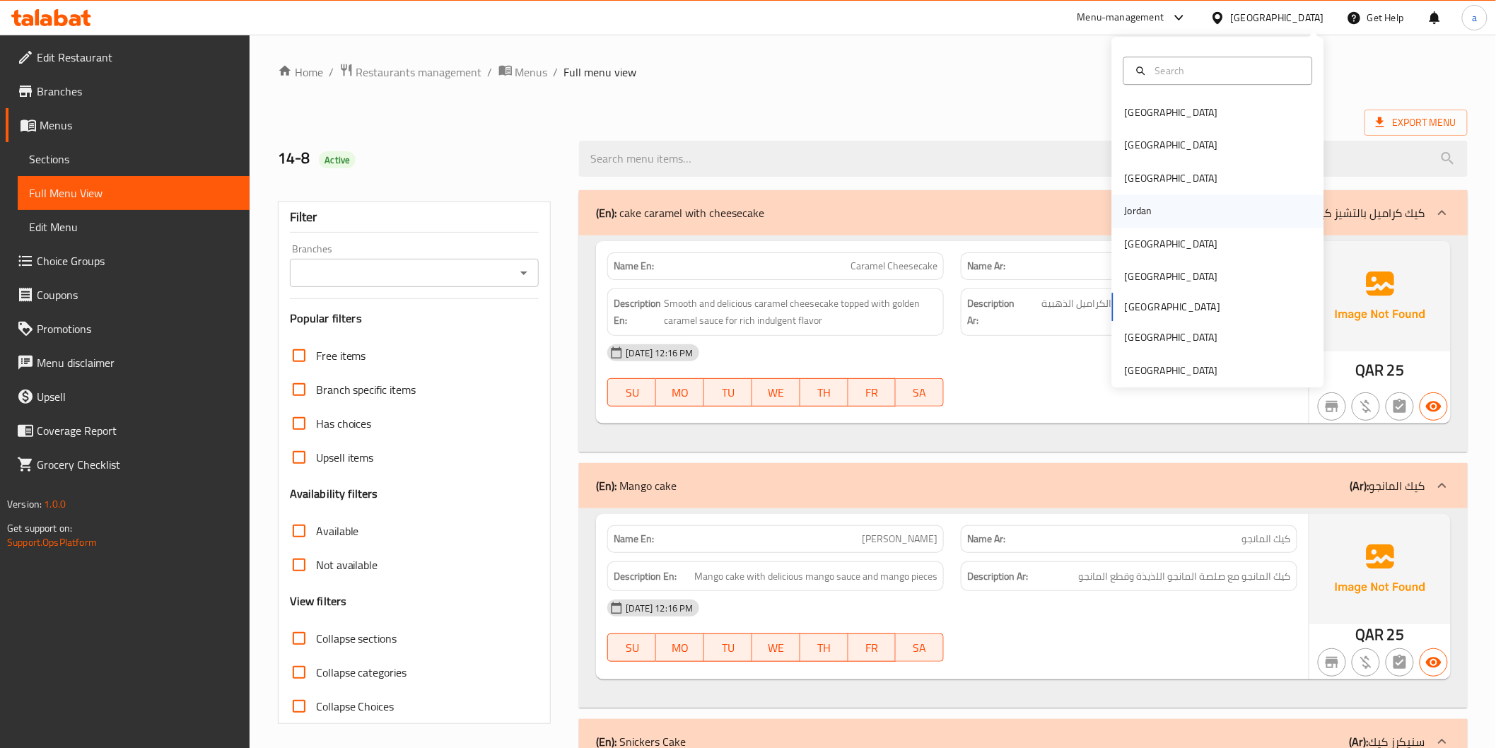
click at [1134, 219] on div "Jordan" at bounding box center [1139, 211] width 28 height 16
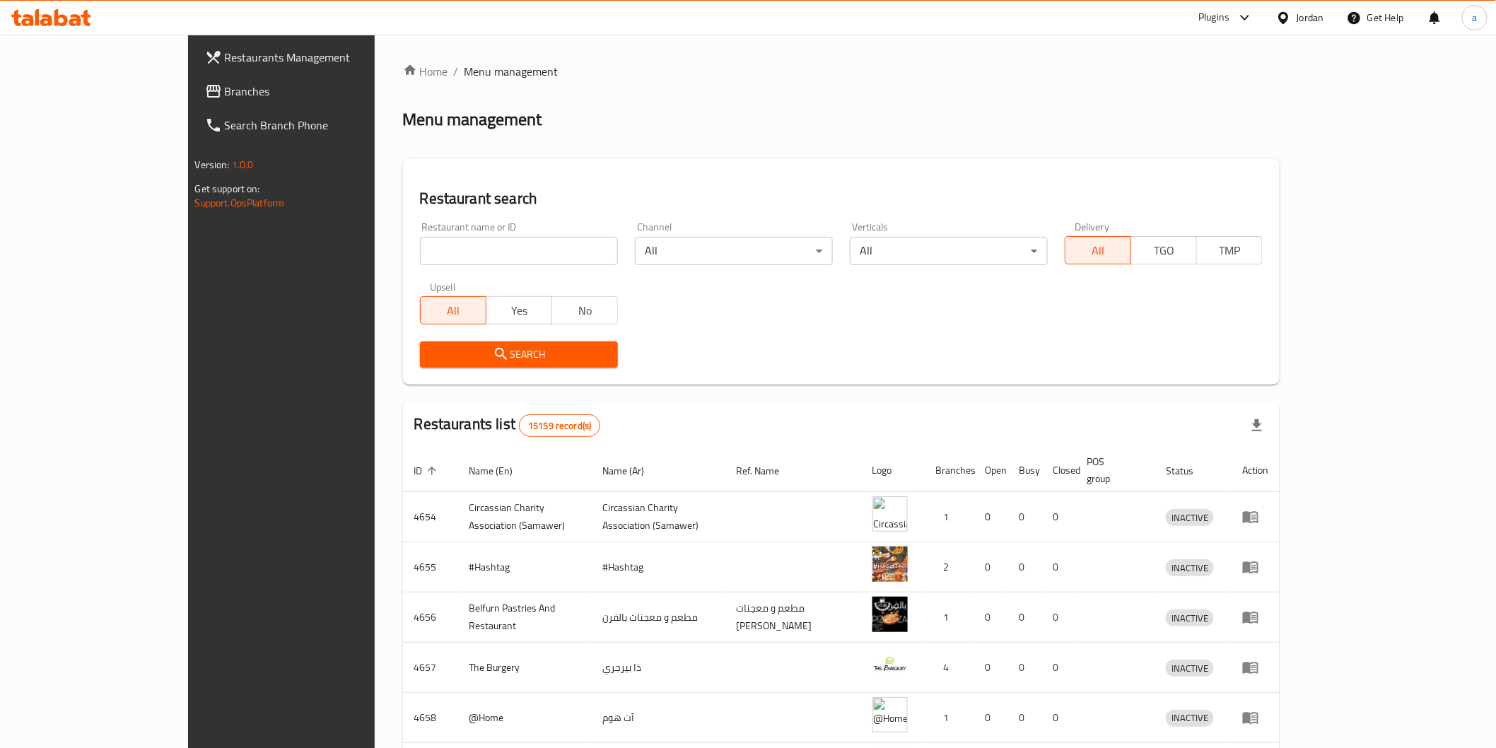
click at [225, 86] on span "Branches" at bounding box center [326, 91] width 202 height 17
